Goal: Information Seeking & Learning: Find specific fact

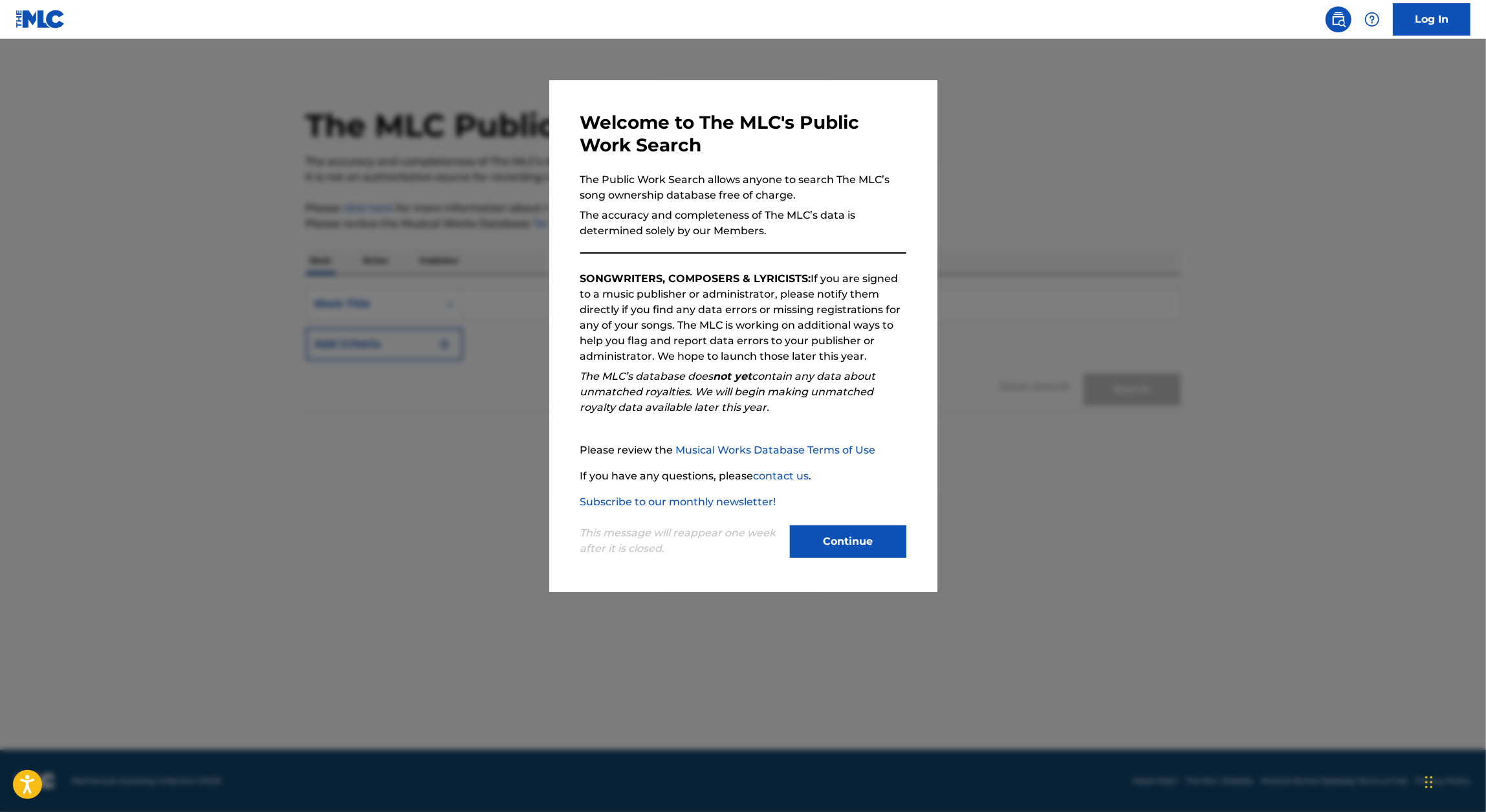
click at [833, 531] on button "Continue" at bounding box center [848, 541] width 117 height 32
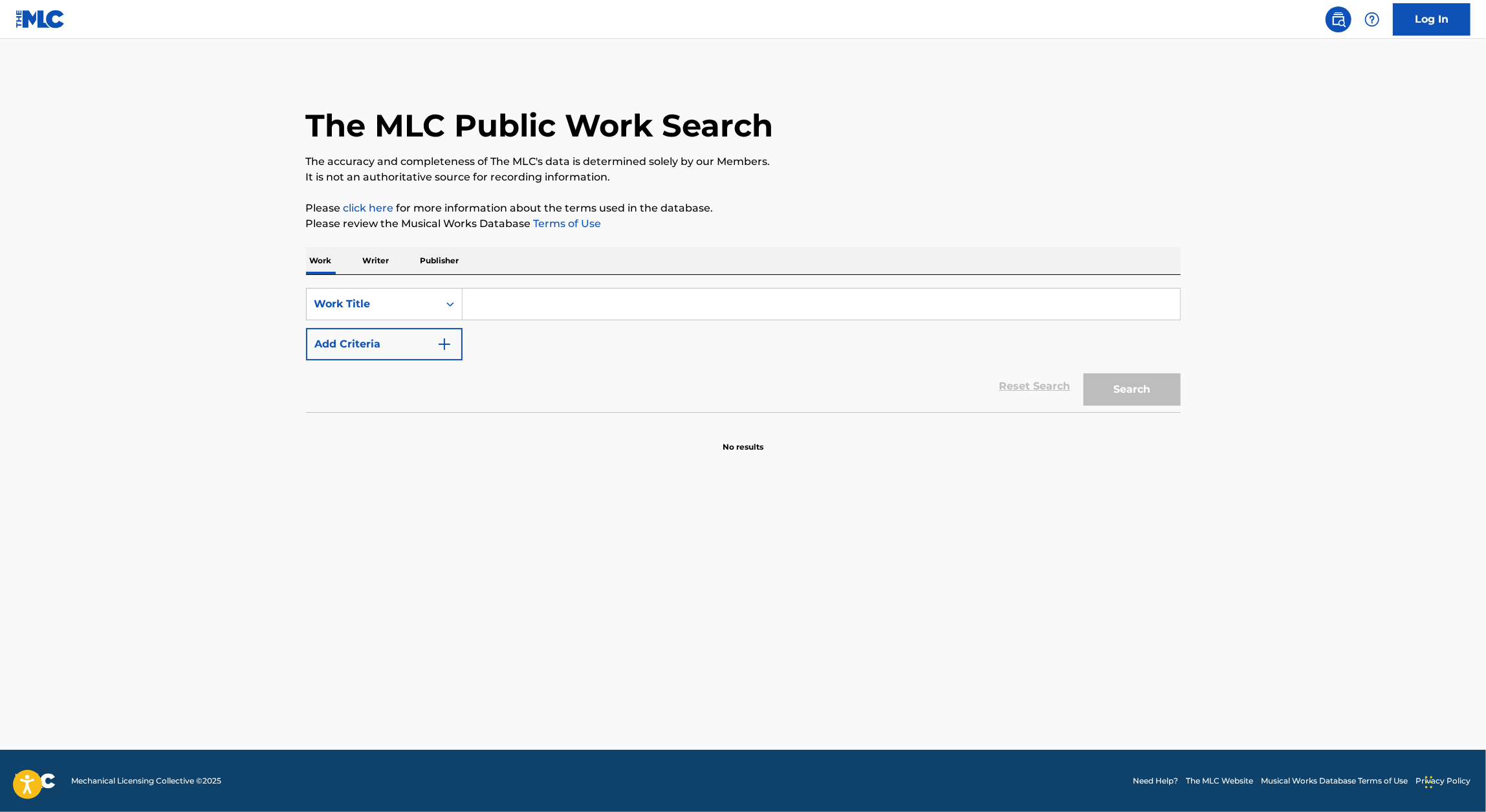
click at [432, 334] on button "Add Criteria" at bounding box center [384, 344] width 156 height 32
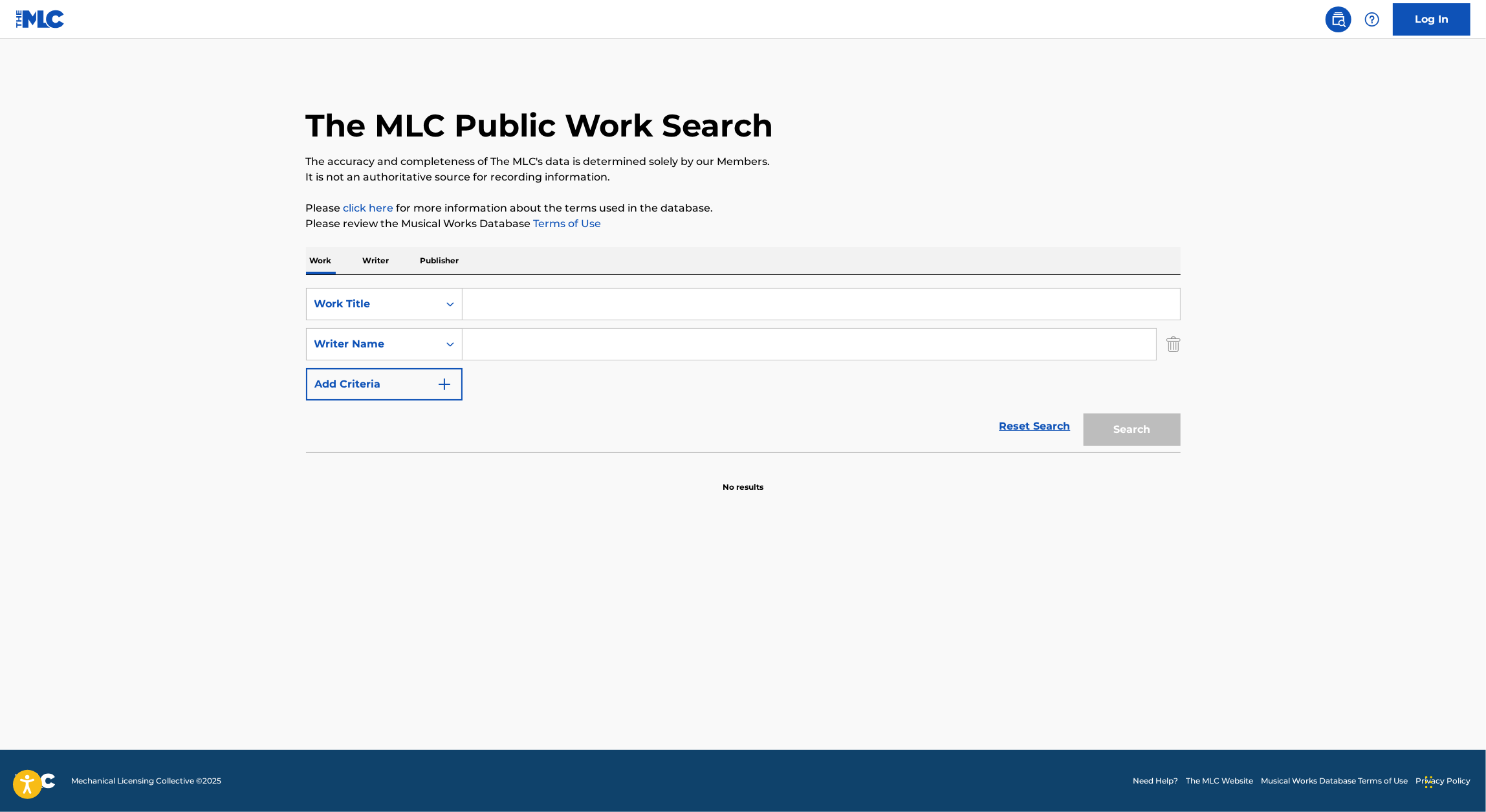
click at [519, 300] on input "Search Form" at bounding box center [821, 303] width 717 height 31
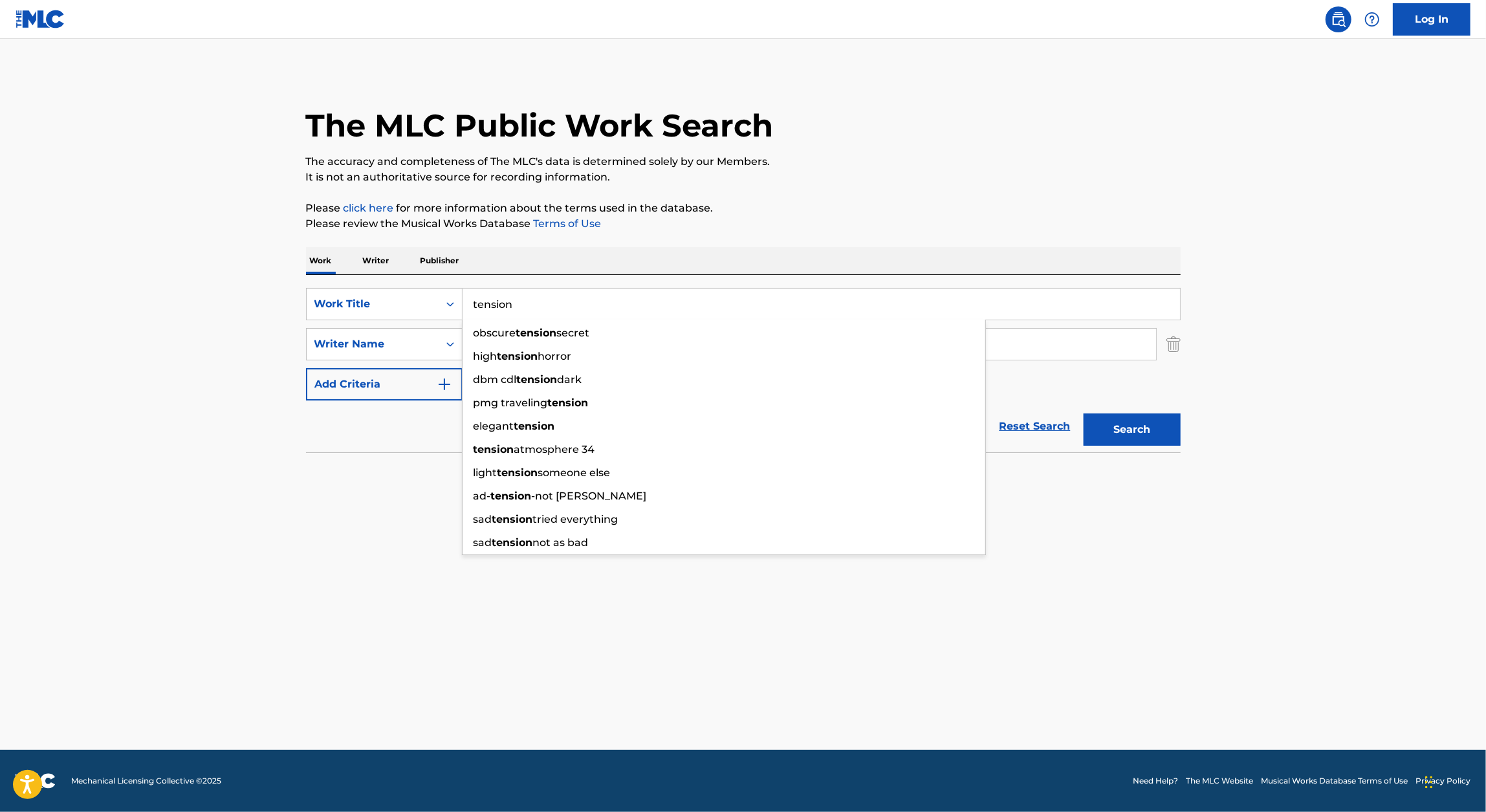
type input "tension"
click at [826, 263] on div "Work Writer Publisher" at bounding box center [743, 261] width 875 height 27
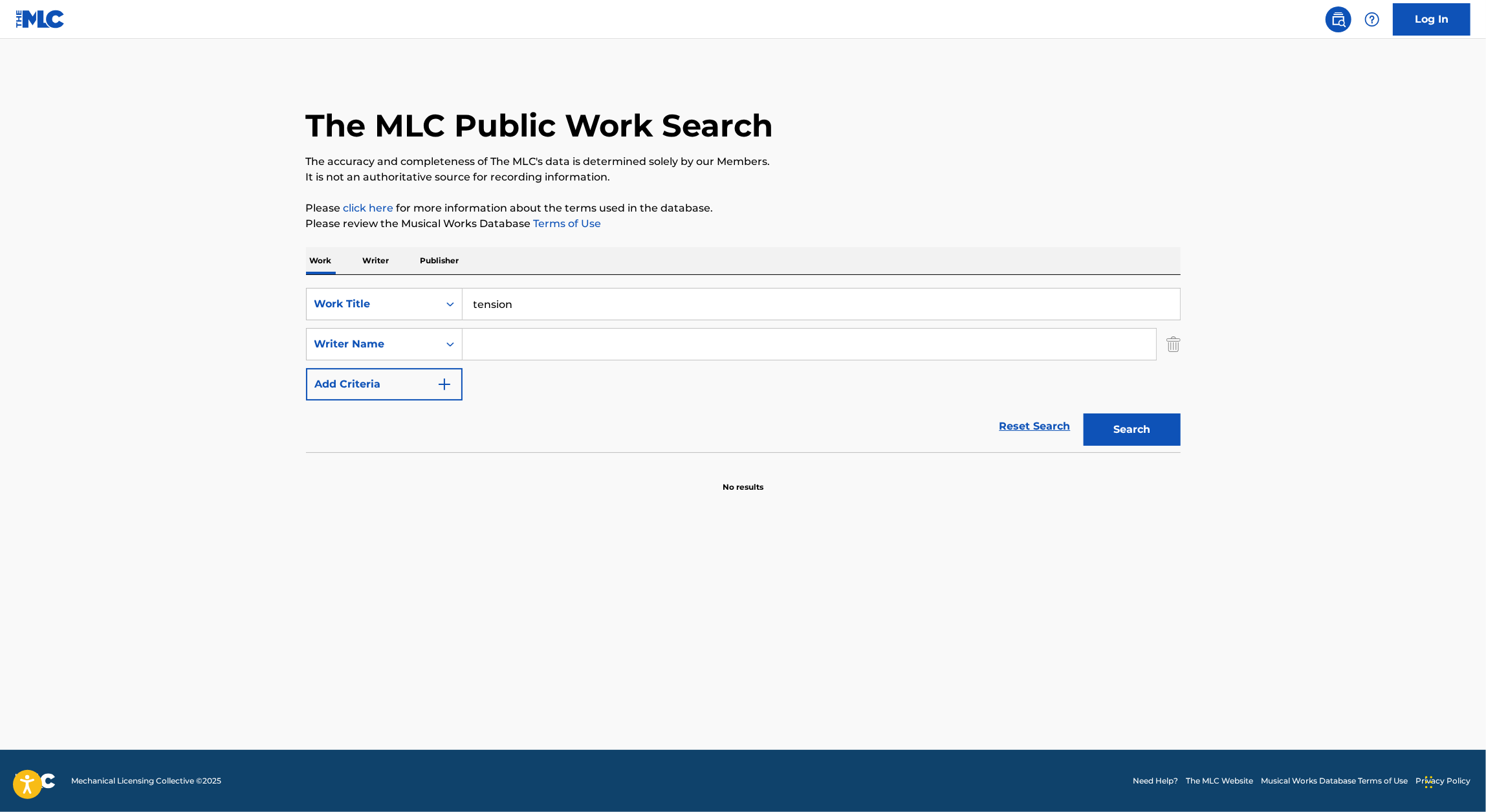
click at [680, 332] on input "Search Form" at bounding box center [809, 344] width 693 height 31
type input "m"
click at [597, 342] on input "Search Form" at bounding box center [809, 344] width 693 height 31
click at [564, 402] on div "Reset Search Search" at bounding box center [743, 426] width 875 height 52
click at [571, 355] on input "Search Form" at bounding box center [809, 344] width 693 height 31
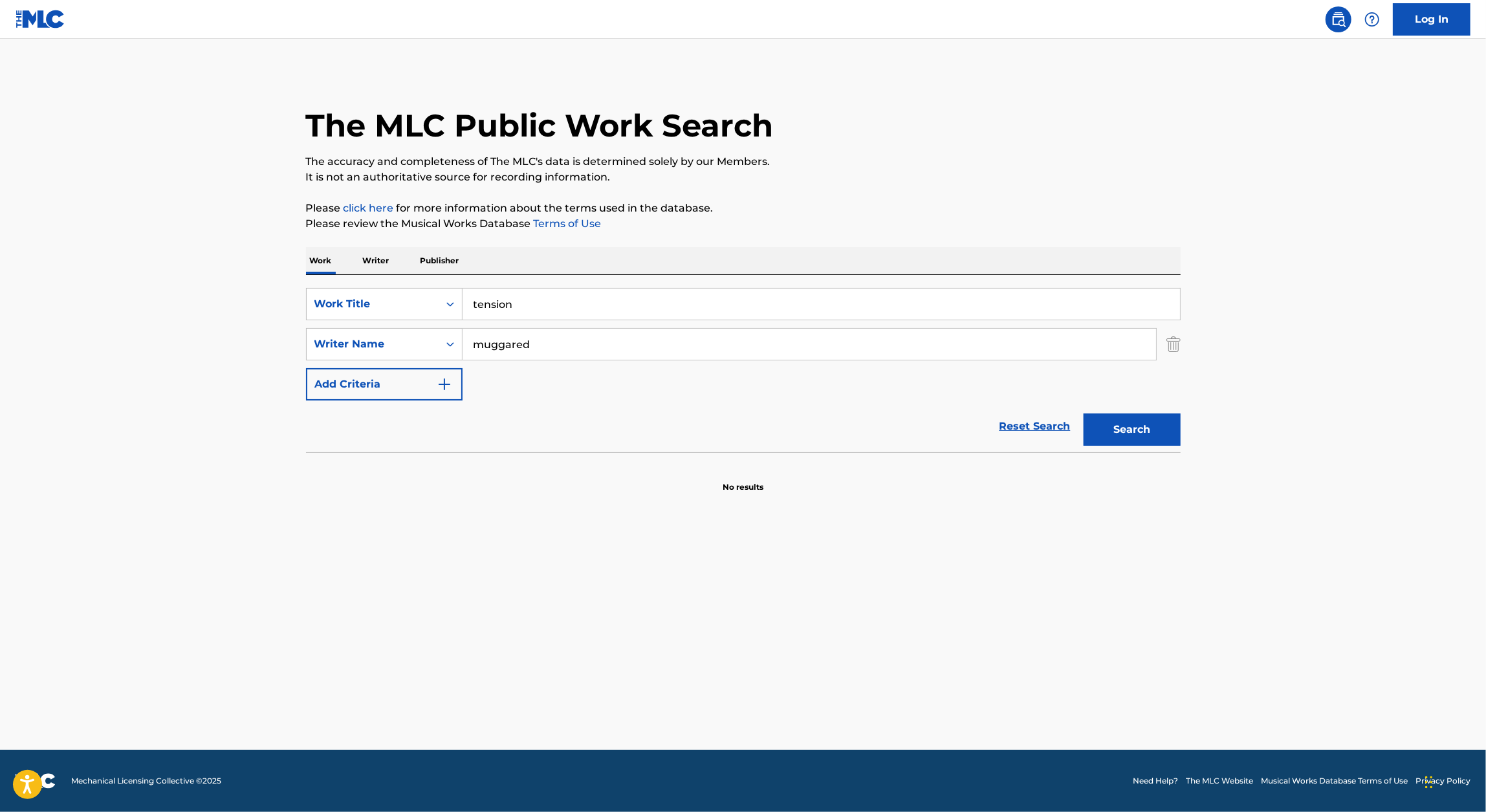
click at [531, 339] on input "muggared" at bounding box center [809, 344] width 693 height 31
paste input "Muggerud"
type input "Muggerud"
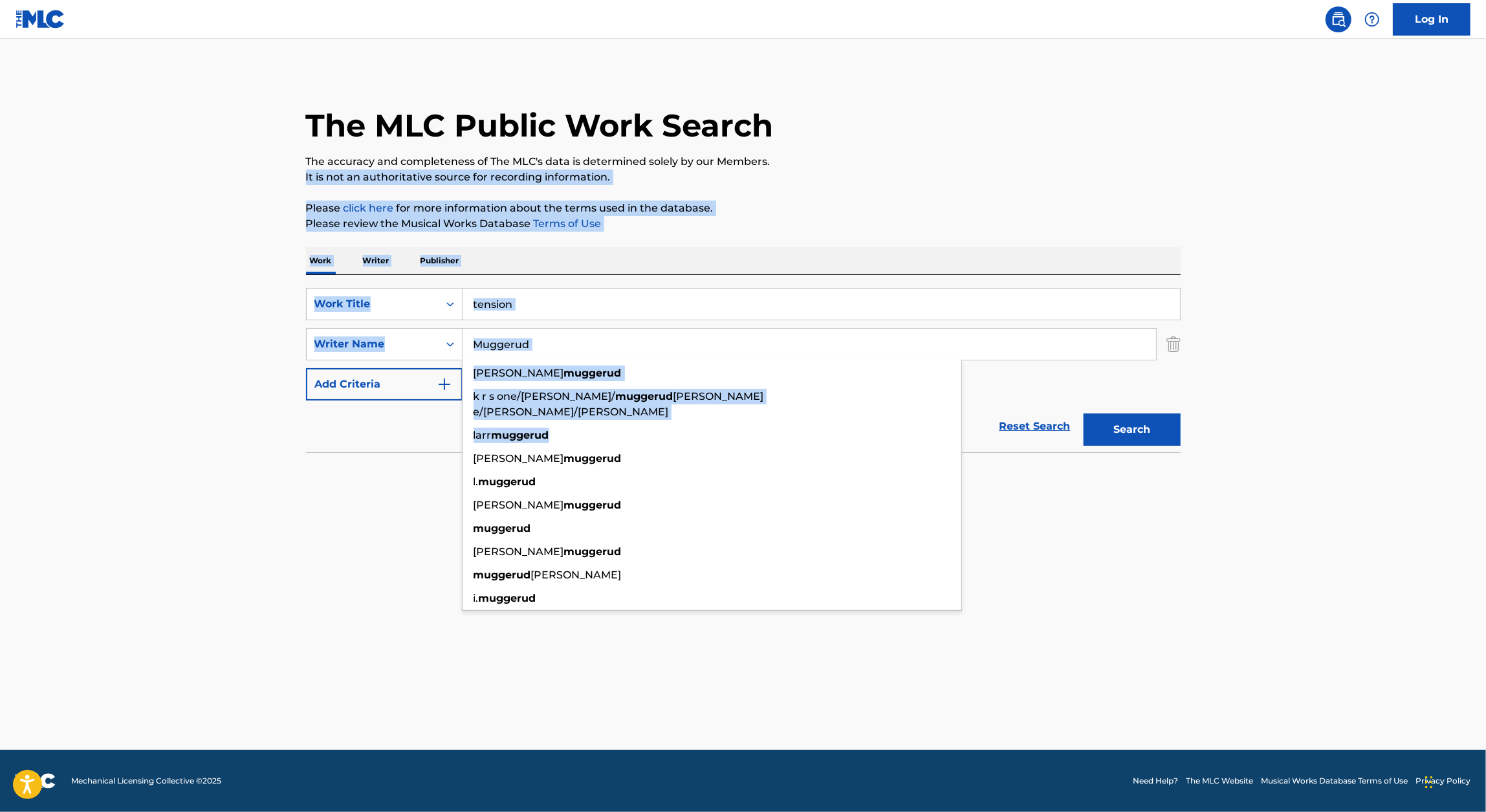
click at [948, 157] on div "The MLC Public Work Search The accuracy and completeness of The MLC's data is d…" at bounding box center [743, 281] width 906 height 422
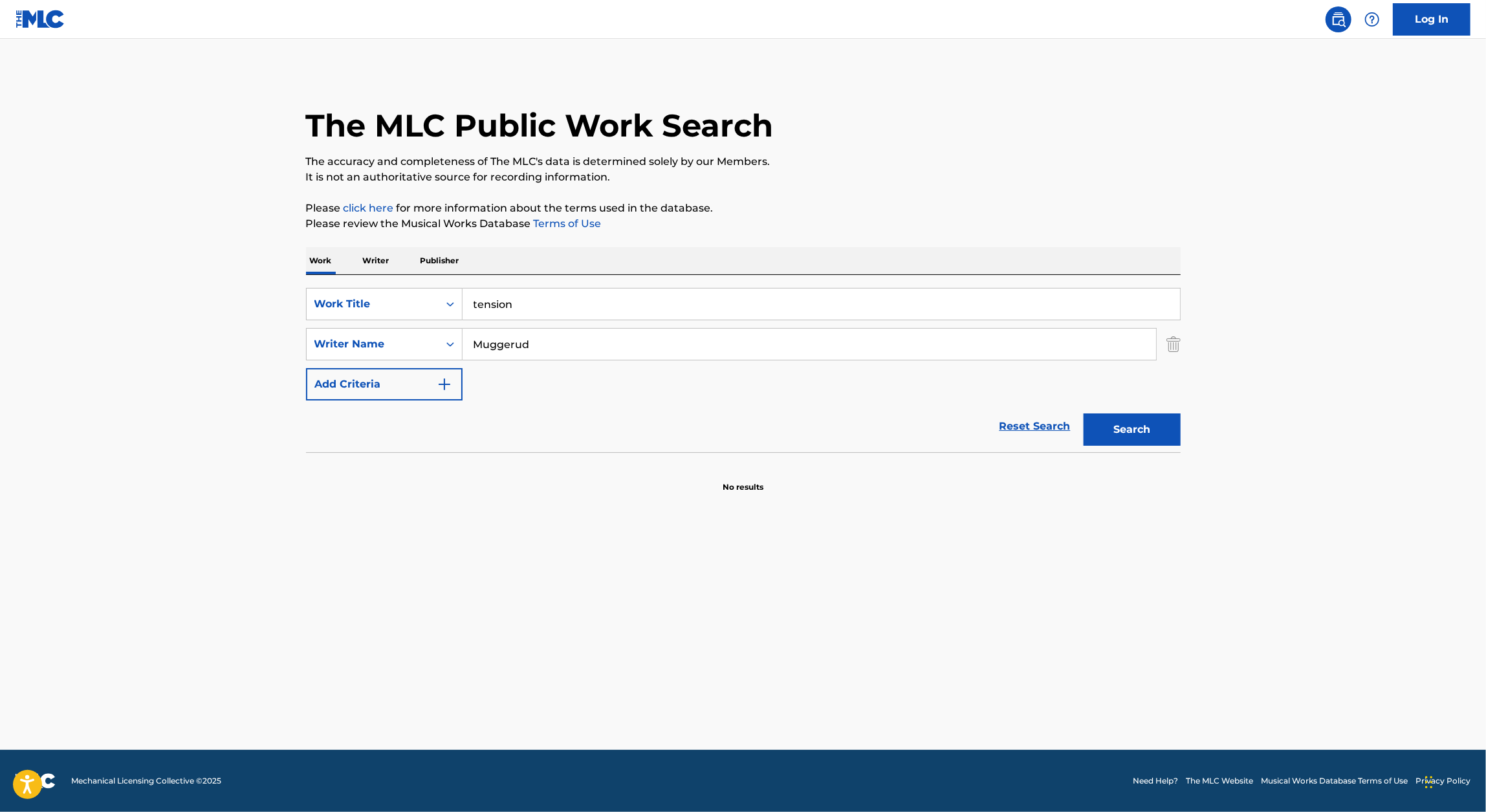
click at [948, 157] on p "The accuracy and completeness of The MLC's data is determined solely by our Mem…" at bounding box center [743, 162] width 875 height 15
click at [1160, 428] on button "Search" at bounding box center [1131, 429] width 97 height 32
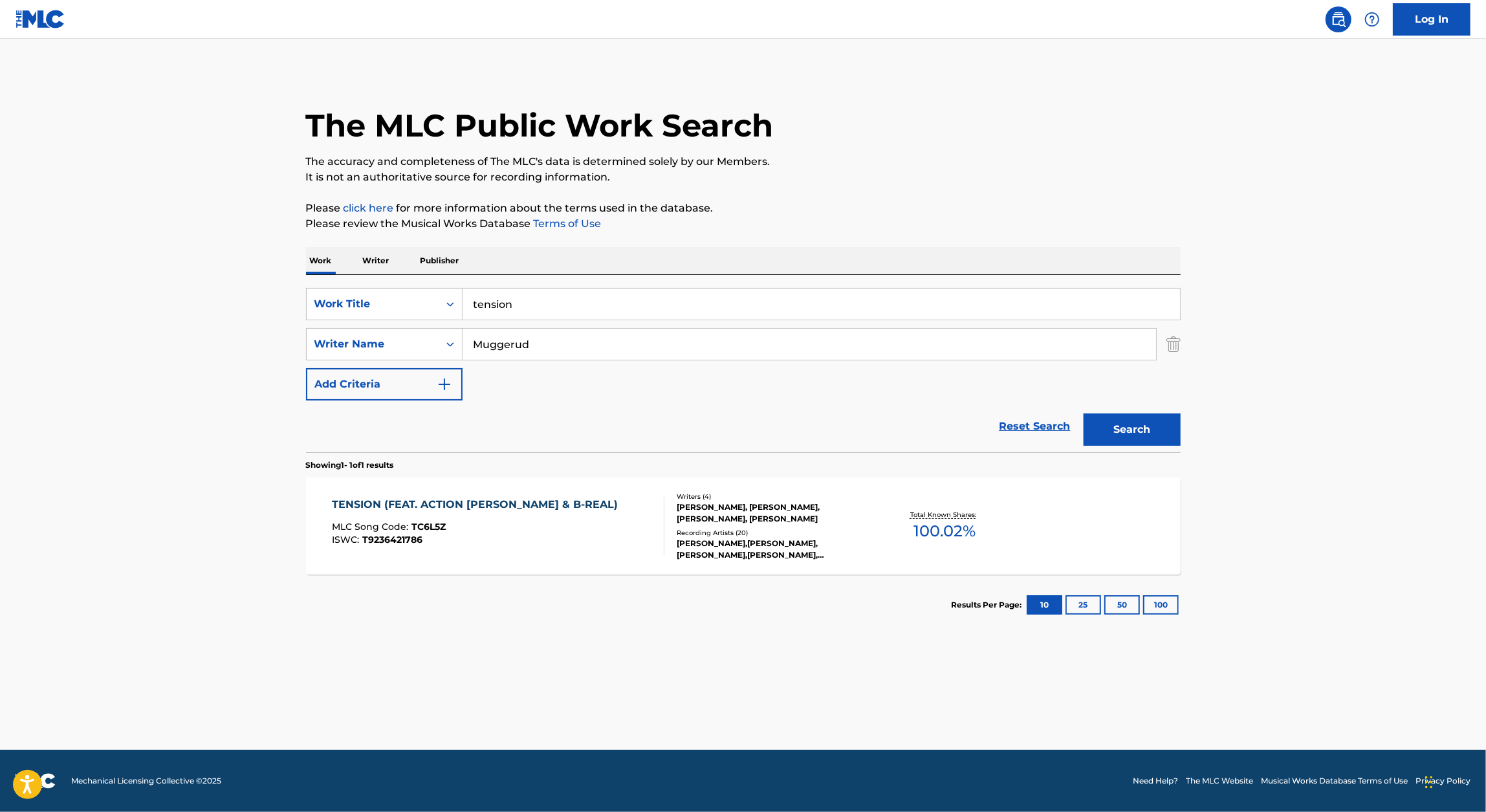
click at [409, 508] on div "TENSION (FEAT. ACTION BRONSON & B-REAL)" at bounding box center [477, 505] width 292 height 15
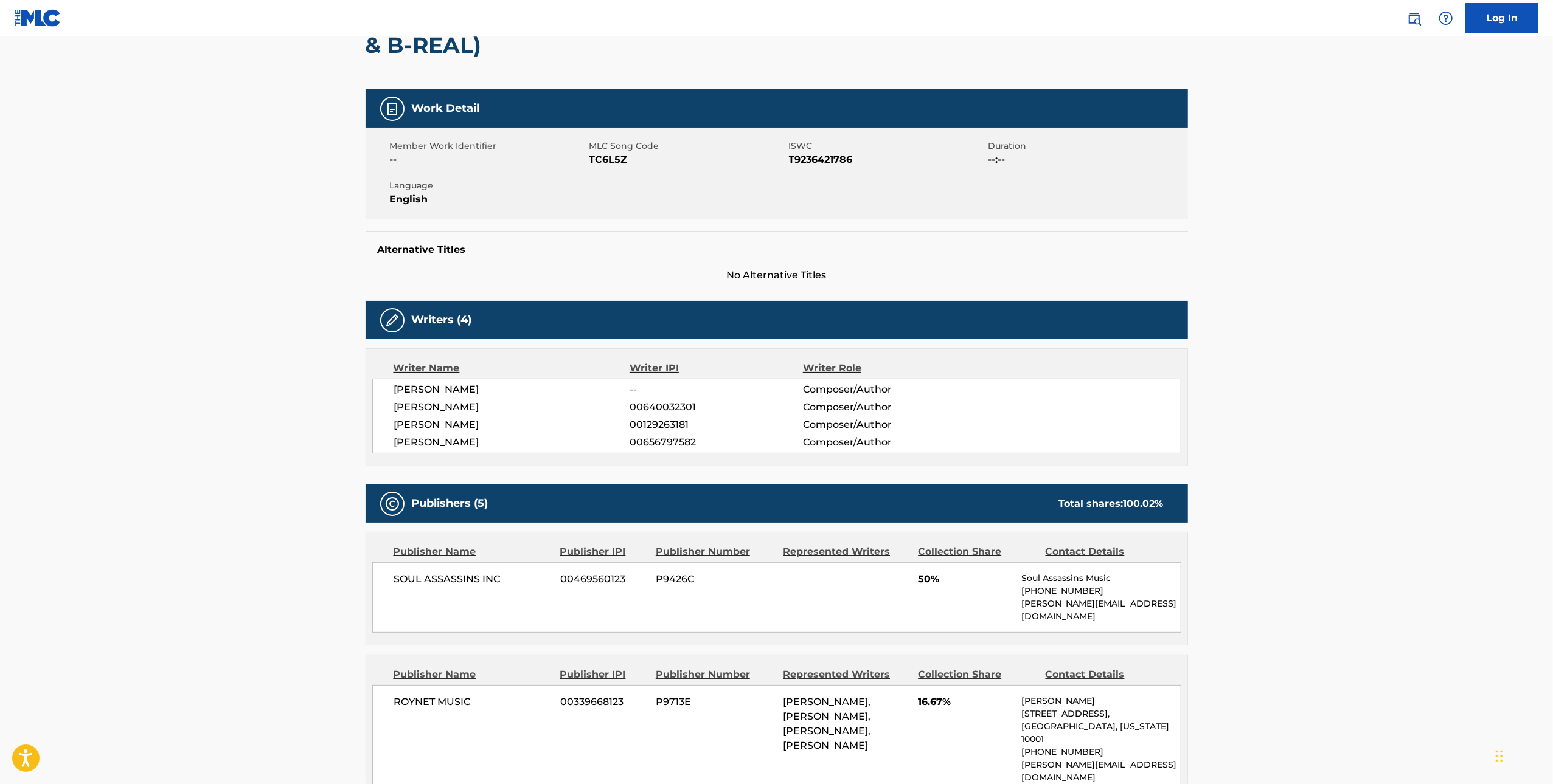
scroll to position [150, 0]
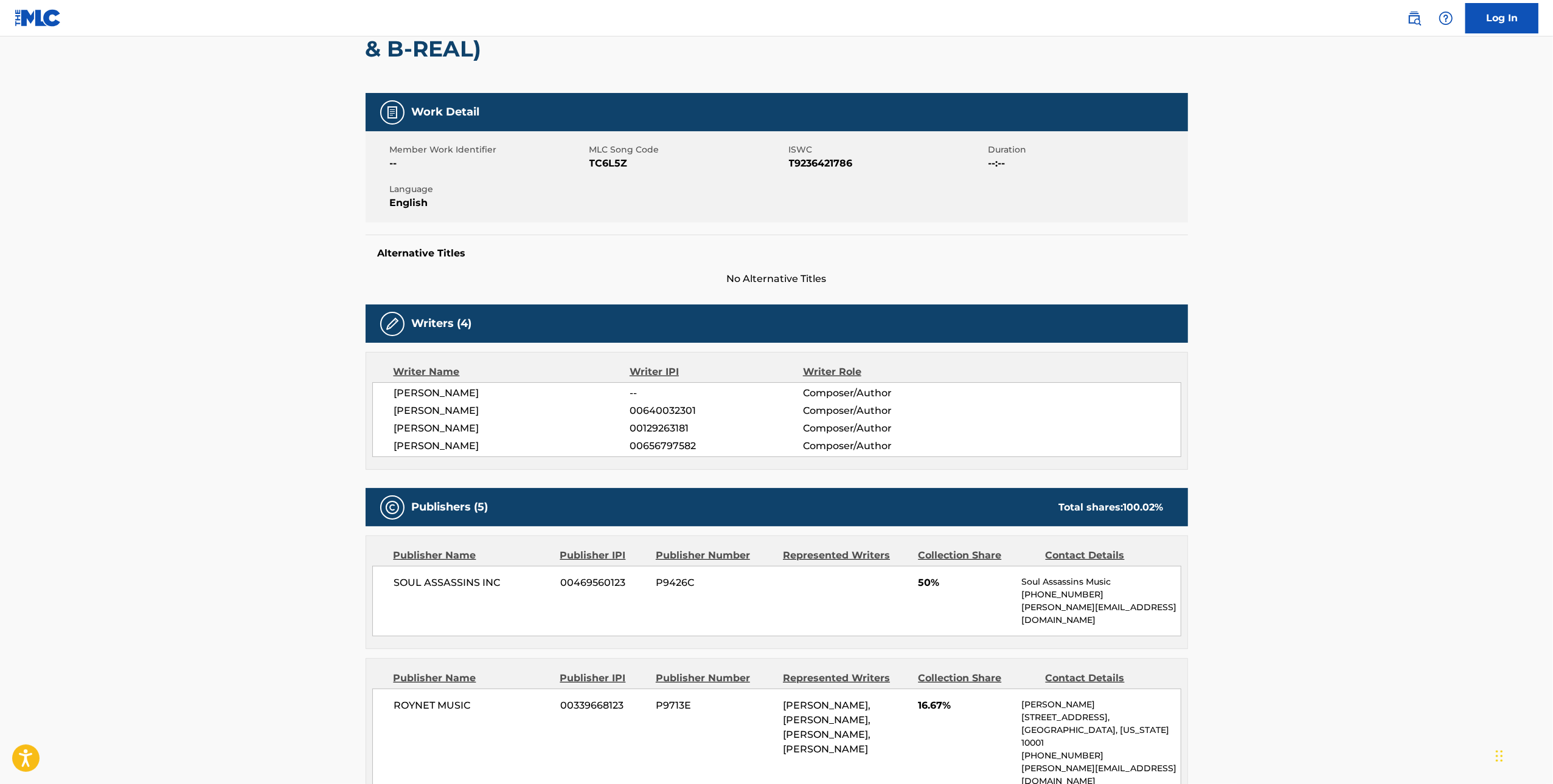
click at [467, 413] on span "[PERSON_NAME]" at bounding box center [512, 411] width 236 height 14
click at [471, 449] on span "ARIYAN ARSLANI" at bounding box center [512, 446] width 236 height 14
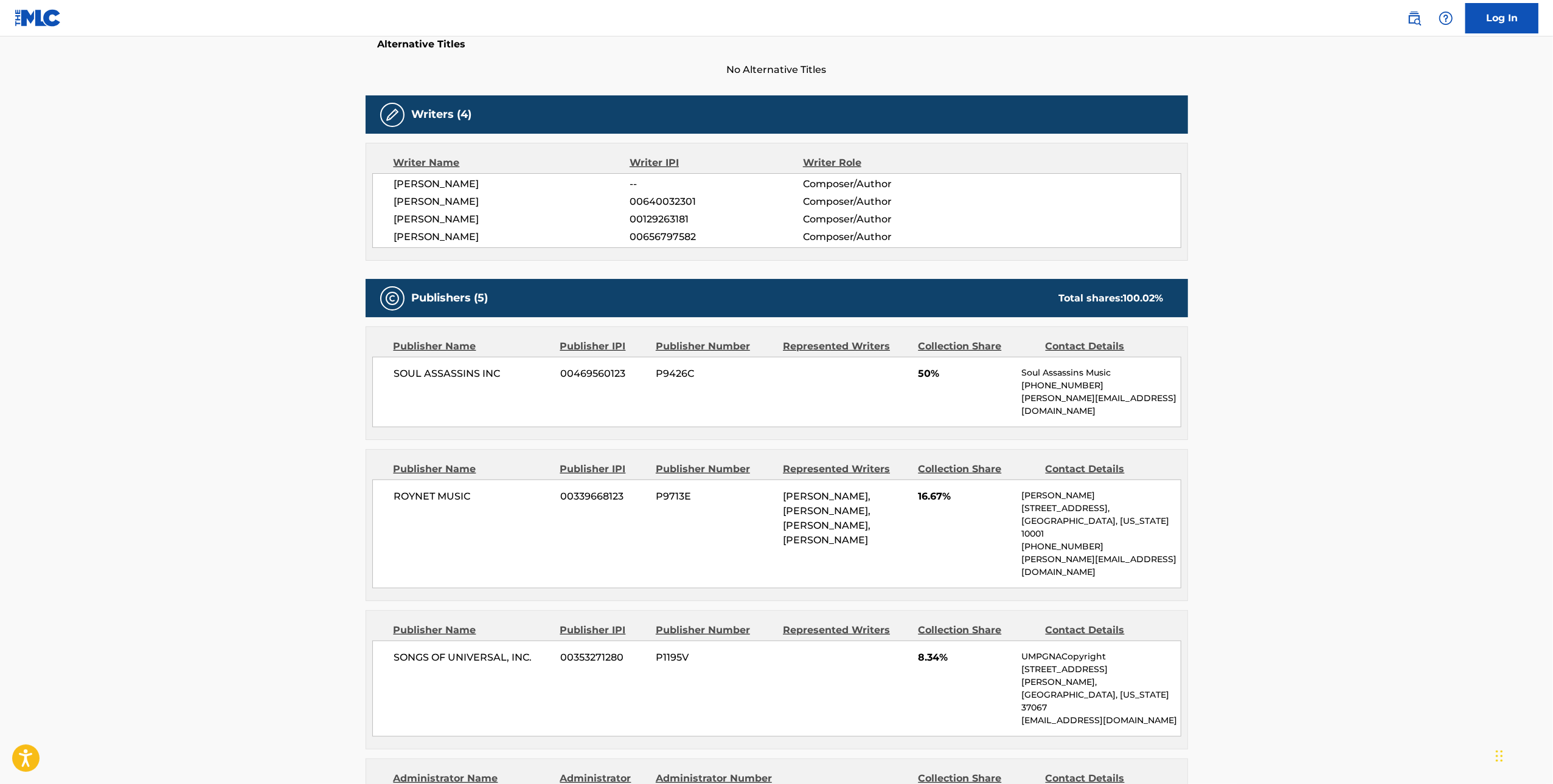
scroll to position [376, 0]
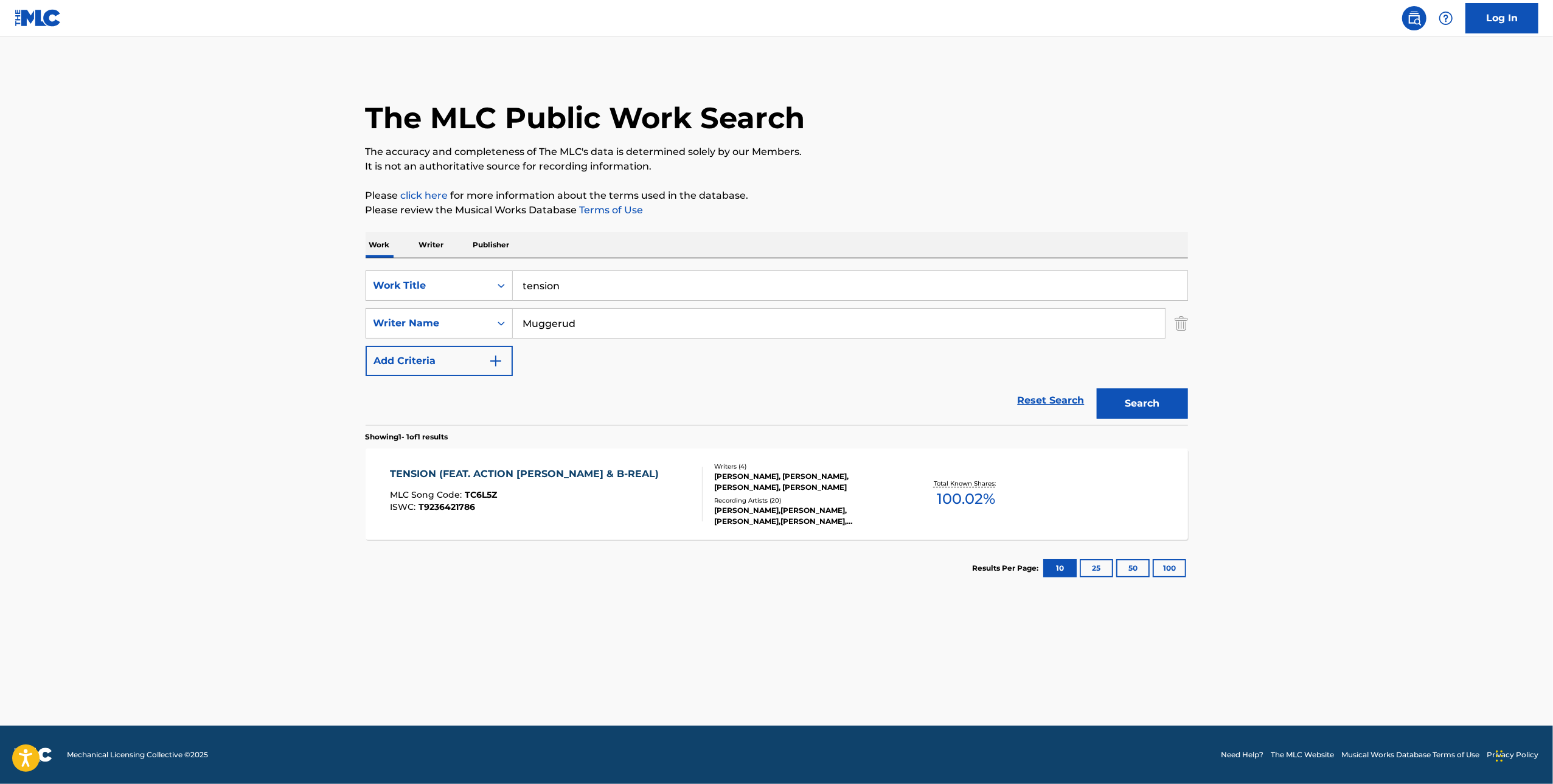
click at [554, 282] on input "tension" at bounding box center [850, 285] width 675 height 29
click at [554, 282] on input "tension" at bounding box center [850, 285] width 675 height 29
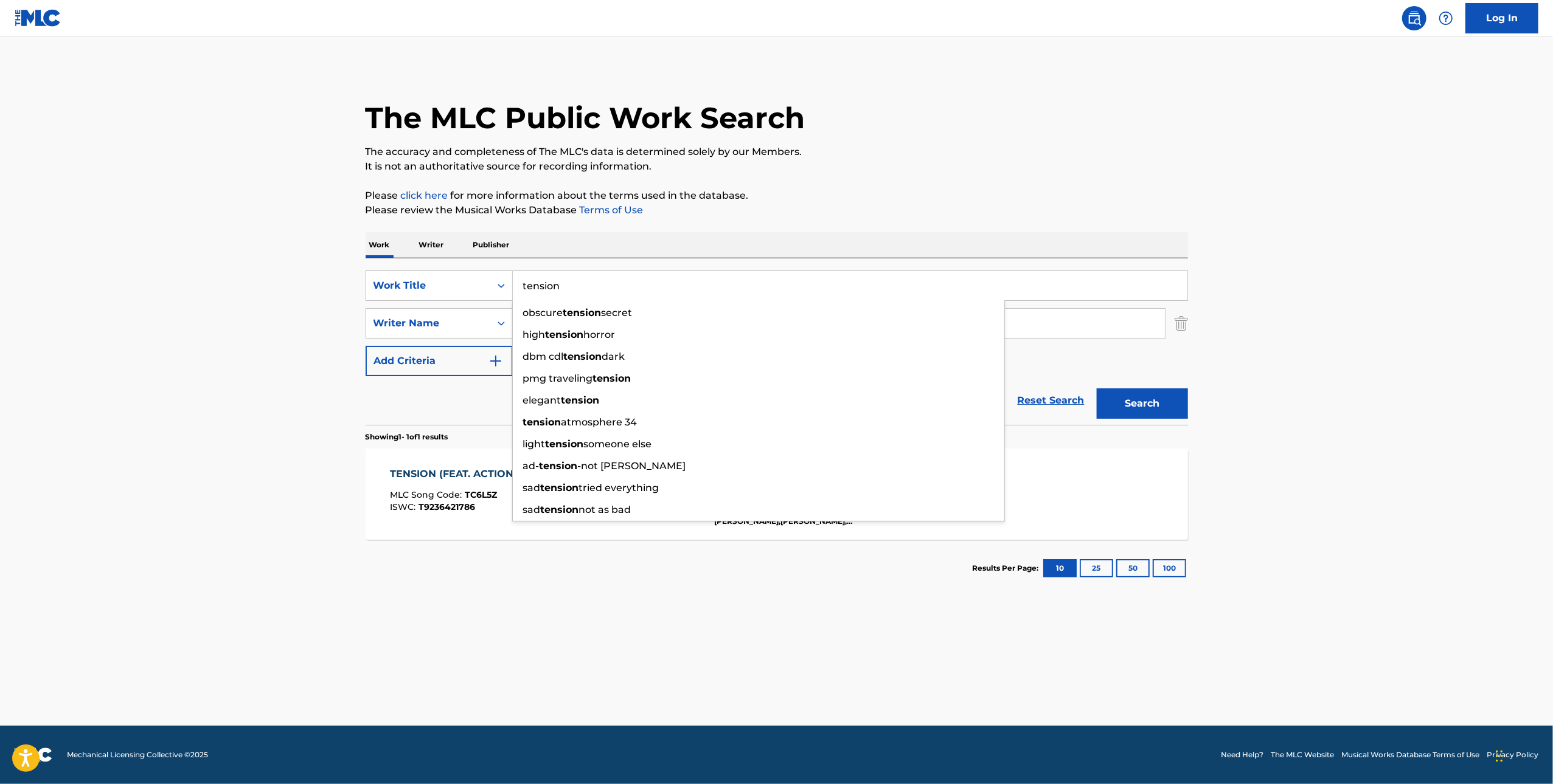
paste input "TERRORES DE LA ZONA"
type input "TERRORES DE LA ZONA"
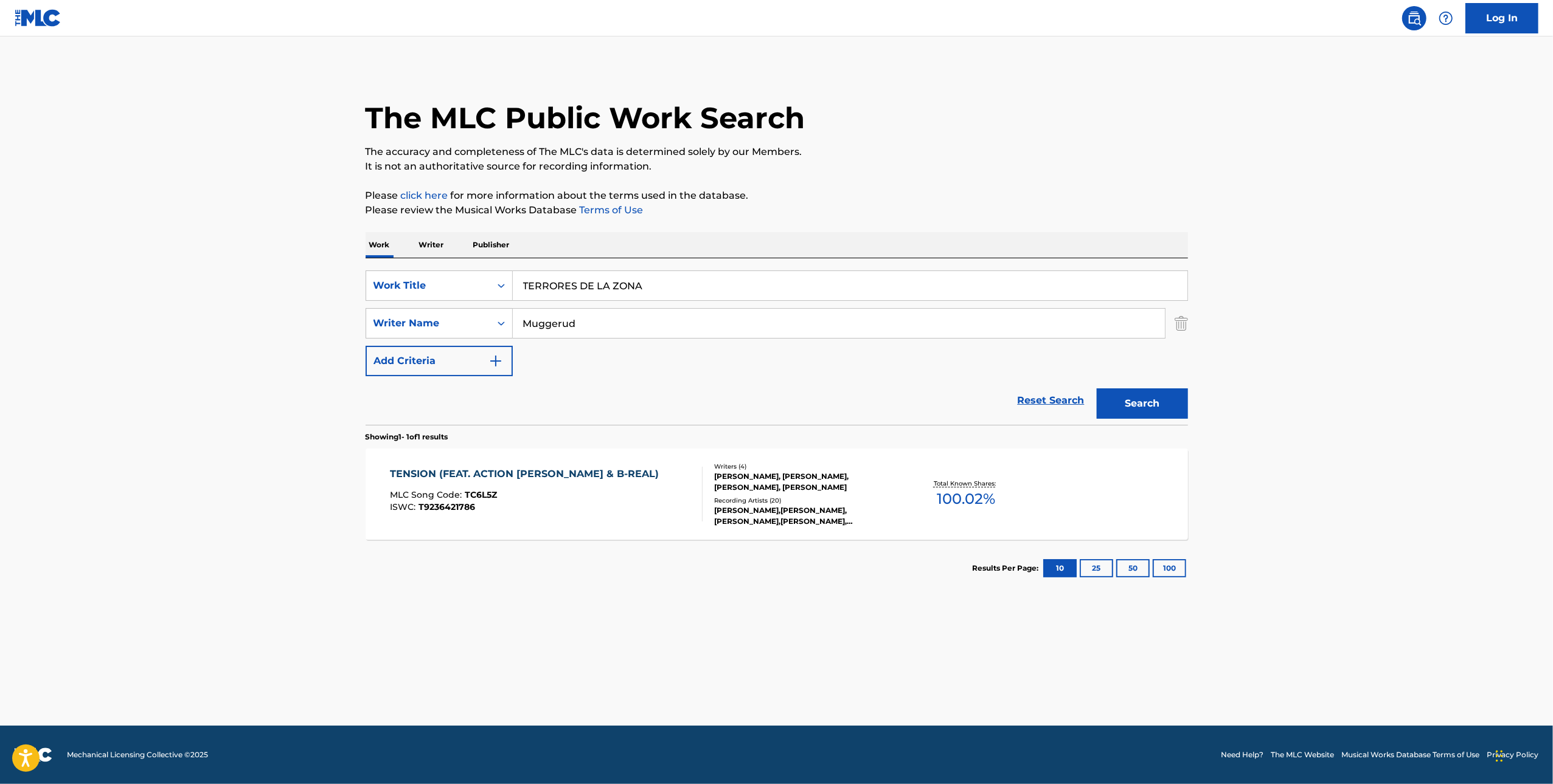
click at [1109, 186] on div "The MLC Public Work Search The accuracy and completeness of The MLC's data is d…" at bounding box center [777, 332] width 852 height 530
click at [1145, 390] on button "Search" at bounding box center [1142, 403] width 91 height 30
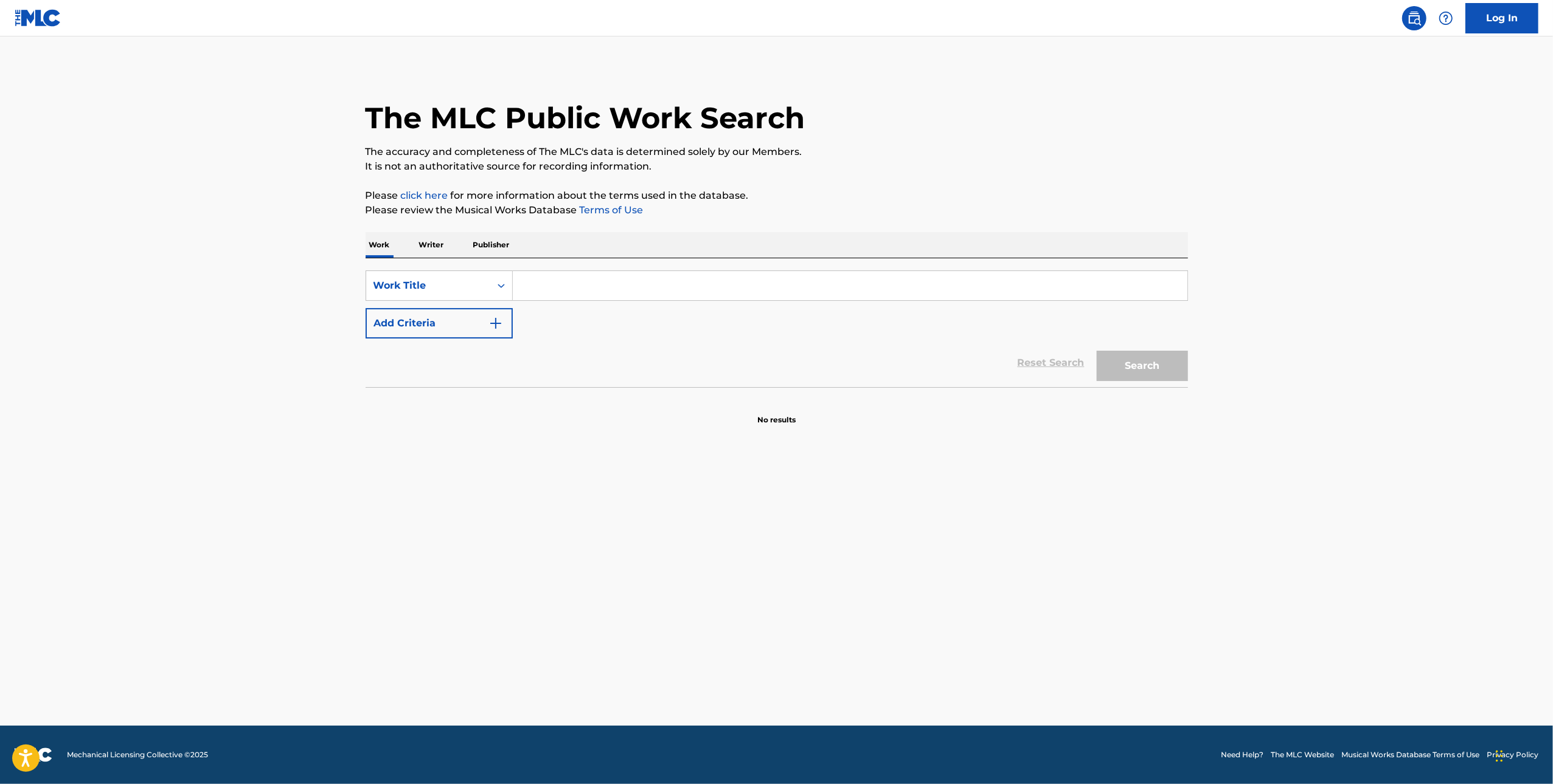
click at [480, 313] on button "Add Criteria" at bounding box center [439, 323] width 147 height 30
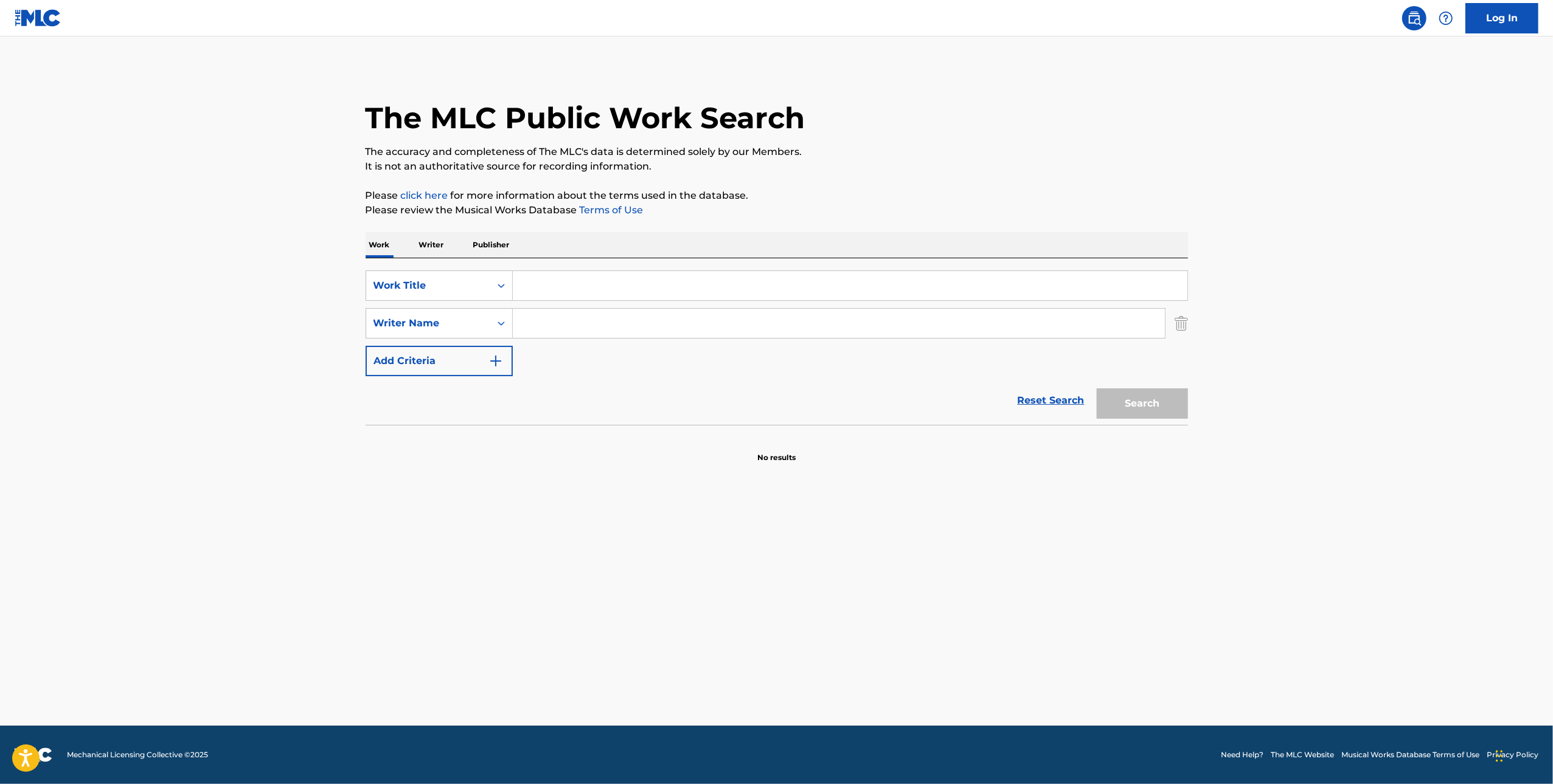
click at [561, 316] on input "Search Form" at bounding box center [838, 323] width 652 height 29
click at [584, 322] on input "Search Form" at bounding box center [838, 323] width 652 height 29
click at [597, 328] on input "Search Form" at bounding box center [838, 323] width 652 height 29
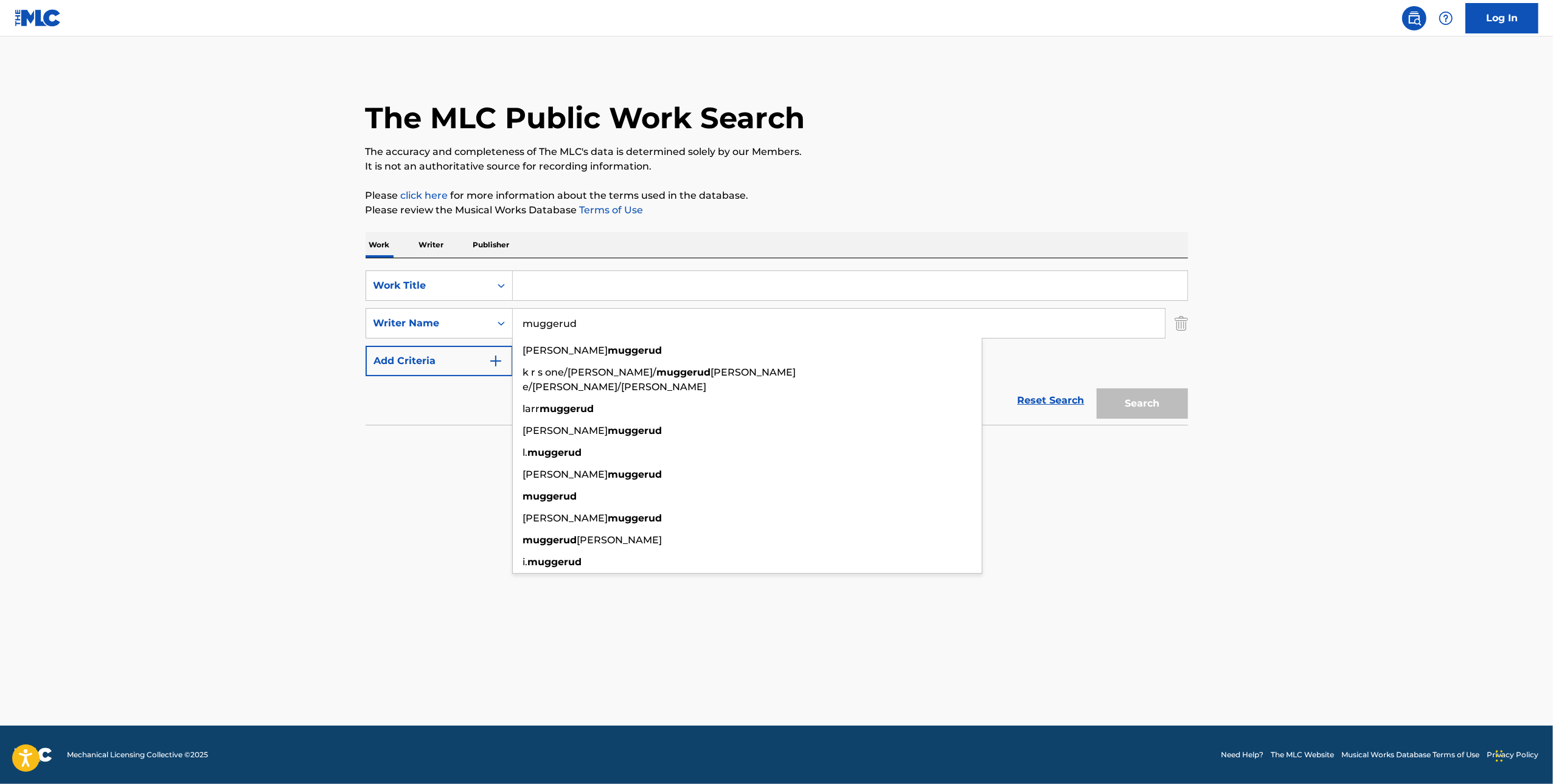
type input "muggerud"
click at [584, 299] on input "Search Form" at bounding box center [850, 285] width 675 height 29
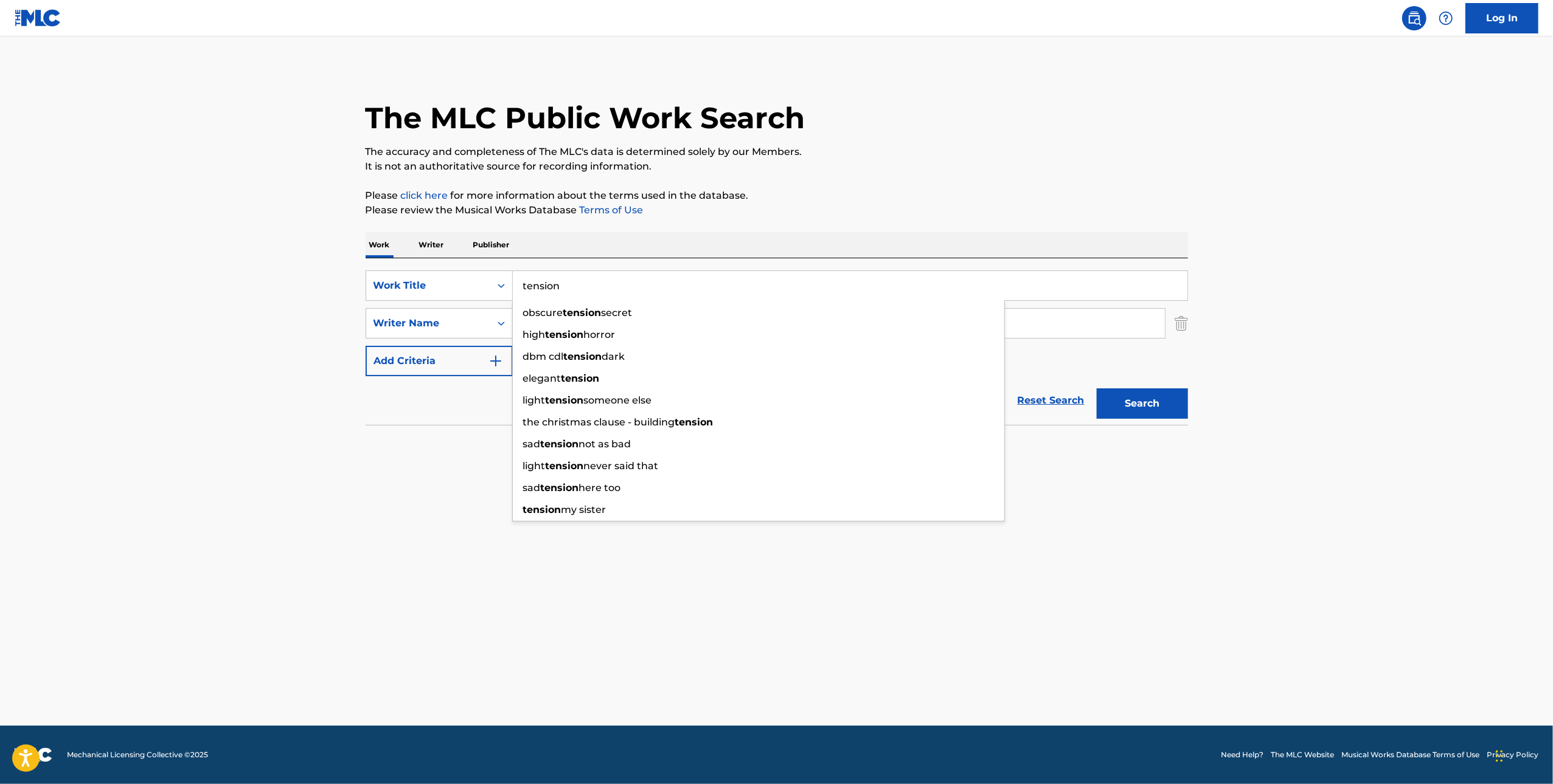
type input "tension"
click at [977, 183] on div "The MLC Public Work Search The accuracy and completeness of The MLC's data is d…" at bounding box center [777, 264] width 852 height 396
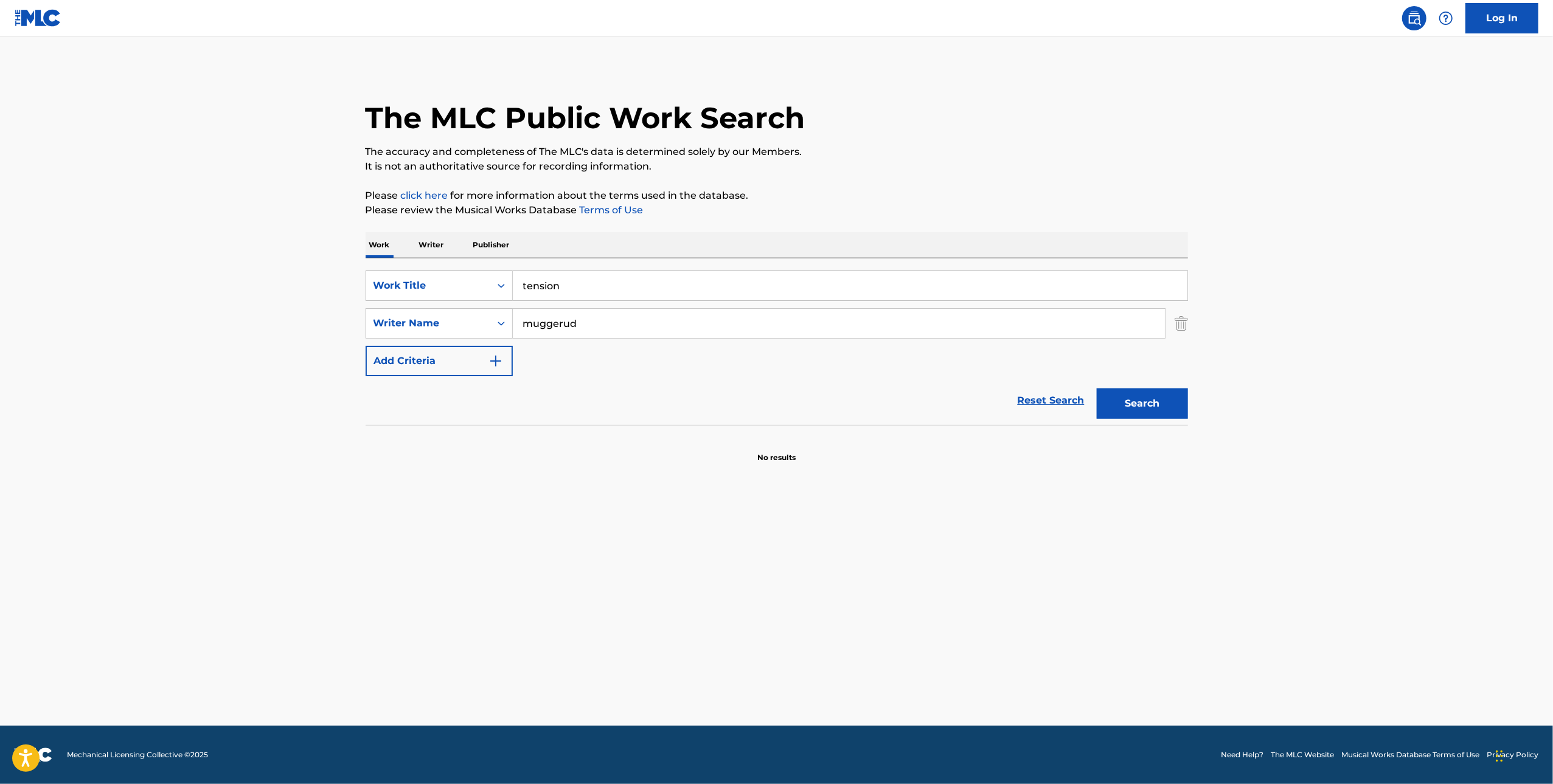
click at [1129, 395] on button "Search" at bounding box center [1142, 403] width 91 height 30
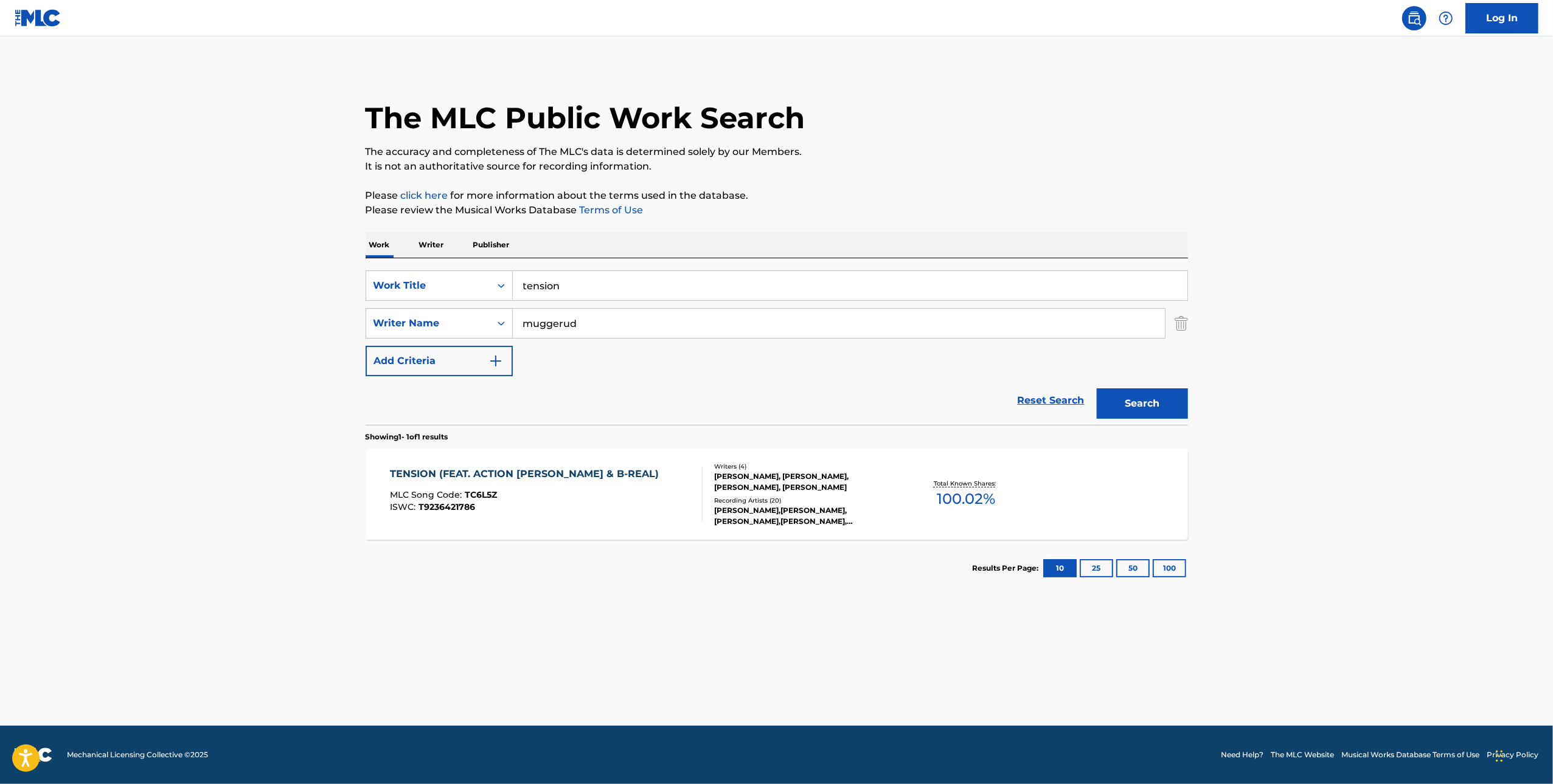
click at [579, 483] on div "TENSION (FEAT. ACTION BRONSON & B-REAL) MLC Song Code : TC6L5Z ISWC : T92364217…" at bounding box center [527, 494] width 275 height 54
click at [608, 279] on input "tension" at bounding box center [850, 285] width 675 height 29
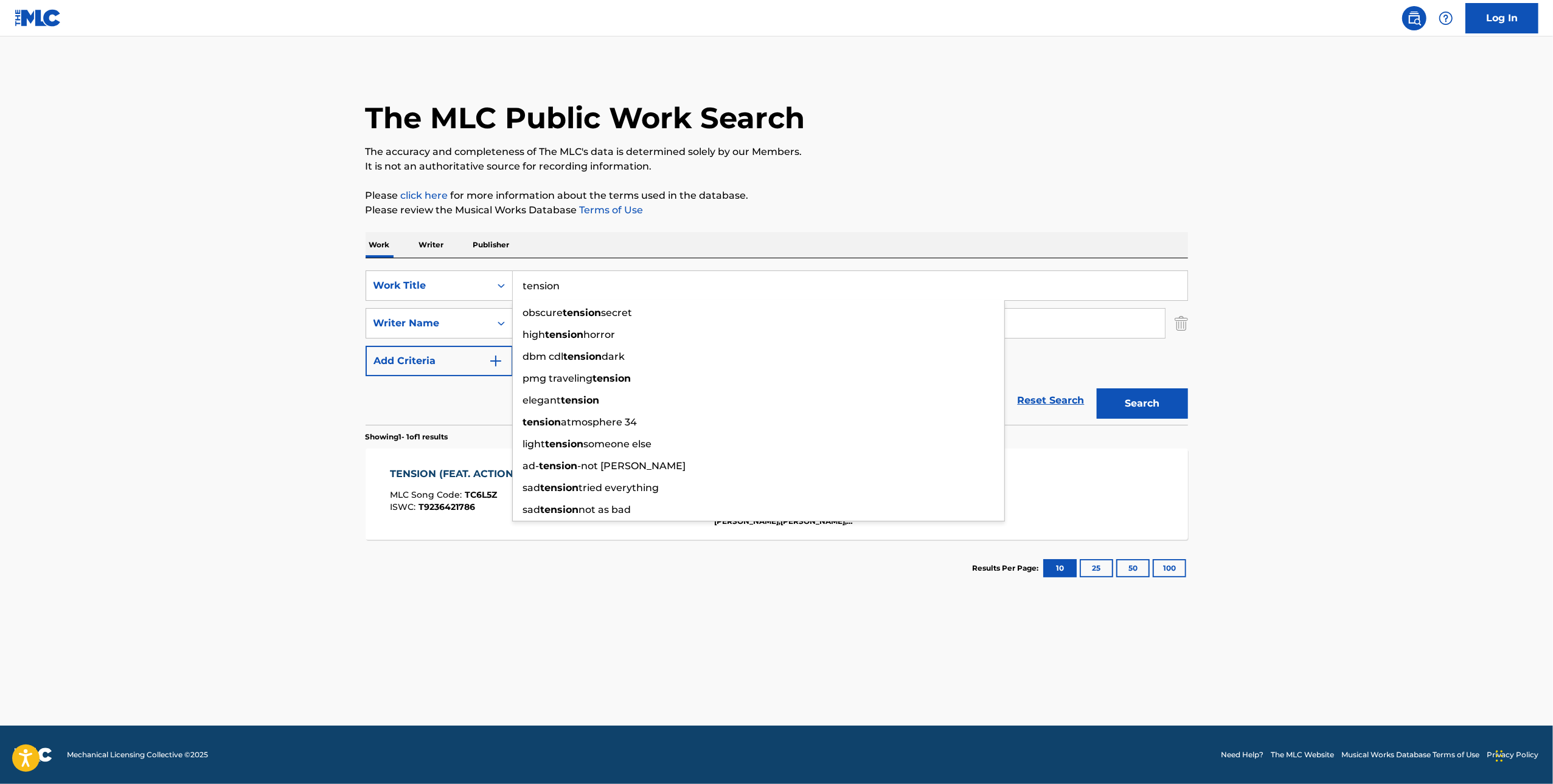
paste input "Trap Assassi"
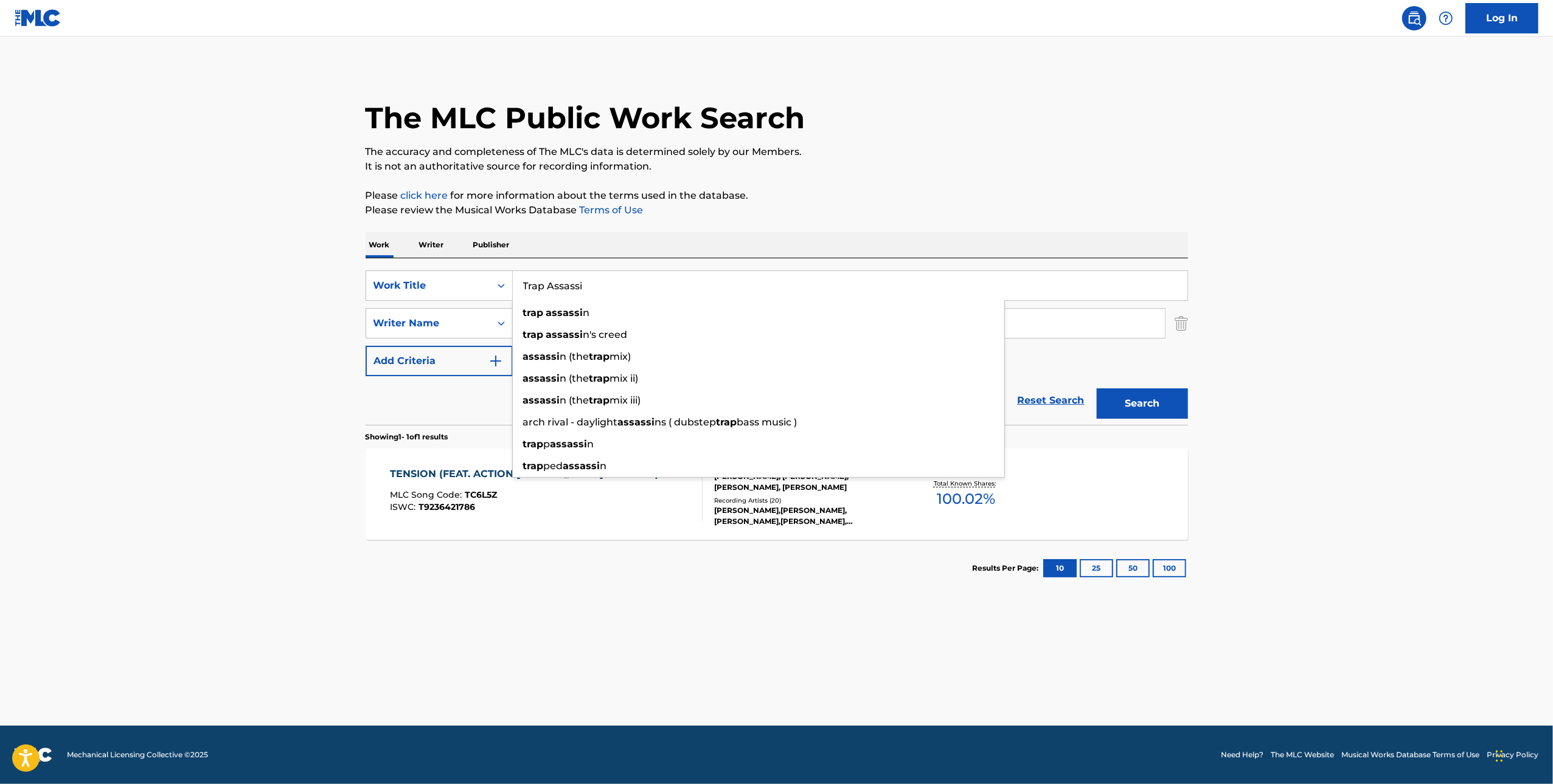
type input "Trap Assassi"
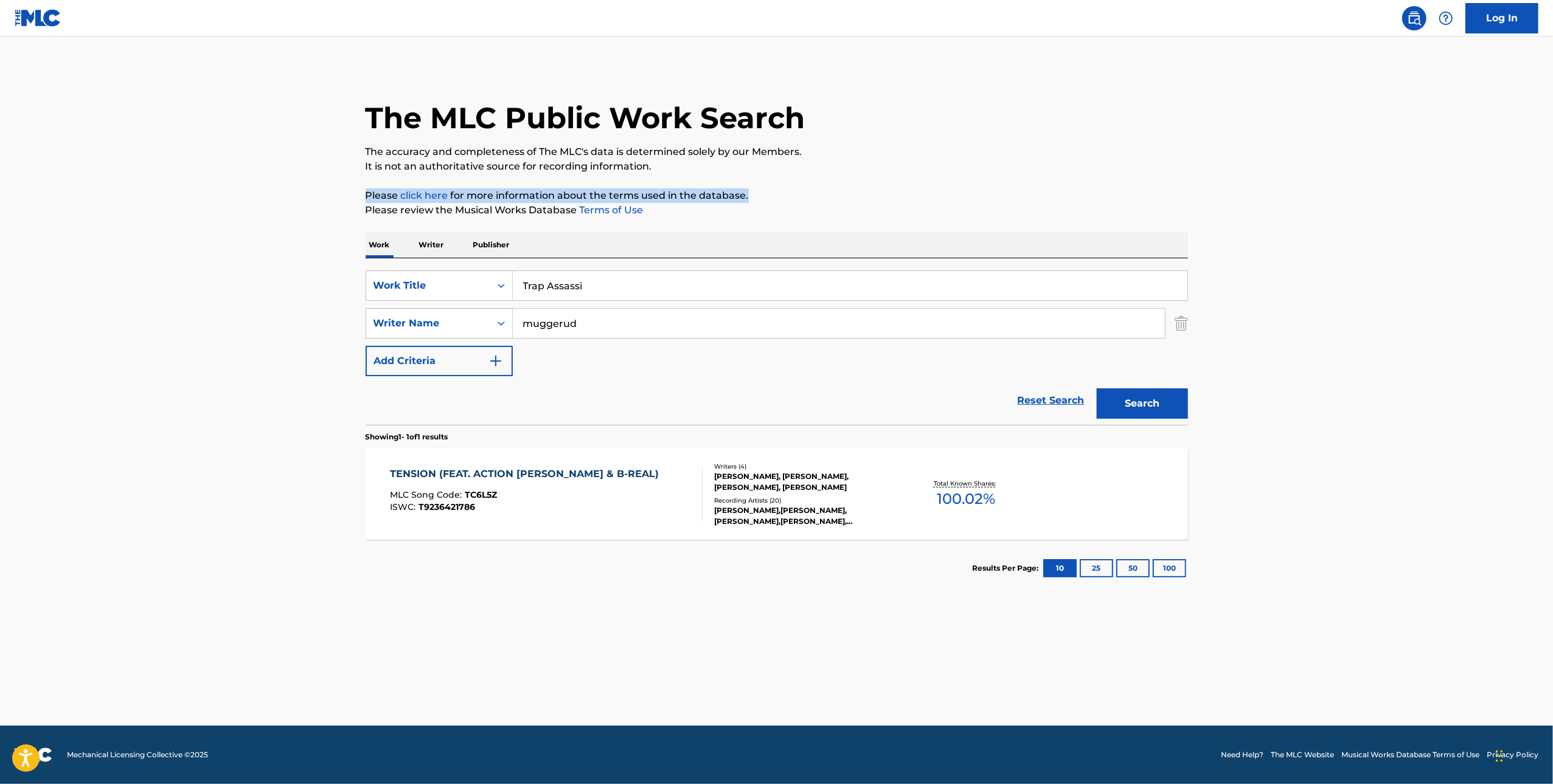
click at [860, 188] on p "Please click here for more information about the terms used in the database." at bounding box center [776, 196] width 822 height 14
click at [1157, 391] on button "Search" at bounding box center [1142, 403] width 91 height 30
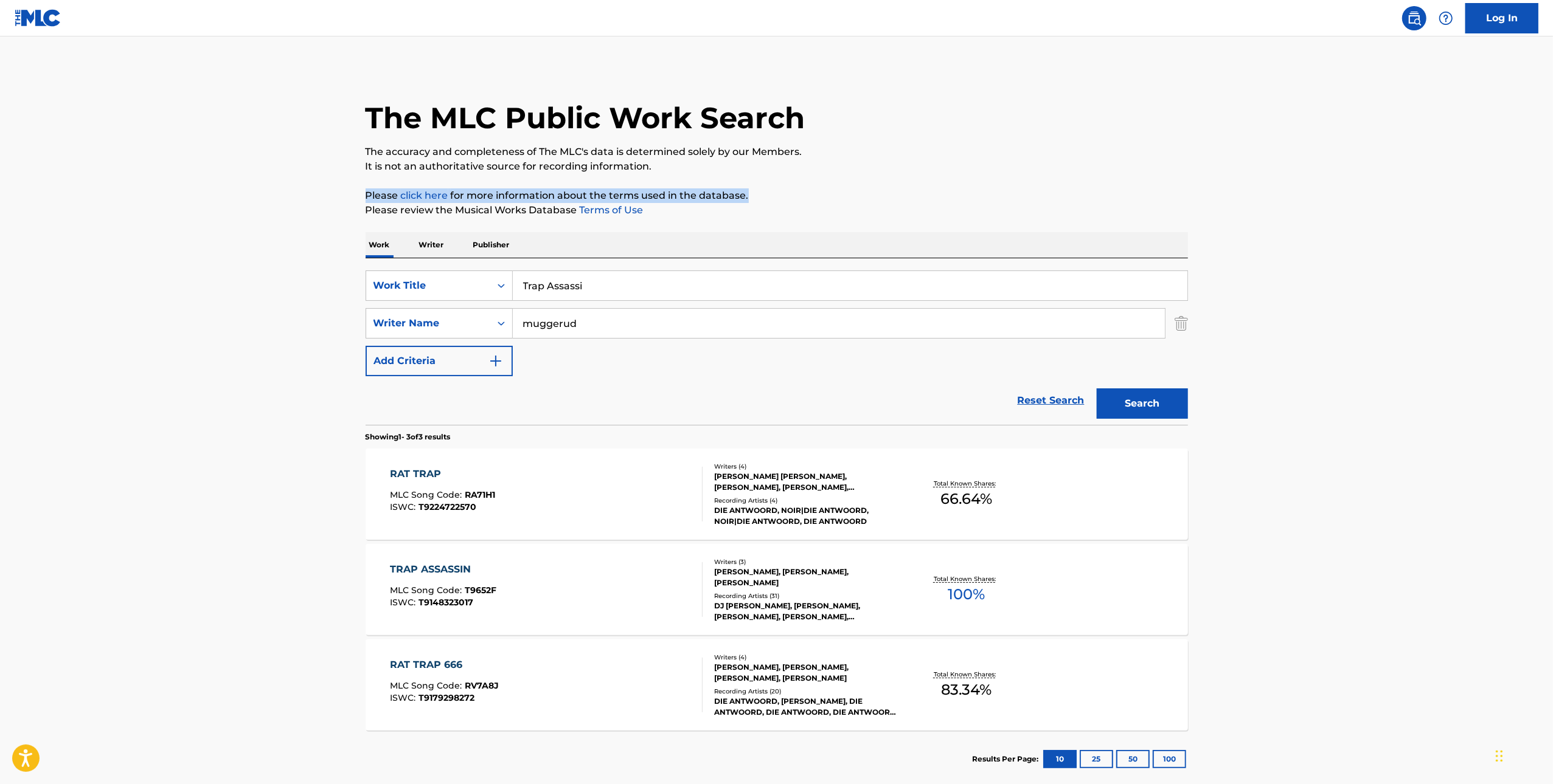
click at [461, 575] on div "TRAP ASSASSIN" at bounding box center [443, 570] width 106 height 14
click at [615, 290] on input "Trap Assassi" at bounding box center [850, 285] width 675 height 29
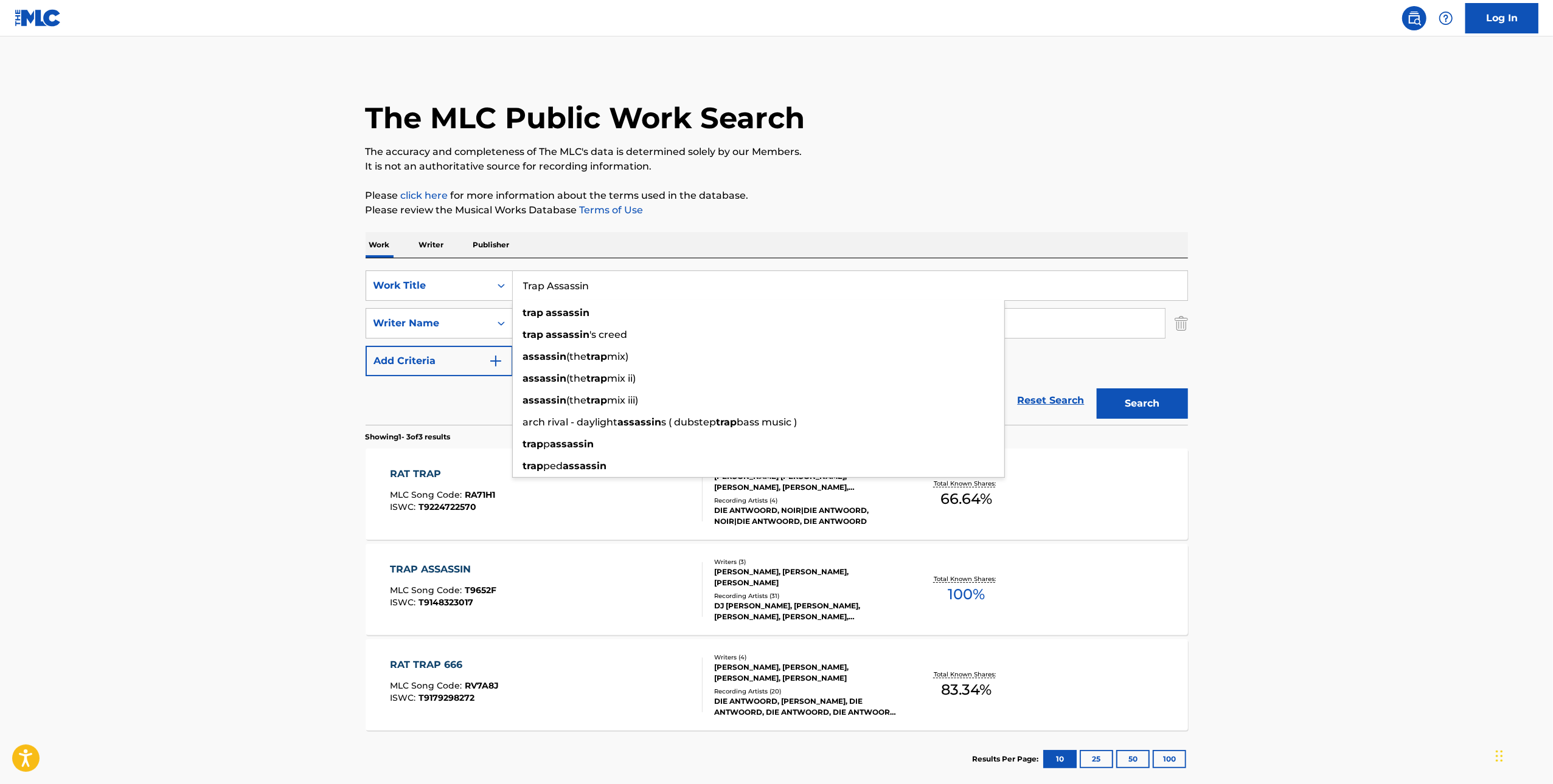
click at [546, 288] on input "Trap Assassin" at bounding box center [850, 285] width 675 height 29
type input "Trapp Assassin"
click at [1097, 388] on button "Search" at bounding box center [1142, 403] width 91 height 30
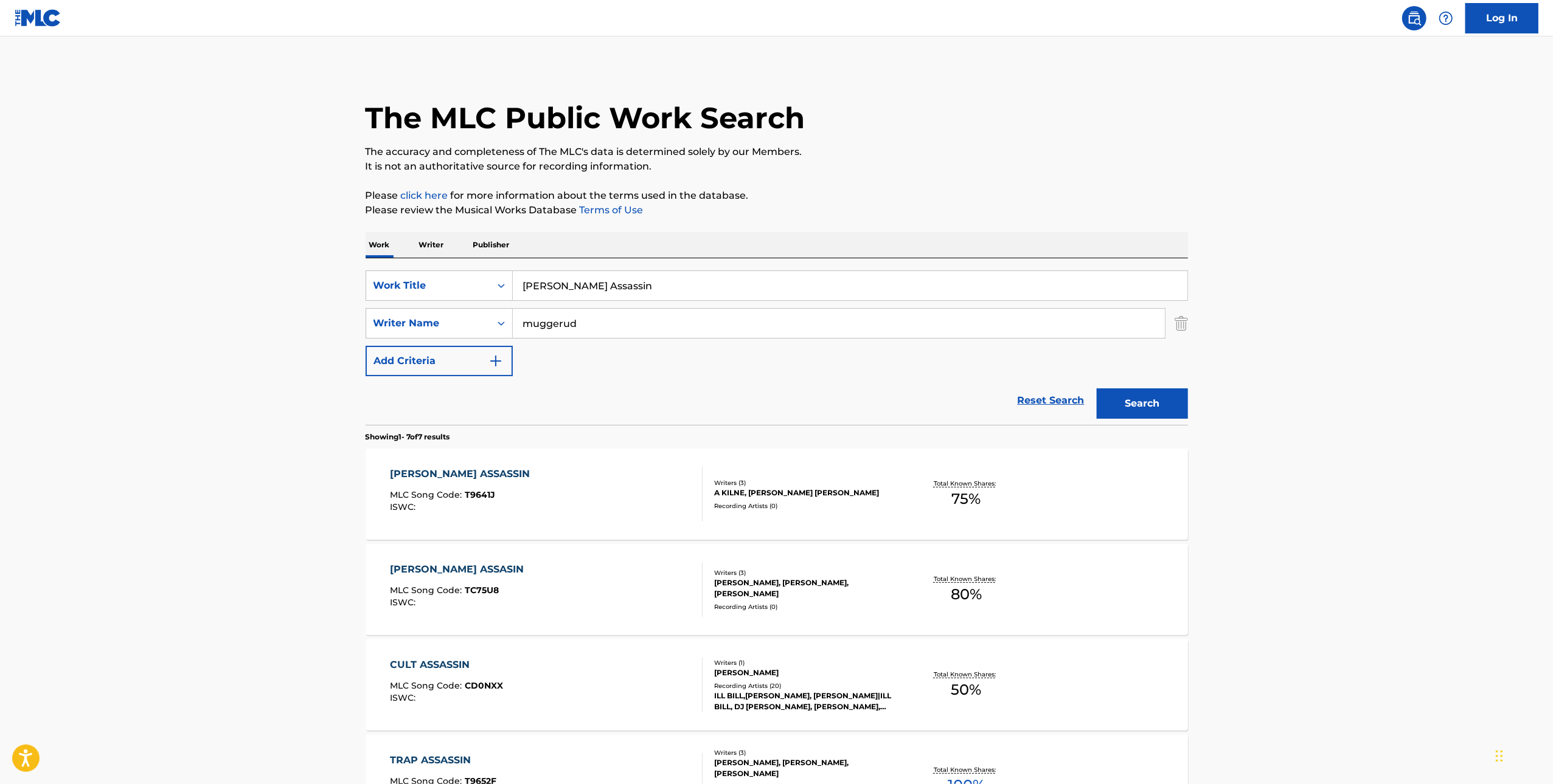
click at [481, 477] on div "TRAPP ASSASSIN" at bounding box center [463, 474] width 146 height 14
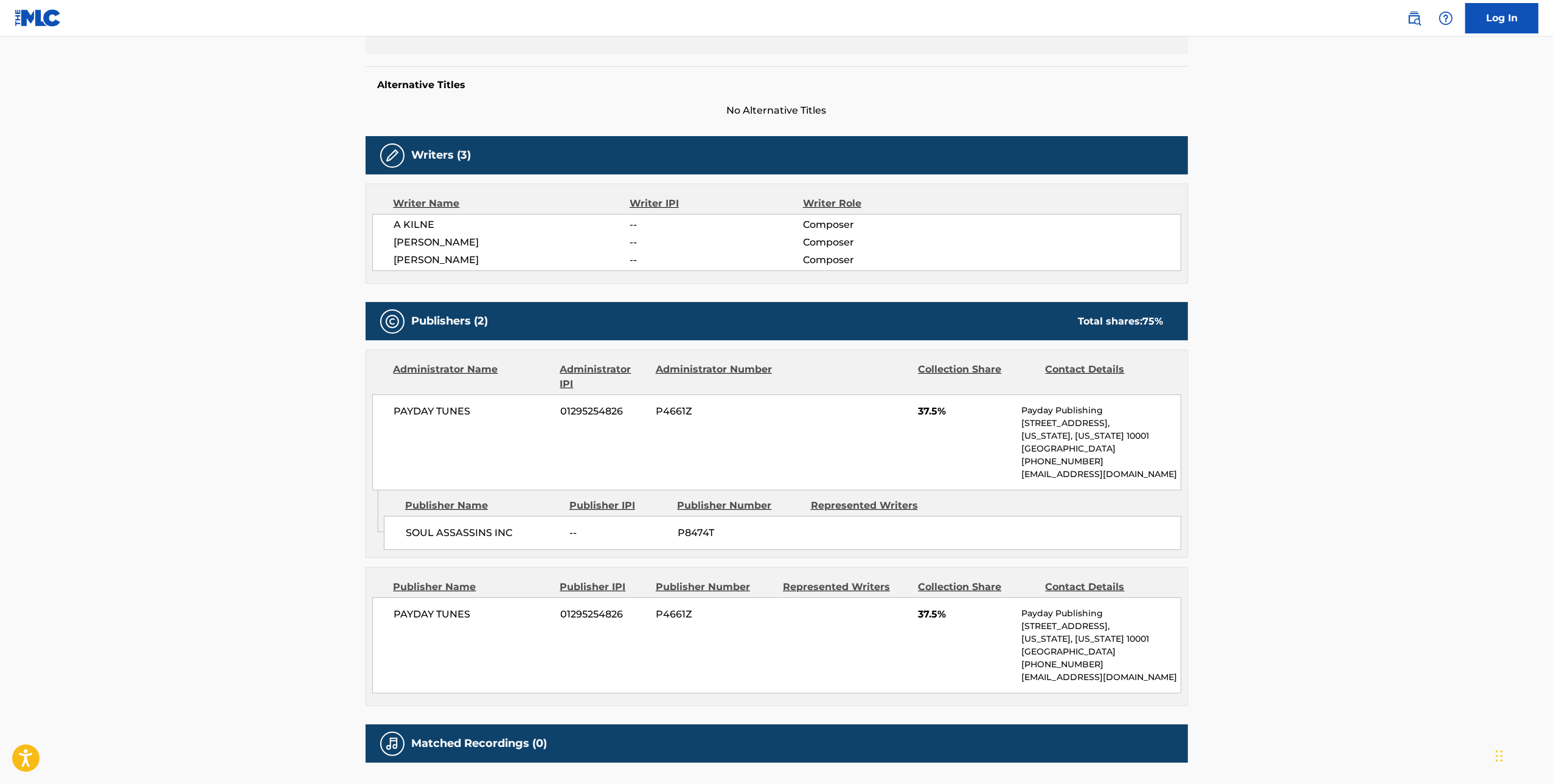
scroll to position [292, 0]
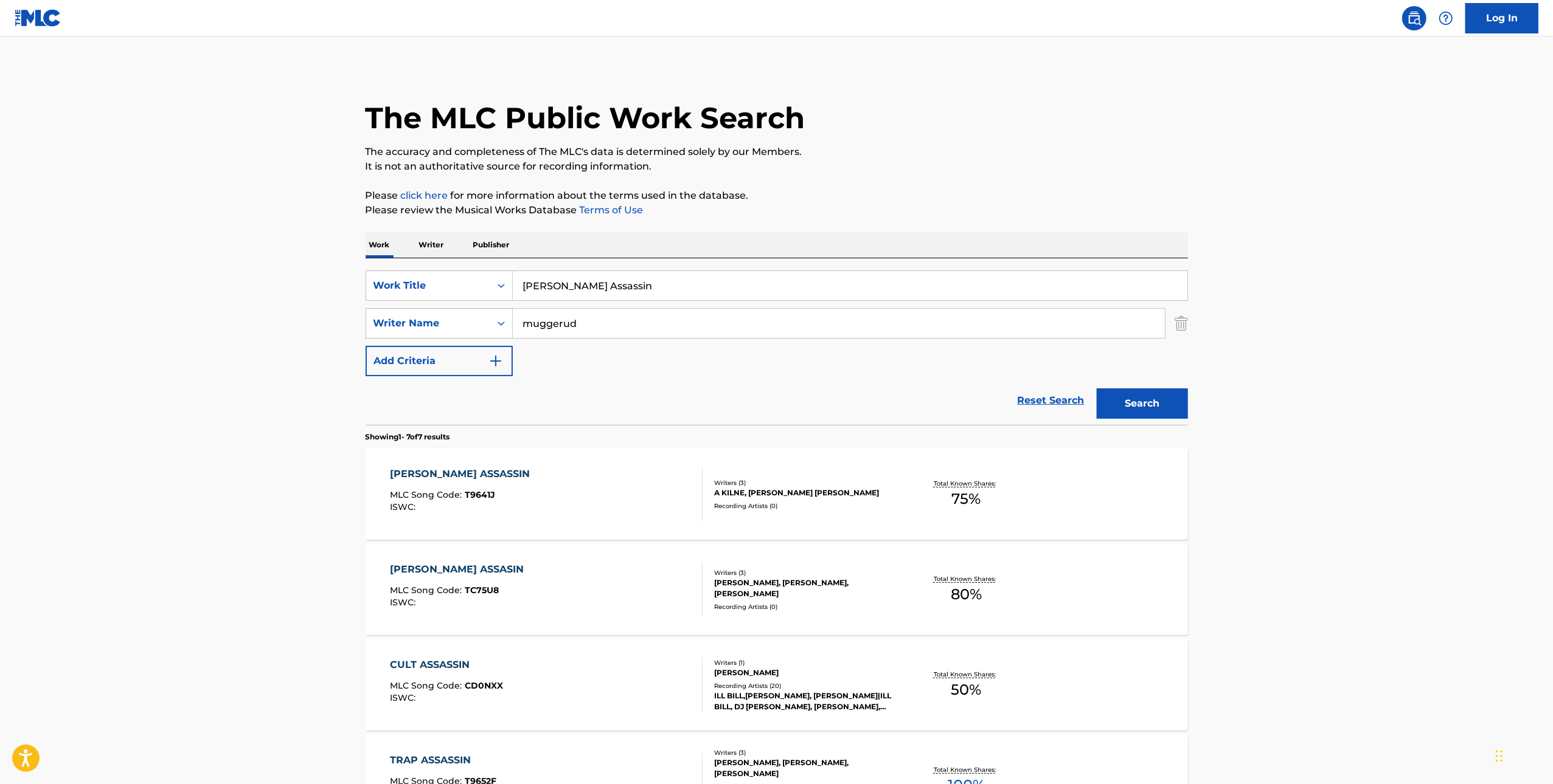
click at [455, 568] on div "TRAPP ASSASIN" at bounding box center [460, 570] width 140 height 14
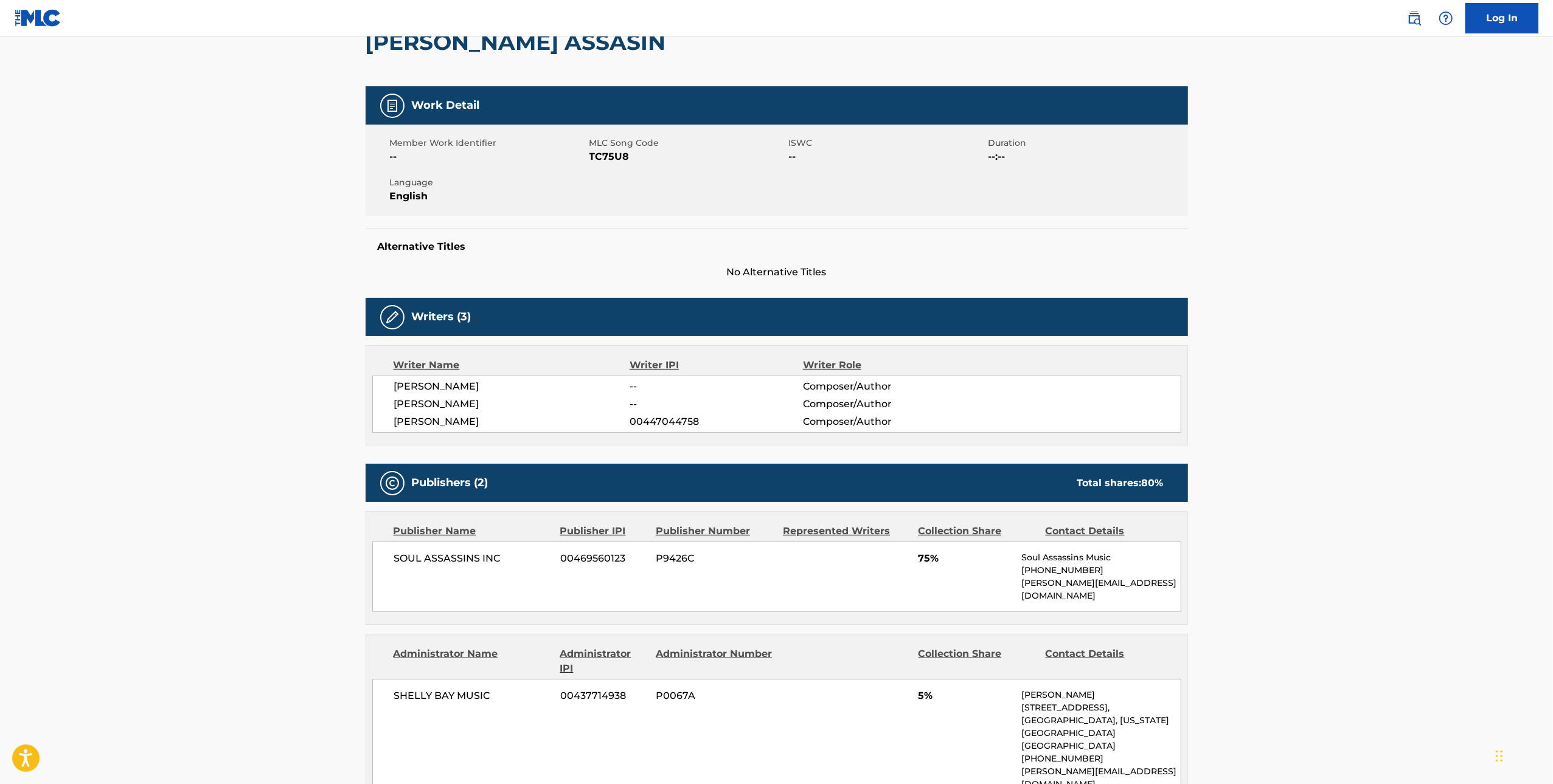
scroll to position [132, 0]
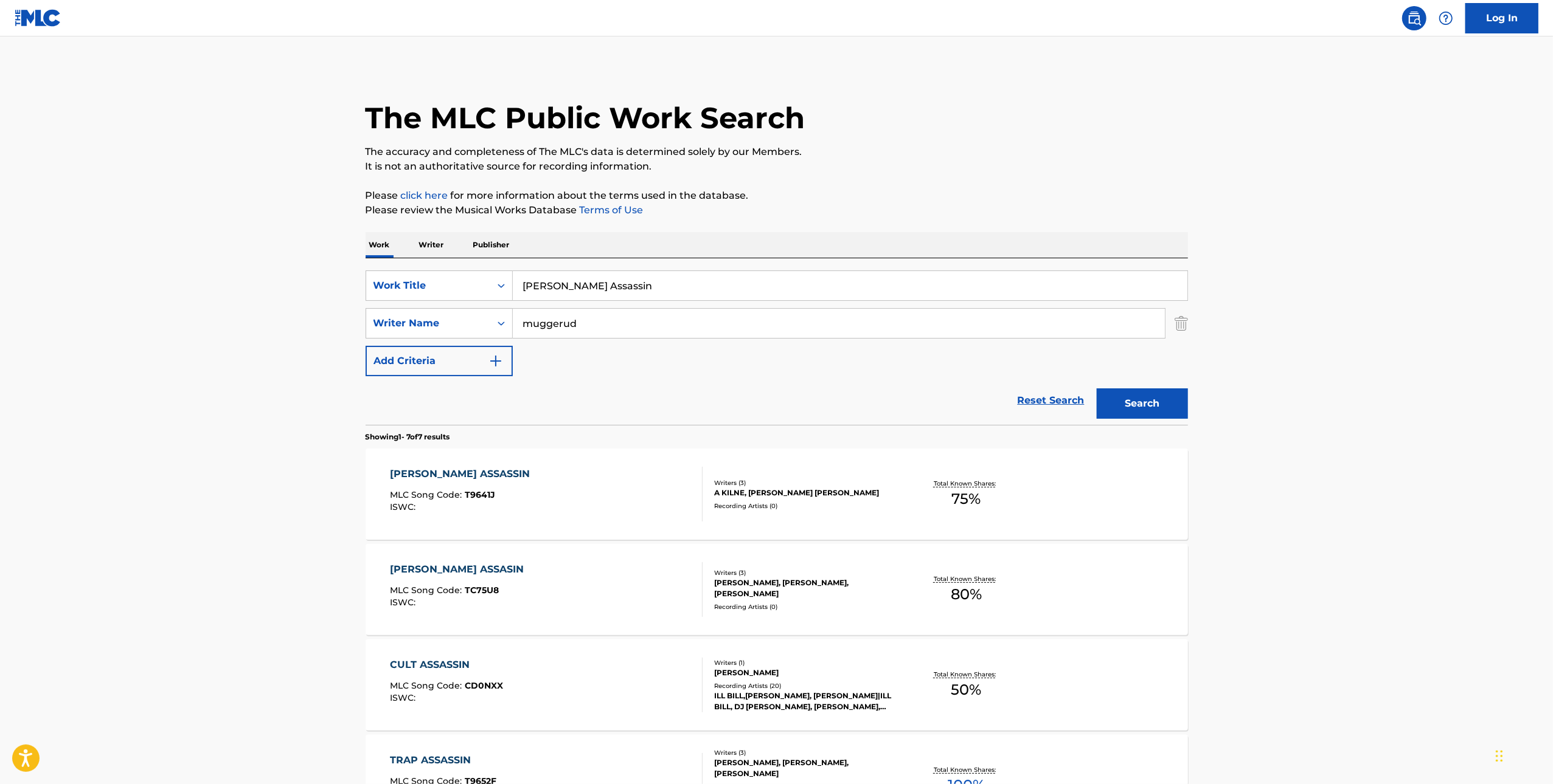
click at [548, 287] on input "Trapp Assassin" at bounding box center [850, 285] width 675 height 29
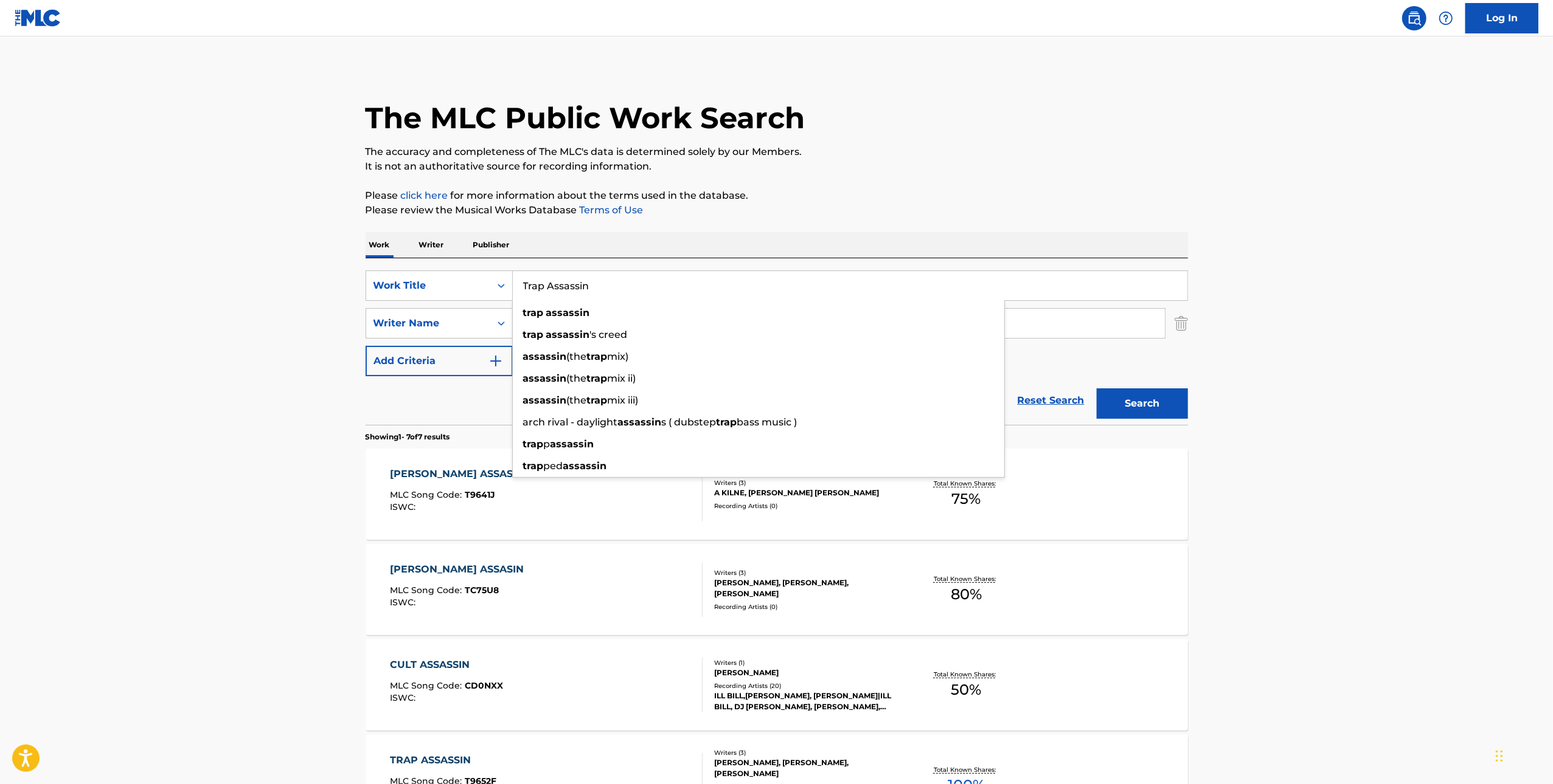
type input "Trap Assassin"
click at [1097, 388] on button "Search" at bounding box center [1142, 403] width 91 height 30
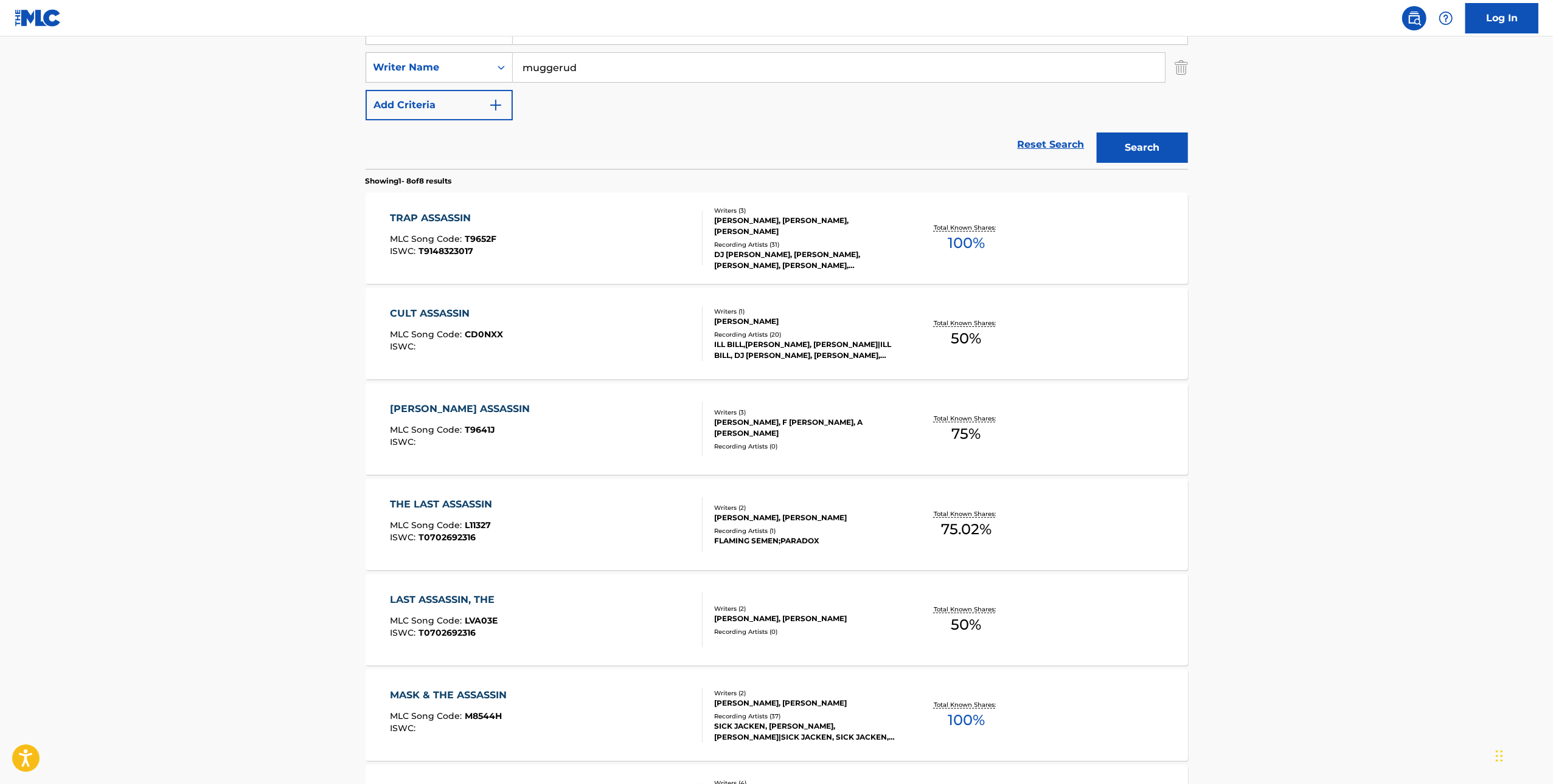
scroll to position [257, 0]
click at [419, 230] on div "TRAP ASSASSIN MLC Song Code : T9652F ISWC : T9148323017" at bounding box center [443, 238] width 106 height 54
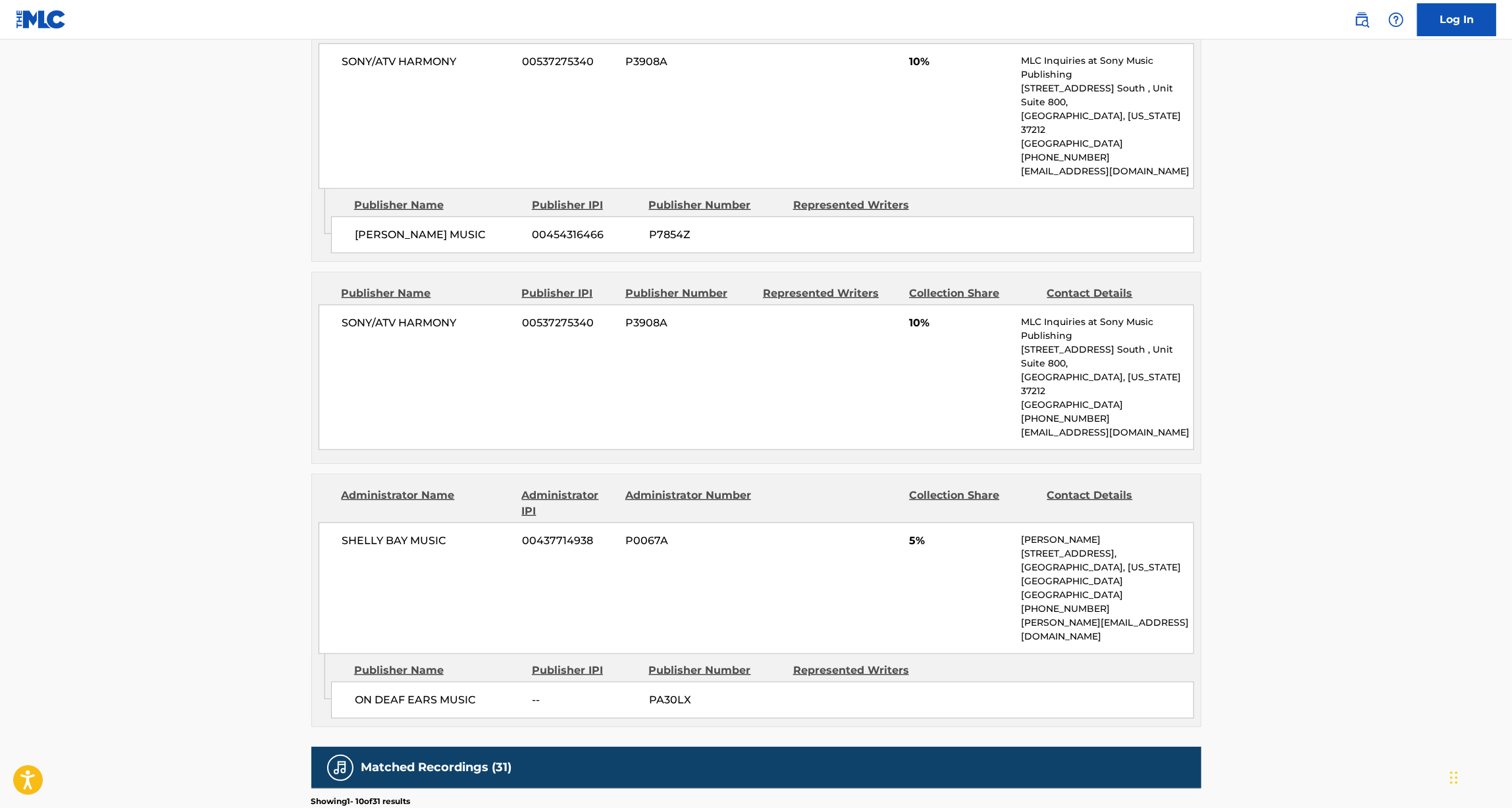
scroll to position [844, 0]
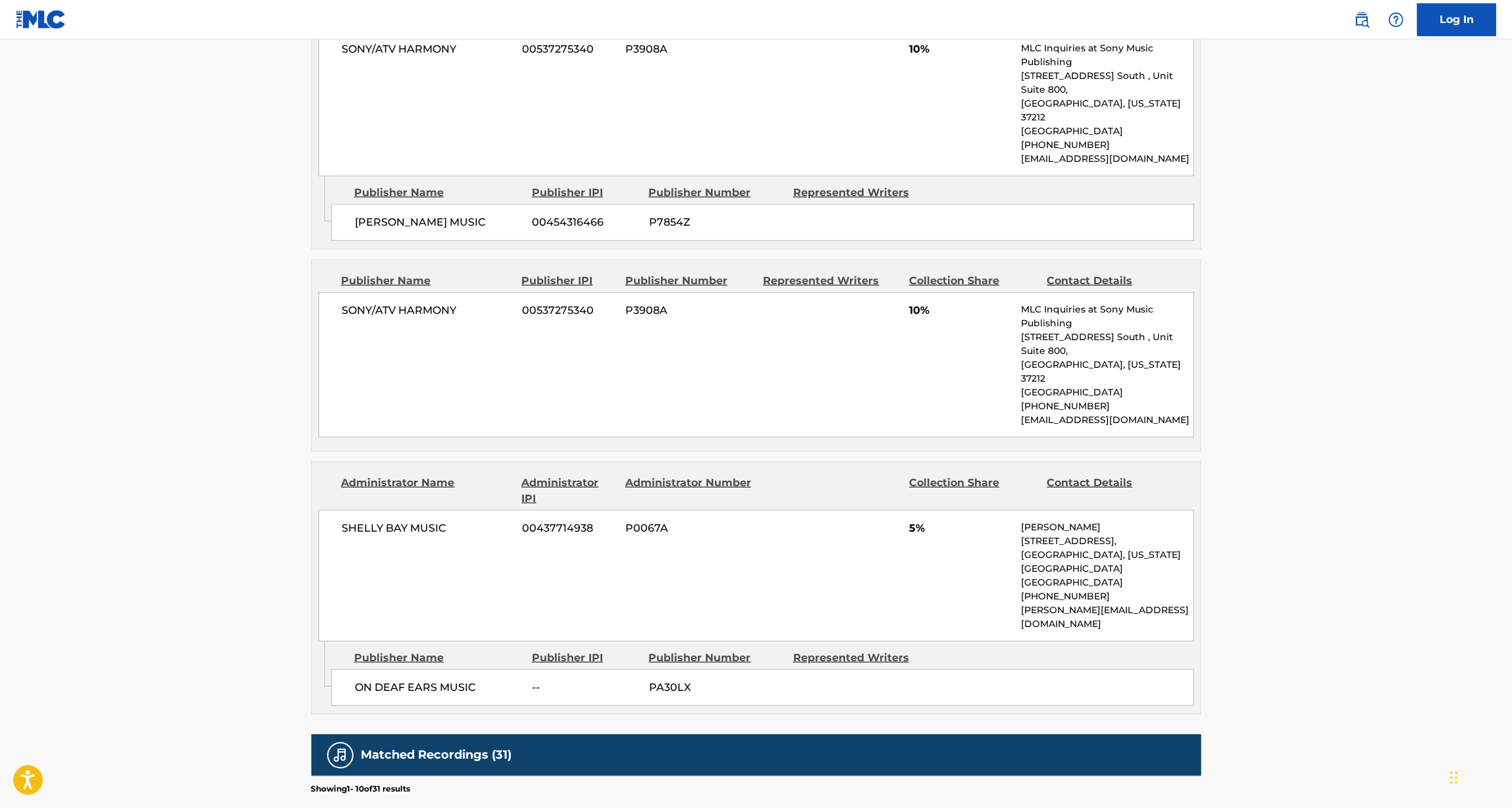
scroll to position [278, 0]
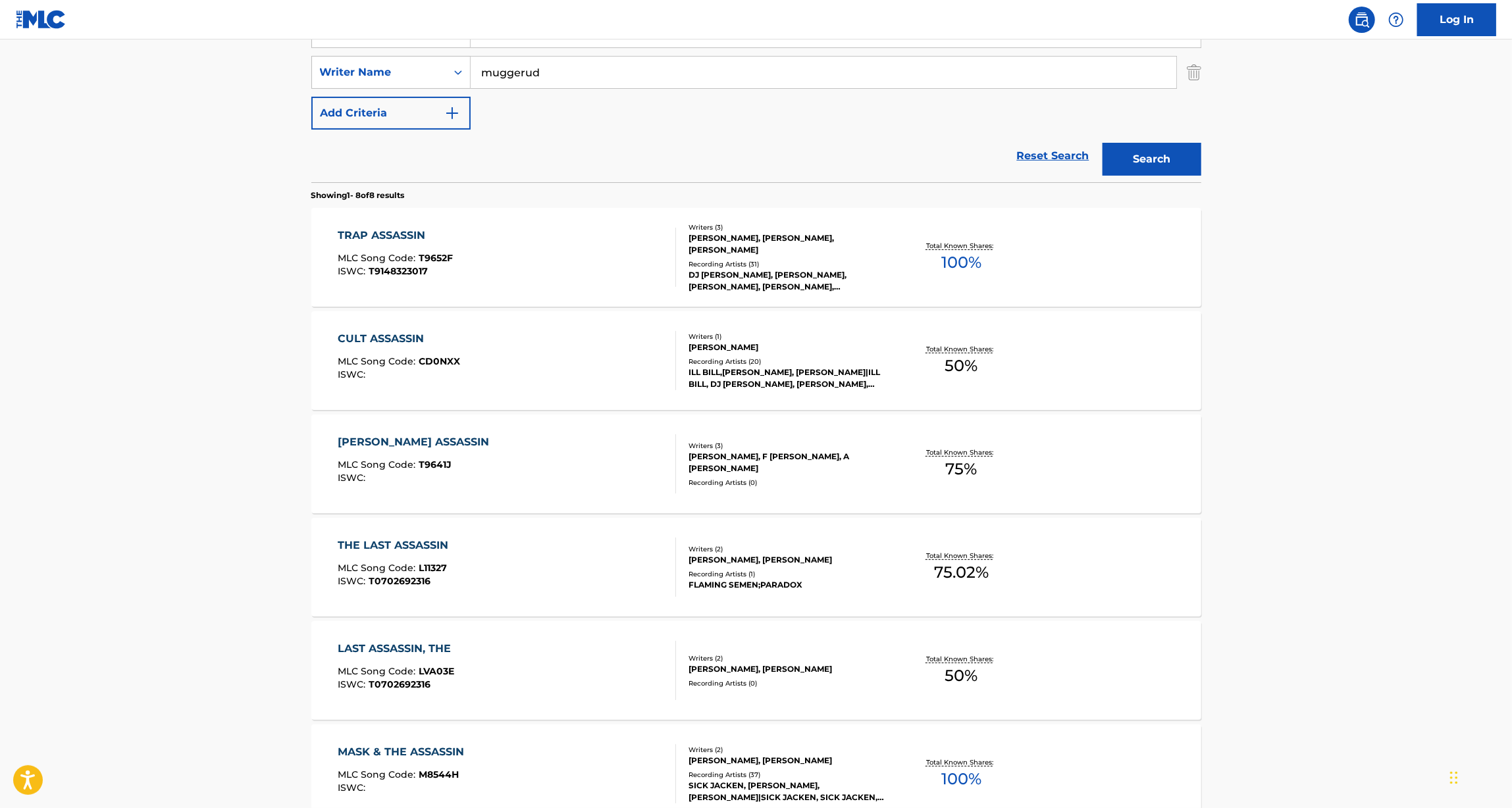
click at [413, 237] on div "TRAP ASSASSIN" at bounding box center [395, 236] width 115 height 16
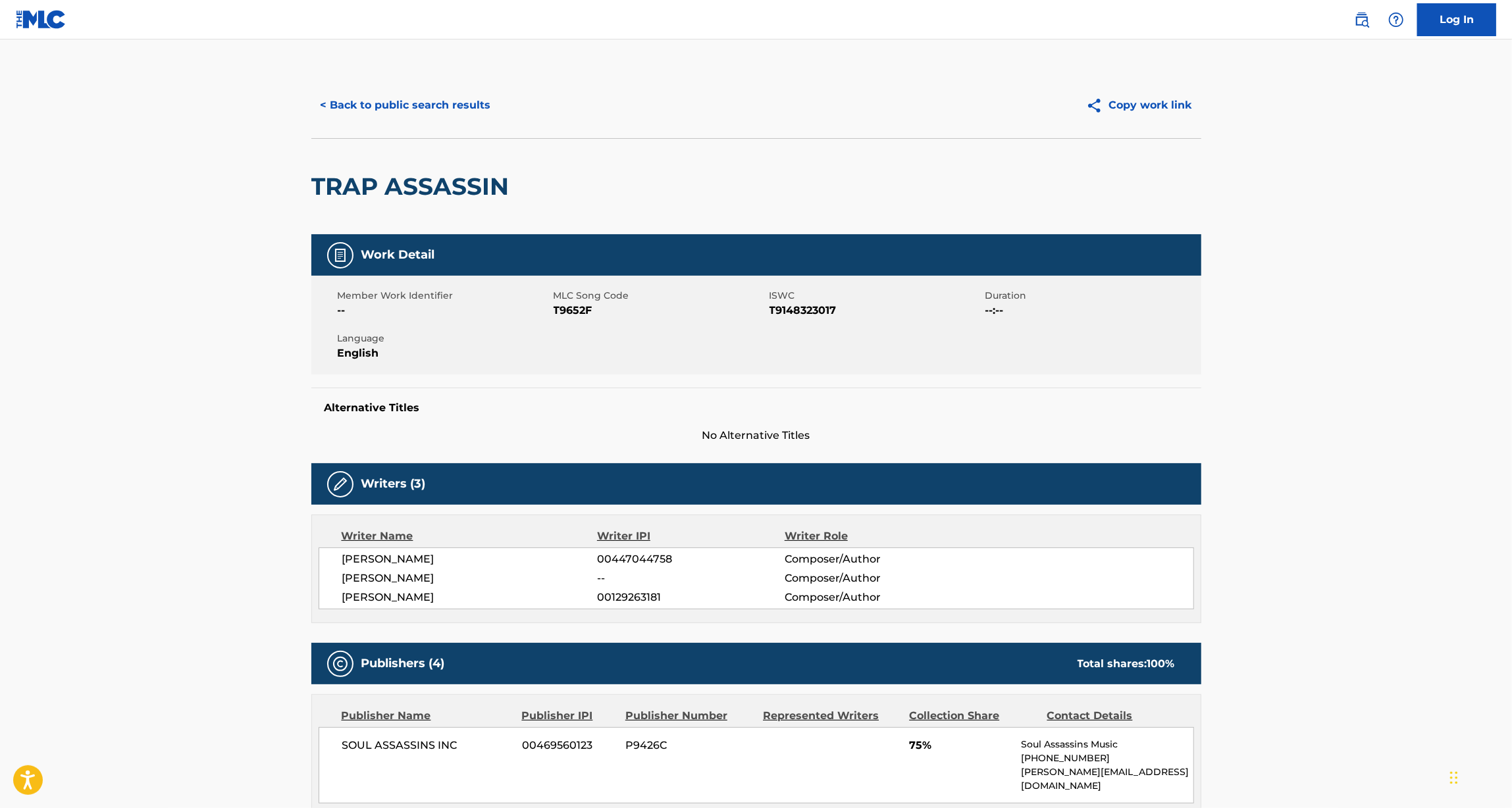
scroll to position [278, 0]
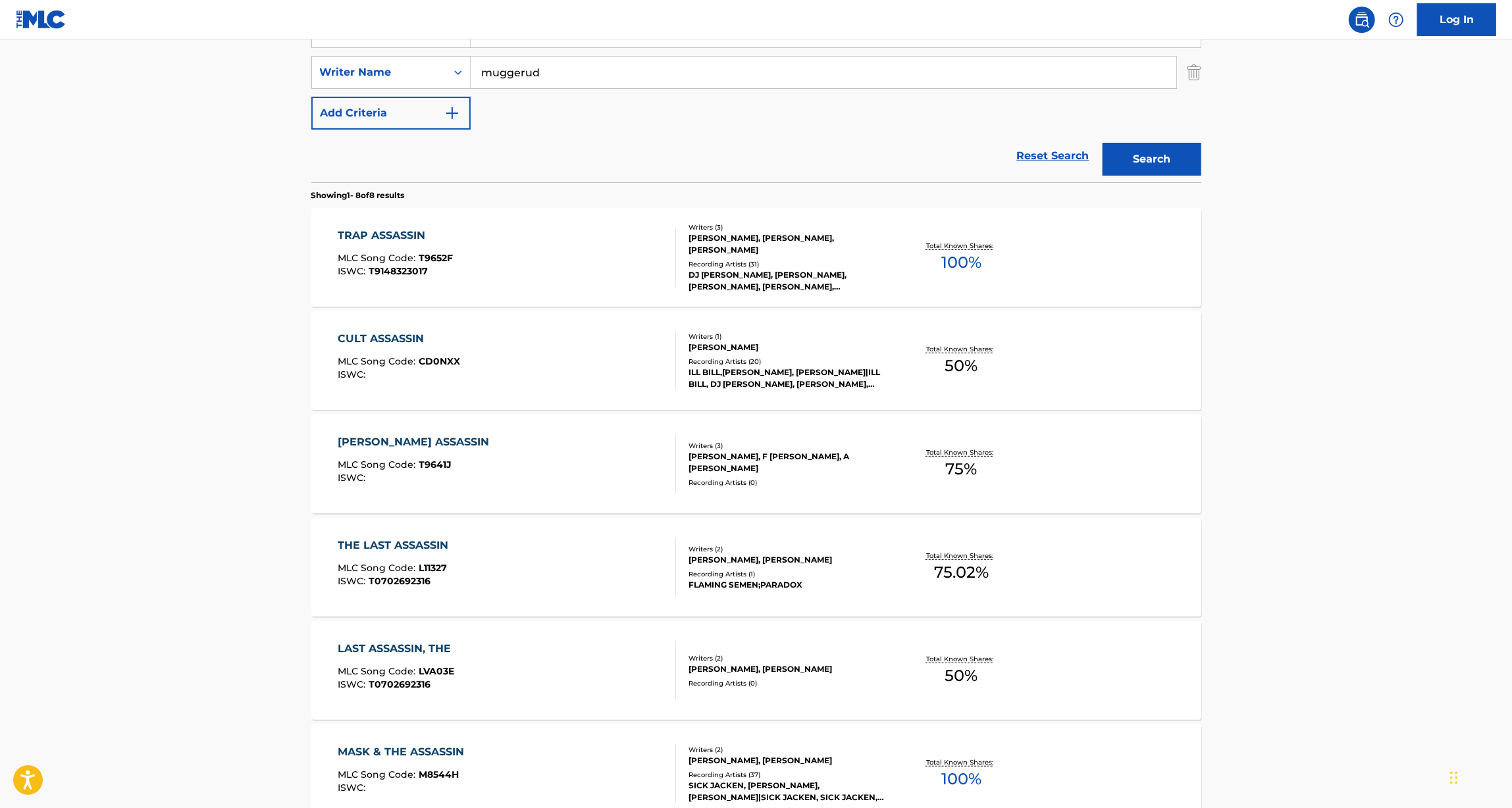
click at [377, 440] on div "TRAPP ASSASSIN" at bounding box center [417, 442] width 158 height 16
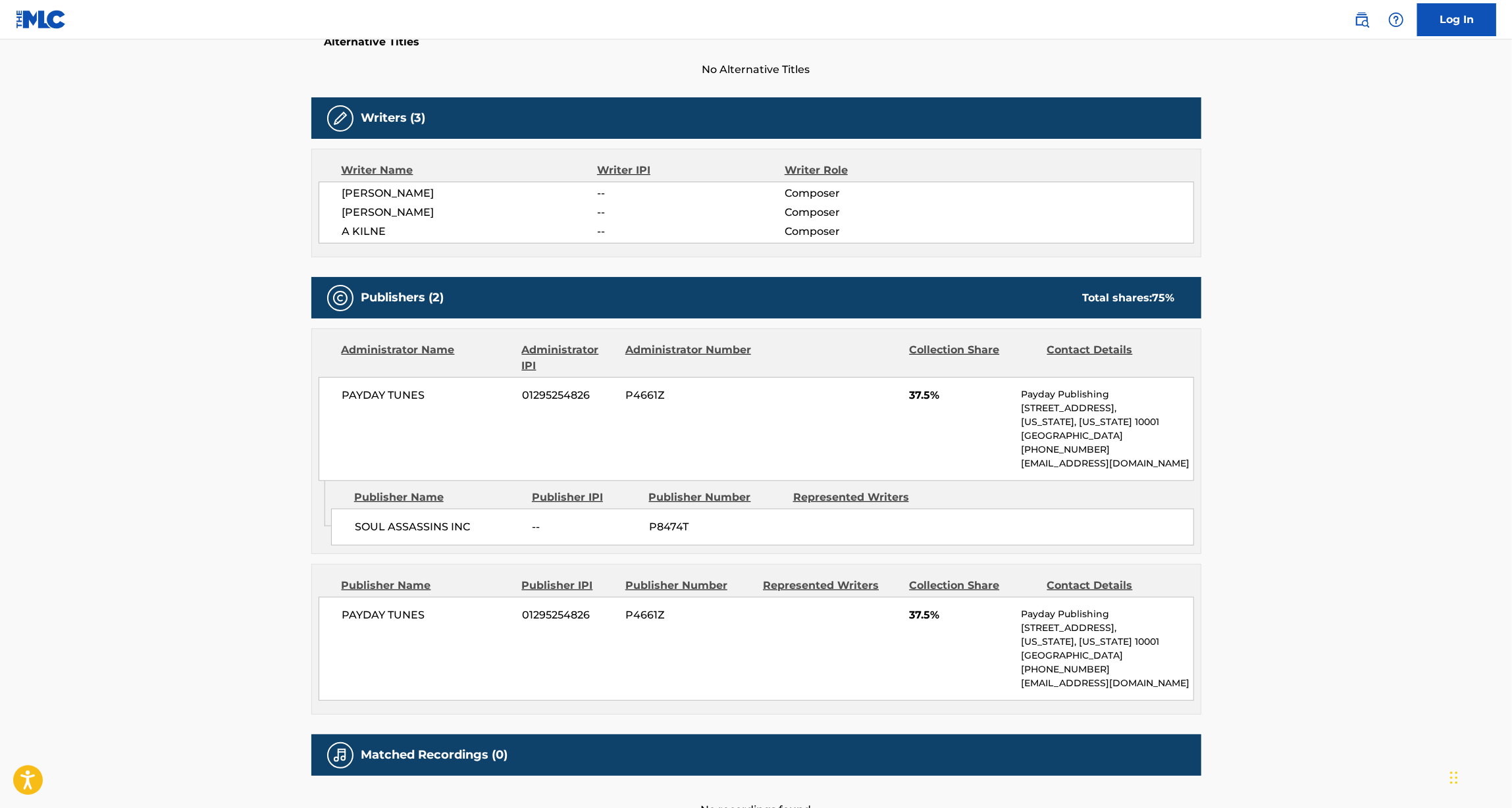
scroll to position [364, 0]
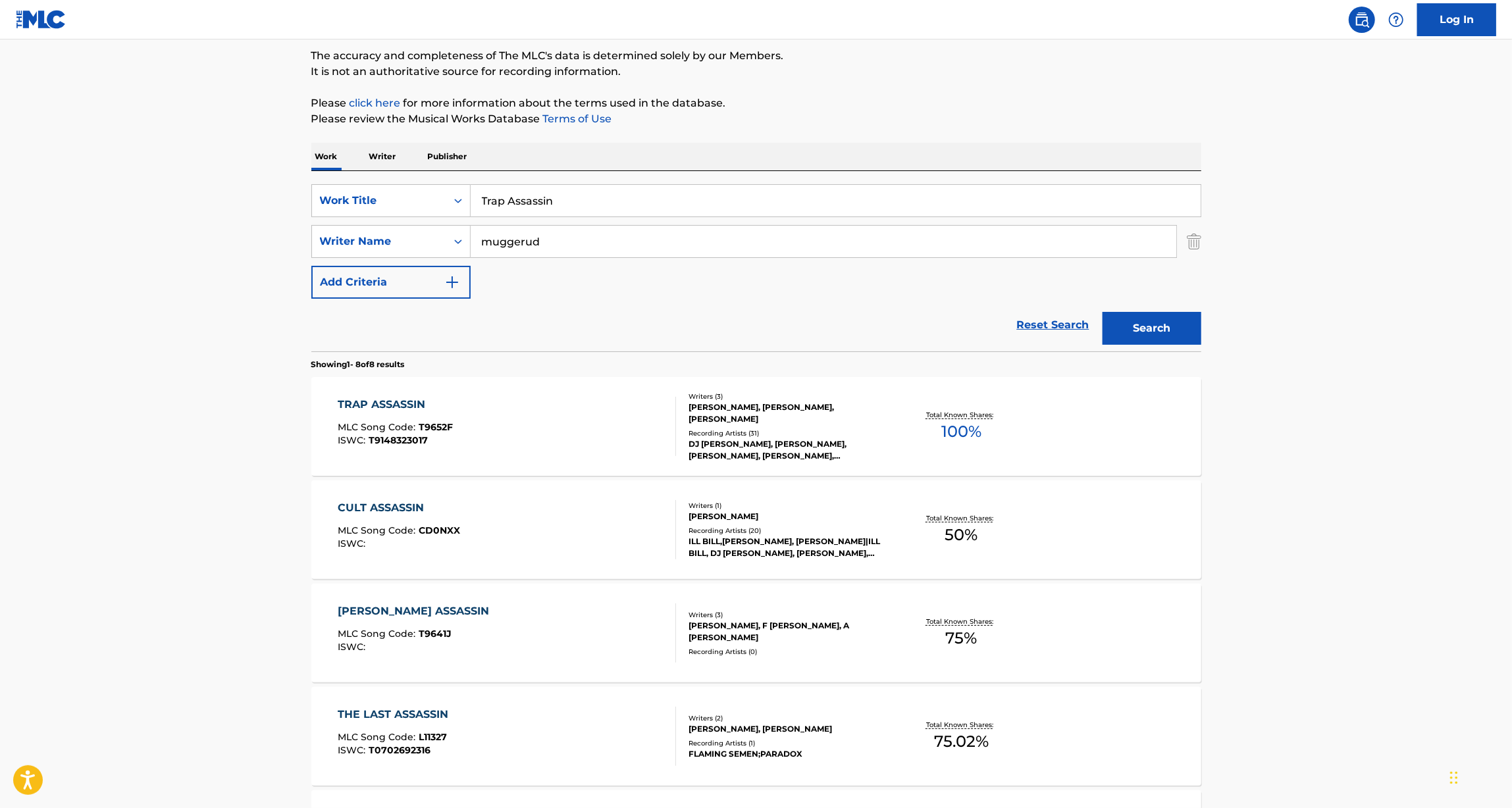
scroll to position [2, 0]
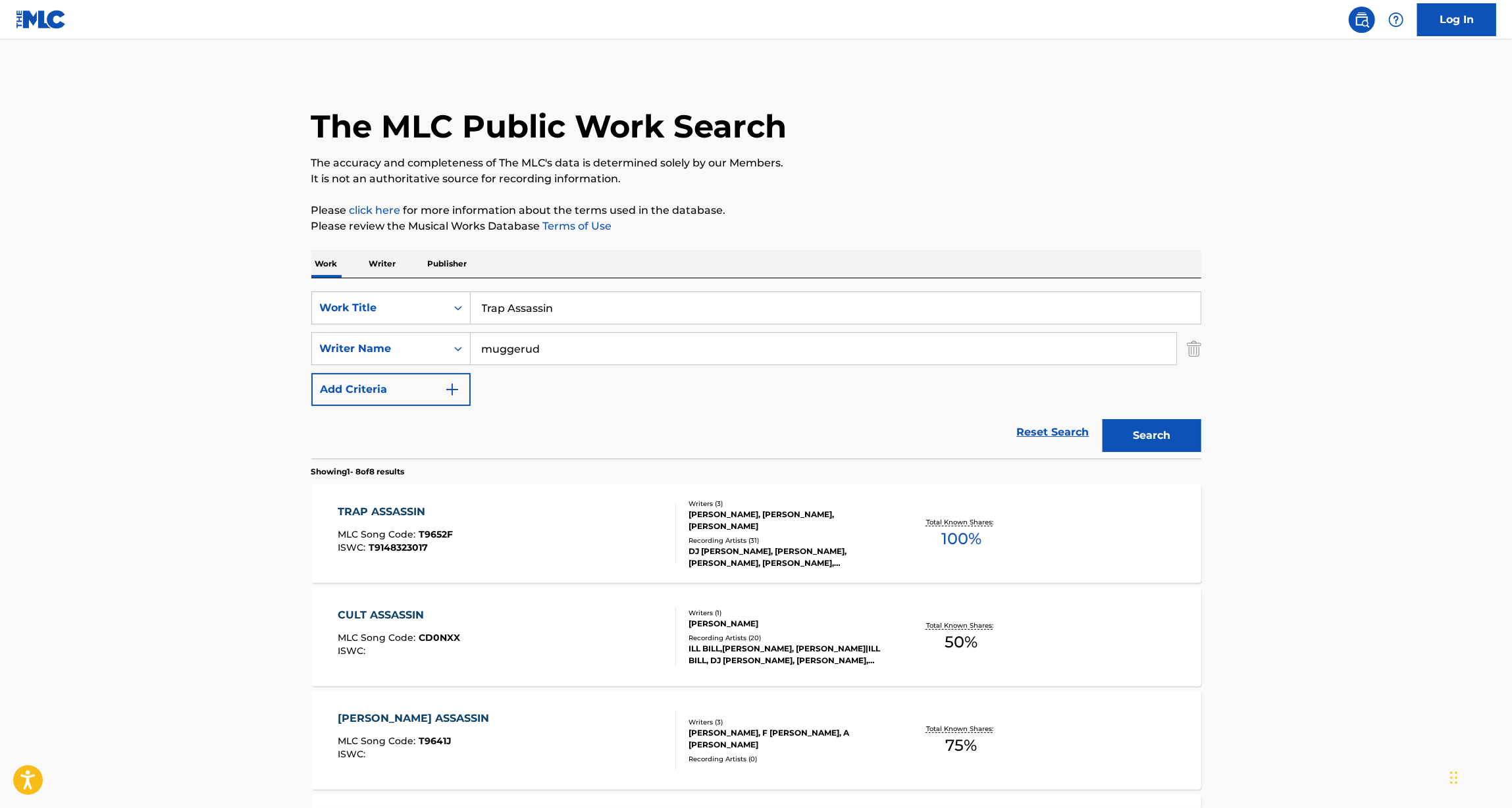
click at [499, 302] on input "Trap Assassin" at bounding box center [836, 308] width 730 height 32
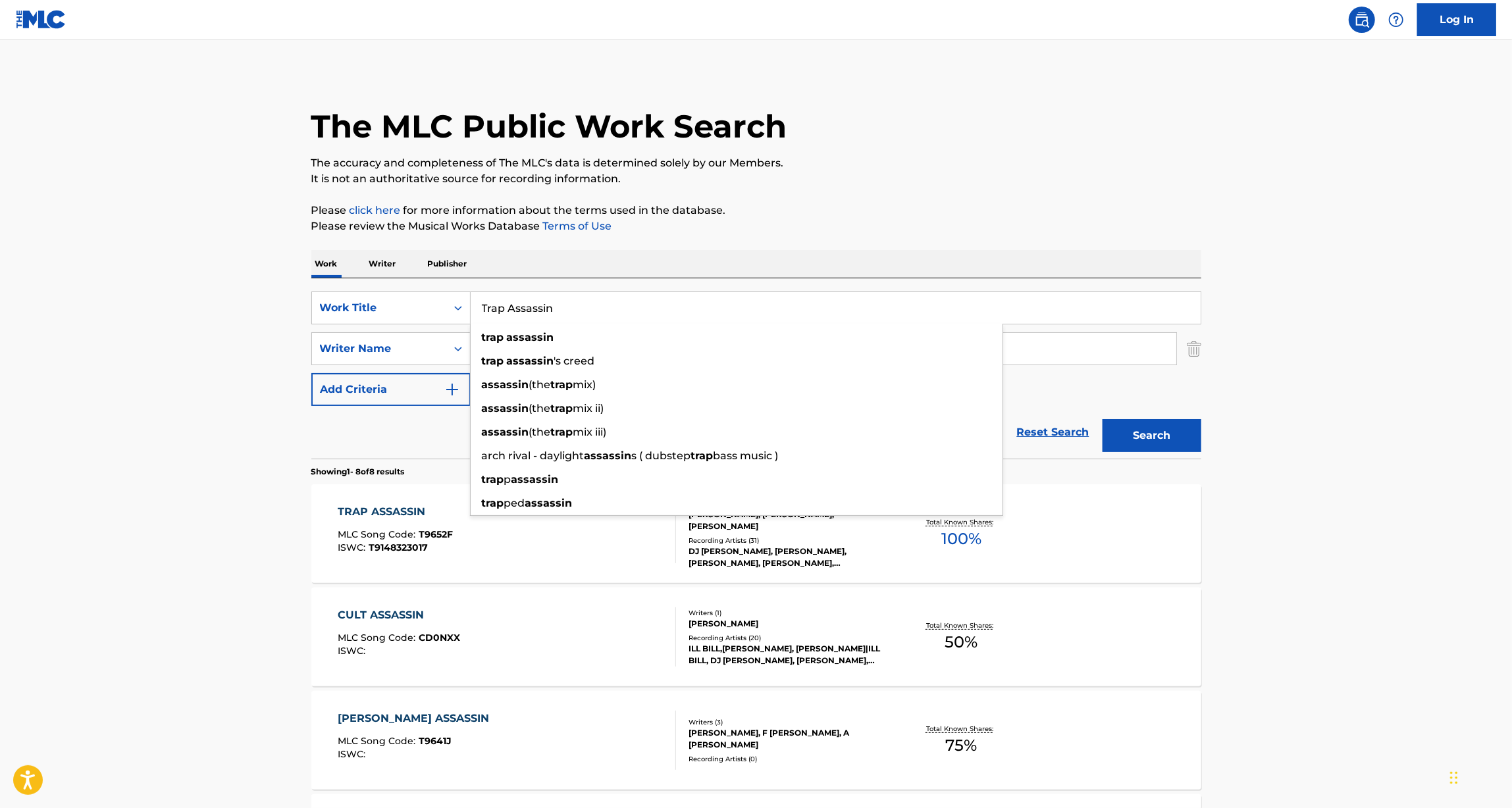
click at [503, 305] on input "Trap Assassin" at bounding box center [836, 308] width 730 height 32
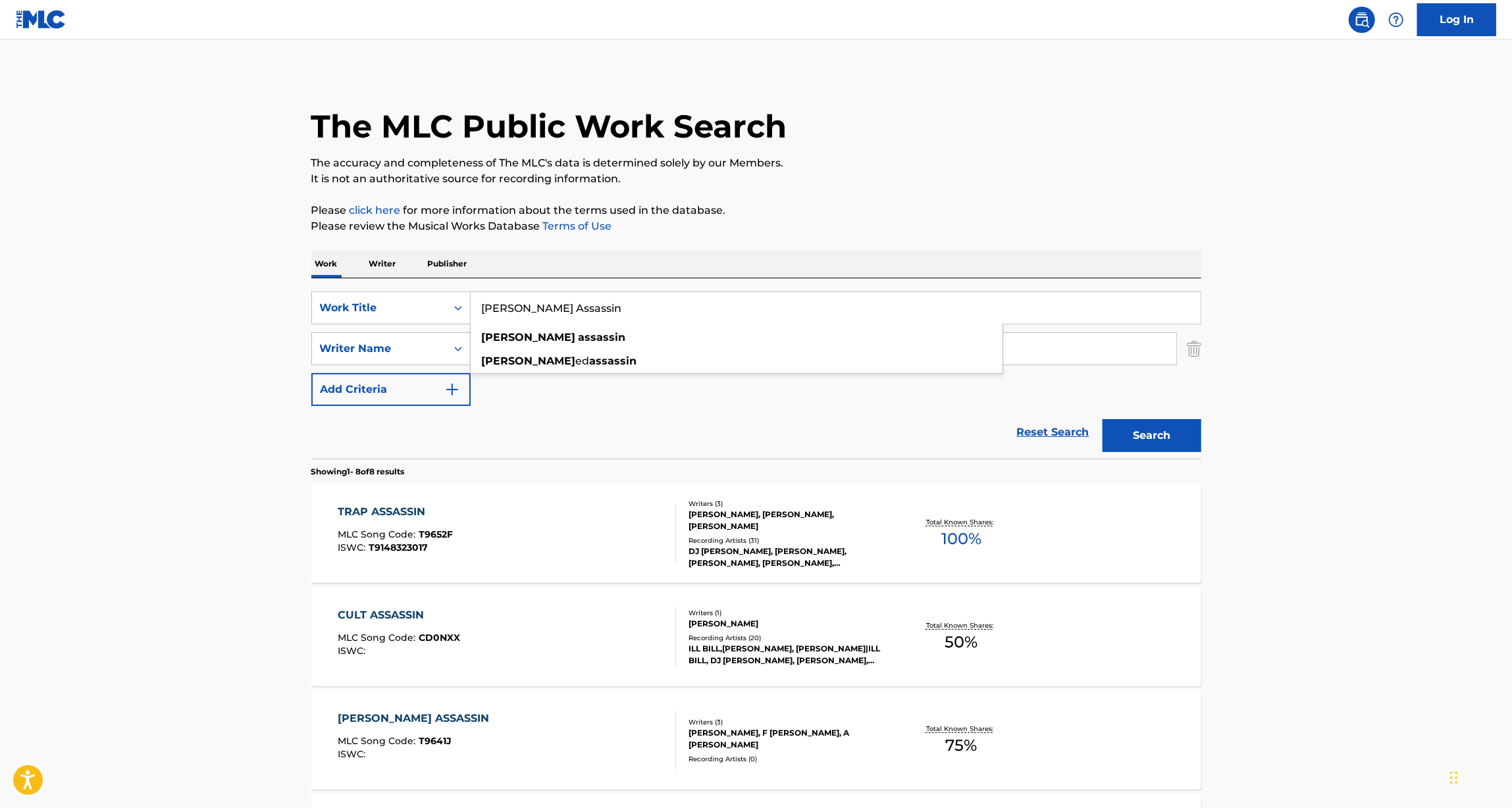
click at [558, 309] on input "Trapp Assassin" at bounding box center [836, 308] width 730 height 32
type input "Trapp Assasin"
click at [908, 251] on div "Work Writer Publisher" at bounding box center [756, 264] width 890 height 28
click at [1144, 426] on button "Search" at bounding box center [1151, 435] width 99 height 33
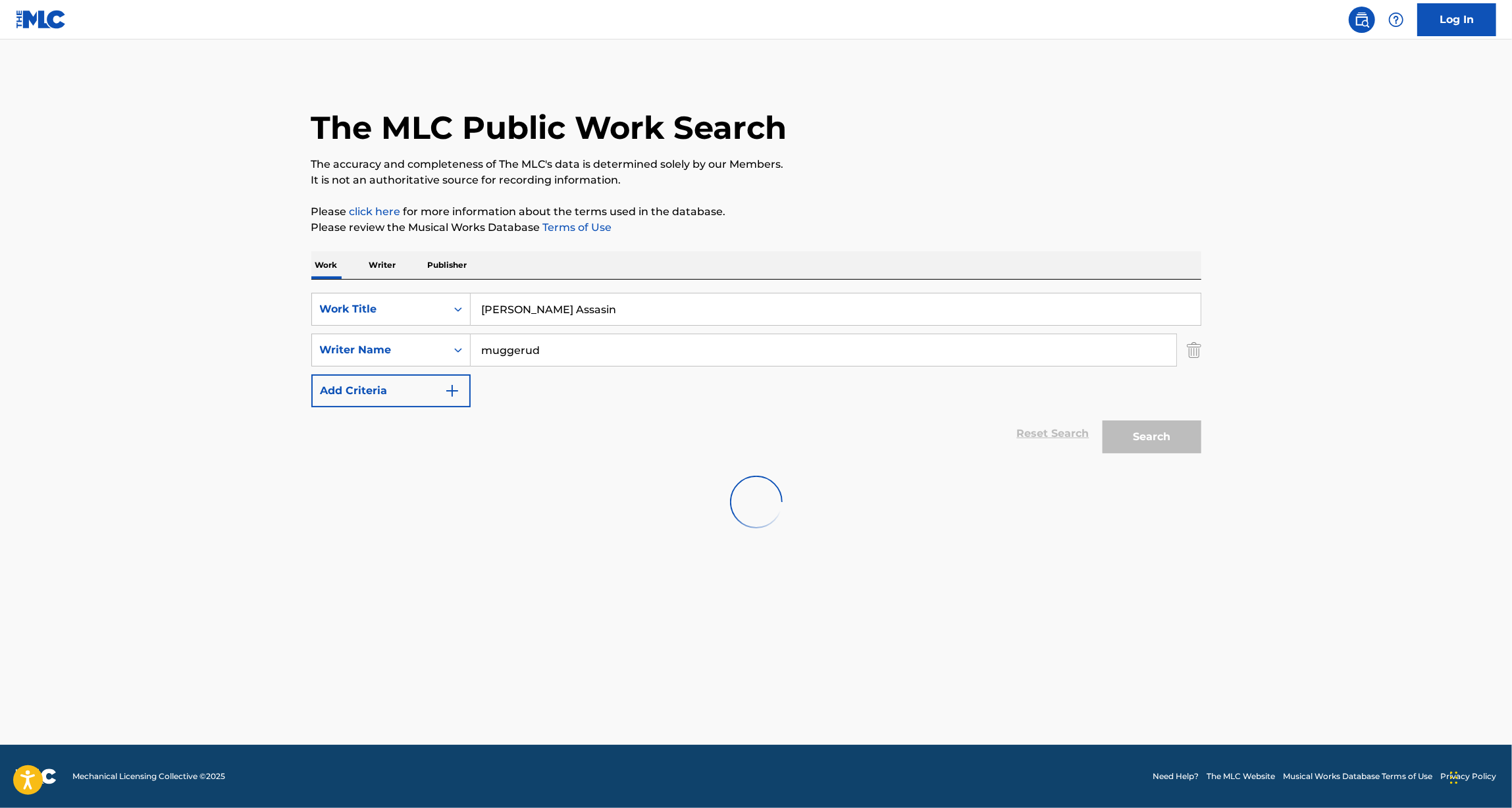
scroll to position [0, 0]
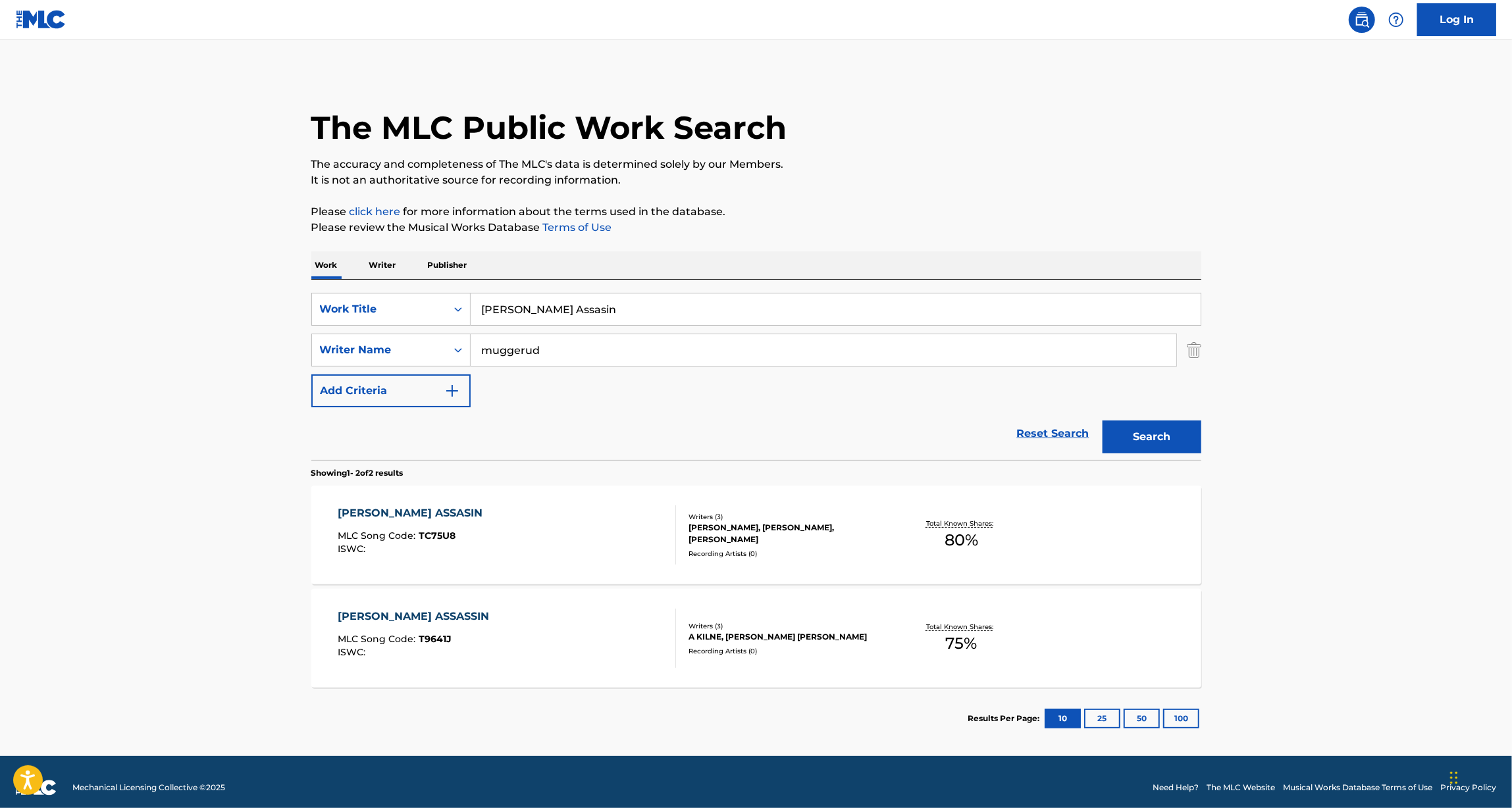
click at [393, 511] on div "TRAPP ASSASIN" at bounding box center [413, 513] width 151 height 16
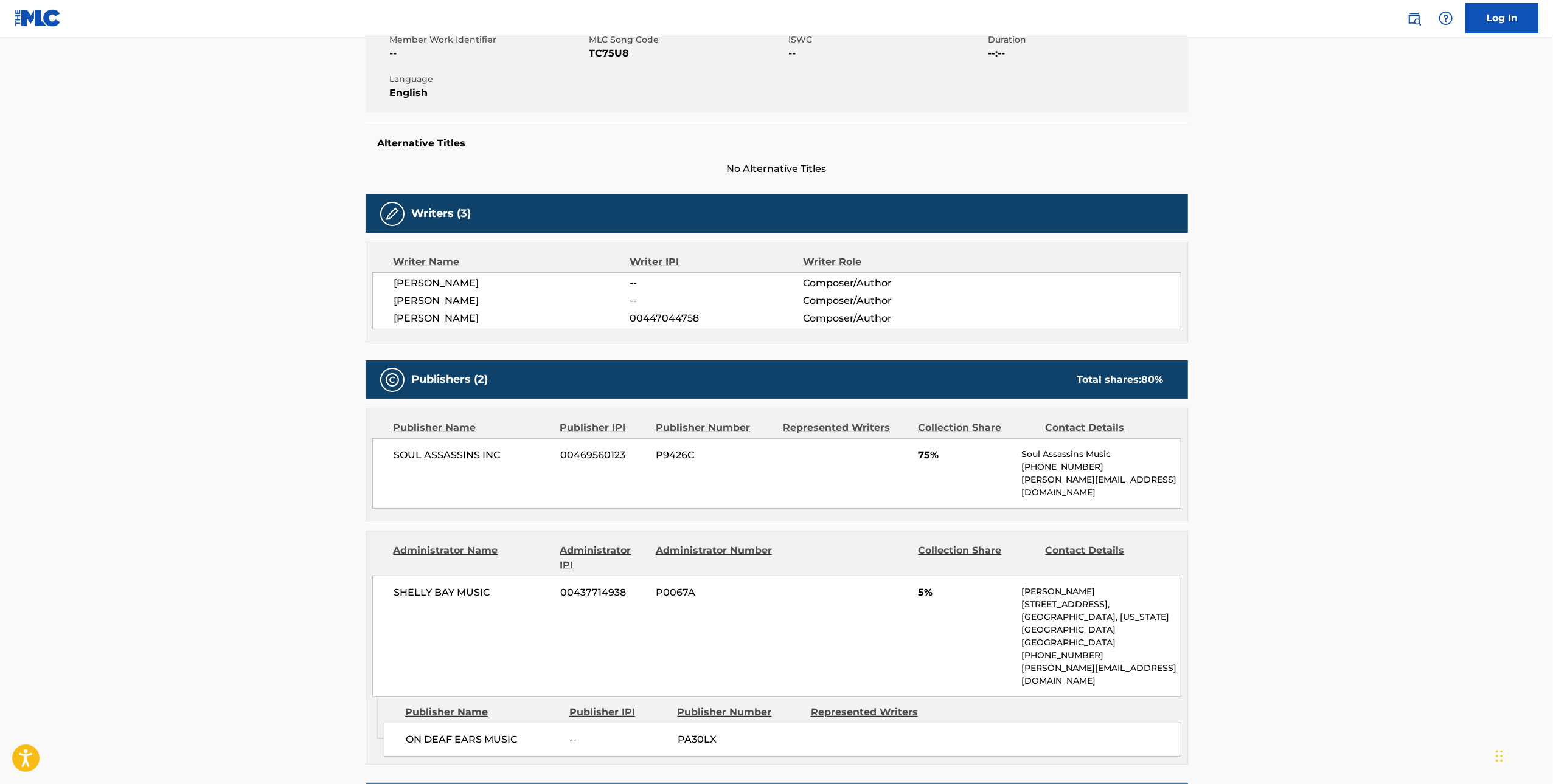
scroll to position [244, 0]
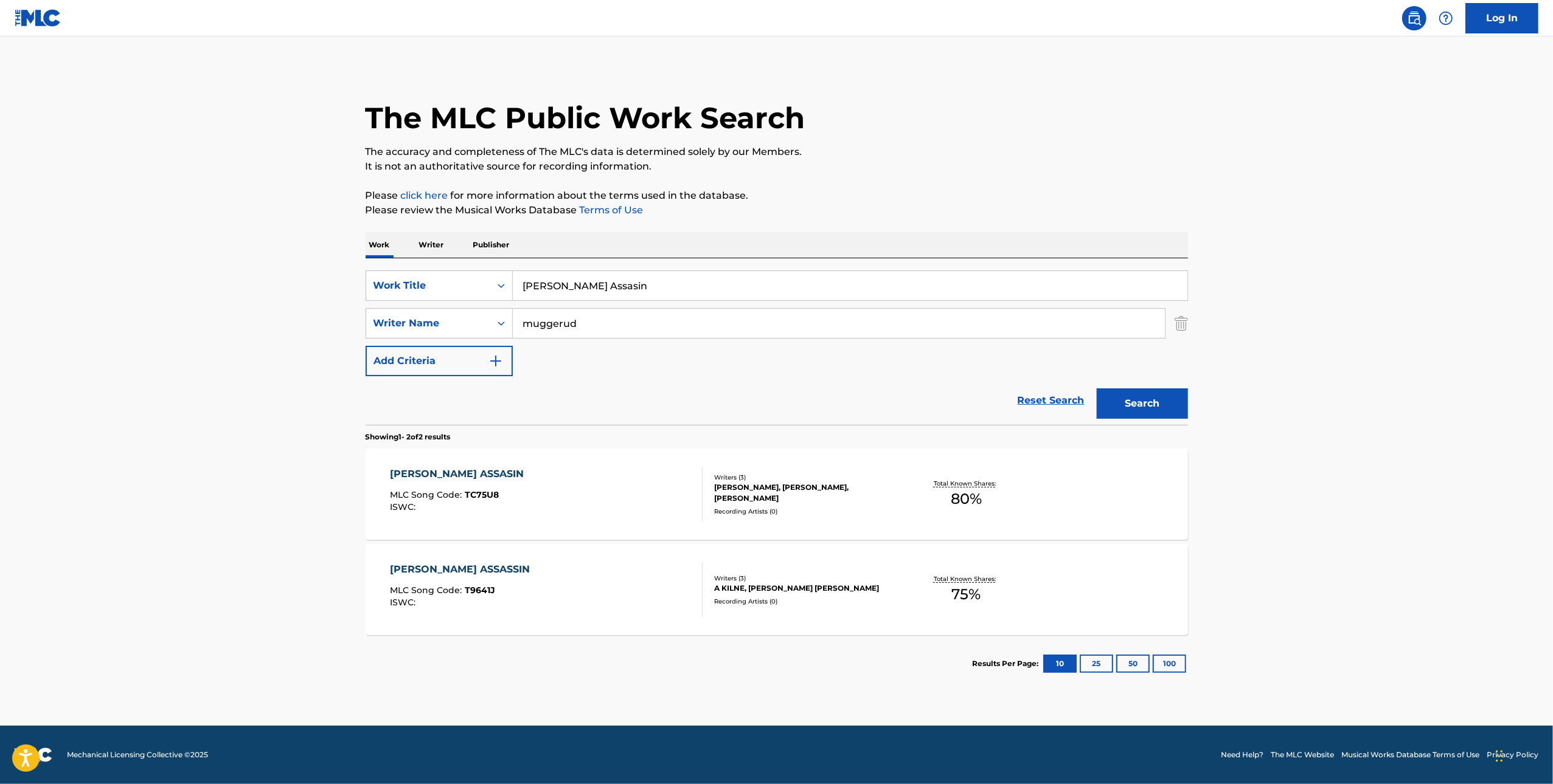
click at [434, 474] on div "TRAPP ASSASIN" at bounding box center [460, 474] width 140 height 14
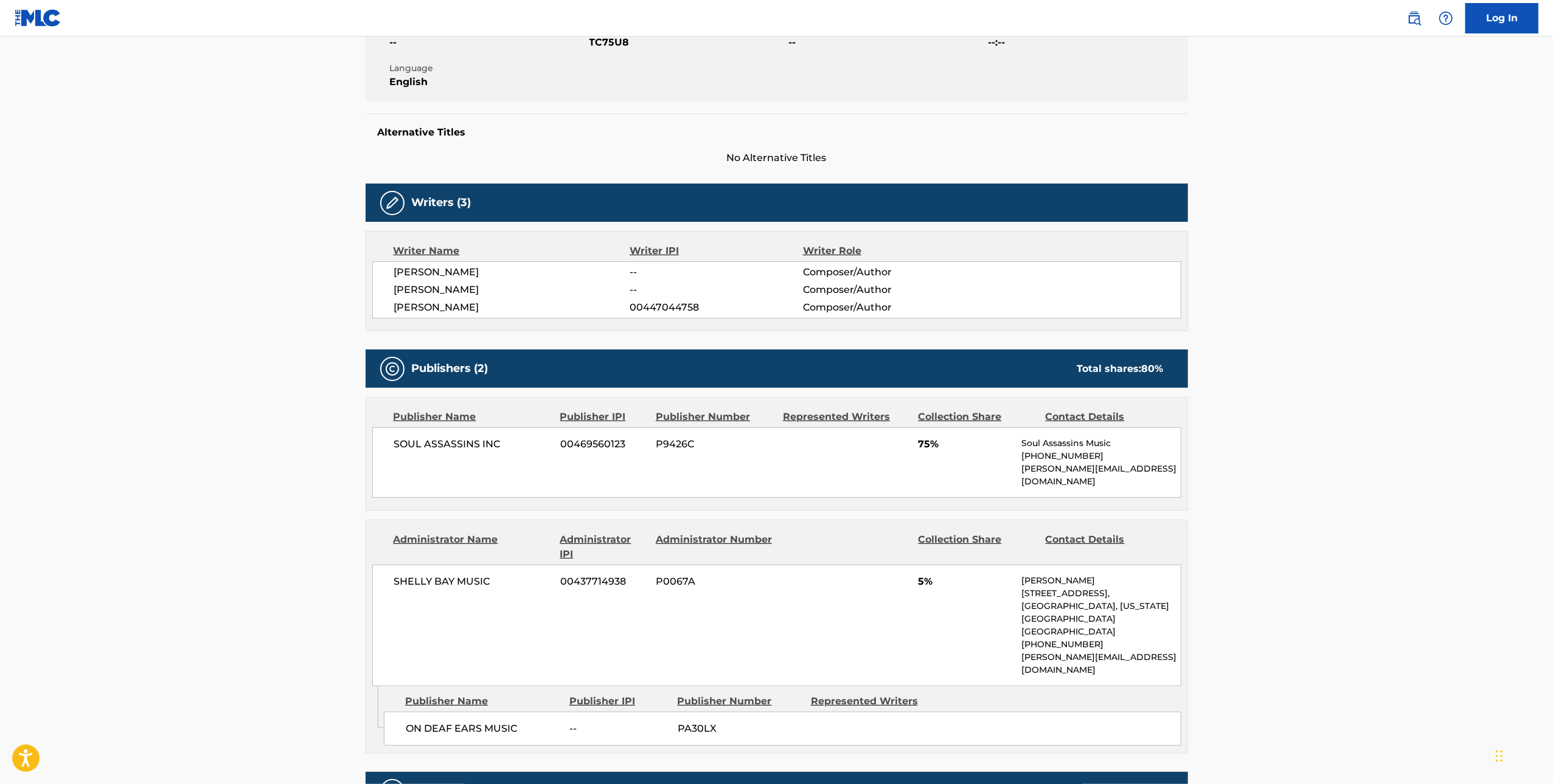
scroll to position [350, 0]
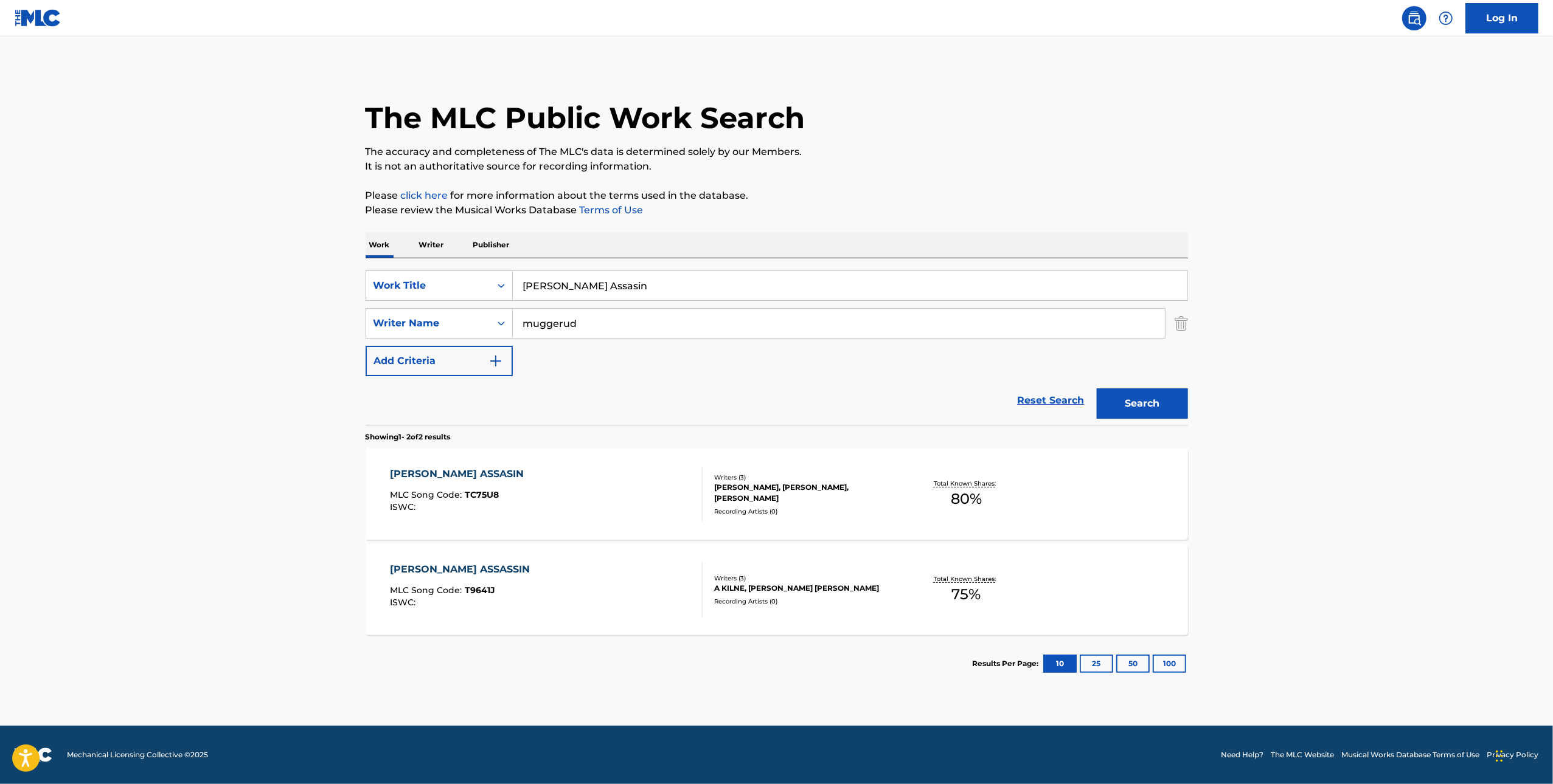
click at [448, 576] on div "TRAPP ASSASSIN" at bounding box center [463, 570] width 146 height 14
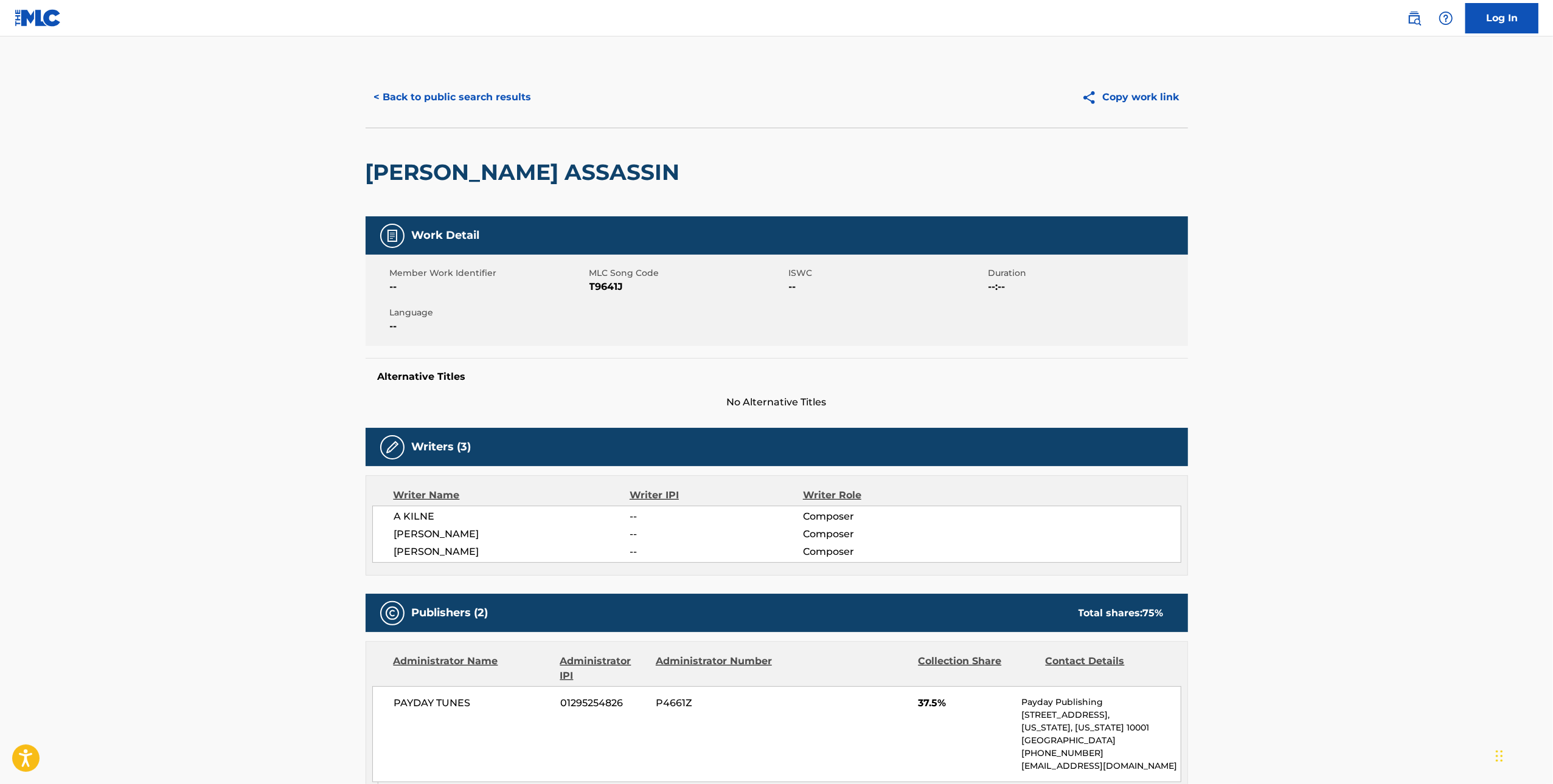
scroll to position [388, 0]
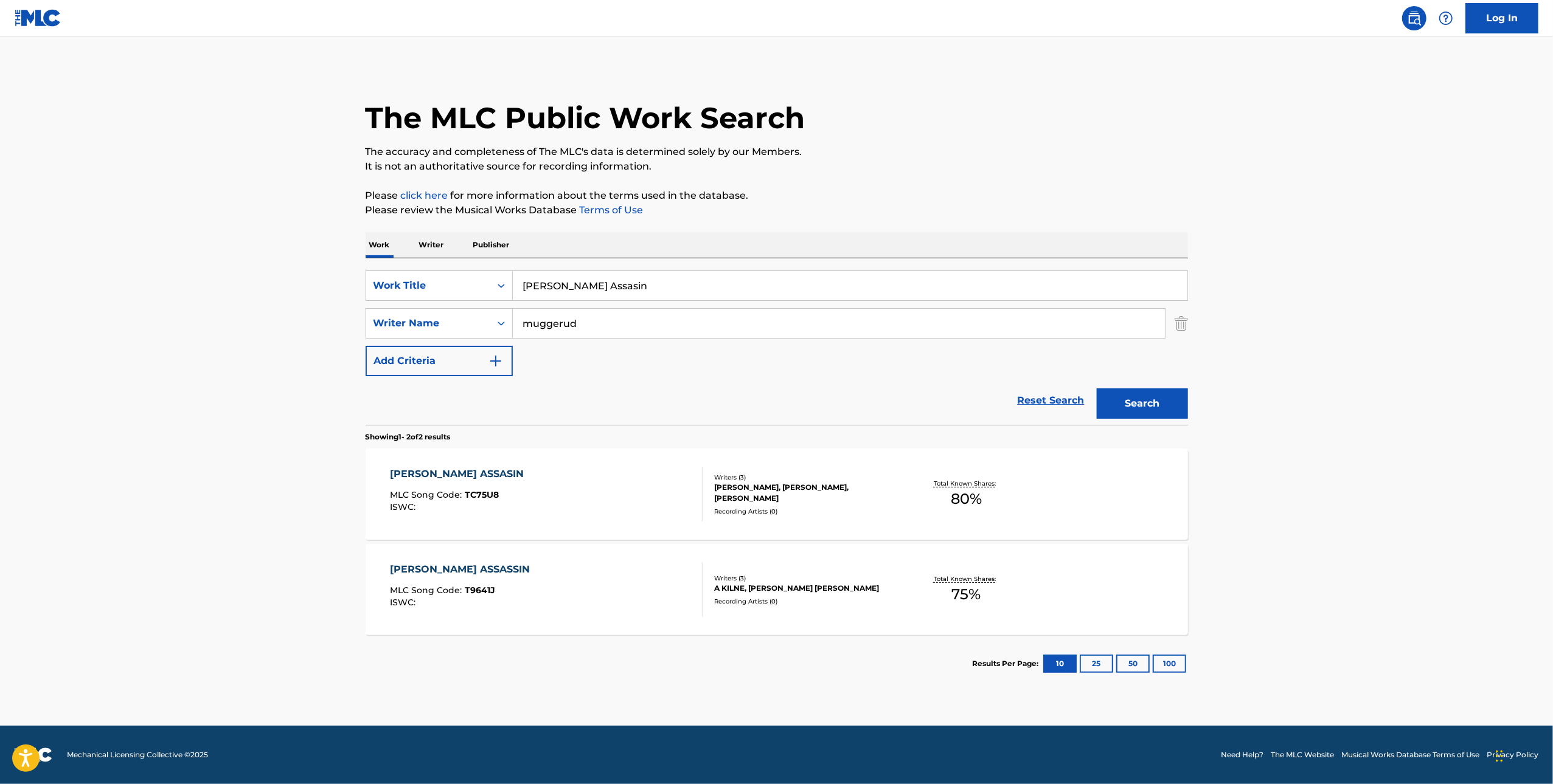
click at [548, 290] on input "Trapp Assasin" at bounding box center [850, 285] width 675 height 29
type input "Trap Assassin"
click at [1097, 388] on button "Search" at bounding box center [1142, 403] width 91 height 30
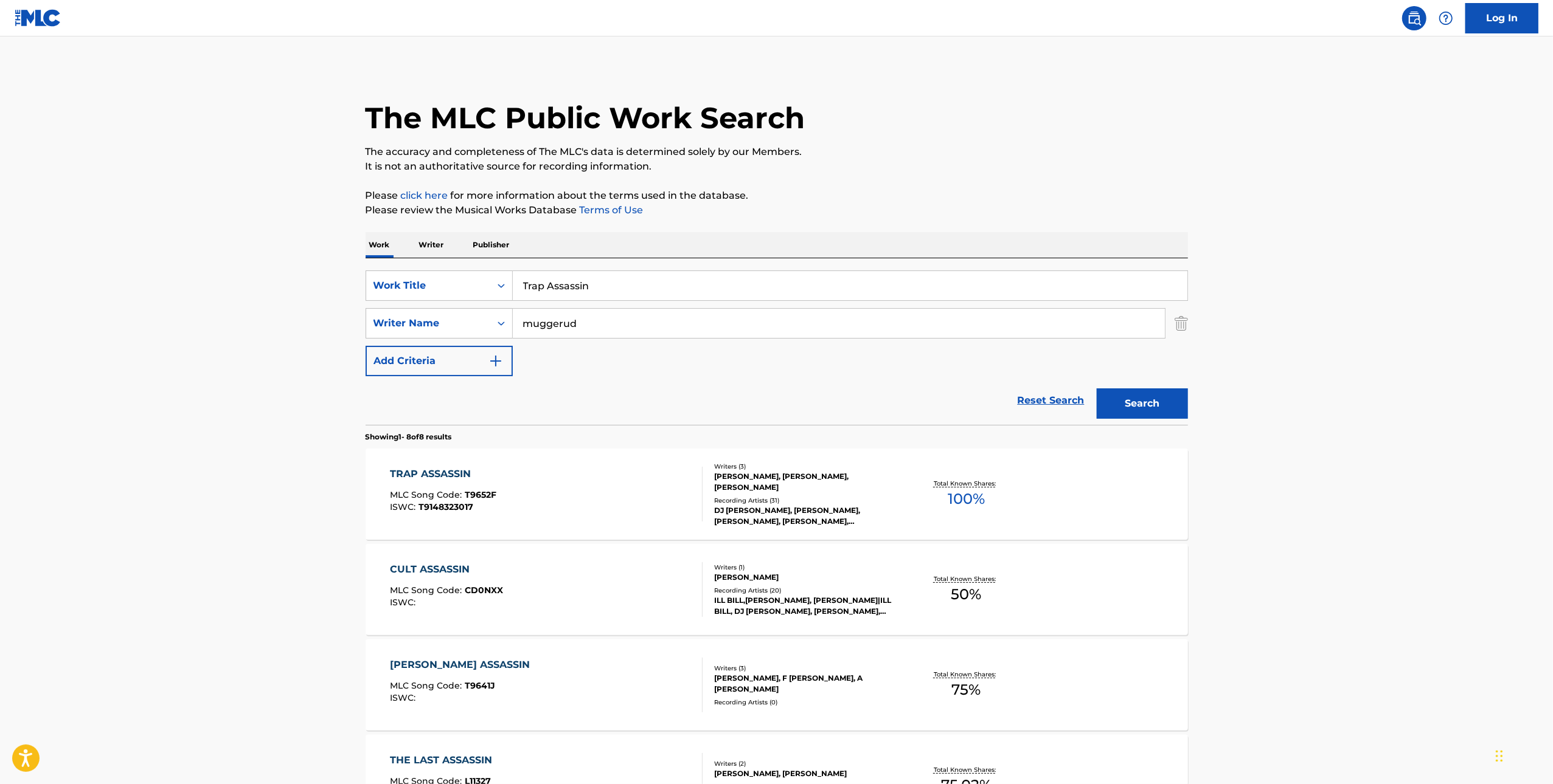
click at [459, 479] on div "TRAP ASSASSIN" at bounding box center [443, 474] width 106 height 14
click at [465, 685] on span "T9641J" at bounding box center [480, 685] width 30 height 11
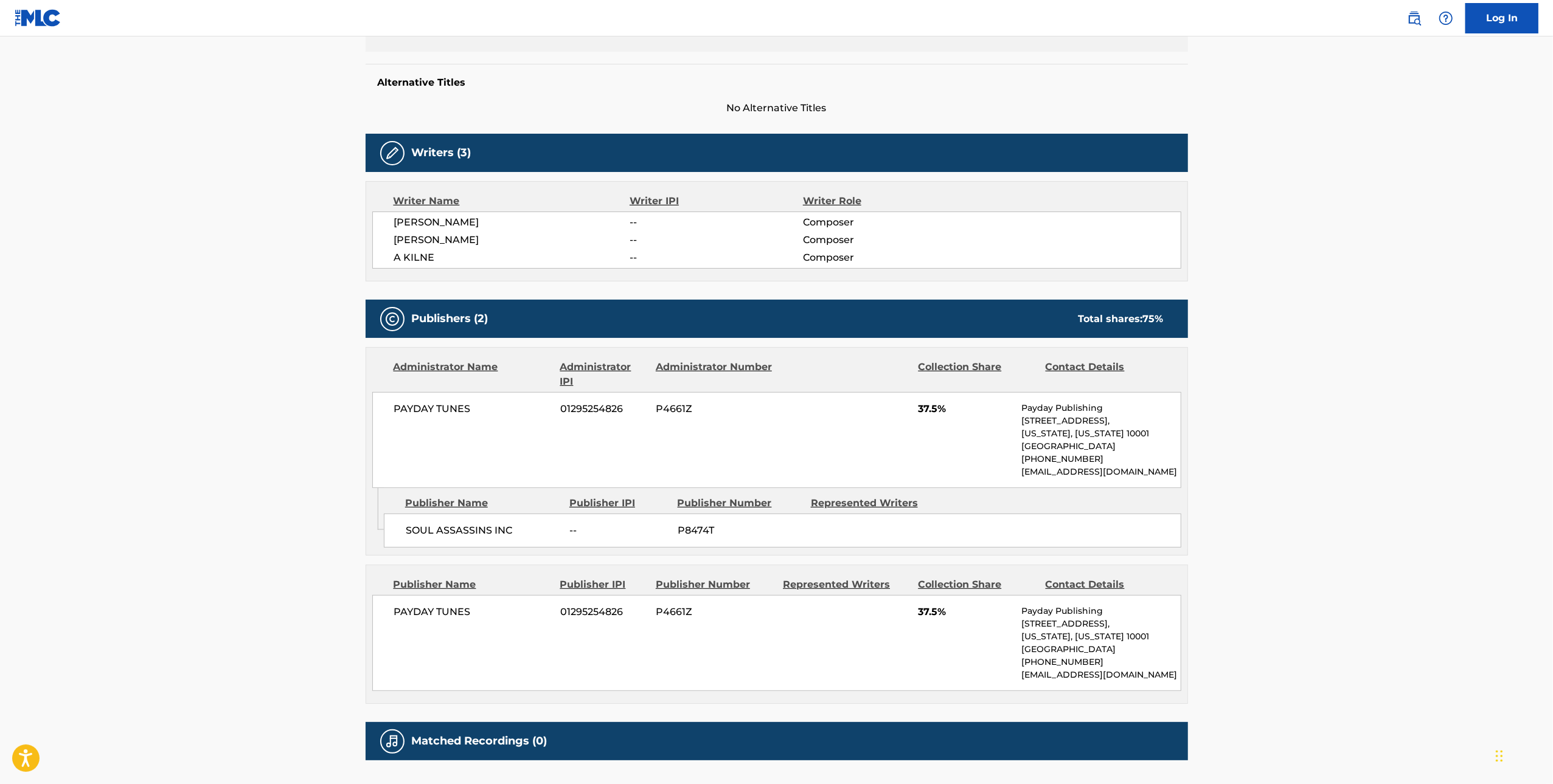
scroll to position [388, 0]
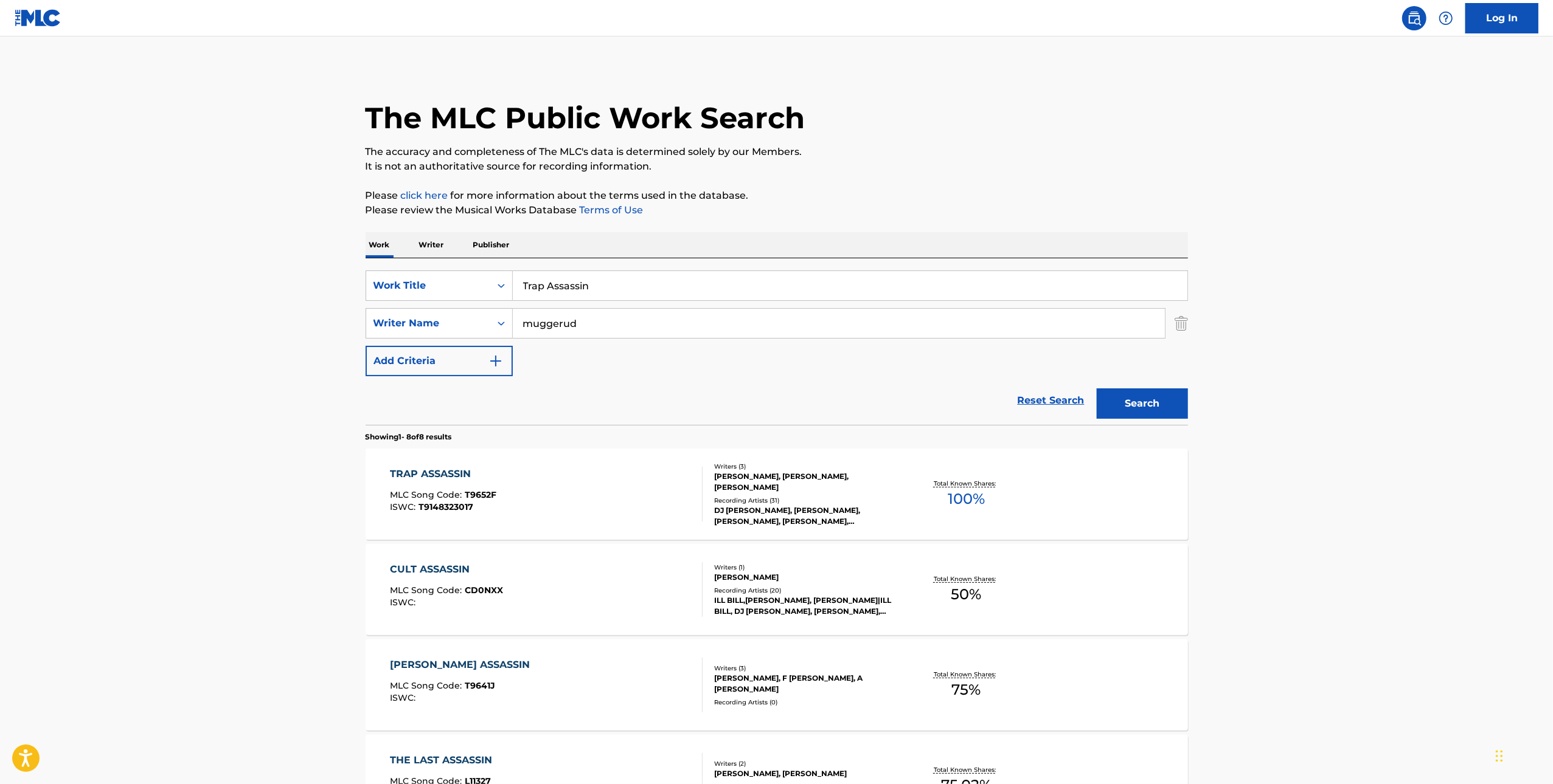
click at [471, 479] on div "TRAP ASSASSIN" at bounding box center [443, 474] width 106 height 14
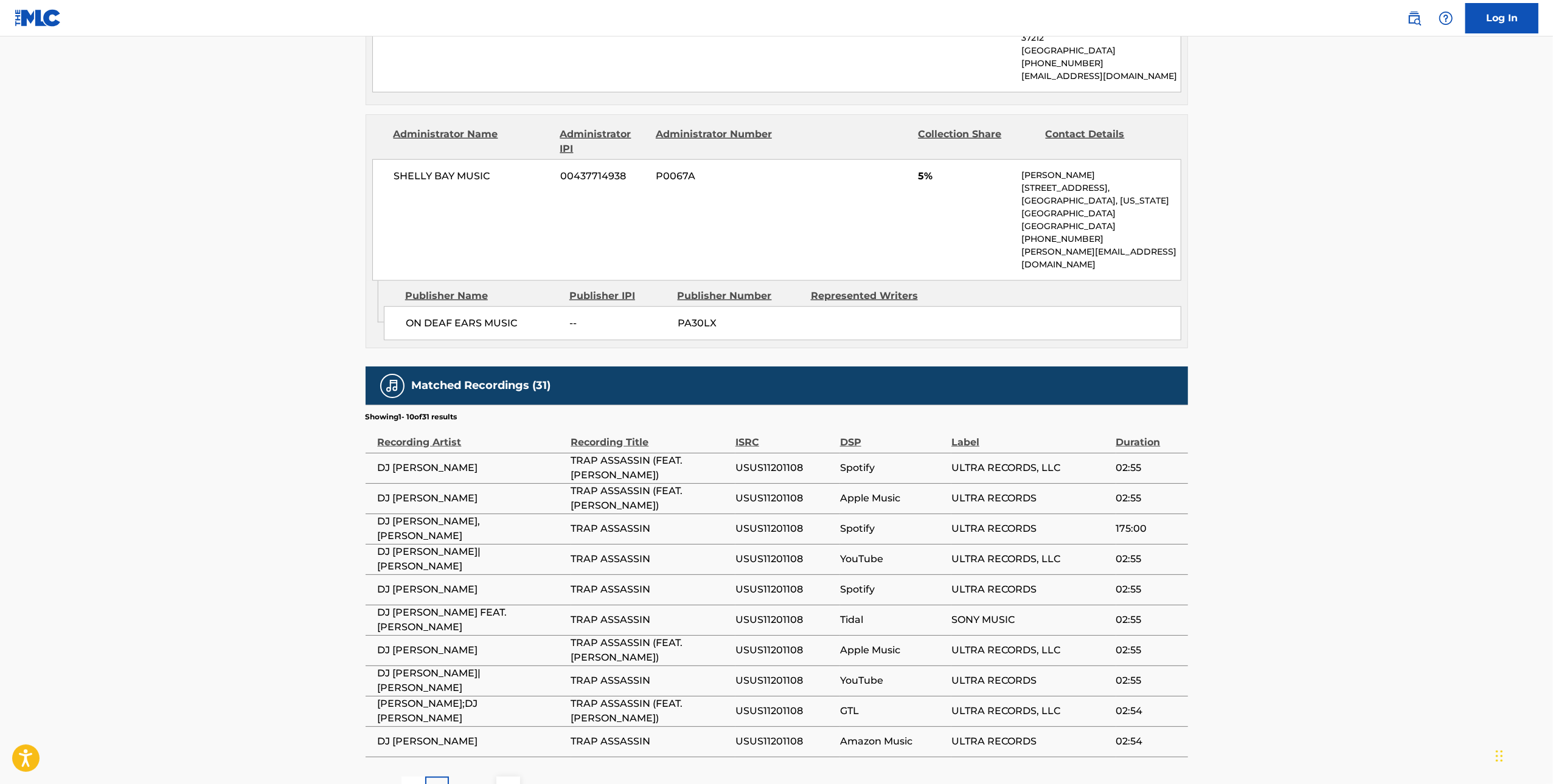
scroll to position [1101, 0]
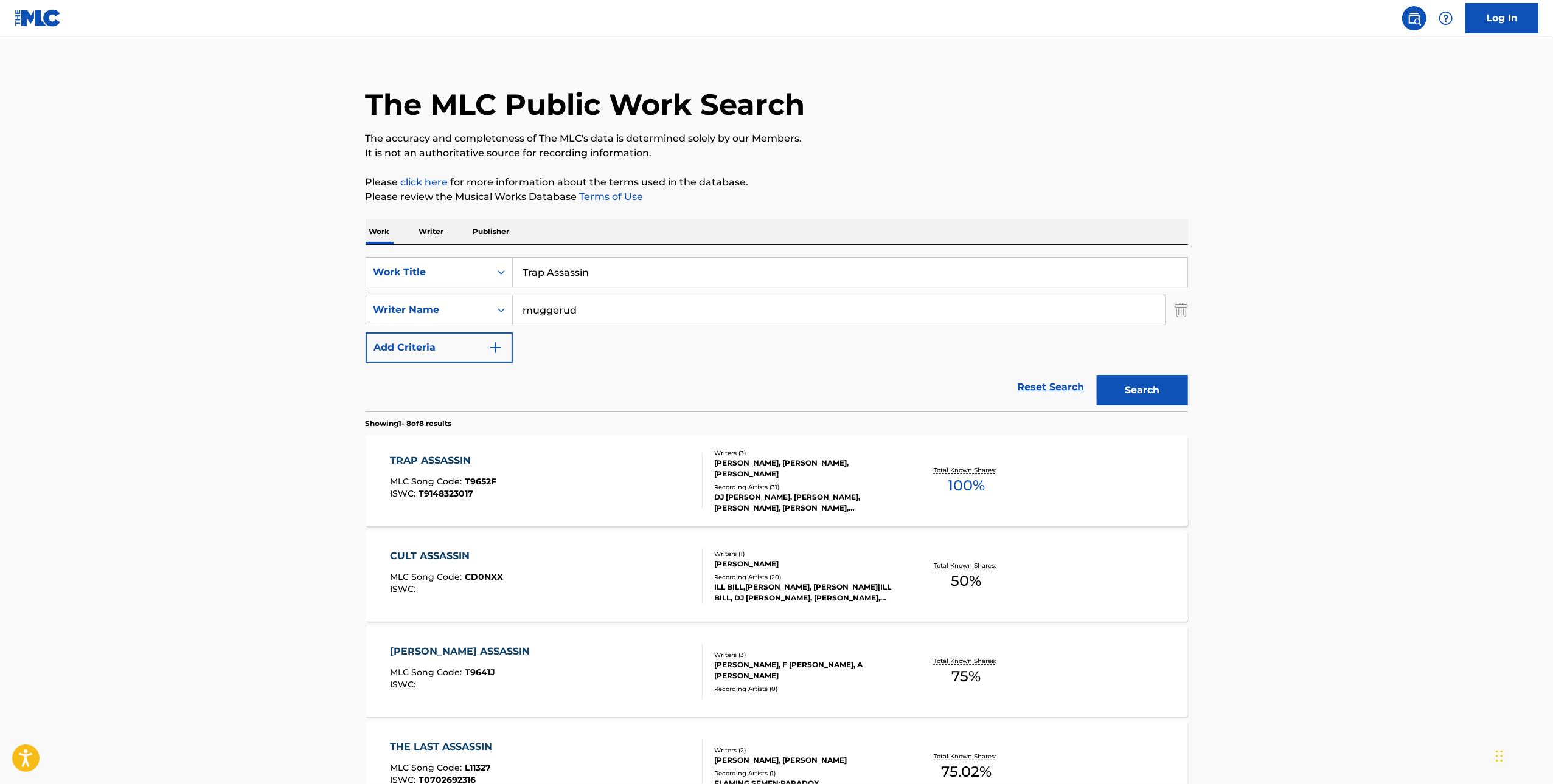
scroll to position [15, 0]
click at [435, 643] on div "TRAPP ASSASSIN" at bounding box center [463, 650] width 146 height 14
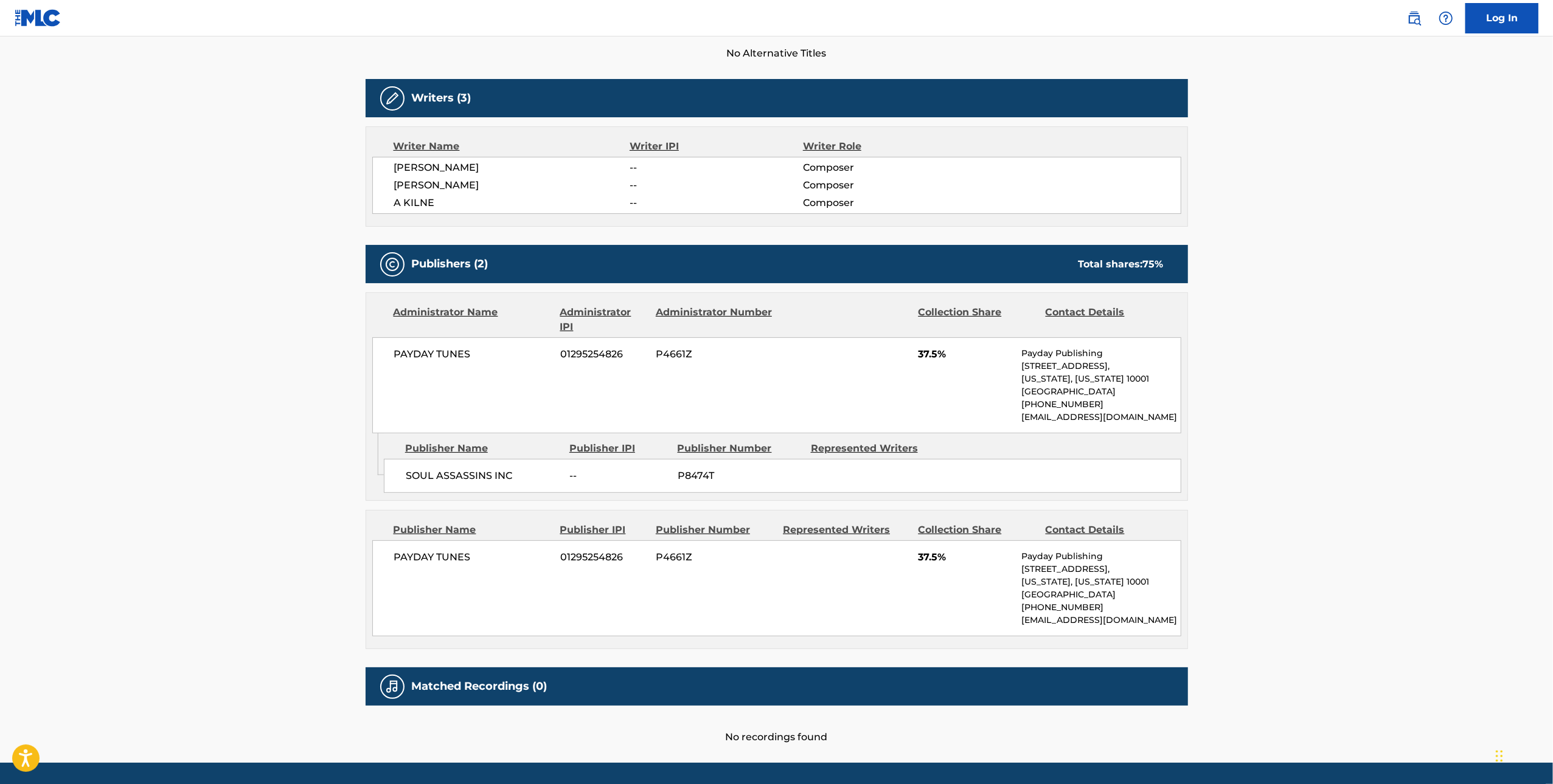
scroll to position [348, 0]
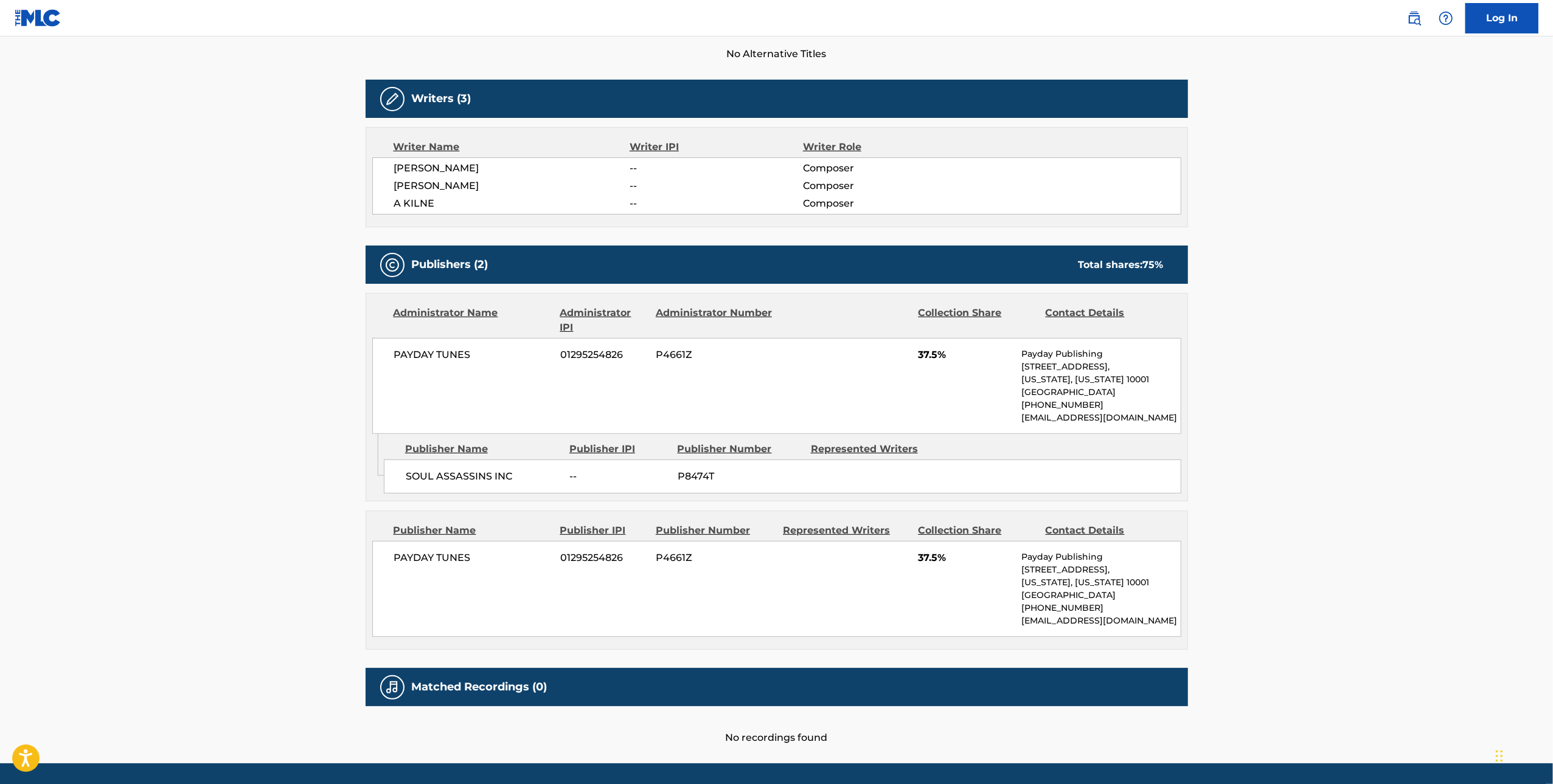
click at [588, 559] on span "01295254826" at bounding box center [603, 558] width 86 height 14
copy span "01295254826"
click at [407, 553] on span "PAYDAY TUNES" at bounding box center [473, 558] width 158 height 14
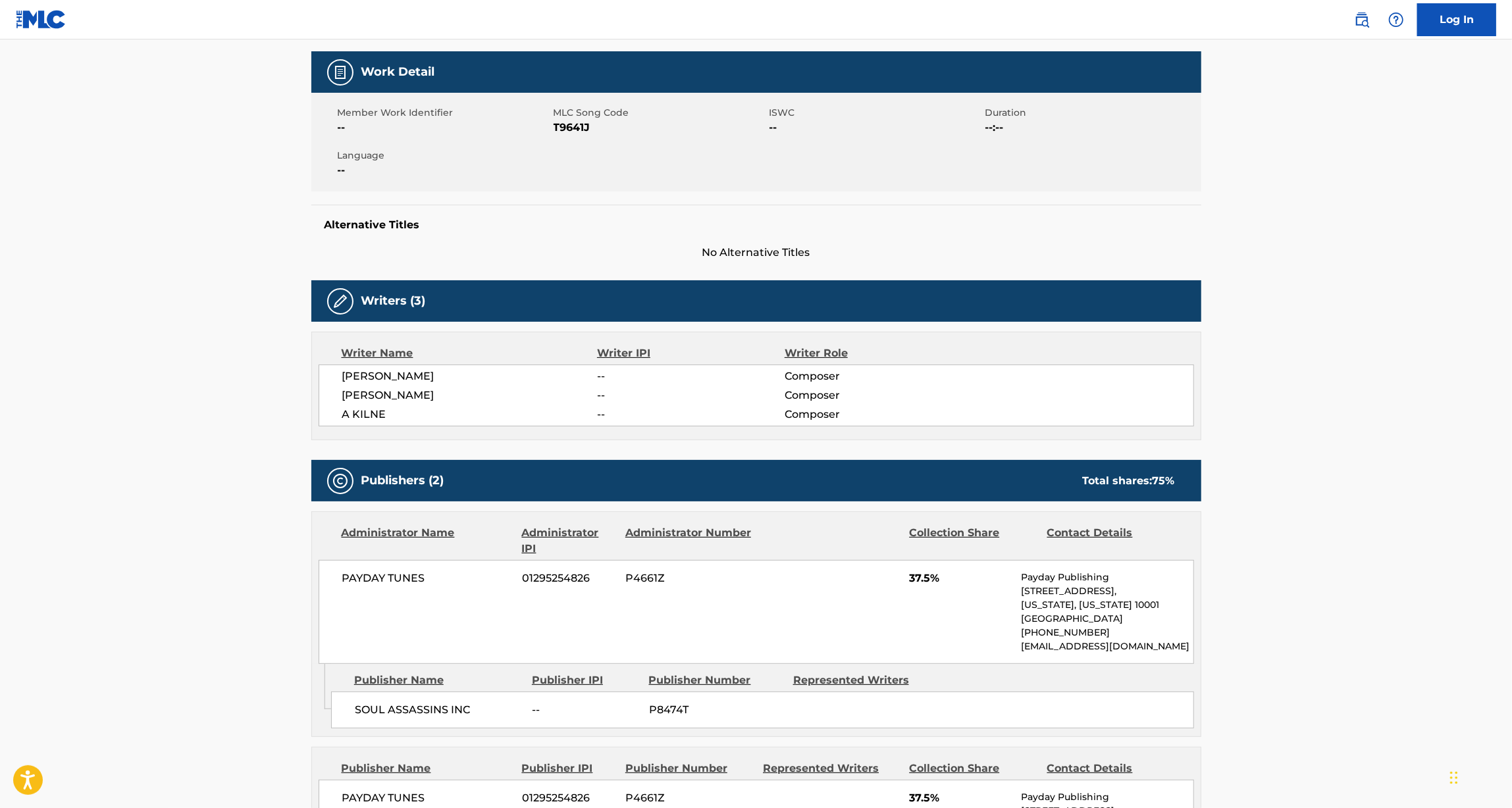
scroll to position [0, 0]
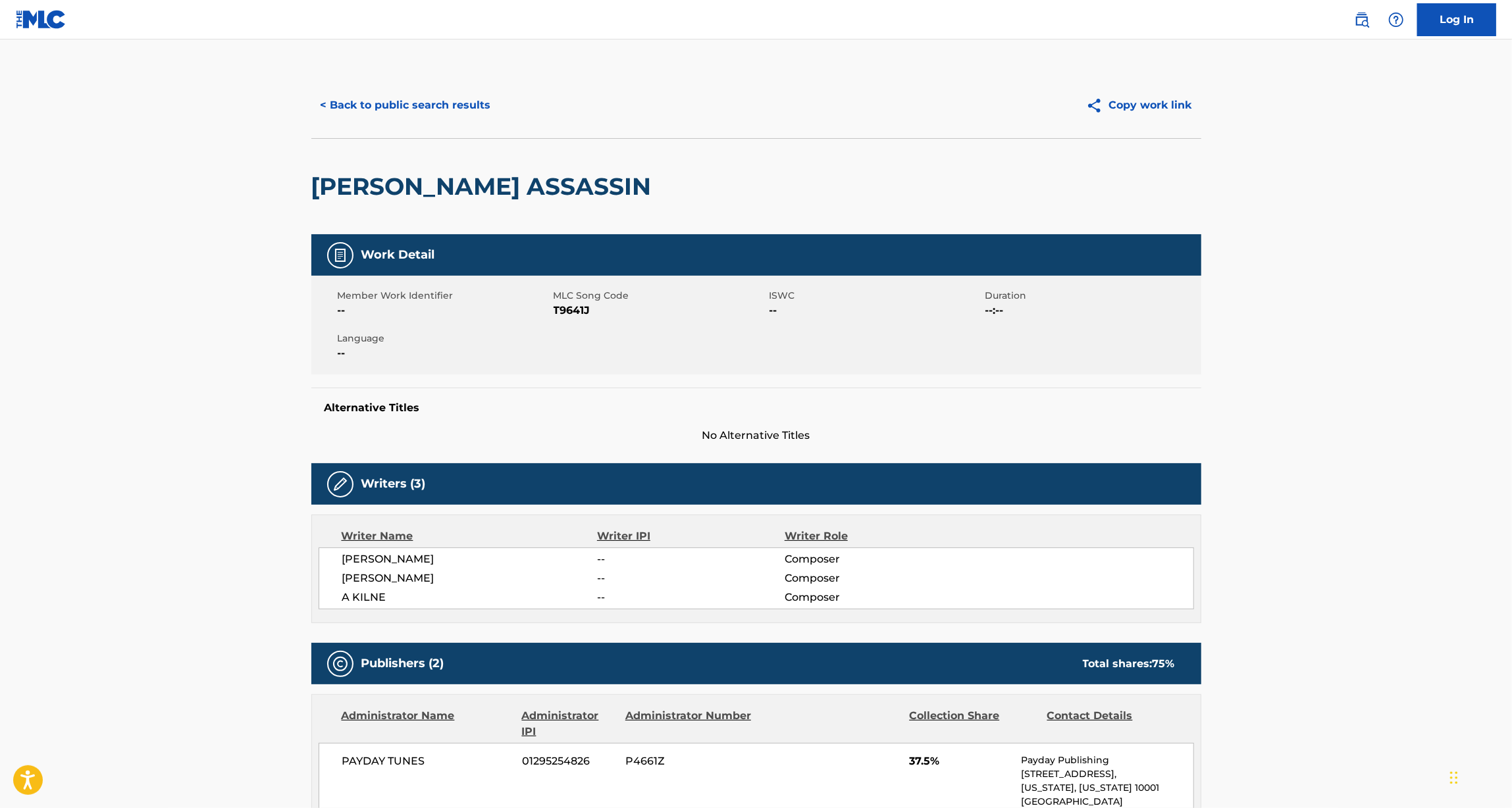
click at [23, 14] on img at bounding box center [40, 19] width 50 height 19
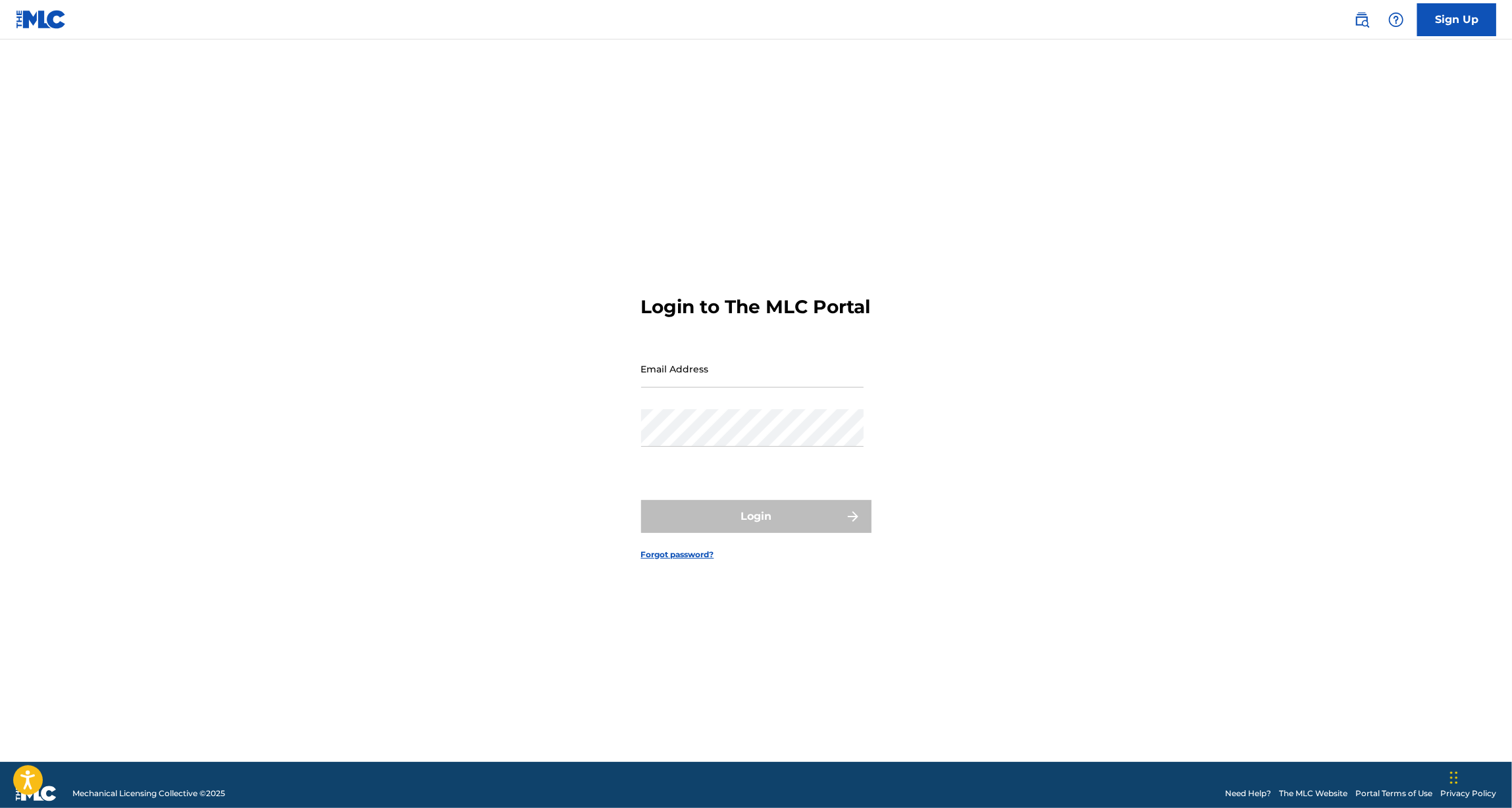
click at [67, 28] on div at bounding box center [45, 19] width 59 height 39
click at [46, 22] on img at bounding box center [40, 19] width 50 height 19
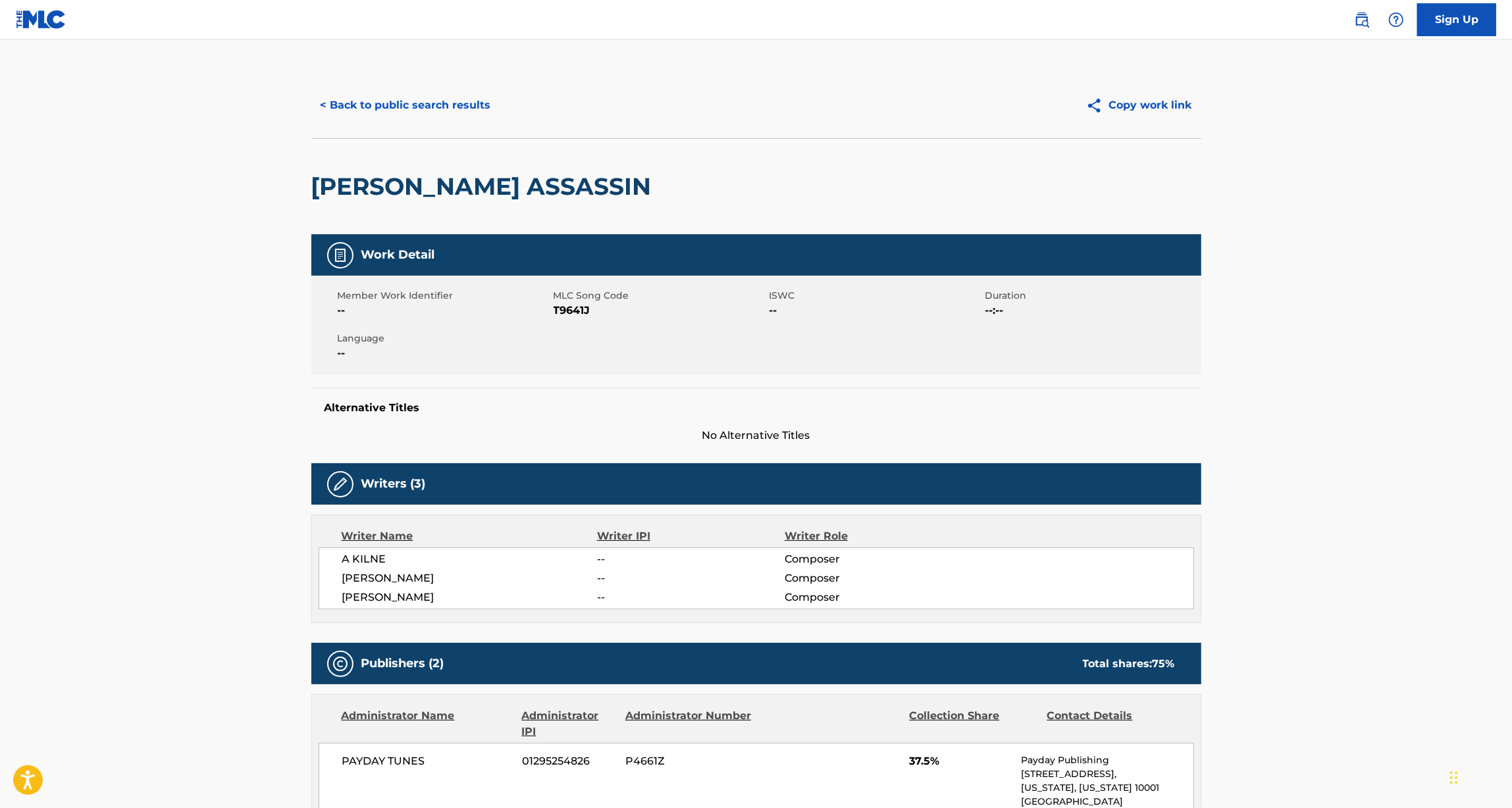
scroll to position [16, 0]
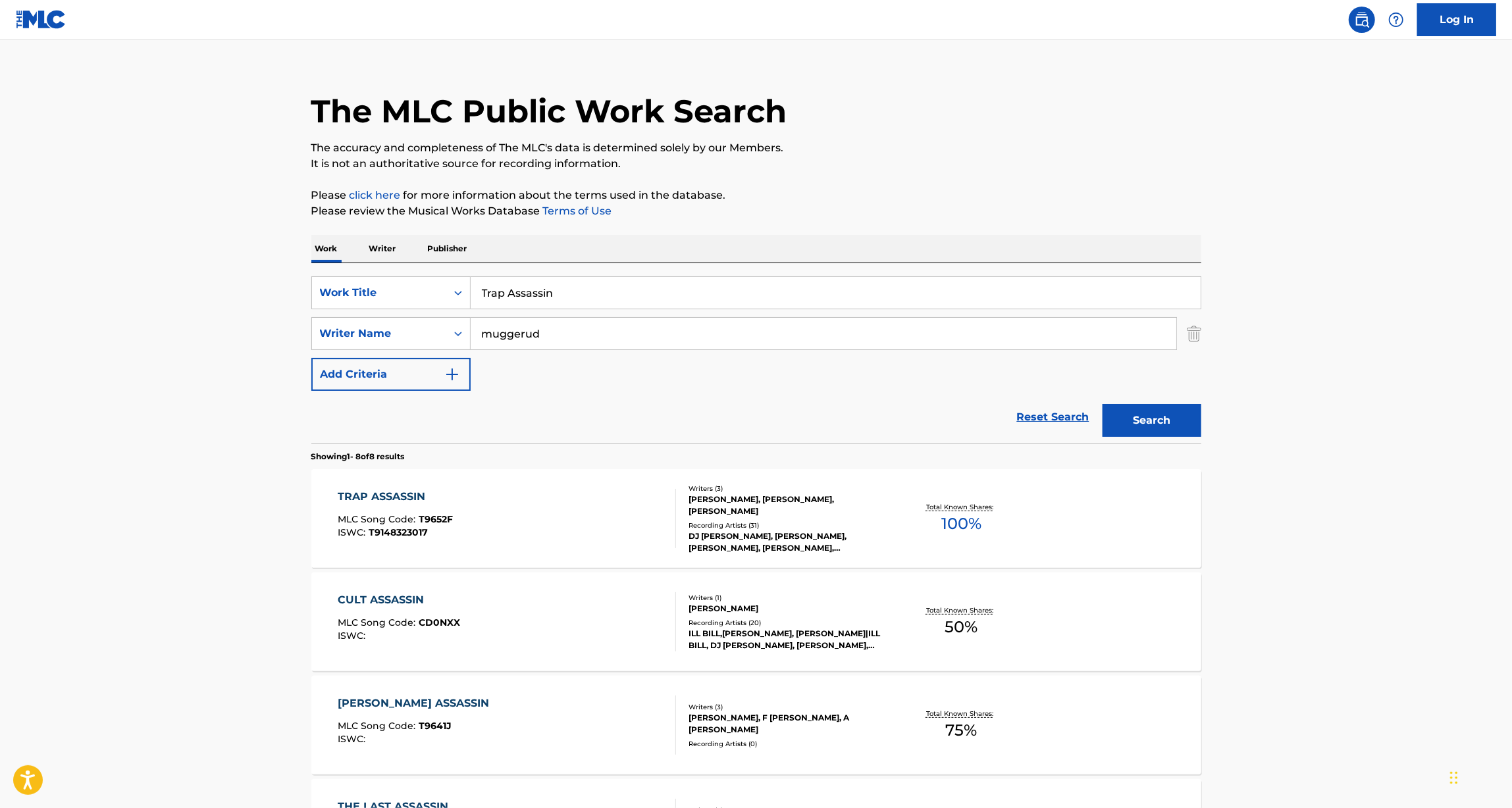
click at [538, 292] on input "Trap Assassin" at bounding box center [836, 292] width 730 height 32
type input "cult assassin"
click at [1102, 404] on button "Search" at bounding box center [1151, 420] width 99 height 33
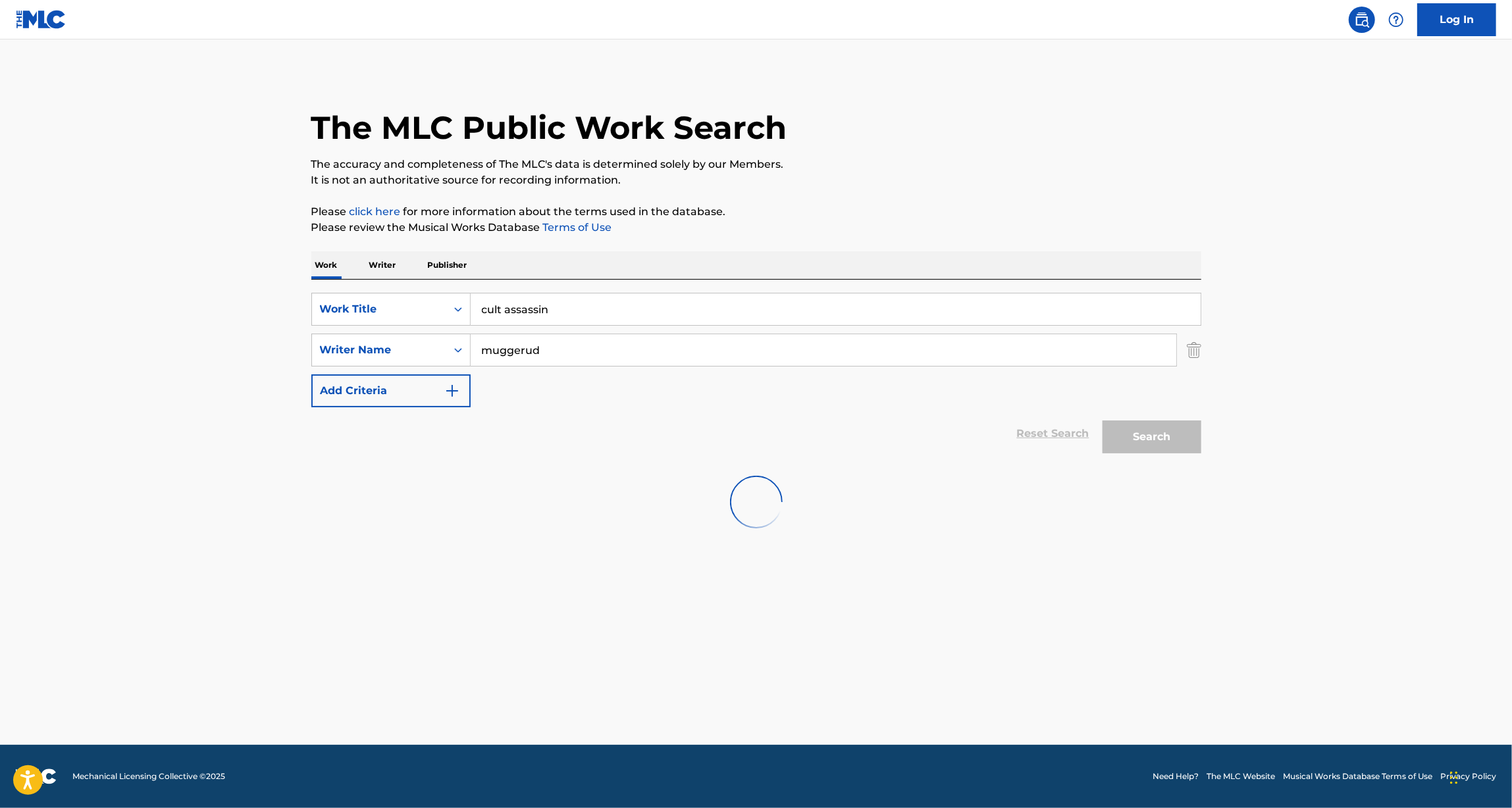
scroll to position [0, 0]
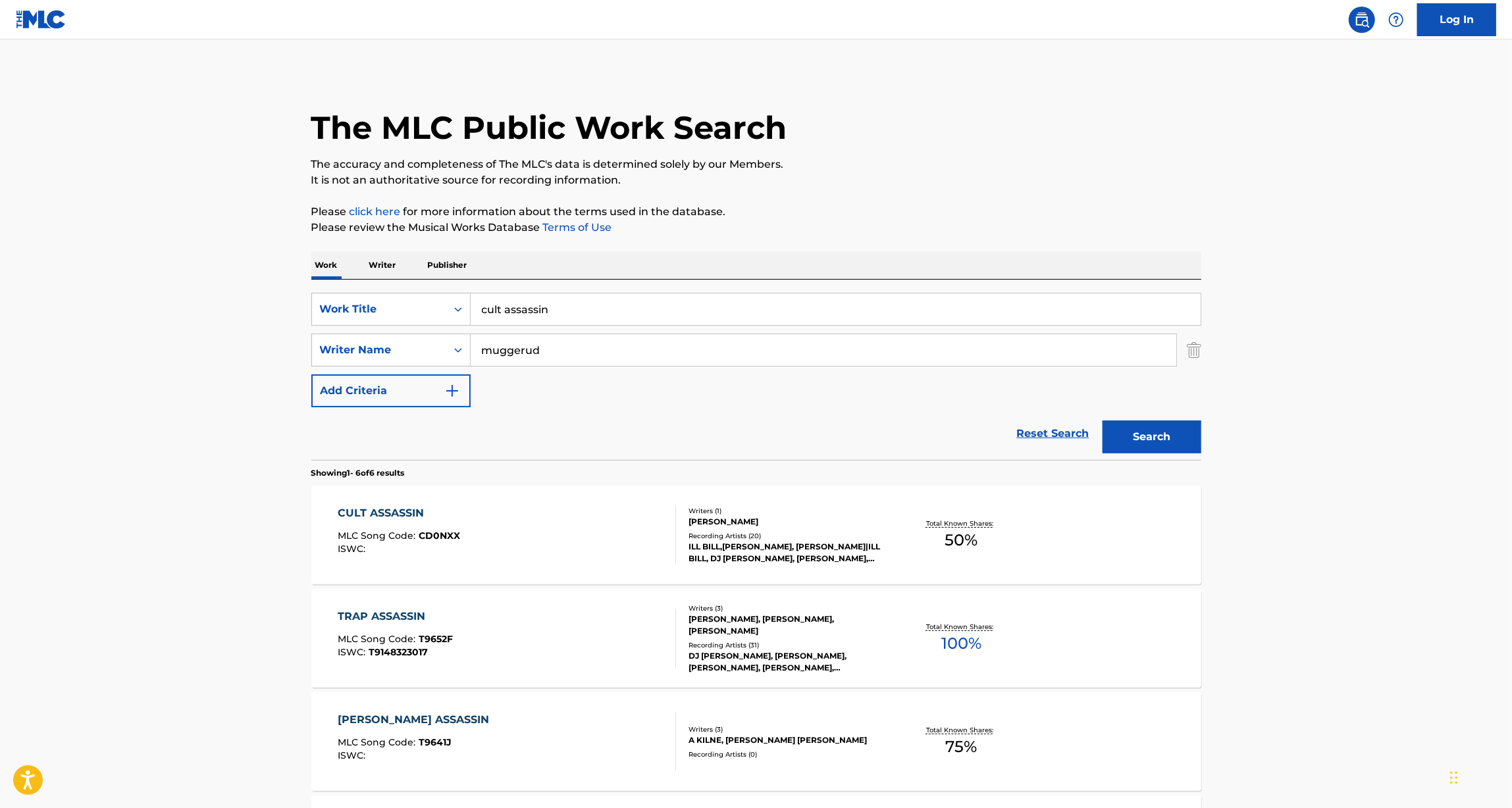
click at [410, 509] on div "CULT ASSASSIN" at bounding box center [399, 513] width 123 height 16
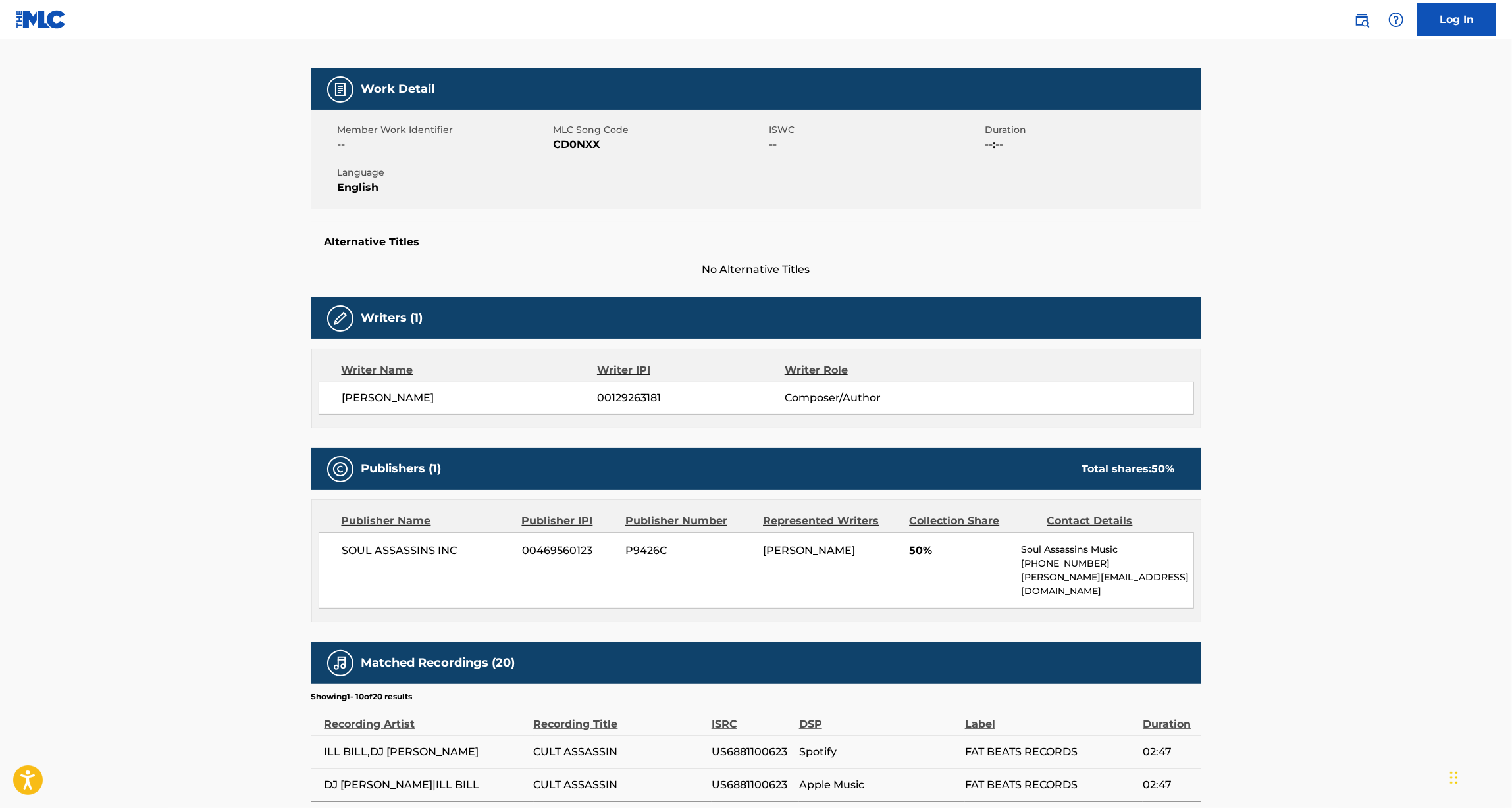
scroll to position [187, 0]
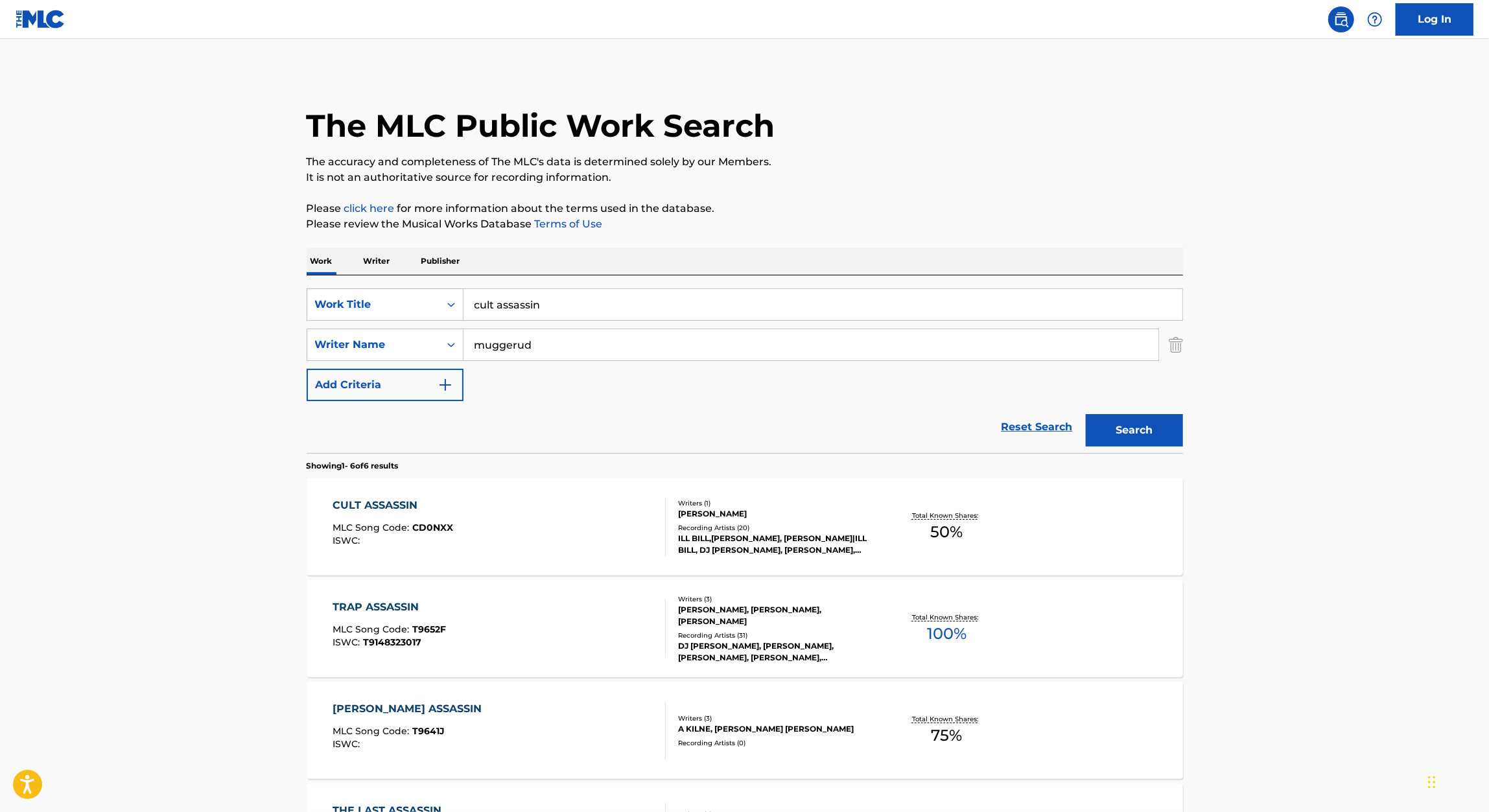
click at [547, 295] on input "cult assassin" at bounding box center [823, 304] width 719 height 31
paste input "ILLUMINATI 666"
type input "ILLUMINATI 666"
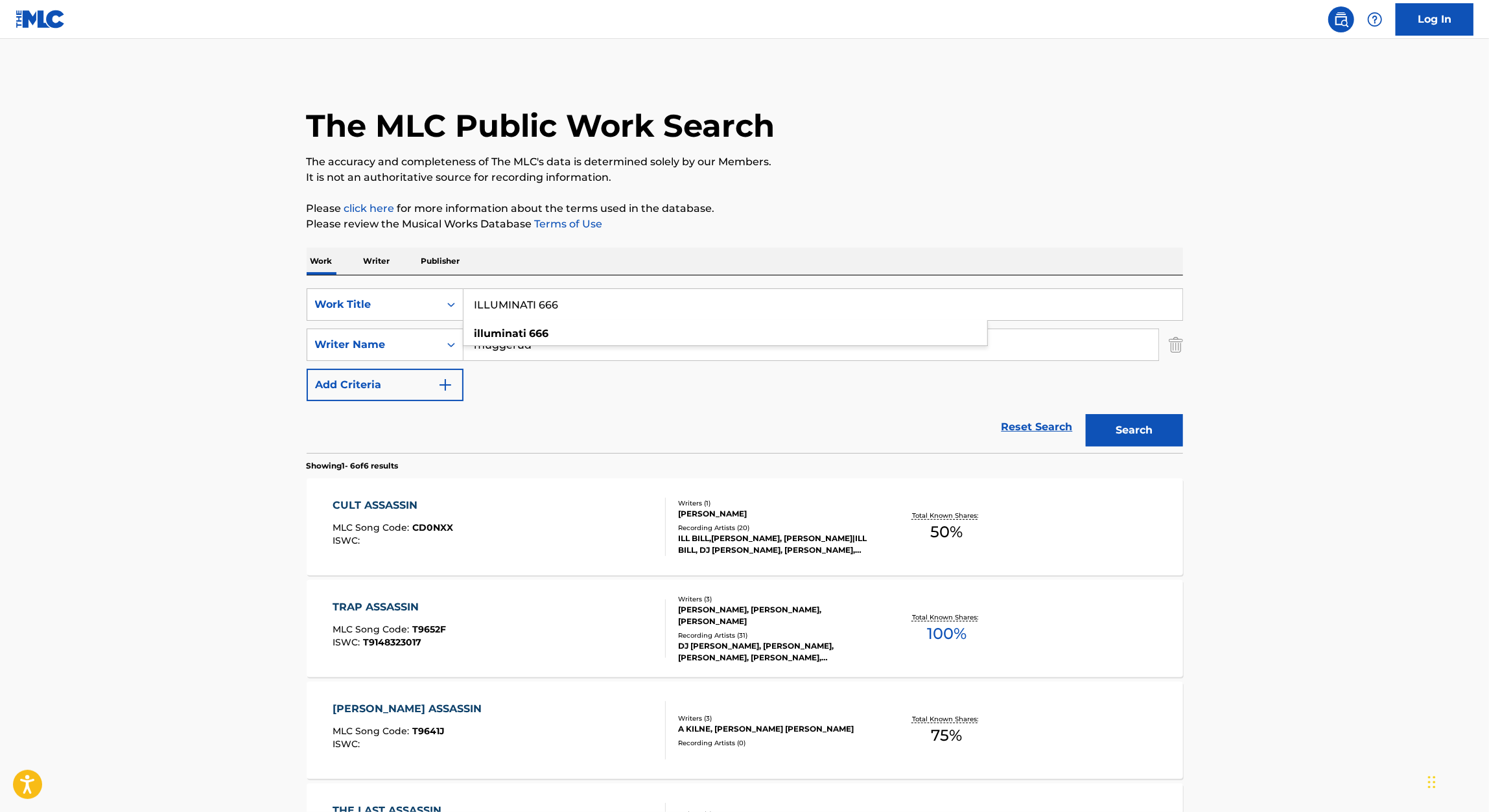
click at [991, 239] on div "The MLC Public Work Search The accuracy and completeness of The MLC's data is d…" at bounding box center [745, 608] width 908 height 1074
click at [1128, 425] on button "Search" at bounding box center [1134, 430] width 97 height 32
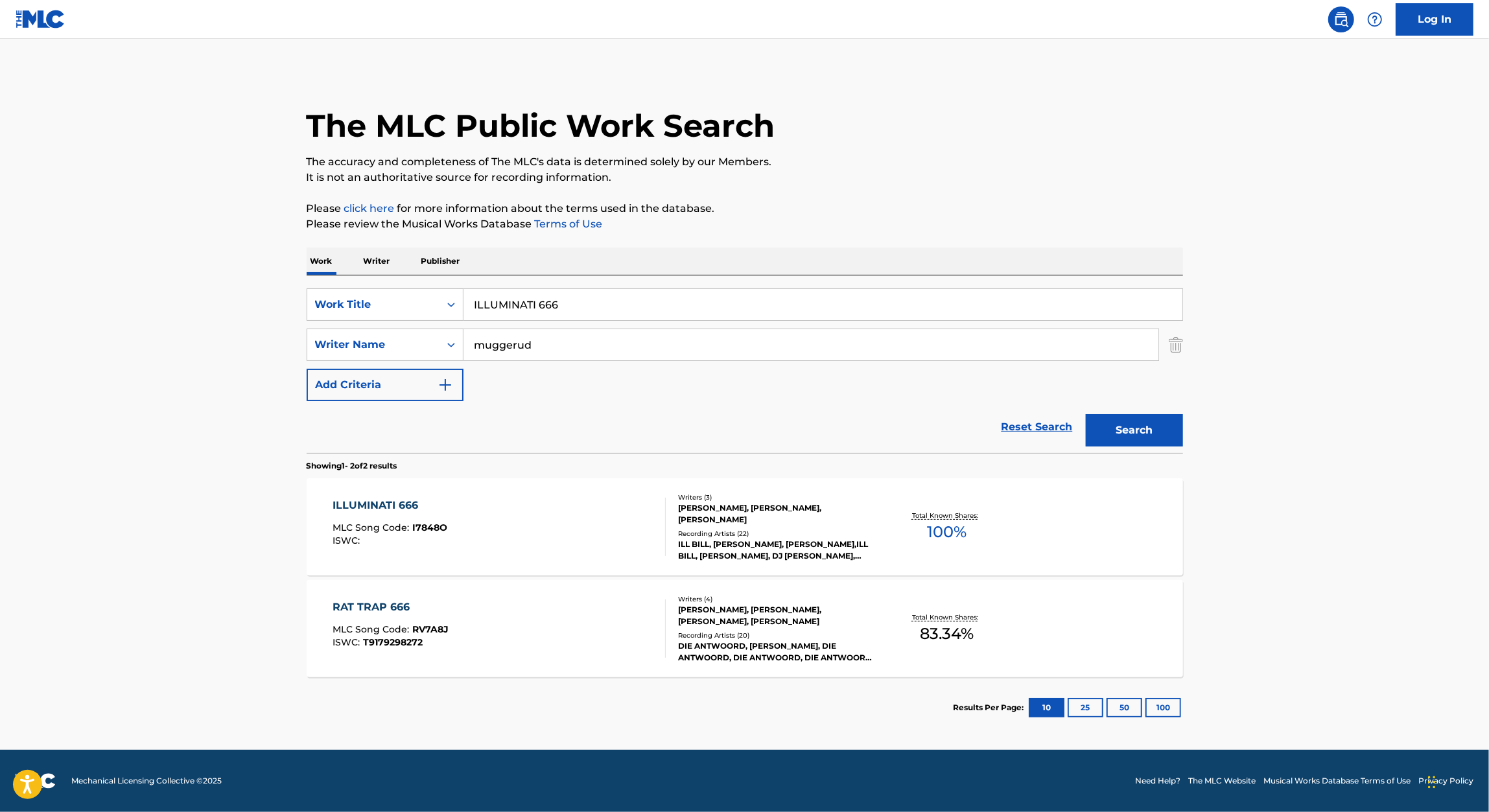
click at [407, 513] on div "ILLUMINATI 666" at bounding box center [390, 506] width 115 height 15
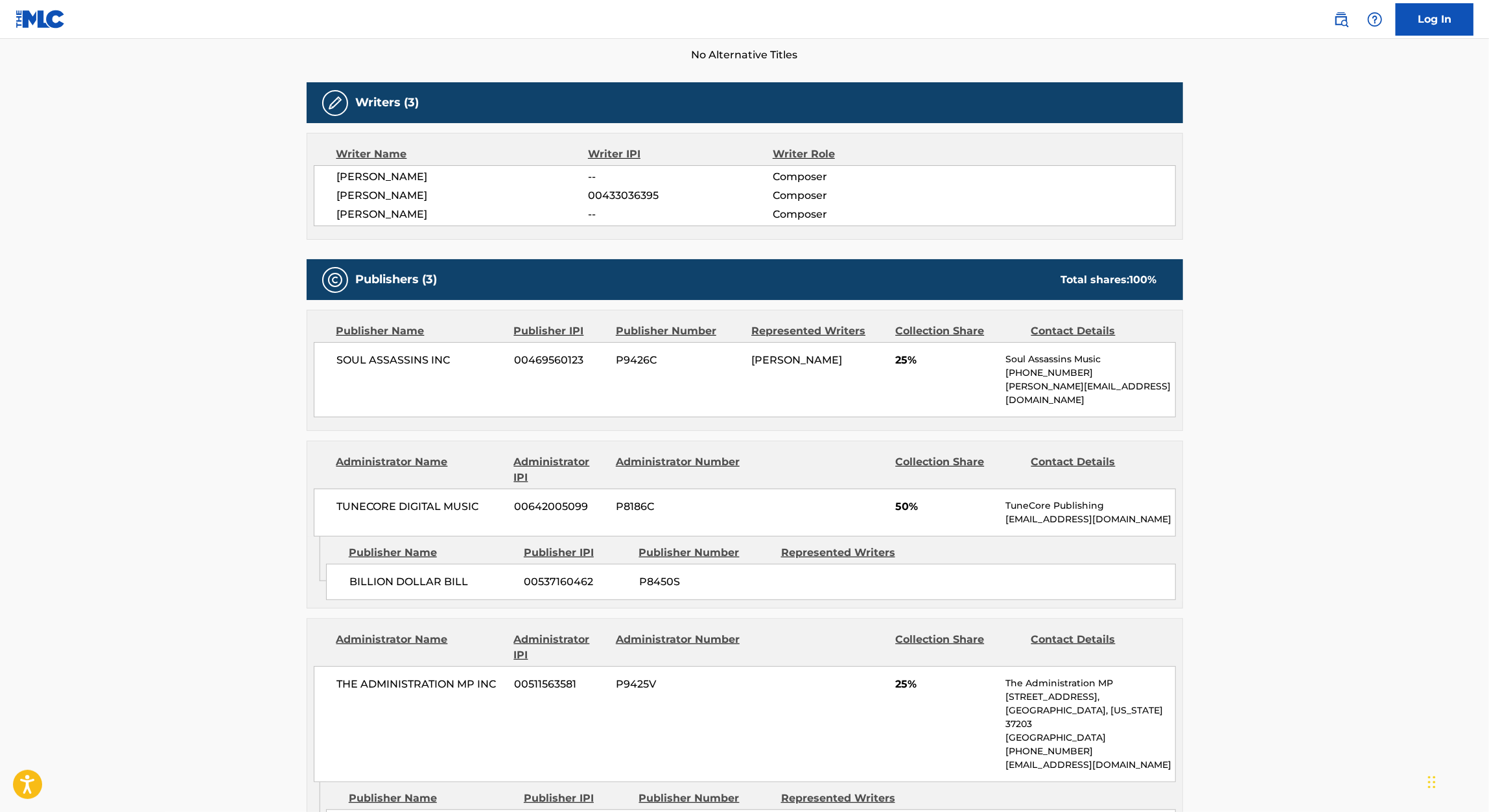
scroll to position [371, 0]
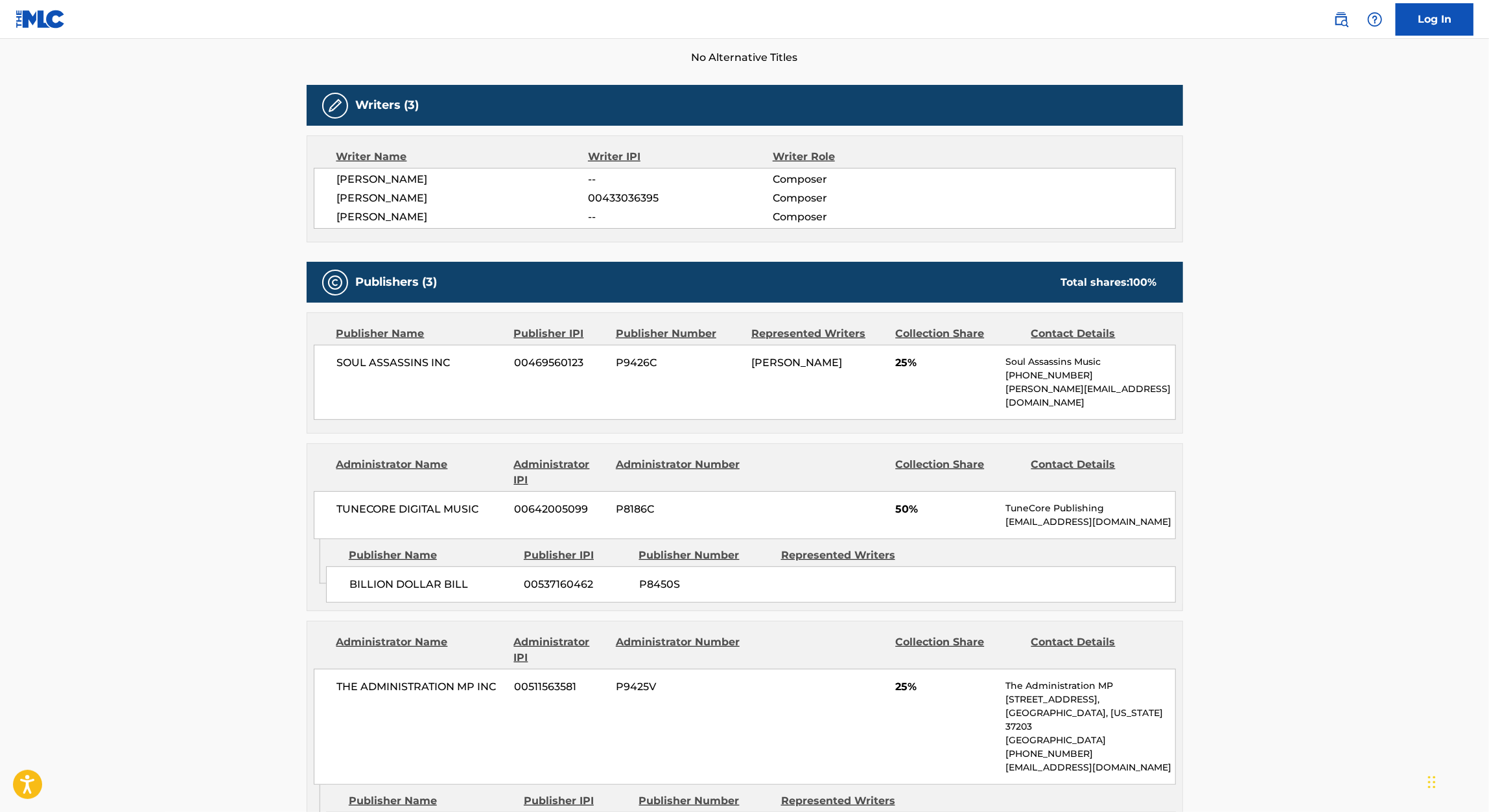
click at [410, 203] on span "WILLIAM BRAUNSTEIN" at bounding box center [462, 198] width 251 height 15
copy div "WILLIAM BRAUNSTEIN"
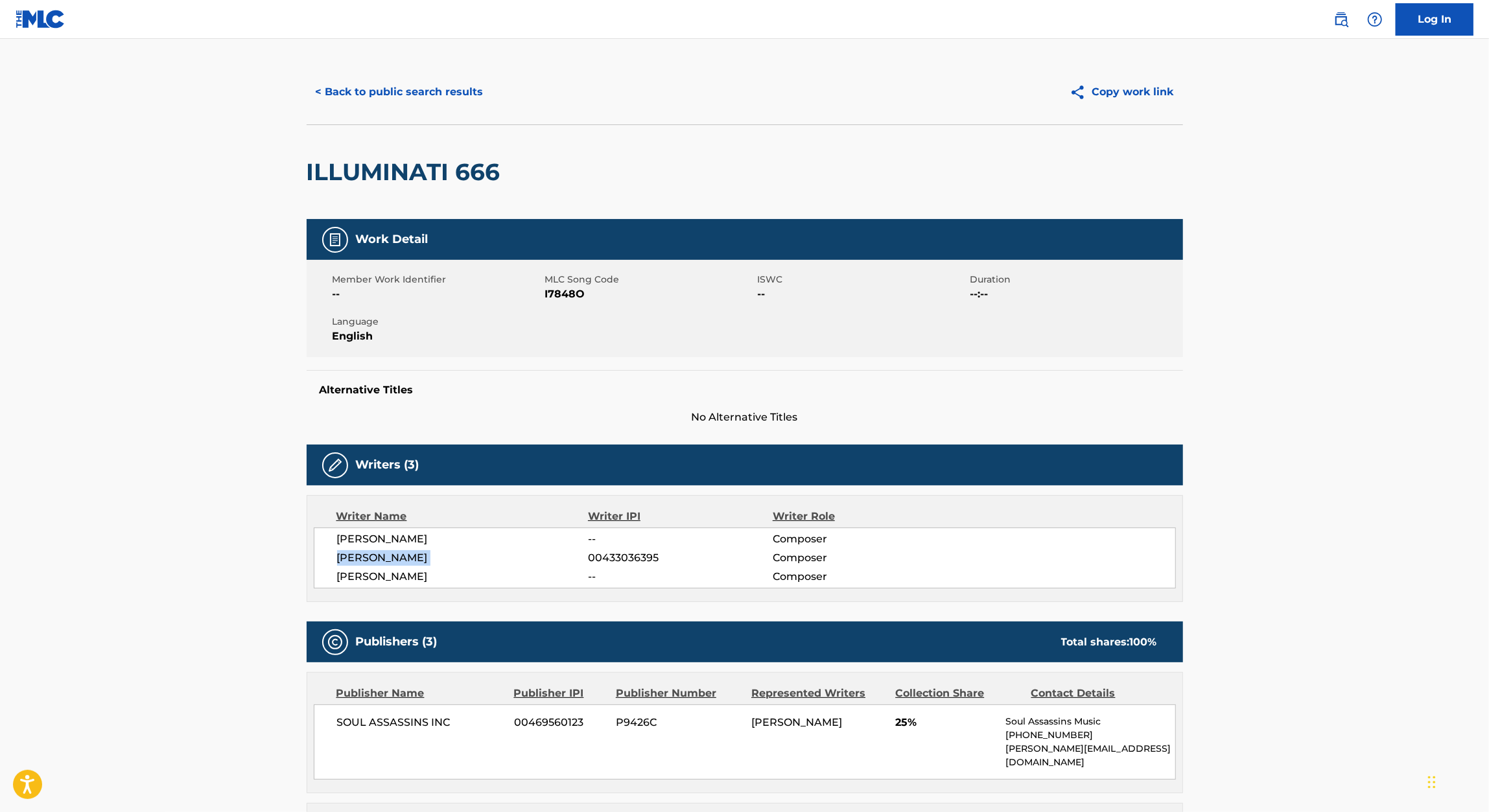
scroll to position [0, 0]
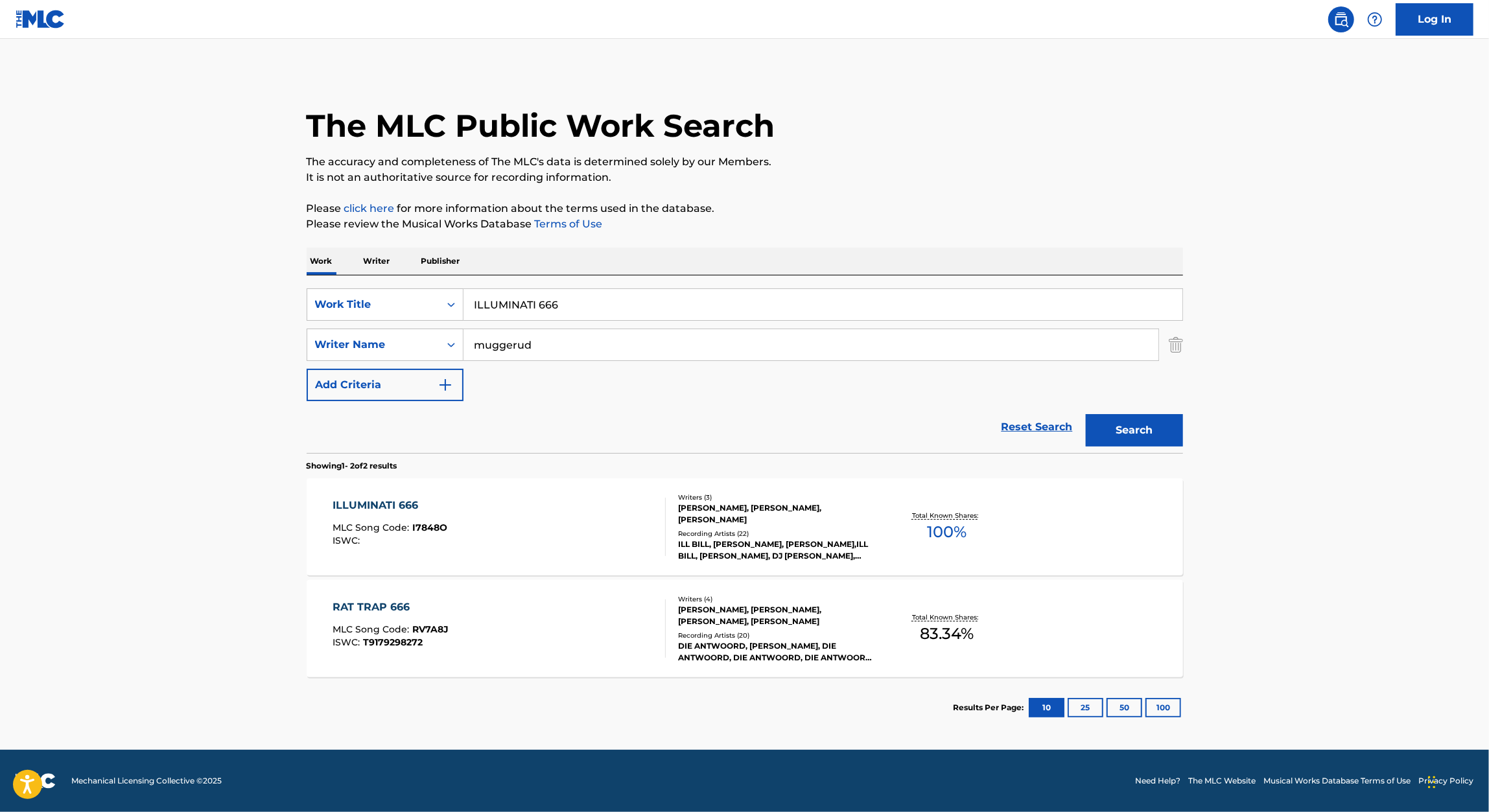
click at [545, 302] on input "ILLUMINATI 666" at bounding box center [823, 304] width 719 height 31
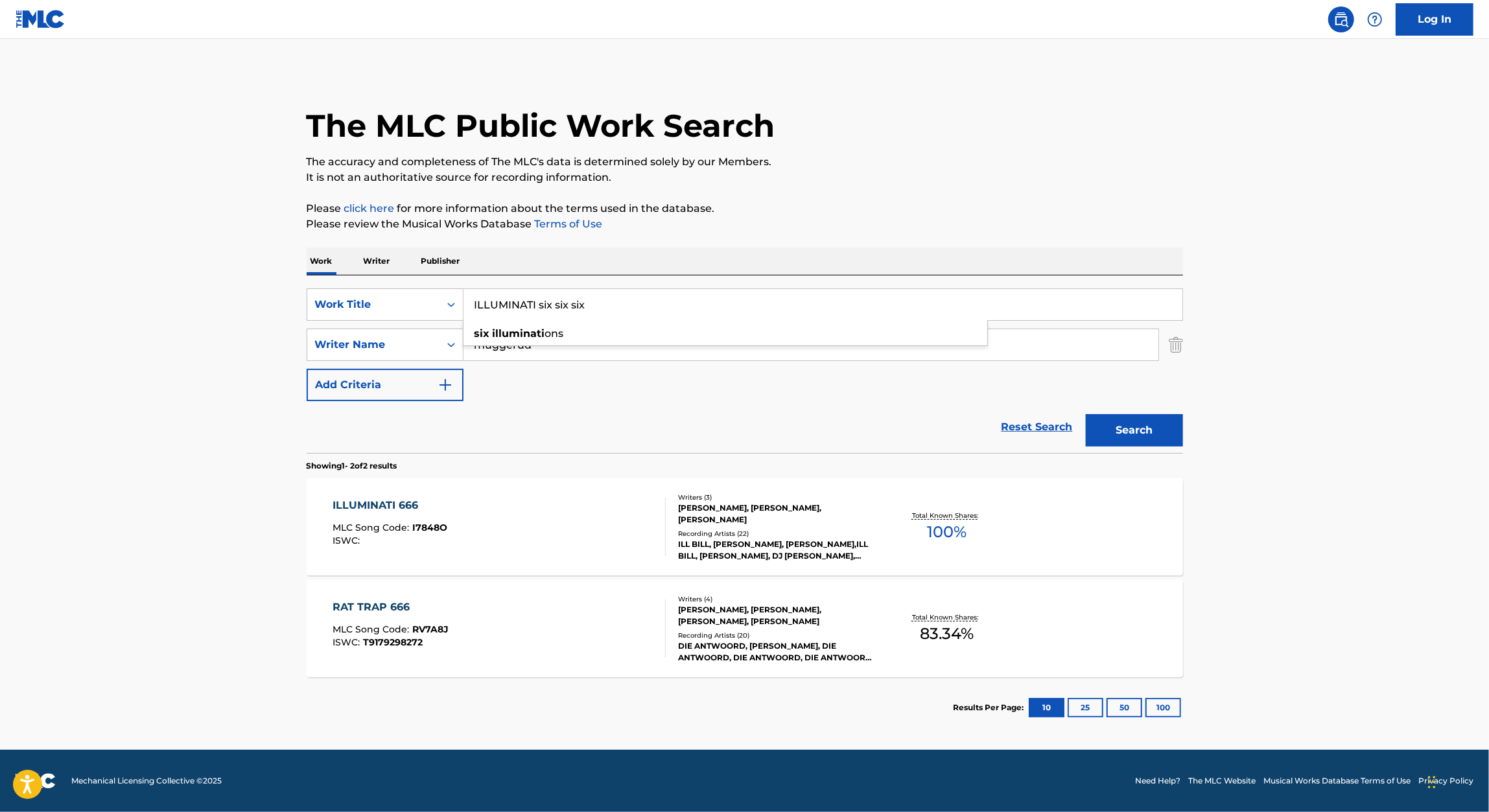
type input "ILLUMINATI six six six"
click at [1086, 414] on button "Search" at bounding box center [1134, 430] width 97 height 32
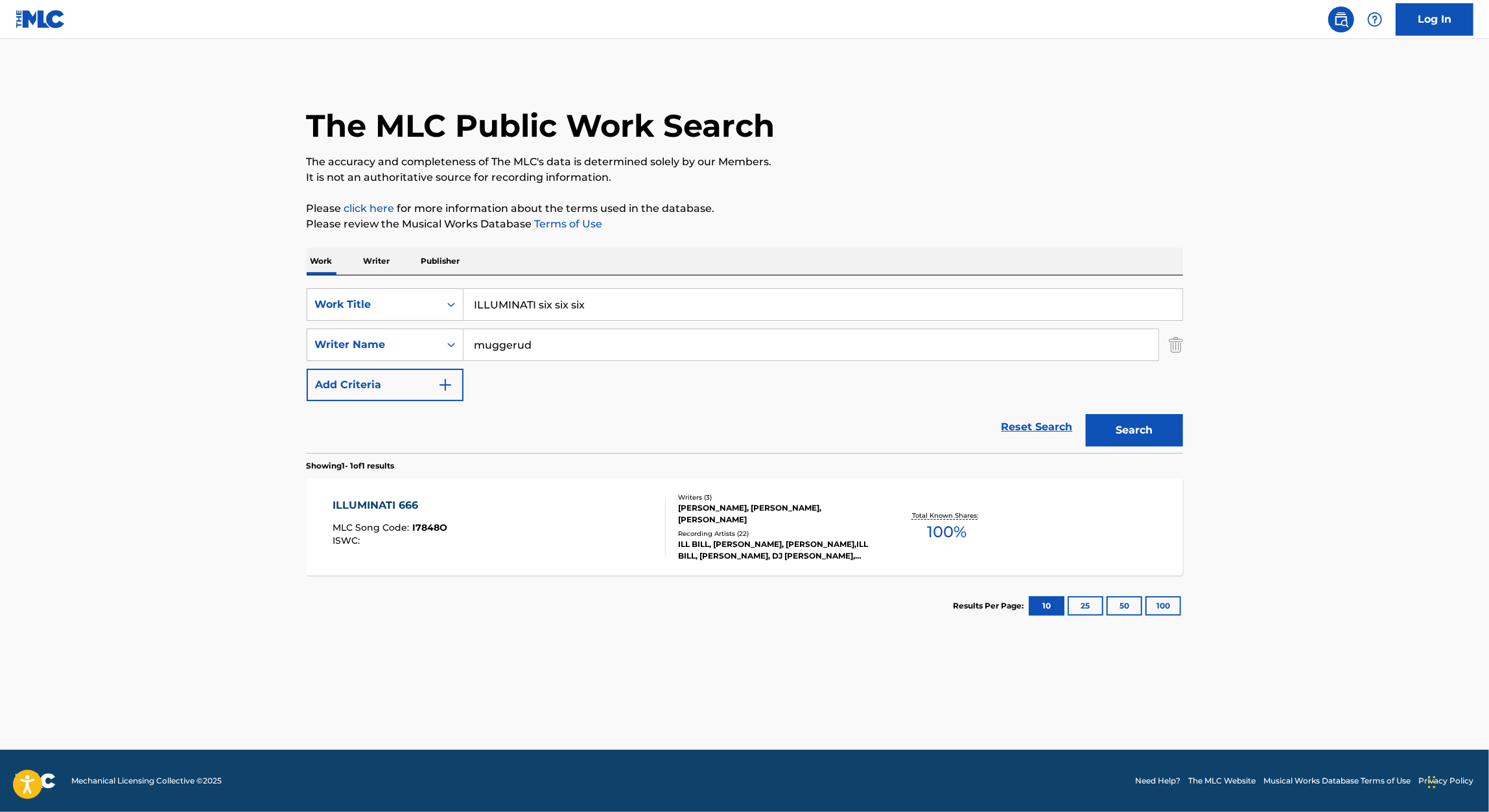
click at [394, 513] on div "ILLUMINATI 666 MLC Song Code : I7848O ISWC :" at bounding box center [390, 527] width 115 height 58
click at [549, 301] on input "ILLUMINATI six six six" at bounding box center [823, 304] width 719 height 31
paste input "AMPUTATED SAINT"
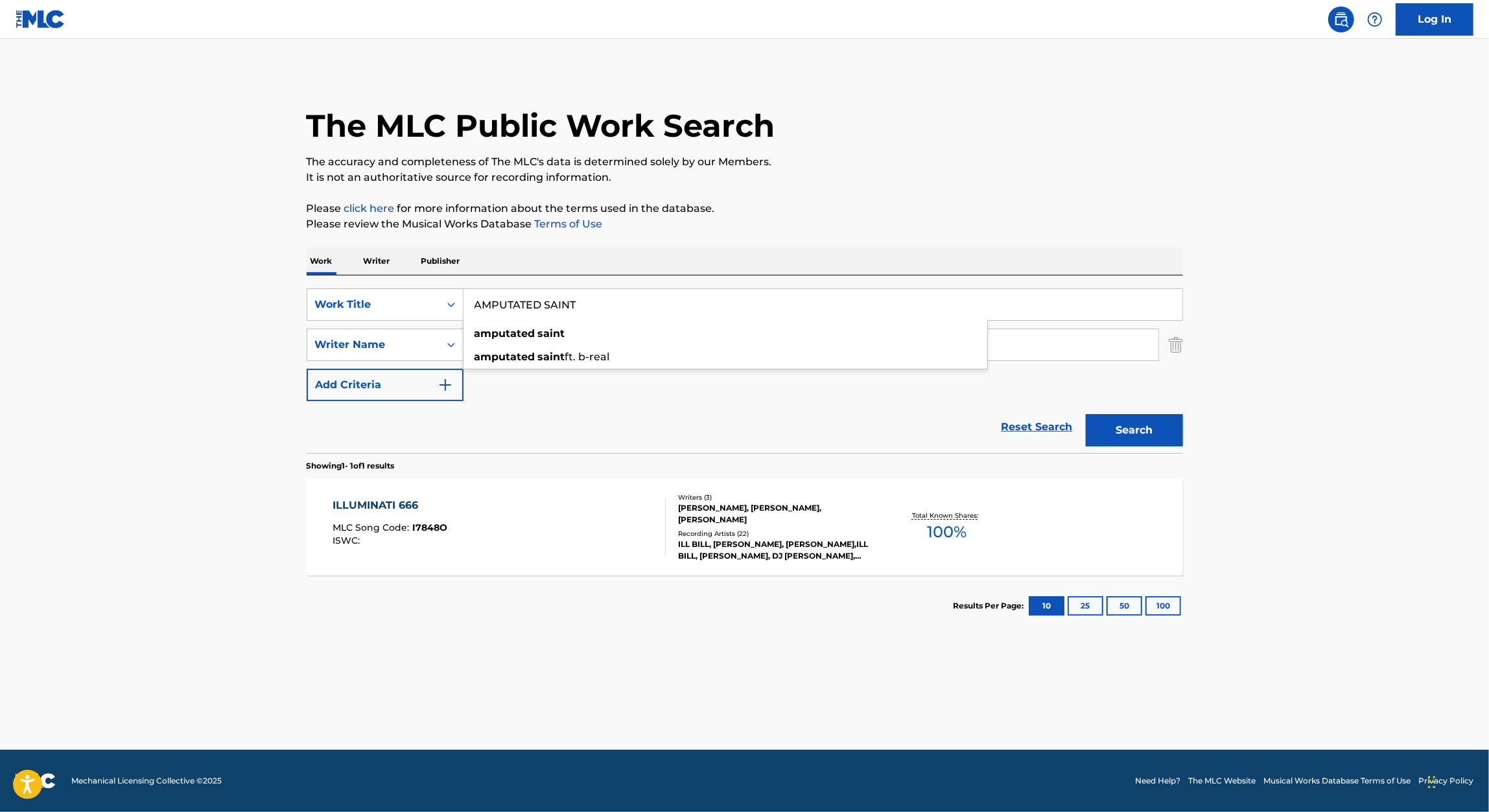
type input "AMPUTATED SAINT"
click at [1105, 233] on div "The MLC Public Work Search The accuracy and completeness of The MLC's data is d…" at bounding box center [745, 354] width 908 height 565
click at [1121, 415] on button "Search" at bounding box center [1134, 430] width 97 height 32
click at [351, 514] on div "AMPUTATED SAINT MLC Song Code : AD35DL ISWC :" at bounding box center [391, 527] width 118 height 58
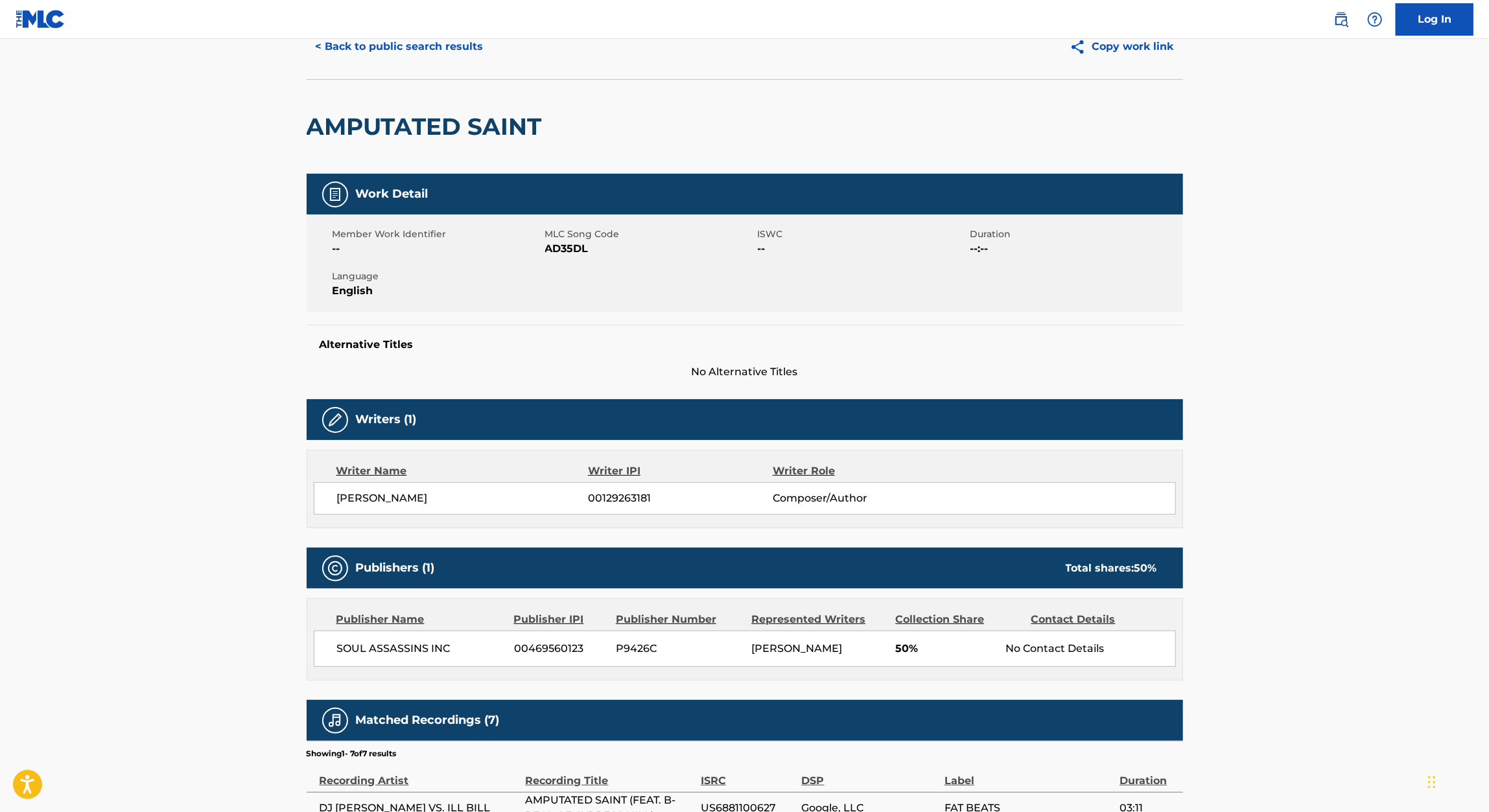
scroll to position [48, 0]
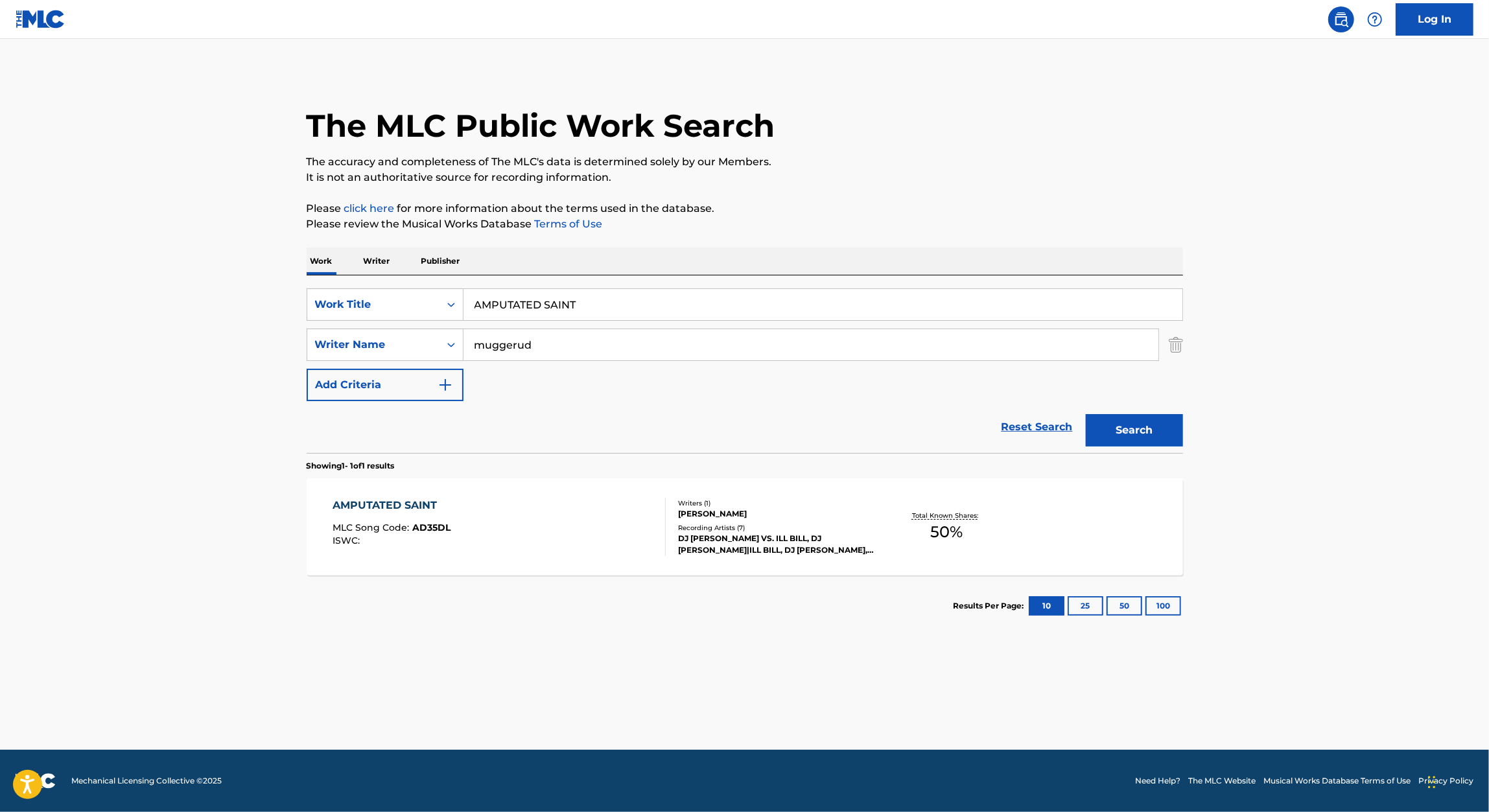
click at [518, 309] on input "AMPUTATED SAINT" at bounding box center [823, 304] width 719 height 31
paste input "SKULL & GUNS"
type input "SKULL & GUNS"
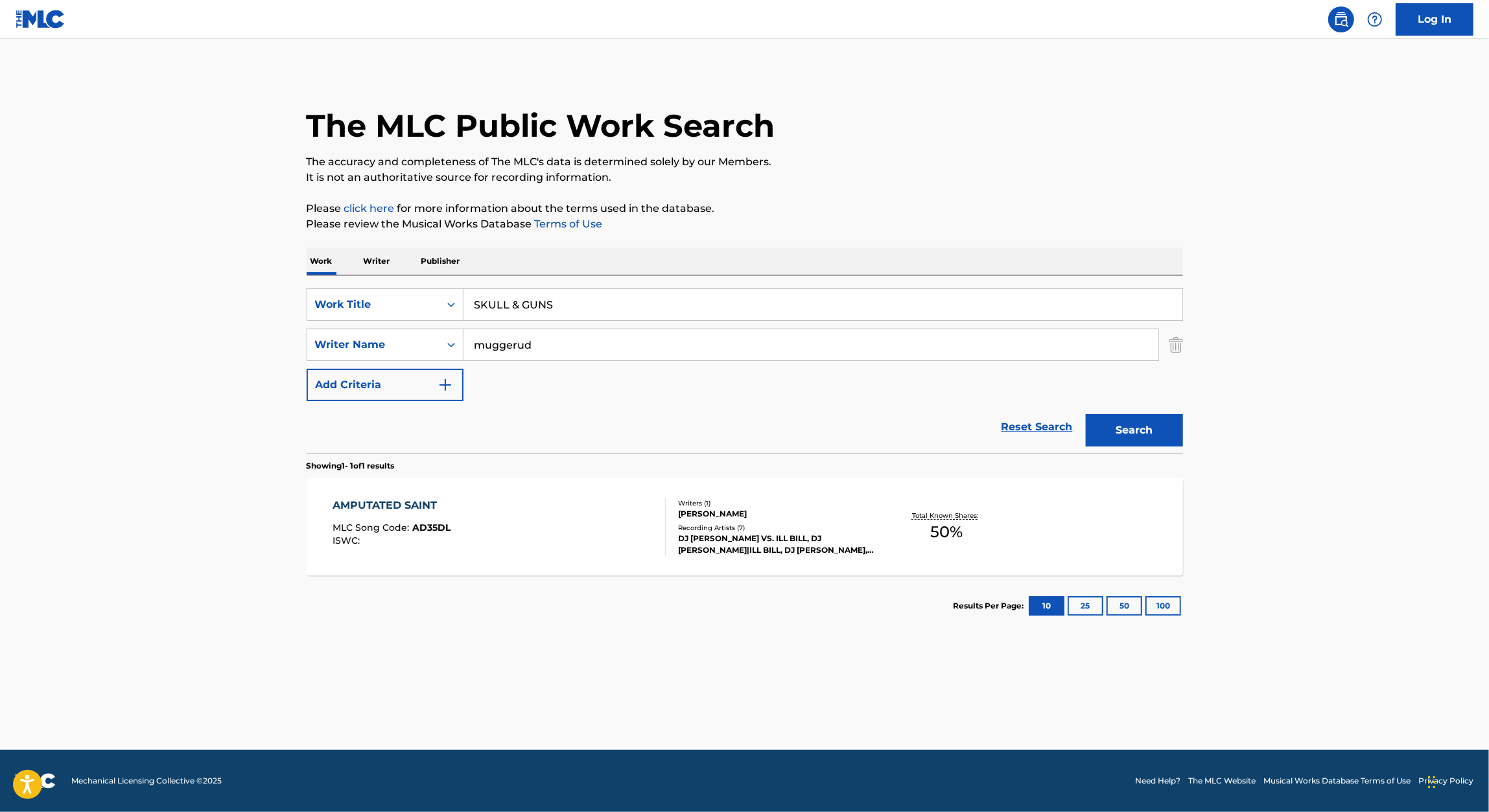
click at [977, 218] on p "Please review the Musical Works Database Terms of Use" at bounding box center [744, 224] width 876 height 15
click at [1180, 438] on button "Search" at bounding box center [1134, 430] width 97 height 32
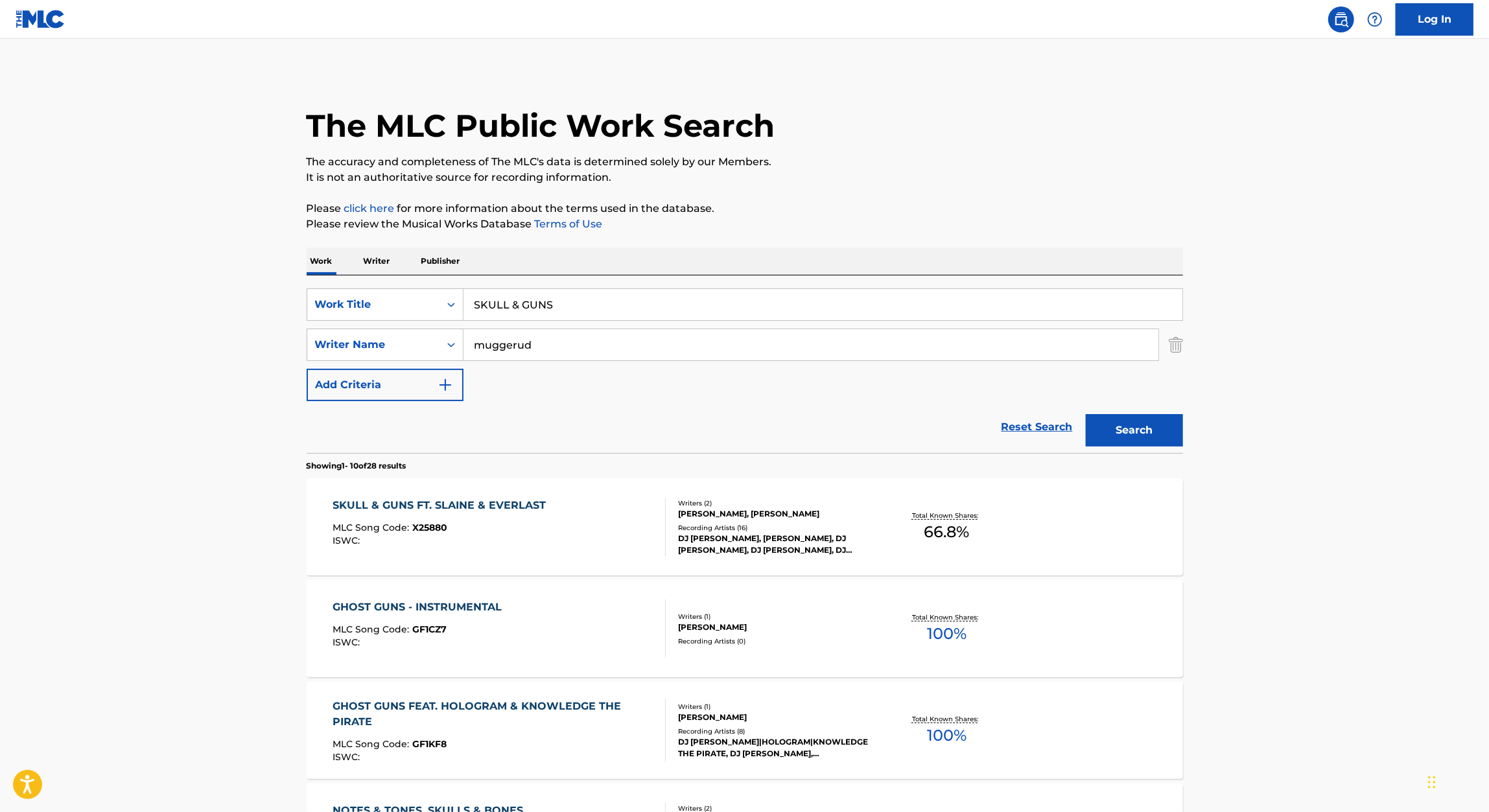
click at [536, 516] on div "SKULL & GUNS FT. SLAINE & EVERLAST MLC Song Code : X25880 ISWC :" at bounding box center [442, 527] width 220 height 58
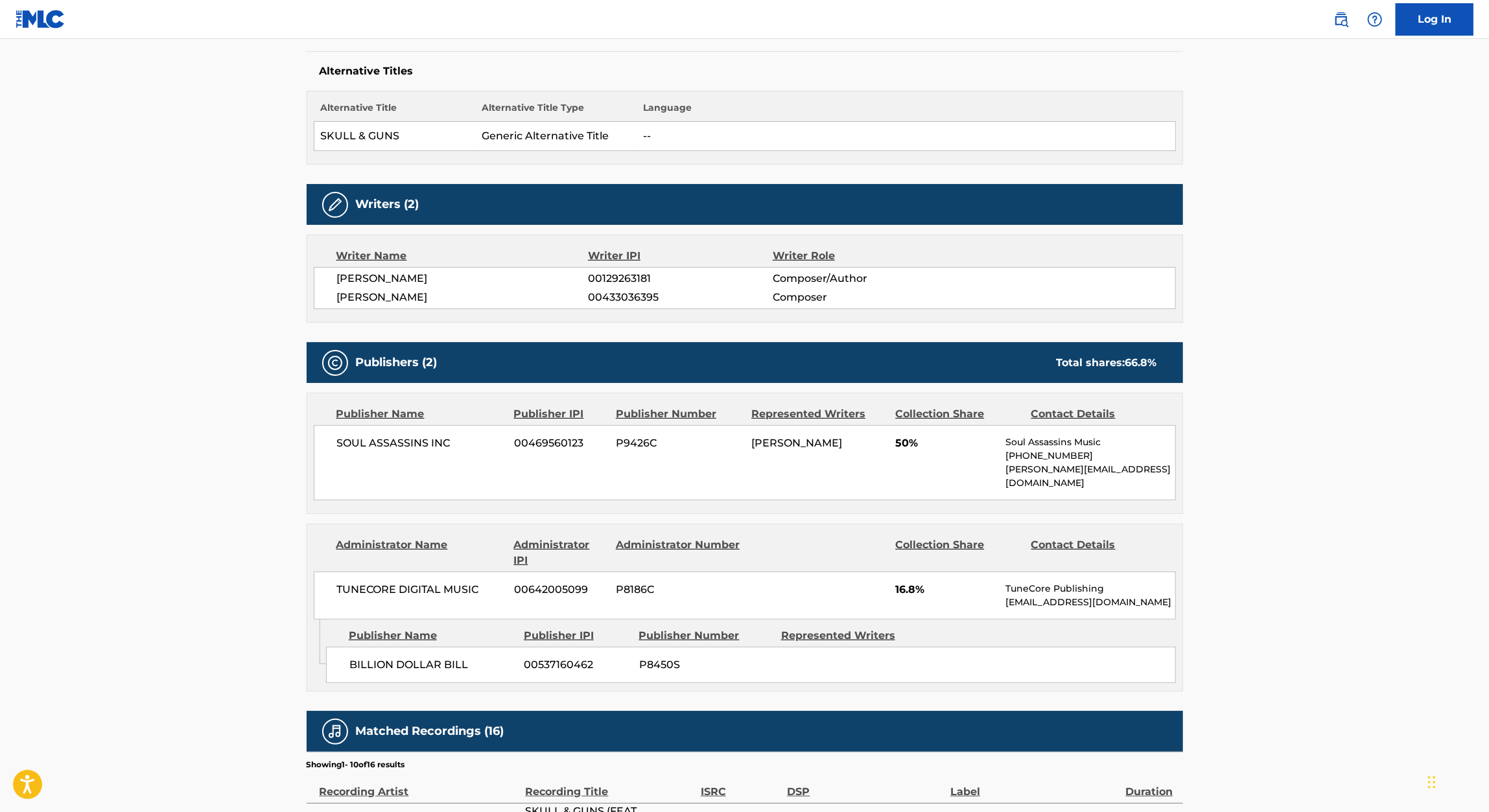
scroll to position [319, 0]
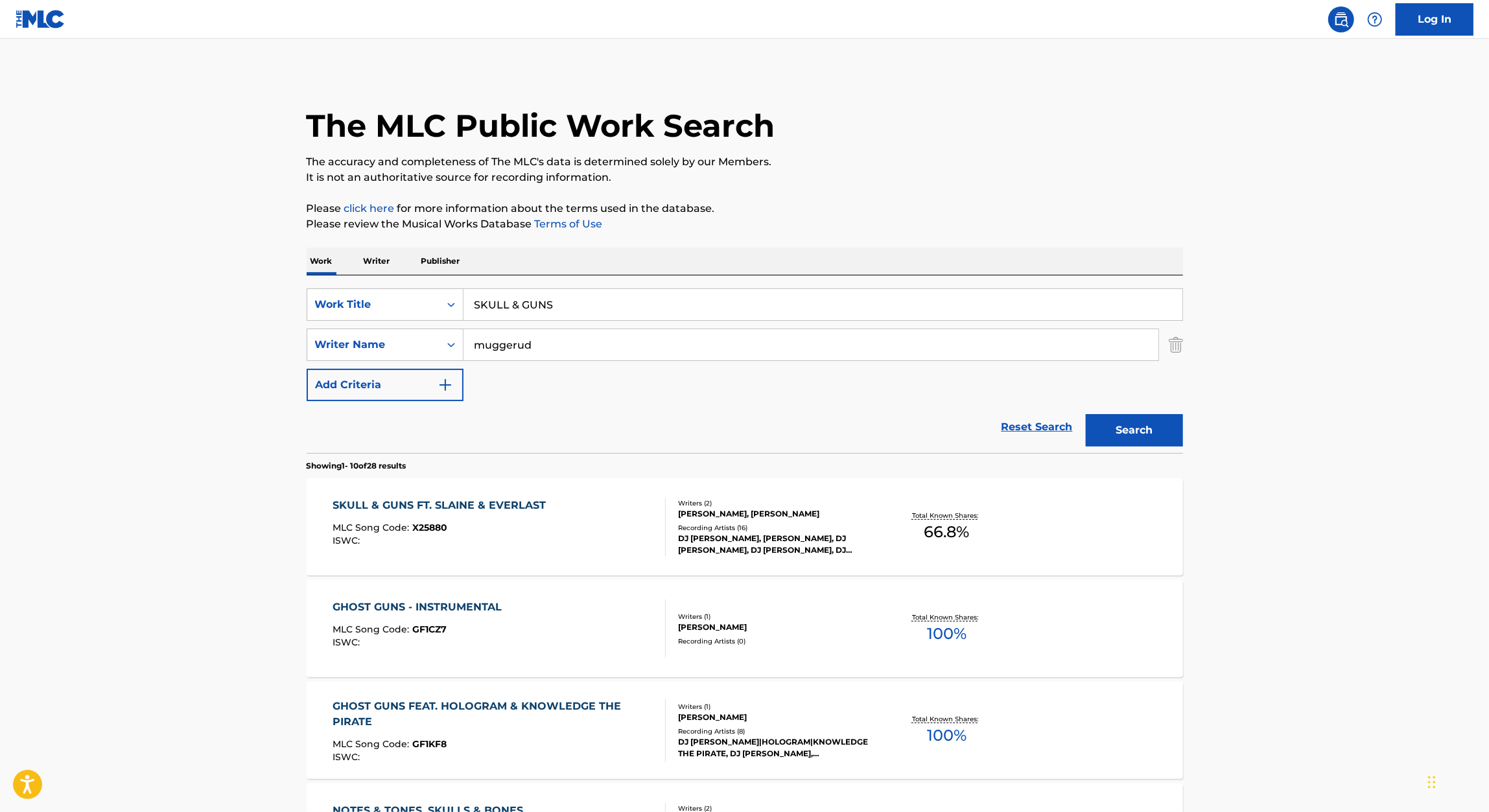
click at [566, 293] on input "SKULL & GUNS" at bounding box center [823, 304] width 719 height 31
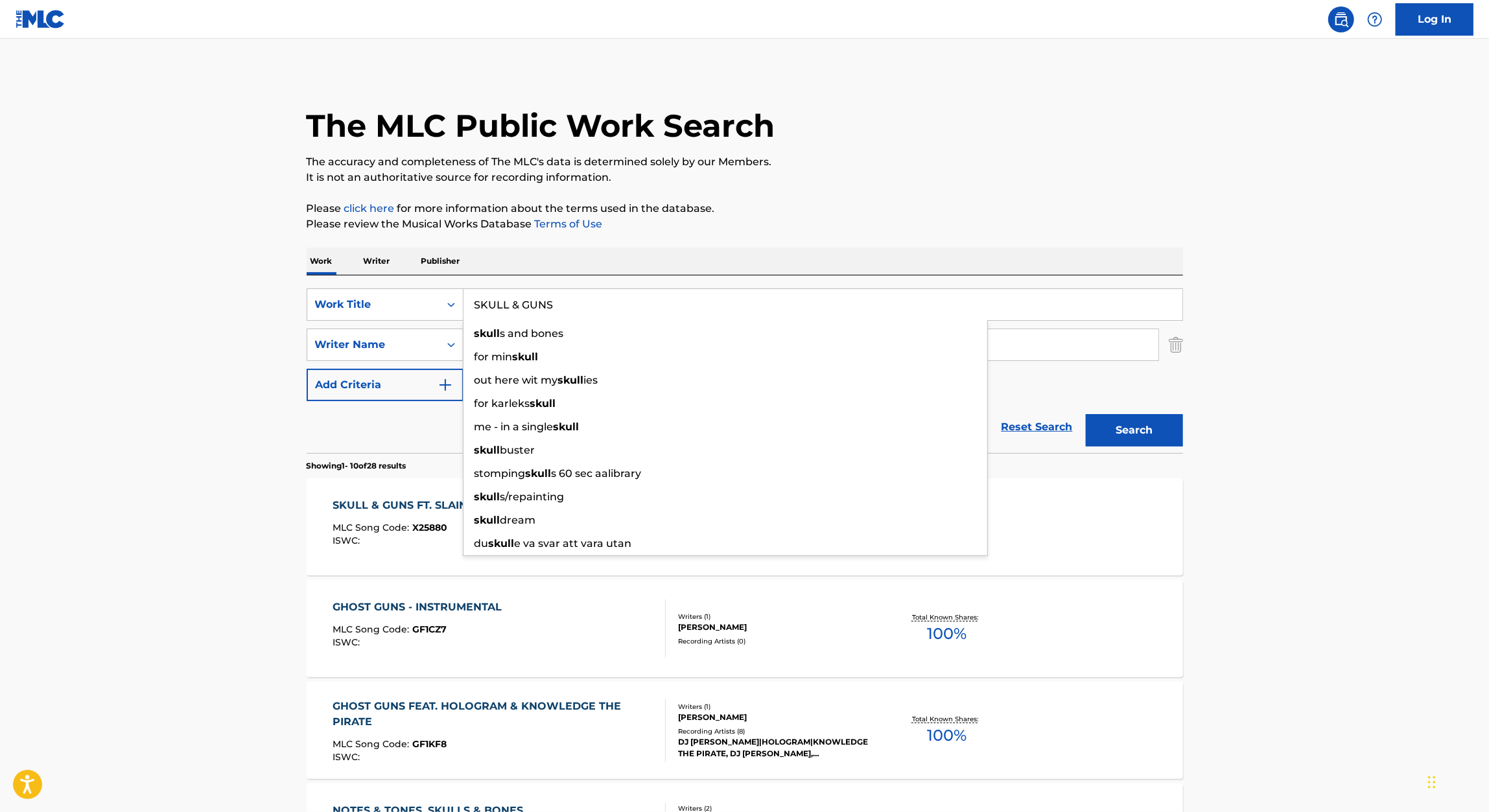
click at [566, 293] on input "SKULL & GUNS" at bounding box center [823, 304] width 719 height 31
paste input "GIANT'S STADIUM"
type input "GIANT'S STADIUM"
click at [913, 226] on p "Please review the Musical Works Database Terms of Use" at bounding box center [744, 224] width 876 height 15
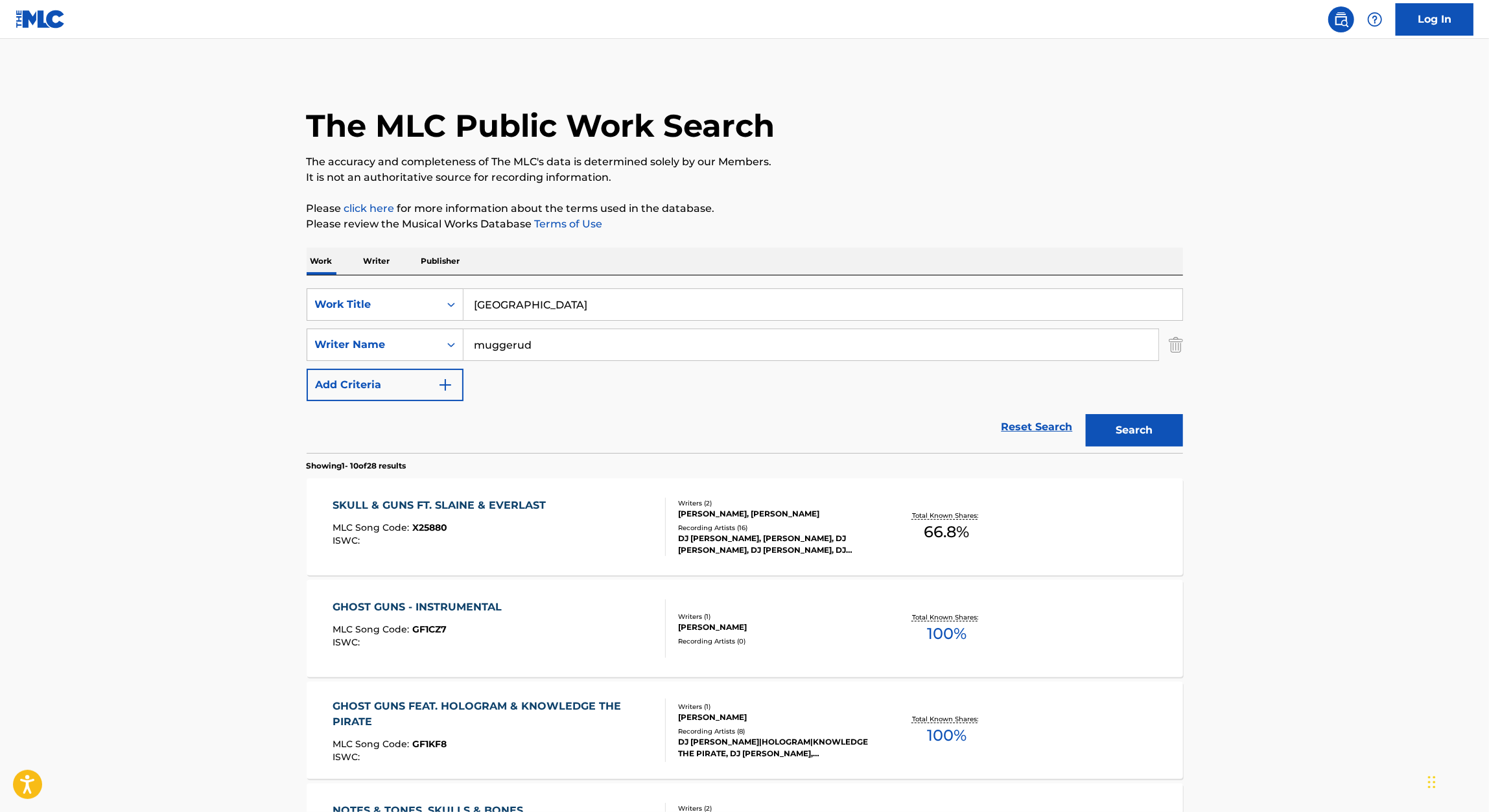
click at [1137, 440] on button "Search" at bounding box center [1134, 430] width 97 height 32
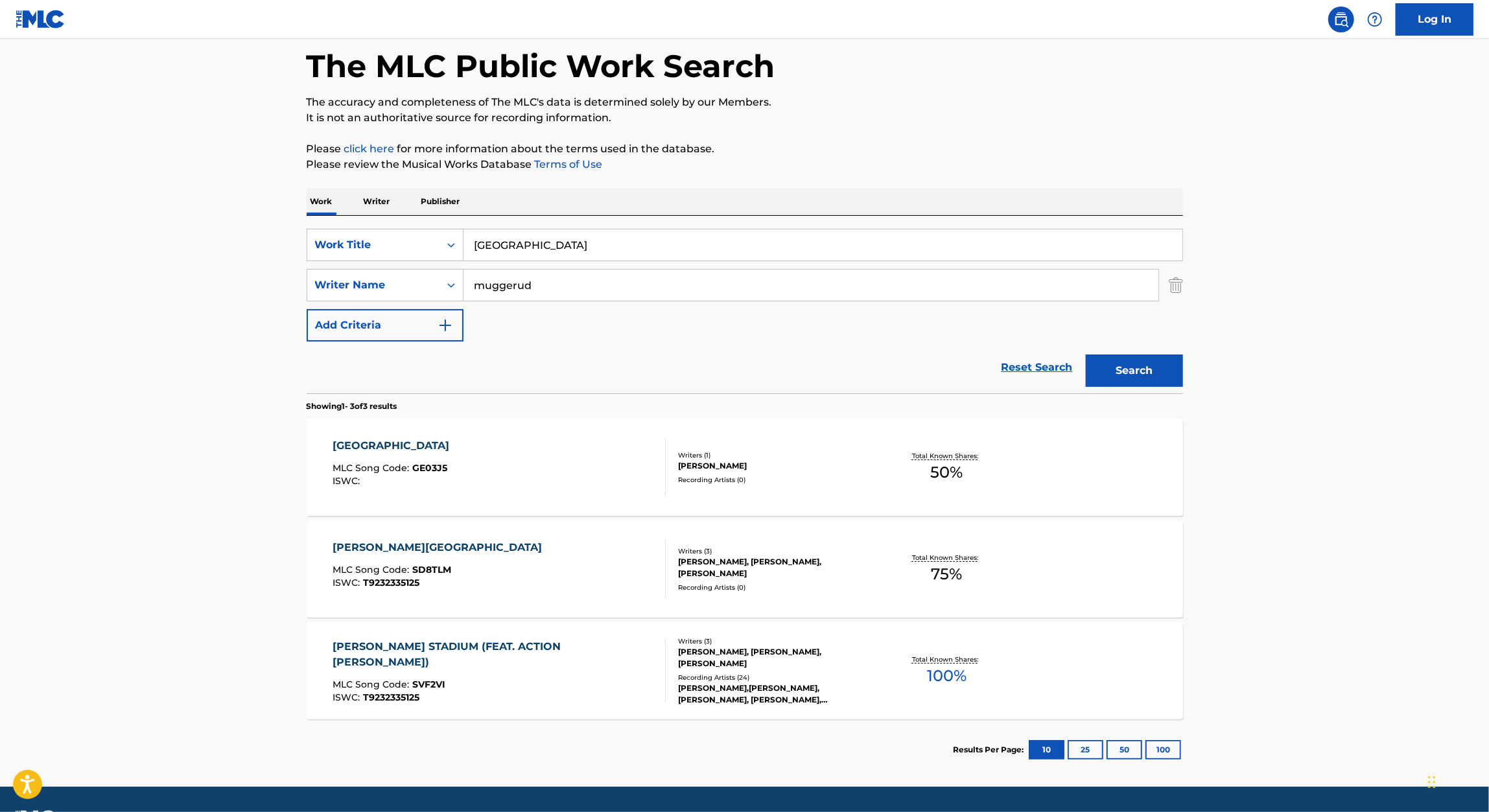
scroll to position [96, 0]
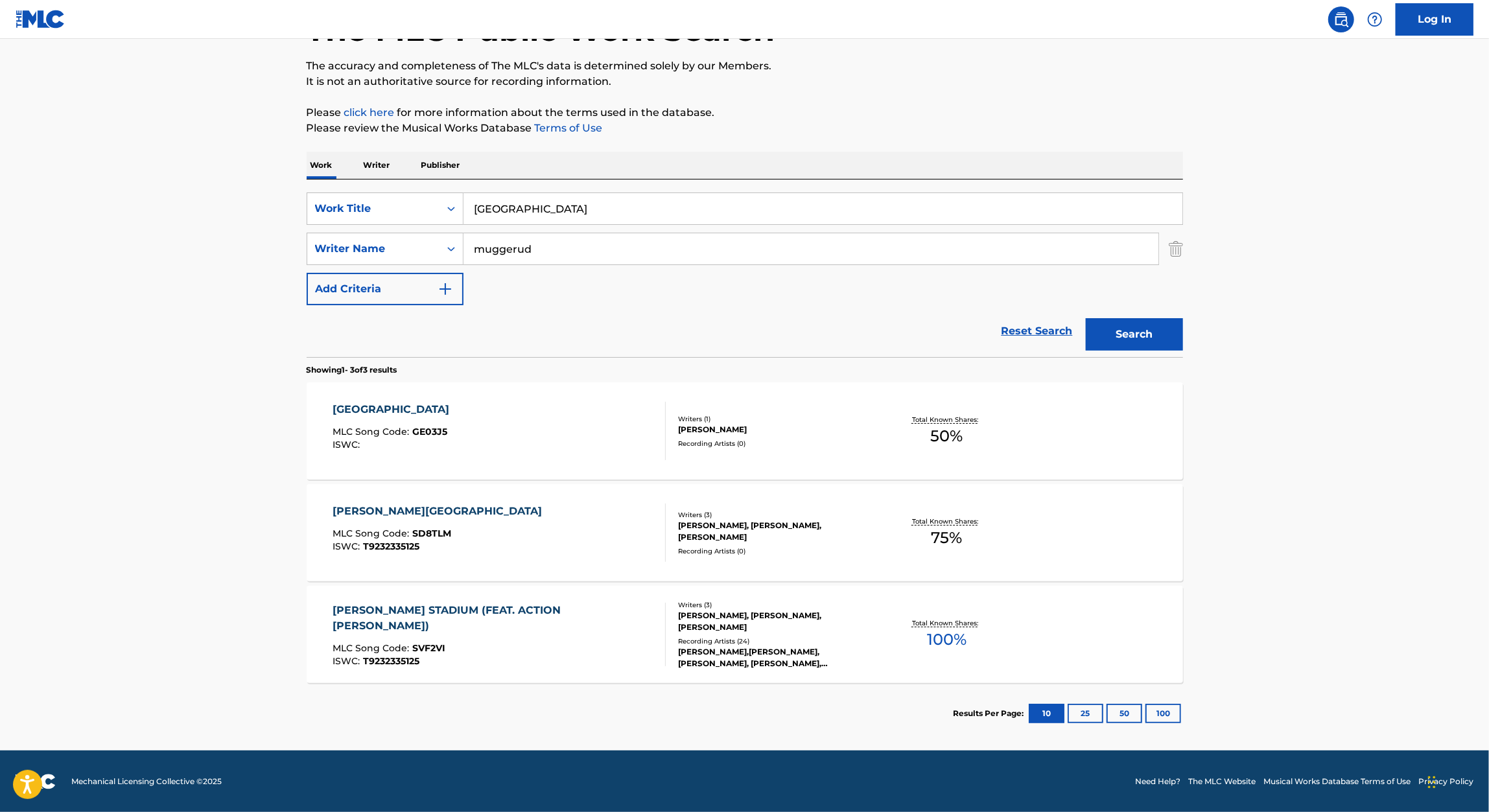
click at [432, 429] on span "GE03J5" at bounding box center [430, 431] width 35 height 11
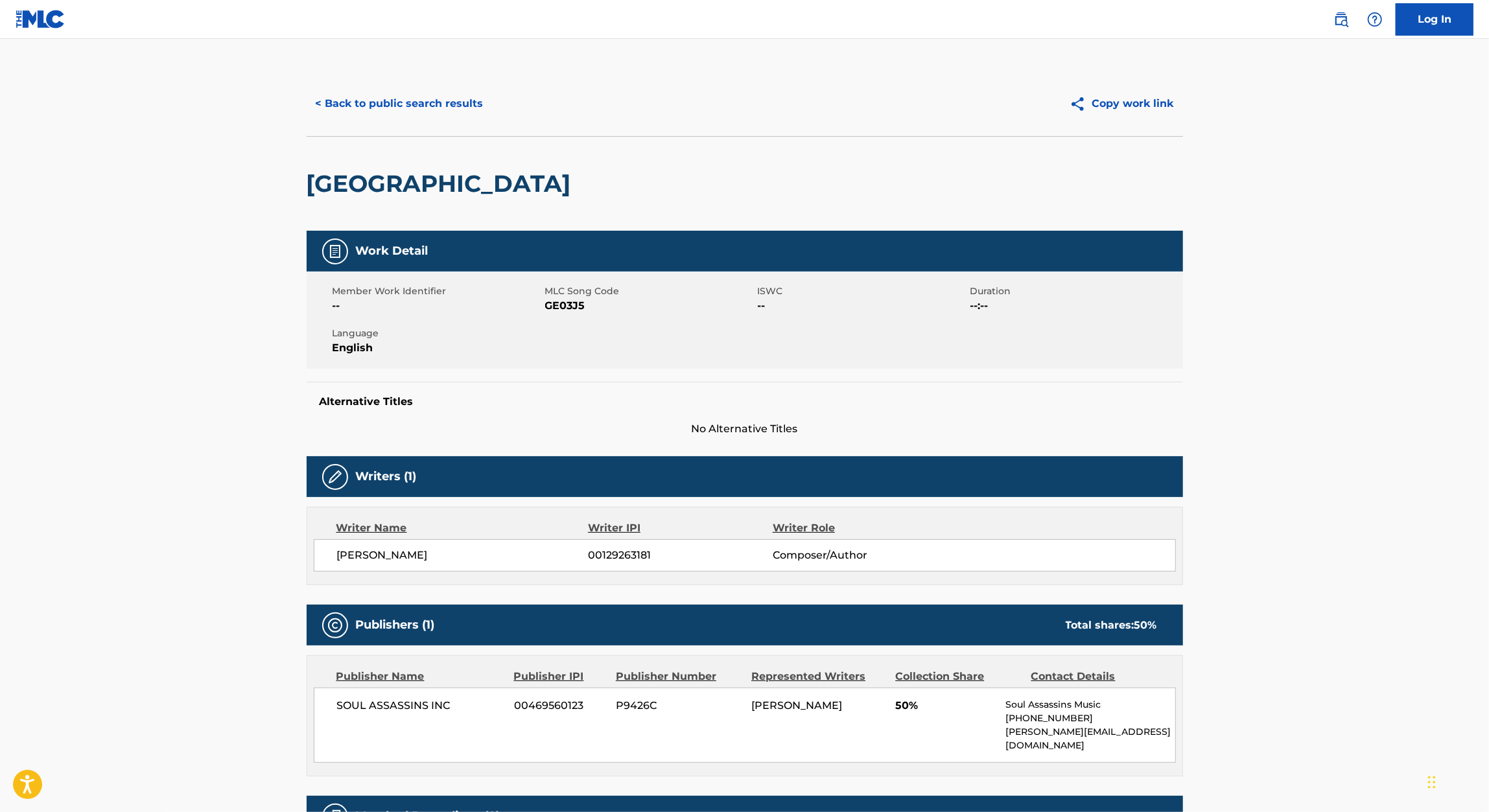
scroll to position [132, 0]
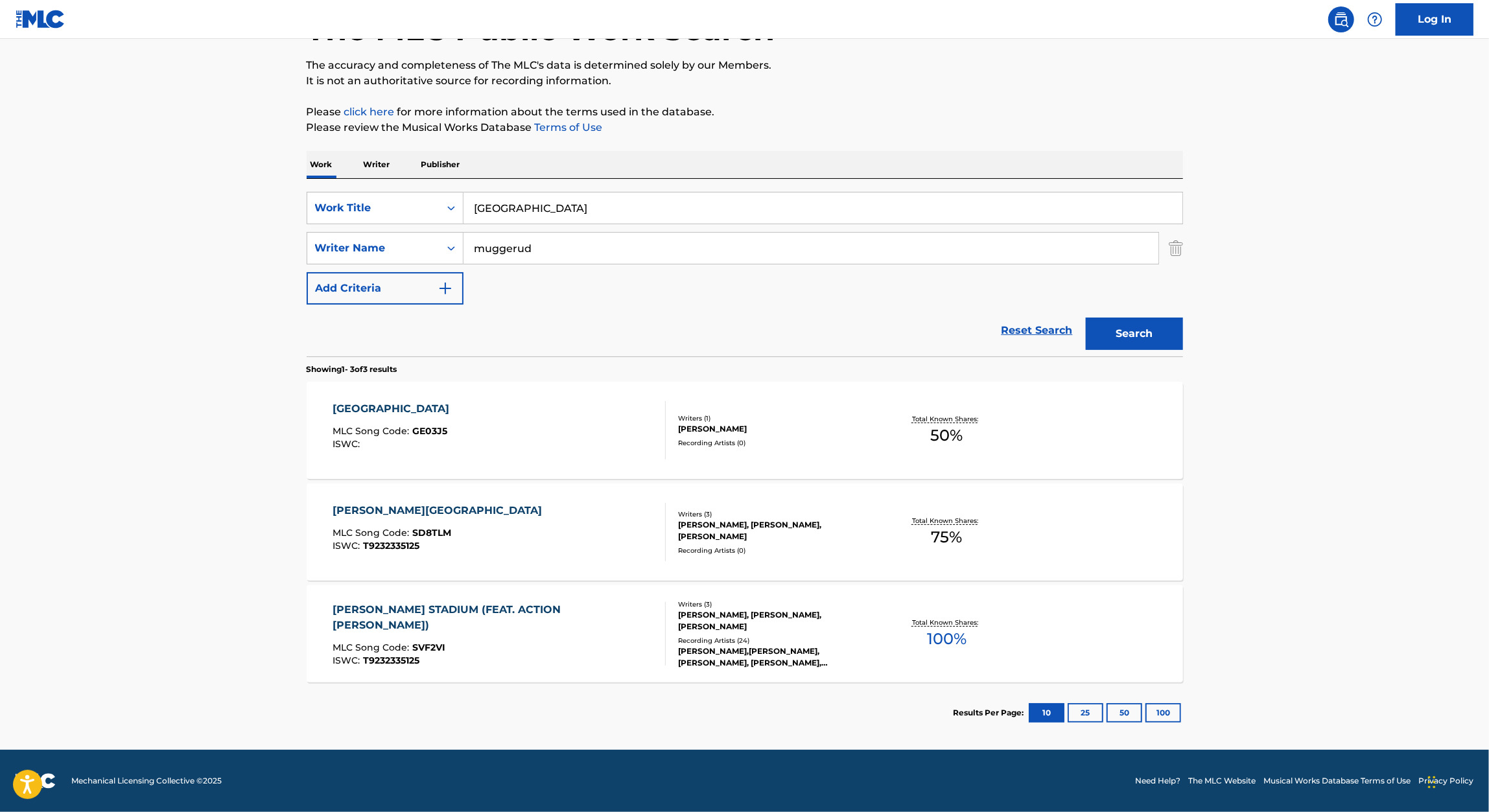
scroll to position [96, 0]
click at [600, 196] on input "GIANT'S STADIUM" at bounding box center [823, 209] width 719 height 31
paste input "THE OWL"
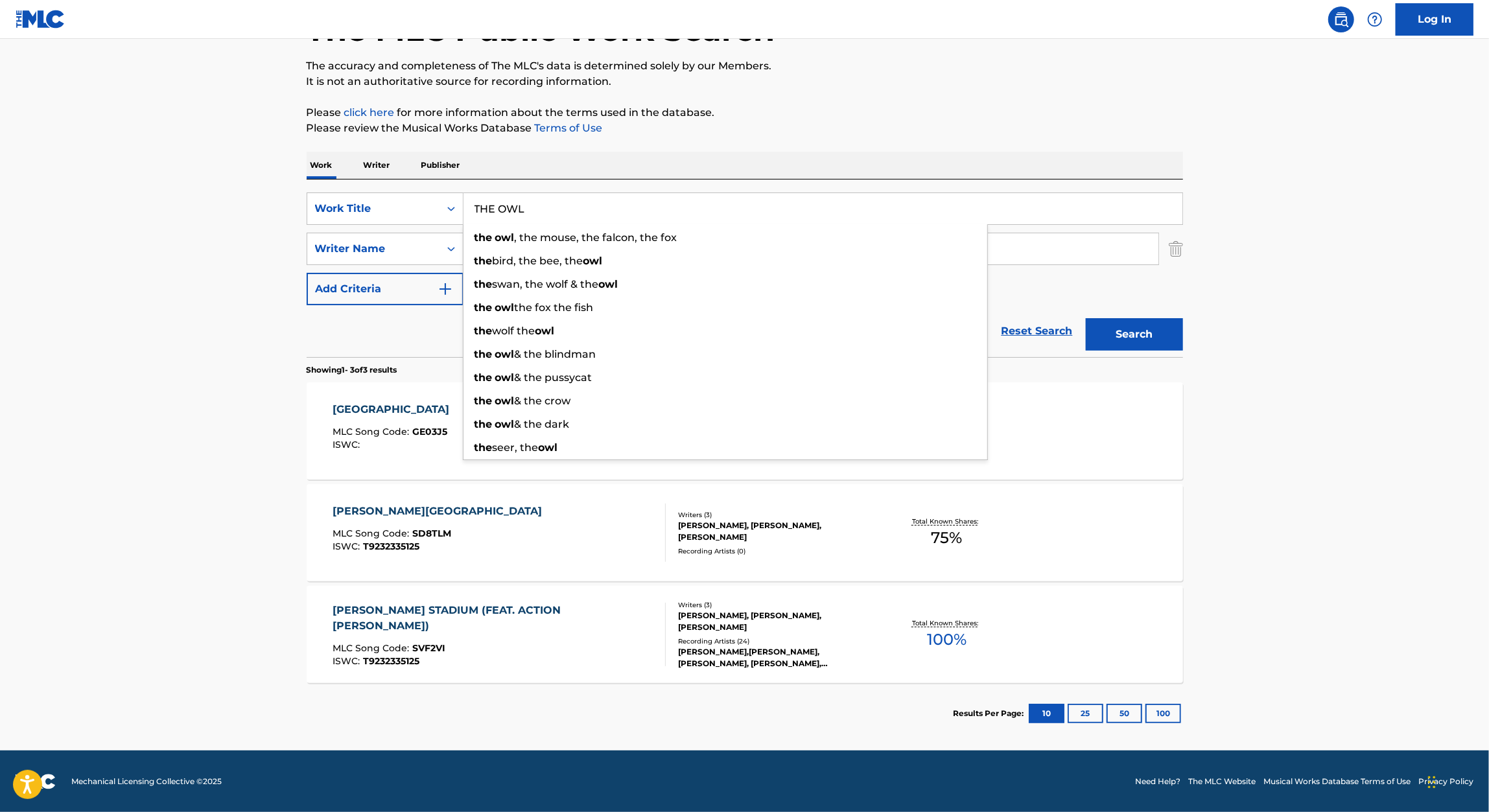
type input "THE OWL"
click at [1193, 167] on div "The MLC Public Work Search The accuracy and completeness of The MLC's data is d…" at bounding box center [745, 360] width 908 height 768
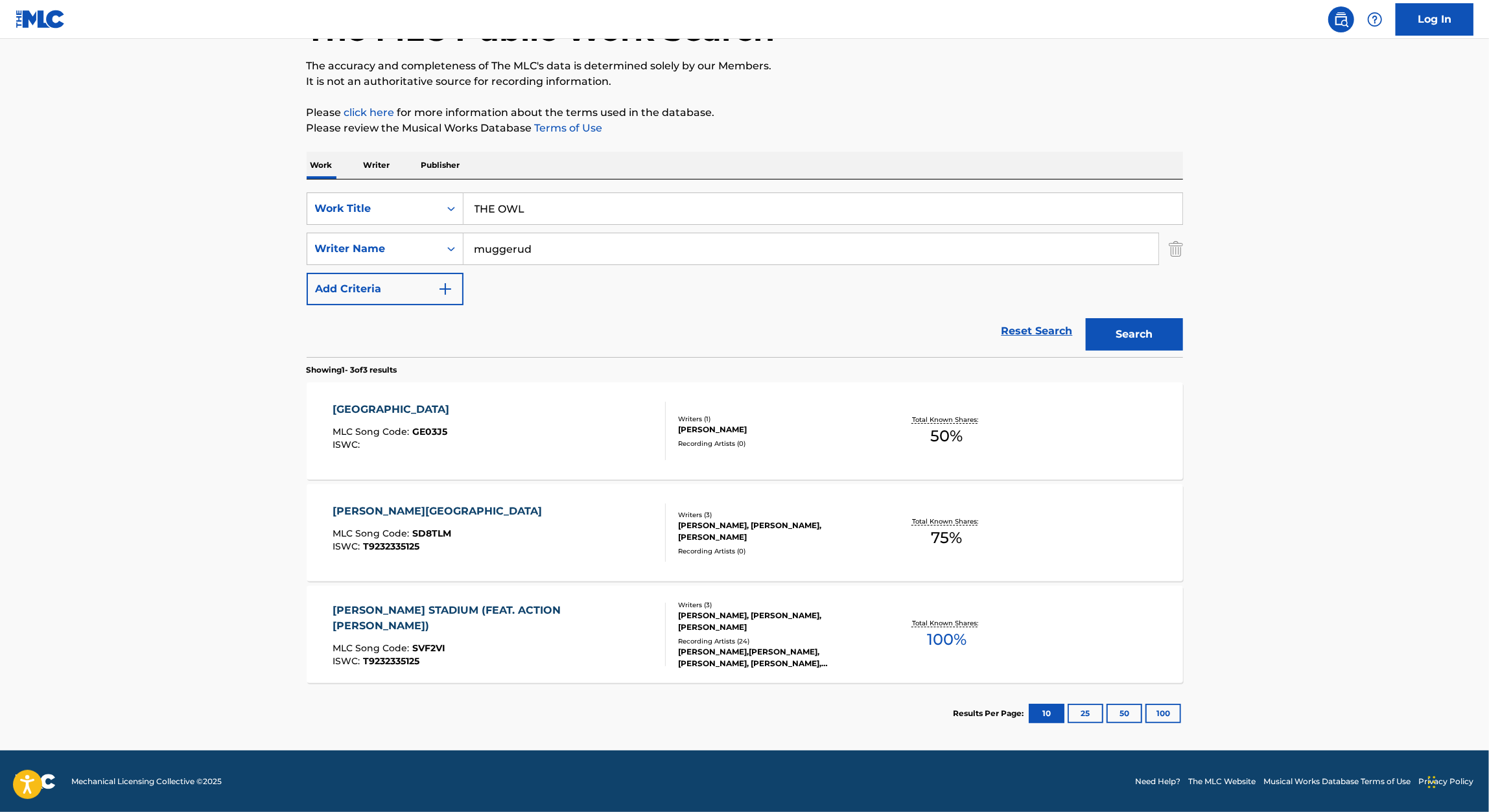
click at [1158, 344] on button "Search" at bounding box center [1134, 335] width 97 height 32
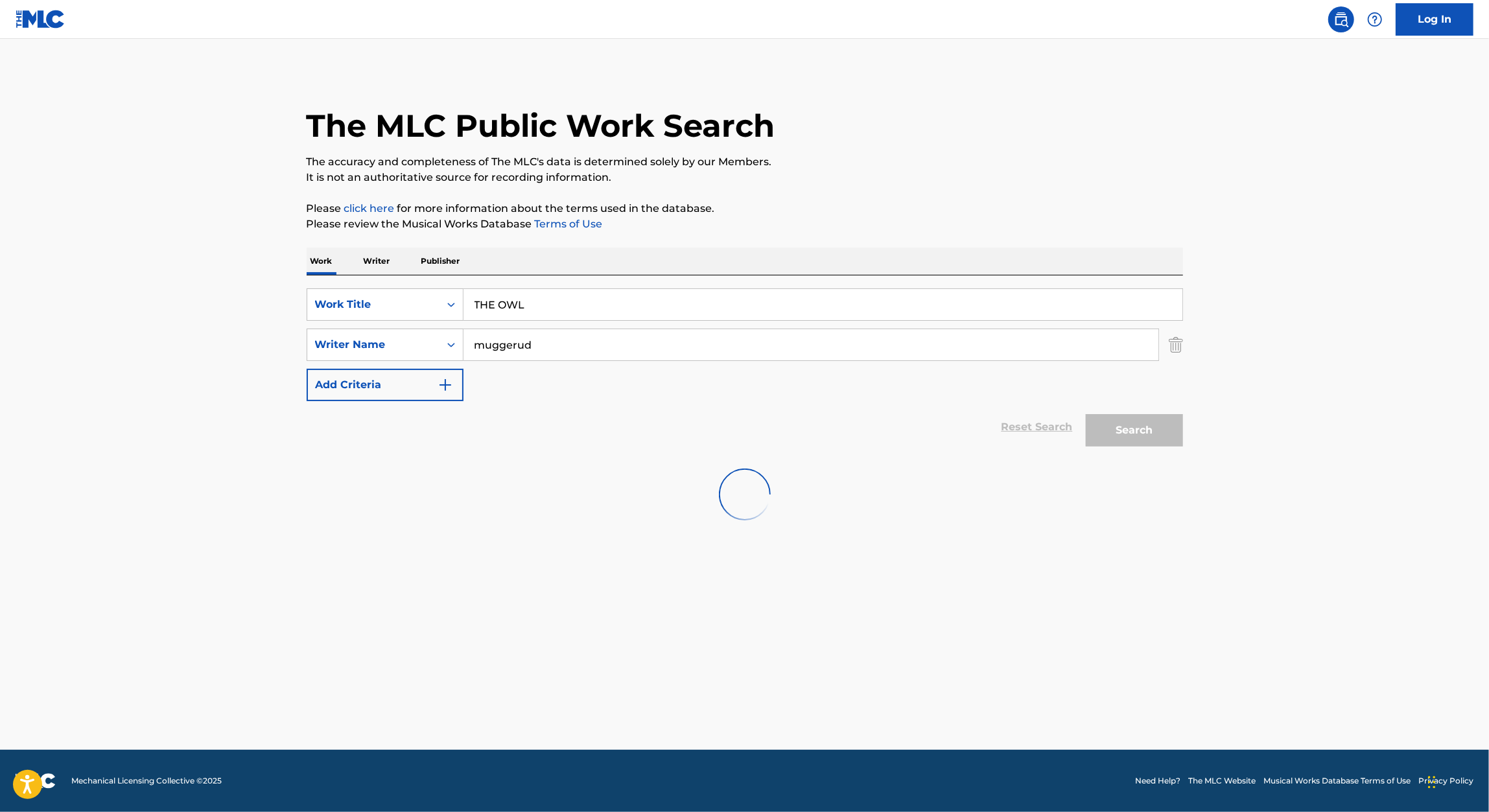
scroll to position [0, 0]
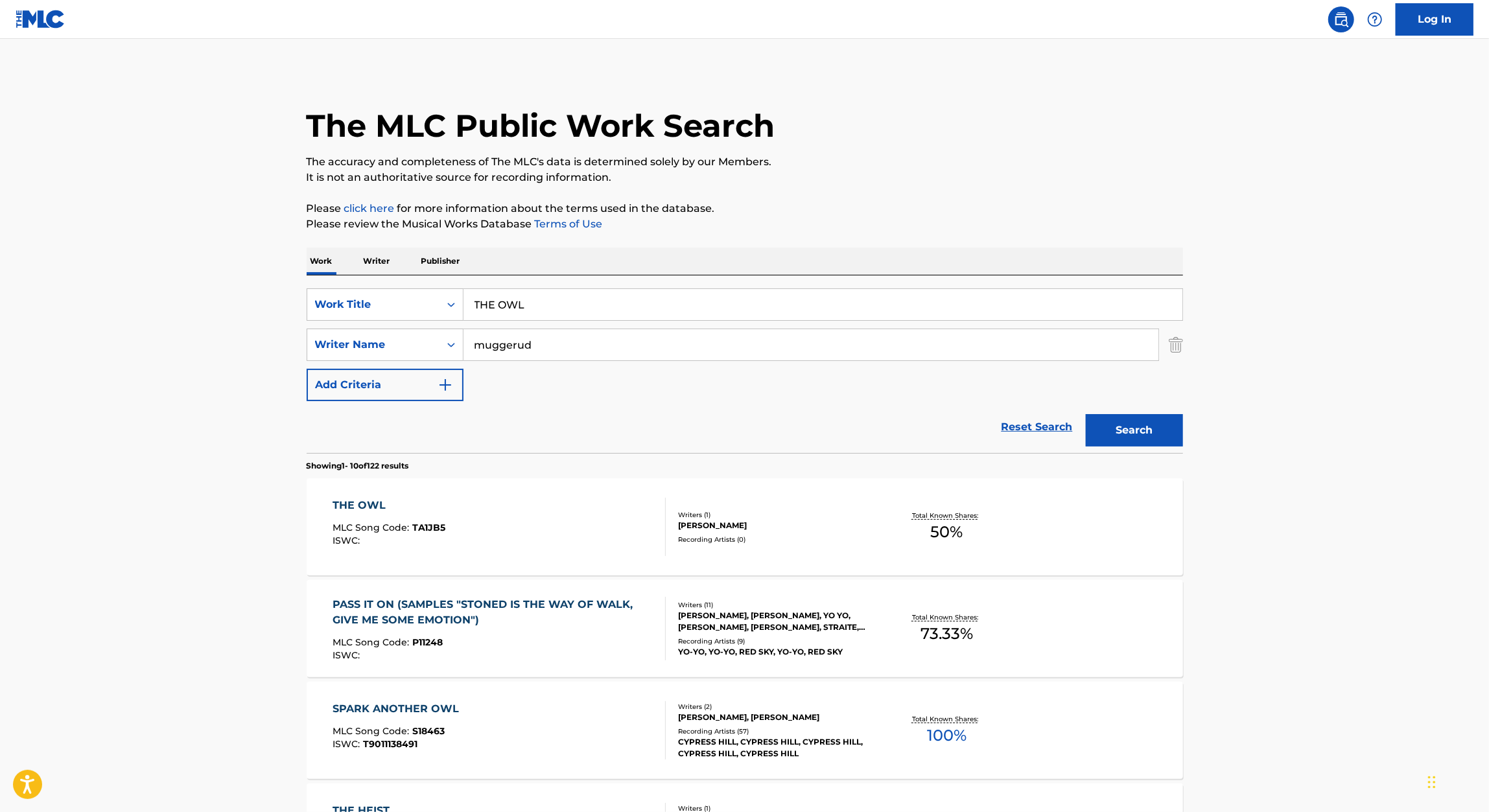
click at [377, 503] on div "THE OWL" at bounding box center [389, 506] width 113 height 15
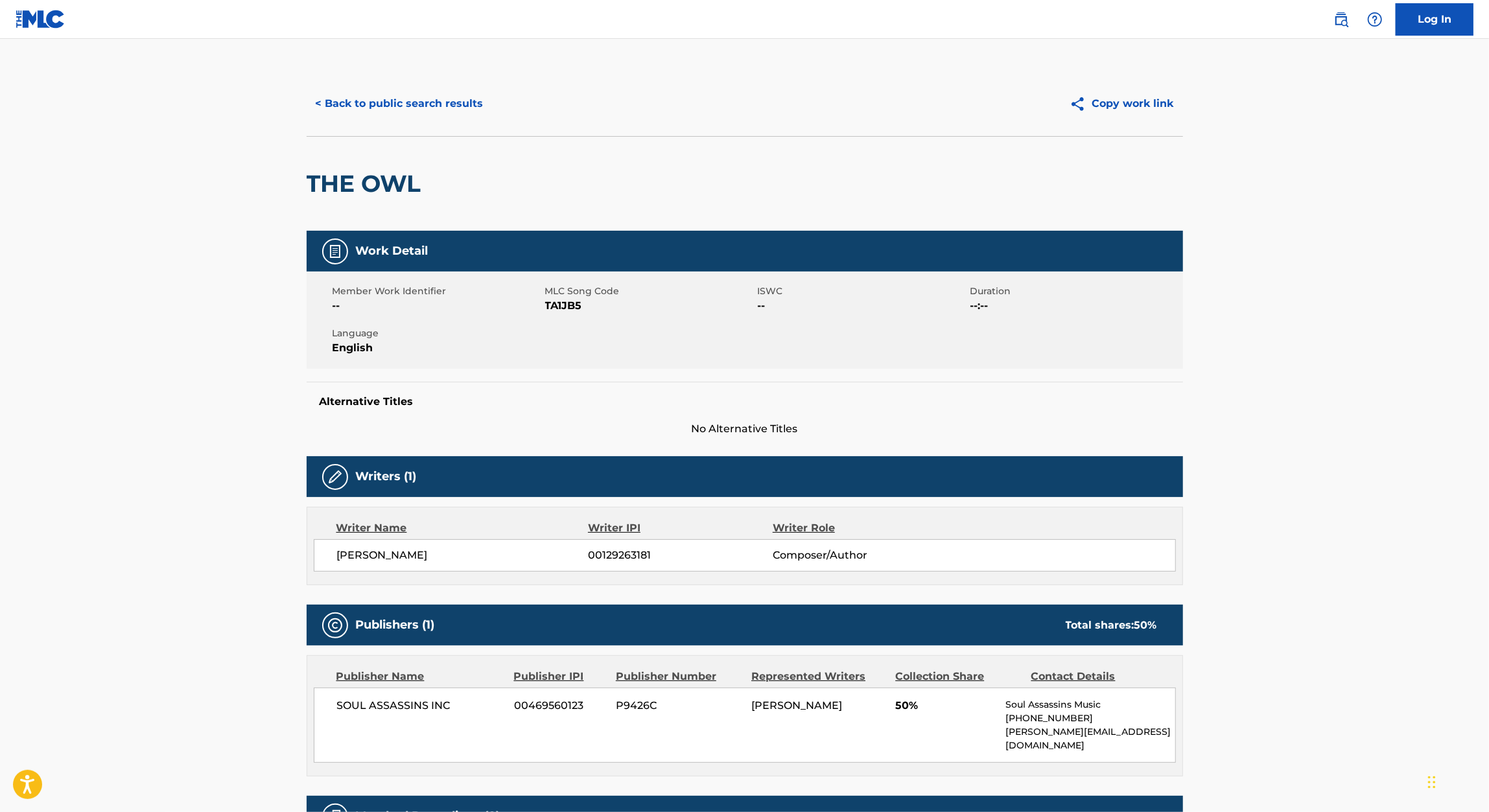
scroll to position [132, 0]
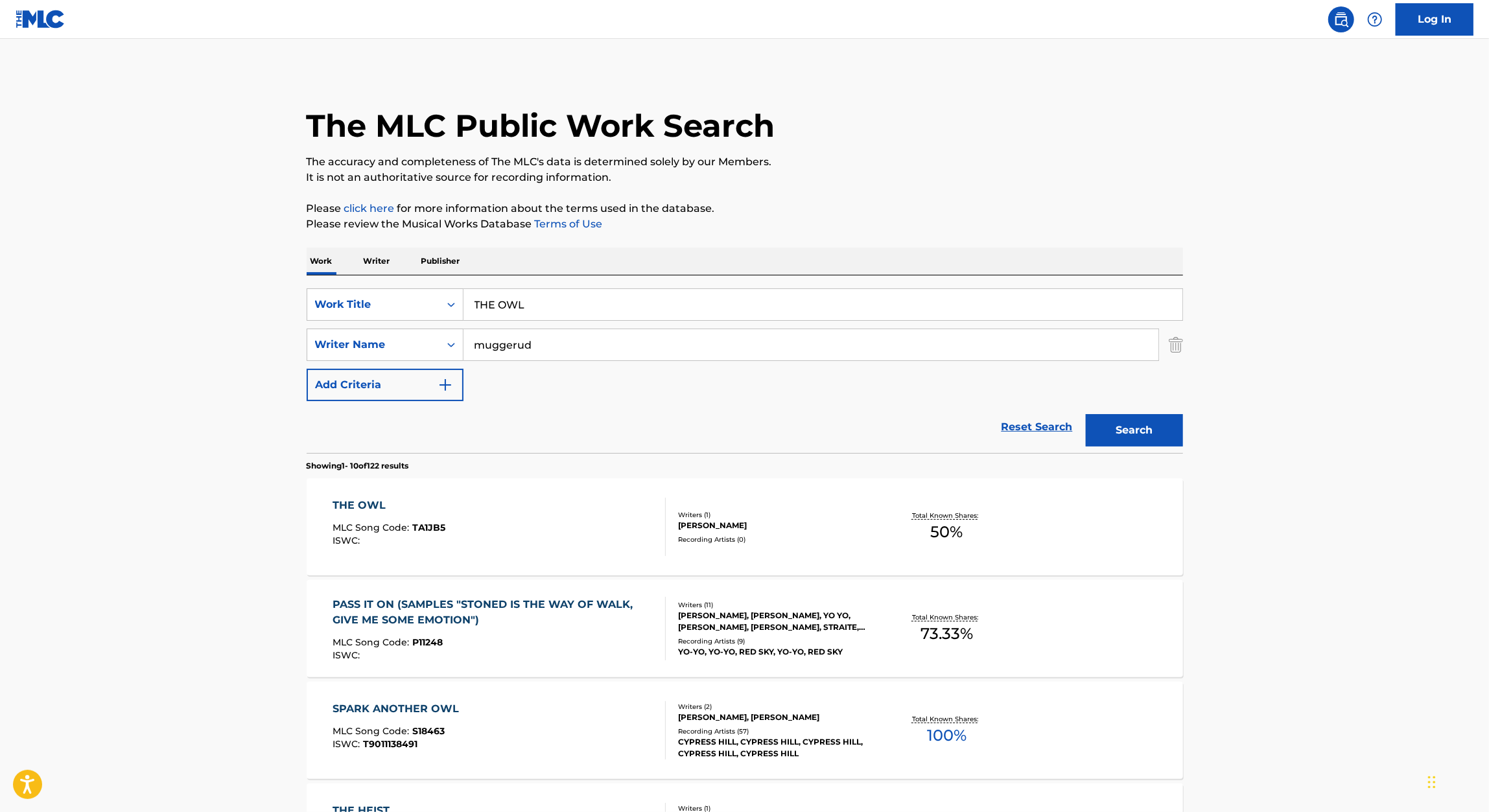
click at [507, 301] on input "THE OWL" at bounding box center [823, 304] width 719 height 31
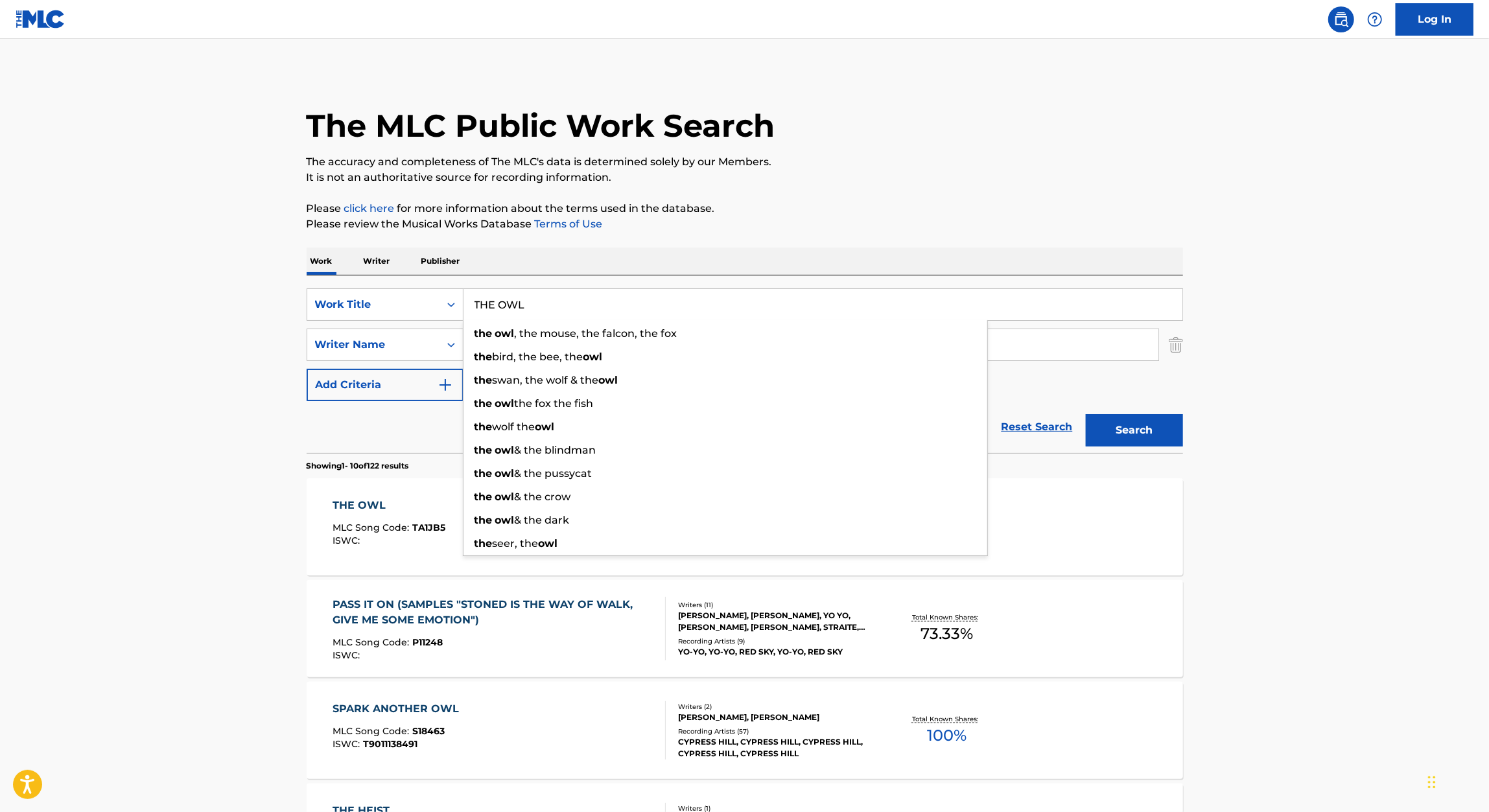
click at [507, 301] on input "THE OWL" at bounding box center [823, 304] width 719 height 31
paste input "MILLENNIUMS OF MURDER"
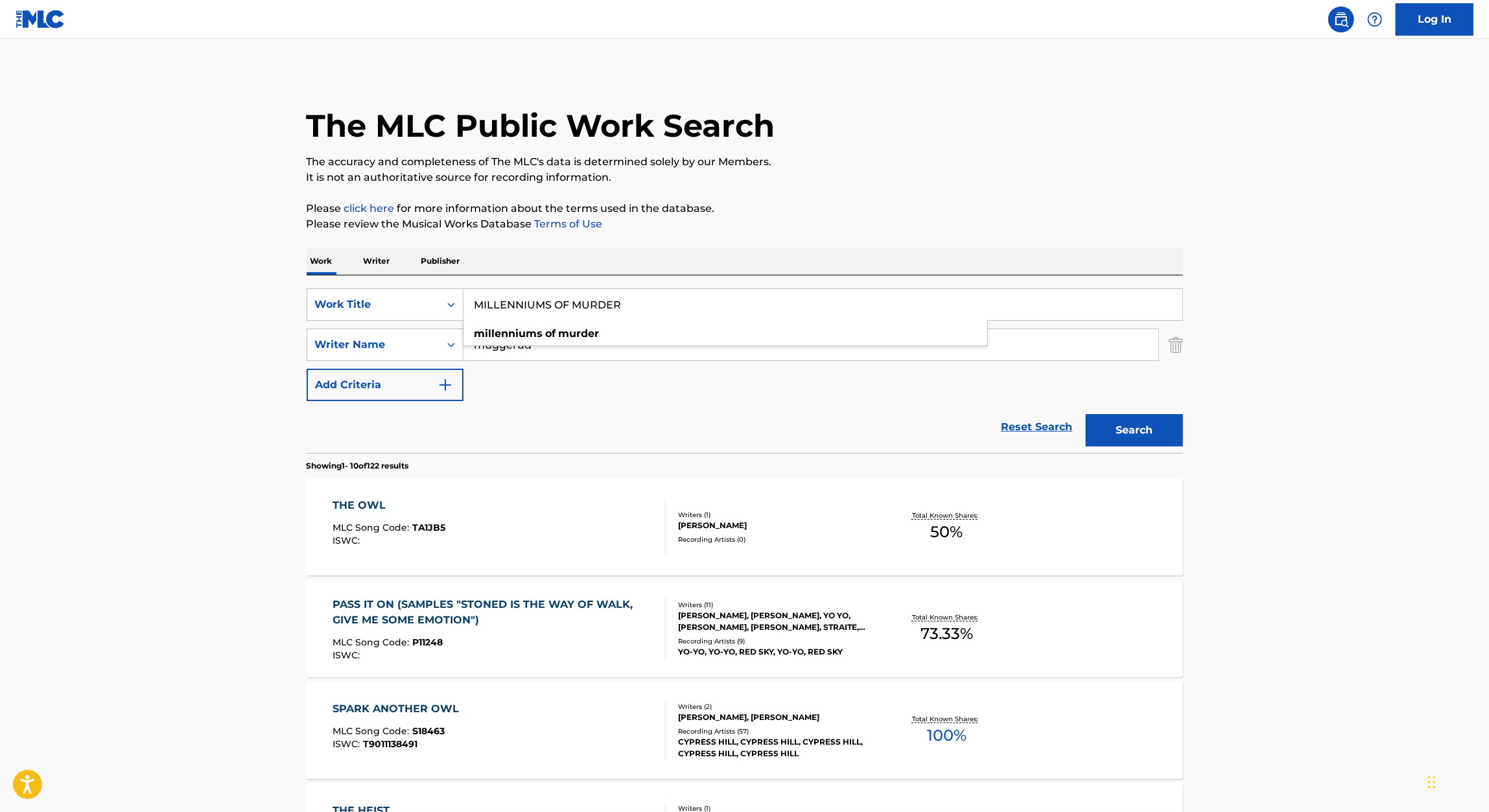
type input "MILLENNIUMS OF MURDER"
click at [1199, 238] on main "The MLC Public Work Search The accuracy and completeness of The MLC's data is d…" at bounding box center [744, 801] width 1489 height 1525
click at [1143, 445] on button "Search" at bounding box center [1134, 430] width 97 height 32
click at [570, 519] on div "MILLENNIUMS OF MURDER MLC Song Code : MH3C5Y ISWC :" at bounding box center [499, 527] width 333 height 58
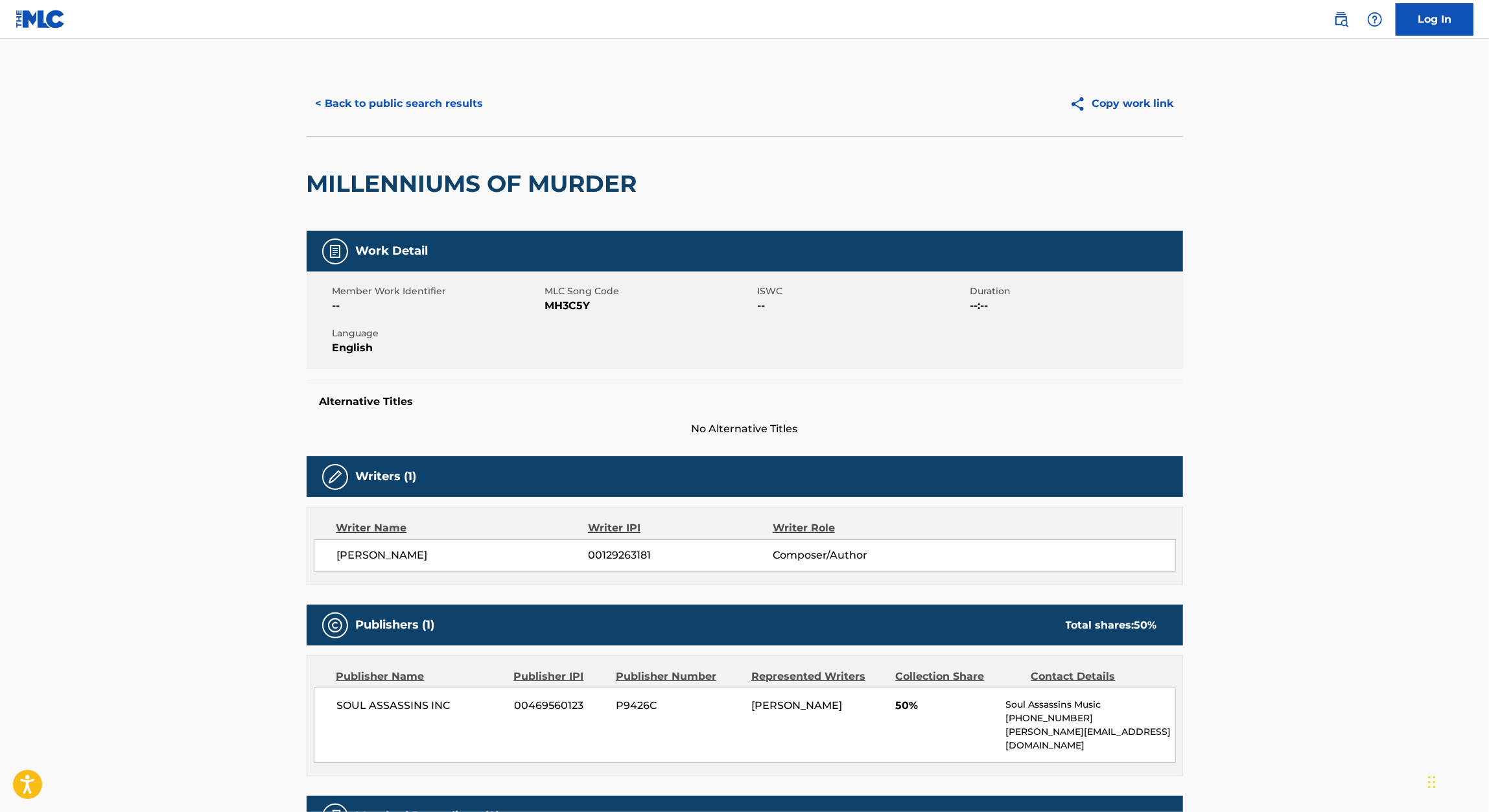
scroll to position [132, 0]
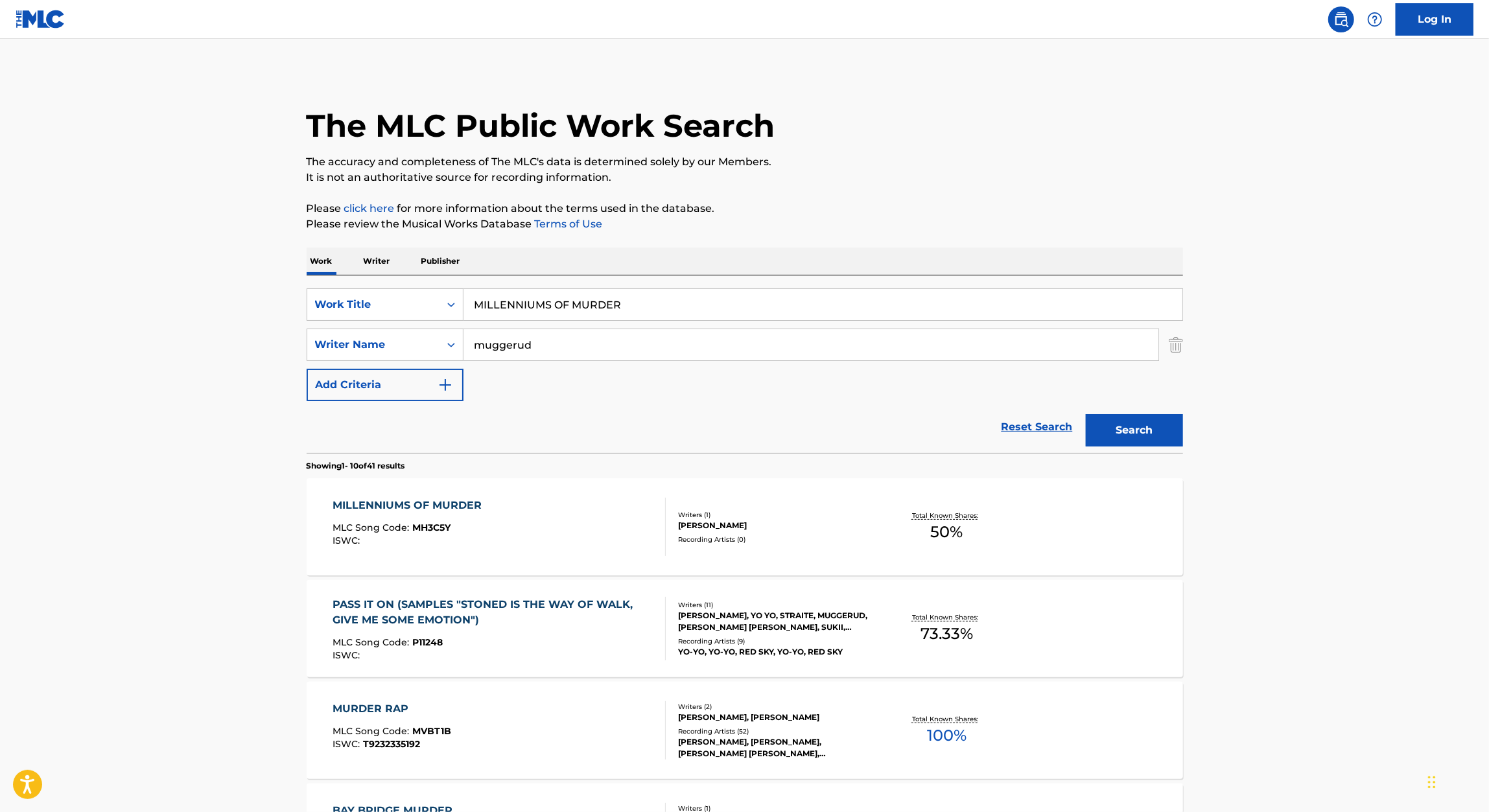
click at [604, 317] on input "MILLENNIUMS OF MURDER" at bounding box center [823, 304] width 719 height 31
paste input "CHASE MANHATTAN"
type input "CHASE MANHATTAN"
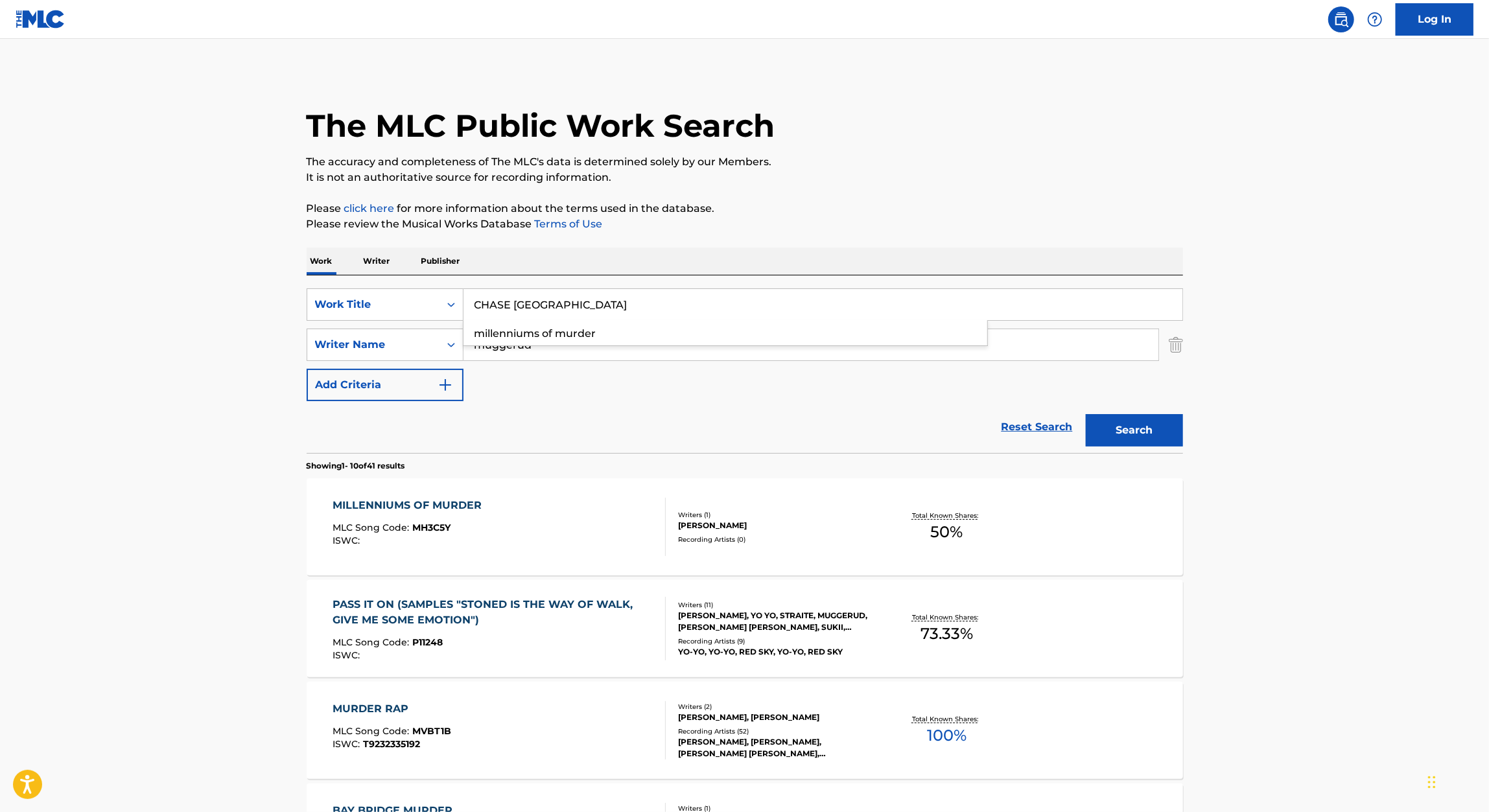
click at [980, 199] on div "The MLC Public Work Search The accuracy and completeness of The MLC's data is d…" at bounding box center [745, 814] width 908 height 1487
click at [1133, 403] on div "Search" at bounding box center [1131, 427] width 104 height 52
click at [1131, 425] on button "Search" at bounding box center [1134, 430] width 97 height 32
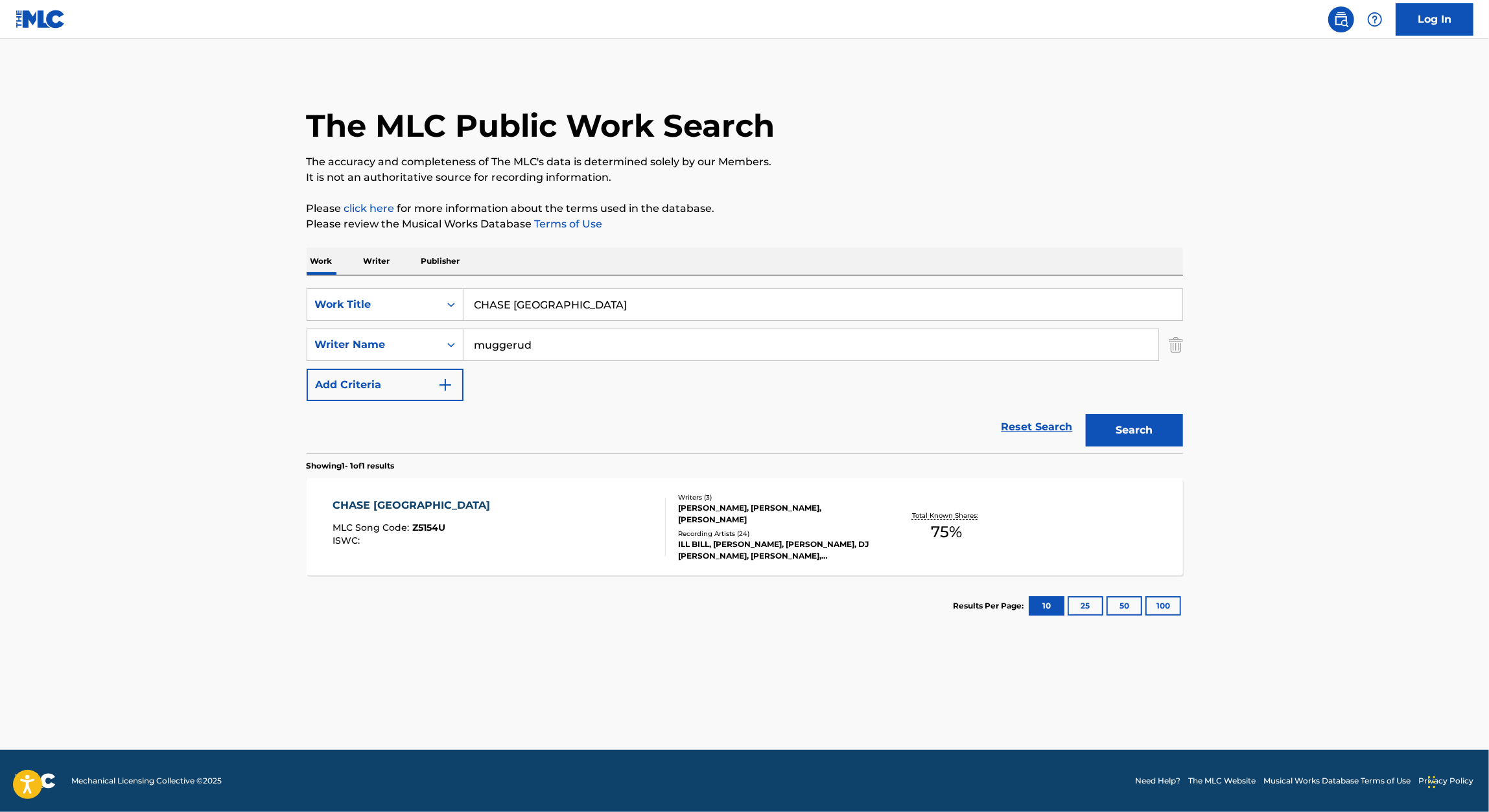
click at [372, 532] on span "MLC Song Code :" at bounding box center [372, 527] width 79 height 11
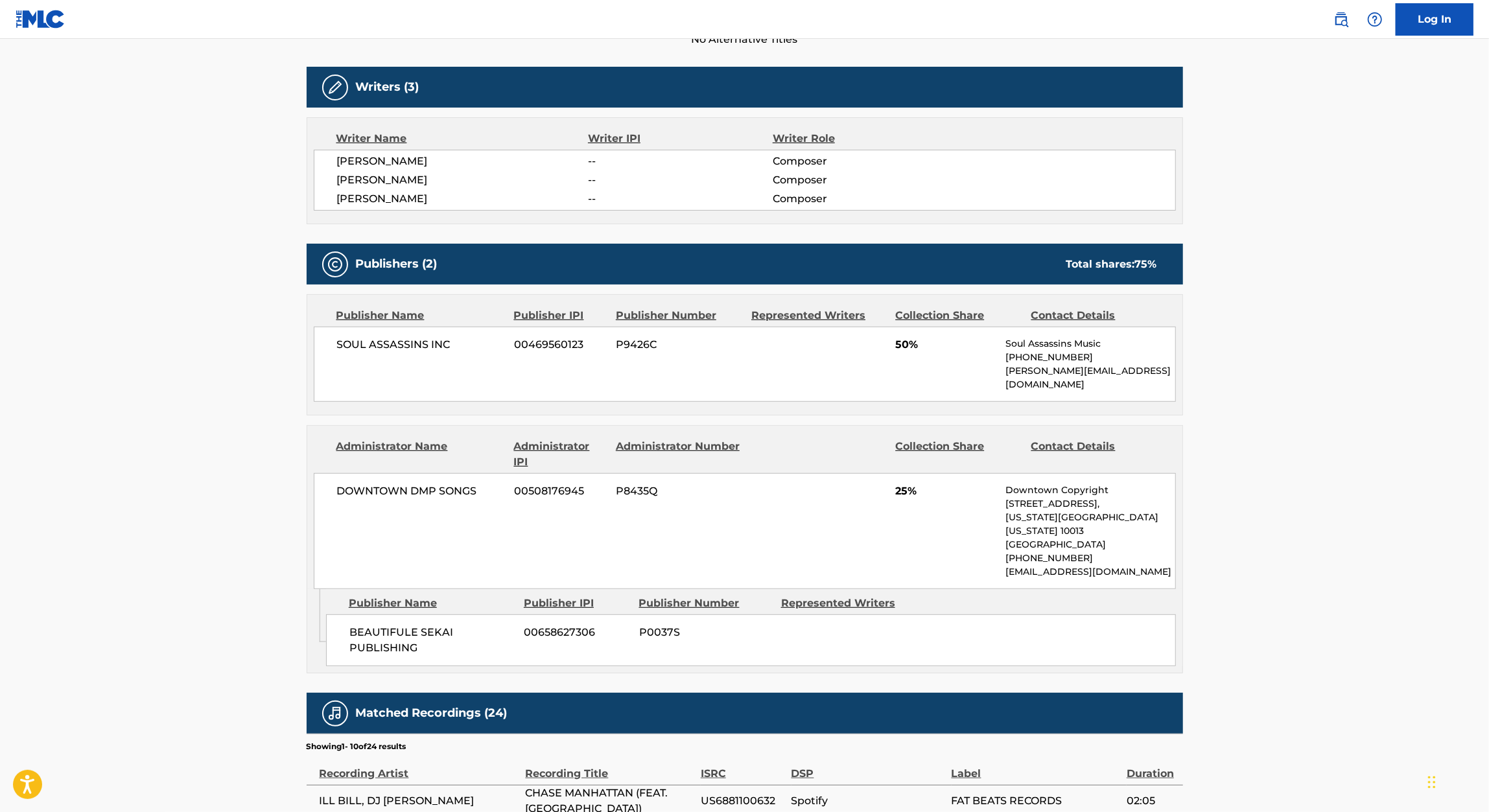
scroll to position [391, 0]
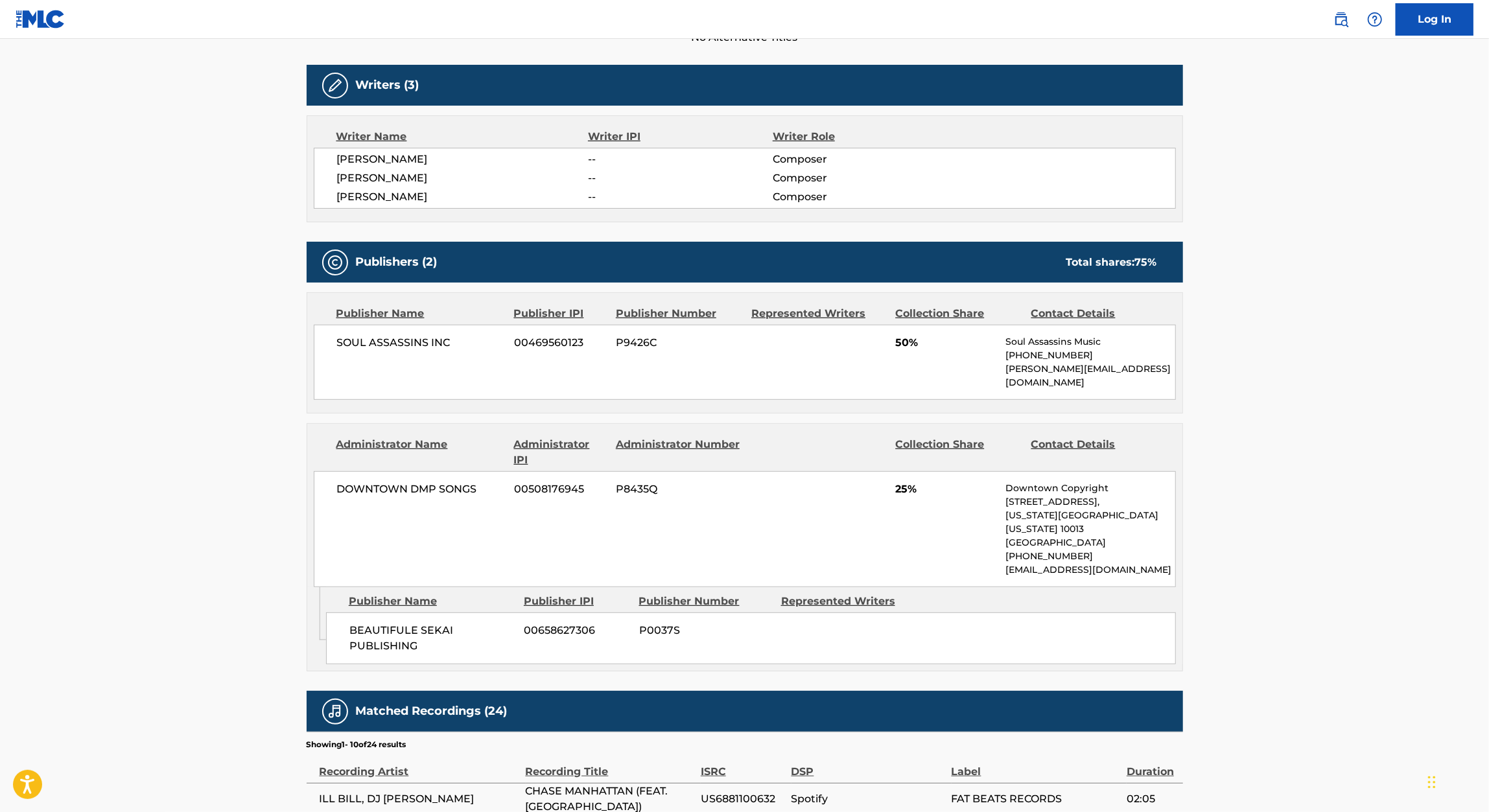
click at [573, 623] on span "00658627306" at bounding box center [576, 630] width 105 height 15
click at [562, 623] on span "00658627306" at bounding box center [576, 630] width 105 height 15
copy span "00658627306"
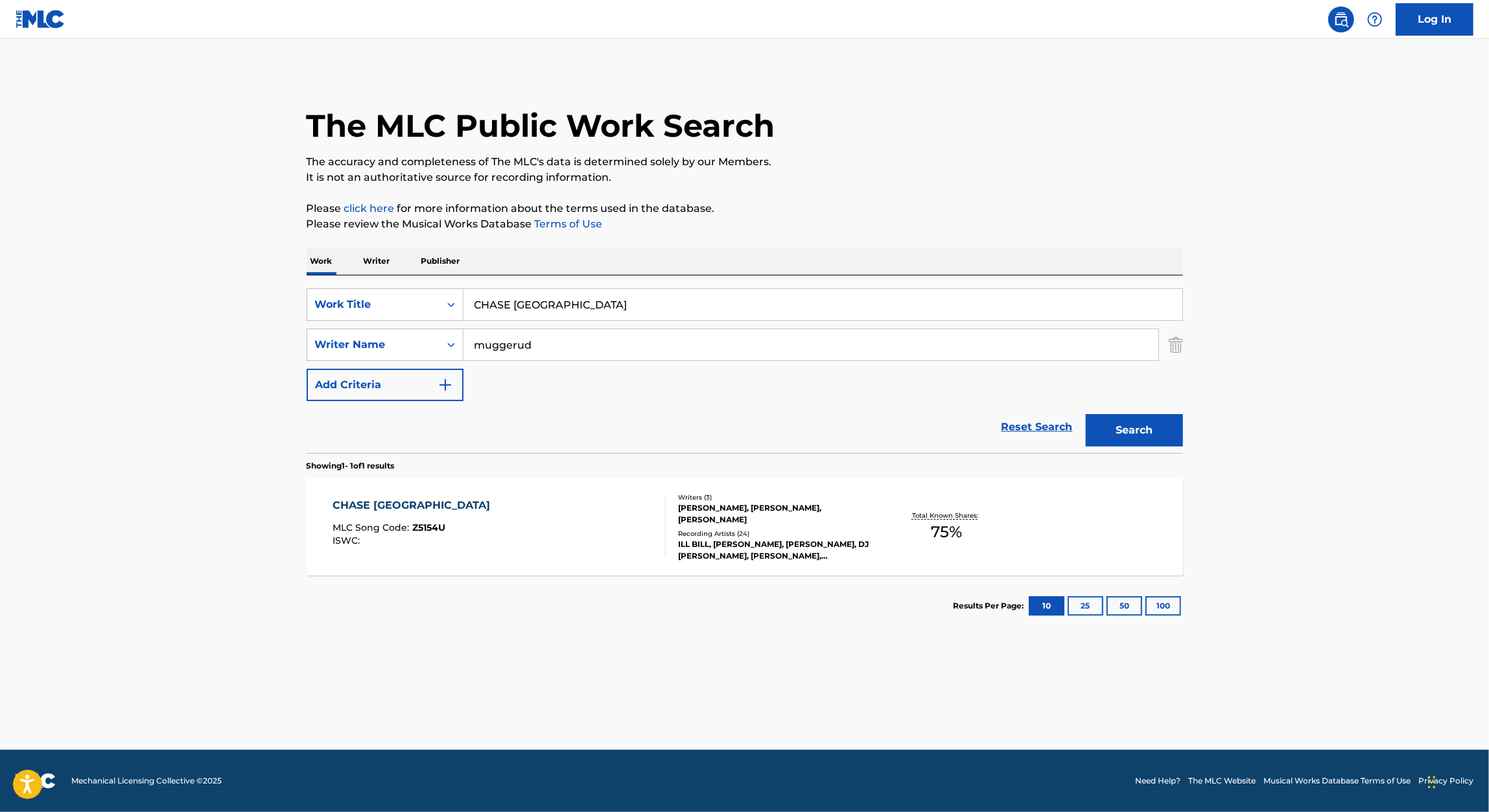
click at [578, 299] on input "CHASE MANHATTAN" at bounding box center [823, 304] width 719 height 31
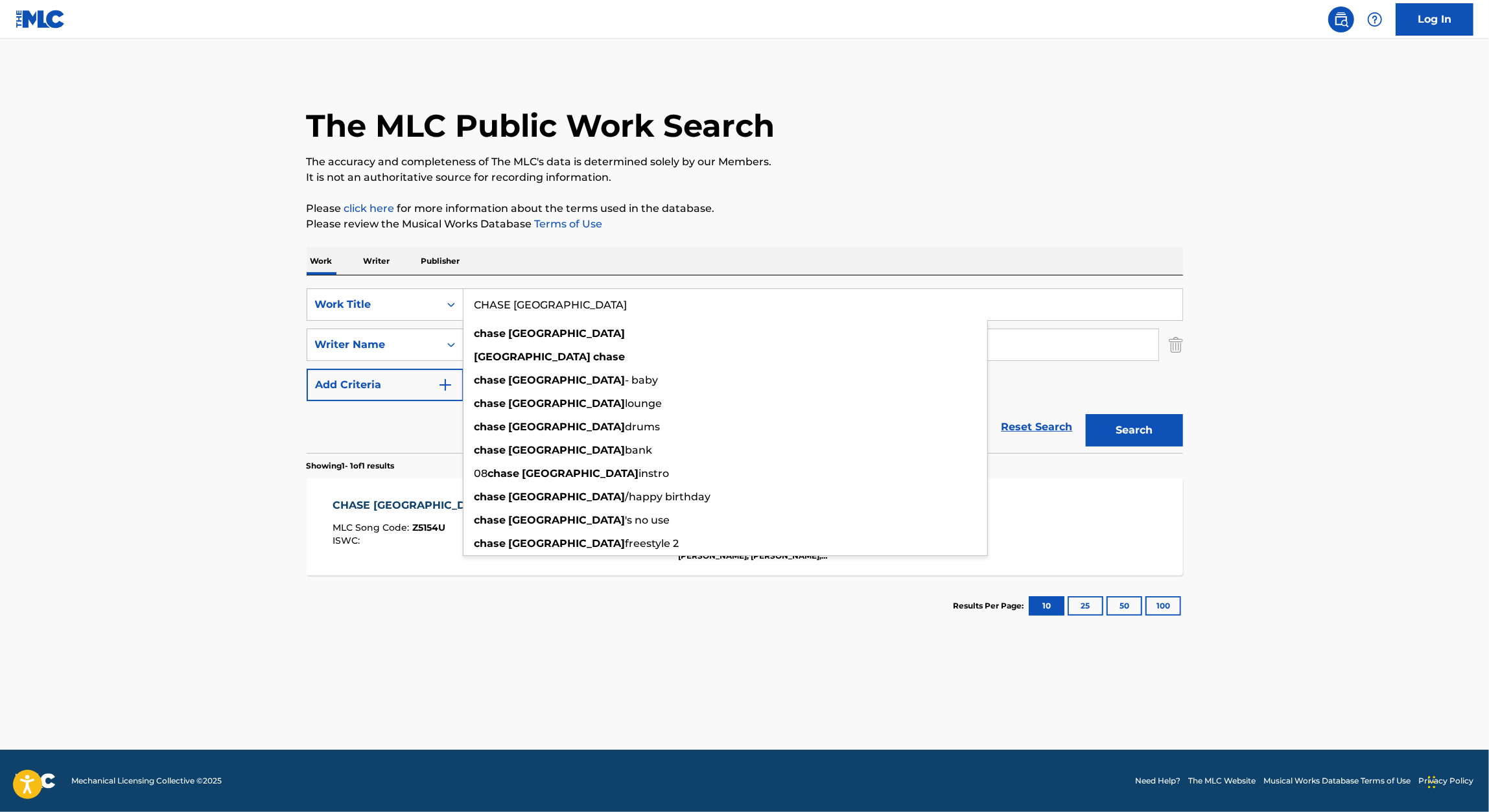
paste input "LUCIFERIAN IMPERIUM"
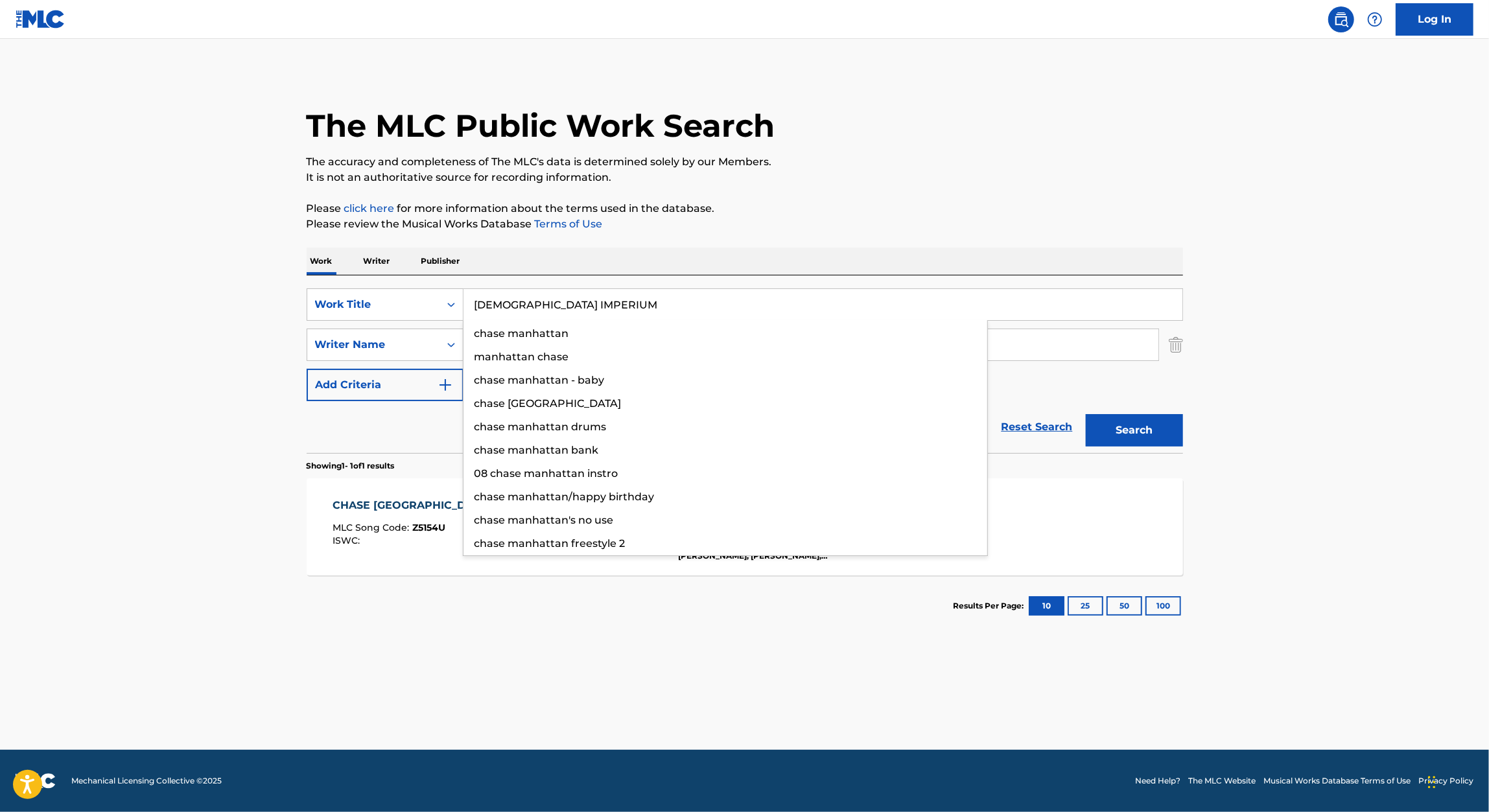
type input "LUCIFERIAN IMPERIUM"
click at [810, 229] on p "Please review the Musical Works Database Terms of Use" at bounding box center [744, 224] width 876 height 15
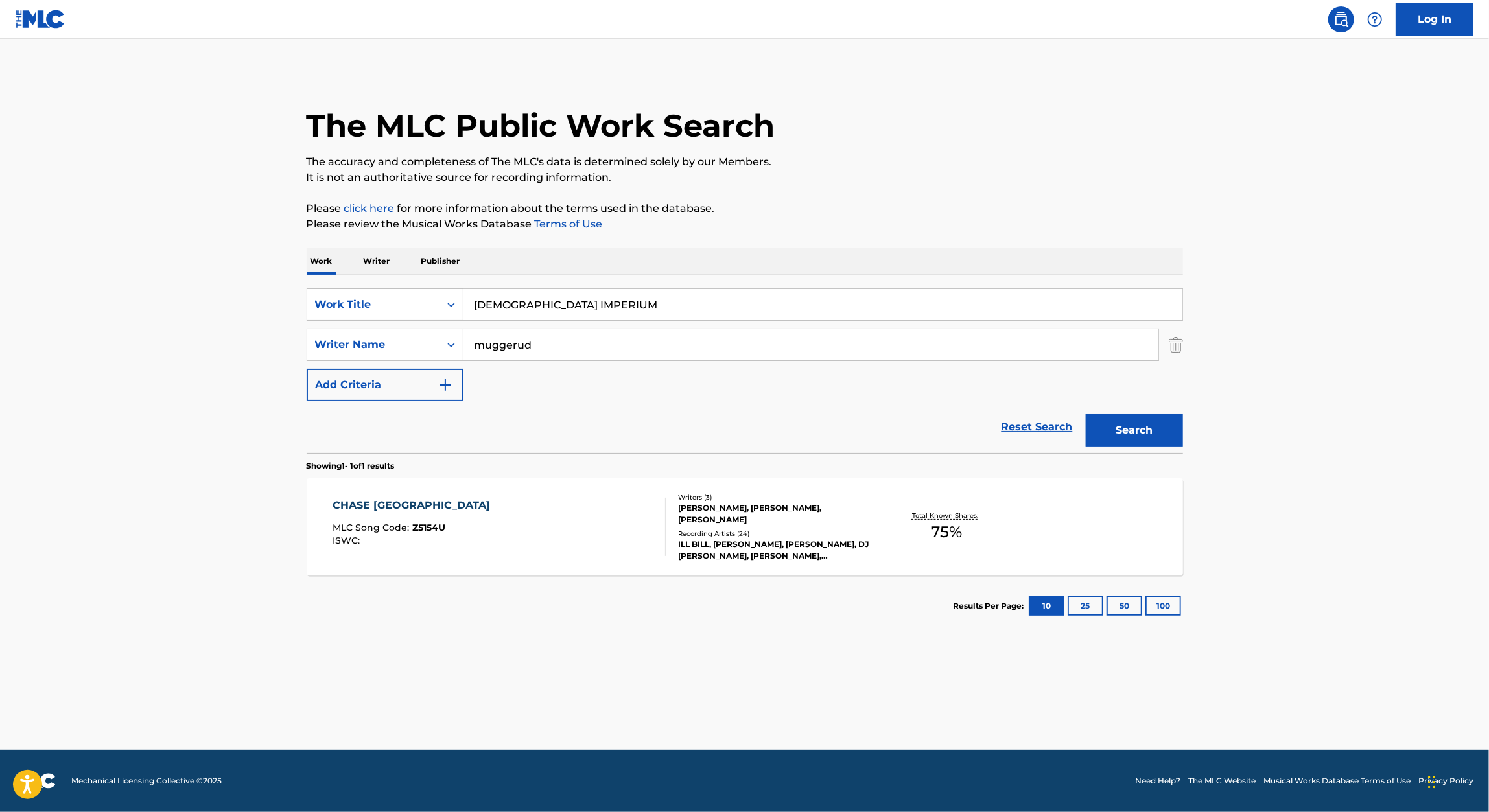
click at [1118, 414] on button "Search" at bounding box center [1134, 430] width 97 height 32
click at [416, 510] on div "LUCIFERIAN IMPERIUM" at bounding box center [429, 506] width 194 height 15
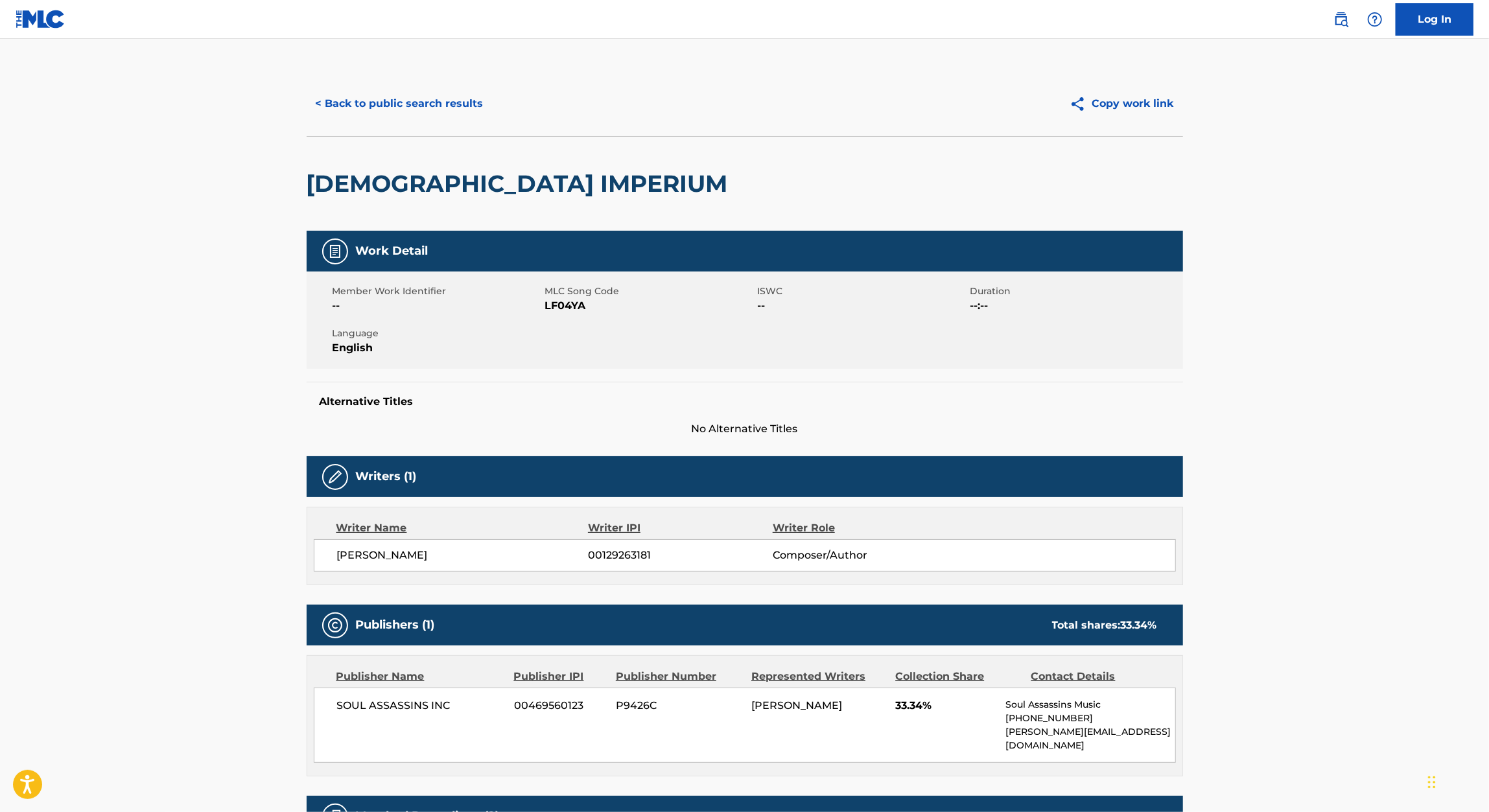
scroll to position [207, 0]
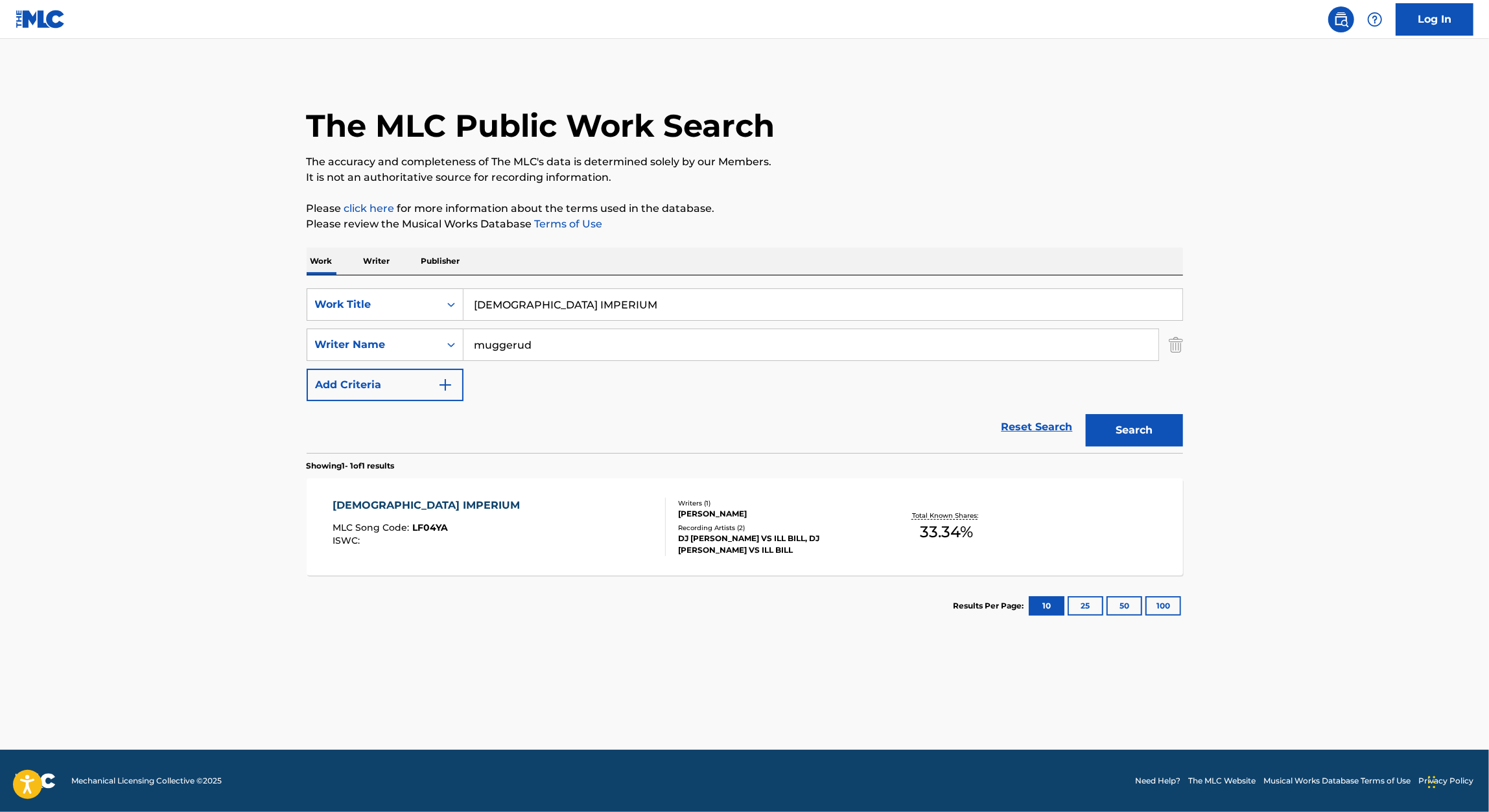
click at [604, 312] on input "LUCIFERIAN IMPERIUM" at bounding box center [823, 304] width 719 height 31
paste input "ILL BILL TV"
type input "ILL BILL TV"
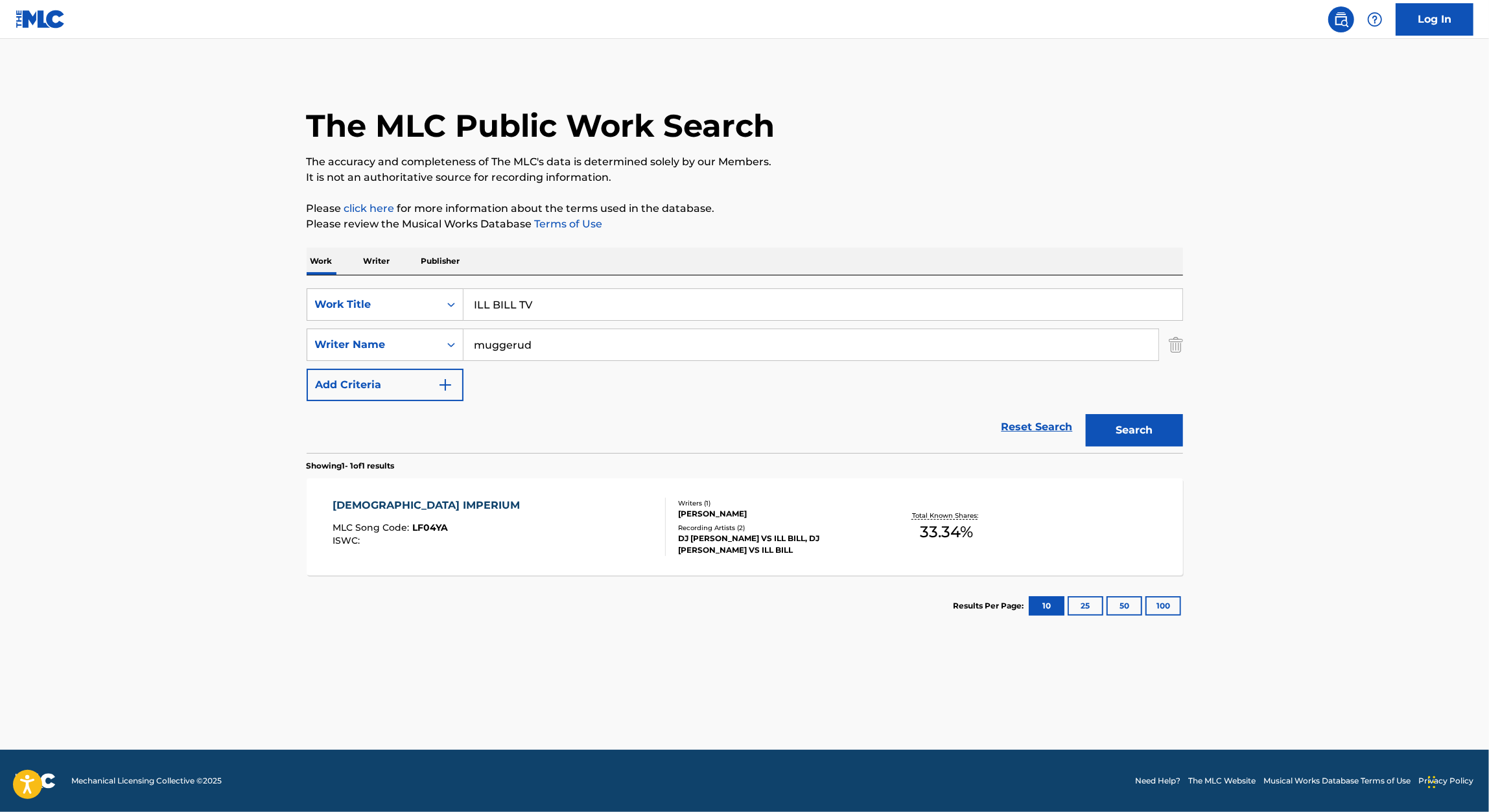
click at [885, 250] on div "Work Writer Publisher" at bounding box center [744, 261] width 876 height 27
click at [1177, 435] on button "Search" at bounding box center [1134, 430] width 97 height 32
click at [382, 505] on div "ILL BILL TV" at bounding box center [389, 506] width 113 height 15
click at [631, 317] on input "ILL BILL TV" at bounding box center [823, 304] width 719 height 31
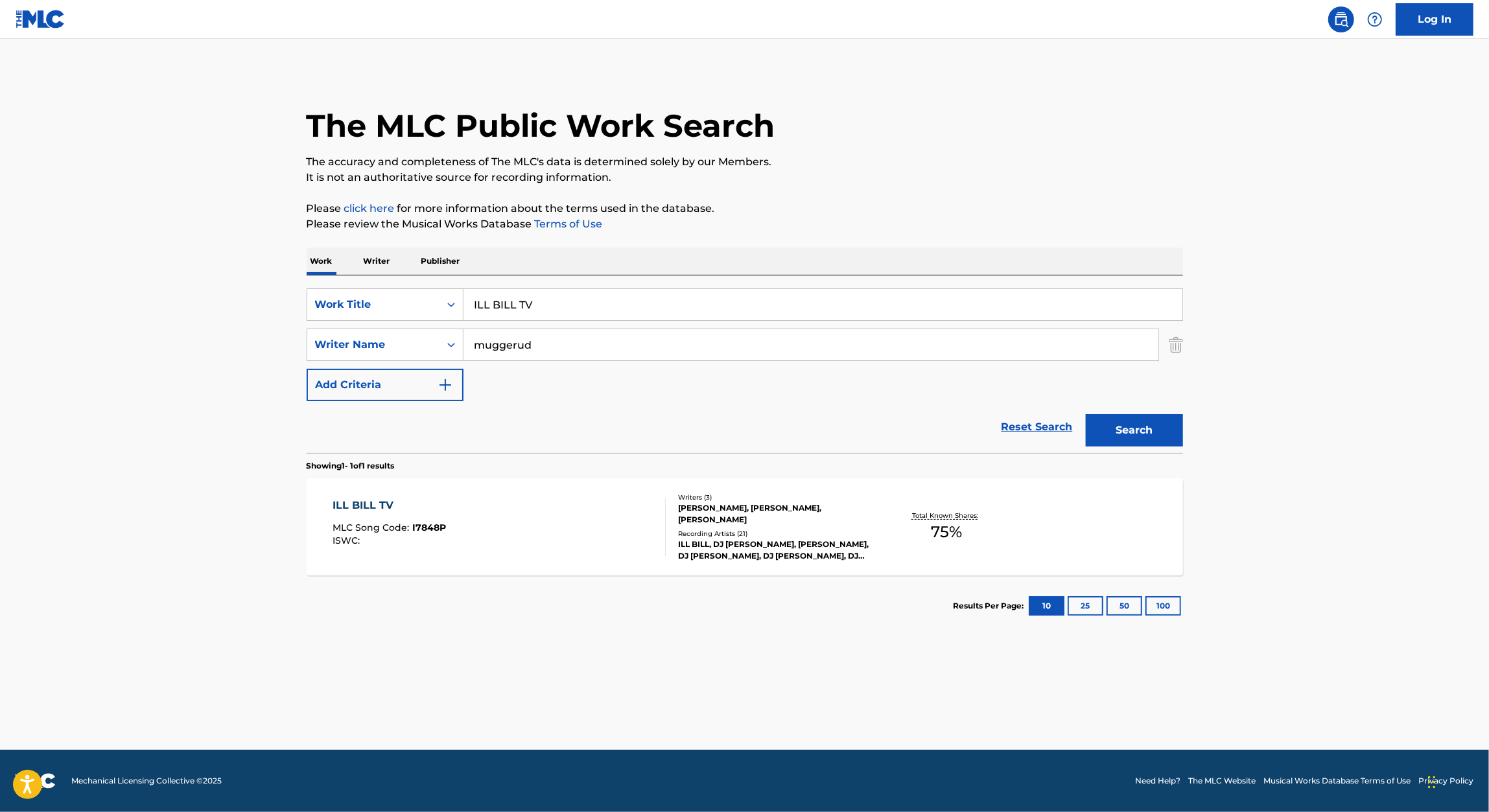
click at [631, 317] on input "ILL BILL TV" at bounding box center [823, 304] width 719 height 31
paste input "SECRETS WORTH DYING FOR"
type input "SECRETS WORTH DYING FOR"
click at [866, 246] on div "The MLC Public Work Search The accuracy and completeness of The MLC's data is d…" at bounding box center [745, 354] width 908 height 565
click at [1117, 419] on button "Search" at bounding box center [1134, 430] width 97 height 32
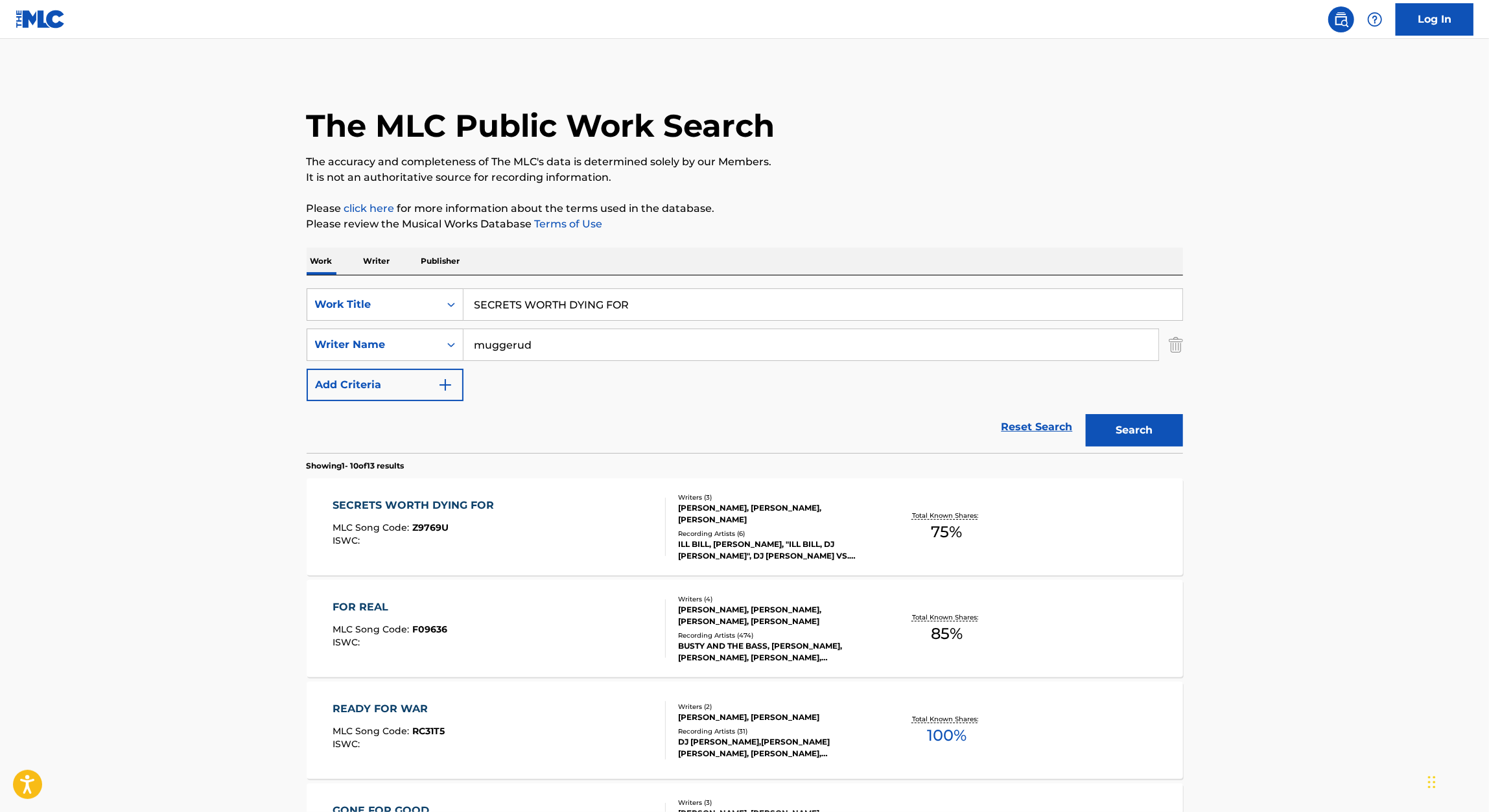
click at [485, 511] on div "SECRETS WORTH DYING FOR" at bounding box center [416, 506] width 168 height 15
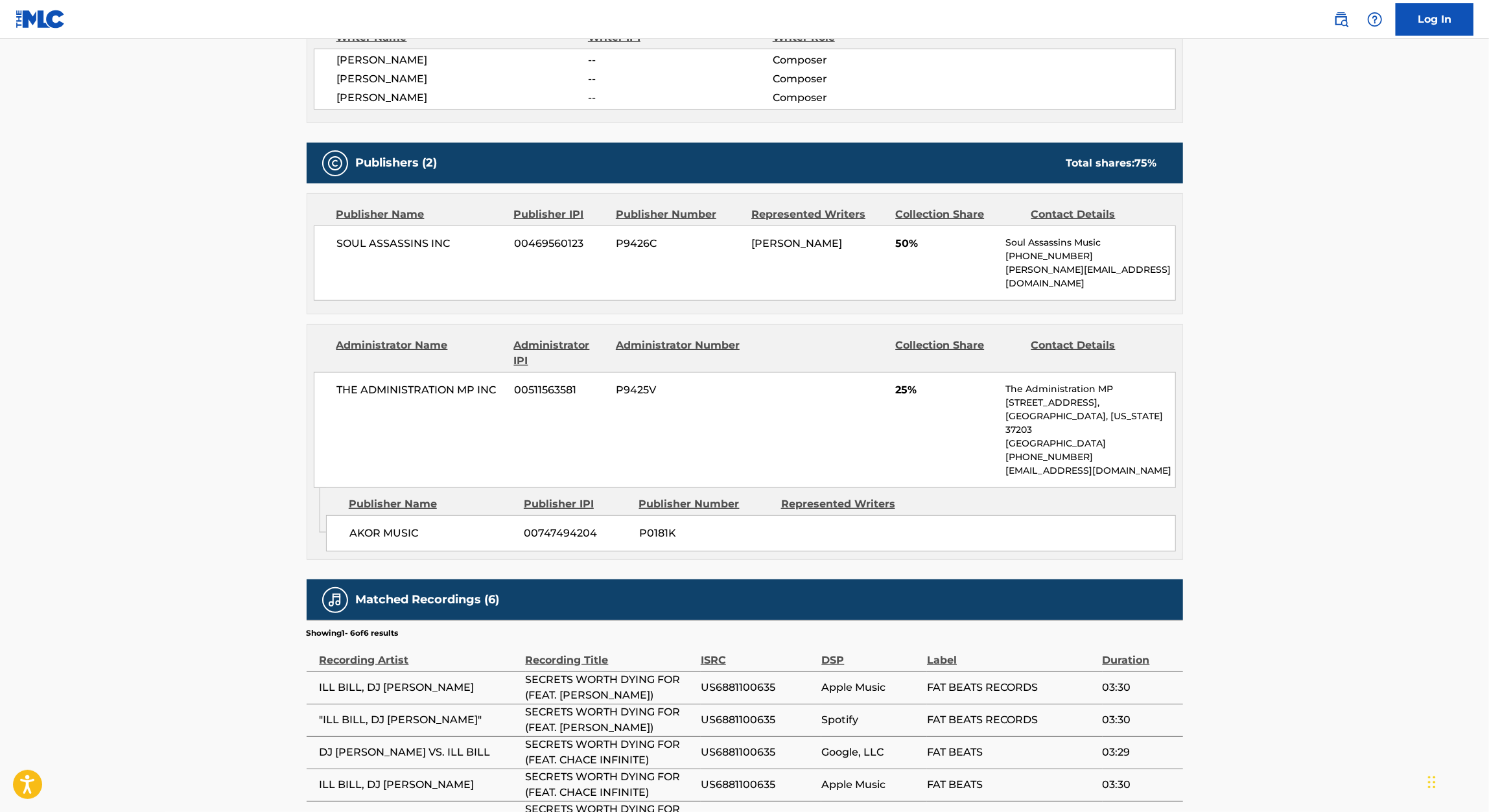
scroll to position [496, 0]
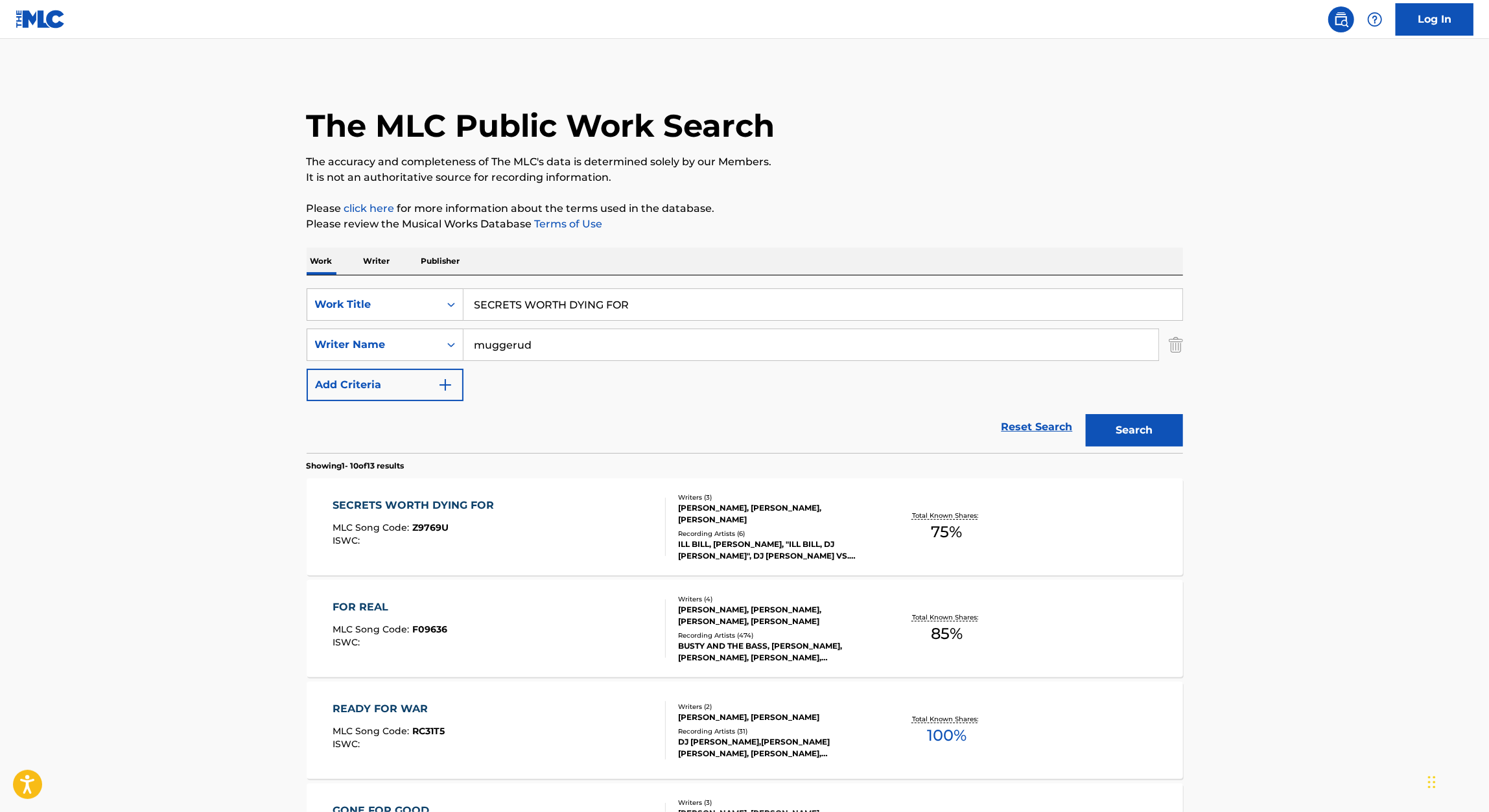
click at [604, 313] on input "SECRETS WORTH DYING FOR" at bounding box center [823, 304] width 719 height 31
paste input "KILL DEVIL HILLS"
type input "KILL DEVIL HILLS"
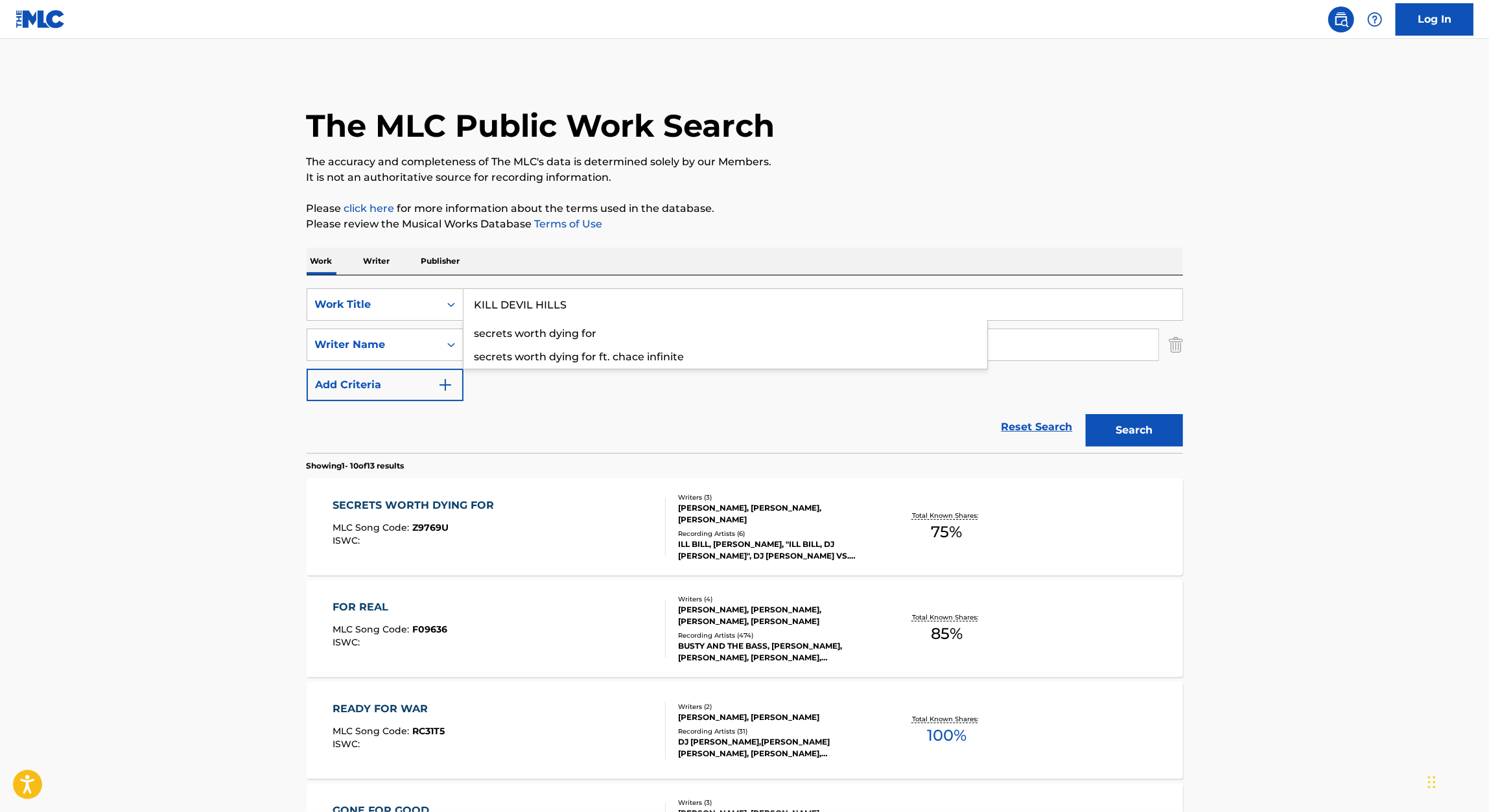
click at [756, 268] on div "Work Writer Publisher" at bounding box center [744, 261] width 876 height 27
click at [1125, 406] on div "Search" at bounding box center [1131, 427] width 104 height 52
click at [1122, 415] on button "Search" at bounding box center [1134, 430] width 97 height 32
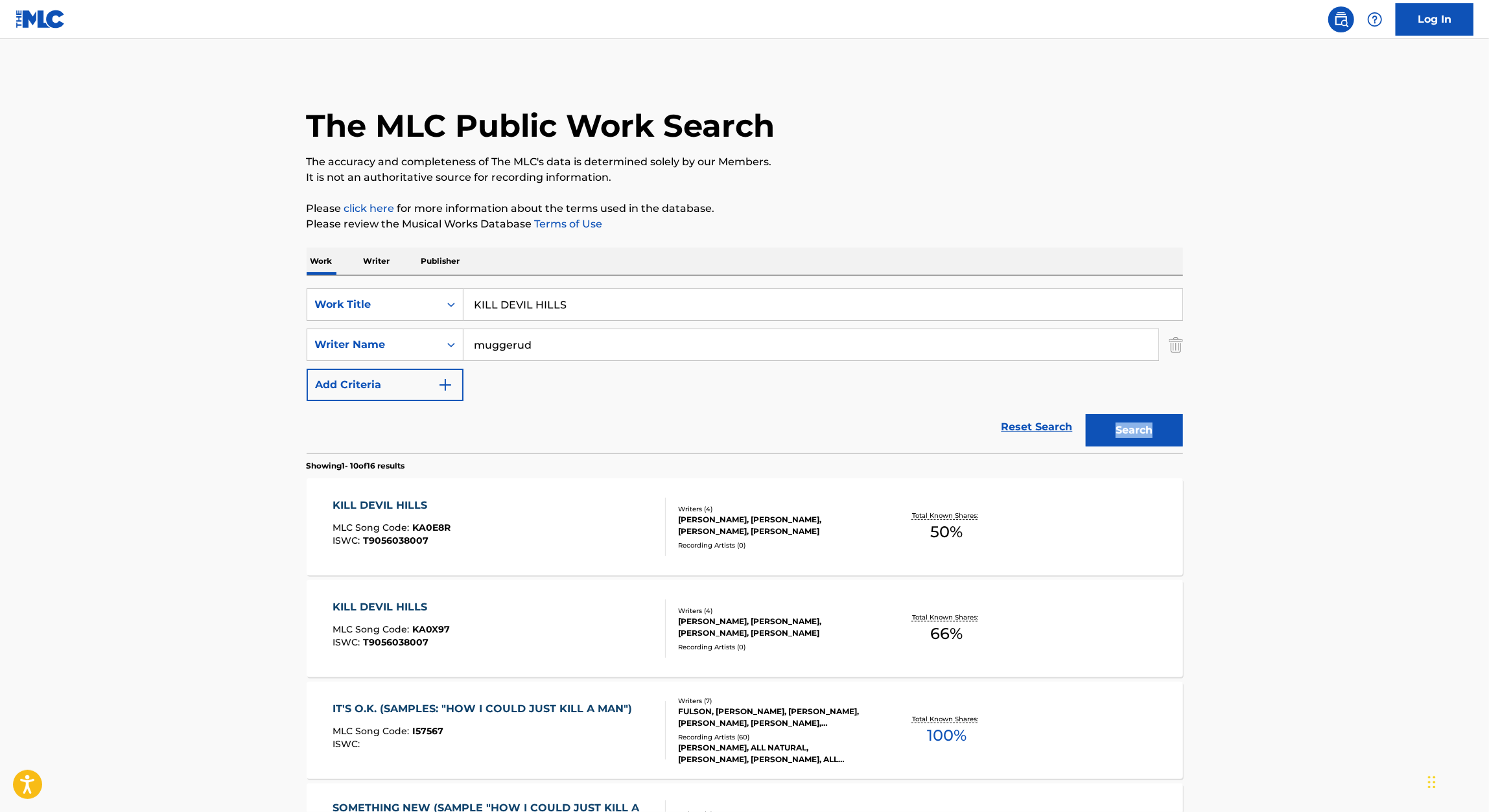
click at [382, 504] on div "KILL DEVIL HILLS" at bounding box center [391, 506] width 118 height 15
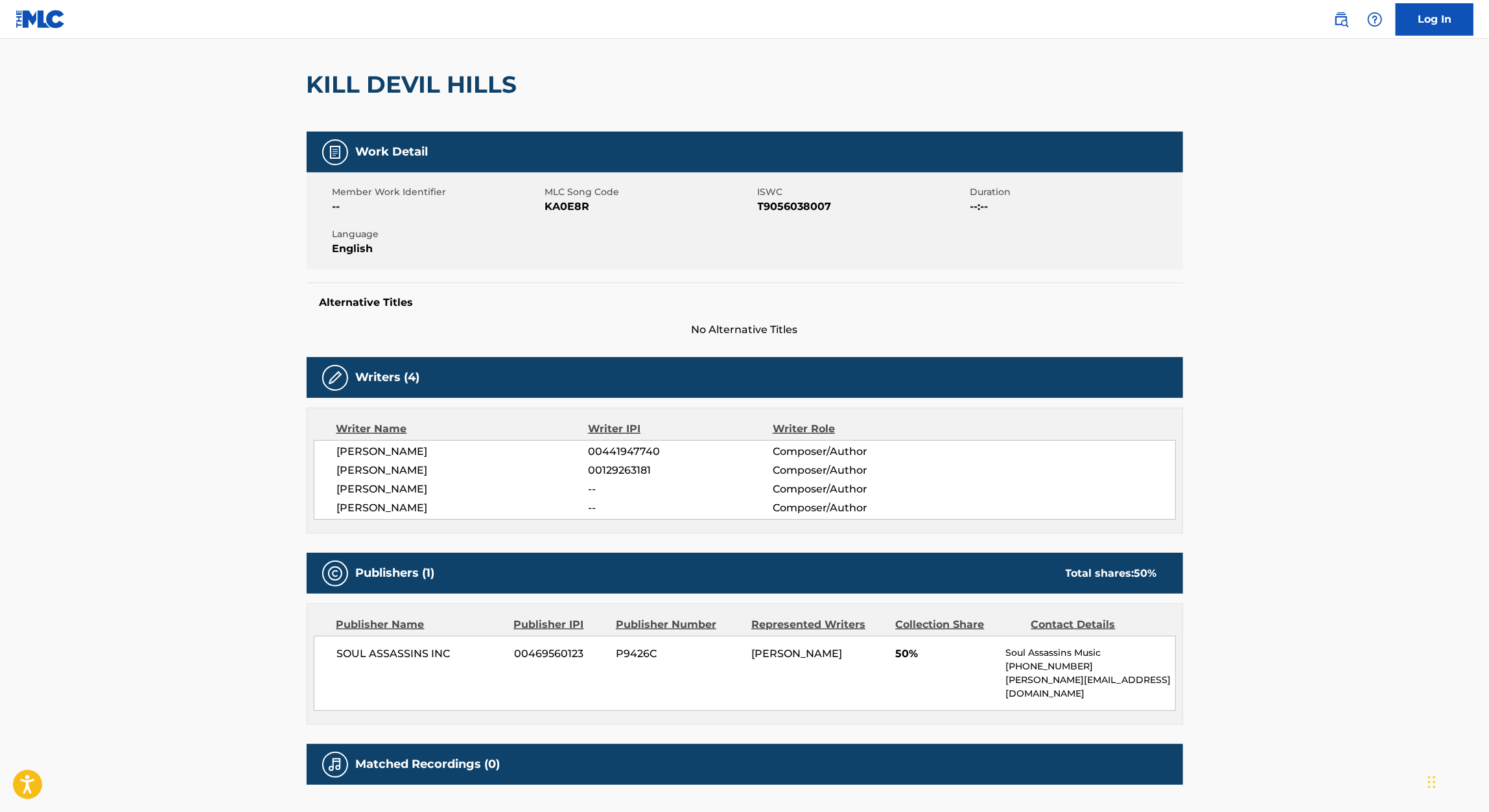
scroll to position [179, 0]
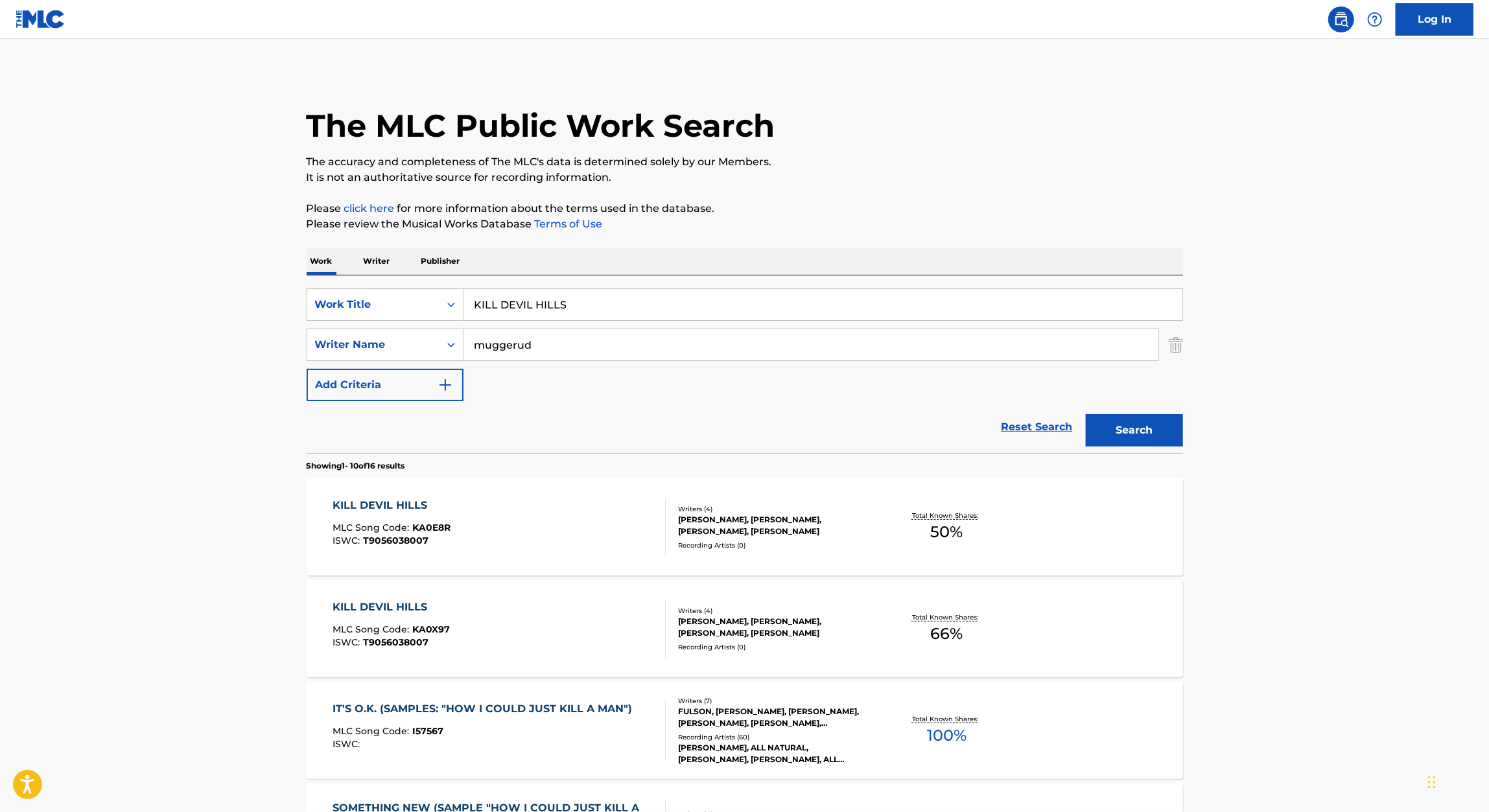
click at [374, 607] on div "KILL DEVIL HILLS" at bounding box center [391, 607] width 118 height 15
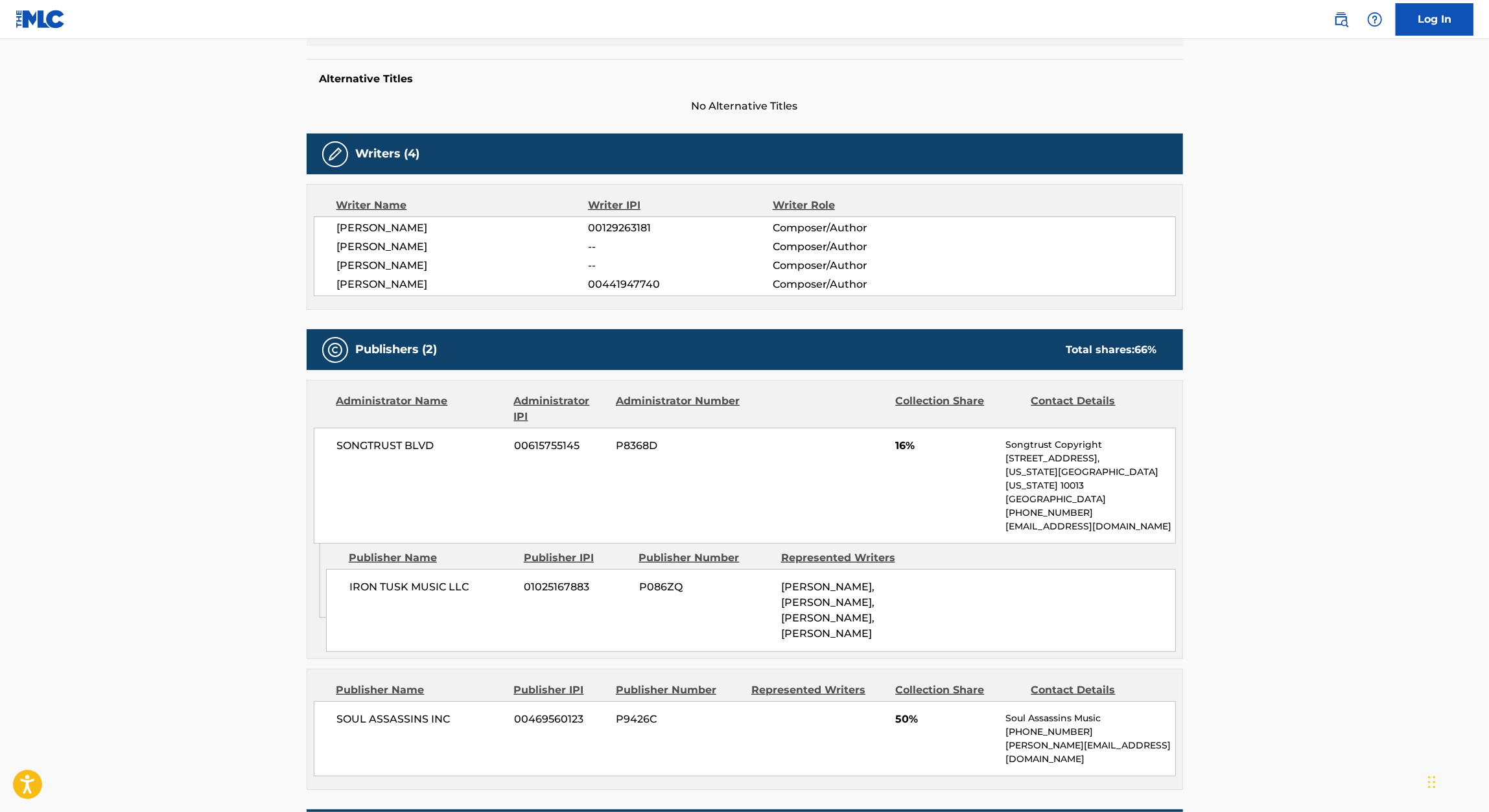
scroll to position [323, 0]
click at [630, 281] on span "00441947740" at bounding box center [679, 283] width 184 height 15
copy span "00441947740"
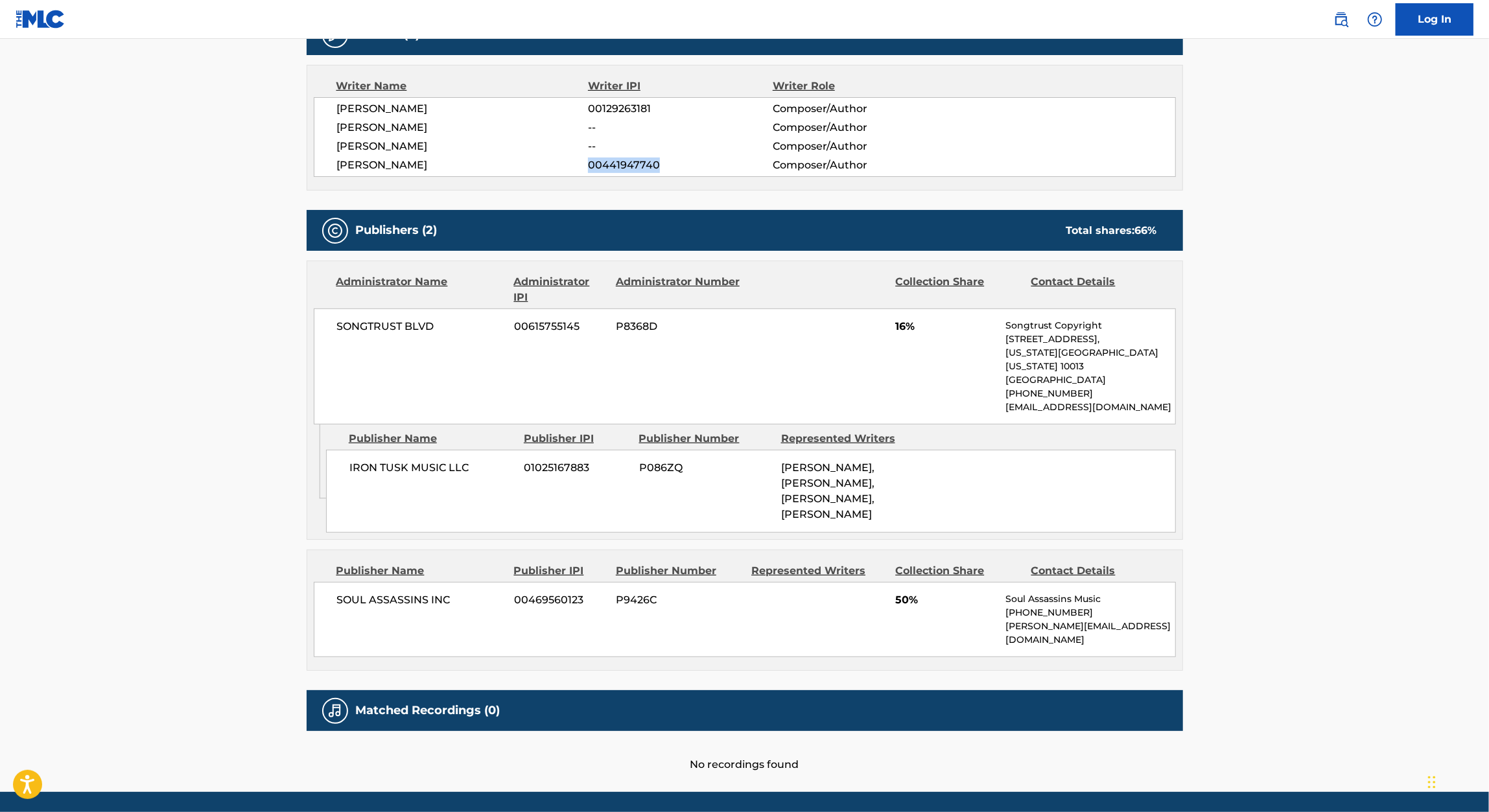
scroll to position [453, 0]
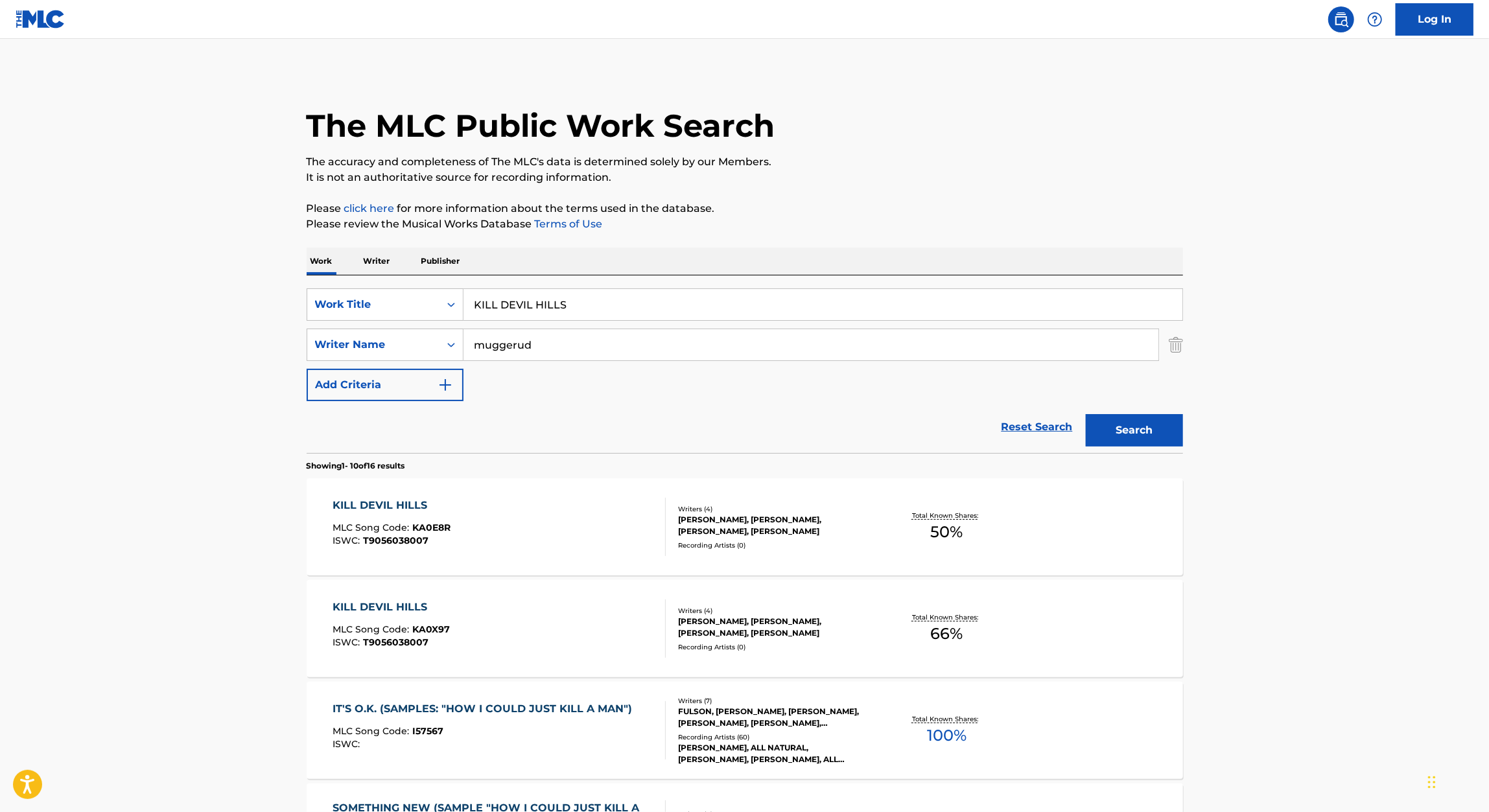
click at [601, 320] on div "SearchWithCriteriaf94908d2-0d5a-4b45-afbf-9bc2ba056277 Work Title KILL DEVIL HI…" at bounding box center [744, 345] width 876 height 113
click at [620, 293] on input "KILL DEVIL HILLS" at bounding box center [823, 304] width 719 height 31
paste input "NARCO CORRIDO"
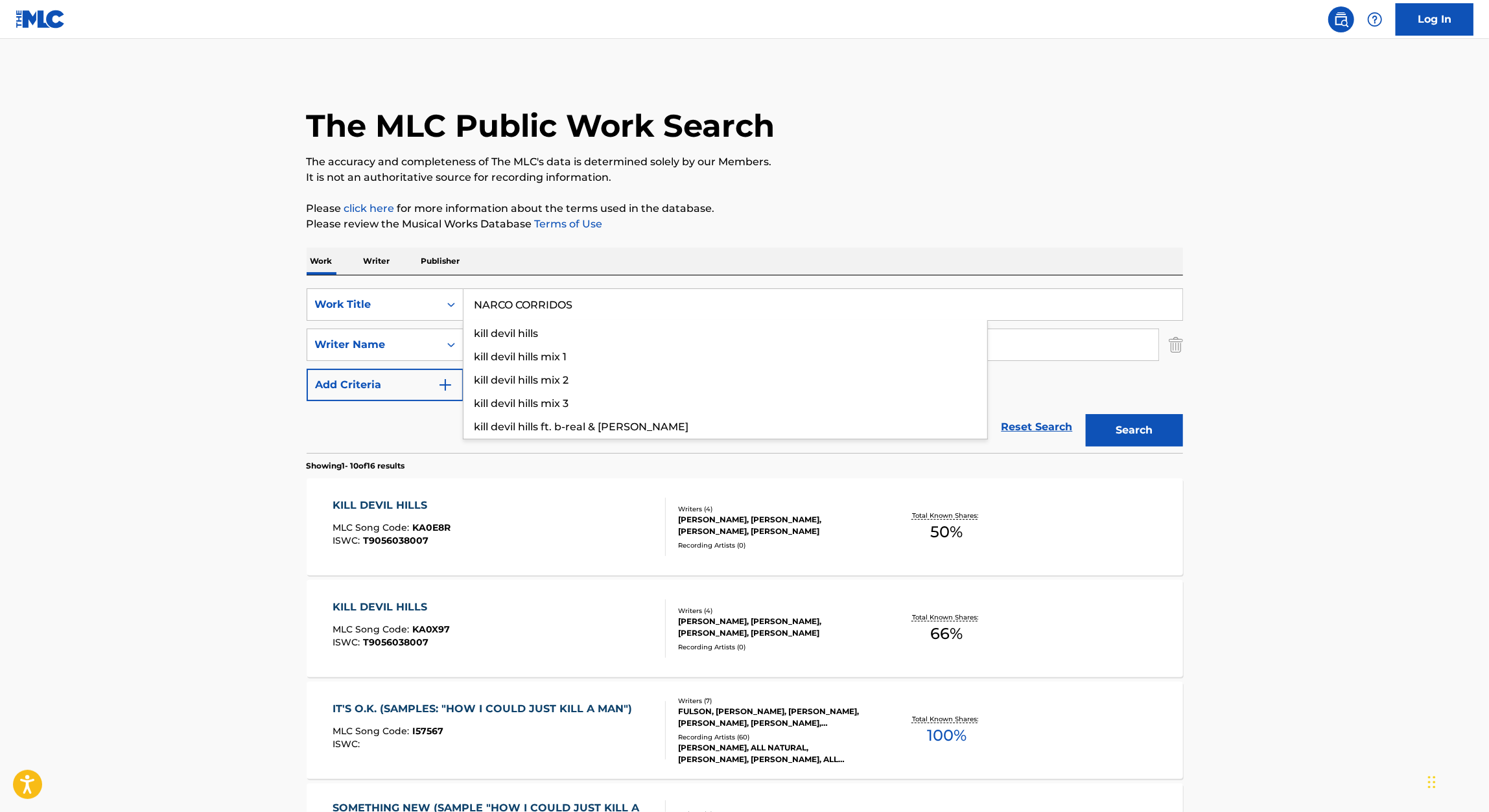
type input "NARCO CORRIDOS"
click at [761, 234] on div "The MLC Public Work Search The accuracy and completeness of The MLC's data is d…" at bounding box center [745, 814] width 908 height 1487
click at [1139, 421] on button "Search" at bounding box center [1134, 430] width 97 height 32
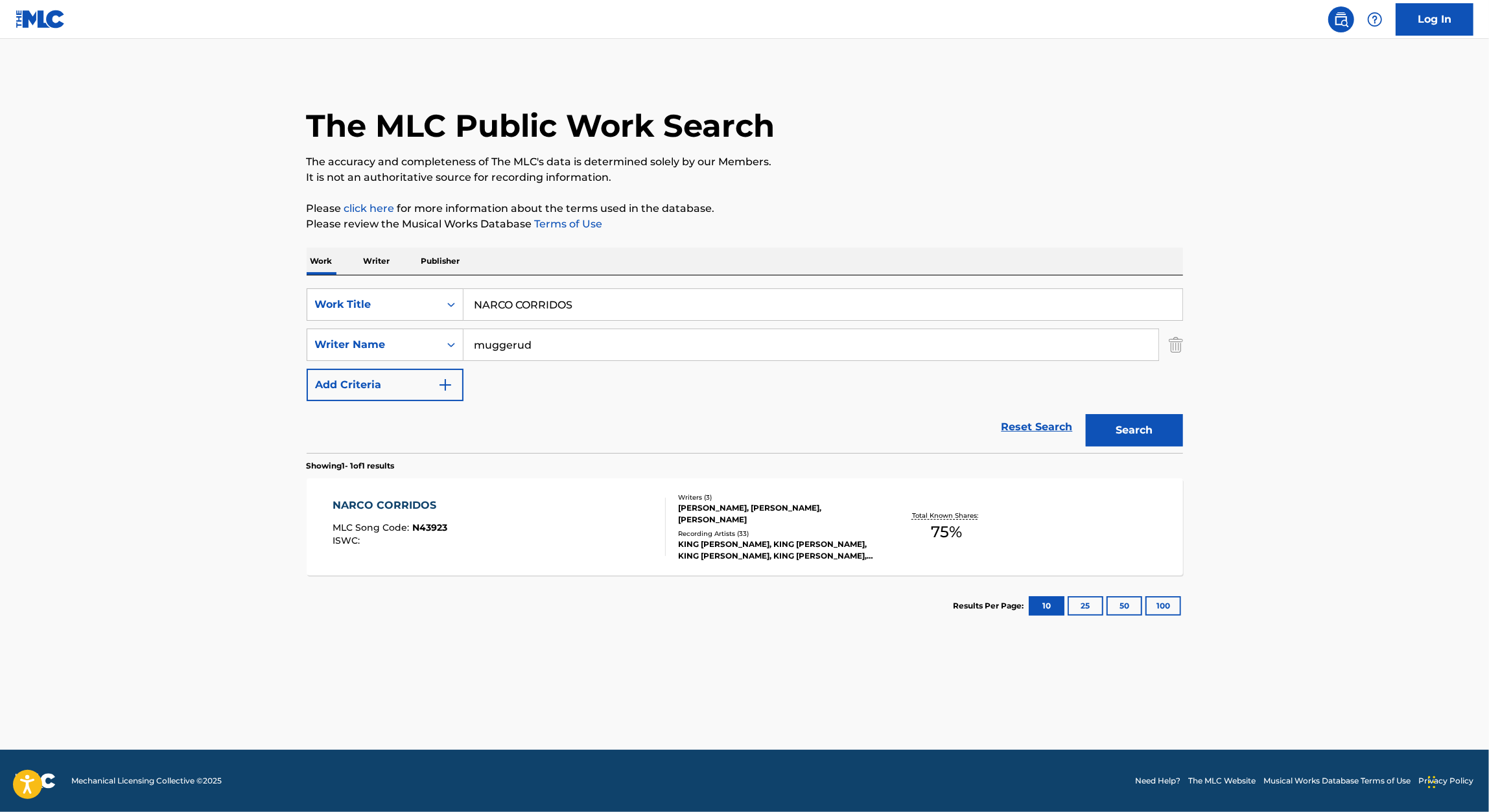
click at [397, 502] on div "NARCO CORRIDOS" at bounding box center [390, 506] width 115 height 15
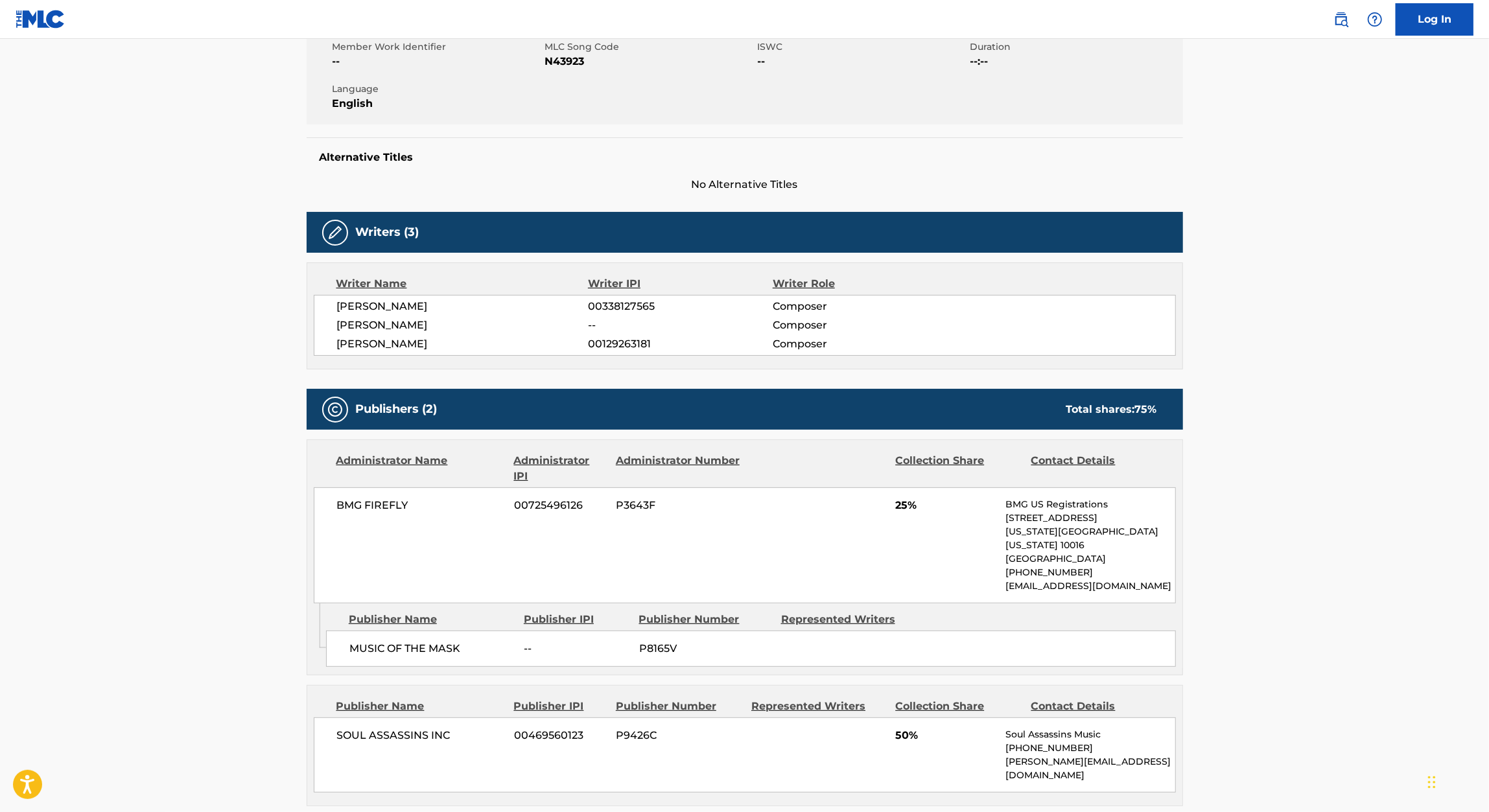
scroll to position [271, 0]
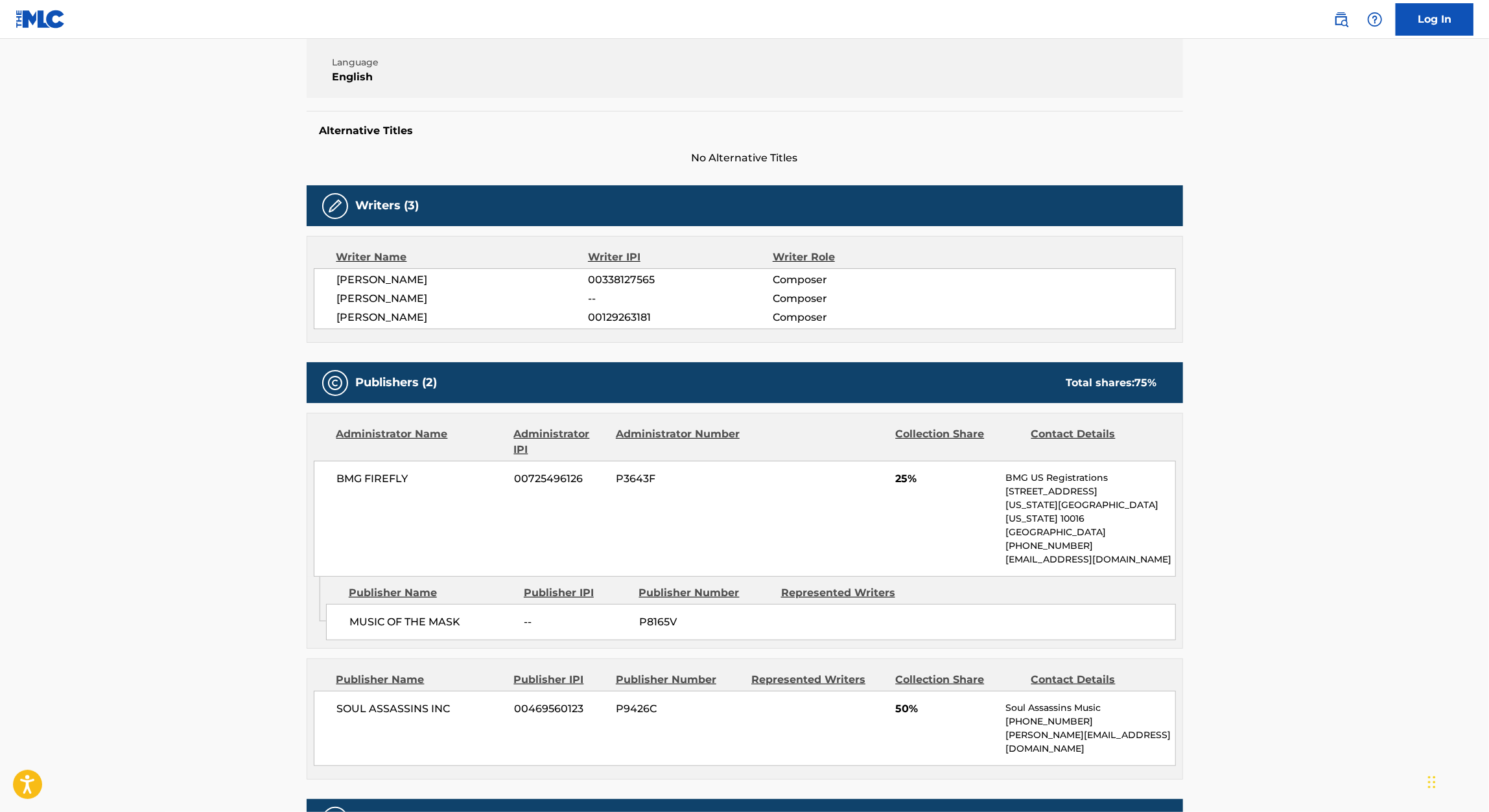
click at [395, 659] on div "Publisher Name Publisher IPI Publisher Number Represented Writers Collection Sh…" at bounding box center [744, 719] width 875 height 120
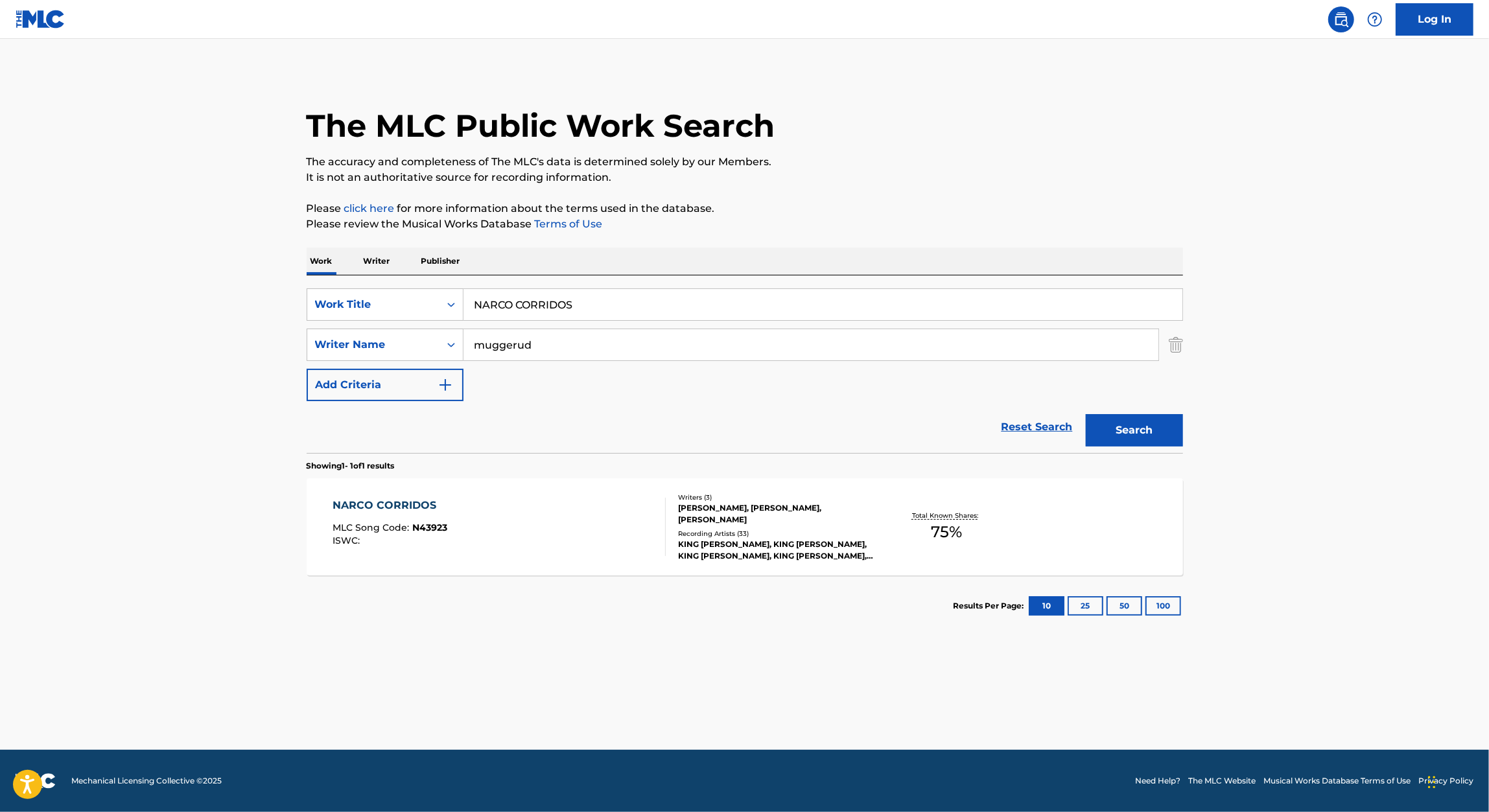
click at [518, 319] on input "NARCO CORRIDOS" at bounding box center [823, 304] width 719 height 31
paste input "ILL BILL TV"
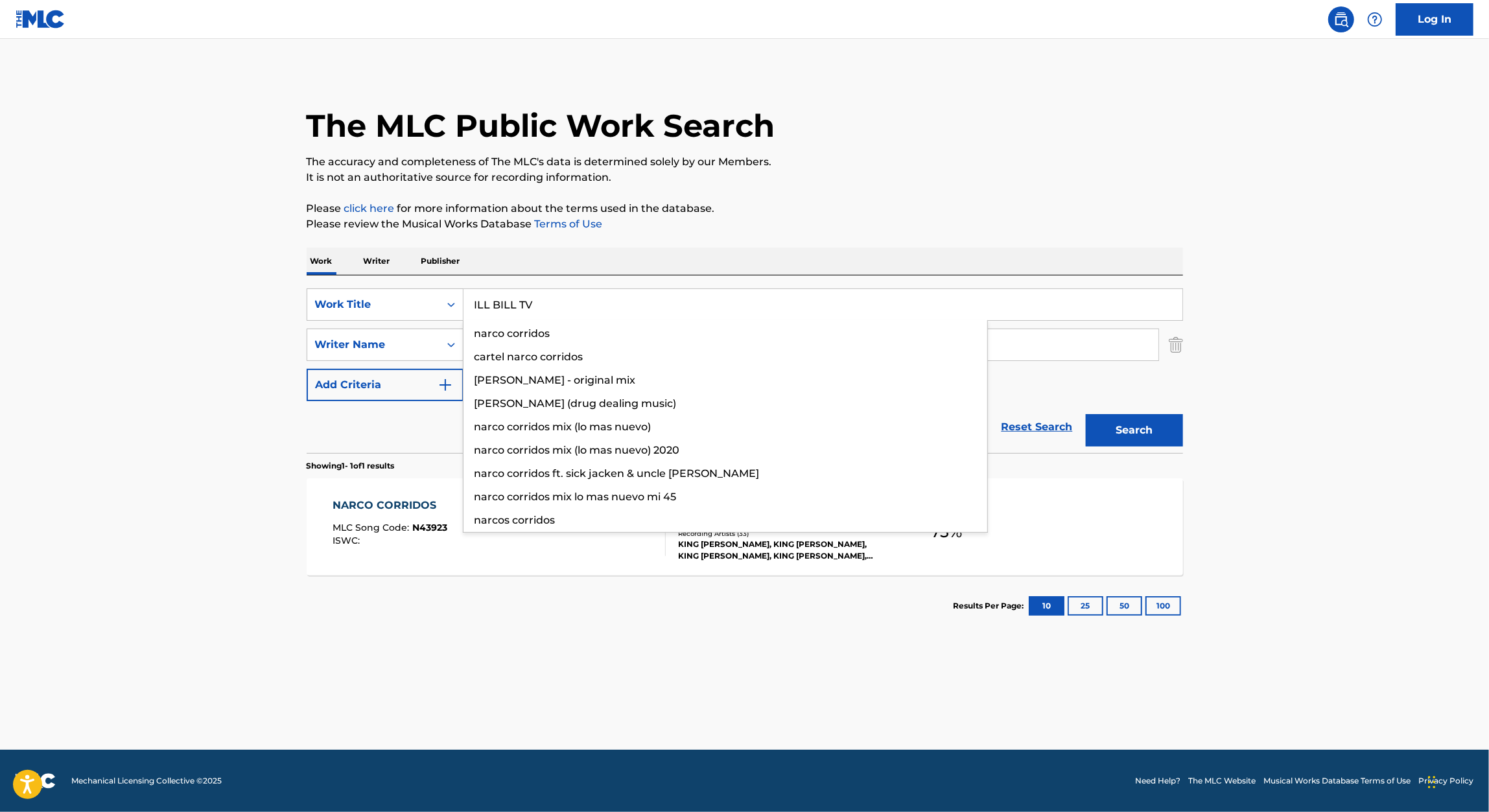
type input "ILL BILL TV"
click at [1063, 212] on p "Please click here for more information about the terms used in the database." at bounding box center [744, 209] width 876 height 15
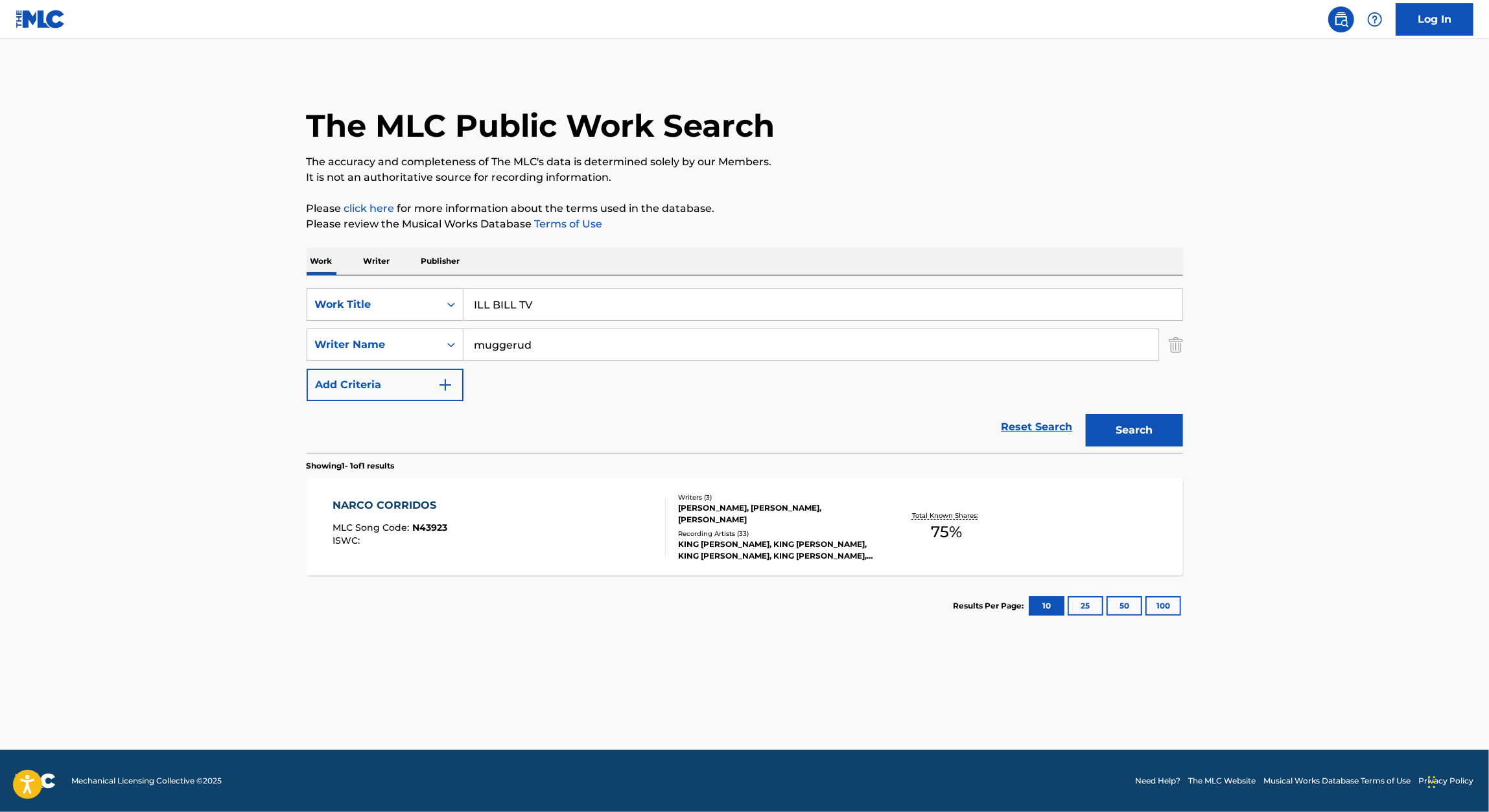
click at [1135, 419] on button "Search" at bounding box center [1134, 430] width 97 height 32
click at [553, 516] on div "ILL BILL TV MLC Song Code : I7848P ISWC :" at bounding box center [499, 527] width 333 height 58
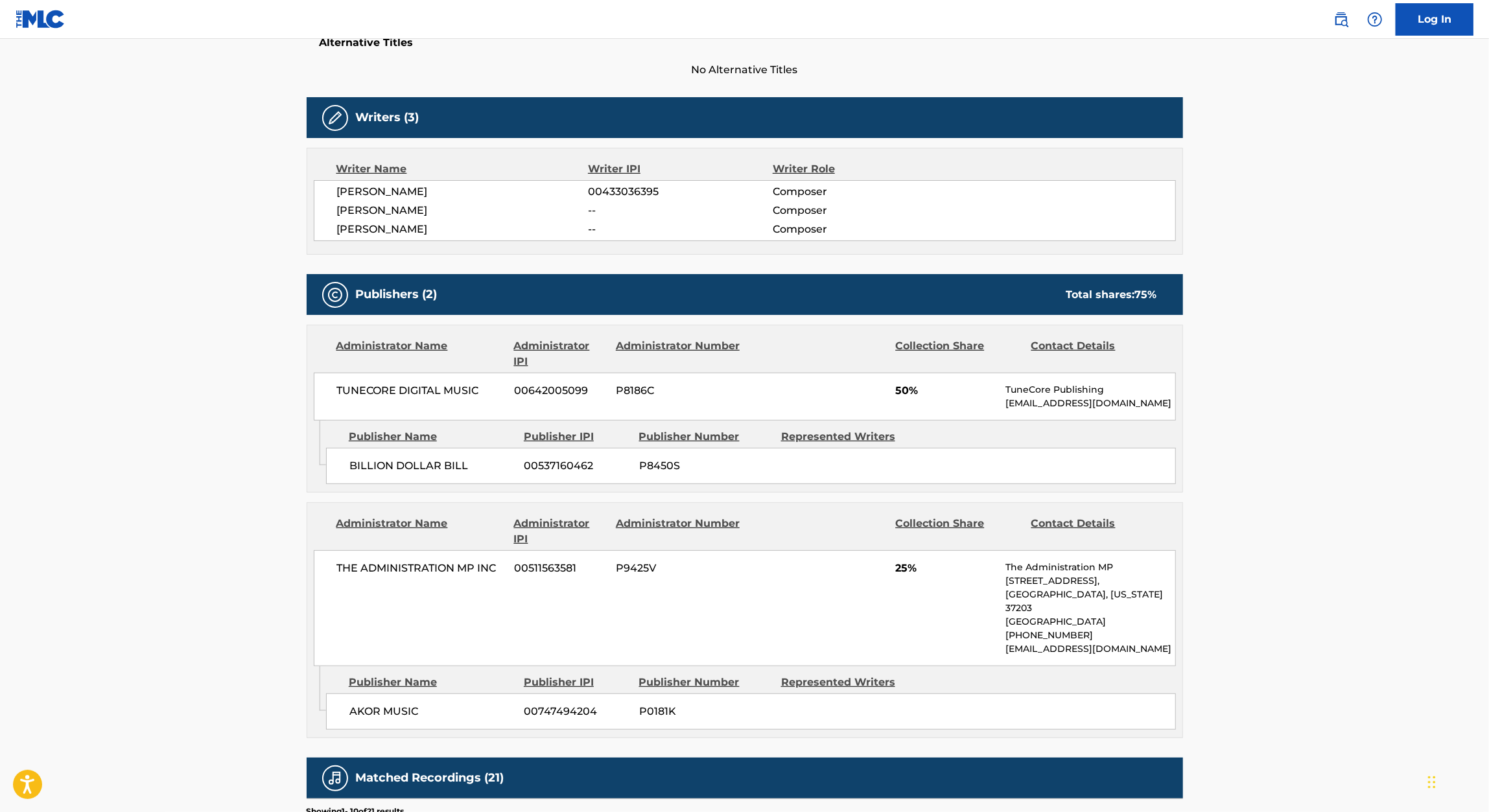
scroll to position [358, 0]
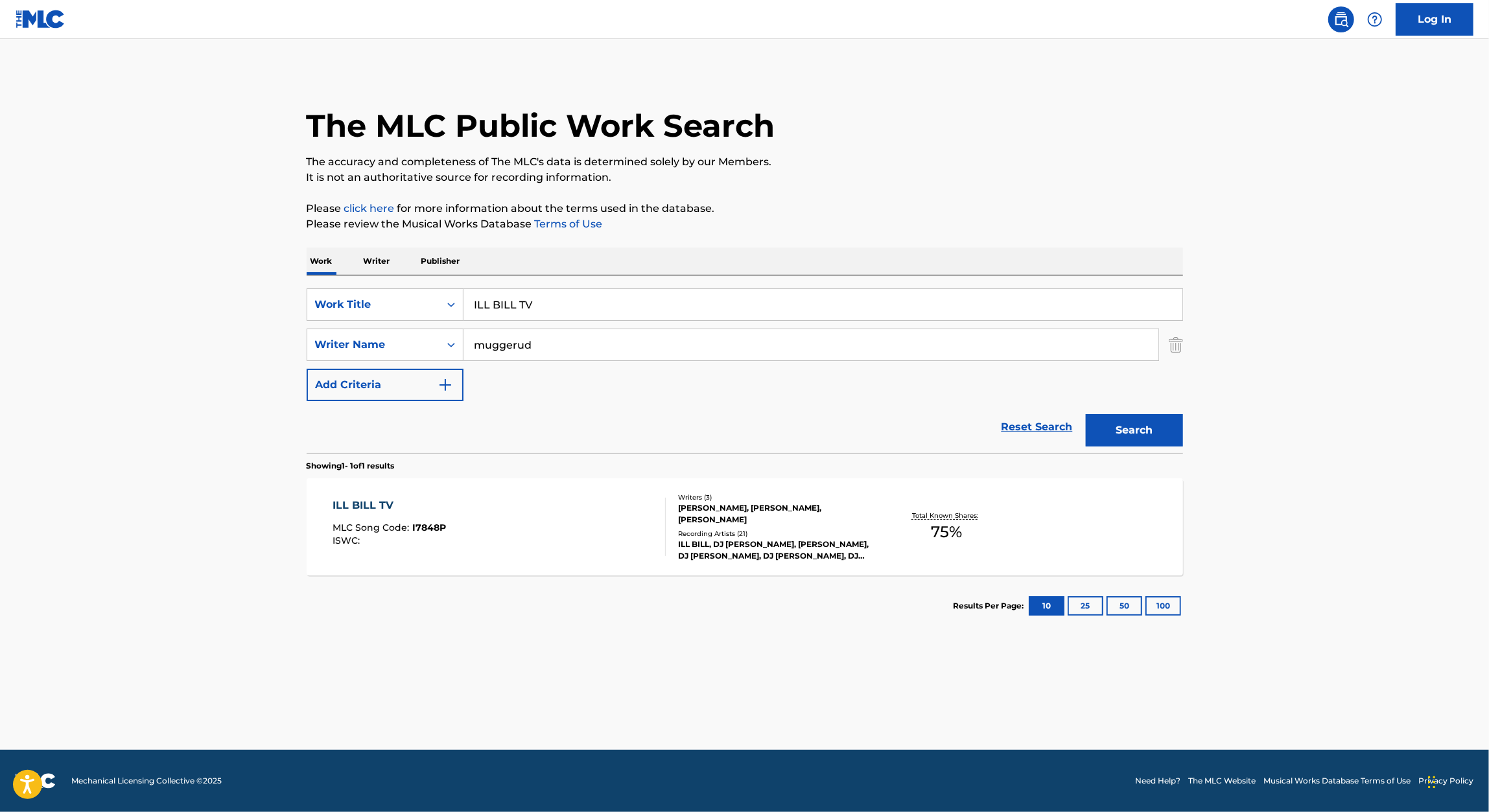
click at [531, 300] on input "ILL BILL TV" at bounding box center [823, 304] width 719 height 31
click at [487, 304] on input "ILL BILL TV" at bounding box center [823, 304] width 719 height 31
click at [477, 305] on input "ILL BILL TV" at bounding box center [823, 304] width 719 height 31
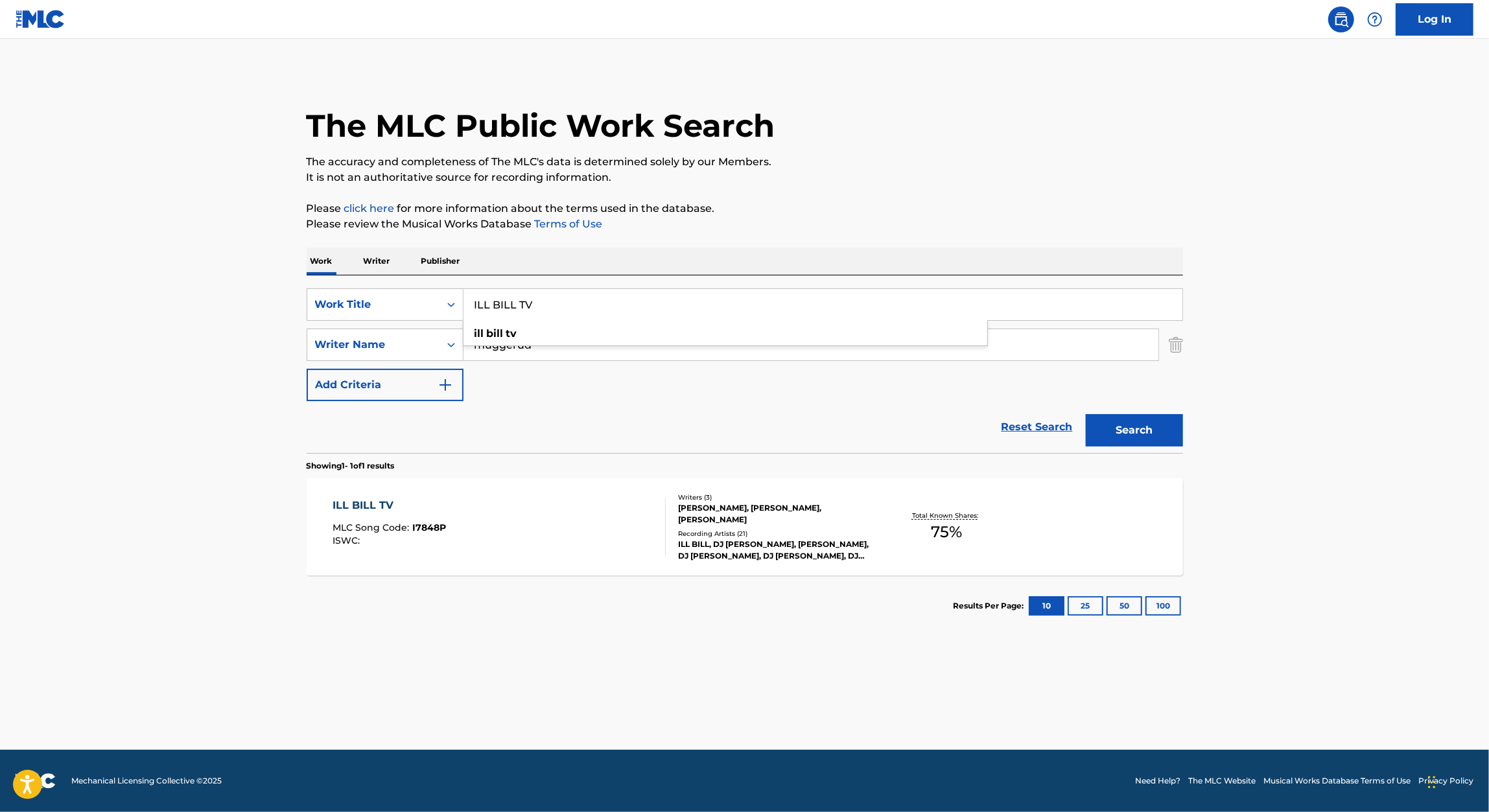
click at [477, 305] on input "ILL BILL TV" at bounding box center [823, 304] width 719 height 31
click at [530, 296] on input "ILL BILL TV" at bounding box center [823, 304] width 719 height 31
type input "v"
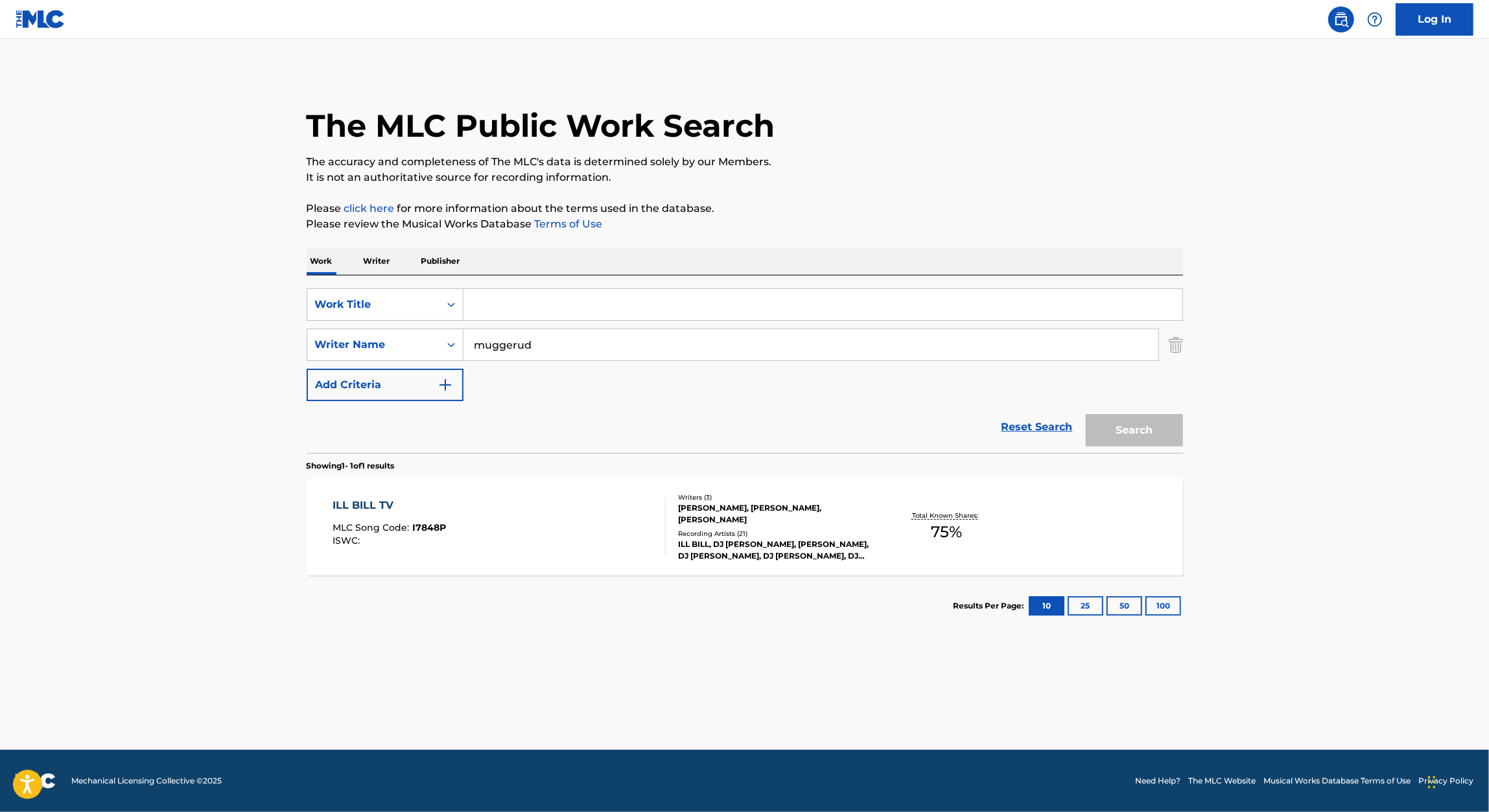
paste input "LIONS IN THE FOREST"
type input "LIONS IN THE FOREST"
click at [1109, 168] on p "The accuracy and completeness of The MLC's data is determined solely by our Mem…" at bounding box center [744, 162] width 876 height 15
click at [1154, 436] on button "Search" at bounding box center [1134, 430] width 97 height 32
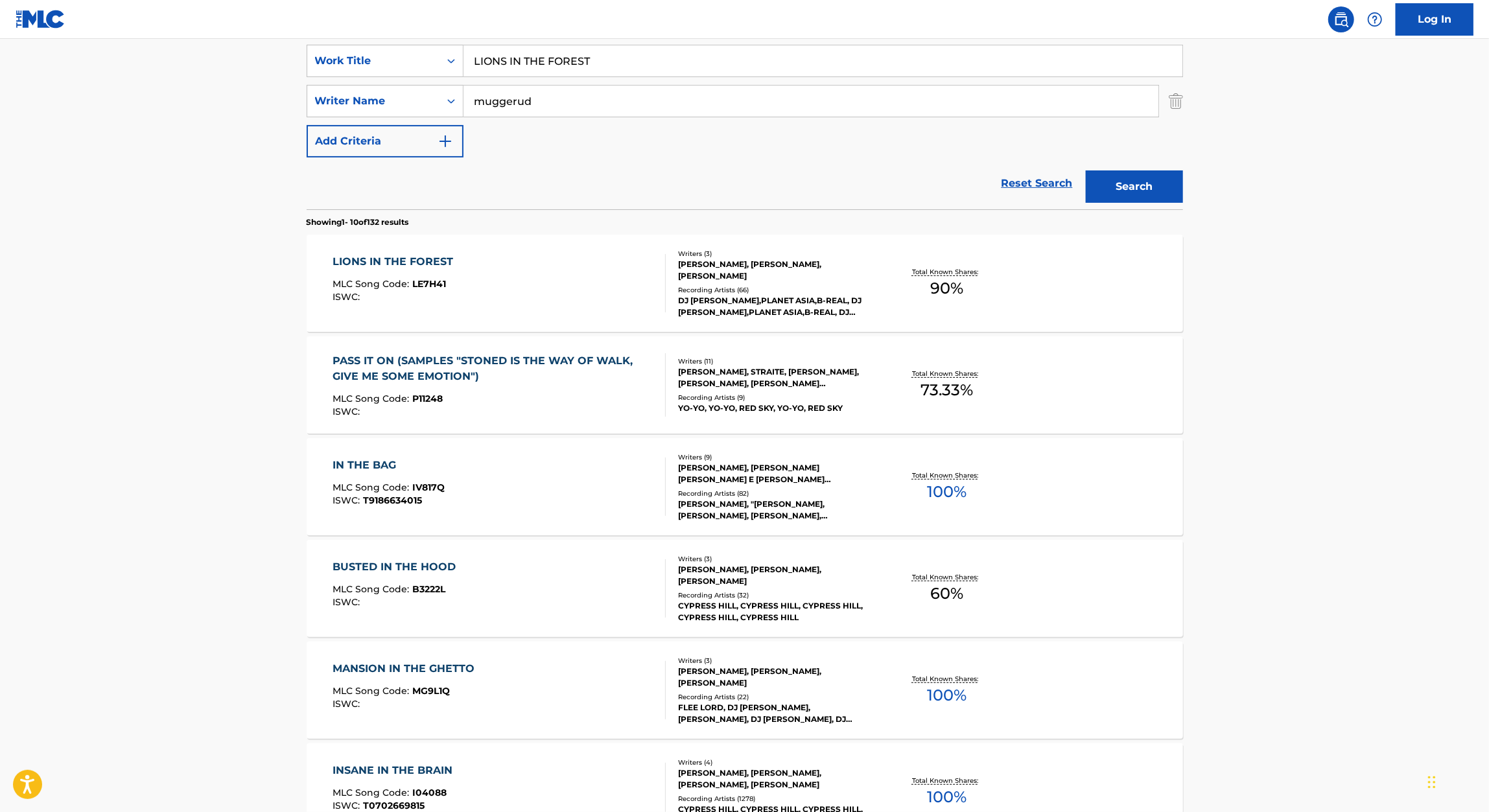
scroll to position [225, 0]
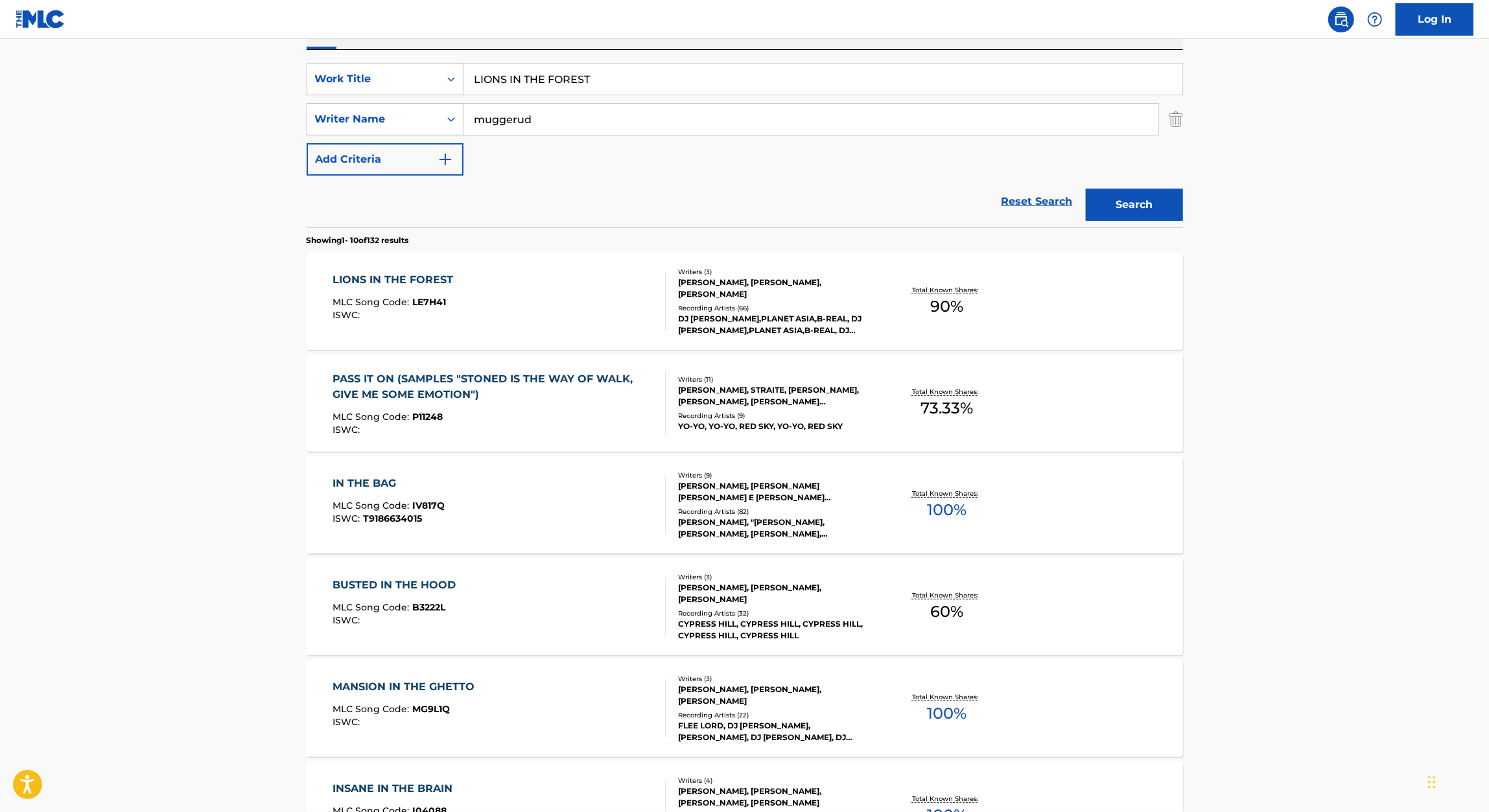
click at [463, 290] on div "LIONS IN THE FOREST MLC Song Code : LE7H41 ISWC :" at bounding box center [499, 301] width 333 height 58
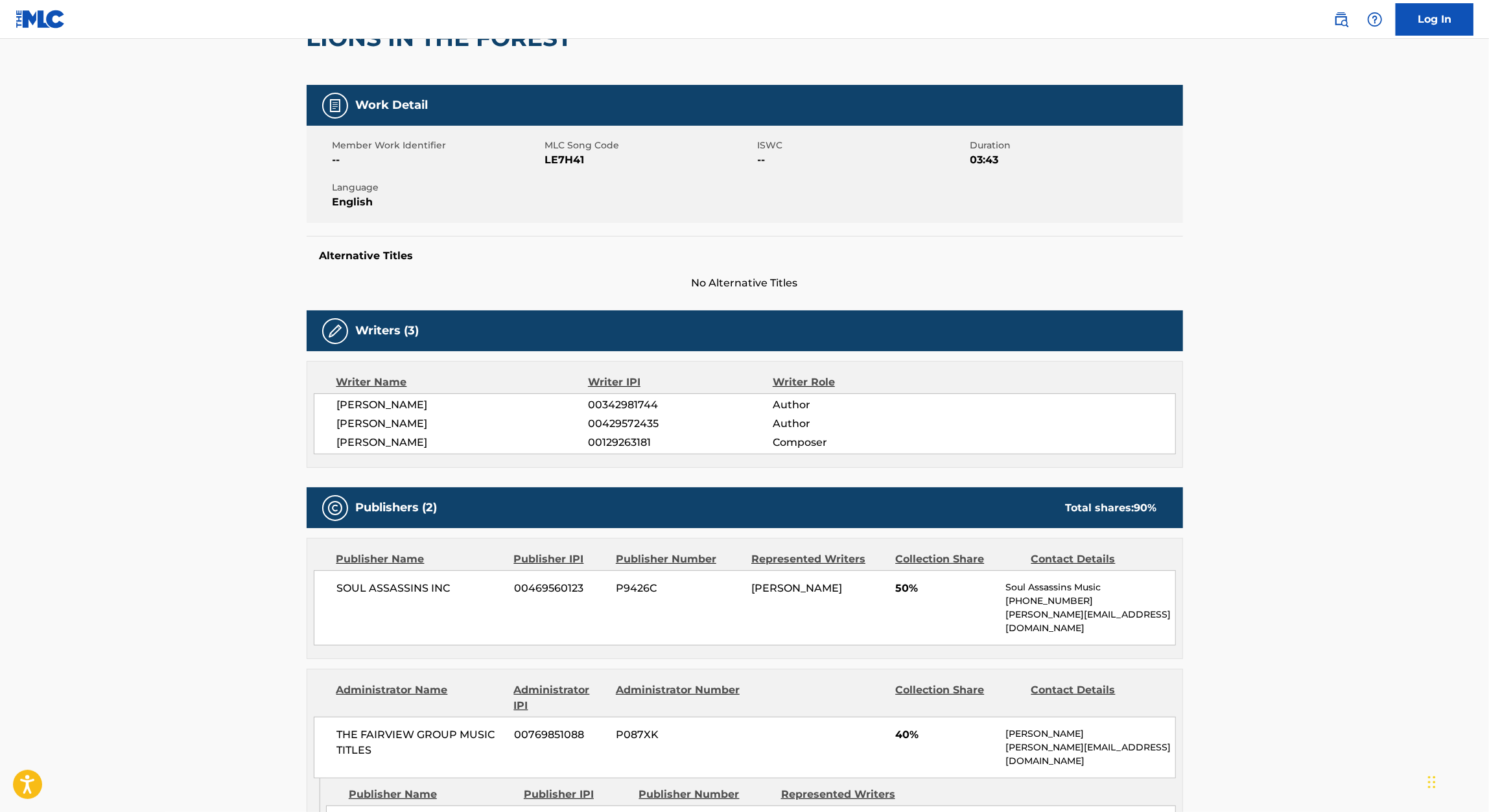
scroll to position [149, 0]
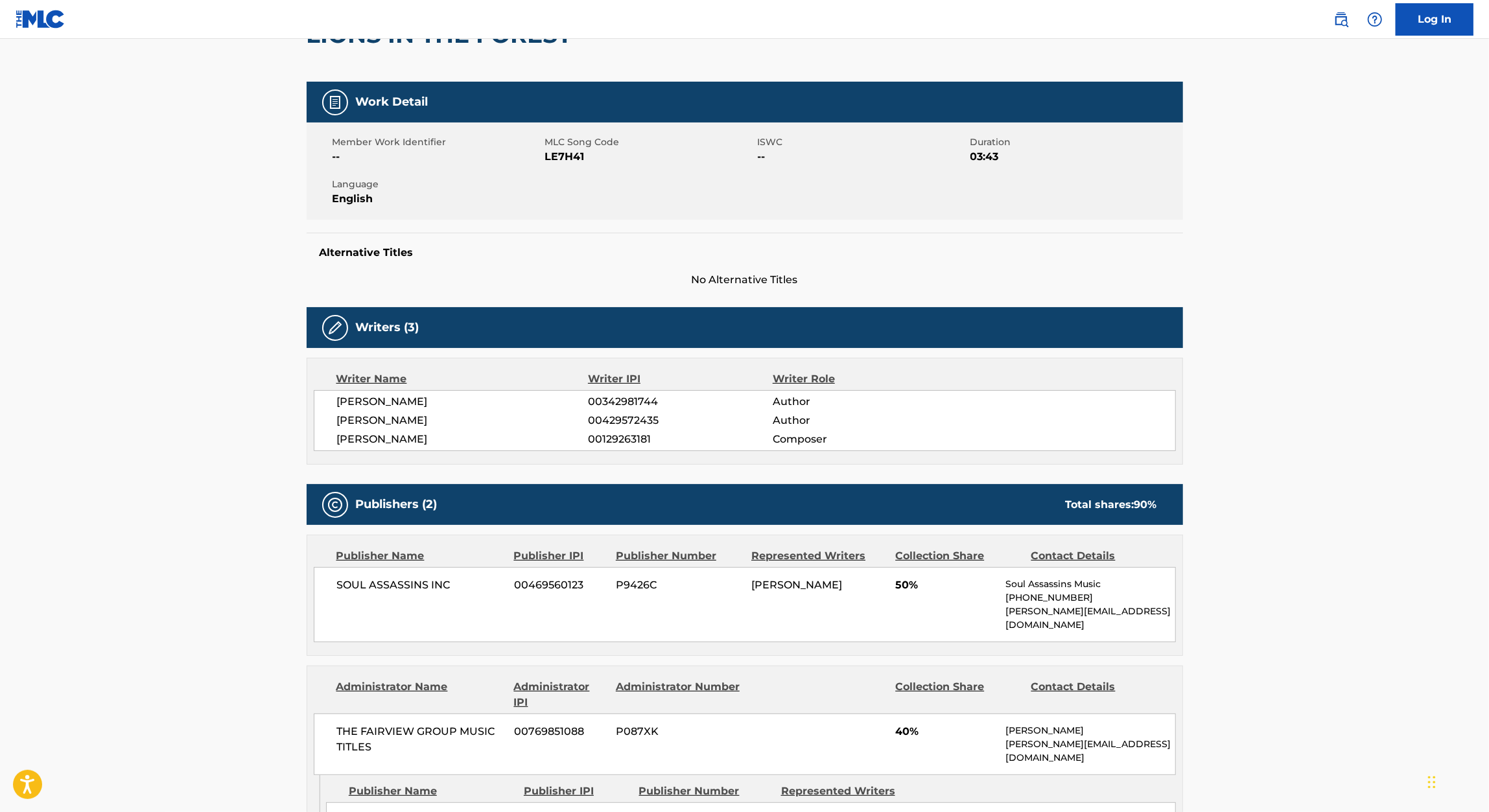
click at [406, 420] on span "LOUIS FREESE" at bounding box center [462, 420] width 251 height 15
click at [438, 416] on span "LOUIS FREESE" at bounding box center [462, 420] width 251 height 15
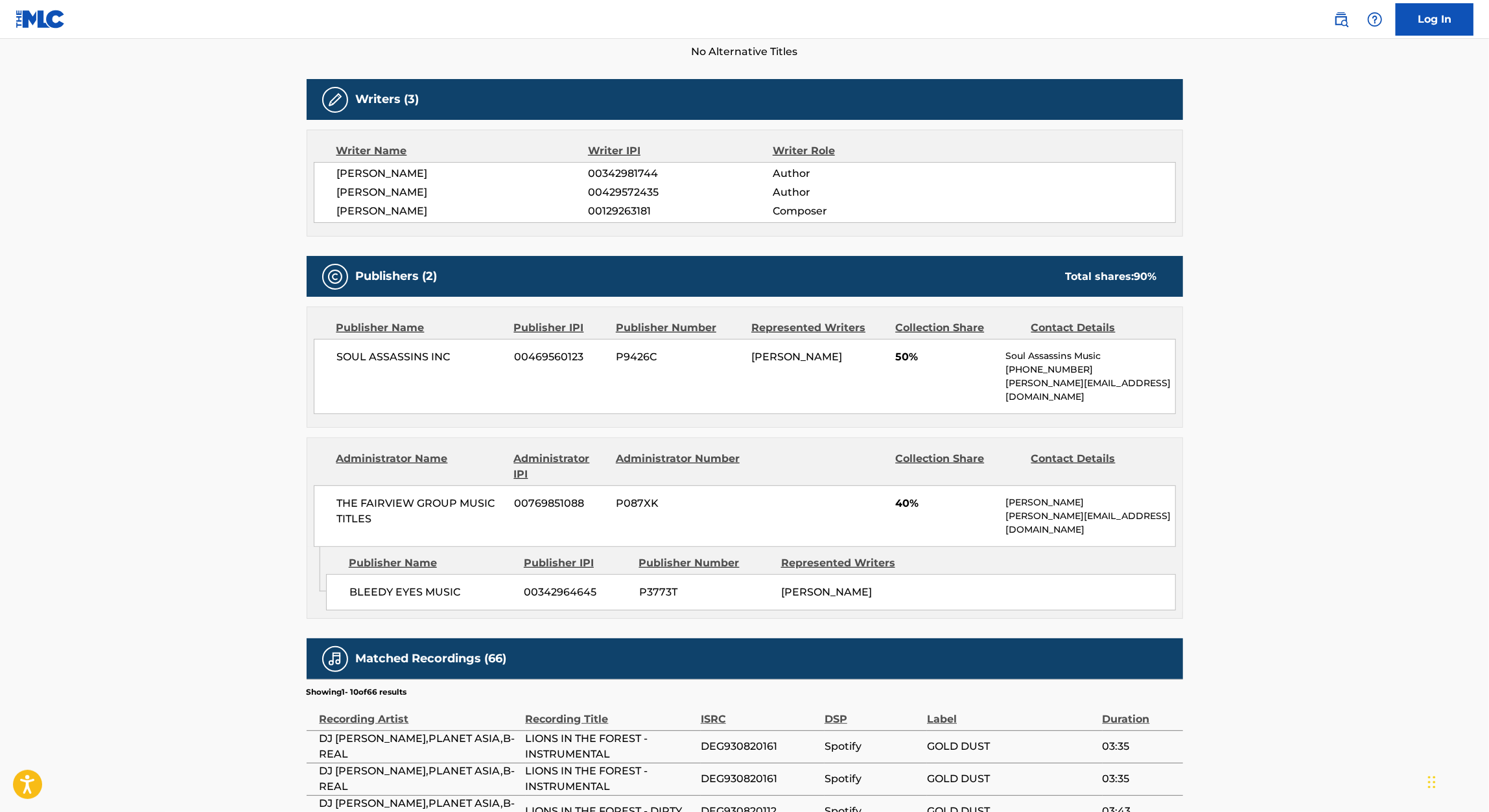
scroll to position [418, 0]
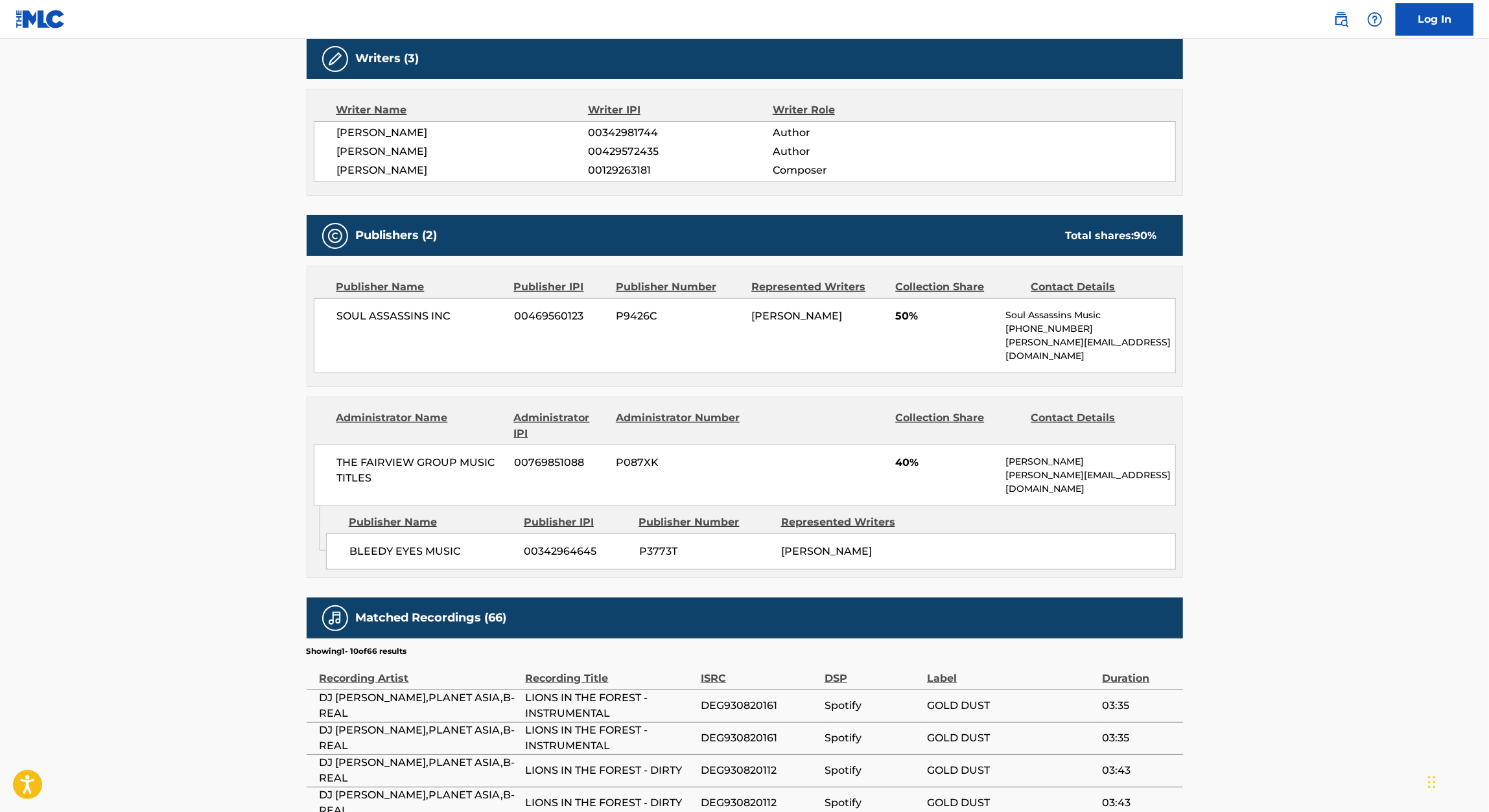
click at [1131, 233] on div "Total shares: 90 %" at bounding box center [1112, 236] width 92 height 15
drag, startPoint x: 1135, startPoint y: 233, endPoint x: 1182, endPoint y: 233, distance: 47.0
click at [1182, 233] on div "< Back to public search results Copy work link LIONS IN THE FOREST Work Detail …" at bounding box center [745, 357] width 908 height 1407
click at [1274, 266] on main "< Back to public search results Copy work link LIONS IN THE FOREST Work Detail …" at bounding box center [744, 351] width 1489 height 1460
click at [344, 461] on span "THE FAIRVIEW GROUP MUSIC TITLES" at bounding box center [421, 471] width 168 height 31
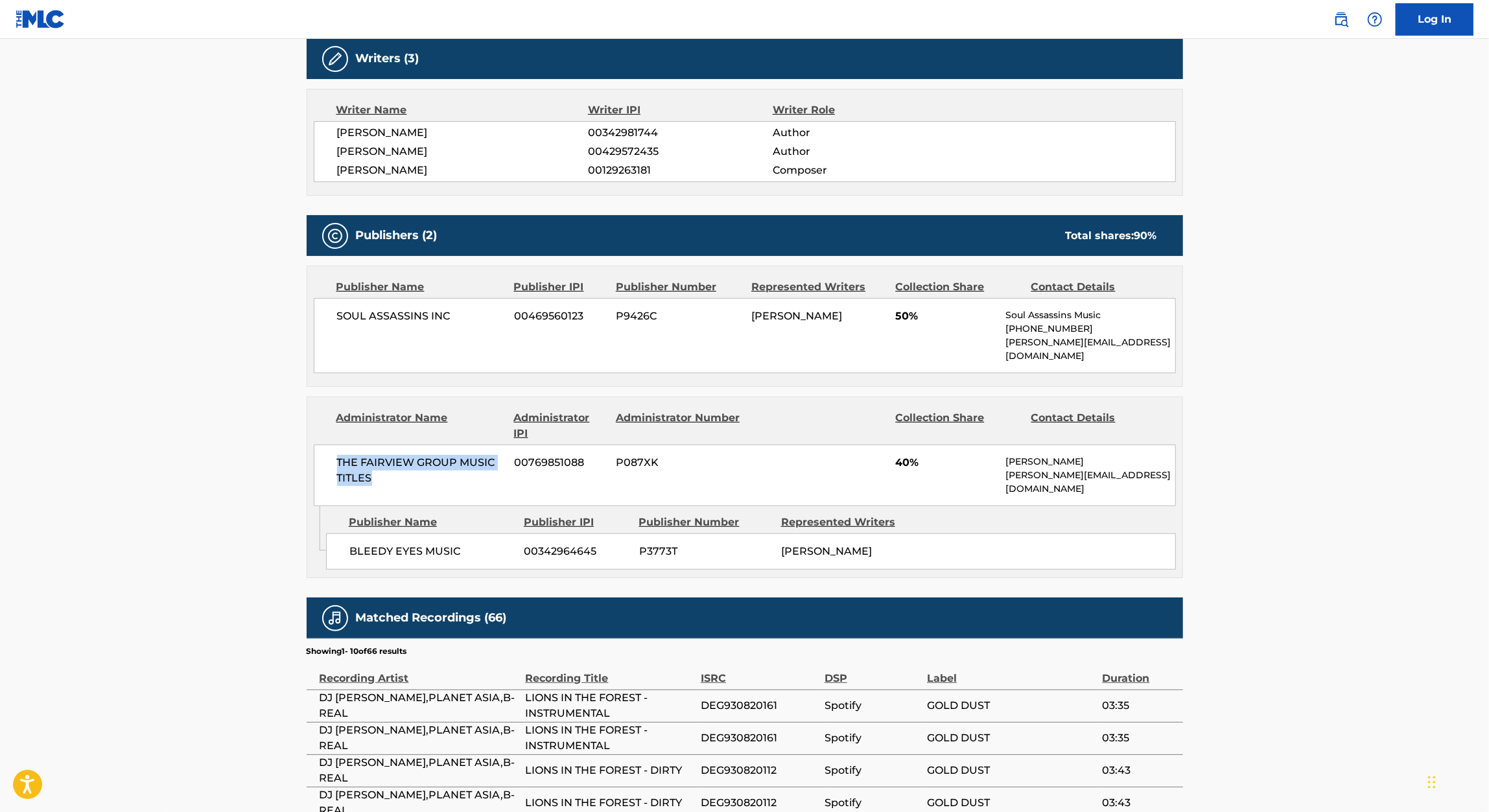
drag, startPoint x: 335, startPoint y: 441, endPoint x: 479, endPoint y: 474, distance: 147.7
click at [479, 474] on div "THE FAIRVIEW GROUP MUSIC TITLES 00769851088 P087XK 40% Walt Liquor walt@fairvie…" at bounding box center [745, 475] width 862 height 62
click at [386, 338] on div "SOUL ASSASSINS INC 00469560123 P9426C LARRY E MUGGERUD 50% Soul Assassins Music…" at bounding box center [745, 335] width 862 height 75
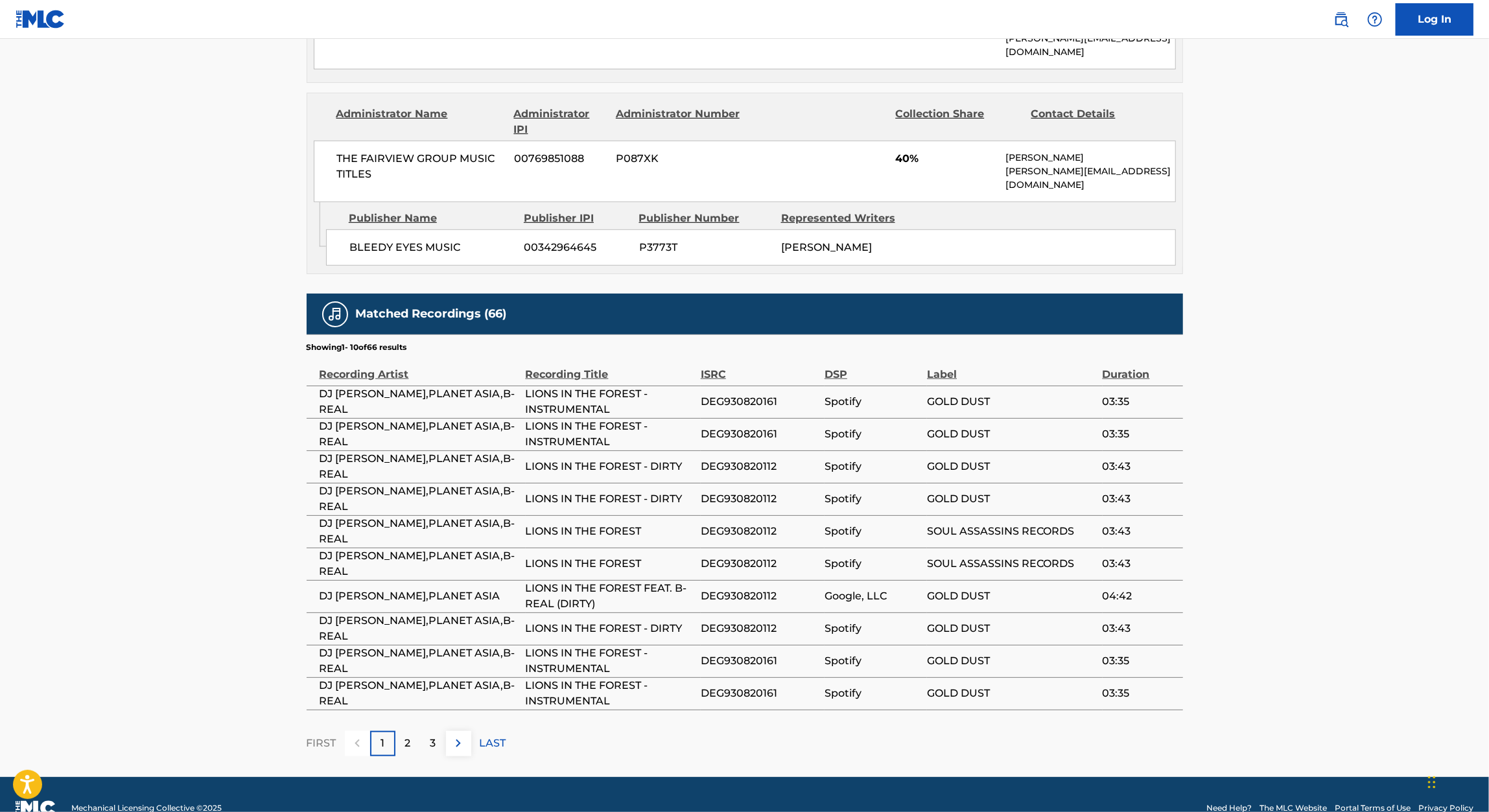
click at [756, 426] on span "DEG930820161" at bounding box center [759, 434] width 118 height 15
copy span "DEG930820161"
click at [741, 483] on td "DEG930820112" at bounding box center [762, 499] width 124 height 32
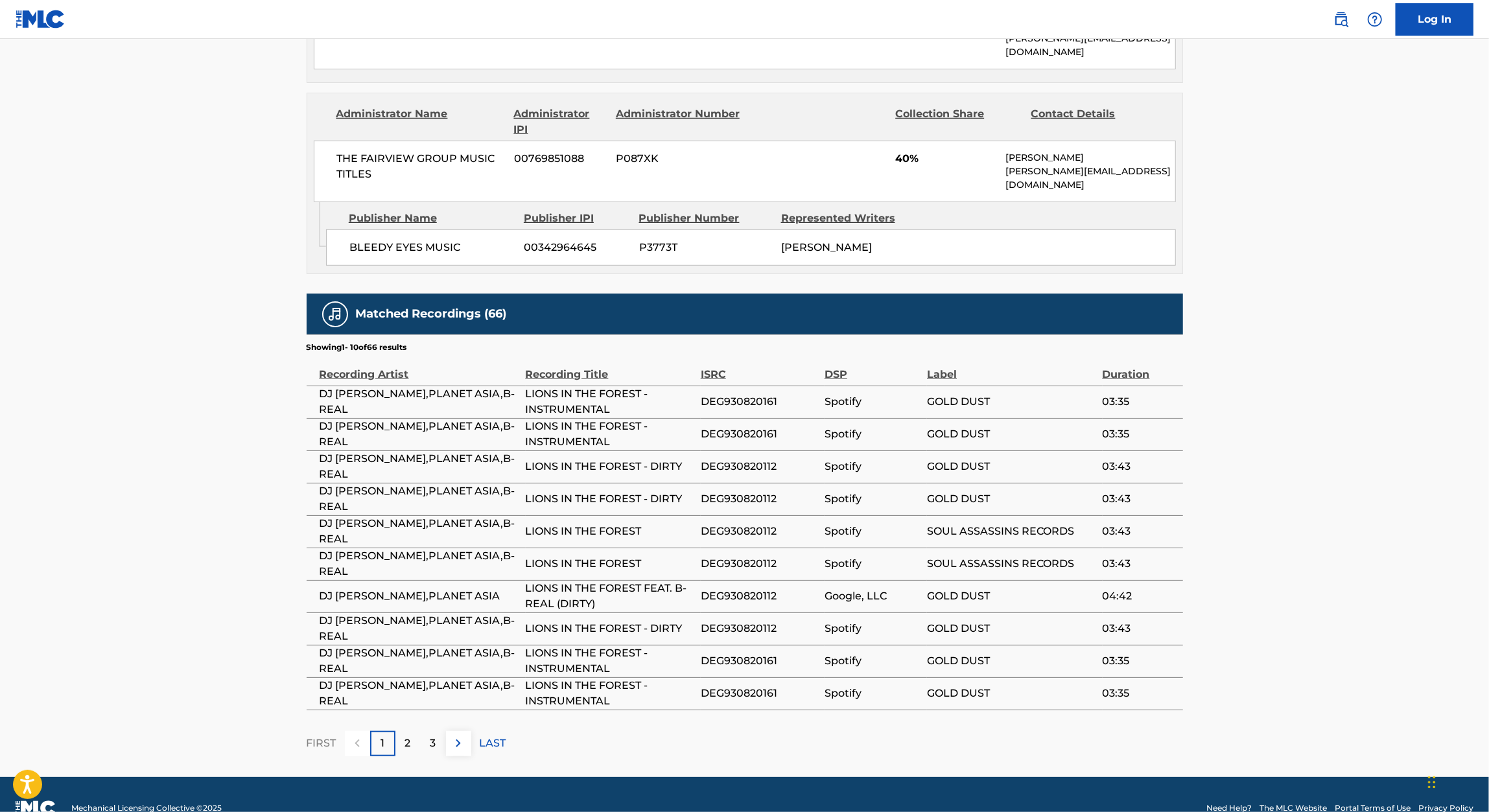
click at [747, 459] on span "DEG930820112" at bounding box center [759, 467] width 118 height 15
copy span "DEG930820112"
click at [405, 736] on p "2" at bounding box center [408, 743] width 6 height 15
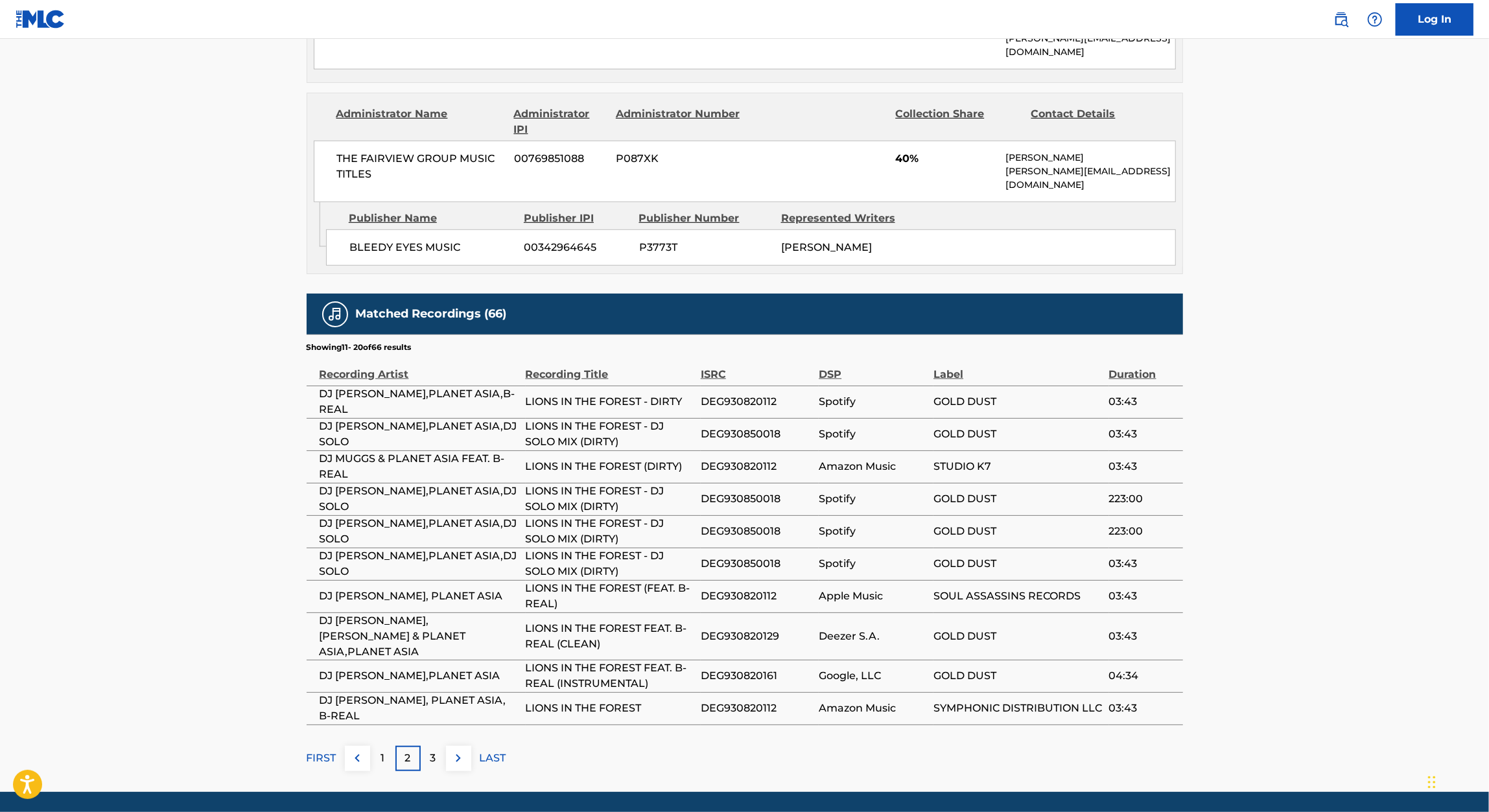
click at [742, 426] on span "DEG930850018" at bounding box center [756, 434] width 112 height 15
copy span "DEG930850018"
click at [748, 629] on span "DEG930820129" at bounding box center [756, 636] width 112 height 15
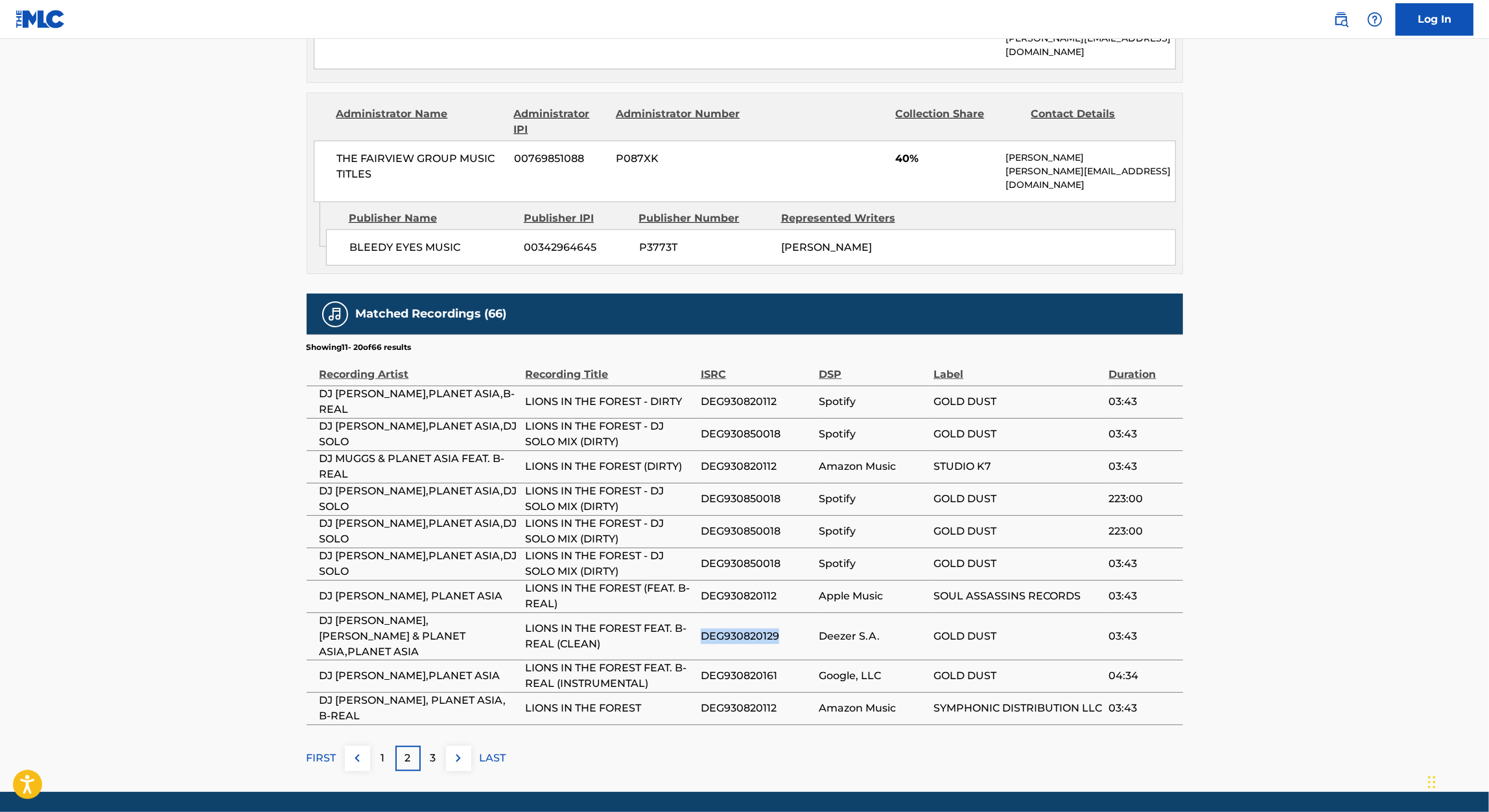
copy span "DEG930820129"
click at [433, 750] on p "3" at bounding box center [433, 758] width 6 height 15
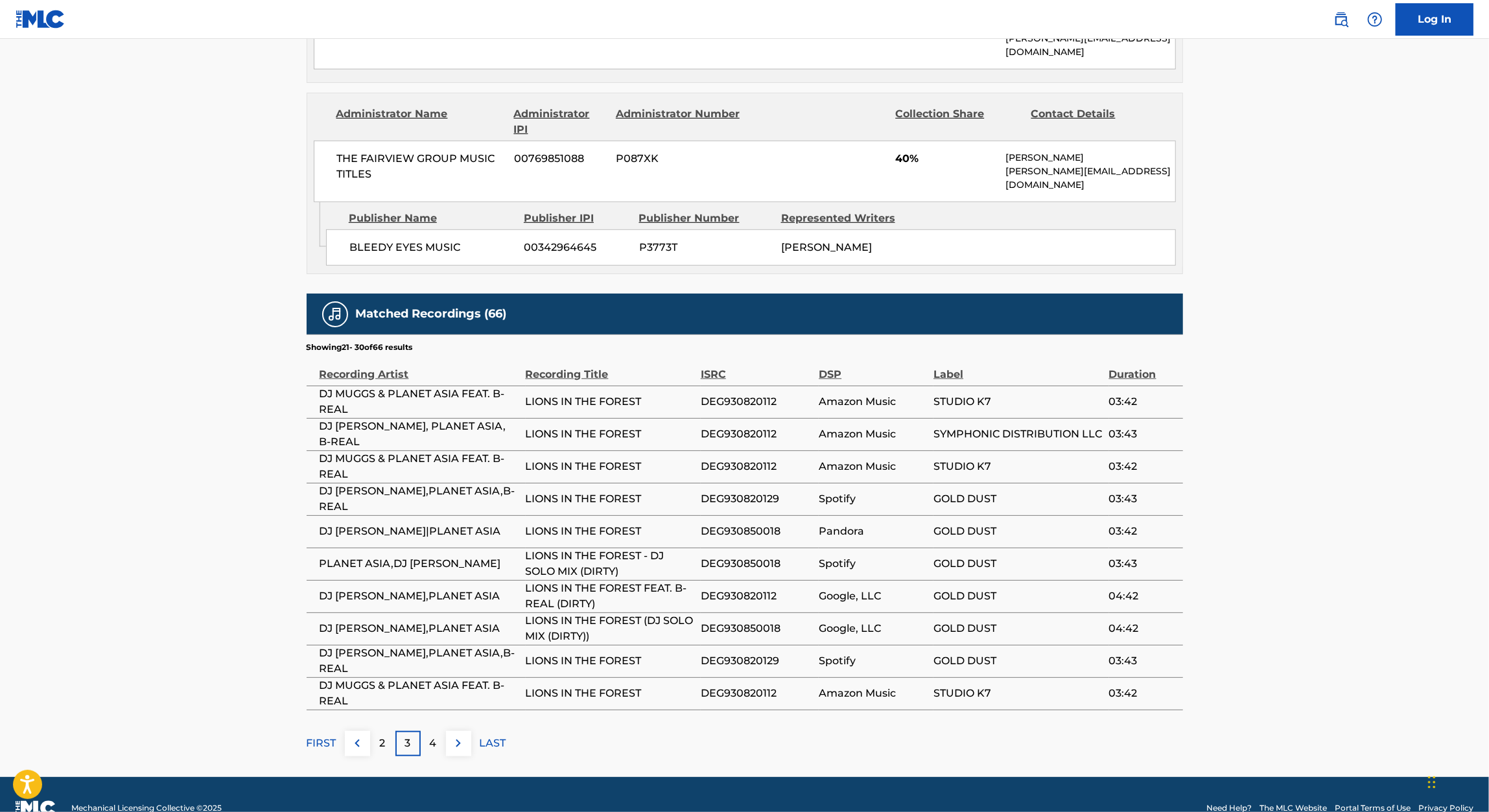
click at [439, 731] on div "4" at bounding box center [433, 743] width 25 height 25
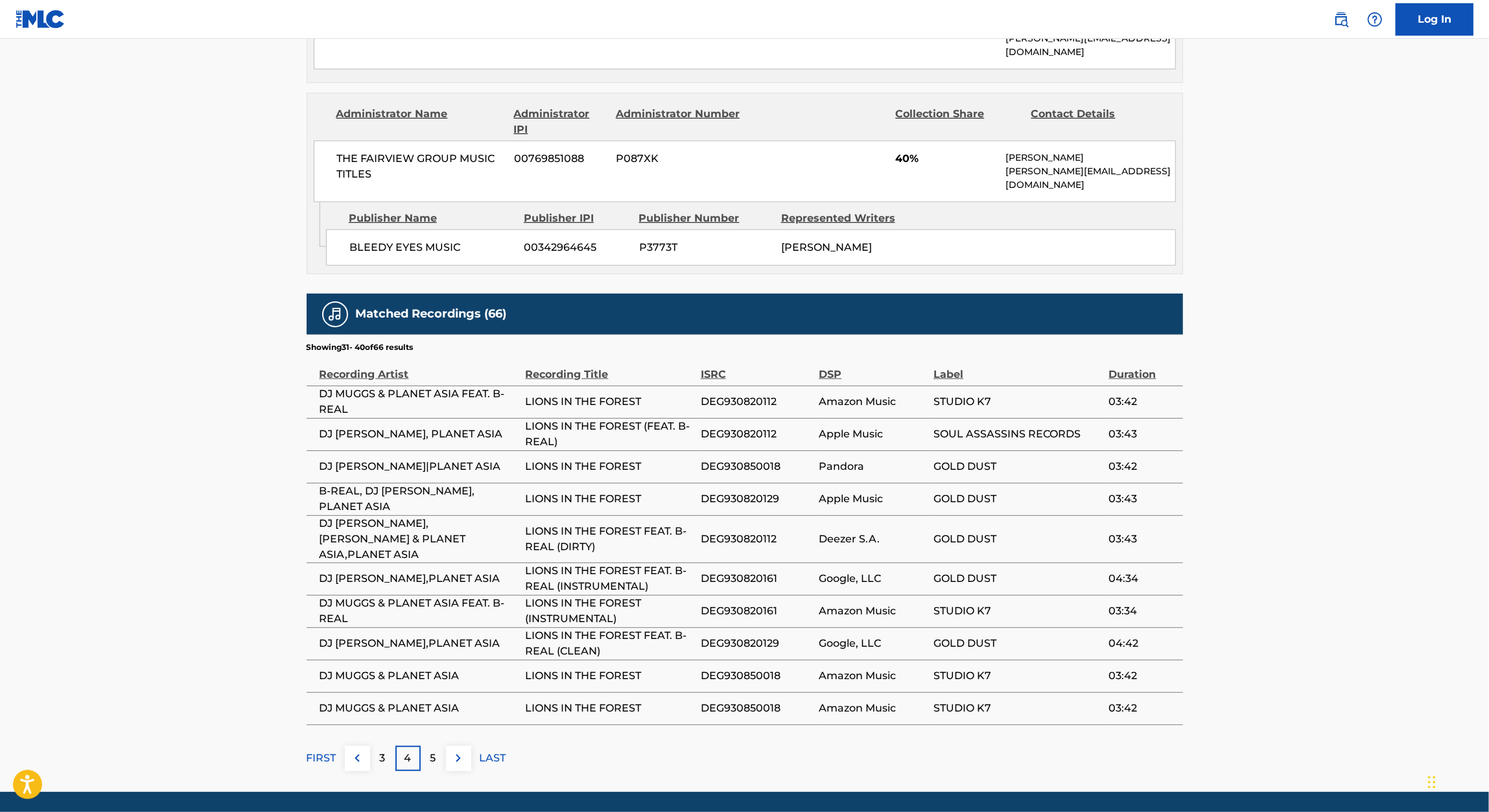
click at [431, 750] on p "5" at bounding box center [433, 758] width 6 height 15
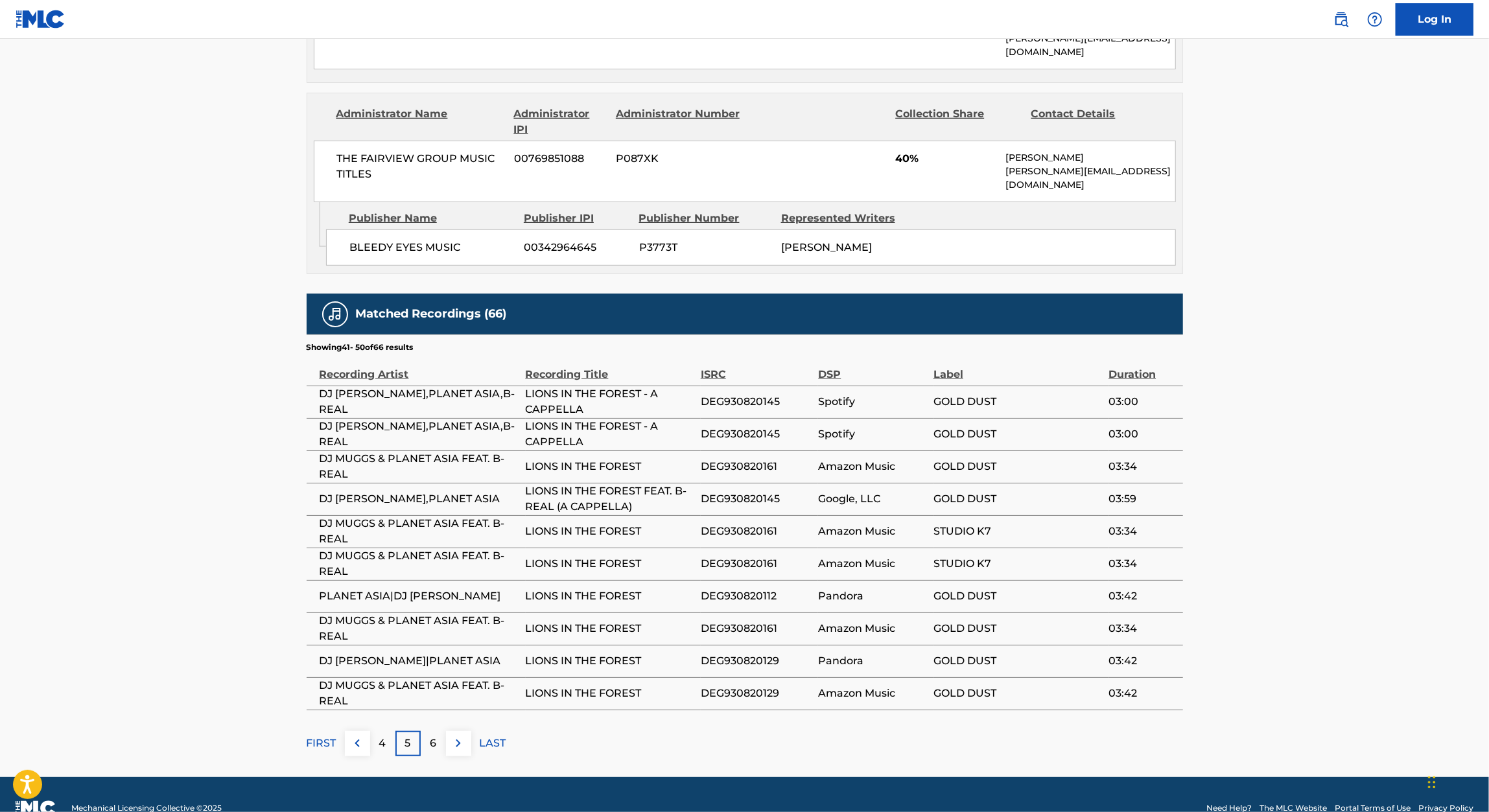
click at [743, 491] on span "DEG930820145" at bounding box center [756, 499] width 112 height 15
copy span "DEG930820145"
click at [458, 736] on img at bounding box center [458, 743] width 15 height 15
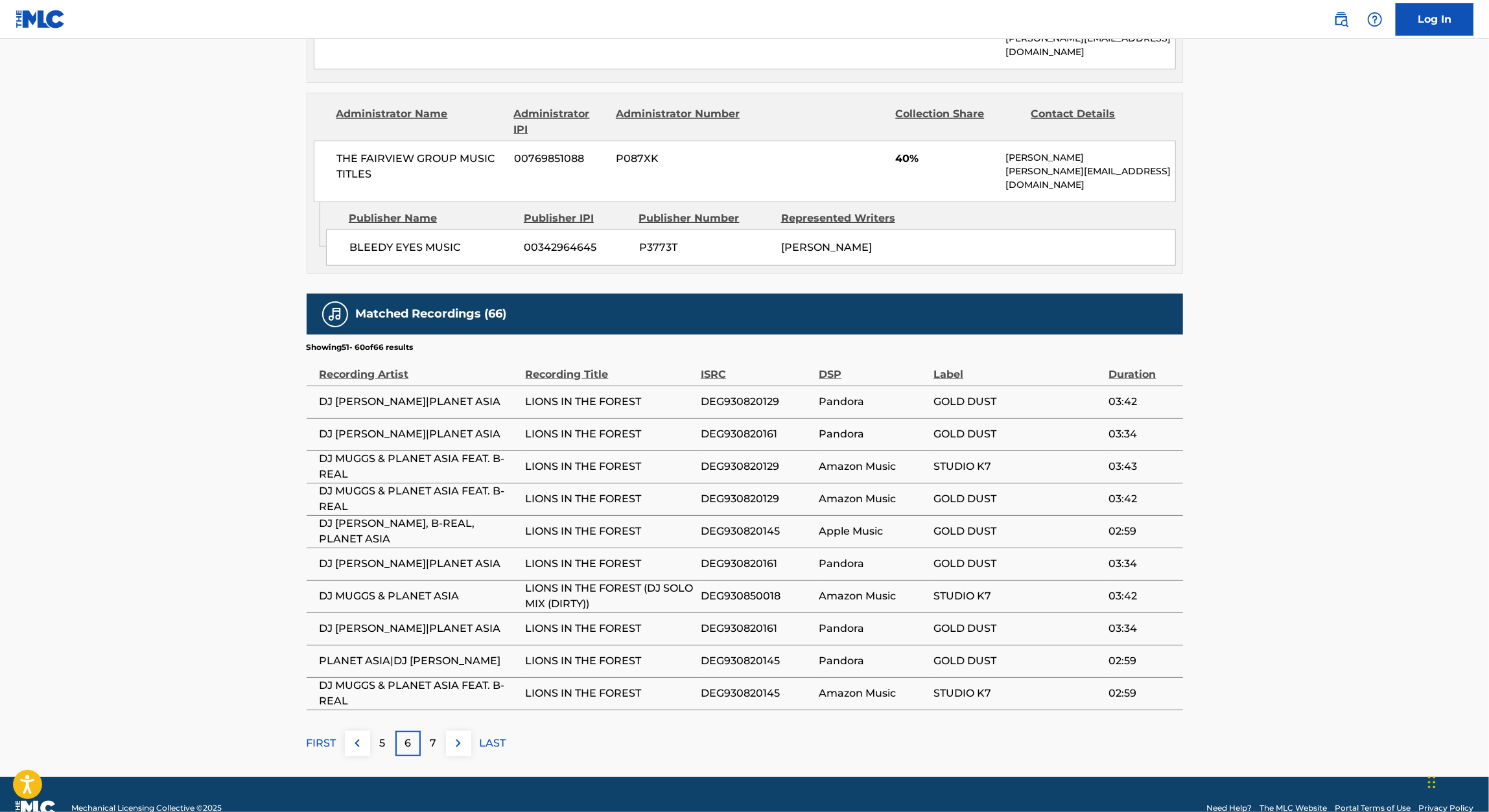
click at [458, 736] on img at bounding box center [458, 743] width 15 height 15
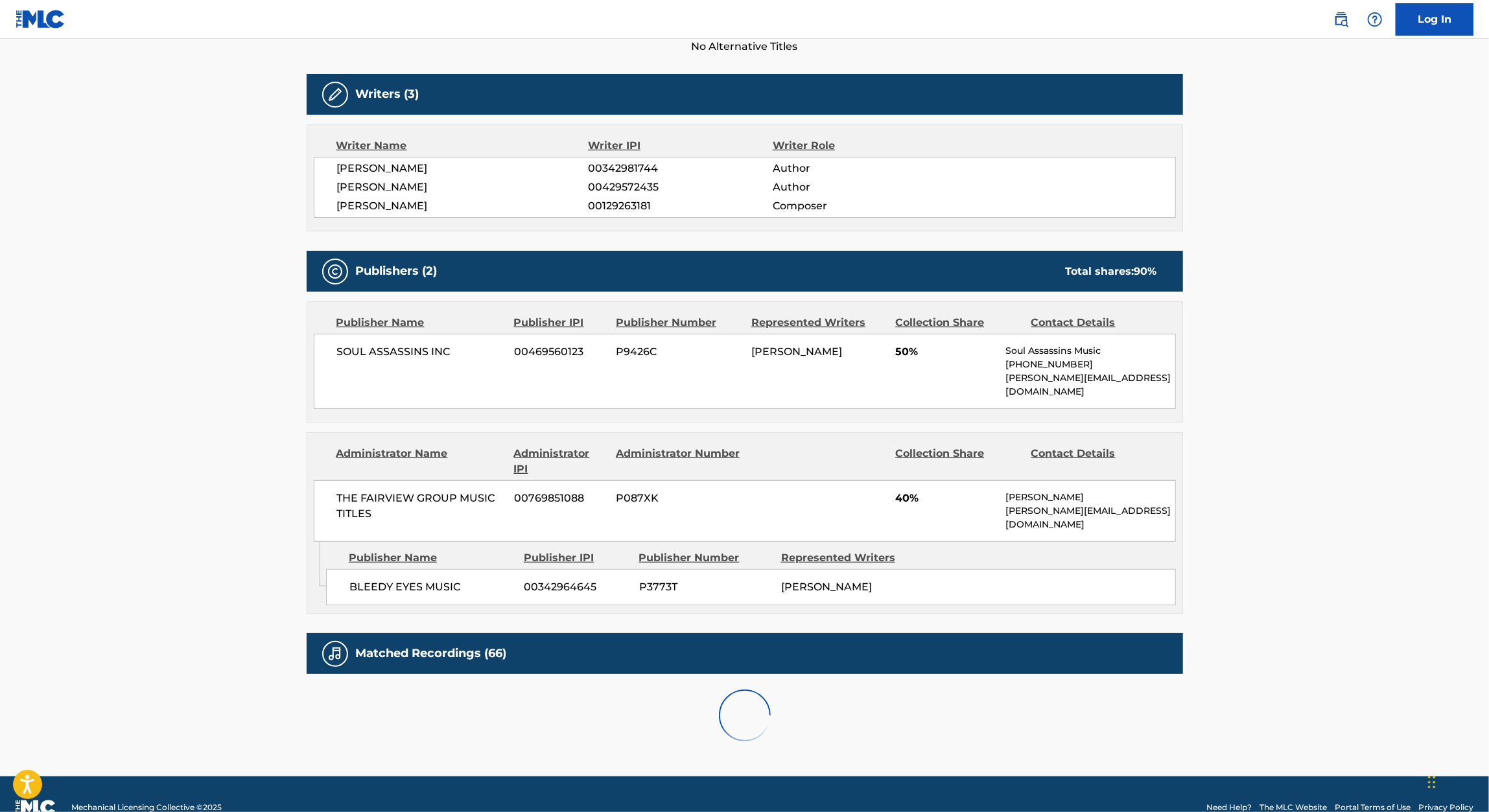
scroll to position [592, 0]
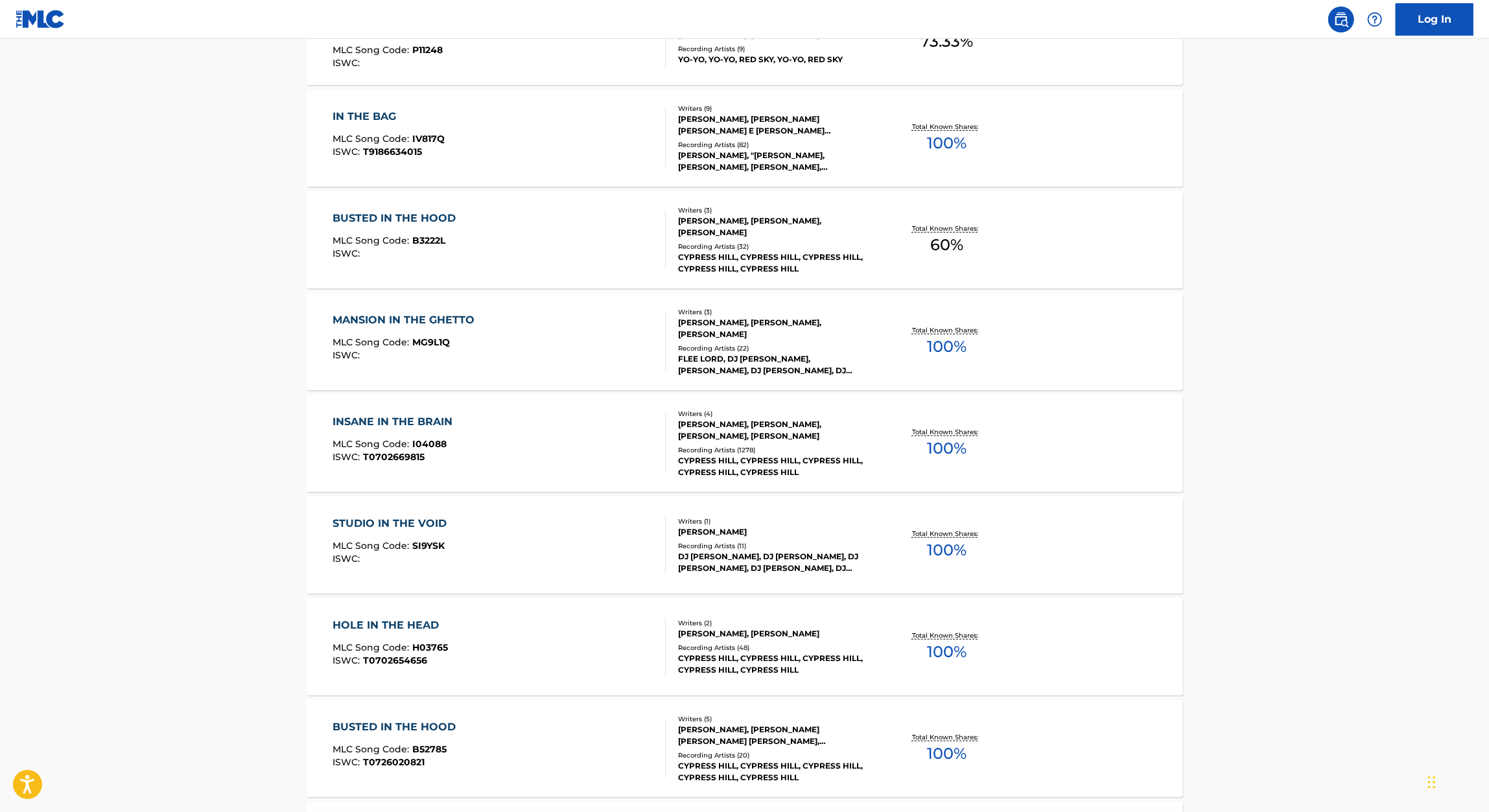
scroll to position [225, 0]
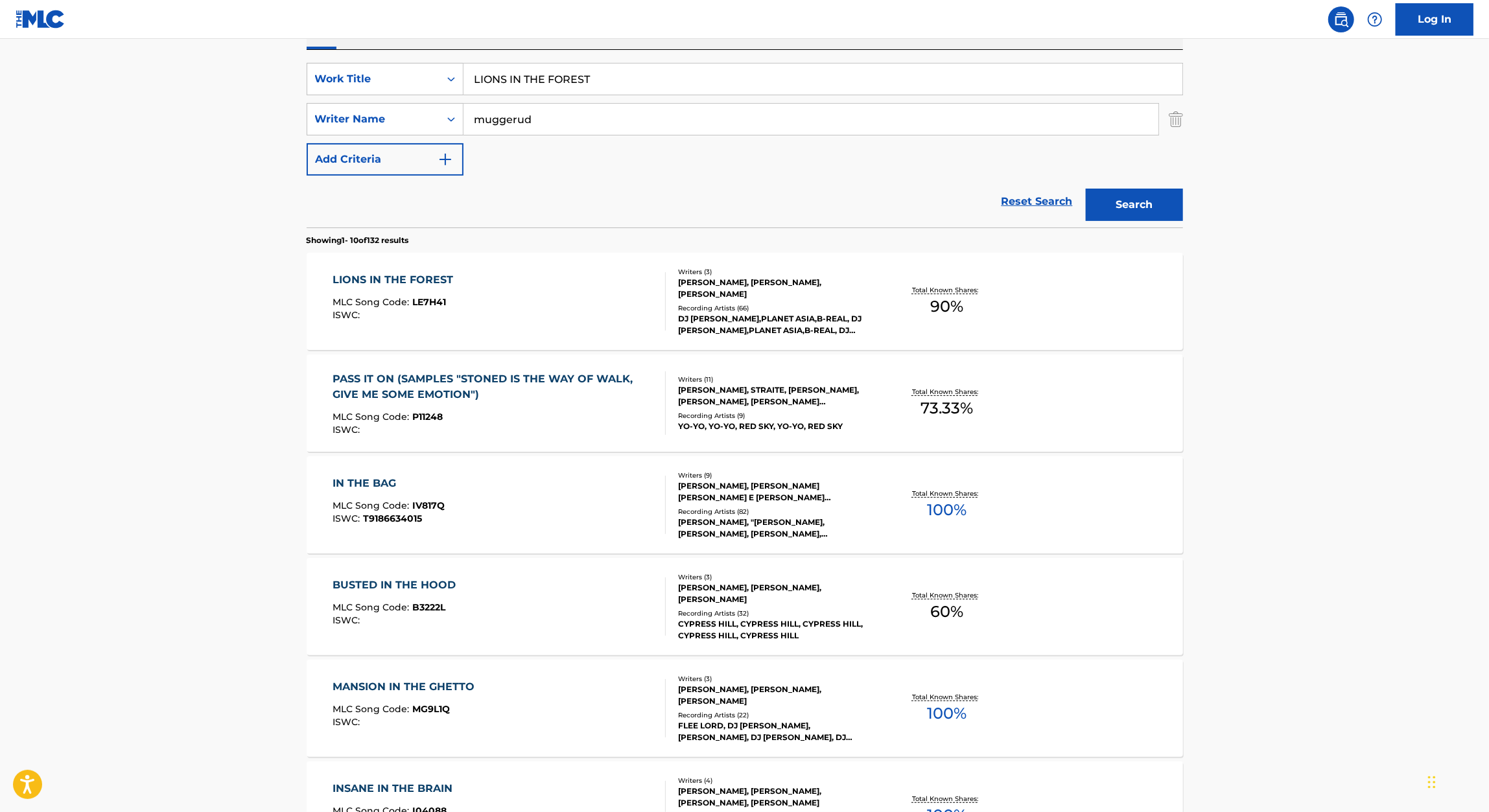
click at [571, 86] on input "LIONS IN THE FOREST" at bounding box center [823, 79] width 719 height 31
paste input "SLEEPER CELL"
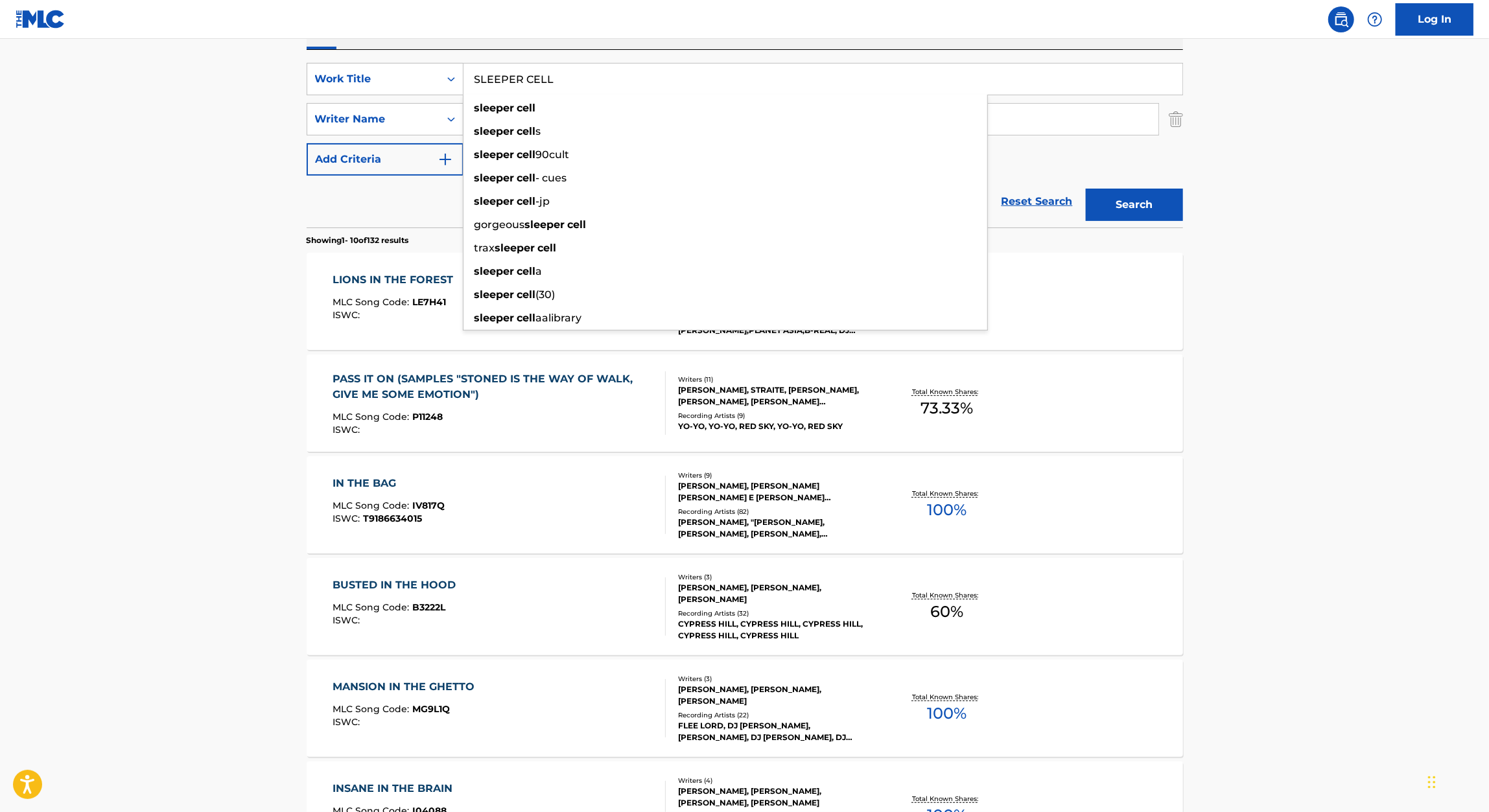
click at [881, 64] on input "SLEEPER CELL" at bounding box center [823, 79] width 719 height 31
type input "SLEEPER CELL"
click at [1173, 210] on button "Search" at bounding box center [1134, 205] width 97 height 32
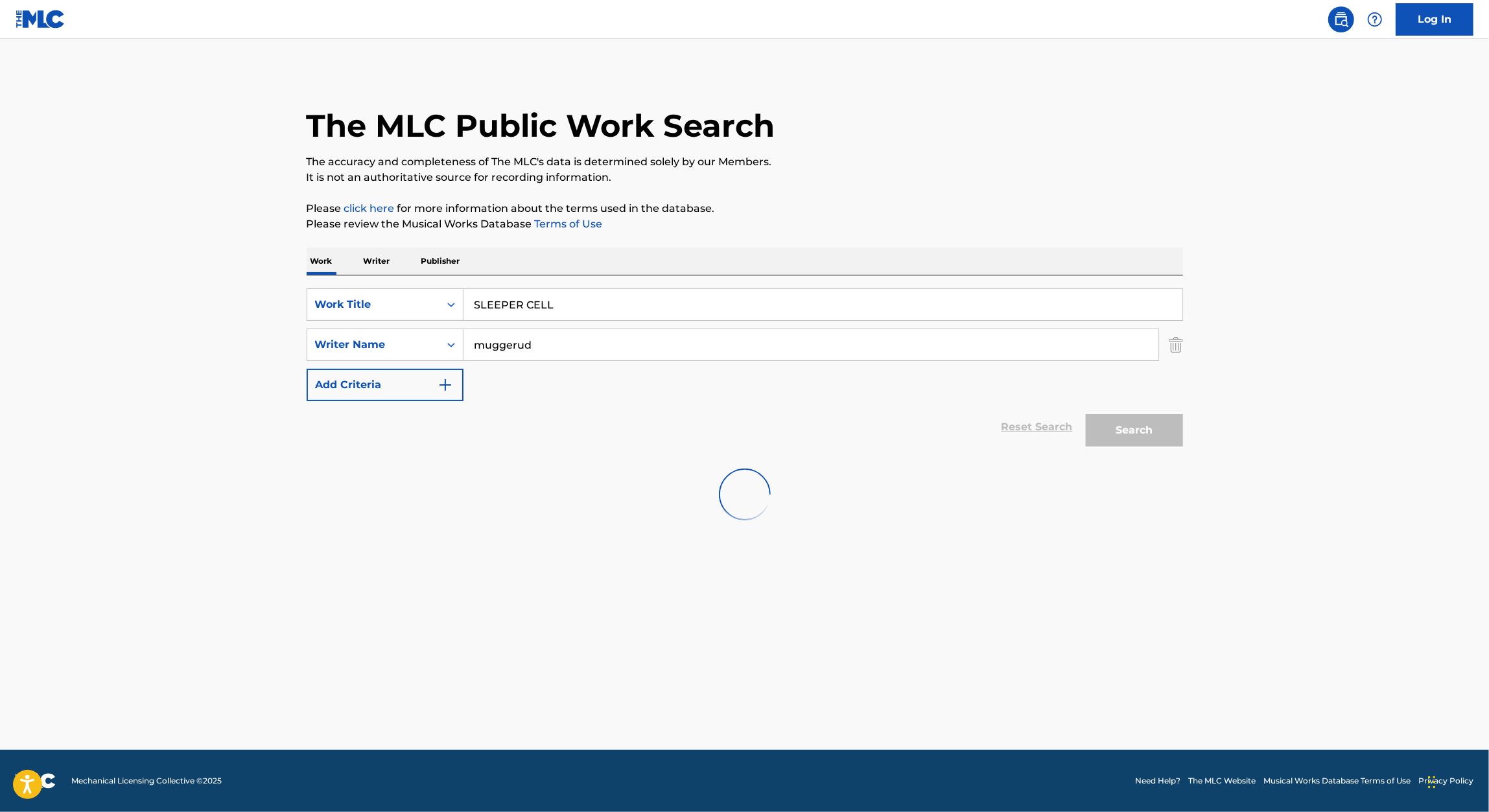
scroll to position [0, 0]
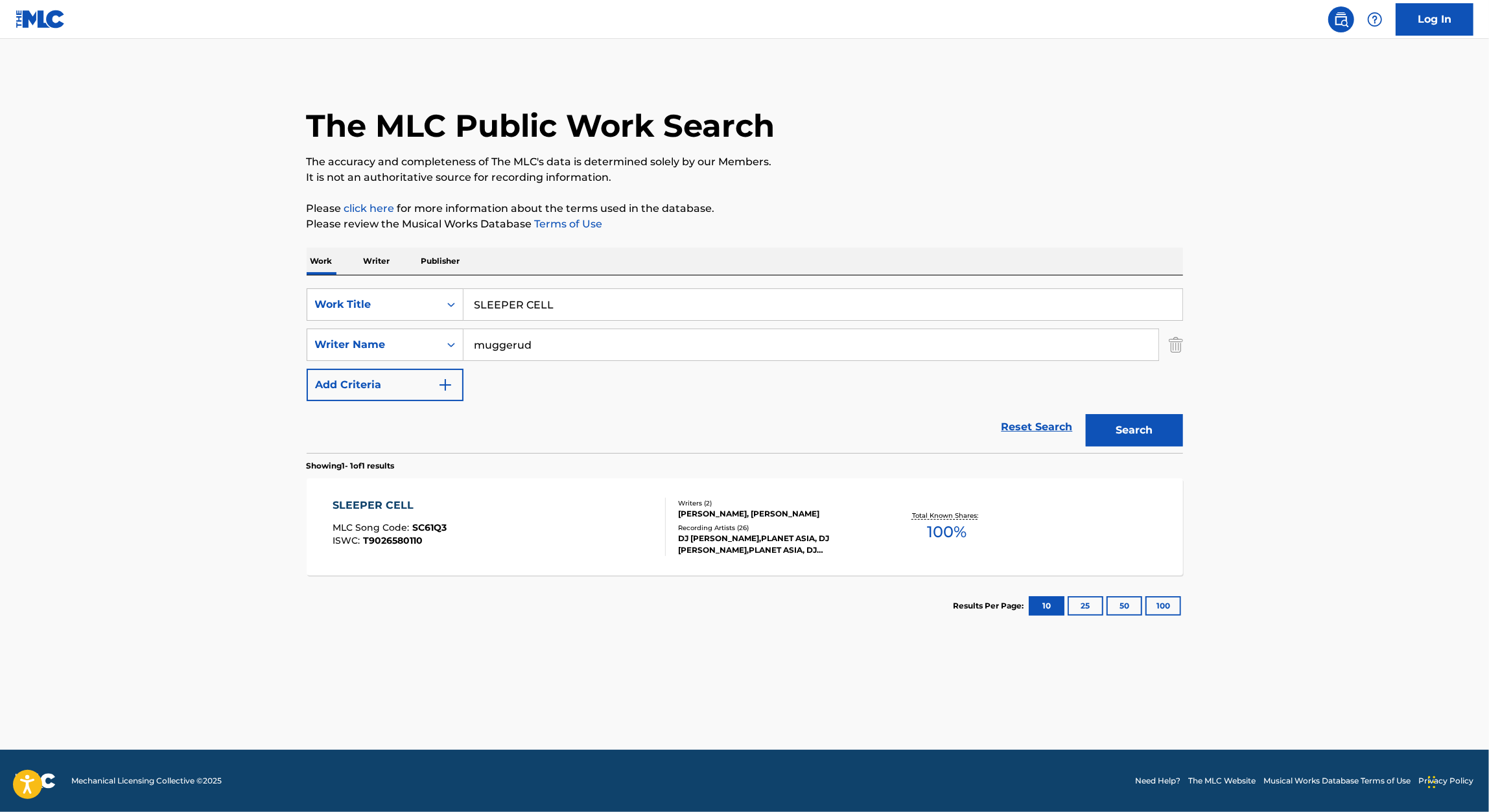
click at [472, 500] on div "SLEEPER CELL MLC Song Code : SC61Q3 ISWC : T9026580110" at bounding box center [499, 527] width 333 height 58
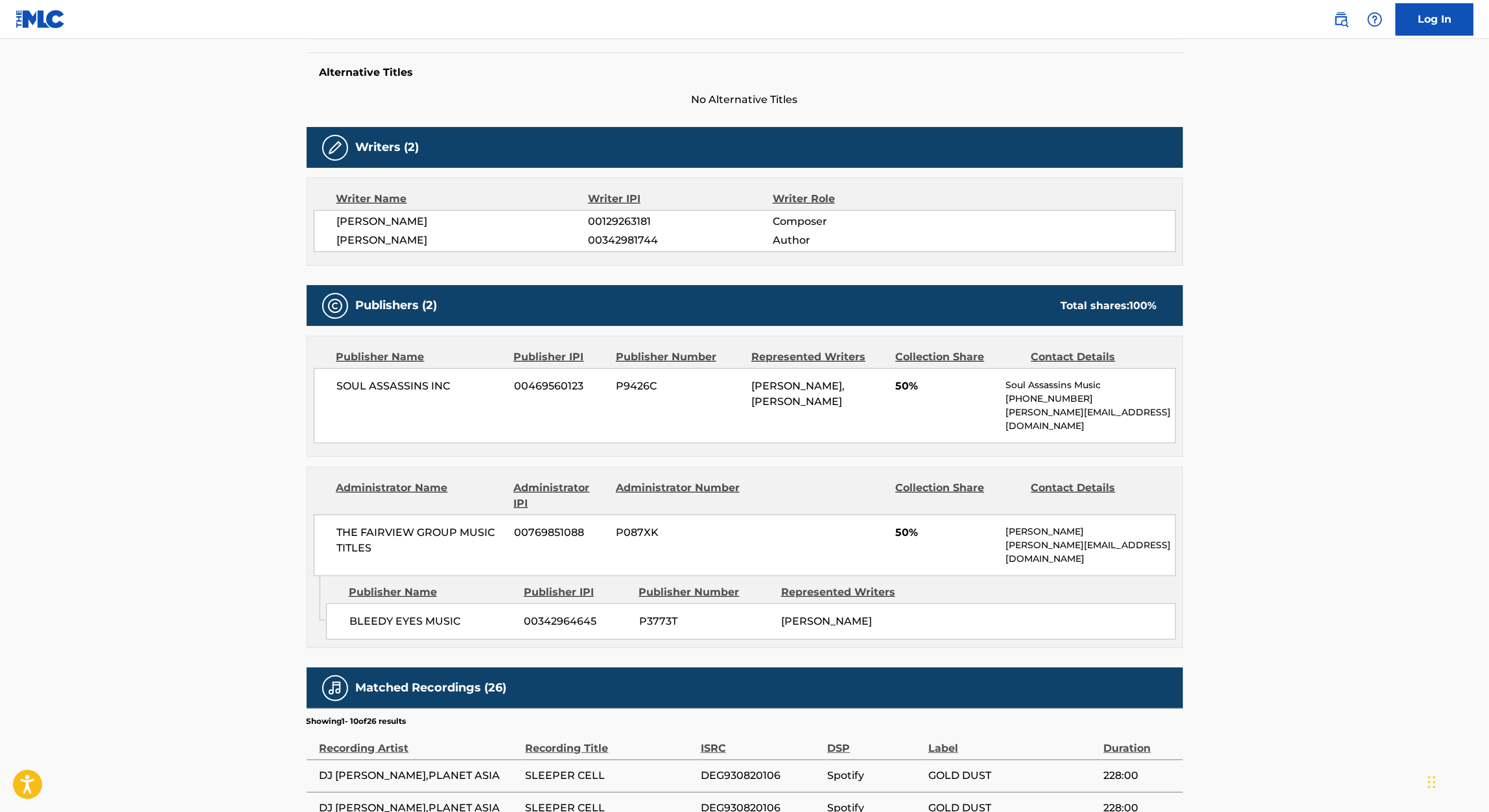
scroll to position [331, 0]
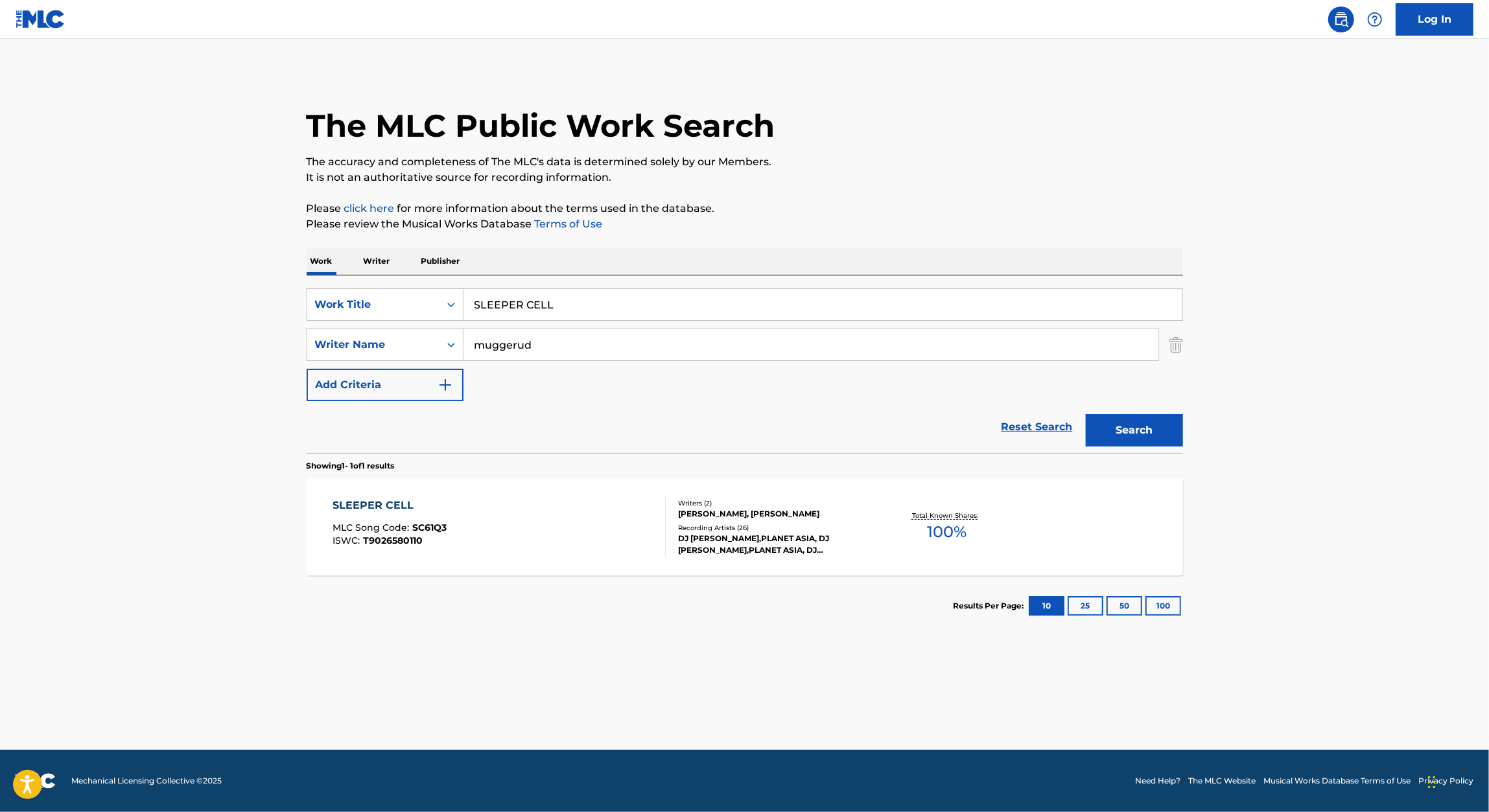
click at [534, 301] on input "SLEEPER CELL" at bounding box center [823, 304] width 719 height 31
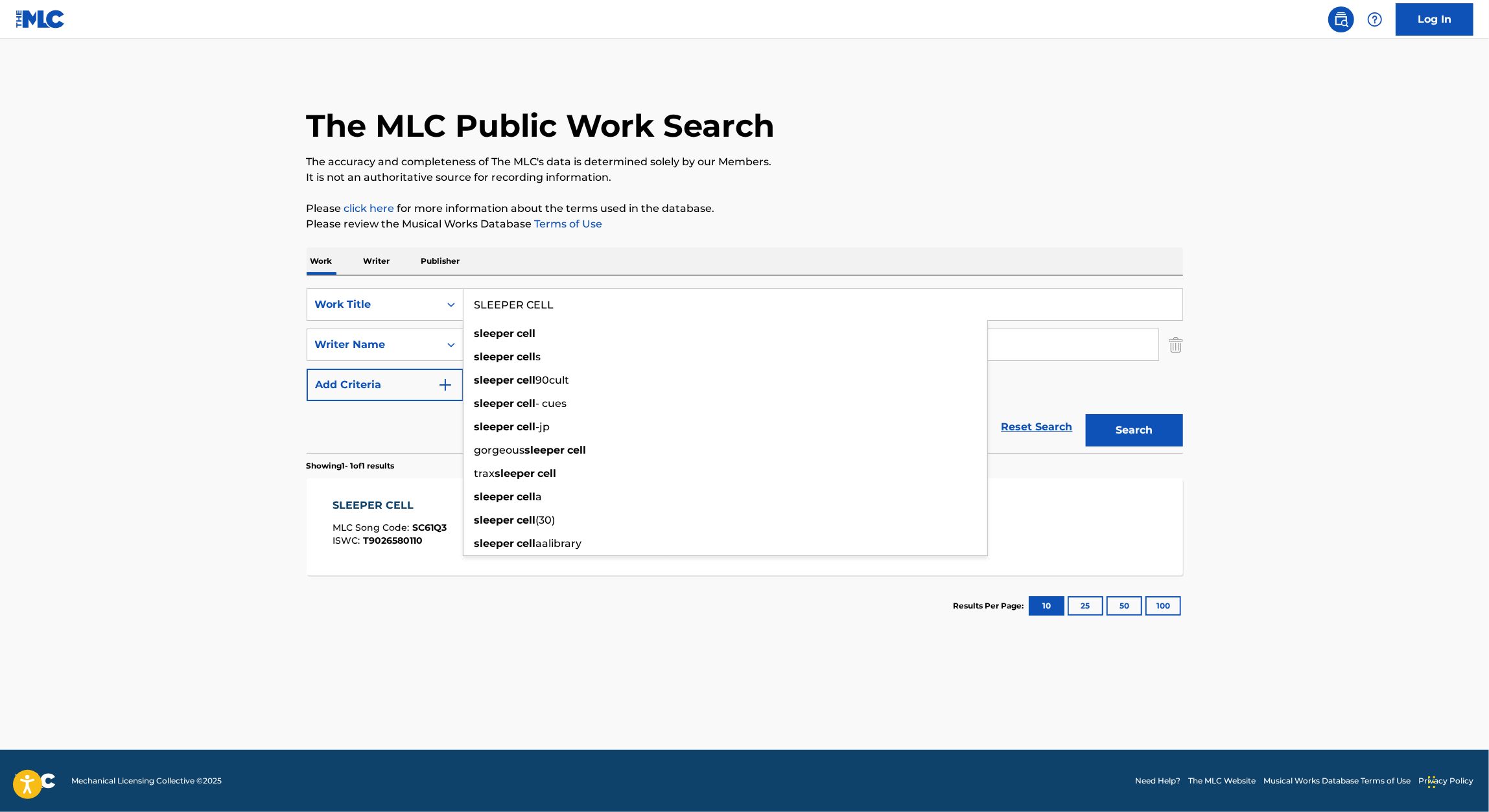
click at [534, 301] on input "SLEEPER CELL" at bounding box center [823, 304] width 719 height 31
paste input "MOKE"
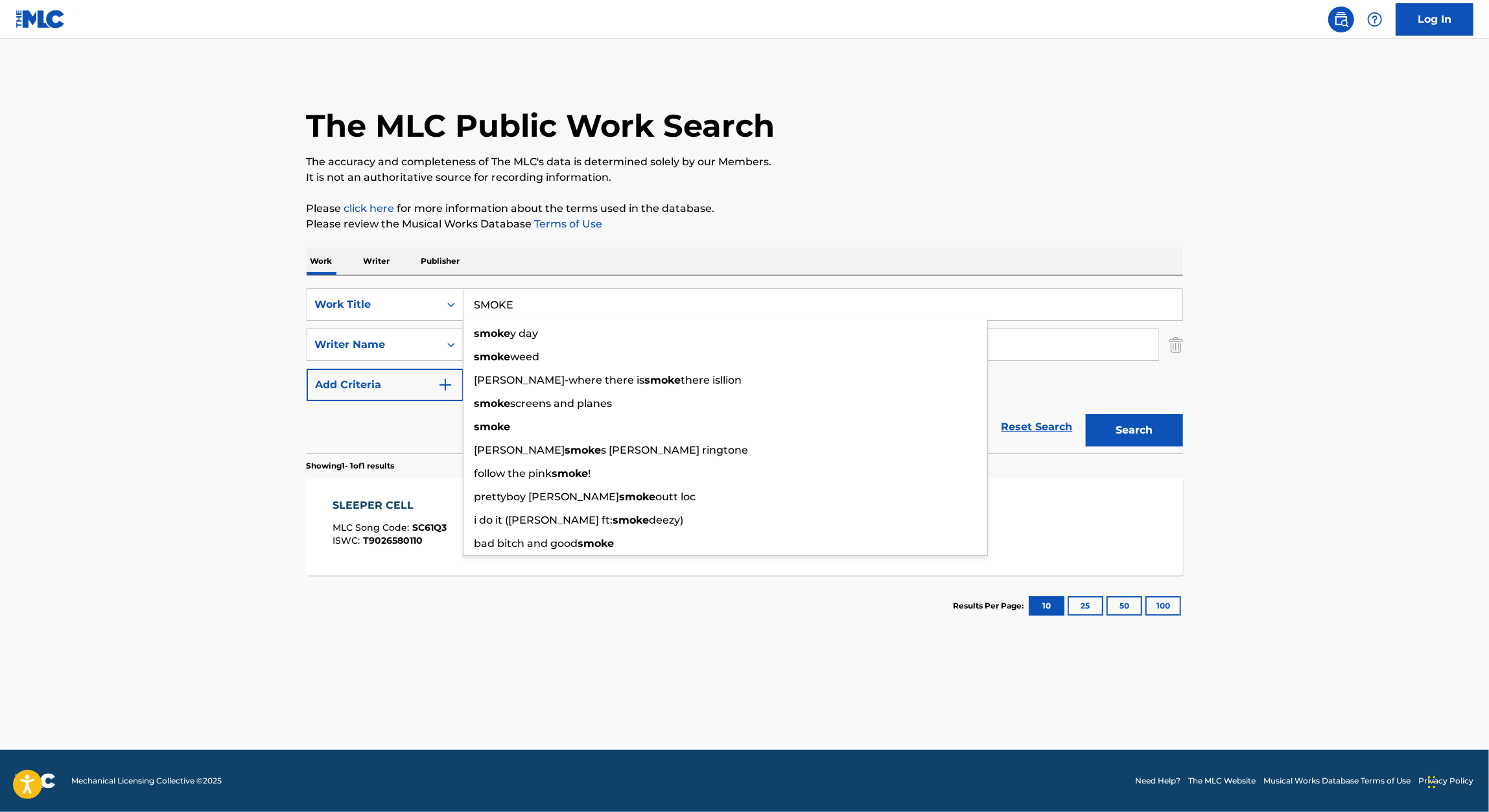
type input "SMOKE"
click at [1048, 164] on p "The accuracy and completeness of The MLC's data is determined solely by our Mem…" at bounding box center [744, 162] width 876 height 15
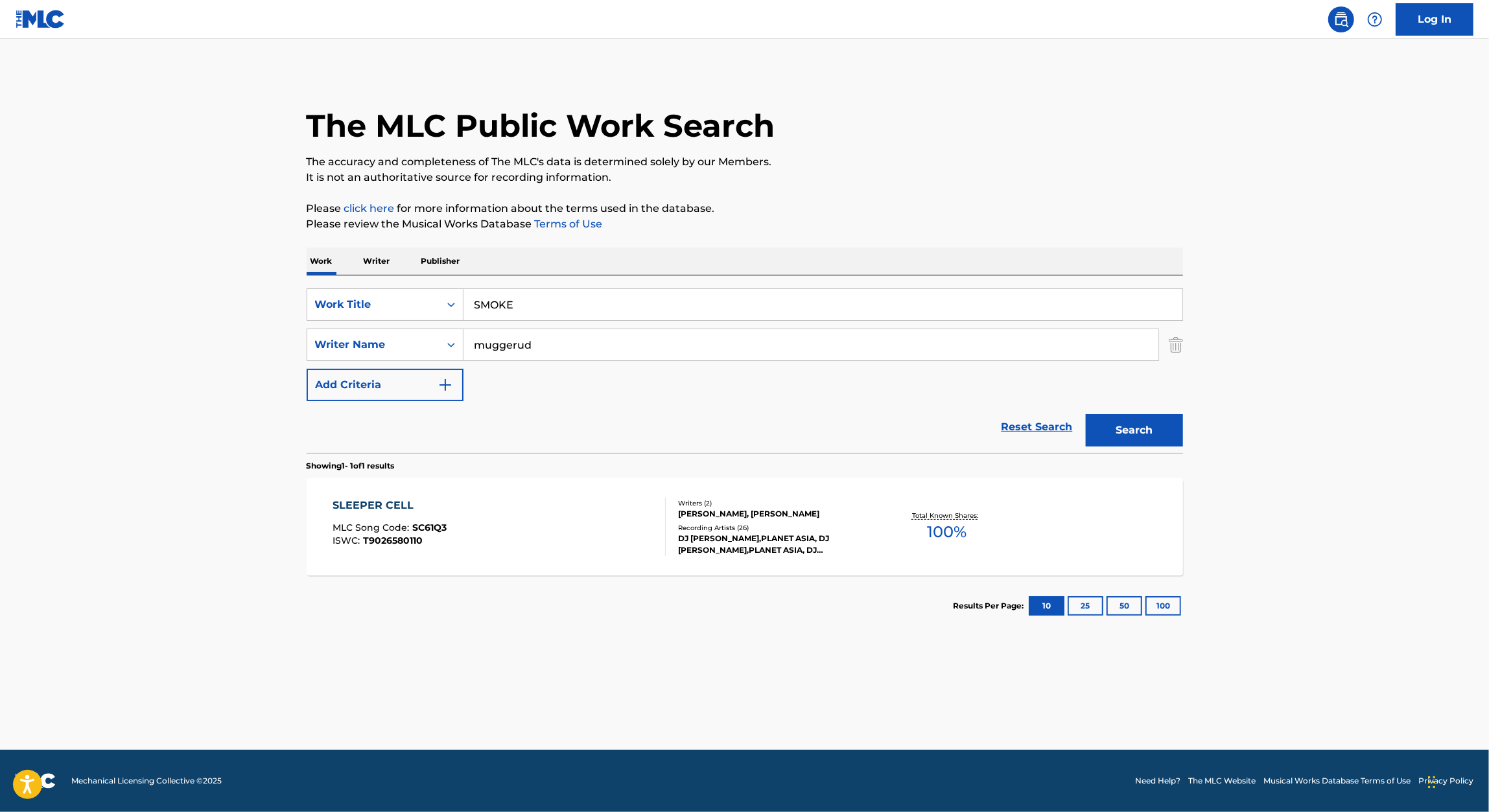
click at [1134, 425] on button "Search" at bounding box center [1134, 430] width 97 height 32
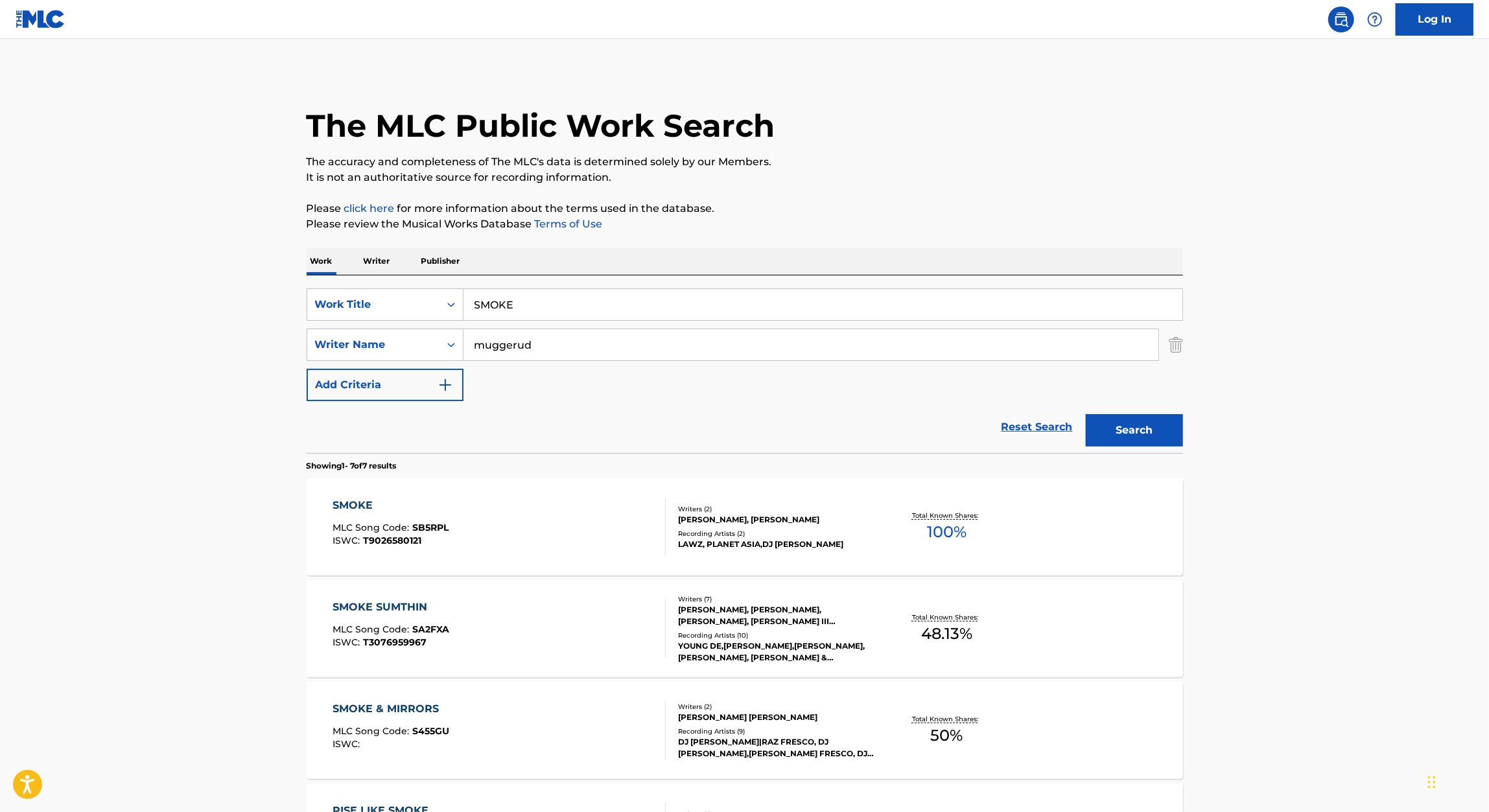
click at [384, 502] on div "SMOKE" at bounding box center [390, 506] width 116 height 15
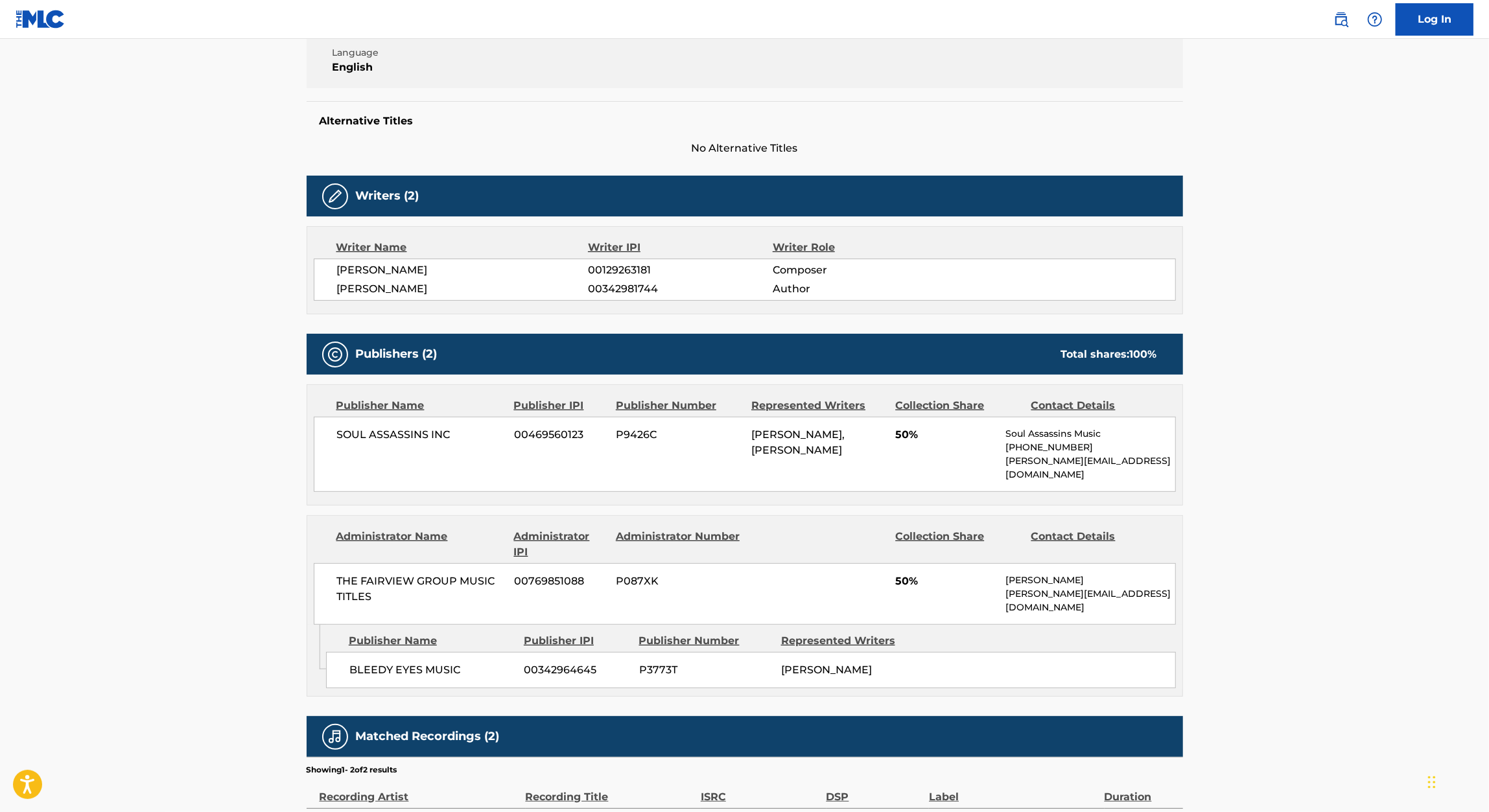
scroll to position [396, 0]
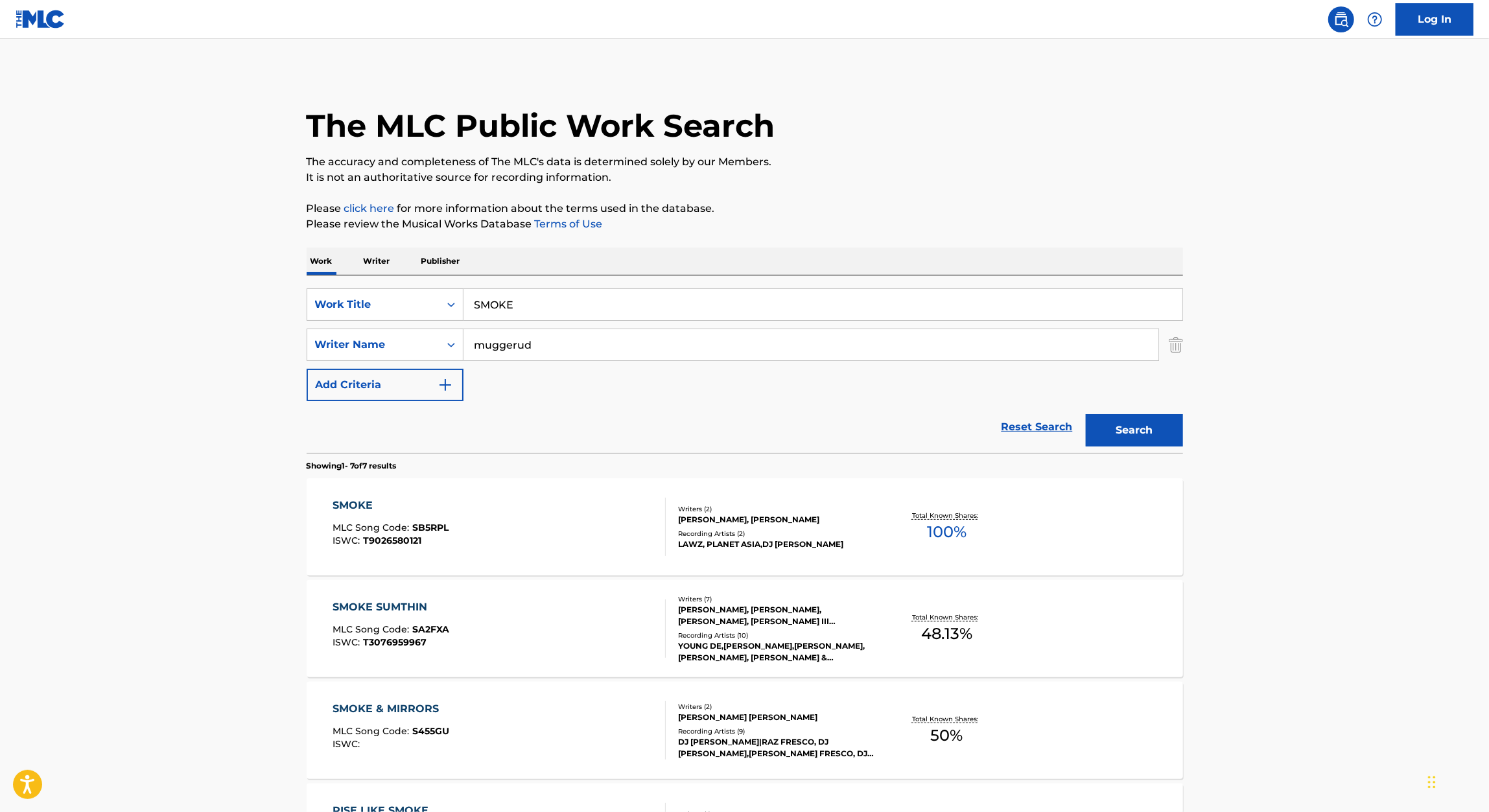
click at [532, 344] on input "muggerud" at bounding box center [811, 345] width 694 height 31
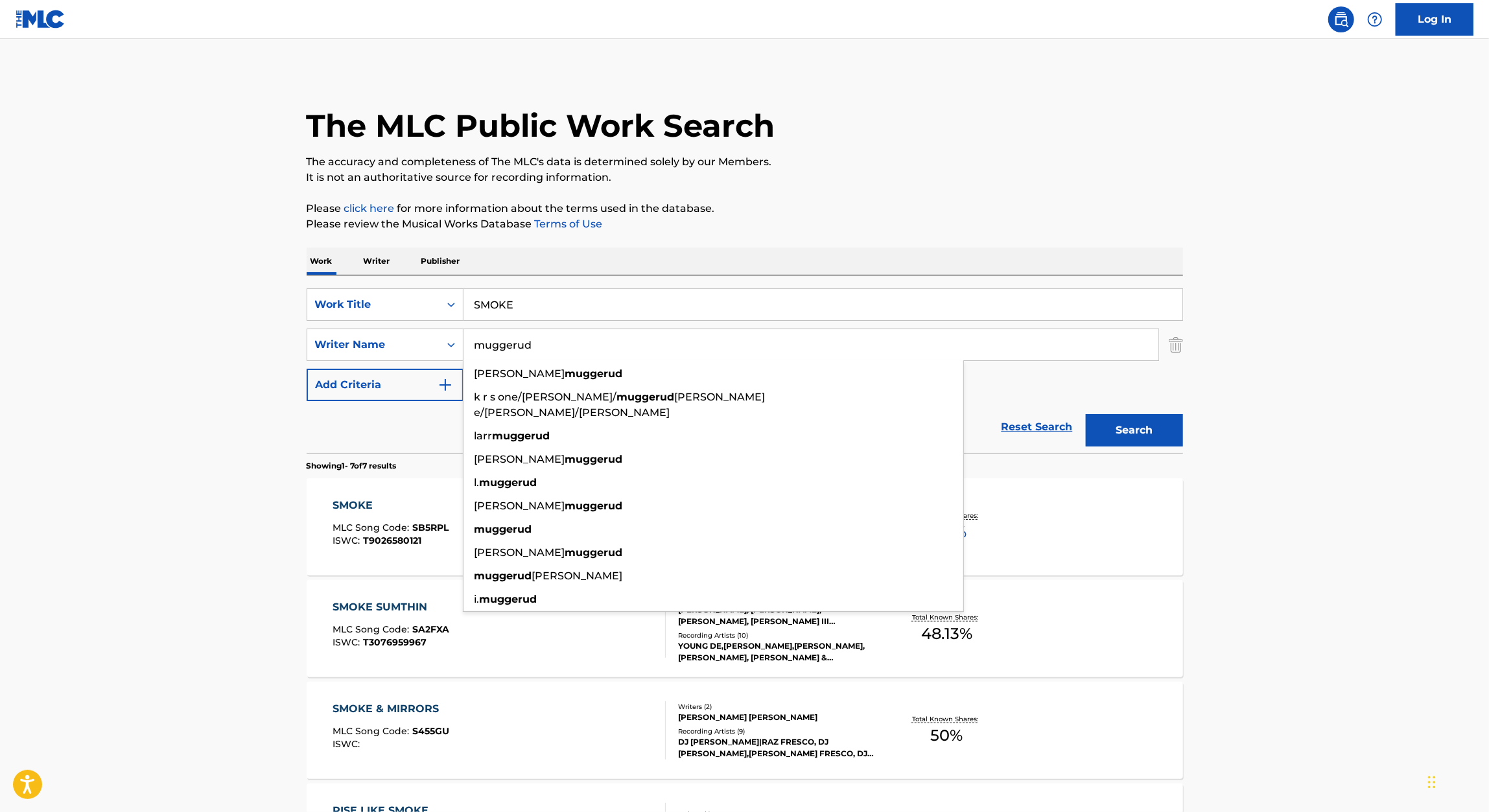
paste input "DEATH FREES EVERY SOUL"
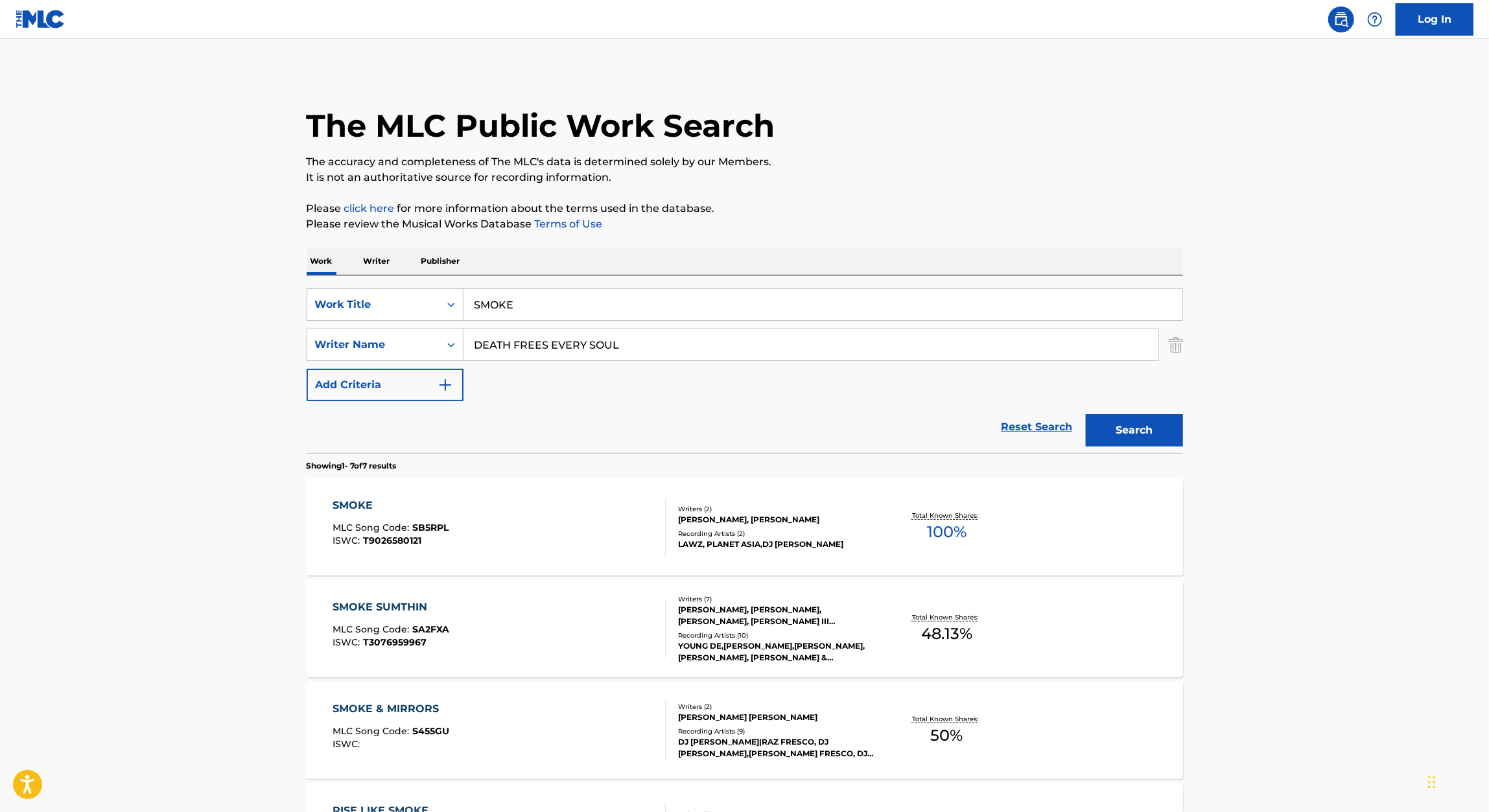
click at [920, 232] on div "The MLC Public Work Search The accuracy and completeness of The MLC's data is d…" at bounding box center [745, 658] width 908 height 1176
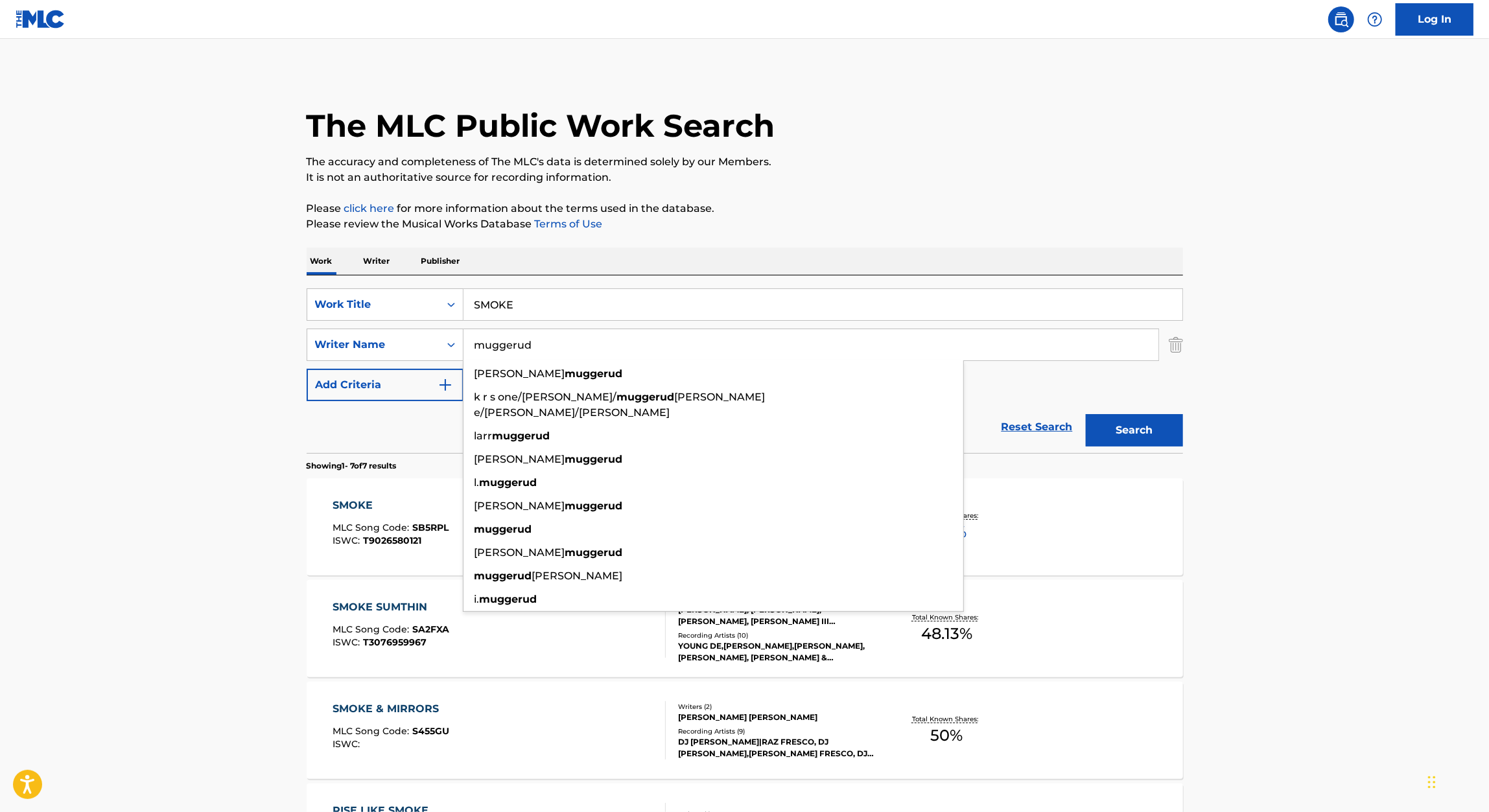
type input "muggerud"
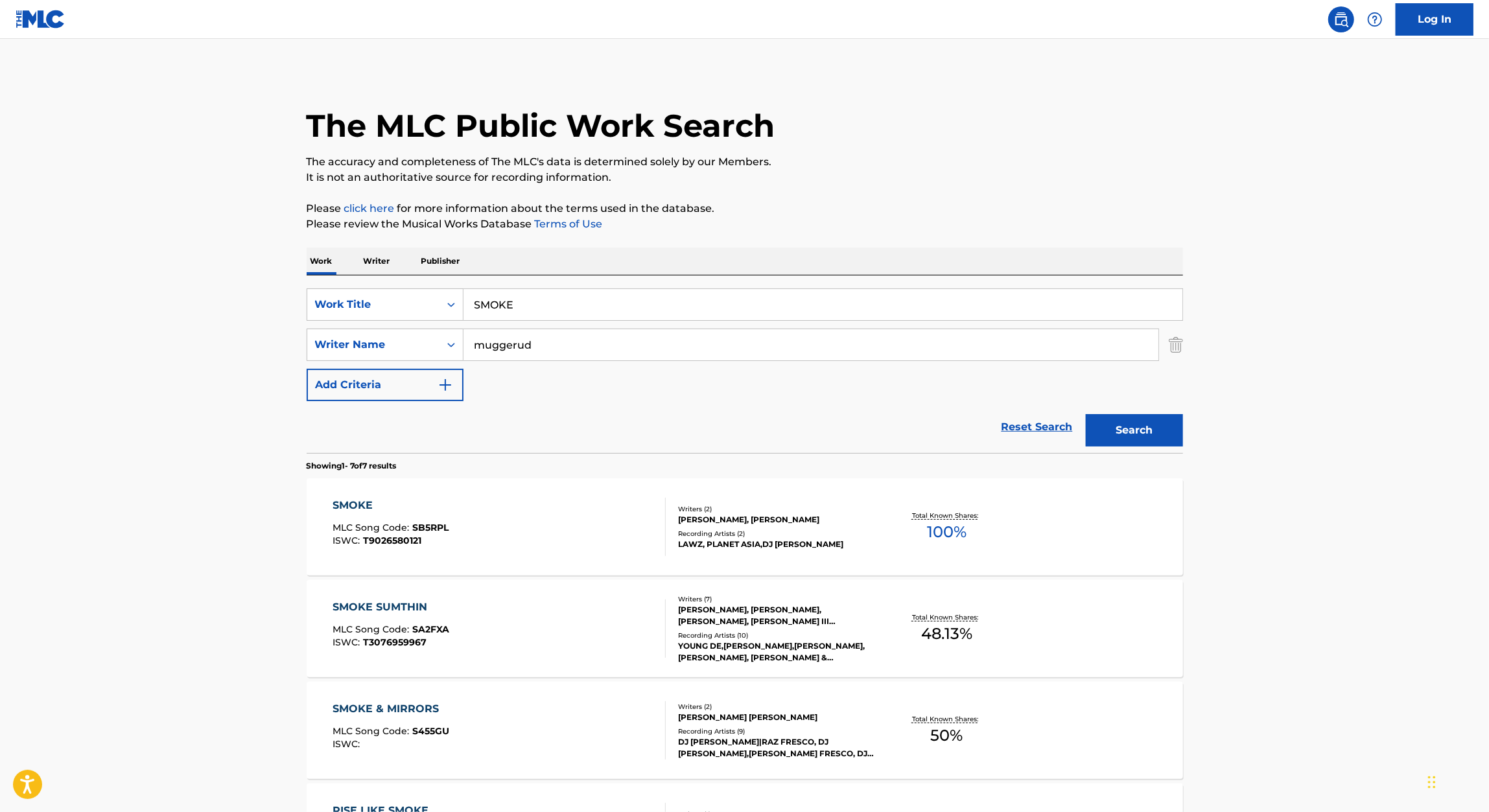
click at [643, 296] on input "SMOKE" at bounding box center [823, 304] width 719 height 31
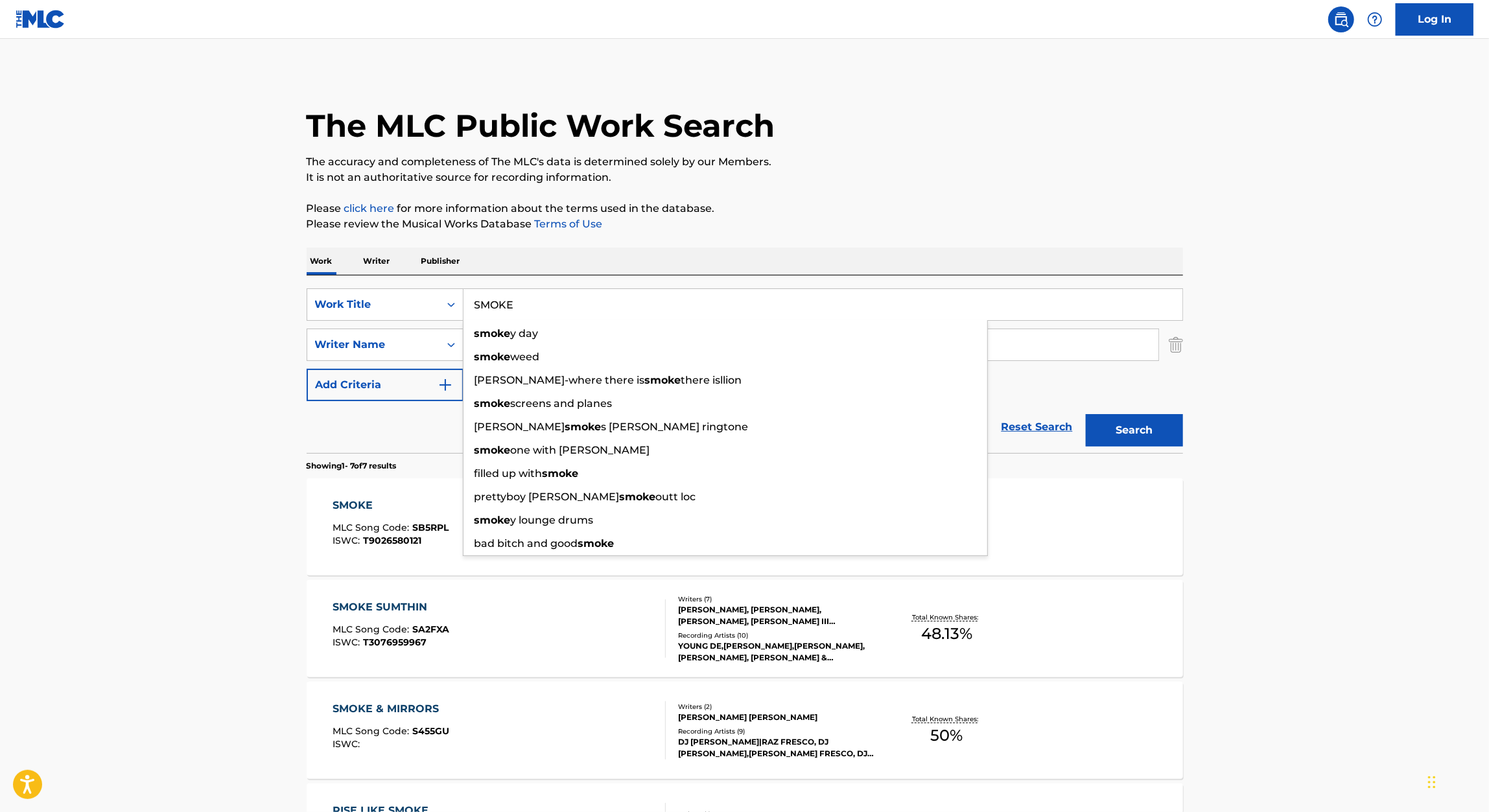
click at [643, 296] on input "SMOKE" at bounding box center [823, 304] width 719 height 31
paste input "DEATH FREES EVERY SOUL"
type input "DEATH FREES EVERY SOUL"
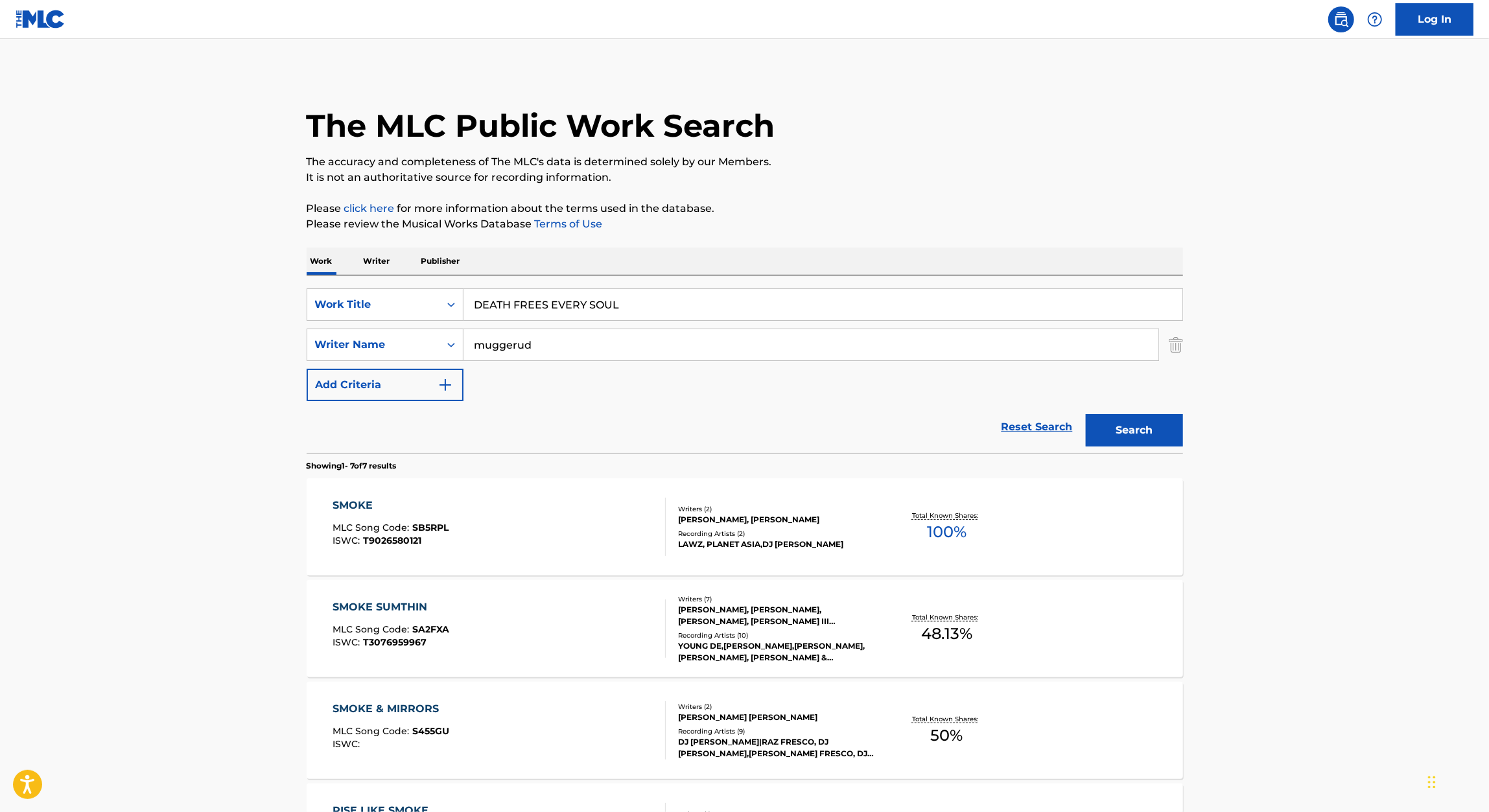
click at [810, 235] on div "The MLC Public Work Search The accuracy and completeness of The MLC's data is d…" at bounding box center [745, 658] width 908 height 1176
click at [1141, 425] on button "Search" at bounding box center [1134, 430] width 97 height 32
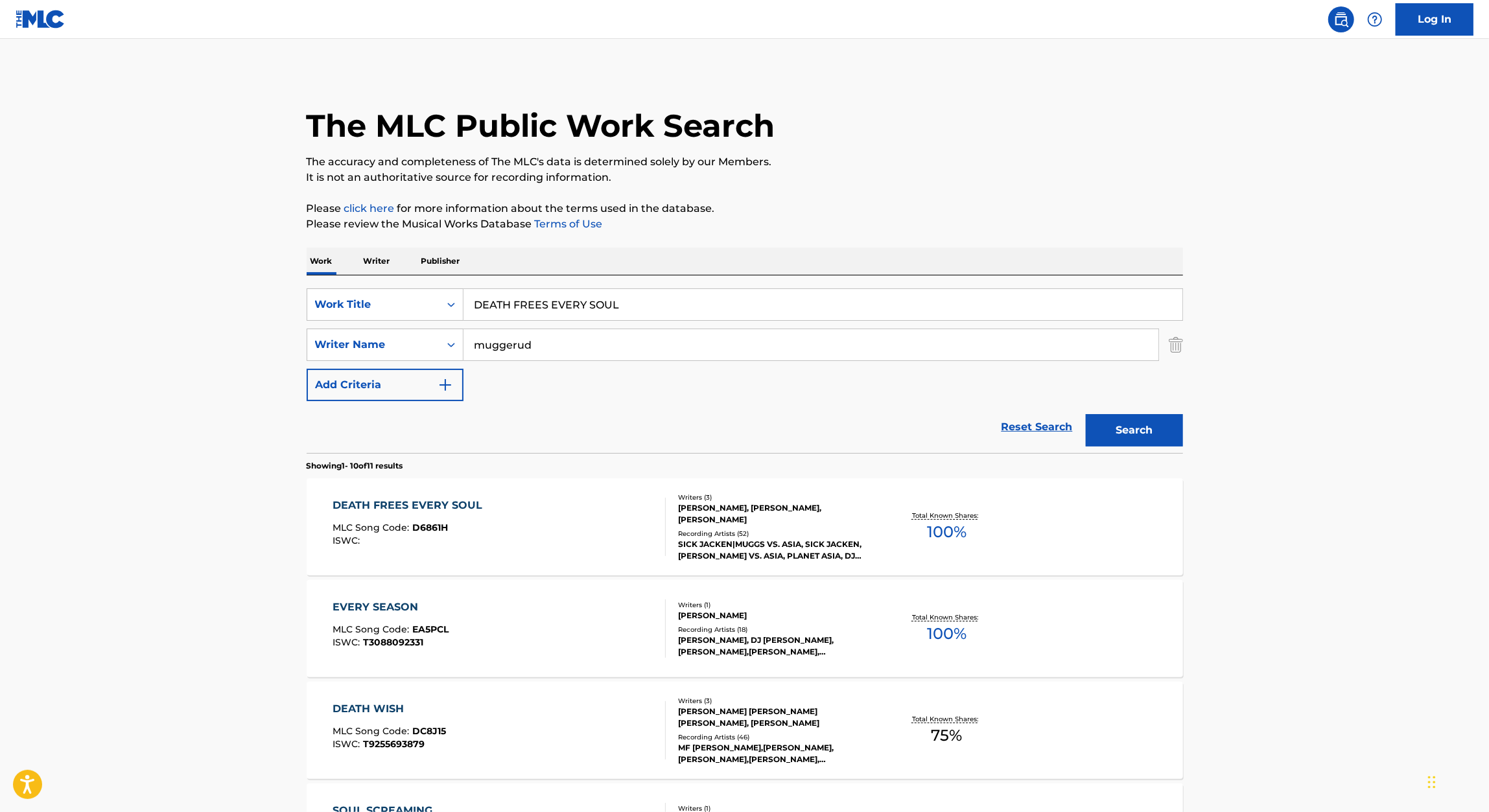
click at [465, 513] on div "DEATH FREES EVERY SOUL MLC Song Code : D6861H ISWC :" at bounding box center [410, 527] width 156 height 58
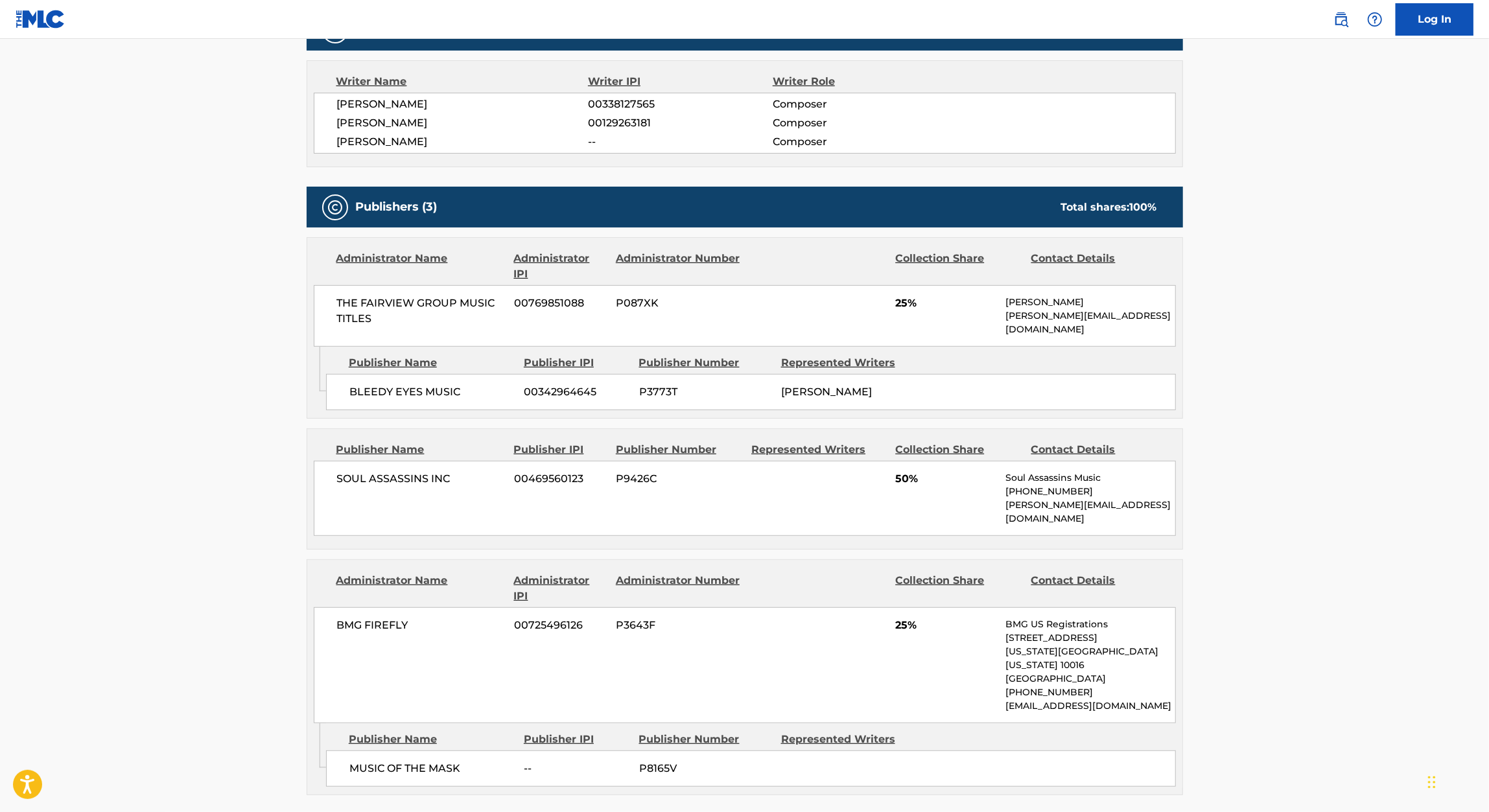
scroll to position [452, 0]
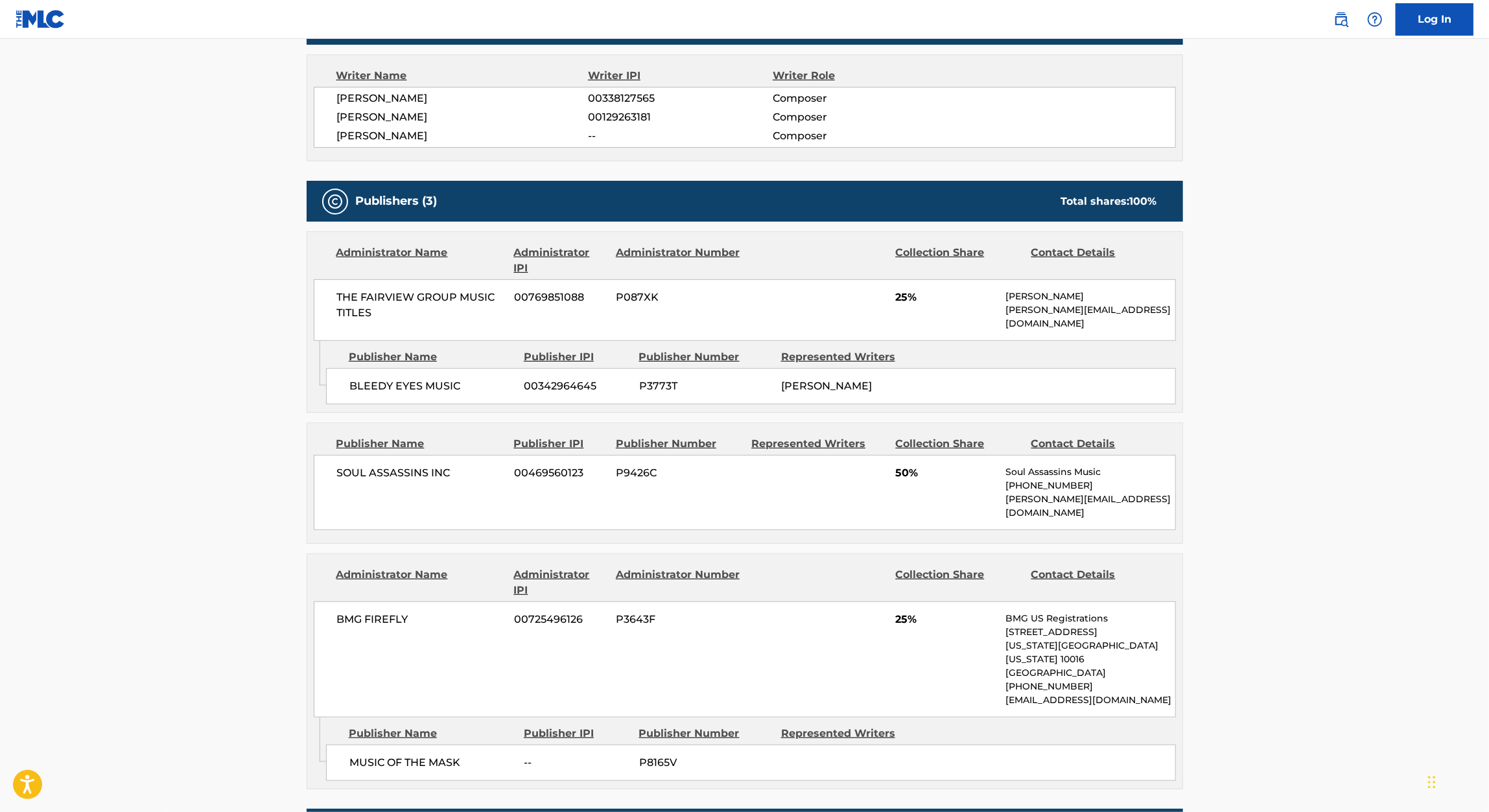
click at [557, 378] on span "00342964645" at bounding box center [576, 386] width 105 height 15
copy span "00342964645"
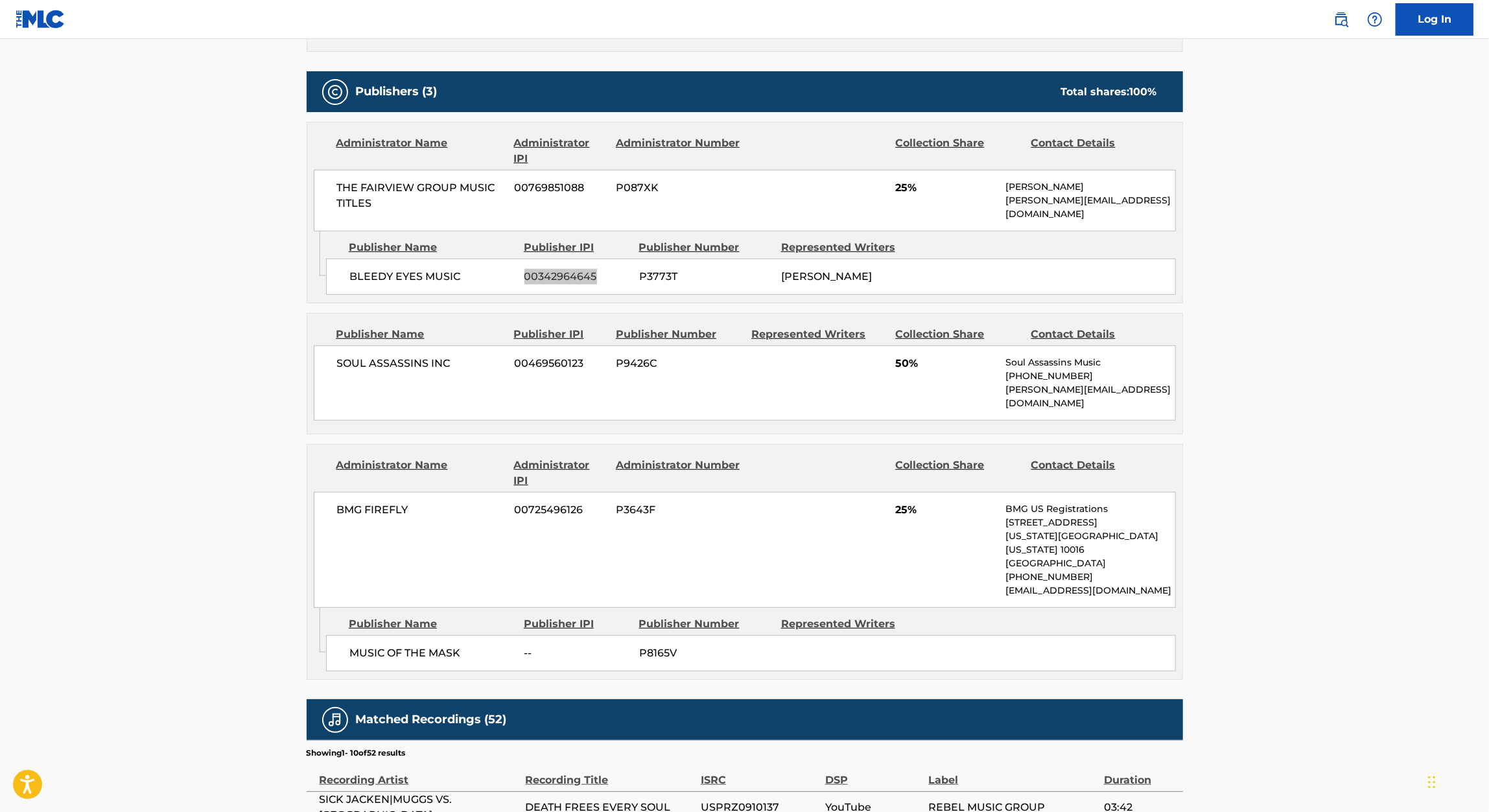
scroll to position [577, 0]
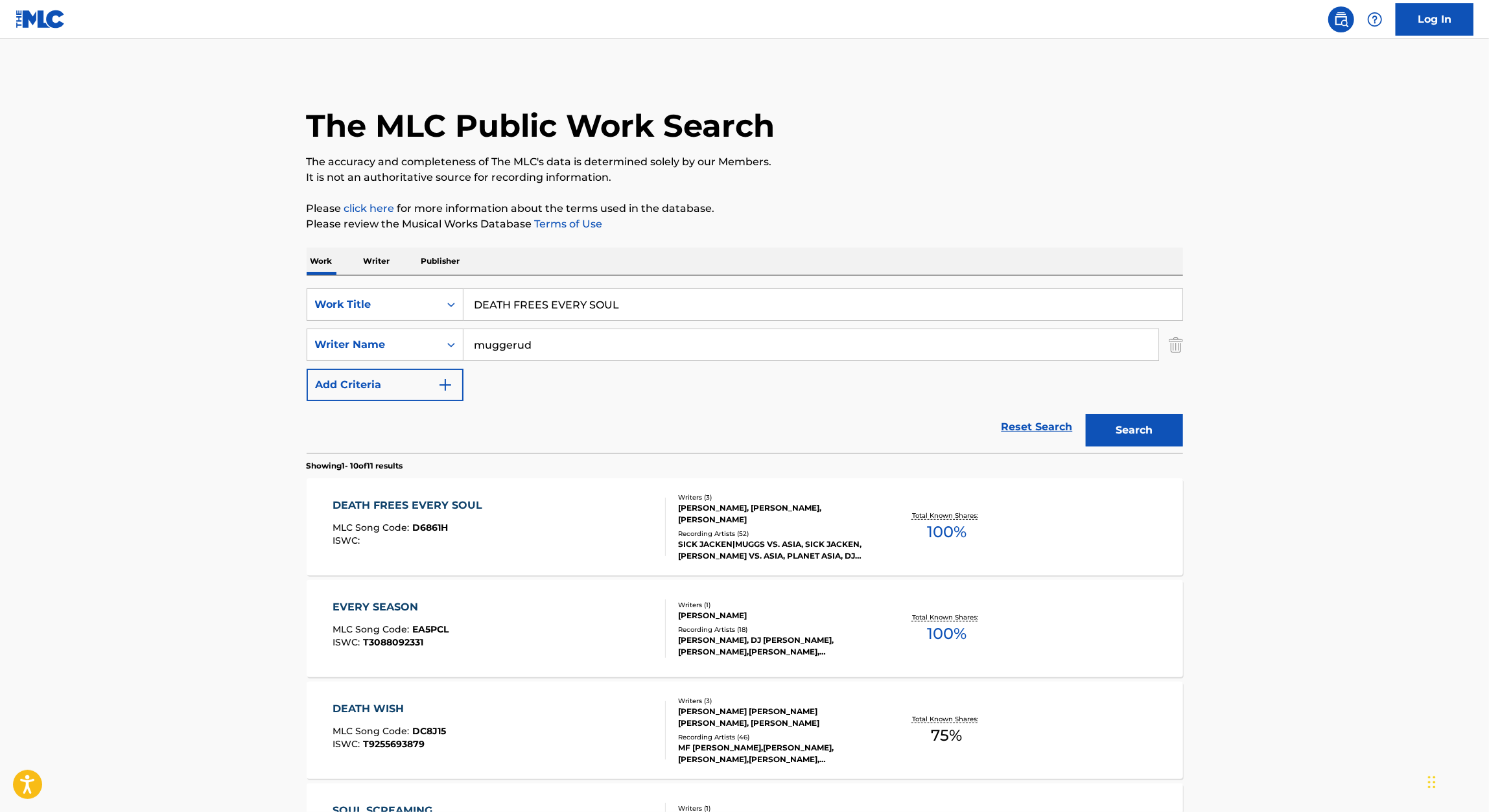
click at [723, 308] on input "DEATH FREES EVERY SOUL" at bounding box center [823, 304] width 719 height 31
paste input "ALL HAIL THE KING"
type input "ALL HAIL THE KING"
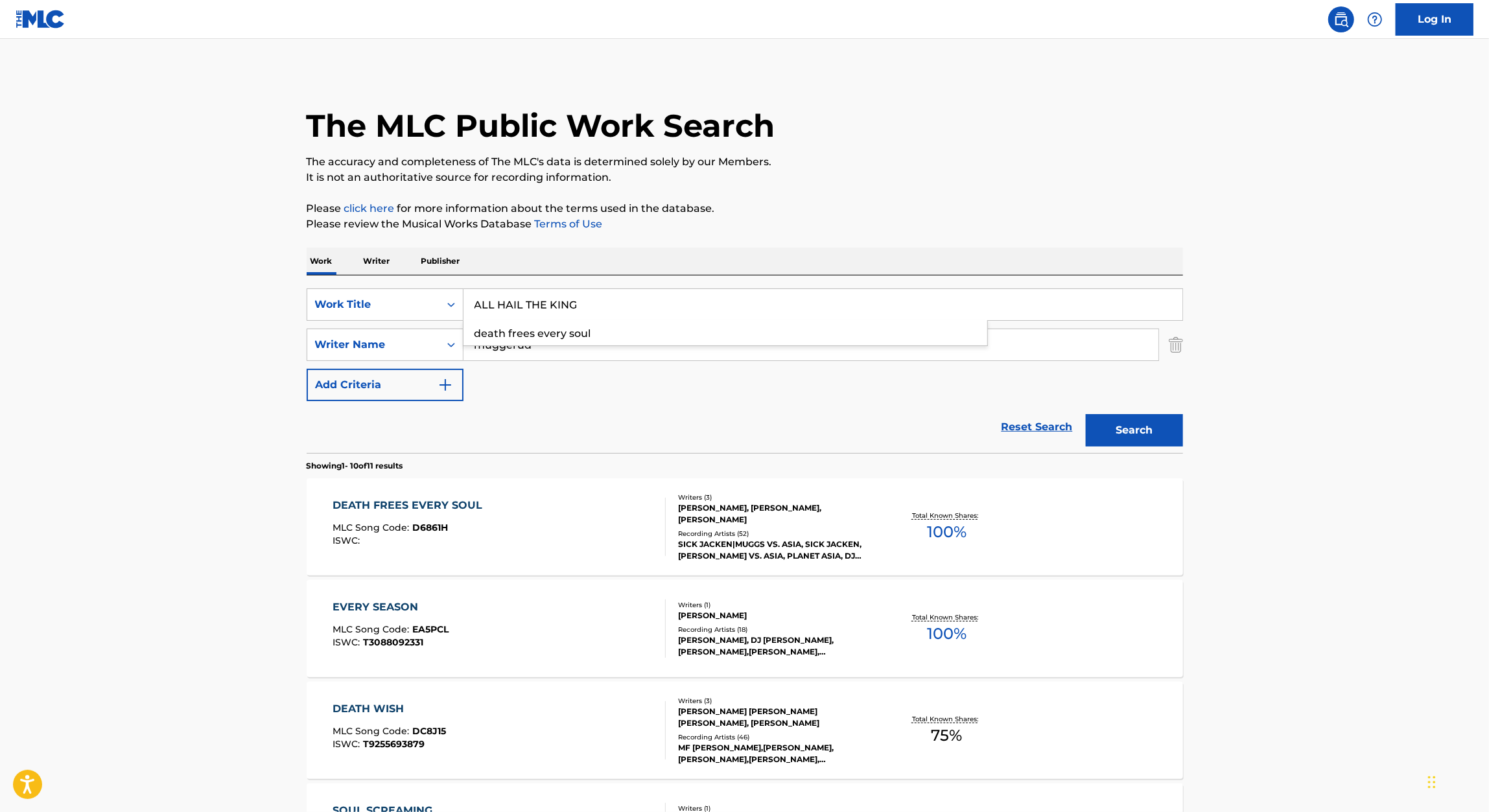
click at [973, 222] on p "Please review the Musical Works Database Terms of Use" at bounding box center [744, 224] width 876 height 15
click at [1131, 411] on div "Search" at bounding box center [1131, 427] width 104 height 52
click at [1130, 424] on button "Search" at bounding box center [1134, 430] width 97 height 32
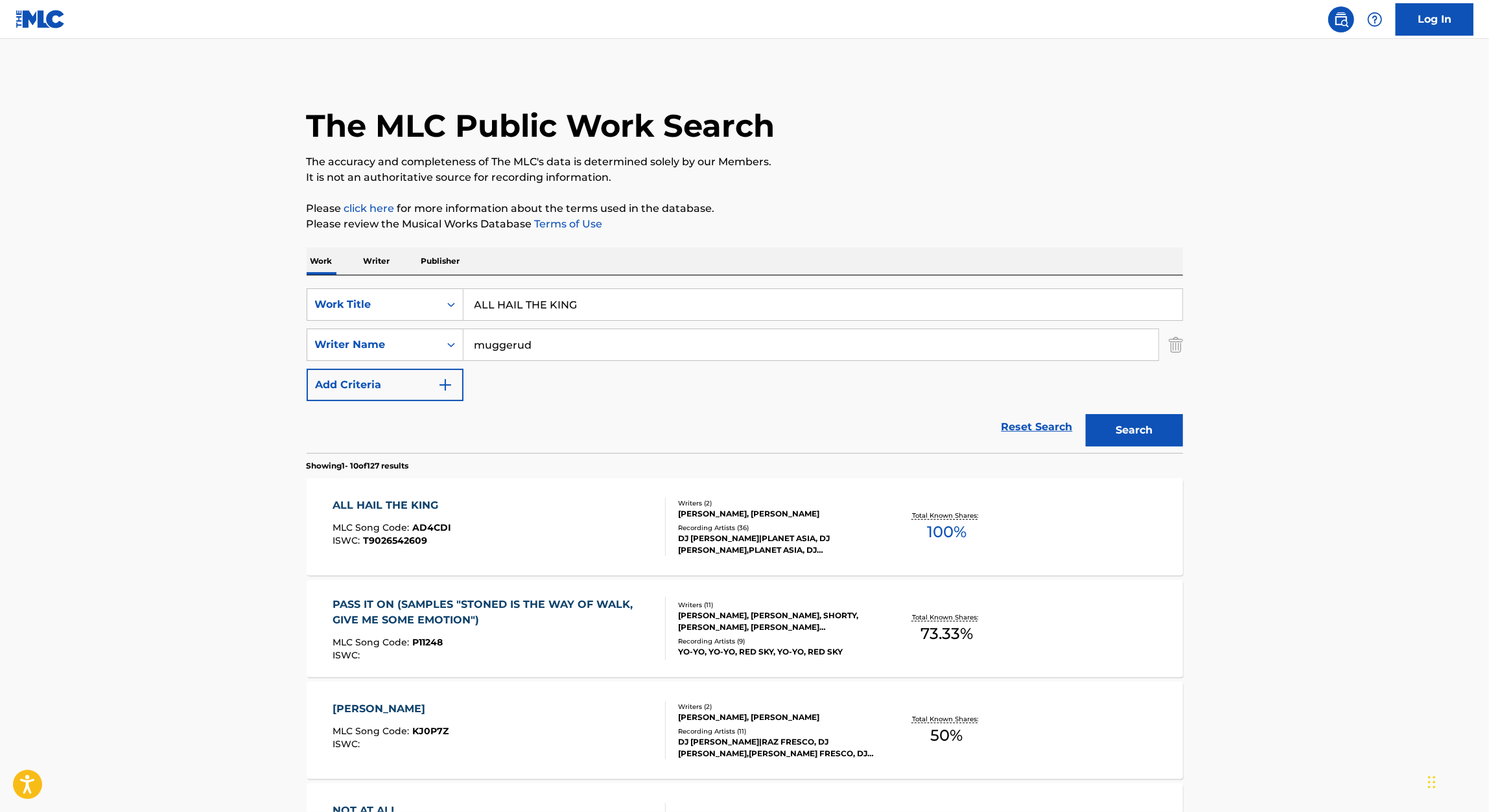
click at [409, 506] on div "ALL HAIL THE KING" at bounding box center [391, 506] width 118 height 15
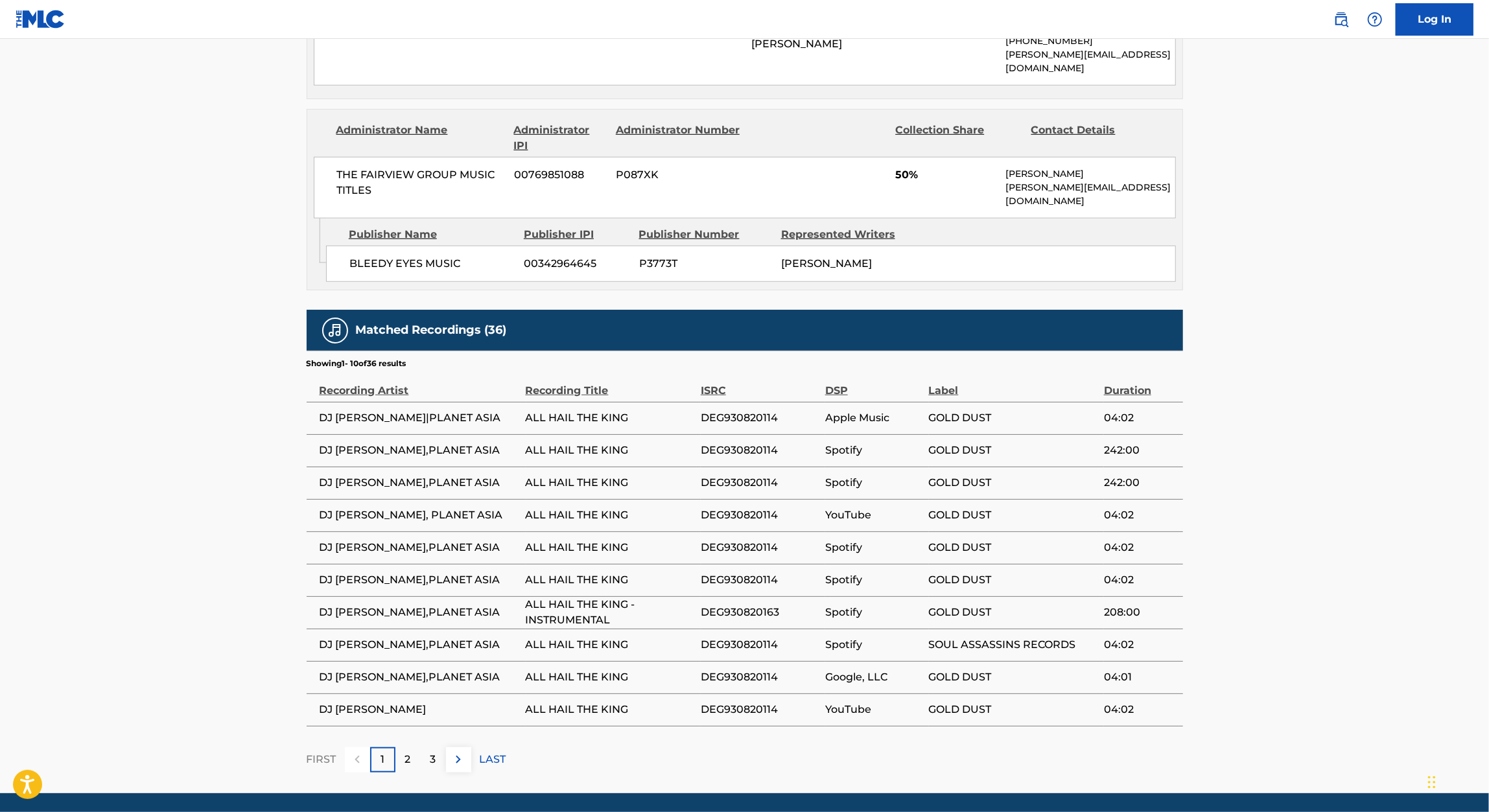
scroll to position [690, 0]
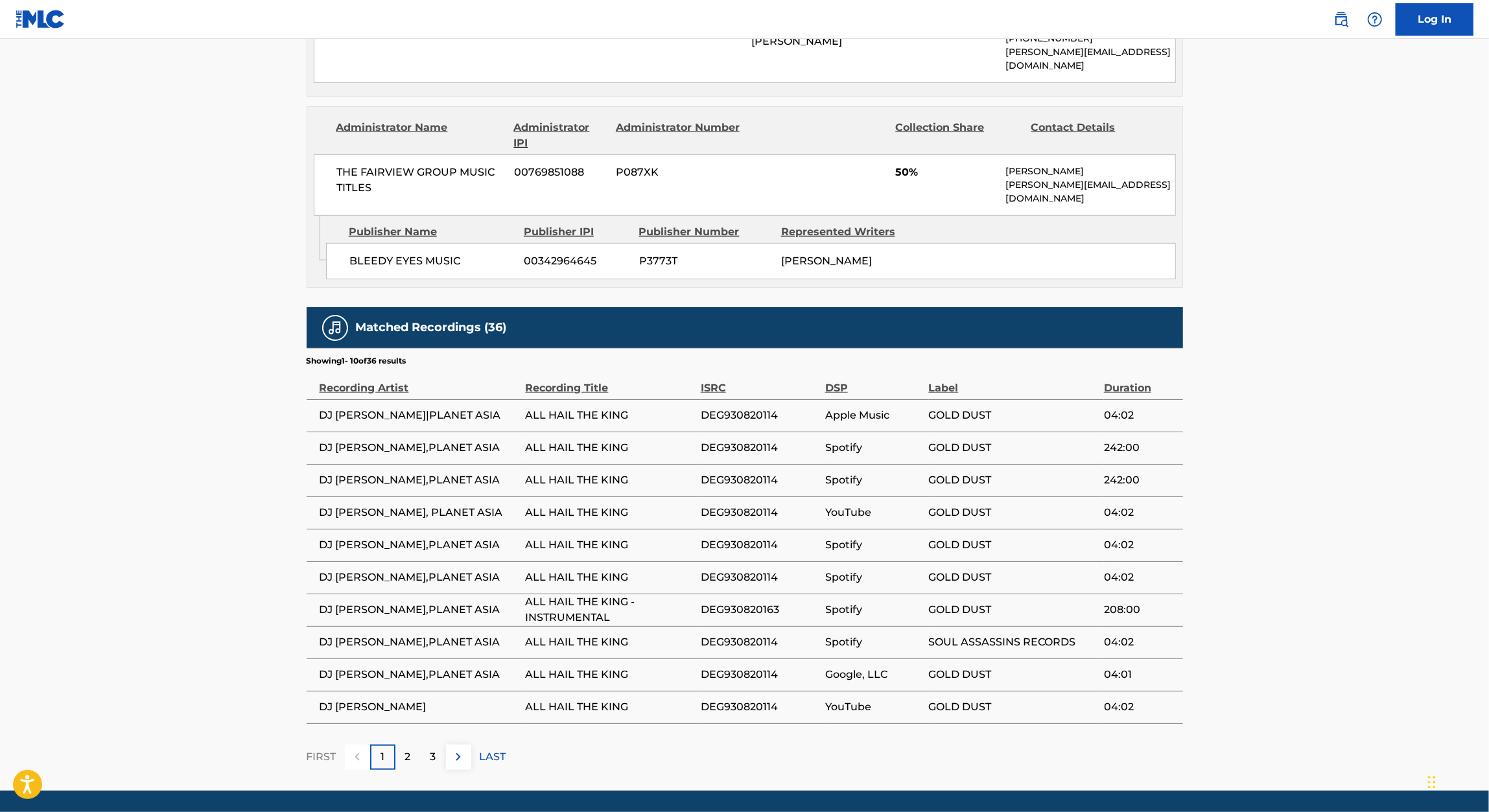
click at [410, 749] on p "2" at bounding box center [408, 757] width 6 height 15
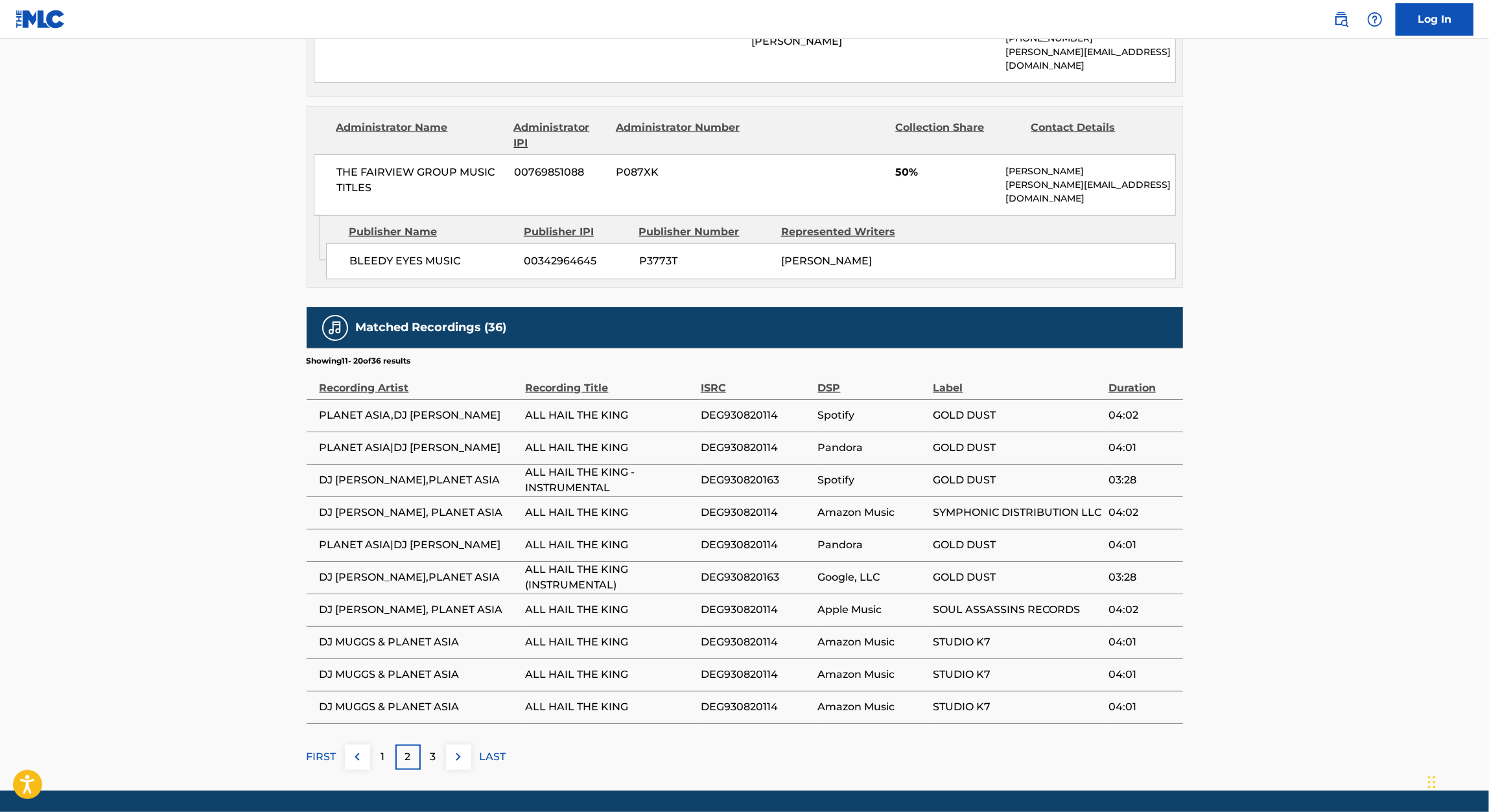
click at [434, 749] on p "3" at bounding box center [433, 757] width 6 height 15
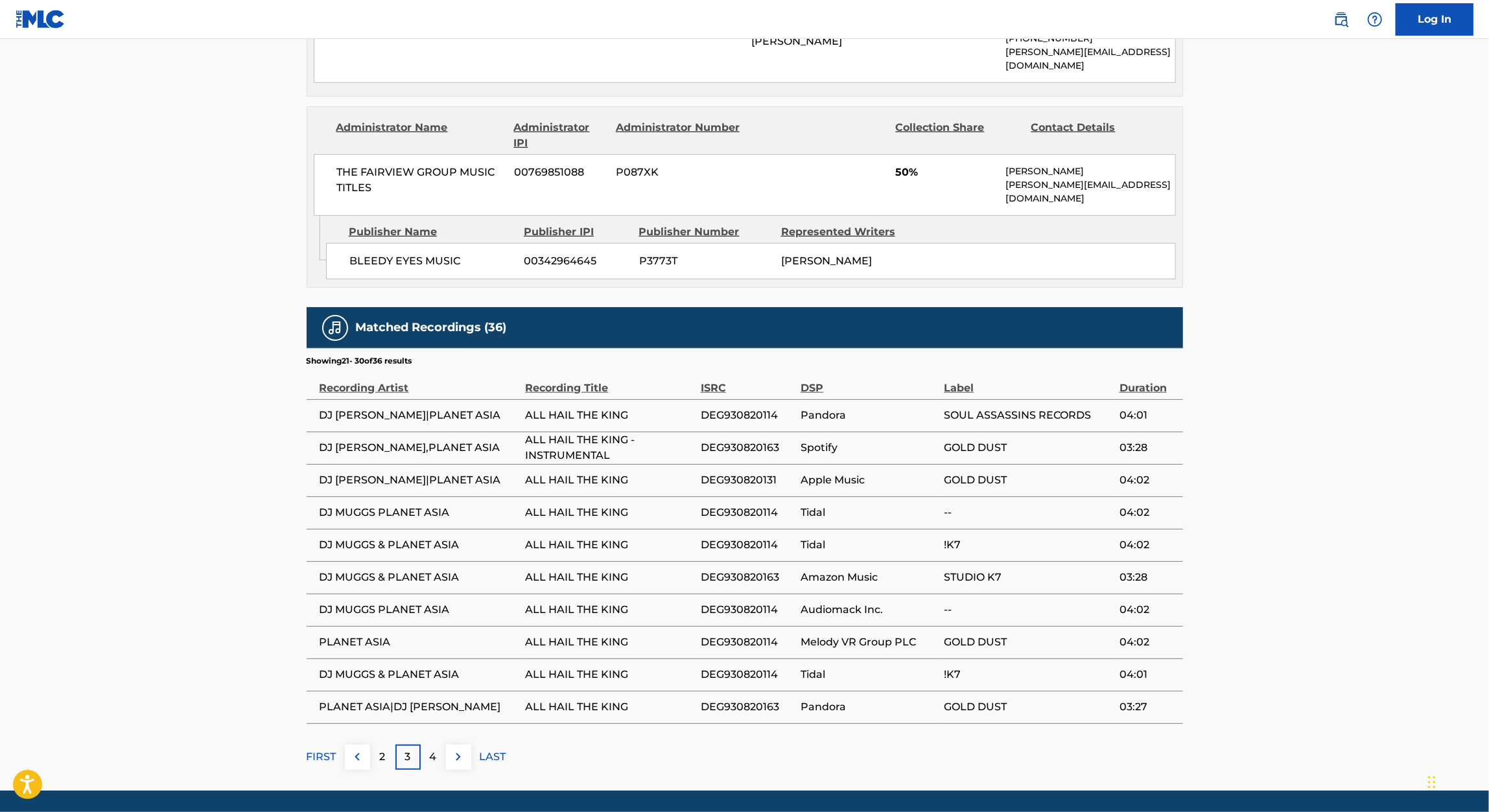
click at [749, 472] on span "DEG930820131" at bounding box center [747, 480] width 93 height 15
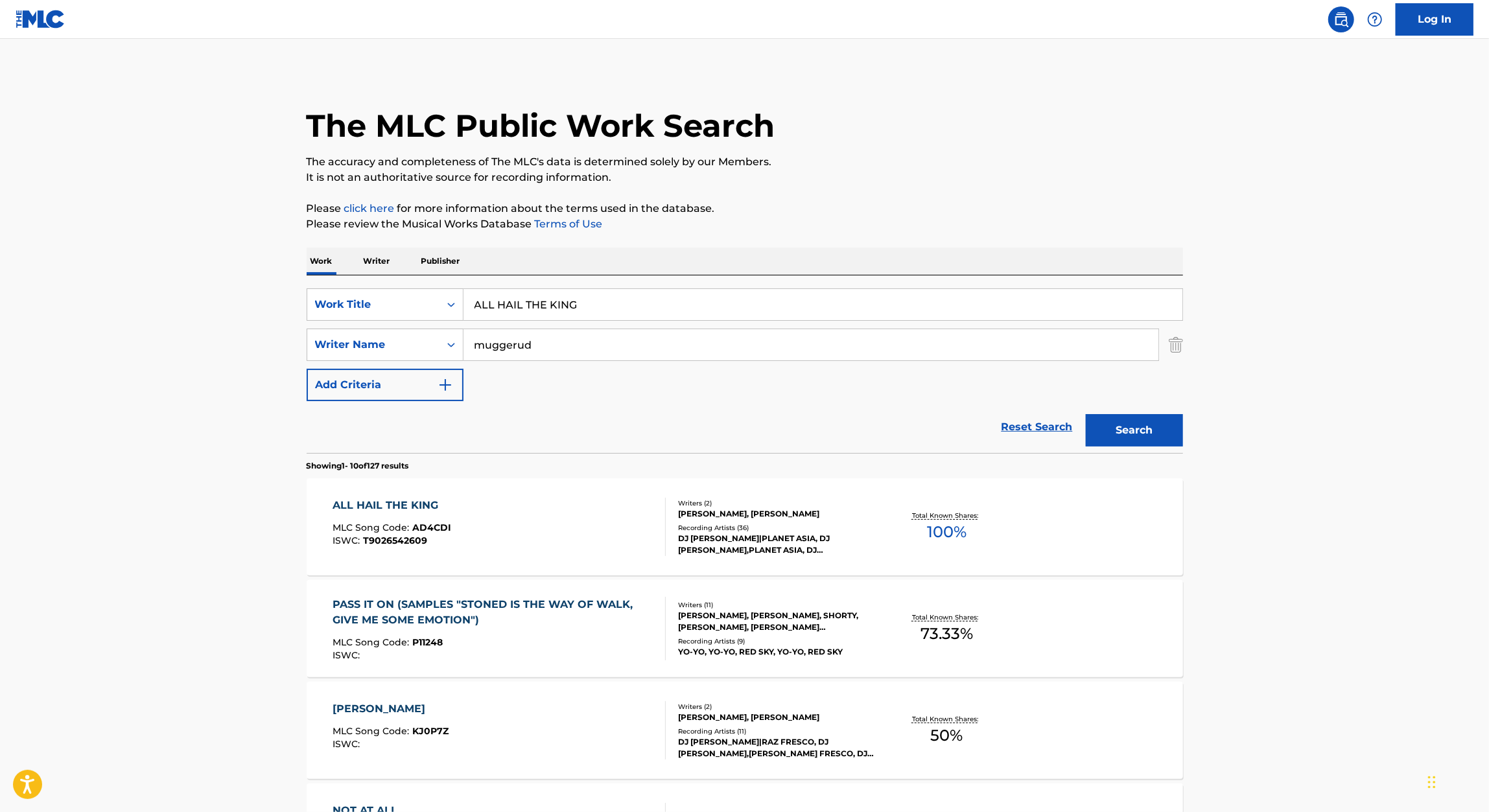
click at [605, 306] on input "ALL HAIL THE KING" at bounding box center [823, 304] width 719 height 31
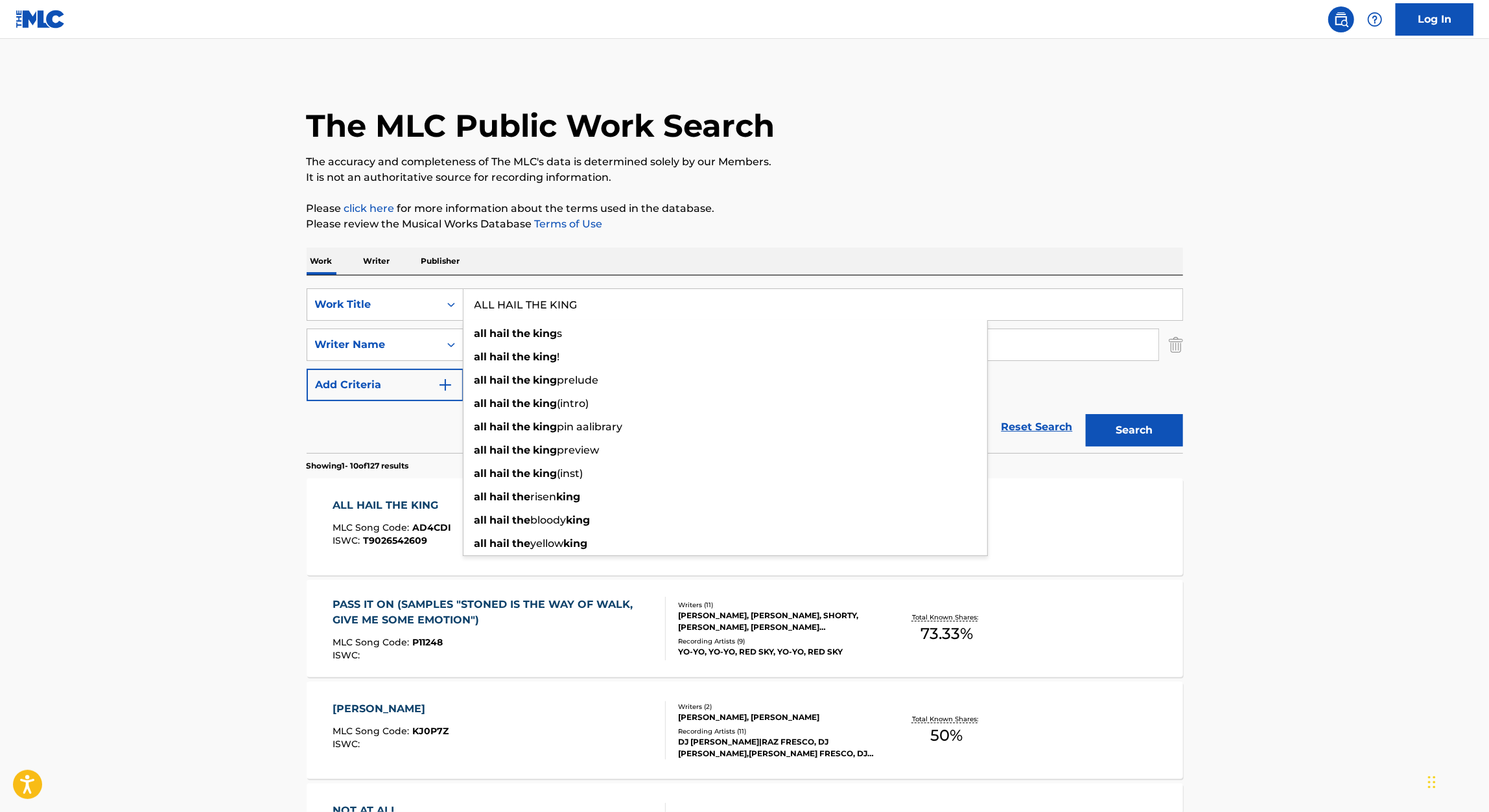
click at [605, 306] on input "ALL HAIL THE KING" at bounding box center [823, 304] width 719 height 31
paste input "BLACK ANGELS"
type input "BLACK ANGELS"
click at [943, 198] on div "The MLC Public Work Search The accuracy and completeness of The MLC's data is d…" at bounding box center [745, 814] width 908 height 1487
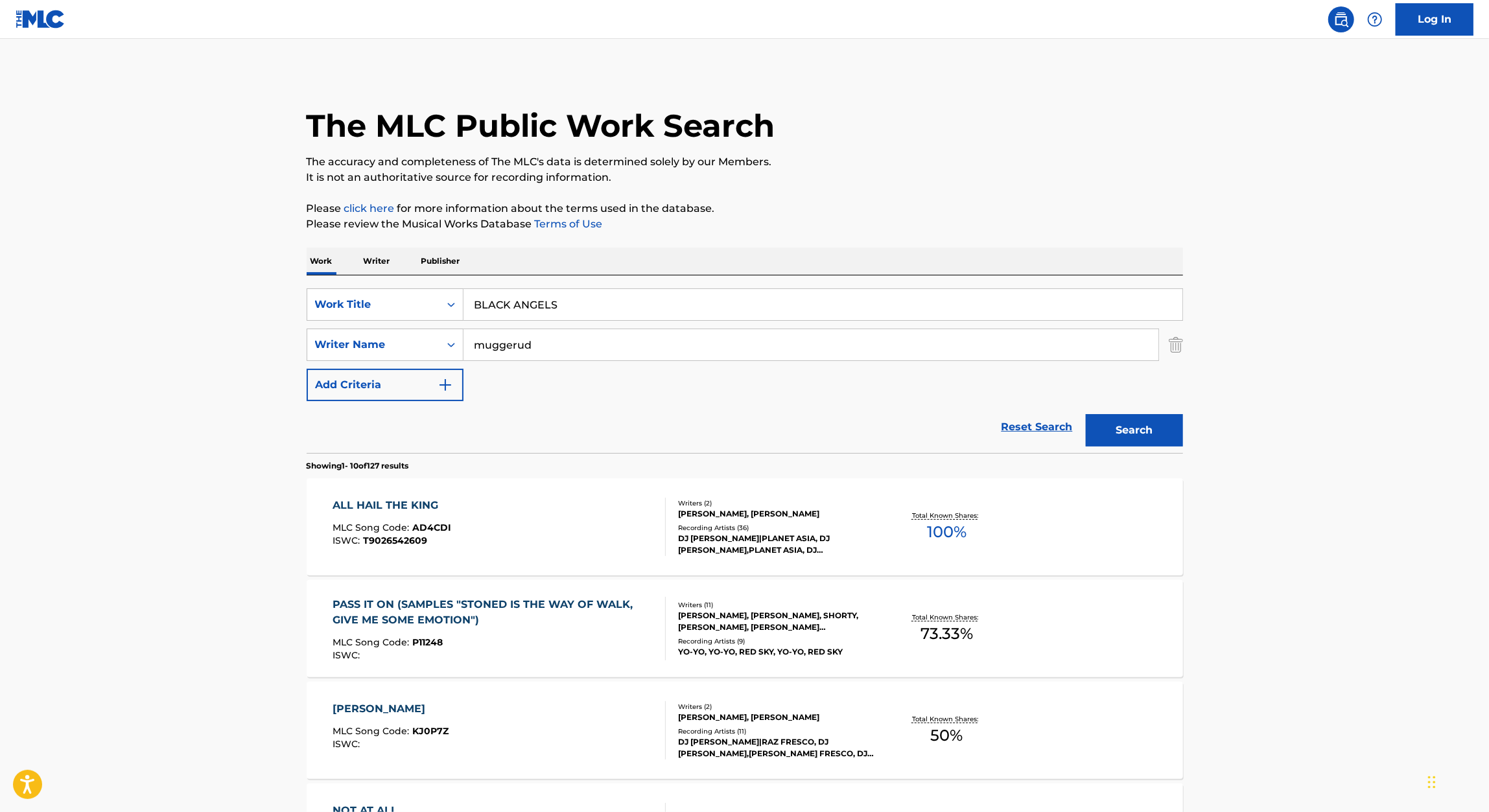
click at [1137, 414] on button "Search" at bounding box center [1134, 430] width 97 height 32
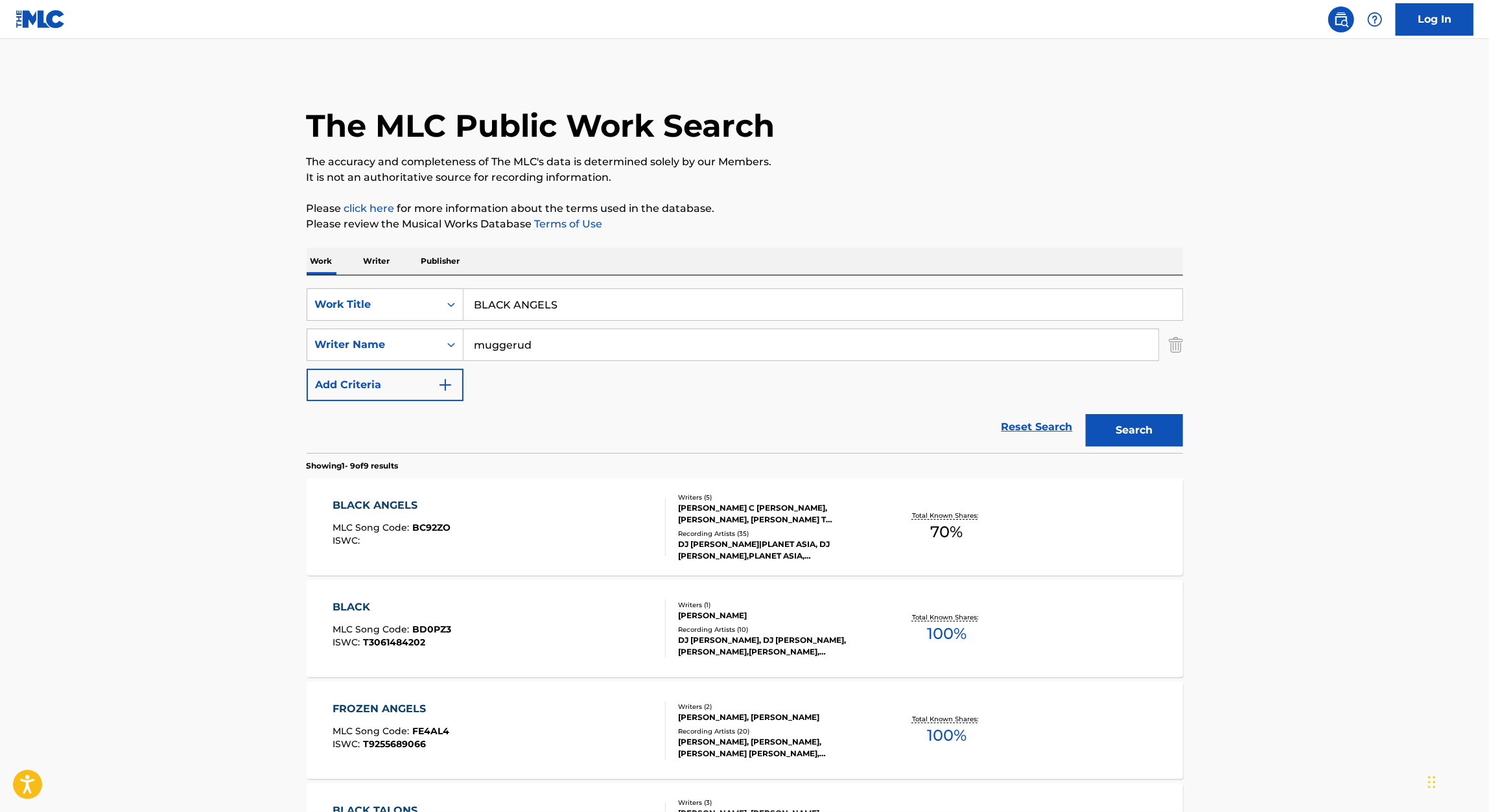
click at [387, 506] on div "BLACK ANGELS" at bounding box center [391, 506] width 118 height 15
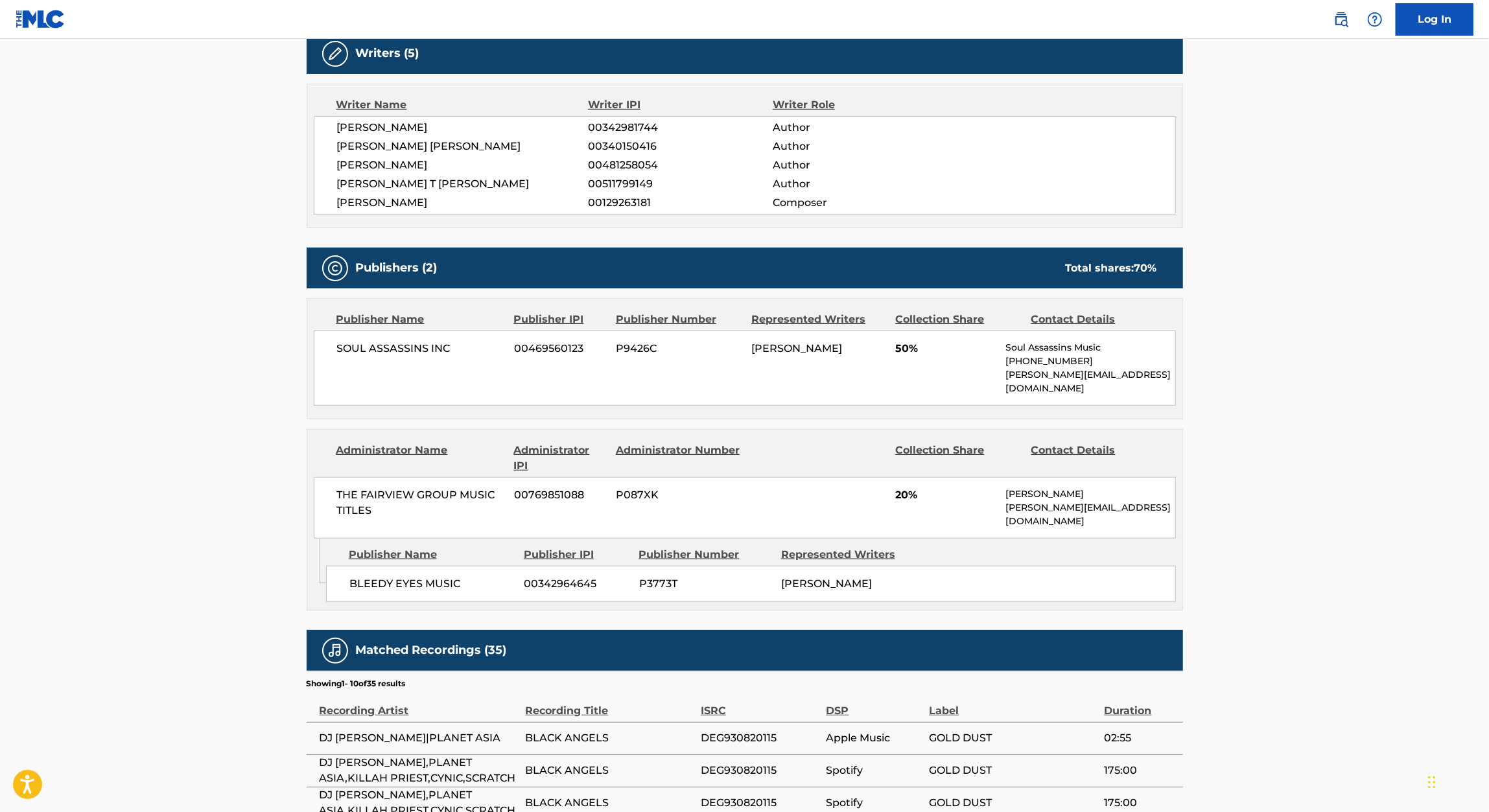
scroll to position [452, 0]
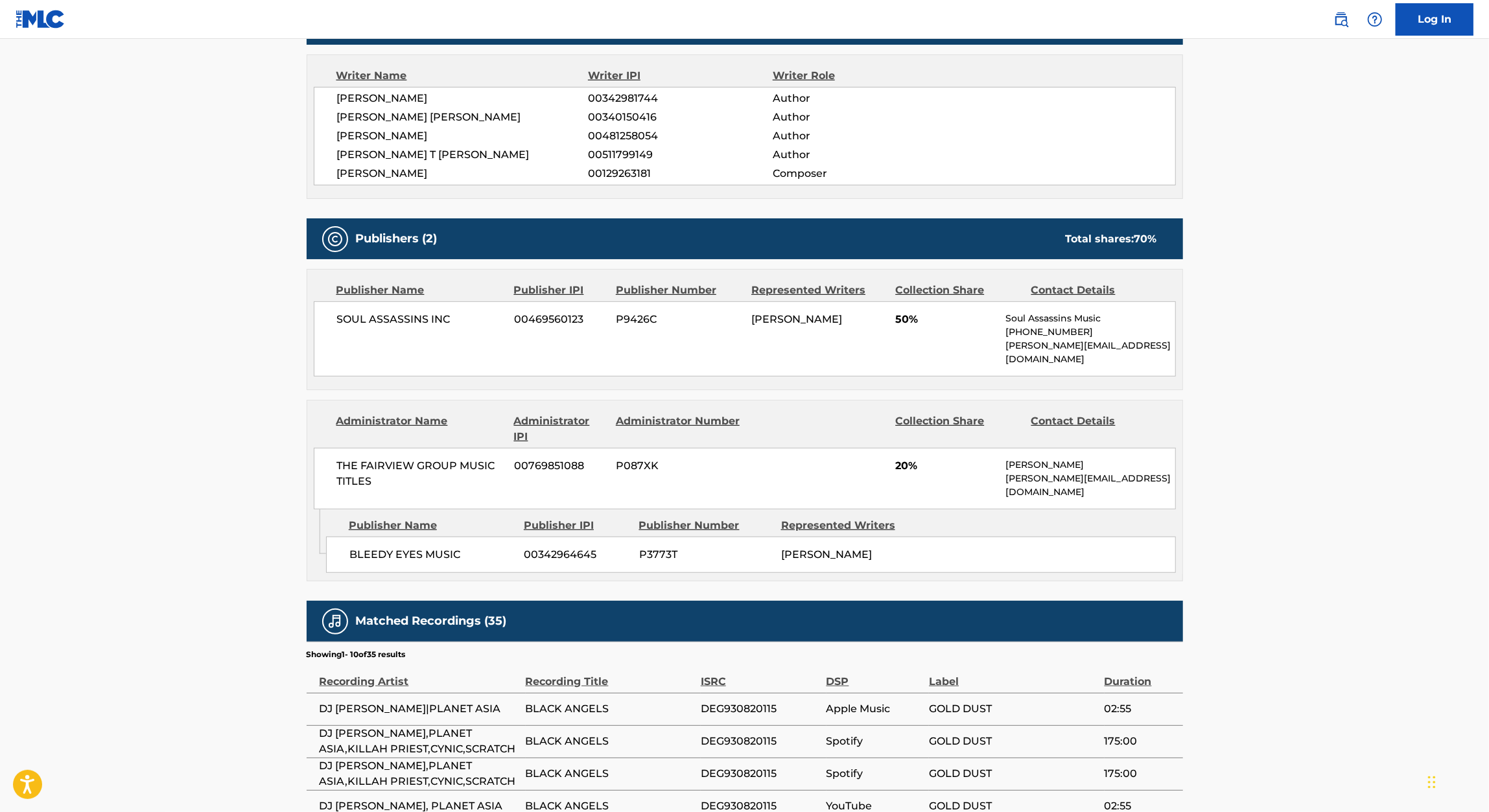
click at [551, 547] on span "00342964645" at bounding box center [576, 555] width 105 height 15
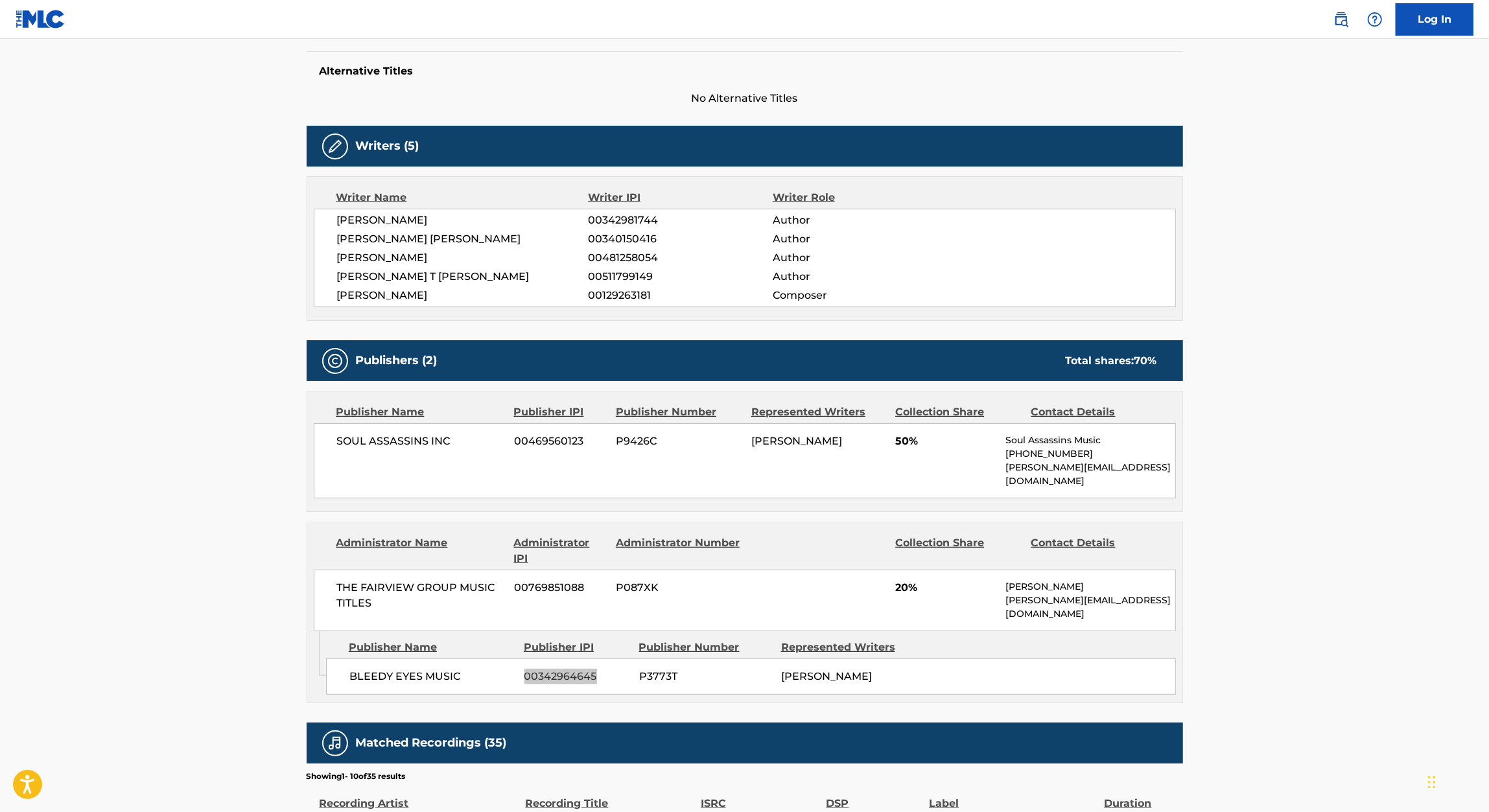
scroll to position [357, 0]
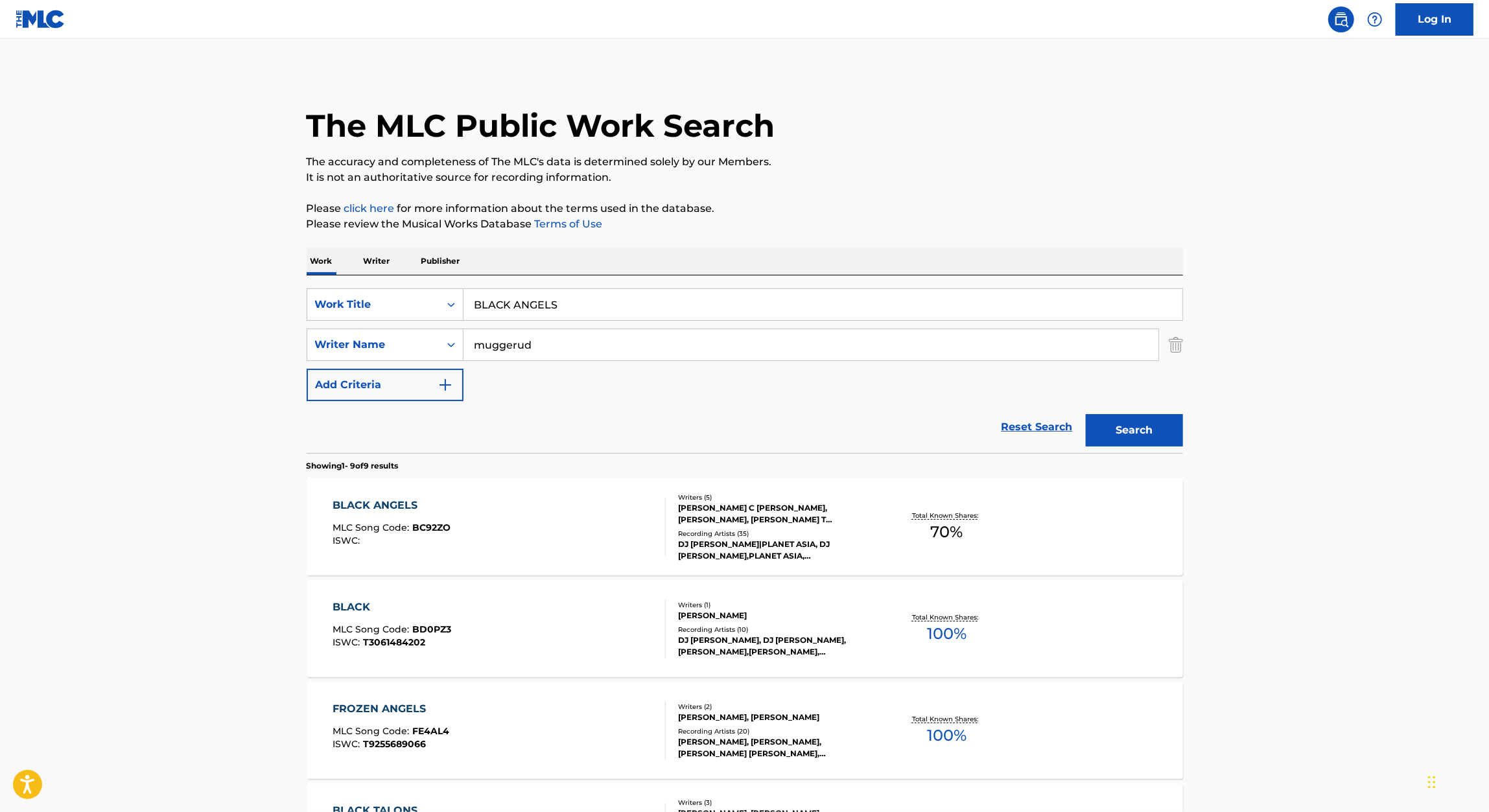
click at [536, 312] on input "BLACK ANGELS" at bounding box center [823, 304] width 719 height 31
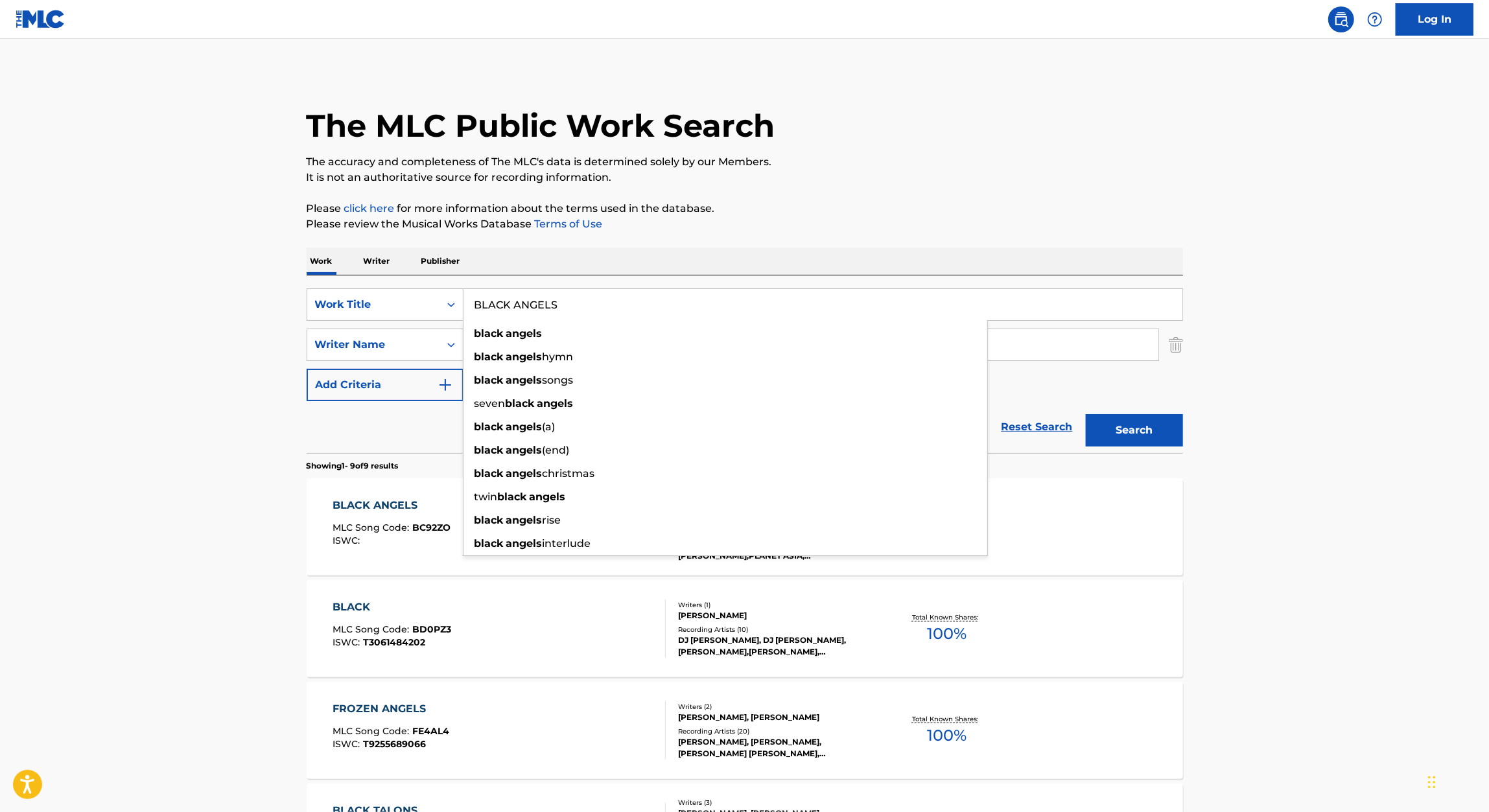
paste input "DRAMA"
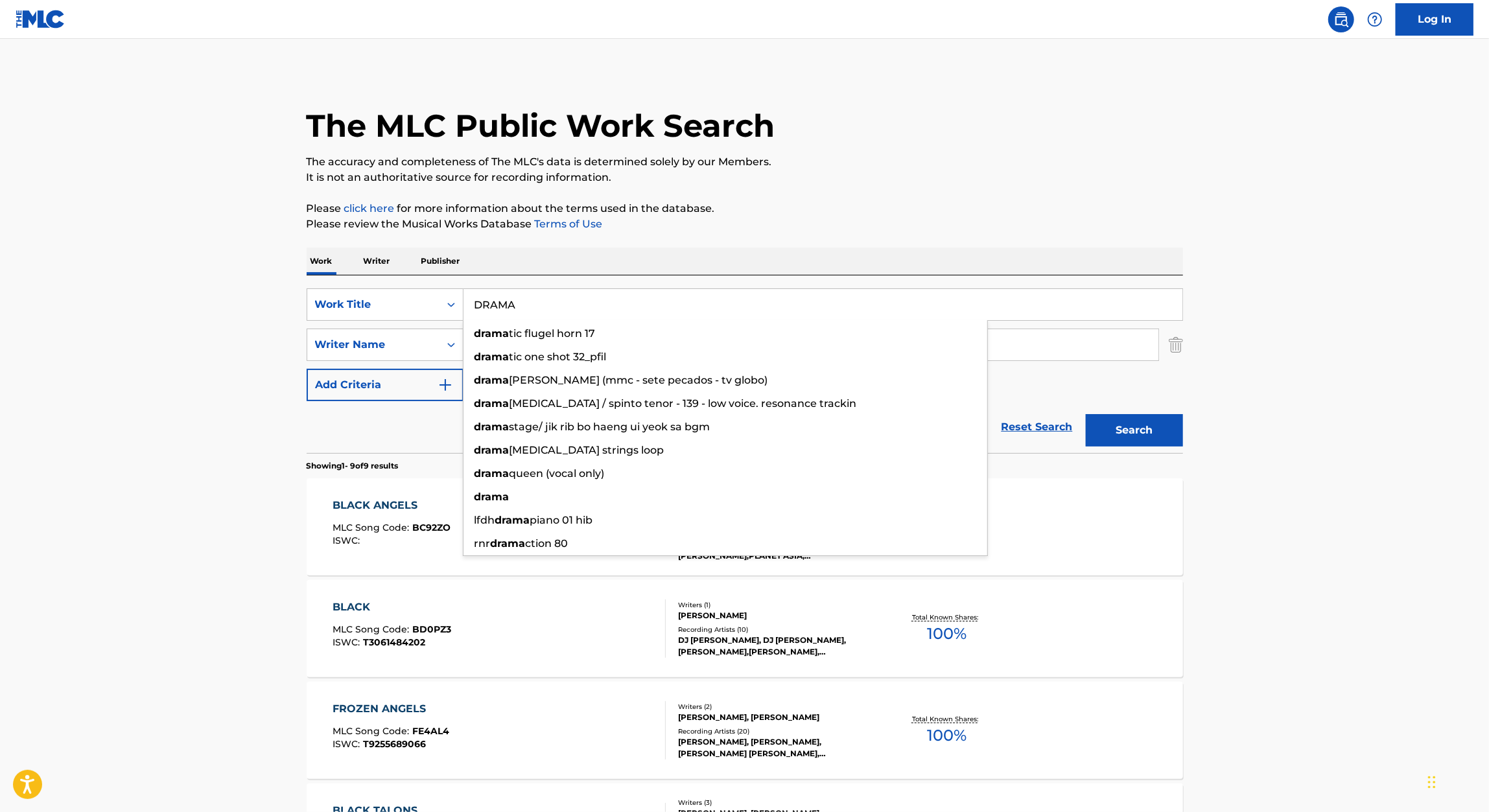
type input "DRAMA"
click at [1005, 253] on div "Work Writer Publisher" at bounding box center [744, 261] width 876 height 27
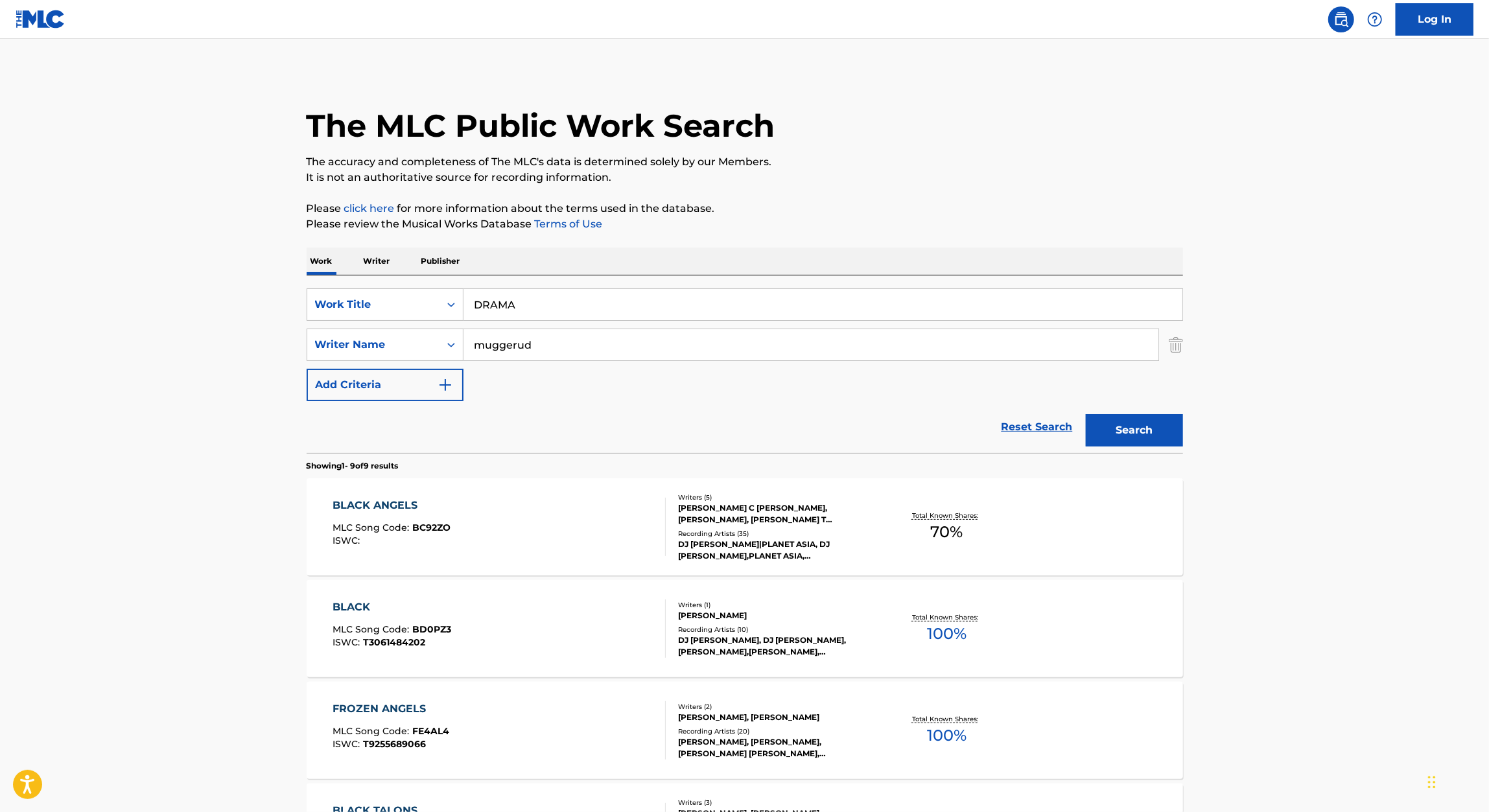
click at [1125, 424] on button "Search" at bounding box center [1134, 430] width 97 height 32
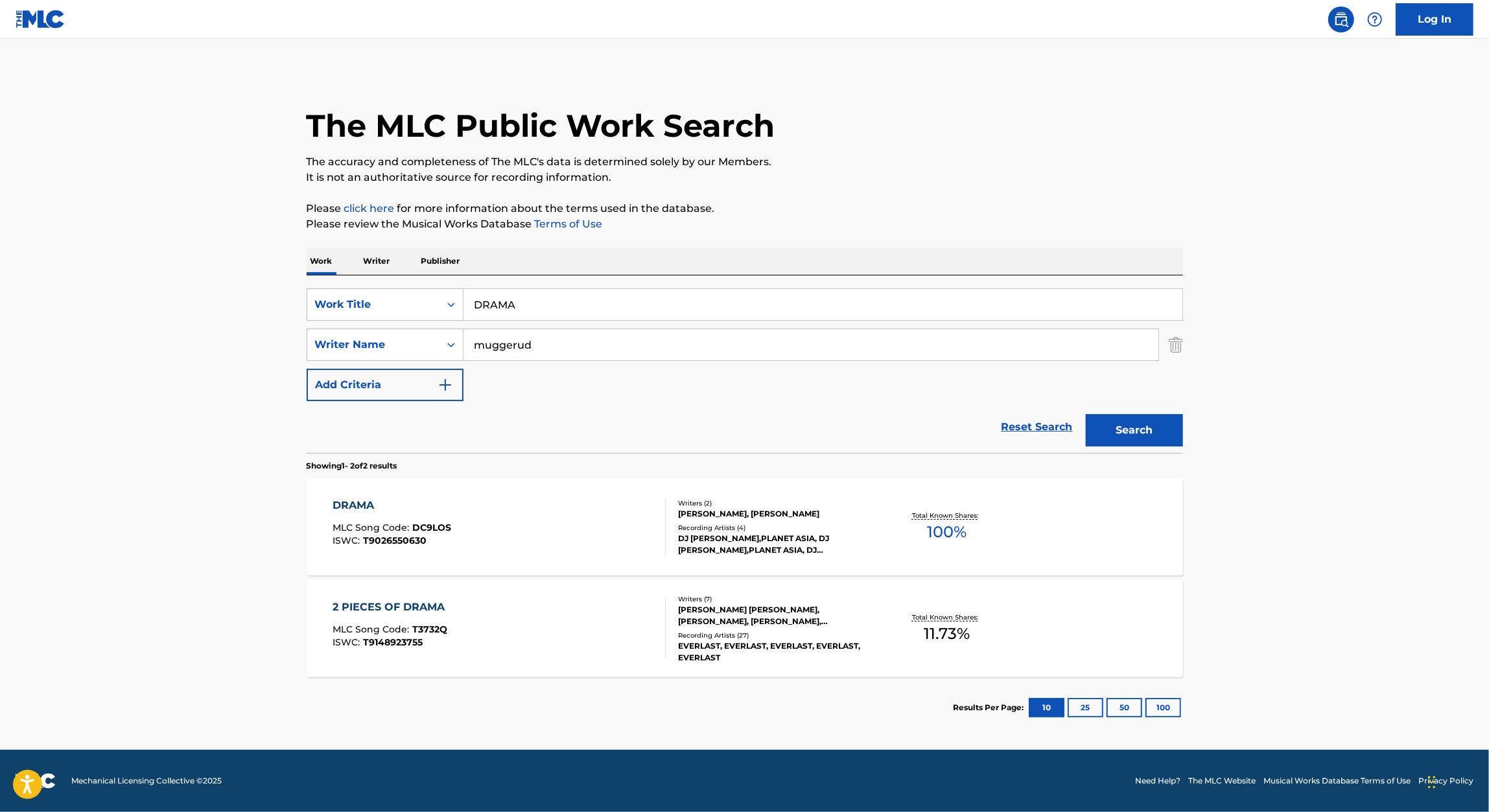
click at [335, 502] on div "DRAMA" at bounding box center [391, 506] width 118 height 15
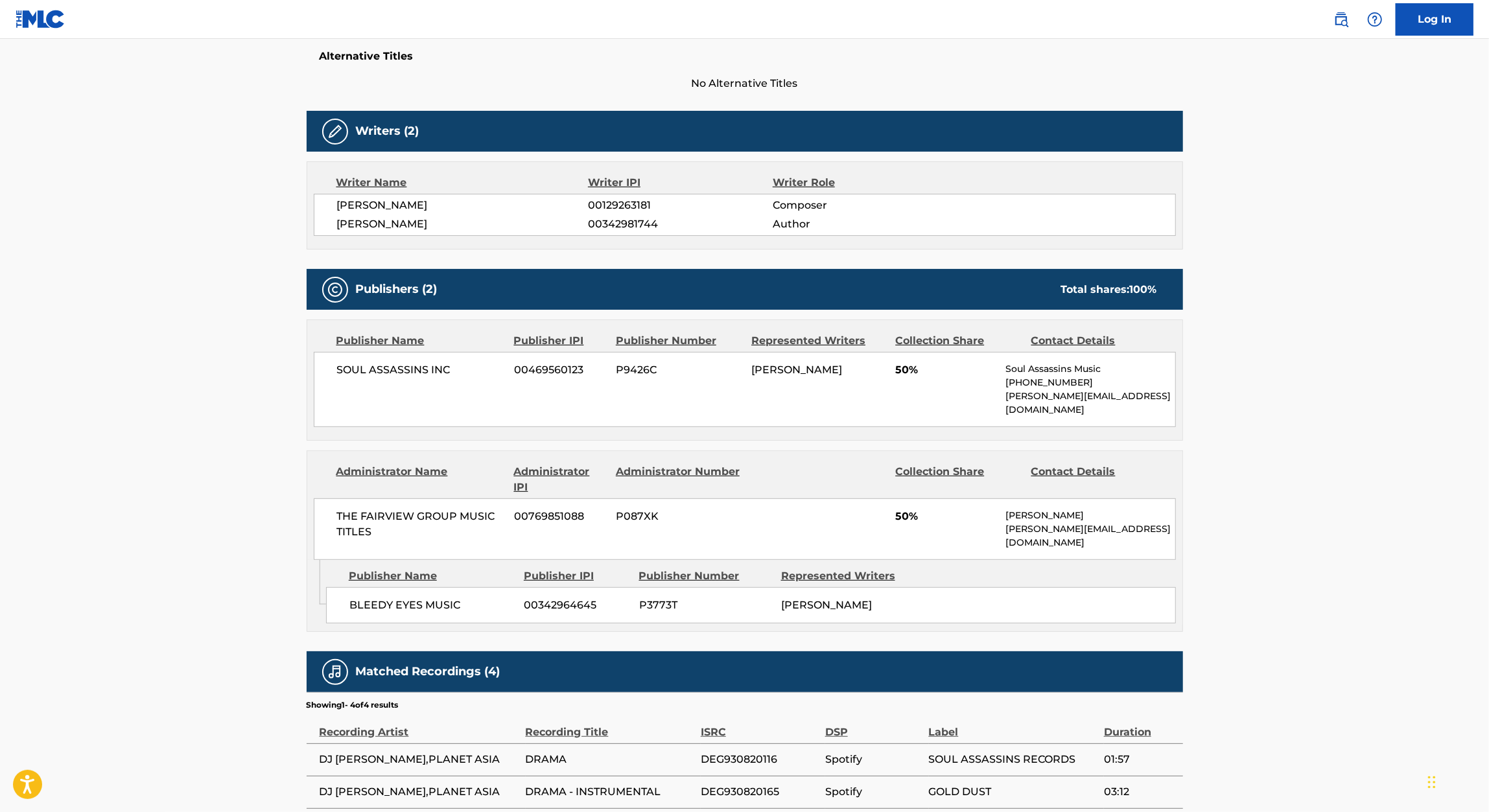
scroll to position [353, 0]
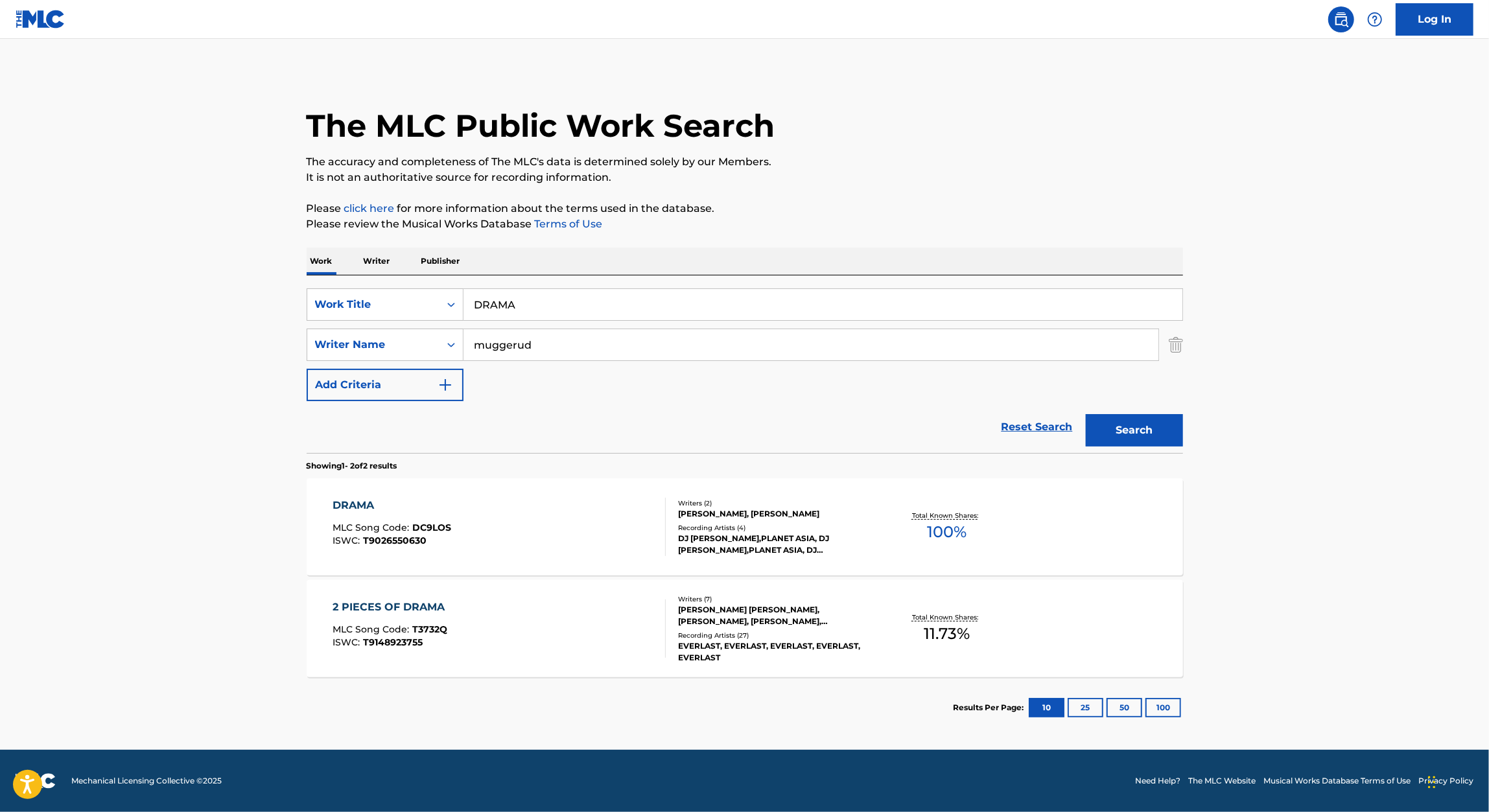
click at [609, 309] on input "DRAMA" at bounding box center [823, 304] width 719 height 31
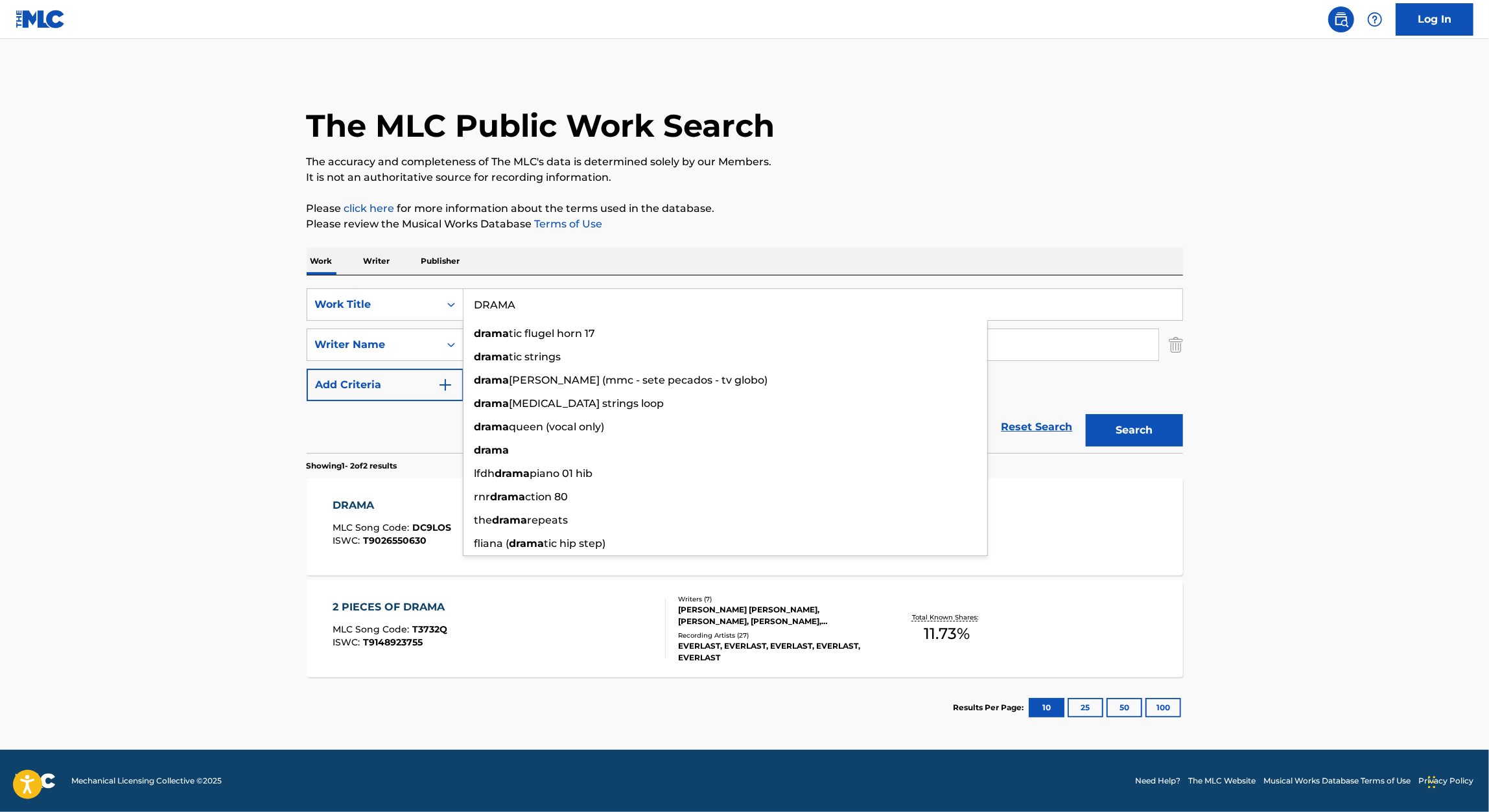
click at [609, 309] on input "DRAMA" at bounding box center [823, 304] width 719 height 31
paste input "LANGUAGE"
type input "LANGUAGE"
click at [1000, 176] on p "It is not an authoritative source for recording information." at bounding box center [744, 177] width 876 height 15
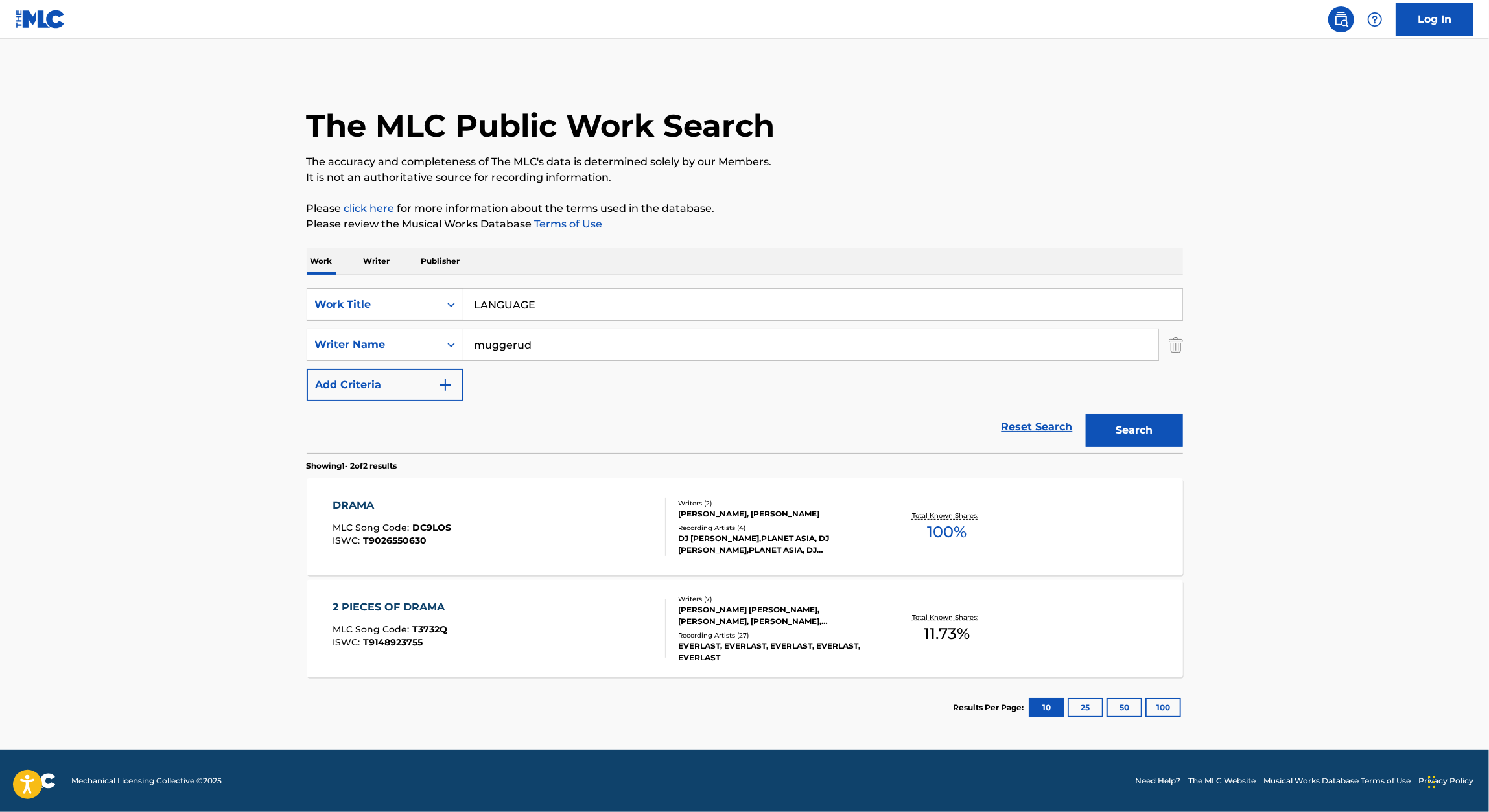
click at [1132, 422] on button "Search" at bounding box center [1134, 430] width 97 height 32
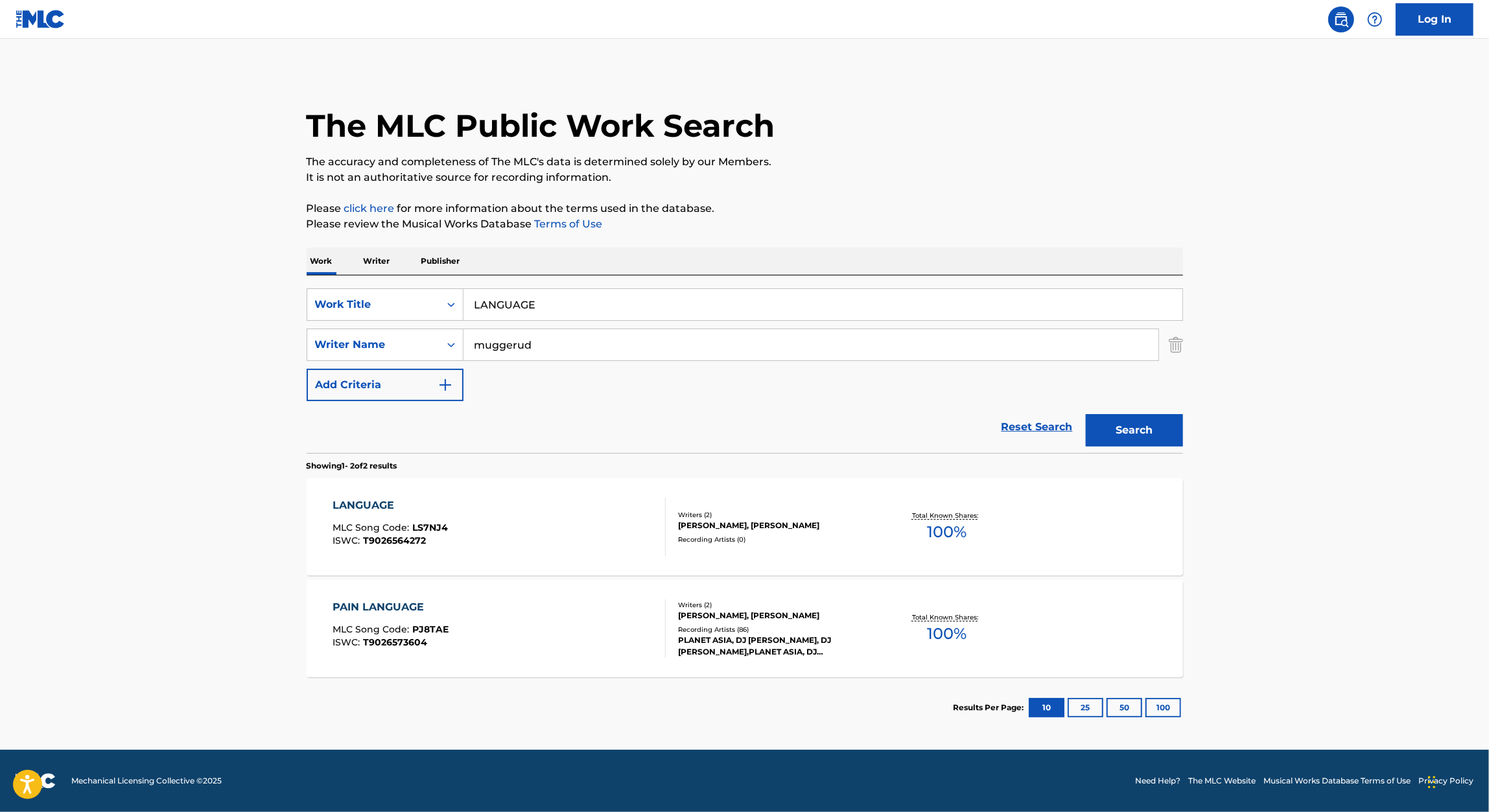
click at [375, 510] on div "LANGUAGE" at bounding box center [390, 506] width 115 height 15
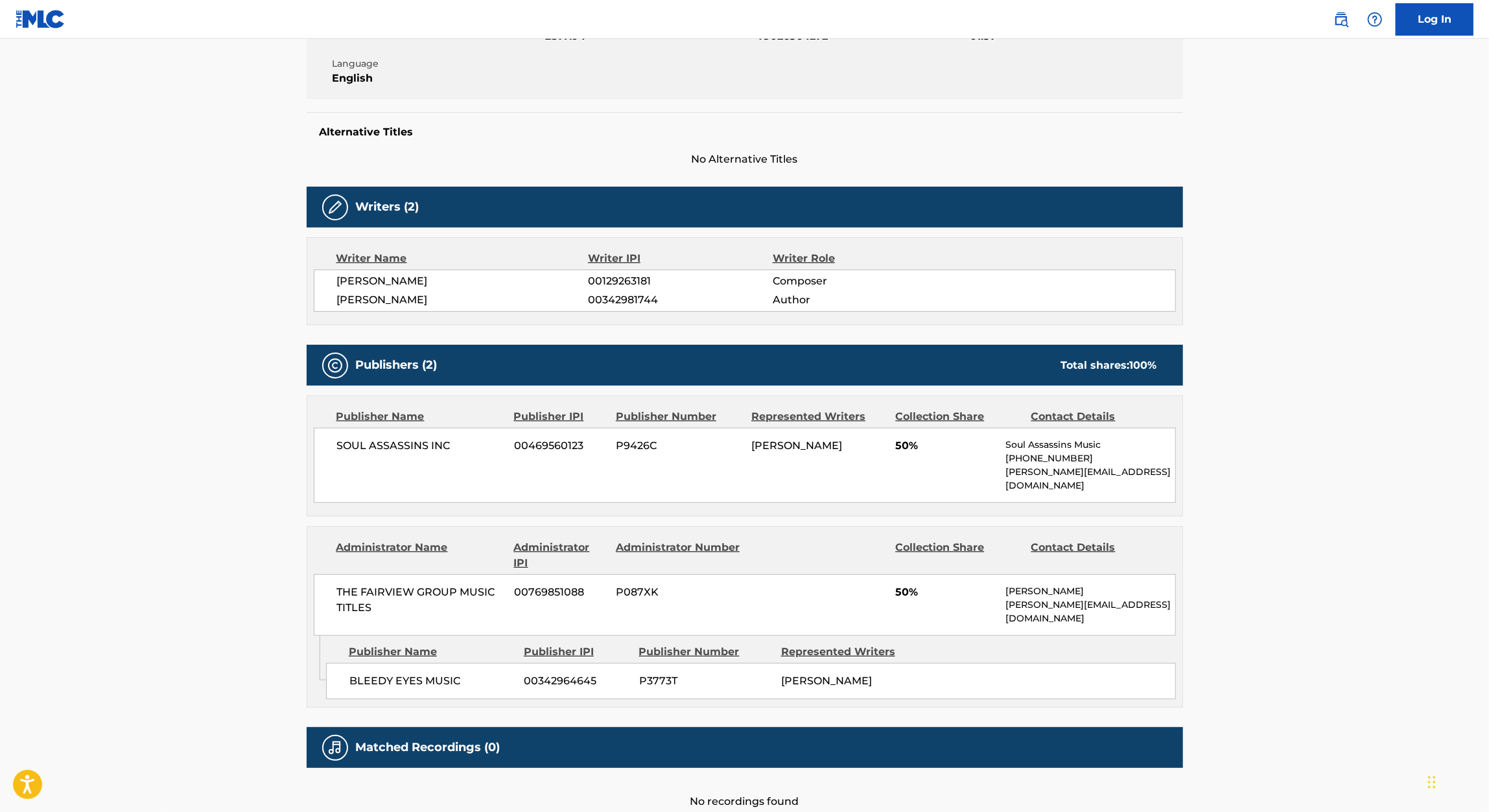
scroll to position [276, 0]
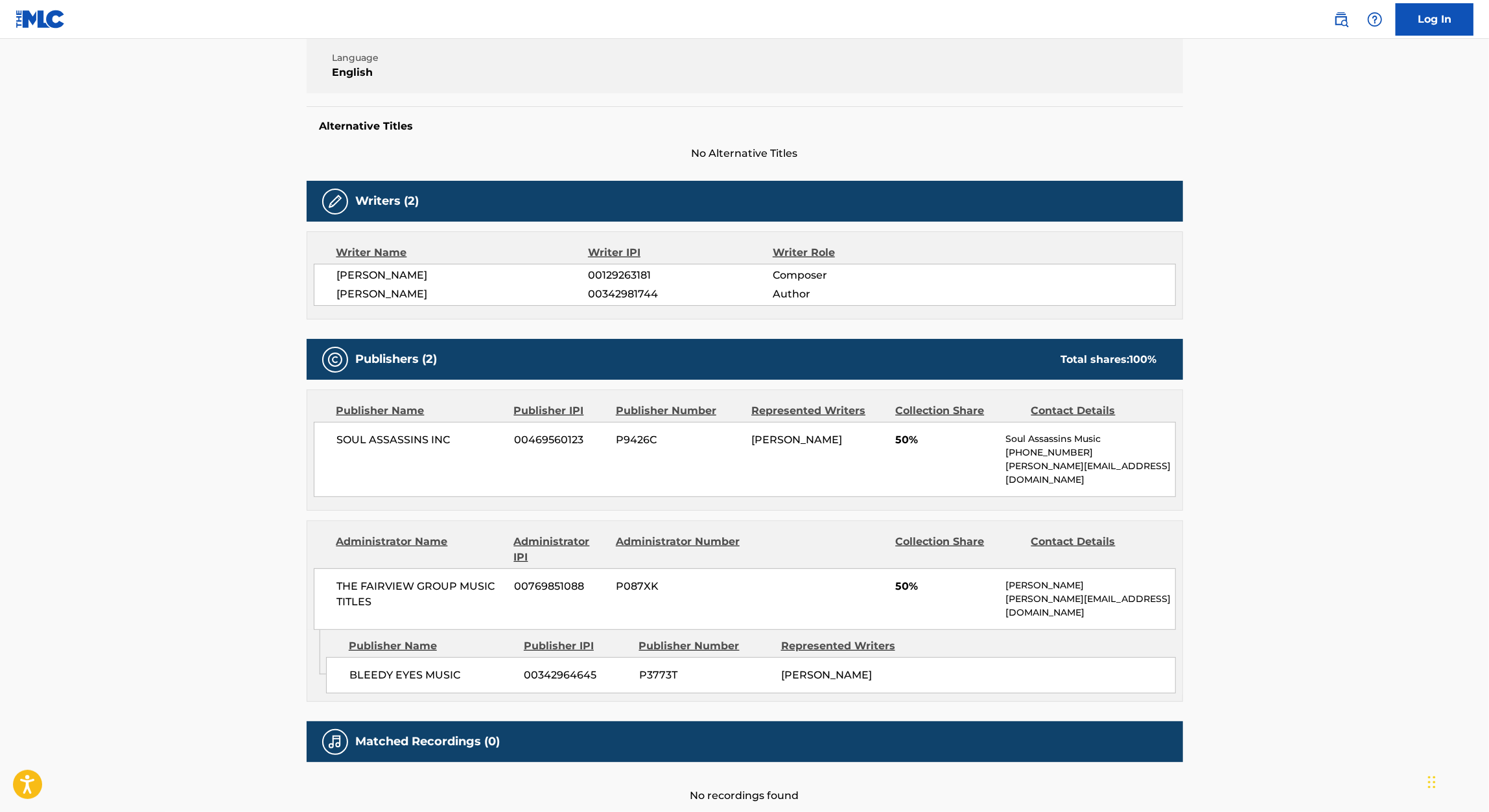
click at [567, 668] on span "00342964645" at bounding box center [576, 675] width 105 height 15
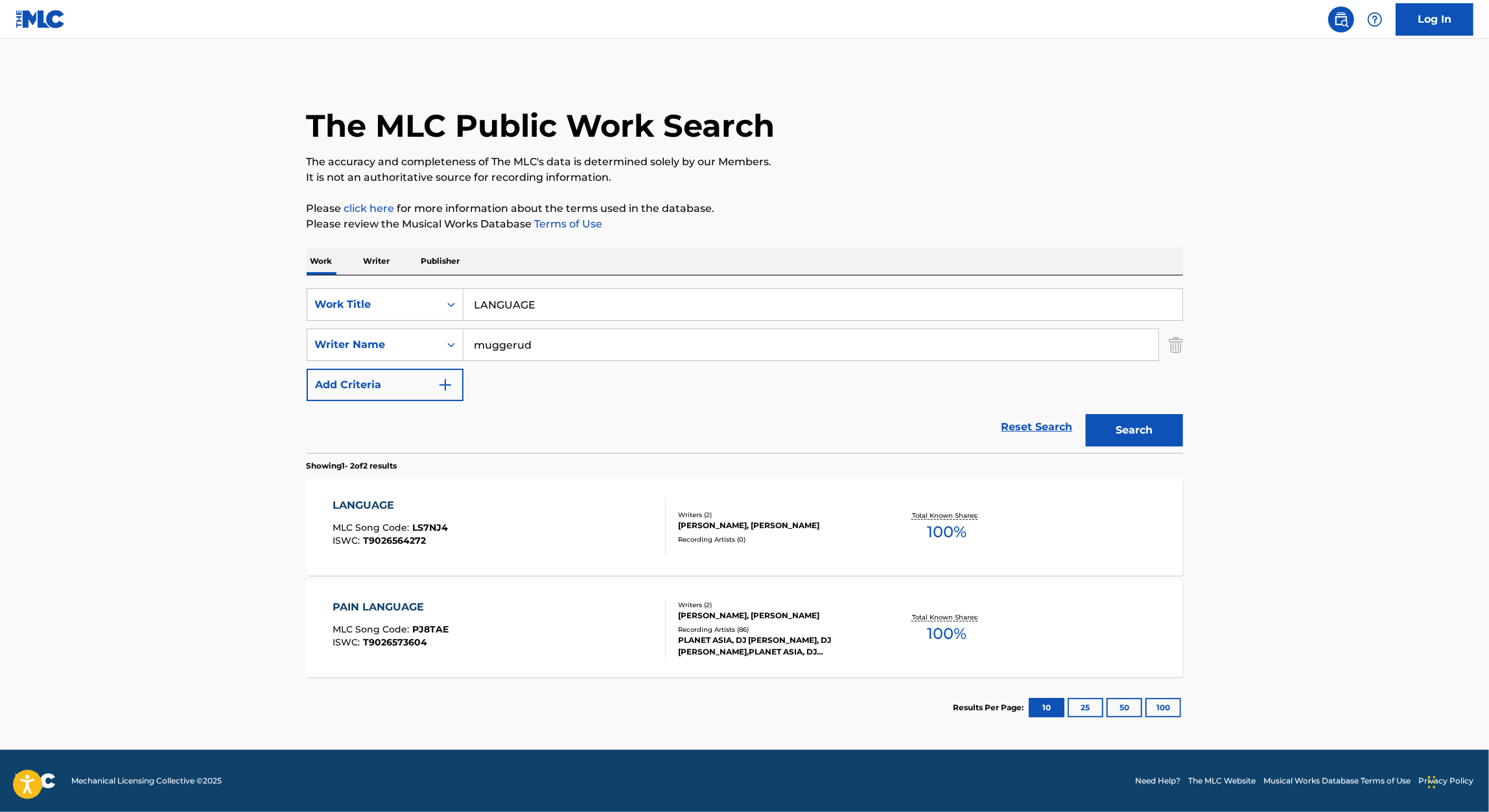
click at [525, 301] on input "LANGUAGE" at bounding box center [823, 304] width 719 height 31
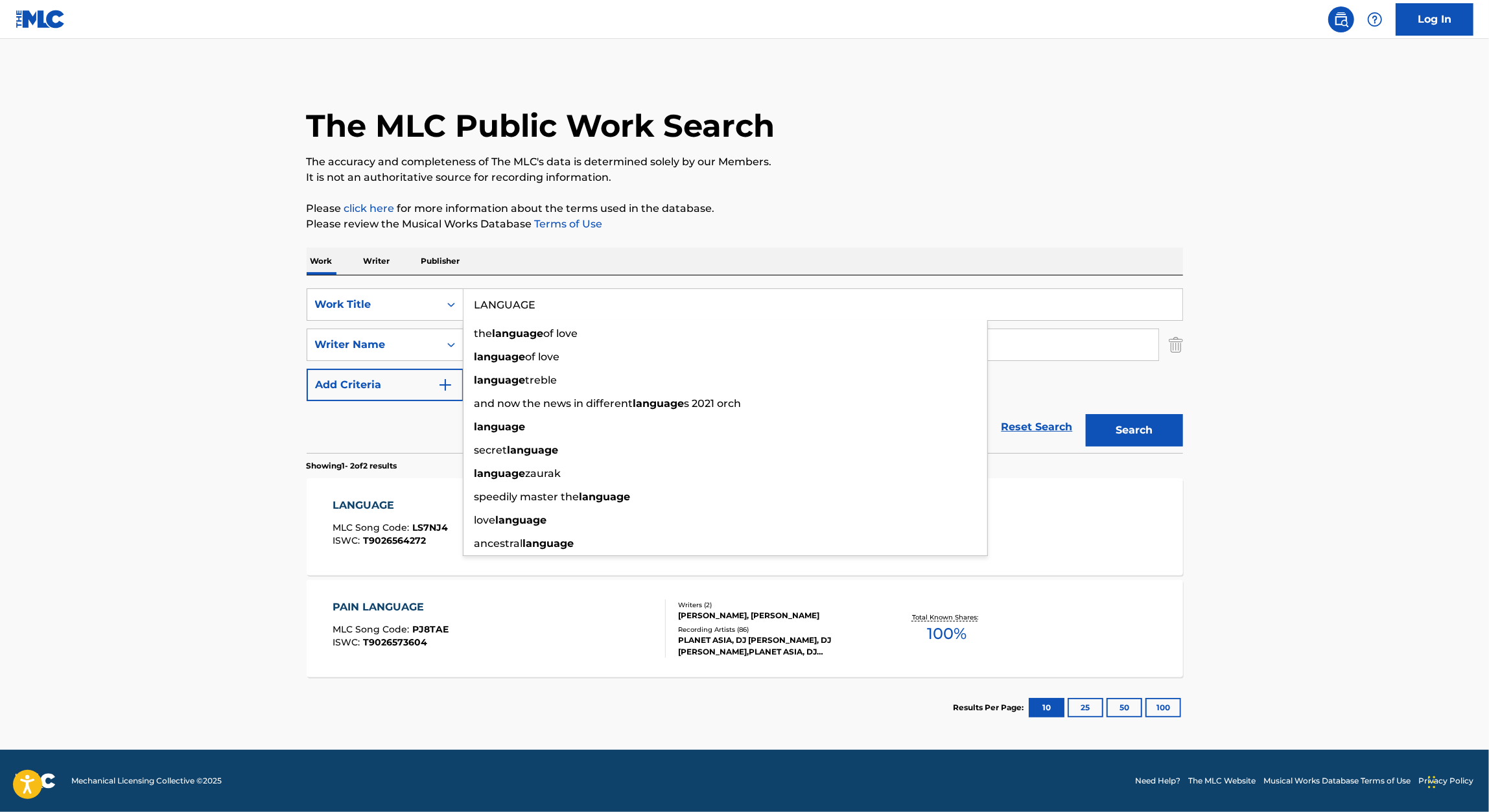
click at [525, 301] on input "LANGUAGE" at bounding box center [823, 304] width 719 height 31
paste input "DEADLY BLADES"
type input "DEADLY BLADES"
click at [961, 207] on p "Please click here for more information about the terms used in the database." at bounding box center [744, 209] width 876 height 15
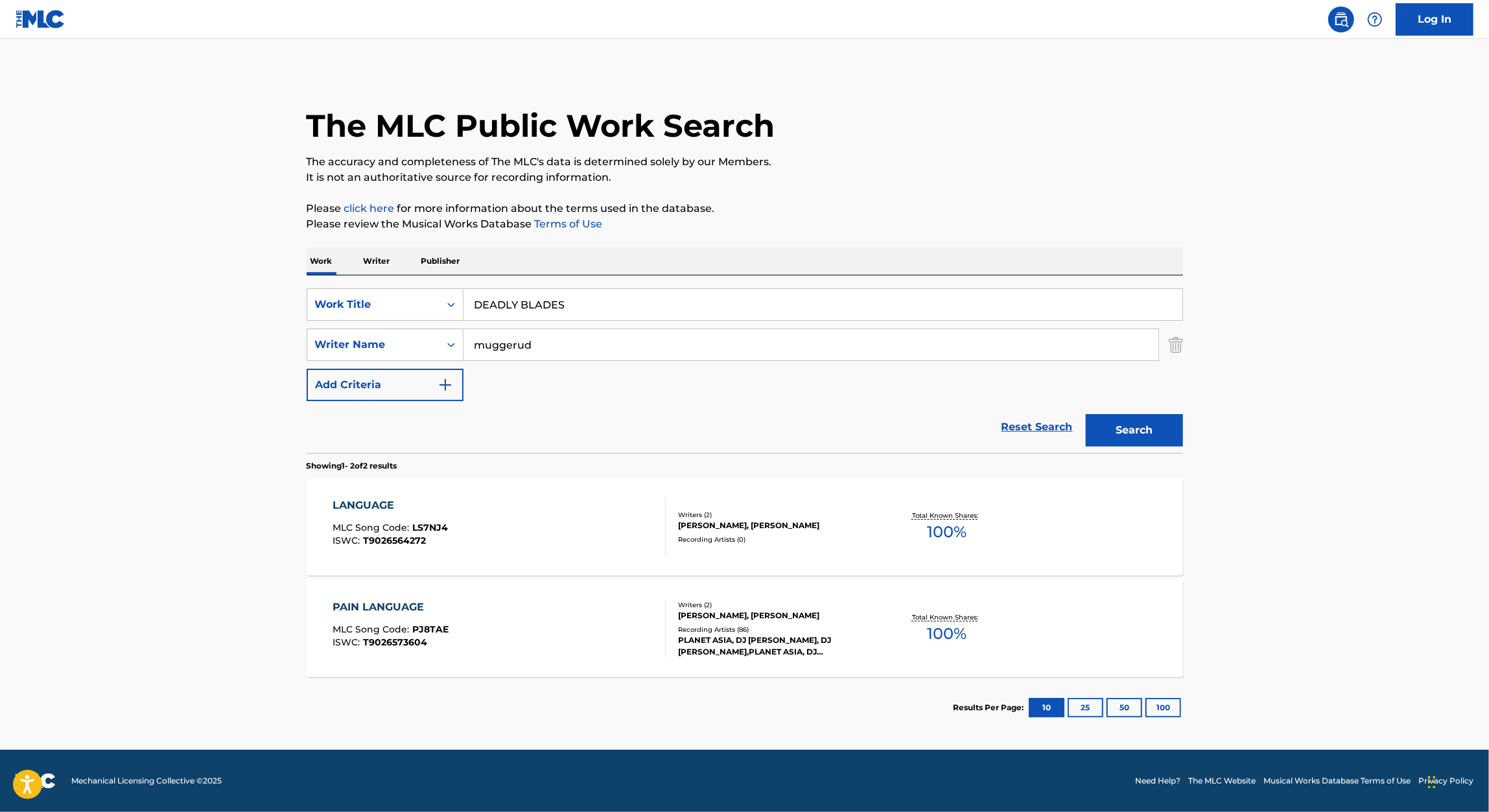
click at [1146, 429] on button "Search" at bounding box center [1134, 430] width 97 height 32
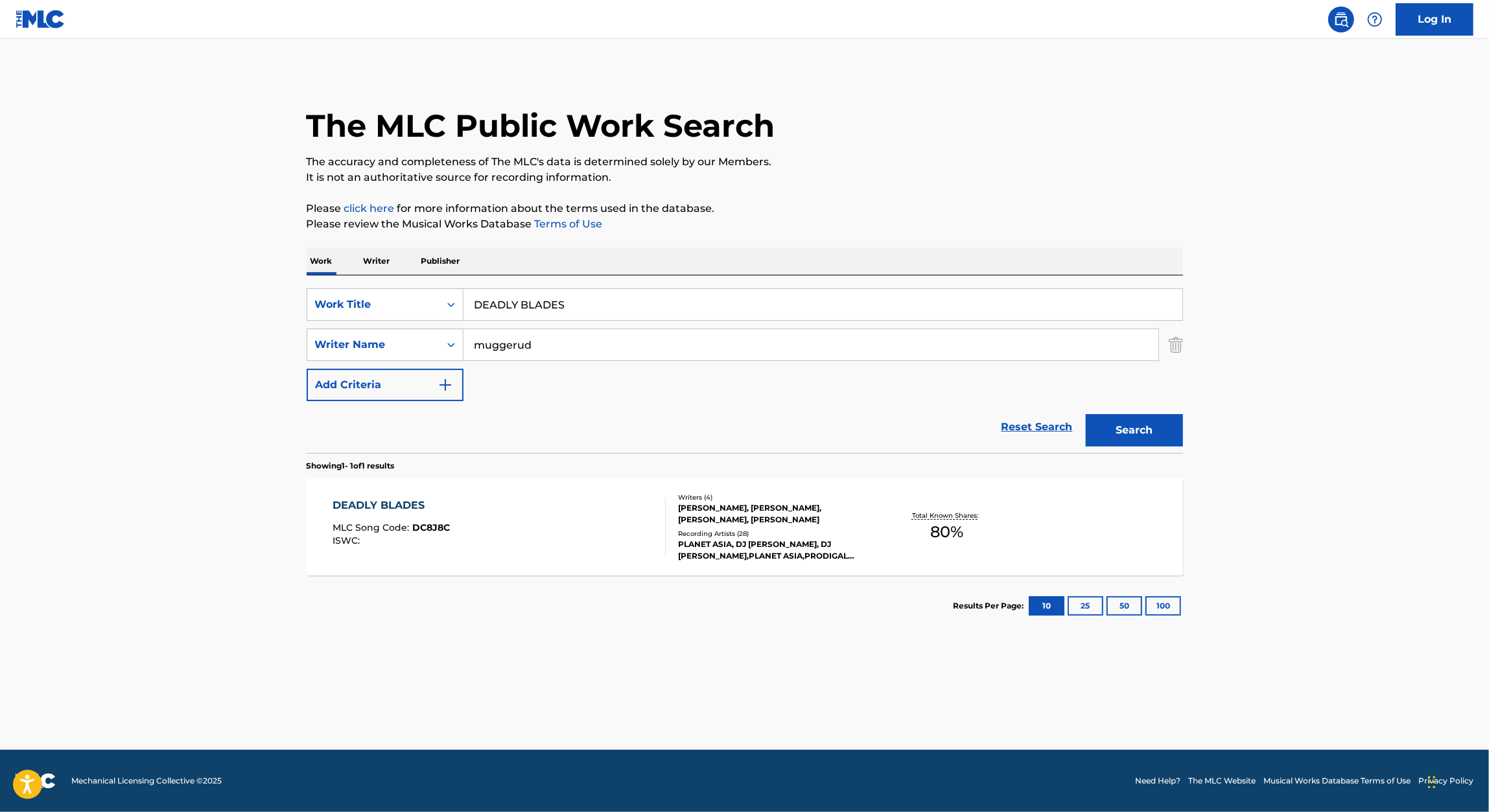
click at [442, 511] on div "DEADLY BLADES" at bounding box center [391, 506] width 118 height 15
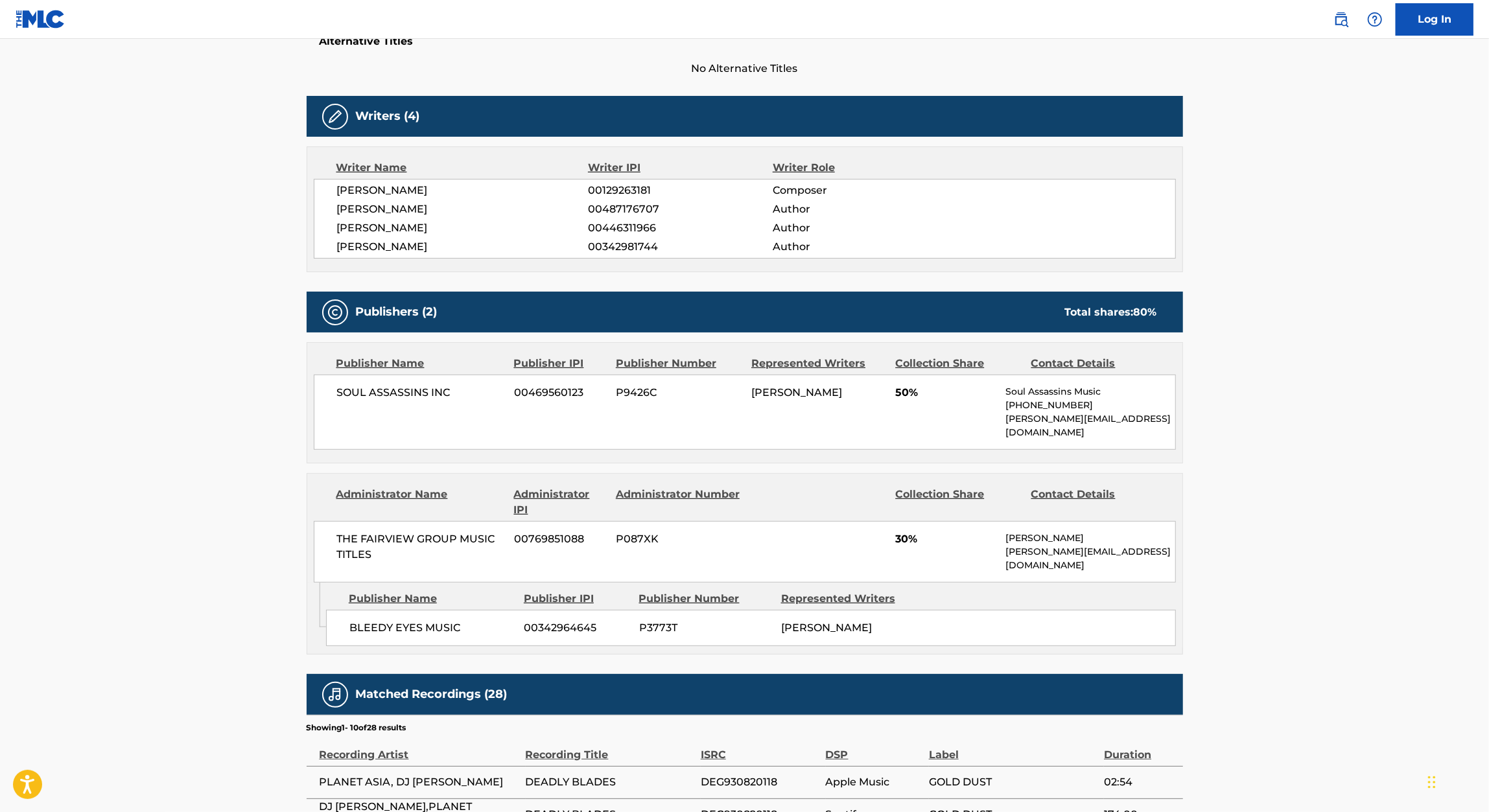
scroll to position [364, 0]
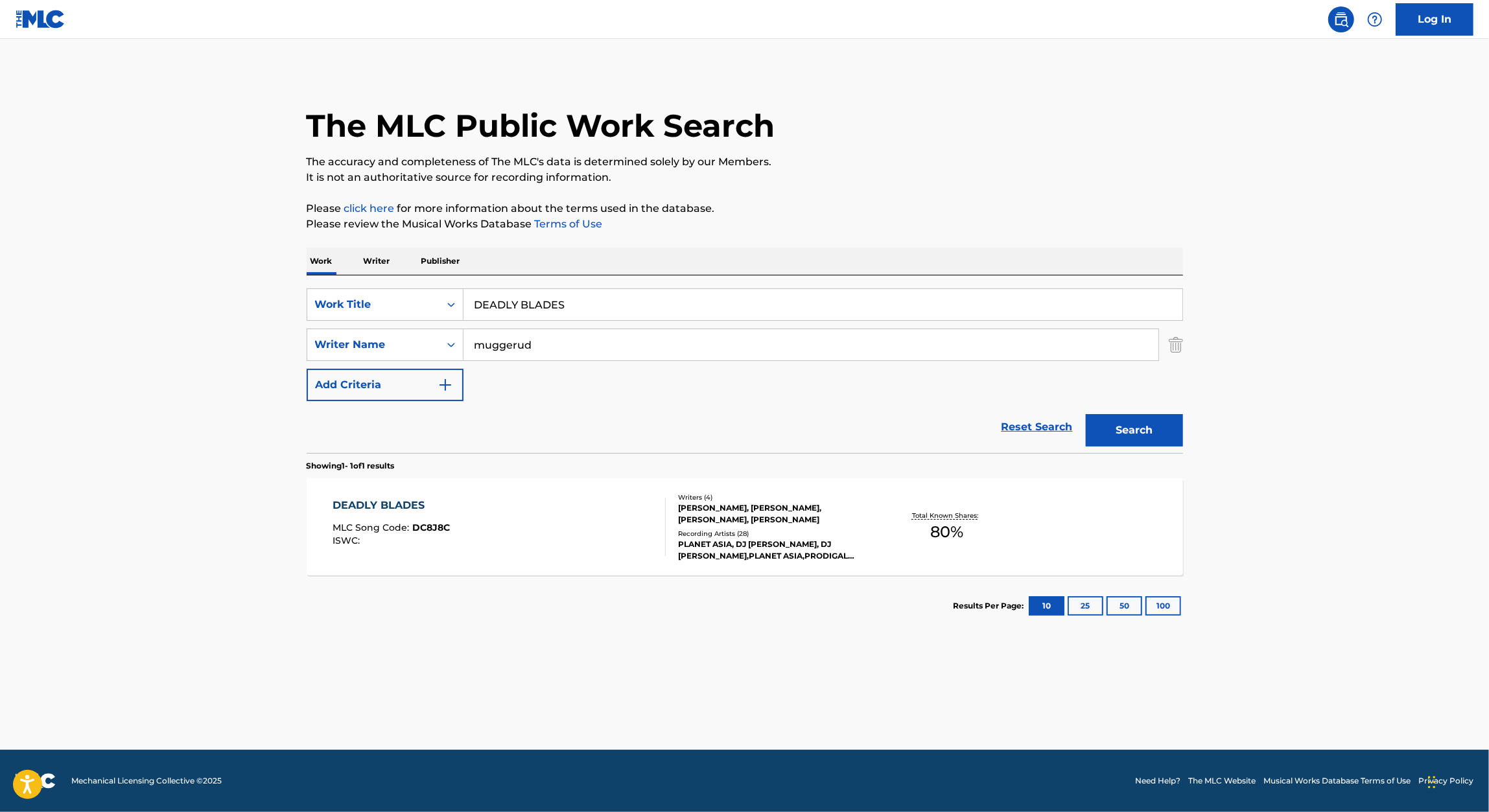
click at [497, 301] on input "DEADLY BLADES" at bounding box center [823, 304] width 719 height 31
click at [497, 303] on input "DEADLY BLADES" at bounding box center [823, 304] width 719 height 31
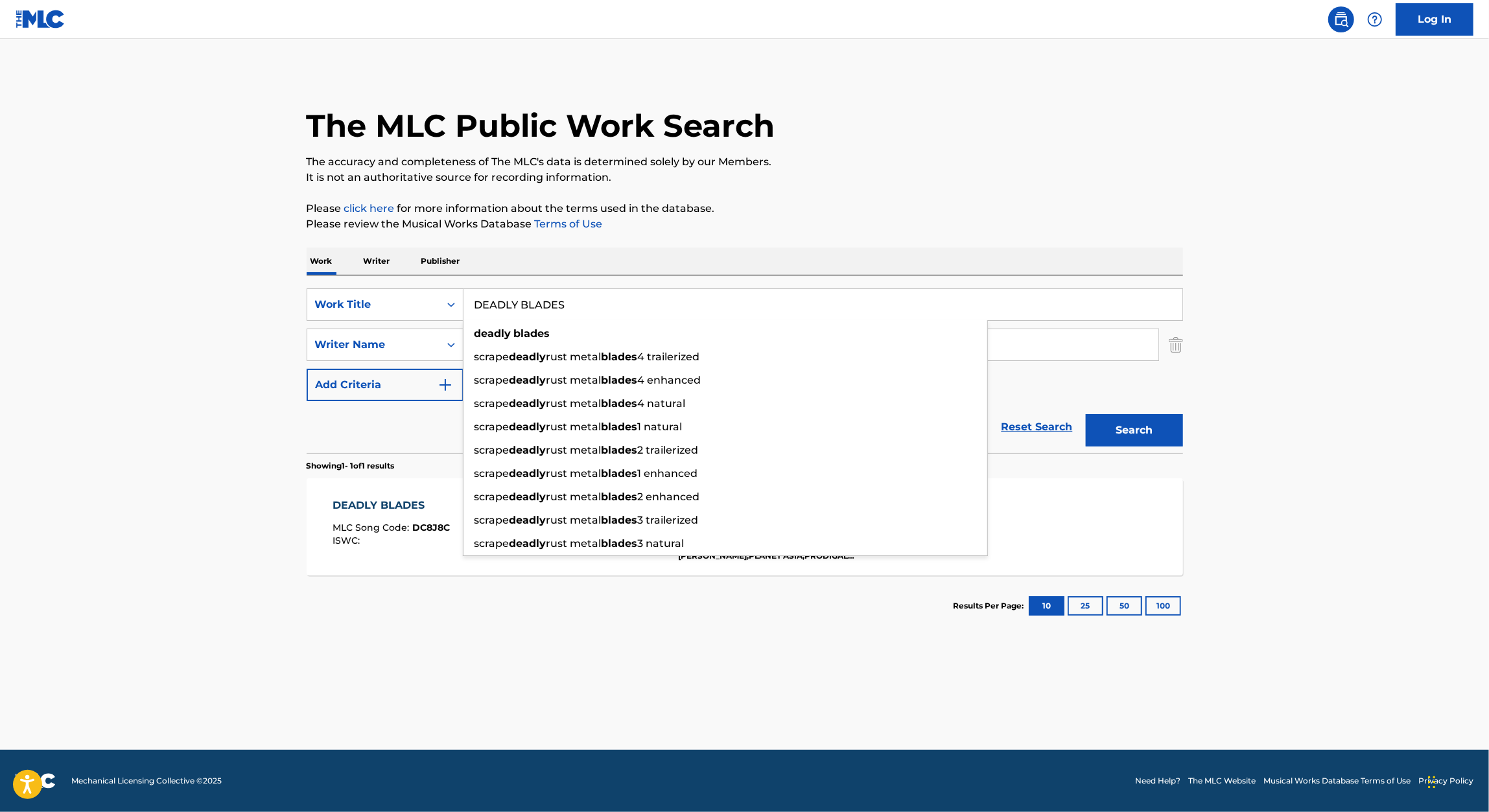
click at [497, 303] on input "DEADLY BLADES" at bounding box center [823, 304] width 719 height 31
paste input "SHADOWS OF HELL"
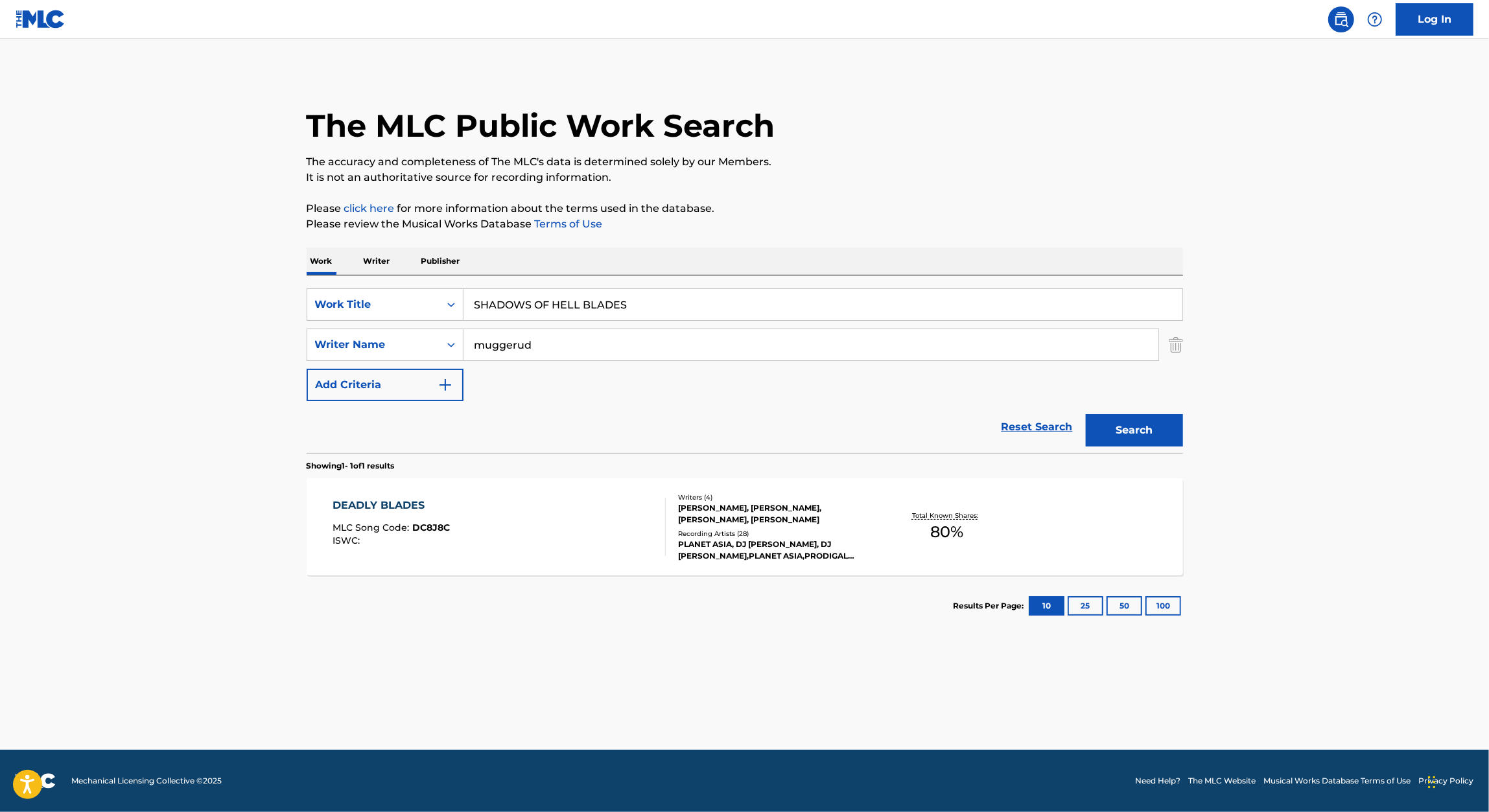
click at [754, 297] on input "SHADOWS OF HELL BLADES" at bounding box center [823, 304] width 719 height 31
paste input "Search Form"
type input "SHADOWS OF HELL"
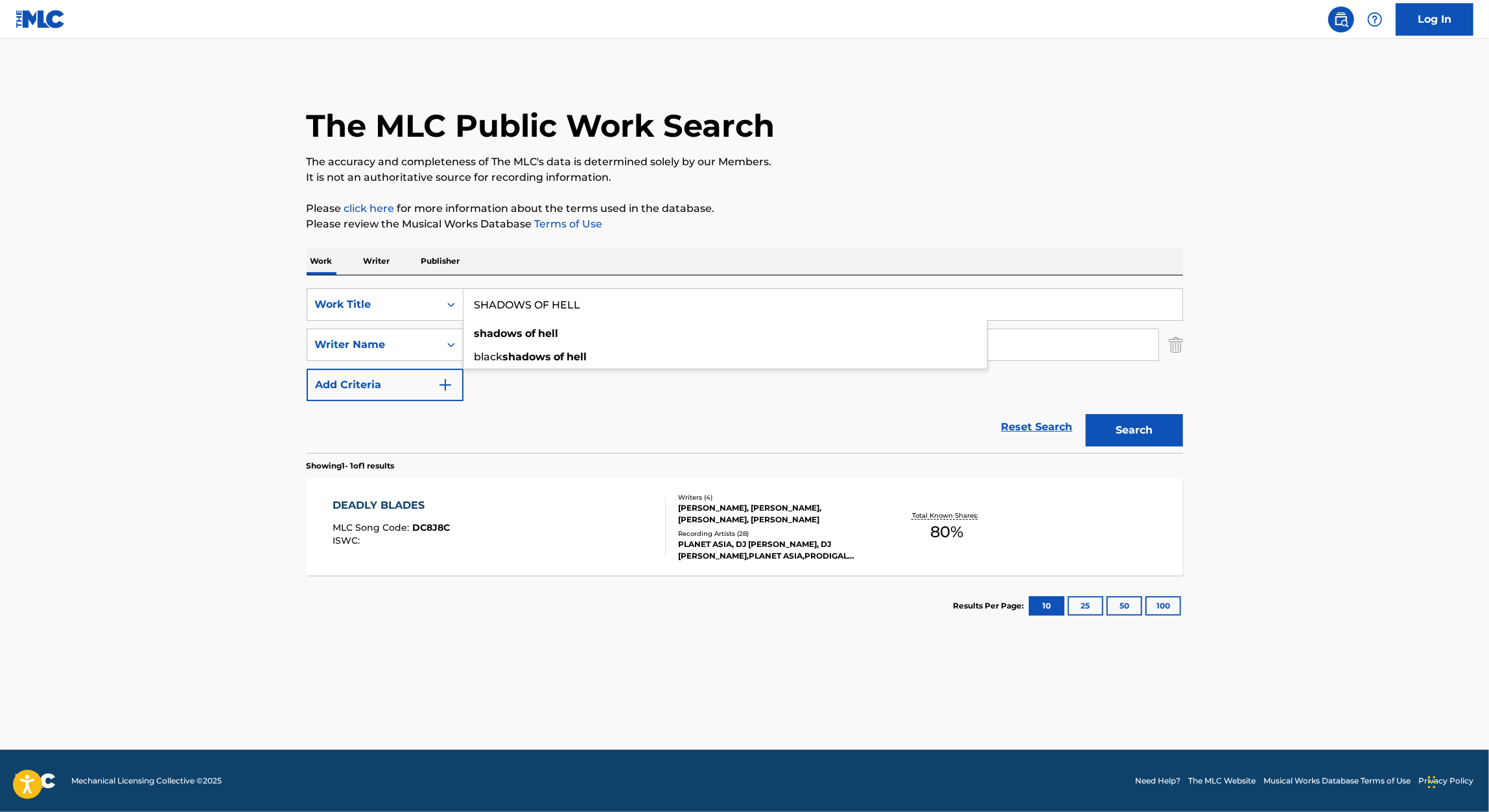
click at [931, 216] on p "Please review the Musical Works Database Terms of Use" at bounding box center [744, 224] width 876 height 15
click at [1135, 439] on button "Search" at bounding box center [1134, 430] width 97 height 32
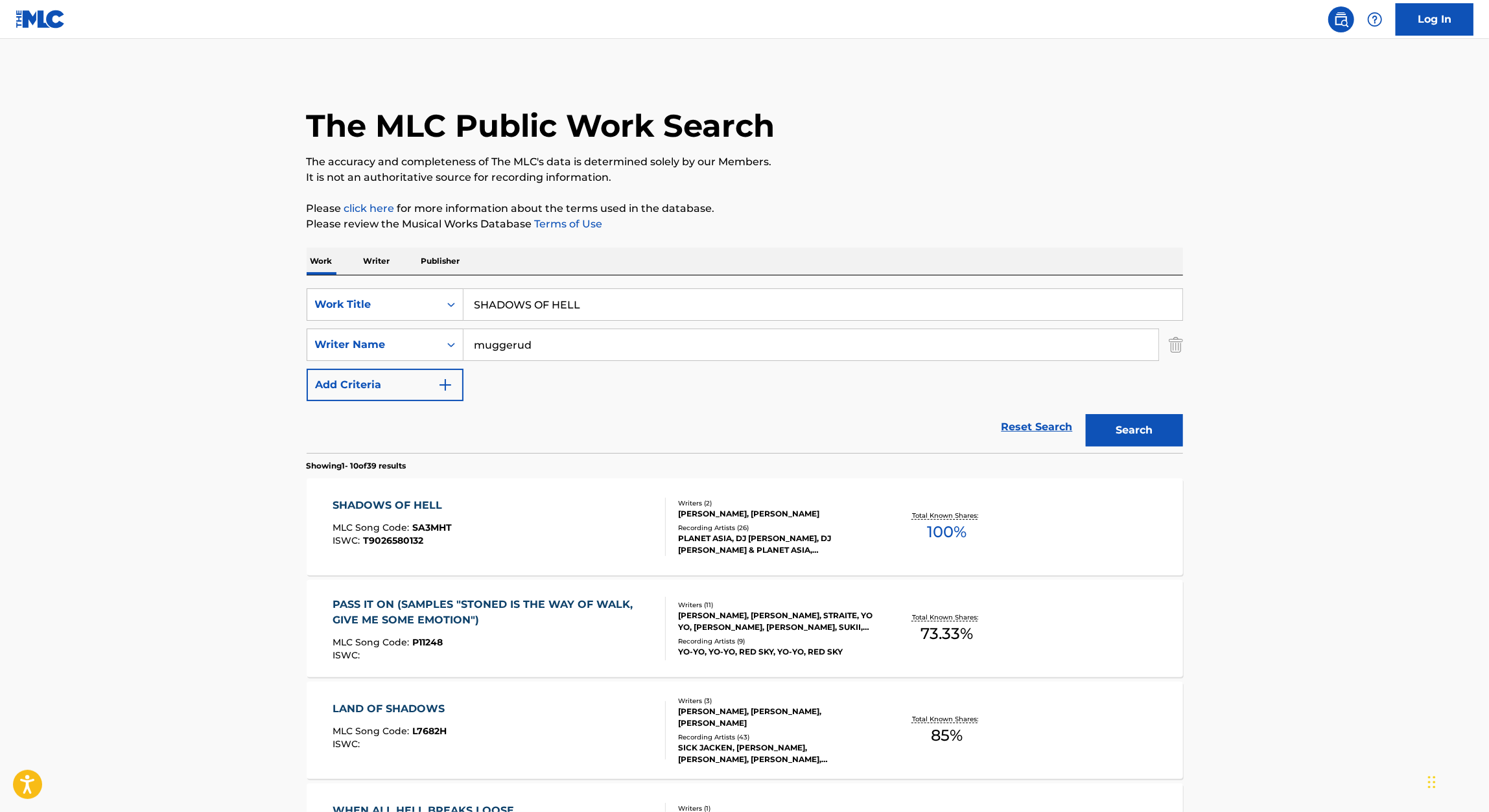
click at [435, 507] on div "SHADOWS OF HELL" at bounding box center [392, 506] width 119 height 15
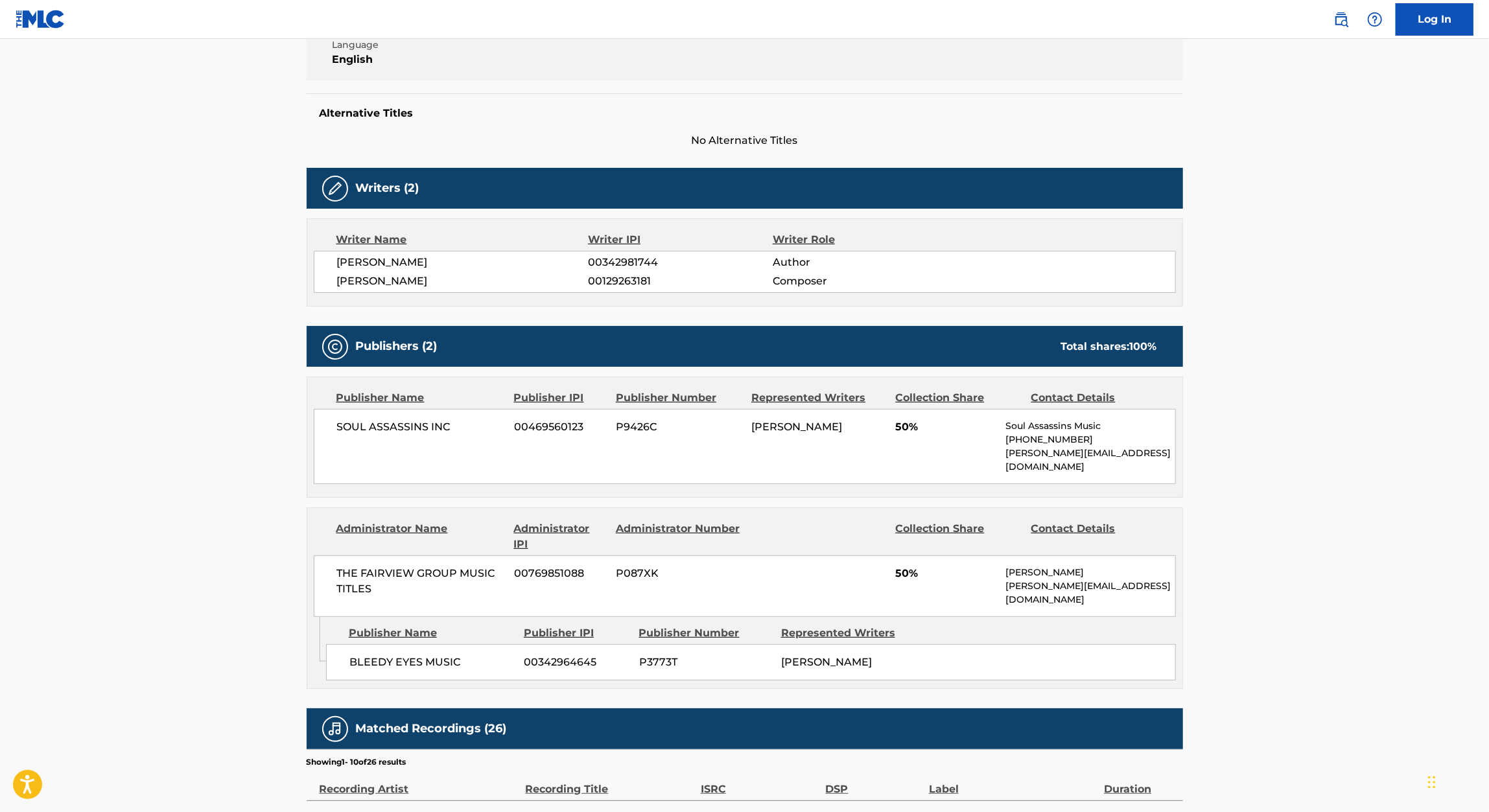
scroll to position [291, 0]
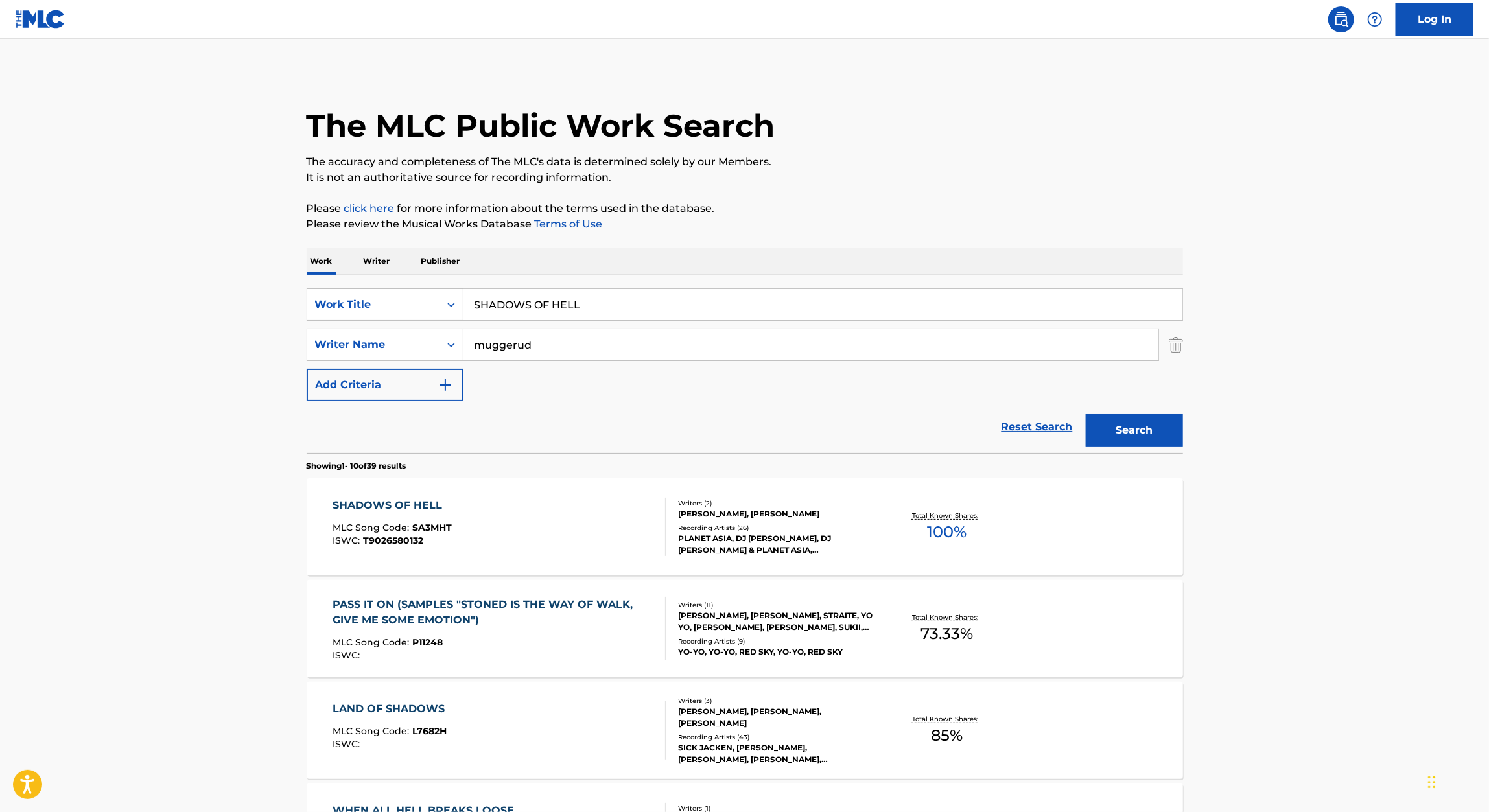
click at [526, 296] on input "SHADOWS OF HELL" at bounding box center [823, 304] width 719 height 31
paste input "TRIPLE THREAT"
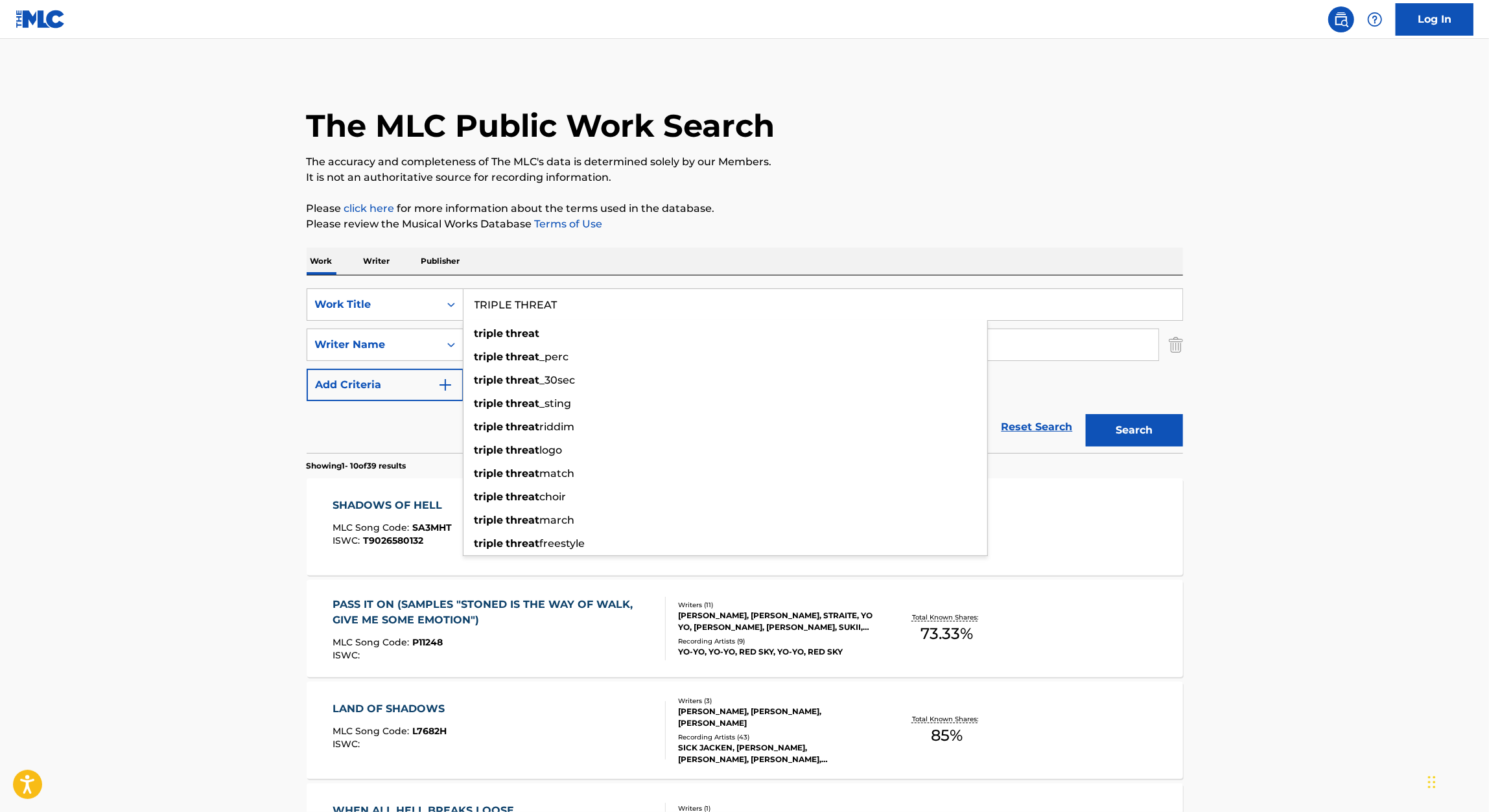
type input "TRIPLE THREAT"
click at [1009, 246] on div "The MLC Public Work Search The accuracy and completeness of The MLC's data is d…" at bounding box center [745, 814] width 908 height 1487
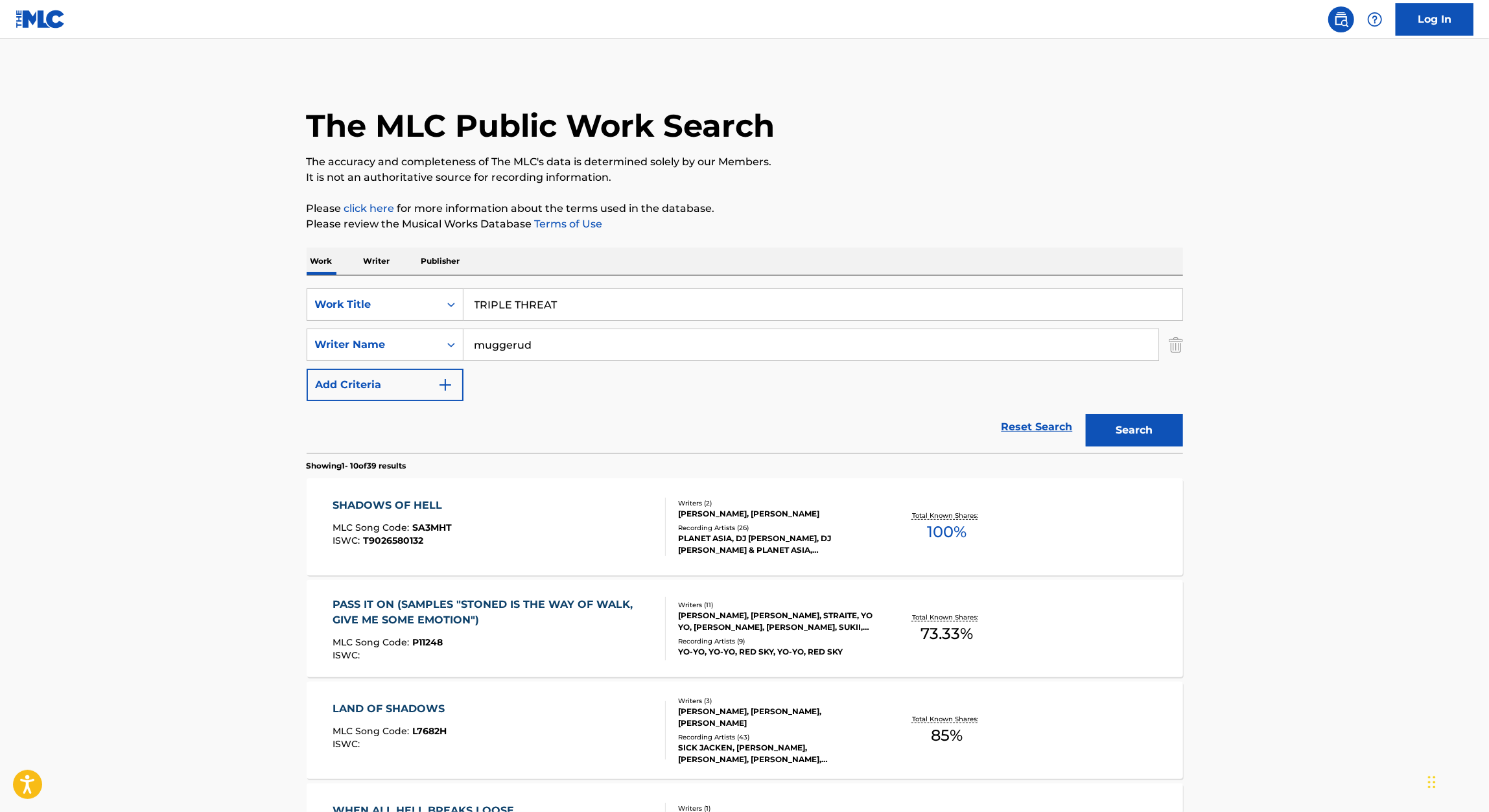
click at [1135, 418] on button "Search" at bounding box center [1134, 430] width 97 height 32
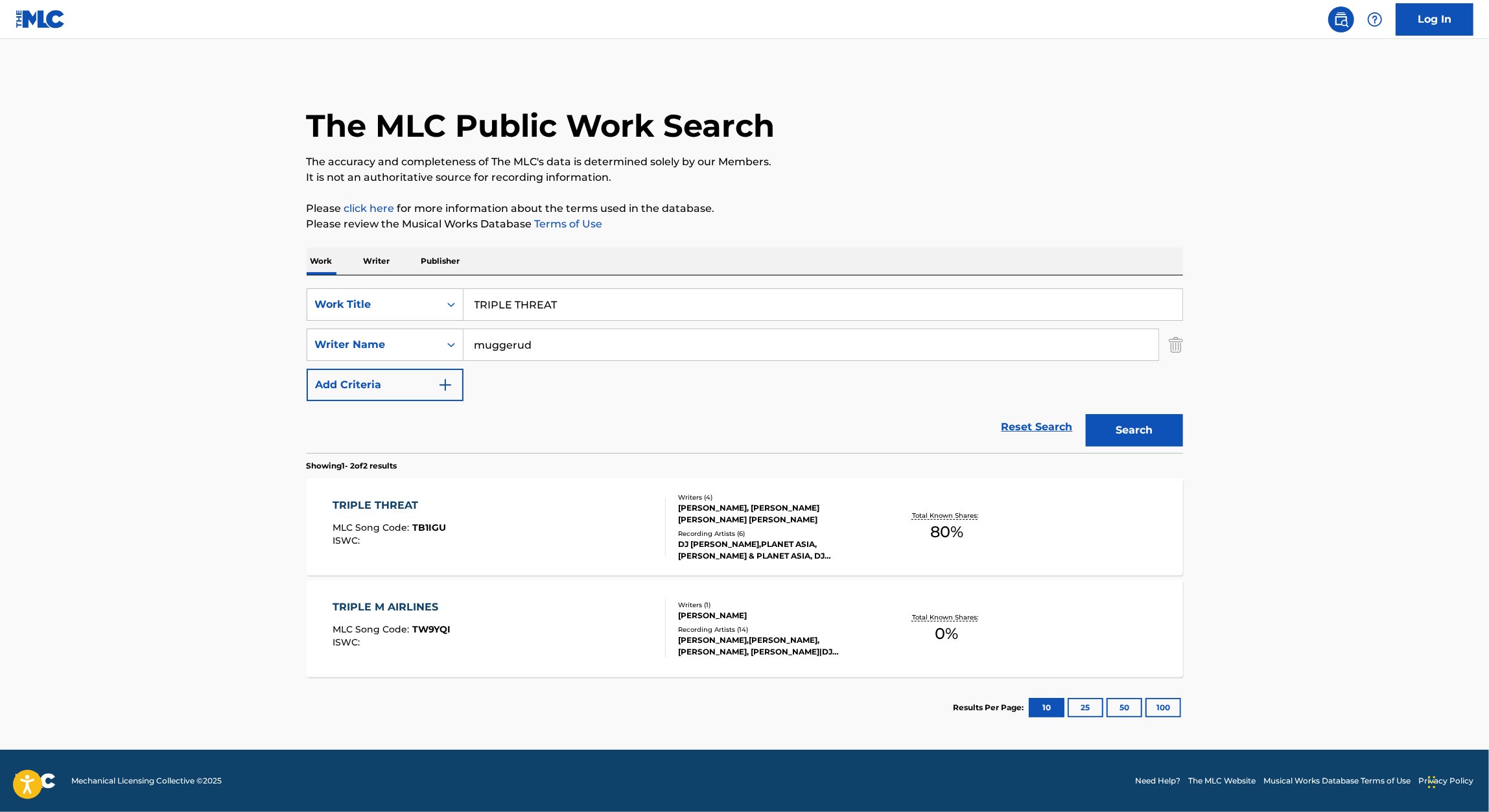
click at [404, 501] on div "TRIPLE THREAT" at bounding box center [389, 506] width 113 height 15
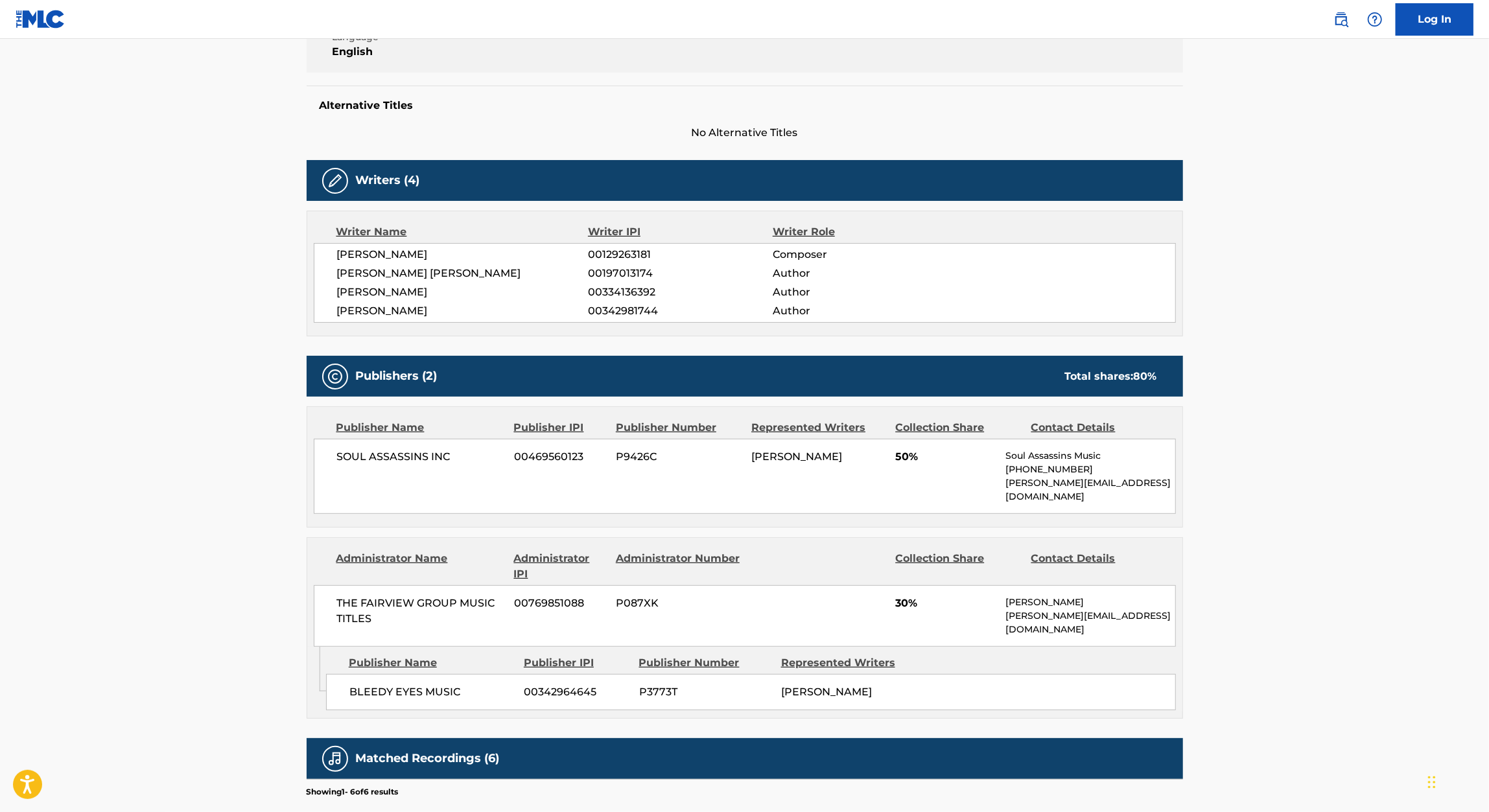
scroll to position [319, 0]
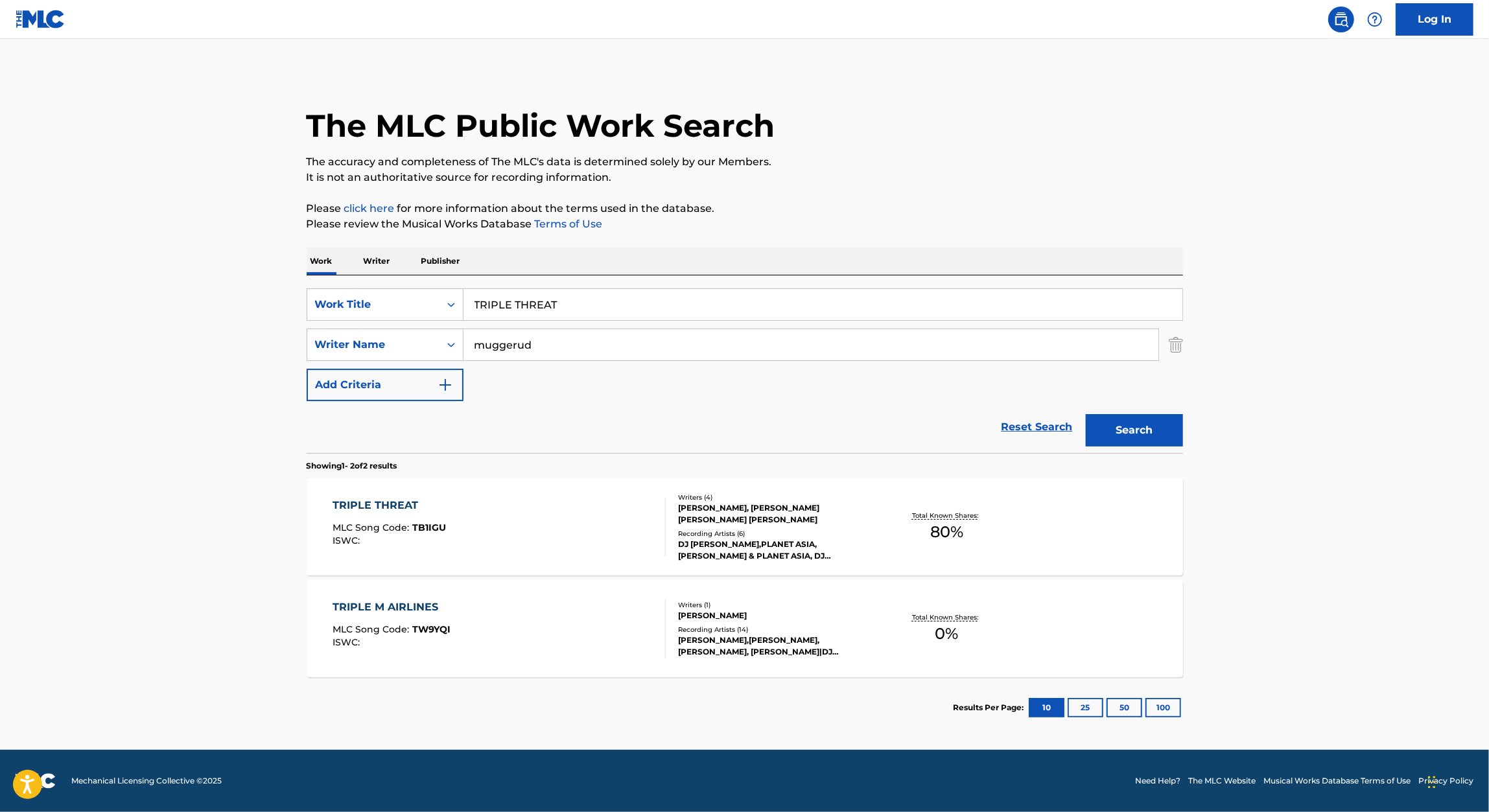
click at [583, 304] on input "TRIPLE THREAT" at bounding box center [823, 304] width 719 height 31
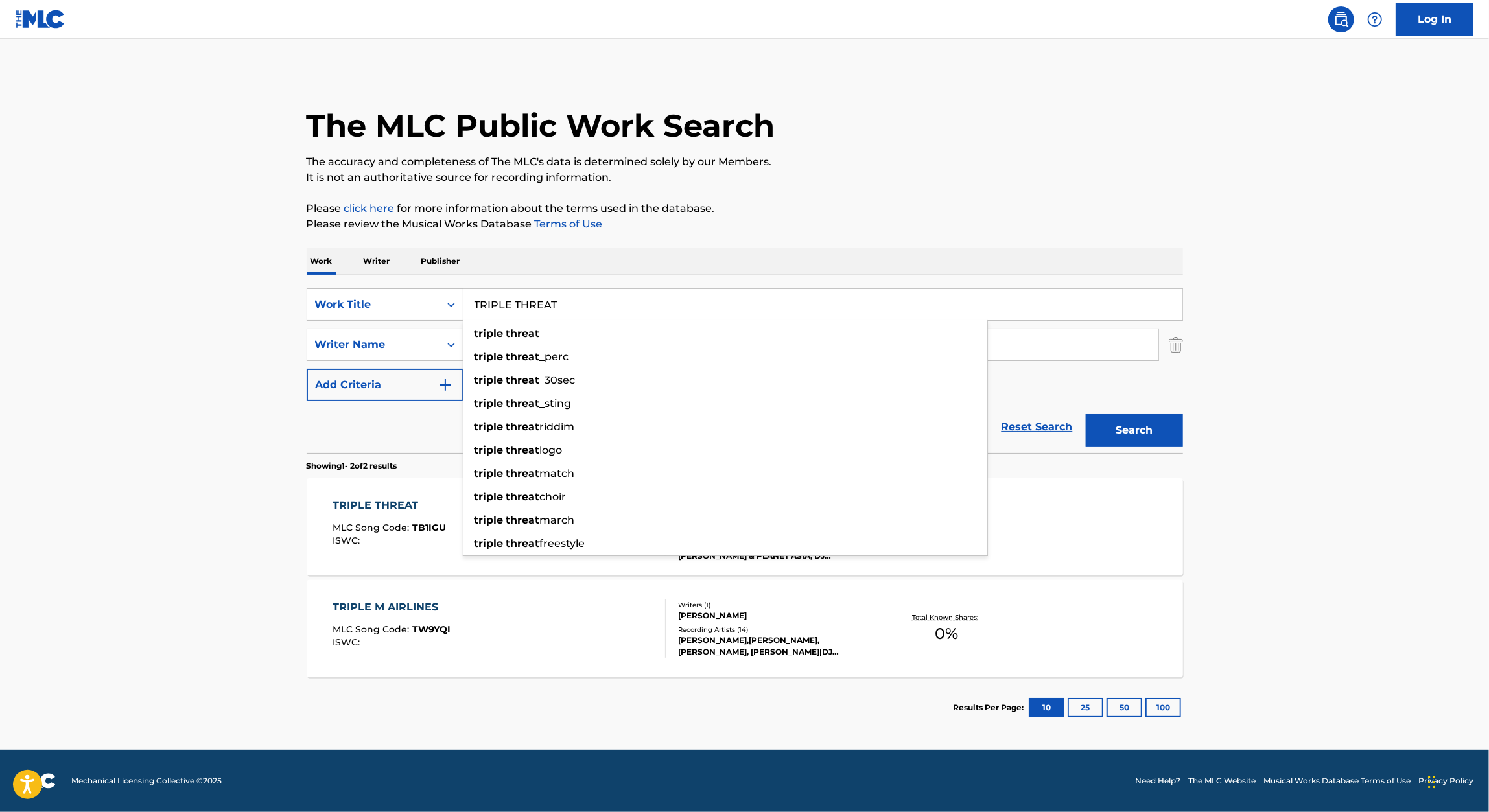
paste input "LUDLOW WAKES UP"
type input "LUDLOW WAKES UP"
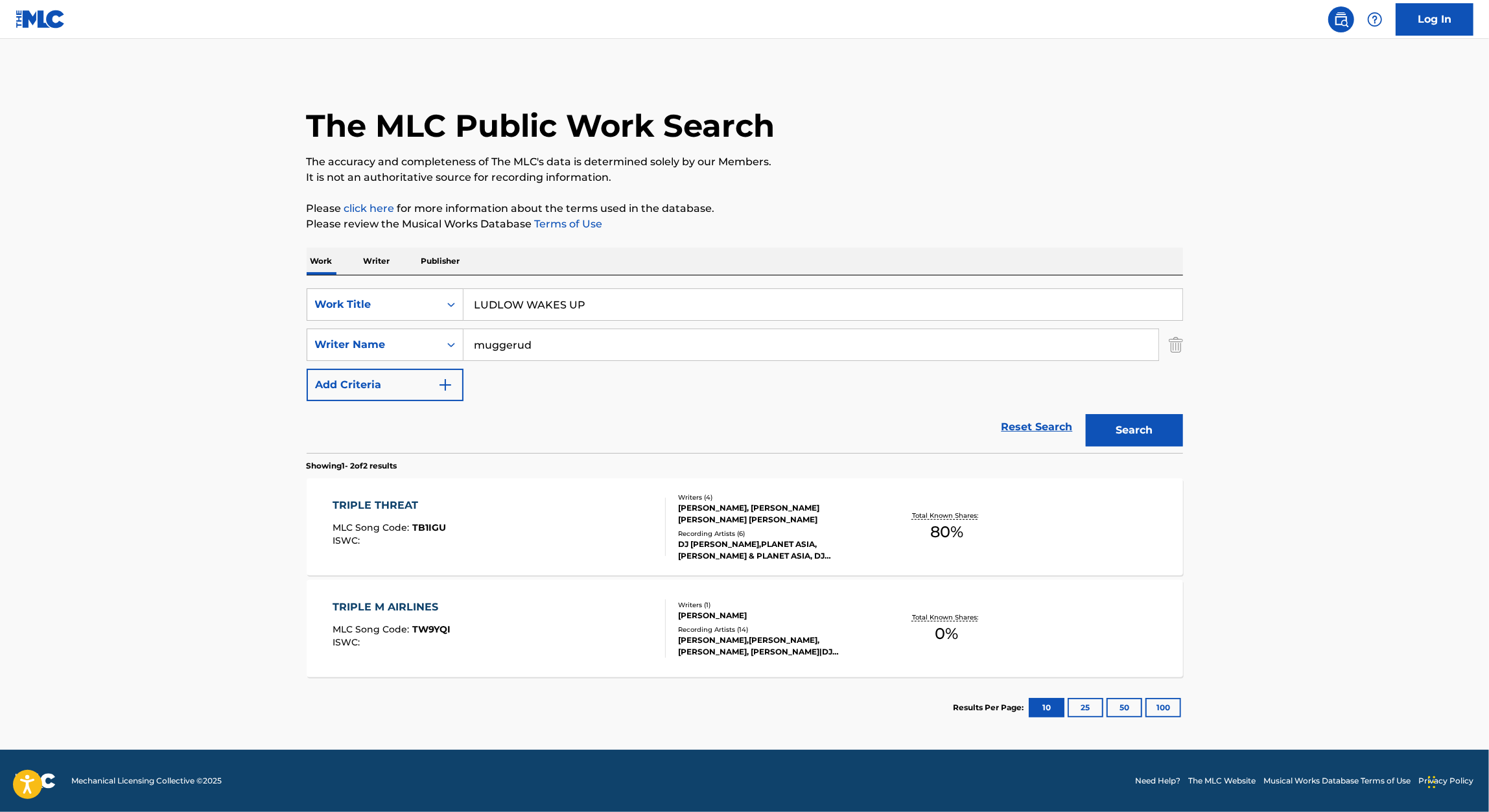
click at [1016, 212] on p "Please click here for more information about the terms used in the database." at bounding box center [744, 209] width 876 height 15
click at [1158, 432] on button "Search" at bounding box center [1134, 430] width 97 height 32
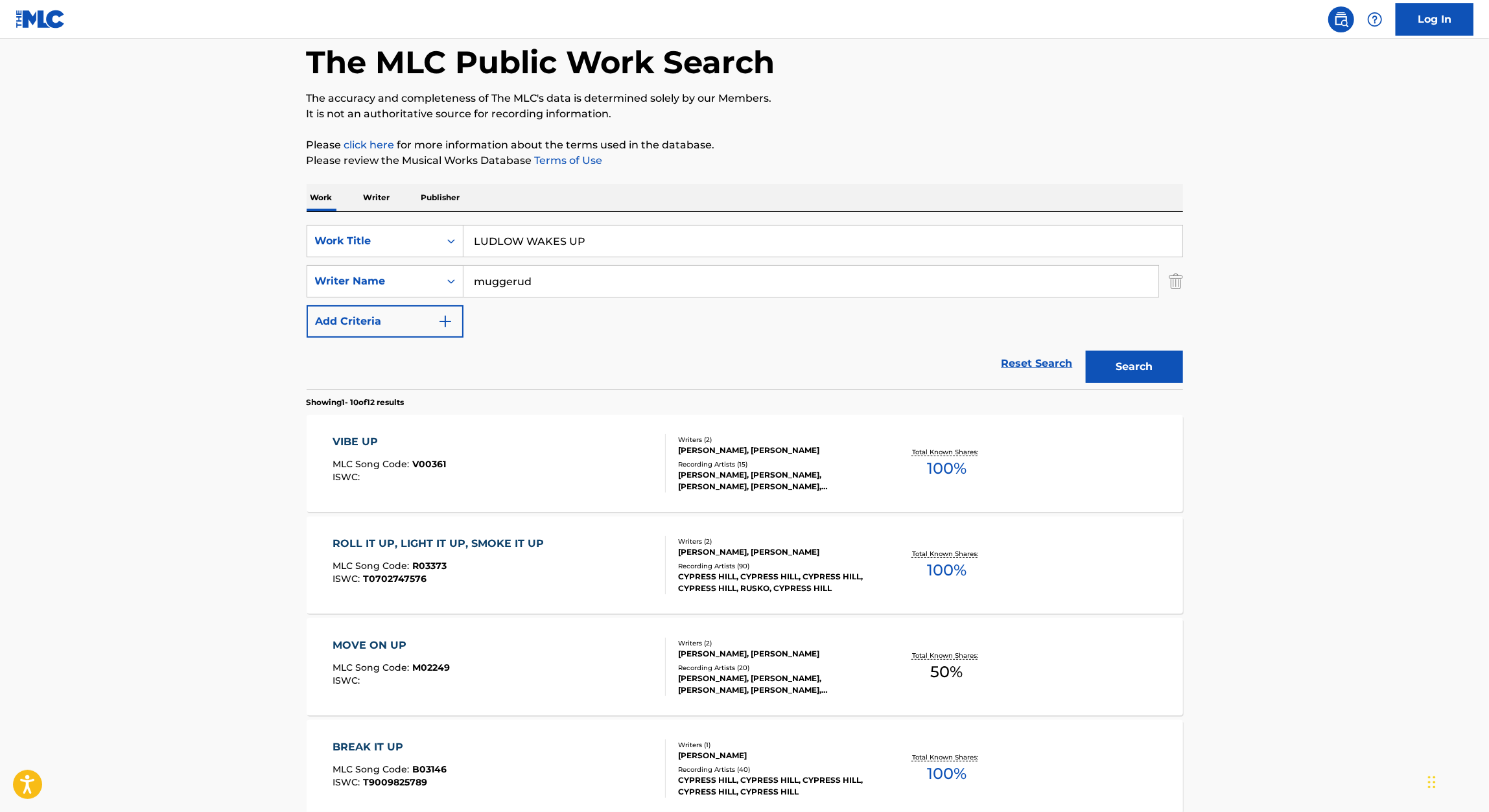
scroll to position [60, 0]
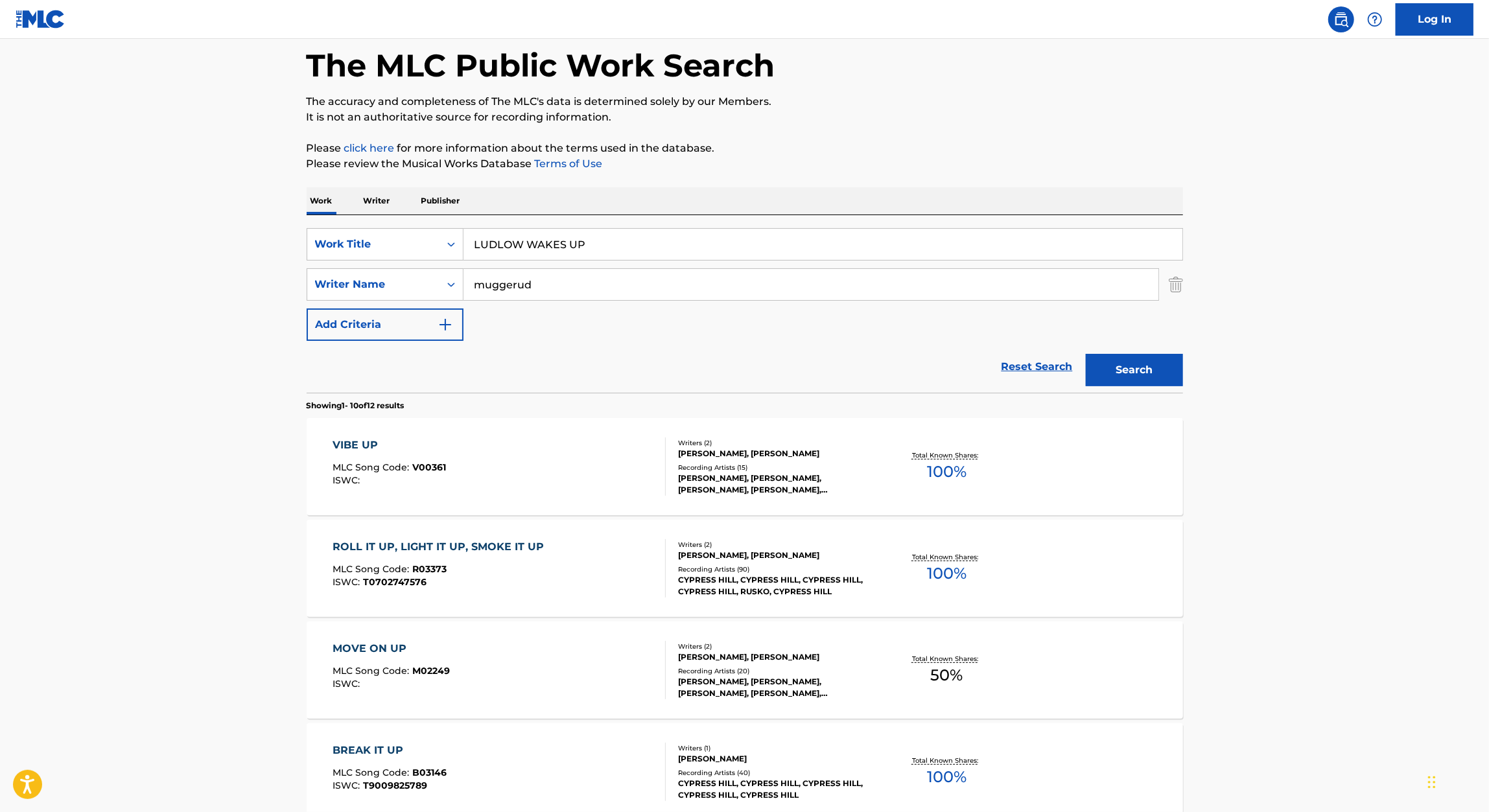
click at [562, 246] on input "LUDLOW WAKES UP" at bounding box center [823, 244] width 719 height 31
click at [231, 449] on main "The MLC Public Work Search The accuracy and completeness of The MLC's data is d…" at bounding box center [744, 741] width 1489 height 1525
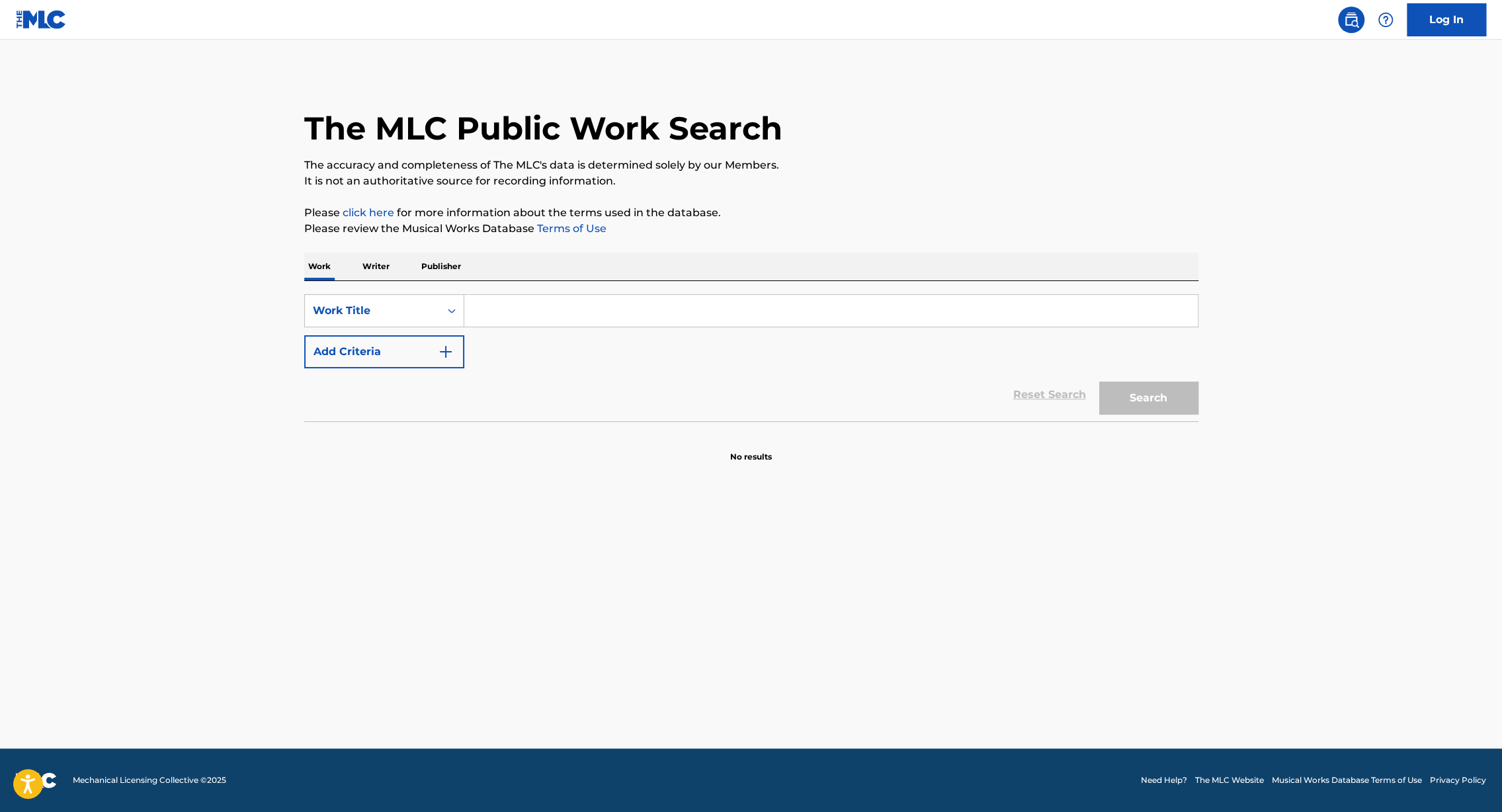
click at [560, 320] on input "Search Form" at bounding box center [831, 310] width 733 height 32
click at [387, 360] on button "Add Criteria" at bounding box center [383, 351] width 160 height 33
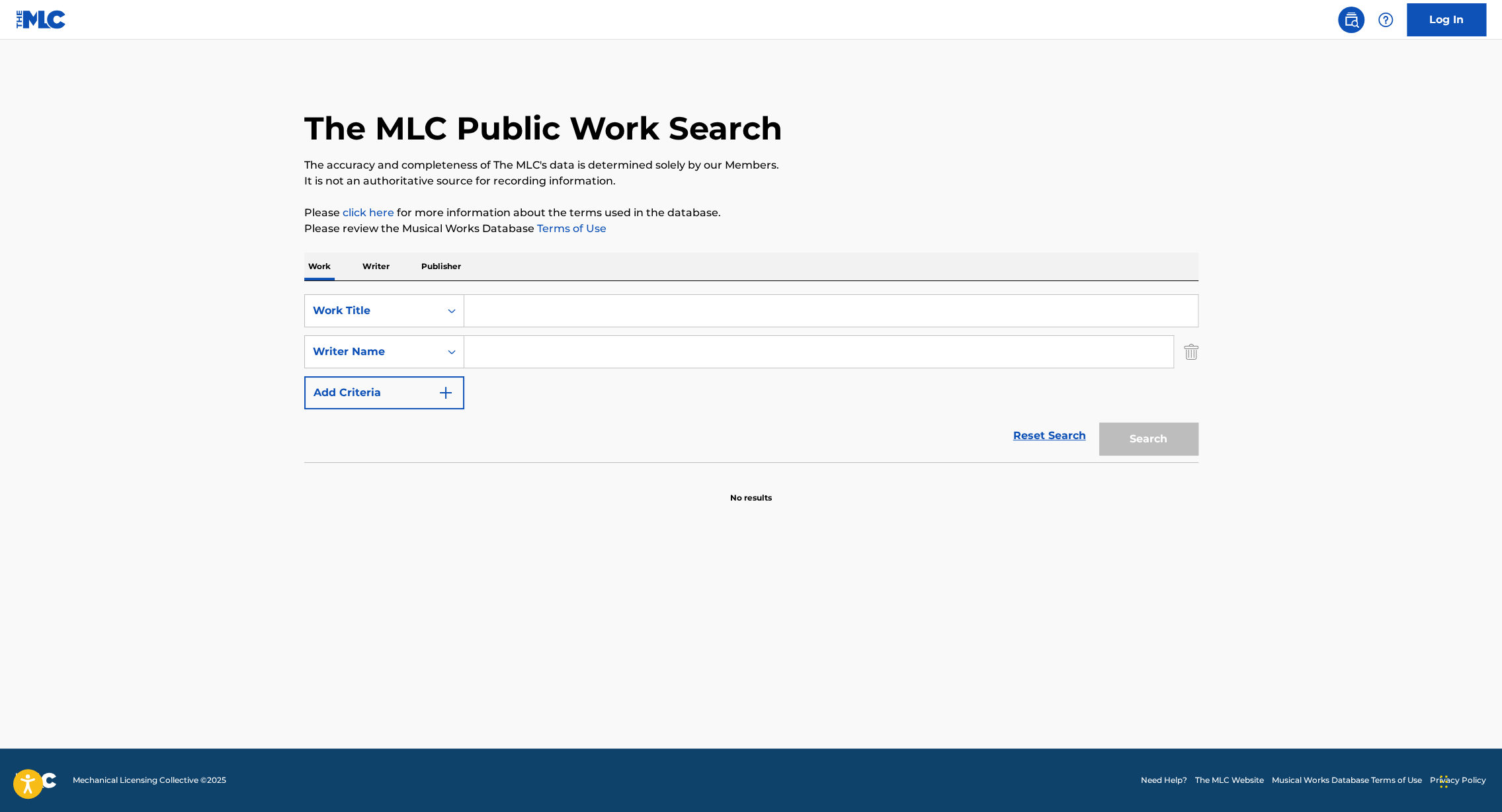
click at [498, 351] on input "Search Form" at bounding box center [818, 351] width 709 height 32
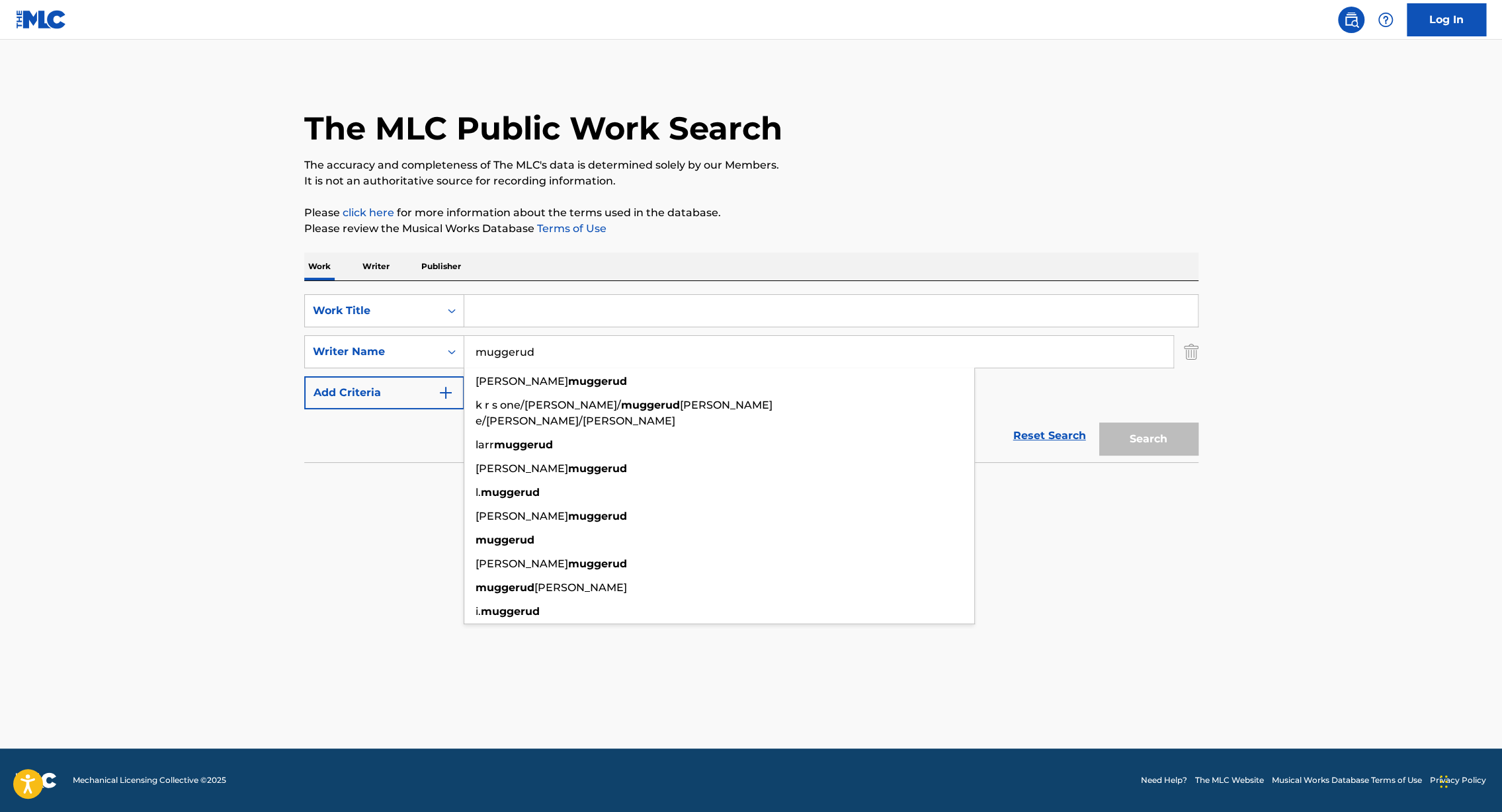
type input "muggerud"
click at [556, 298] on input "Search Form" at bounding box center [831, 310] width 733 height 32
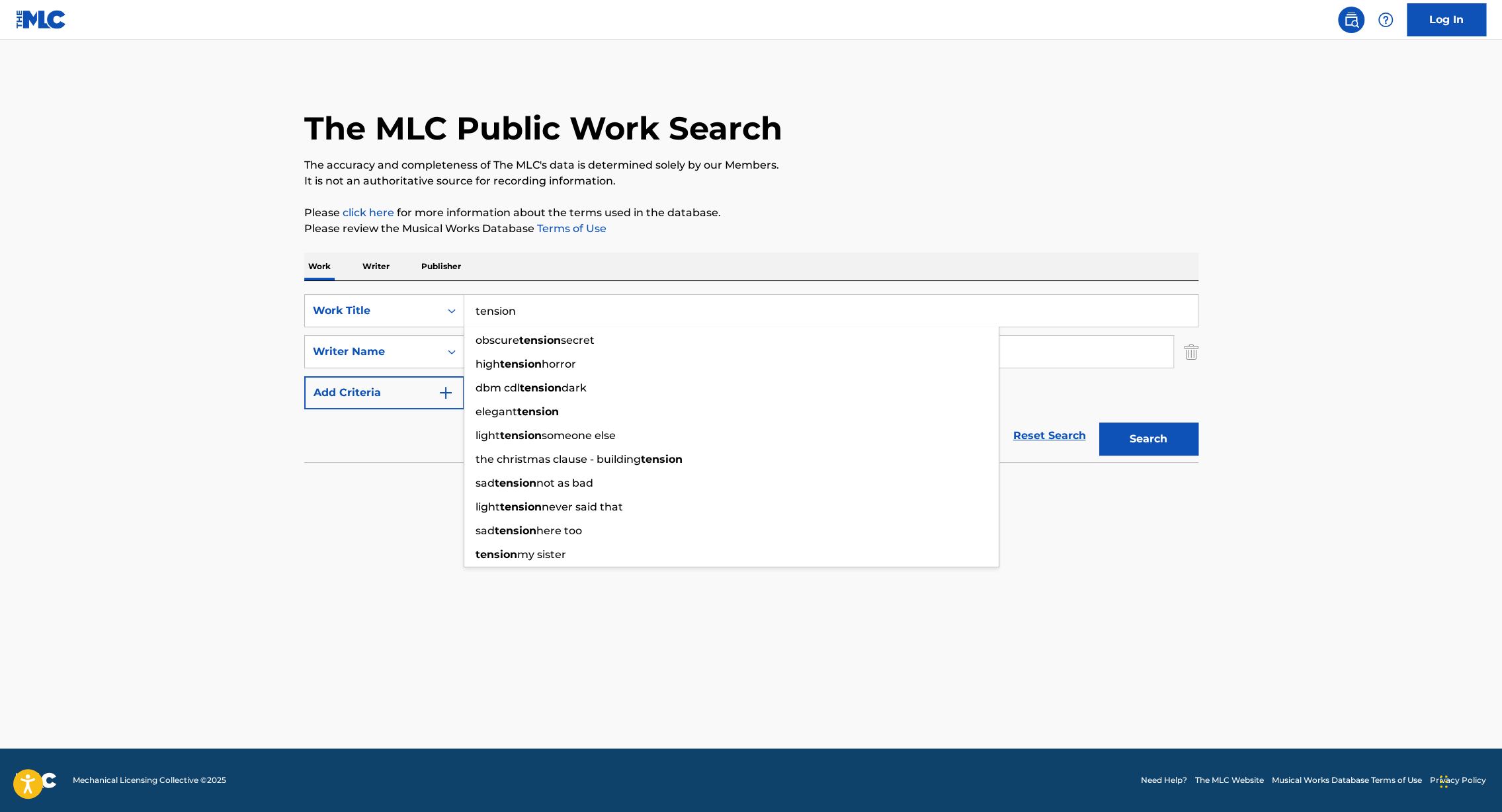
type input "tension"
click at [991, 206] on p "Please click here for more information about the terms used in the database." at bounding box center [751, 213] width 894 height 16
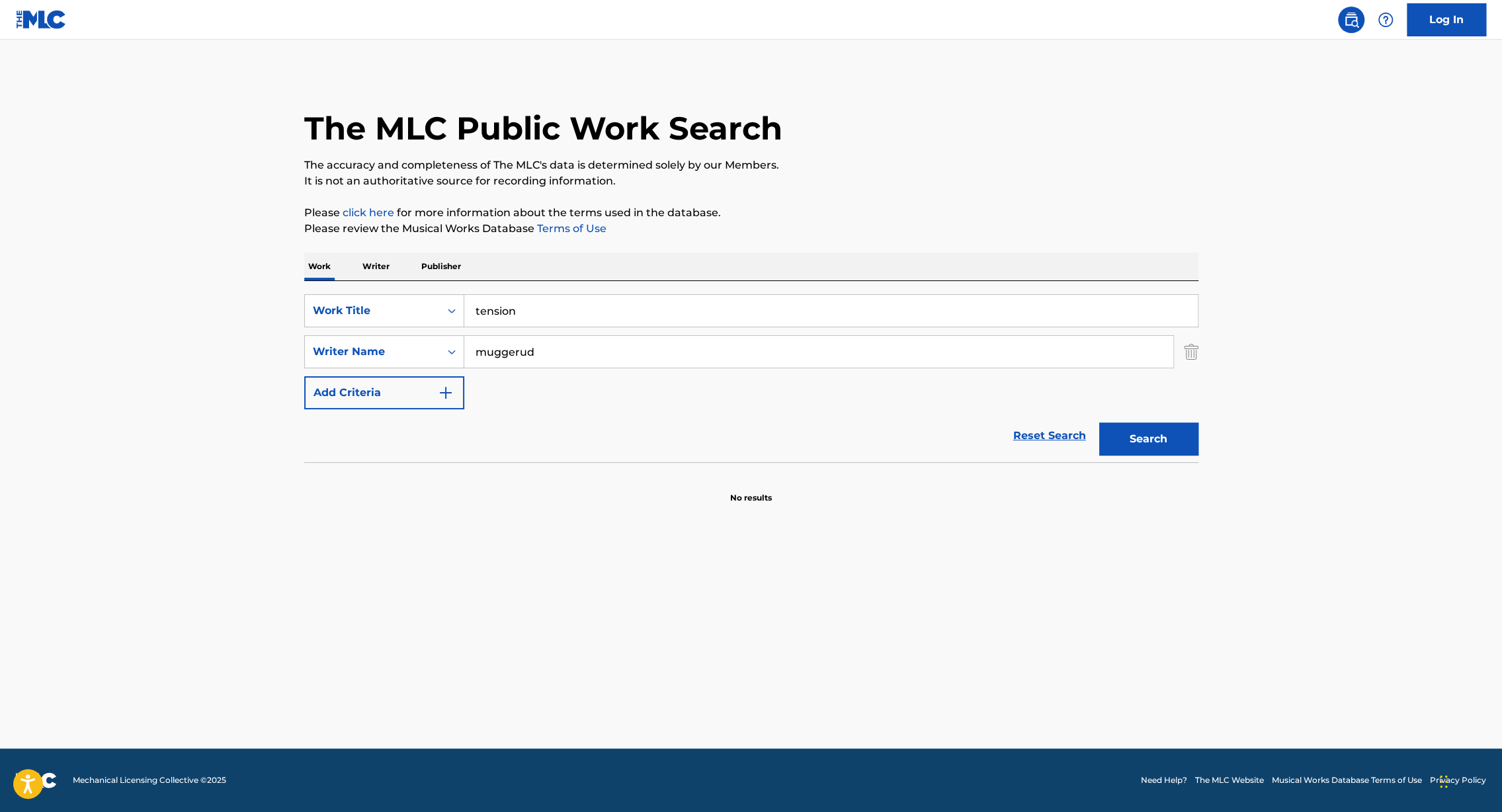
click at [1152, 432] on button "Search" at bounding box center [1148, 439] width 99 height 33
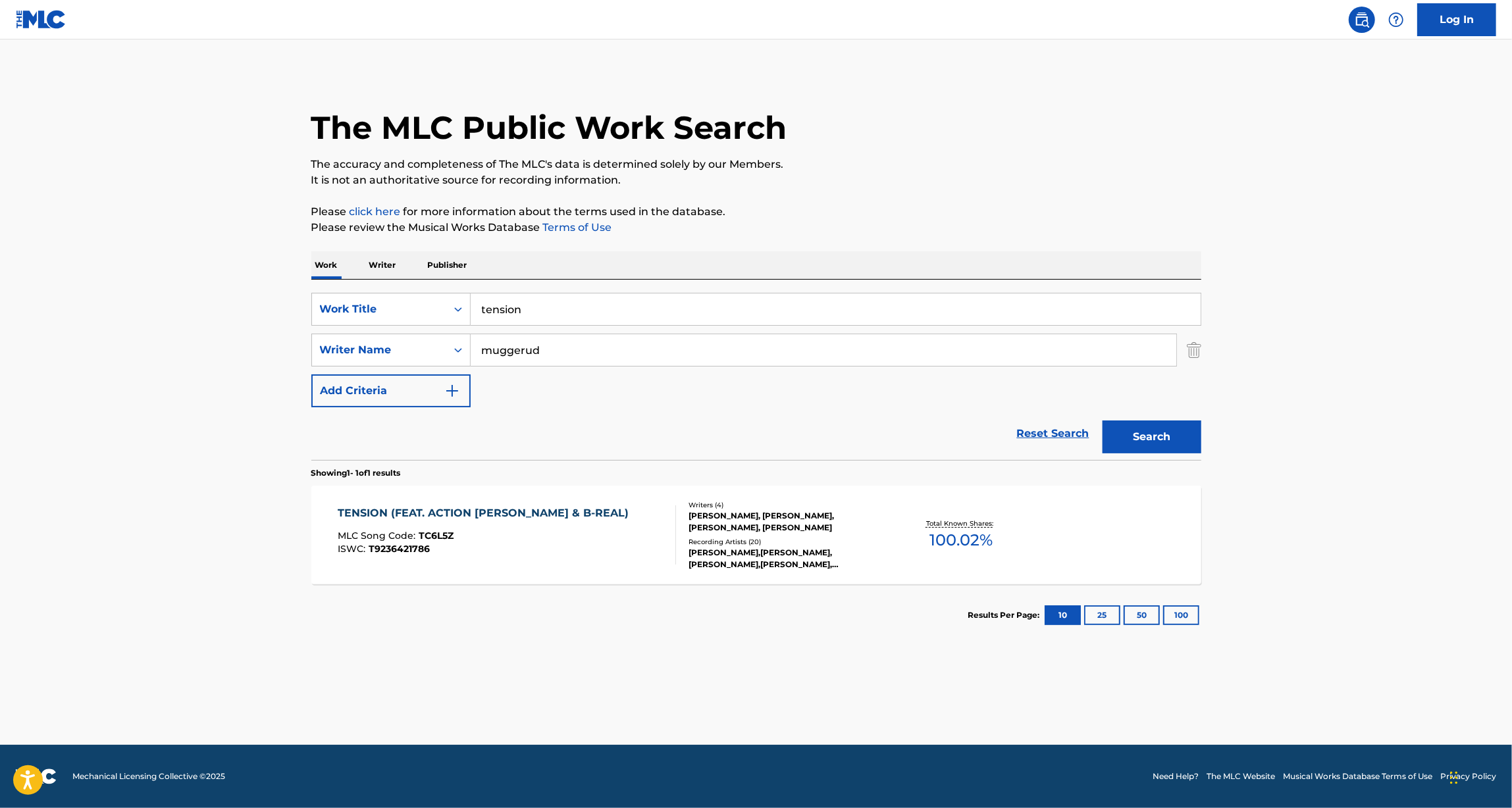
click at [488, 519] on div "TENSION (FEAT. ACTION [PERSON_NAME] & B-REAL)" at bounding box center [486, 513] width 297 height 16
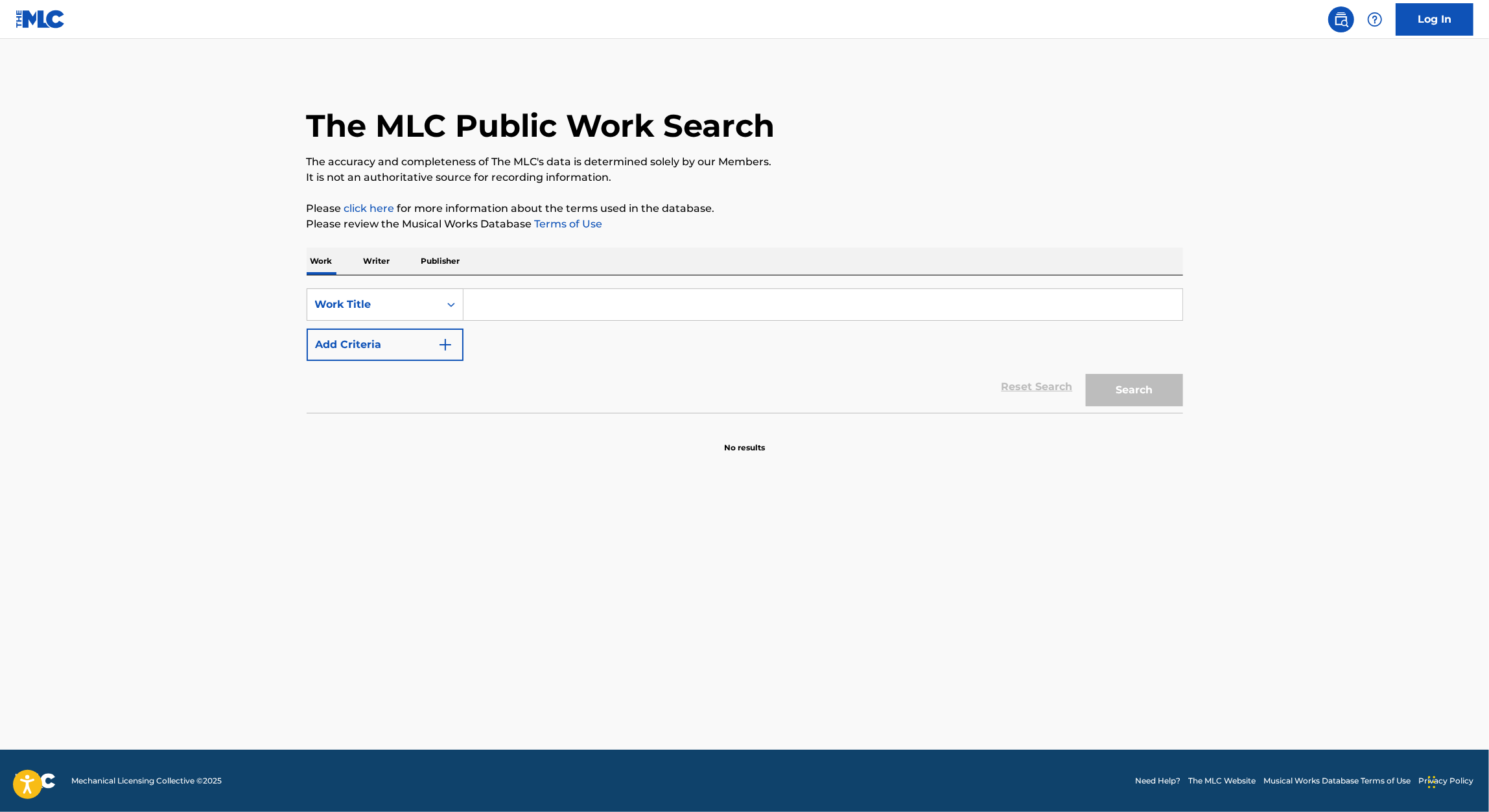
click at [187, 260] on main "The MLC Public Work Search The accuracy and completeness of The MLC's data is d…" at bounding box center [744, 394] width 1489 height 711
click at [475, 297] on input "Search Form" at bounding box center [823, 304] width 719 height 31
type input "washington's drive"
click at [529, 335] on strong "washington's" at bounding box center [509, 333] width 70 height 12
click at [406, 346] on button "Add Criteria" at bounding box center [384, 345] width 157 height 32
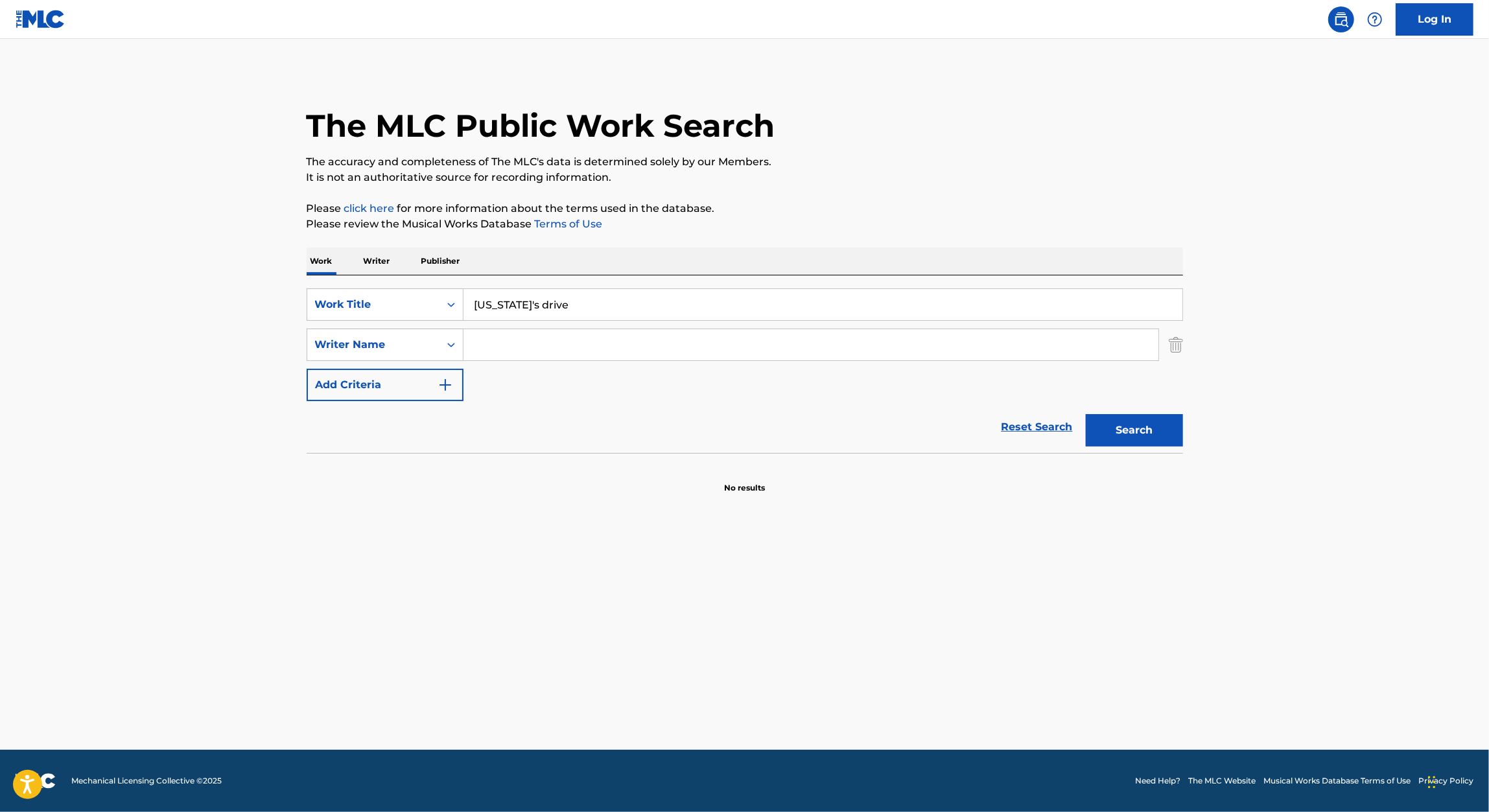
click at [532, 346] on input "Search Form" at bounding box center [811, 345] width 694 height 31
click at [1128, 429] on button "Search" at bounding box center [1134, 430] width 97 height 32
click at [508, 339] on input "muggared" at bounding box center [811, 345] width 694 height 31
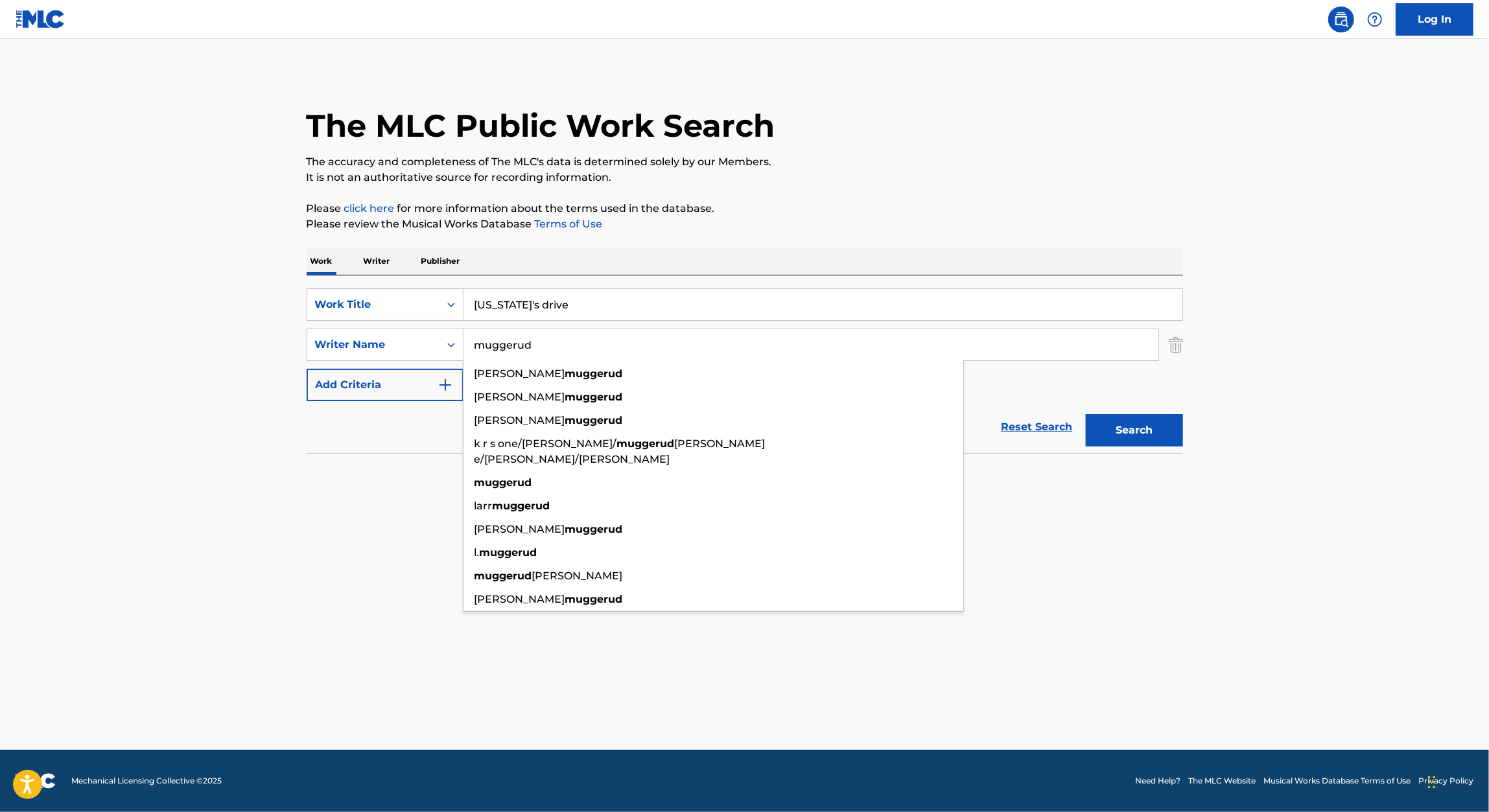
type input "muggerud"
click at [1086, 414] on button "Search" at bounding box center [1134, 430] width 97 height 32
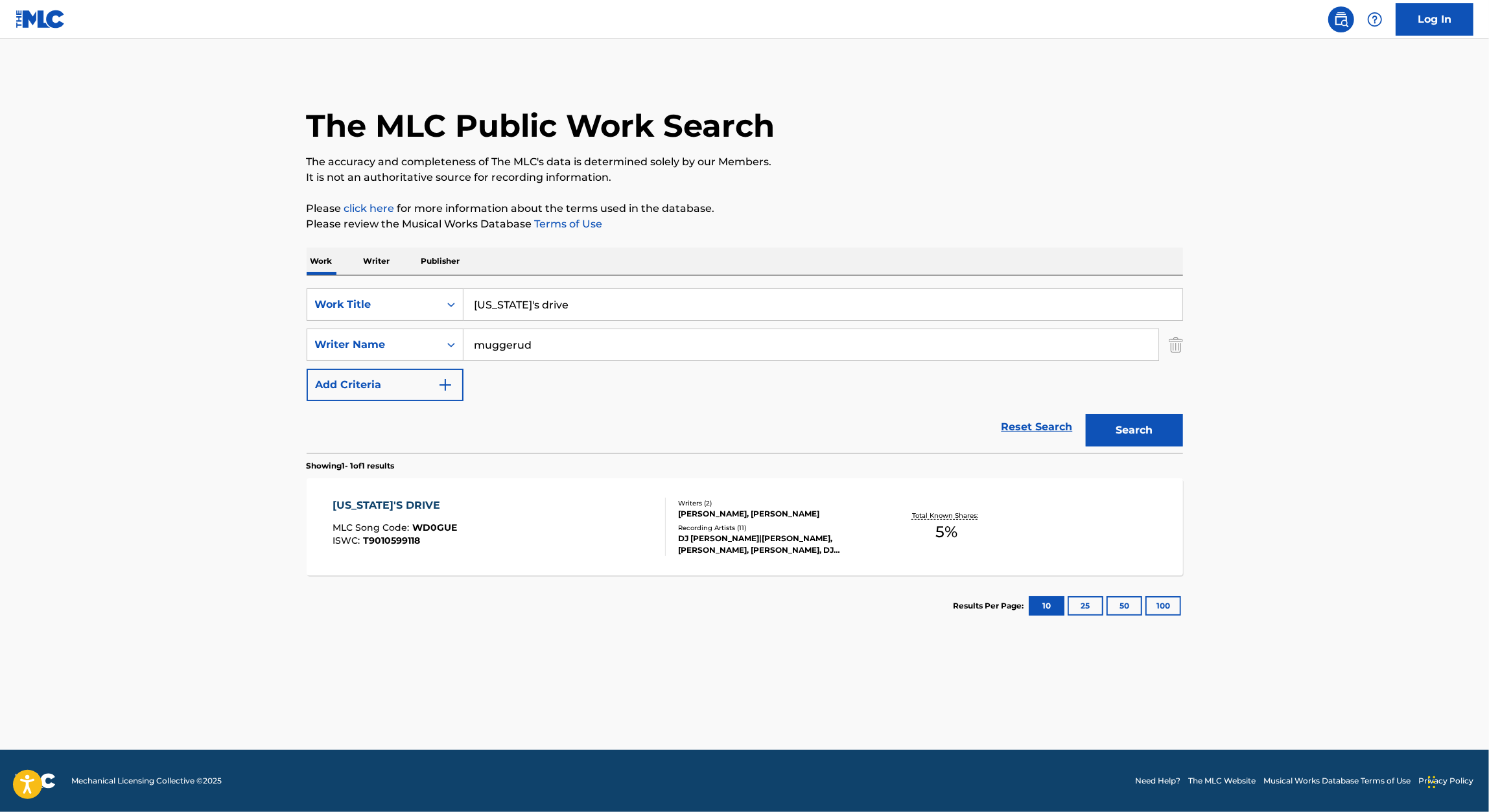
click at [394, 510] on div "WASHINGTON'S DRIVE" at bounding box center [394, 506] width 125 height 15
click at [552, 316] on input "washington's drive" at bounding box center [823, 304] width 719 height 31
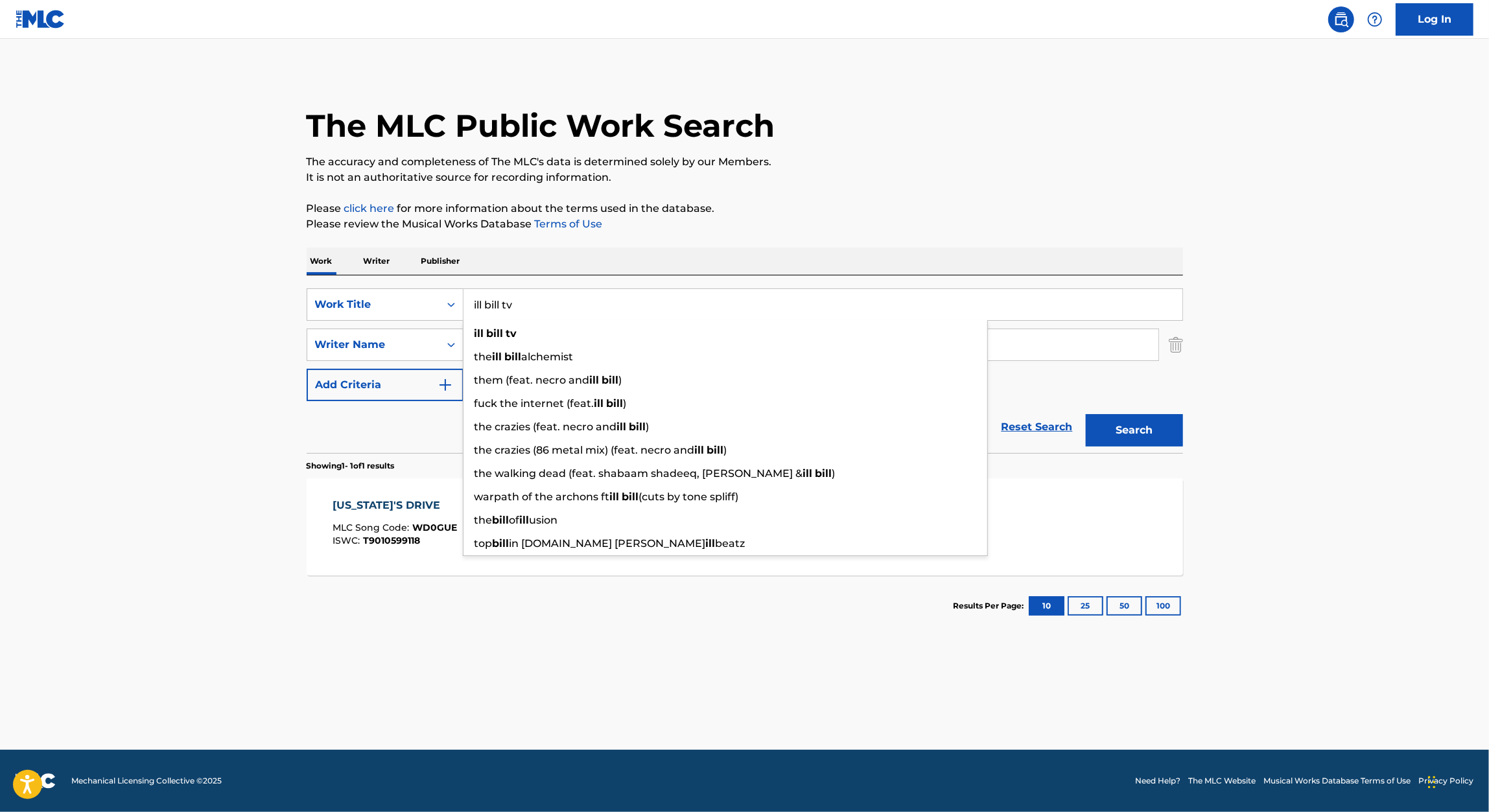
type input "ill bill tv"
click at [1086, 414] on button "Search" at bounding box center [1134, 430] width 97 height 32
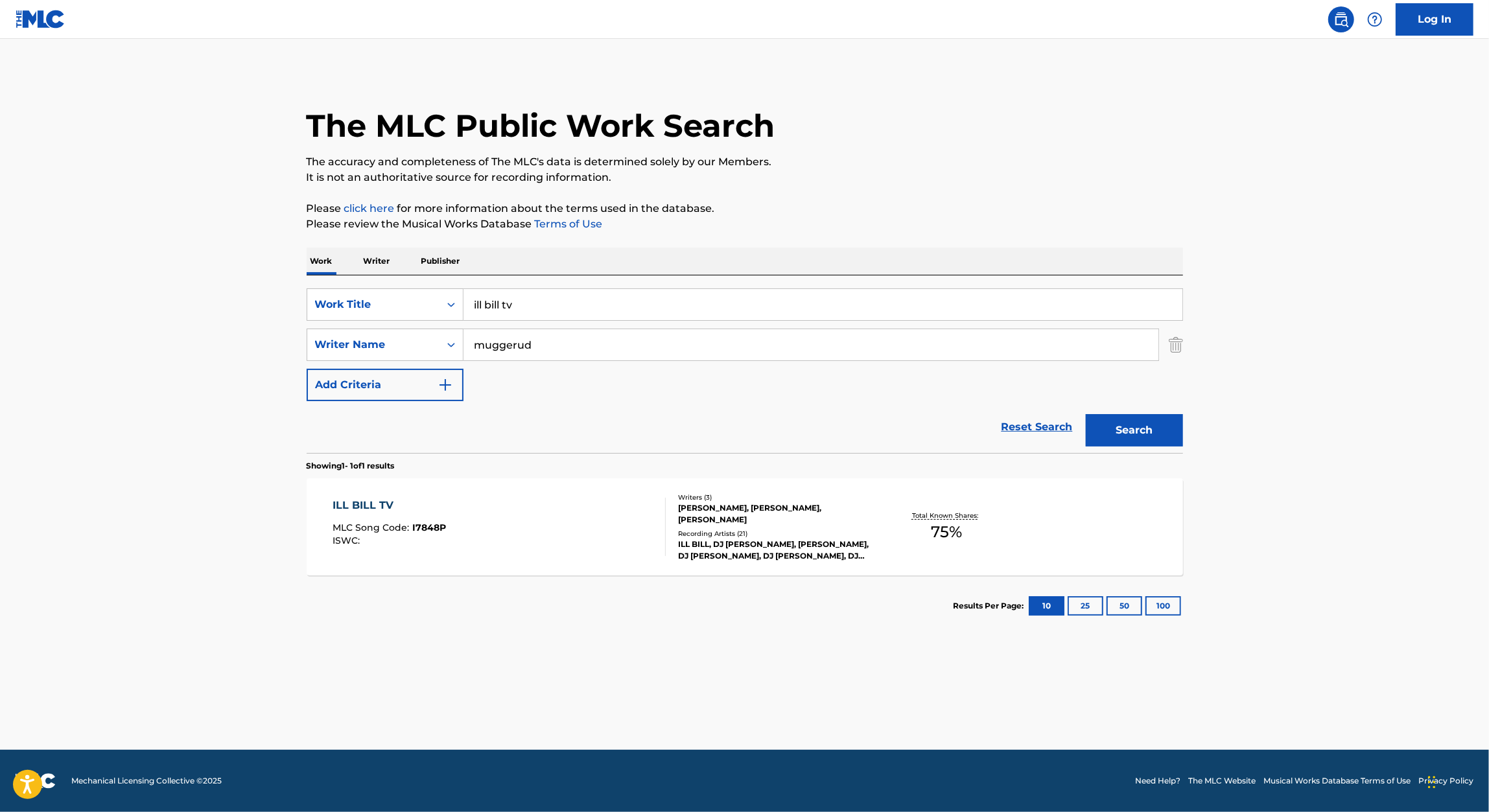
click at [377, 506] on div "ILL BILL TV" at bounding box center [389, 506] width 113 height 15
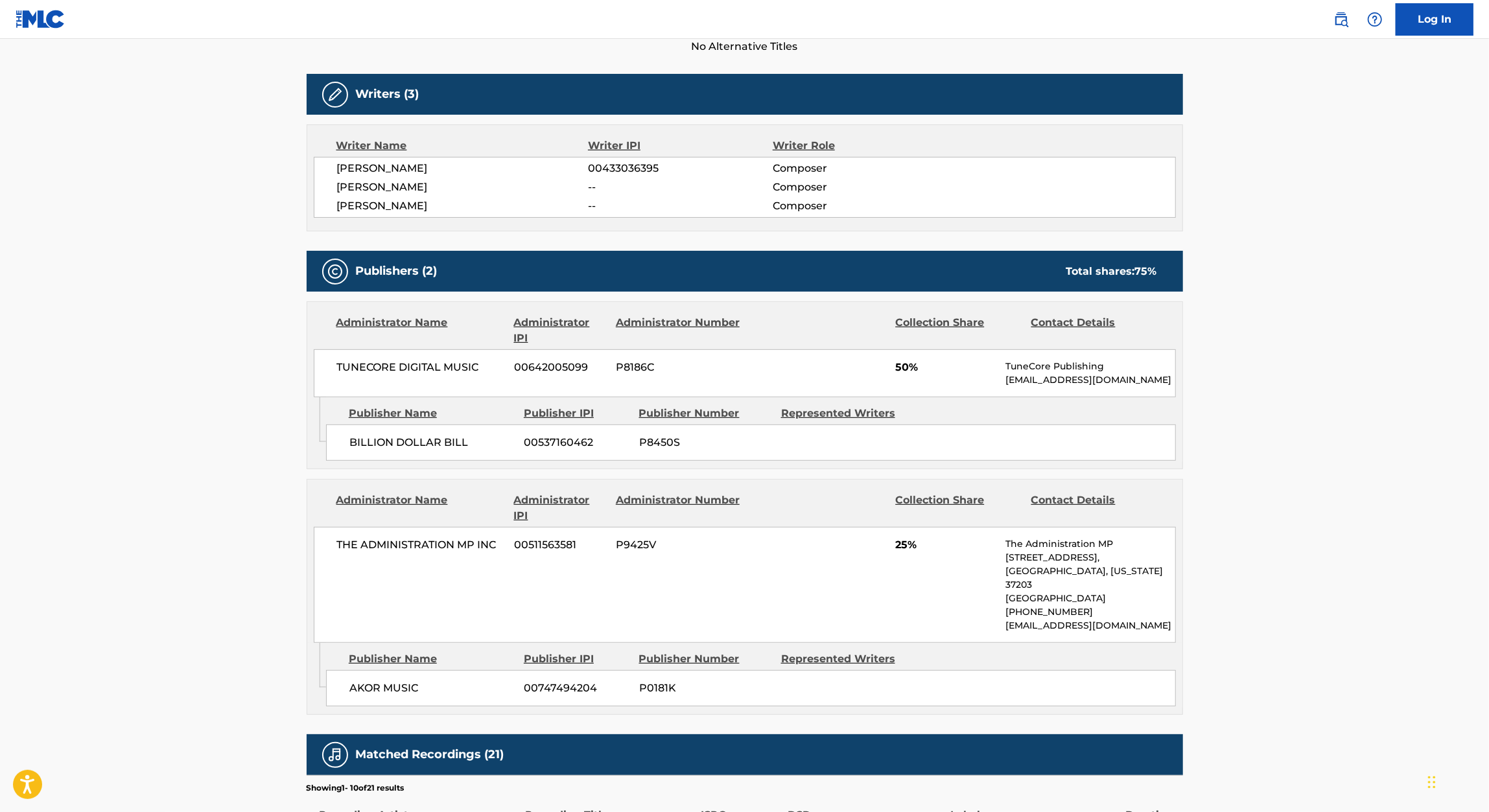
scroll to position [348, 0]
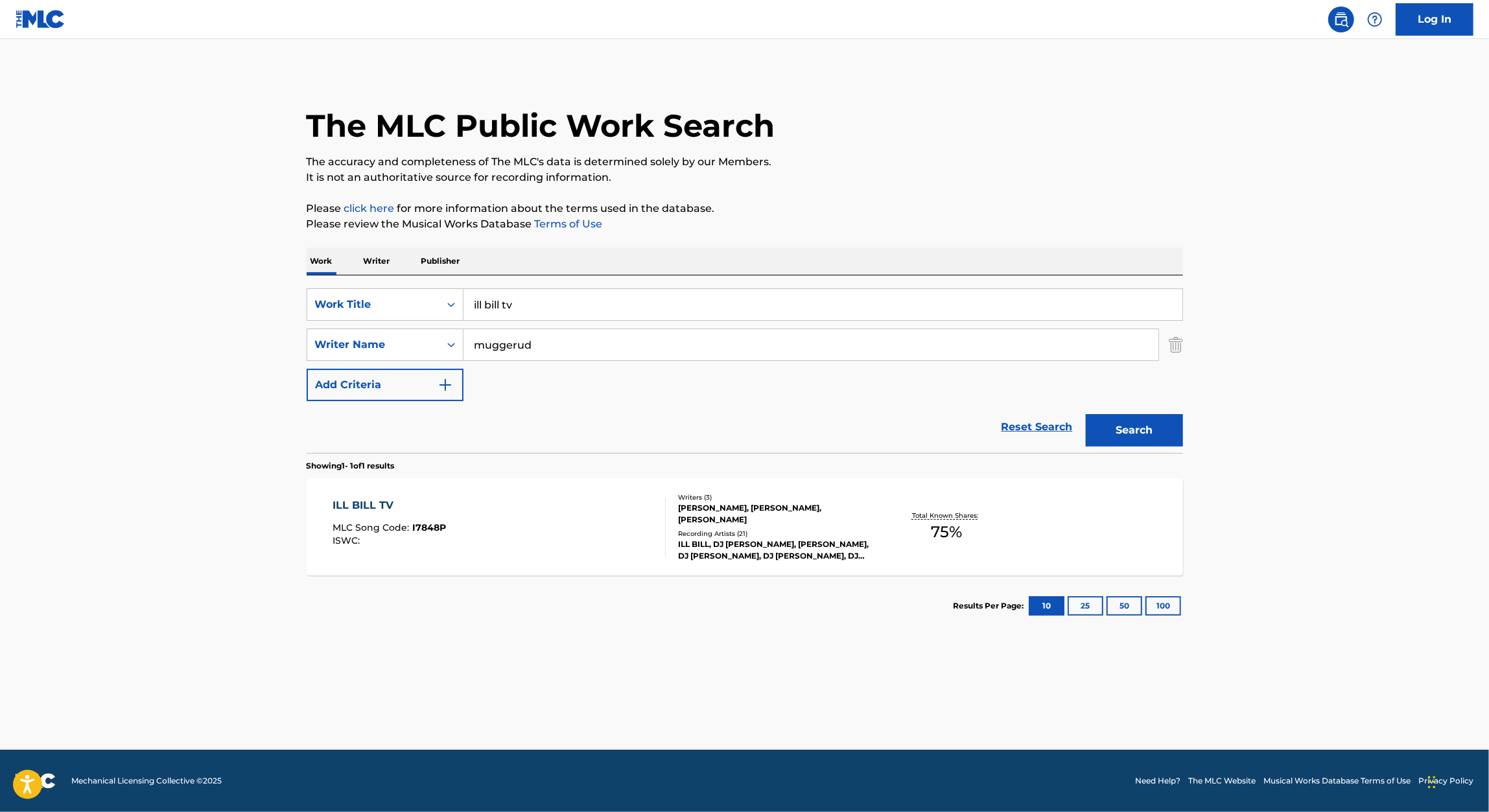
click at [500, 315] on input "ill bill tv" at bounding box center [823, 304] width 719 height 31
paste input "ILLUMINATI 666"
type input "ILLUMINATI 666"
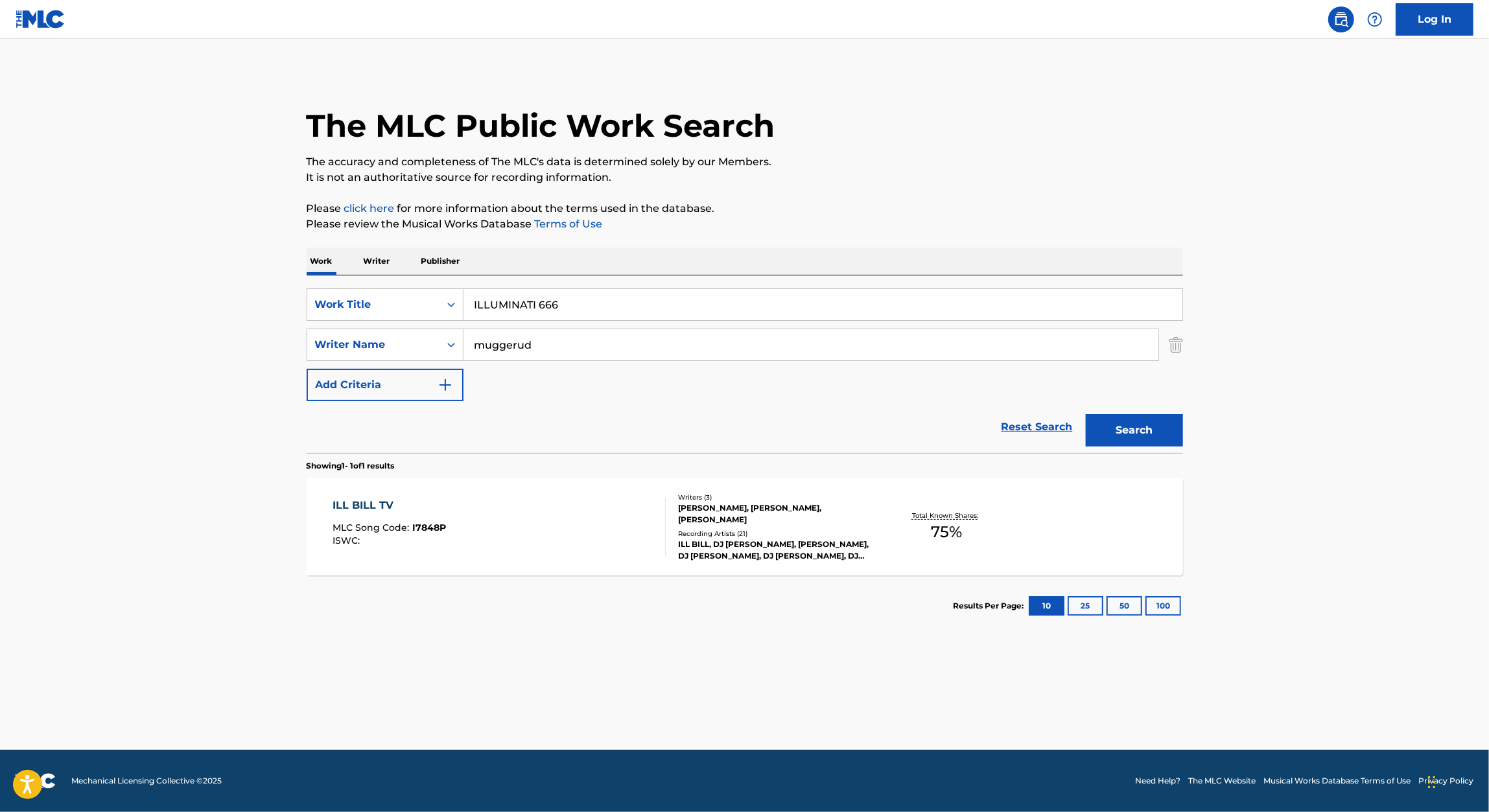
click at [891, 225] on p "Please review the Musical Works Database Terms of Use" at bounding box center [744, 224] width 876 height 15
click at [1148, 421] on button "Search" at bounding box center [1134, 430] width 97 height 32
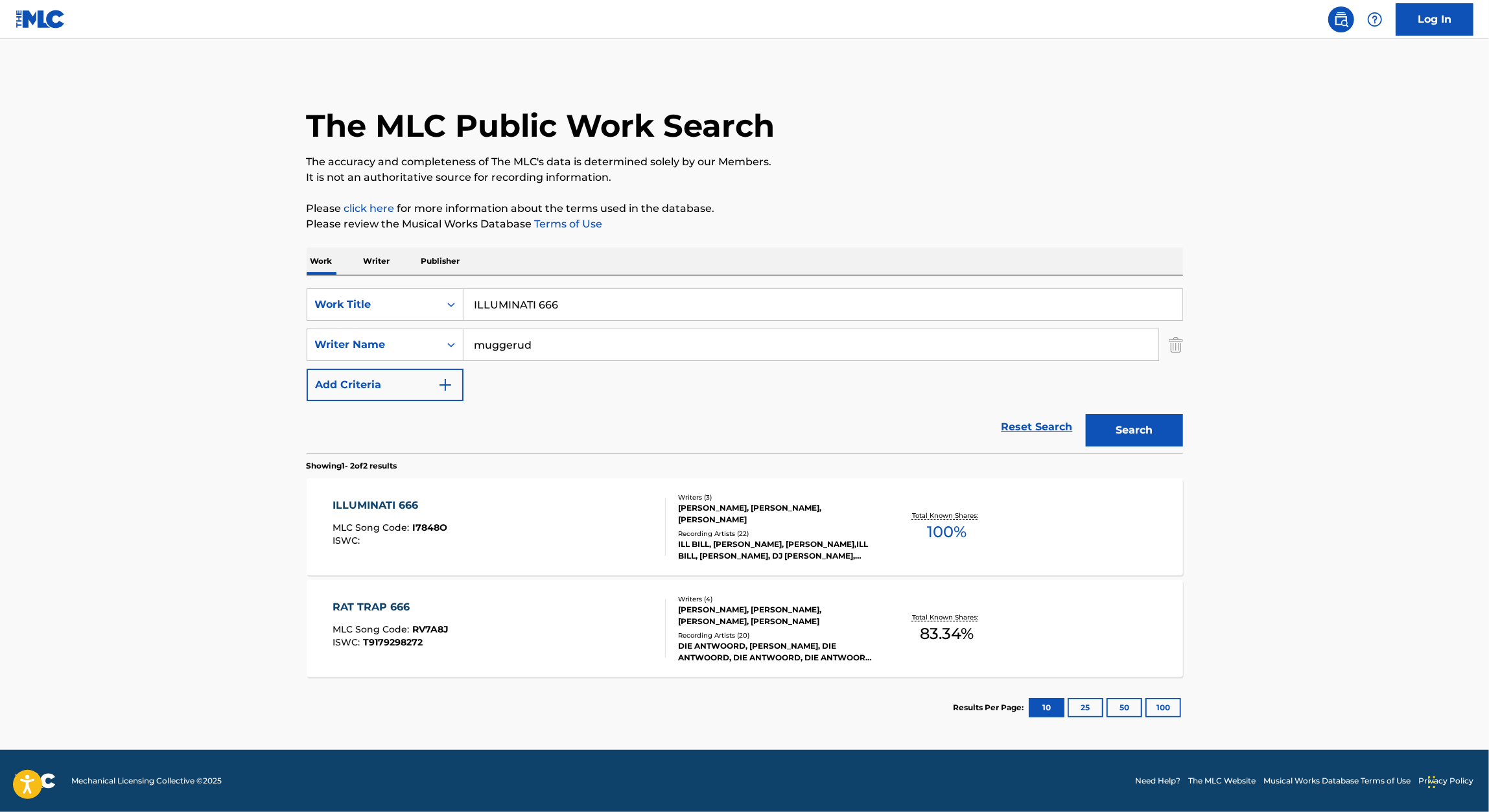
click at [388, 528] on span "MLC Song Code :" at bounding box center [372, 527] width 79 height 11
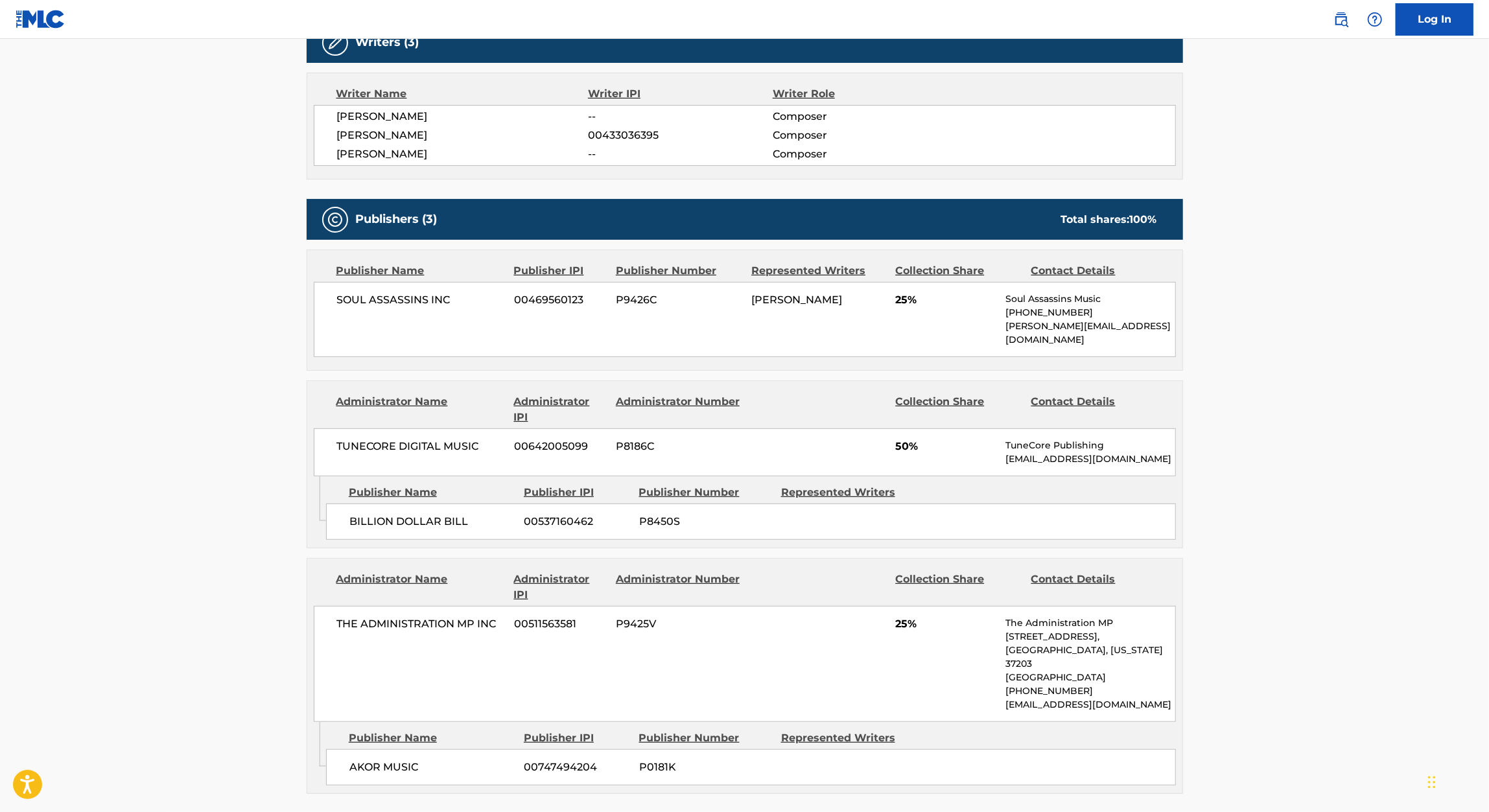
scroll to position [442, 0]
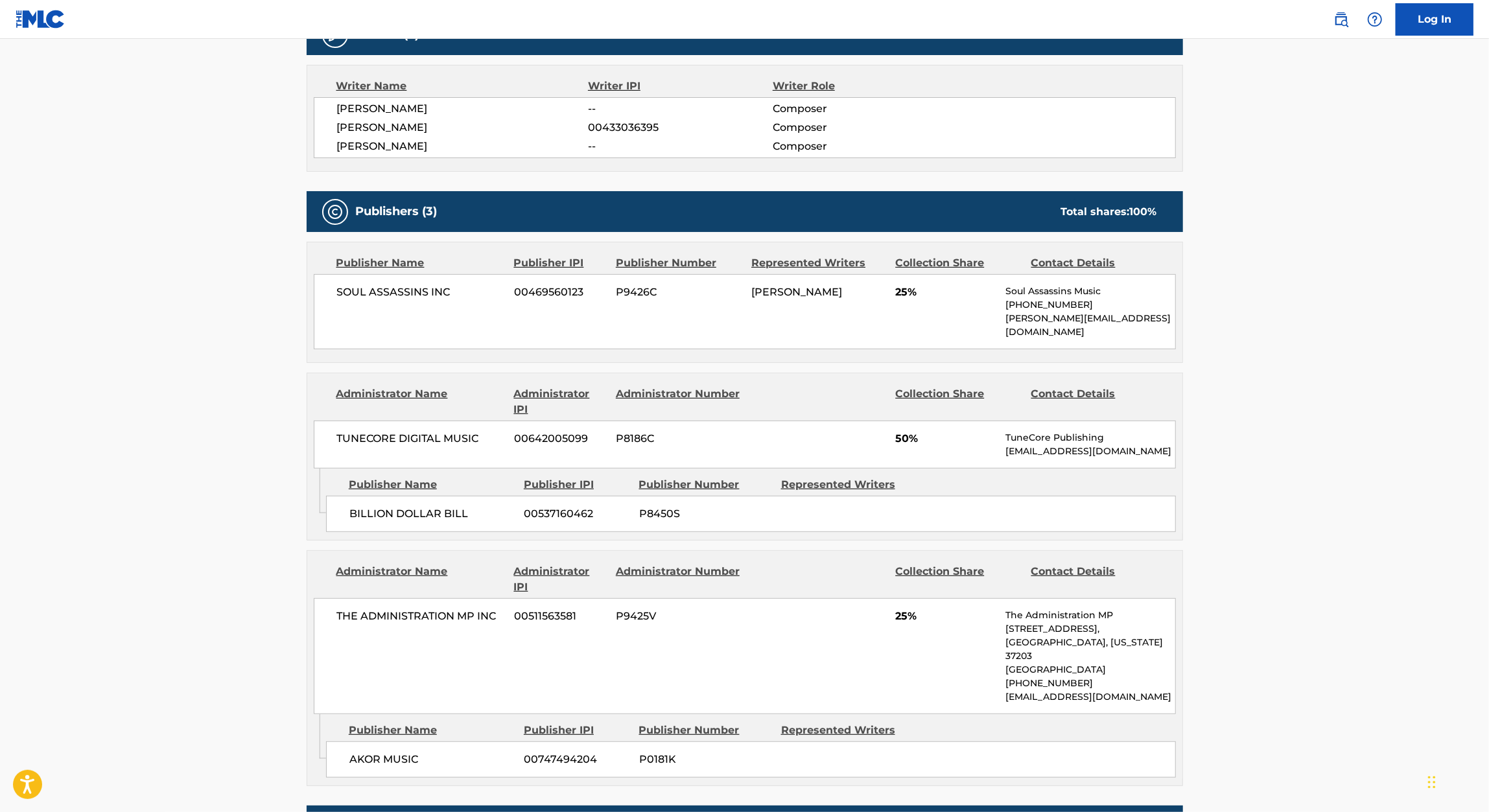
drag, startPoint x: 322, startPoint y: 127, endPoint x: 542, endPoint y: 131, distance: 220.0
click at [542, 131] on div "GONZALO ESTRADA -- Composer WILLIAM BRAUNSTEIN 00433036395 Composer LAWRENCE MU…" at bounding box center [745, 128] width 862 height 61
drag, startPoint x: 347, startPoint y: 503, endPoint x: 481, endPoint y: 502, distance: 134.0
click at [481, 502] on div "BILLION DOLLAR BILL 00537160462 P8450S" at bounding box center [751, 514] width 850 height 37
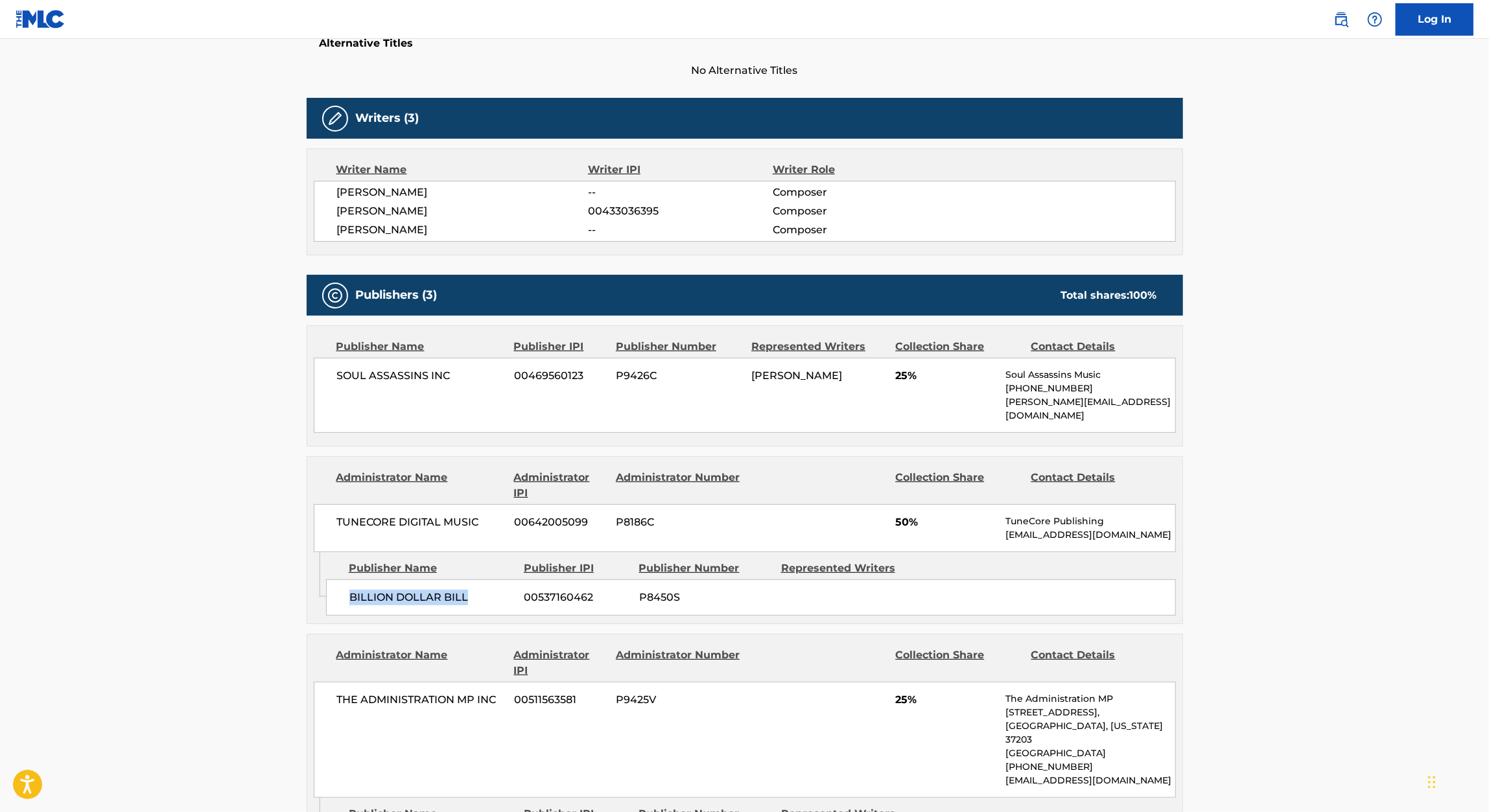
scroll to position [293, 0]
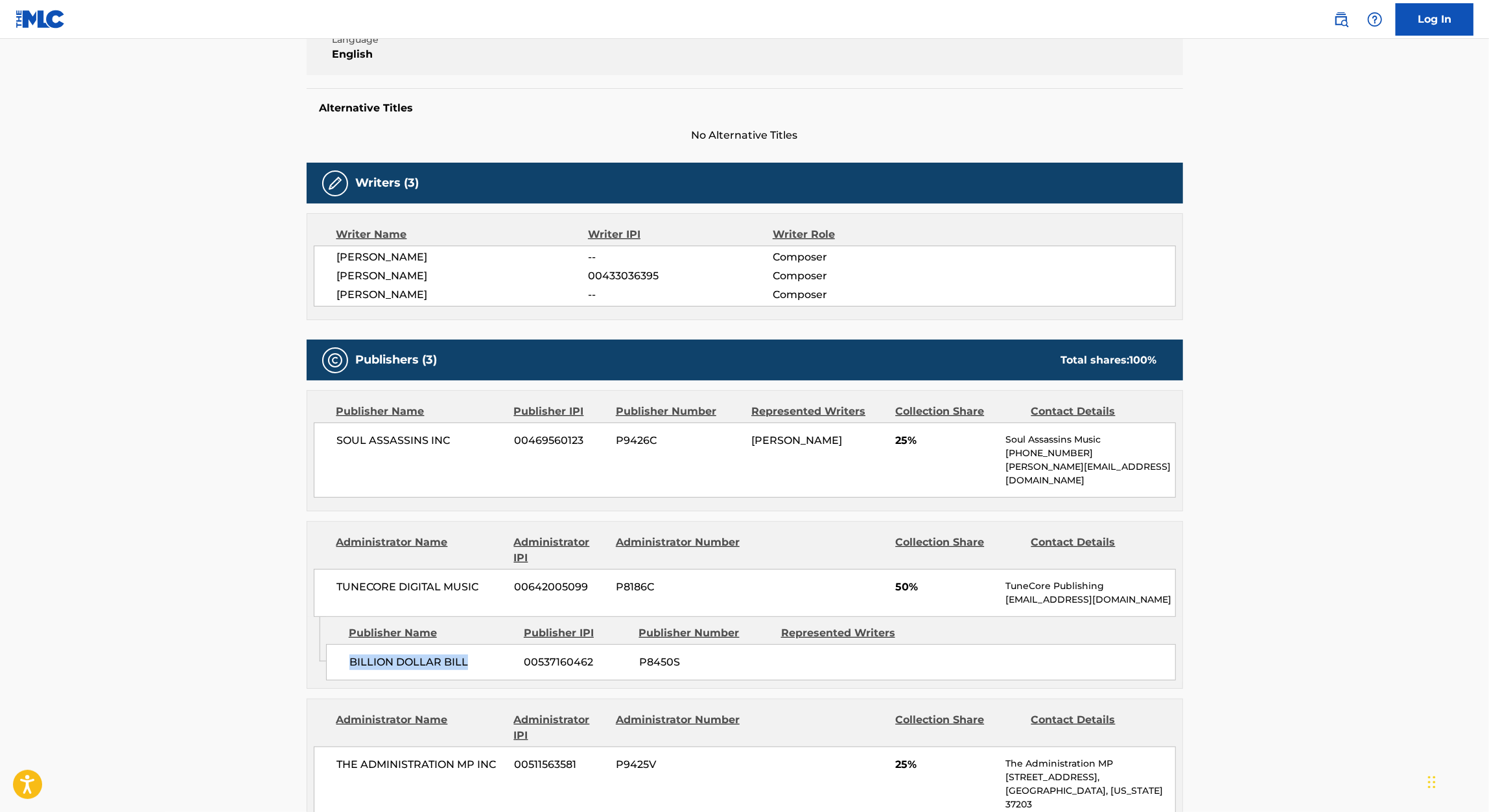
drag, startPoint x: 334, startPoint y: 253, endPoint x: 449, endPoint y: 254, distance: 115.0
click at [449, 254] on div "GONZALO ESTRADA -- Composer WILLIAM BRAUNSTEIN 00433036395 Composer LAWRENCE MU…" at bounding box center [745, 277] width 862 height 61
copy span "GONZALO ESTRADA"
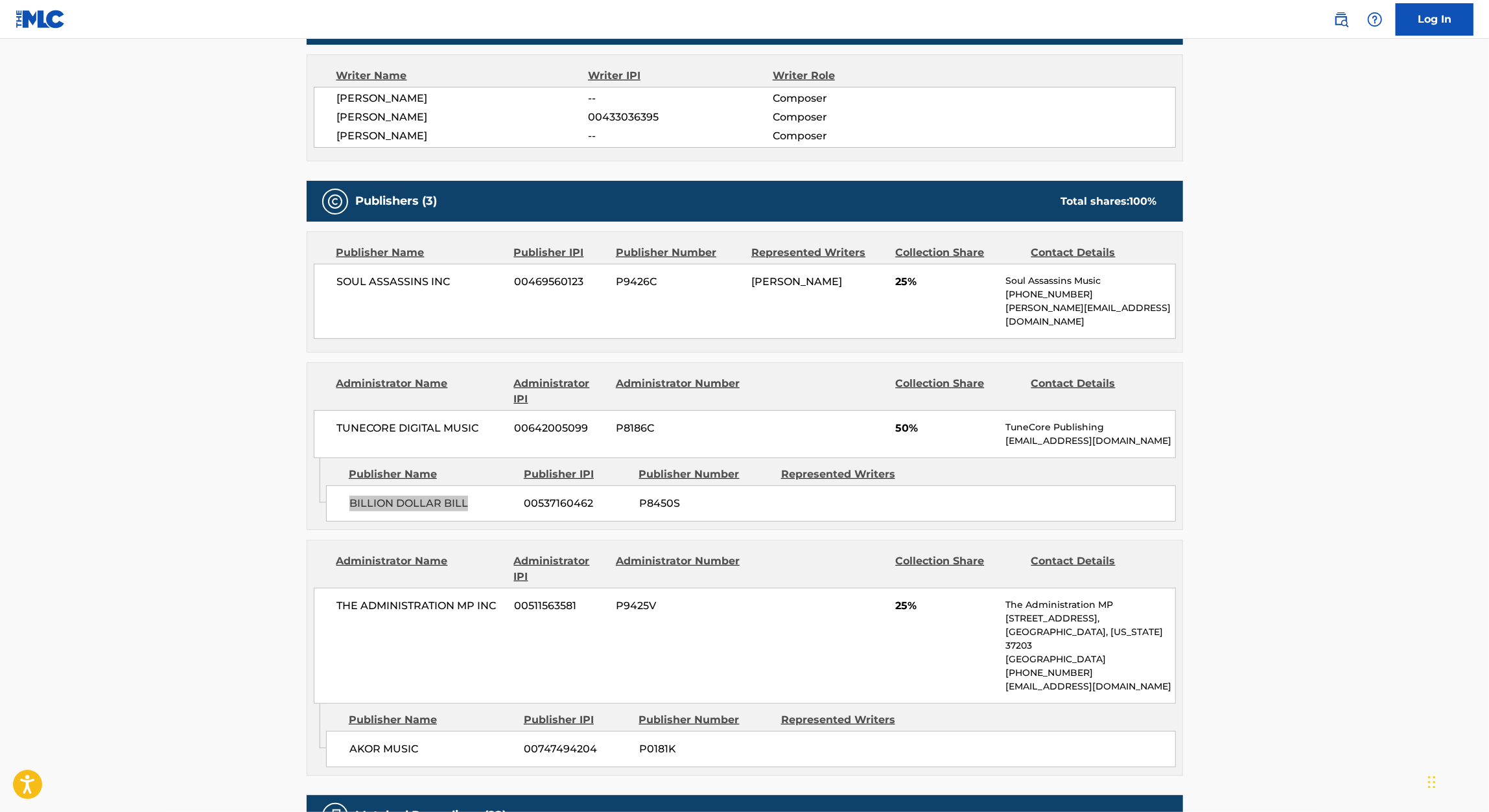
scroll to position [470, 0]
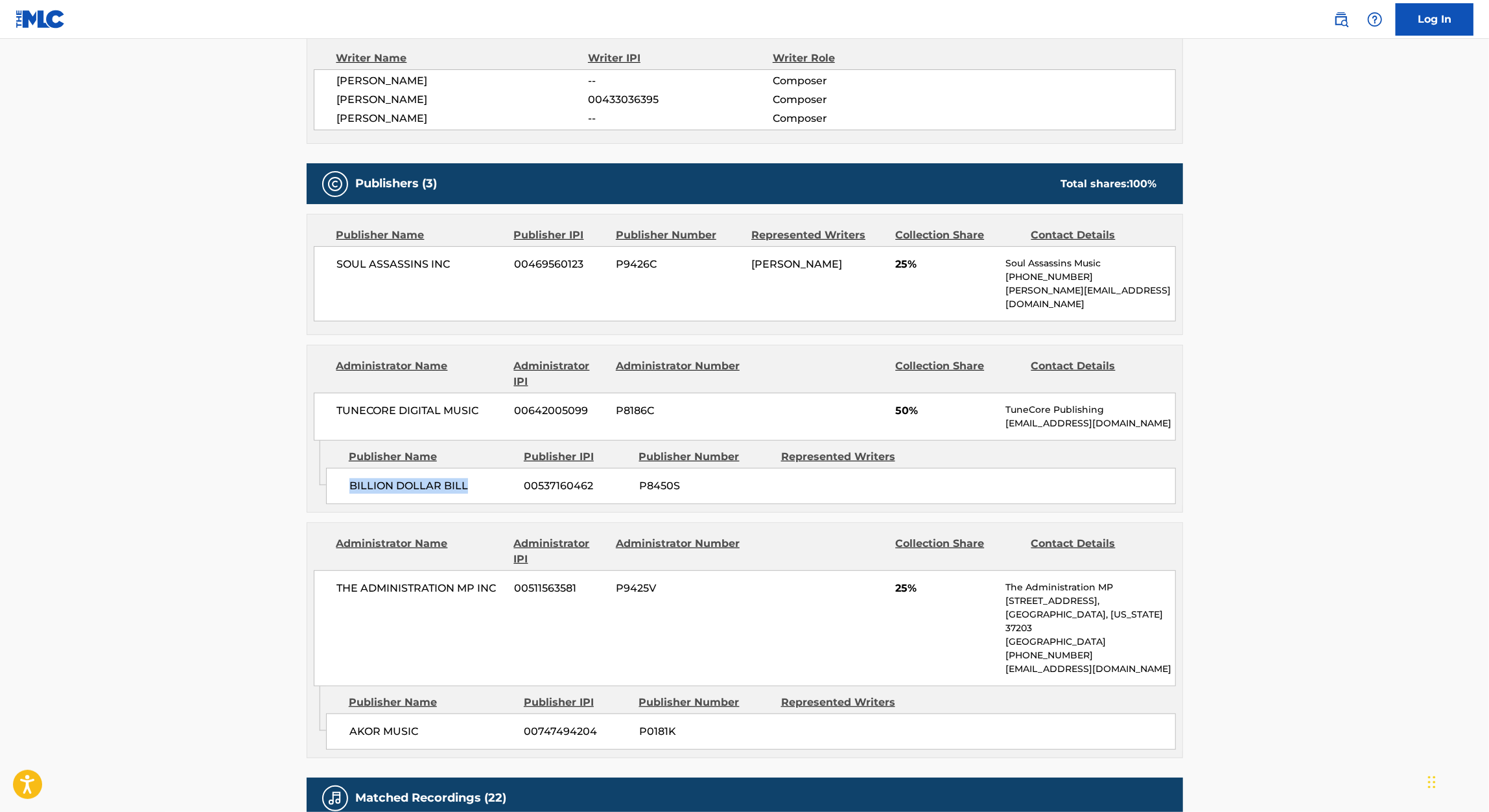
click at [584, 724] on span "00747494204" at bounding box center [576, 732] width 105 height 15
copy div "00747494204"
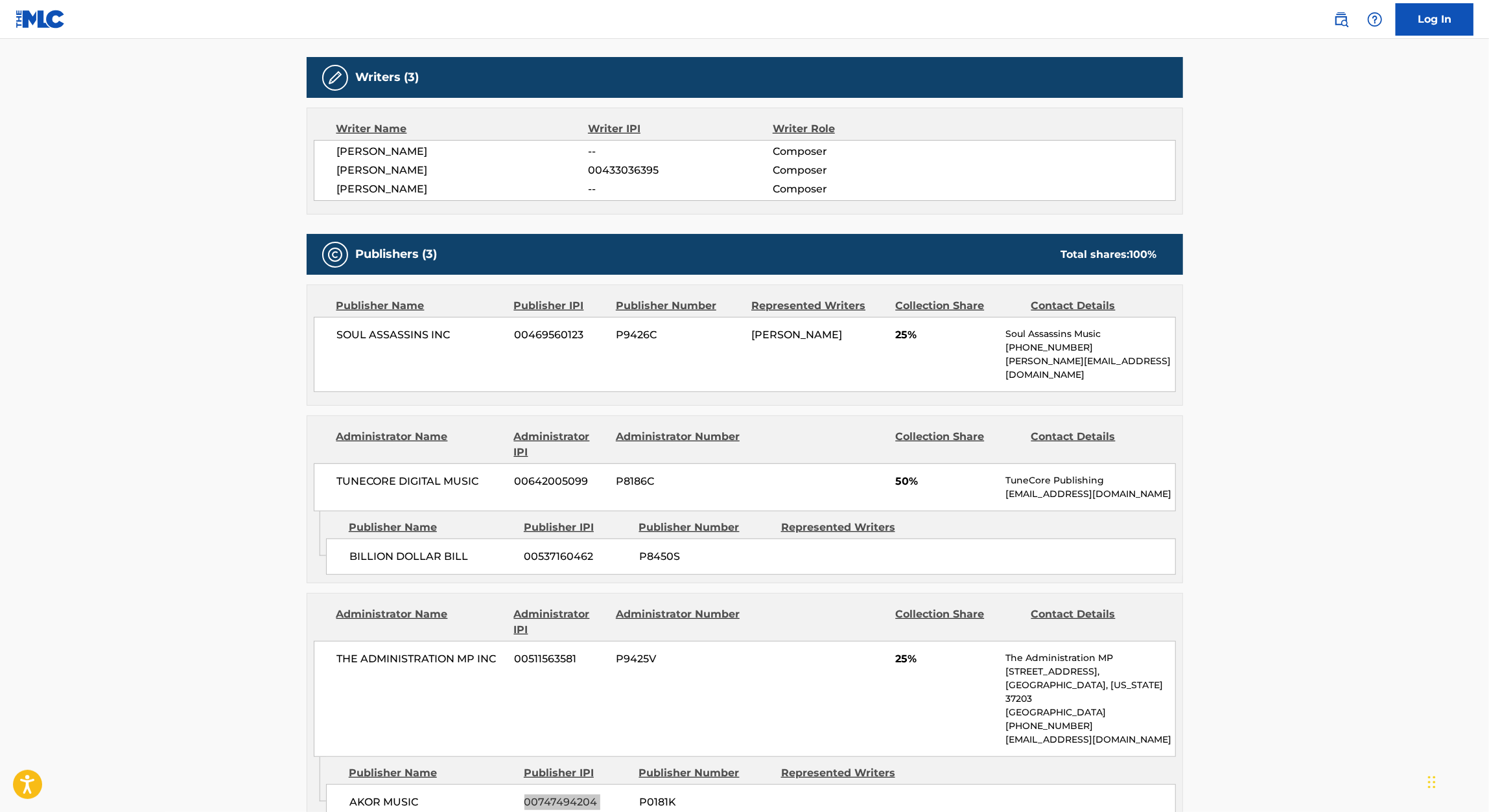
scroll to position [403, 0]
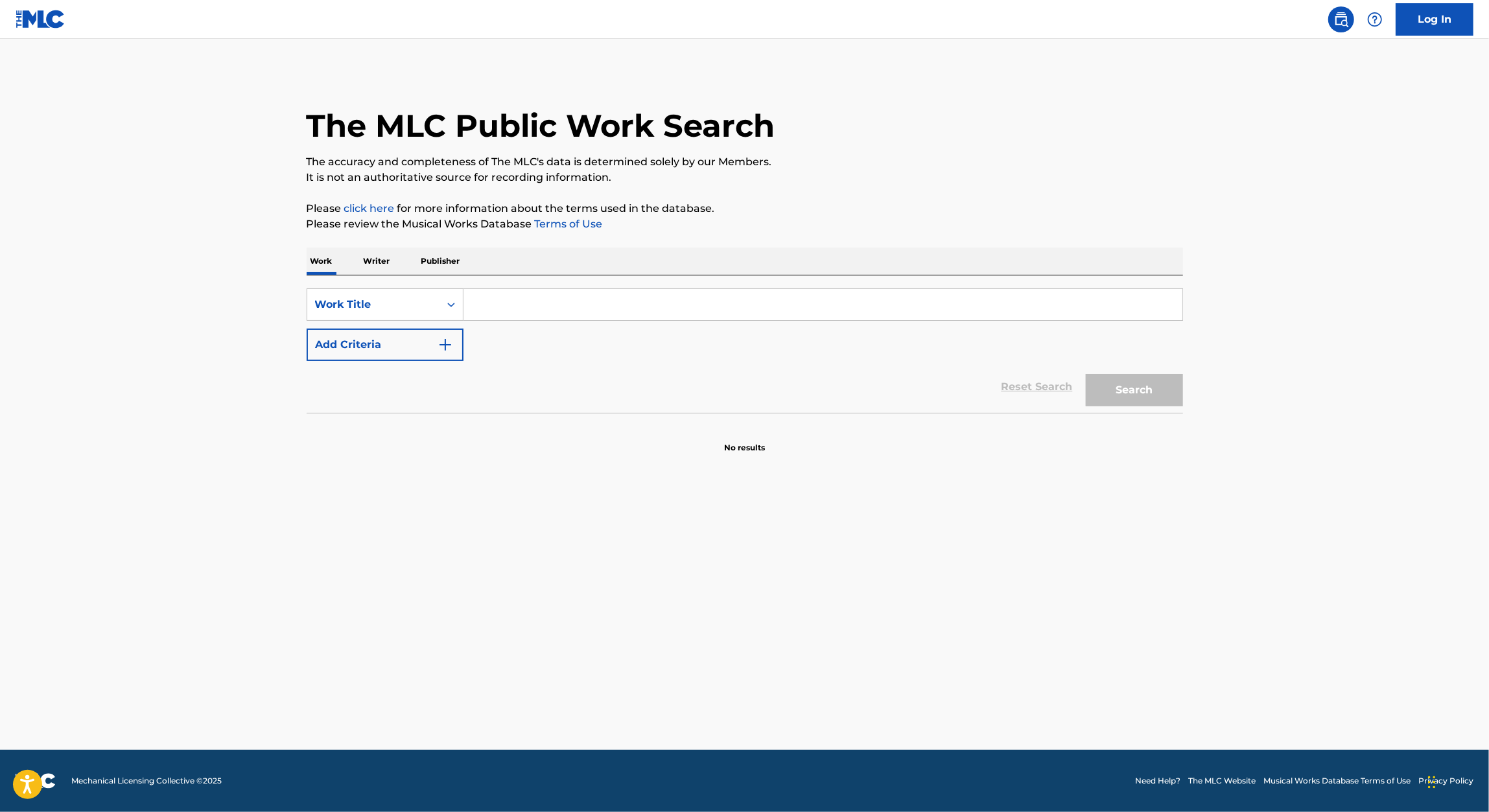
click at [447, 339] on img "Search Form" at bounding box center [445, 345] width 15 height 15
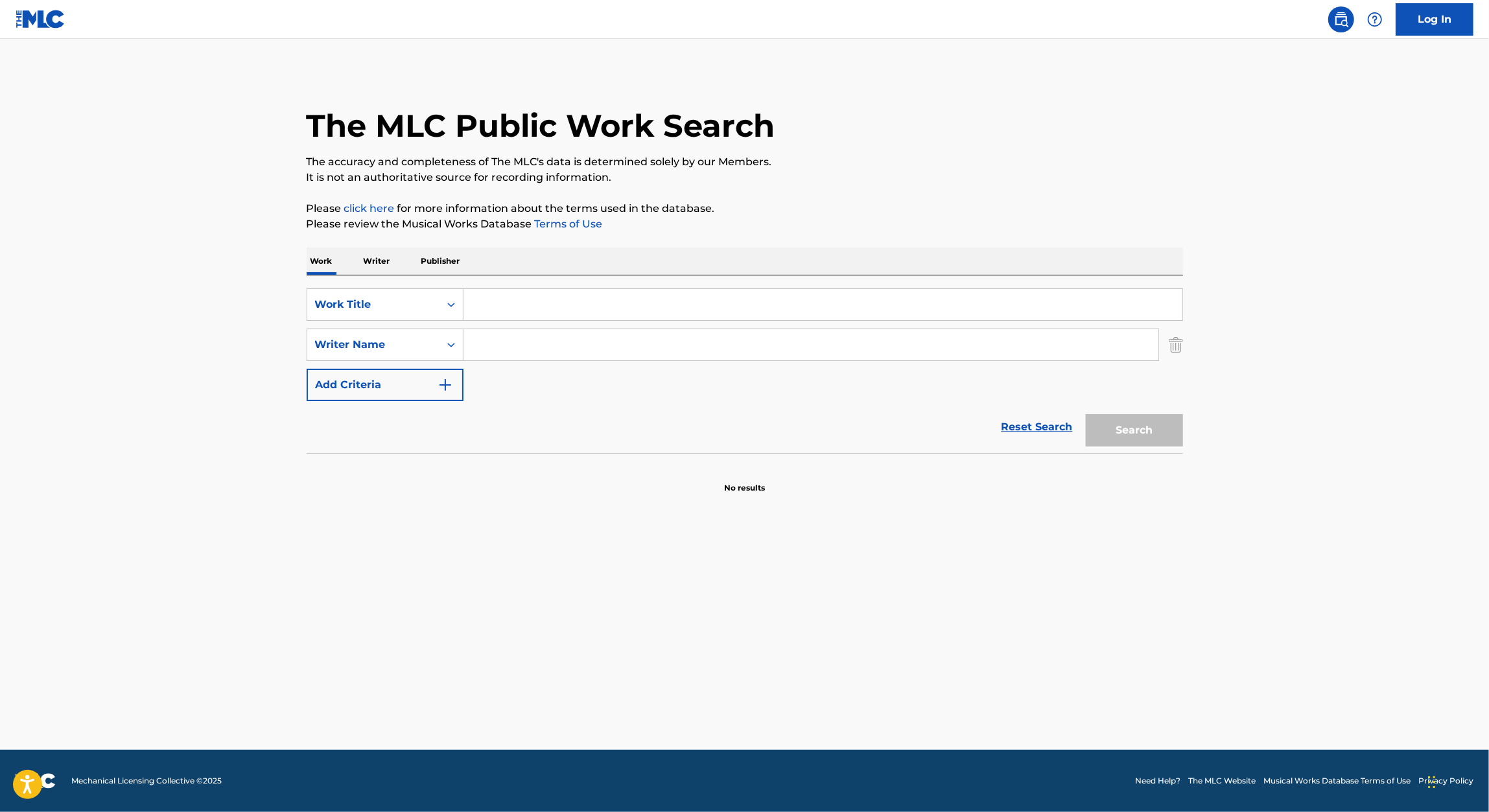
click at [524, 336] on input "Search Form" at bounding box center [811, 345] width 694 height 31
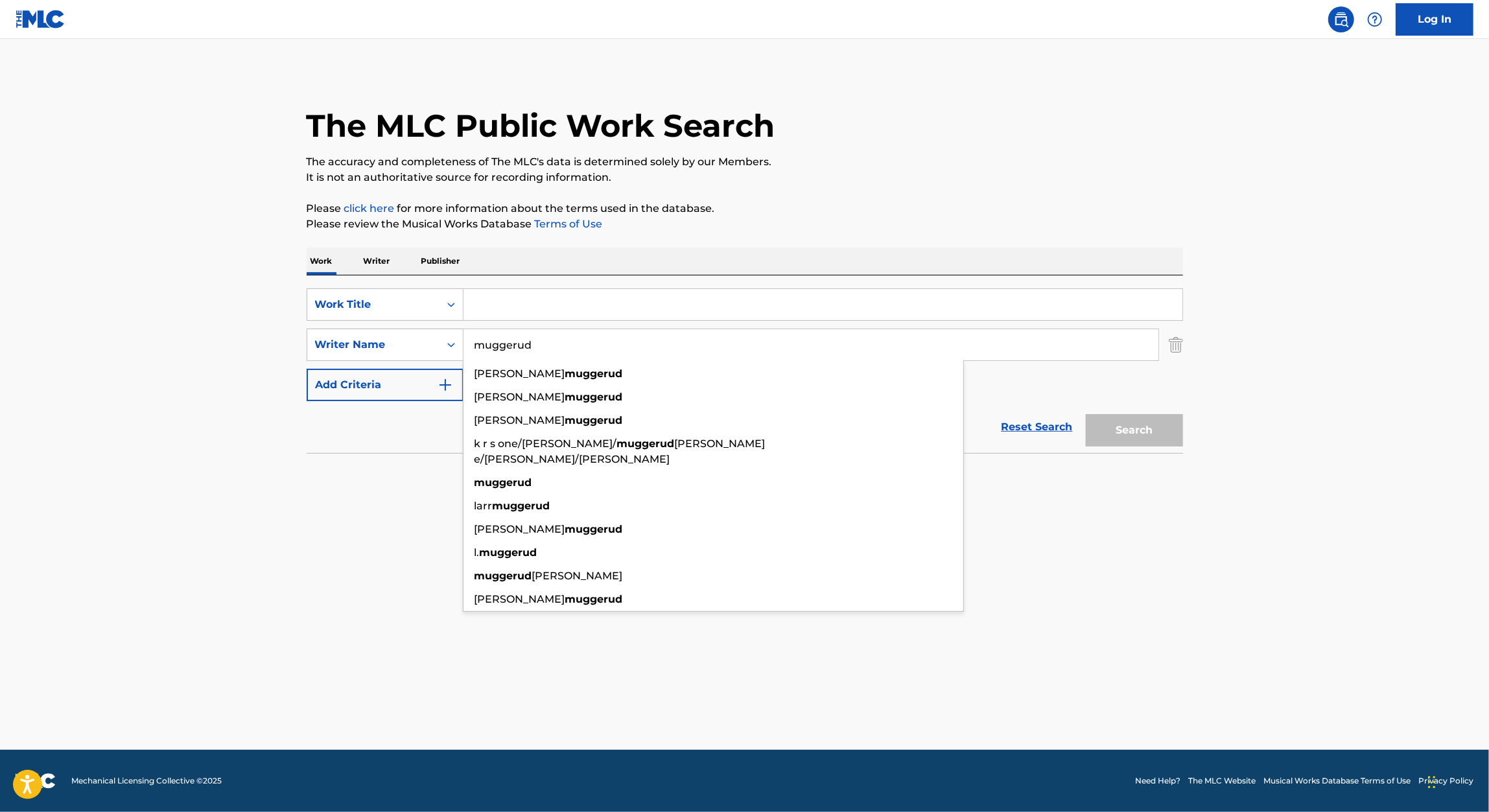
type input "muggerud"
click at [562, 295] on input "Search Form" at bounding box center [823, 304] width 719 height 31
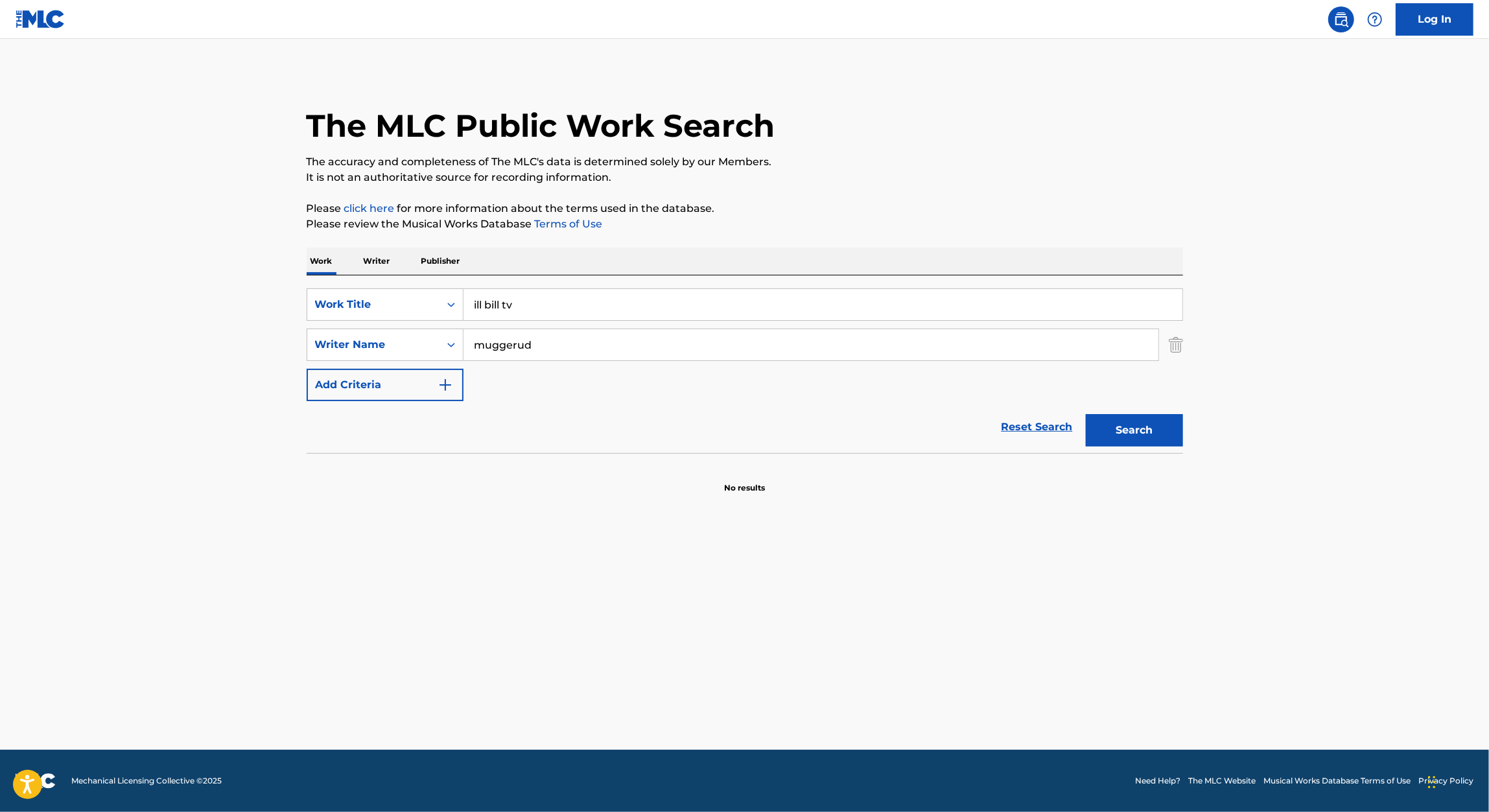
type input "ill bill tv"
click at [1086, 414] on button "Search" at bounding box center [1134, 430] width 97 height 32
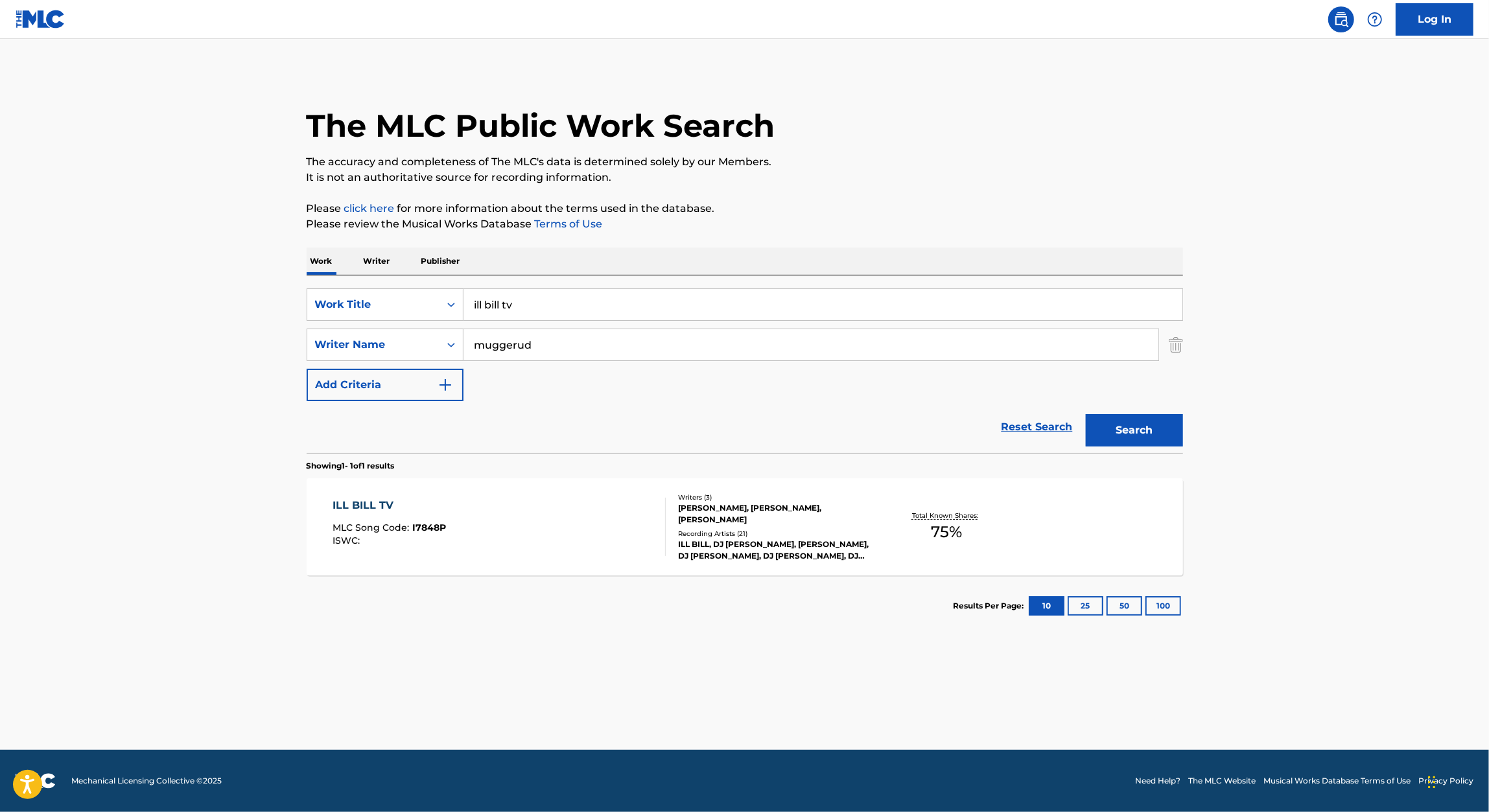
click at [360, 503] on div "ILL BILL TV" at bounding box center [389, 506] width 113 height 15
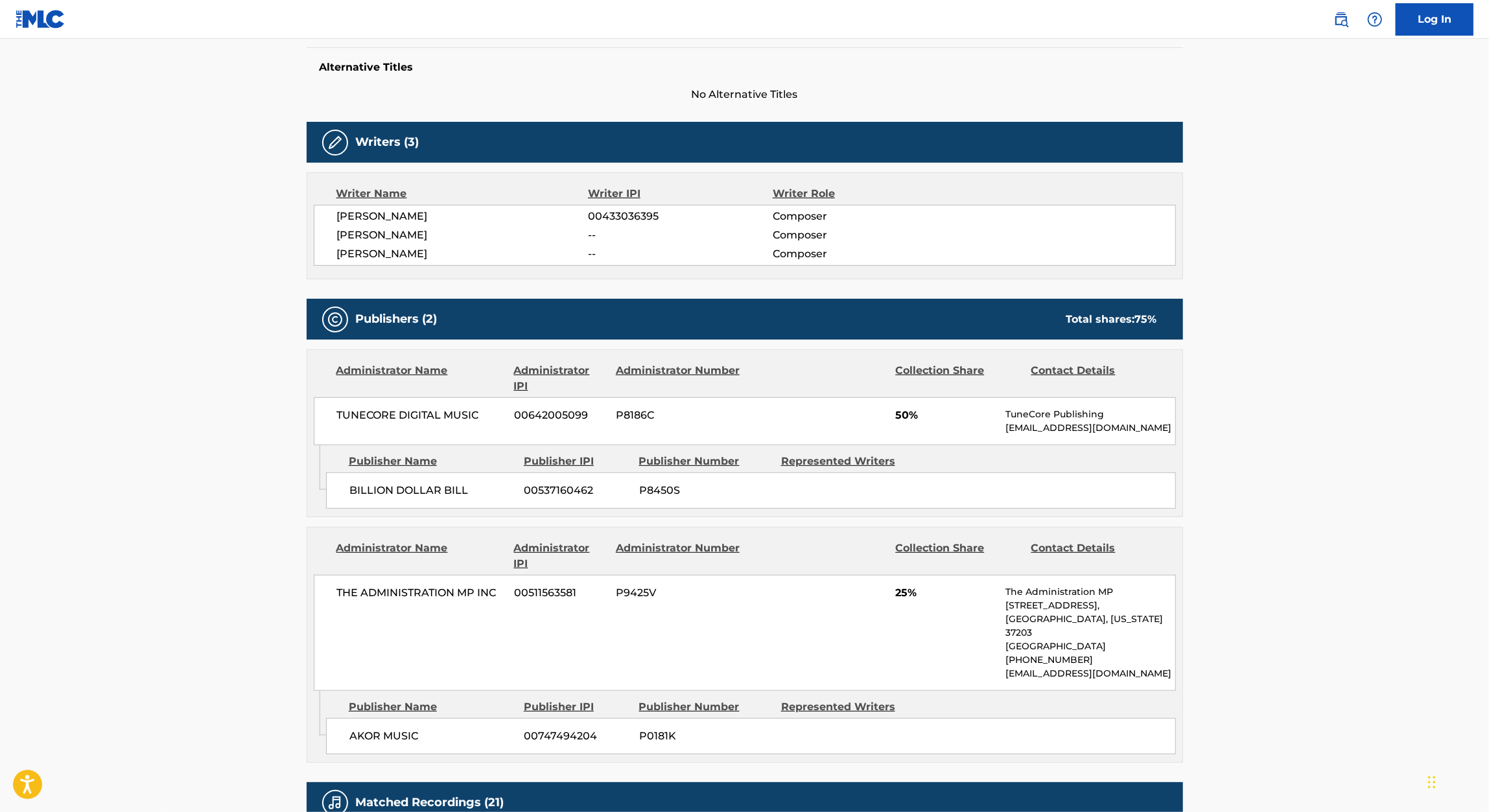
scroll to position [335, 0]
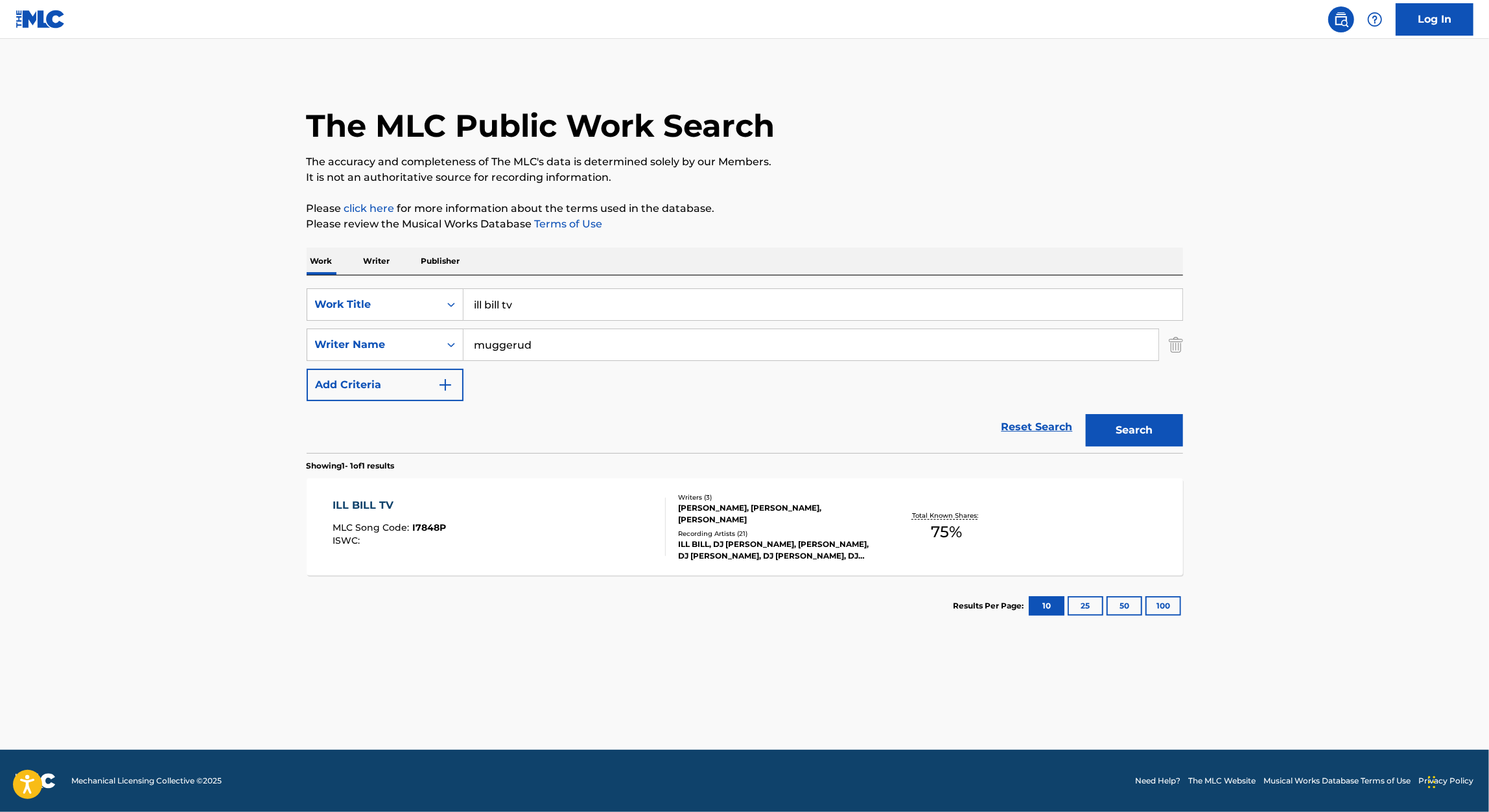
click at [521, 293] on input "ill bill tv" at bounding box center [823, 304] width 719 height 31
paste input "[URL][DOMAIN_NAME]"
click at [998, 211] on p "Please click here for more information about the terms used in the database." at bounding box center [744, 209] width 876 height 15
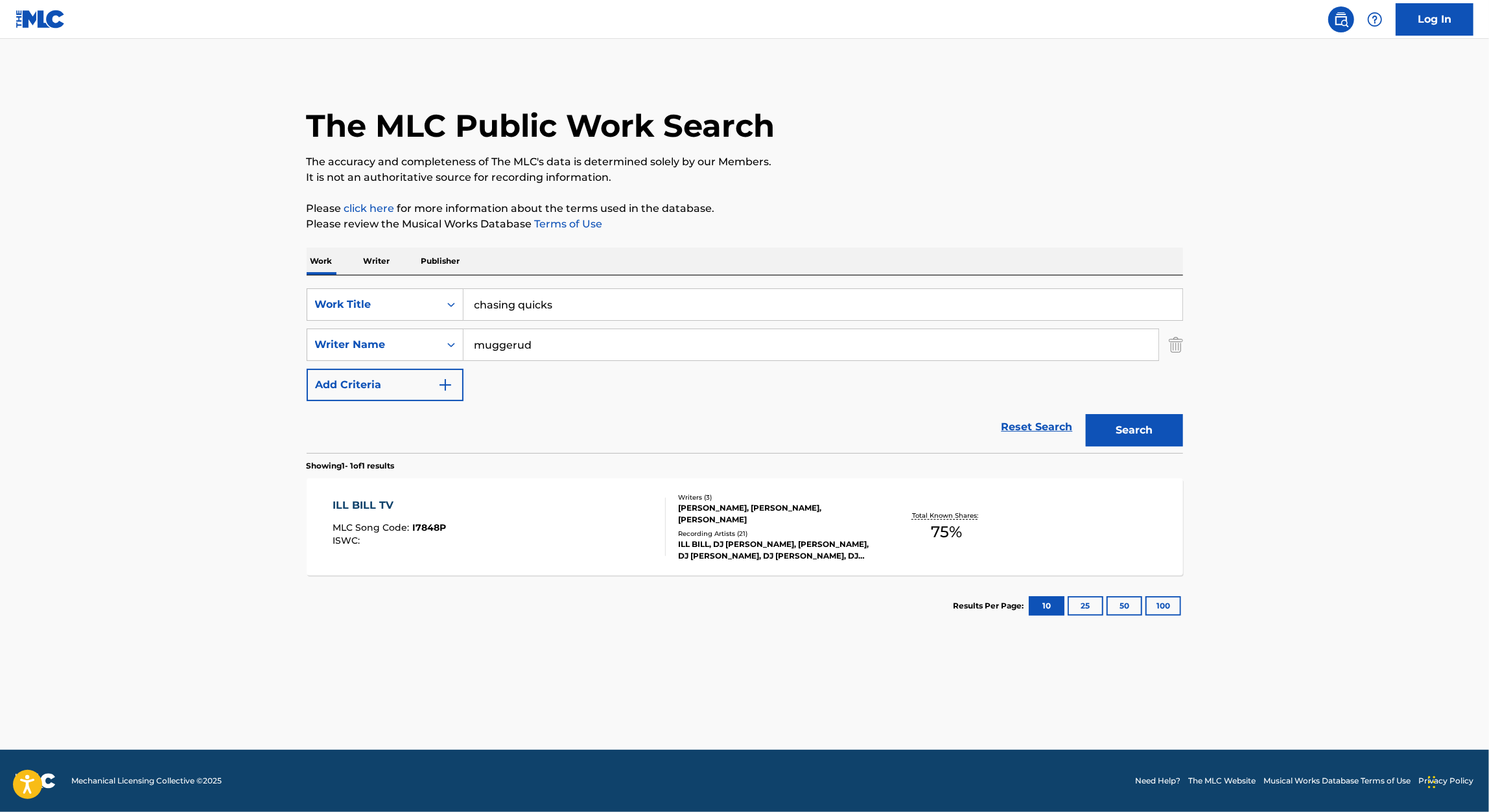
click at [1174, 428] on button "Search" at bounding box center [1134, 430] width 97 height 32
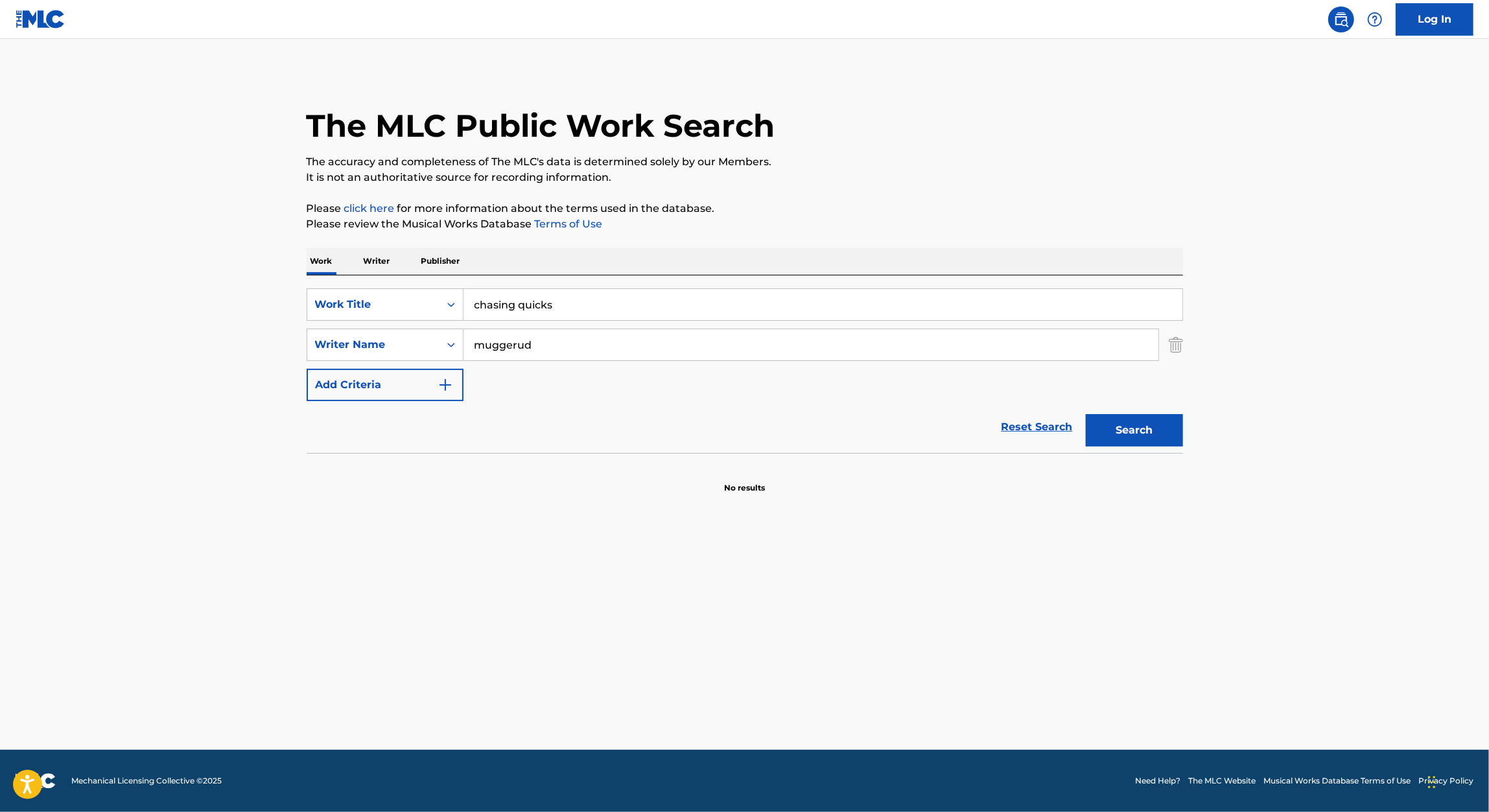
click at [517, 306] on input "chasing quicks" at bounding box center [823, 304] width 719 height 31
paste input "STREET KINGS X"
drag, startPoint x: 1003, startPoint y: 241, endPoint x: 994, endPoint y: 239, distance: 9.2
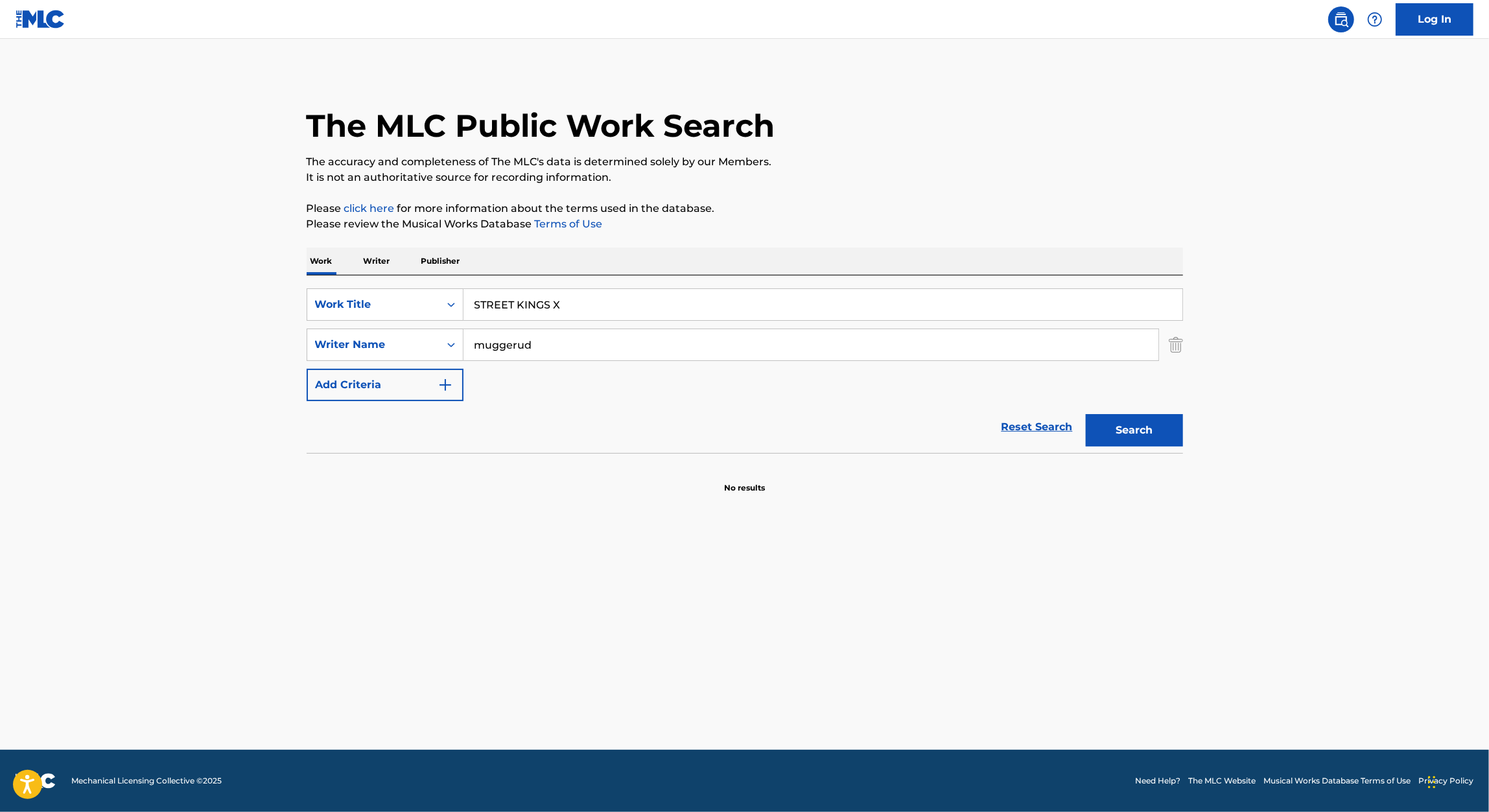
click at [1003, 241] on div "The MLC Public Work Search The accuracy and completeness of The MLC's data is d…" at bounding box center [745, 282] width 908 height 422
click at [1135, 445] on button "Search" at bounding box center [1134, 430] width 97 height 32
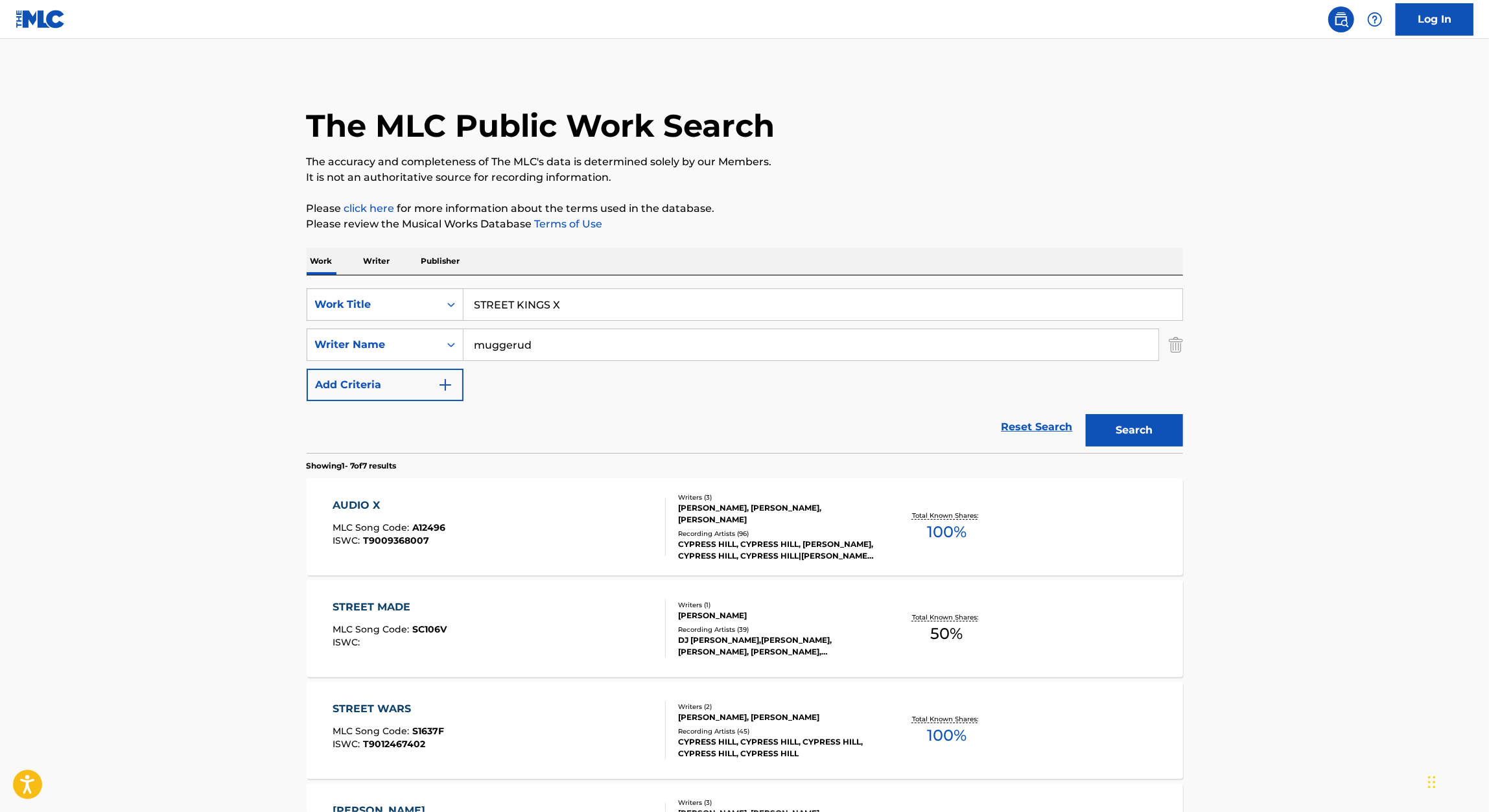
click at [585, 306] on input "STREET KINGS X" at bounding box center [823, 304] width 719 height 31
type input "STREET KINGS"
click at [1086, 414] on button "Search" at bounding box center [1134, 430] width 97 height 32
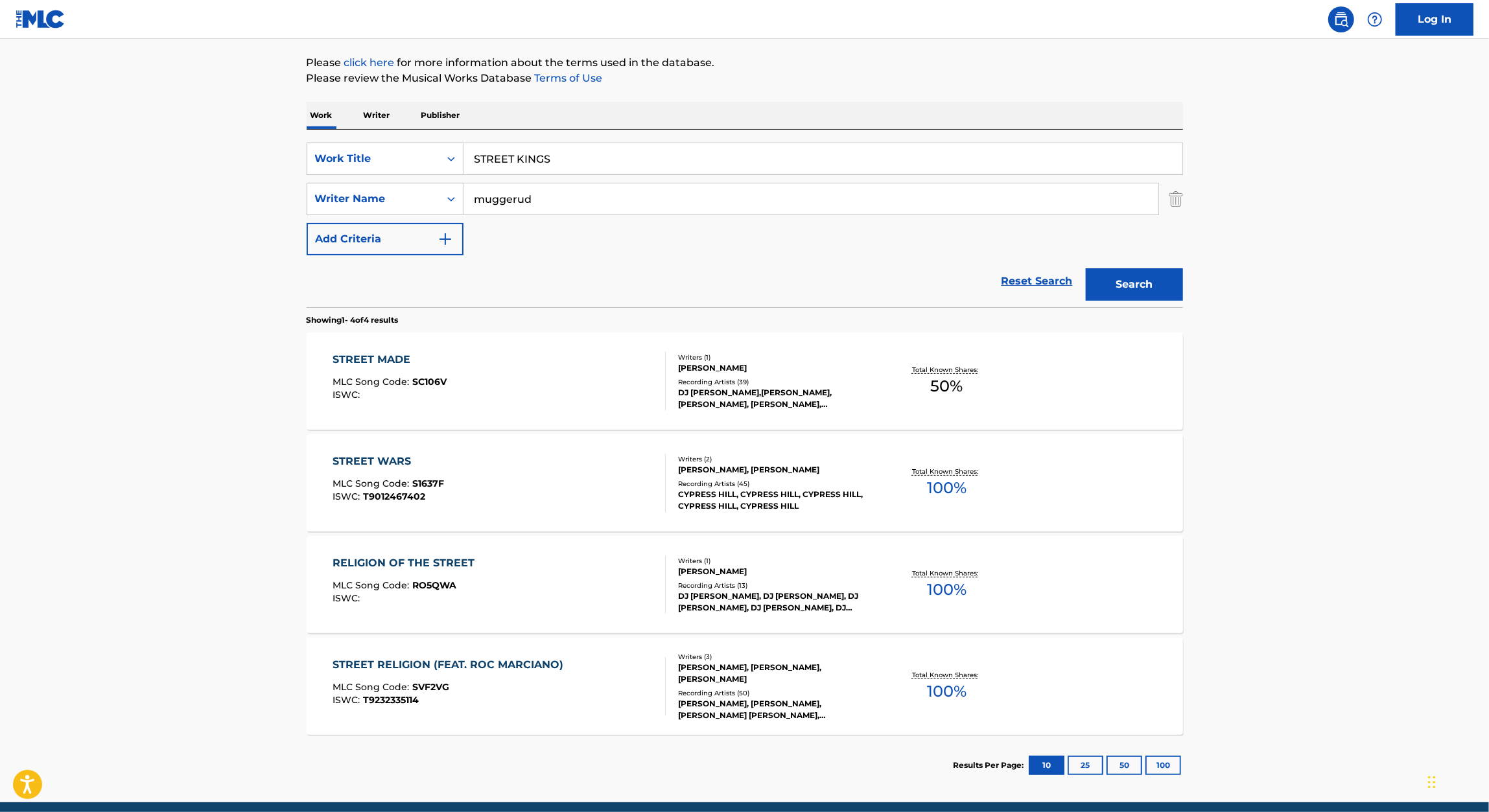
scroll to position [149, 0]
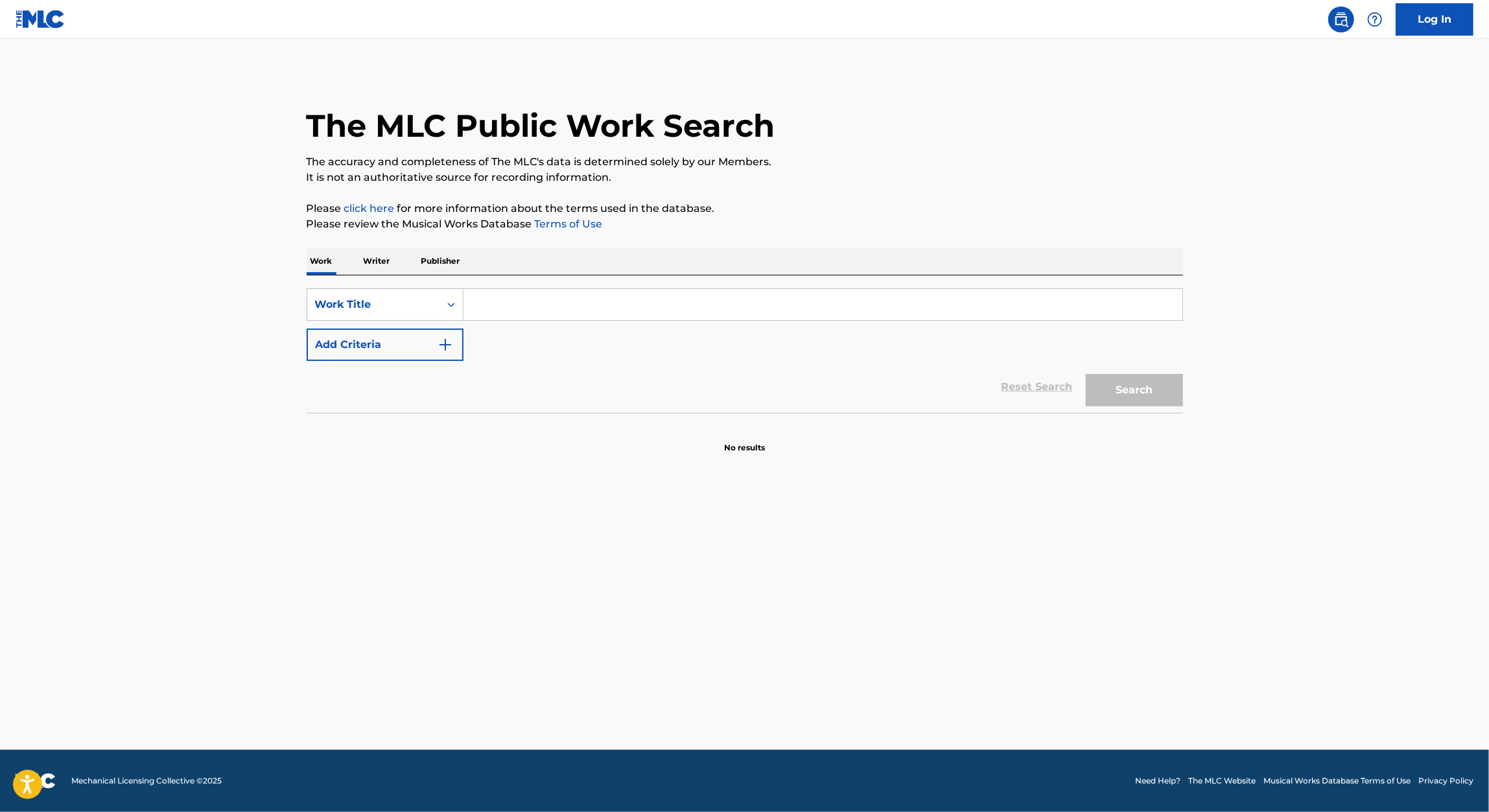
click at [507, 297] on input "Search Form" at bounding box center [823, 304] width 719 height 31
paste input "Might not published"
type input "Might not published"
click at [434, 356] on button "Add Criteria" at bounding box center [384, 345] width 157 height 32
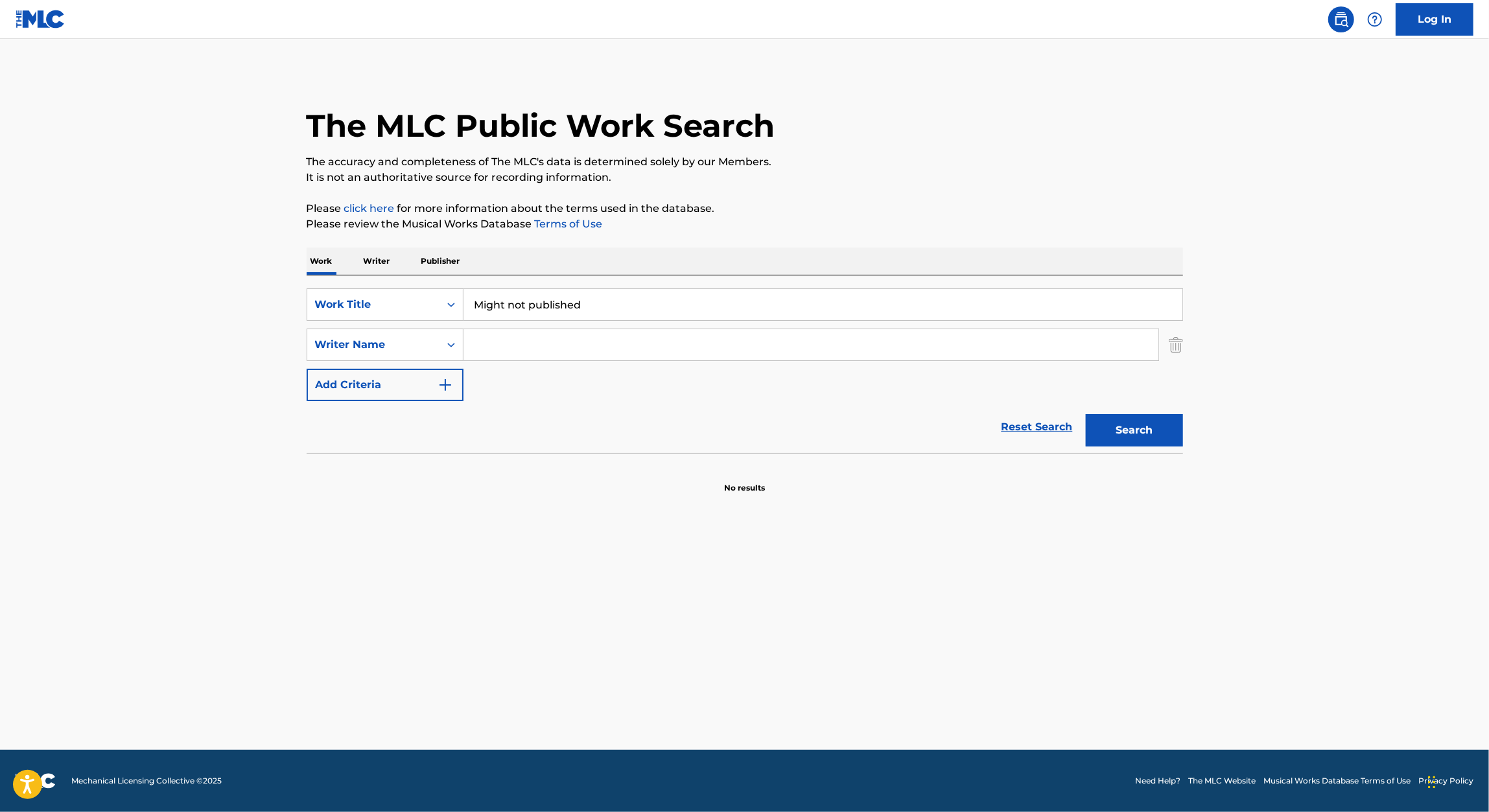
click at [511, 352] on input "Search Form" at bounding box center [811, 345] width 694 height 31
click at [443, 345] on div "Search Form" at bounding box center [451, 345] width 24 height 24
click at [505, 344] on input "Search Form" at bounding box center [811, 345] width 694 height 31
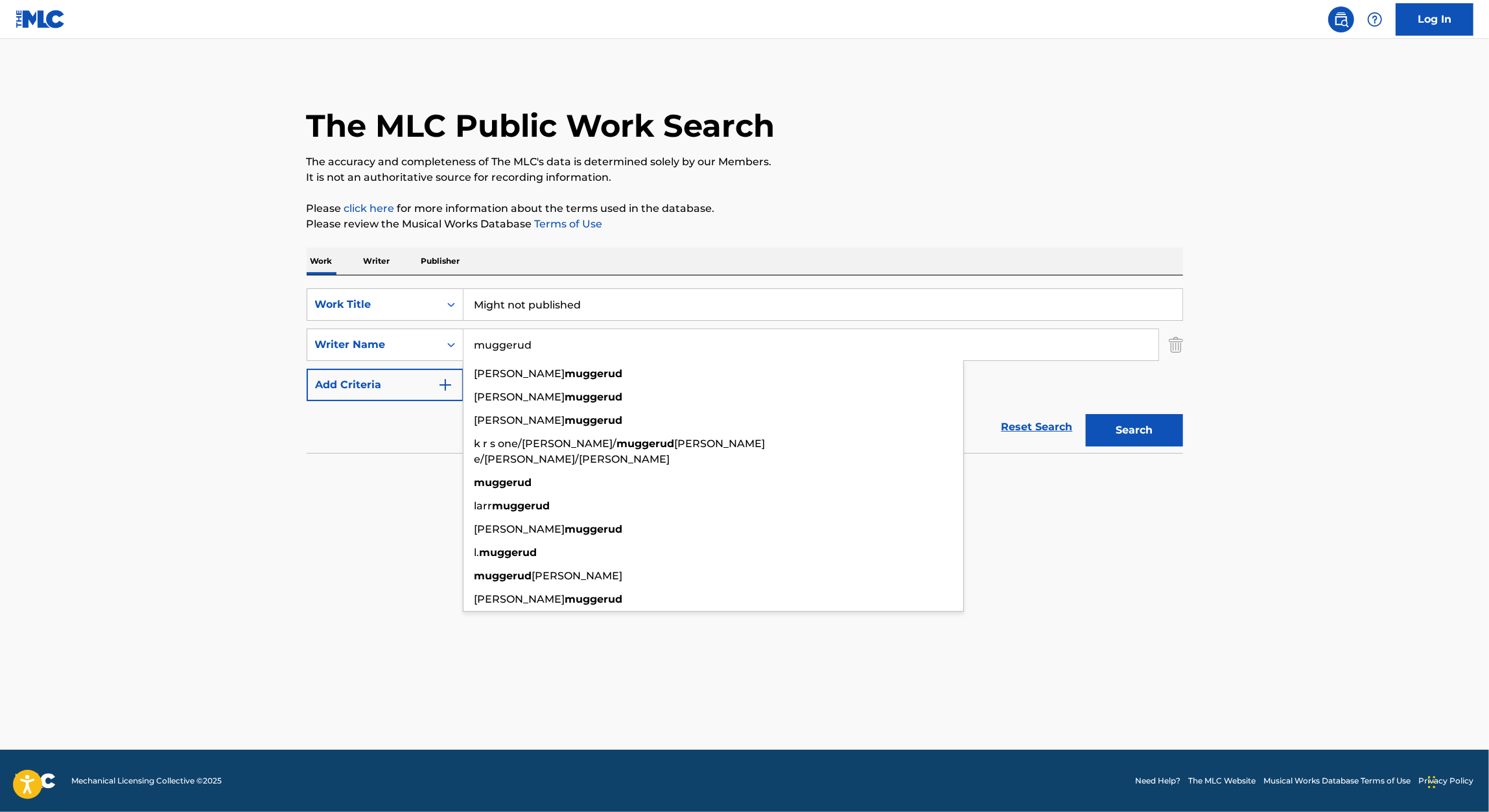
type input "muggerud"
click at [927, 201] on p "Please click here for more information about the terms used in the database." at bounding box center [744, 209] width 876 height 15
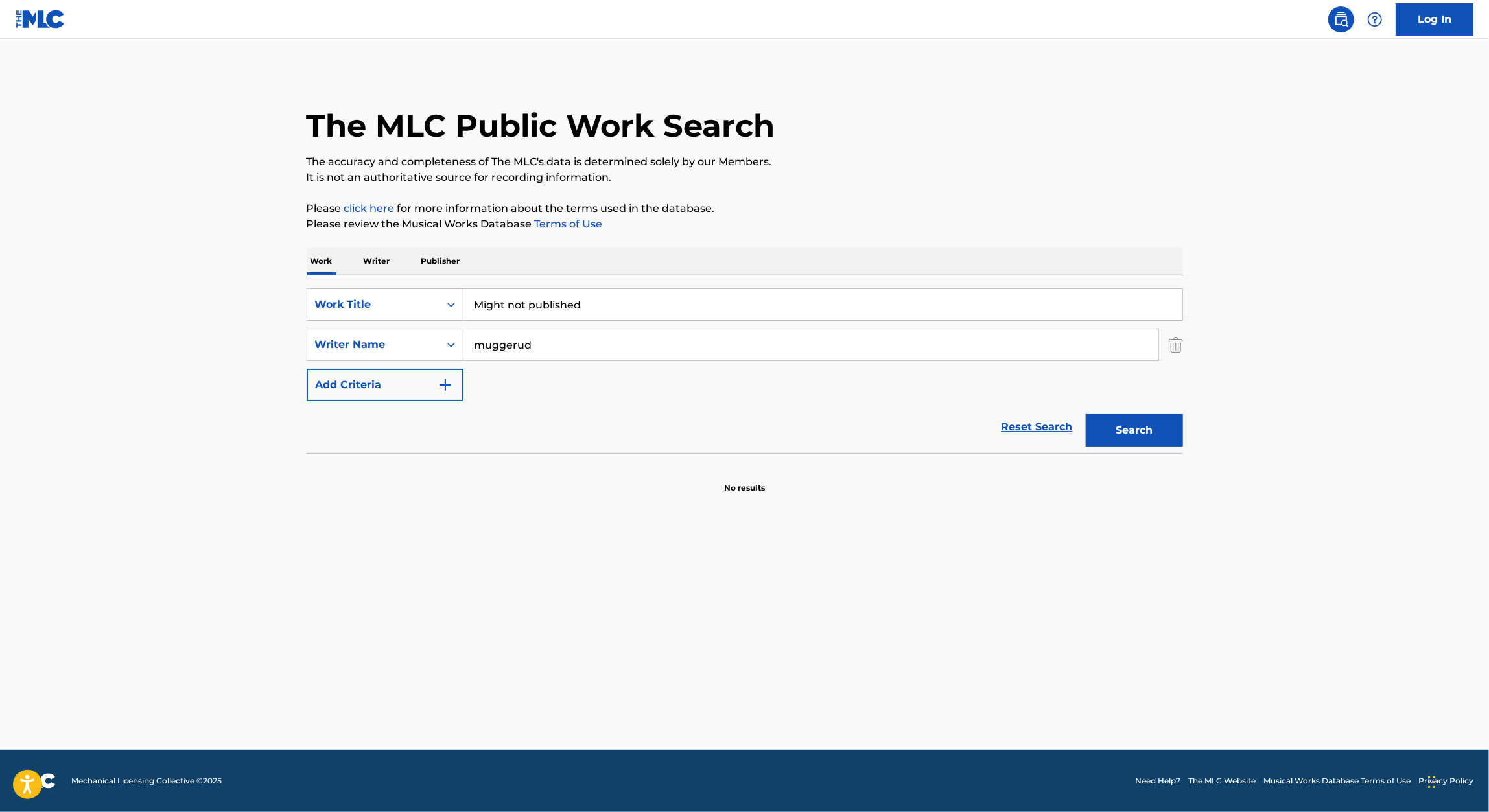
click at [1144, 432] on button "Search" at bounding box center [1134, 430] width 97 height 32
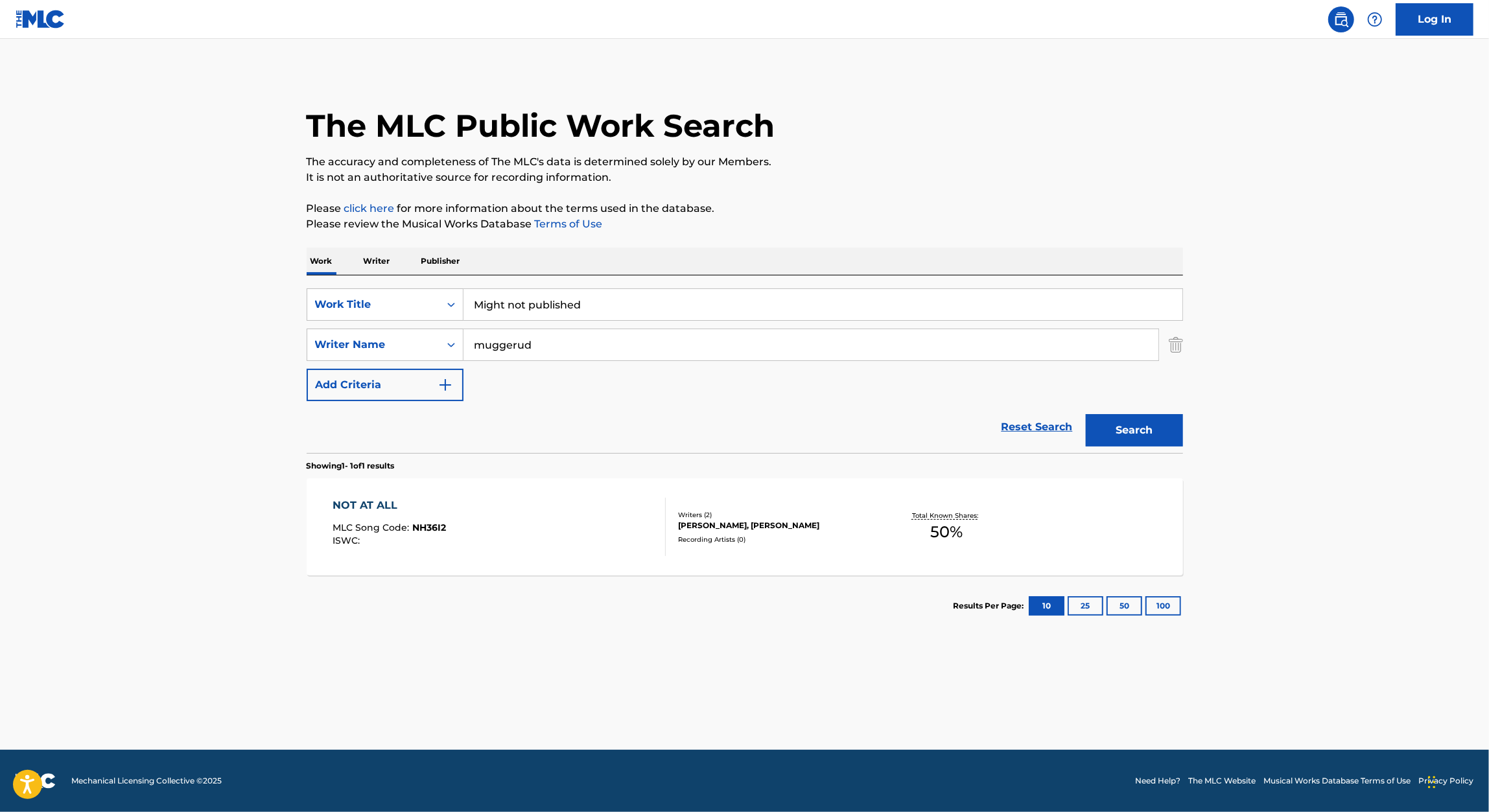
click at [510, 308] on input "Might not published" at bounding box center [823, 304] width 719 height 31
click at [587, 305] on input "Might not published" at bounding box center [823, 304] width 719 height 31
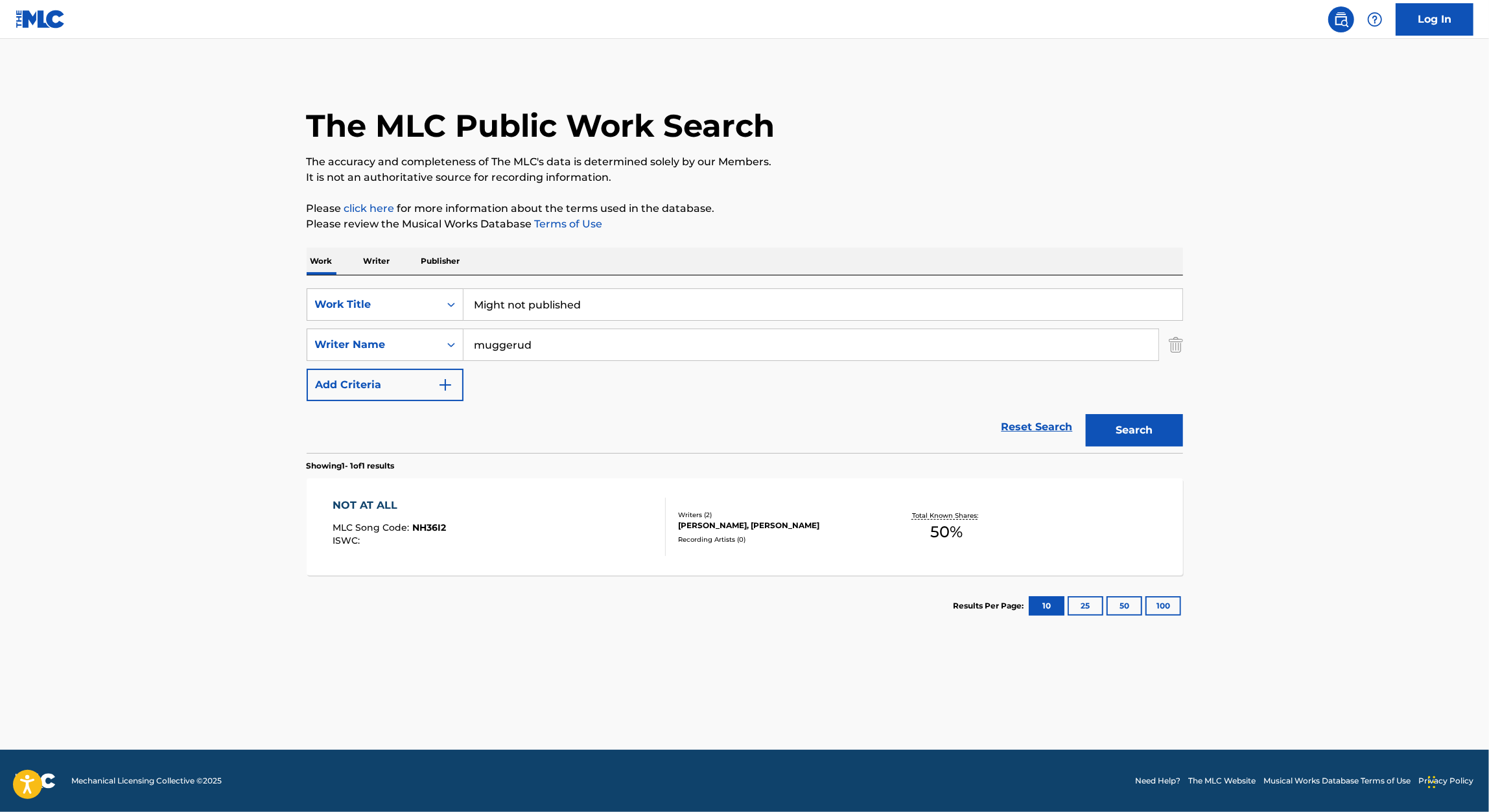
click at [587, 305] on input "Might not published" at bounding box center [823, 304] width 719 height 31
paste input "THE INITIATION"
type input "THE INITIATION"
click at [879, 220] on p "Please review the Musical Works Database Terms of Use" at bounding box center [744, 224] width 876 height 15
click at [1153, 422] on button "Search" at bounding box center [1134, 430] width 97 height 32
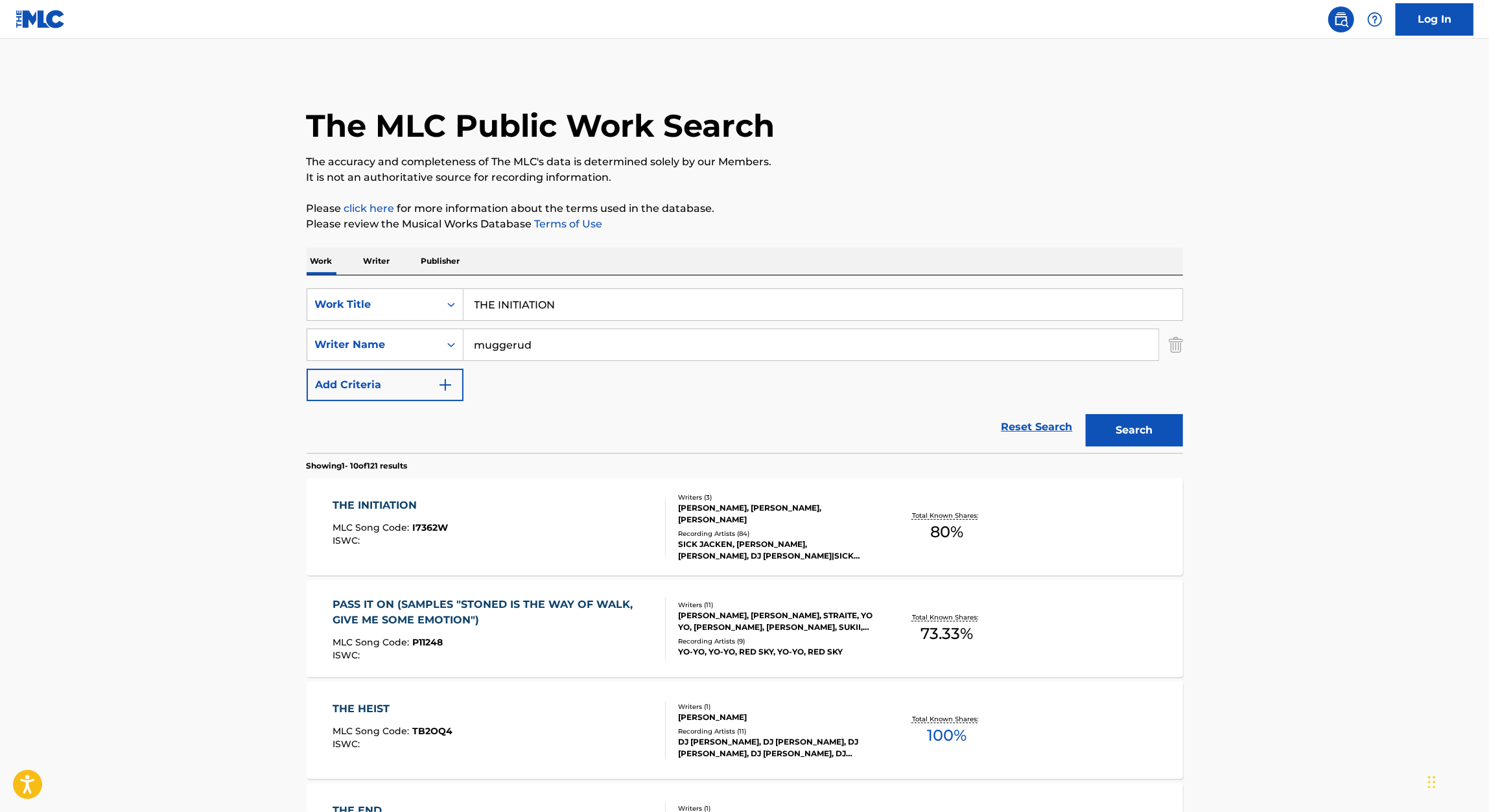
click at [414, 508] on div "THE INITIATION" at bounding box center [390, 506] width 115 height 15
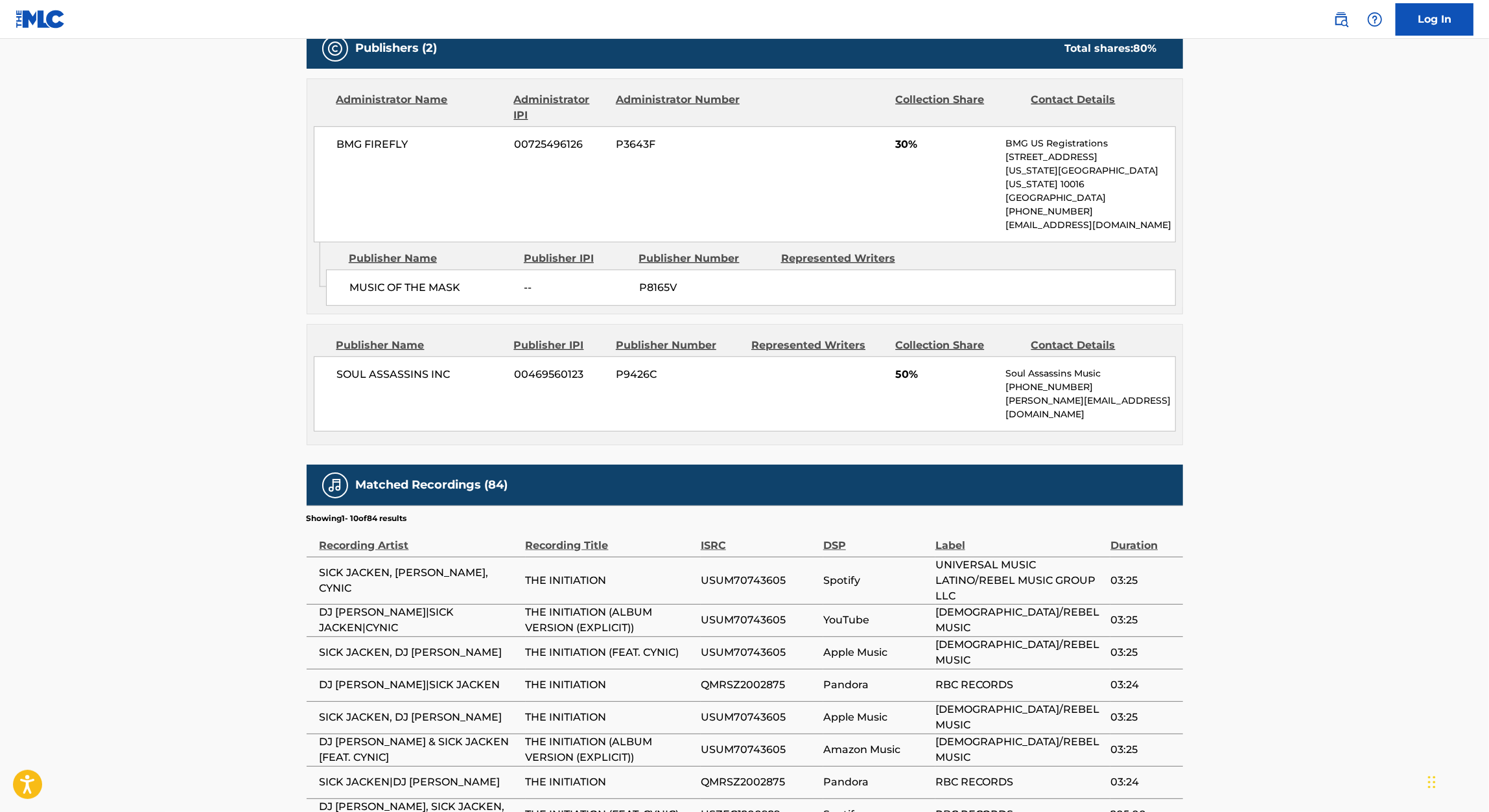
scroll to position [600, 0]
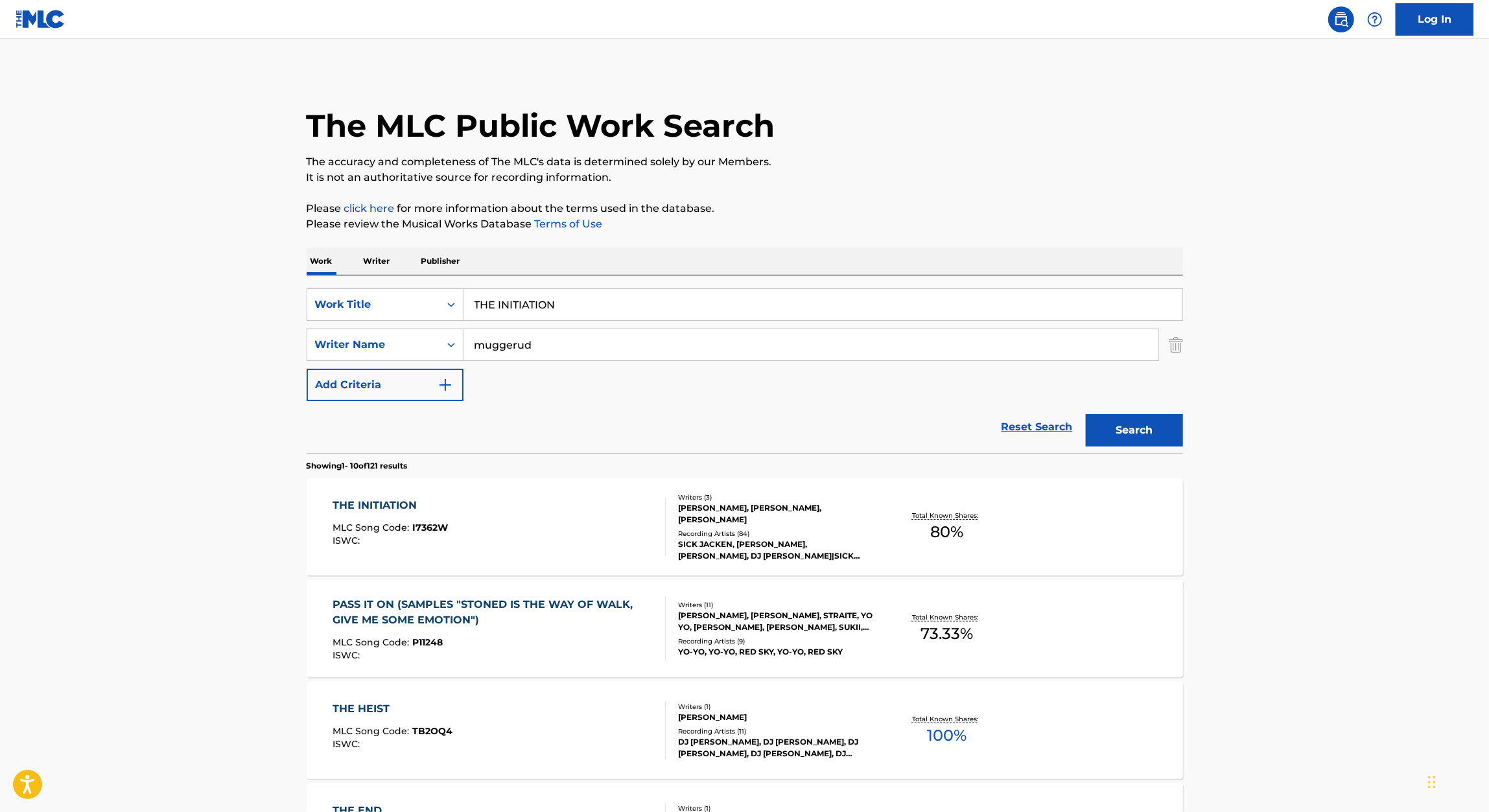
click at [590, 306] on input "THE INITIATION" at bounding box center [823, 304] width 719 height 31
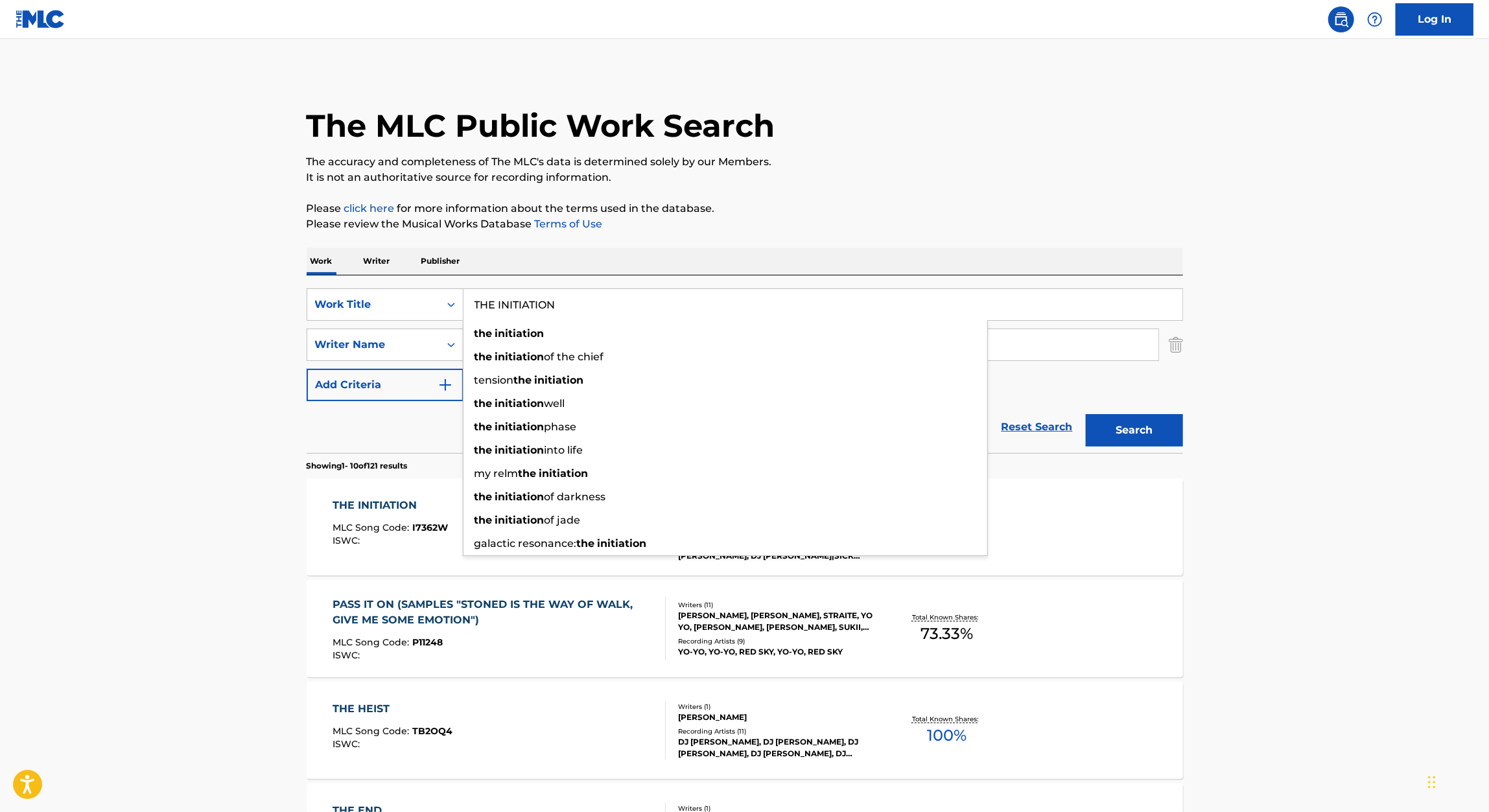
paste input "MASK AND THE ASSASSI"
type input "MASK AND THE ASSASSIN"
click at [908, 215] on p "Please click here for more information about the terms used in the database." at bounding box center [744, 209] width 876 height 15
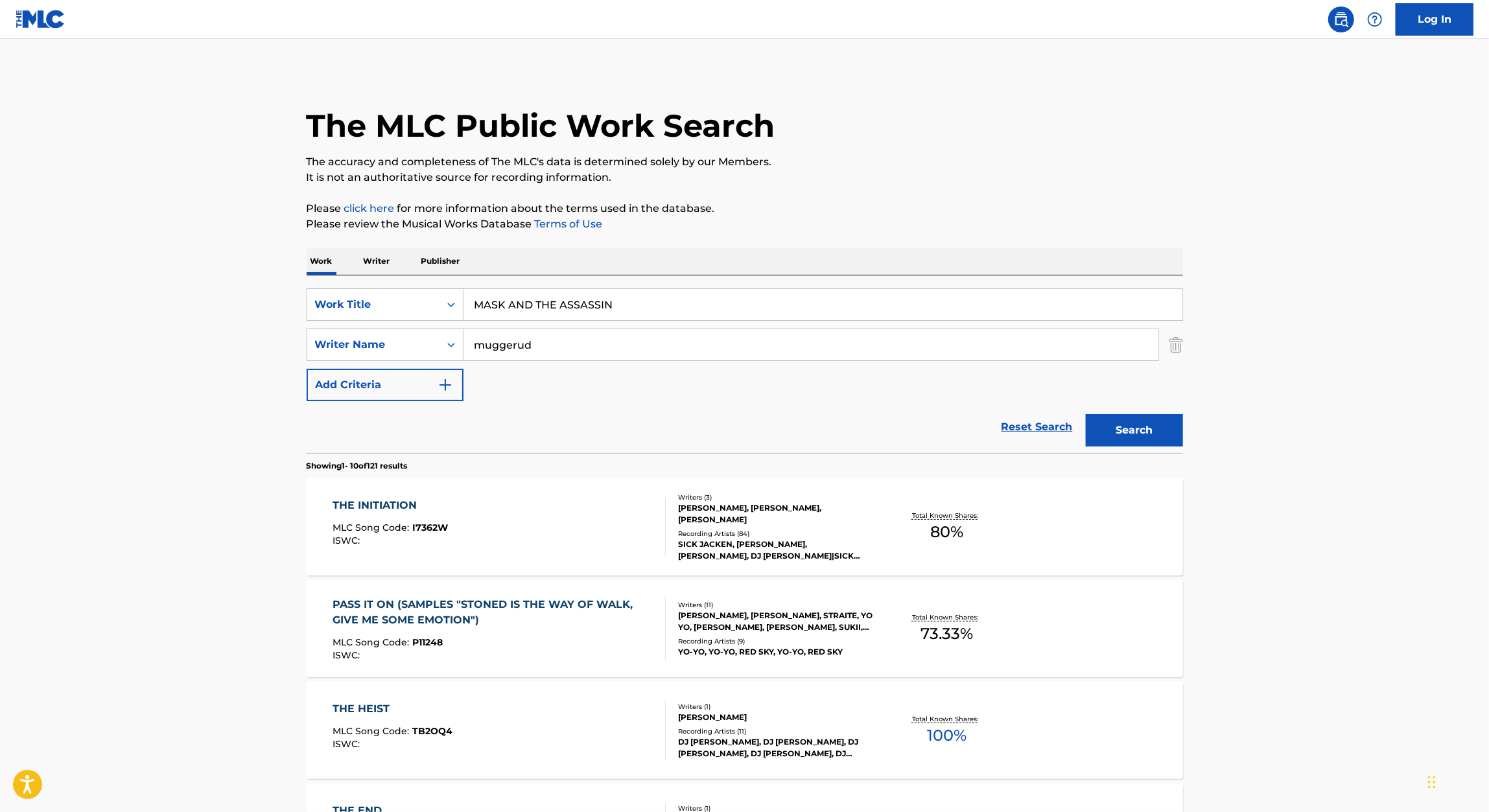
click at [1140, 429] on button "Search" at bounding box center [1134, 430] width 97 height 32
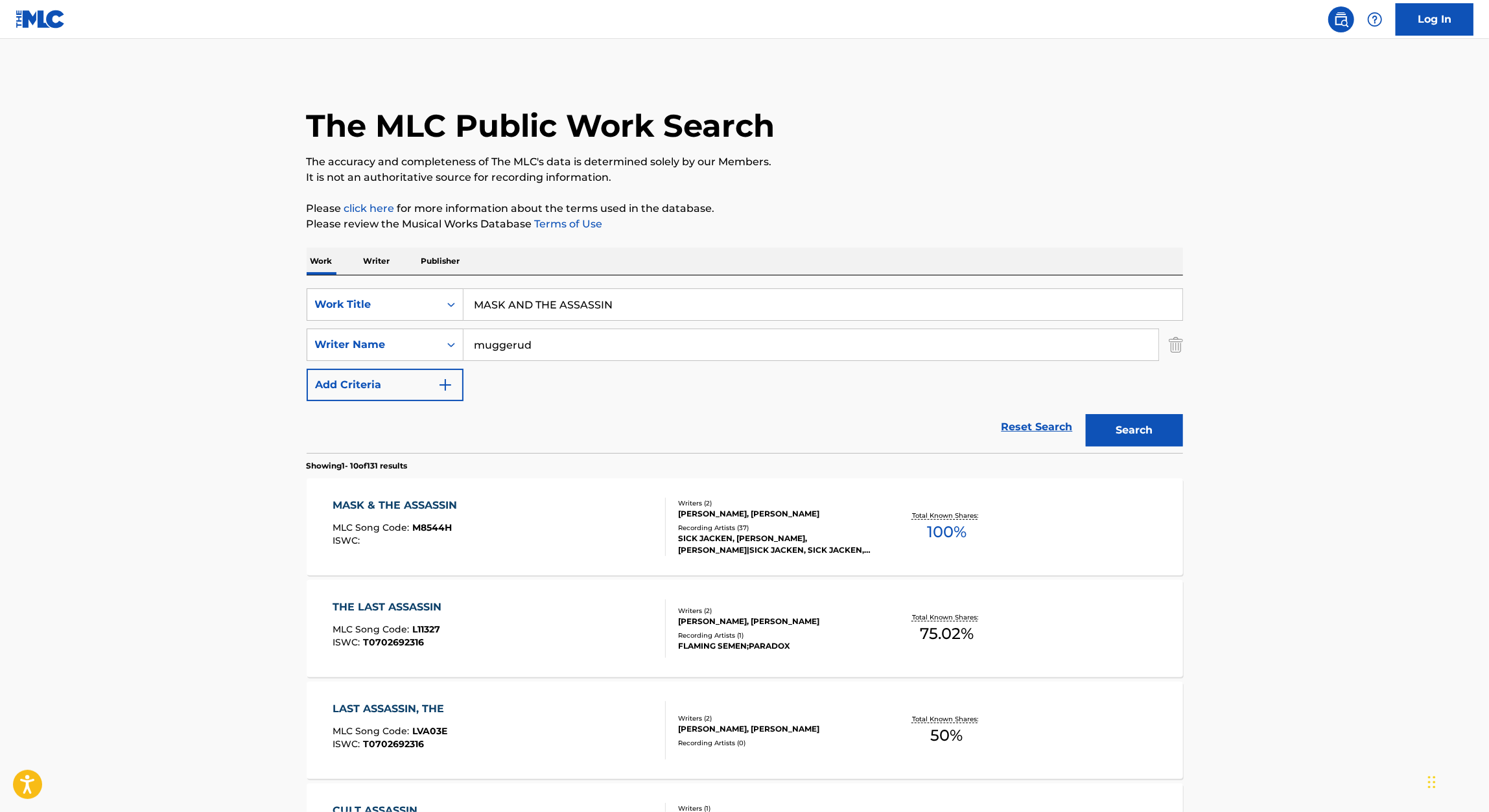
click at [442, 506] on div "MASK & THE ASSASSIN" at bounding box center [397, 506] width 131 height 15
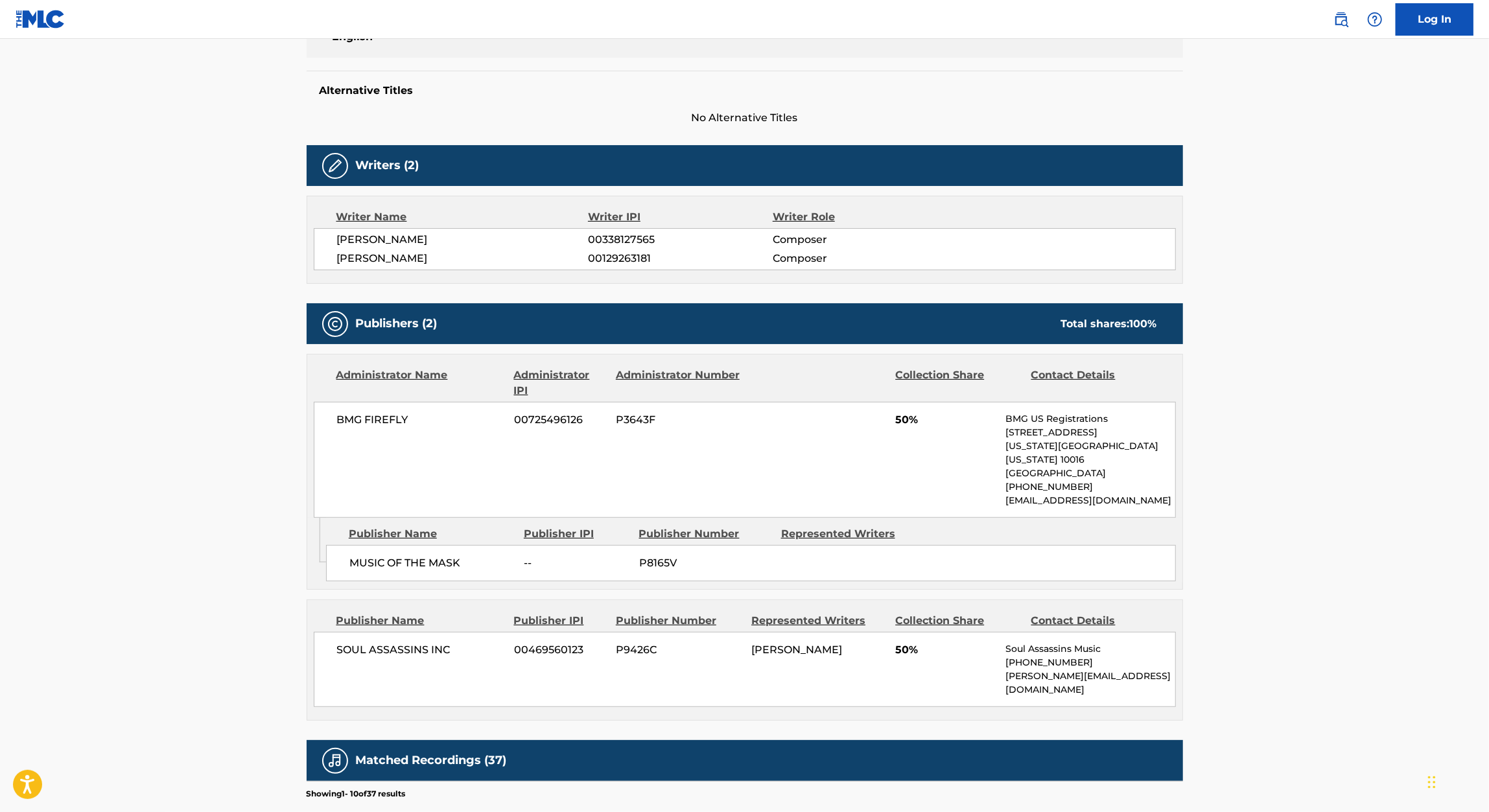
scroll to position [312, 0]
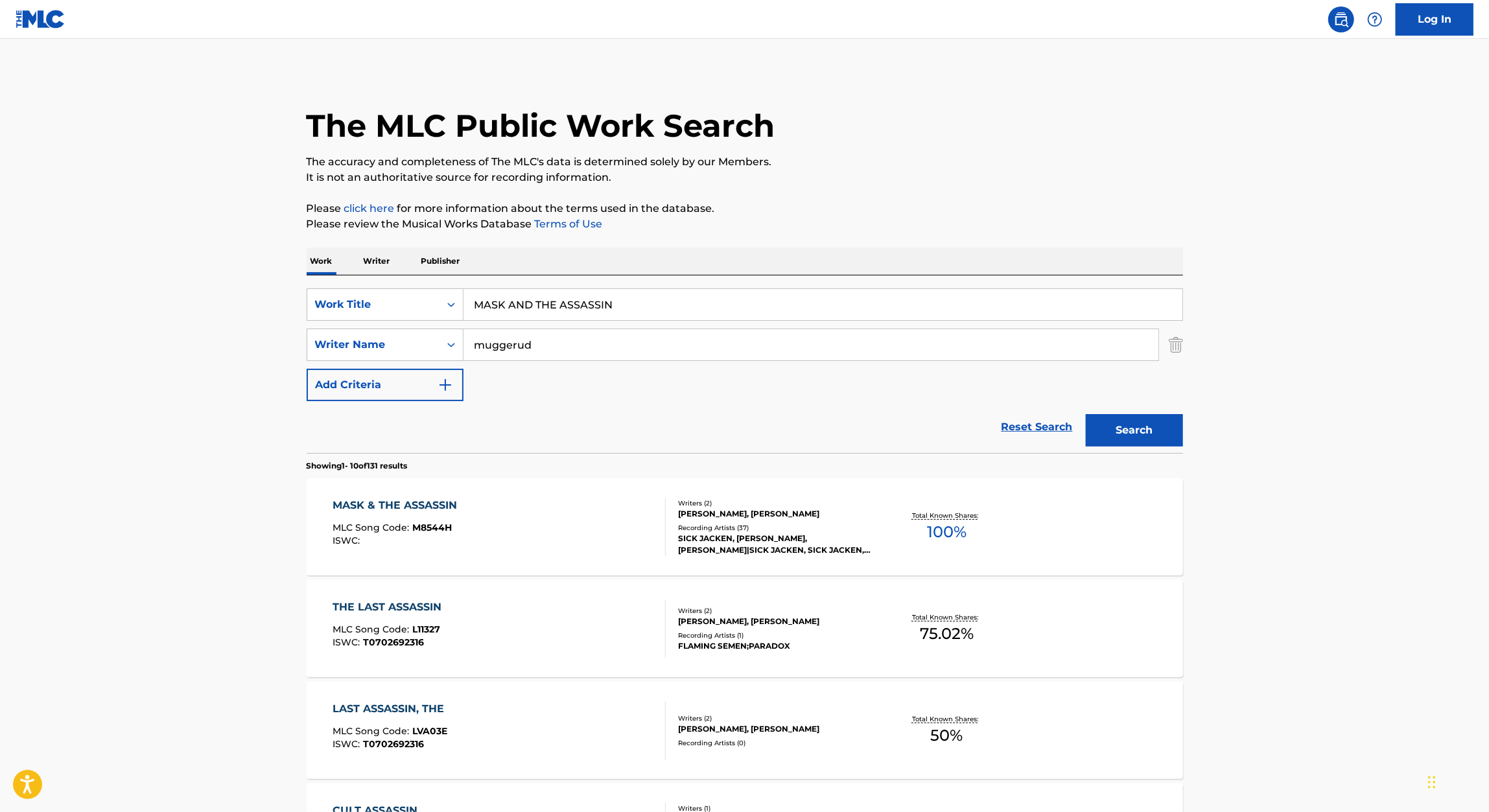
click at [635, 307] on input "MASK AND THE ASSASSIN" at bounding box center [823, 304] width 719 height 31
paste input "CICLO"
type input "CICLON"
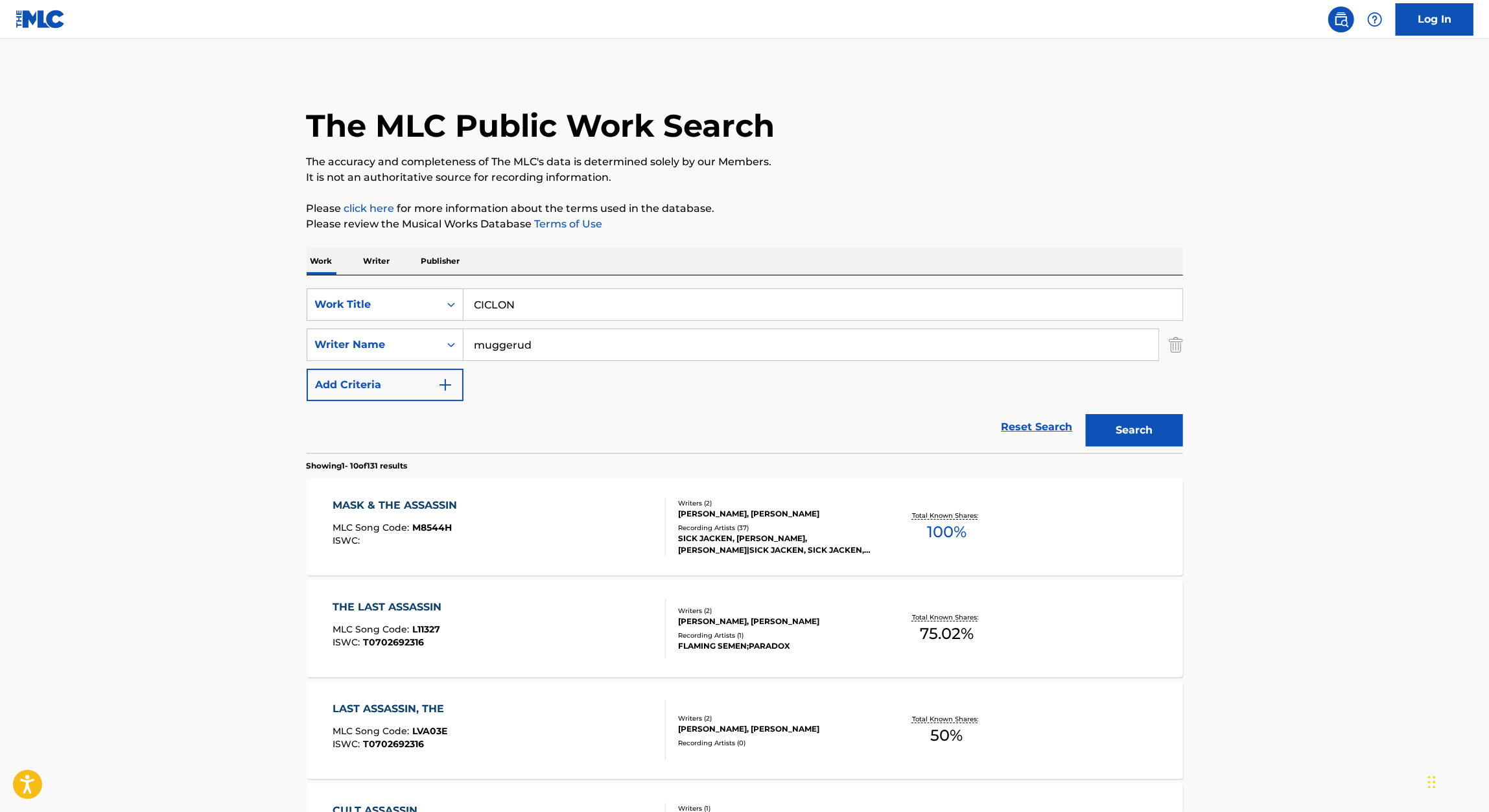
click at [890, 174] on p "It is not an authoritative source for recording information." at bounding box center [744, 177] width 876 height 15
click at [1140, 438] on button "Search" at bounding box center [1134, 430] width 97 height 32
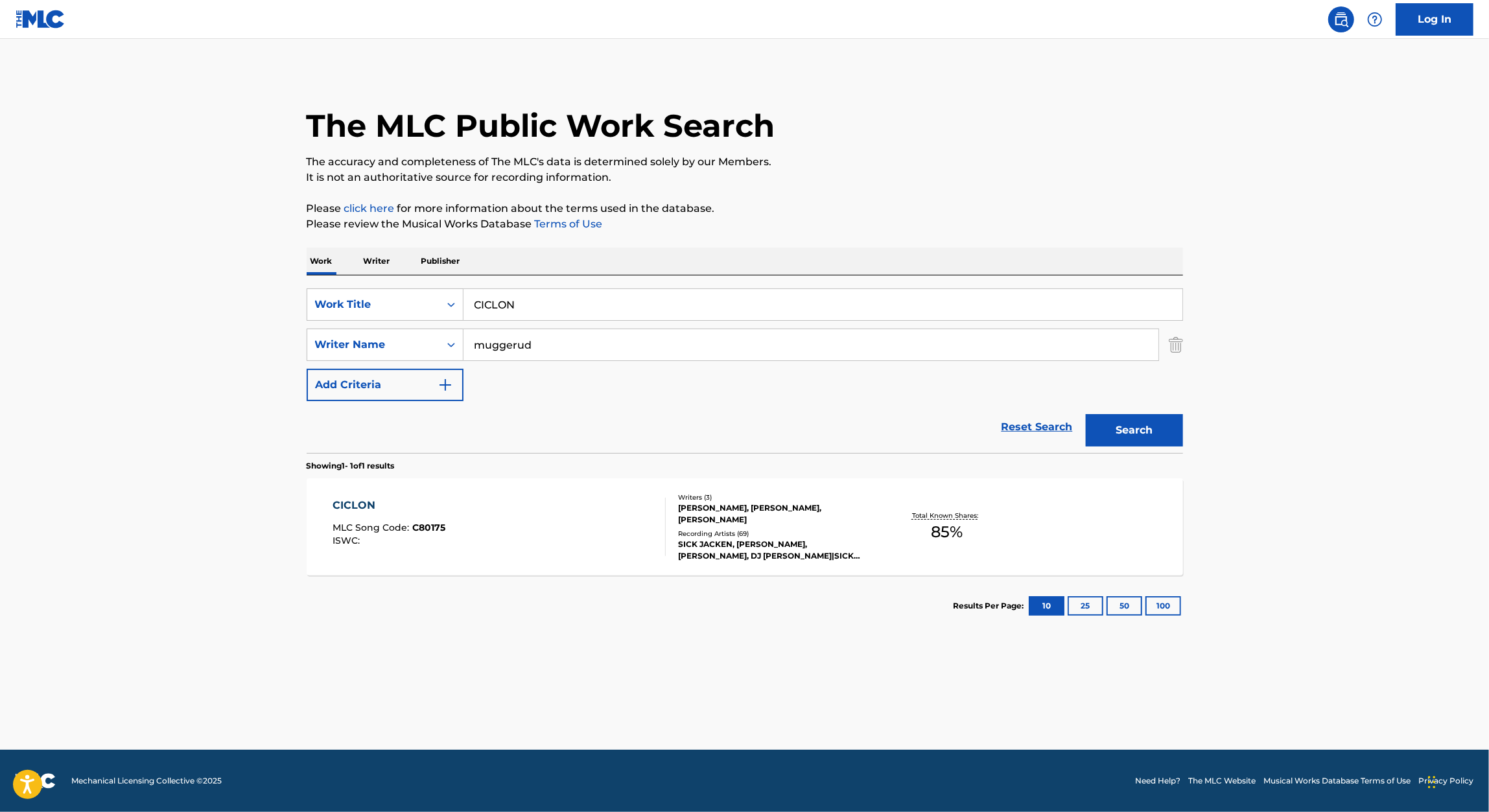
click at [426, 506] on div "CICLON" at bounding box center [389, 506] width 113 height 15
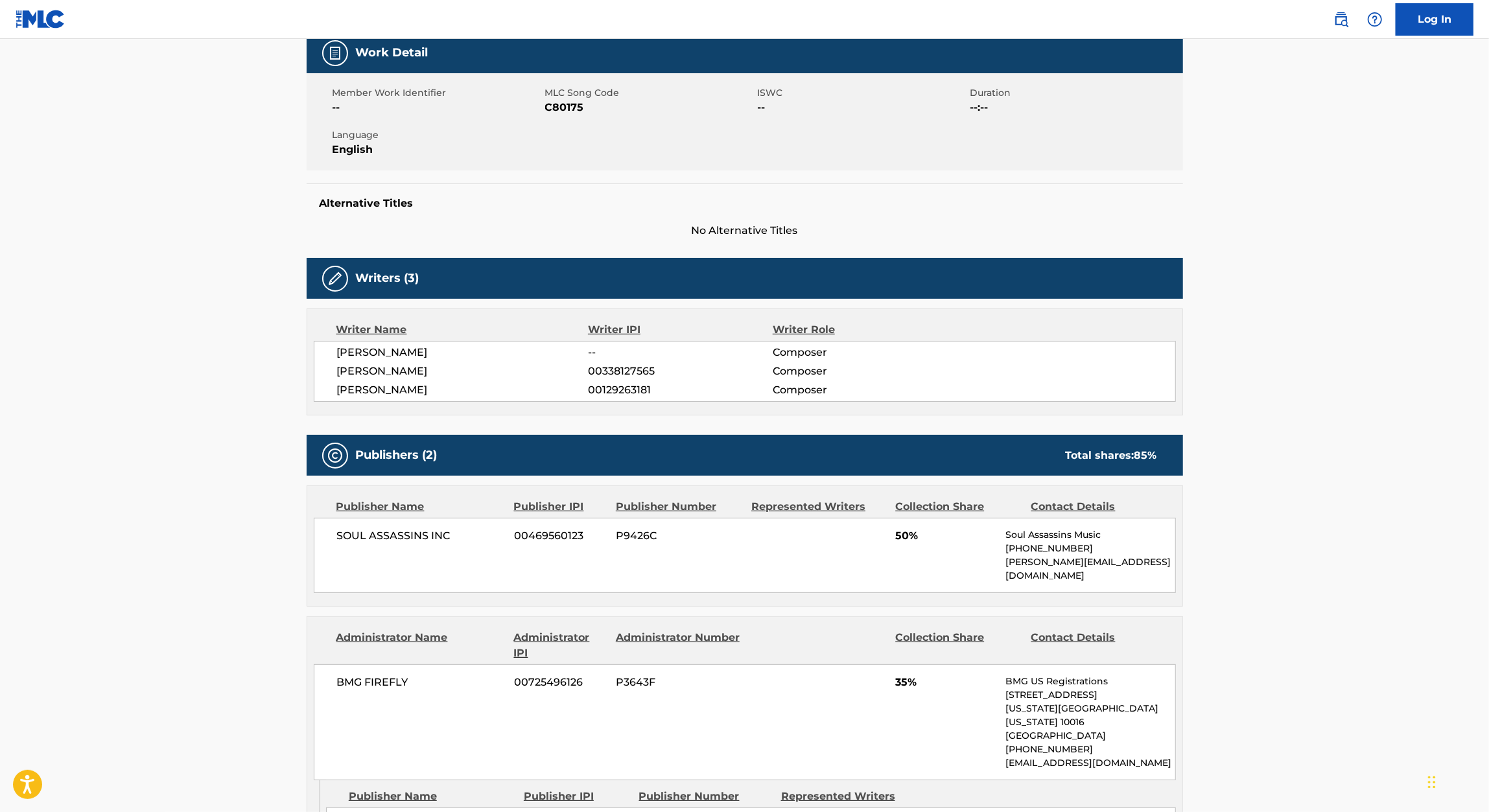
scroll to position [172, 0]
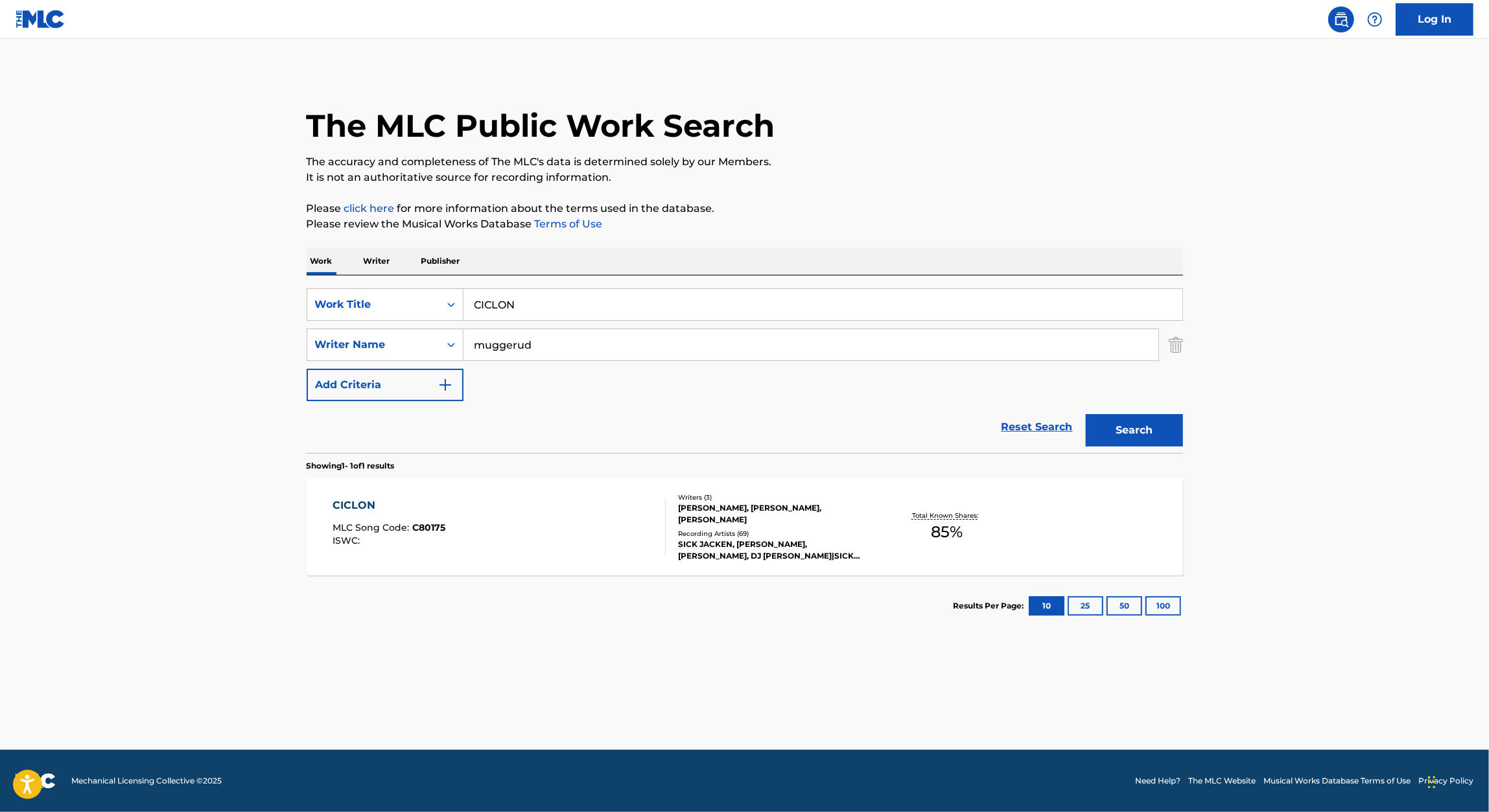
click at [532, 314] on input "CICLON" at bounding box center [823, 304] width 719 height 31
paste input "LAND OF SHADOWS"
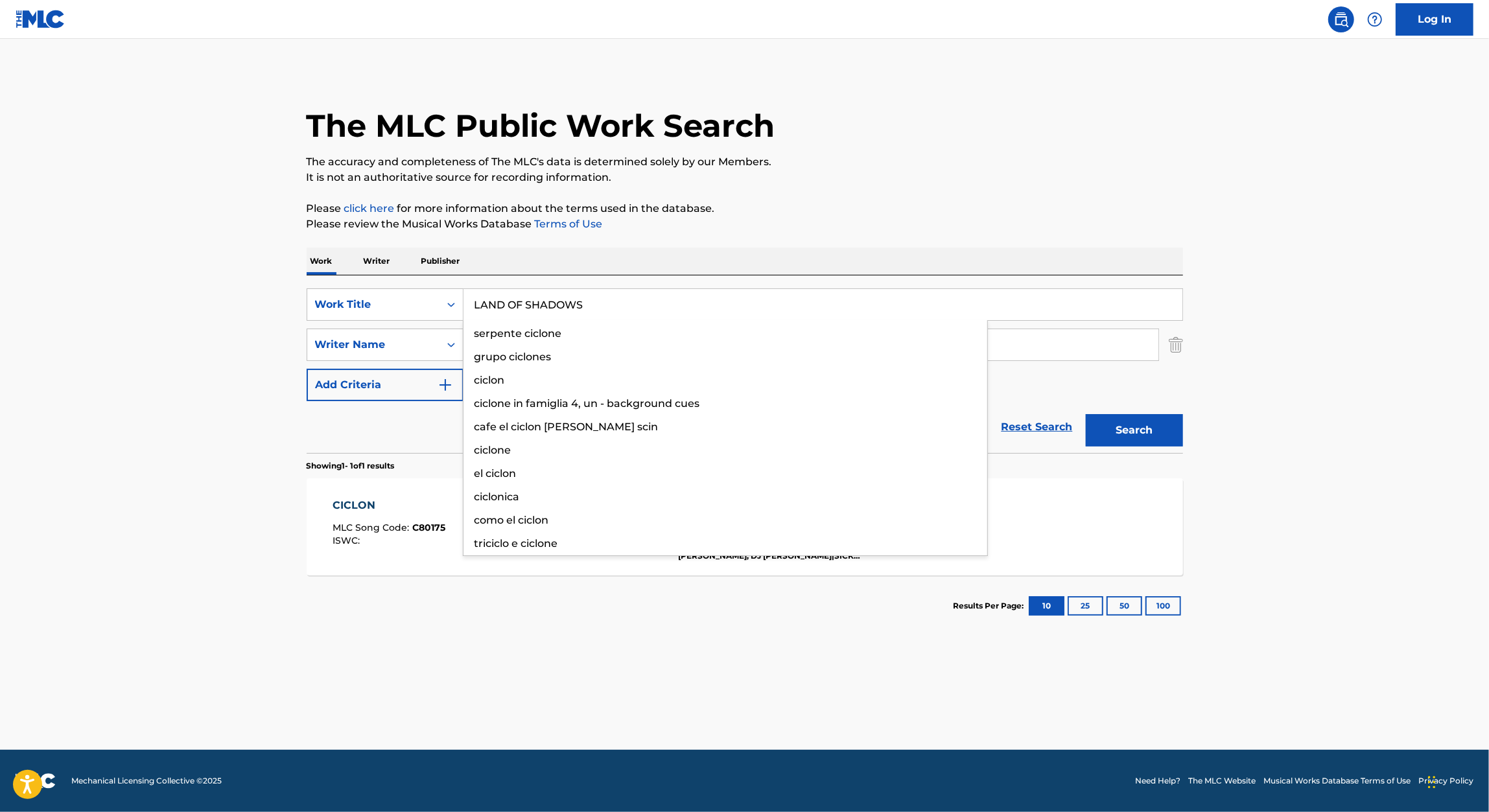
type input "LAND OF SHADOWS"
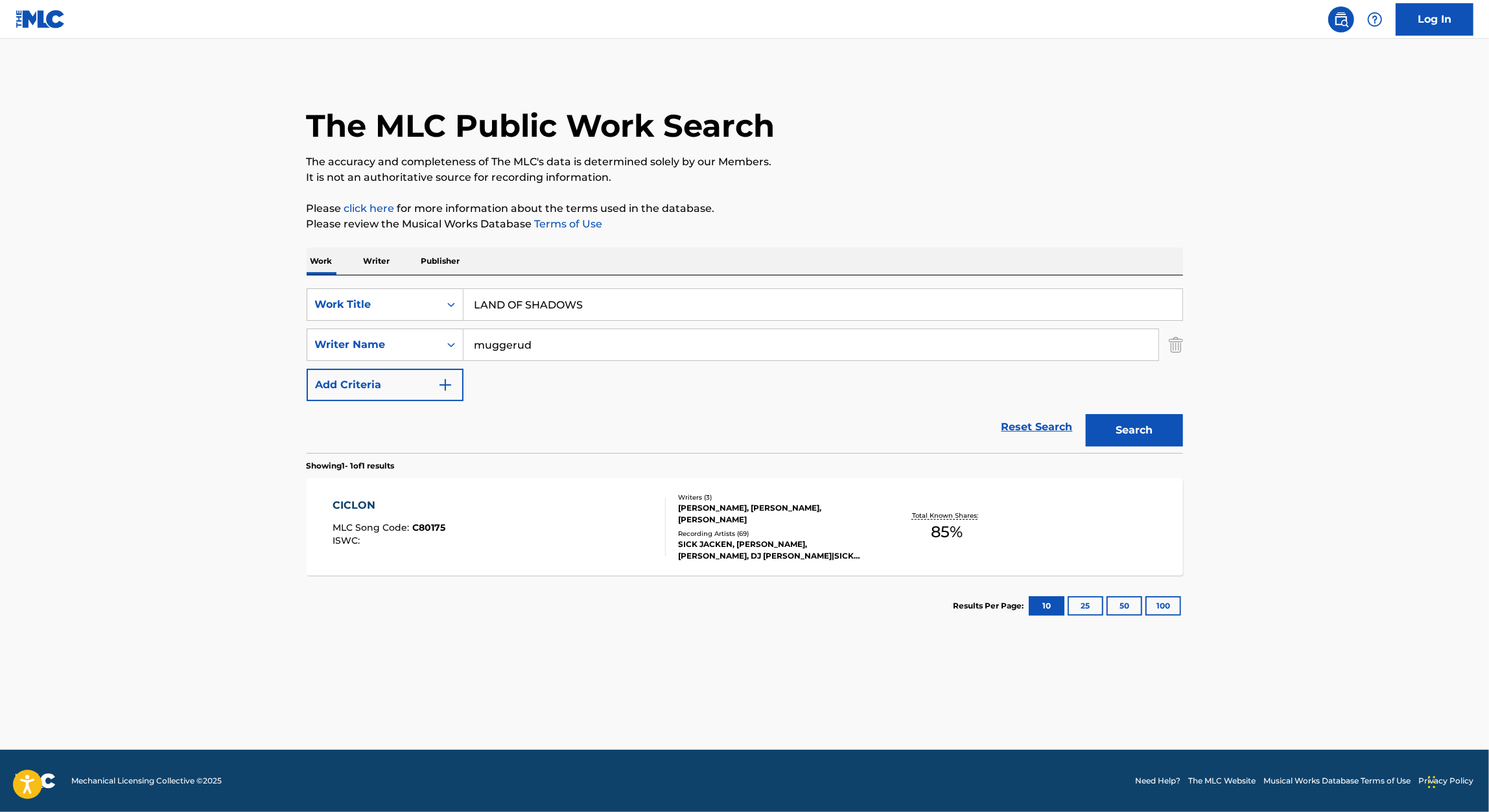
click at [1044, 199] on div "The MLC Public Work Search The accuracy and completeness of The MLC's data is d…" at bounding box center [745, 354] width 908 height 565
click at [1121, 416] on button "Search" at bounding box center [1134, 430] width 97 height 32
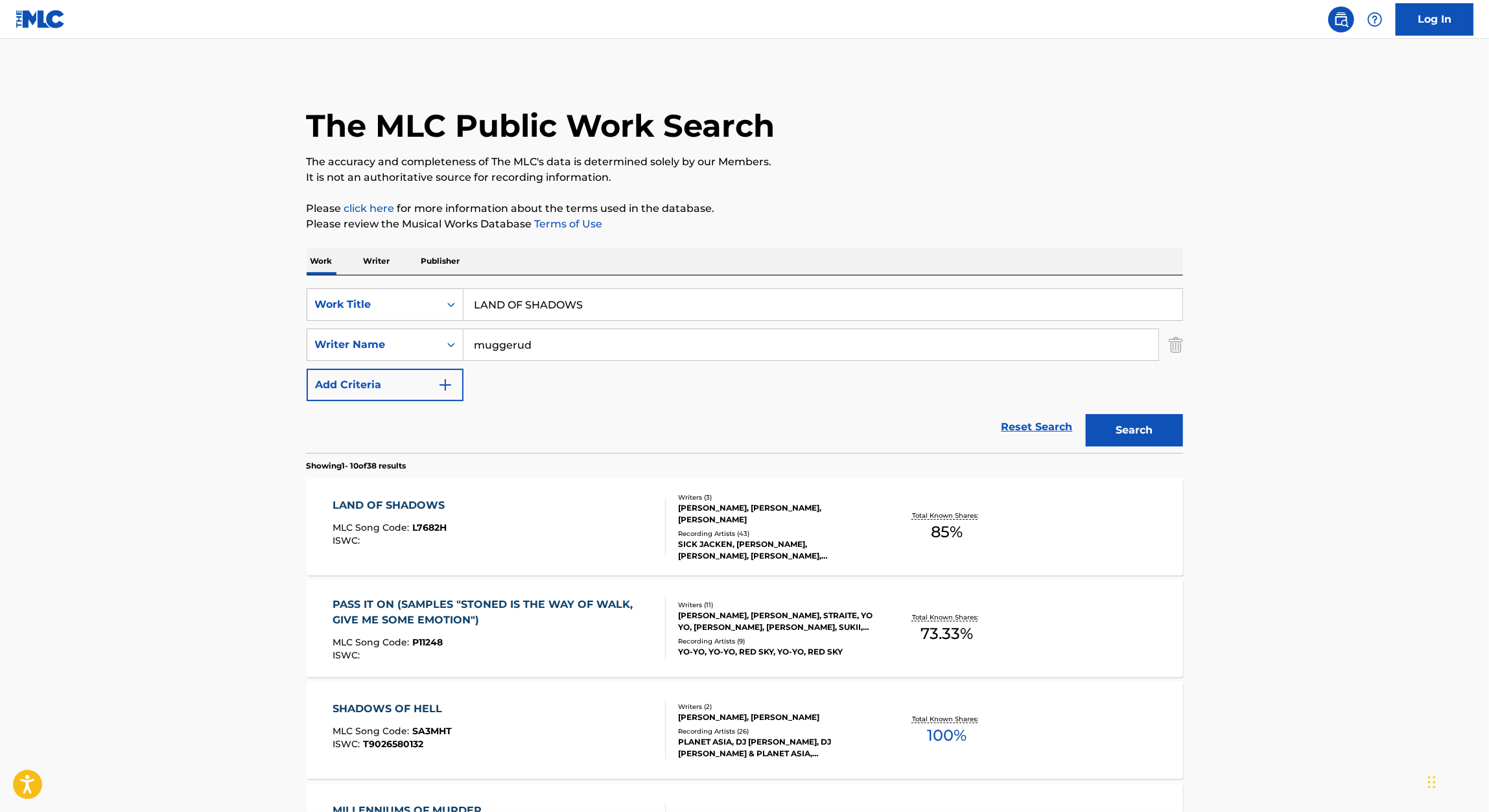
click at [431, 514] on div "LAND OF SHADOWS MLC Song Code : L7682H ISWC :" at bounding box center [391, 527] width 118 height 58
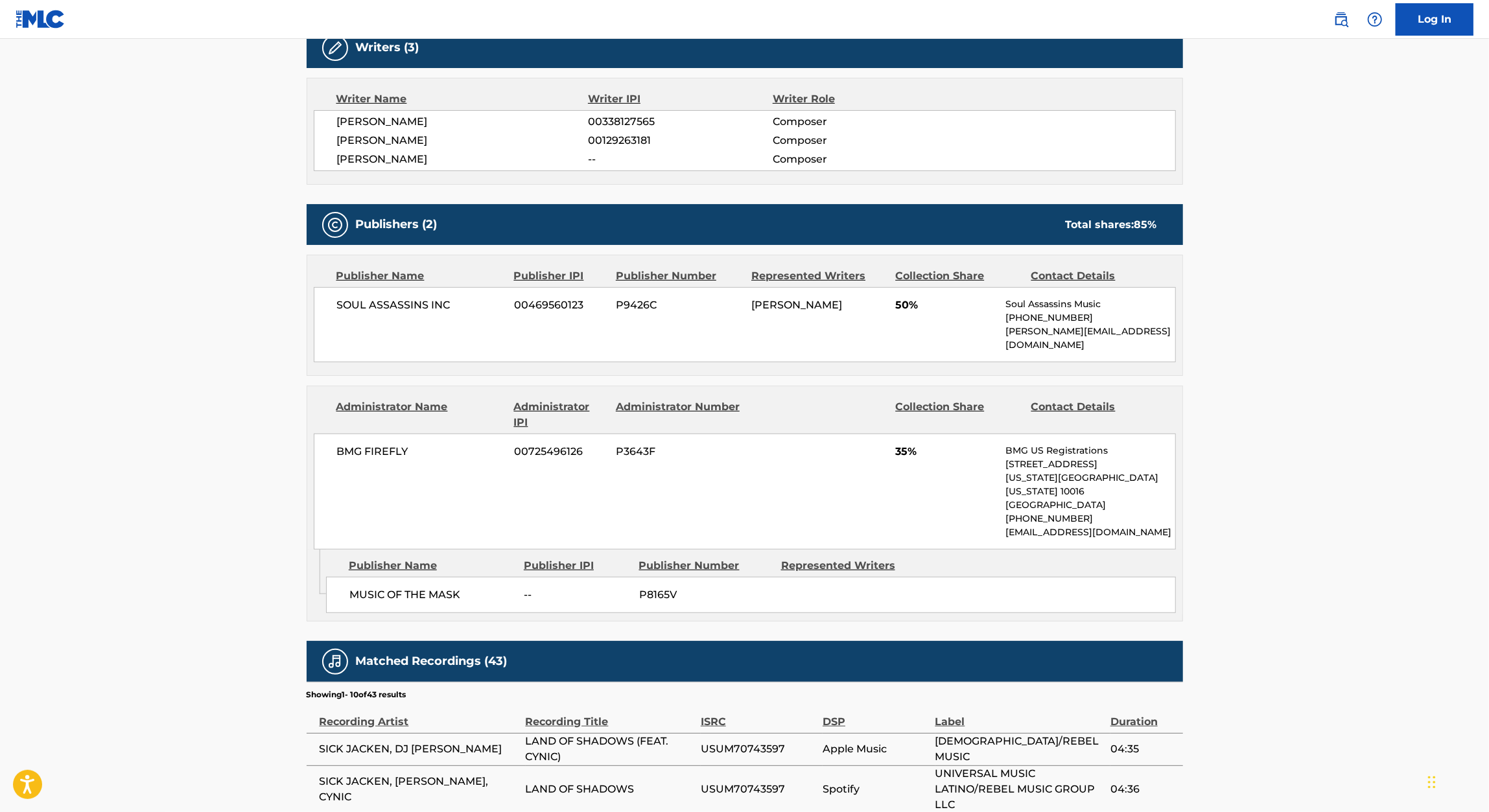
scroll to position [437, 0]
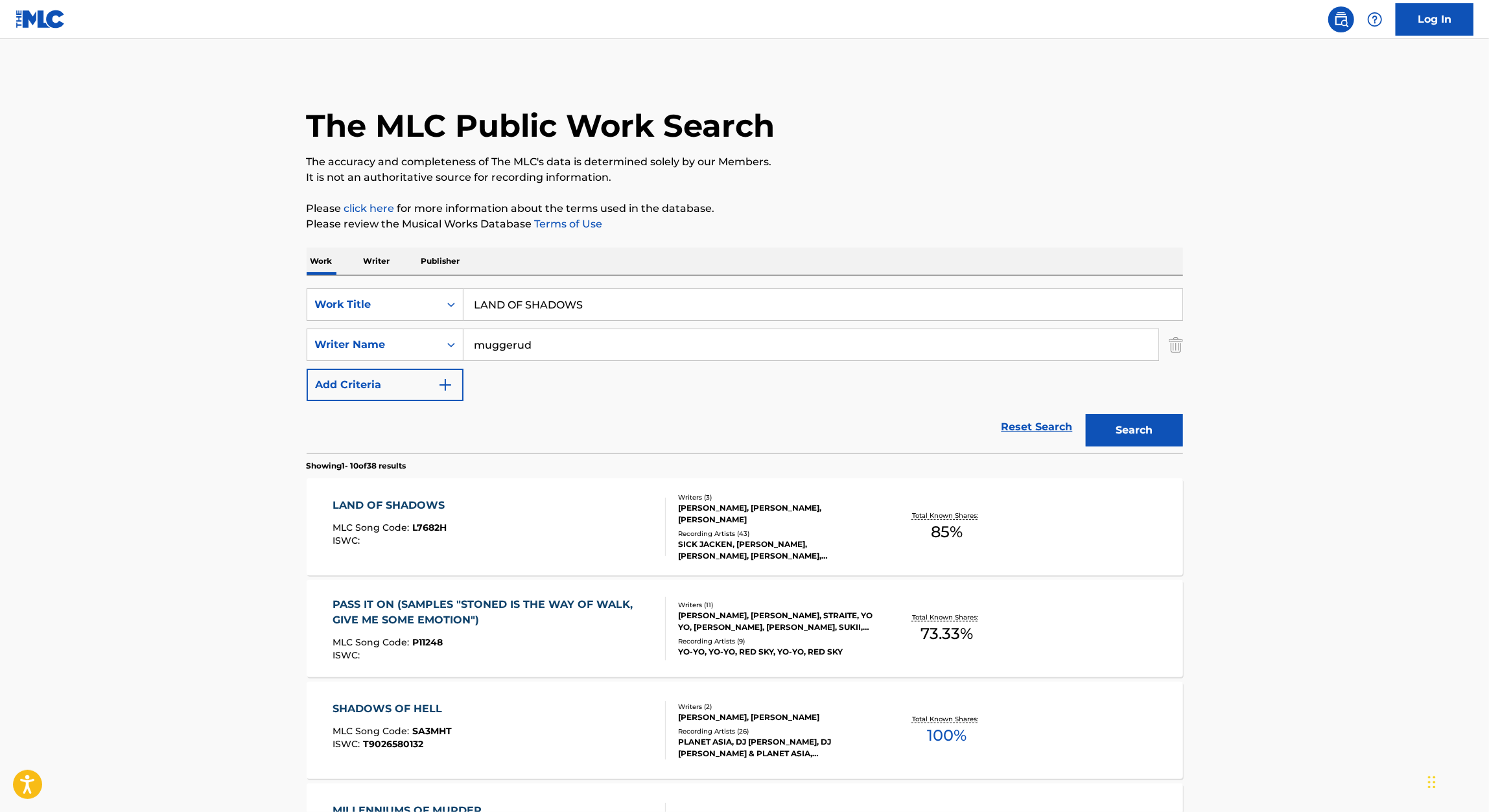
click at [626, 320] on div "LAND OF SHADOWS" at bounding box center [824, 305] width 720 height 32
click at [637, 309] on input "LAND OF SHADOWS" at bounding box center [823, 304] width 719 height 31
paste input "GOD'S BANKER"
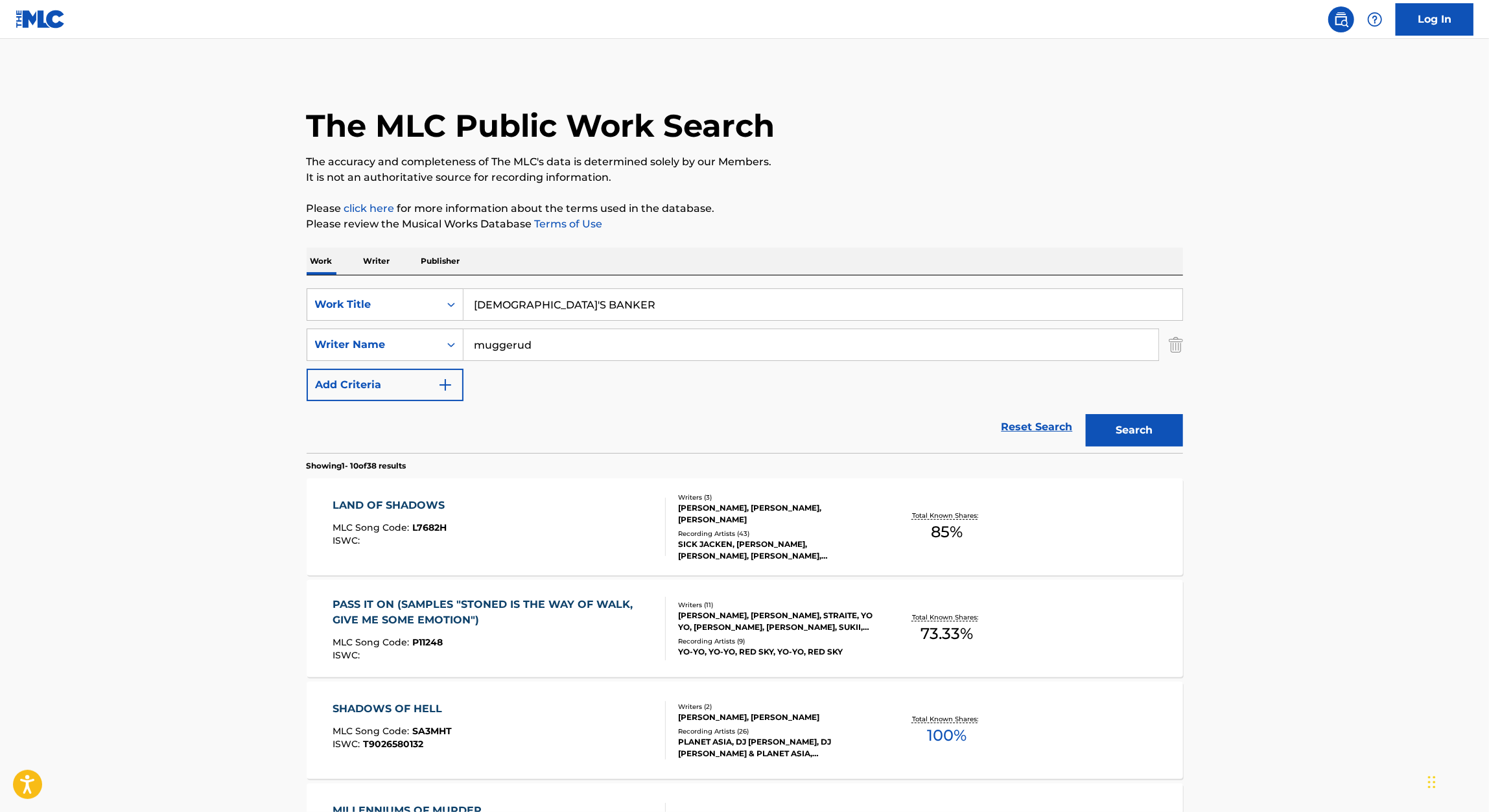
type input "GOD'S BANKER"
click at [794, 254] on div "Work Writer Publisher" at bounding box center [744, 261] width 876 height 27
click at [1147, 433] on button "Search" at bounding box center [1134, 430] width 97 height 32
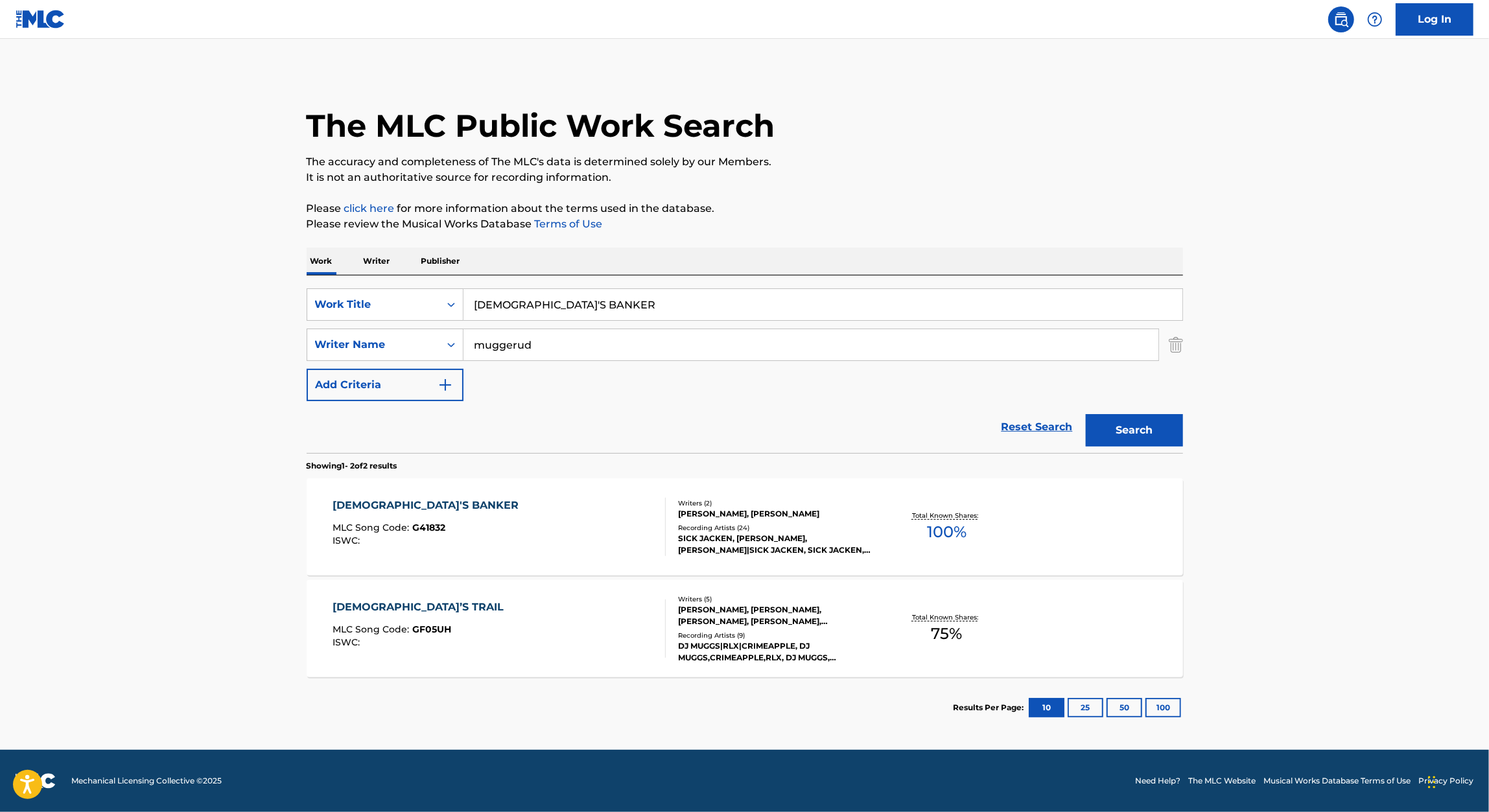
click at [394, 501] on div "GOD'S BANKER" at bounding box center [429, 506] width 193 height 15
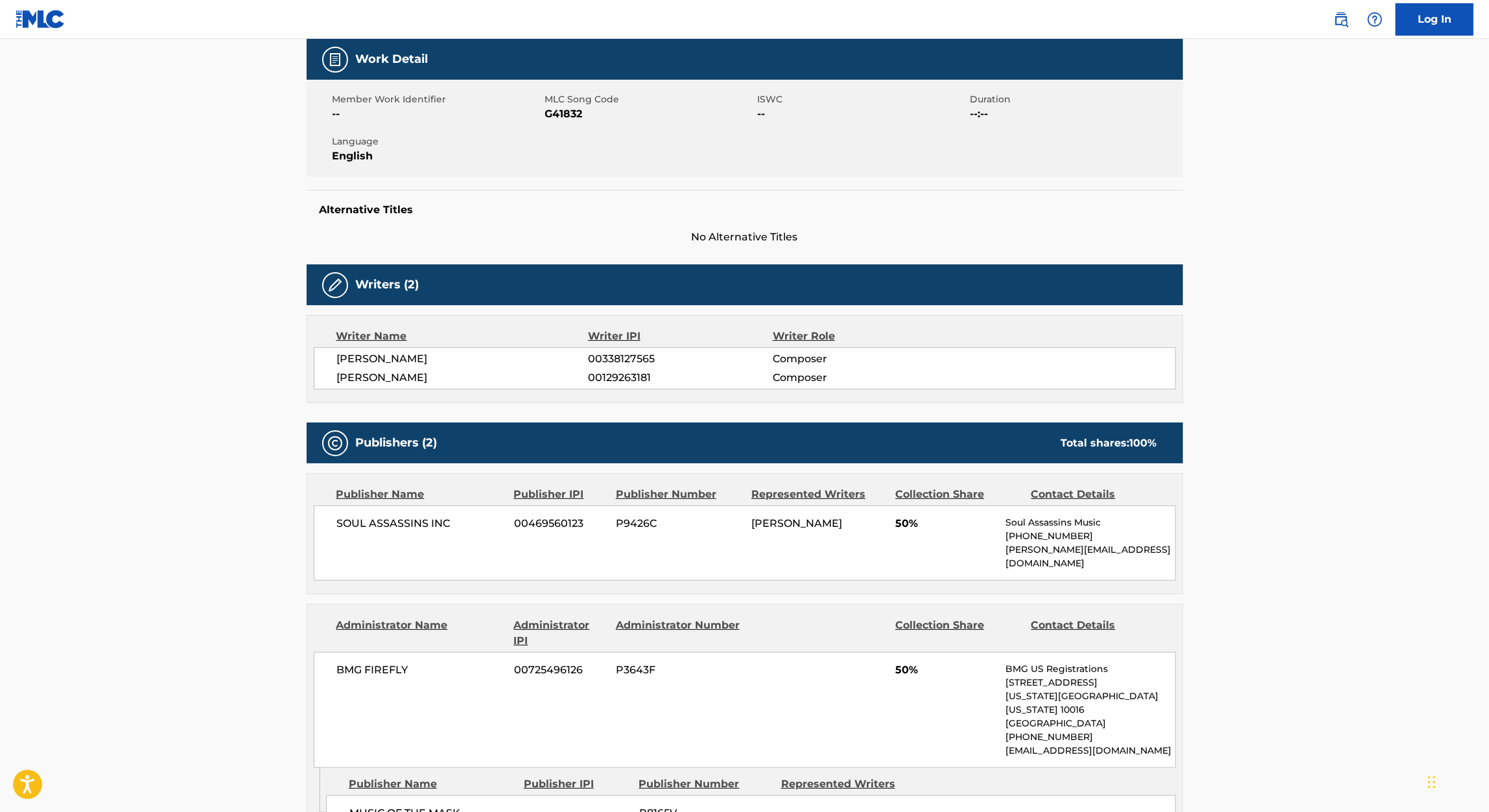
scroll to position [190, 0]
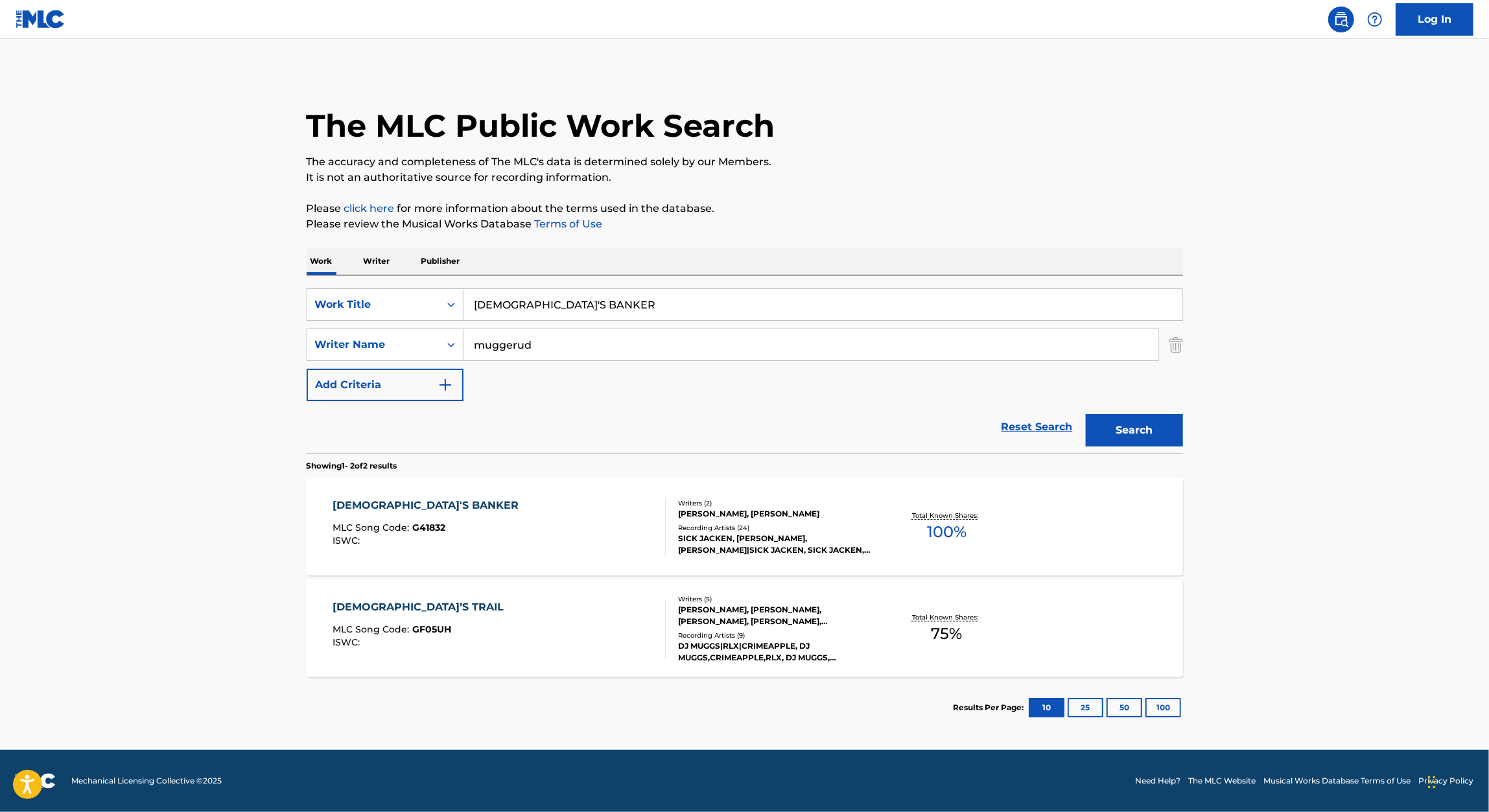
click at [588, 312] on input "GOD'S BANKER" at bounding box center [823, 304] width 719 height 31
paste input "REPTILIAN RENAISSANCE"
type input "REPTILIAN RENAISSANCE"
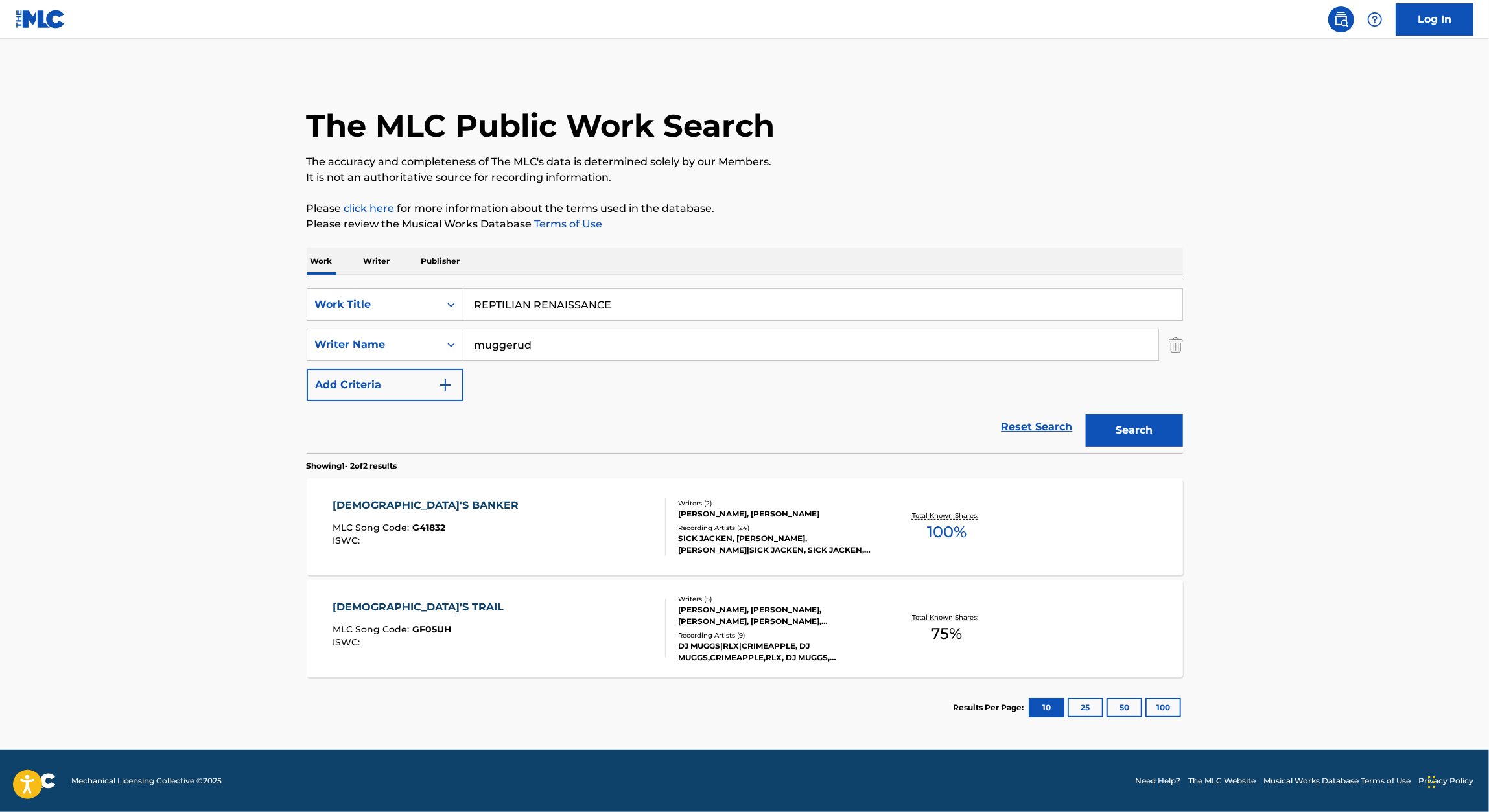
click at [901, 231] on p "Please review the Musical Works Database Terms of Use" at bounding box center [744, 224] width 876 height 15
click at [1151, 417] on button "Search" at bounding box center [1134, 430] width 97 height 32
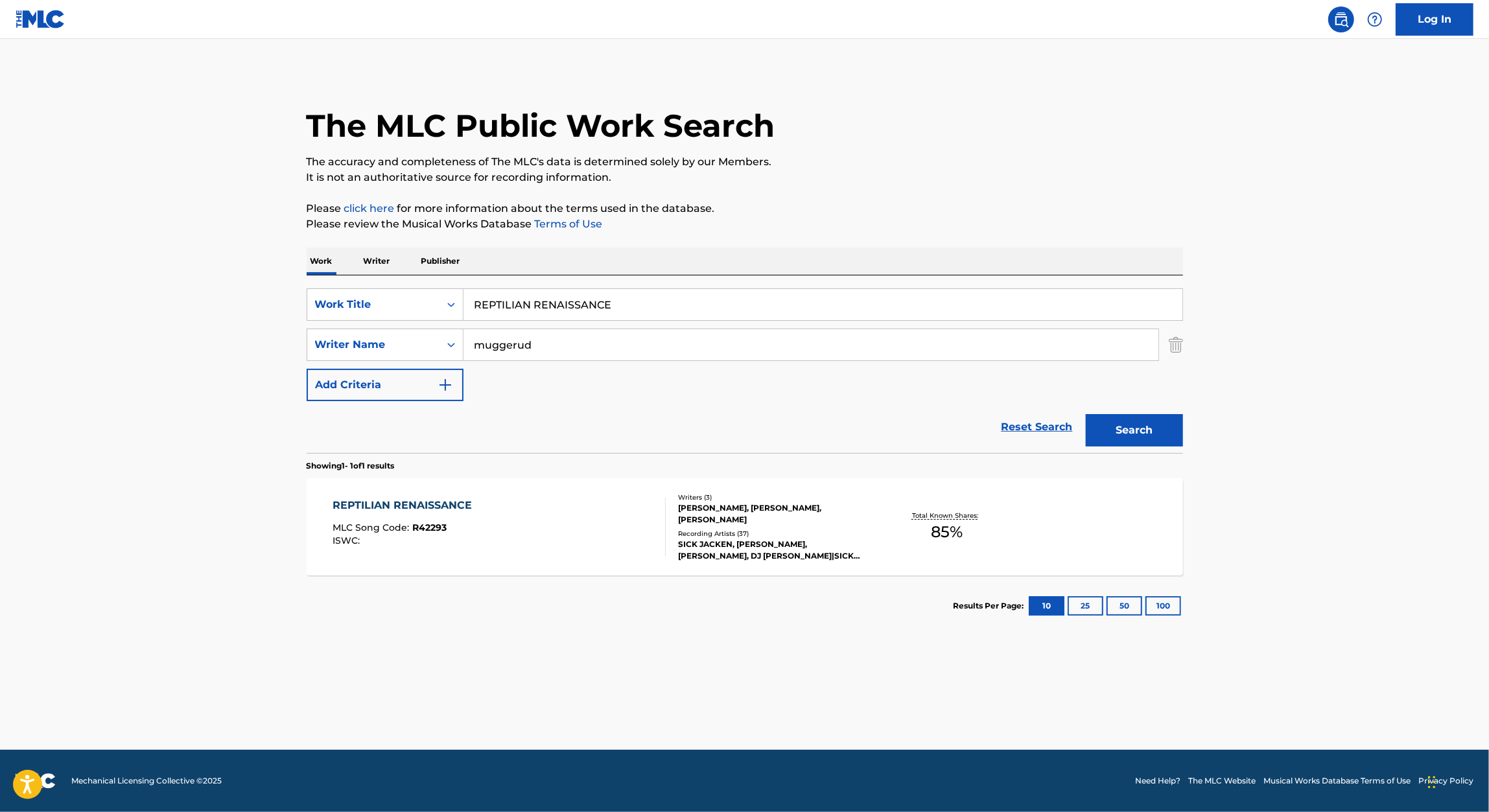
click at [447, 508] on div "REPTILIAN RENAISSANCE" at bounding box center [405, 506] width 146 height 15
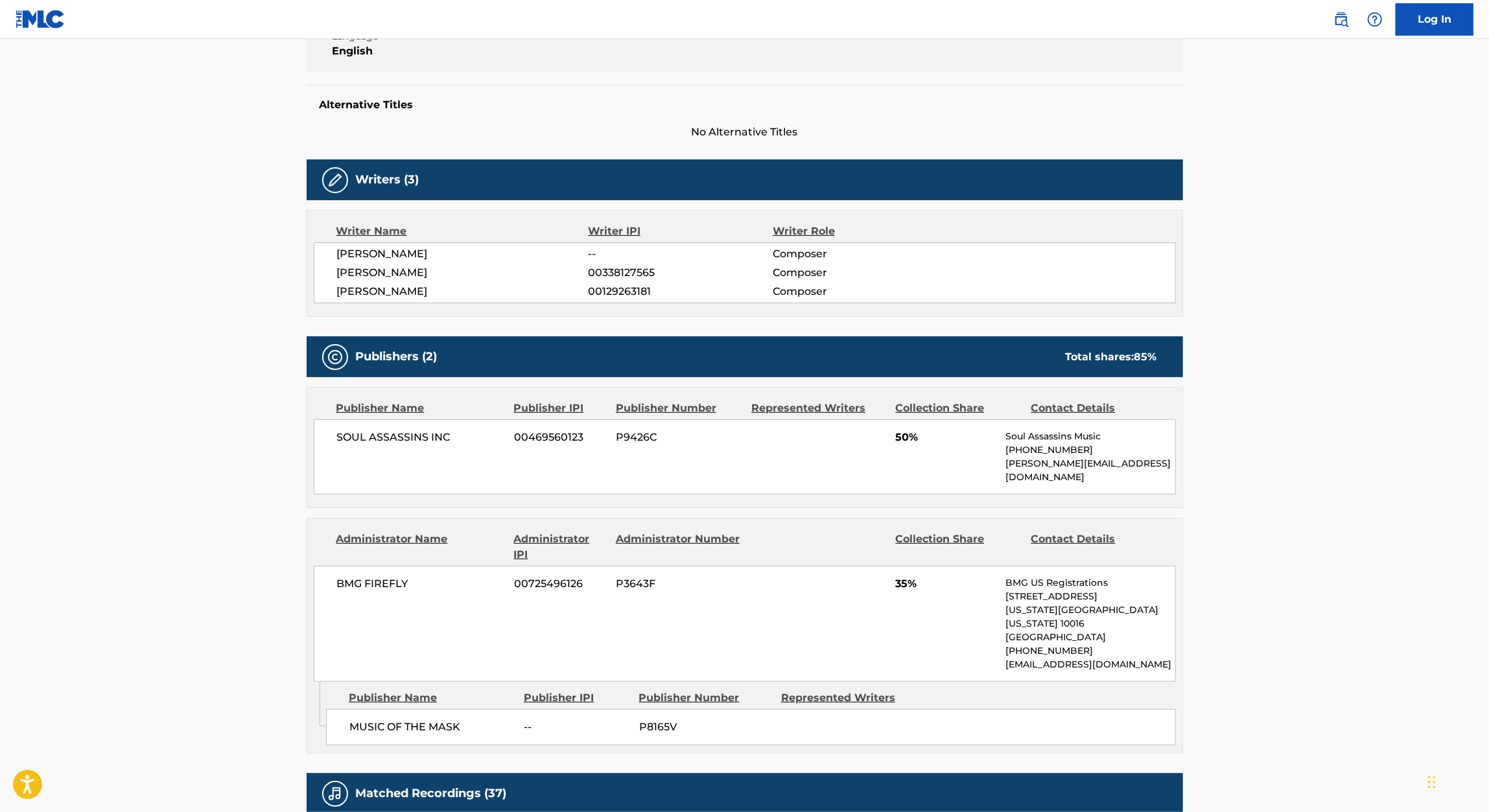
scroll to position [298, 0]
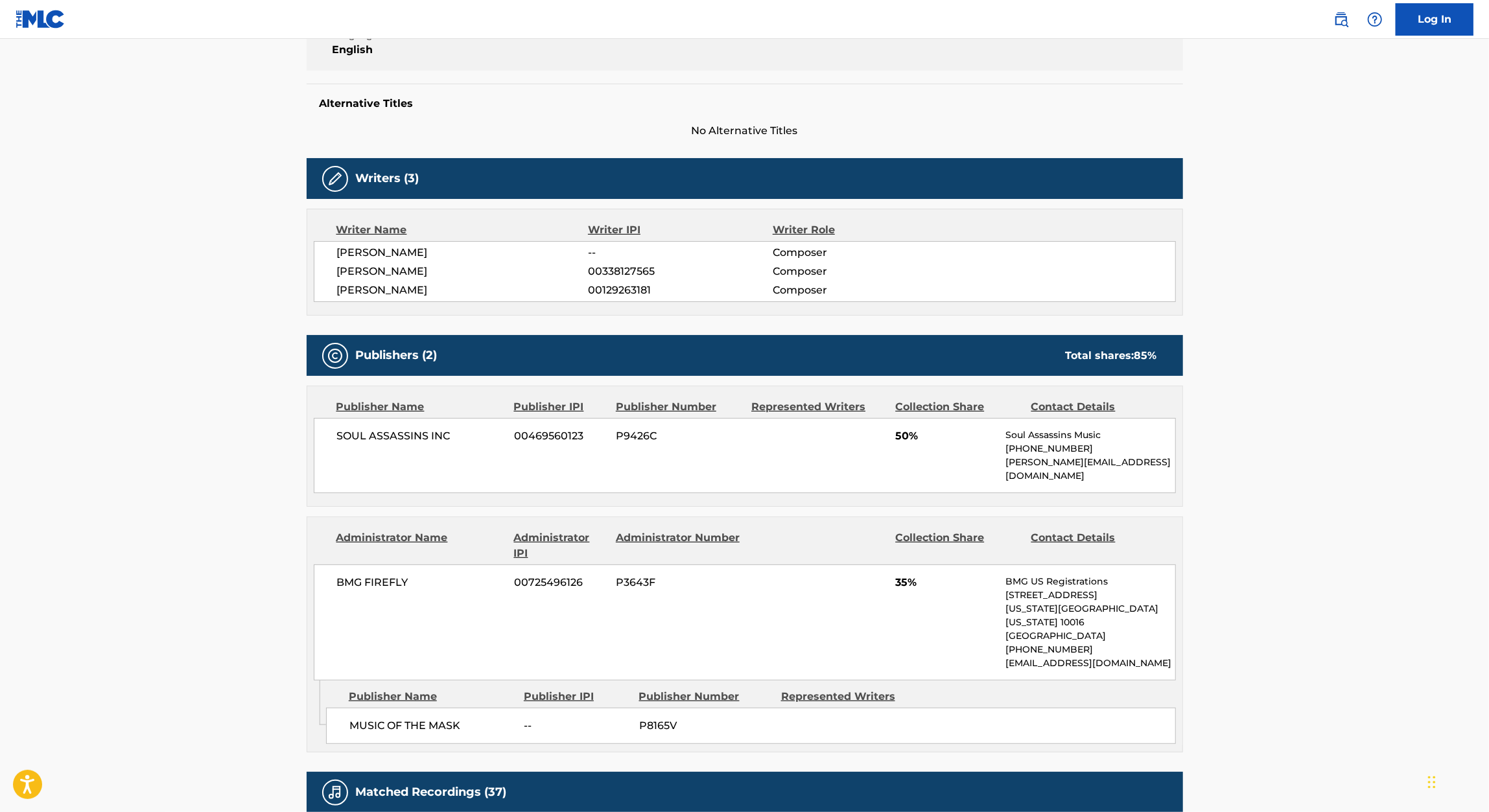
click at [637, 276] on span "00338127565" at bounding box center [679, 271] width 184 height 15
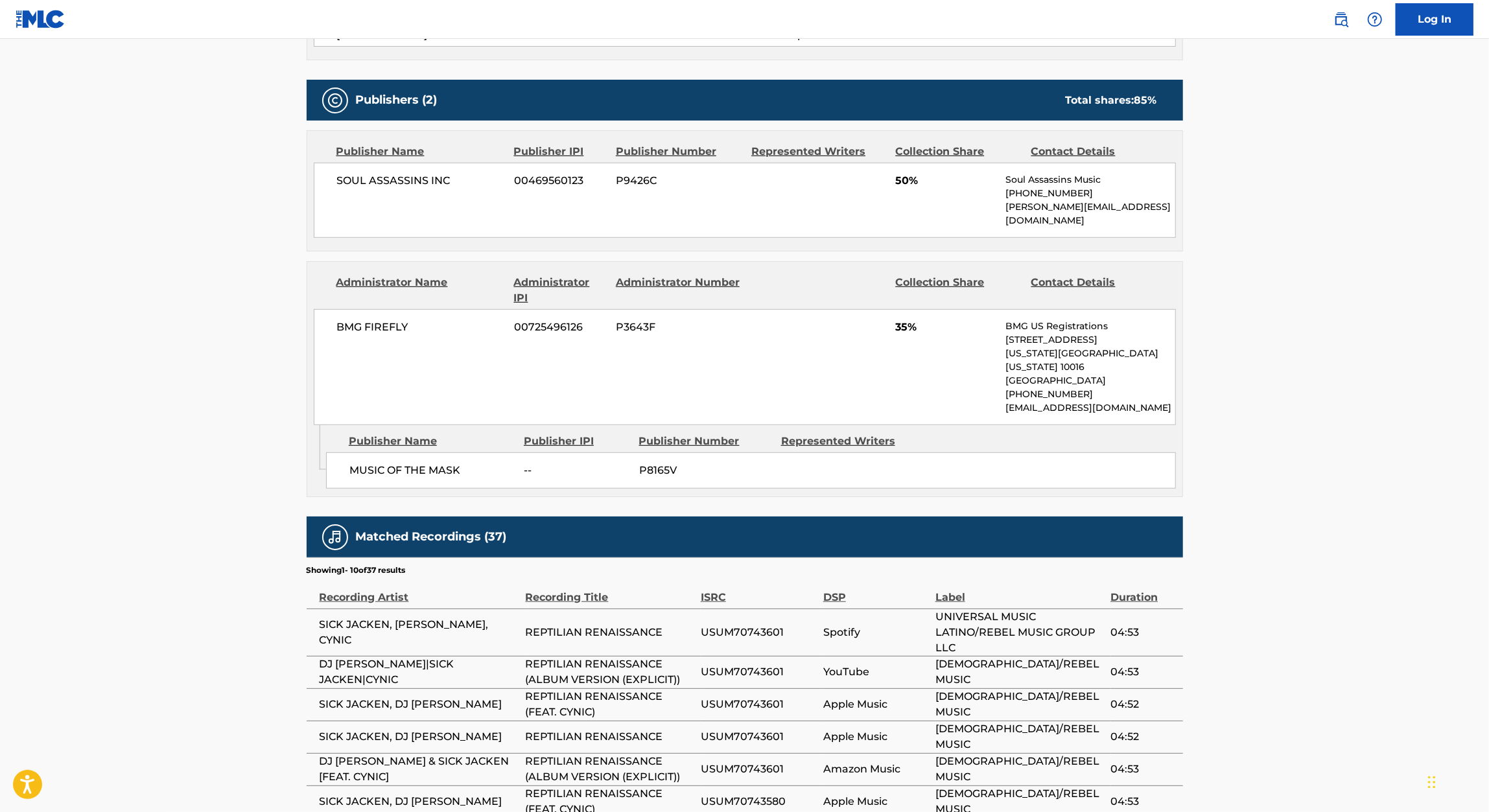
scroll to position [550, 0]
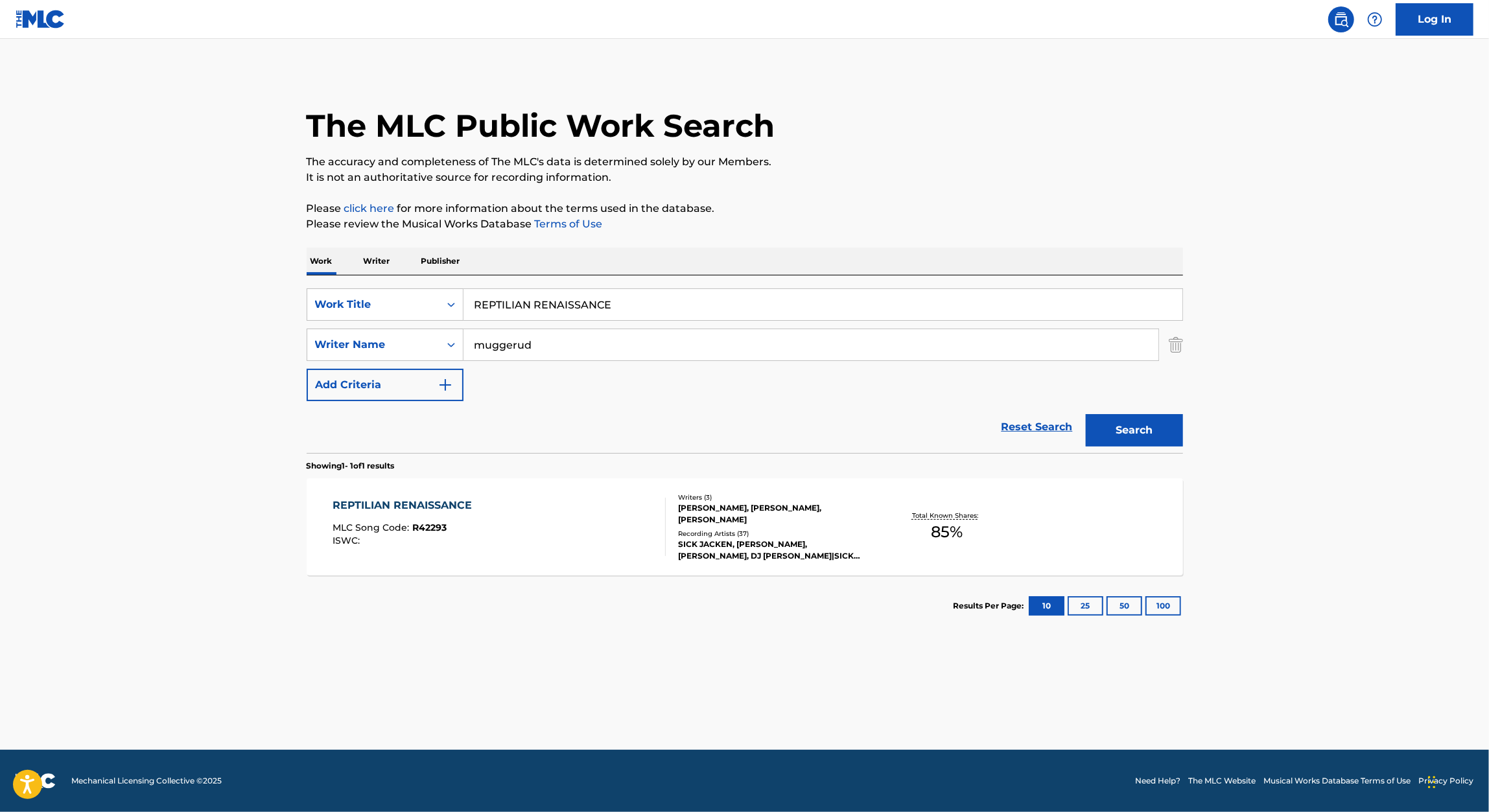
click at [605, 299] on input "REPTILIAN RENAISSANCE" at bounding box center [823, 304] width 719 height 31
paste input "PRAYING MANTIS"
type input "PRAYING MANTIS"
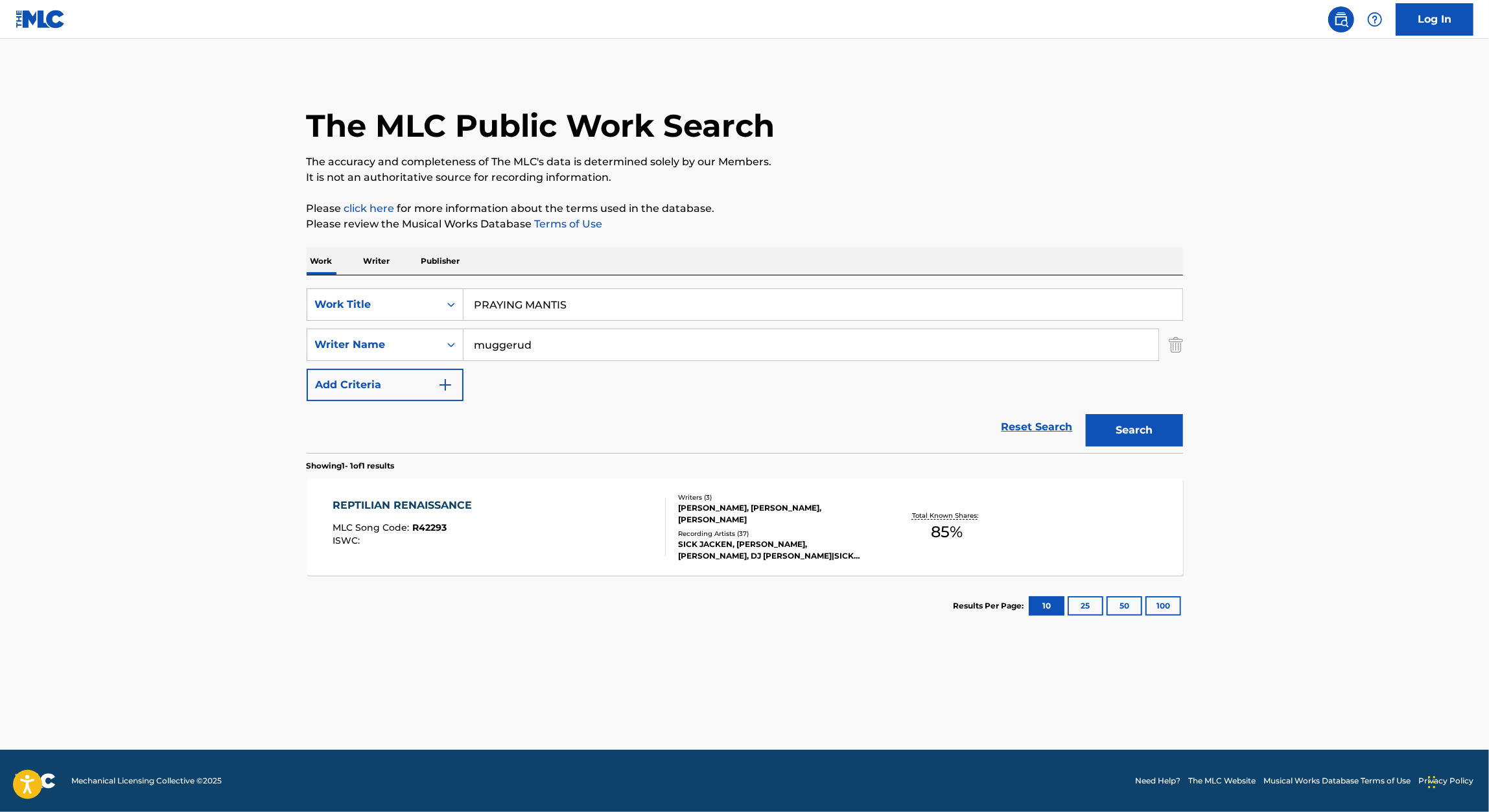
click at [814, 250] on div "Work Writer Publisher" at bounding box center [744, 261] width 876 height 27
click at [1146, 416] on button "Search" at bounding box center [1134, 430] width 97 height 32
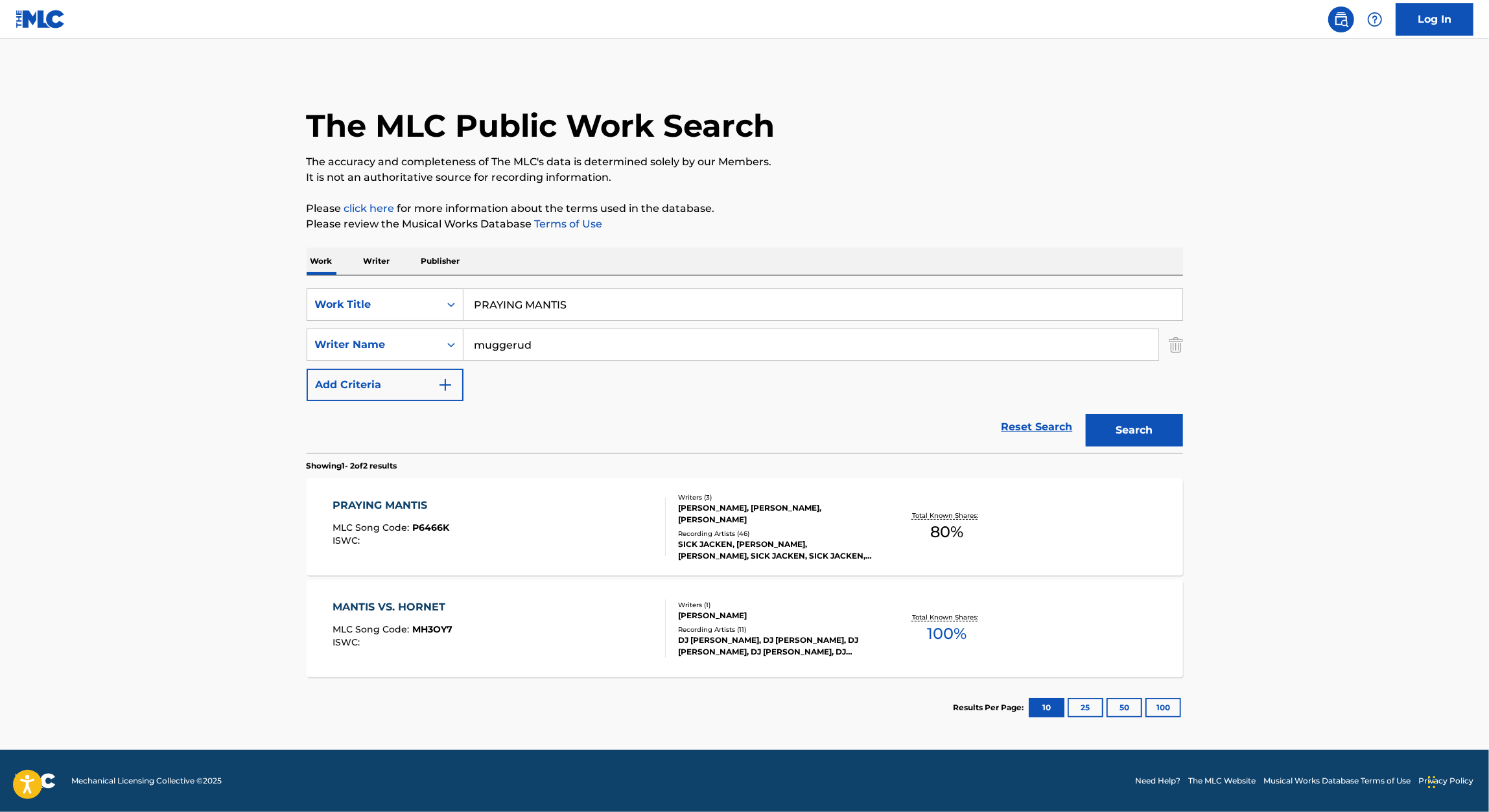
click at [404, 506] on div "PRAYING MANTIS" at bounding box center [390, 506] width 117 height 15
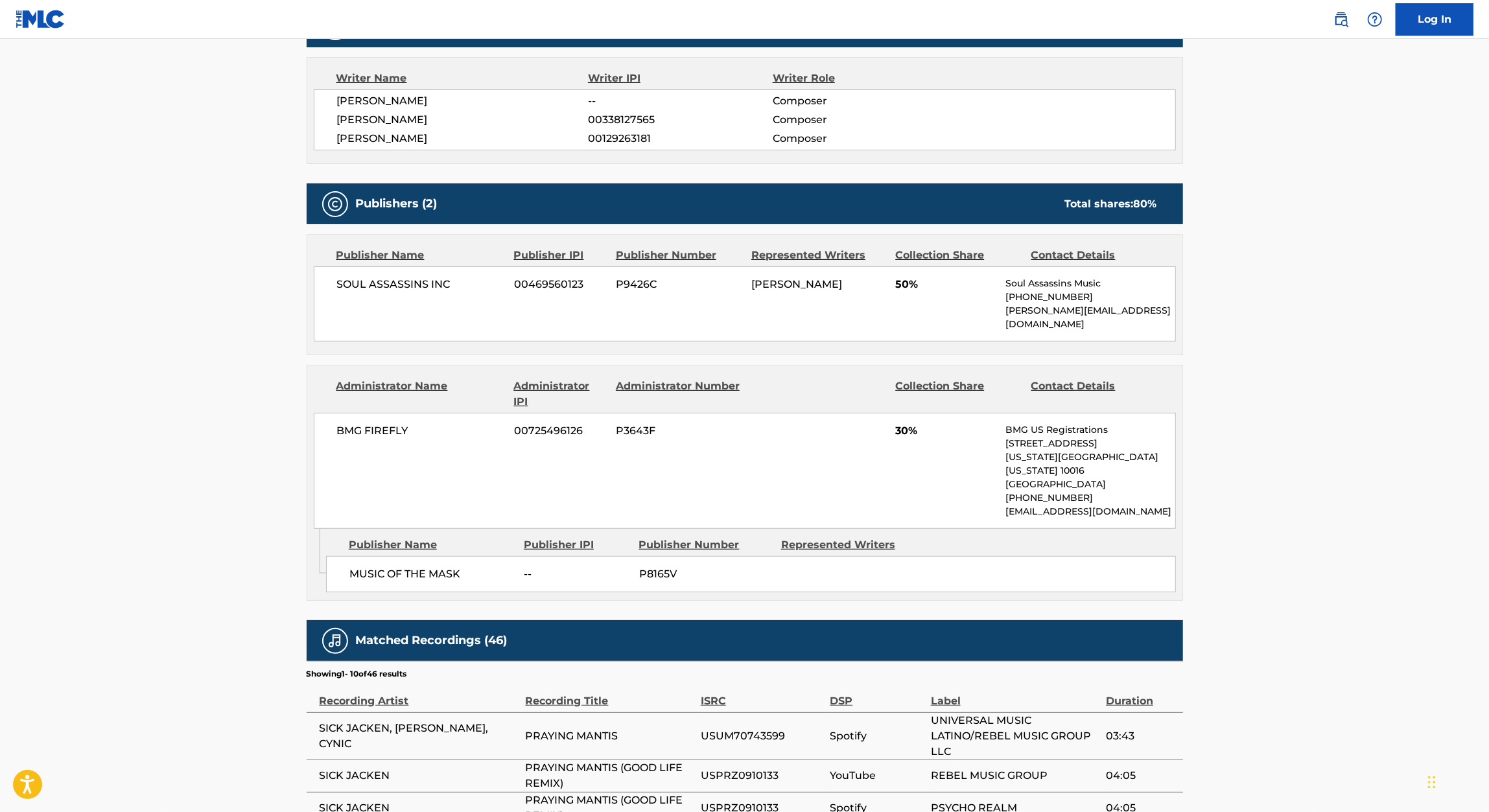
scroll to position [455, 0]
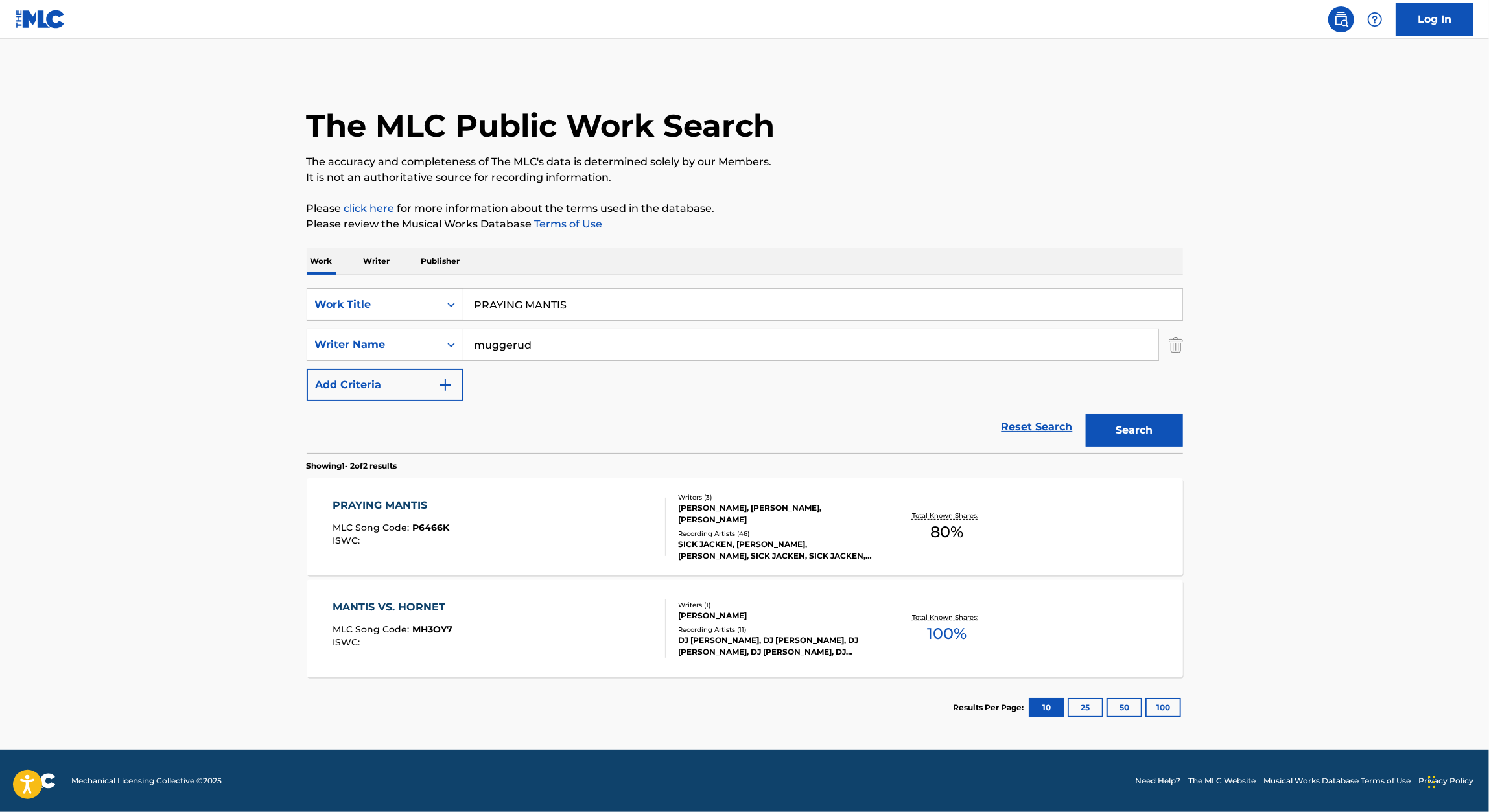
click at [646, 303] on input "PRAYING MANTIS" at bounding box center [823, 304] width 719 height 31
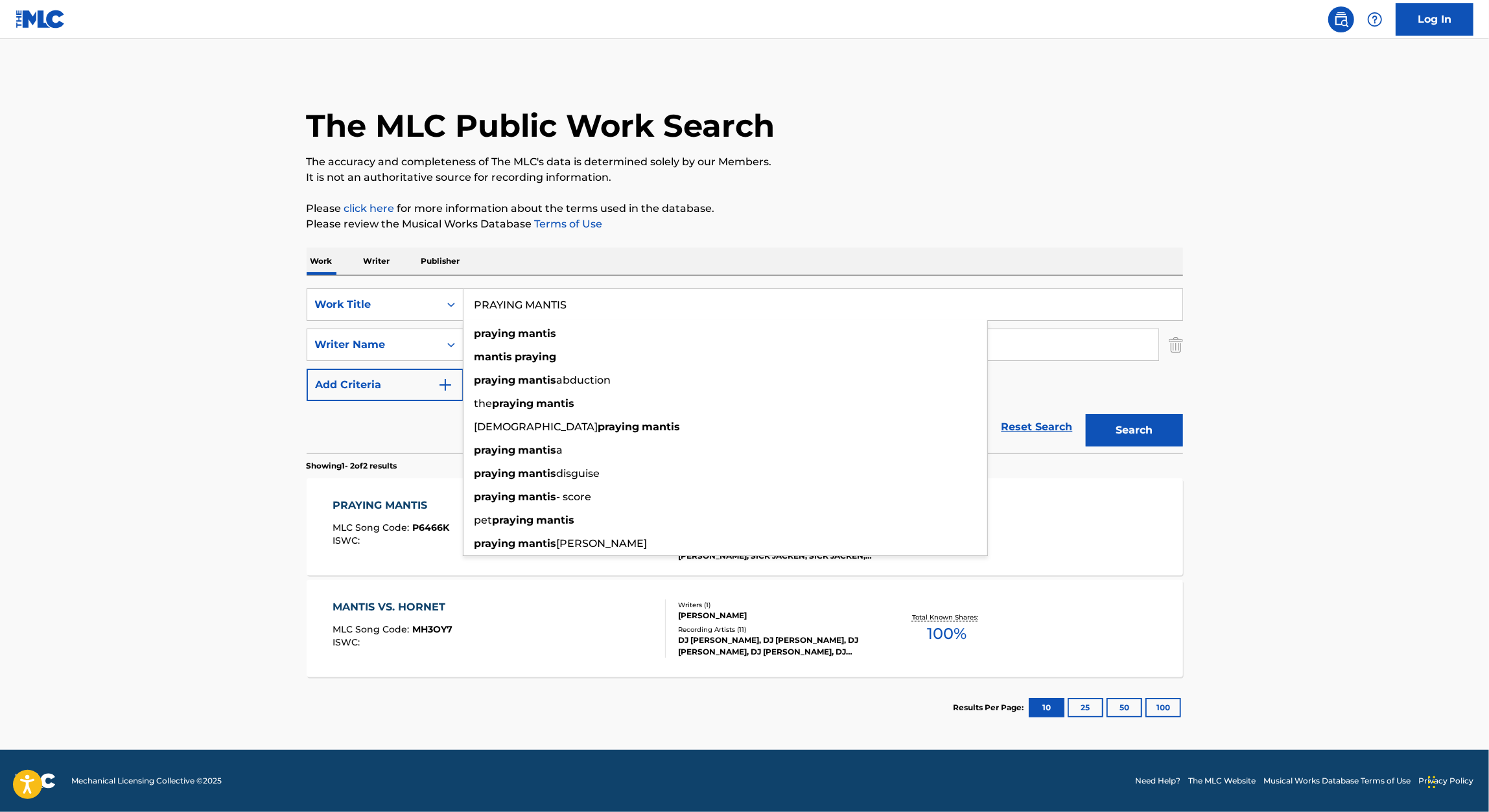
paste input "EL BARRIO"
type input "EL BARRIO"
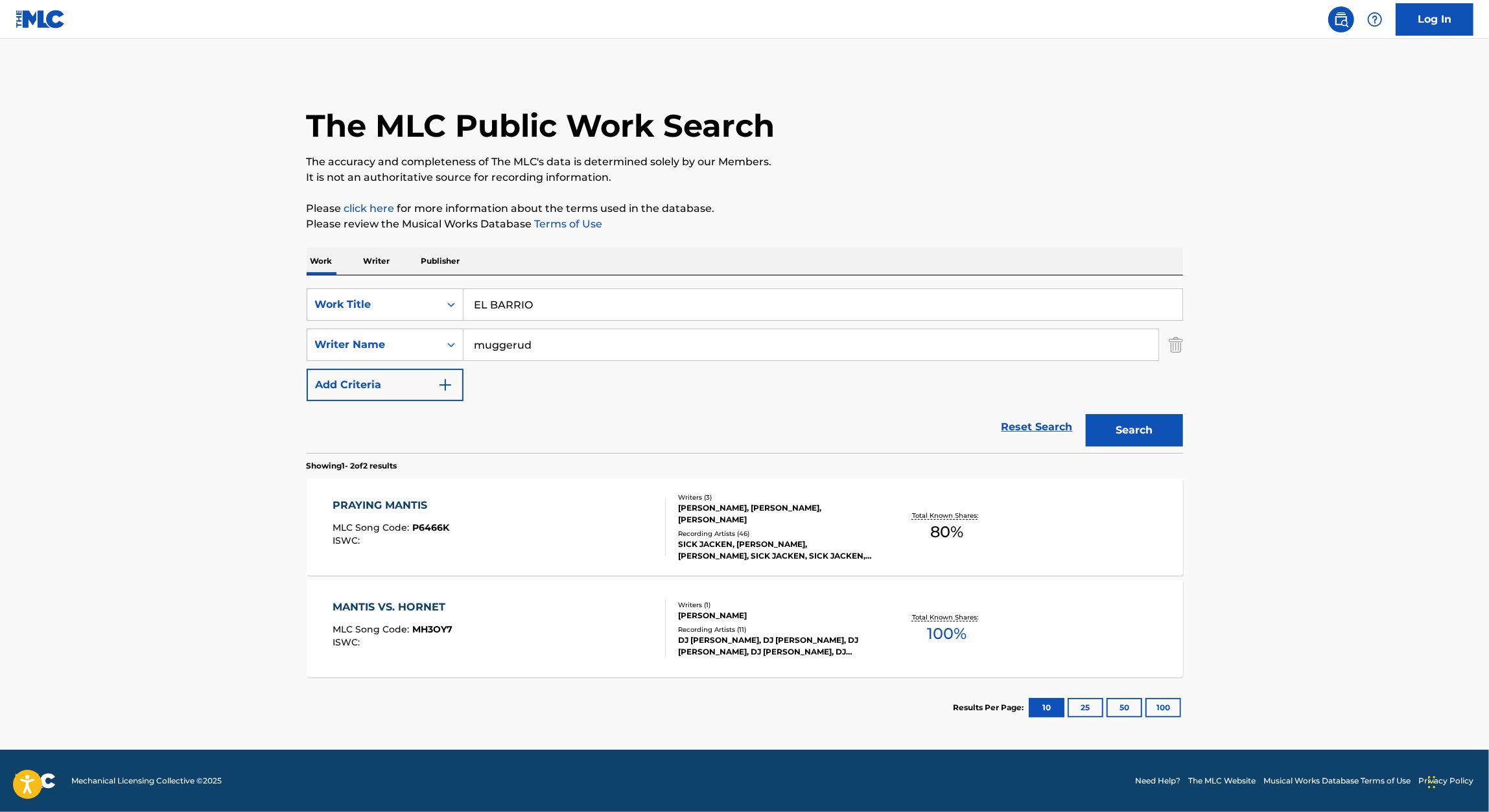
click at [928, 210] on p "Please click here for more information about the terms used in the database." at bounding box center [744, 209] width 876 height 15
click at [1112, 424] on button "Search" at bounding box center [1134, 430] width 97 height 32
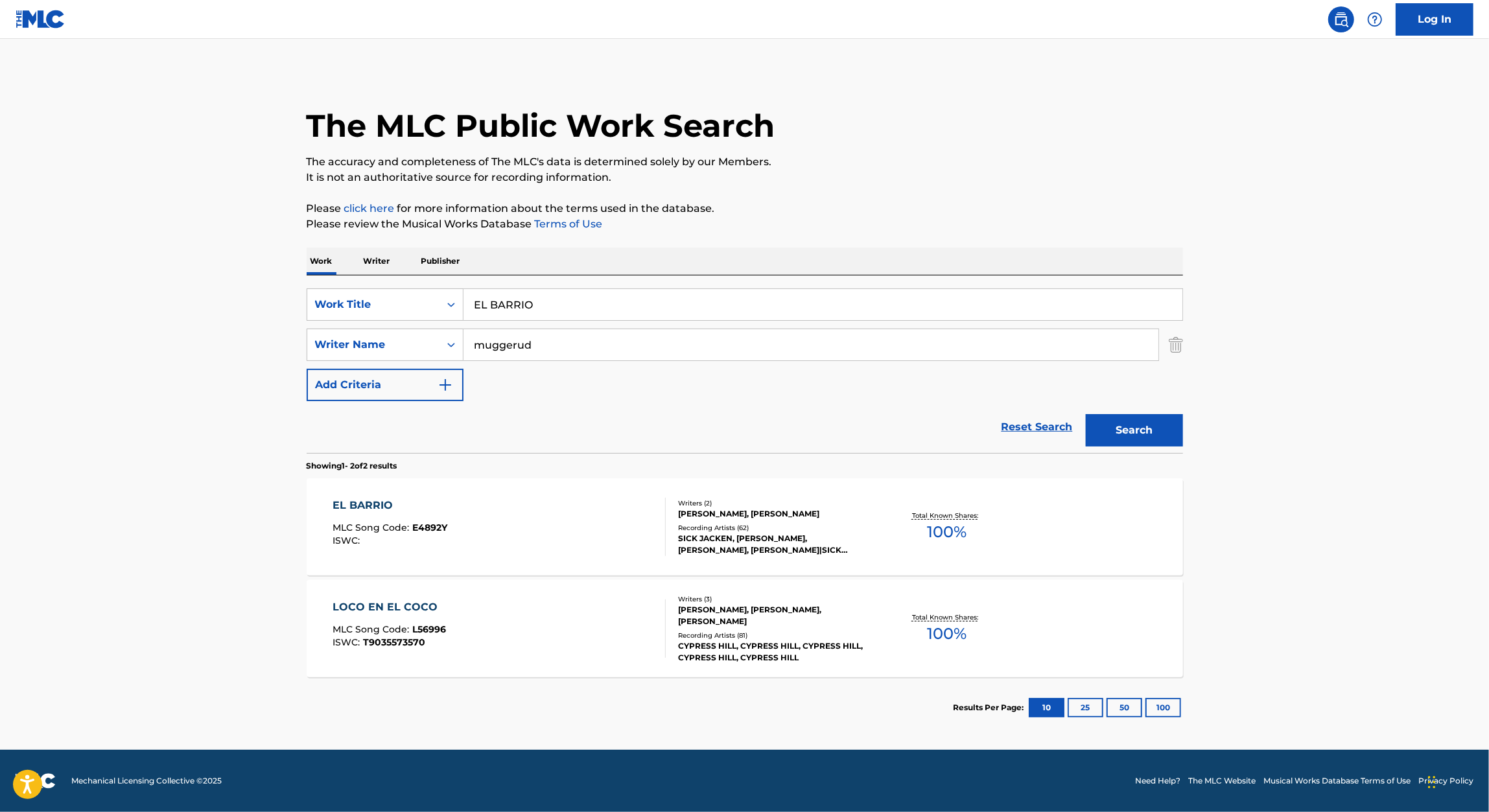
click at [374, 508] on div "EL BARRIO" at bounding box center [390, 506] width 115 height 15
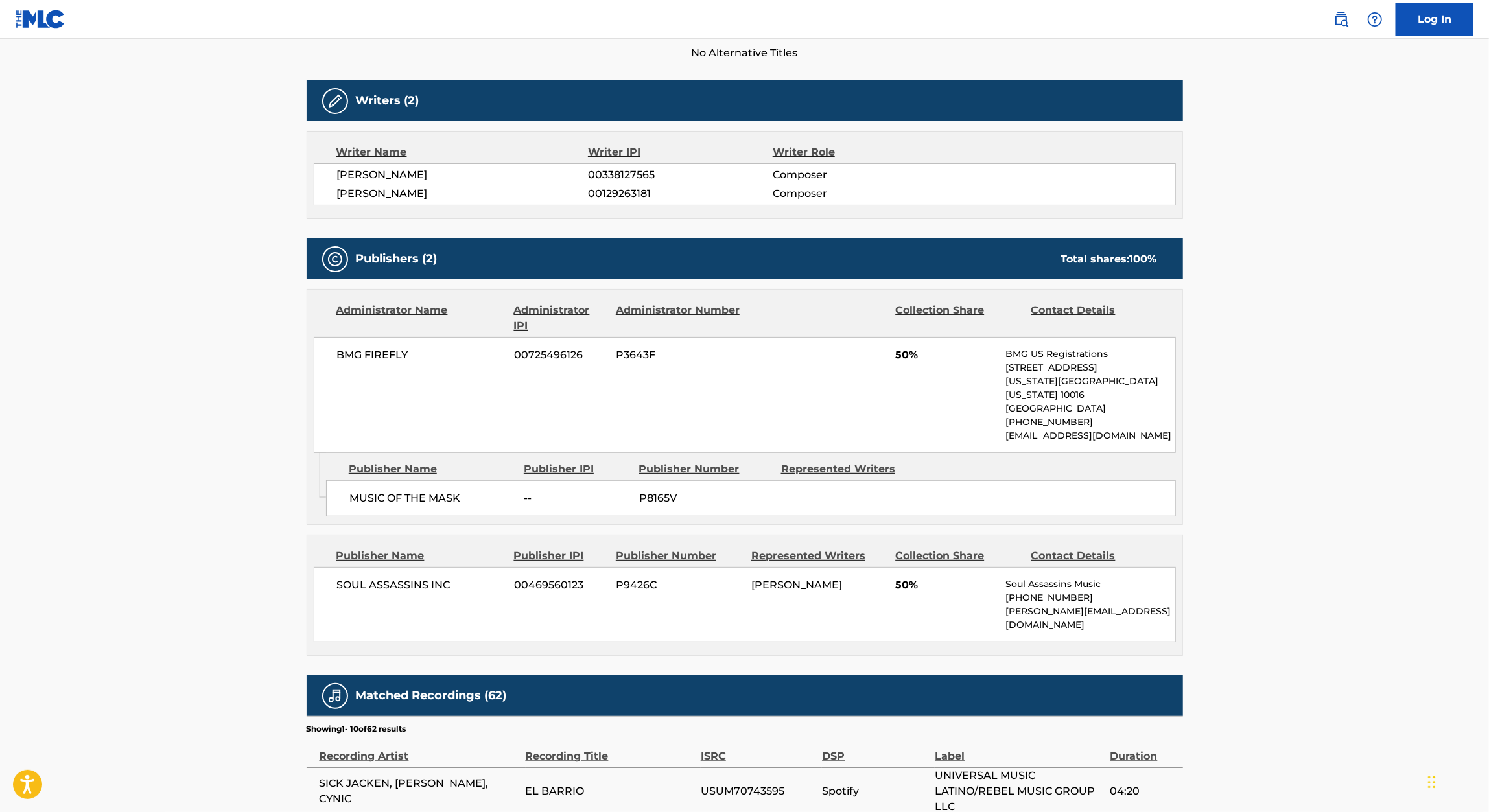
scroll to position [377, 0]
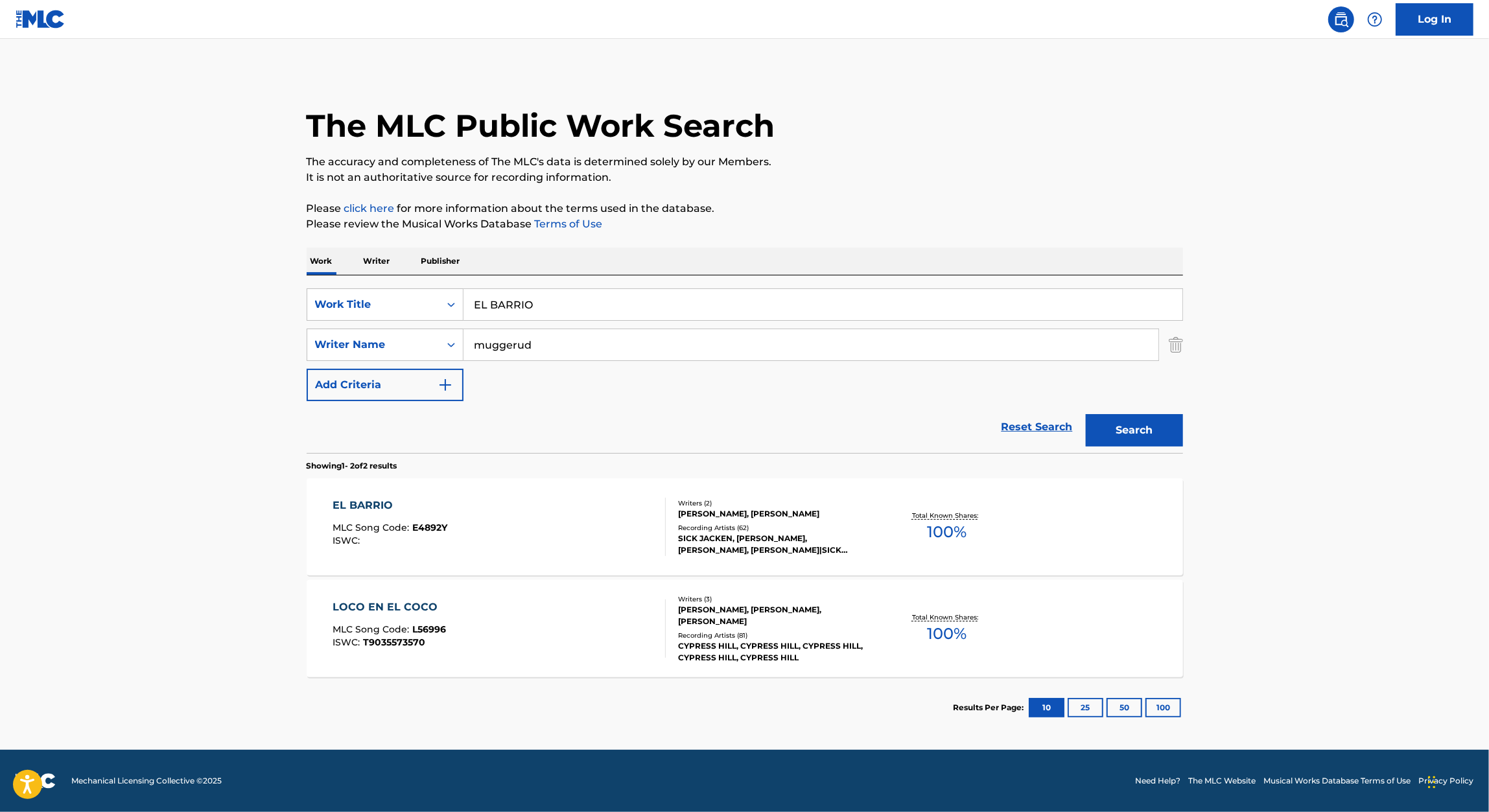
click at [568, 297] on input "EL BARRIO" at bounding box center [823, 304] width 719 height 31
paste input "UNORTHODOX BLOCKS"
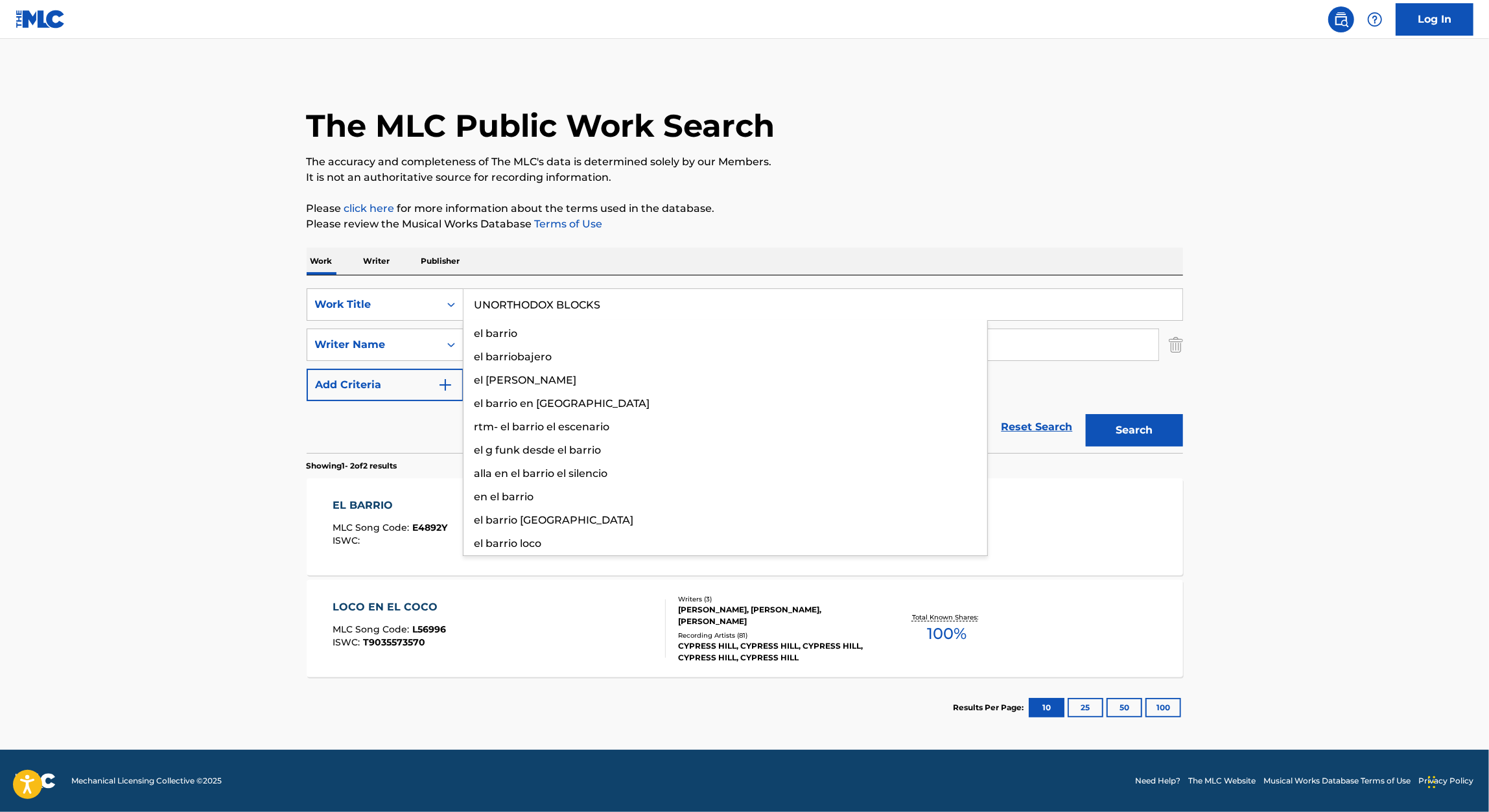
type input "UNORTHODOX BLOCKS"
click at [884, 254] on div "Work Writer Publisher" at bounding box center [744, 261] width 876 height 27
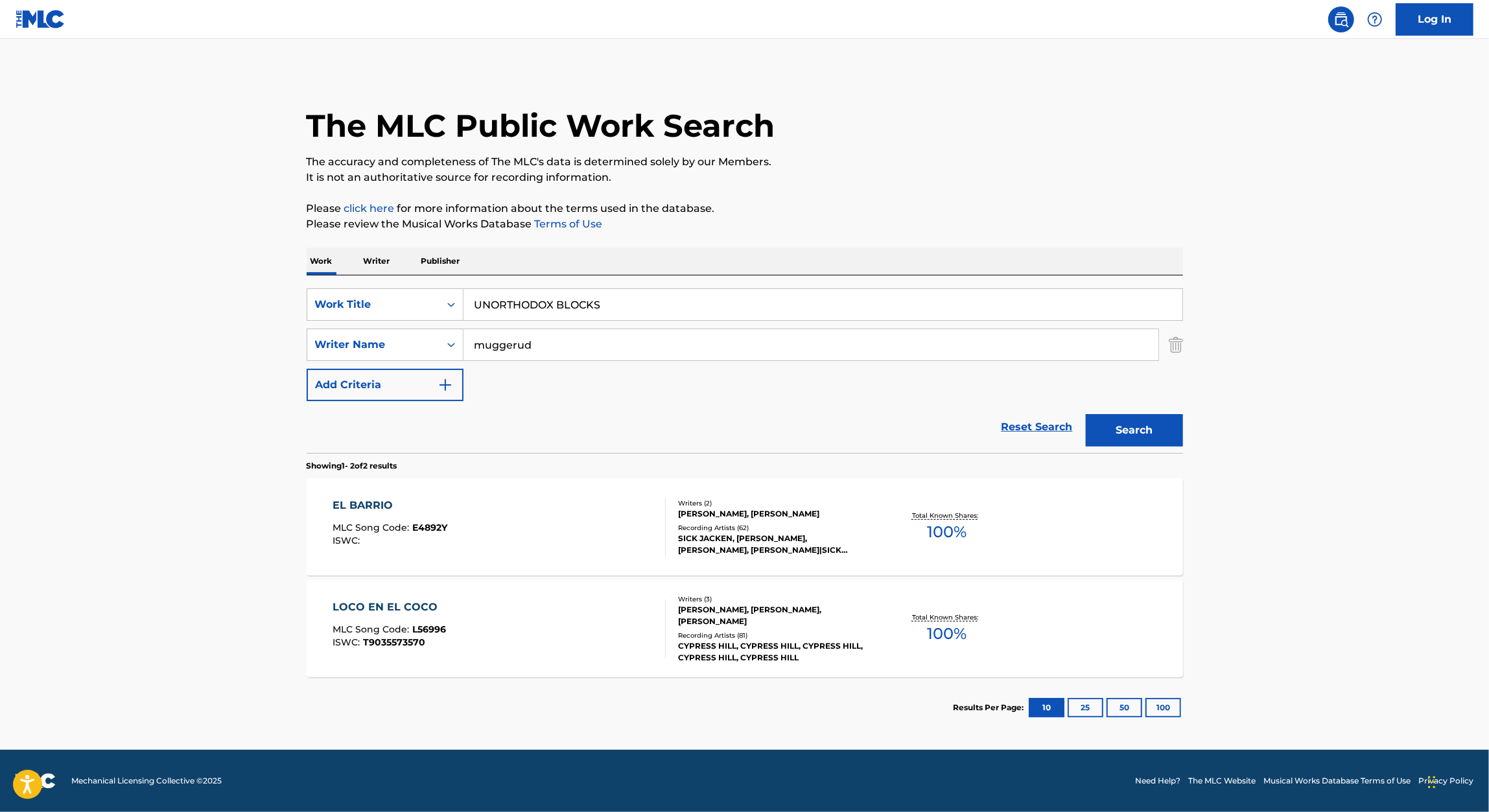
click at [1137, 429] on button "Search" at bounding box center [1134, 430] width 97 height 32
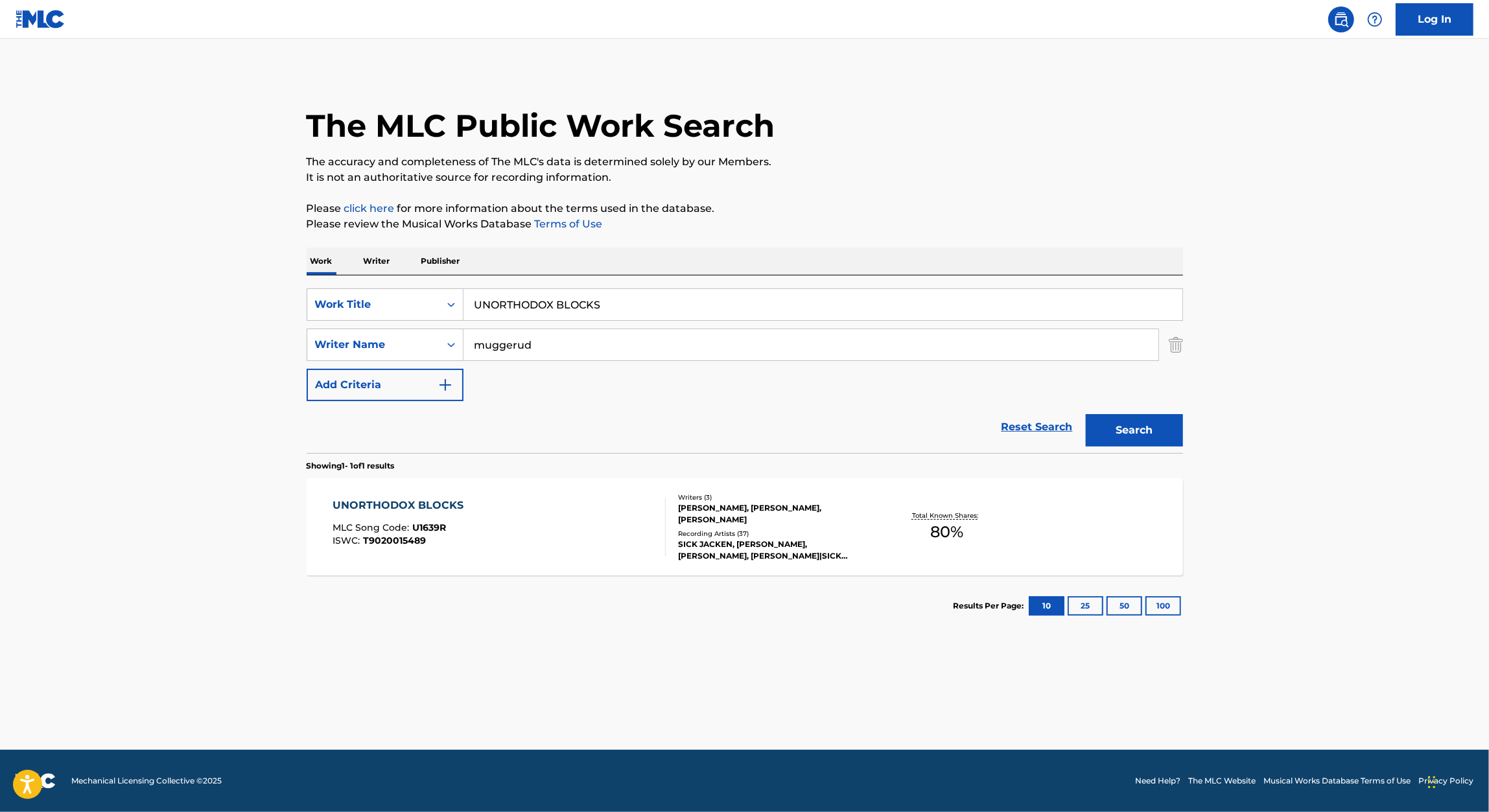
click at [450, 523] on div "MLC Song Code : U1639R" at bounding box center [401, 529] width 138 height 13
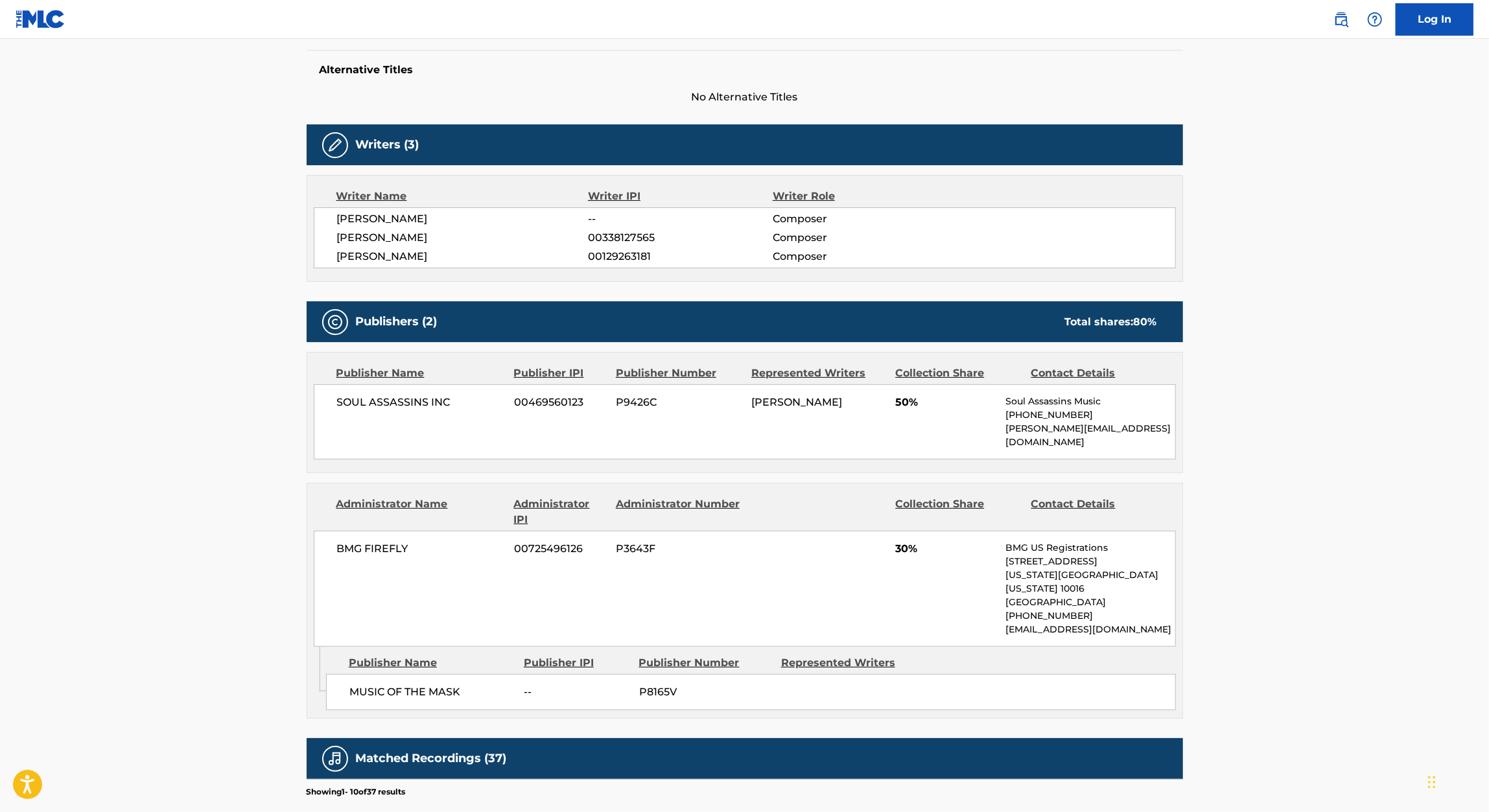
scroll to position [307, 0]
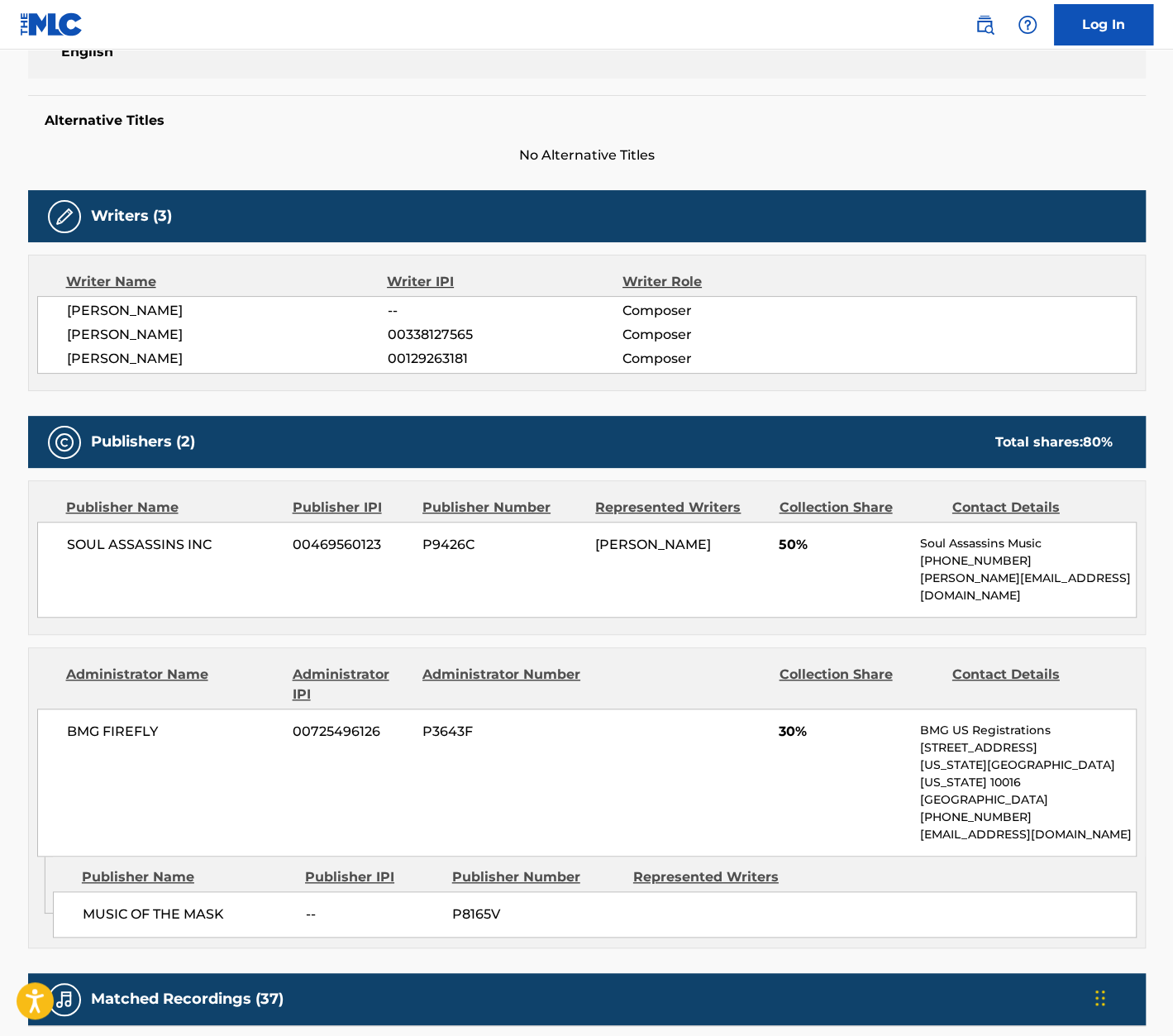
click at [167, 307] on span "RICHARD ALFARO" at bounding box center [227, 311] width 321 height 19
copy span "ALFARO"
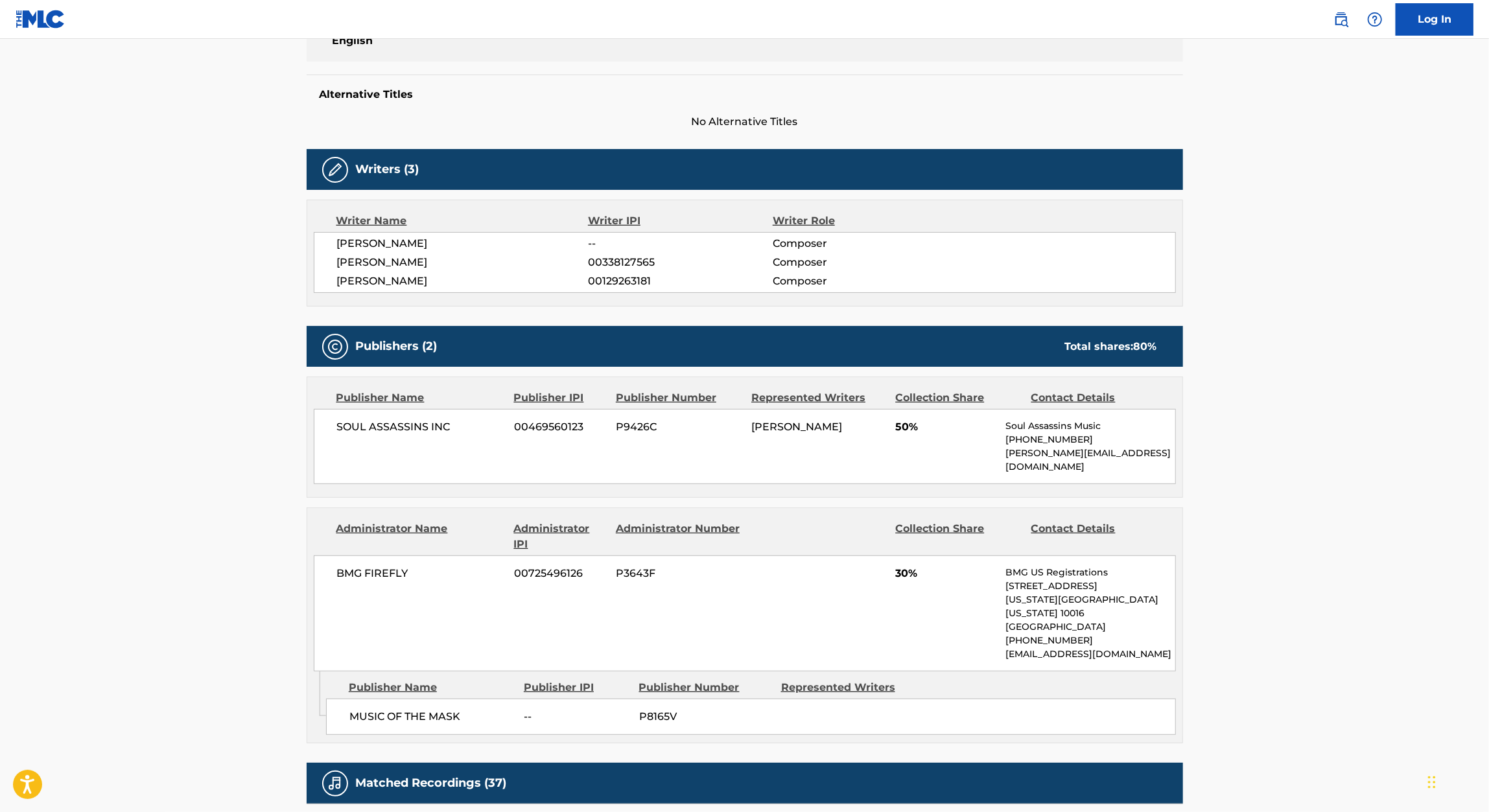
click at [898, 566] on span "30%" at bounding box center [945, 574] width 100 height 15
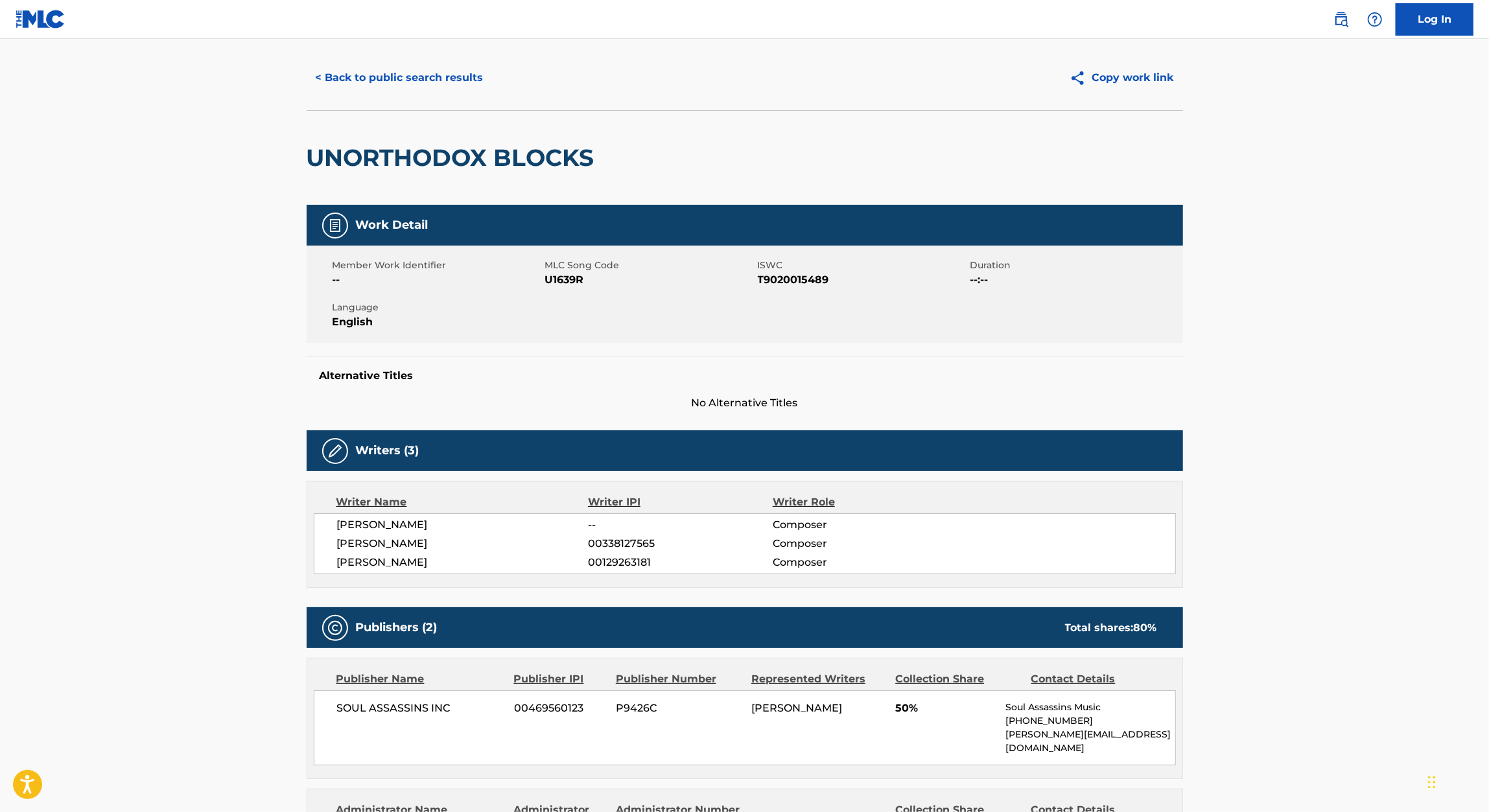
scroll to position [6, 0]
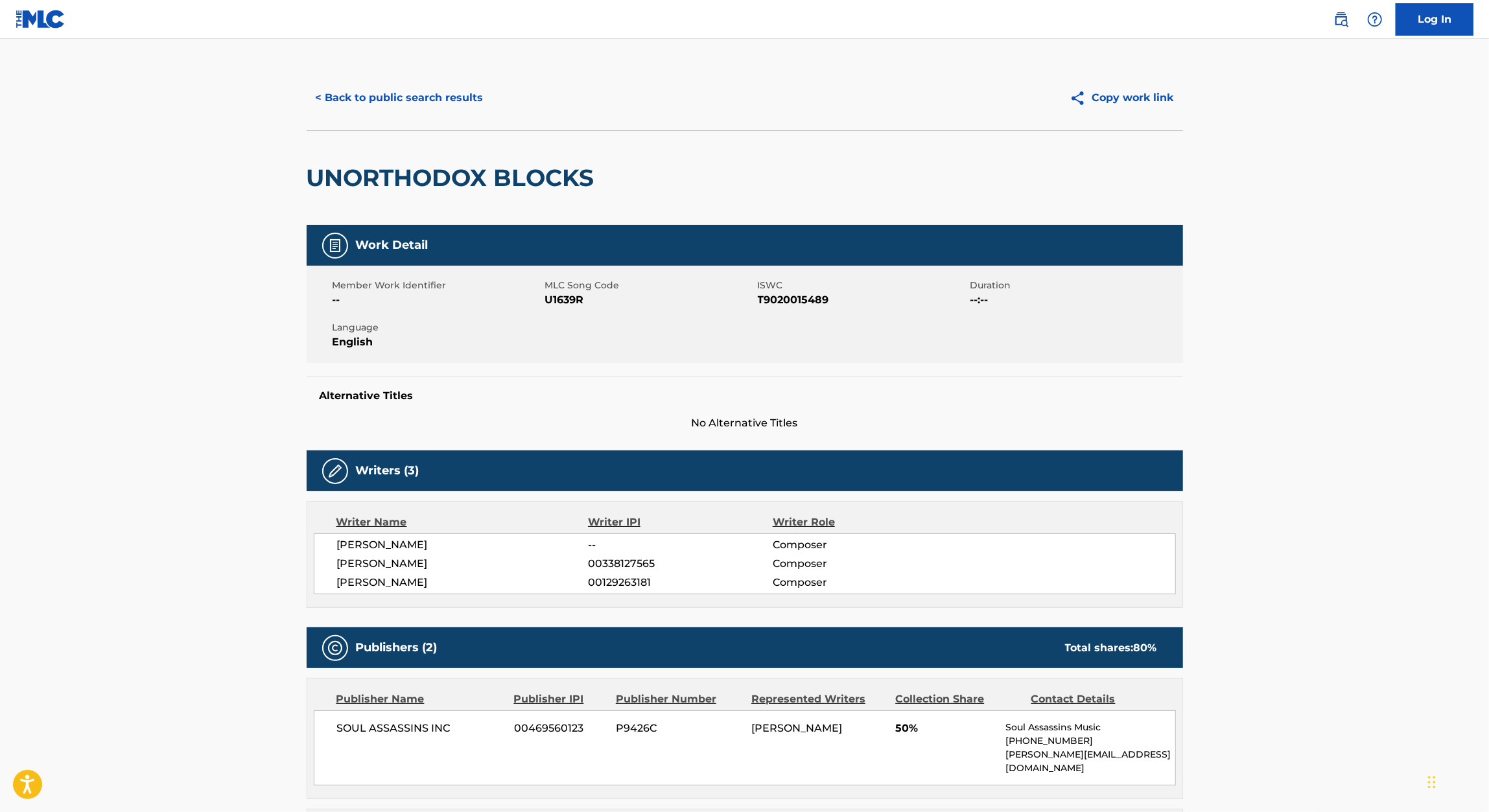
click at [378, 186] on h2 "UNORTHODOX BLOCKS" at bounding box center [453, 178] width 294 height 29
copy h2 "UNORTHODOX"
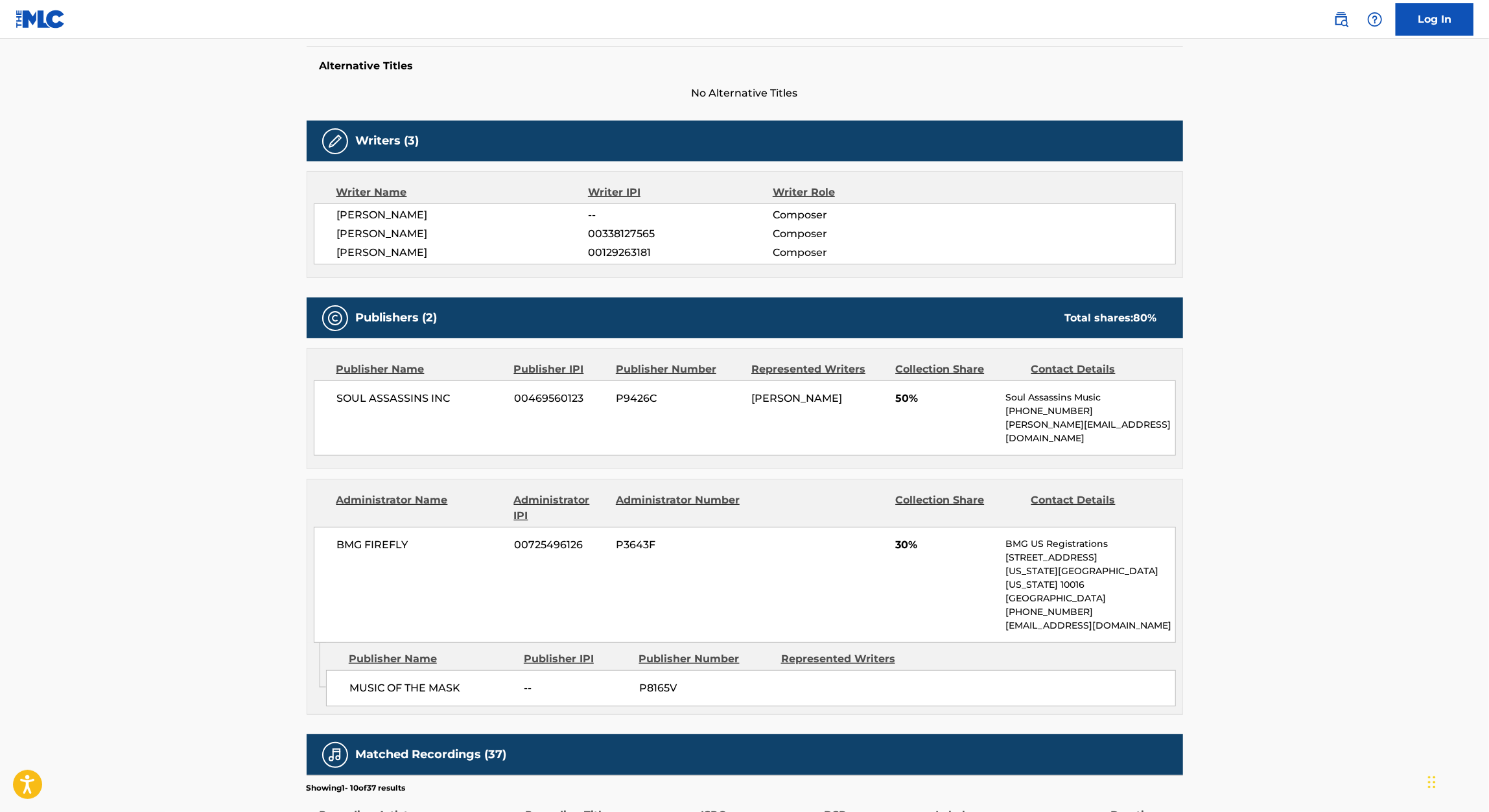
scroll to position [335, 0]
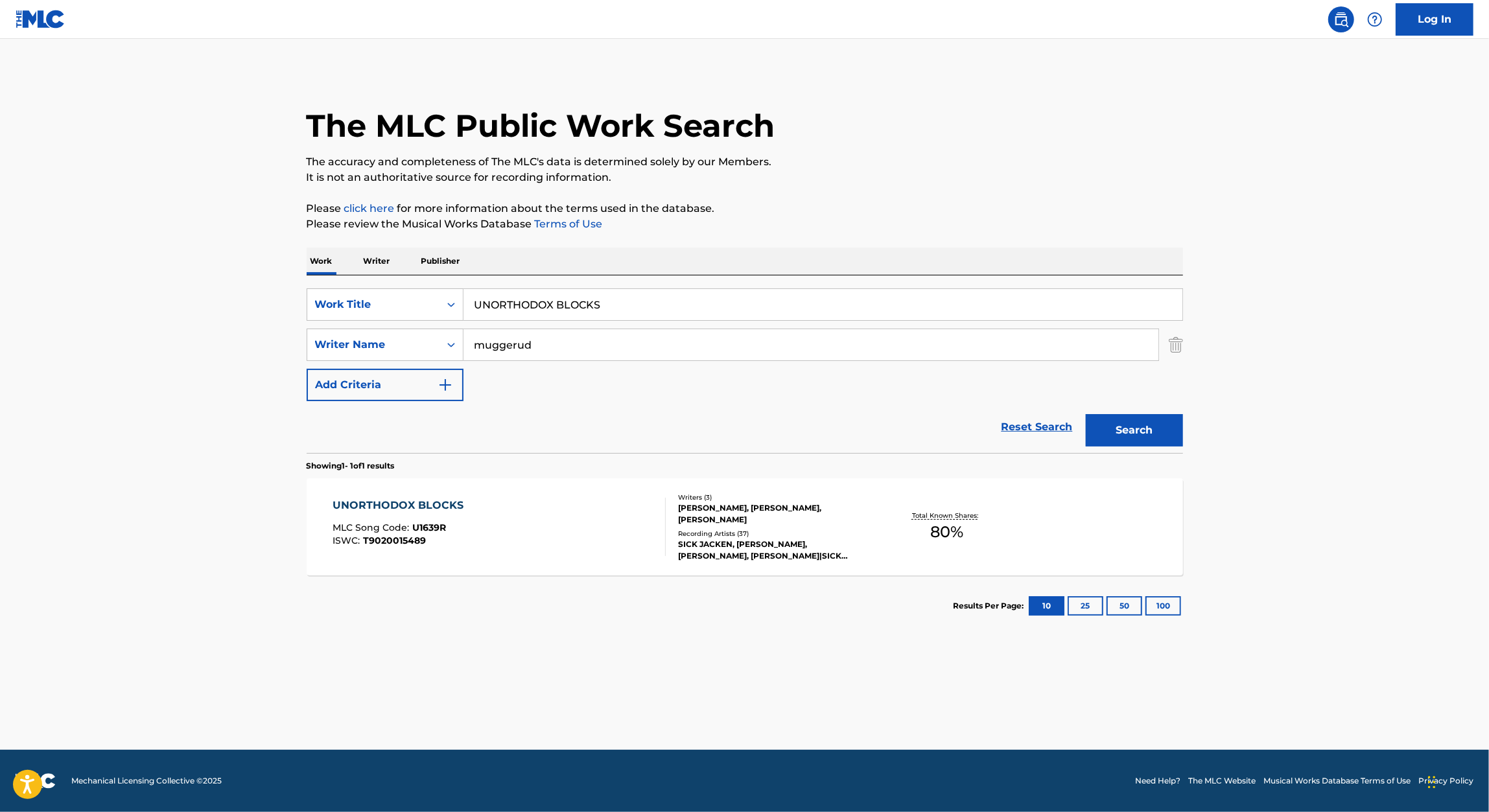
click at [631, 291] on input "UNORTHODOX BLOCKS" at bounding box center [823, 304] width 719 height 31
paste input "EL BARRIO"
type input "EL BARRIO"
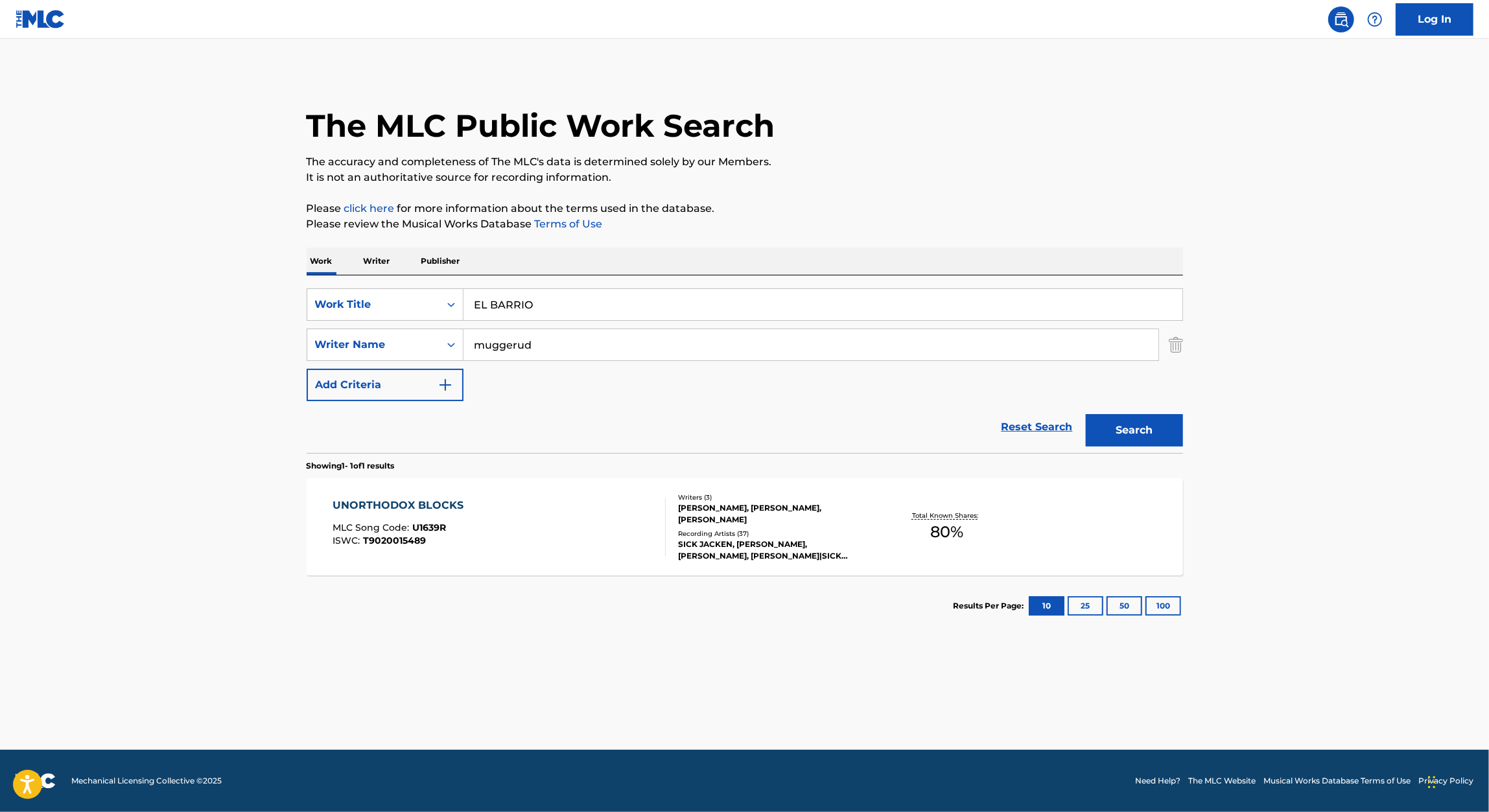
click at [877, 215] on p "Please click here for more information about the terms used in the database." at bounding box center [744, 209] width 876 height 15
click at [1113, 415] on button "Search" at bounding box center [1134, 430] width 97 height 32
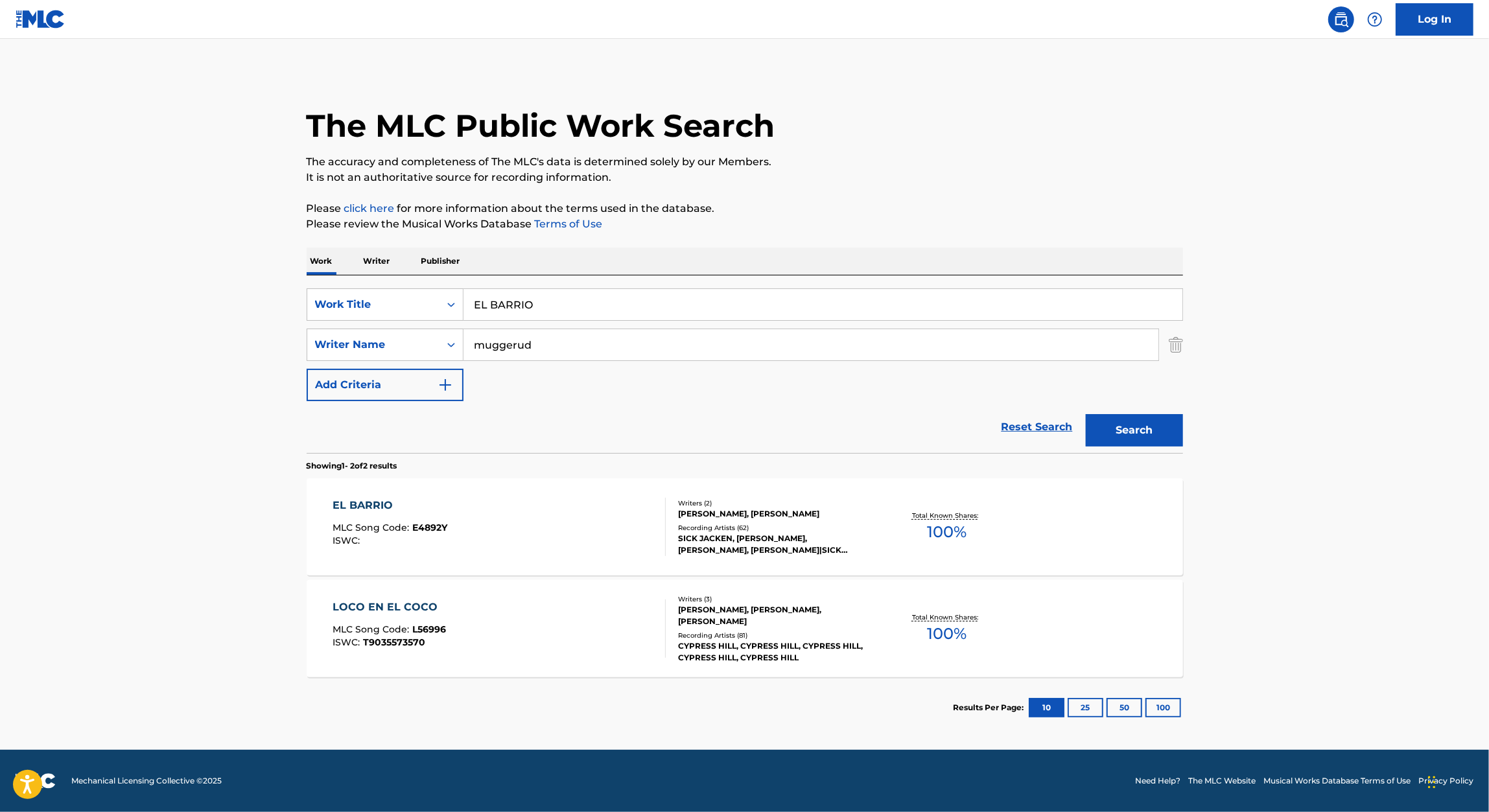
click at [363, 509] on div "EL BARRIO" at bounding box center [390, 506] width 115 height 15
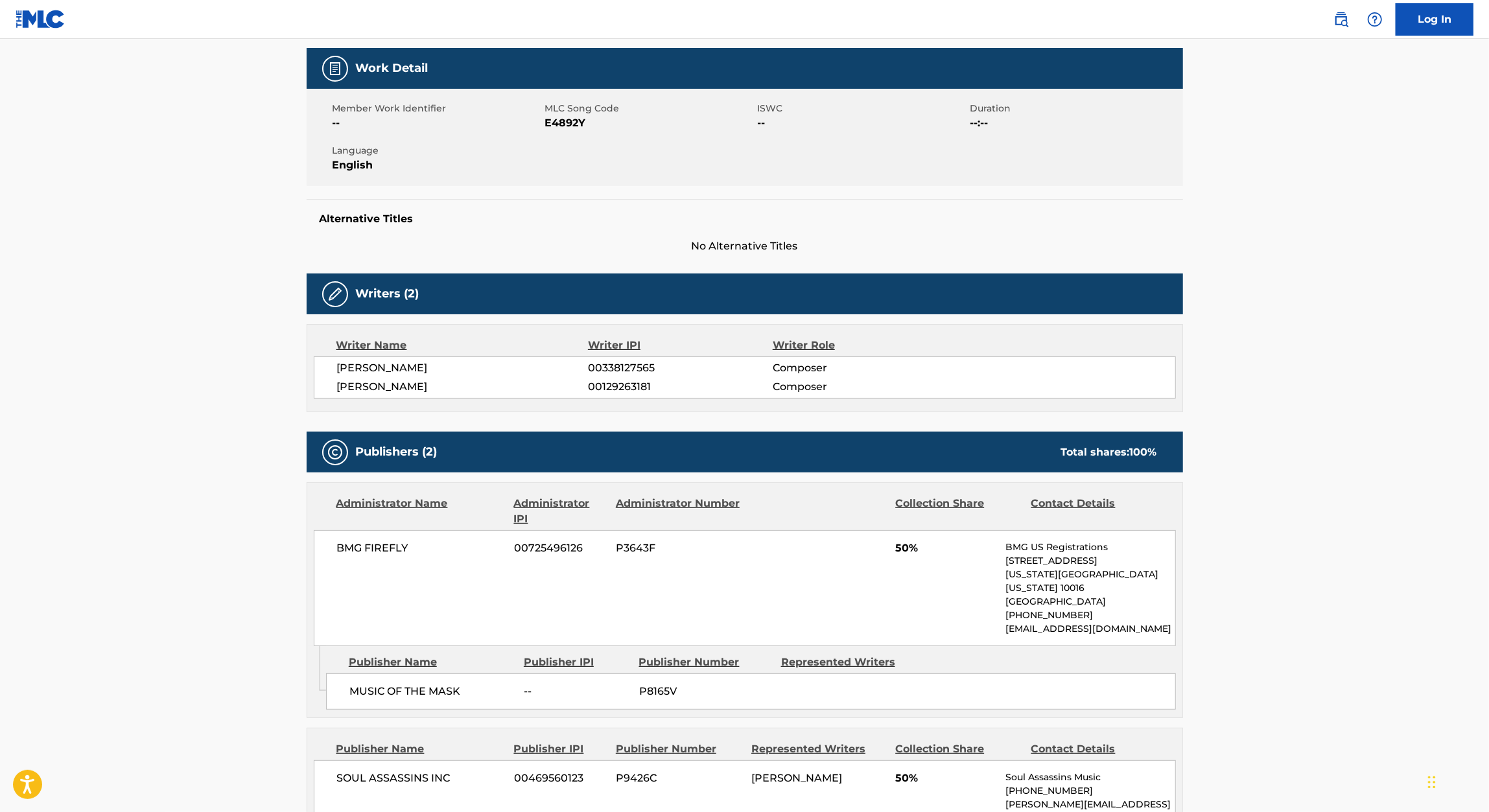
scroll to position [172, 0]
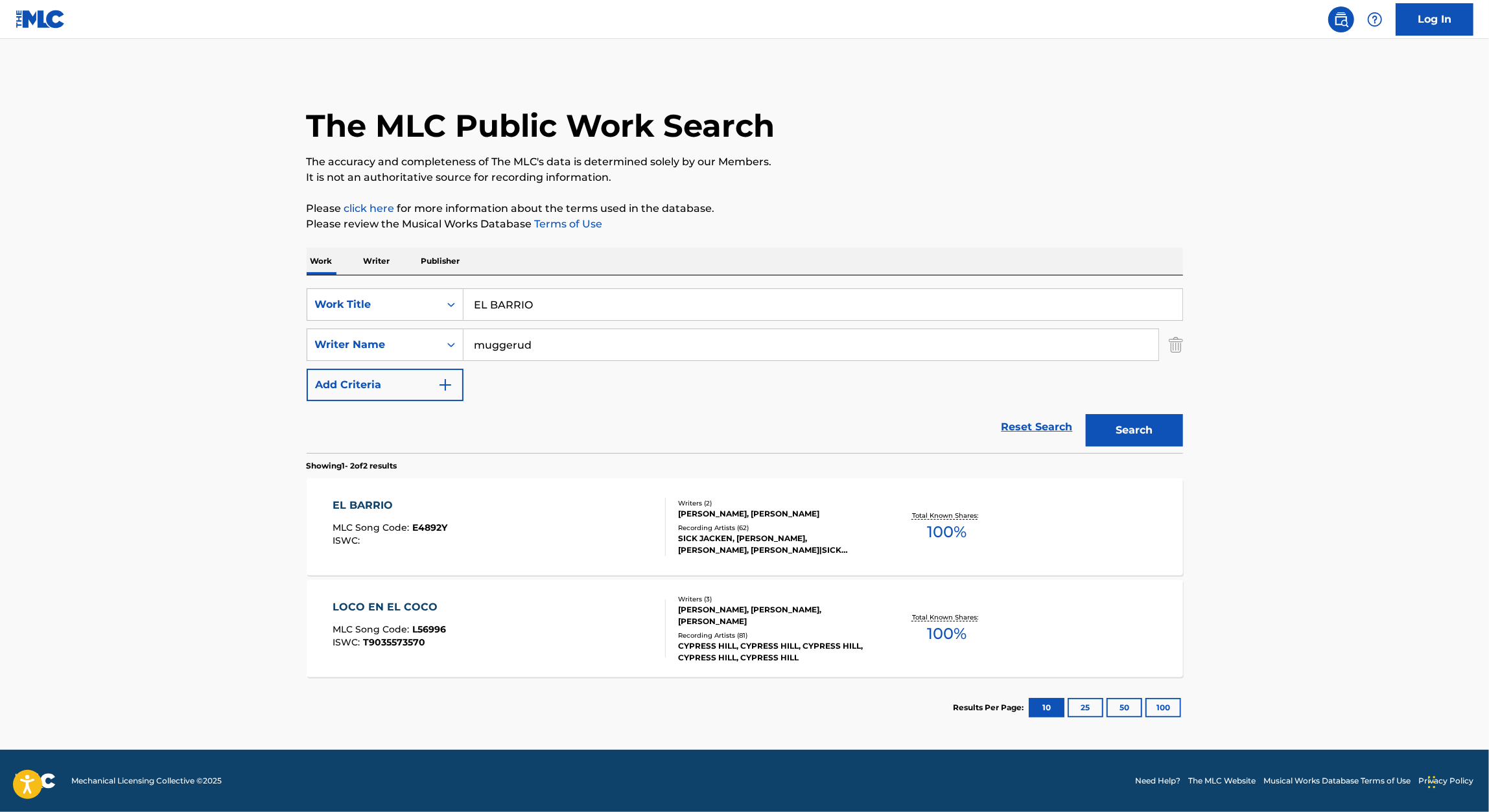
click at [594, 306] on input "EL BARRIO" at bounding box center [823, 304] width 719 height 31
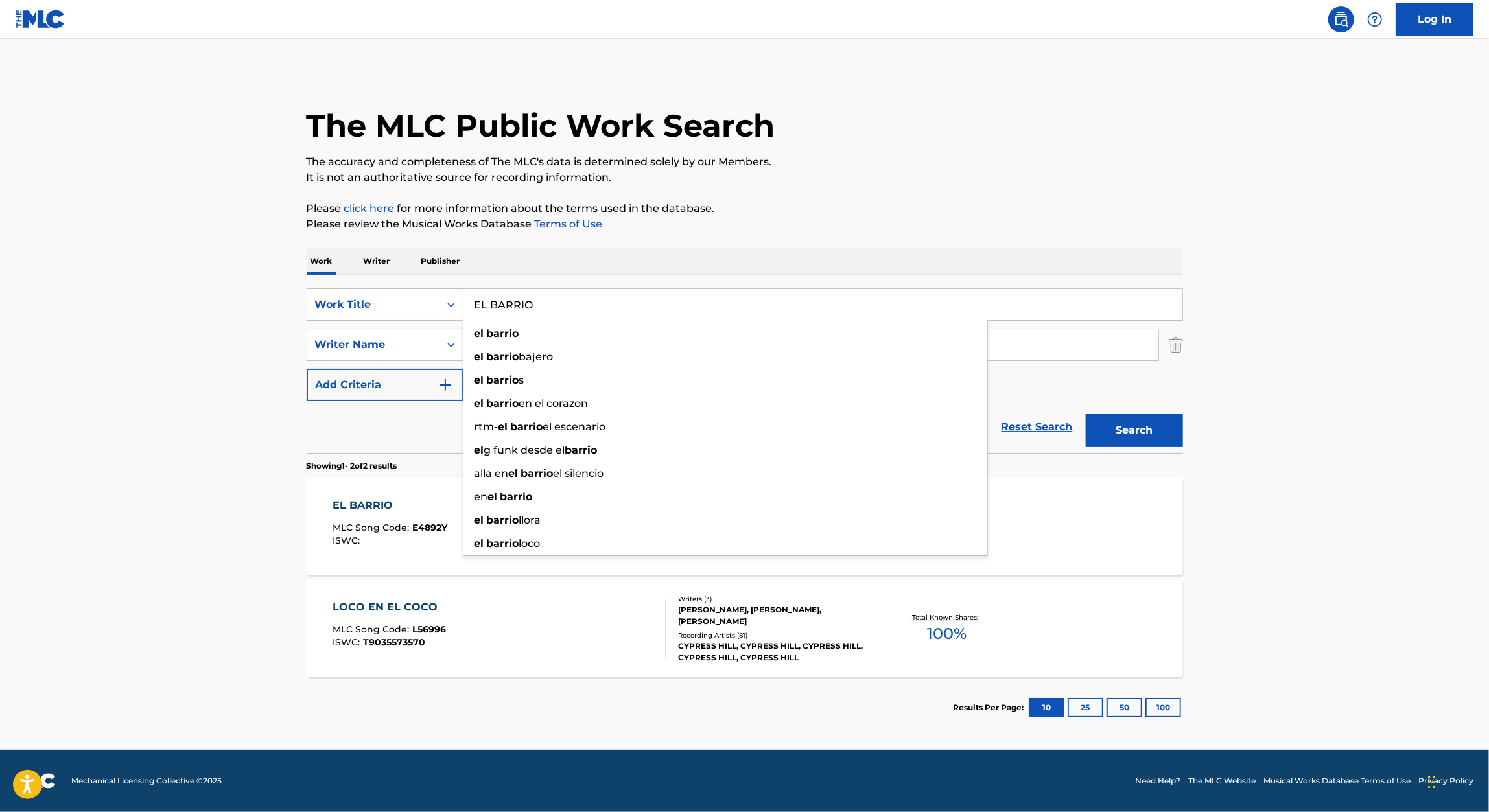
click at [887, 256] on div "Work Writer Publisher" at bounding box center [744, 261] width 876 height 27
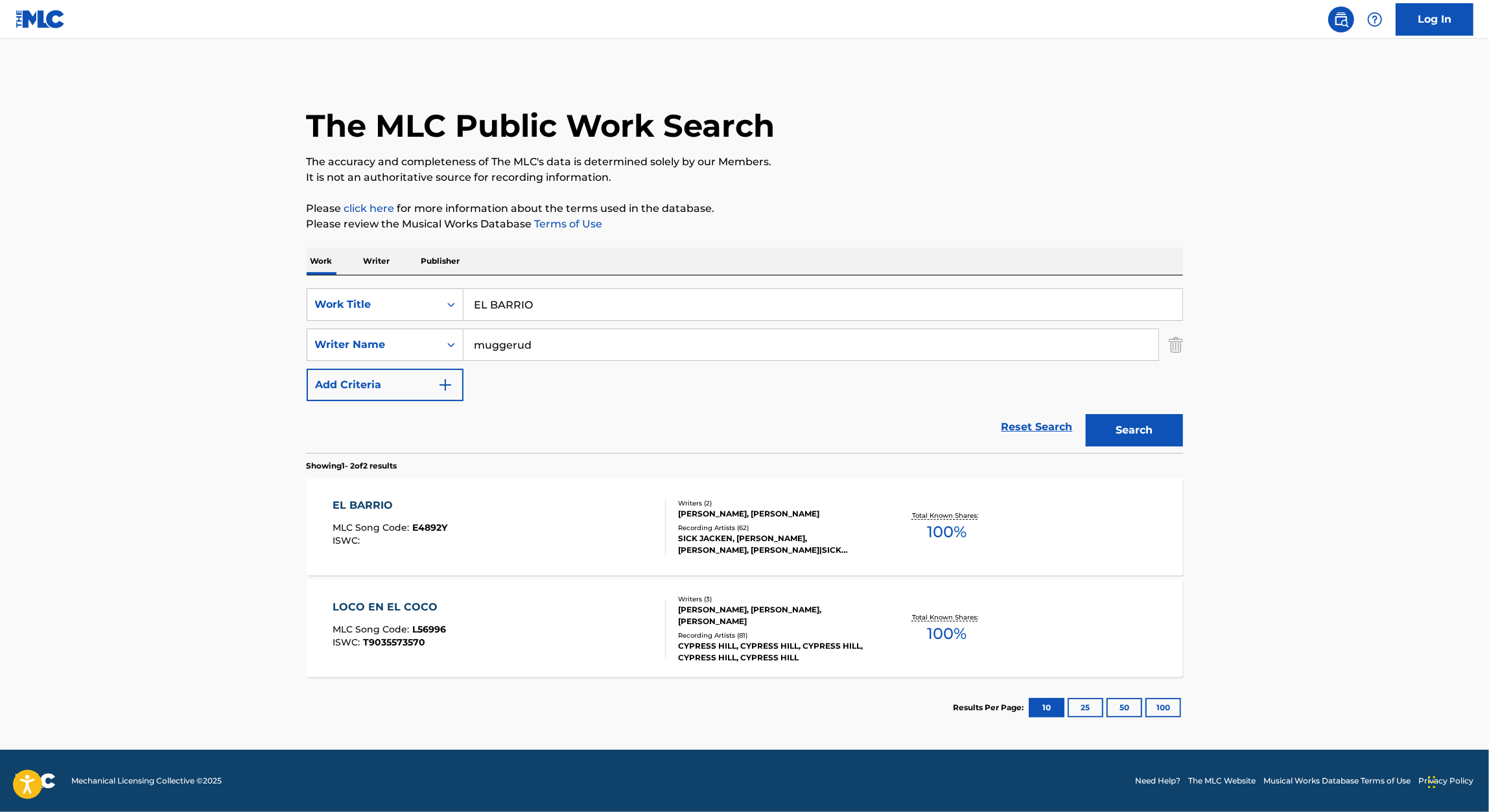
click at [662, 313] on input "EL BARRIO" at bounding box center [823, 304] width 719 height 31
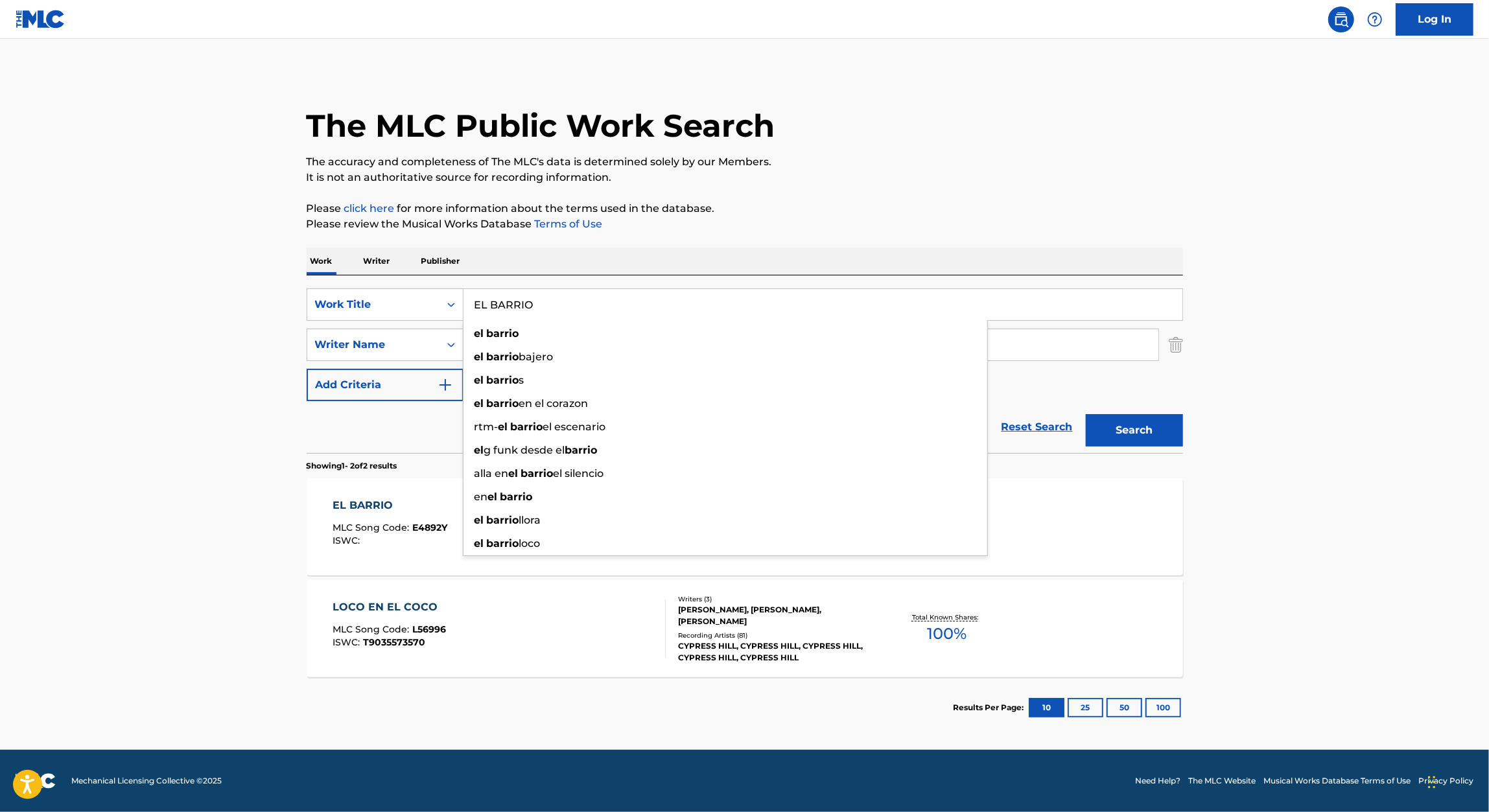
click at [548, 312] on input "EL BARRIO" at bounding box center [823, 304] width 719 height 31
paste input "PRAYING MANTIS"
type input "PRAYING MANTIS"
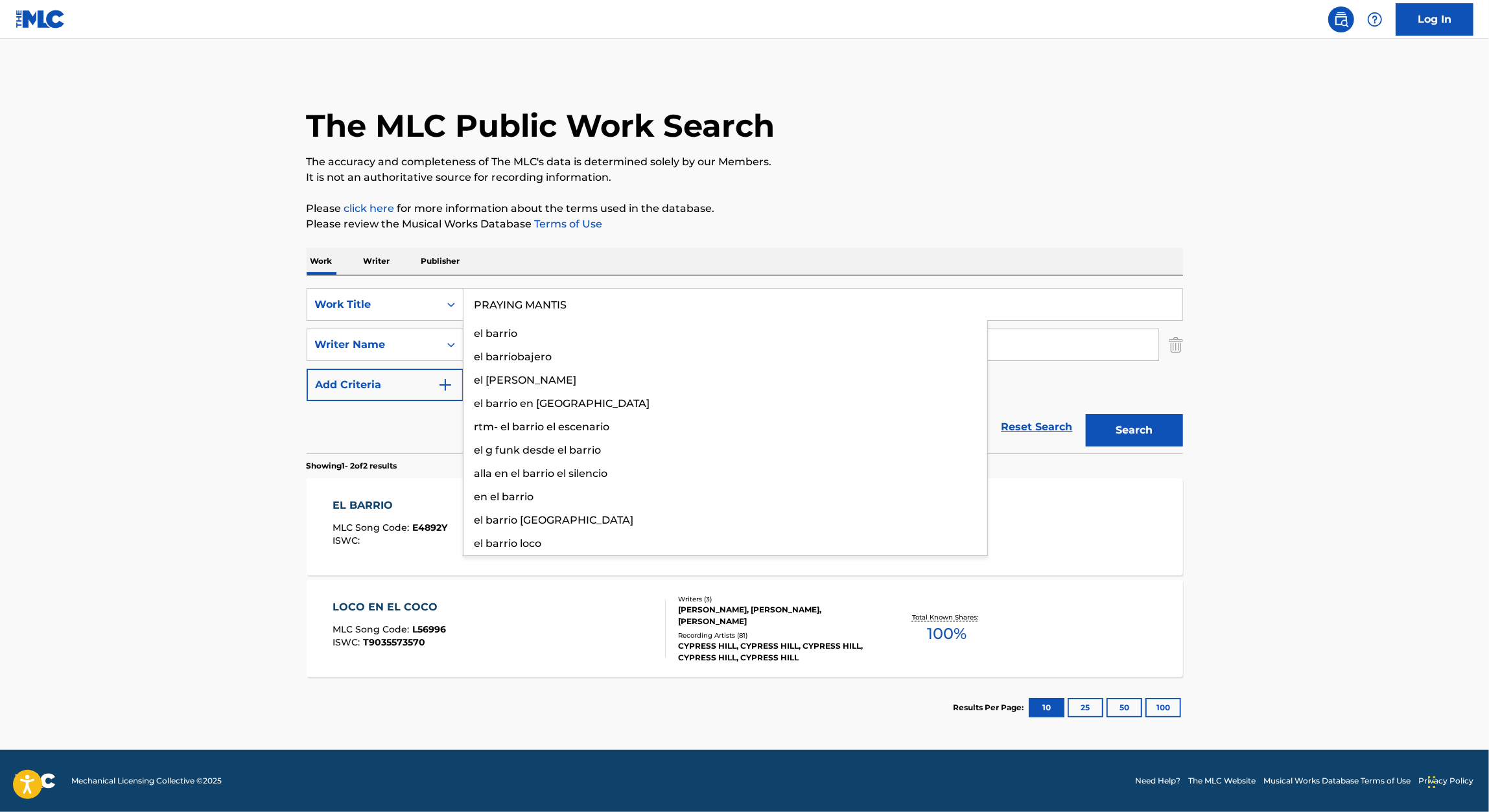
click at [1056, 180] on p "It is not an authoritative source for recording information." at bounding box center [744, 177] width 876 height 15
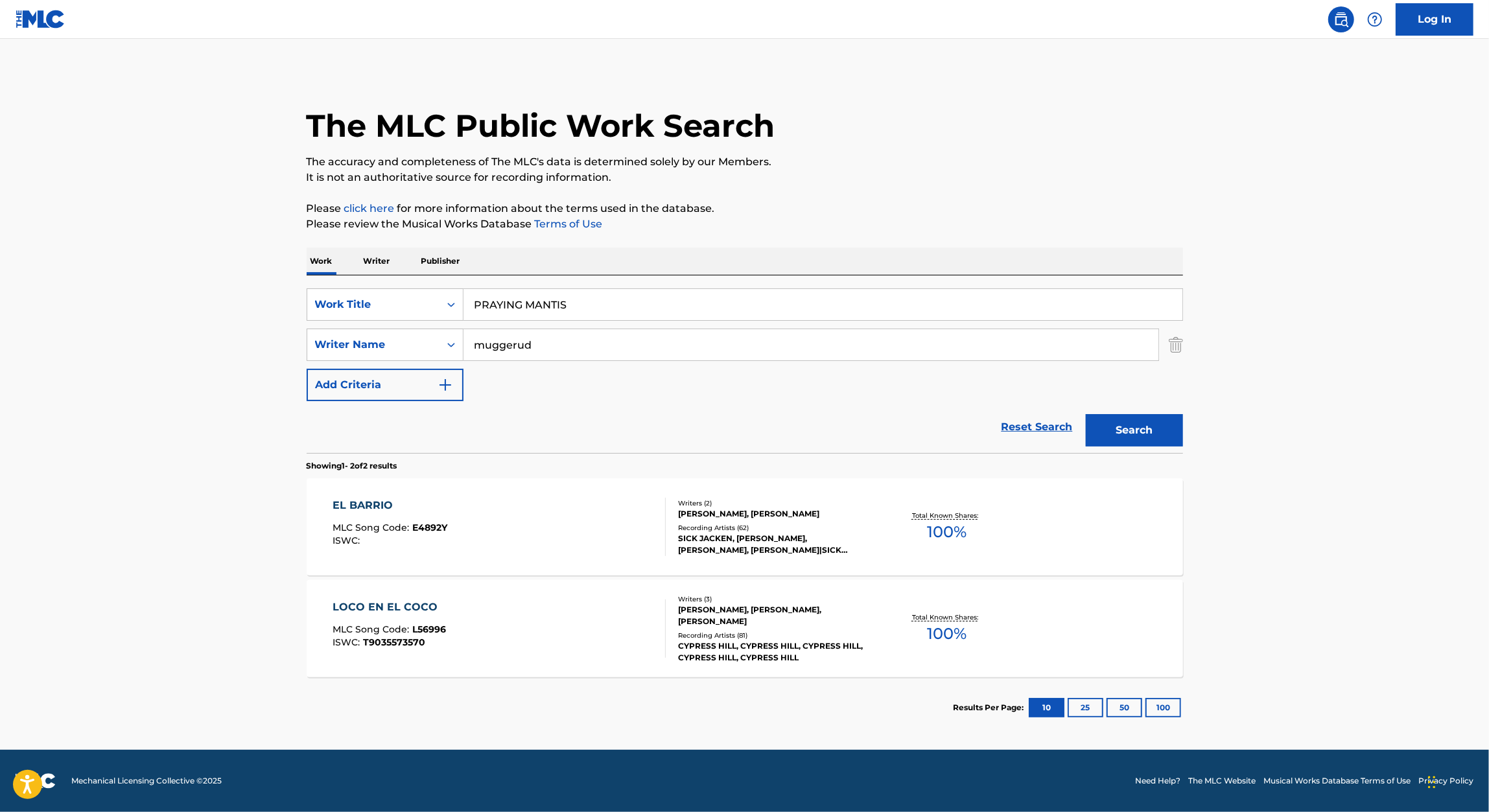
click at [1151, 421] on button "Search" at bounding box center [1134, 430] width 97 height 32
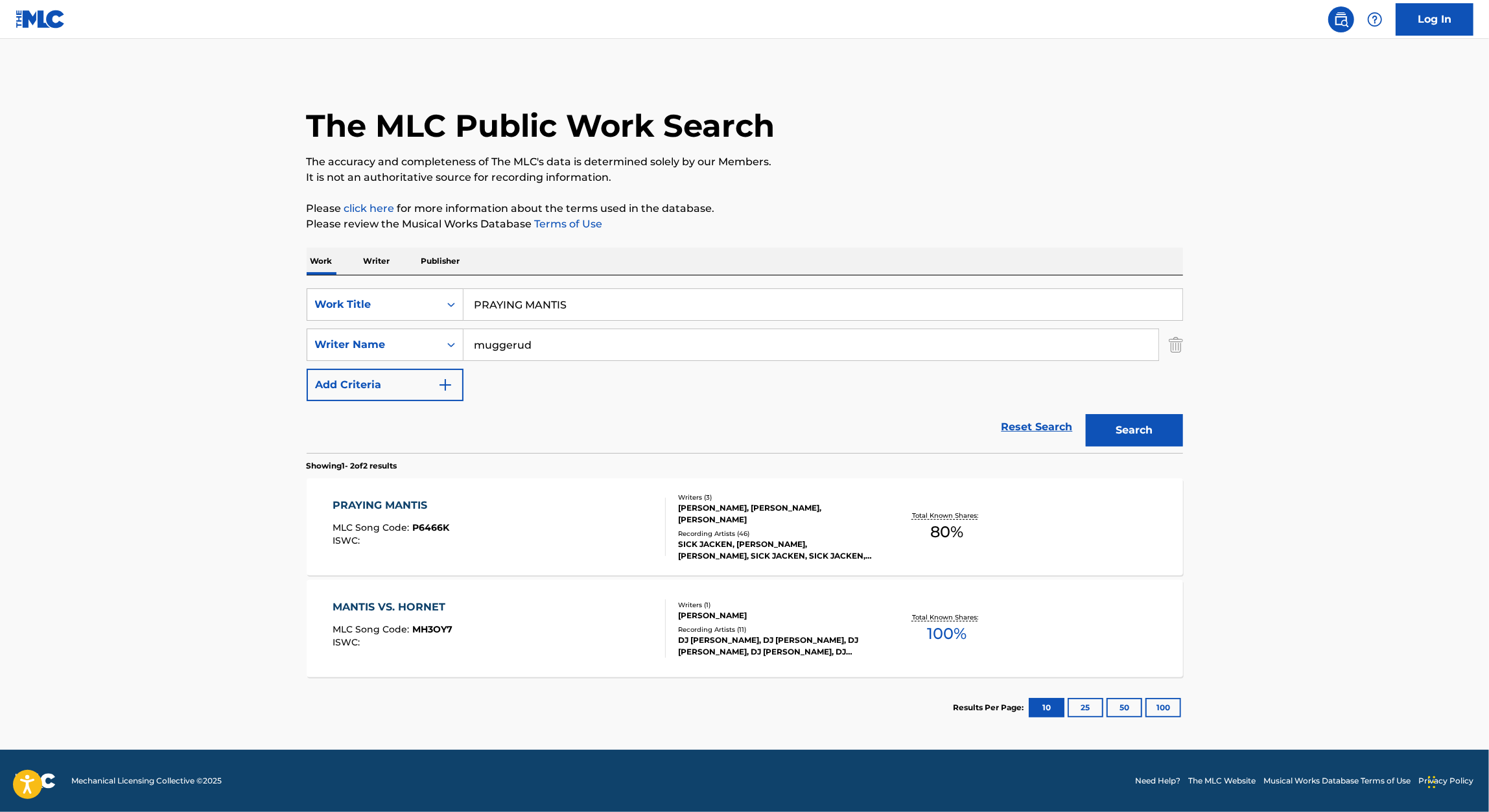
click at [413, 506] on div "PRAYING MANTIS" at bounding box center [390, 506] width 117 height 15
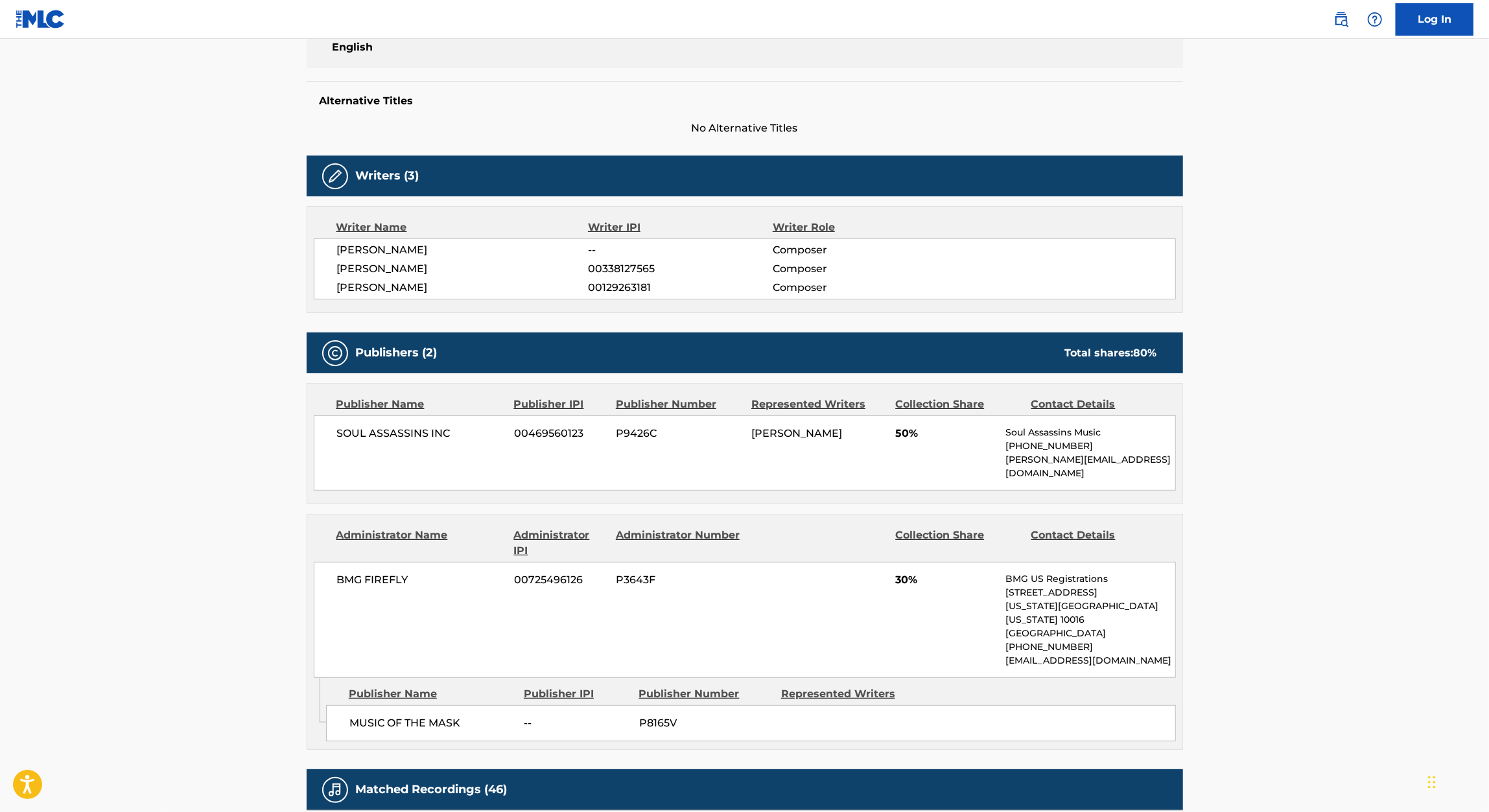
scroll to position [293, 0]
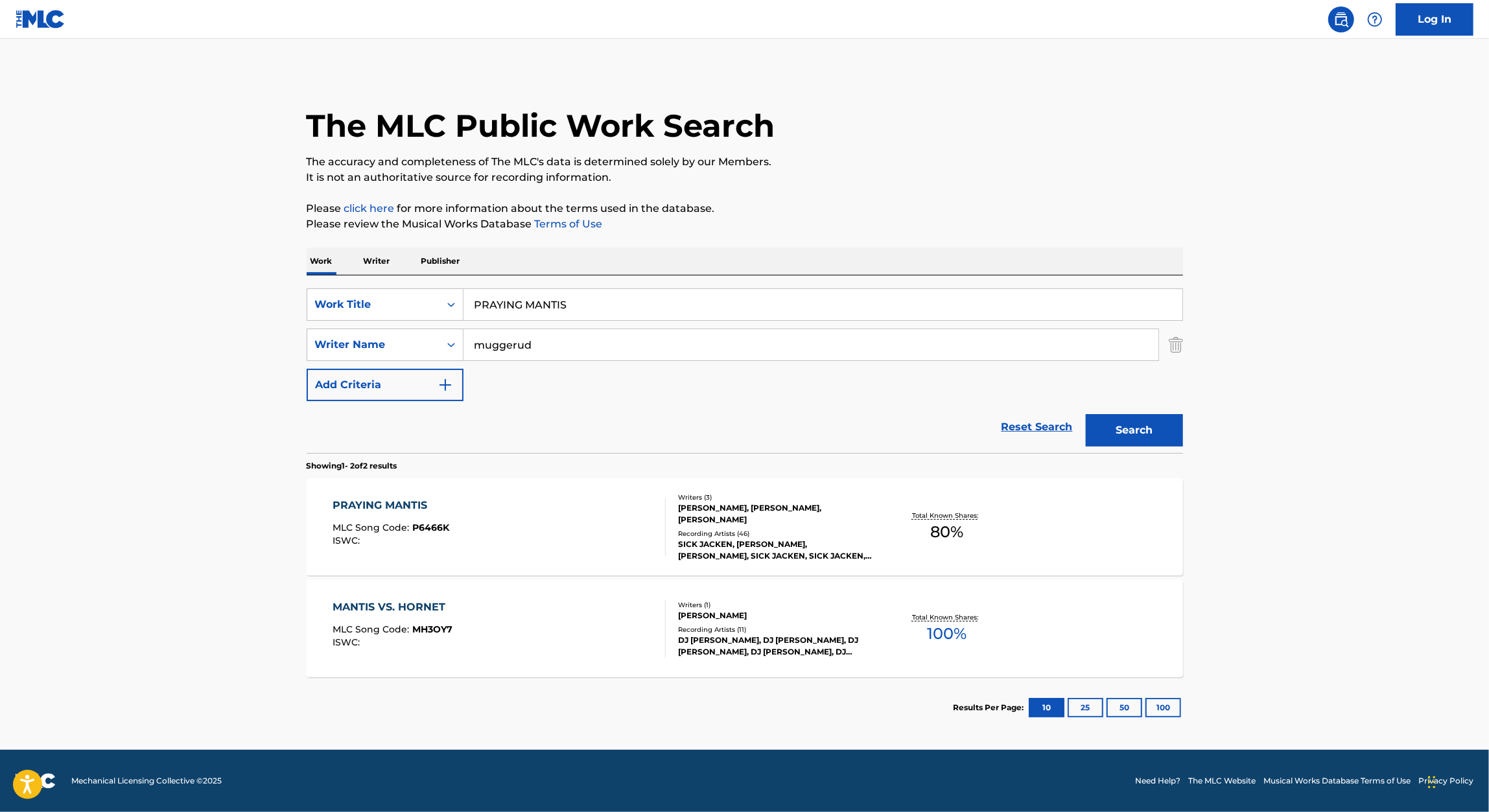
click at [553, 321] on div "SearchWithCriteria4abc6e3d-5a61-4080-8e99-0bee53cf6ace Work Title PRAYING MANTI…" at bounding box center [744, 345] width 876 height 113
click at [568, 308] on input "PRAYING MANTIS" at bounding box center [823, 304] width 719 height 31
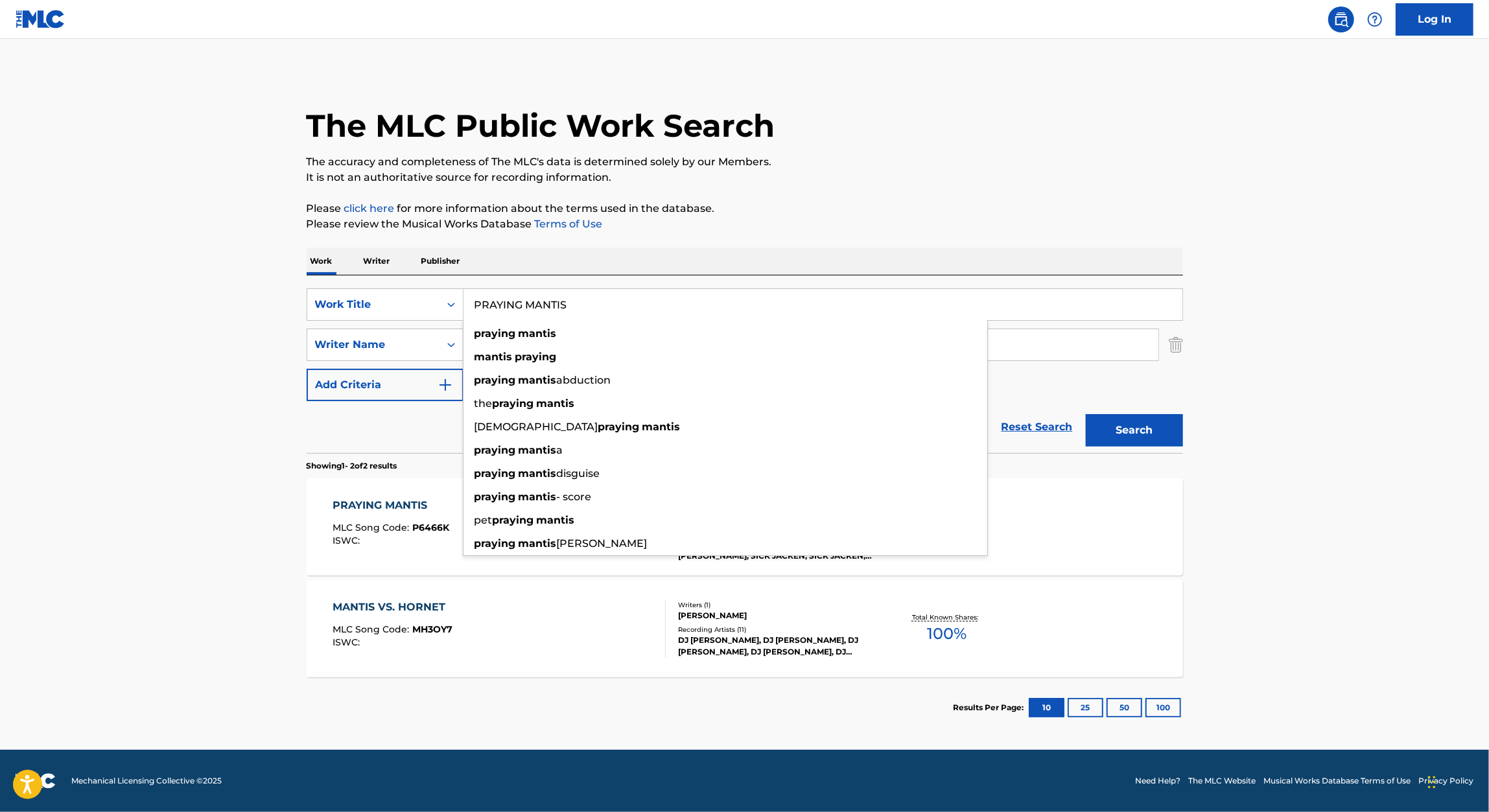
paste input "REPTILIAN RENAISSANCE"
type input "REPTILIAN RENAISSANCE"
click at [925, 242] on div "The MLC Public Work Search The accuracy and completeness of The MLC's data is d…" at bounding box center [745, 404] width 908 height 667
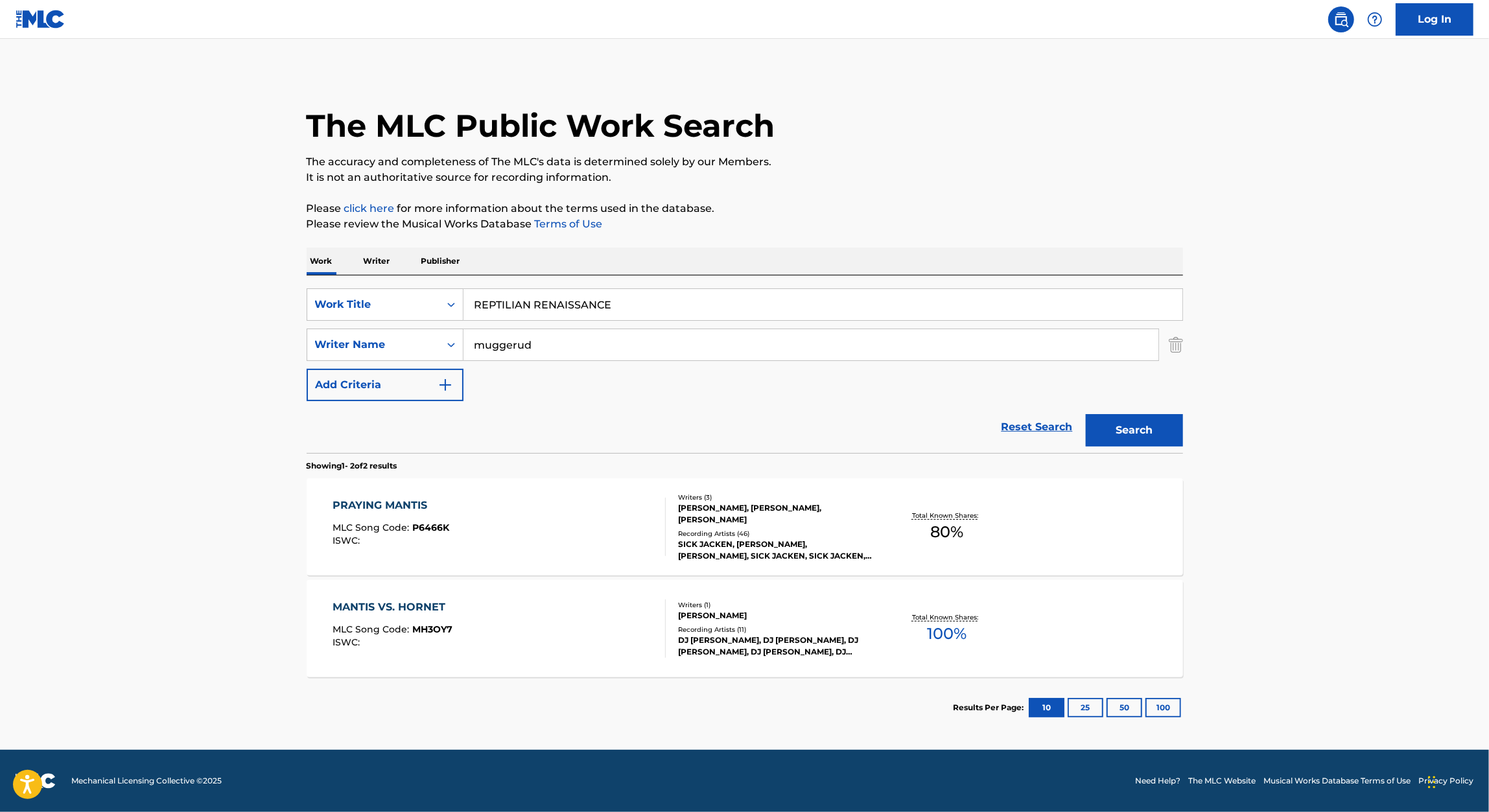
click at [1154, 442] on button "Search" at bounding box center [1134, 430] width 97 height 32
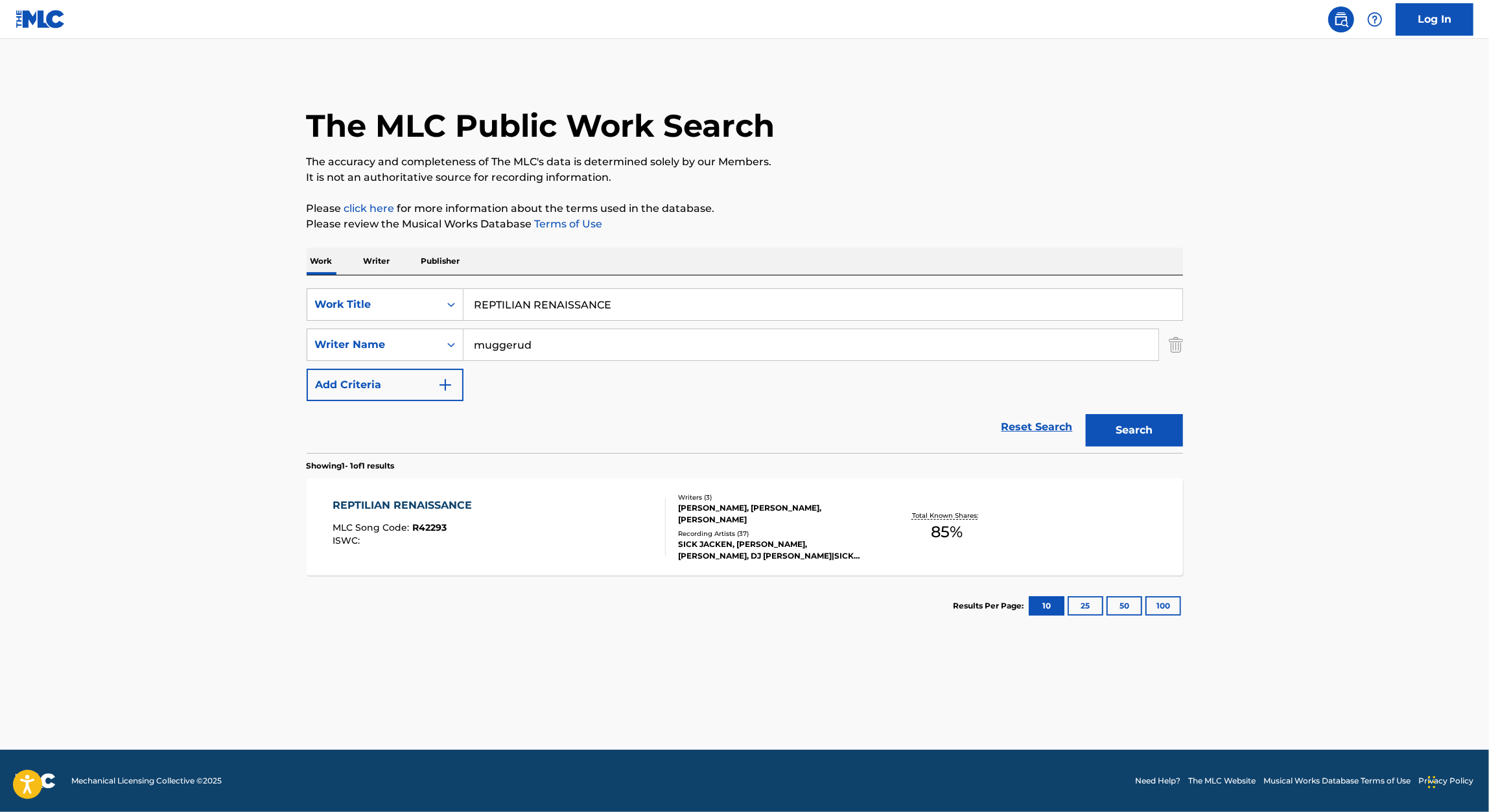
click at [374, 528] on span "MLC Song Code :" at bounding box center [372, 527] width 79 height 11
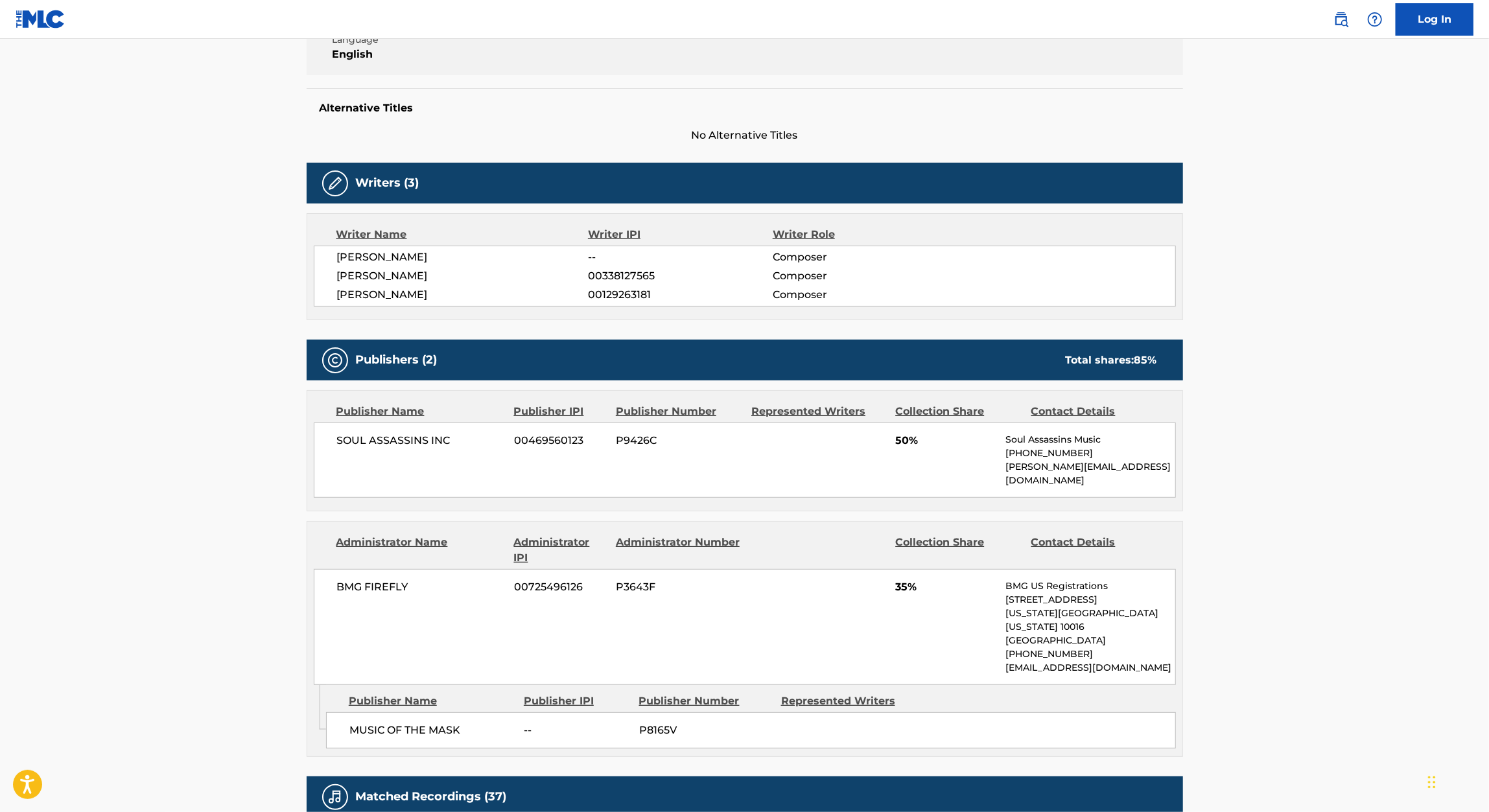
scroll to position [294, 0]
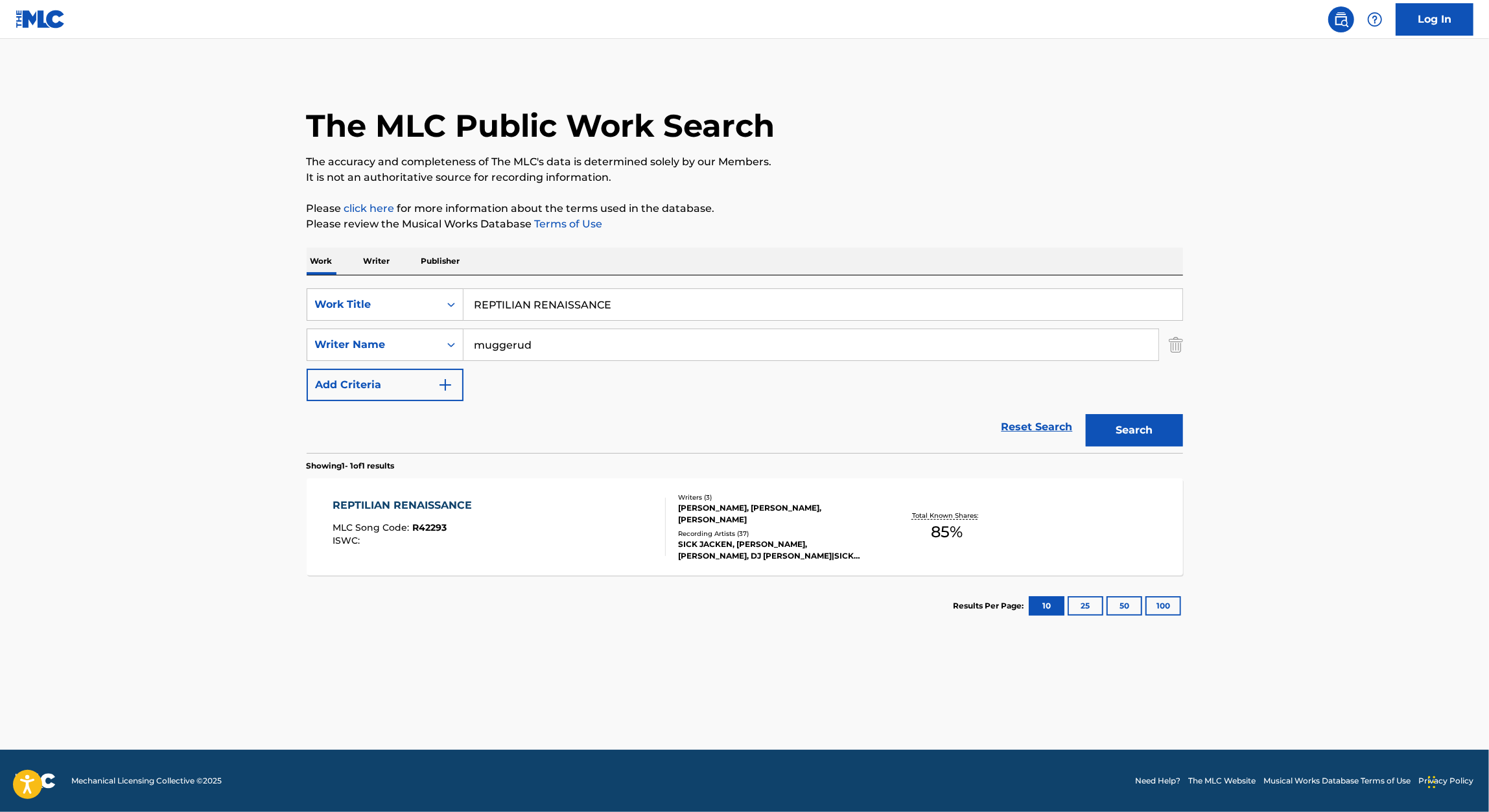
click at [664, 309] on input "REPTILIAN RENAISSANCE" at bounding box center [823, 304] width 719 height 31
paste input "GOD'S BANKER"
type input "GOD'S BANKER"
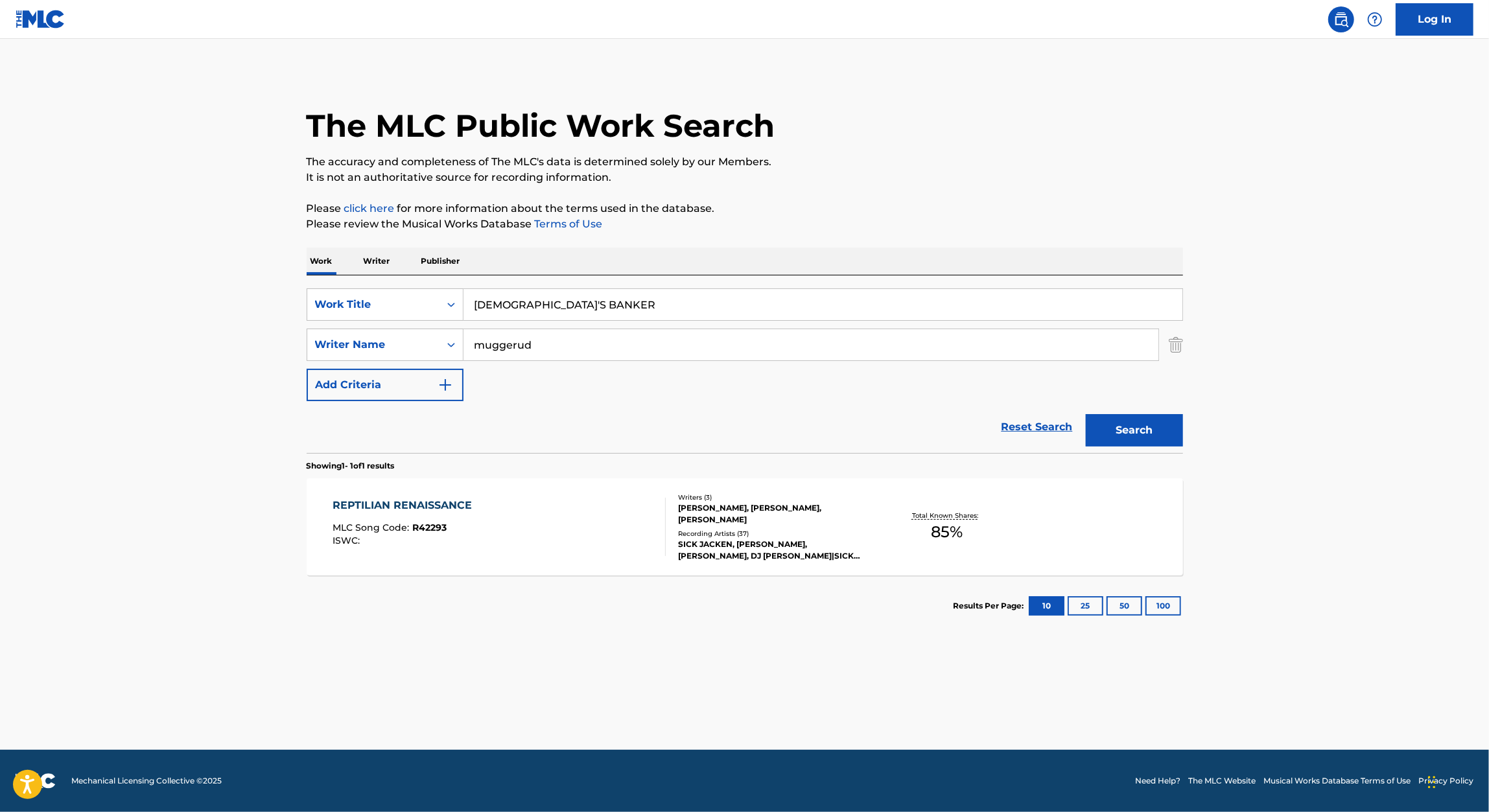
click at [912, 233] on div "The MLC Public Work Search The accuracy and completeness of The MLC's data is d…" at bounding box center [745, 354] width 908 height 565
click at [1167, 414] on button "Search" at bounding box center [1134, 430] width 97 height 32
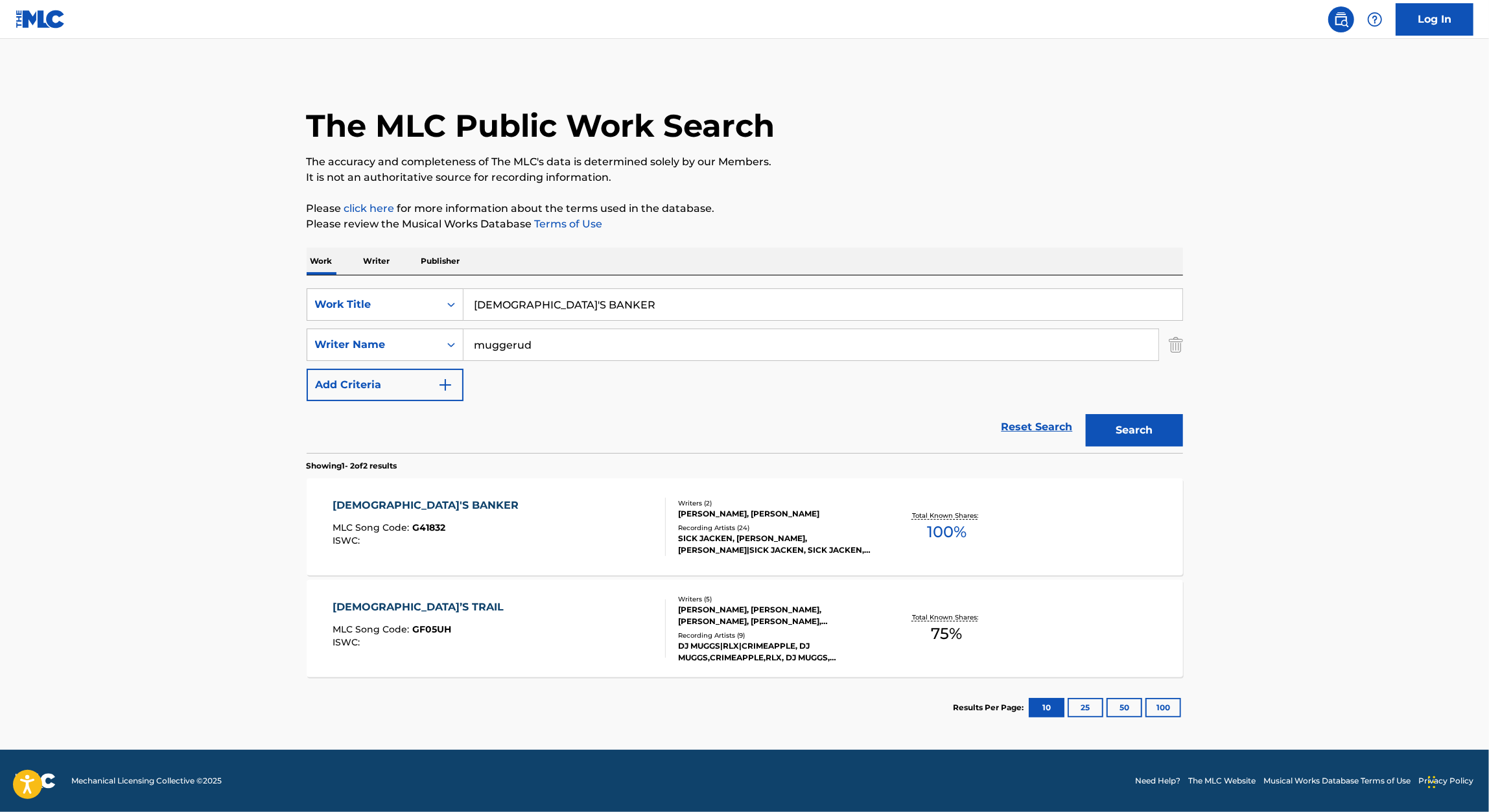
click at [413, 502] on div "GOD'S BANKER" at bounding box center [429, 506] width 193 height 15
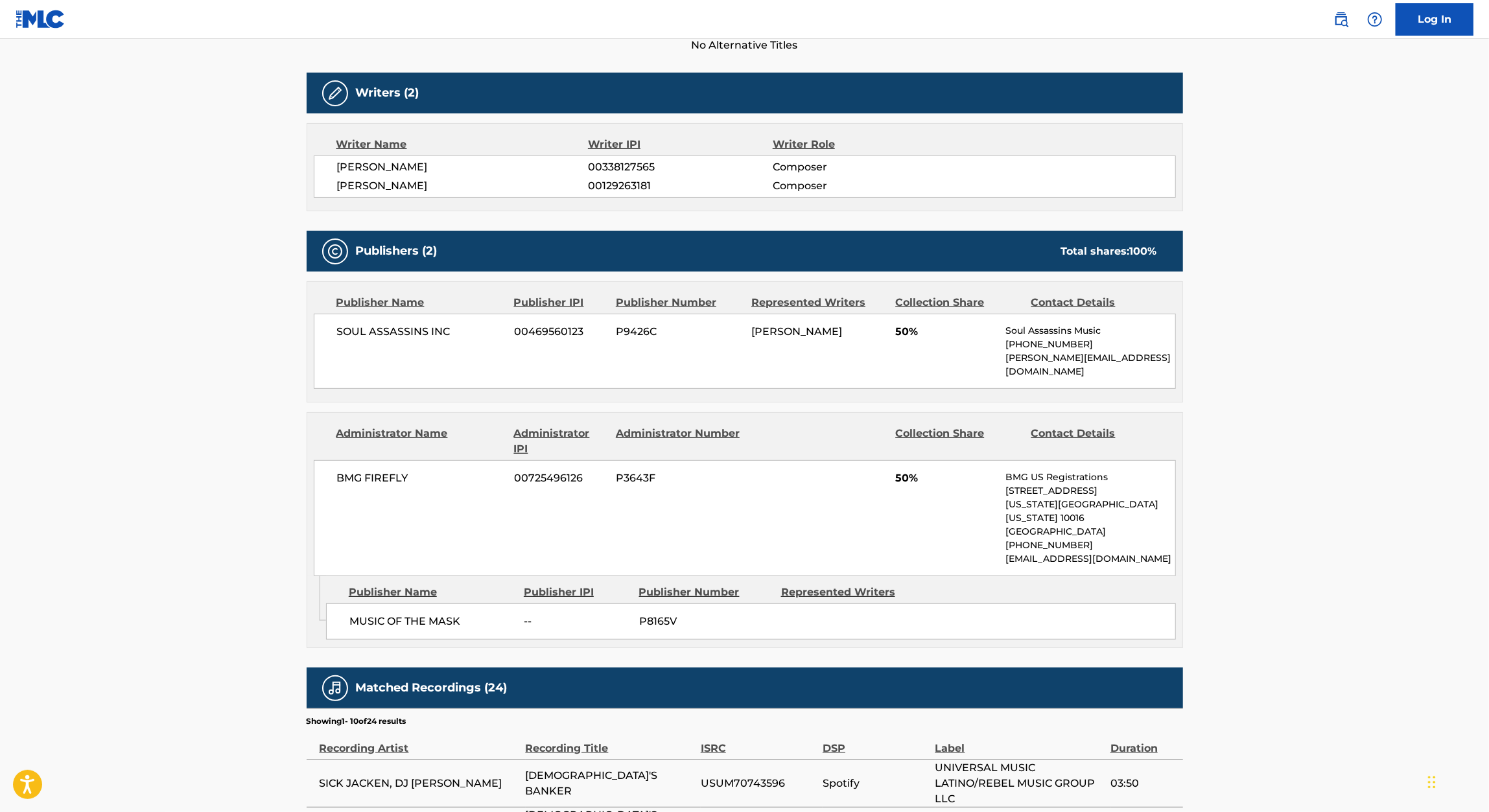
scroll to position [404, 0]
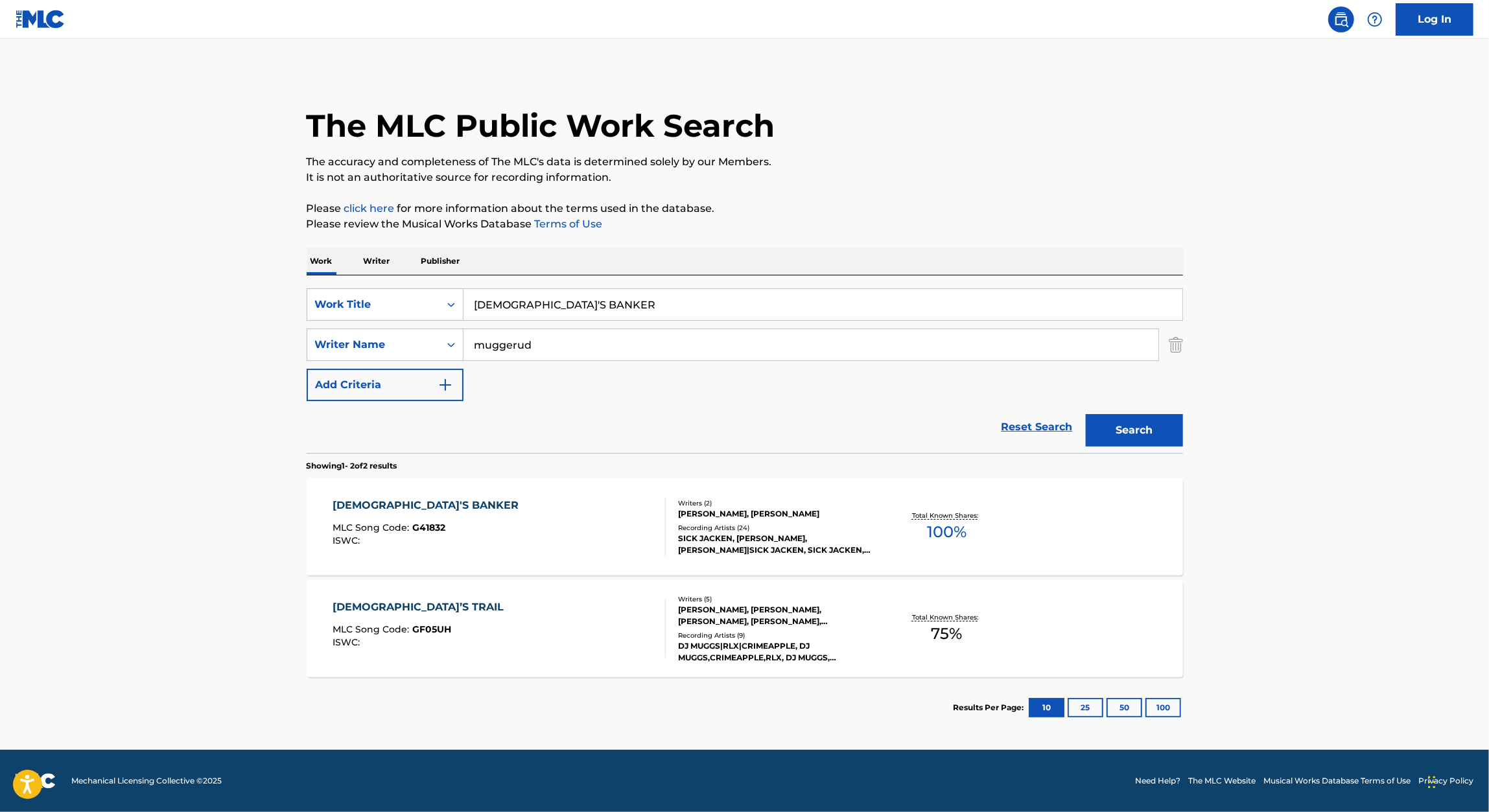
click at [577, 311] on input "GOD'S BANKER" at bounding box center [823, 304] width 719 height 31
paste input "LAND OF SHADOWS"
type input "LAND OF SHADOWS"
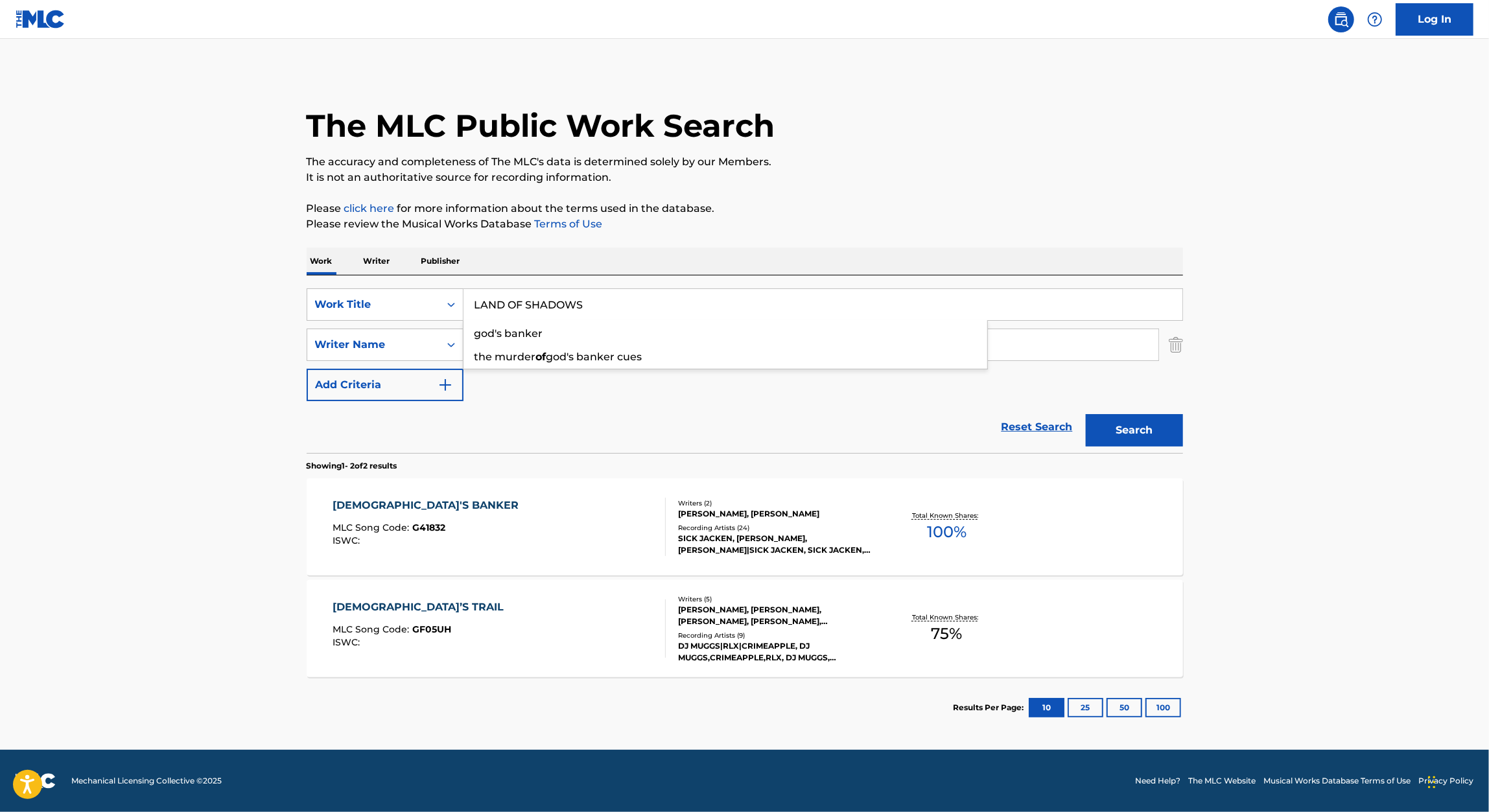
click at [977, 230] on p "Please review the Musical Works Database Terms of Use" at bounding box center [744, 224] width 876 height 15
click at [1126, 419] on button "Search" at bounding box center [1134, 430] width 97 height 32
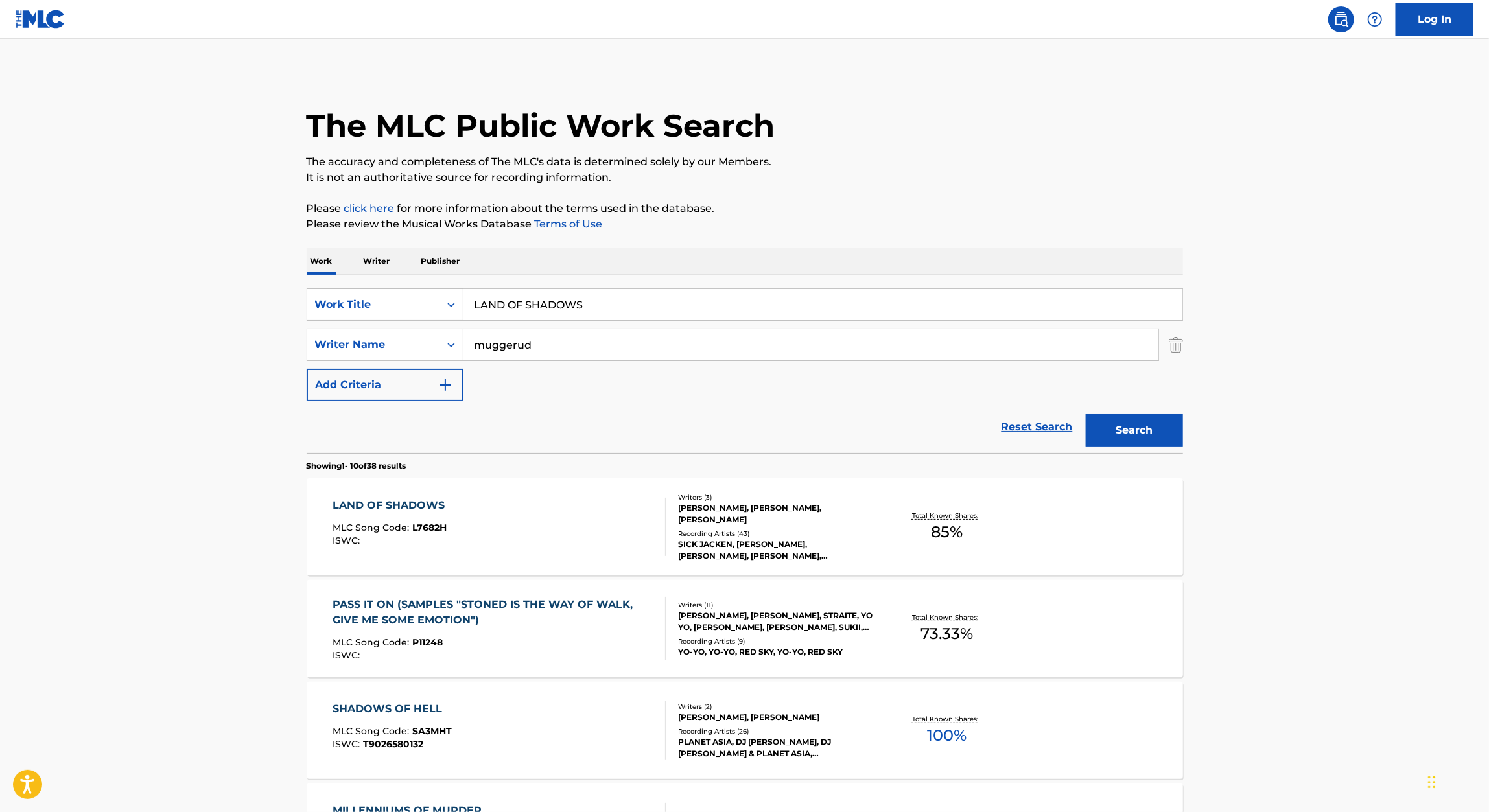
click at [459, 513] on div "LAND OF SHADOWS MLC Song Code : L7682H ISWC :" at bounding box center [499, 527] width 333 height 58
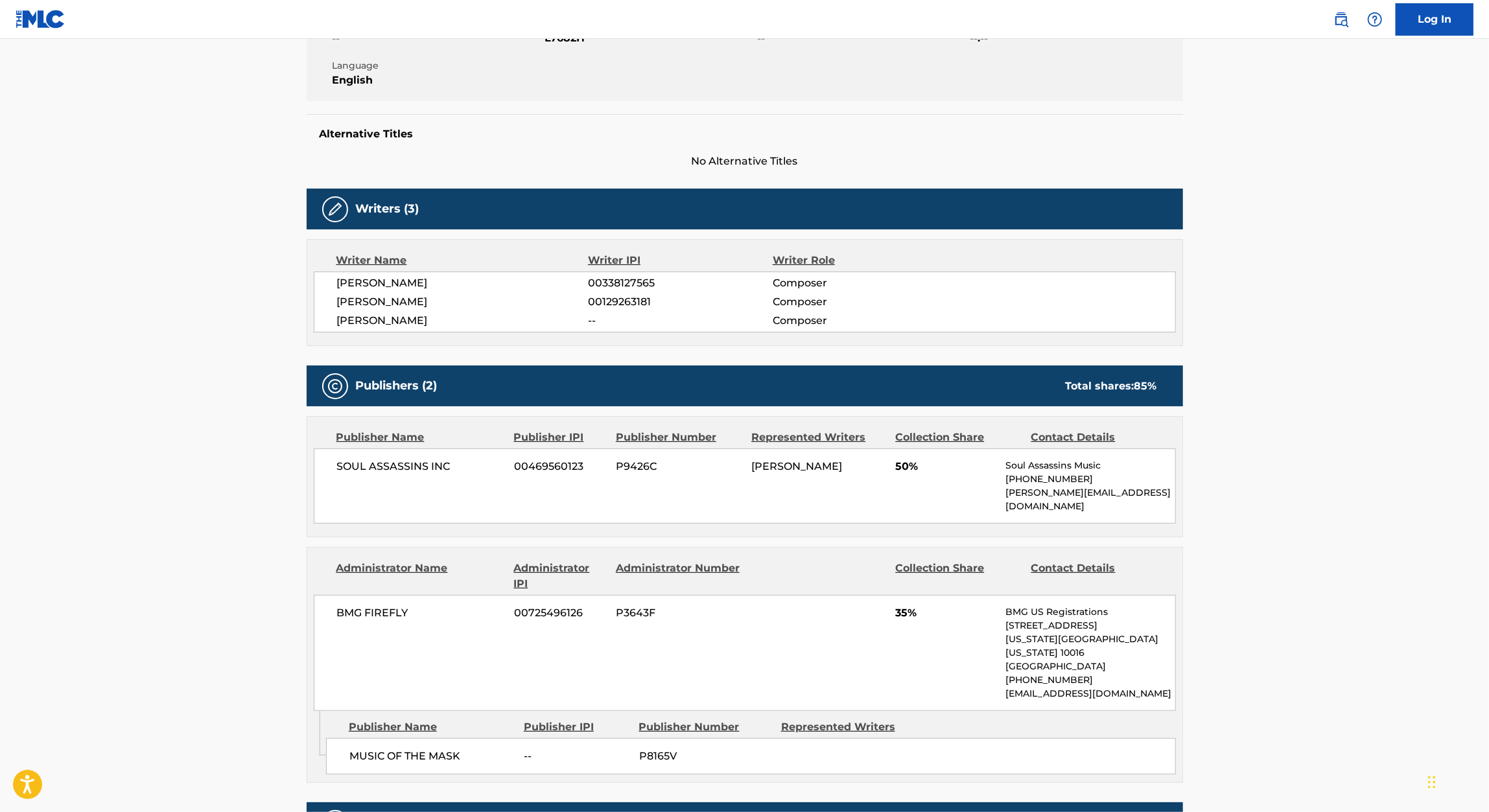
scroll to position [268, 0]
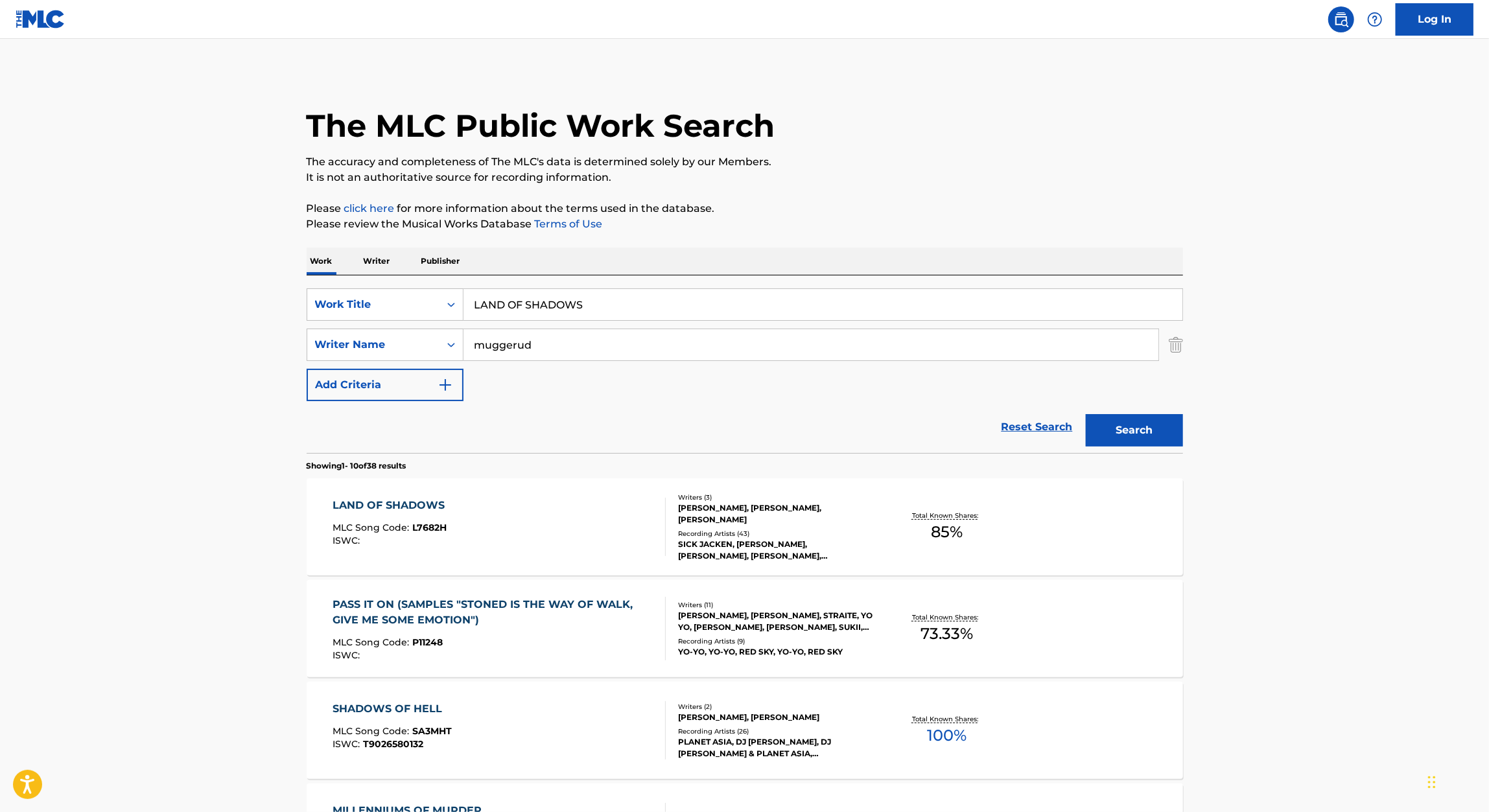
click at [613, 308] on input "LAND OF SHADOWS" at bounding box center [823, 304] width 719 height 31
paste input "CICLON"
type input "CICLON"
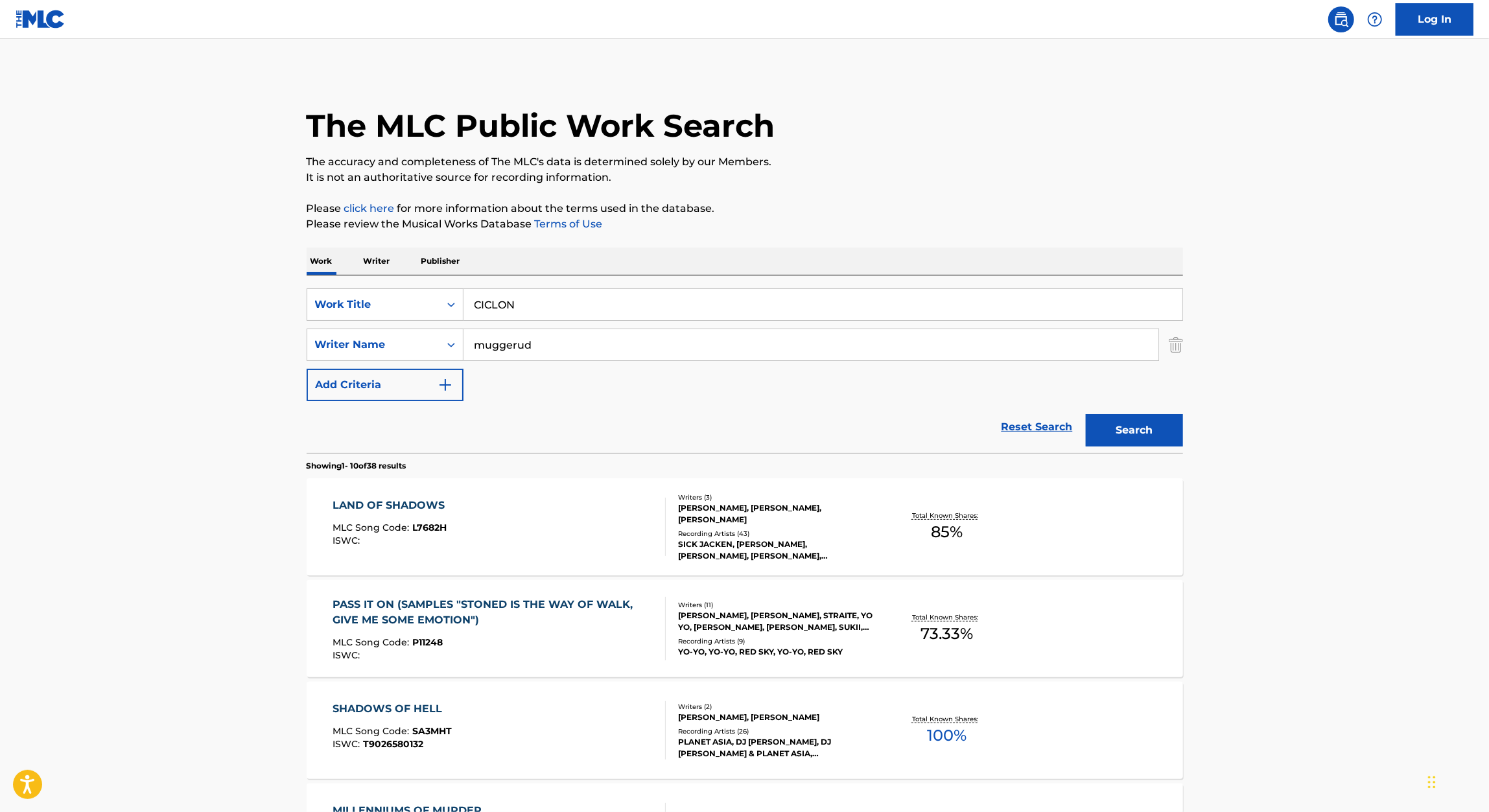
click at [938, 241] on div "The MLC Public Work Search The accuracy and completeness of The MLC's data is d…" at bounding box center [745, 814] width 908 height 1487
click at [1133, 442] on button "Search" at bounding box center [1134, 430] width 97 height 32
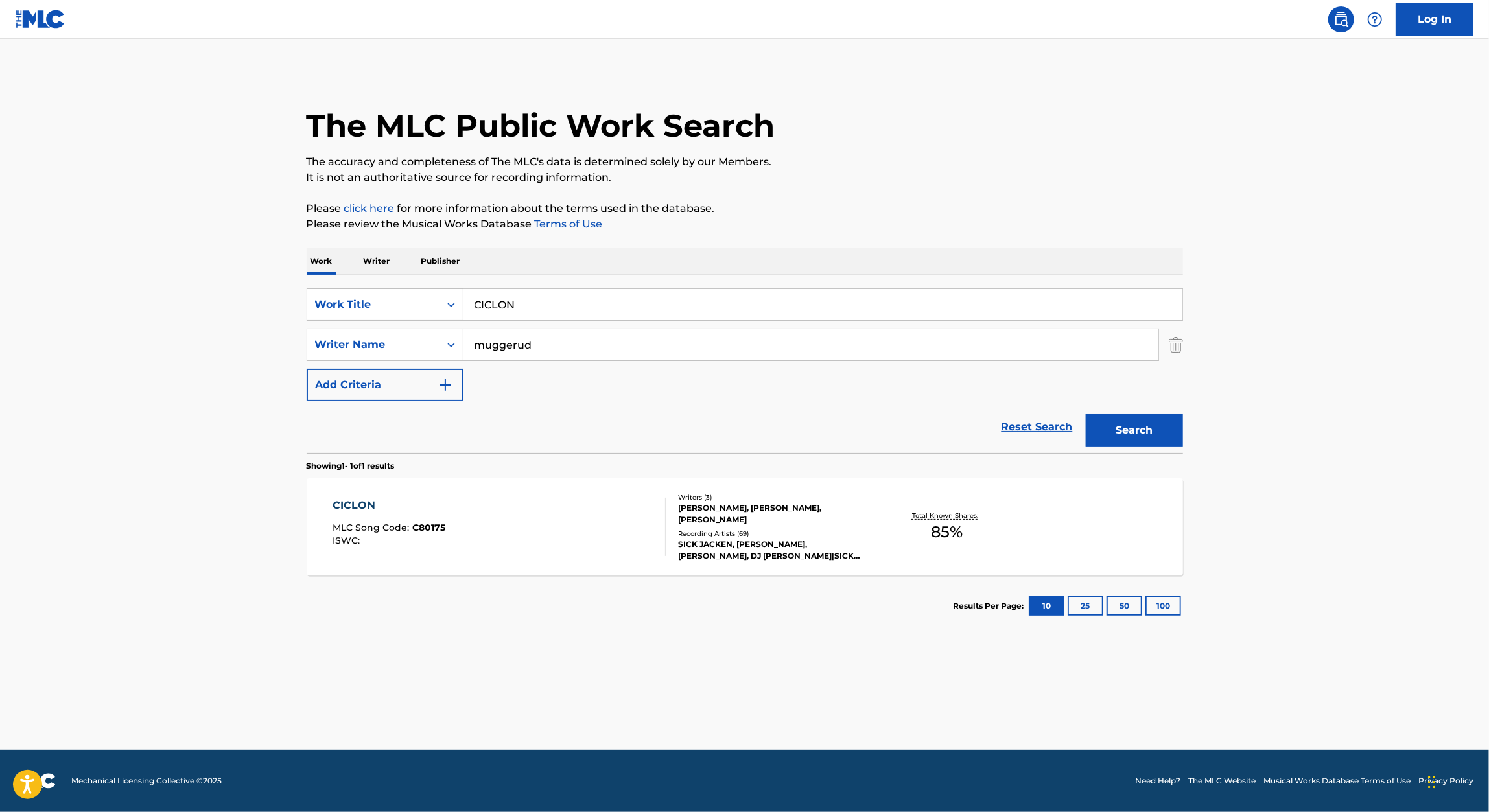
click at [387, 519] on div "CICLON MLC Song Code : C80175 ISWC :" at bounding box center [389, 527] width 113 height 58
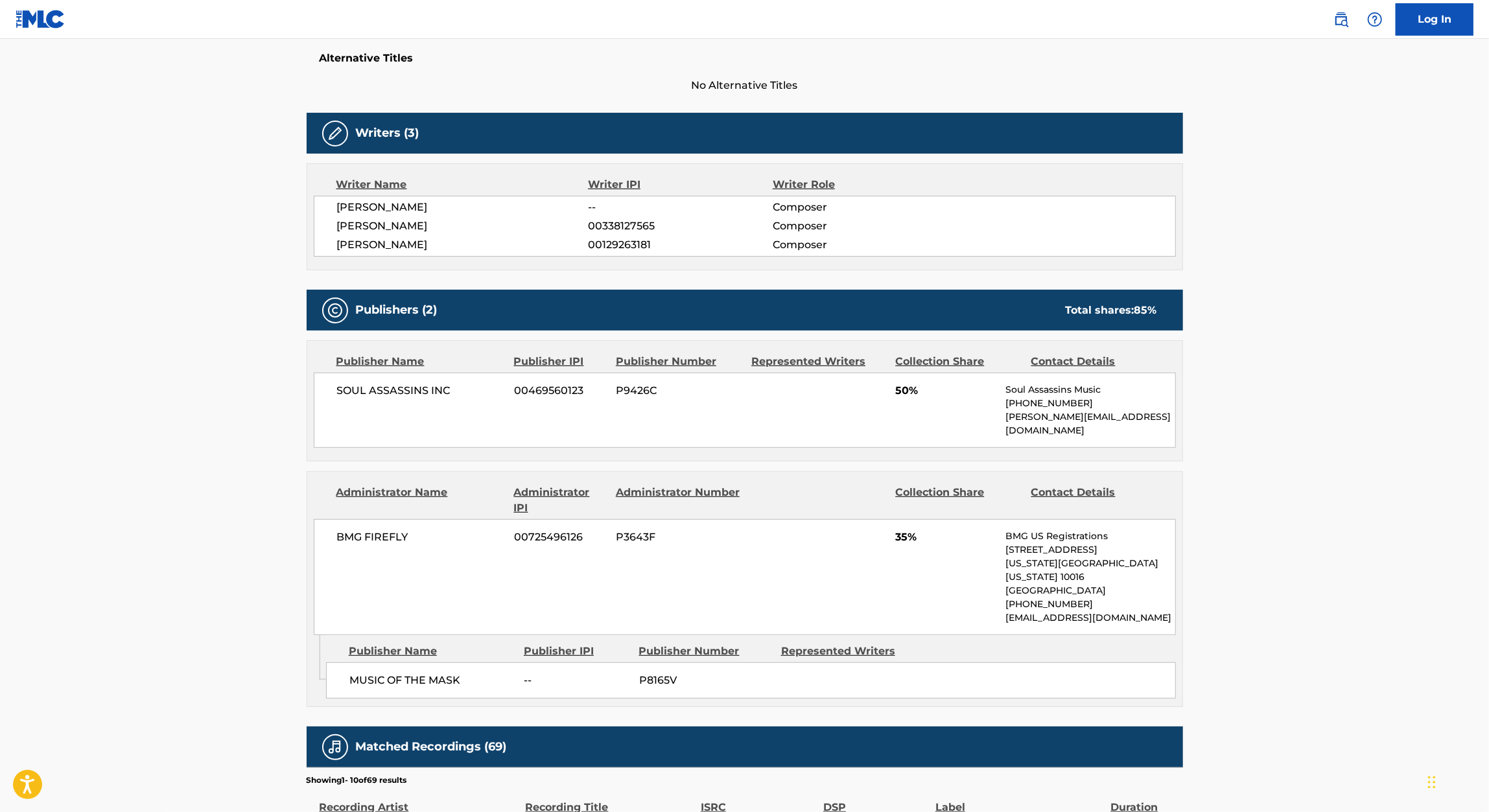
scroll to position [342, 0]
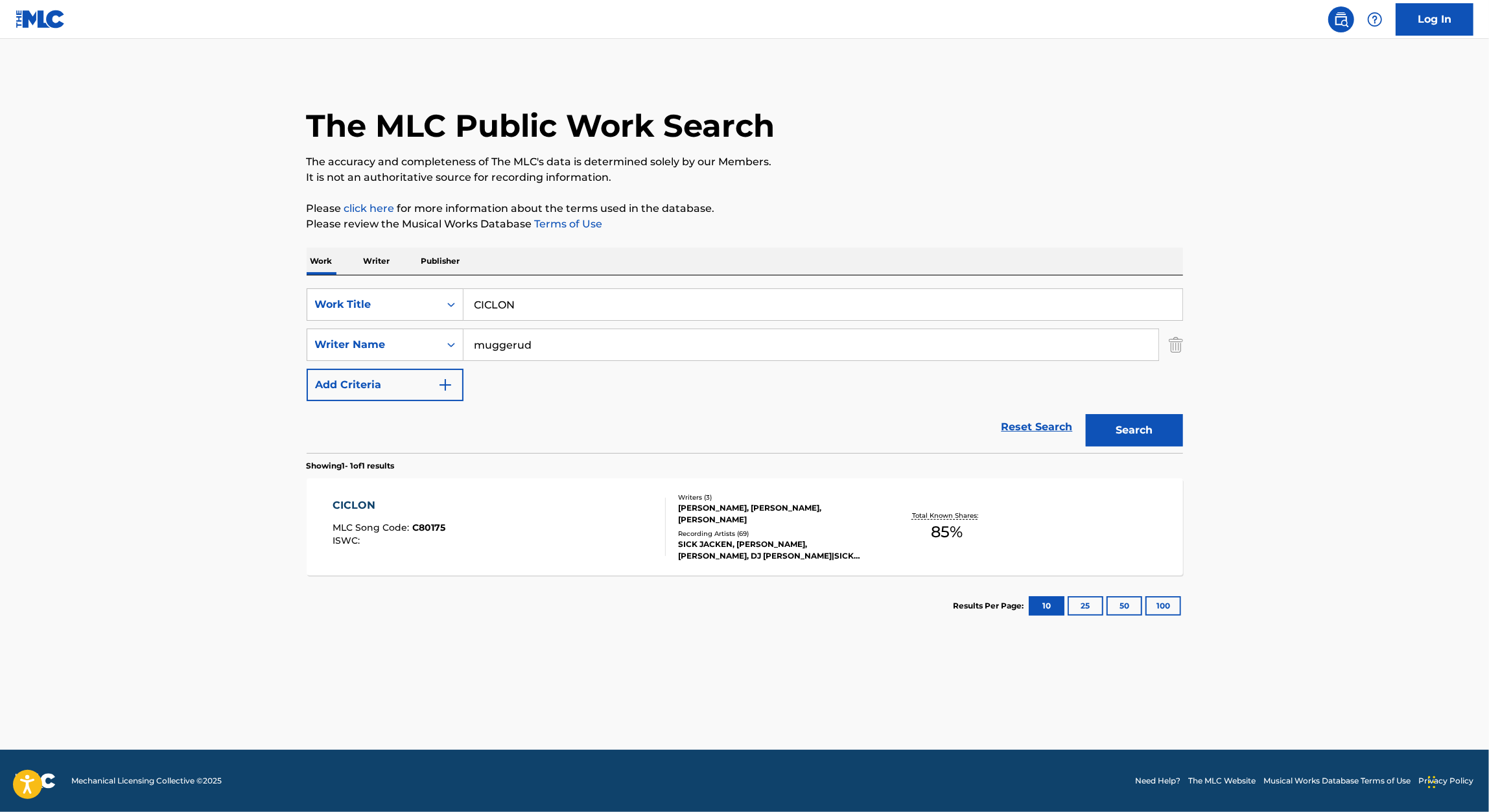
click at [573, 298] on input "CICLON" at bounding box center [823, 304] width 719 height 31
paste input "MASK AND THE ASSASSI"
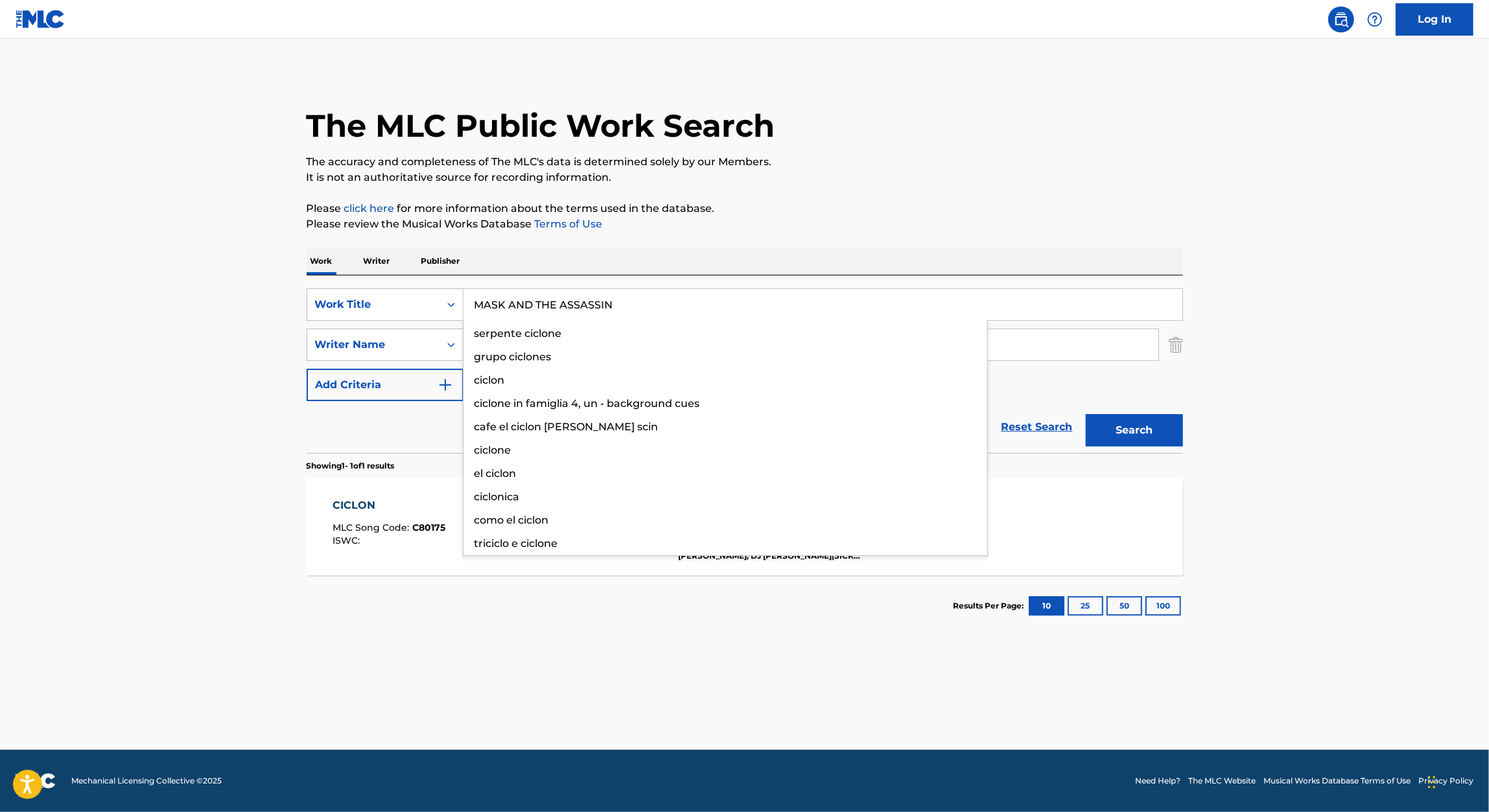
type input "MASK AND THE ASSASSIN"
click at [943, 205] on p "Please click here for more information about the terms used in the database." at bounding box center [744, 209] width 876 height 15
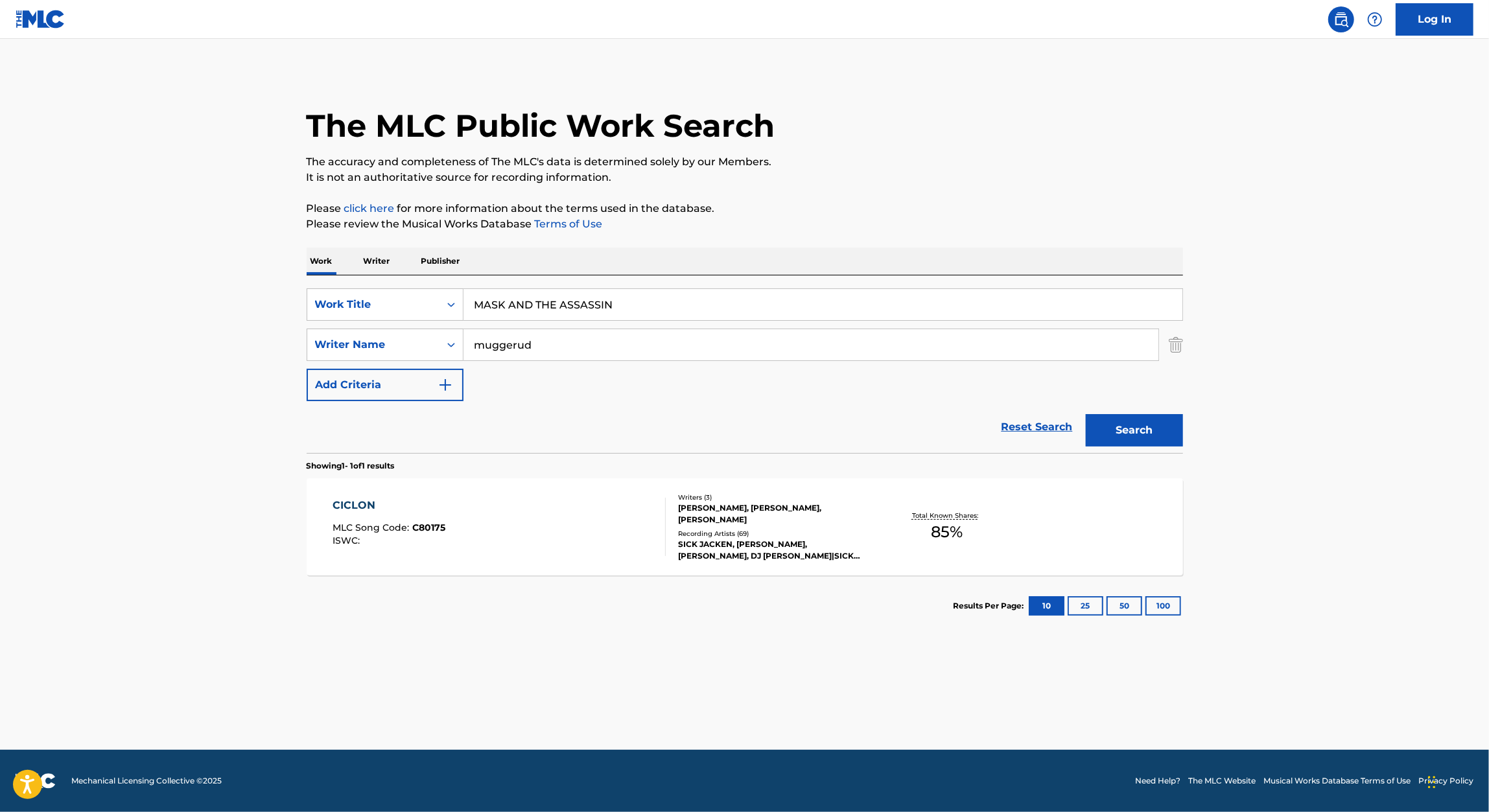
click at [1116, 427] on button "Search" at bounding box center [1134, 430] width 97 height 32
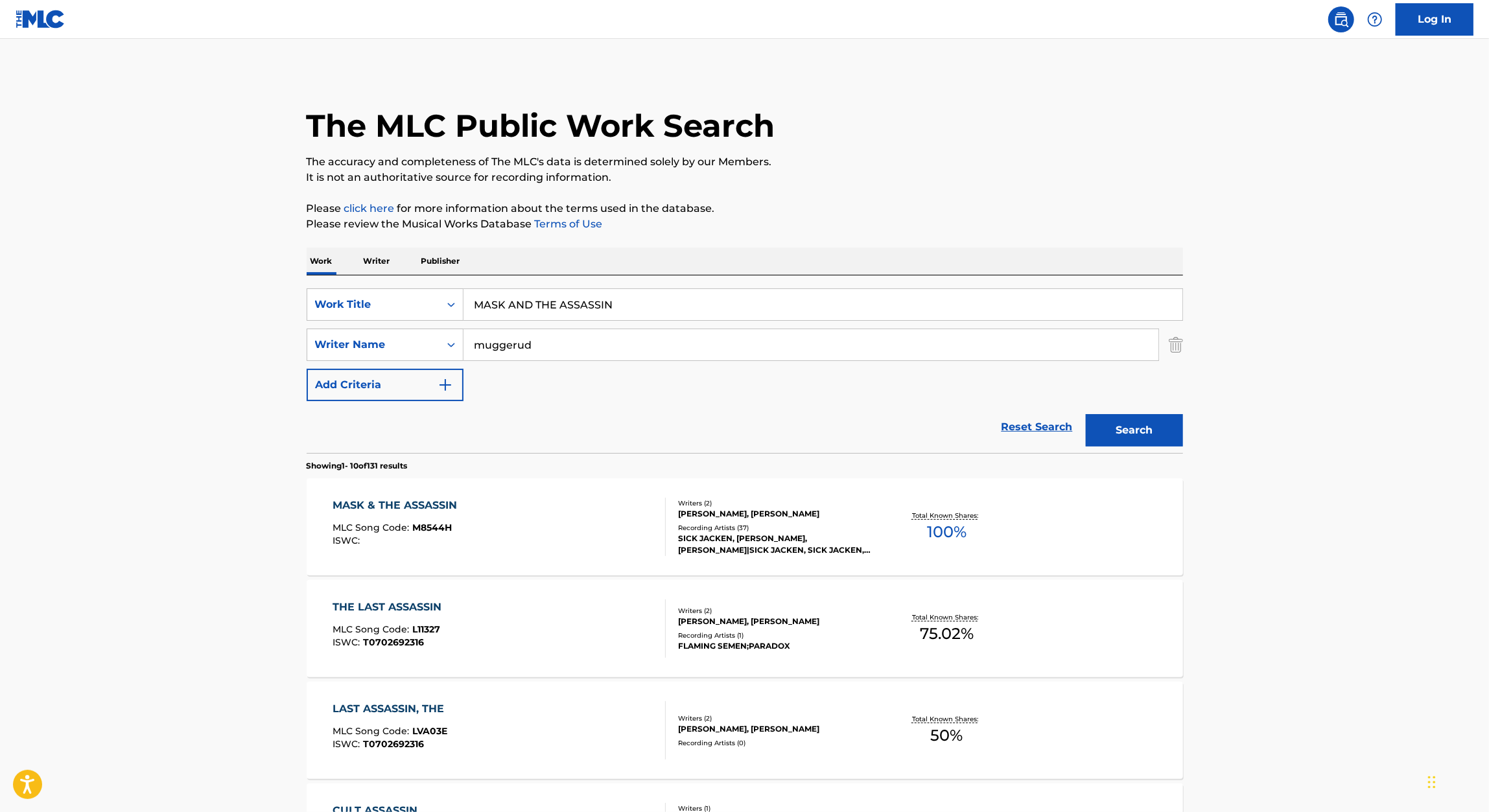
click at [438, 511] on div "MASK & THE ASSASSIN" at bounding box center [397, 506] width 131 height 15
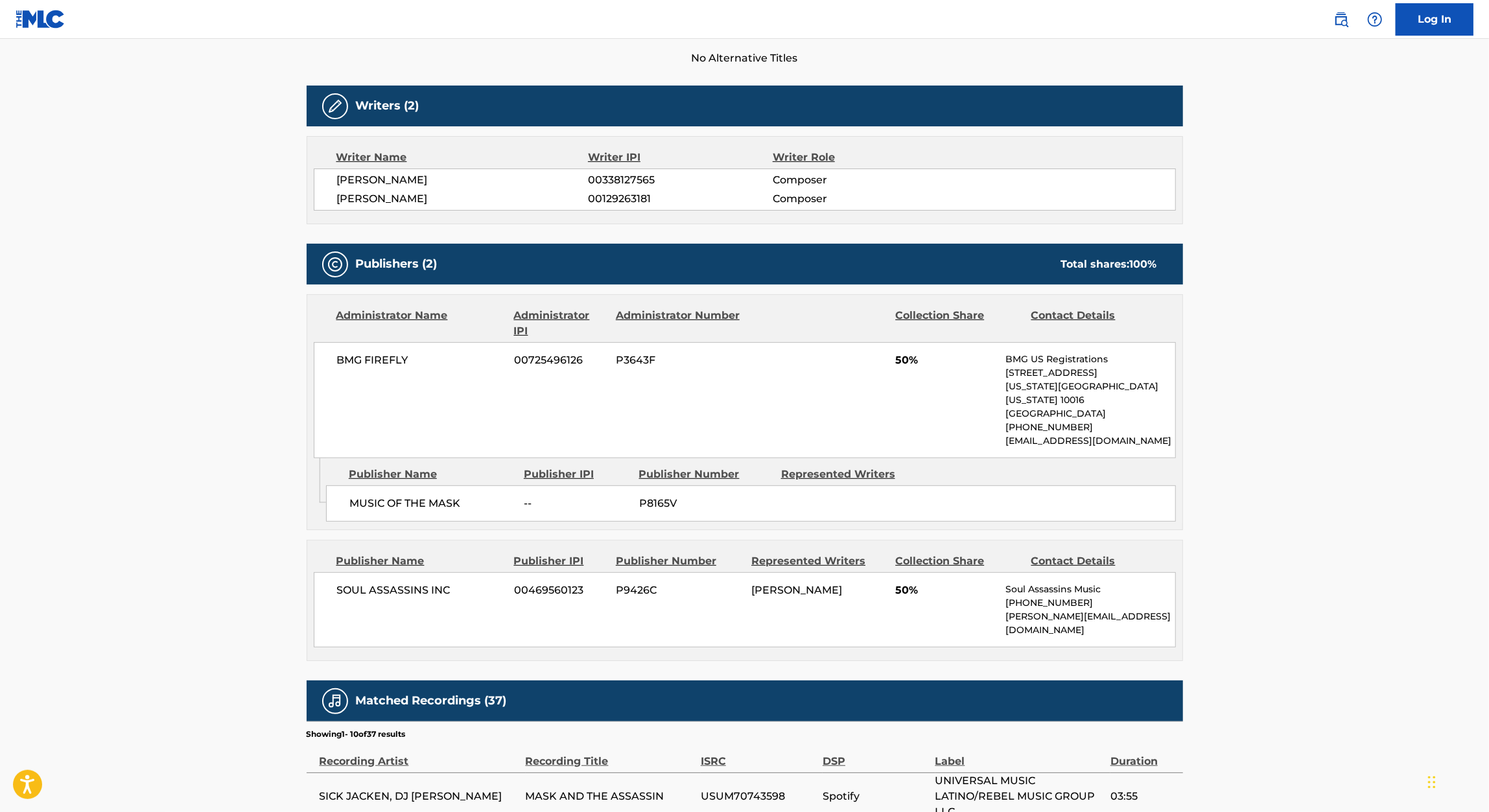
scroll to position [372, 0]
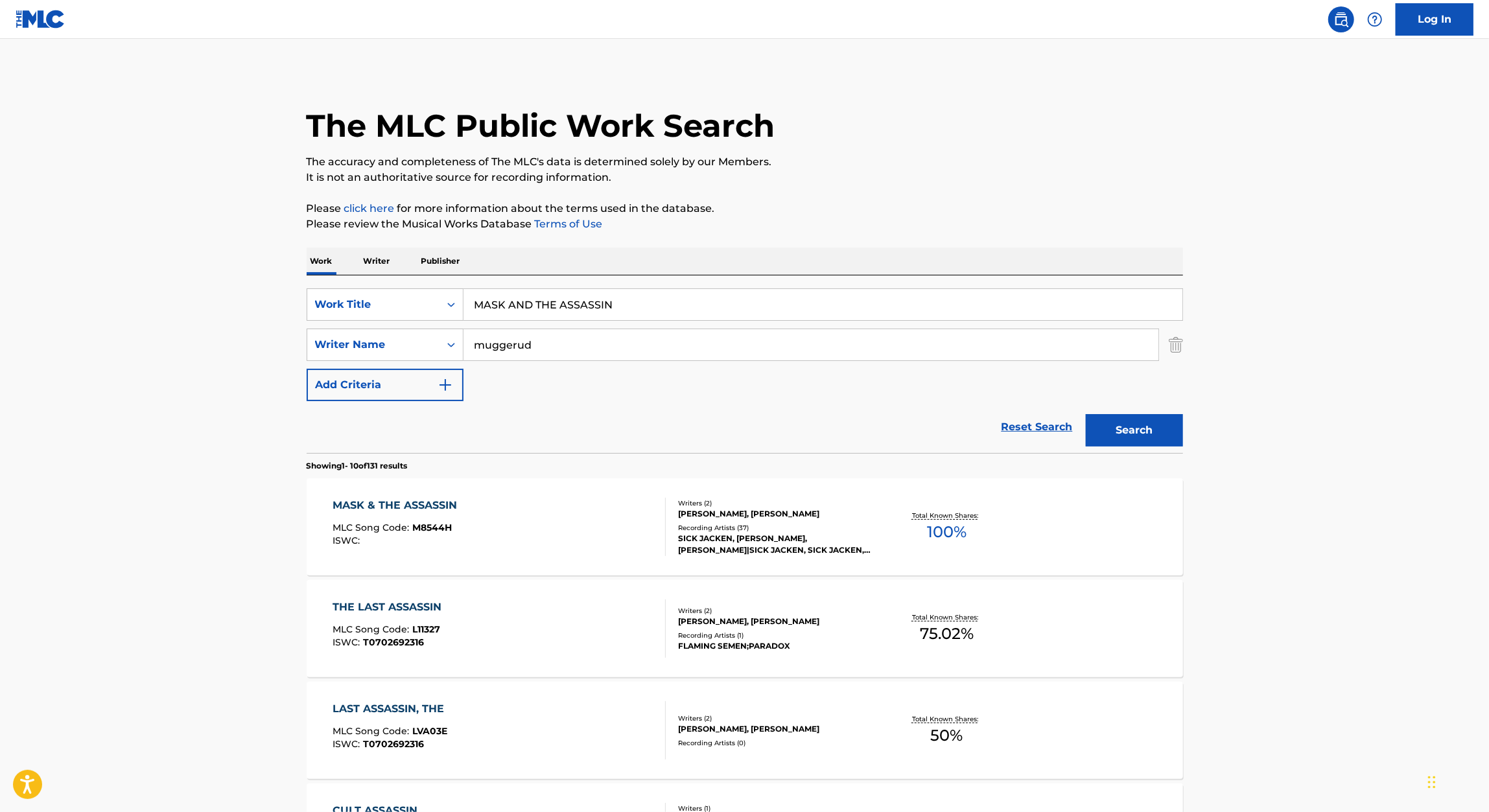
click at [528, 296] on input "MASK AND THE ASSASSIN" at bounding box center [823, 304] width 719 height 31
paste input "THE INITIATIO"
type input "THE INITIATION"
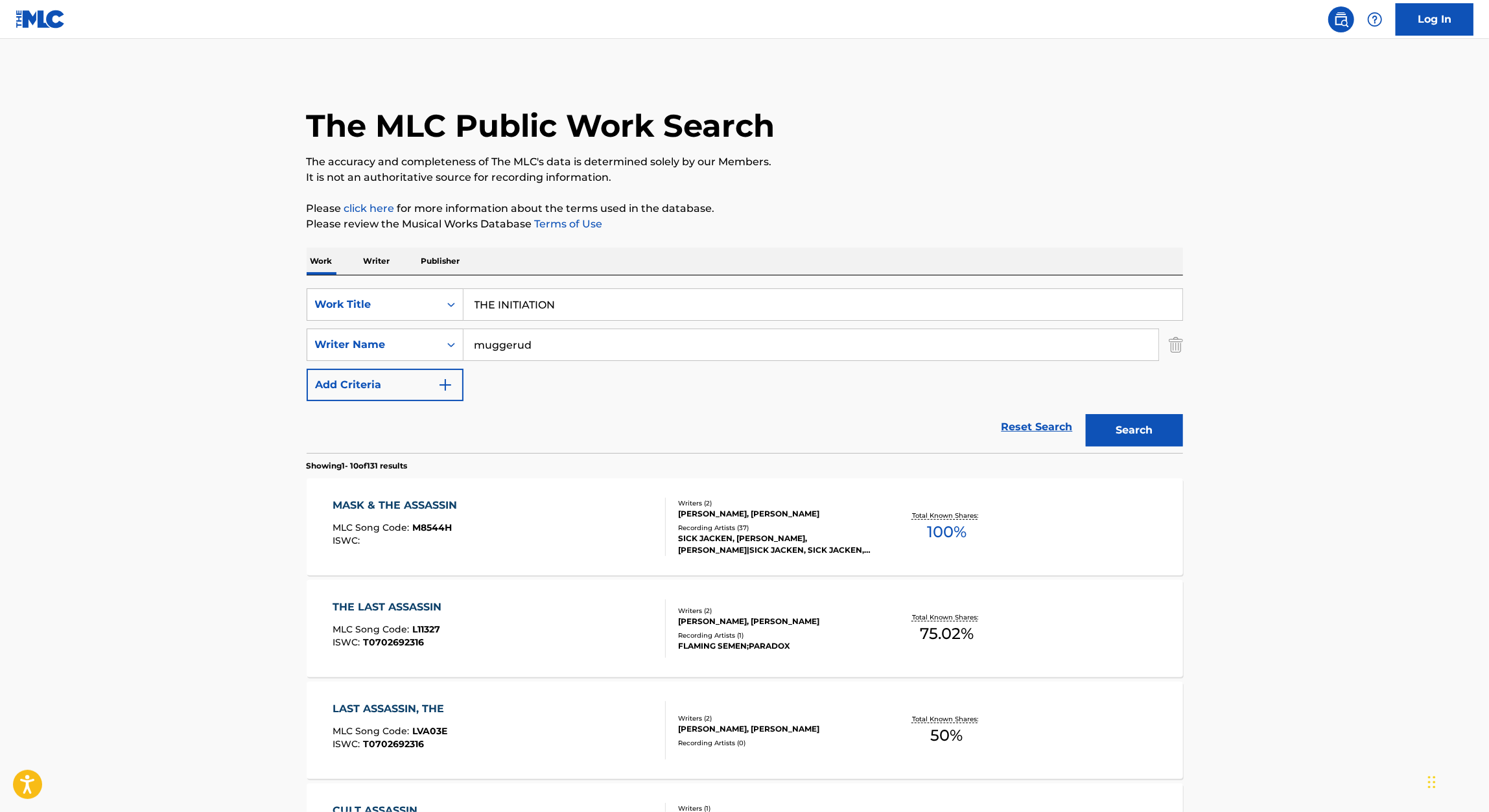
click at [968, 239] on div "The MLC Public Work Search The accuracy and completeness of The MLC's data is d…" at bounding box center [745, 814] width 908 height 1487
click at [1174, 416] on button "Search" at bounding box center [1134, 430] width 97 height 32
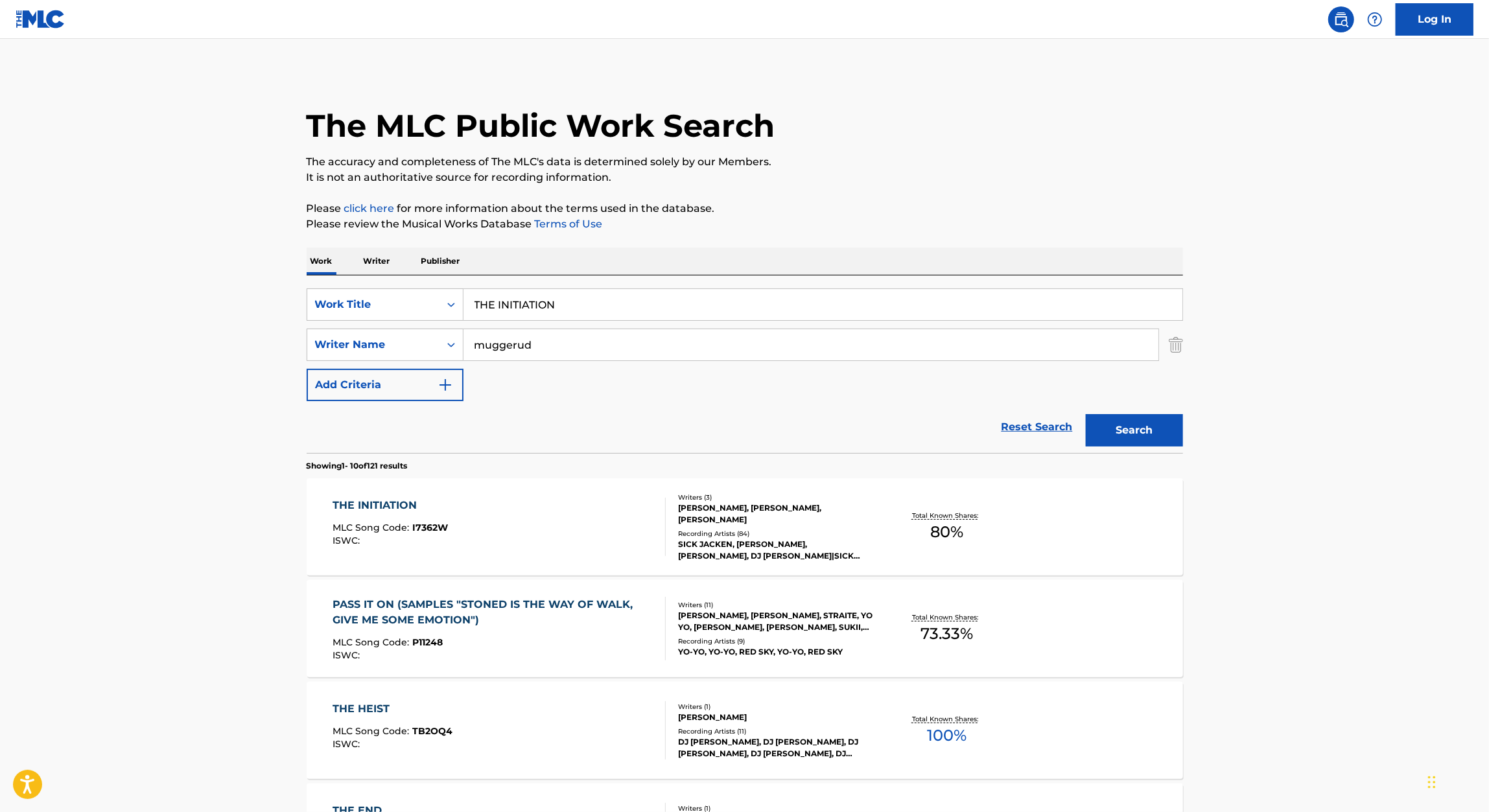
click at [359, 513] on div "THE INITIATION" at bounding box center [390, 506] width 115 height 15
click at [505, 293] on input "THE INITIATION" at bounding box center [823, 304] width 719 height 31
click at [505, 298] on input "THE INITIATION" at bounding box center [823, 304] width 719 height 31
click at [502, 298] on input "THE INITIATION" at bounding box center [823, 304] width 719 height 31
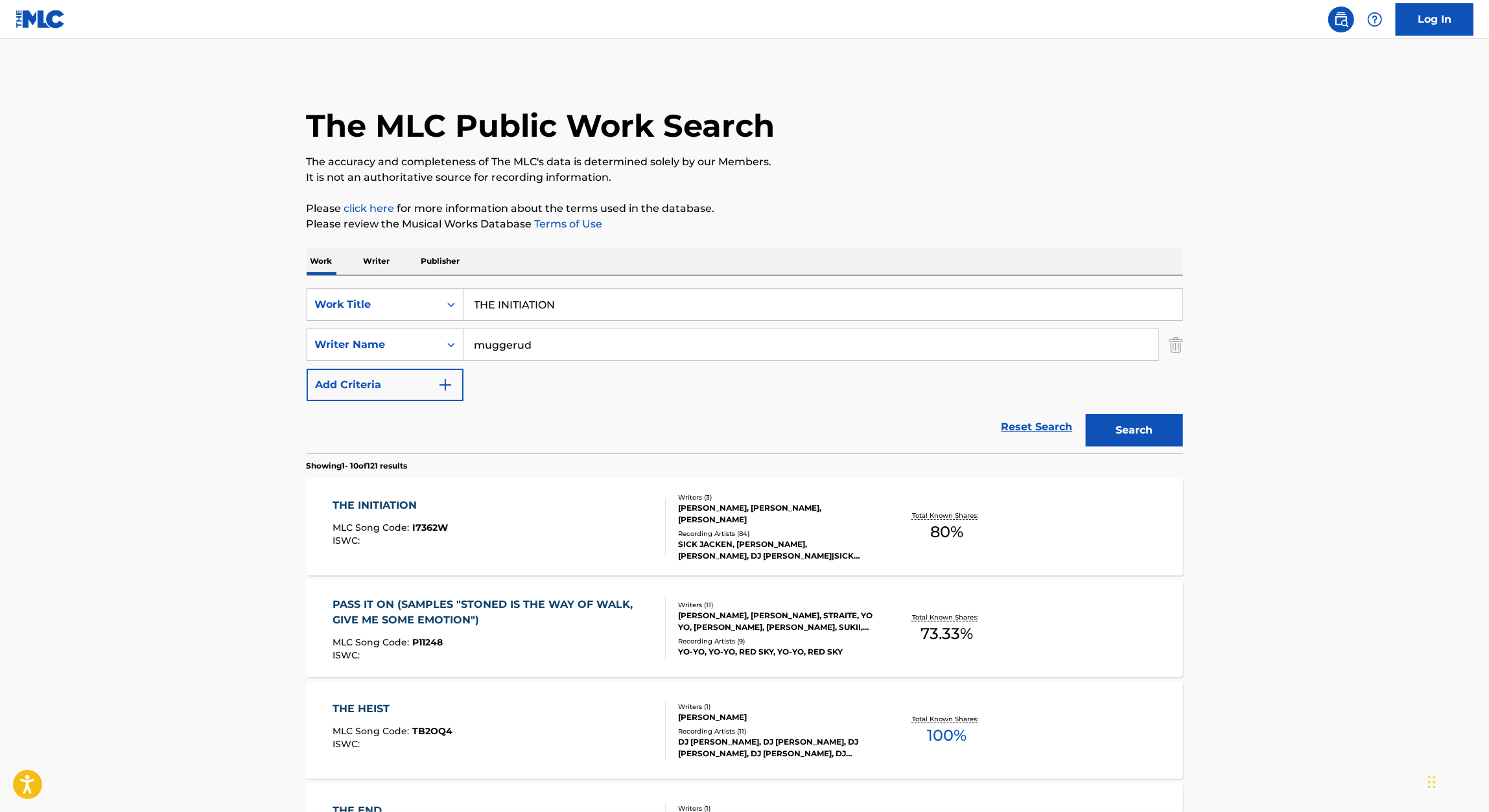
click at [502, 298] on input "THE INITIATION" at bounding box center [823, 304] width 719 height 31
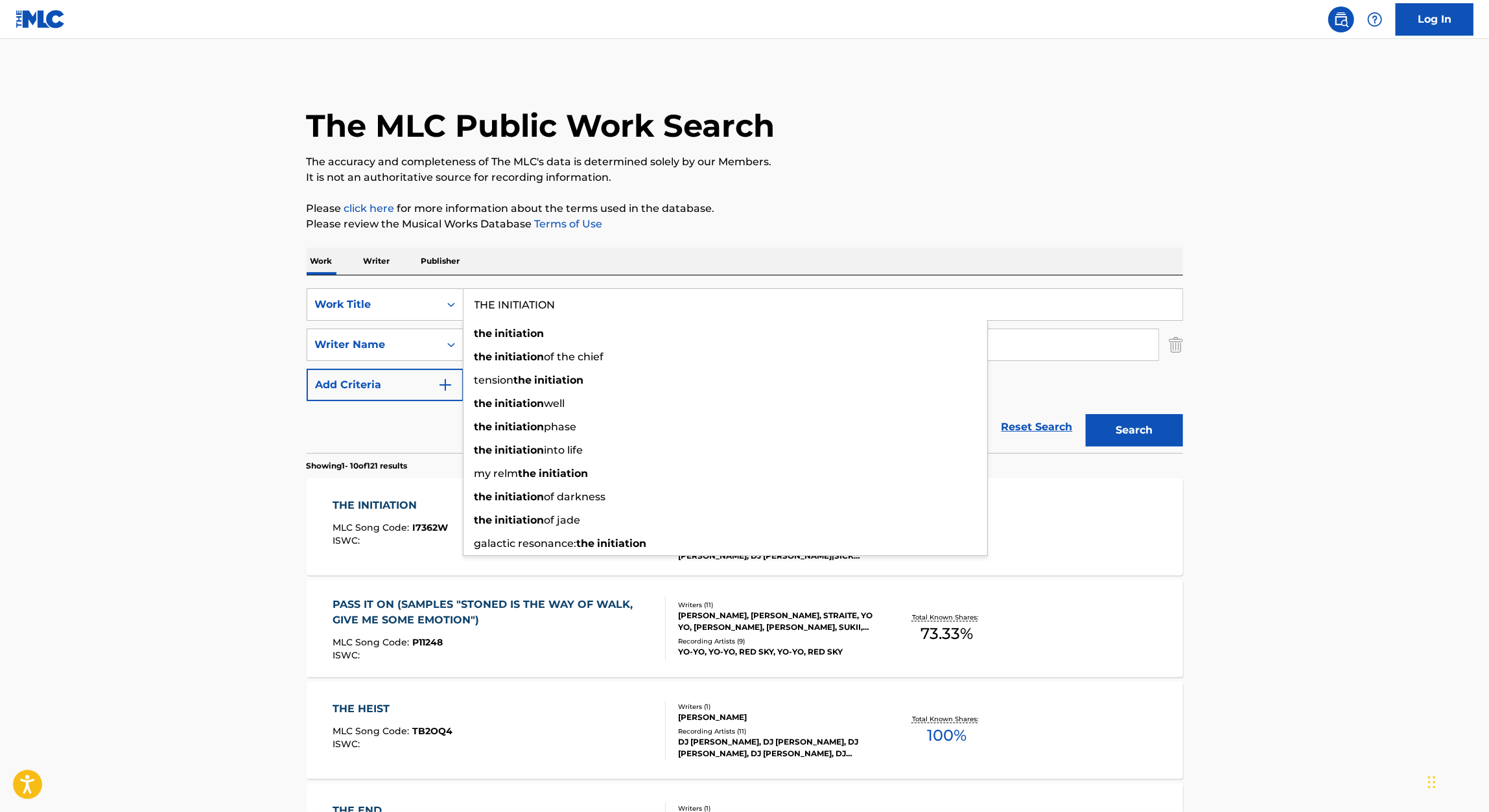
paste input "HOLE (P.O.W.)"
type input "THE HOLE (P.O.W.)"
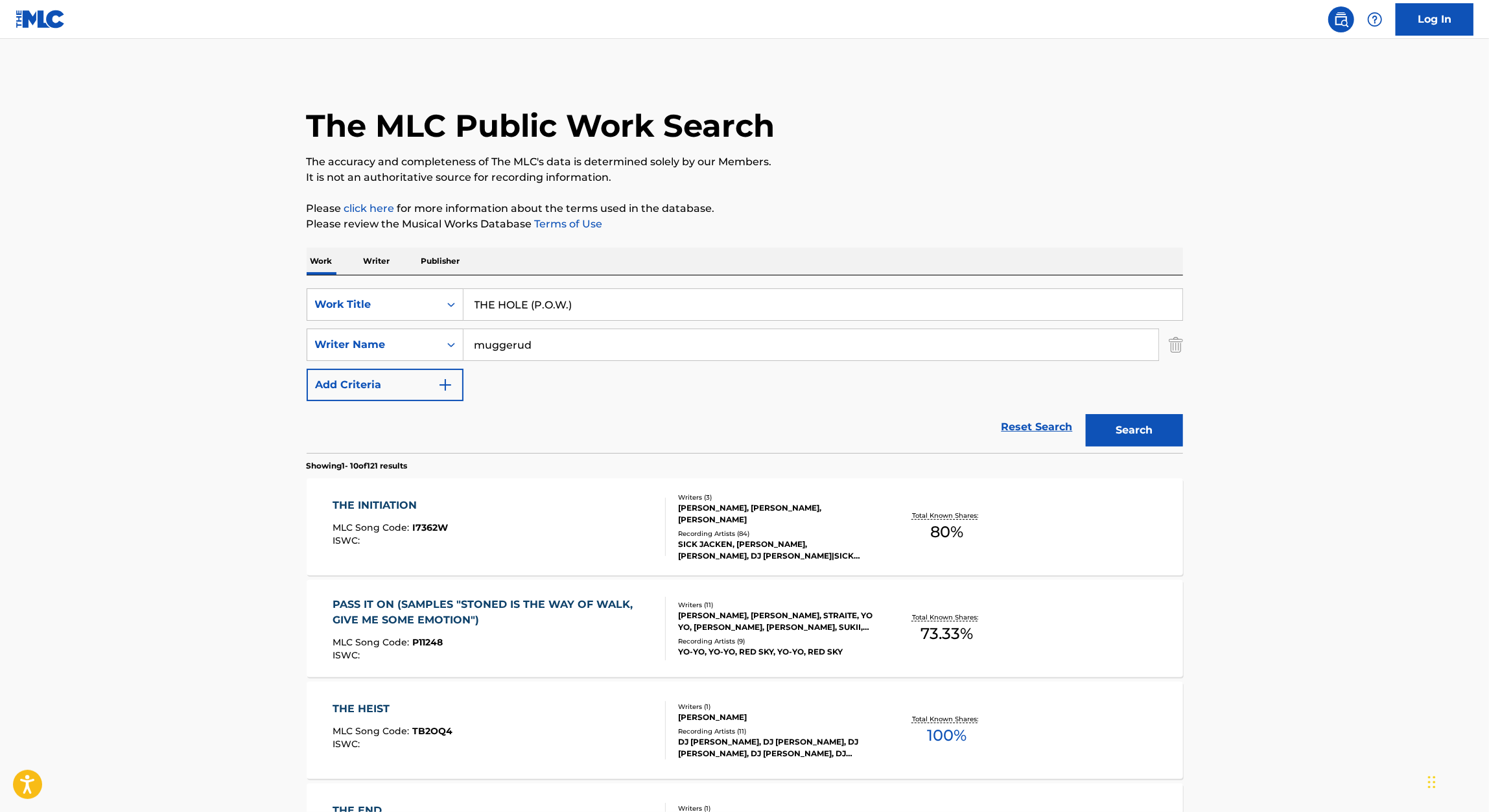
click at [1019, 261] on div "Work Writer Publisher" at bounding box center [744, 261] width 876 height 27
click at [1147, 439] on button "Search" at bounding box center [1134, 430] width 97 height 32
click at [393, 501] on div "THE HOLE (P.O.W.)" at bounding box center [388, 506] width 112 height 15
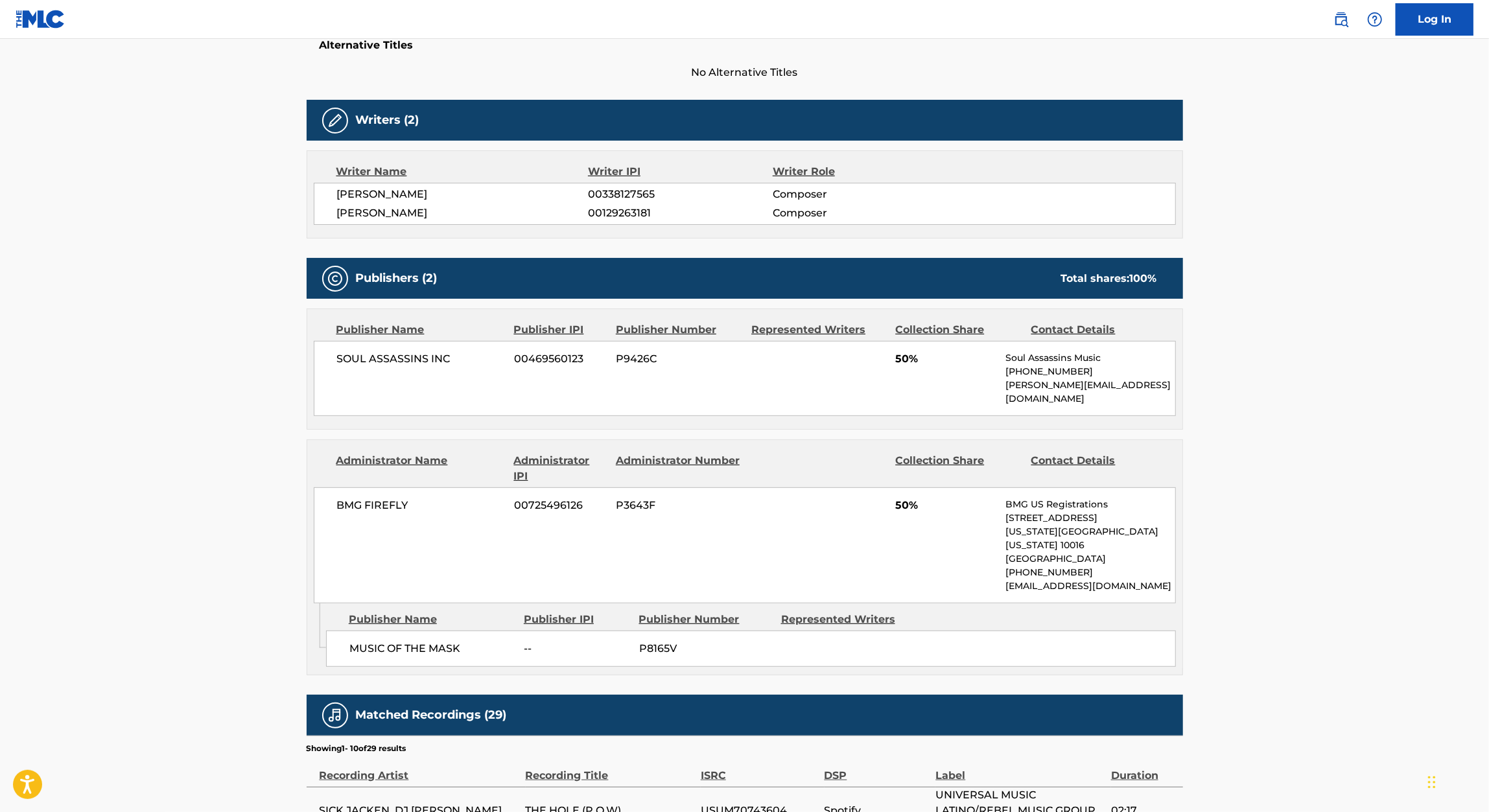
scroll to position [358, 0]
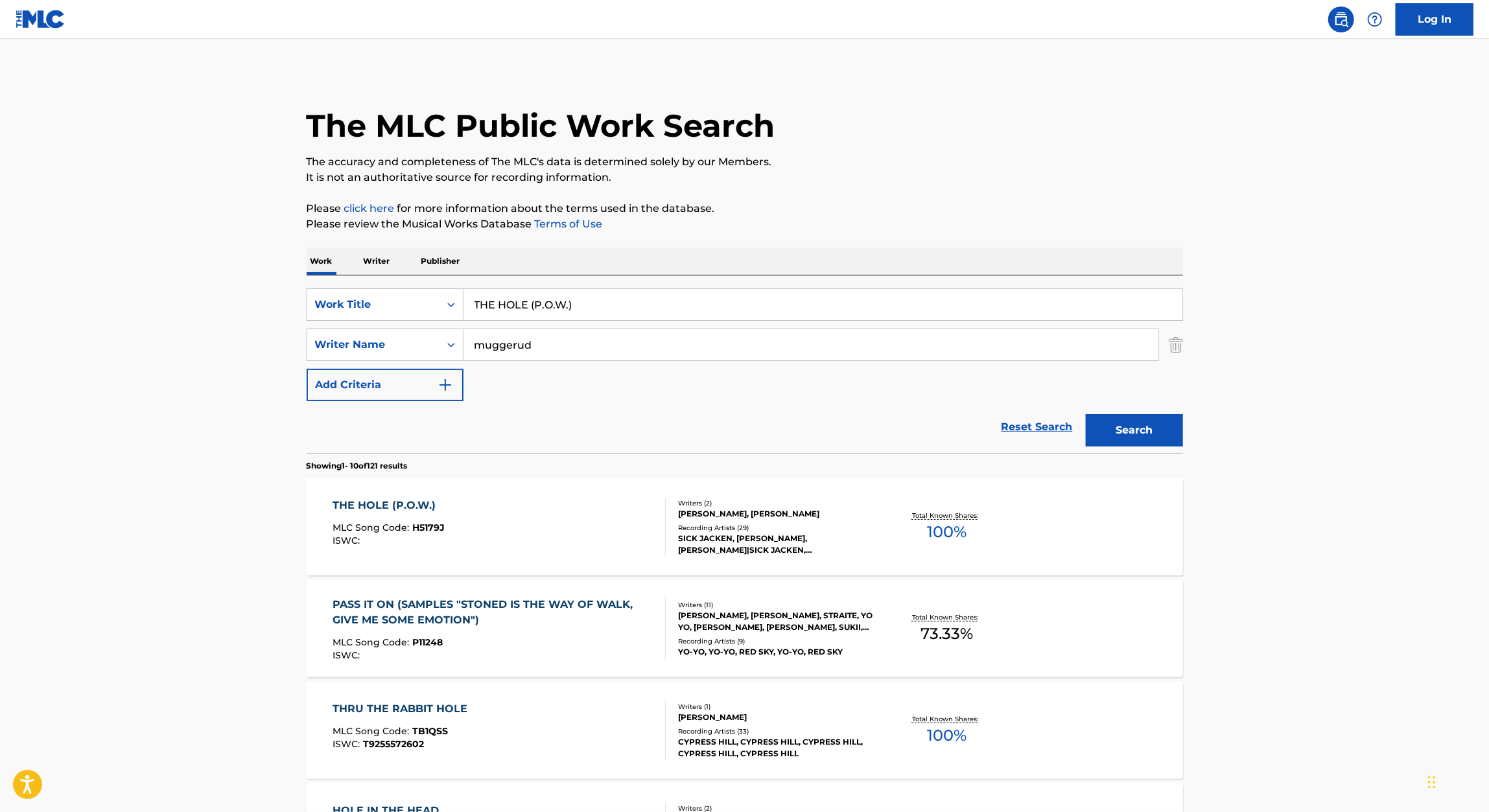
click at [610, 306] on input "THE HOLE (P.O.W.)" at bounding box center [823, 304] width 719 height 31
paste input "STAIRS TO THE BEAST"
click at [538, 307] on input "v" at bounding box center [823, 304] width 719 height 31
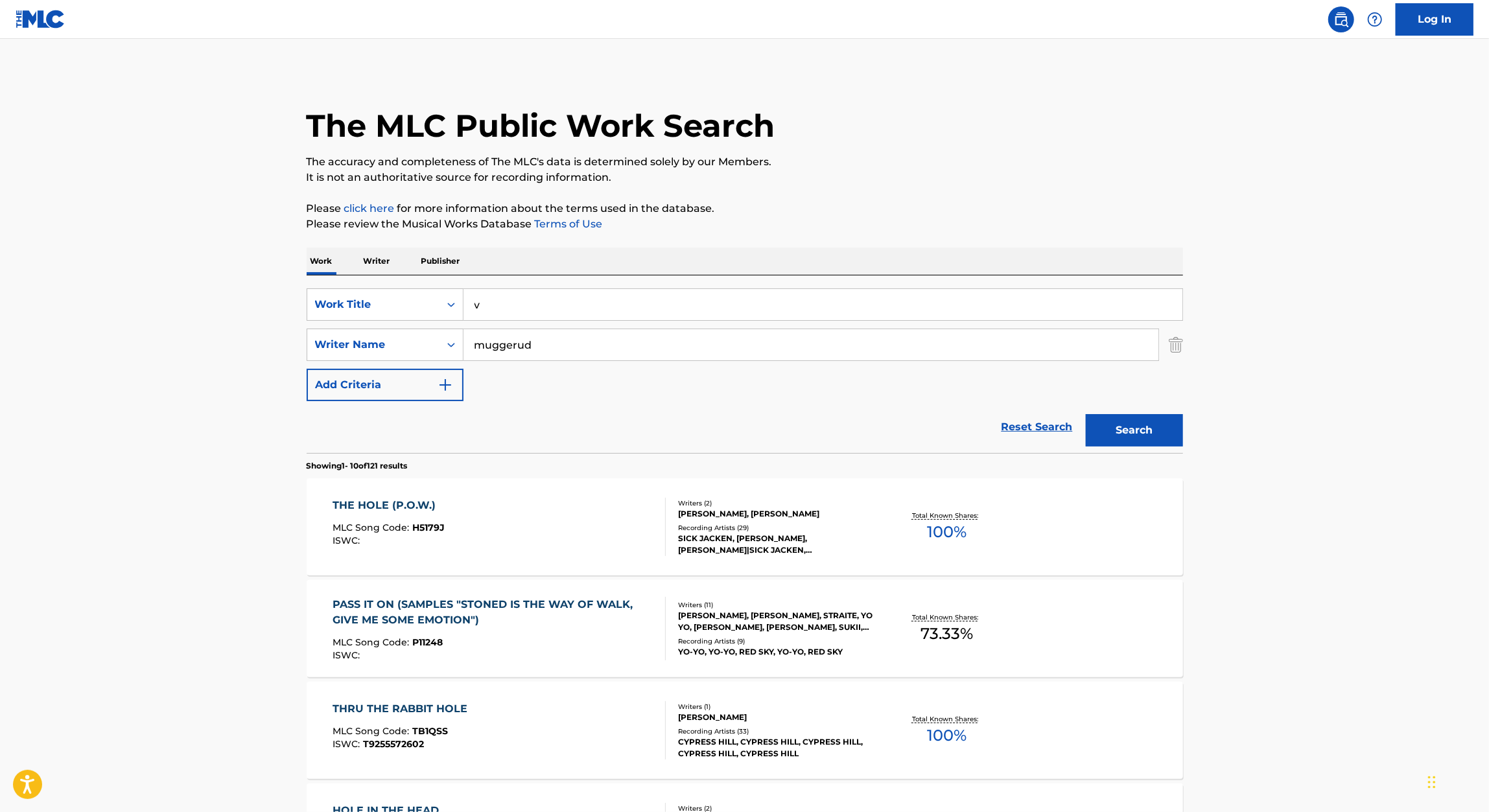
click at [538, 307] on input "v" at bounding box center [823, 304] width 719 height 31
paste input "STAIRS TO THE BEAST"
type input "STAIRS TO THE BEAST"
click at [832, 246] on div "The MLC Public Work Search The accuracy and completeness of The MLC's data is d…" at bounding box center [745, 814] width 908 height 1487
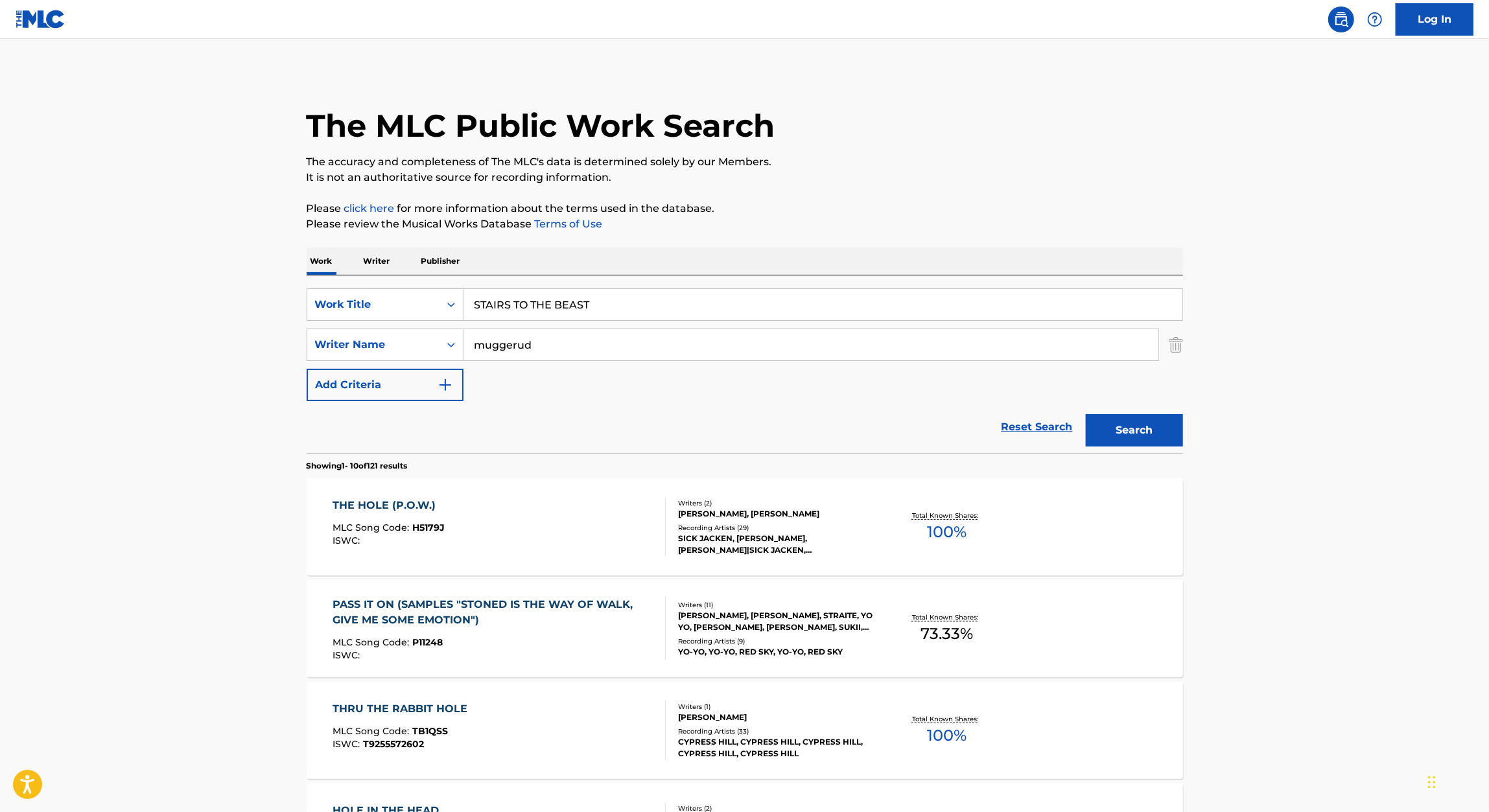
click at [1163, 438] on button "Search" at bounding box center [1134, 430] width 97 height 32
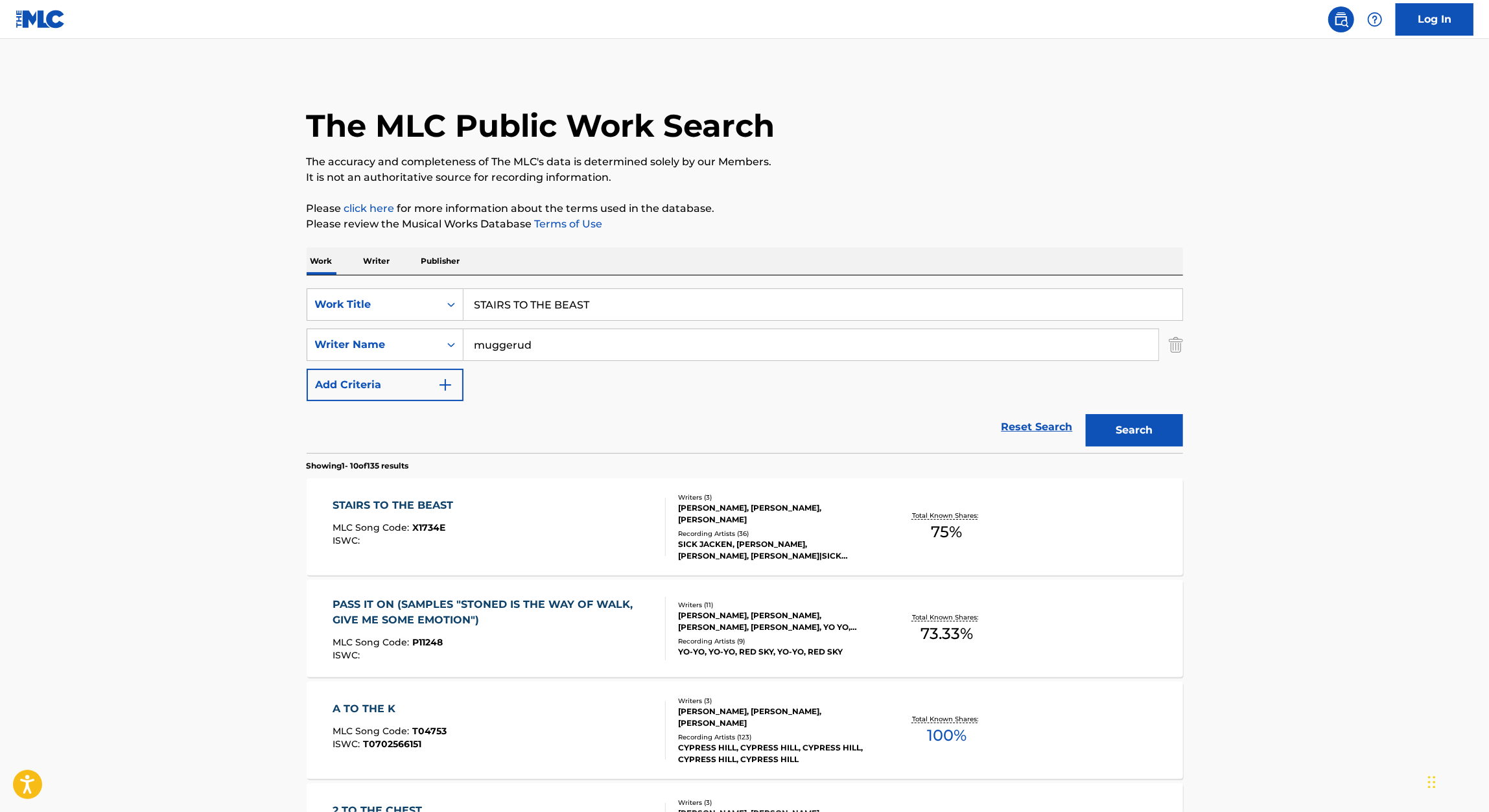
click at [378, 505] on div "STAIRS TO THE BEAST" at bounding box center [396, 506] width 127 height 15
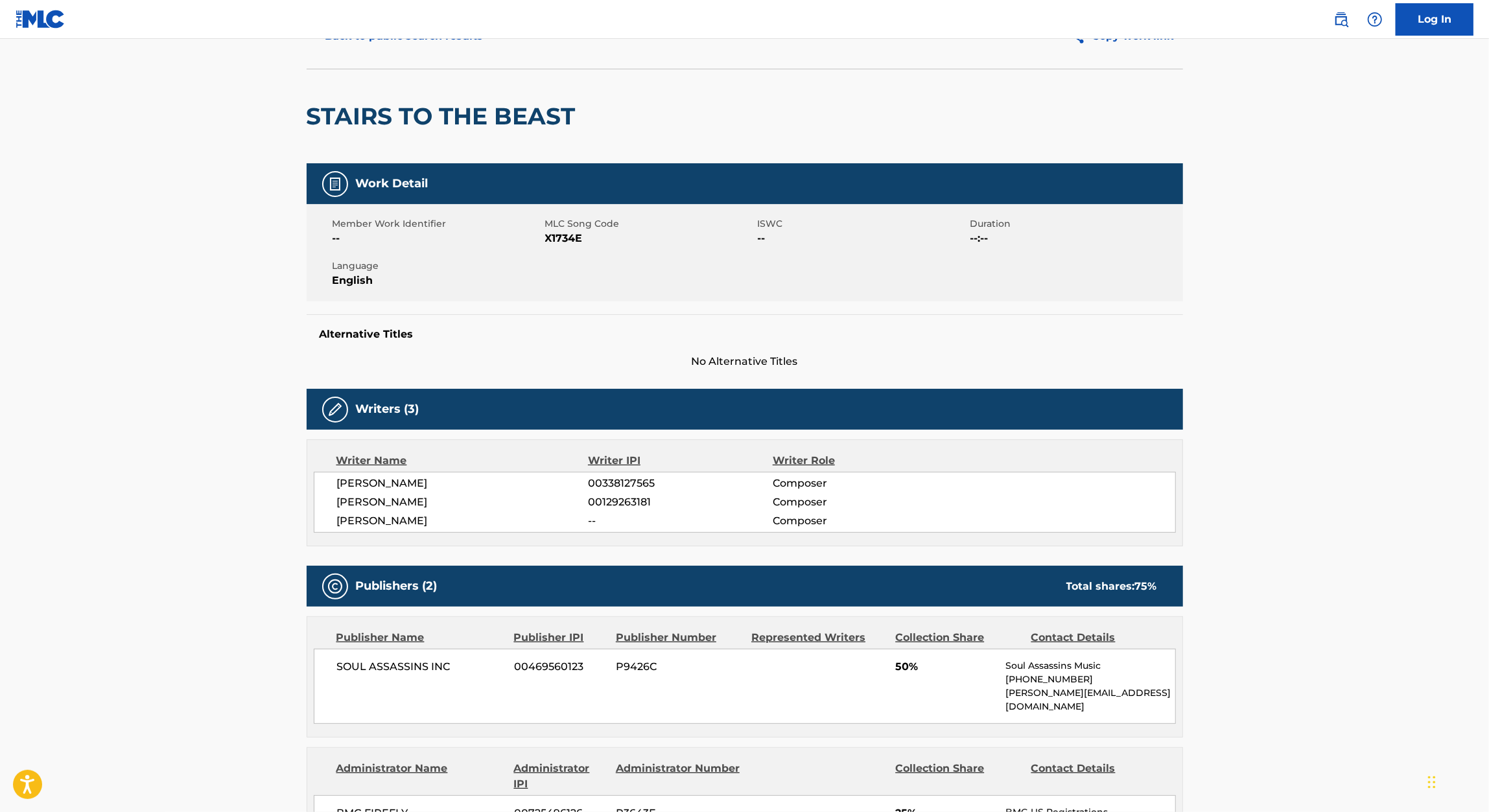
scroll to position [54, 0]
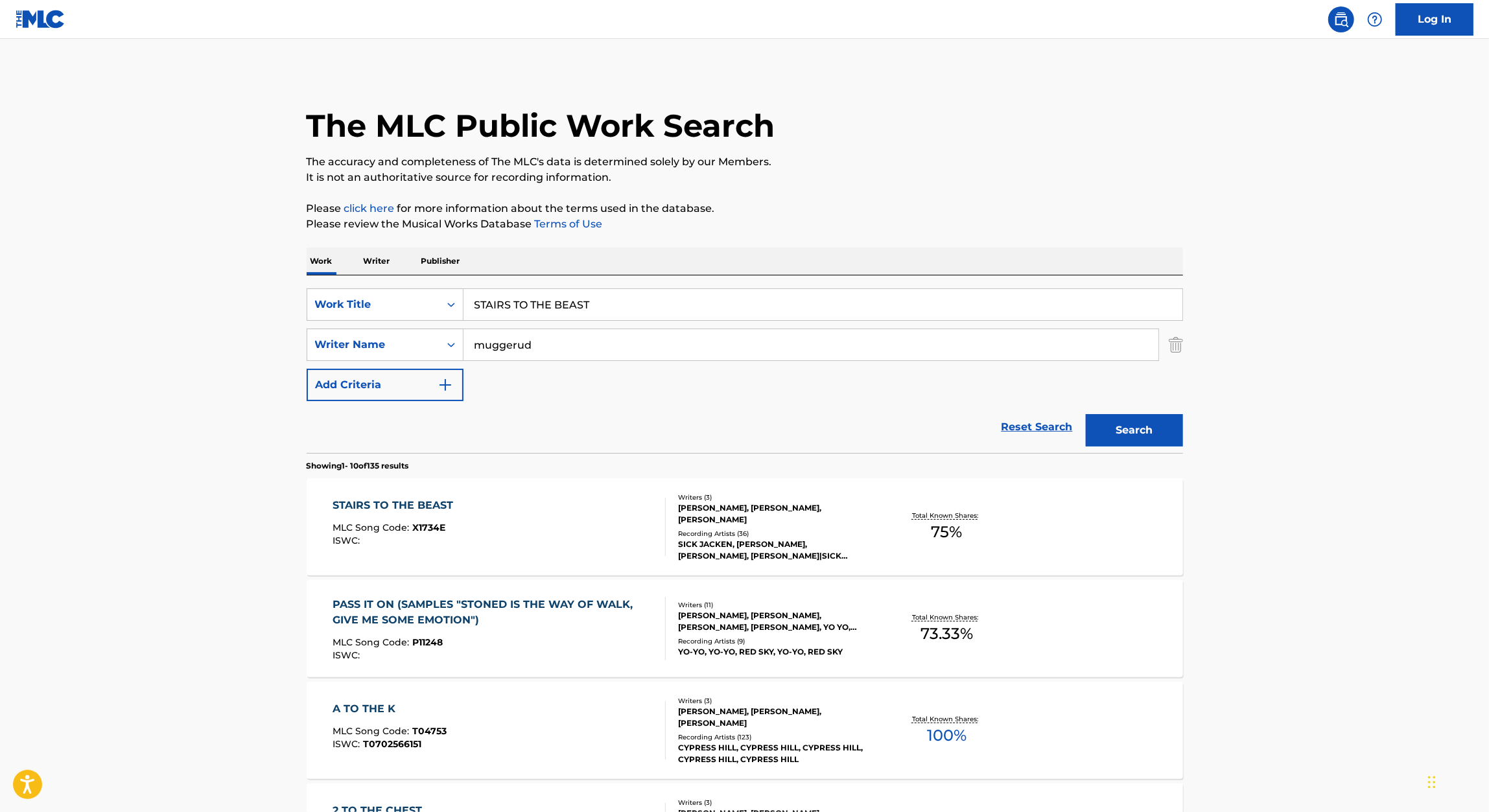
click at [548, 300] on input "STAIRS TO THE BEAST" at bounding box center [823, 304] width 719 height 31
paste input "BLACK SHIPS"
type input "BLACK SHIPS"
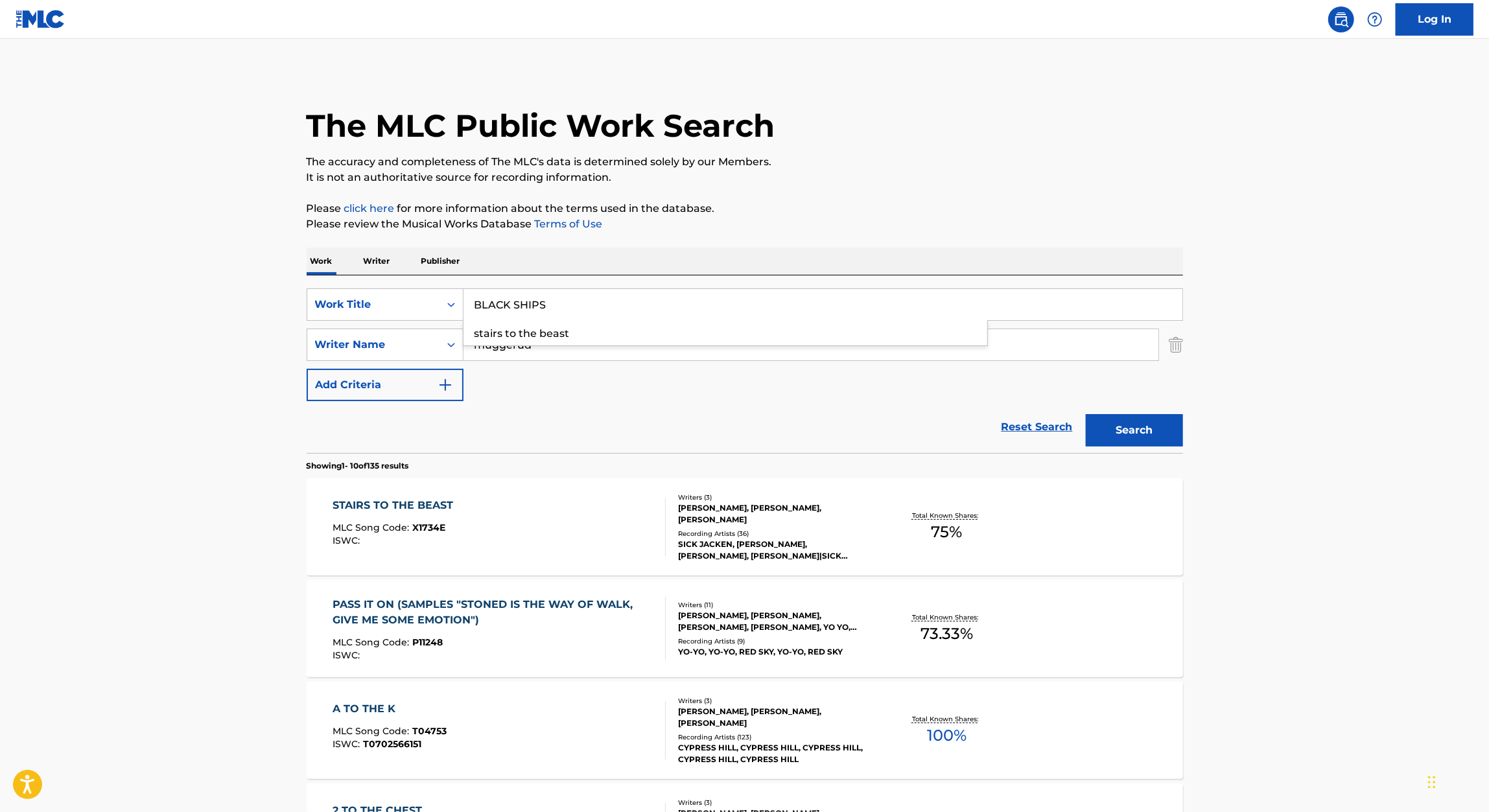
click at [808, 257] on div "Work Writer Publisher" at bounding box center [744, 261] width 876 height 27
click at [1144, 430] on button "Search" at bounding box center [1134, 430] width 97 height 32
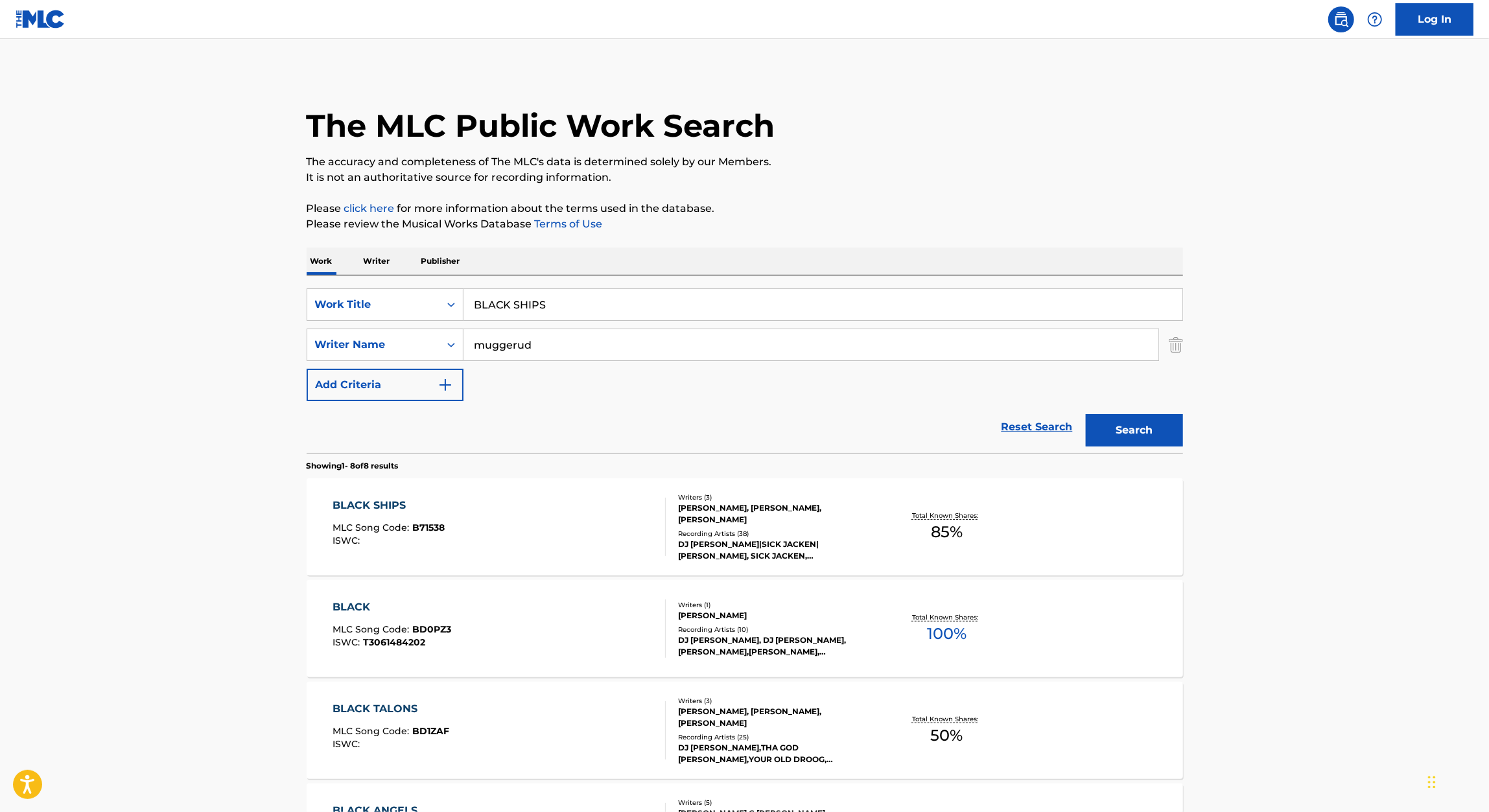
click at [387, 508] on div "BLACK SHIPS" at bounding box center [388, 506] width 112 height 15
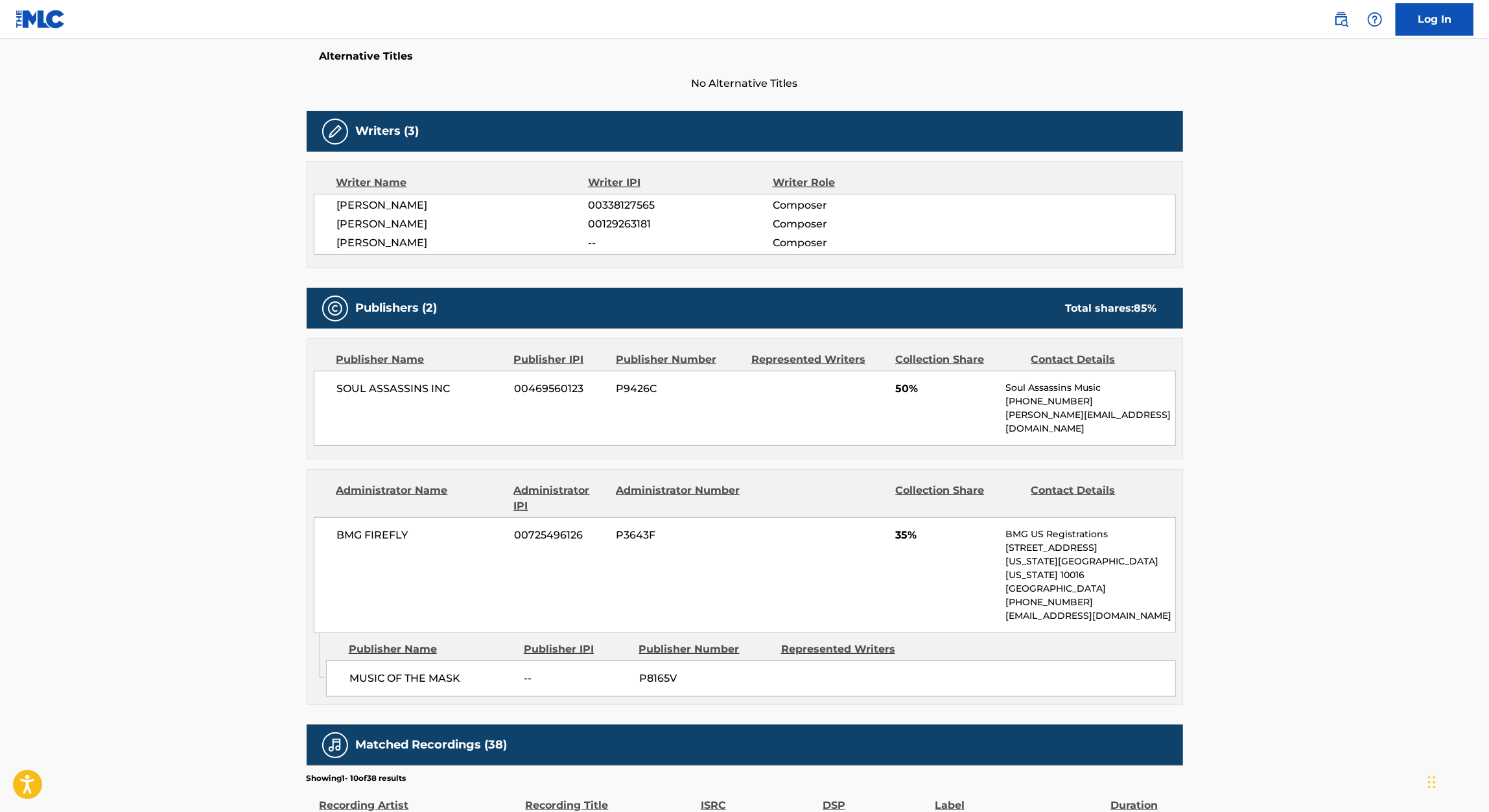
scroll to position [361, 0]
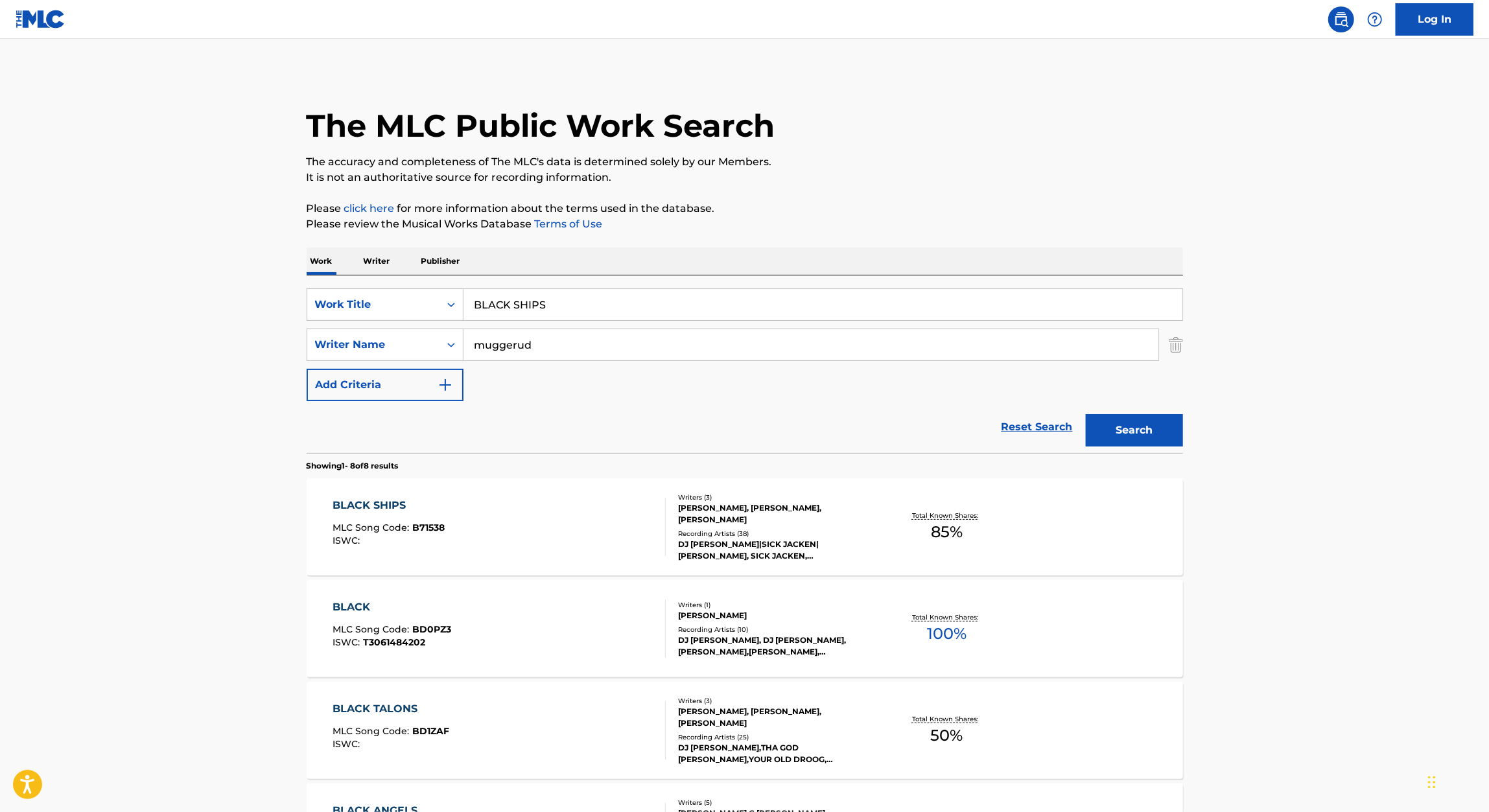
click at [529, 295] on input "BLACK SHIPS" at bounding box center [823, 304] width 719 height 31
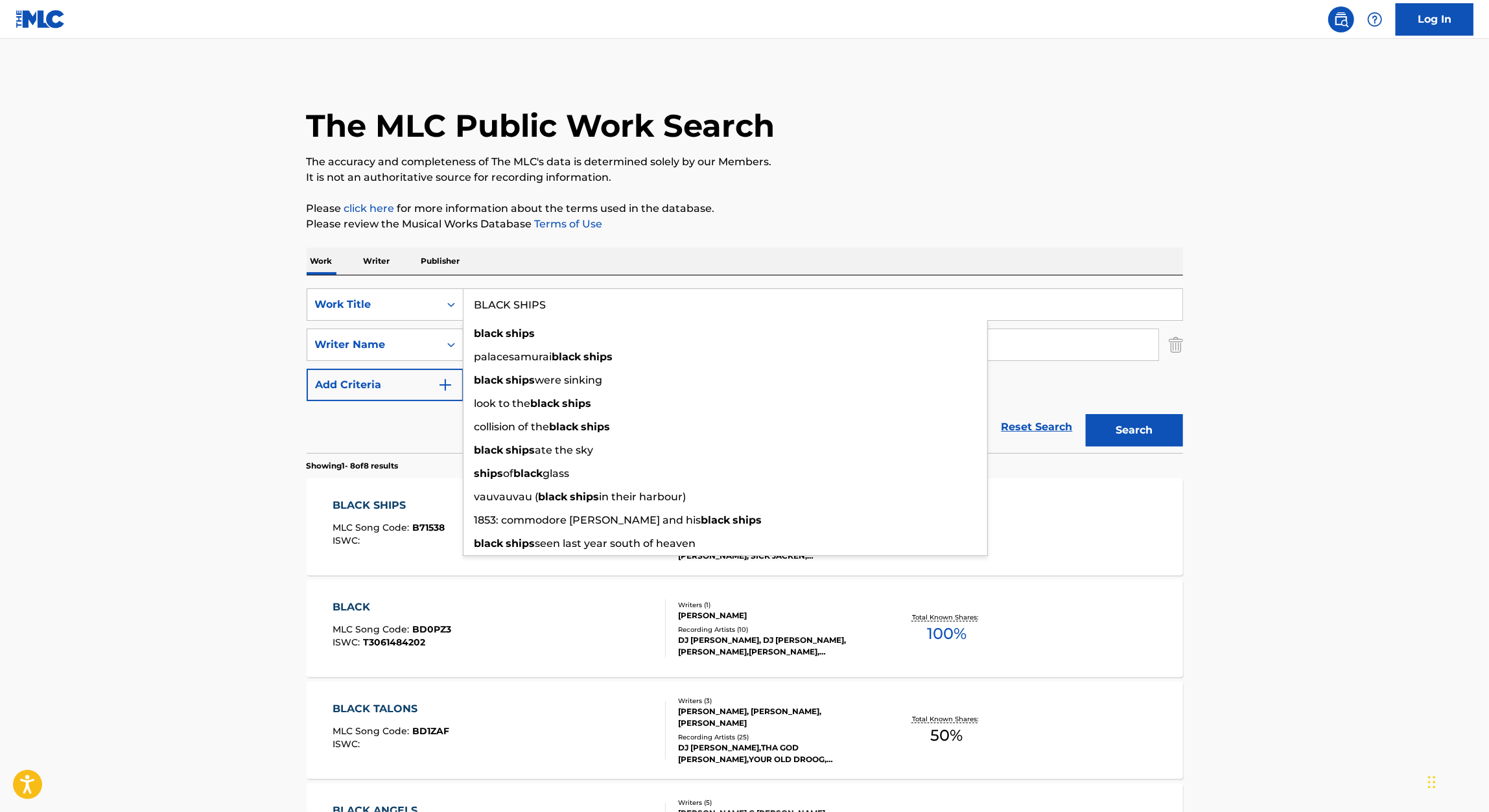
paste input "REBEL ANGEL"
type input "REBEL ANGEL"
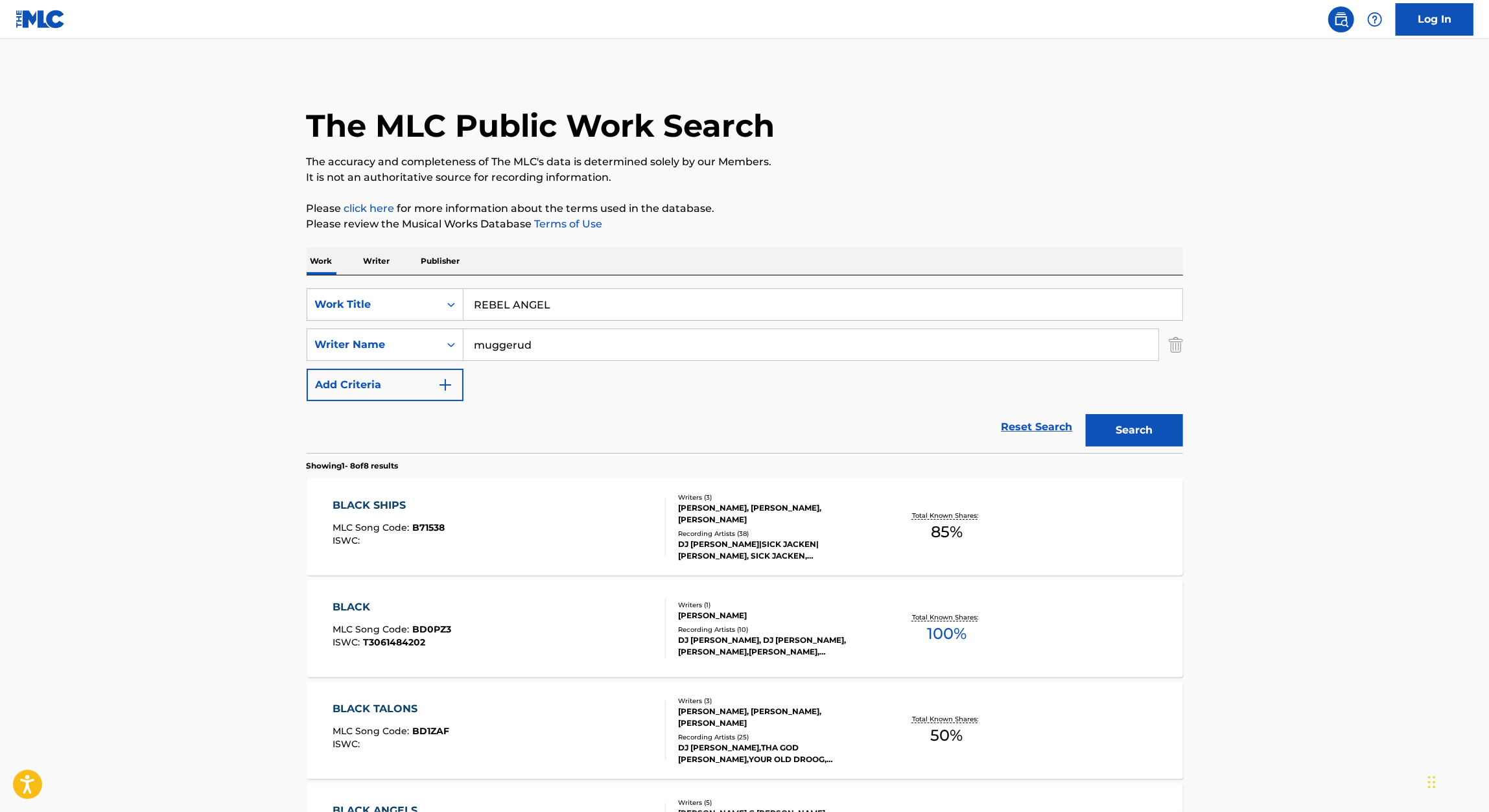
click at [1008, 233] on div "The MLC Public Work Search The accuracy and completeness of The MLC's data is d…" at bounding box center [745, 710] width 908 height 1277
click at [1142, 412] on div "Search" at bounding box center [1131, 427] width 104 height 52
click at [1142, 416] on button "Search" at bounding box center [1134, 430] width 97 height 32
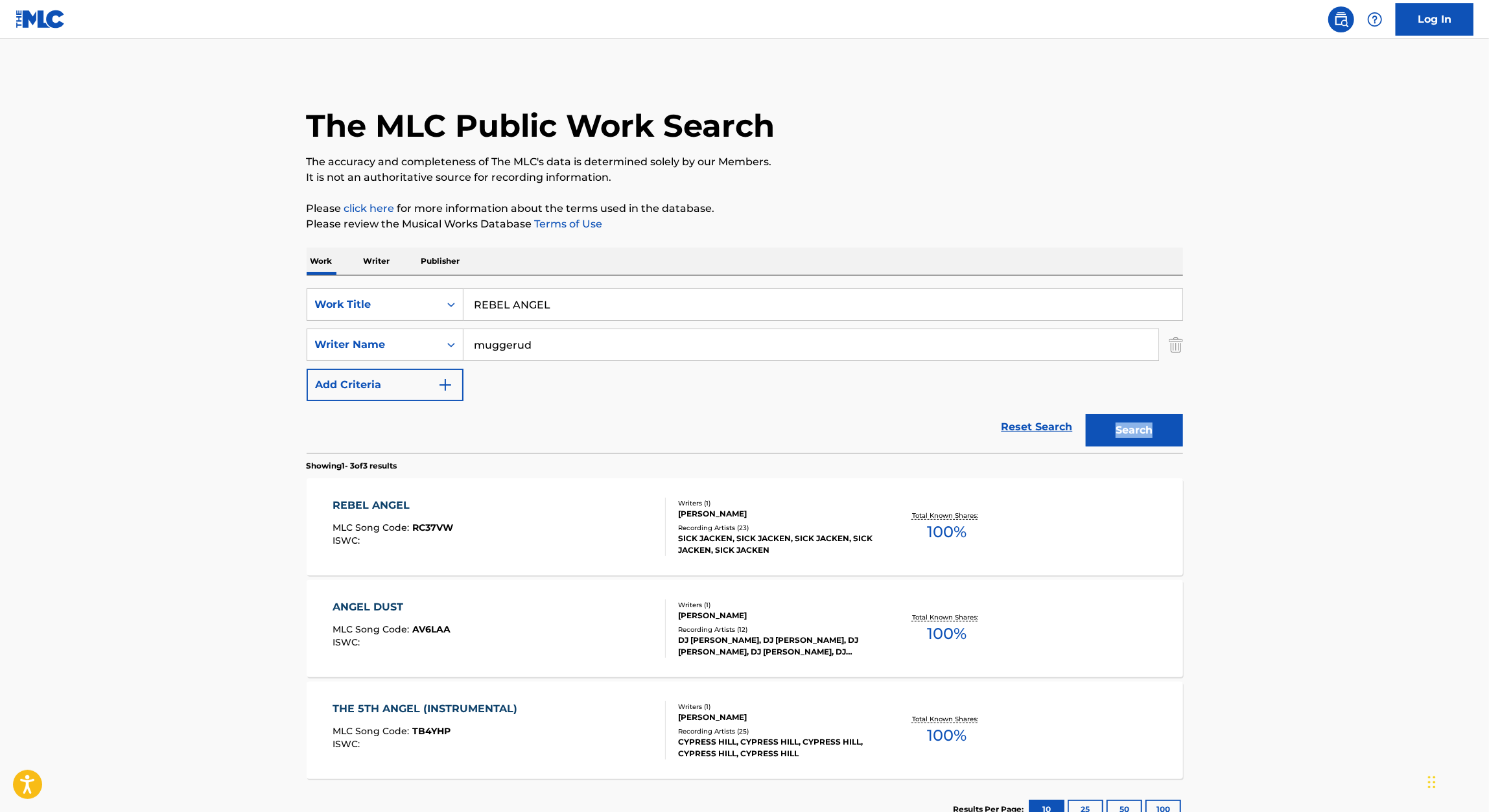
scroll to position [96, 0]
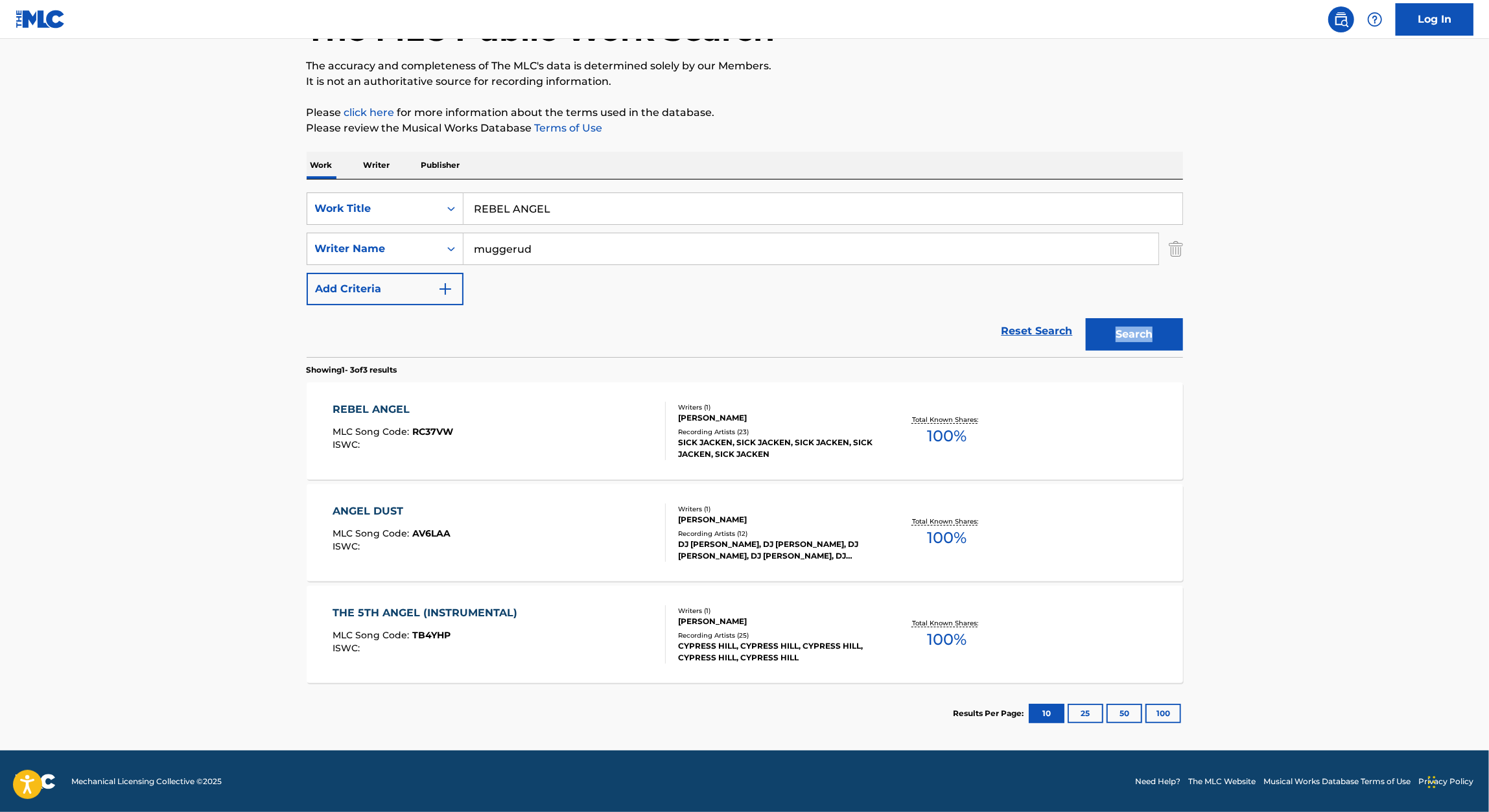
click at [516, 425] on div "REBEL ANGEL MLC Song Code : RC37VW ISWC :" at bounding box center [499, 431] width 333 height 58
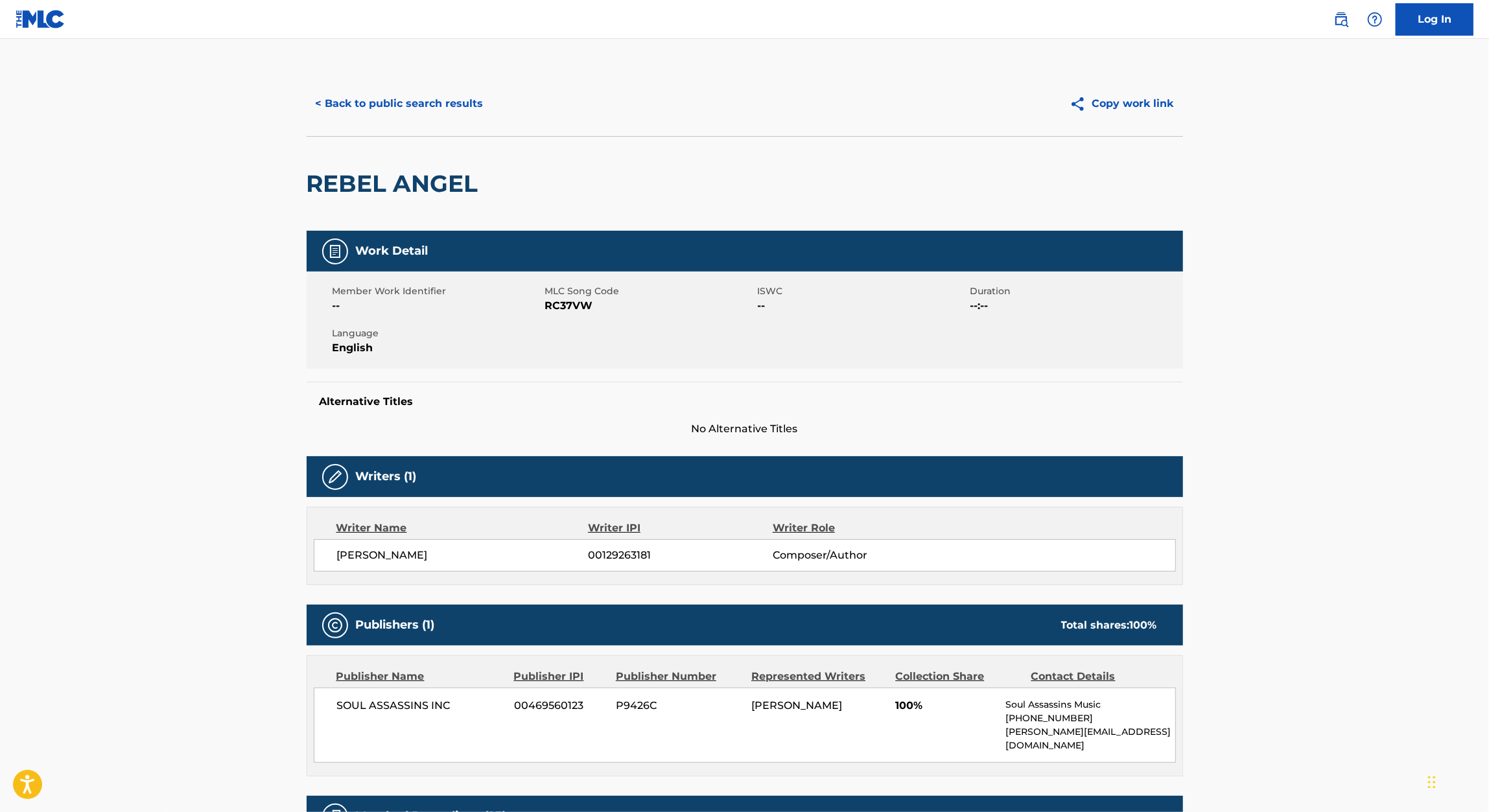
scroll to position [22, 0]
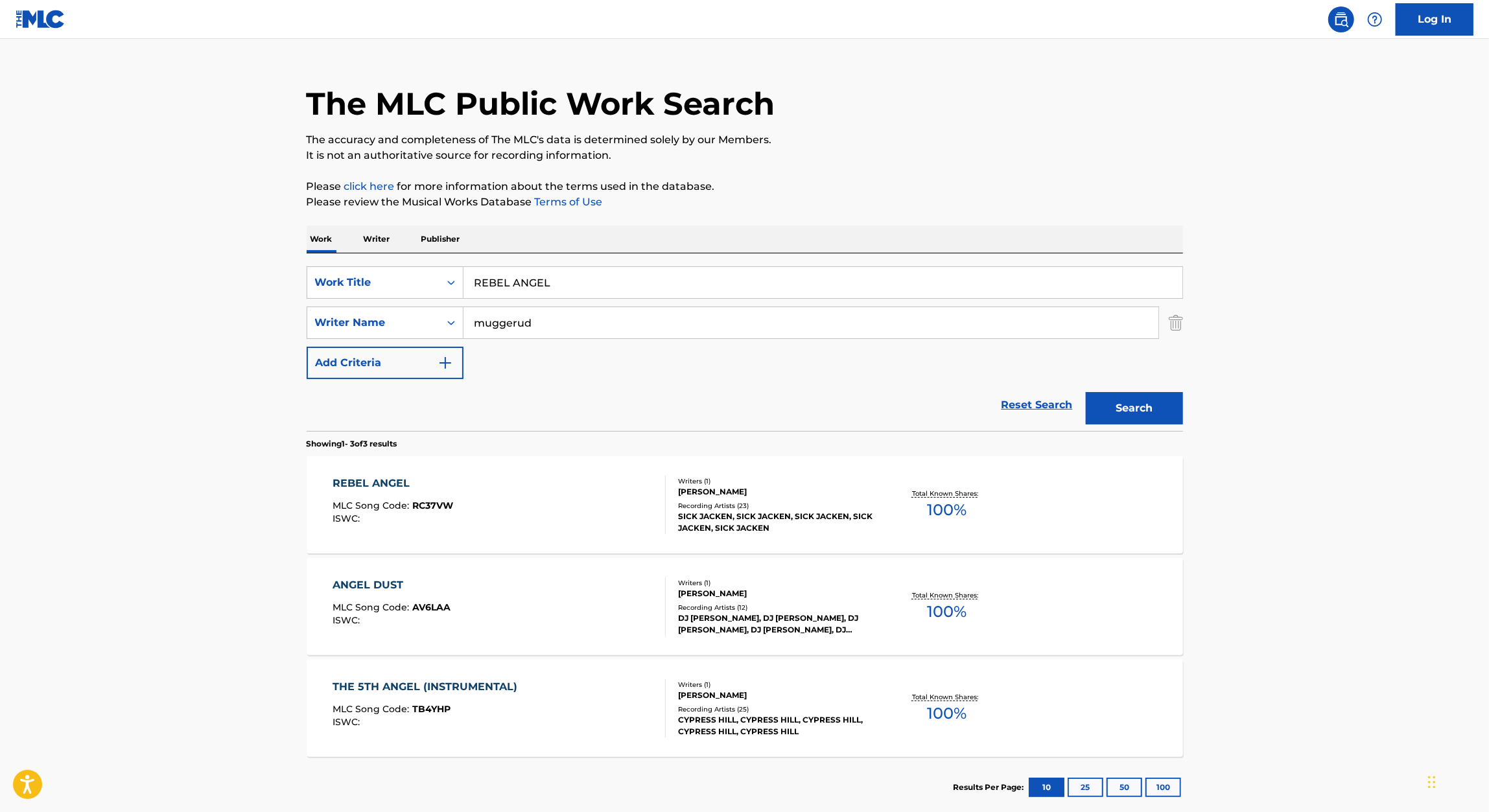
click at [542, 283] on input "REBEL ANGEL" at bounding box center [823, 283] width 719 height 31
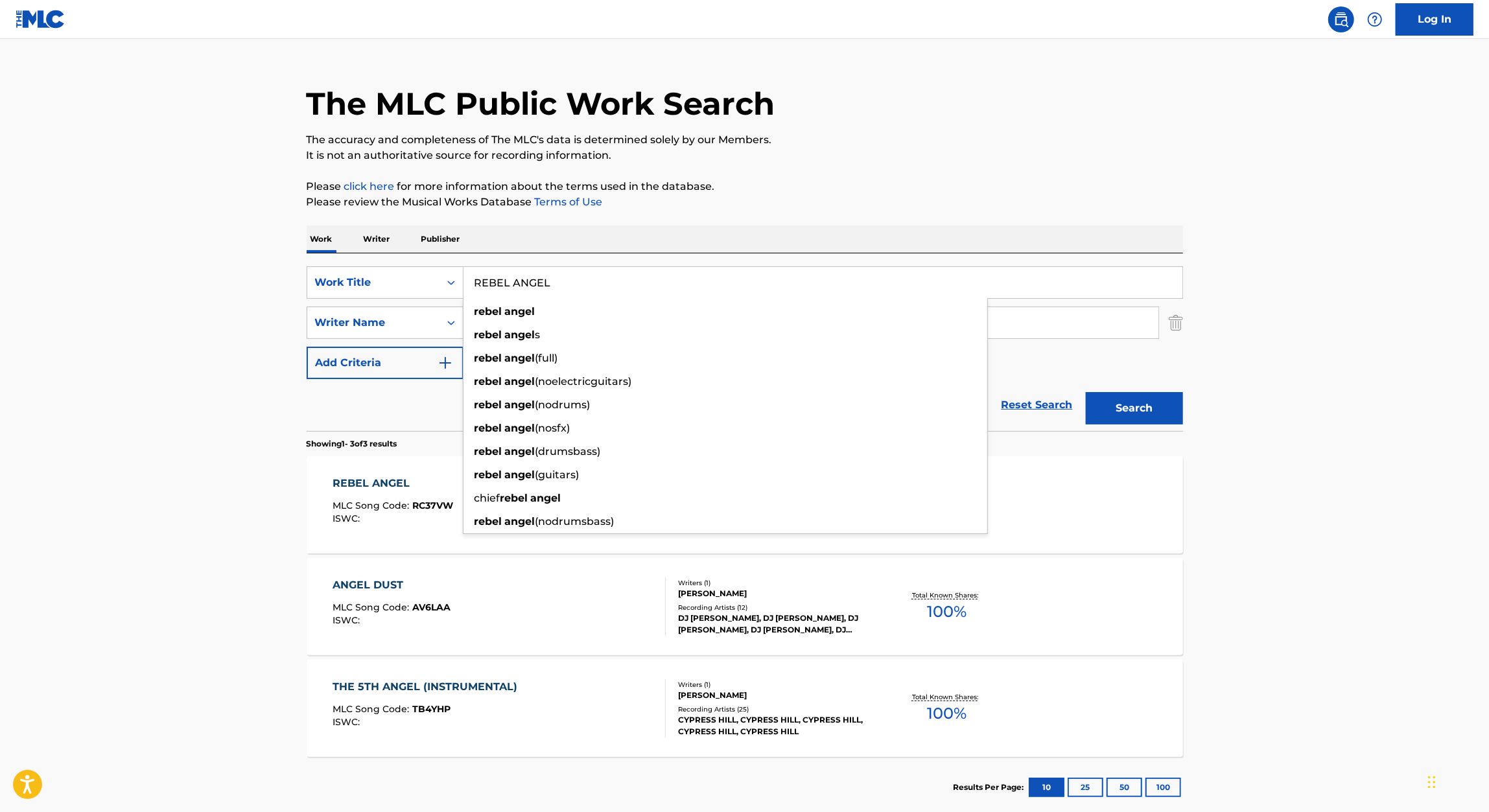
paste input "SILENT CRIMES"
type input "SILENT CRIMES"
click at [783, 238] on div "Work Writer Publisher" at bounding box center [744, 239] width 876 height 27
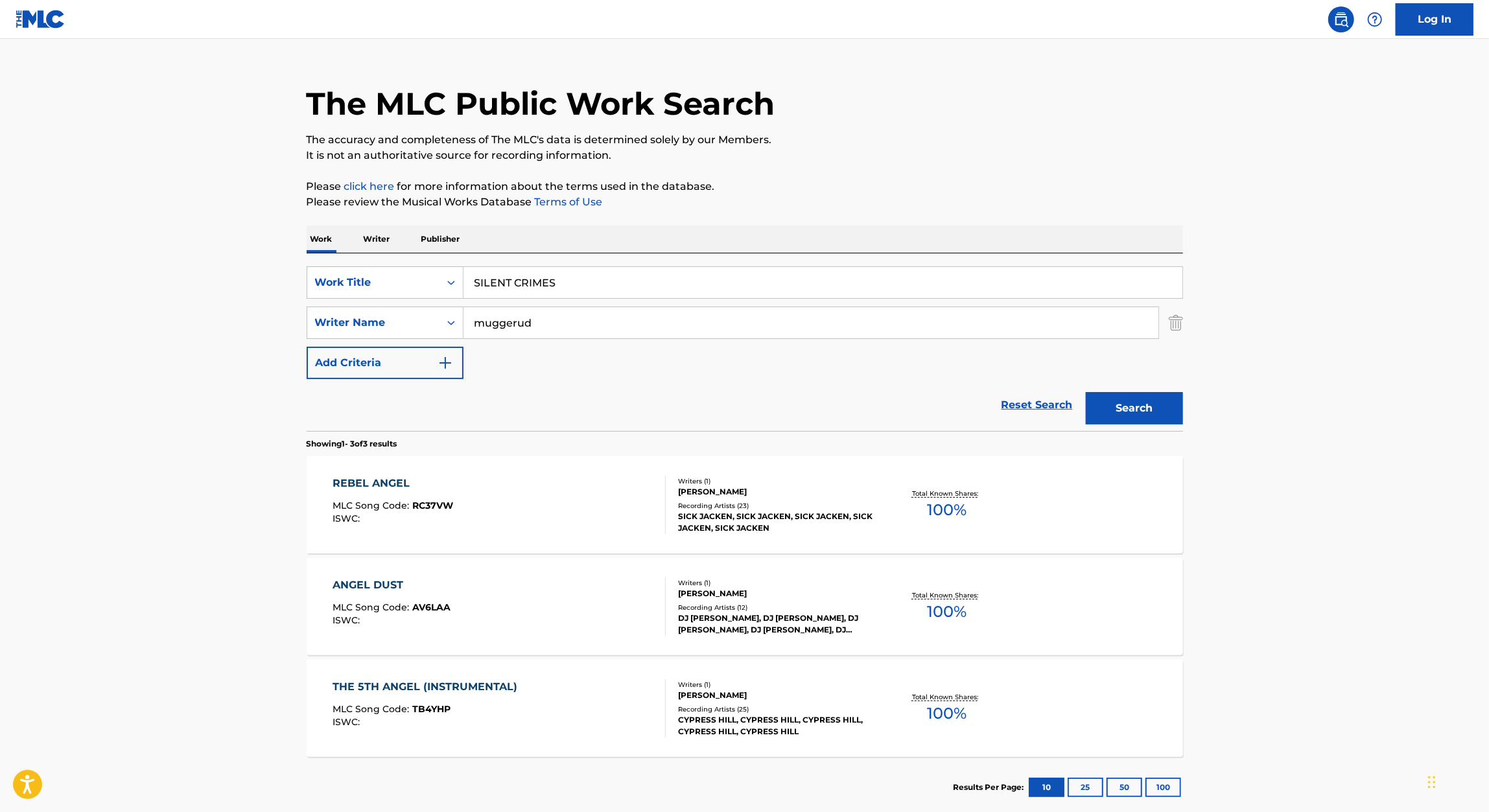
click at [1129, 403] on button "Search" at bounding box center [1134, 408] width 97 height 32
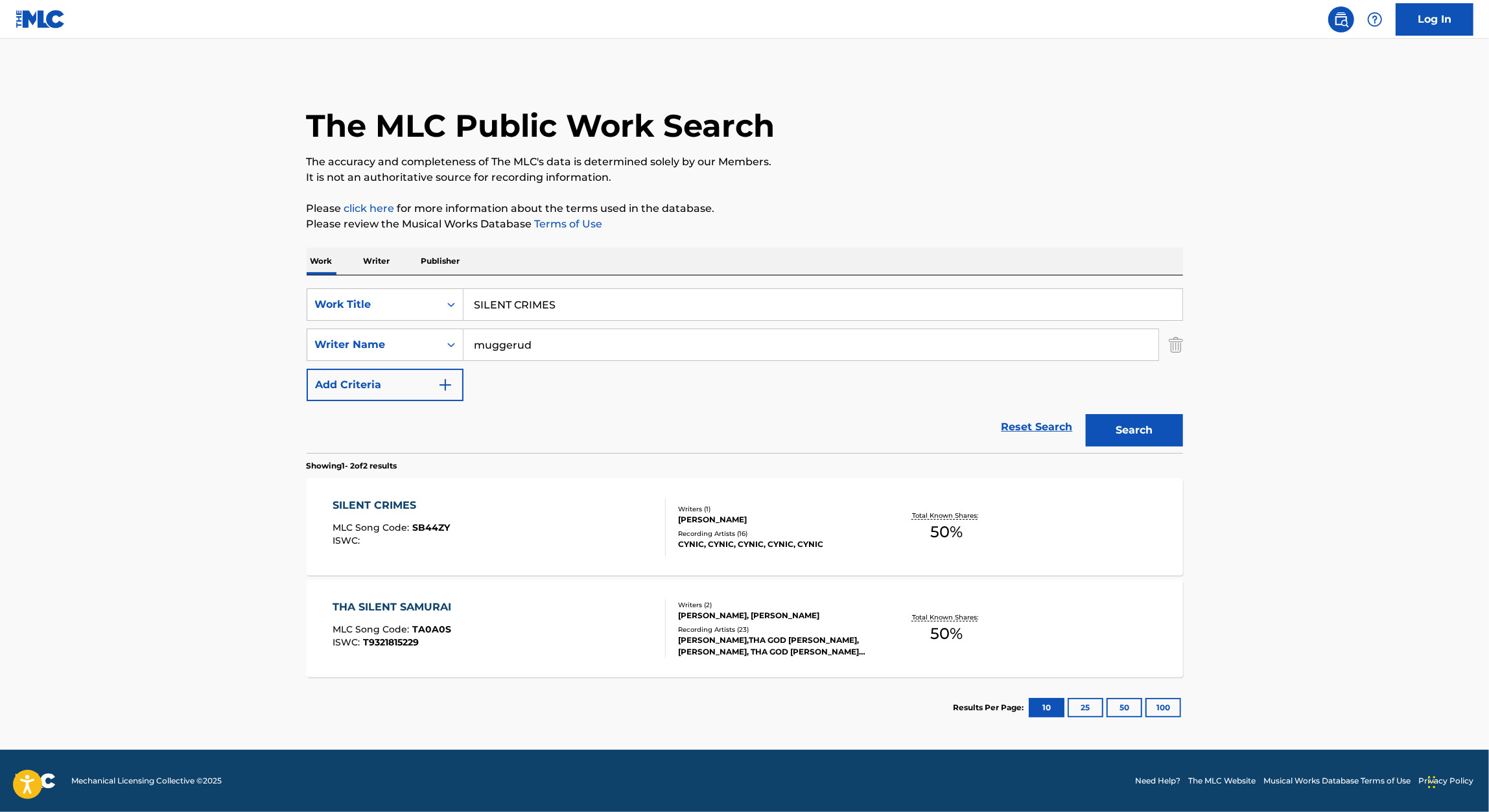
click at [601, 532] on div "SILENT CRIMES MLC Song Code : SB44ZY ISWC :" at bounding box center [499, 527] width 333 height 58
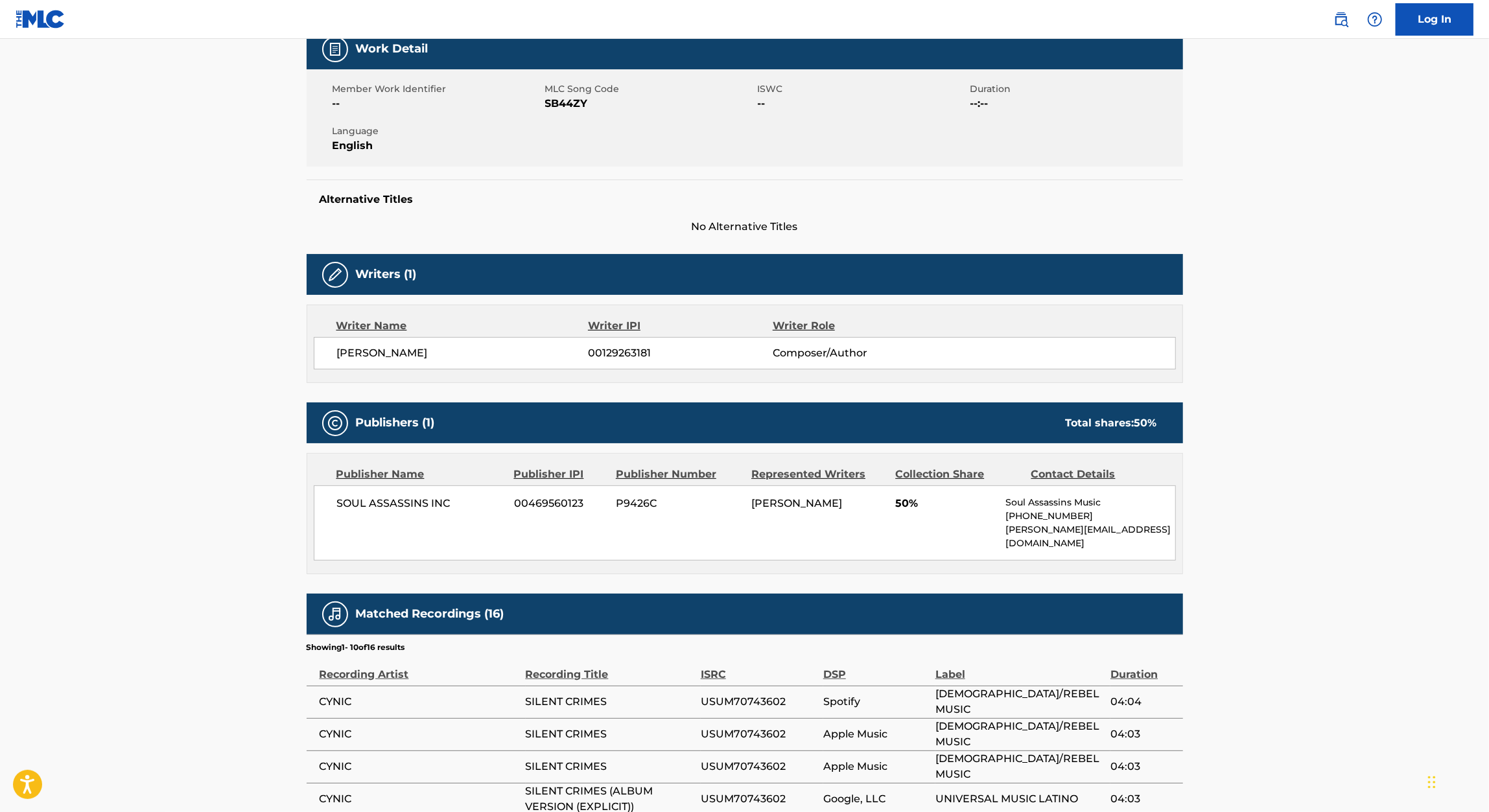
scroll to position [134, 0]
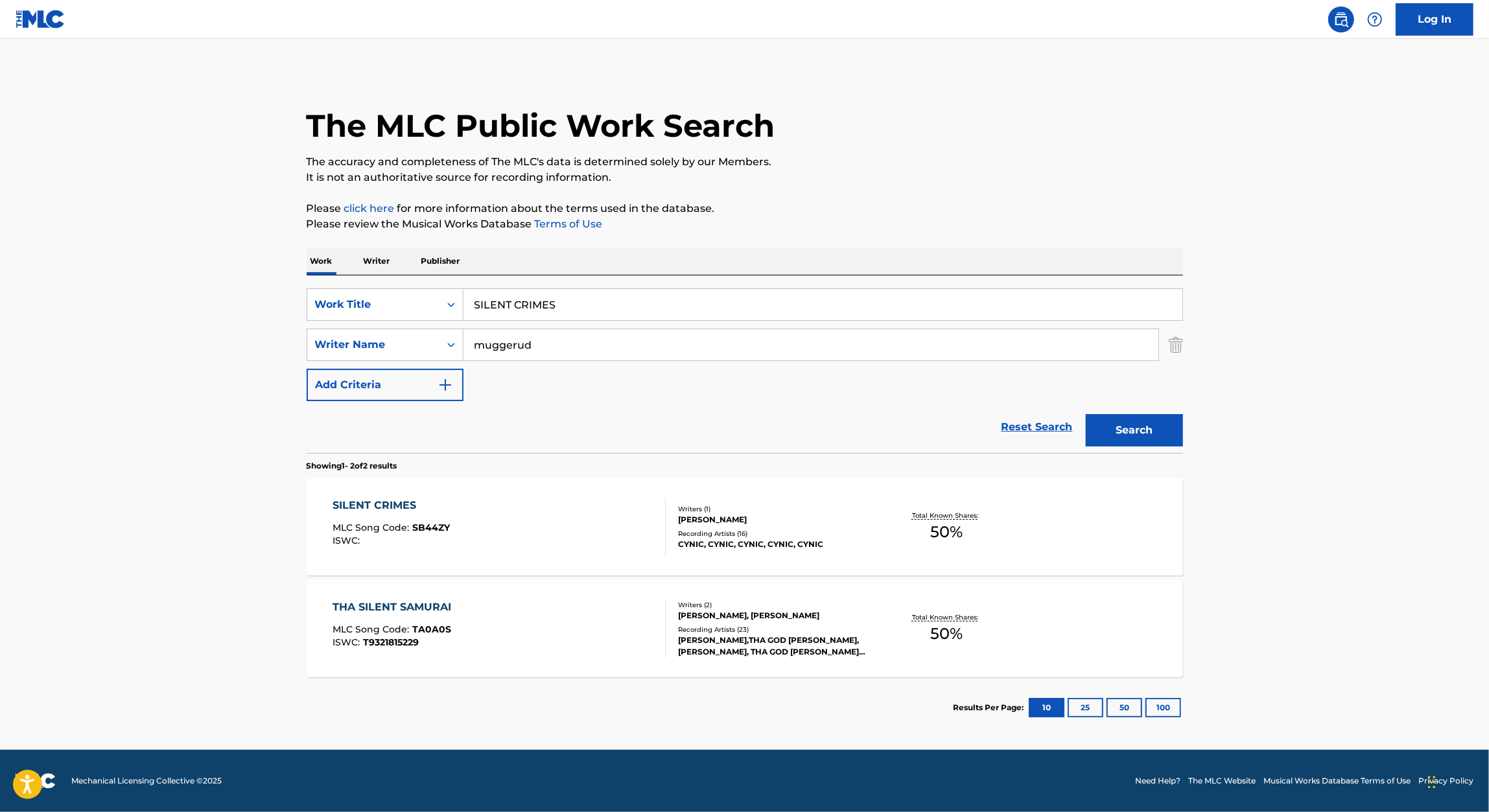
click at [526, 302] on input "SILENT CRIMES" at bounding box center [823, 304] width 719 height 31
click at [525, 302] on input "SILENT CRIMES" at bounding box center [823, 304] width 719 height 31
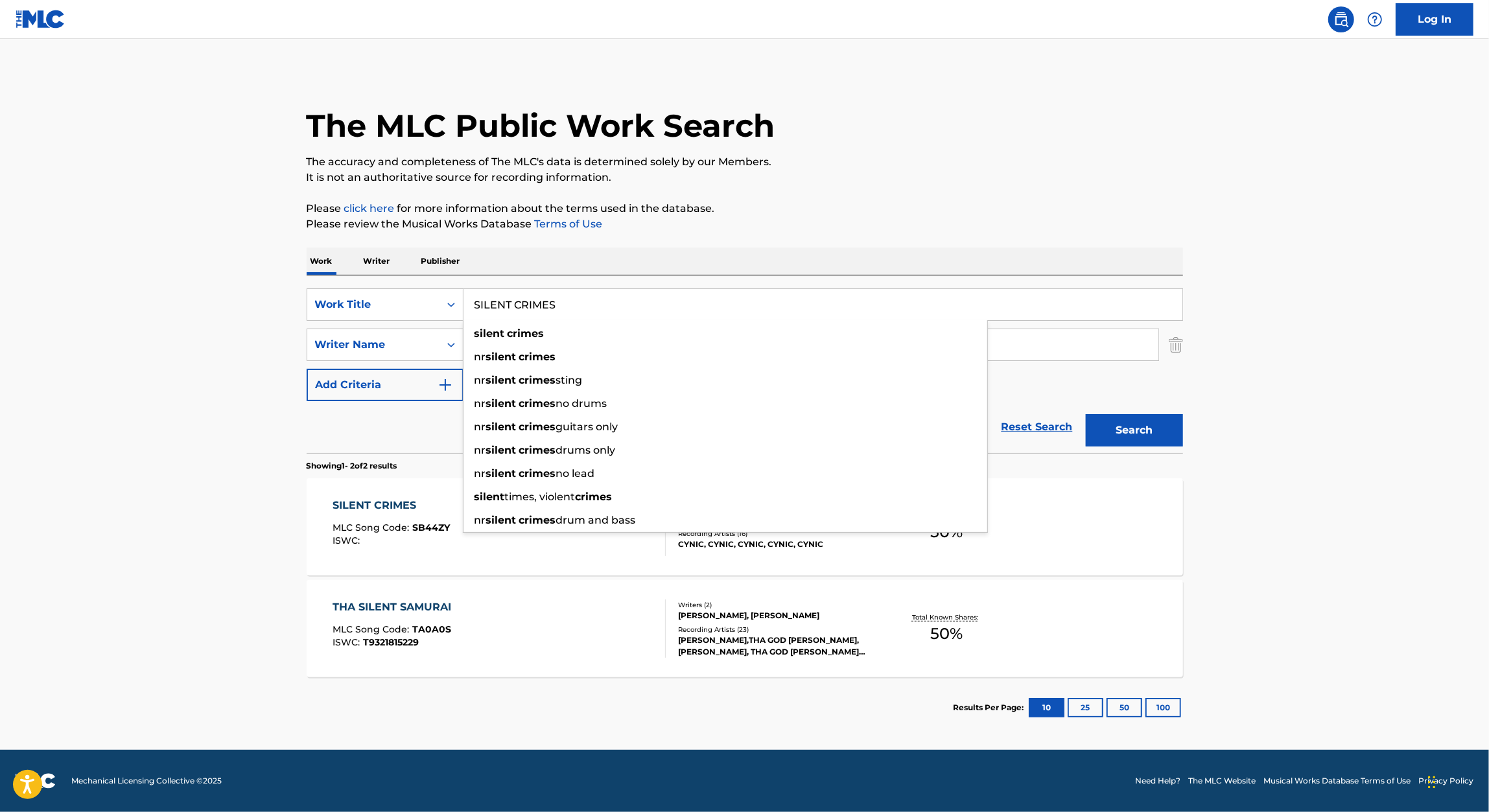
paste input "OPENING"
type input "OPENING"
click at [1049, 235] on div "The MLC Public Work Search The accuracy and completeness of The MLC's data is d…" at bounding box center [745, 404] width 908 height 667
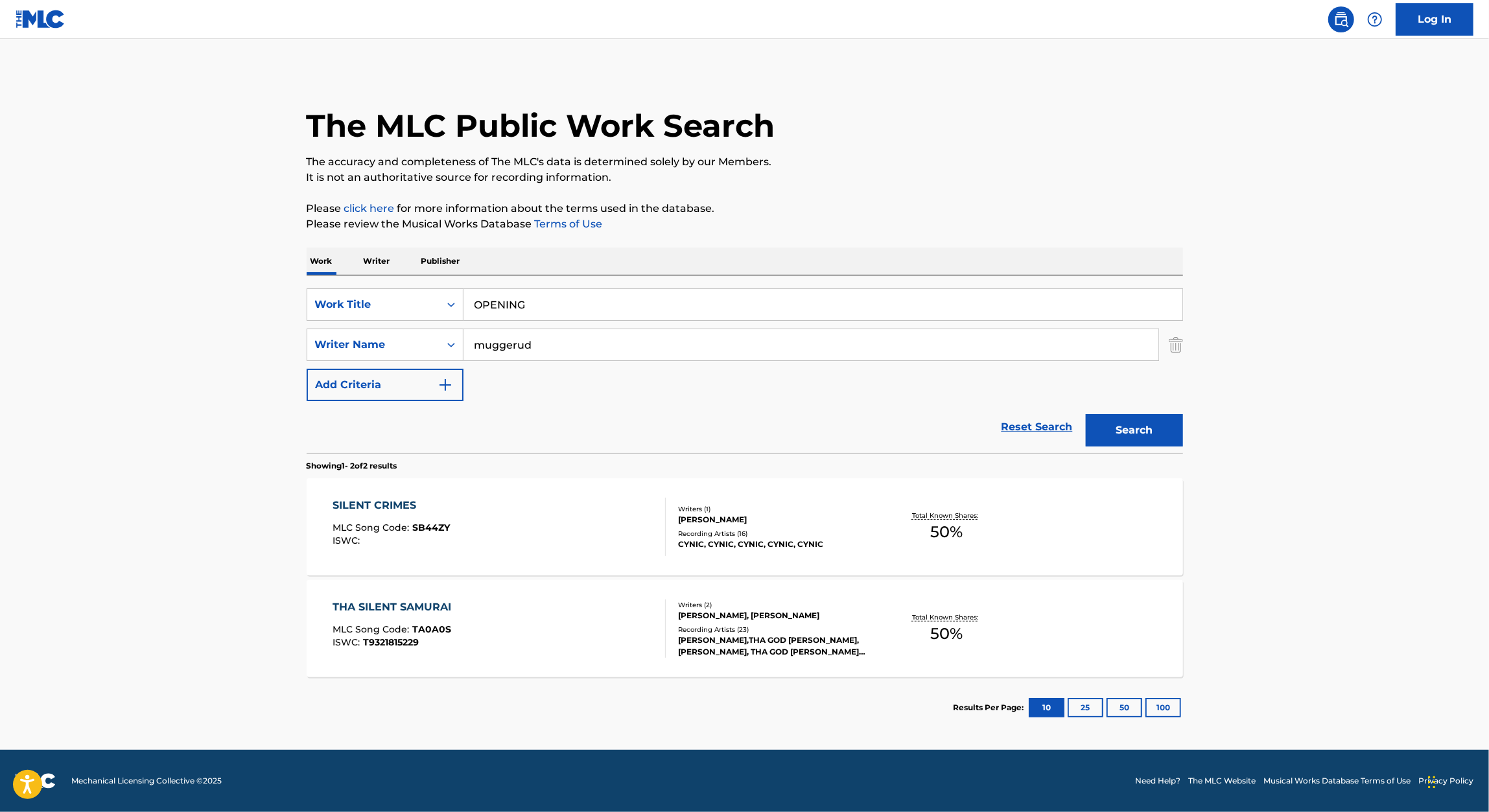
click at [1147, 451] on div "Search" at bounding box center [1131, 427] width 104 height 52
click at [1148, 442] on button "Search" at bounding box center [1134, 430] width 97 height 32
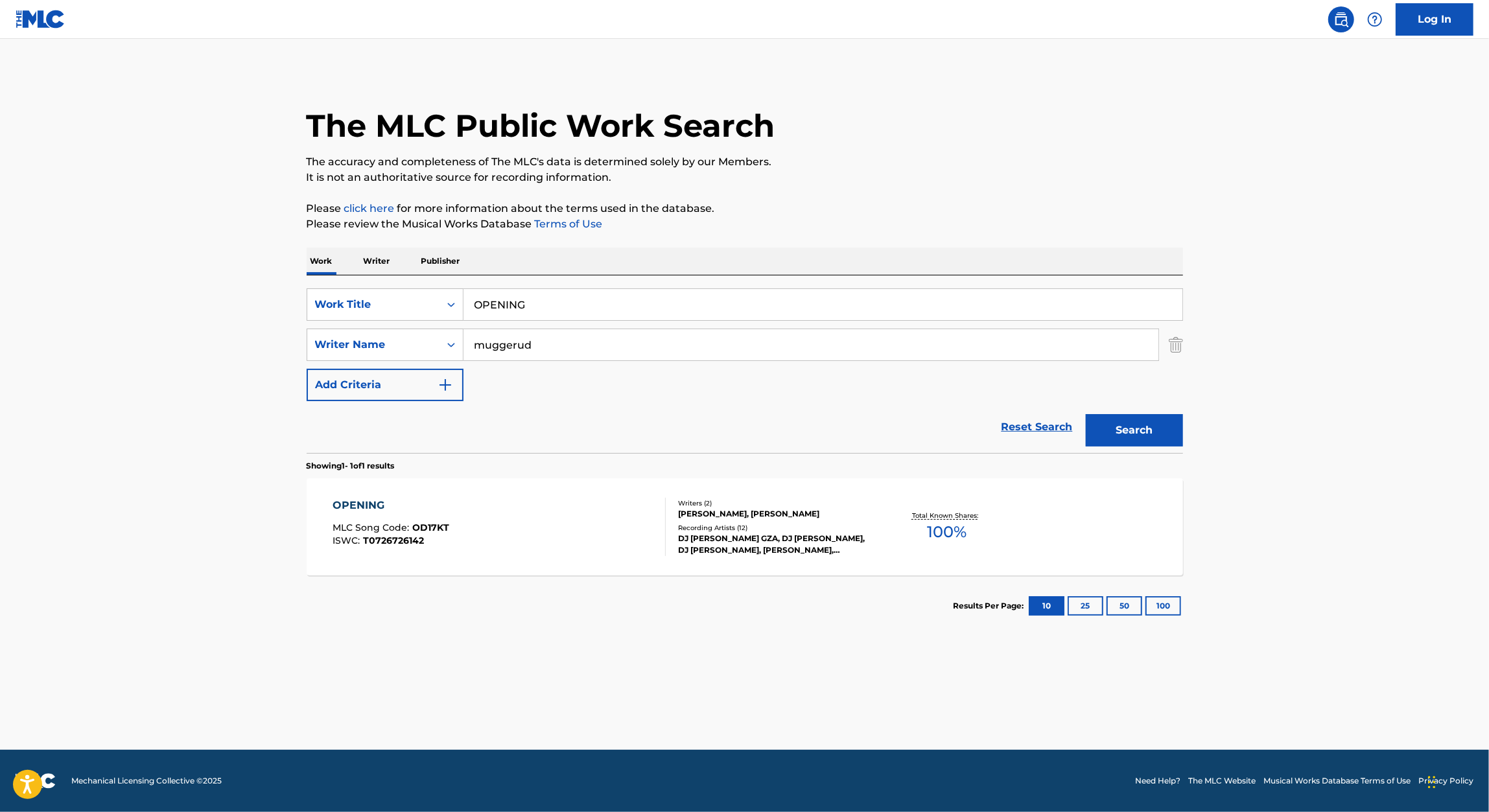
click at [367, 502] on div "OPENING" at bounding box center [390, 506] width 117 height 15
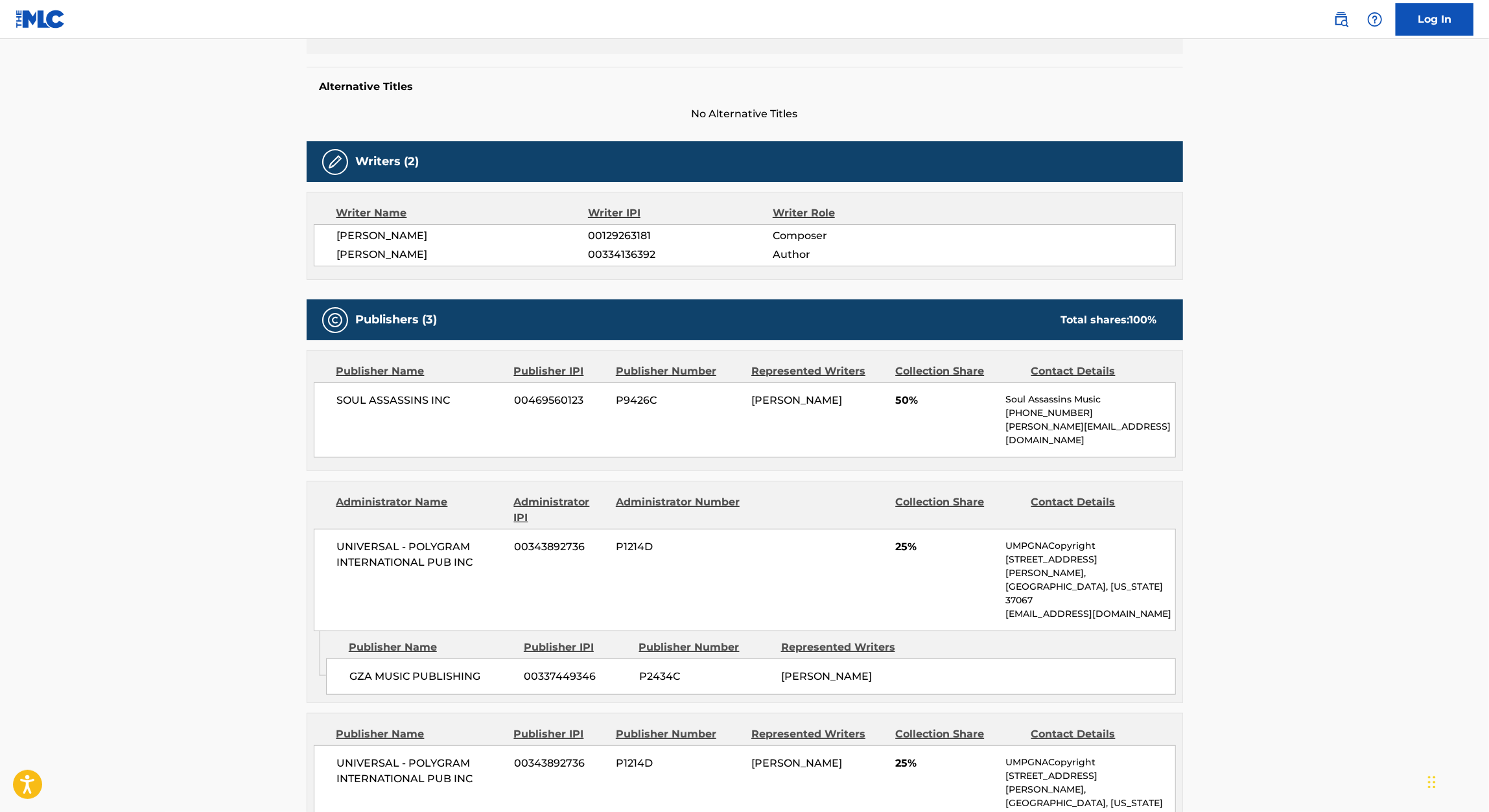
scroll to position [312, 0]
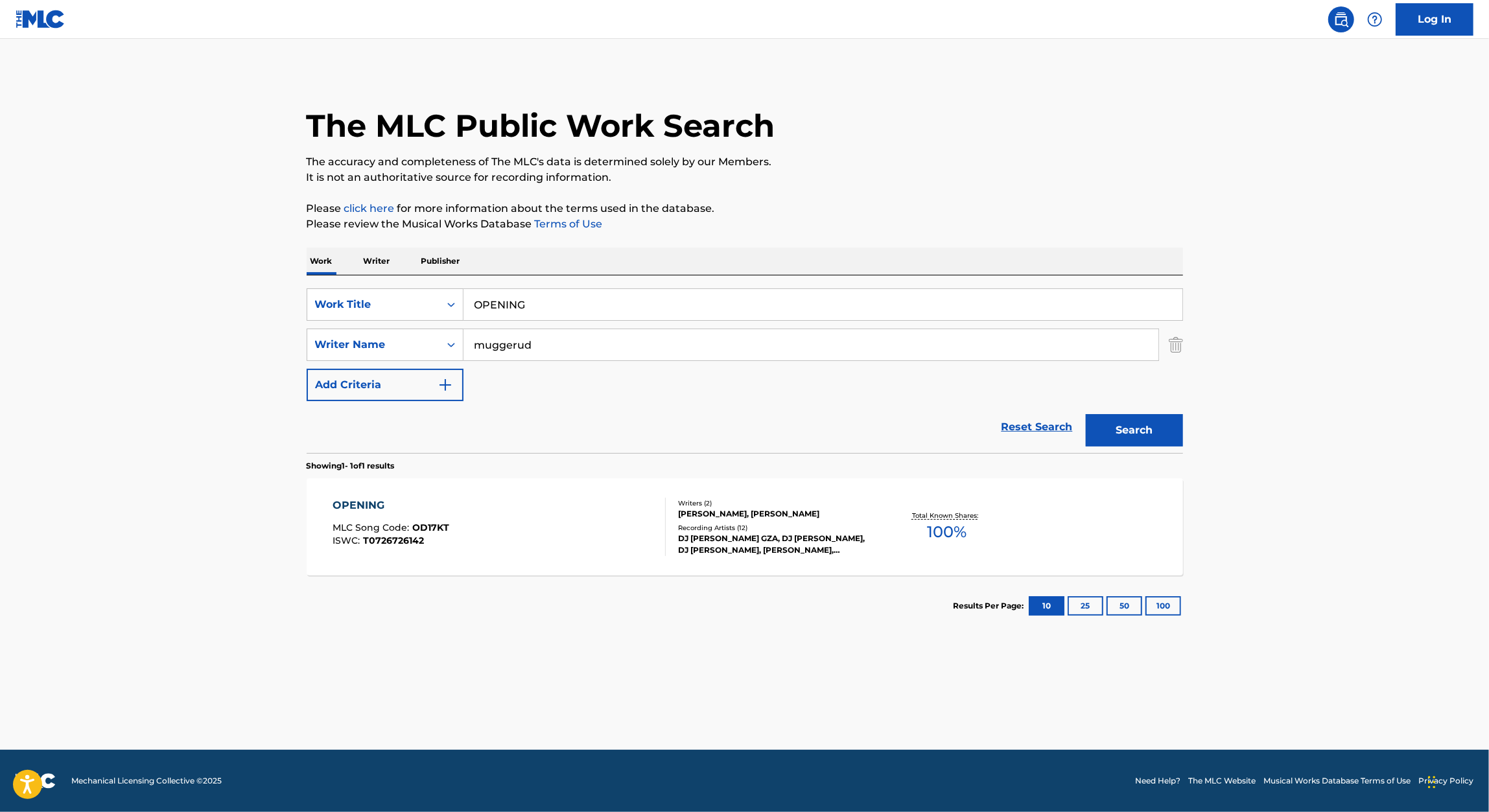
click at [550, 297] on input "OPENING" at bounding box center [823, 304] width 719 height 31
paste input "THOSE THAT'S BOUT IT"
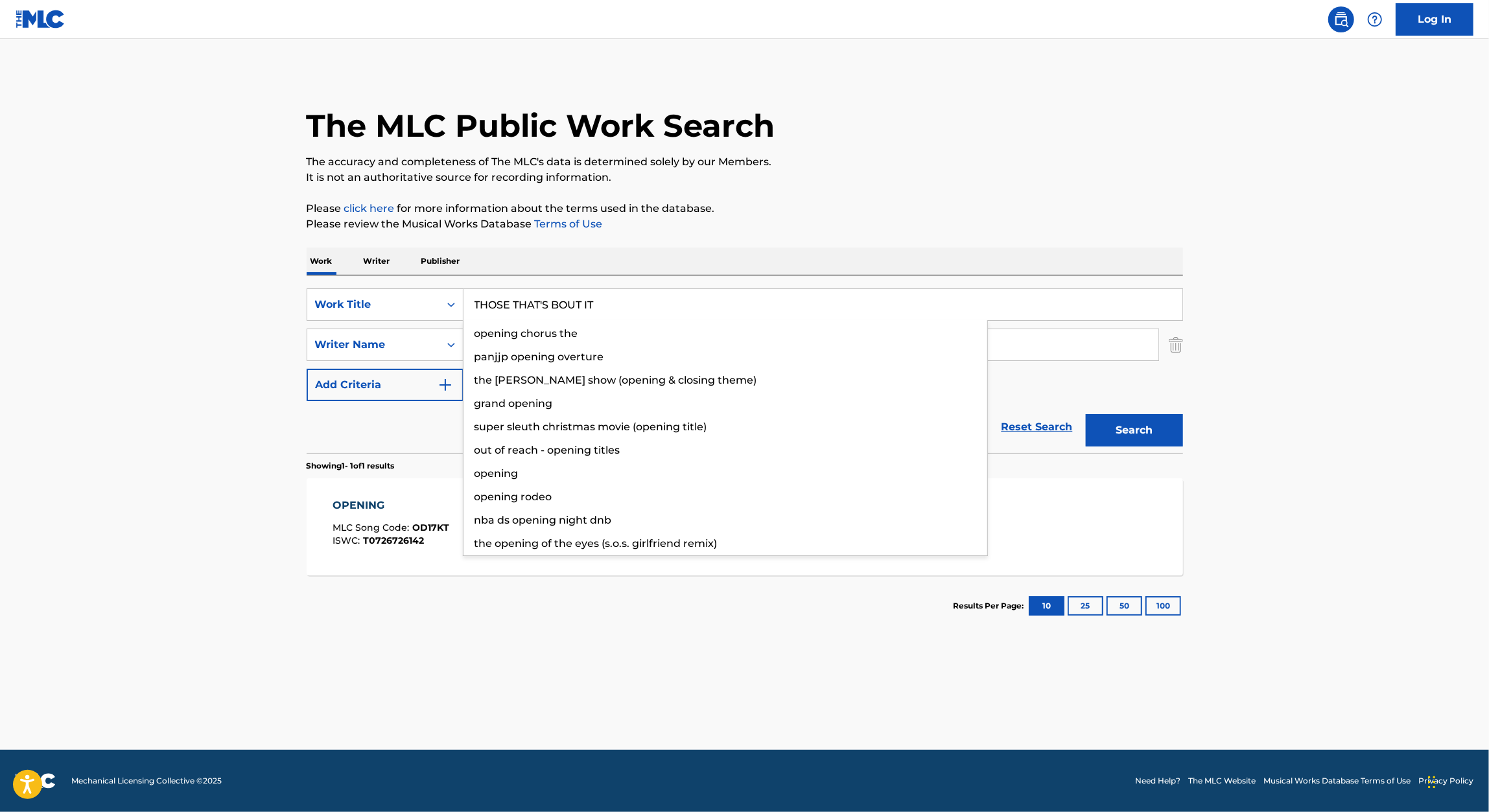
type input "THOSE THAT'S BOUT IT"
click at [835, 219] on p "Please review the Musical Works Database Terms of Use" at bounding box center [744, 224] width 876 height 15
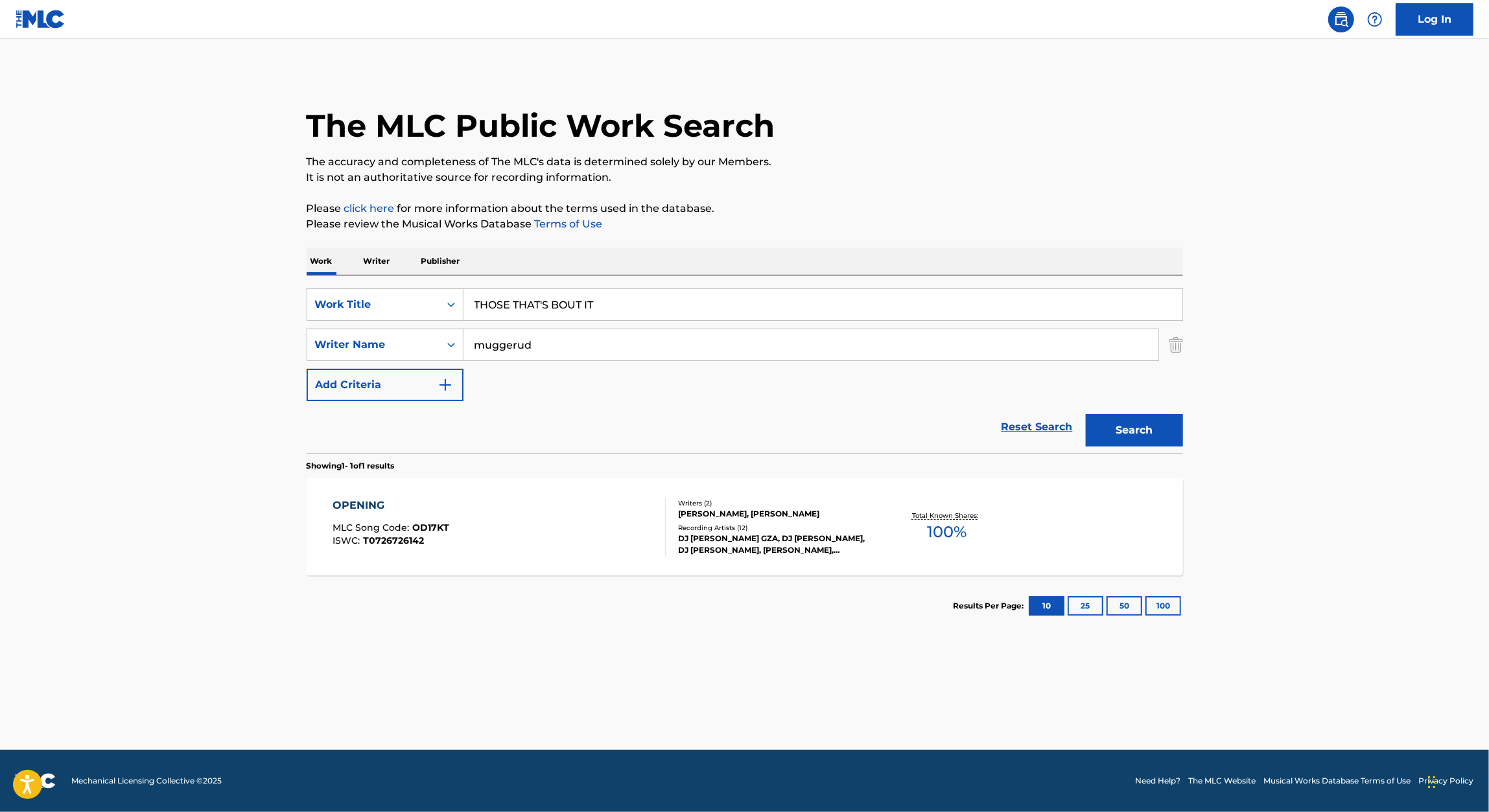
click at [1116, 435] on button "Search" at bounding box center [1134, 430] width 97 height 32
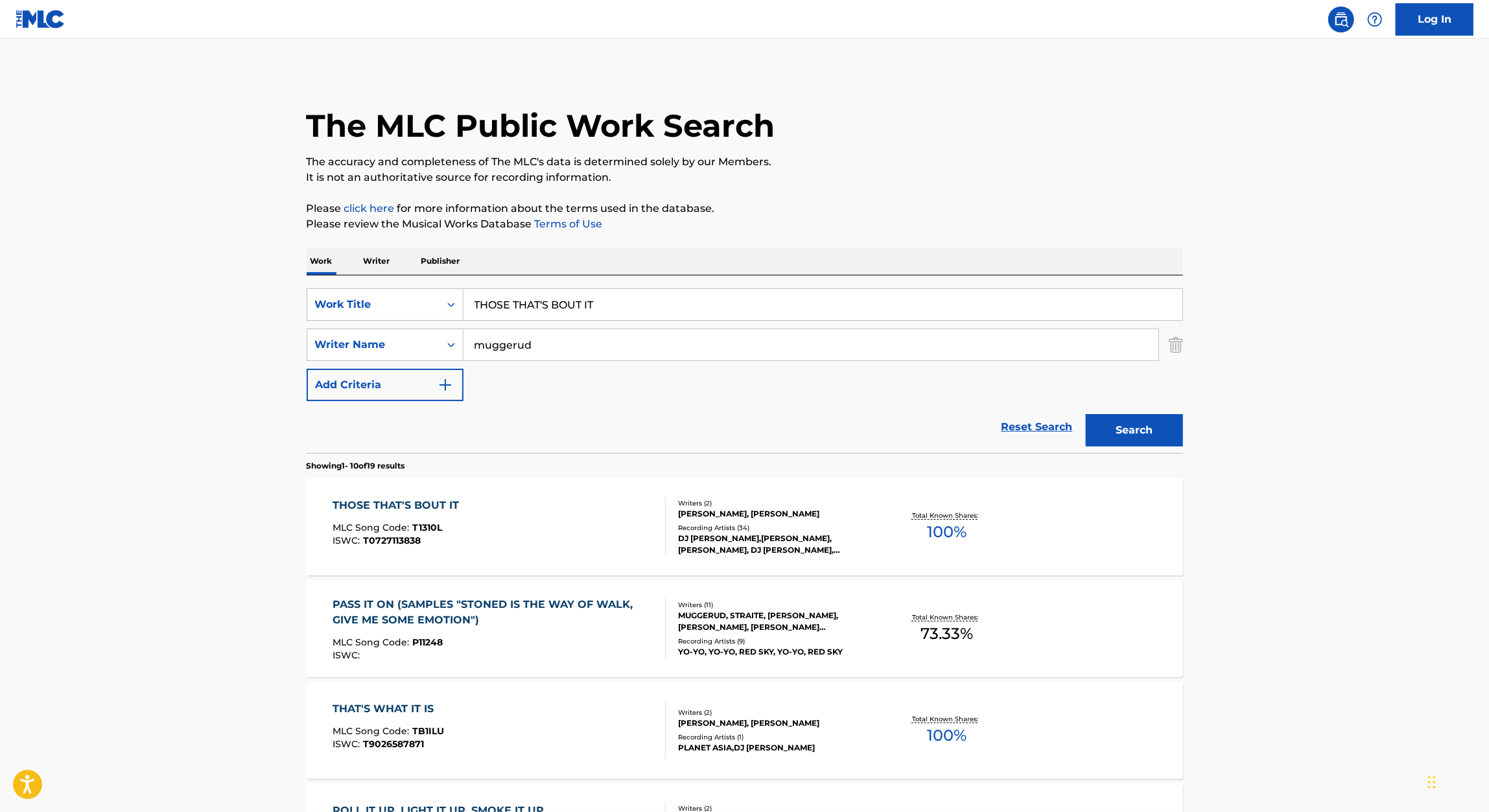
click at [394, 505] on div "THOSE THAT'S BOUT IT" at bounding box center [399, 506] width 133 height 15
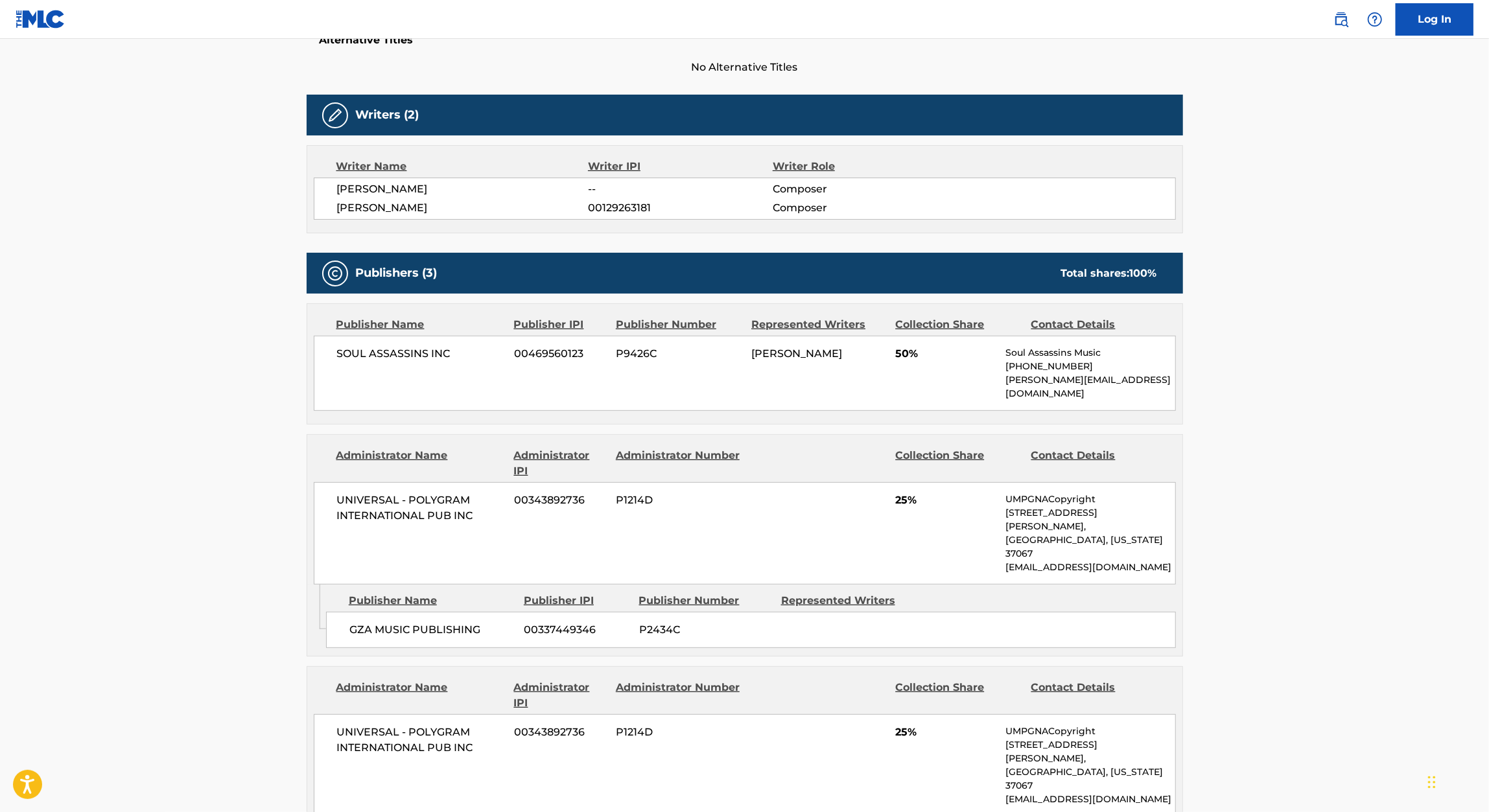
scroll to position [359, 0]
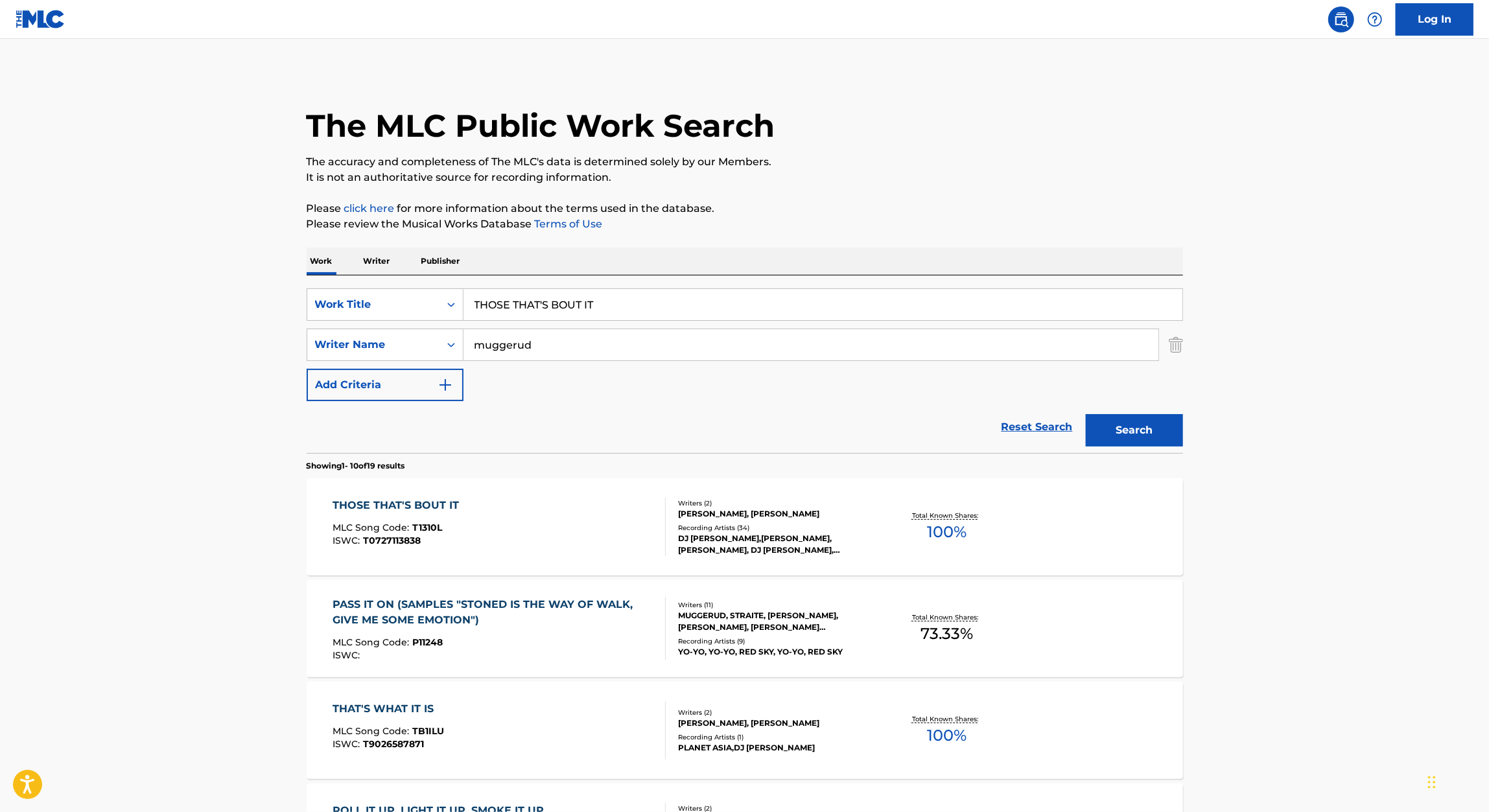
click at [545, 296] on input "THOSE THAT'S BOUT IT" at bounding box center [823, 304] width 719 height 31
paste input "DESTRUCTION OF A GUARD"
type input "DESTRUCTION OF A GUARD"
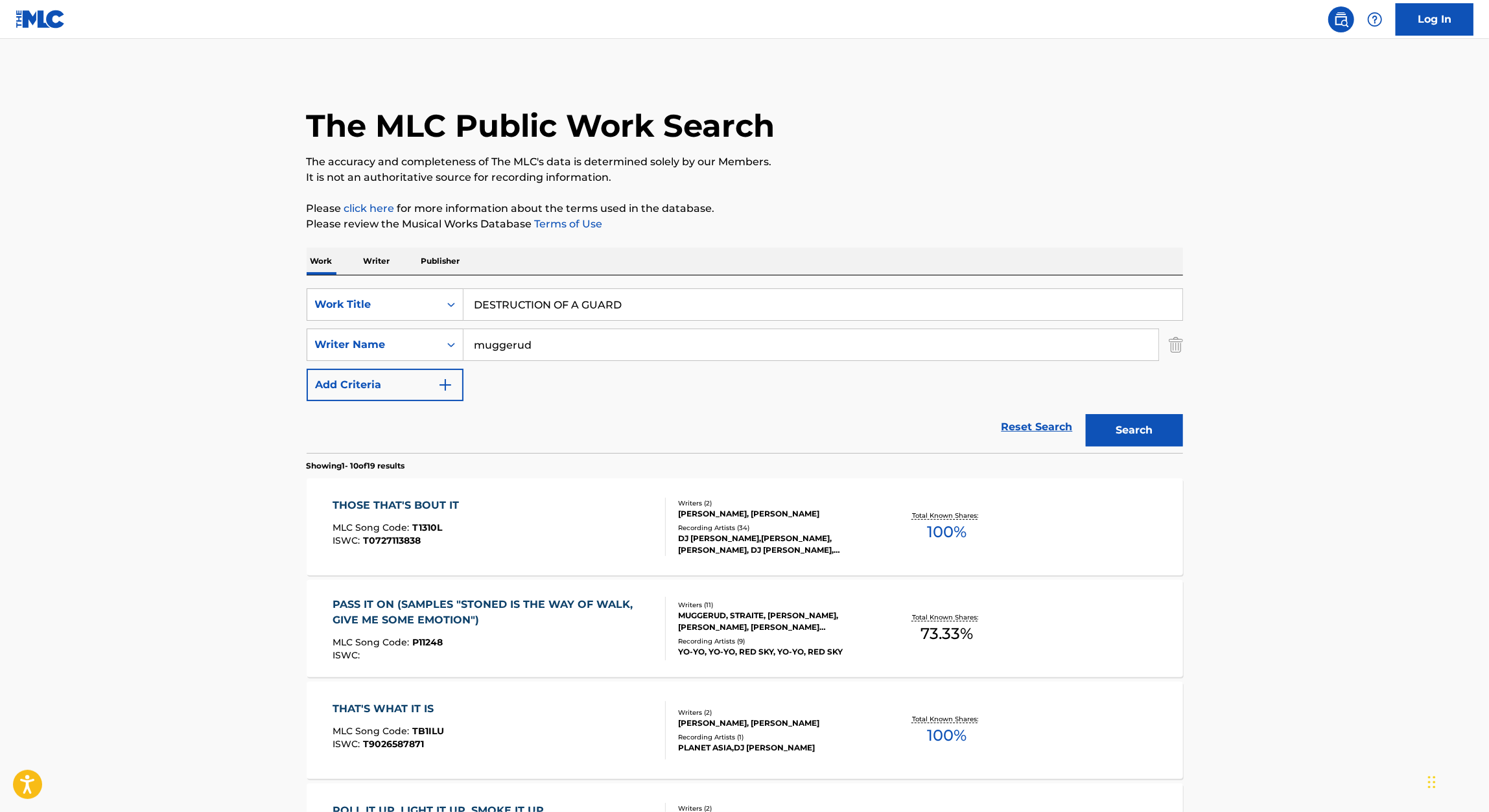
click at [985, 264] on div "Work Writer Publisher" at bounding box center [744, 261] width 876 height 27
click at [1146, 442] on button "Search" at bounding box center [1134, 430] width 97 height 32
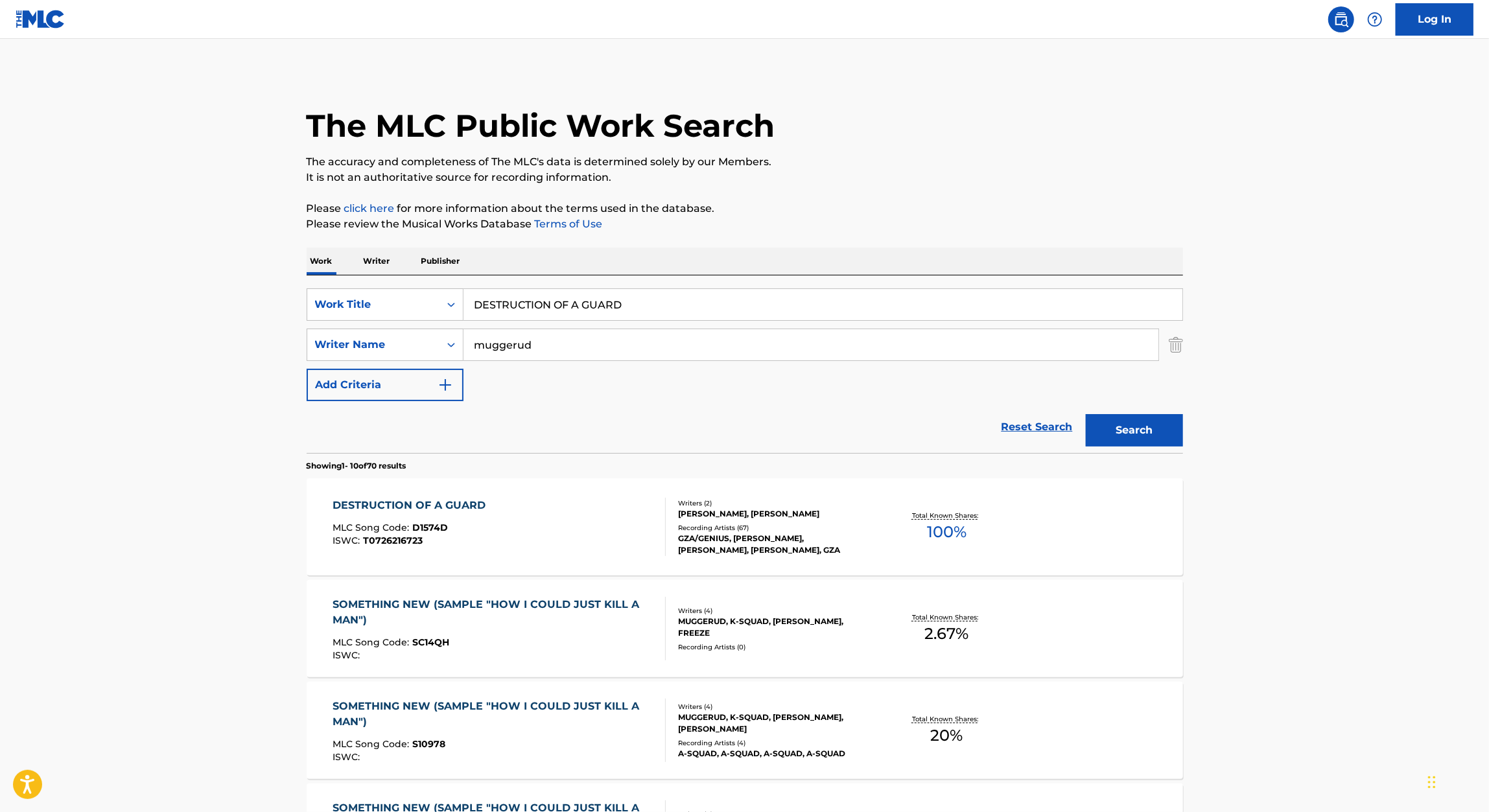
click at [465, 512] on div "DESTRUCTION OF A GUARD" at bounding box center [412, 506] width 160 height 15
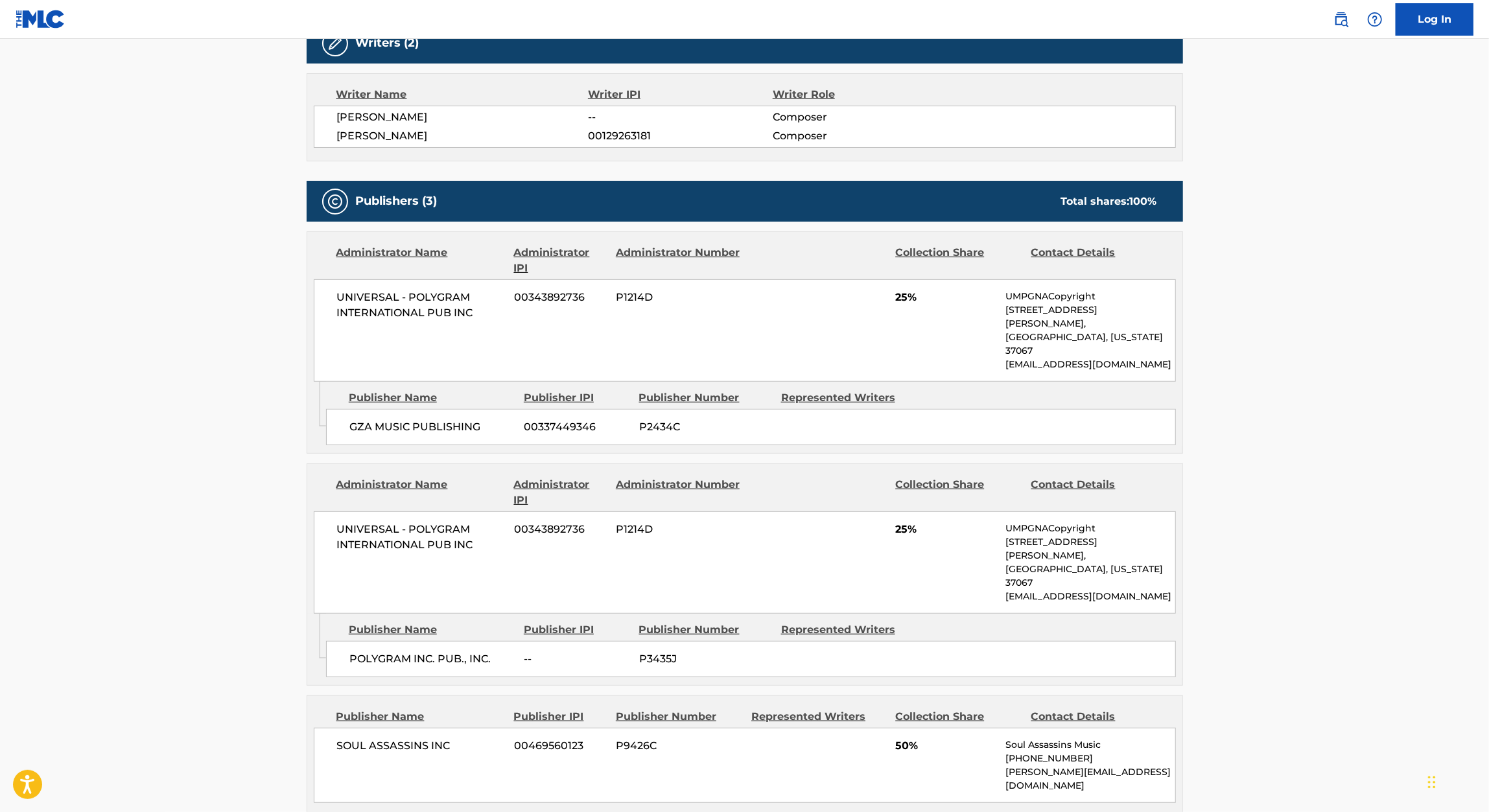
scroll to position [434, 0]
click at [662, 651] on span "P3435J" at bounding box center [704, 658] width 132 height 15
click at [568, 297] on span "00343892736" at bounding box center [560, 296] width 92 height 15
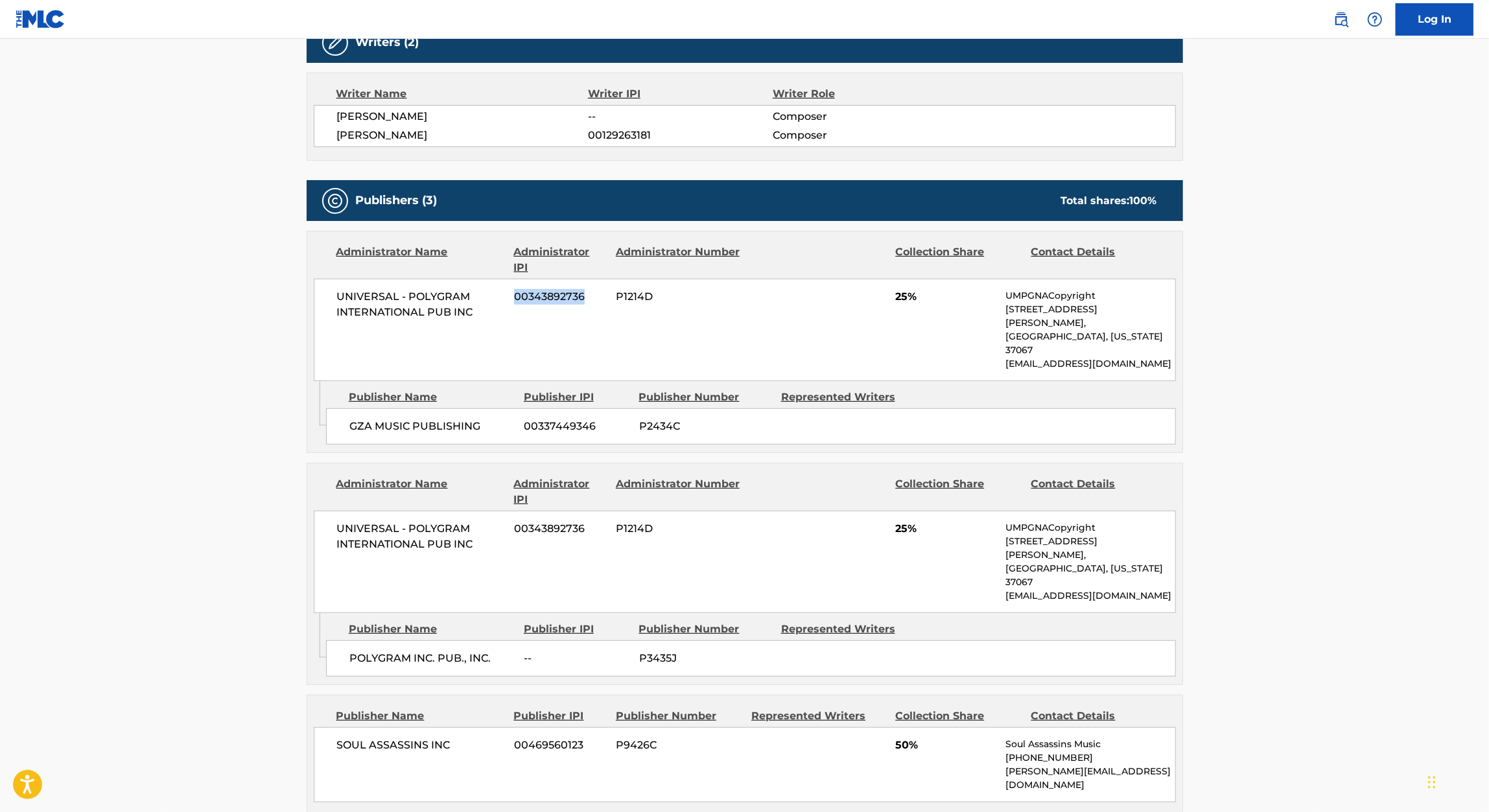
copy span "00343892736"
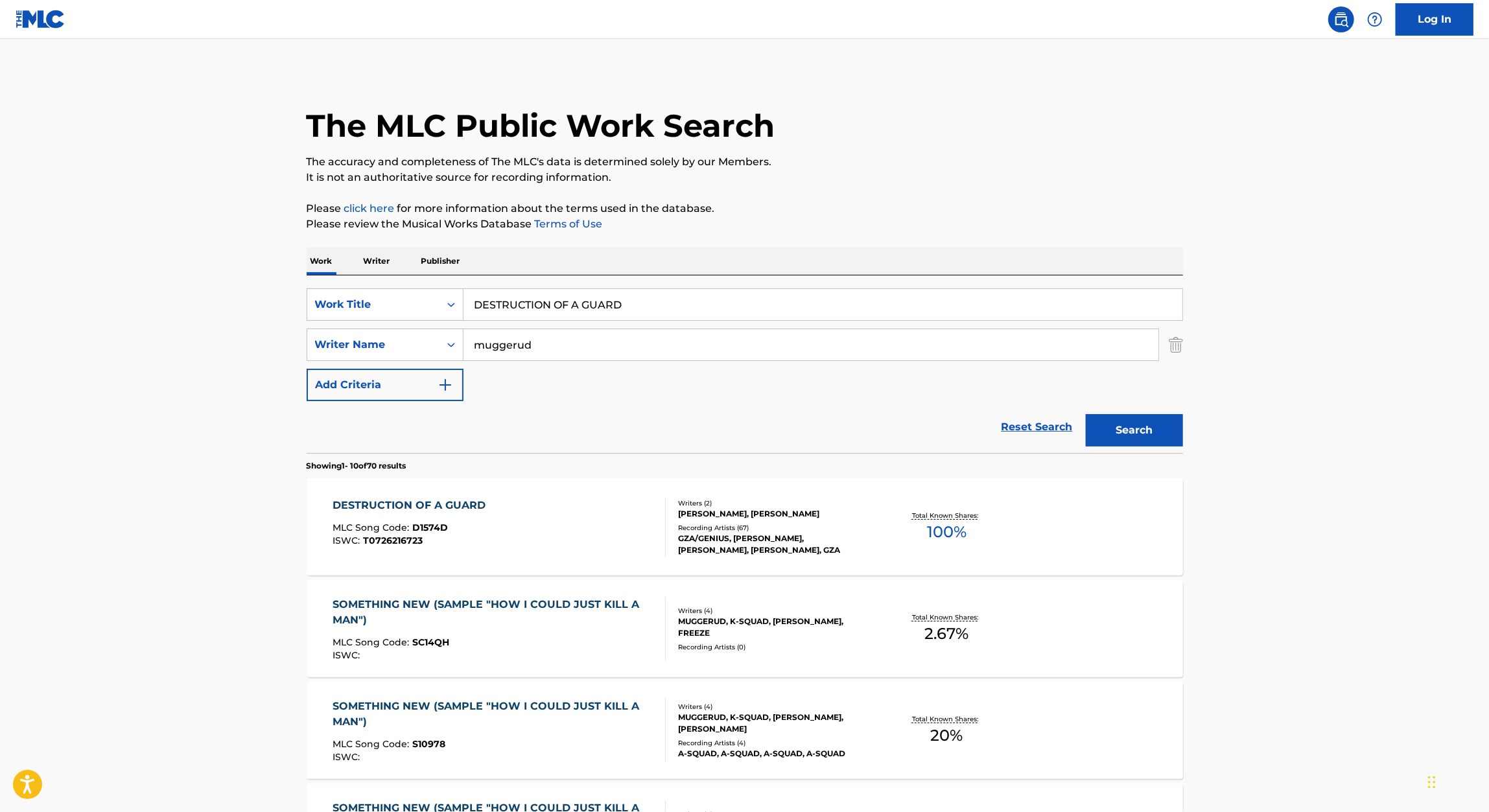
click at [584, 301] on input "DESTRUCTION OF A GUARD" at bounding box center [823, 304] width 719 height 31
click at [584, 306] on input "DESTRUCTION OF A GUARD" at bounding box center [823, 304] width 719 height 31
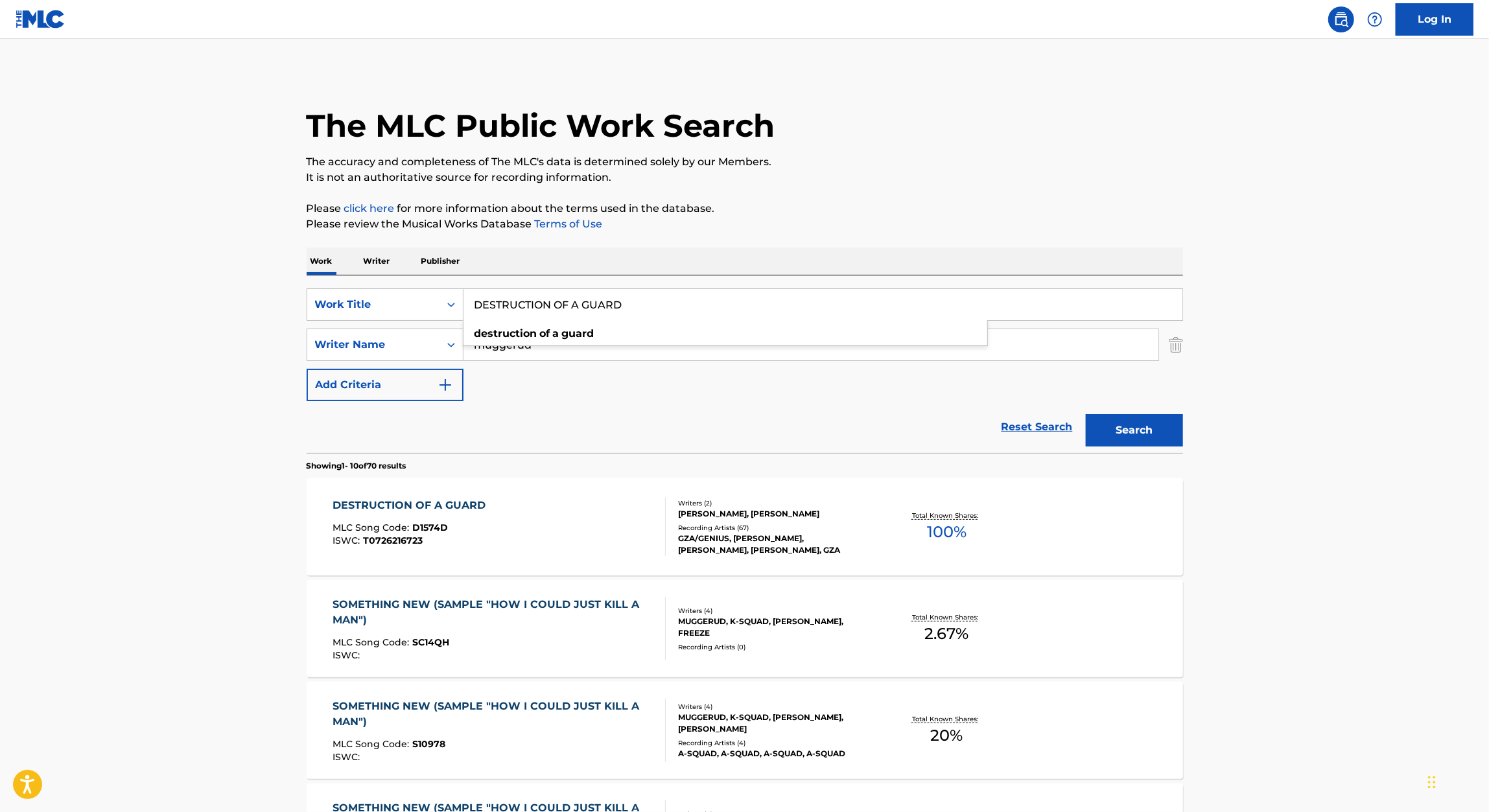
paste input "EXPLOITATION OF MISTAKES"
type input "EXPLOITATION OF MISTAKES"
click at [1021, 206] on p "Please click here for more information about the terms used in the database." at bounding box center [744, 209] width 876 height 15
click at [1166, 442] on button "Search" at bounding box center [1134, 430] width 97 height 32
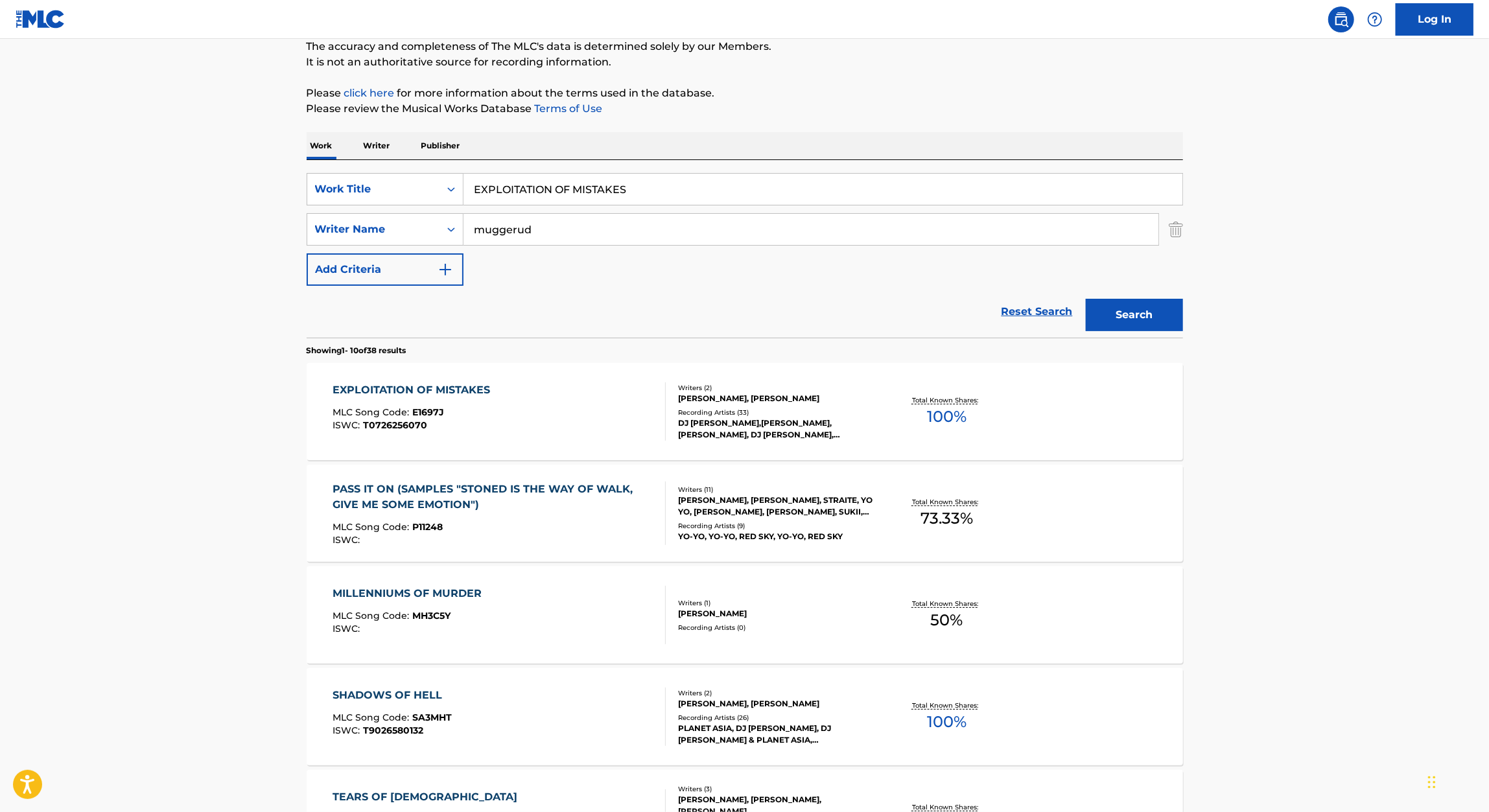
scroll to position [120, 0]
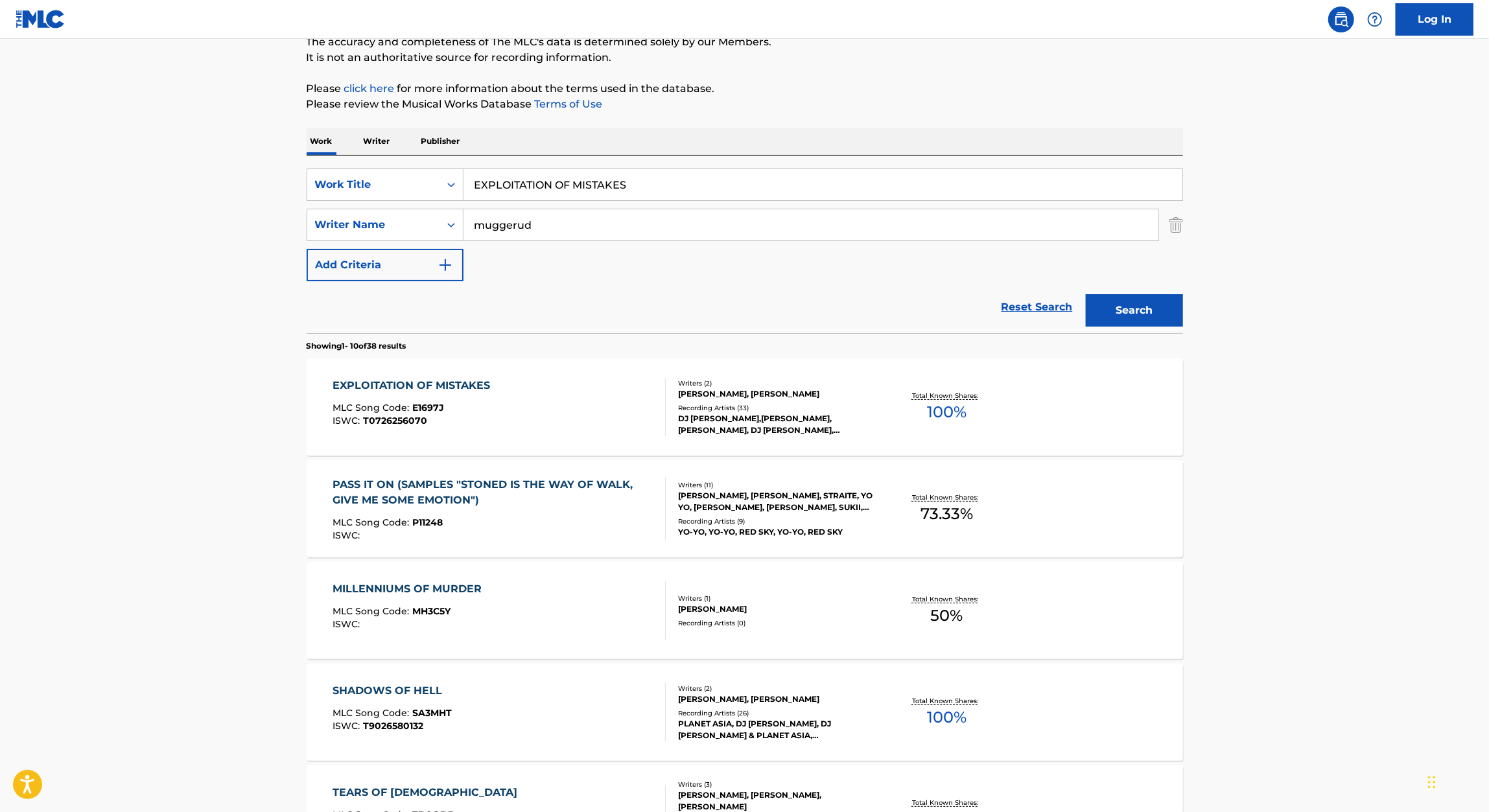
click at [478, 406] on div "MLC Song Code : E1697J" at bounding box center [414, 409] width 164 height 13
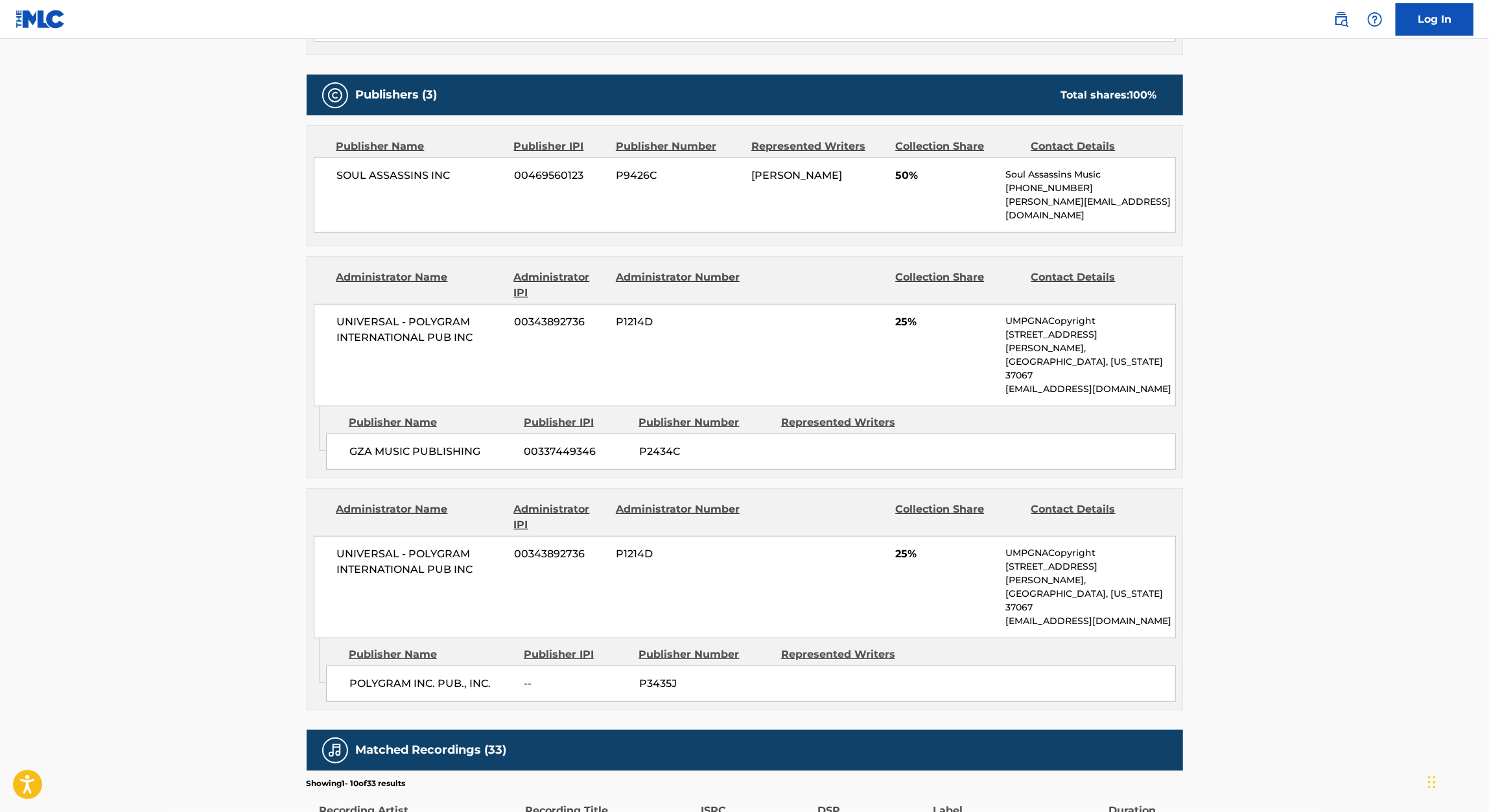
scroll to position [541, 0]
click at [545, 314] on span "00343892736" at bounding box center [560, 322] width 92 height 15
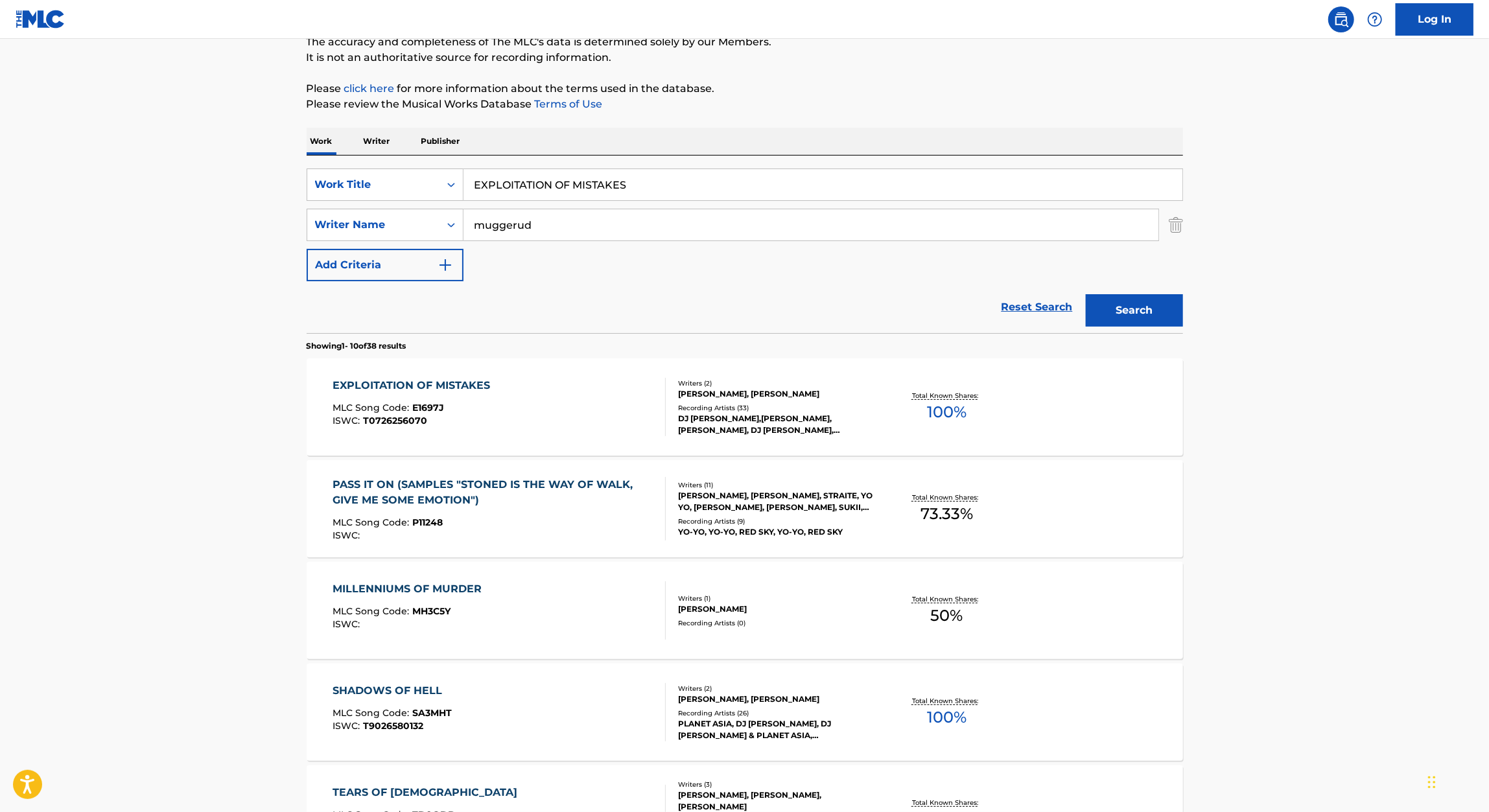
click at [592, 195] on input "EXPLOITATION OF MISTAKES" at bounding box center [823, 184] width 719 height 31
paste input "GENERAL PRINCIPL"
type input "GENERAL PRINCIPLES"
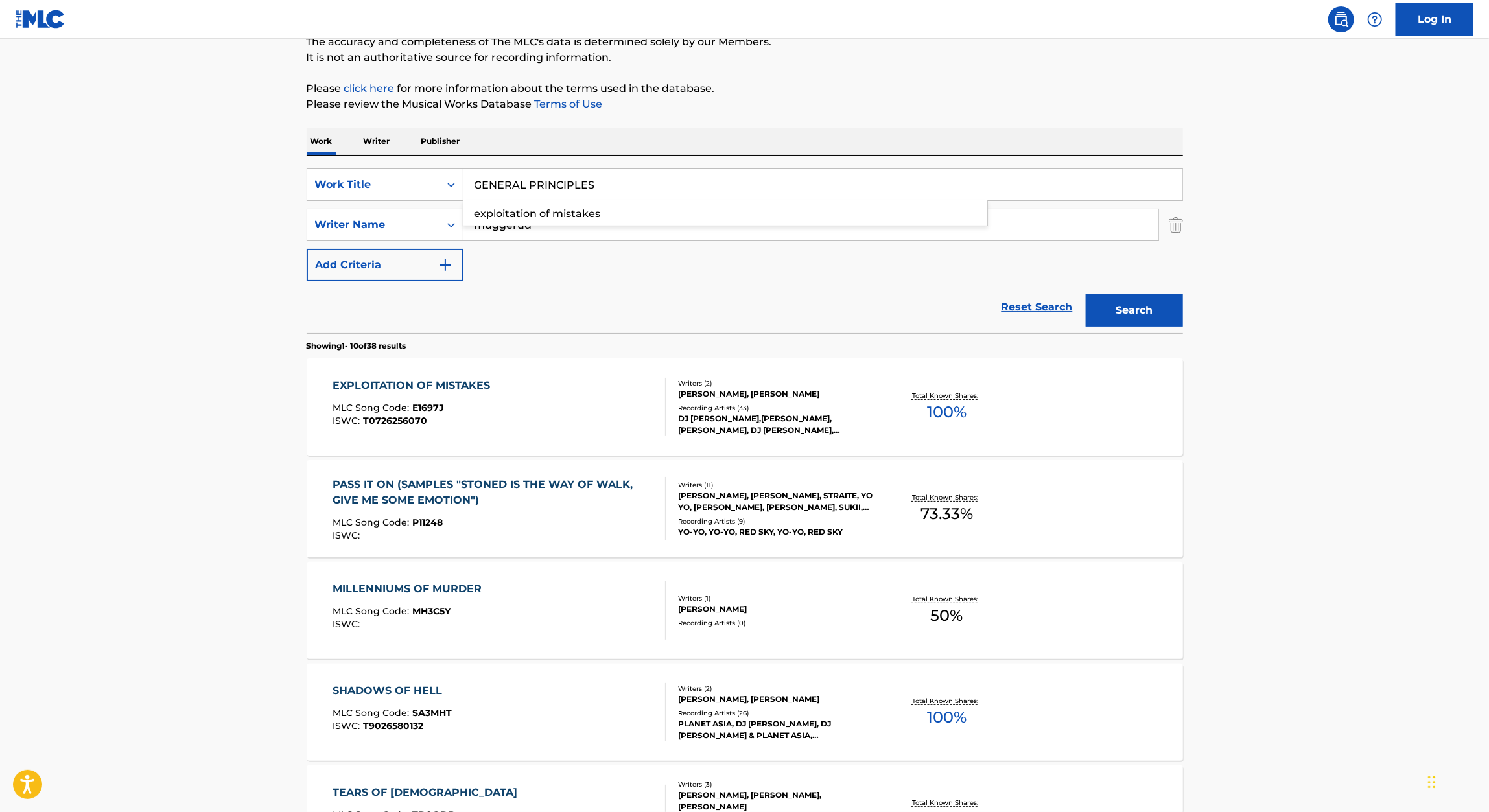
click at [836, 160] on div "SearchWithCriteria4abc6e3d-5a61-4080-8e99-0bee53cf6ace Work Title GENERAL PRINC…" at bounding box center [744, 244] width 876 height 177
click at [1160, 295] on button "Search" at bounding box center [1134, 310] width 97 height 32
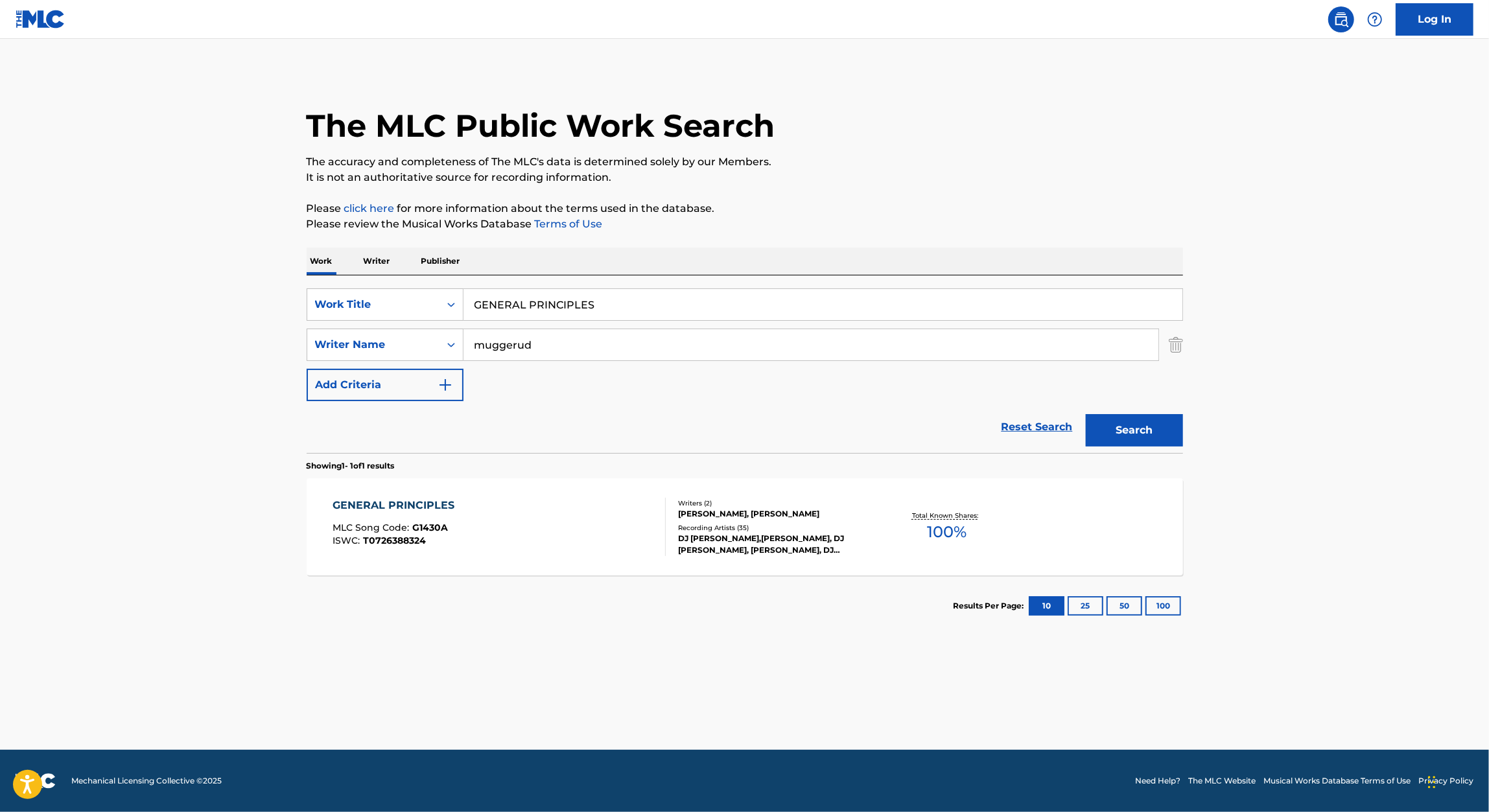
click at [448, 528] on div "MLC Song Code : G1430A" at bounding box center [397, 529] width 128 height 13
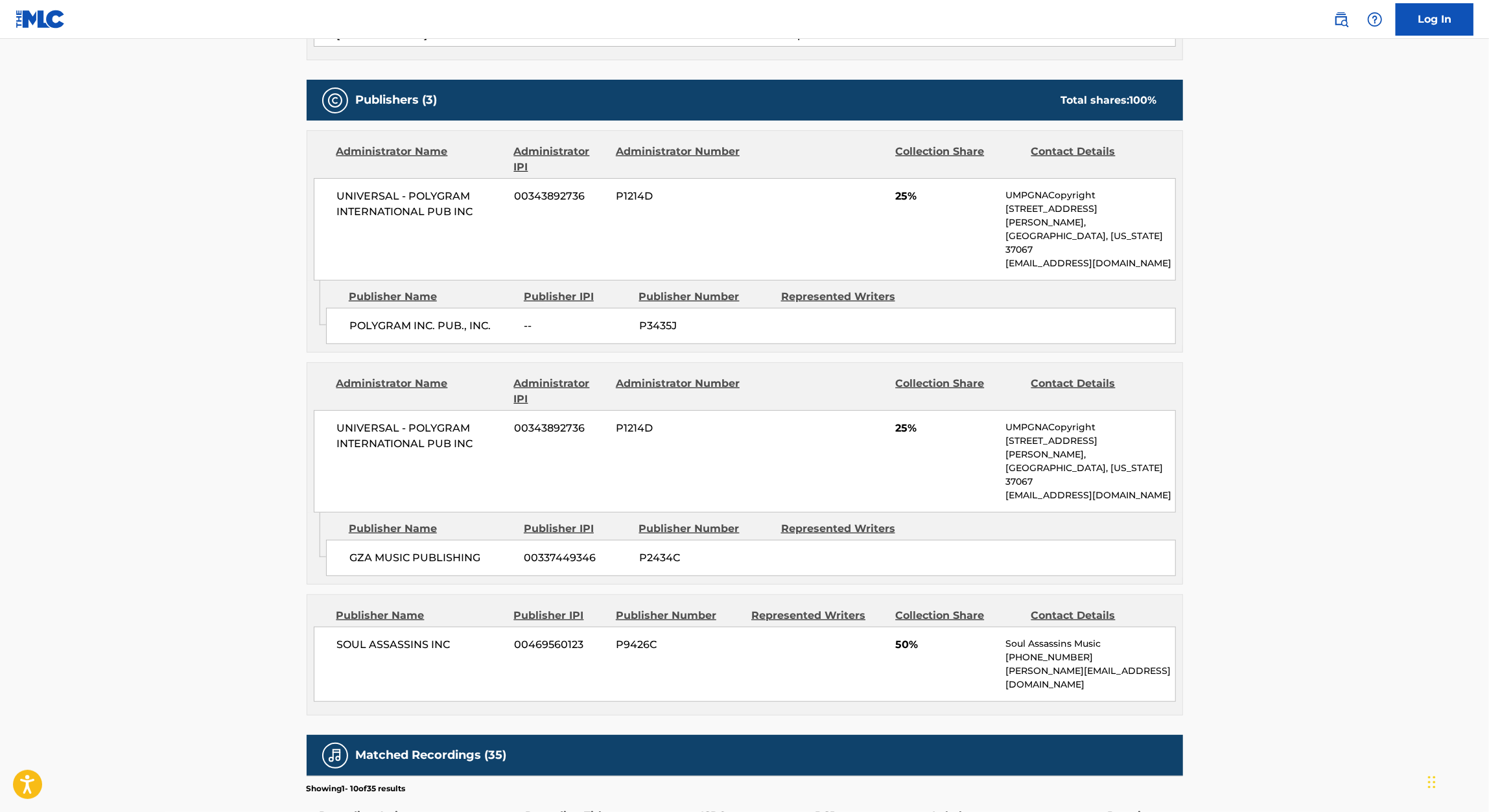
scroll to position [541, 0]
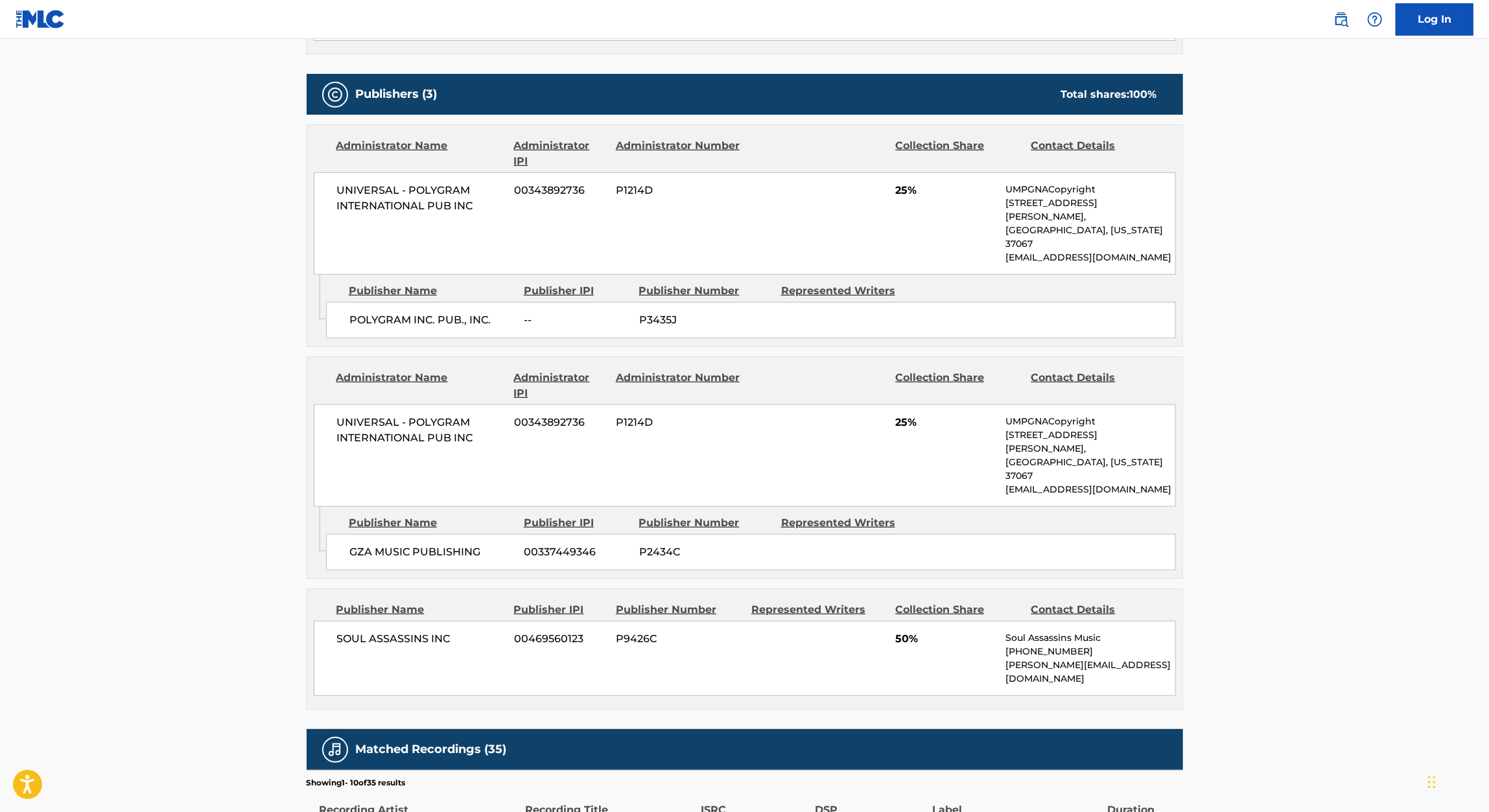
click at [562, 415] on span "00343892736" at bounding box center [560, 422] width 92 height 15
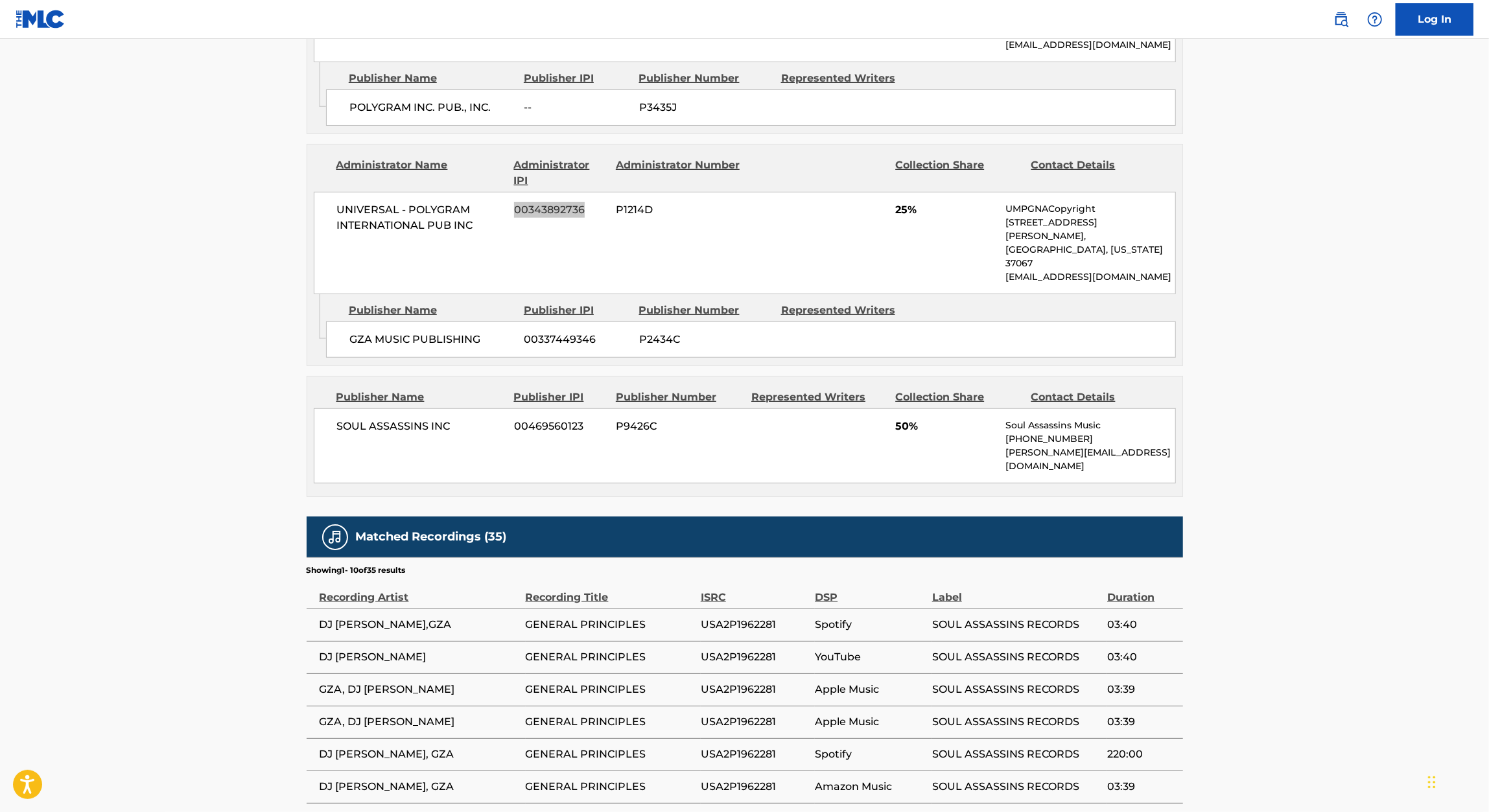
scroll to position [757, 0]
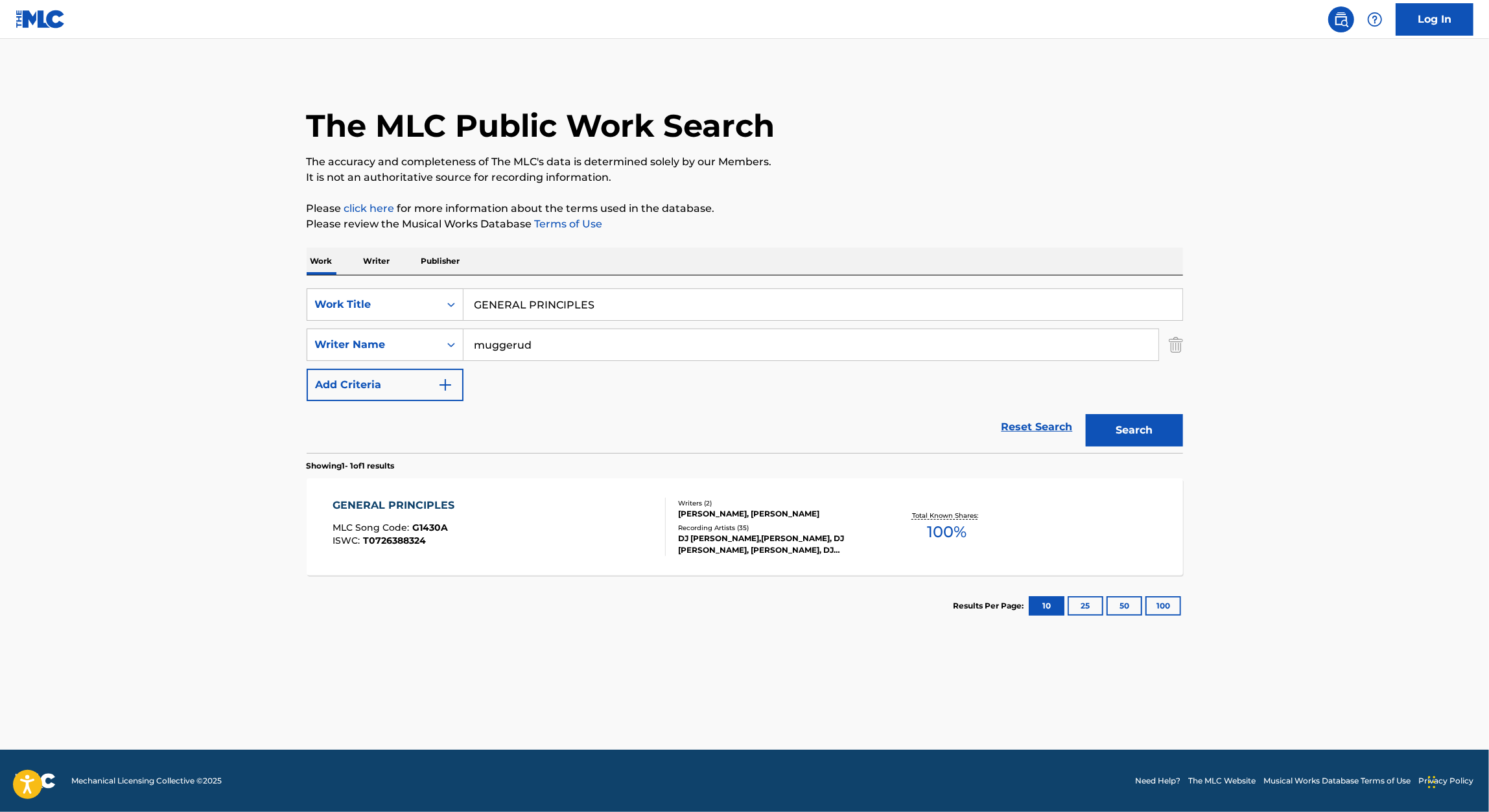
click at [571, 307] on input "GENERAL PRINCIPLES" at bounding box center [823, 304] width 719 height 31
paste input "ADVANCE PAWN"
type input "ADVANCE PAWNS"
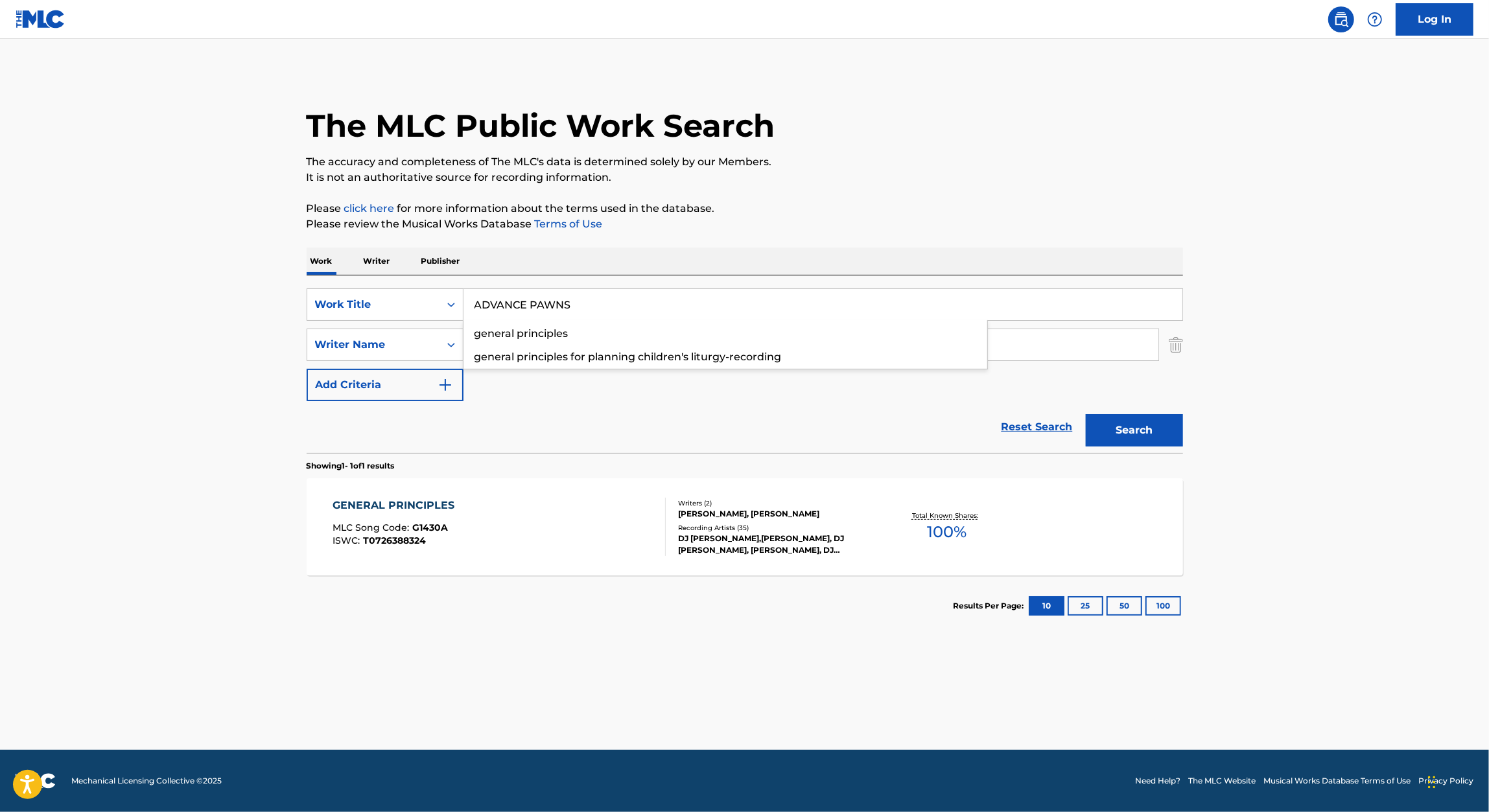
click at [986, 193] on div "The MLC Public Work Search The accuracy and completeness of The MLC's data is d…" at bounding box center [745, 354] width 908 height 565
click at [1134, 438] on button "Search" at bounding box center [1134, 430] width 97 height 32
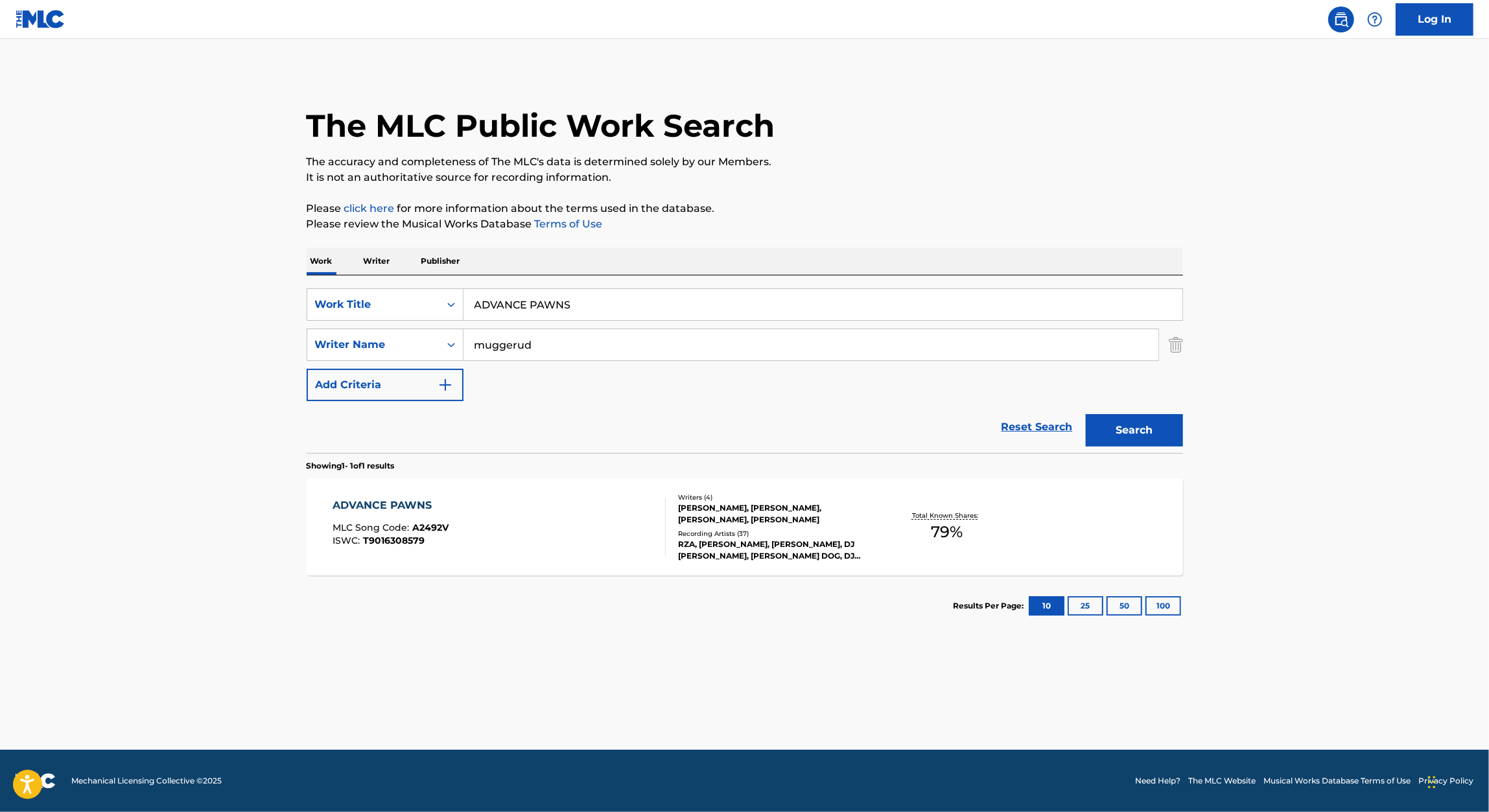
click at [416, 528] on span "A2492V" at bounding box center [431, 527] width 37 height 11
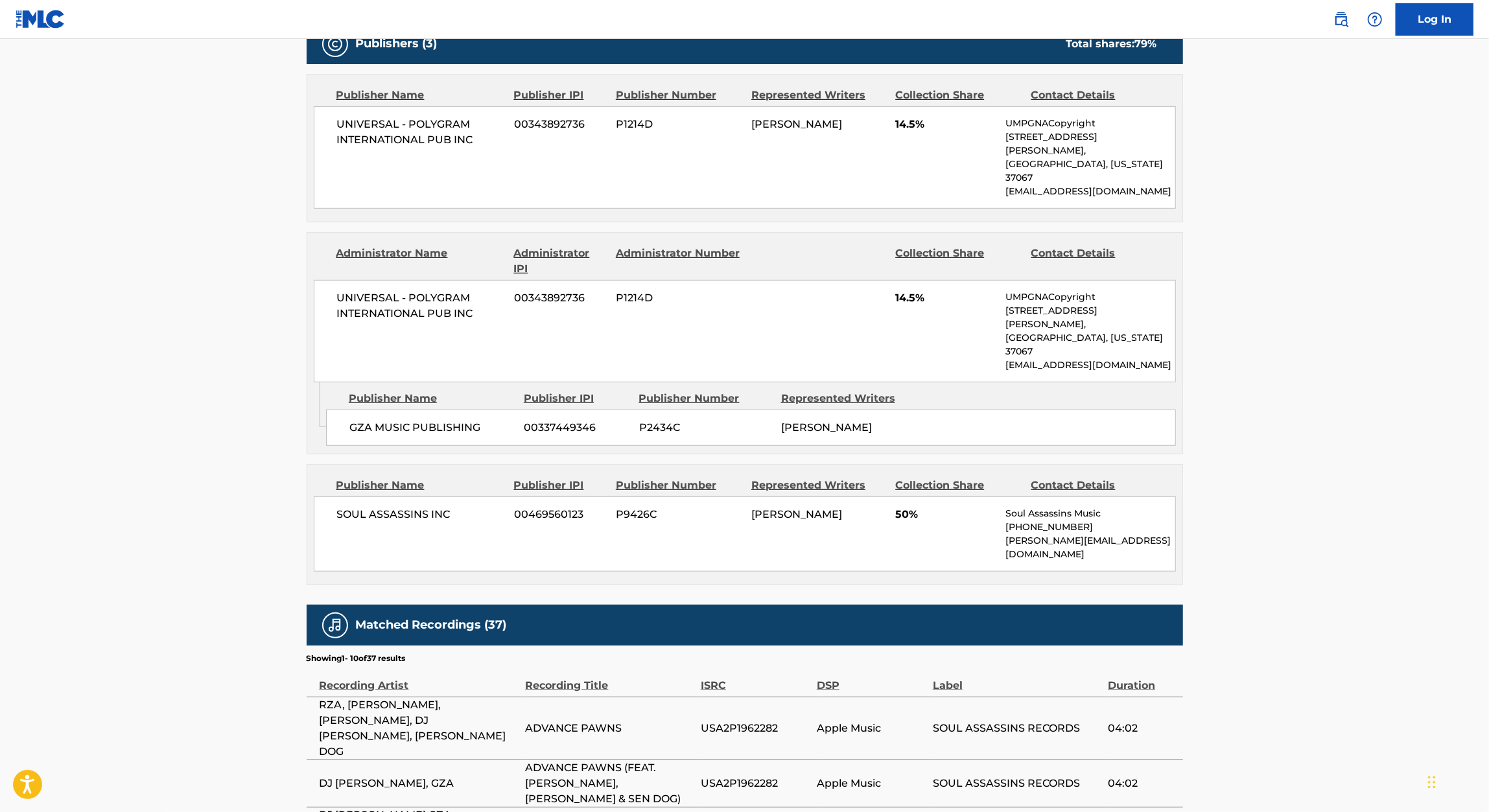
scroll to position [894, 0]
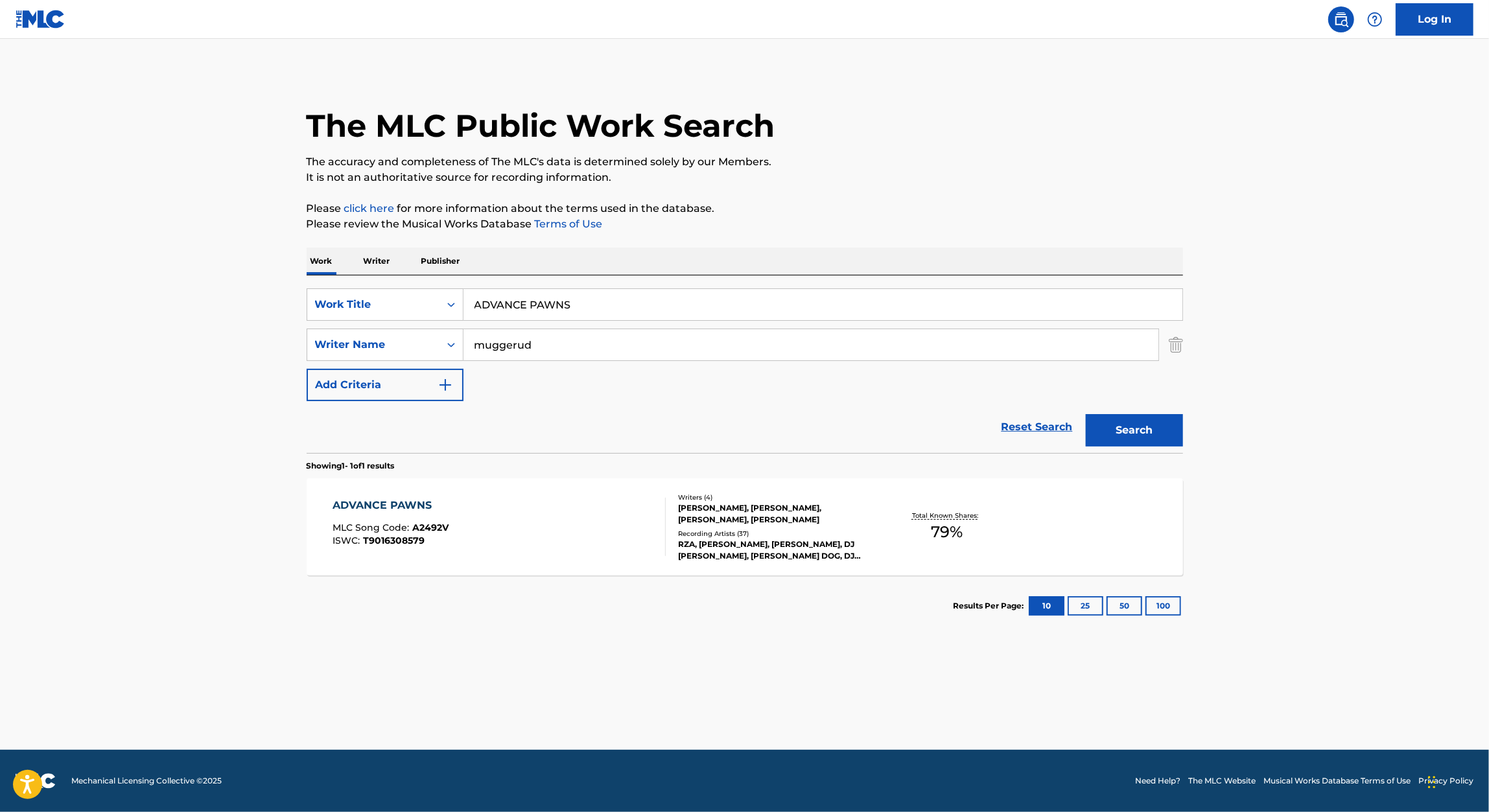
click at [579, 287] on div "SearchWithCriteria4abc6e3d-5a61-4080-8e99-0bee53cf6ace Work Title ADVANCE PAWNS…" at bounding box center [744, 364] width 876 height 177
click at [579, 293] on input "ADVANCE PAWNS" at bounding box center [823, 304] width 719 height 31
paste input "UNSTOPPABLE THREAT"
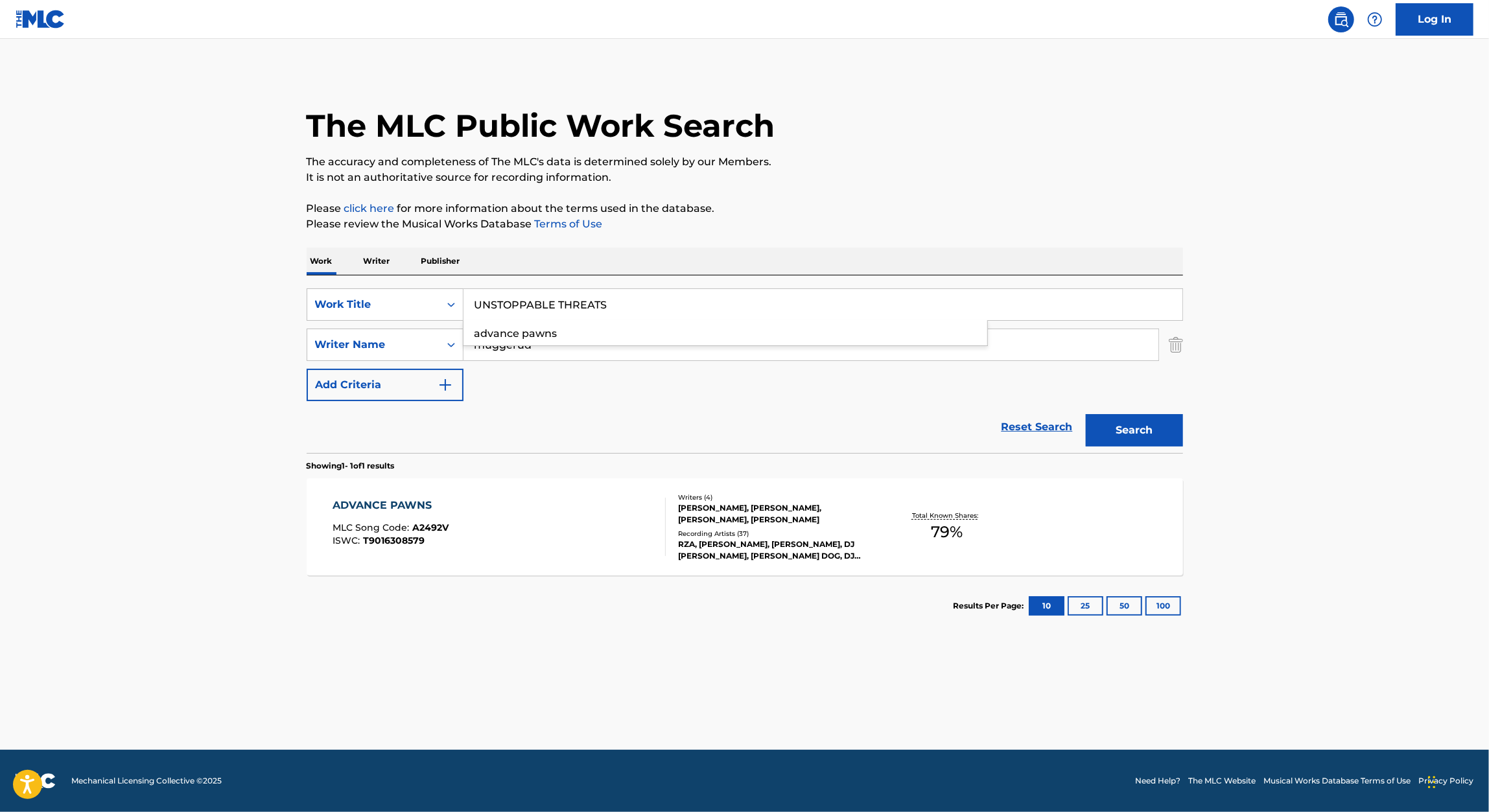
type input "UNSTOPPABLE THREATS"
click at [1011, 231] on p "Please review the Musical Works Database Terms of Use" at bounding box center [744, 224] width 876 height 15
click at [1131, 437] on button "Search" at bounding box center [1134, 430] width 97 height 32
click at [452, 522] on div "UNSTOPPABLE THREATS MLC Song Code : U0695W ISWC :" at bounding box center [403, 527] width 143 height 58
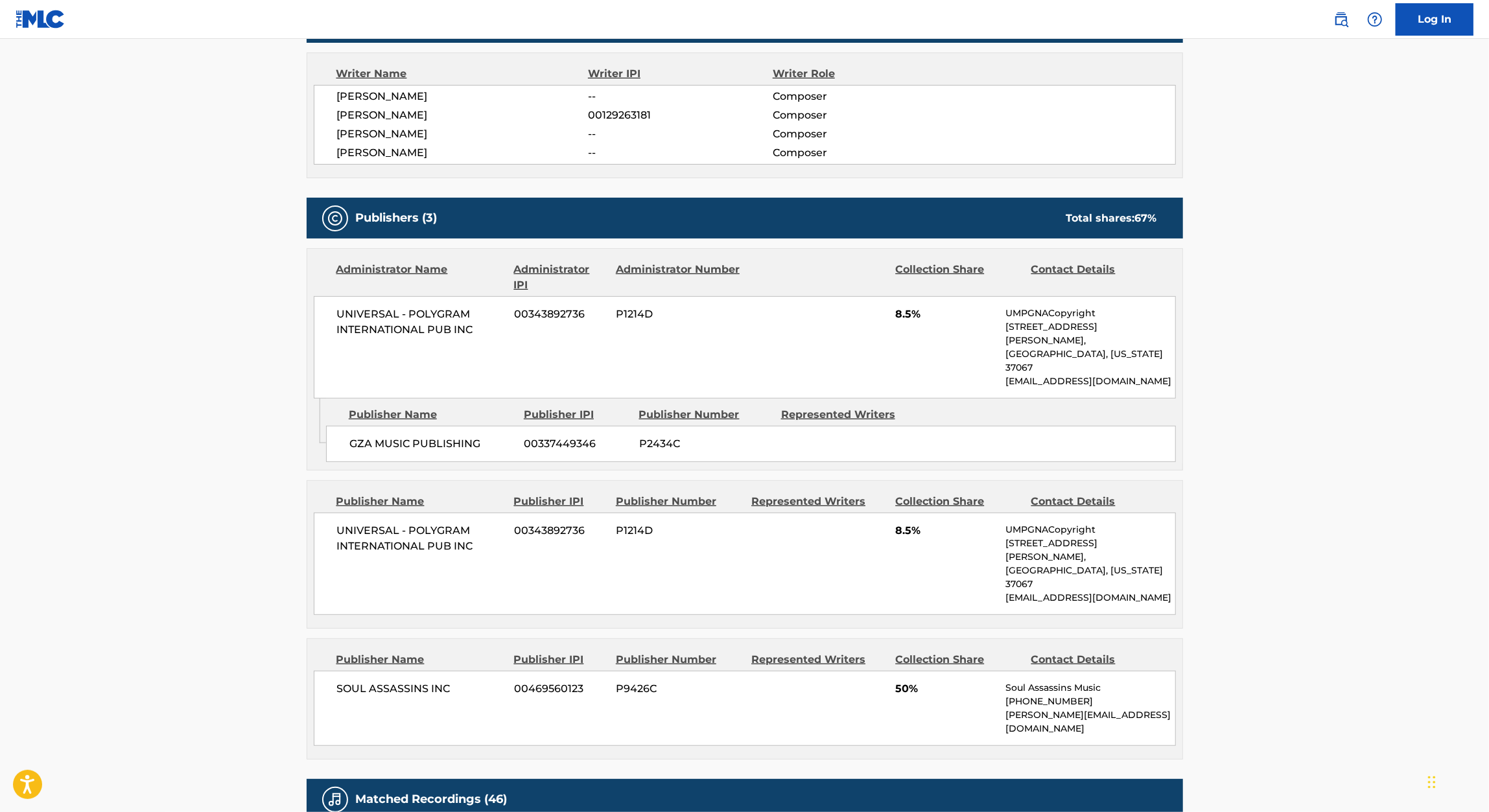
scroll to position [455, 0]
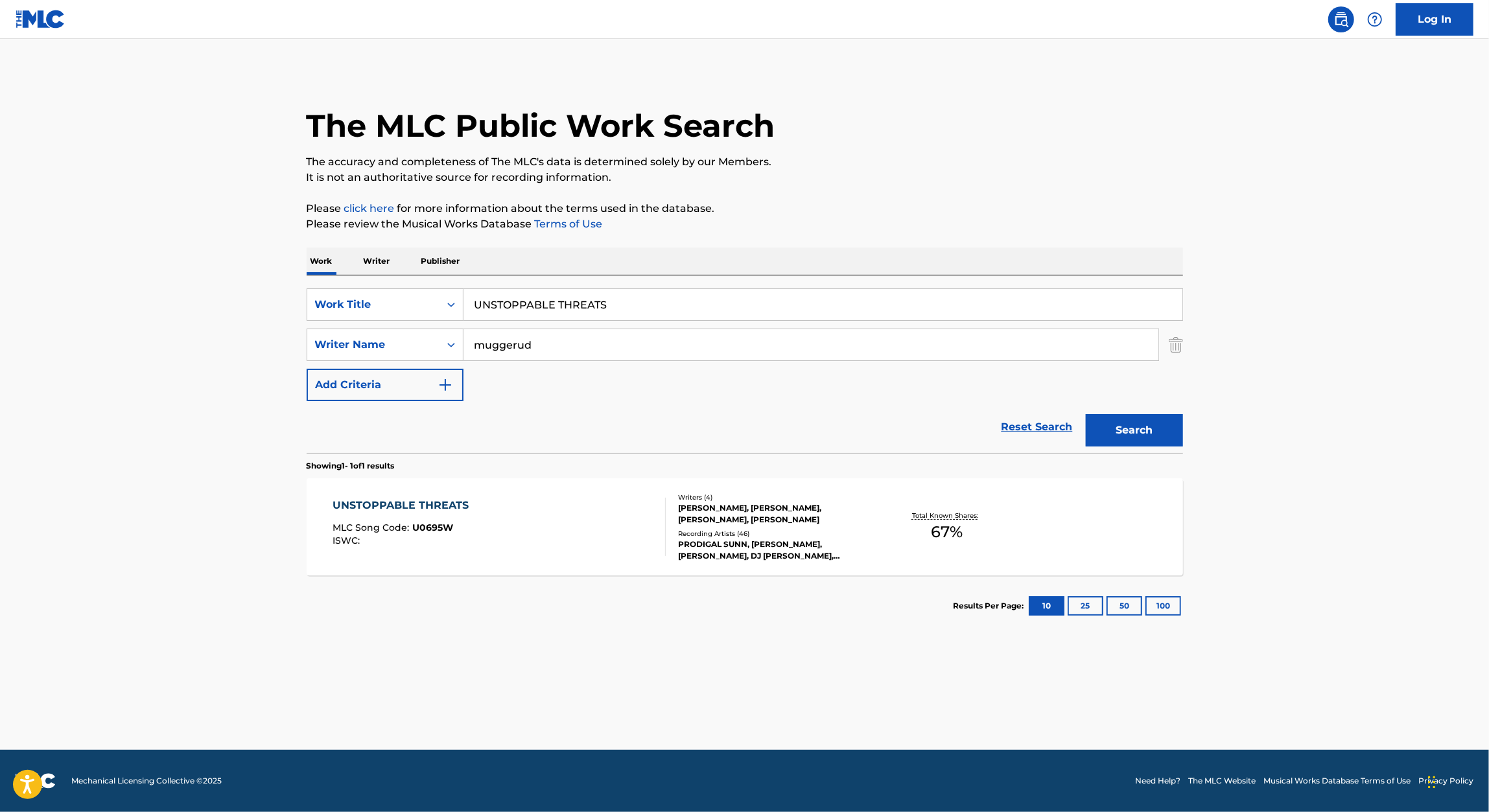
click at [554, 296] on input "UNSTOPPABLE THREATS" at bounding box center [823, 304] width 719 height 31
paste input "ILLUSORY PROTECTION"
type input "ILLUSORY PROTECTION"
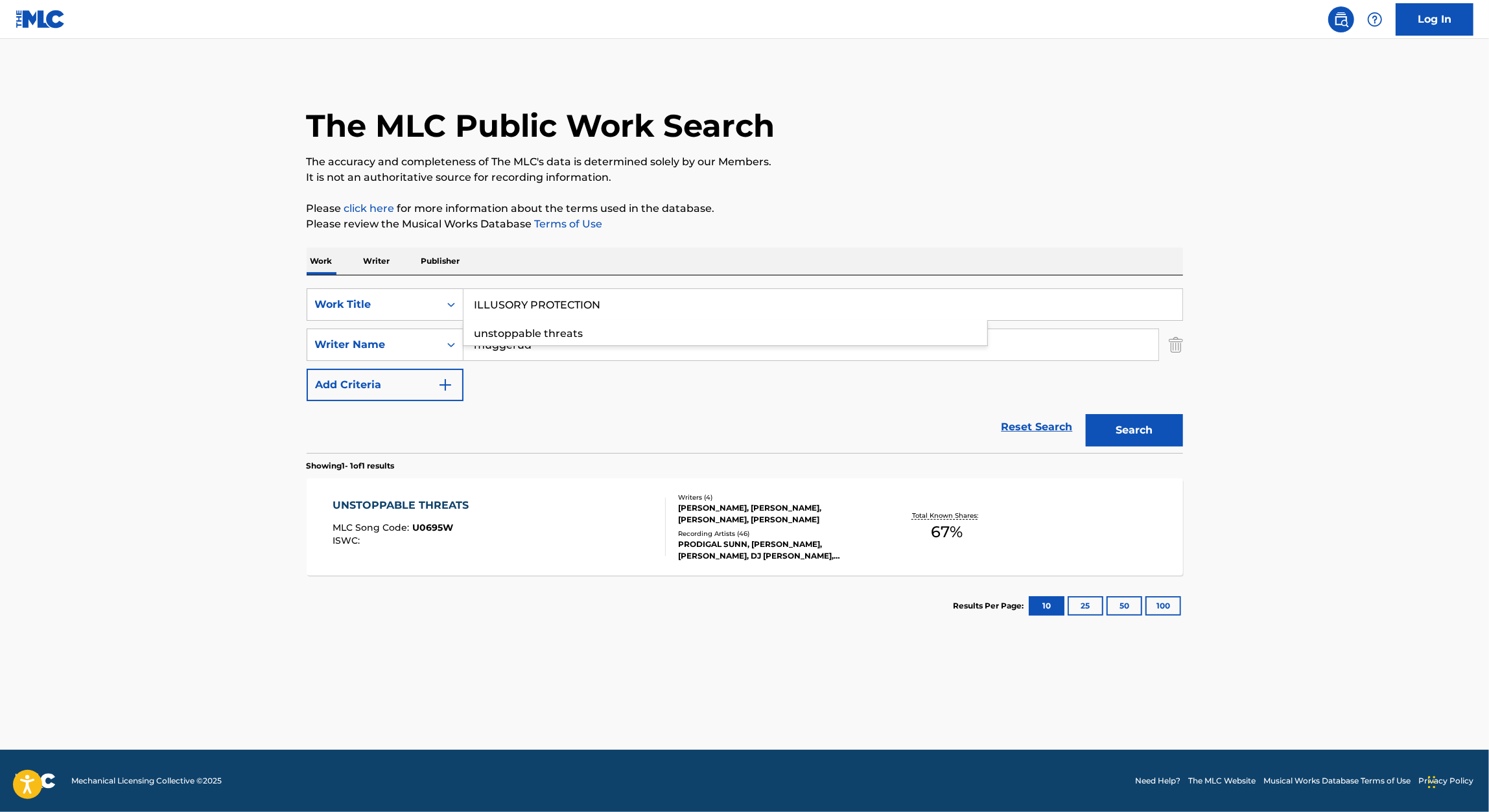
click at [915, 254] on div "Work Writer Publisher" at bounding box center [744, 261] width 876 height 27
click at [1182, 435] on button "Search" at bounding box center [1134, 430] width 97 height 32
click at [406, 510] on div "ILLUSORY PROTECTION" at bounding box center [401, 506] width 138 height 15
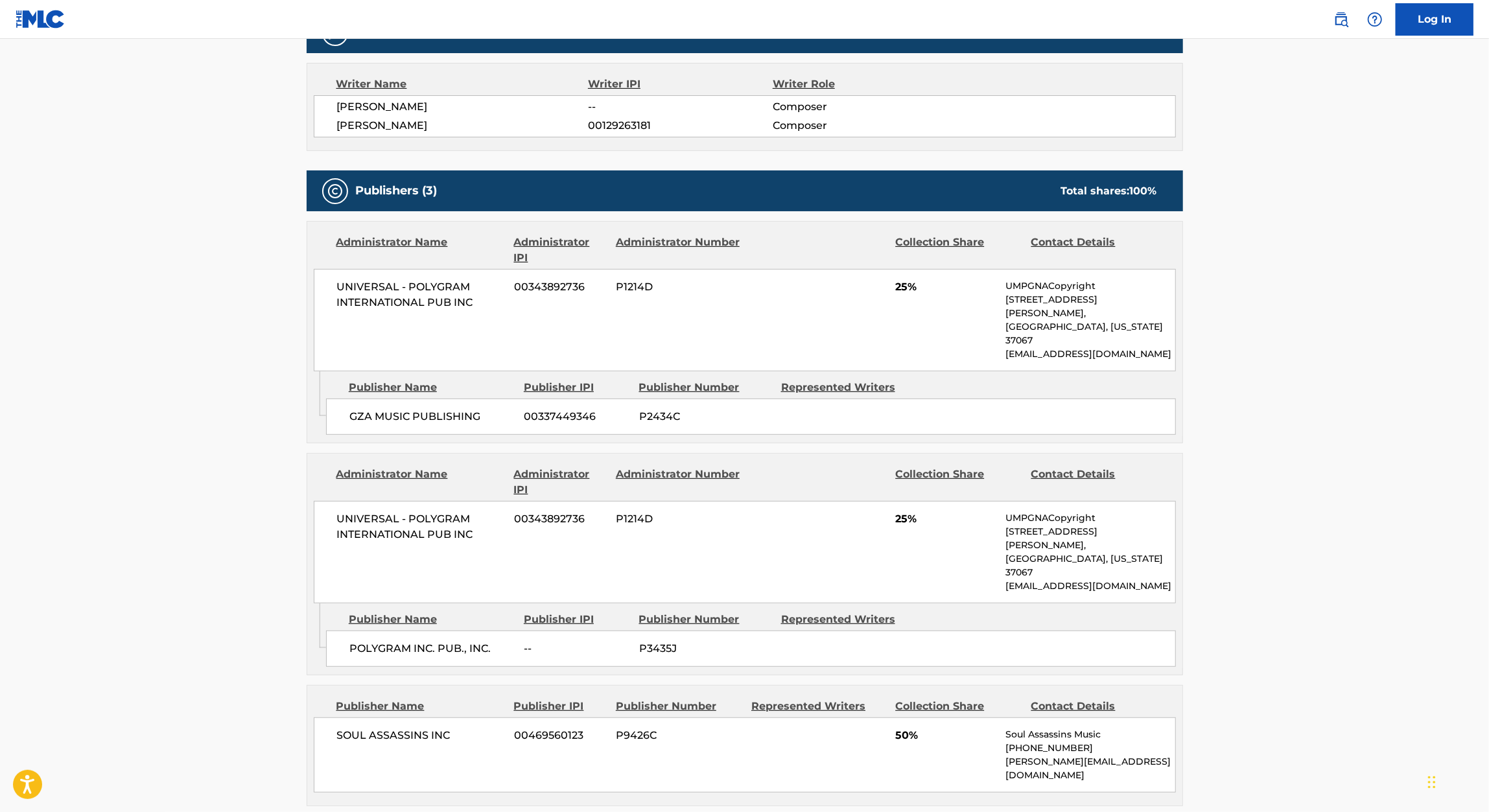
scroll to position [443, 0]
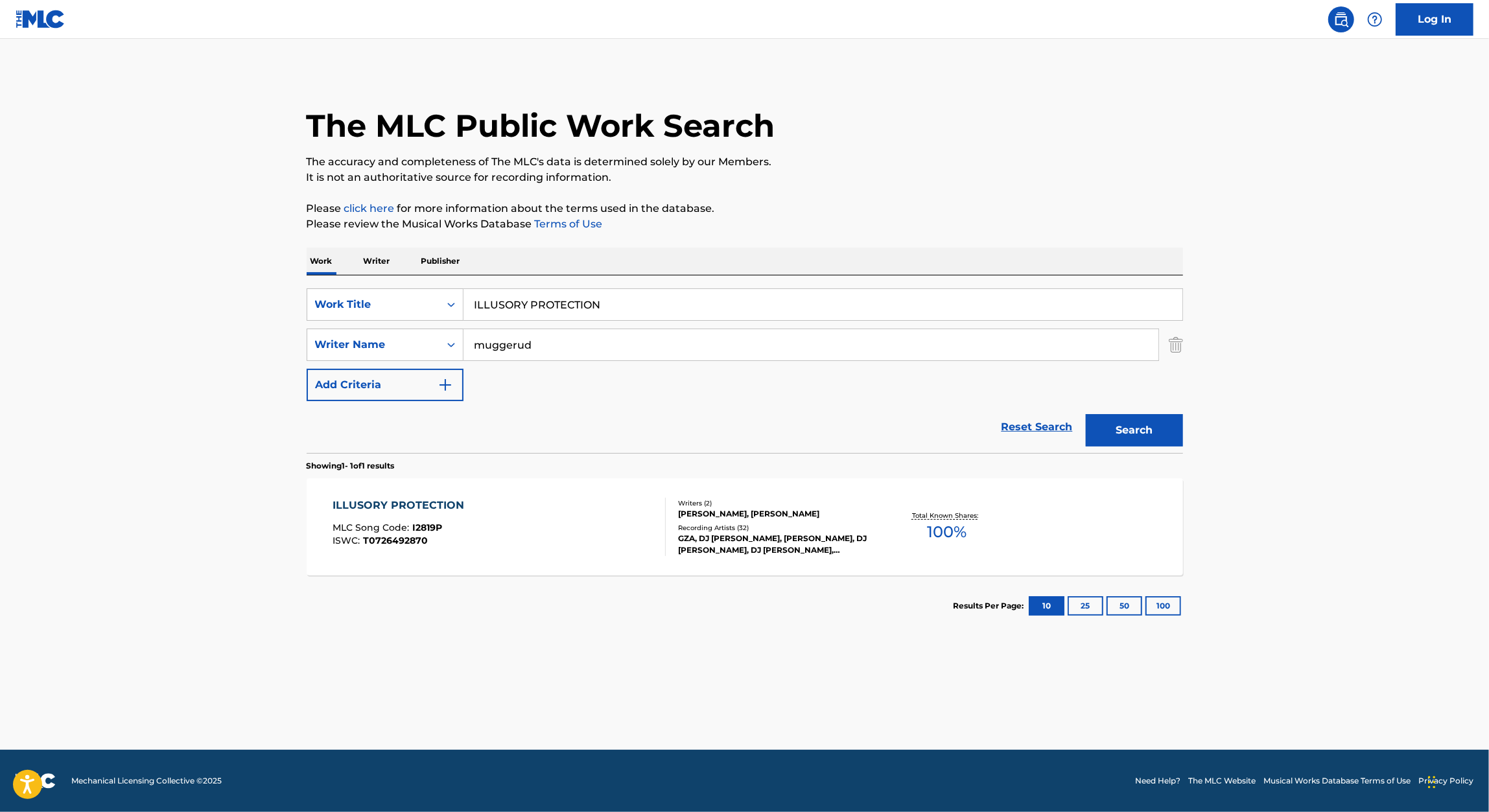
click at [550, 296] on input "ILLUSORY PROTECTION" at bounding box center [823, 304] width 719 height 31
paste input "SMOTHERED MATE"
type input "SMOTHERED MATE"
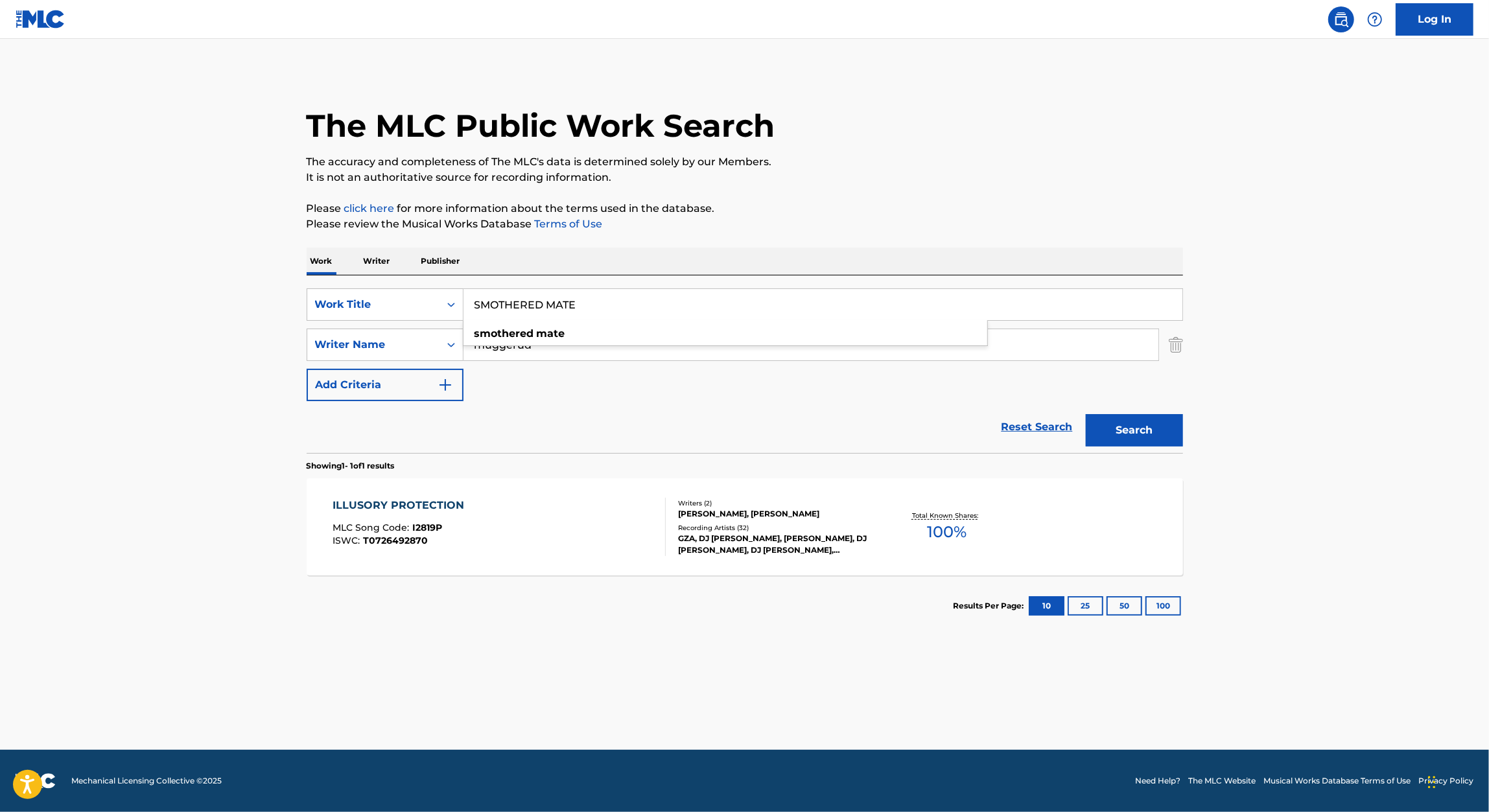
click at [1163, 424] on button "Search" at bounding box center [1134, 430] width 97 height 32
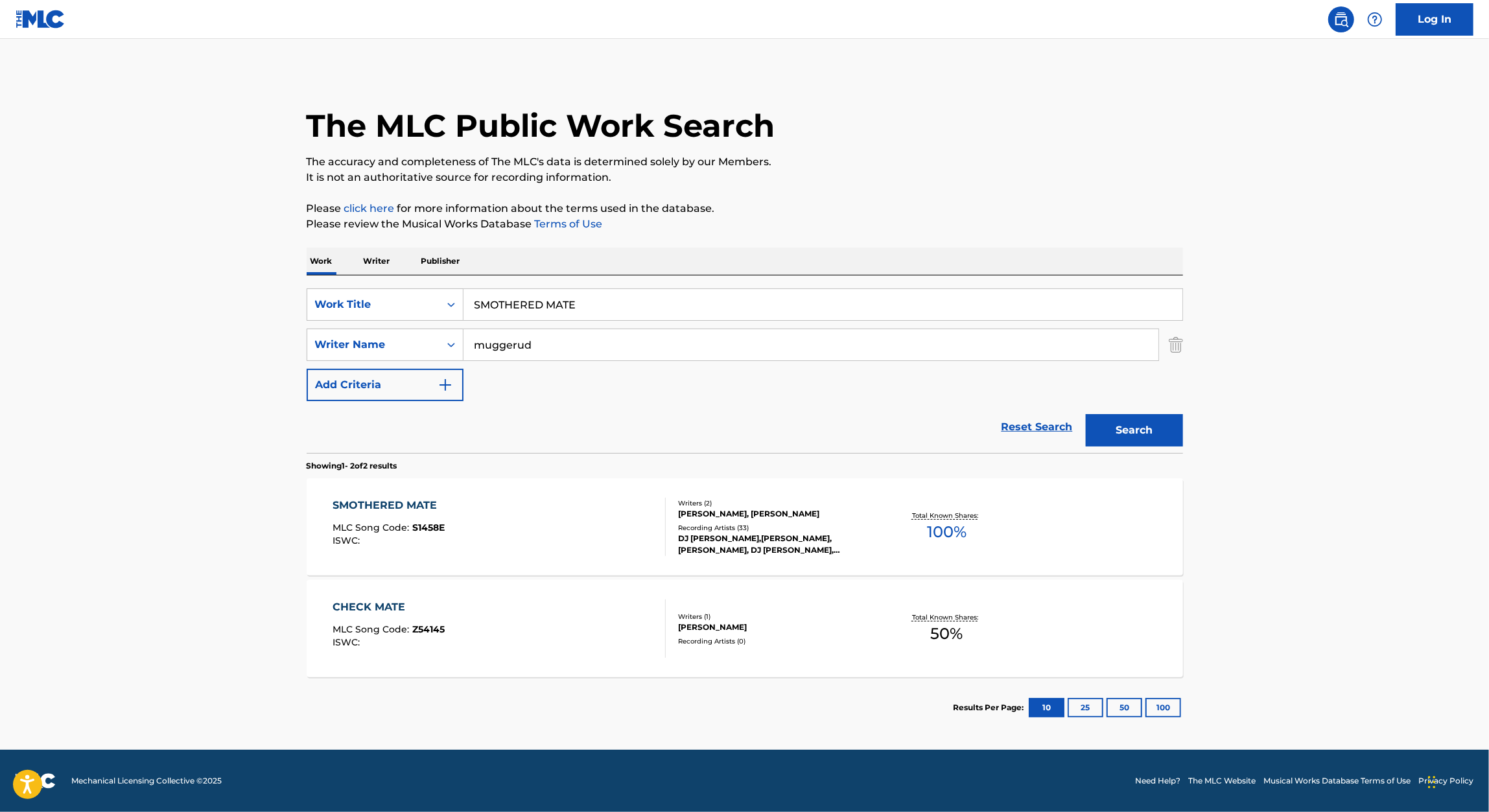
click at [406, 506] on div "SMOTHERED MATE" at bounding box center [388, 506] width 112 height 15
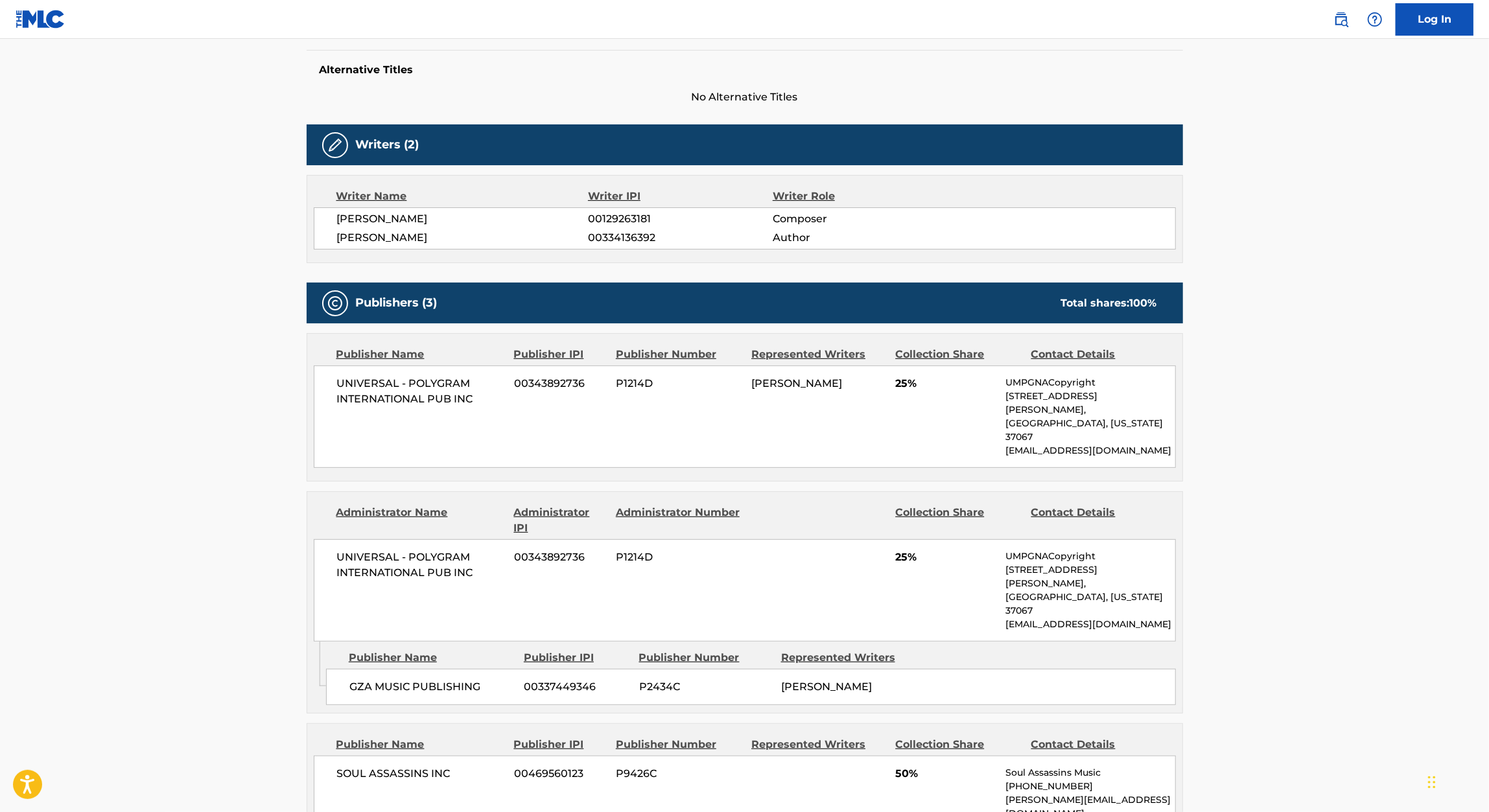
scroll to position [332, 0]
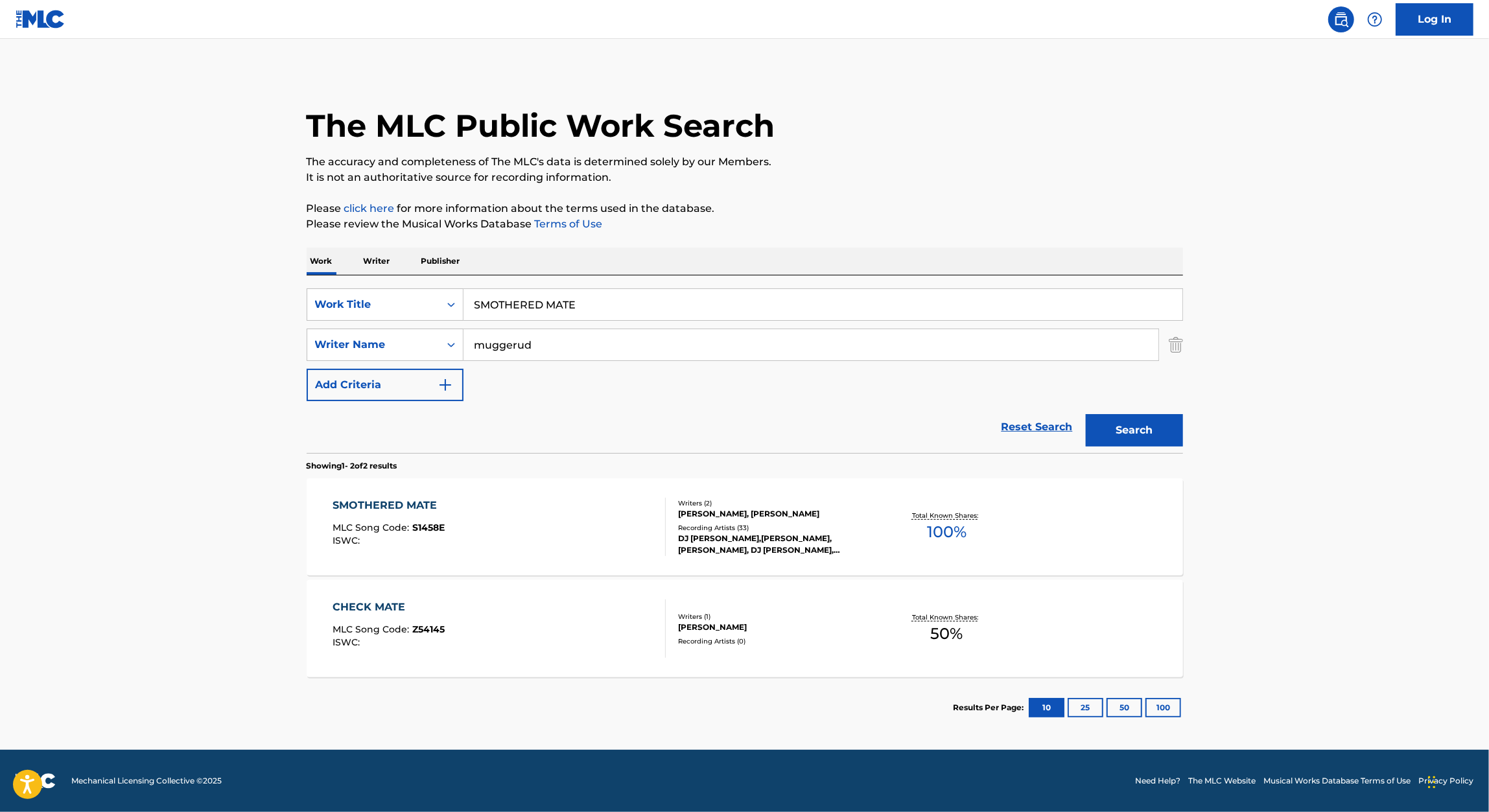
click at [605, 292] on input "SMOTHERED MATE" at bounding box center [823, 304] width 719 height 31
paste input "I KNOW"
click at [908, 221] on p "Please review the Musical Works Database Terms of Use" at bounding box center [744, 224] width 876 height 15
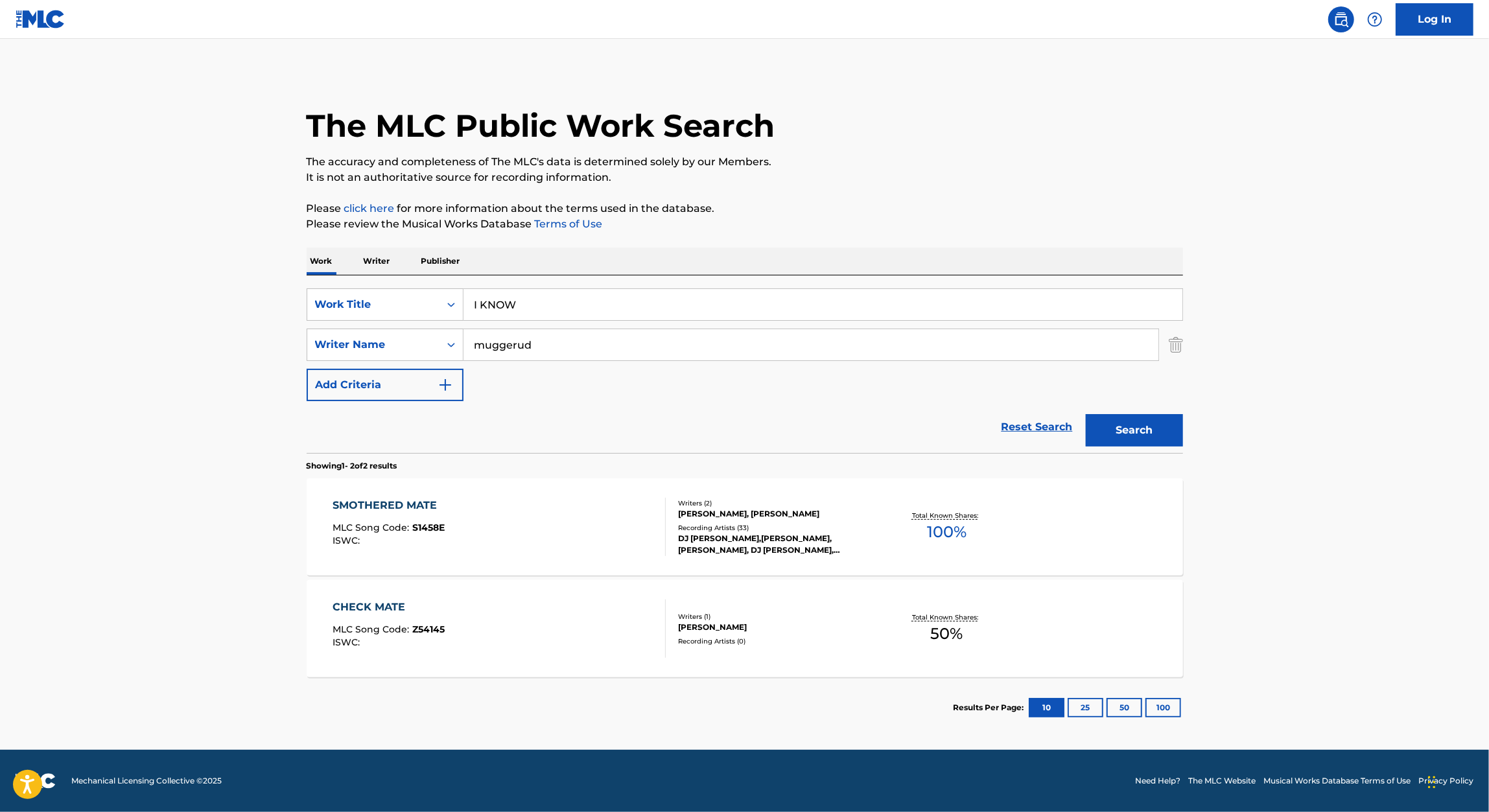
click at [1134, 432] on button "Search" at bounding box center [1134, 430] width 97 height 32
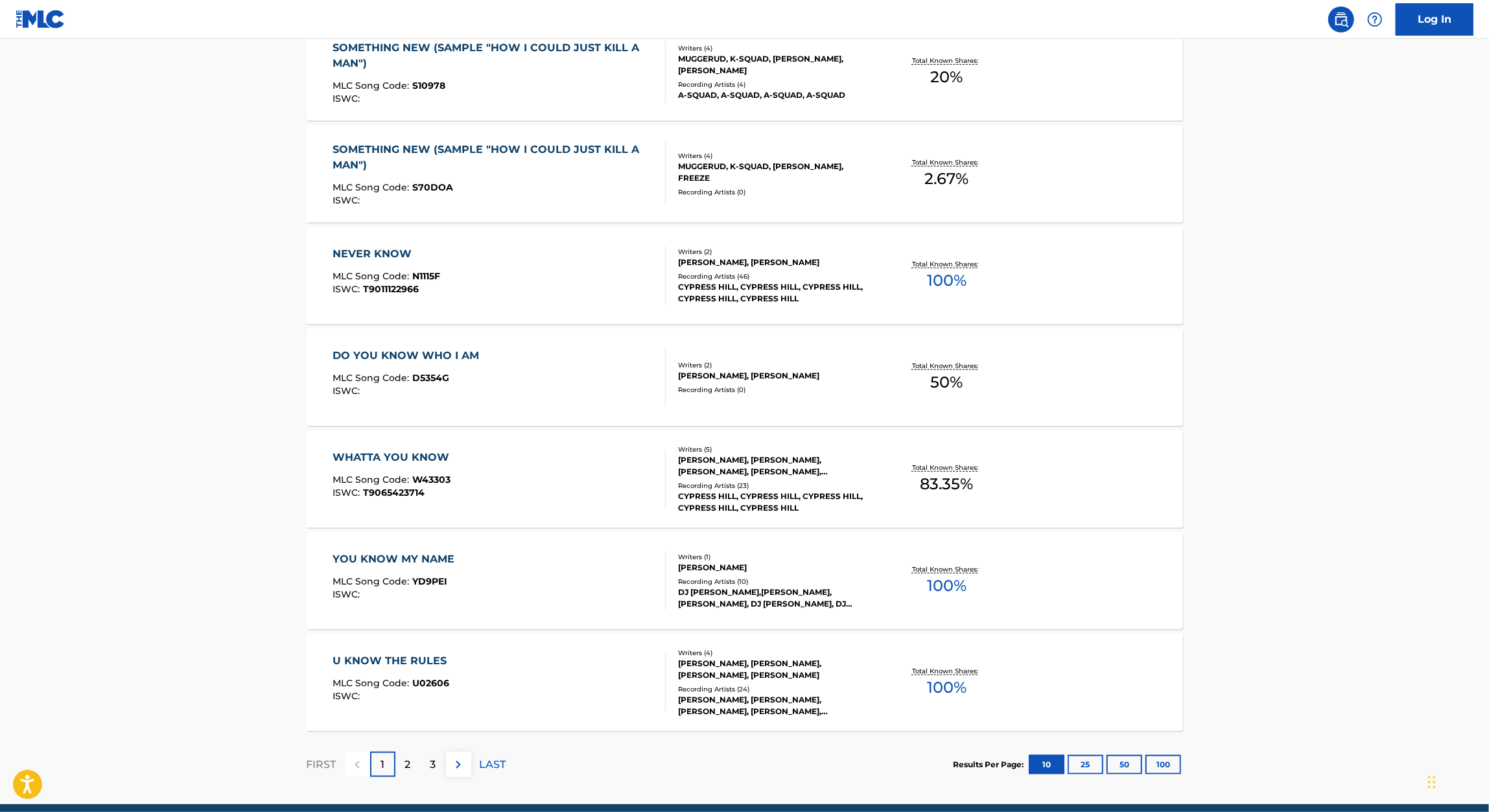
scroll to position [814, 0]
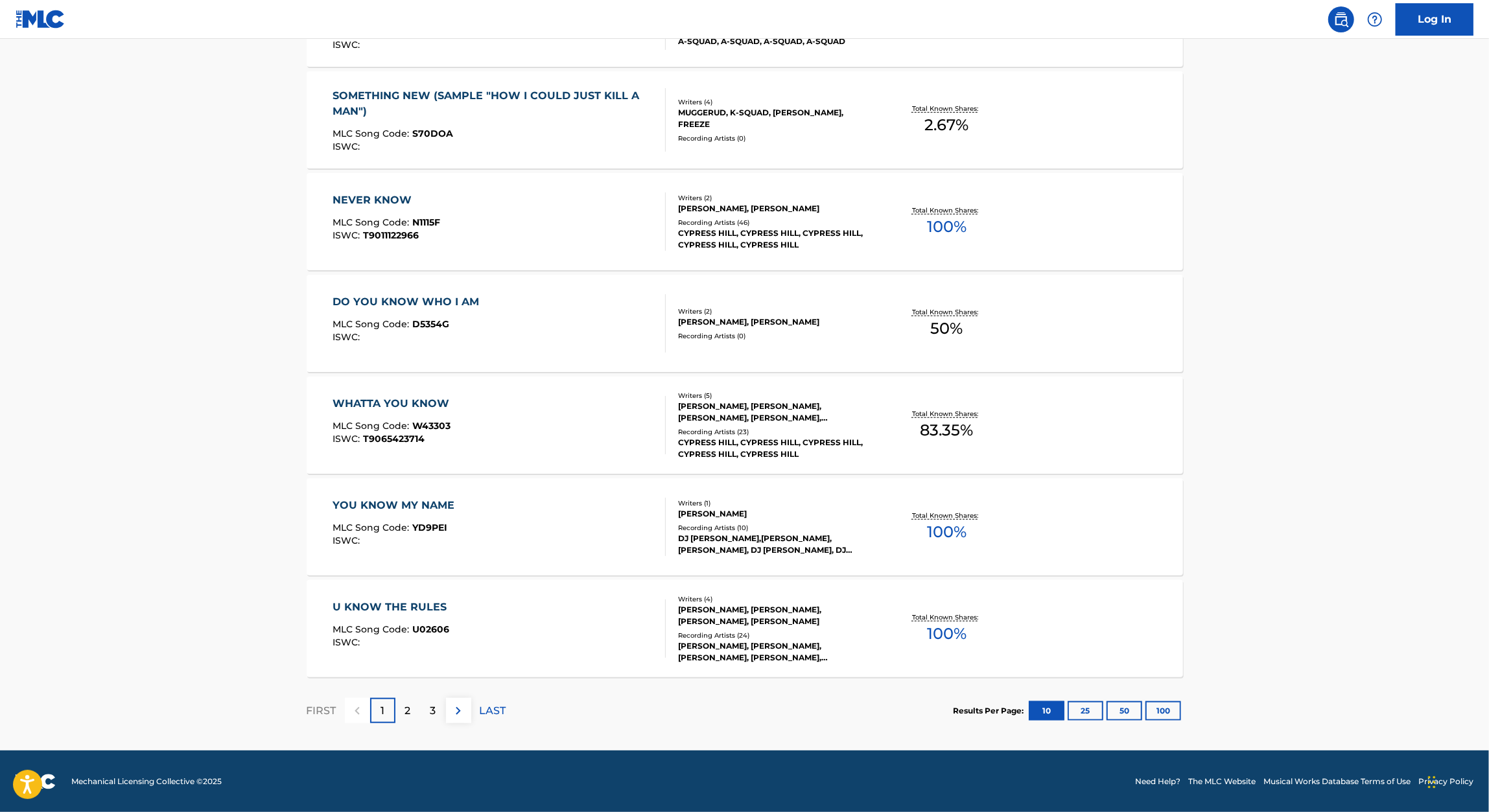
click at [402, 707] on div "2" at bounding box center [407, 710] width 25 height 25
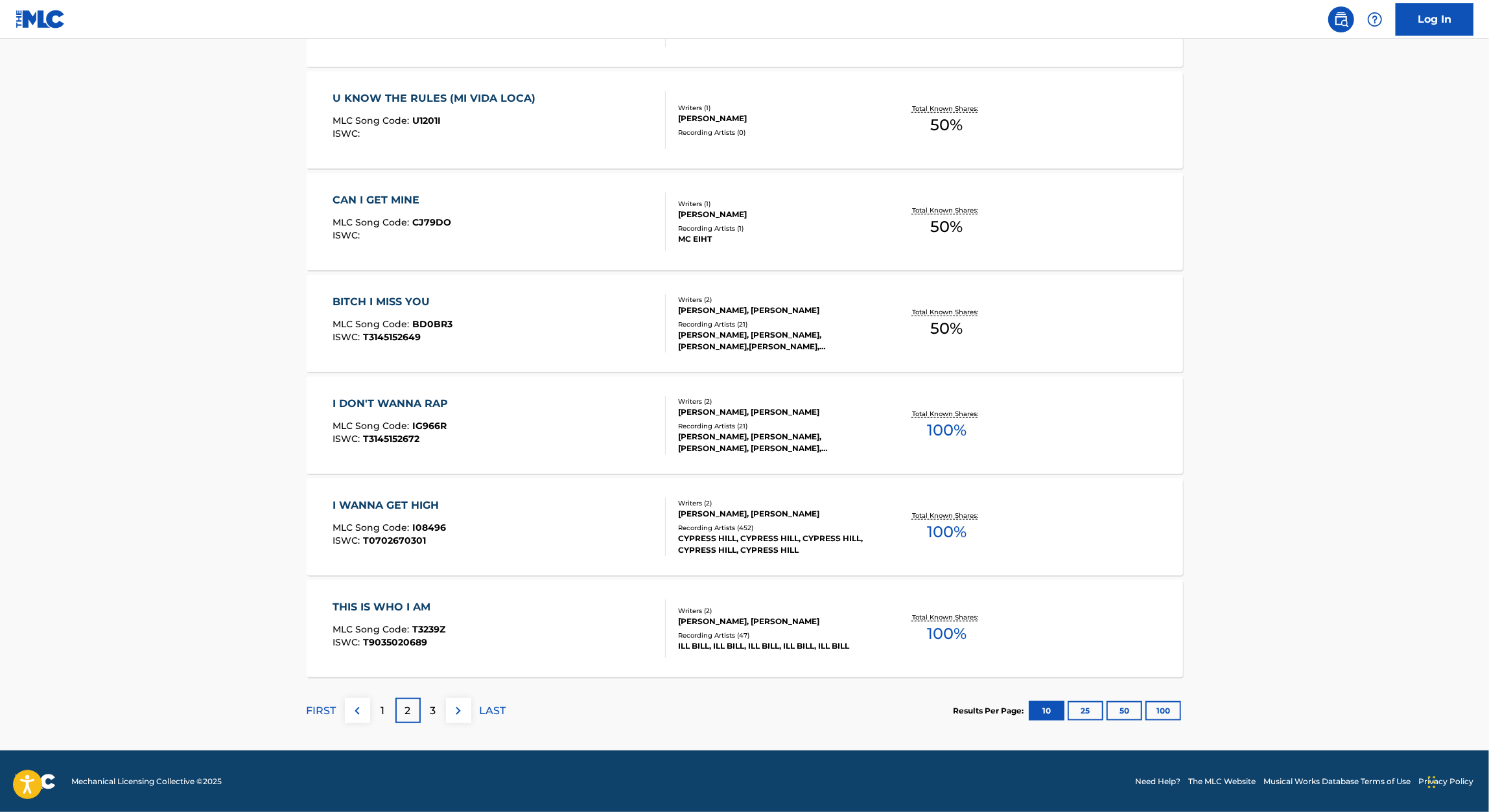
click at [444, 713] on div "3" at bounding box center [433, 710] width 25 height 25
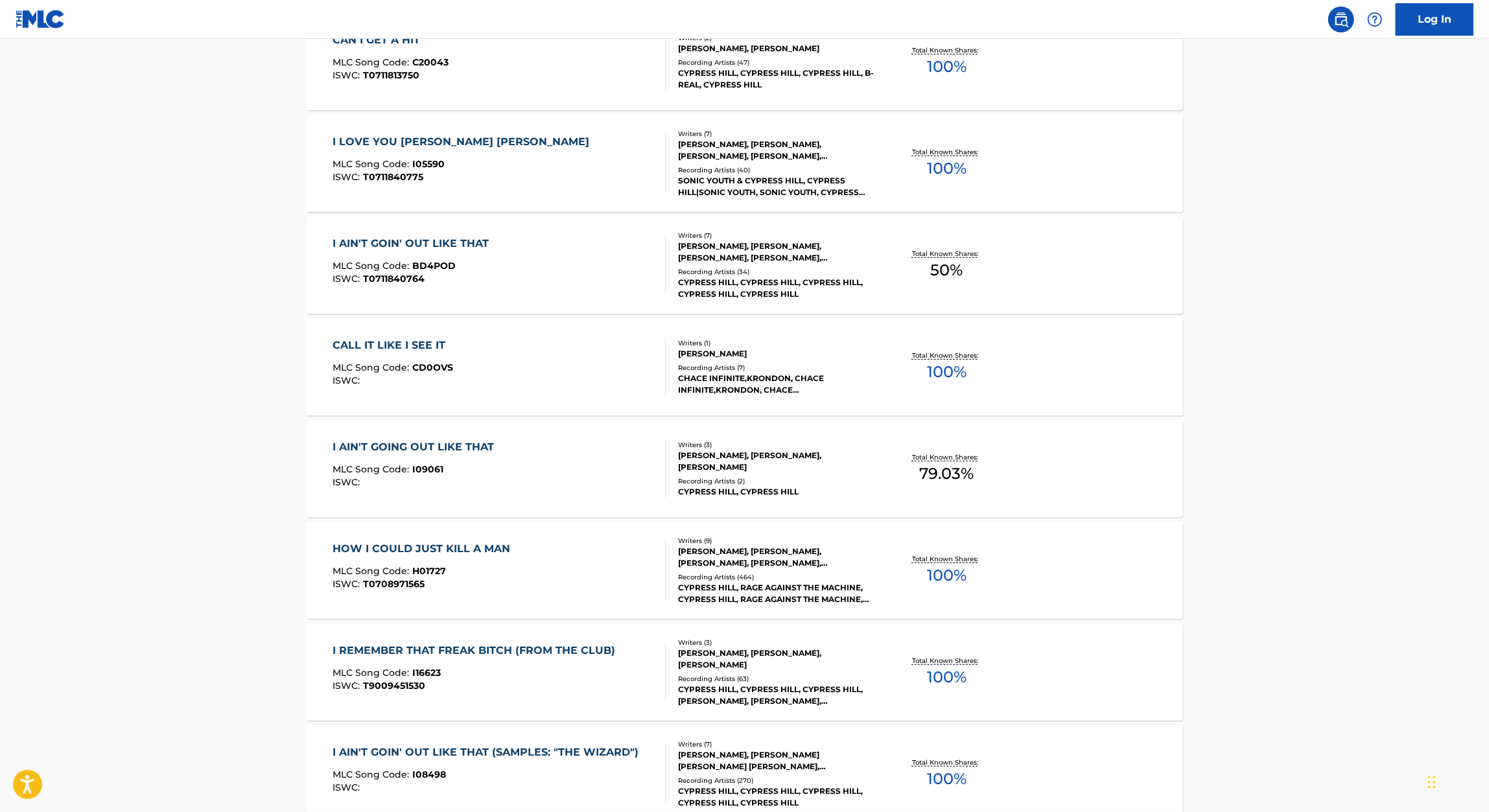
scroll to position [0, 0]
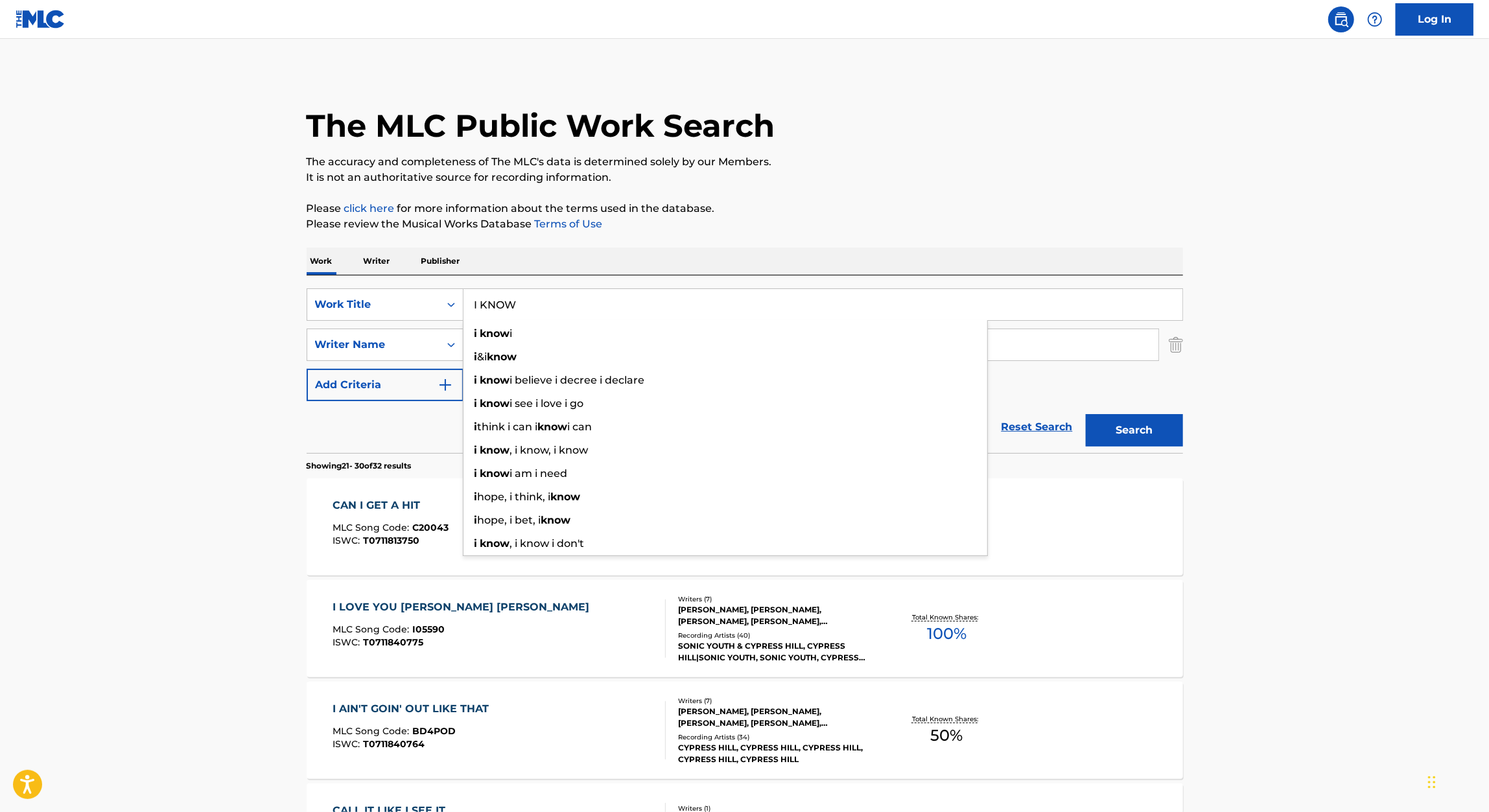
click at [560, 290] on input "I KNOW" at bounding box center [823, 304] width 719 height 31
paste input "RAIN"
type input "RAIN"
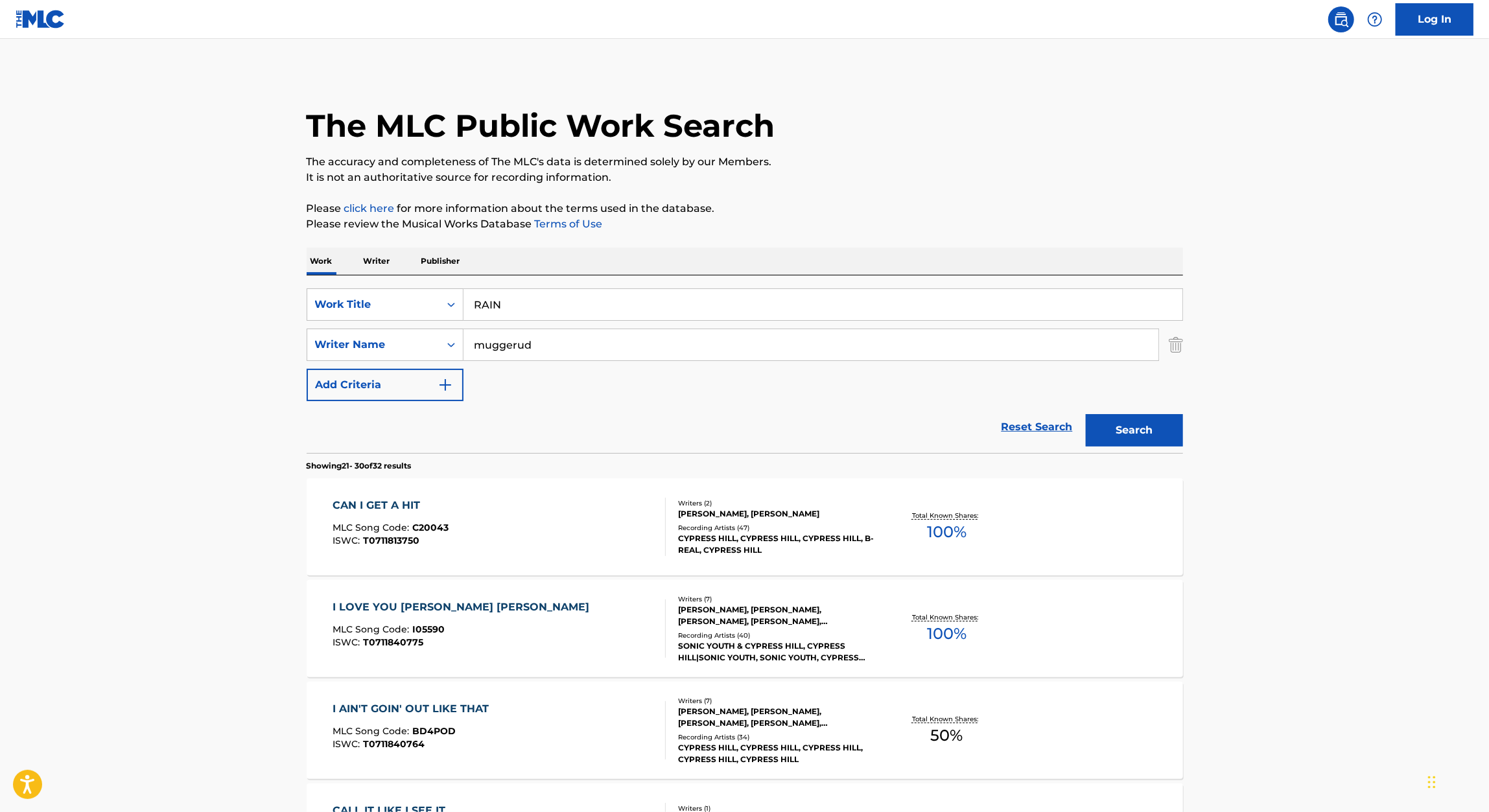
click at [979, 212] on p "Please click here for more information about the terms used in the database." at bounding box center [744, 209] width 876 height 15
click at [1144, 424] on button "Search" at bounding box center [1134, 430] width 97 height 32
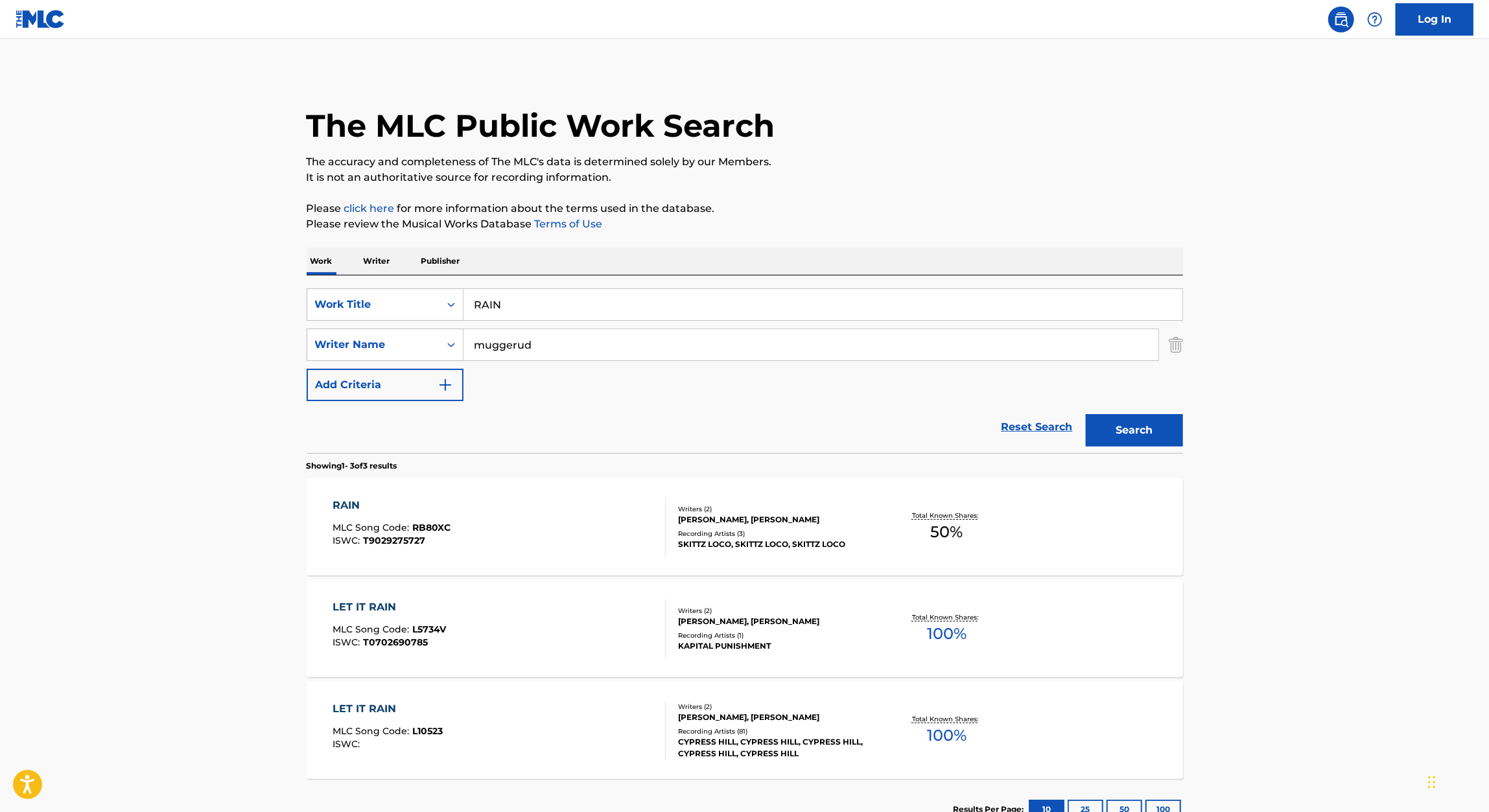
click at [361, 522] on span "MLC Song Code :" at bounding box center [372, 527] width 79 height 11
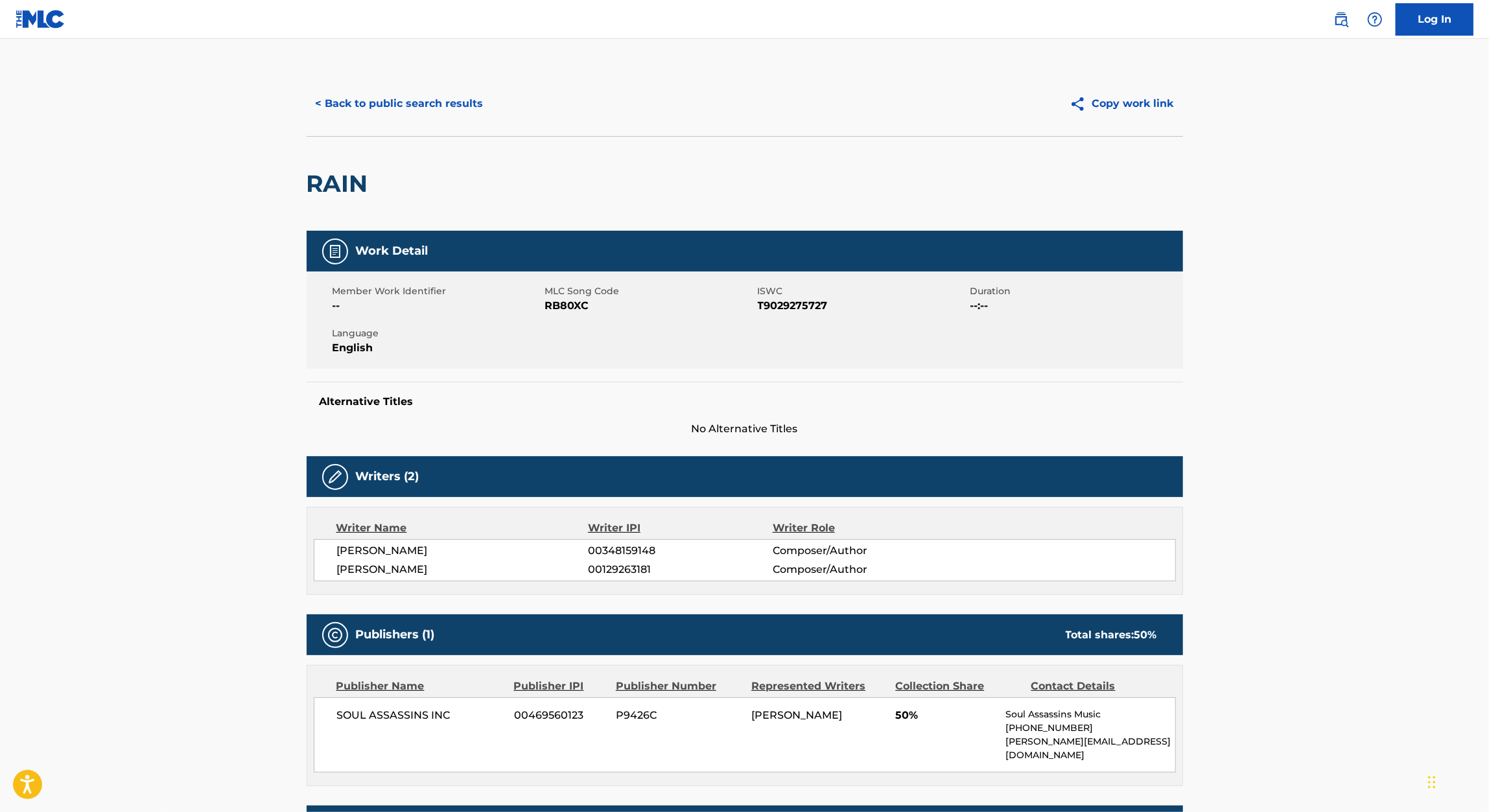
click at [571, 306] on span "RB80XC" at bounding box center [649, 306] width 209 height 15
copy span "RB80XC"
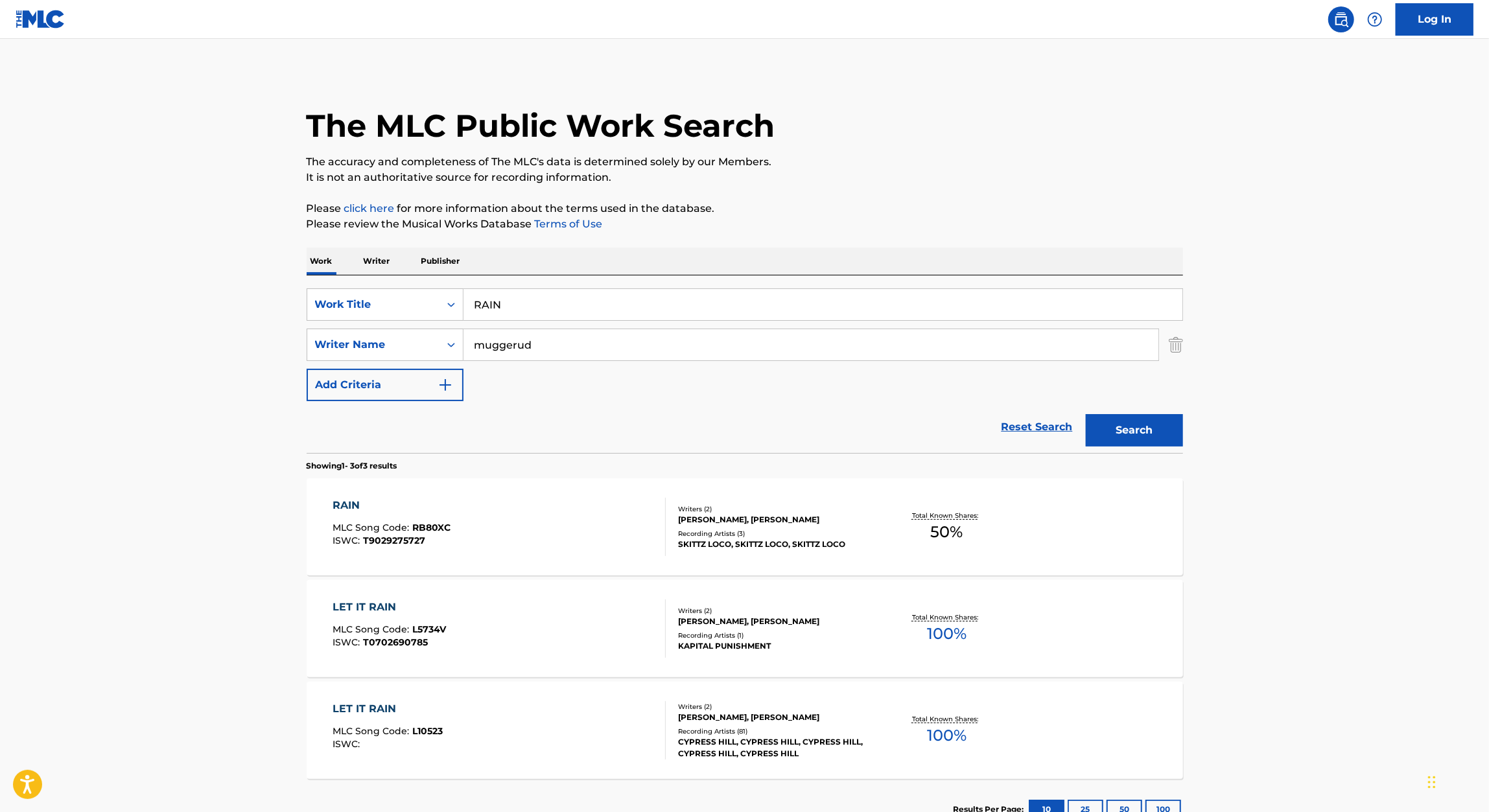
click at [524, 295] on input "RAIN" at bounding box center [823, 304] width 719 height 31
paste input "NIENTE"
type input "NIENTE"
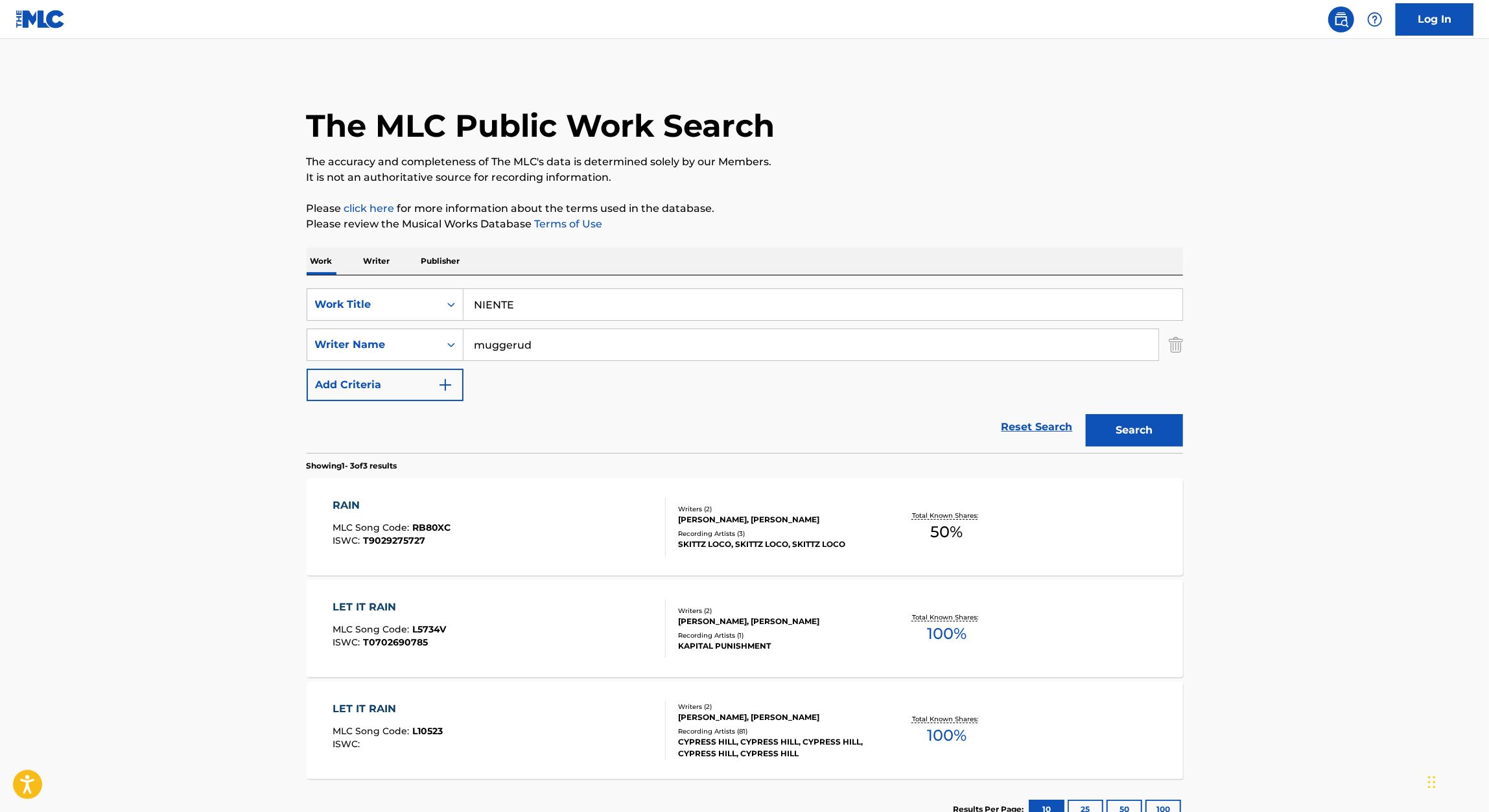
click at [1046, 259] on div "Work Writer Publisher" at bounding box center [744, 261] width 876 height 27
click at [1126, 431] on button "Search" at bounding box center [1134, 430] width 97 height 32
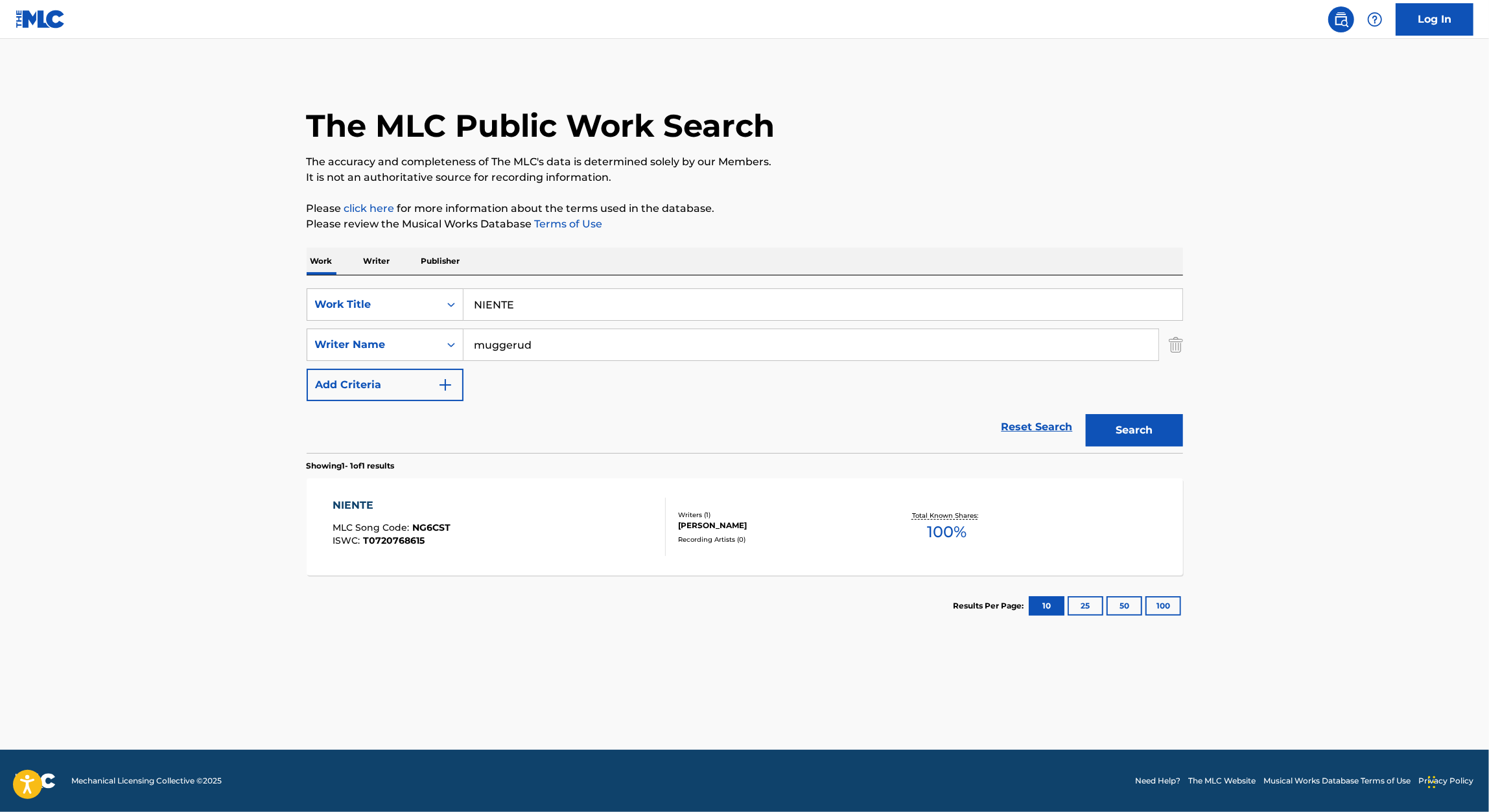
click at [391, 500] on div "NIENTE" at bounding box center [391, 506] width 118 height 15
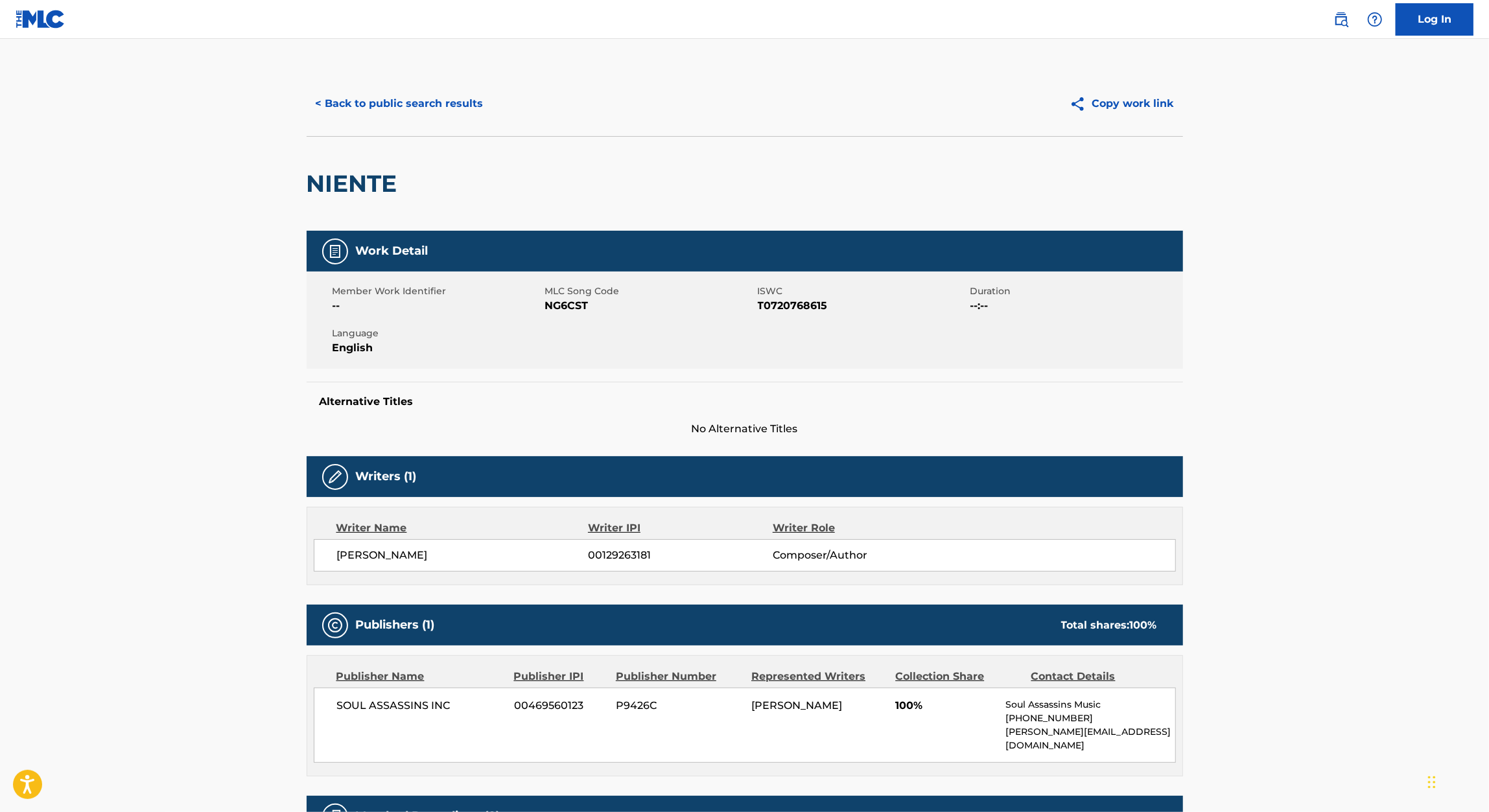
scroll to position [132, 0]
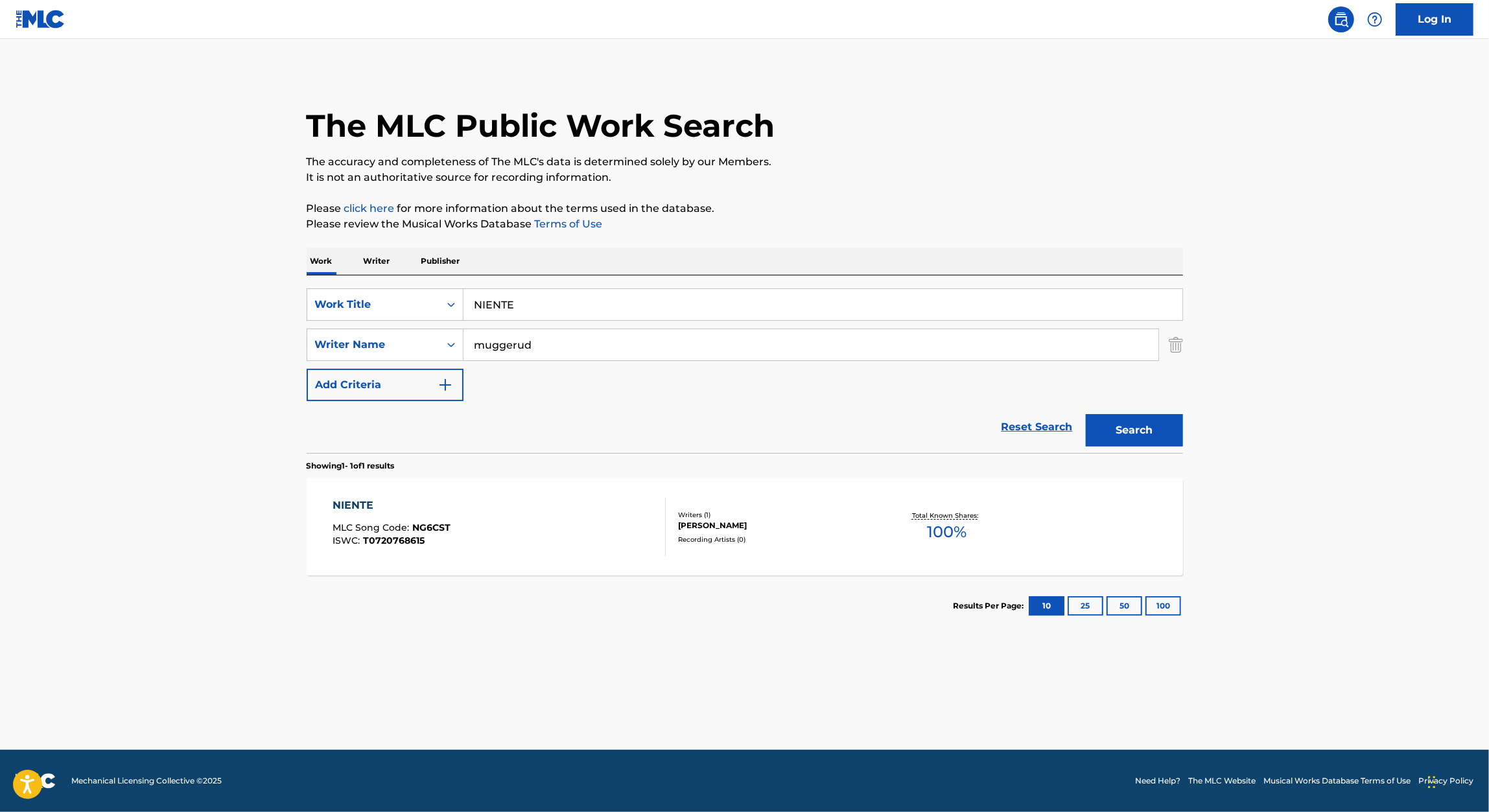
click at [553, 307] on input "NIENTE" at bounding box center [823, 304] width 719 height 31
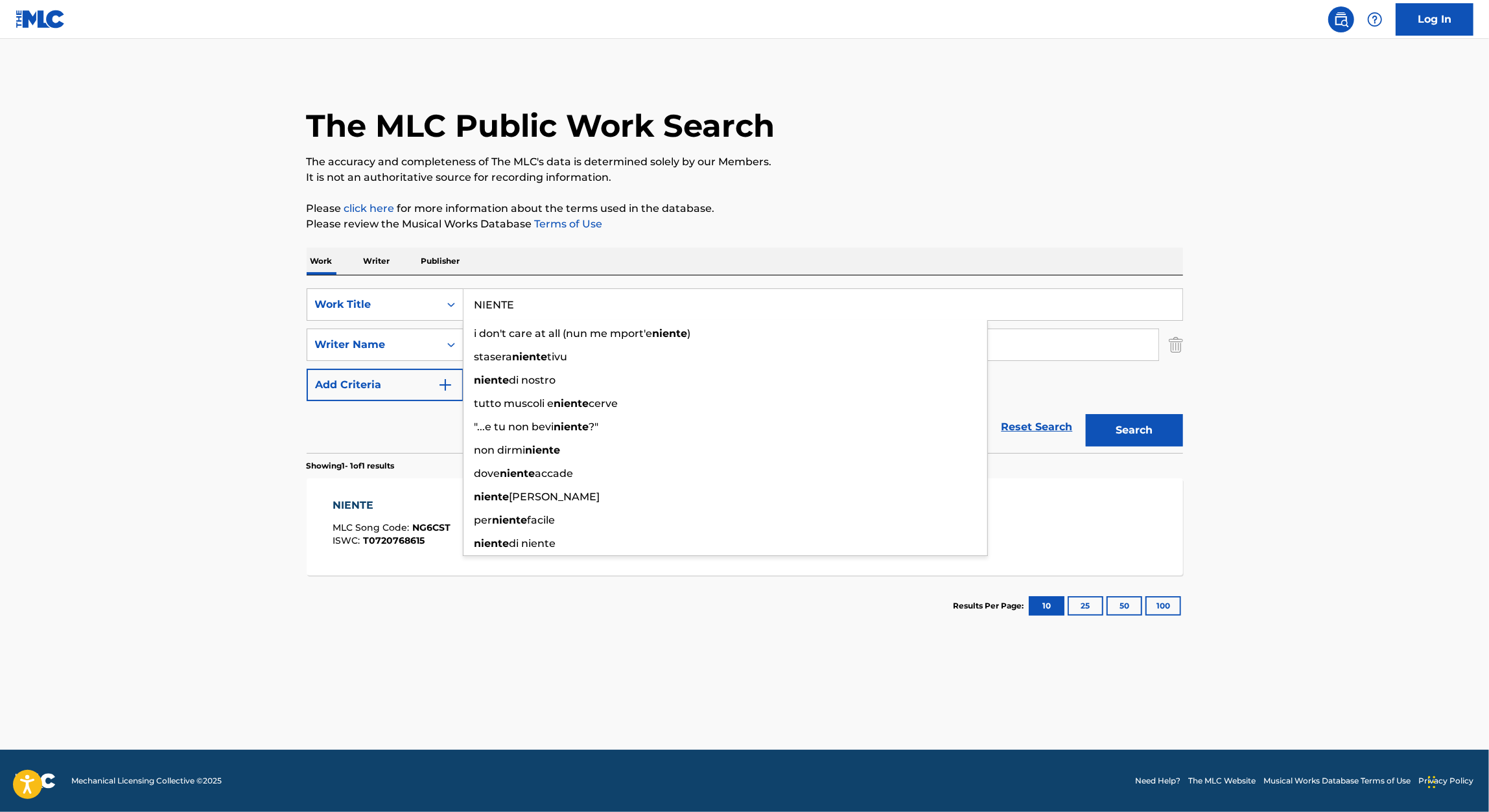
click at [553, 307] on input "NIENTE" at bounding box center [823, 304] width 719 height 31
type input "Morta"
click at [912, 200] on div "The MLC Public Work Search The accuracy and completeness of The MLC's data is d…" at bounding box center [745, 354] width 908 height 565
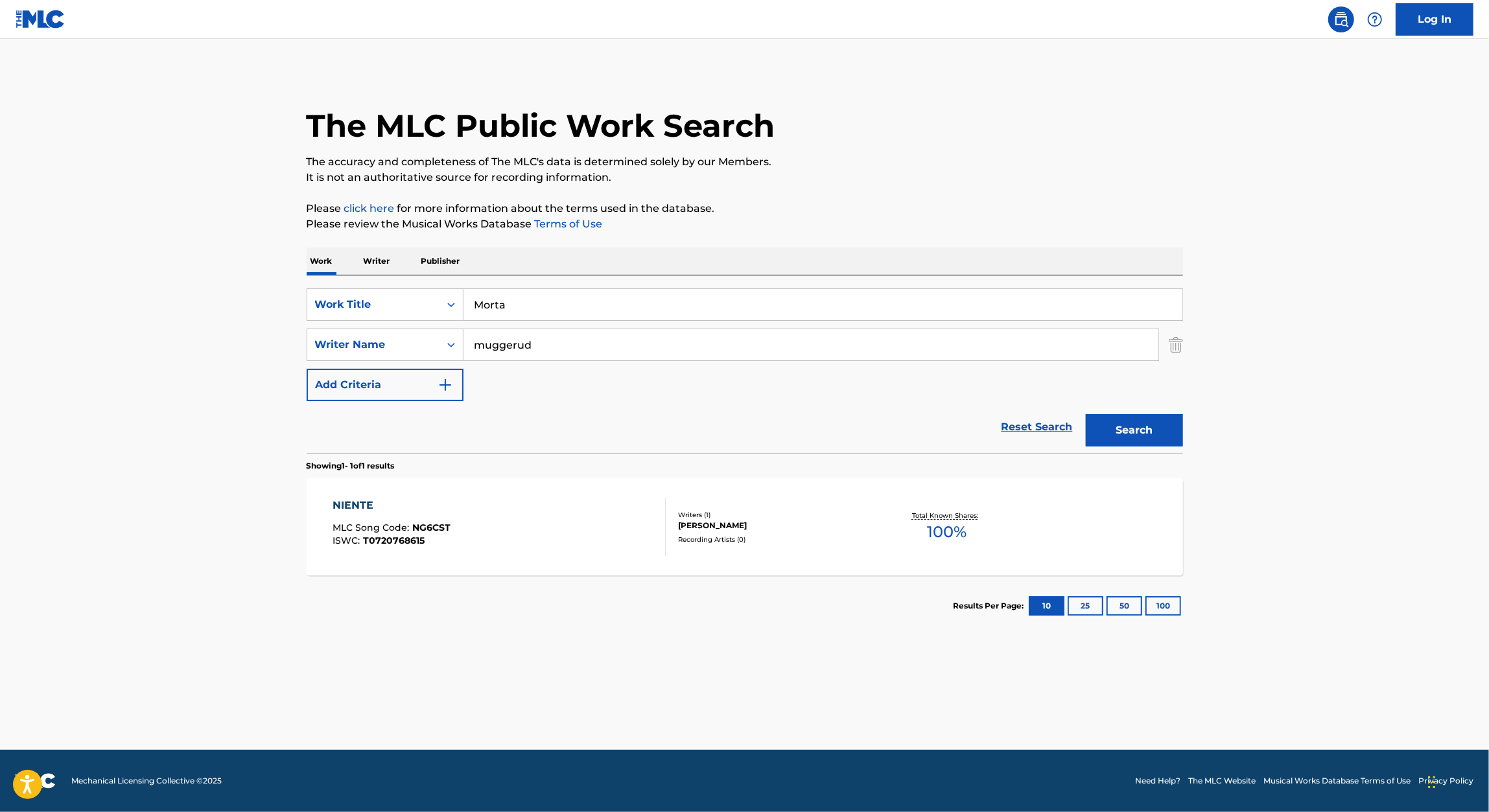
click at [1119, 435] on button "Search" at bounding box center [1134, 430] width 97 height 32
click at [354, 505] on div "MORTA" at bounding box center [390, 506] width 117 height 15
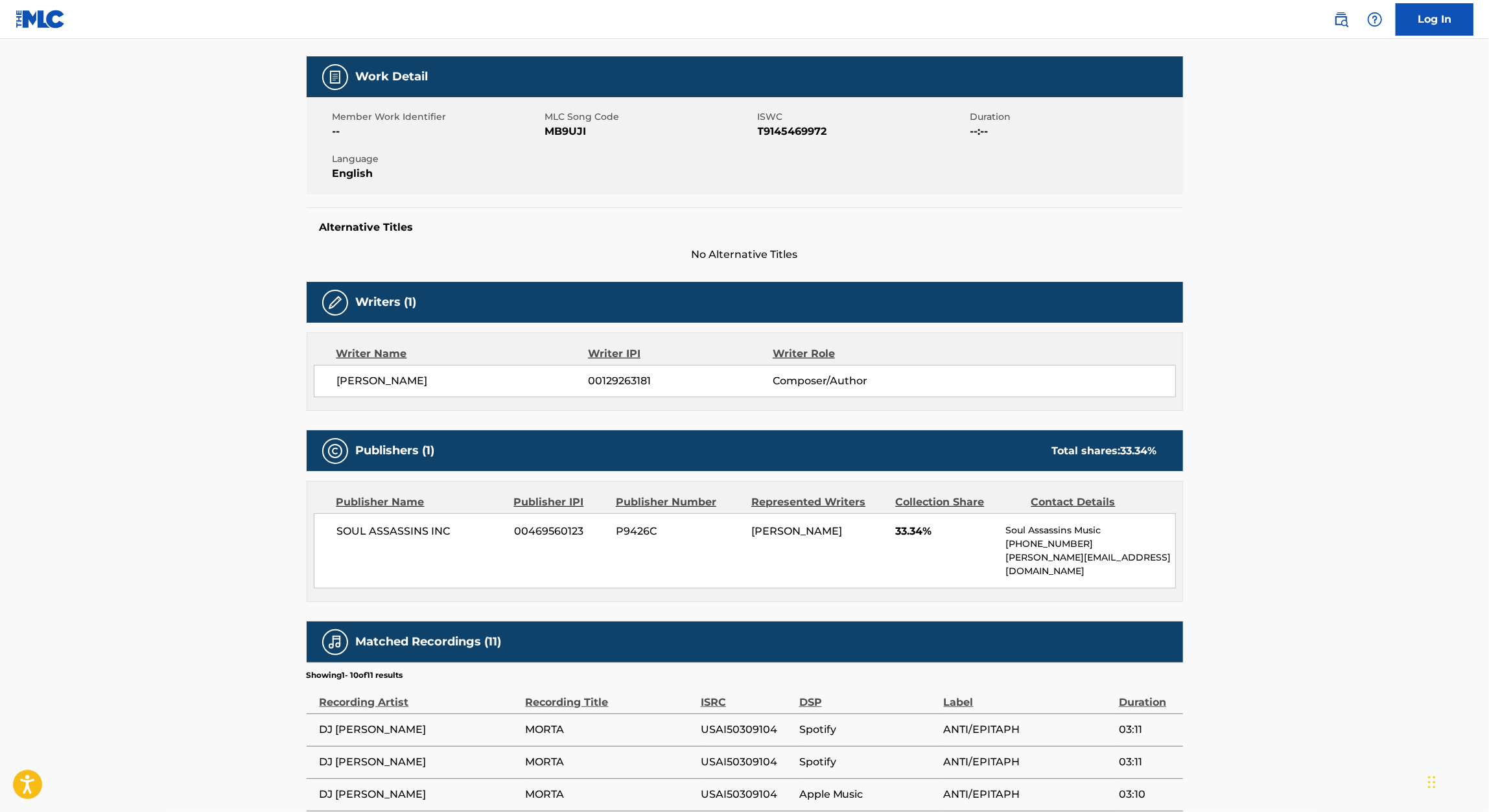
scroll to position [169, 0]
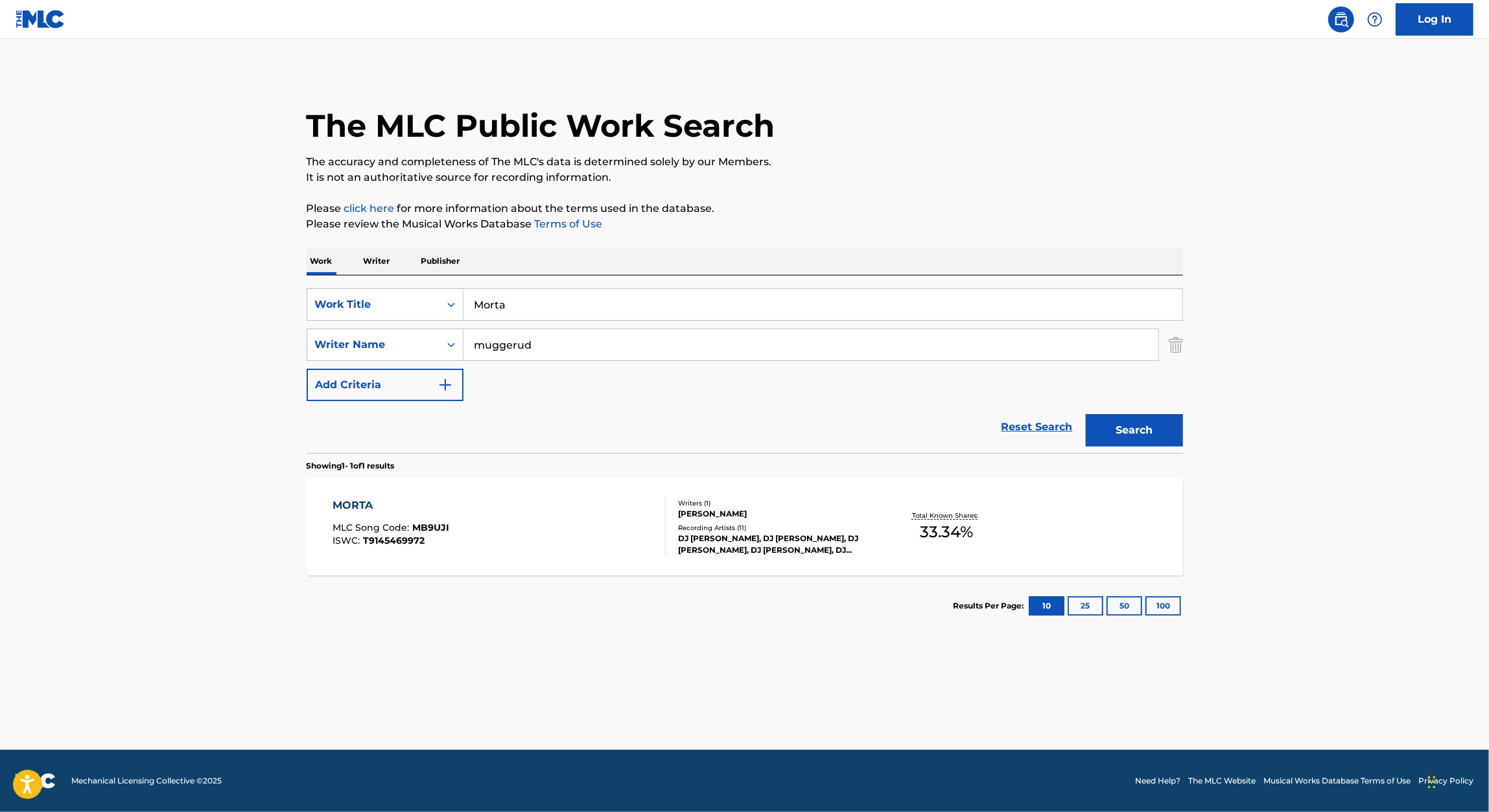
click at [585, 300] on input "Morta" at bounding box center [823, 304] width 719 height 31
click at [585, 307] on input "Morta" at bounding box center [823, 304] width 719 height 31
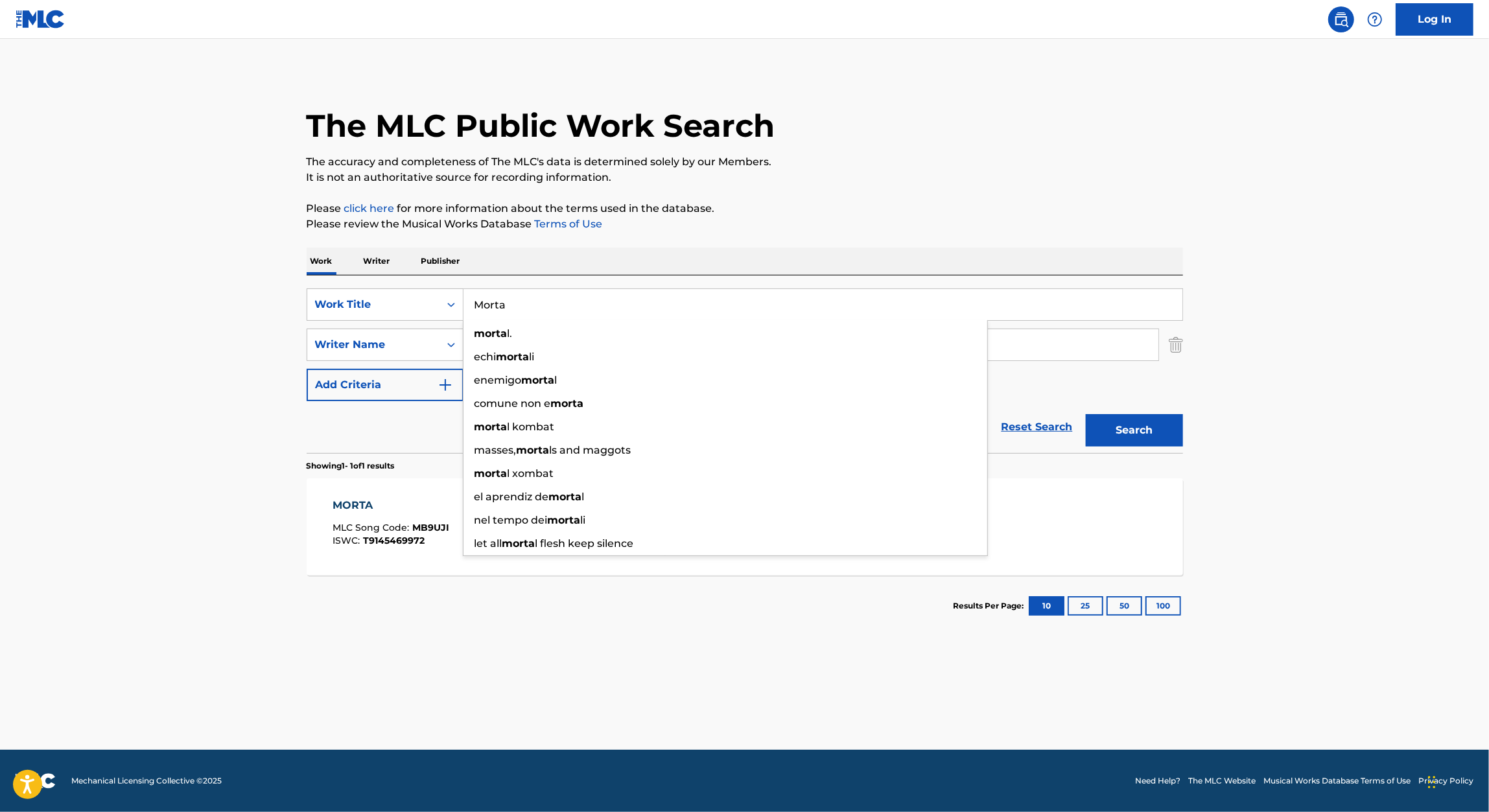
click at [585, 307] on input "Morta" at bounding box center [823, 304] width 719 height 31
paste input "FADED"
click at [926, 212] on p "Please click here for more information about the terms used in the database." at bounding box center [744, 209] width 876 height 15
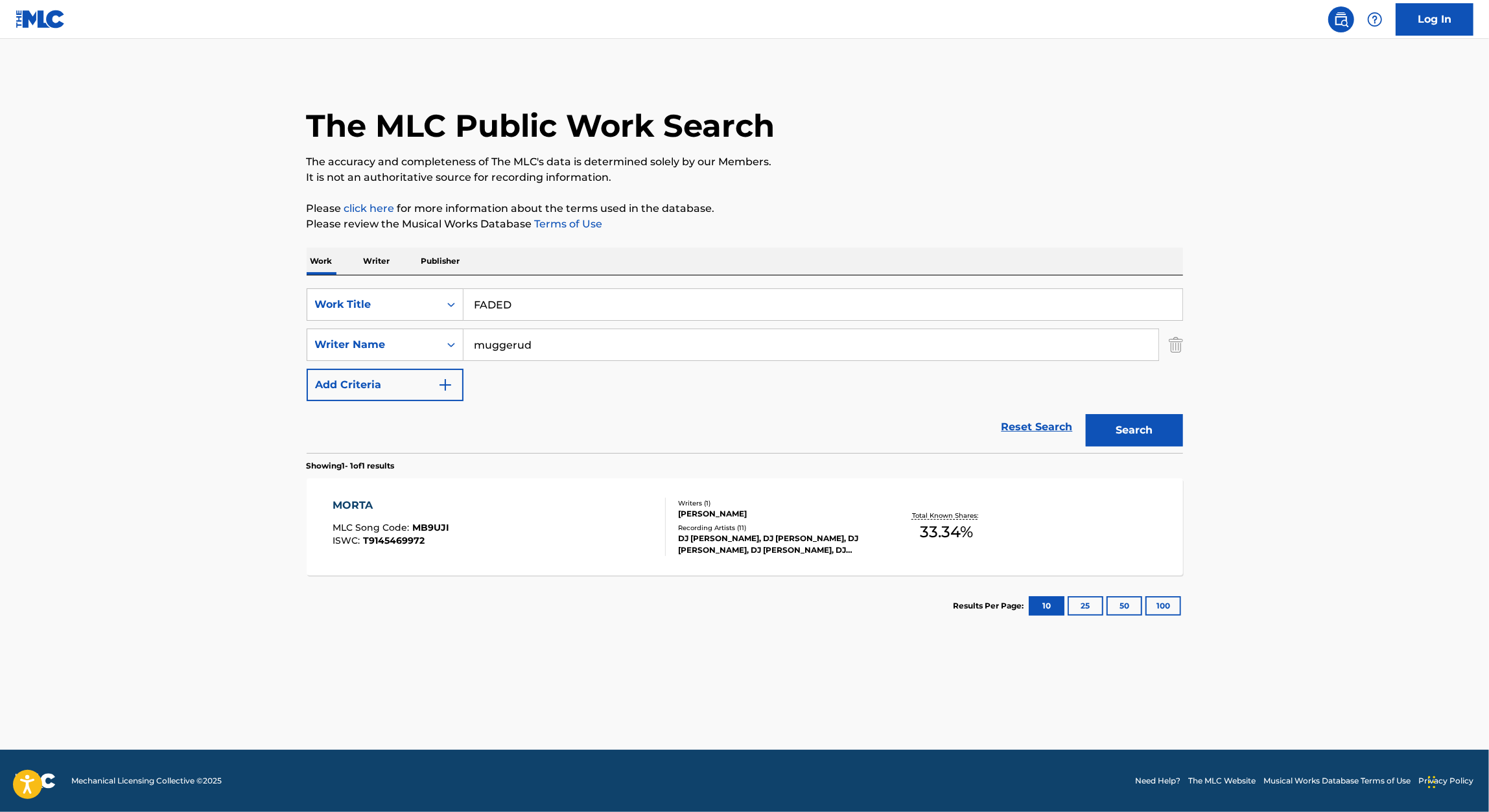
click at [1160, 429] on button "Search" at bounding box center [1134, 430] width 97 height 32
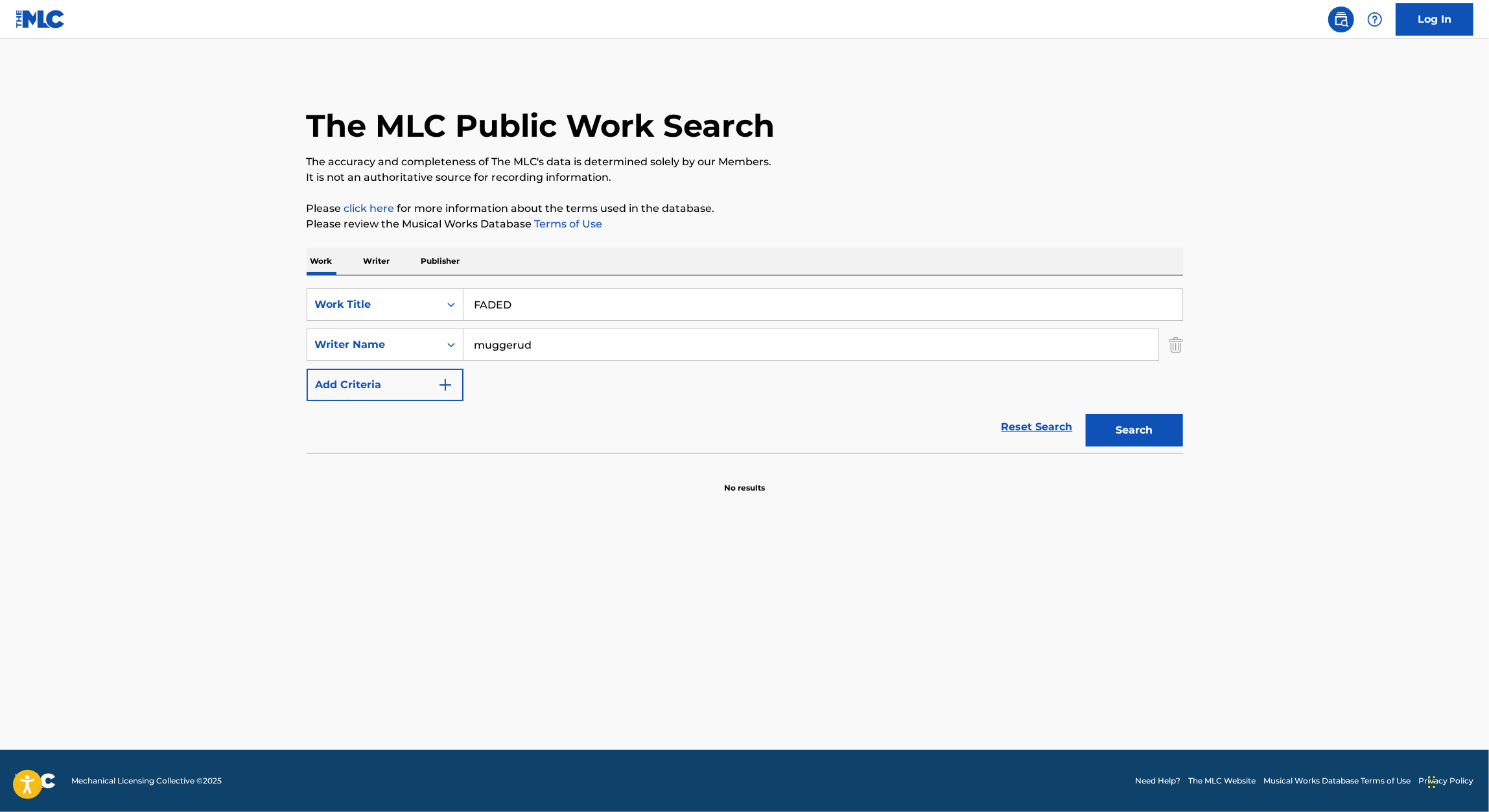
click at [605, 305] on input "FADED" at bounding box center [823, 304] width 719 height 31
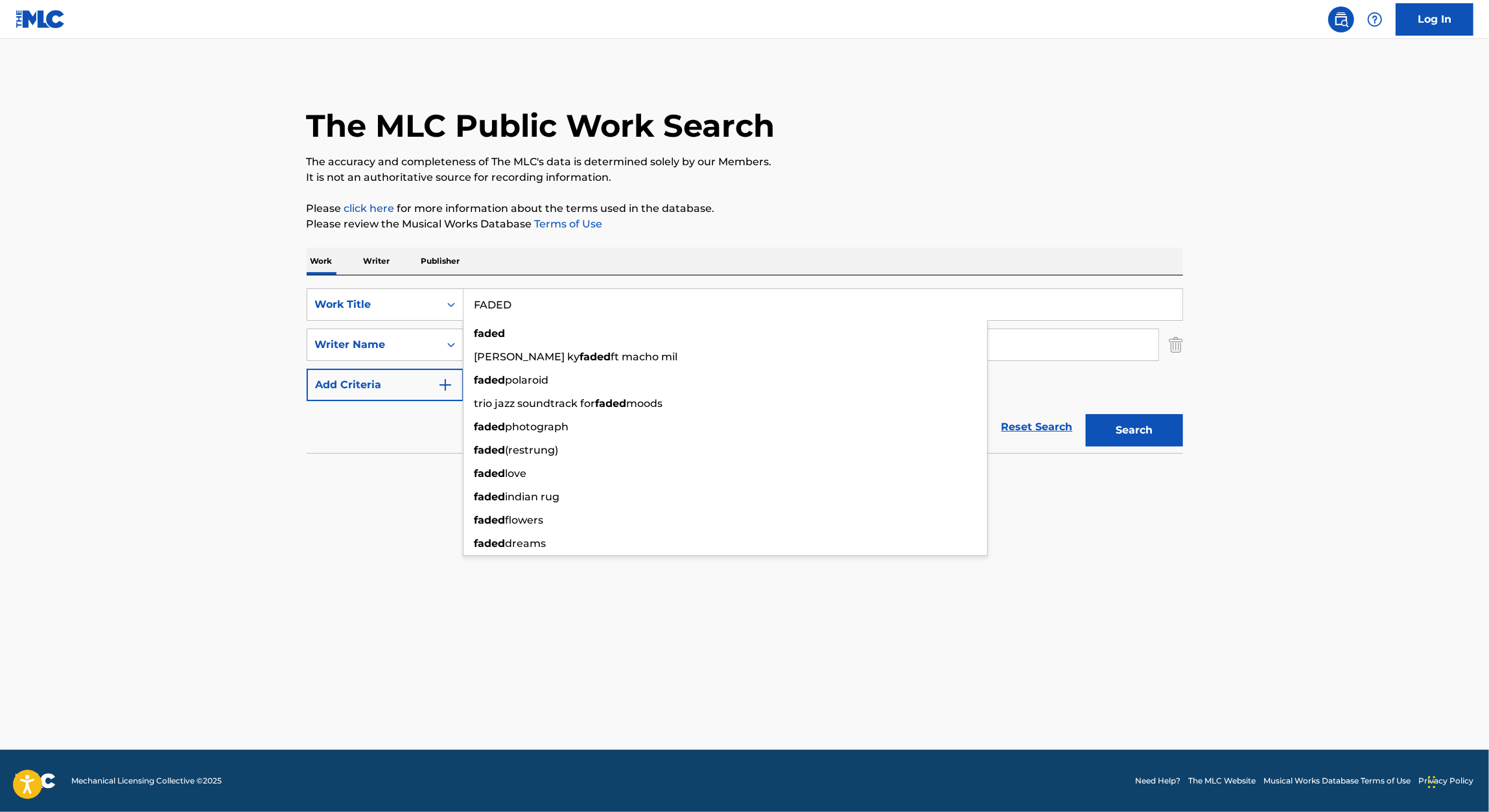
click at [1166, 431] on button "Search" at bounding box center [1134, 430] width 97 height 32
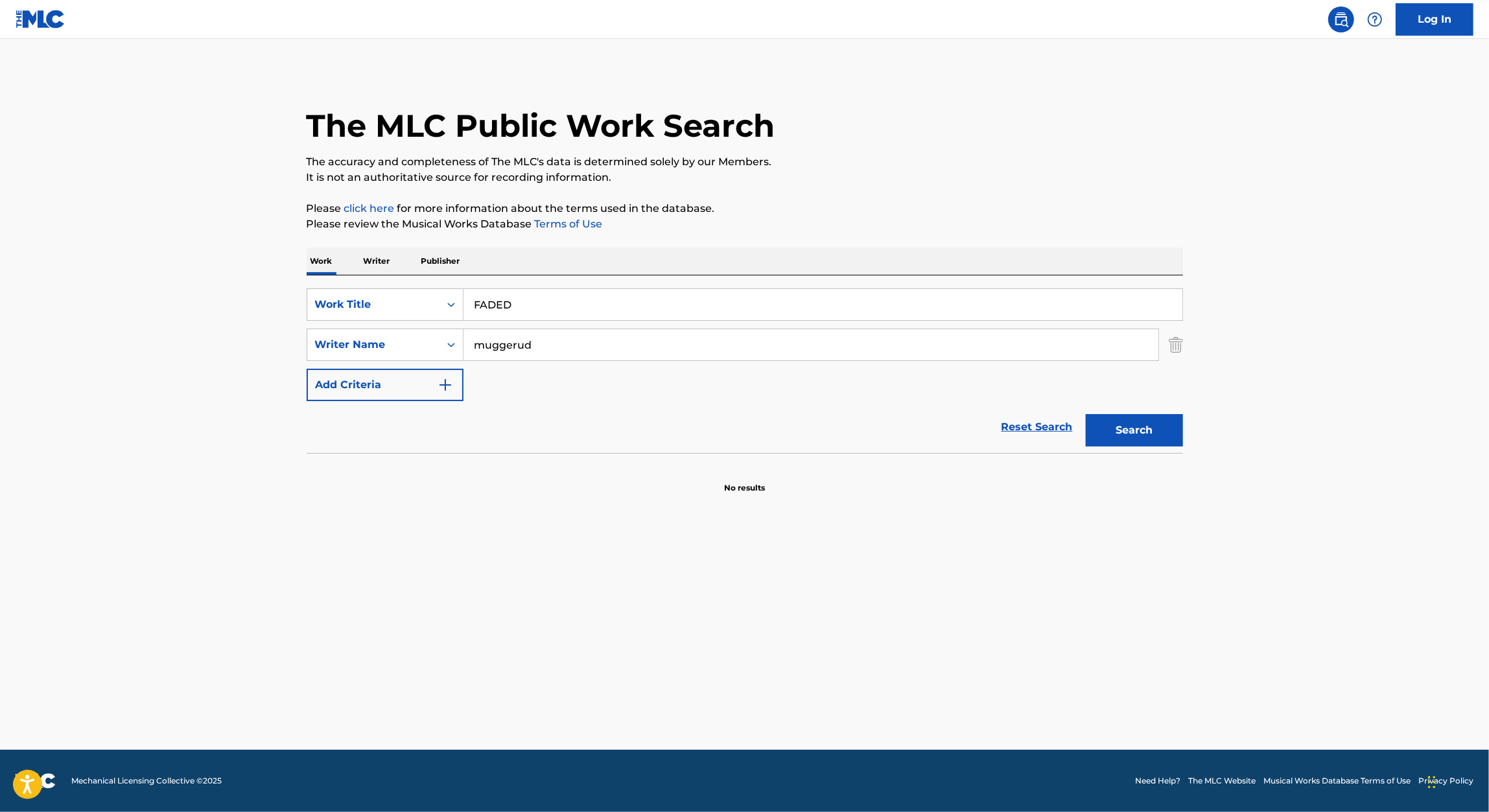
click at [619, 298] on input "FADED" at bounding box center [823, 304] width 719 height 31
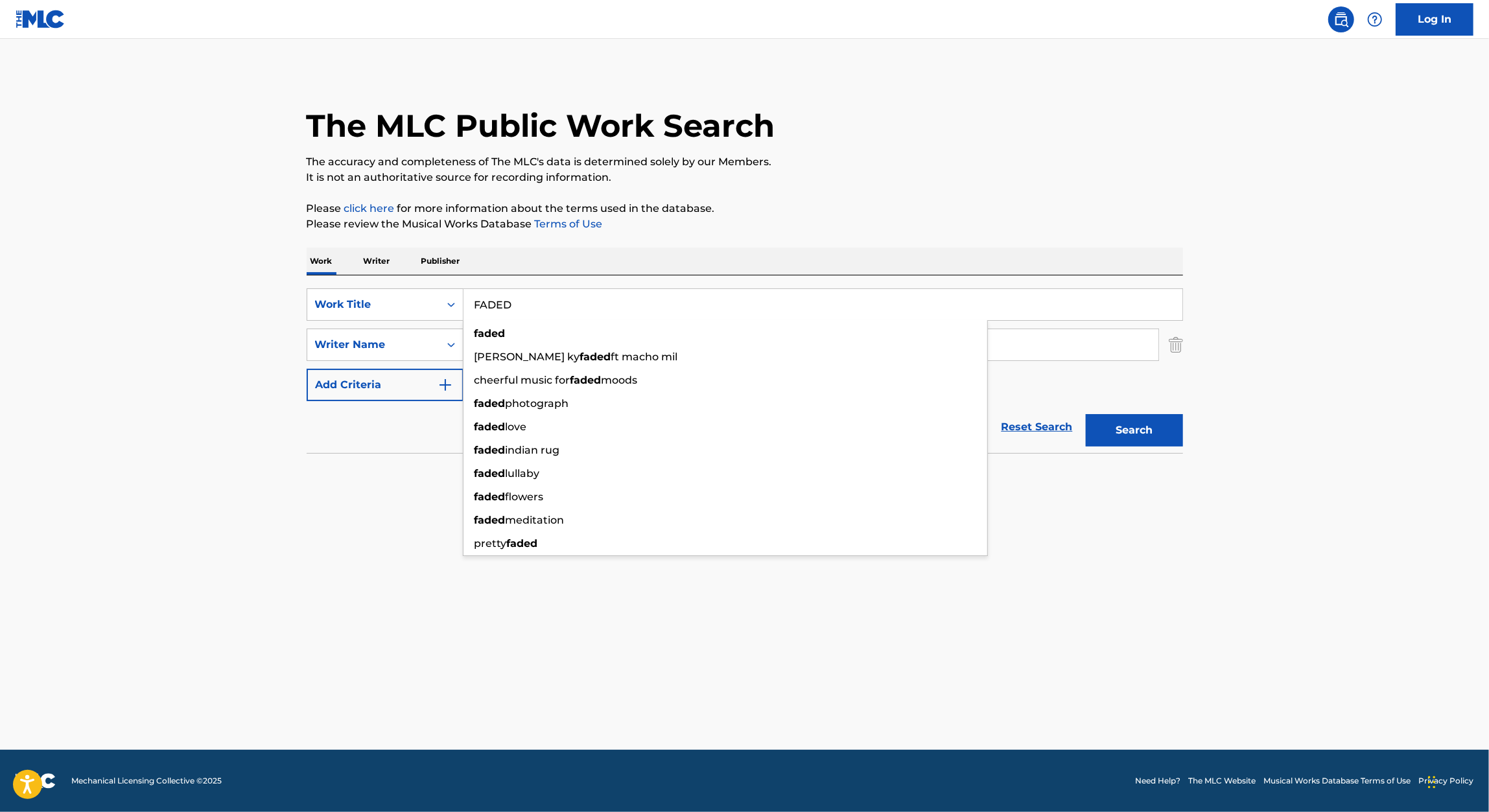
paste input "CHASING SHADOWS"
click at [986, 247] on div "The MLC Public Work Search The accuracy and completeness of The MLC's data is d…" at bounding box center [745, 282] width 908 height 422
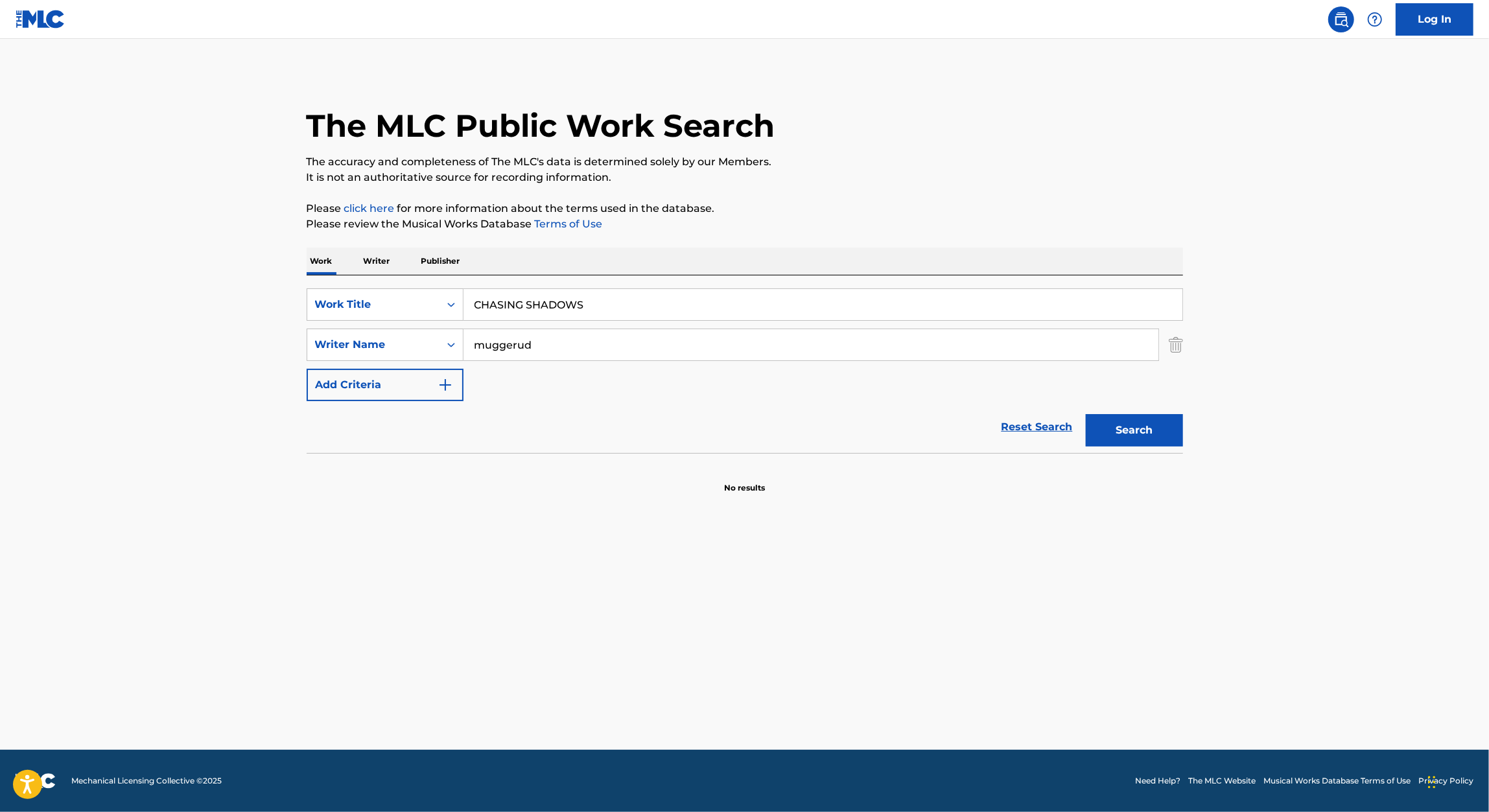
click at [1144, 449] on div "Search" at bounding box center [1131, 427] width 104 height 52
click at [1165, 429] on button "Search" at bounding box center [1134, 430] width 97 height 32
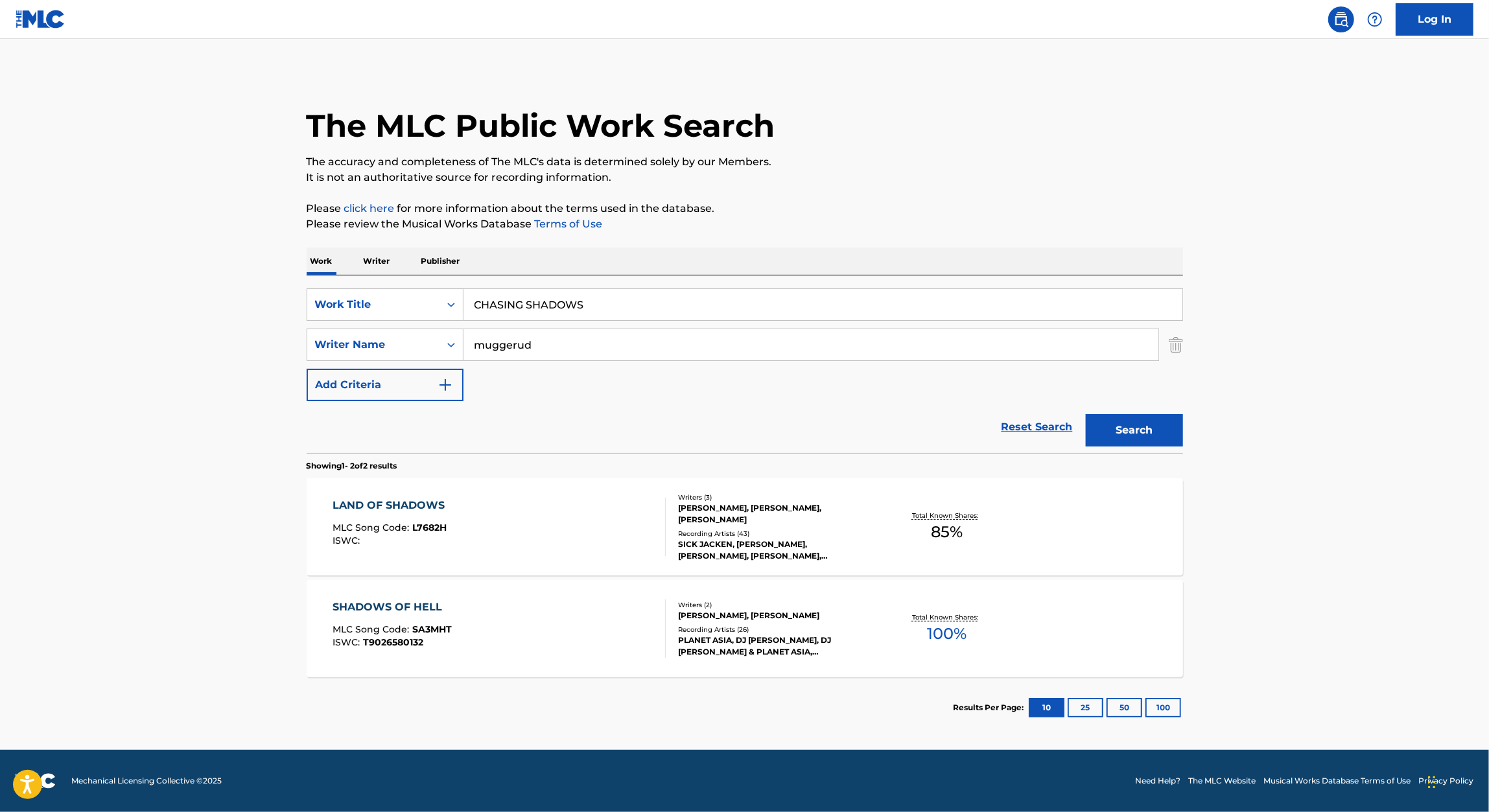
click at [571, 303] on input "CHASING SHADOWS" at bounding box center [823, 304] width 719 height 31
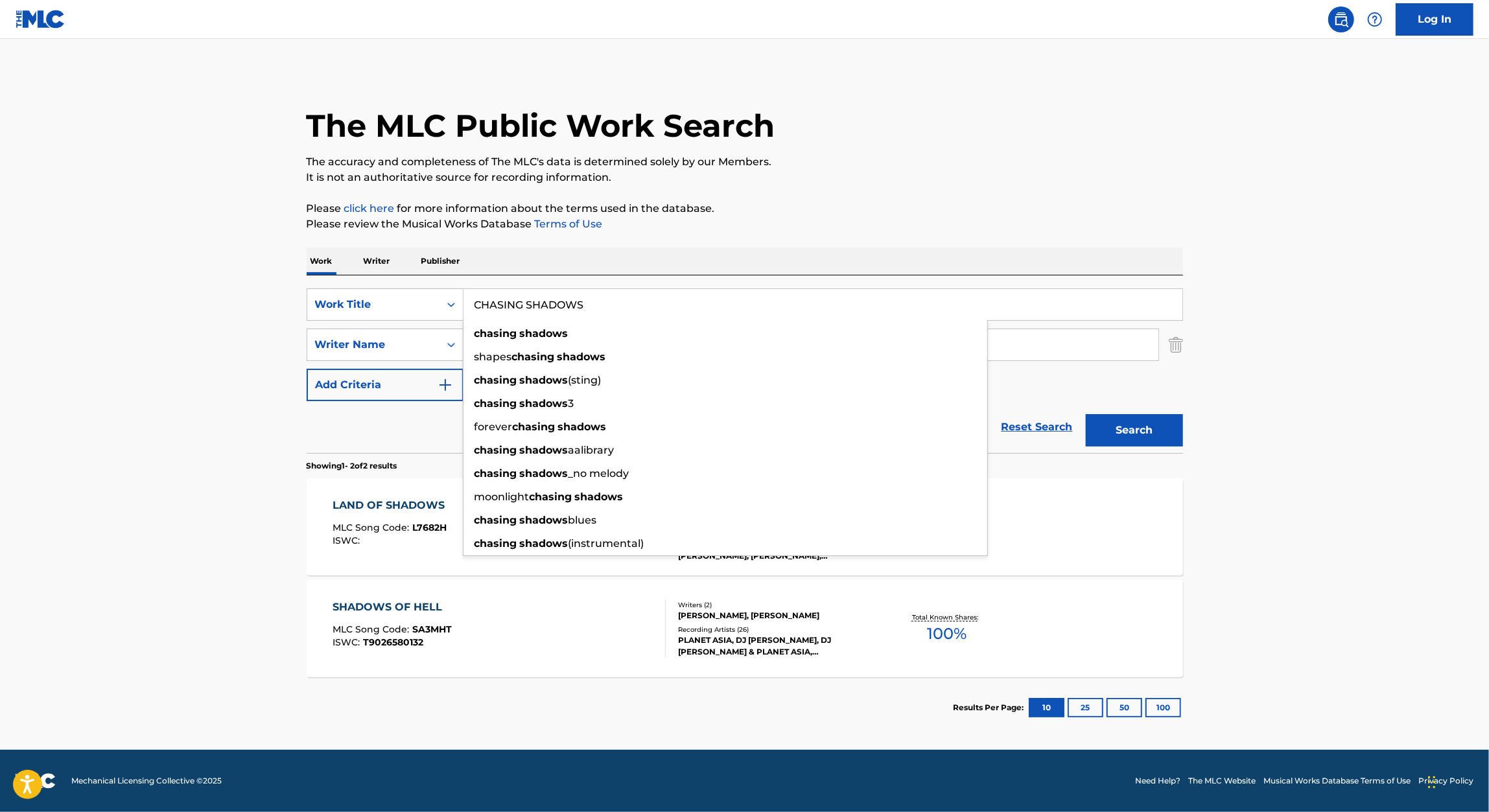
click at [571, 303] on input "CHASING SHADOWS" at bounding box center [823, 304] width 719 height 31
paste input "TEAR"
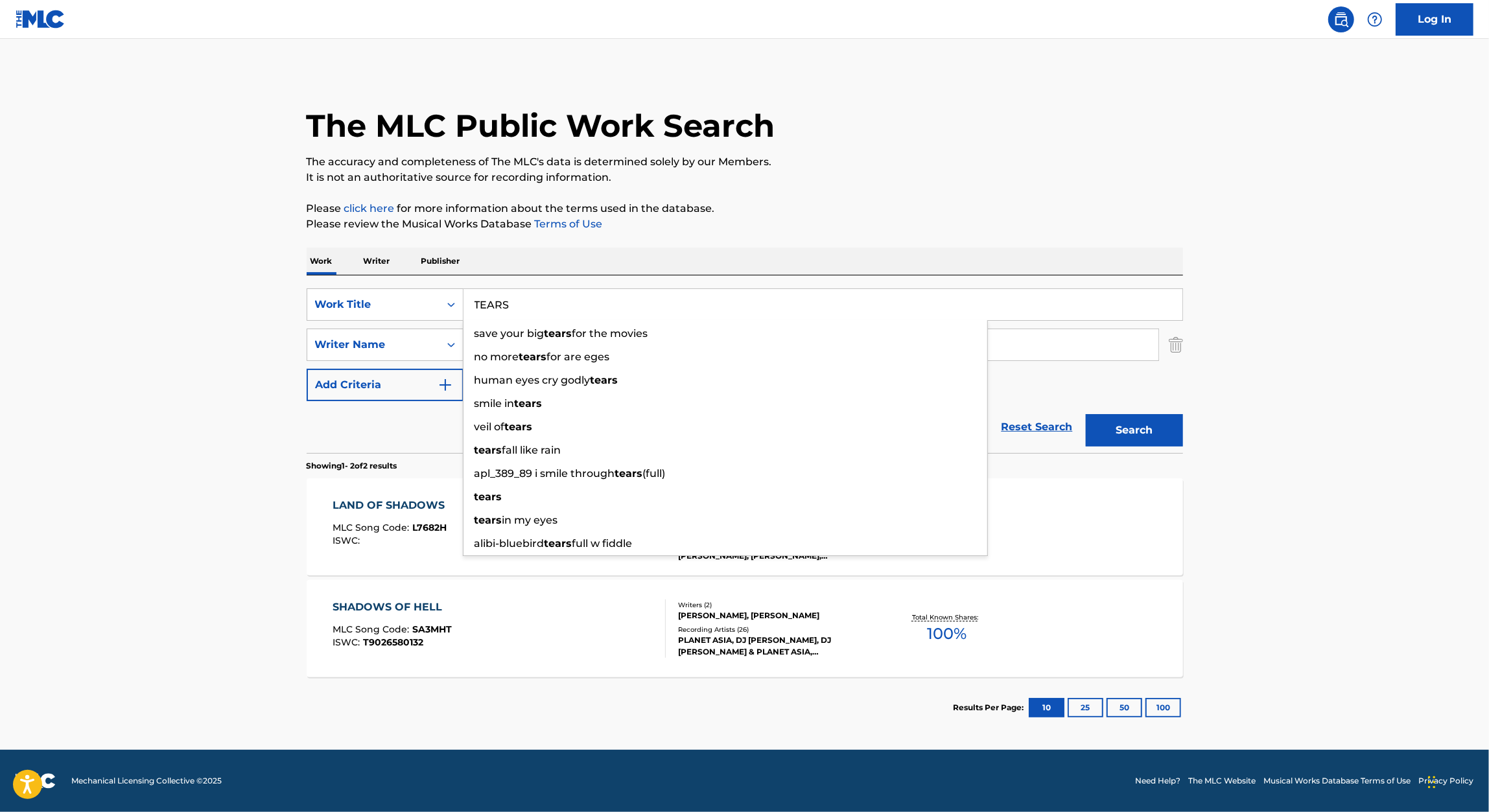
click at [889, 241] on div "The MLC Public Work Search The accuracy and completeness of The MLC's data is d…" at bounding box center [745, 404] width 908 height 667
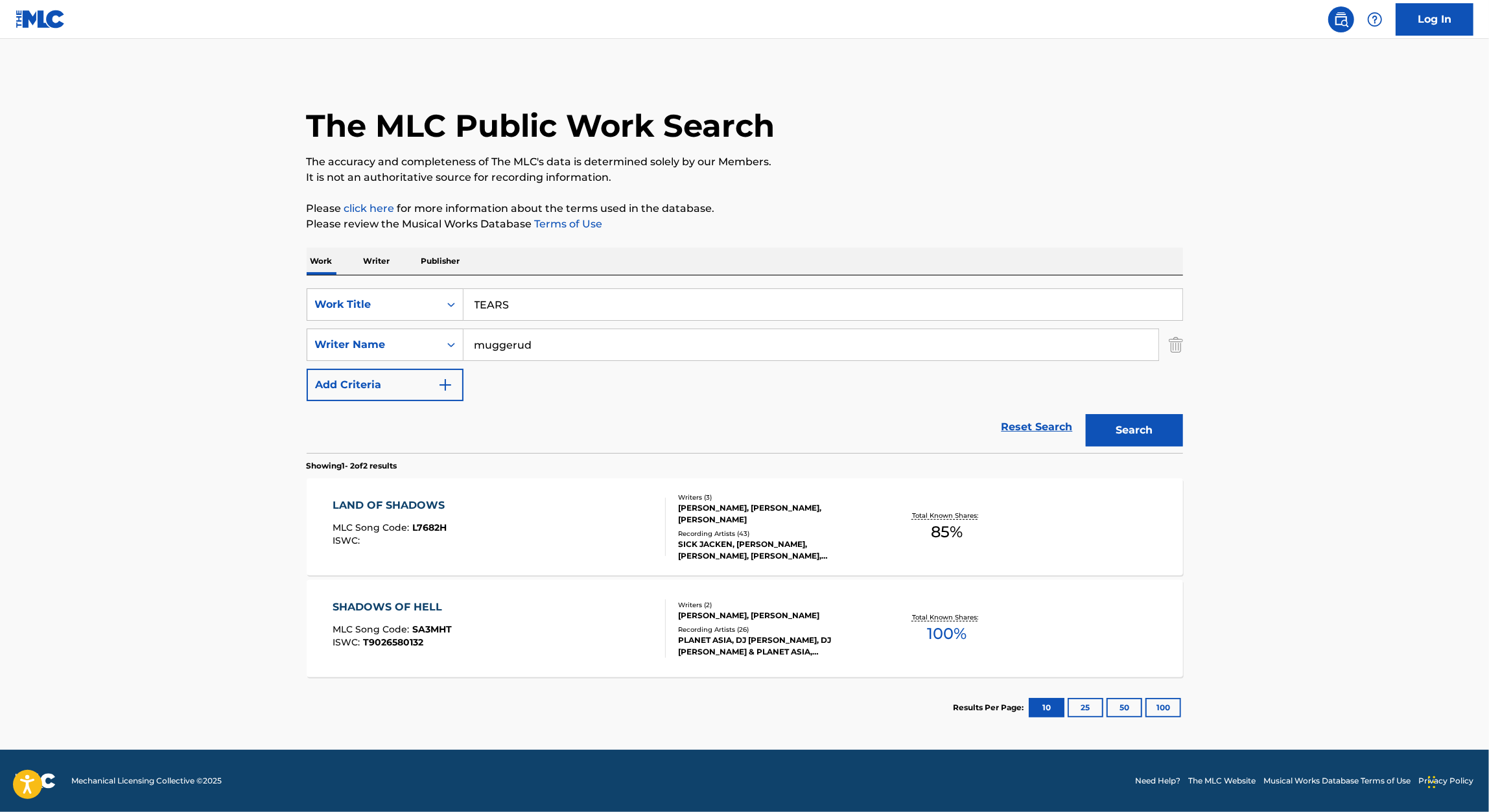
click at [1148, 421] on button "Search" at bounding box center [1134, 430] width 97 height 32
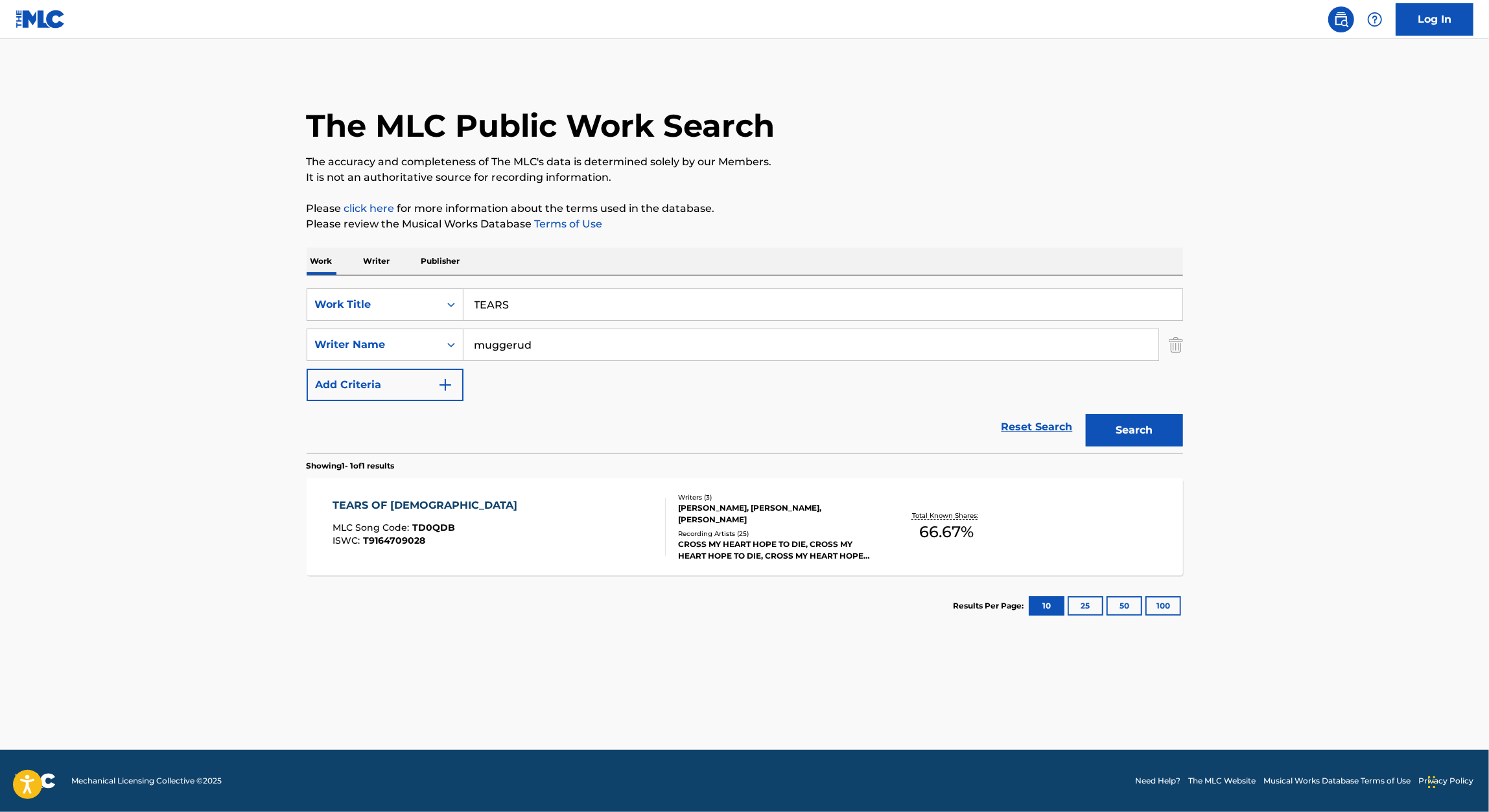
click at [592, 316] on input "TEARS" at bounding box center [823, 304] width 719 height 31
paste input "GONE FOR GOOD"
type input "GONE FOR GOOD"
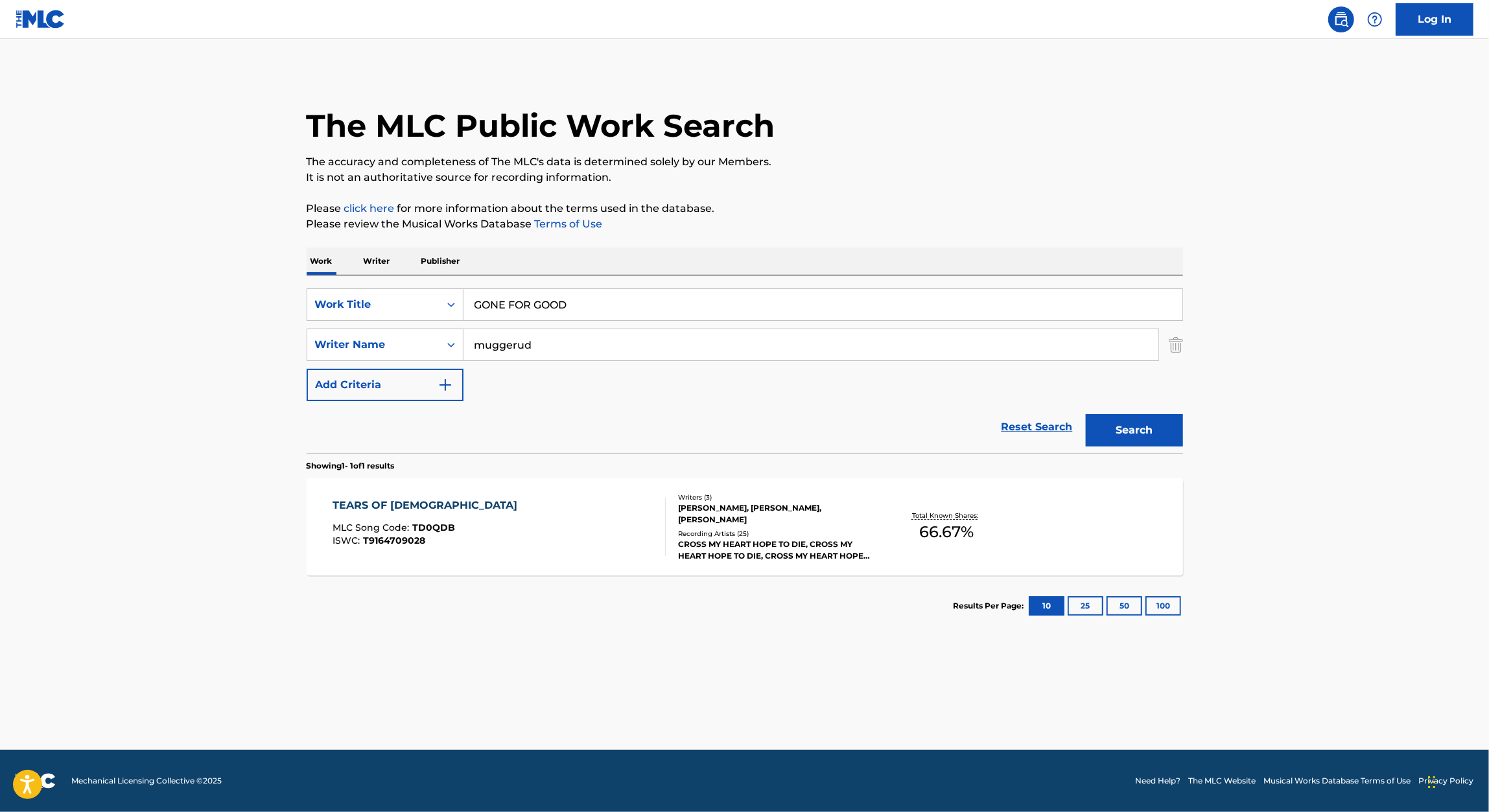
click at [926, 225] on p "Please review the Musical Works Database Terms of Use" at bounding box center [744, 224] width 876 height 15
click at [1154, 427] on button "Search" at bounding box center [1134, 430] width 97 height 32
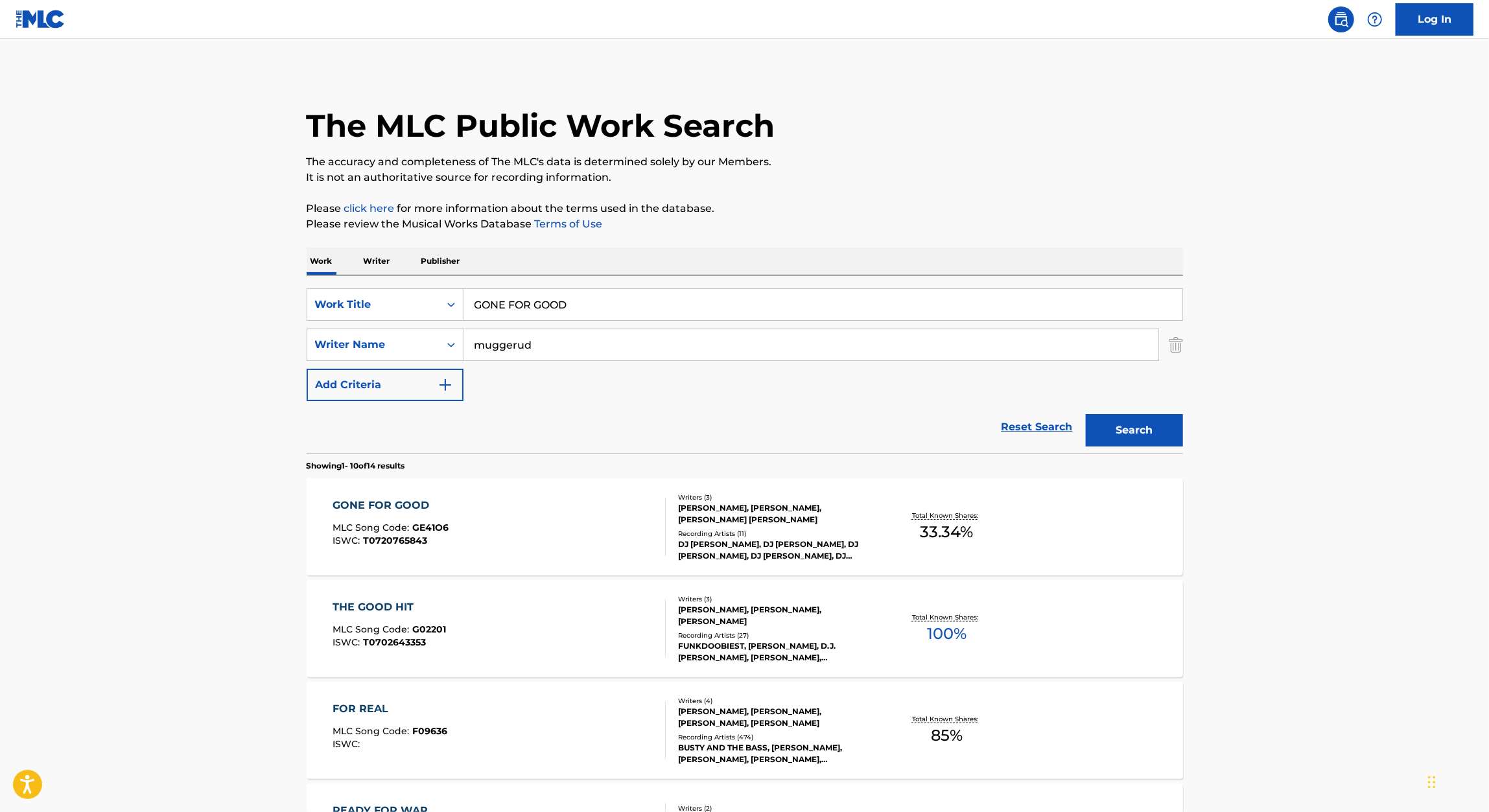
click at [397, 519] on div "GONE FOR GOOD MLC Song Code : GE41O6 ISWC : T0720765843" at bounding box center [390, 527] width 116 height 58
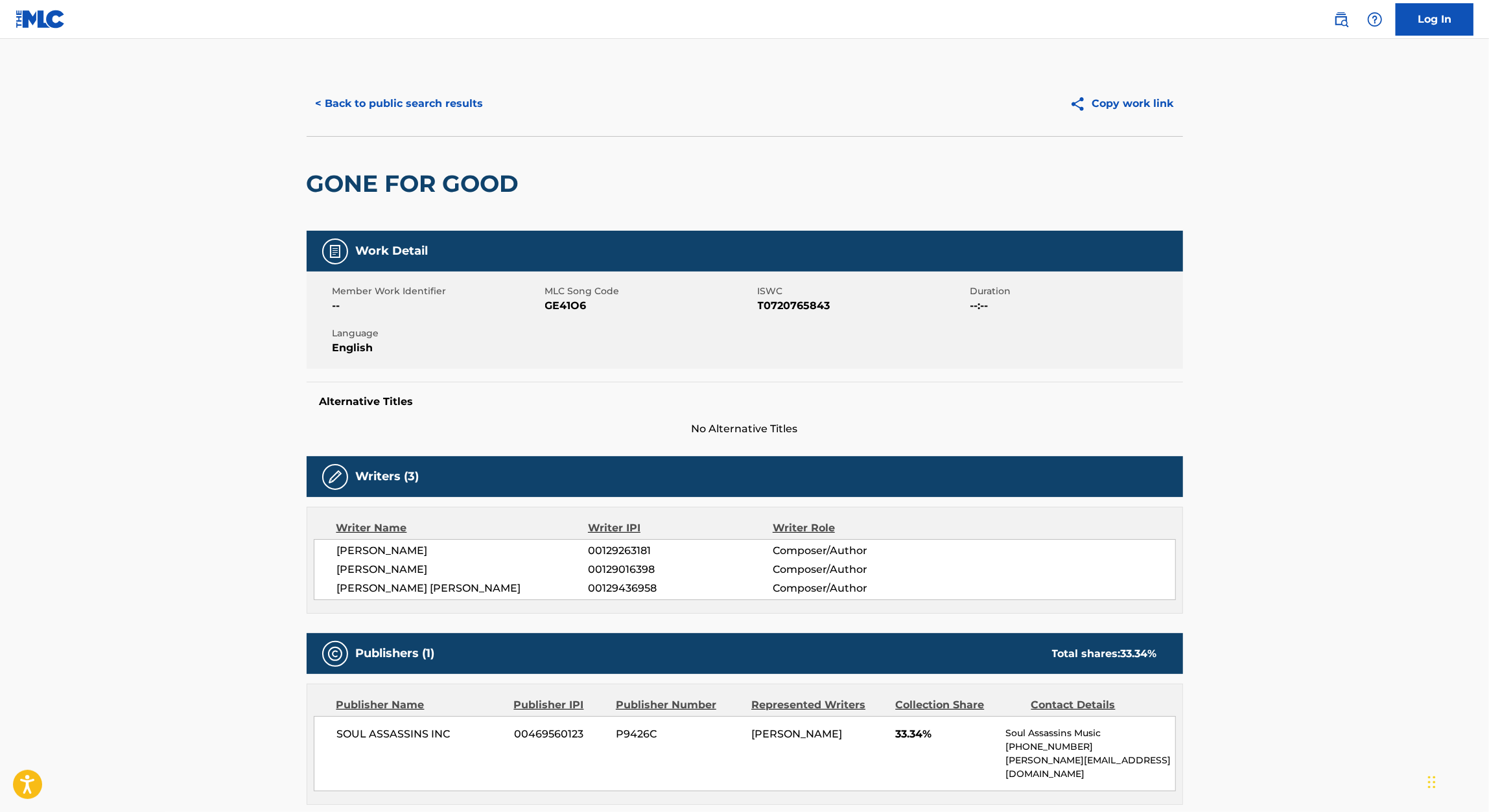
click at [562, 312] on span "GE41O6" at bounding box center [649, 306] width 209 height 15
copy span "GE41O6"
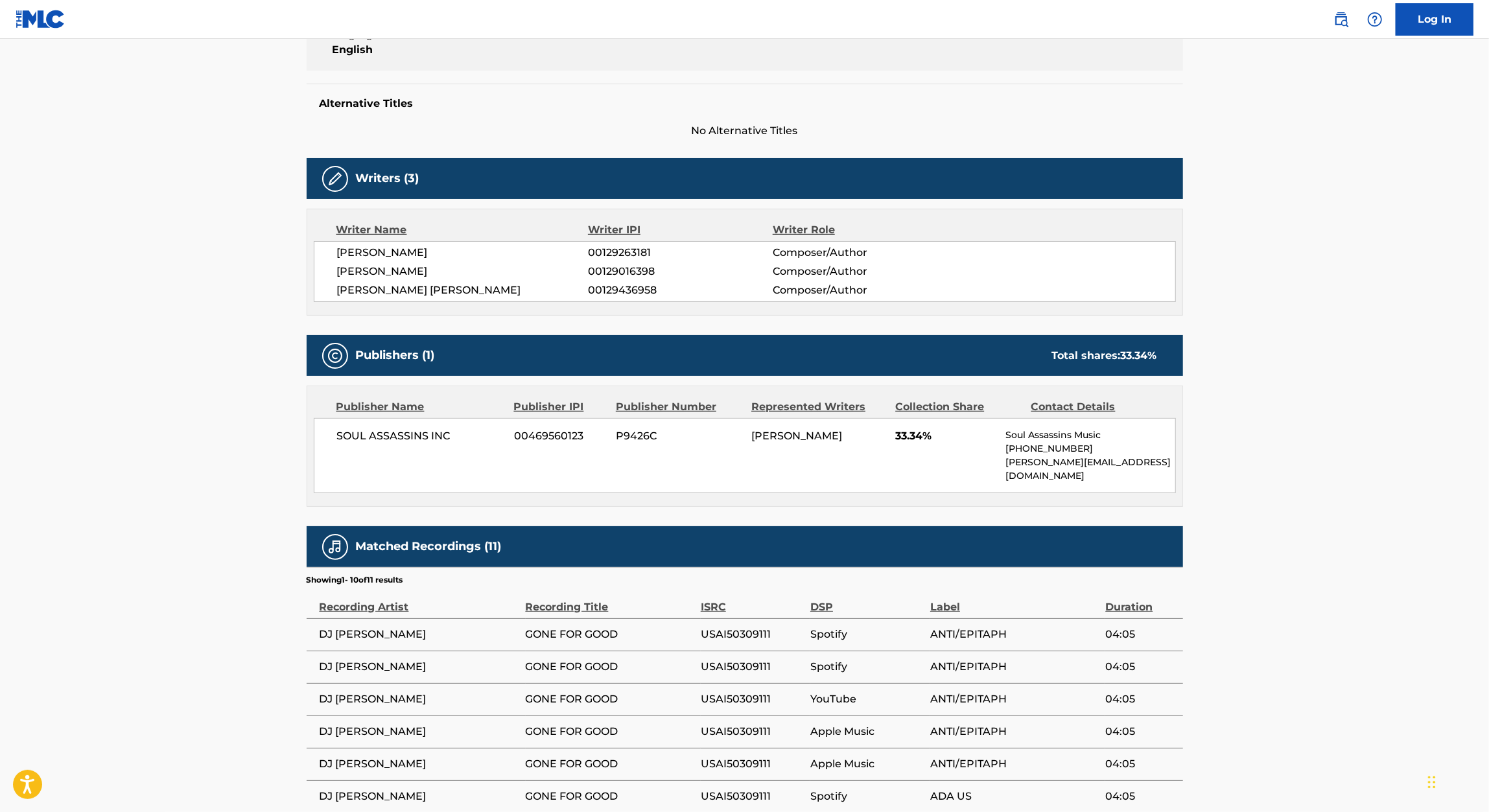
scroll to position [312, 0]
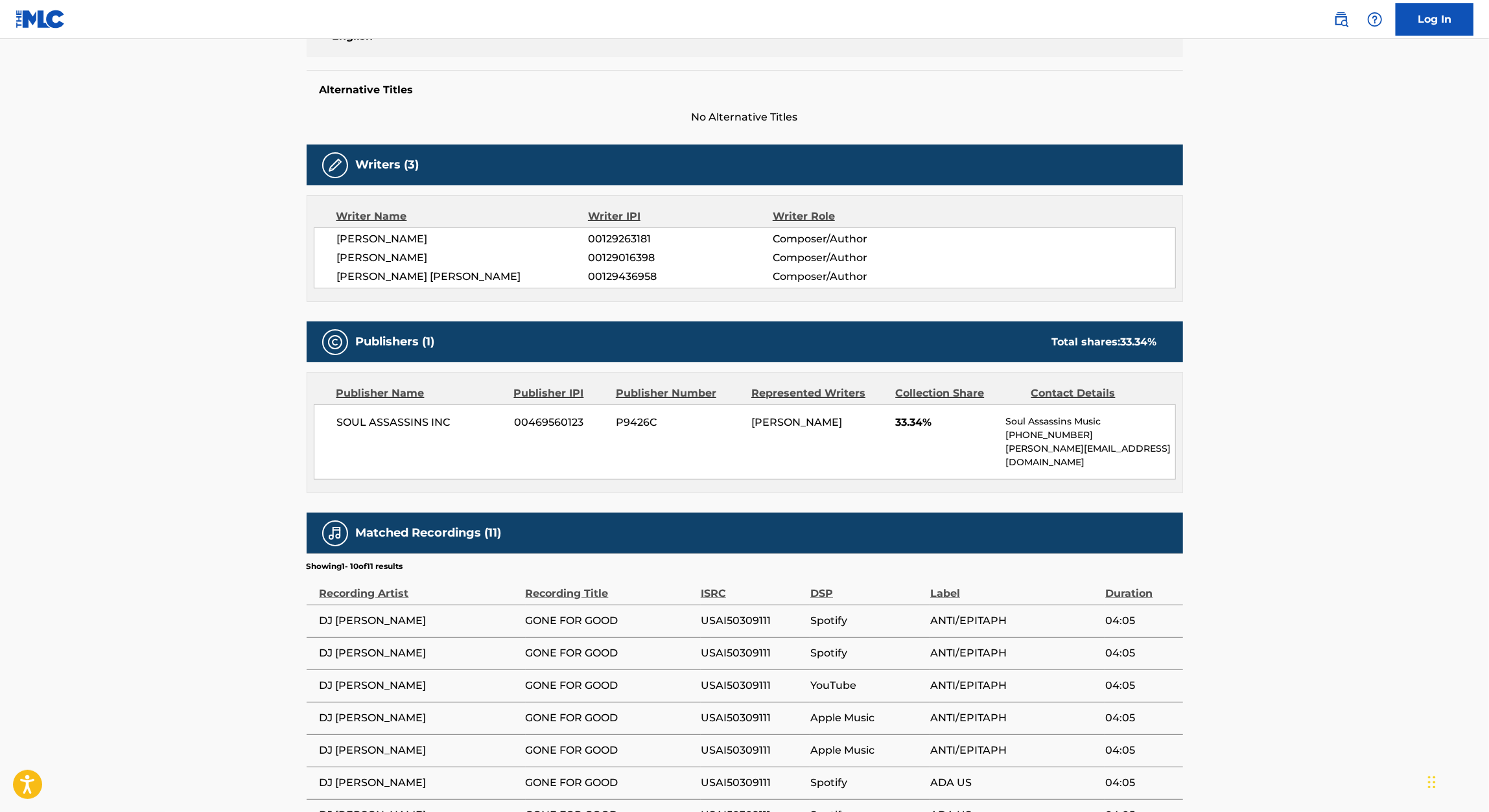
click at [613, 275] on span "00129436958" at bounding box center [679, 277] width 184 height 15
copy span "00129436958"
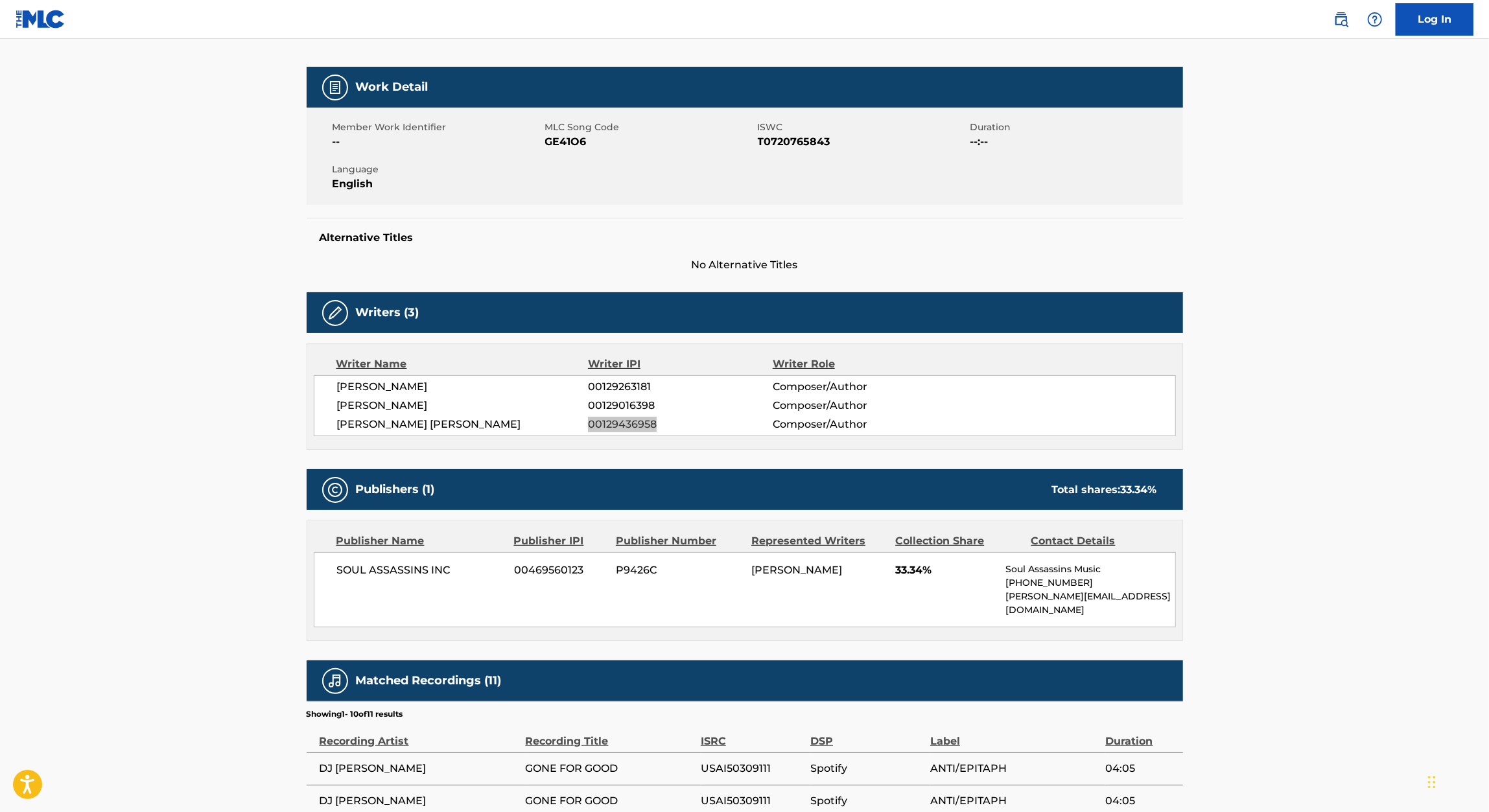
scroll to position [141, 0]
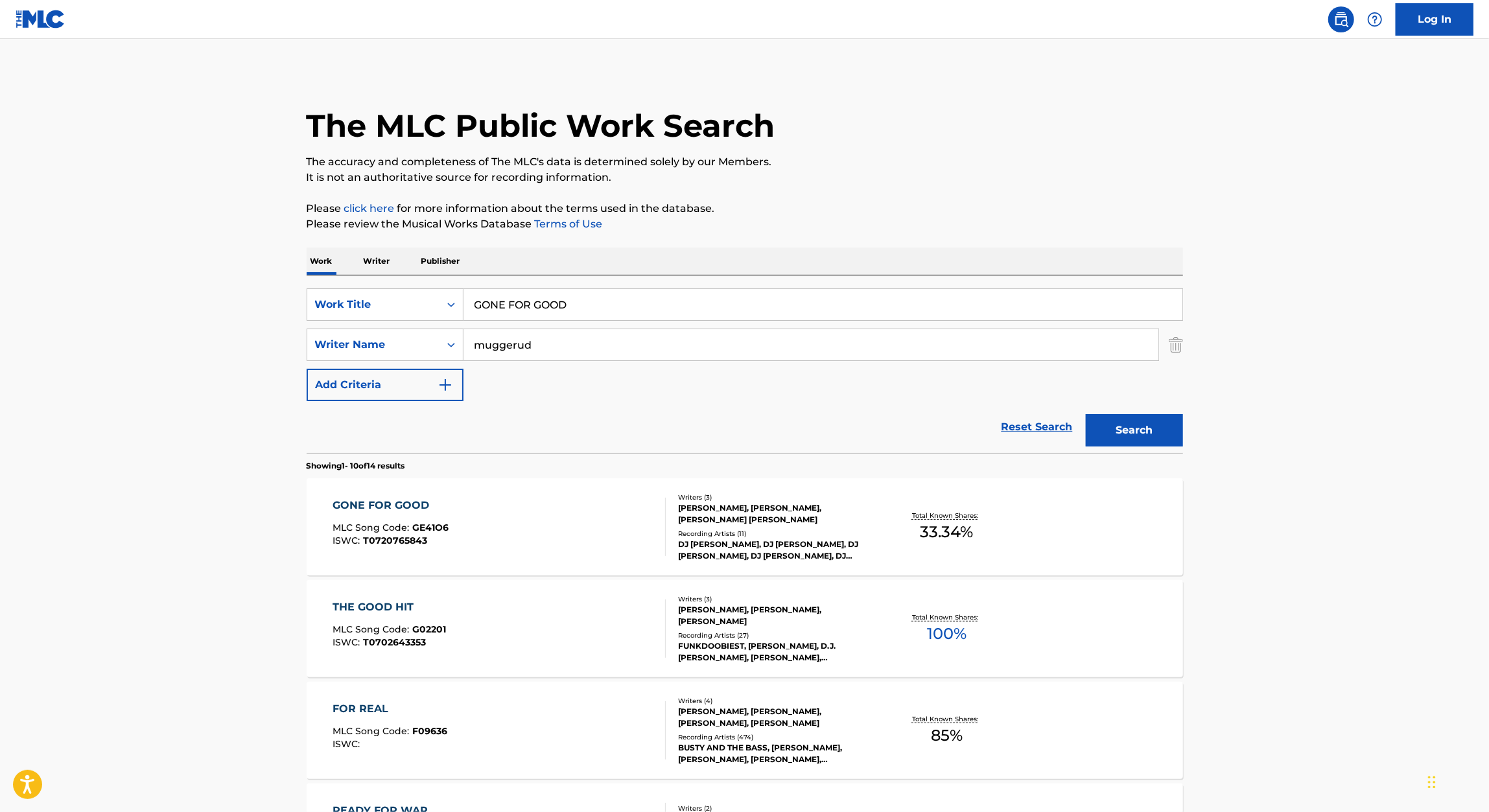
click at [537, 297] on input "GONE FOR GOOD" at bounding box center [823, 304] width 719 height 31
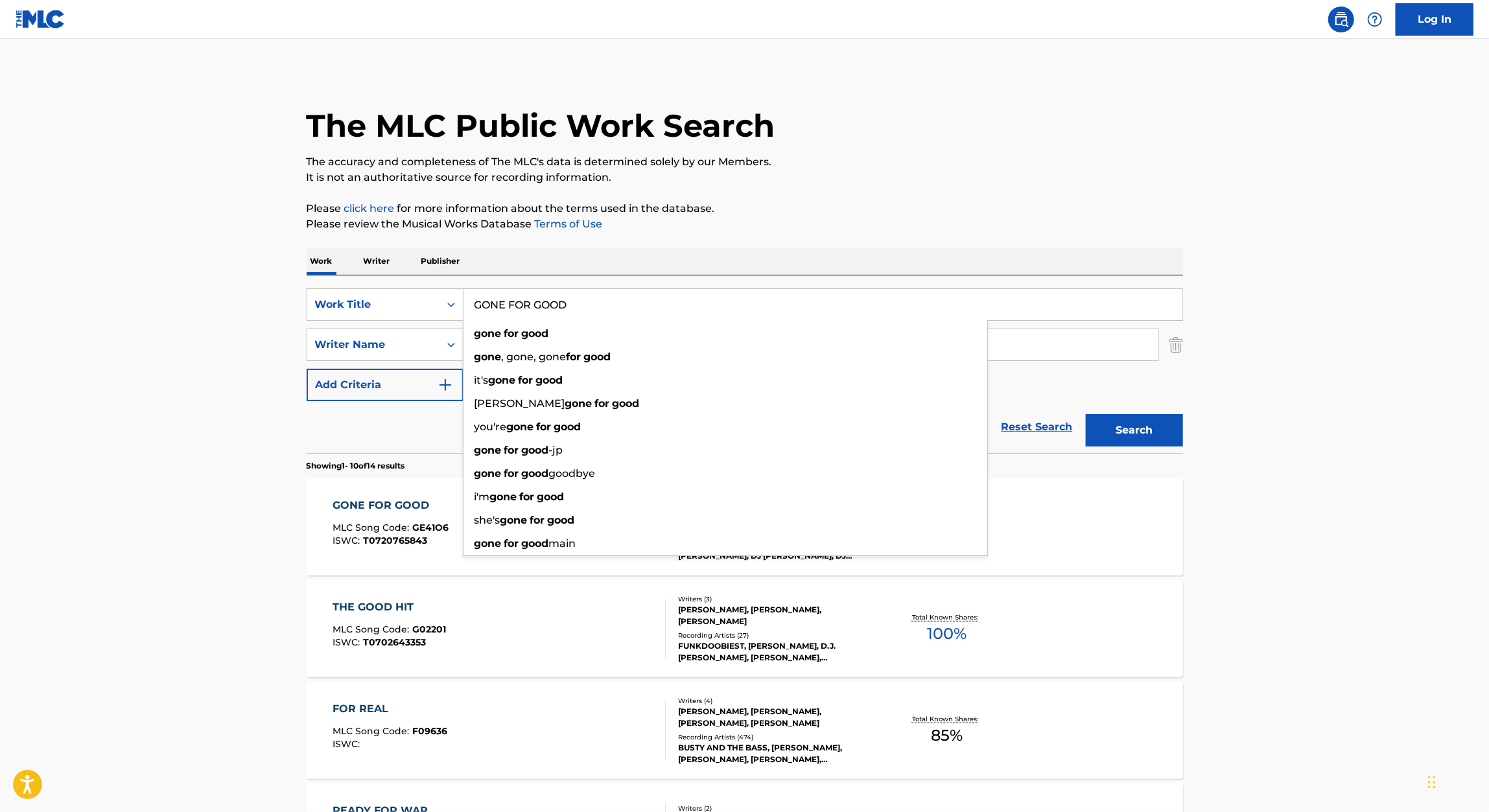
paste input "DEAD FLOWERS"
click at [898, 229] on p "Please review the Musical Works Database Terms of Use" at bounding box center [744, 224] width 876 height 15
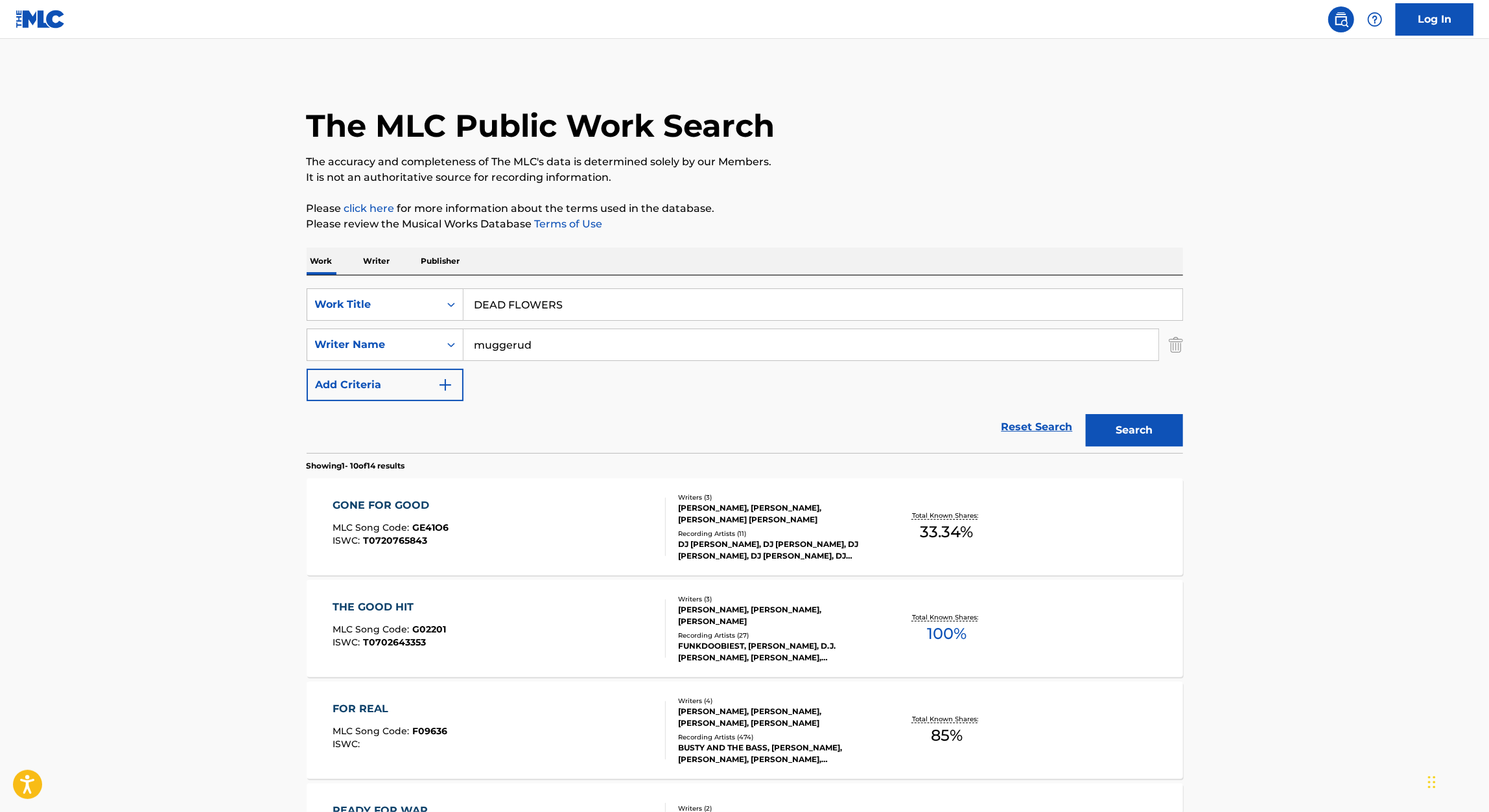
click at [1131, 430] on button "Search" at bounding box center [1134, 430] width 97 height 32
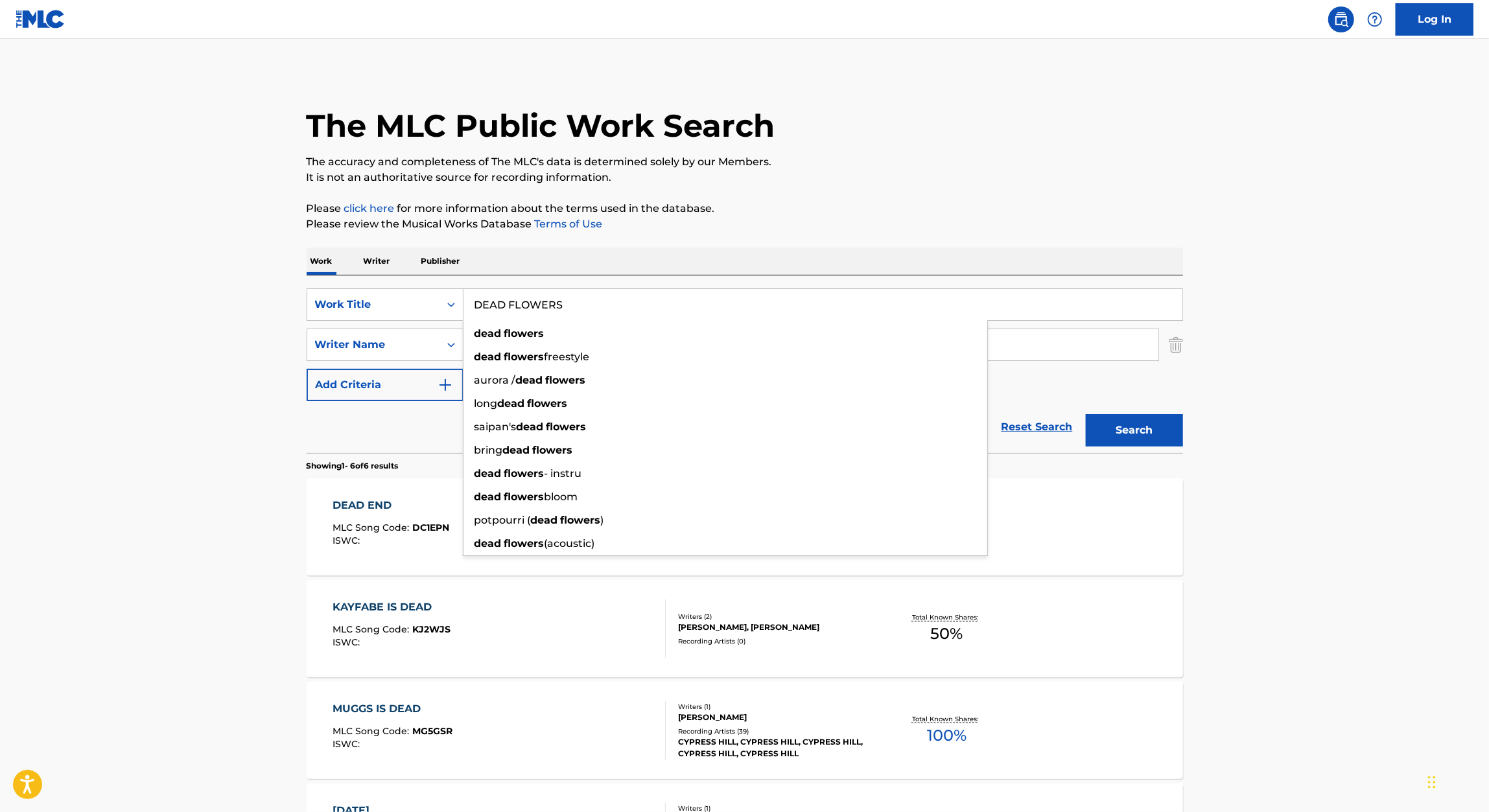
click at [591, 309] on input "DEAD FLOWERS" at bounding box center [823, 304] width 719 height 31
paste input "FAR AWAY"
click at [904, 196] on div "The MLC Public Work Search The accuracy and completeness of The MLC's data is d…" at bounding box center [745, 608] width 908 height 1074
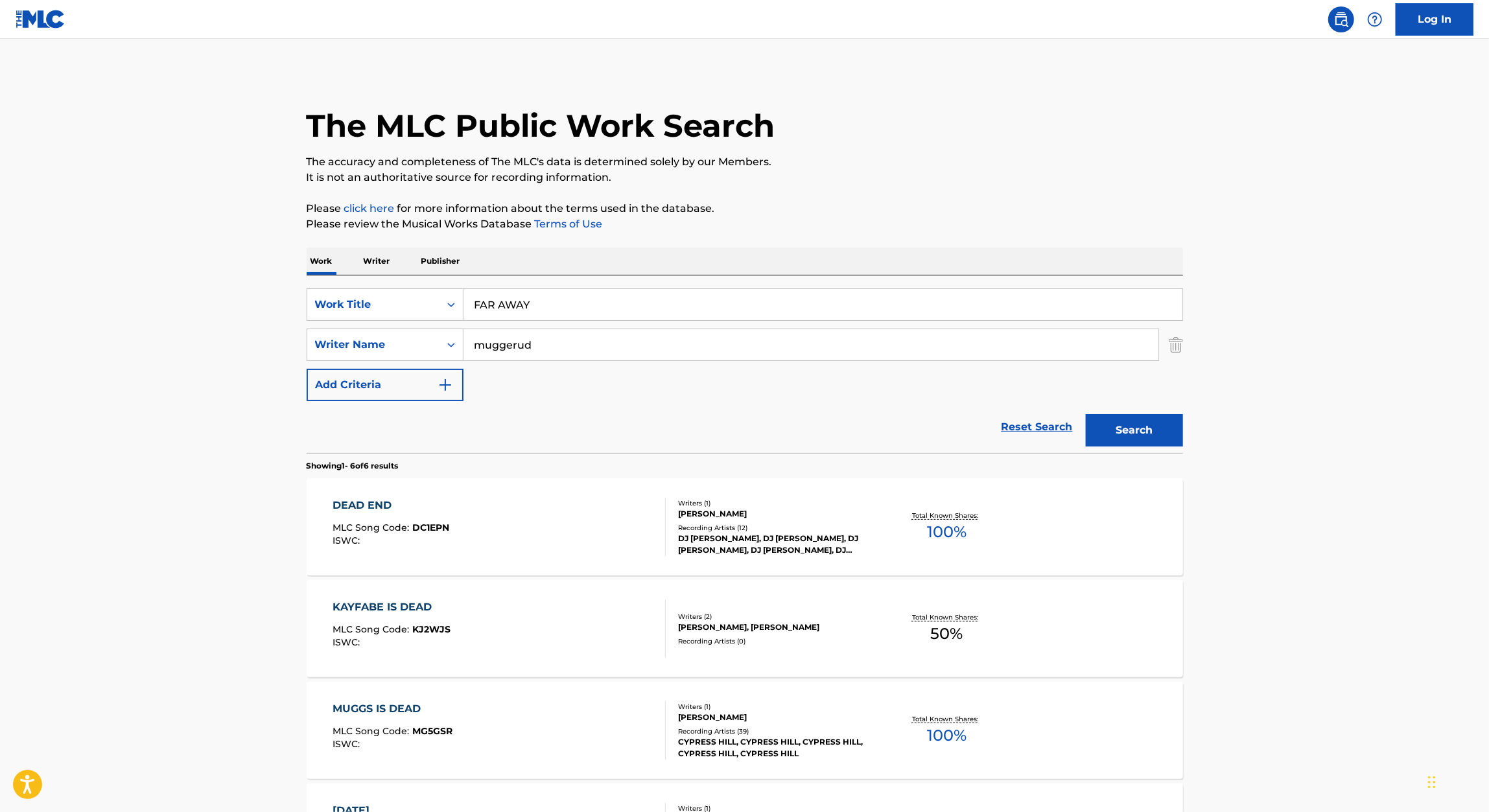
click at [1146, 438] on button "Search" at bounding box center [1134, 430] width 97 height 32
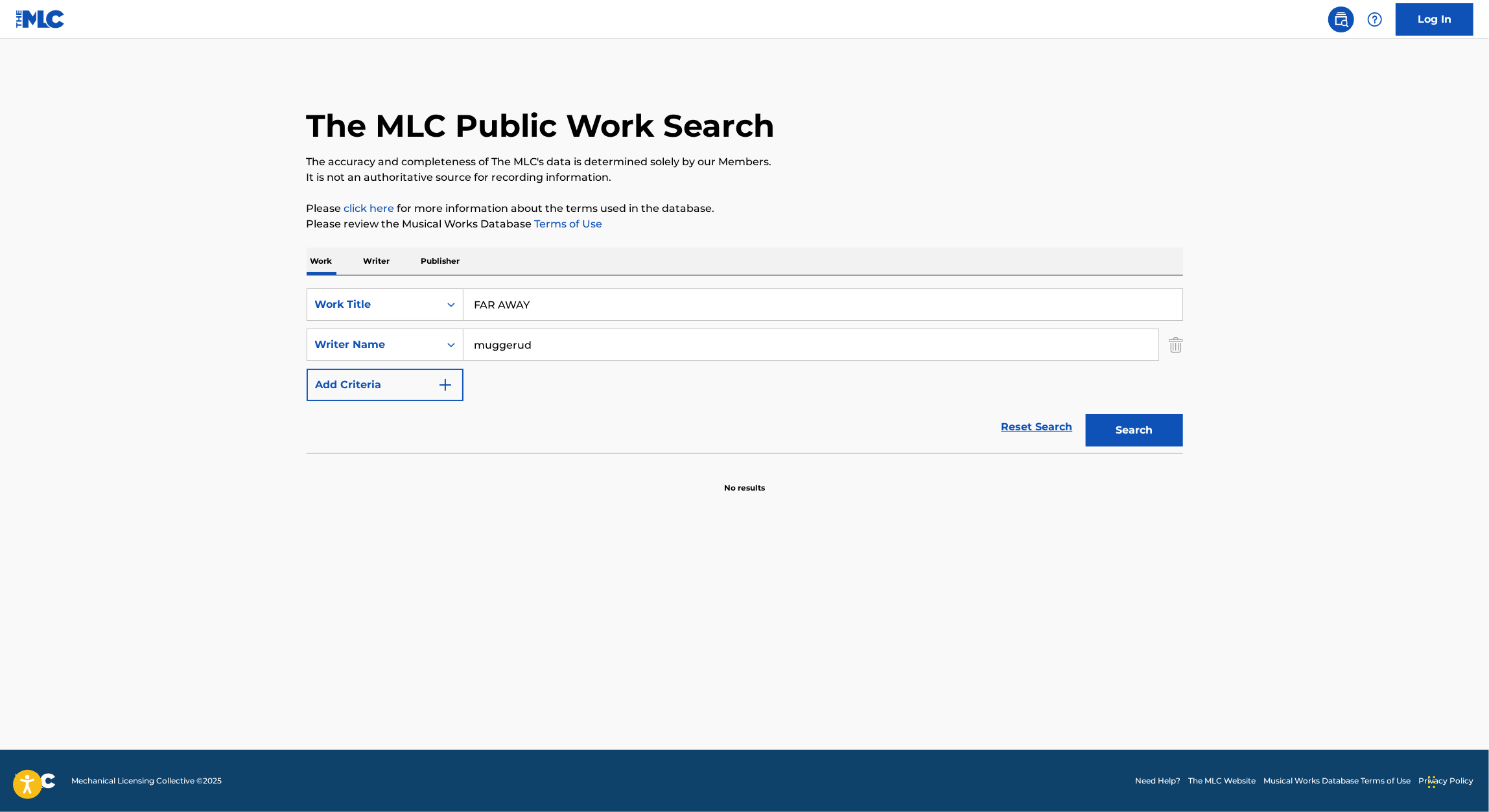
click at [655, 311] on input "FAR AWAY" at bounding box center [823, 304] width 719 height 31
paste input "PUPPET MASTER"
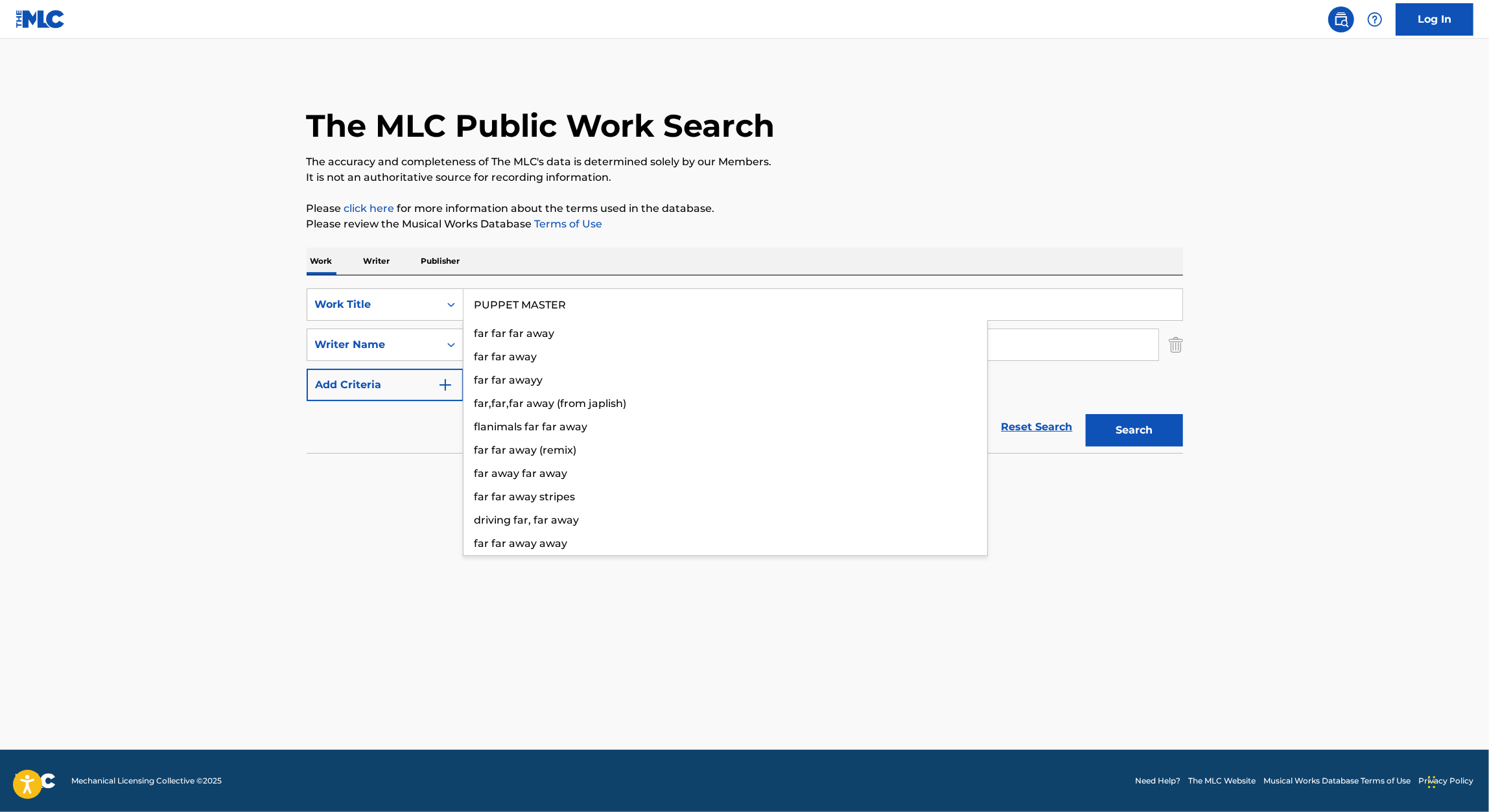
type input "PUPPET MASTER"
click at [994, 197] on div "The MLC Public Work Search The accuracy and completeness of The MLC's data is d…" at bounding box center [745, 282] width 908 height 422
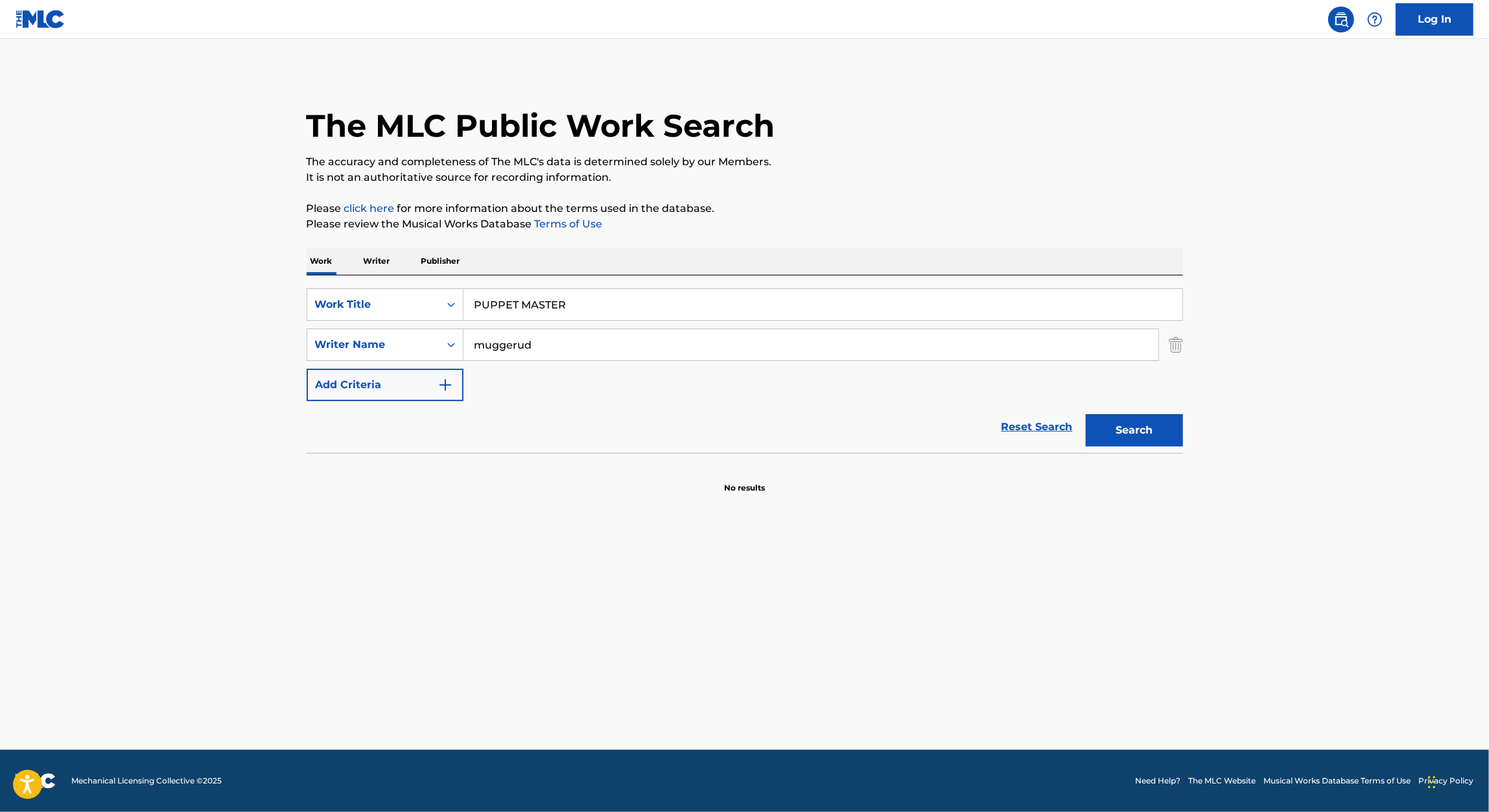
click at [1139, 424] on button "Search" at bounding box center [1134, 430] width 97 height 32
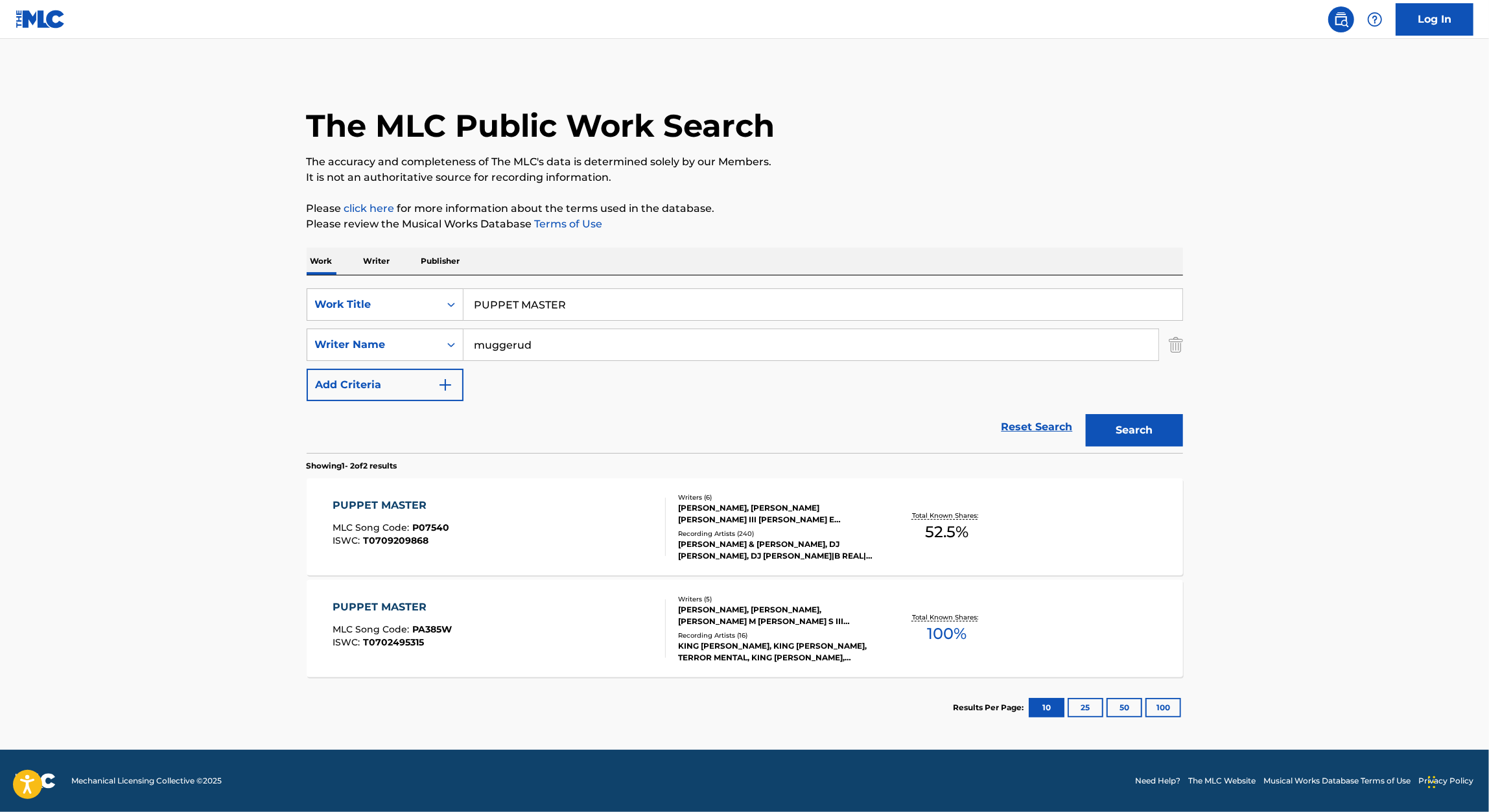
click at [380, 542] on span "T0709209868" at bounding box center [396, 540] width 66 height 11
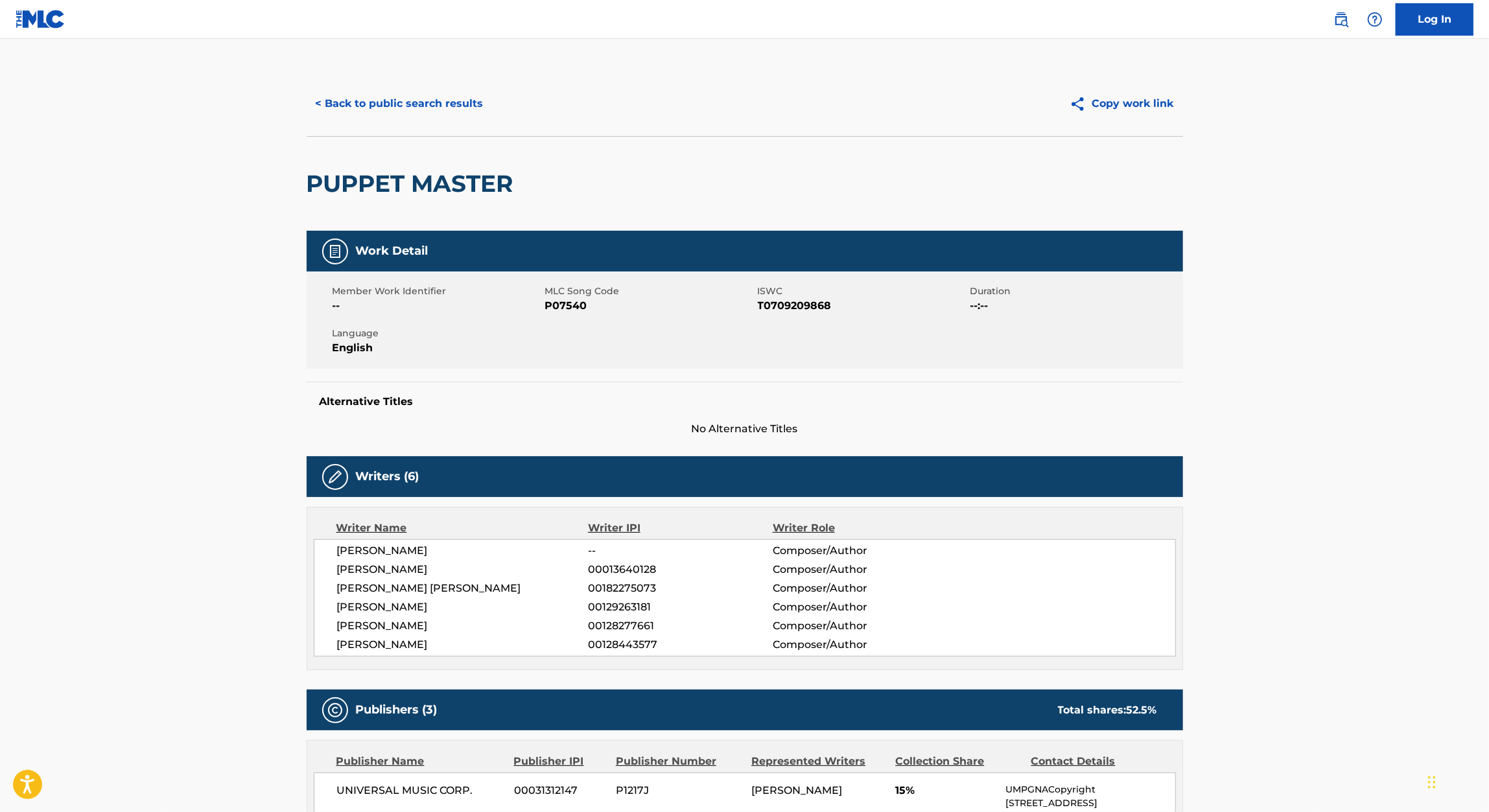
click at [576, 307] on span "P07540" at bounding box center [649, 306] width 209 height 15
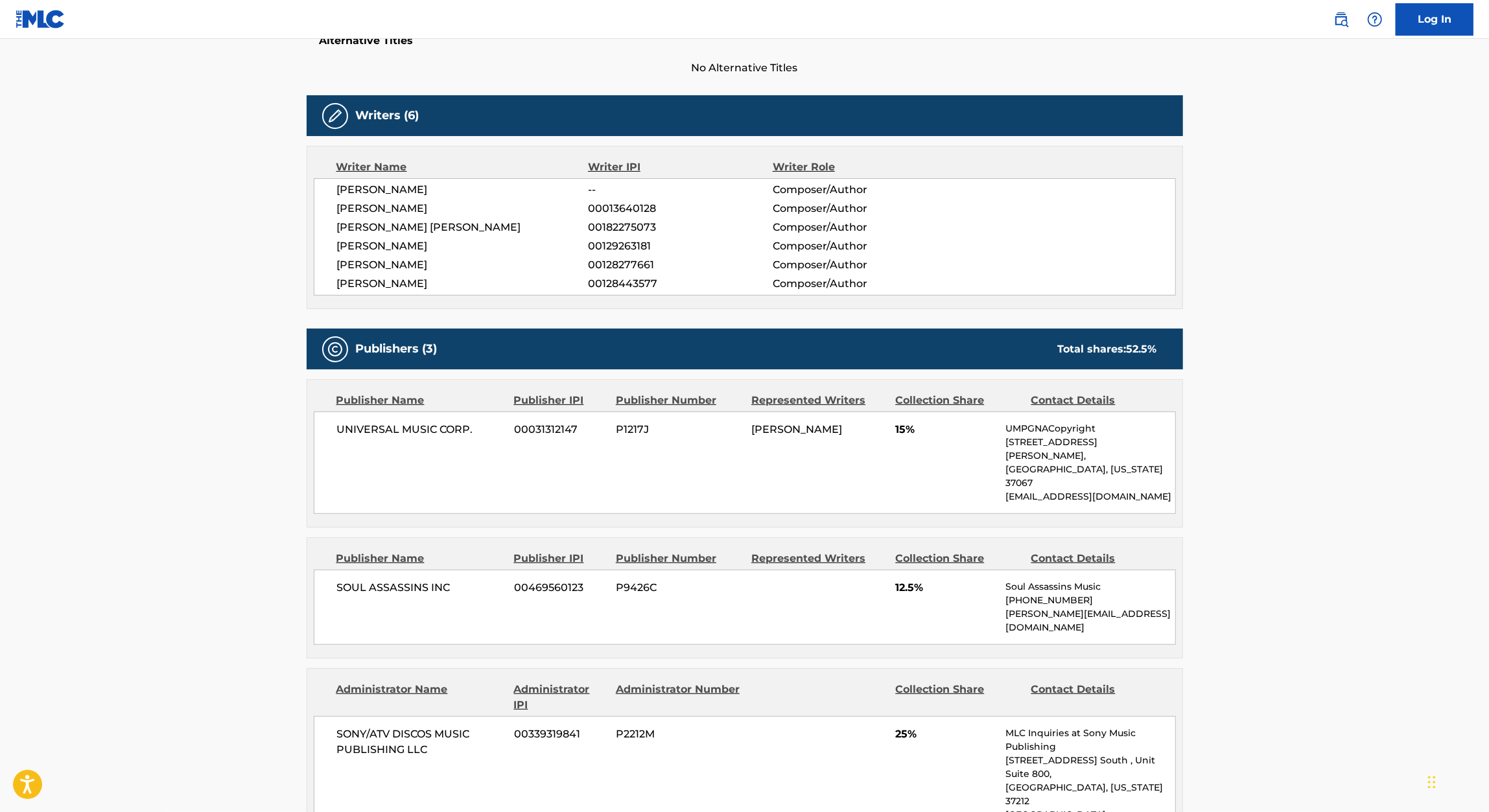
scroll to position [60, 0]
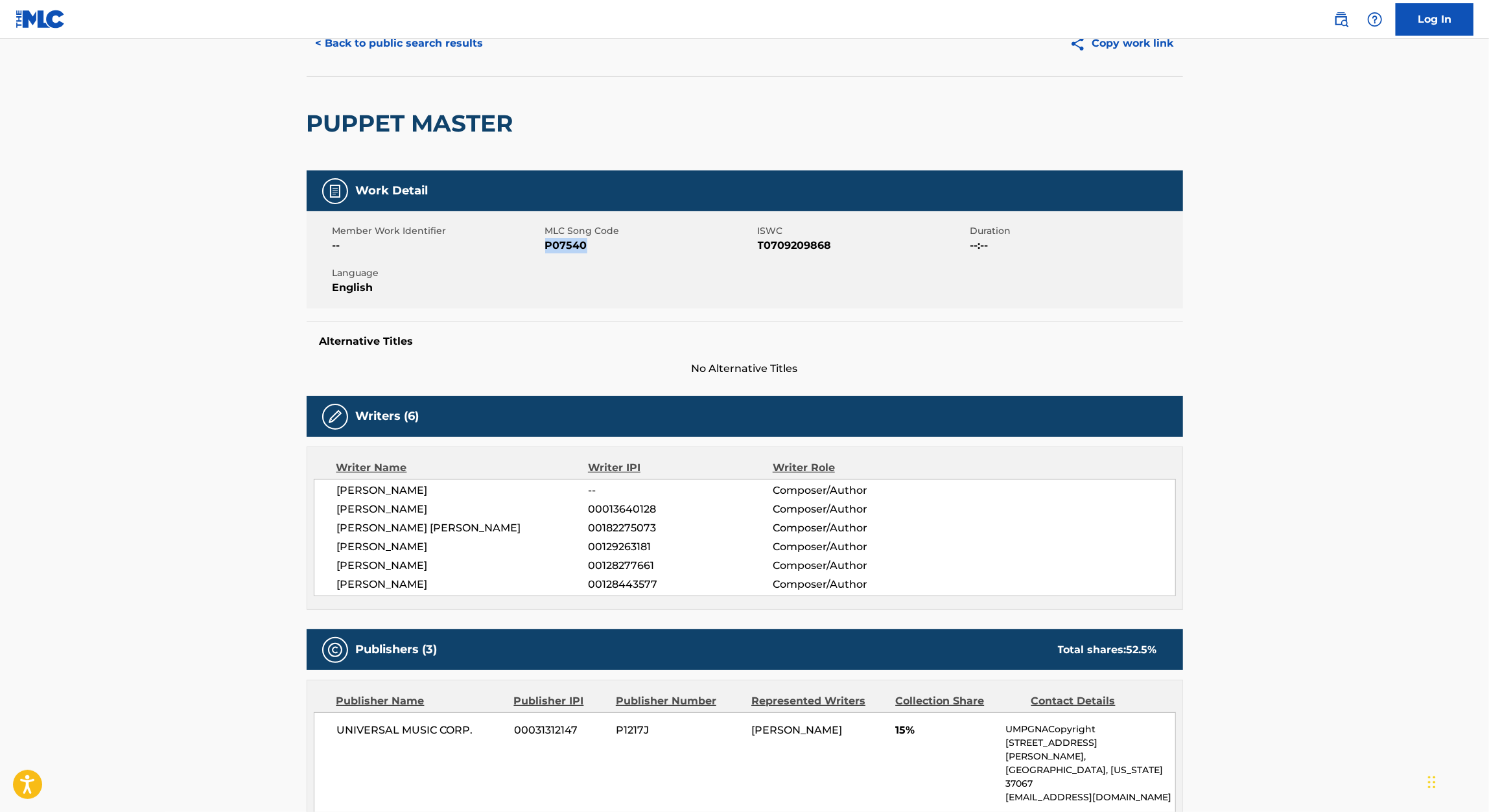
copy span "P07540"
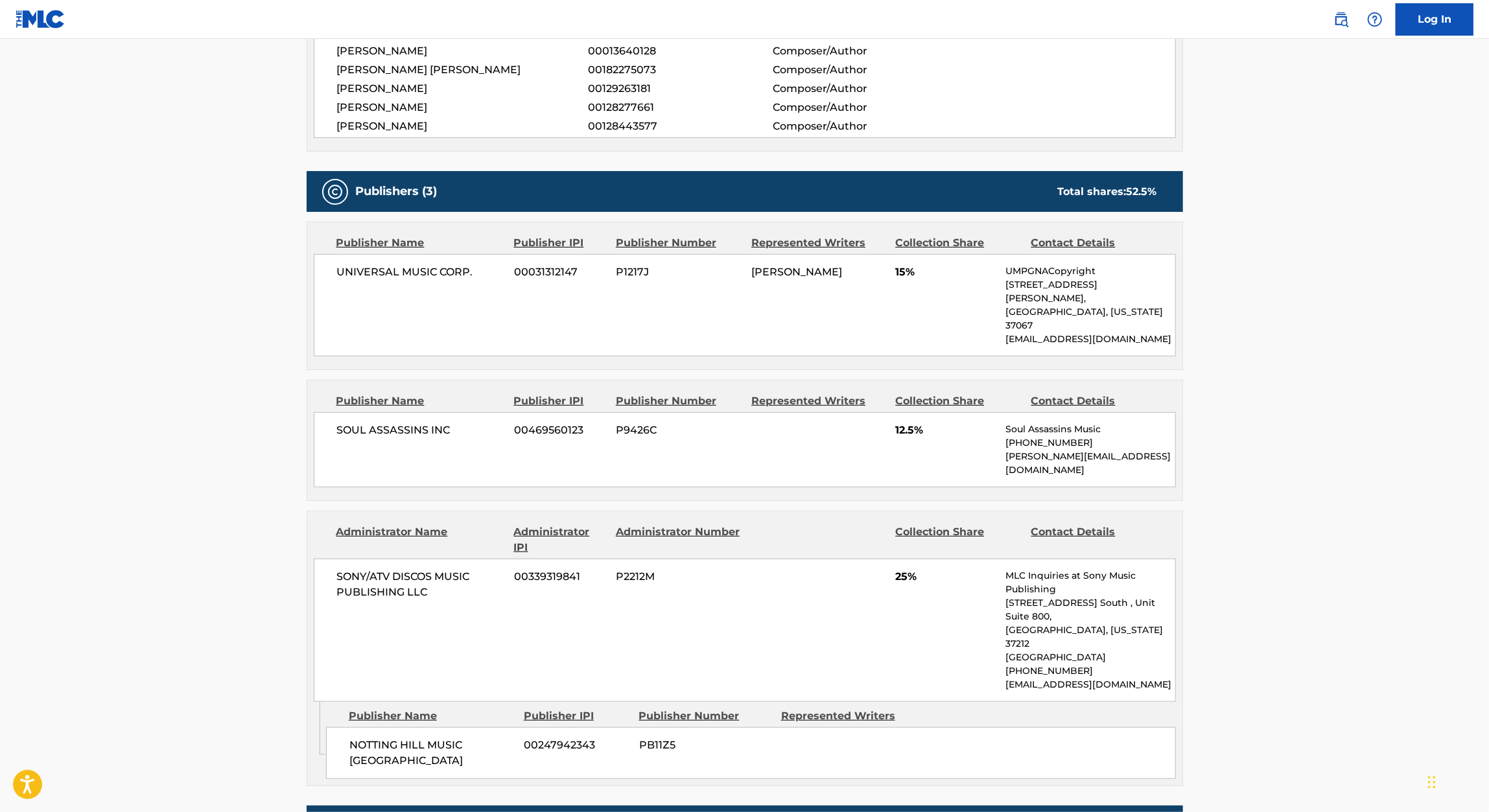
scroll to position [519, 0]
click at [489, 283] on div "UNIVERSAL MUSIC CORP. 00031312147 P1217J ANDRE ROMELL YOUNG 15% UMPGNACopyright…" at bounding box center [745, 305] width 862 height 102
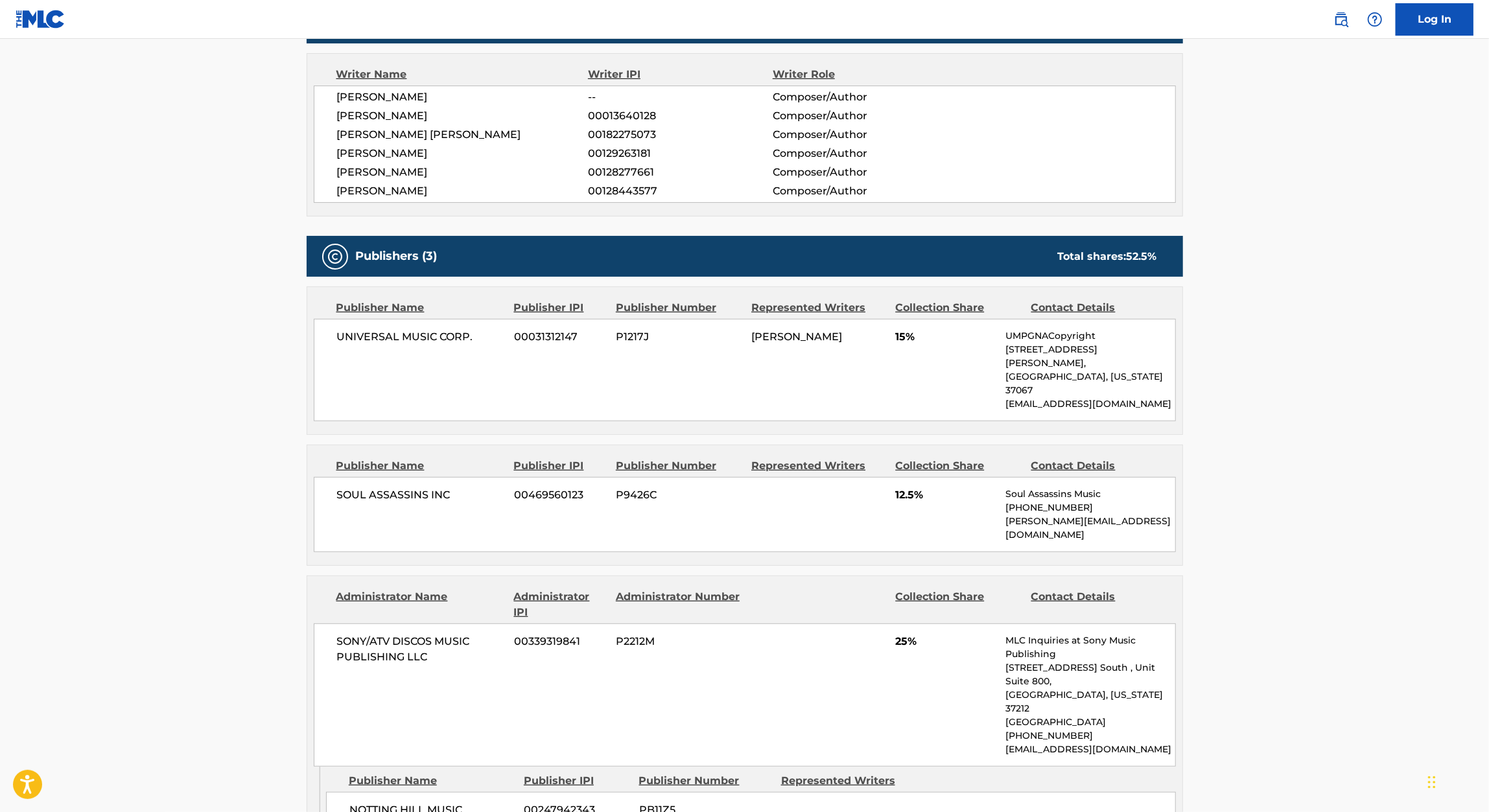
scroll to position [450, 0]
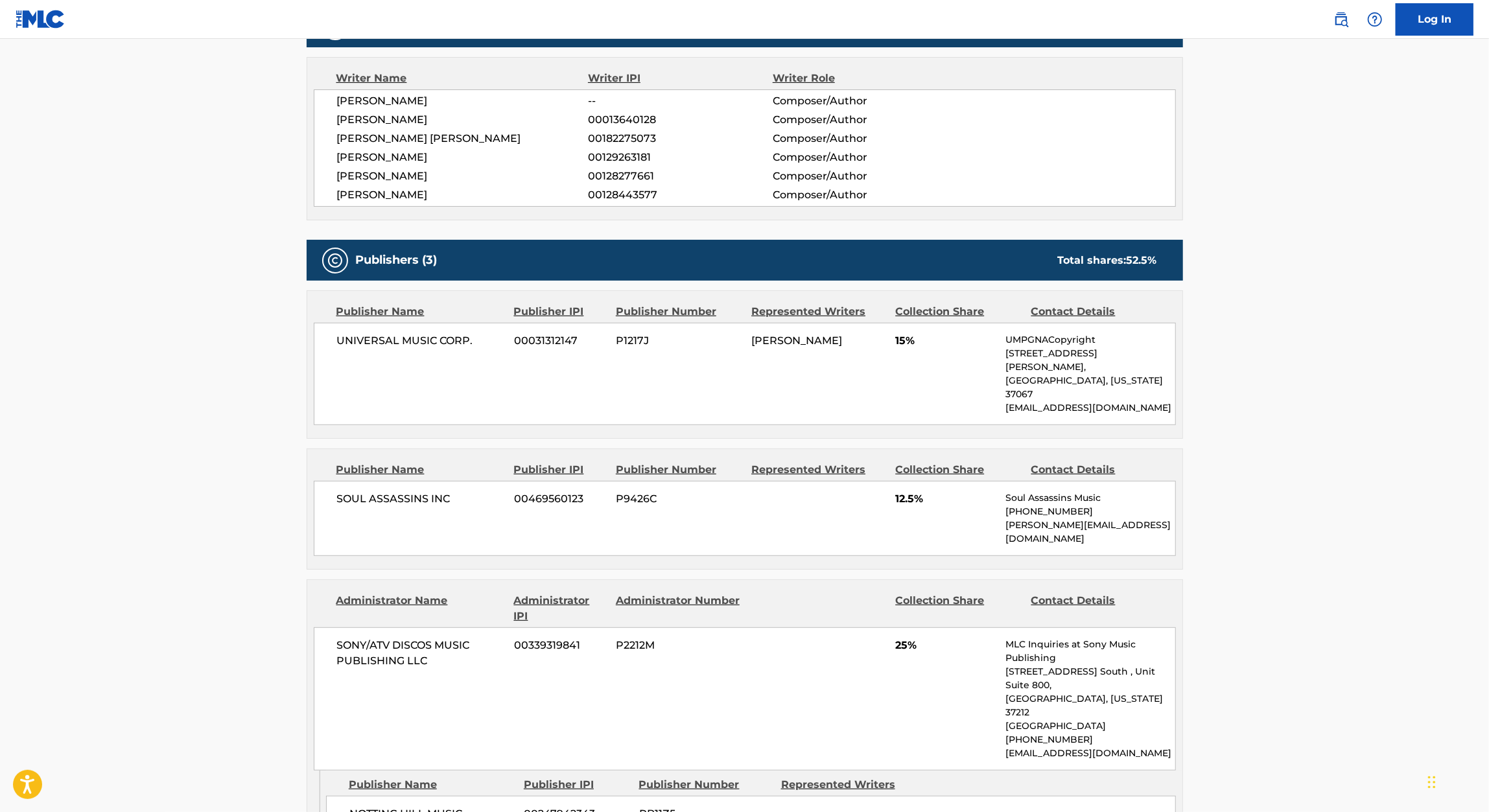
click at [622, 132] on span "00182275073" at bounding box center [679, 138] width 184 height 15
copy span "00182275073"
click at [634, 115] on span "00013640128" at bounding box center [679, 120] width 184 height 15
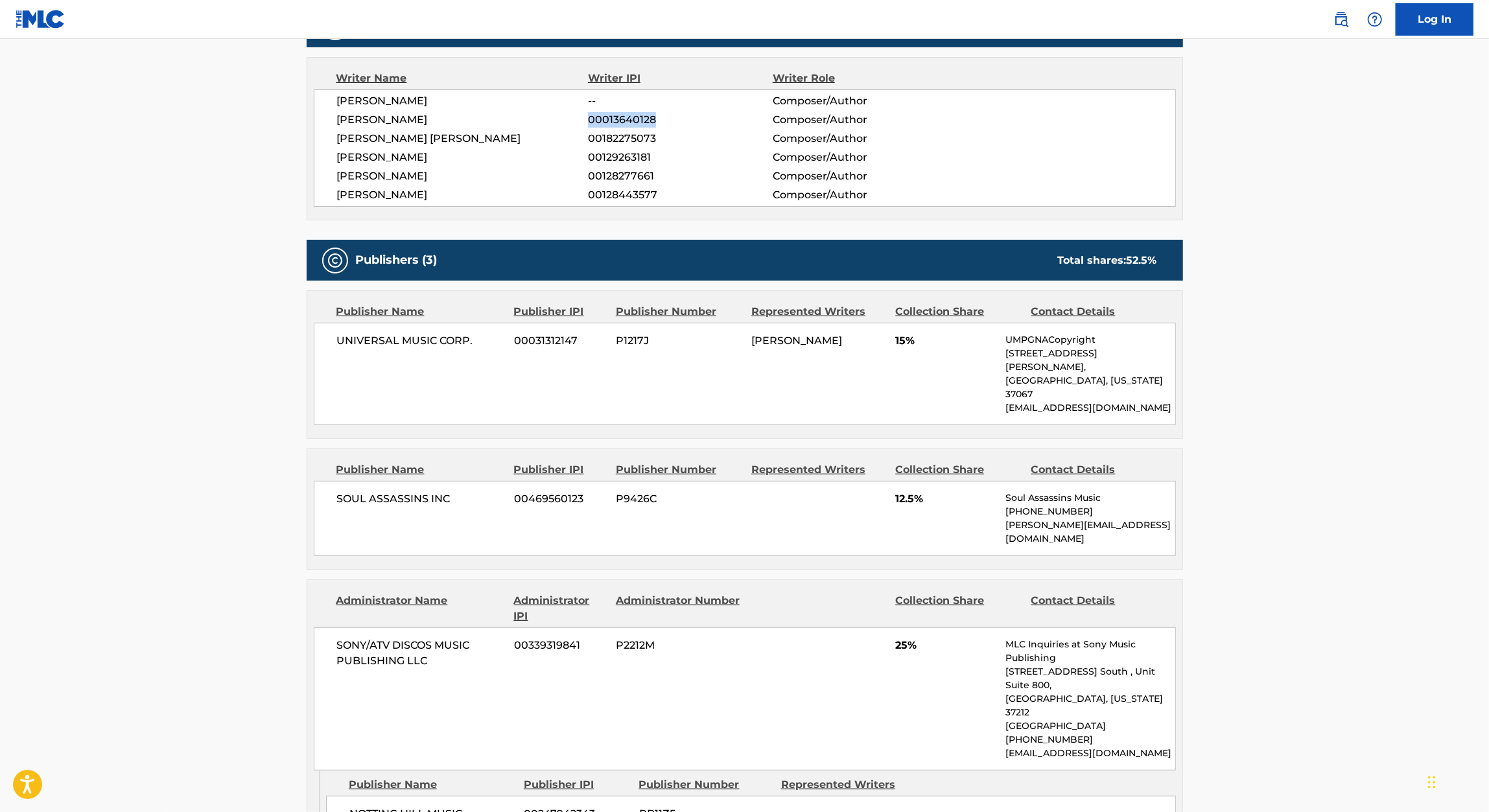
copy span "00013640128"
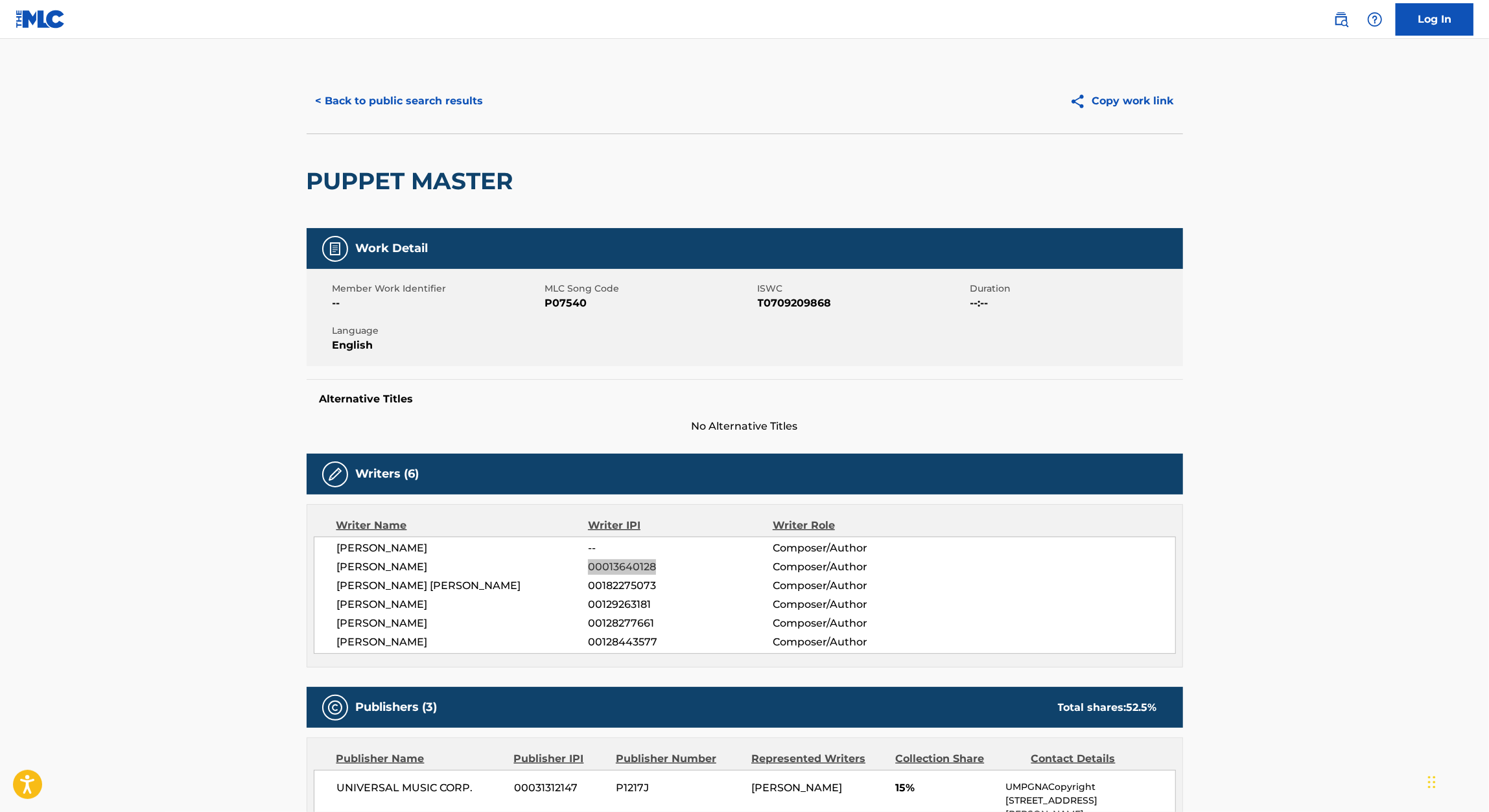
scroll to position [0, 0]
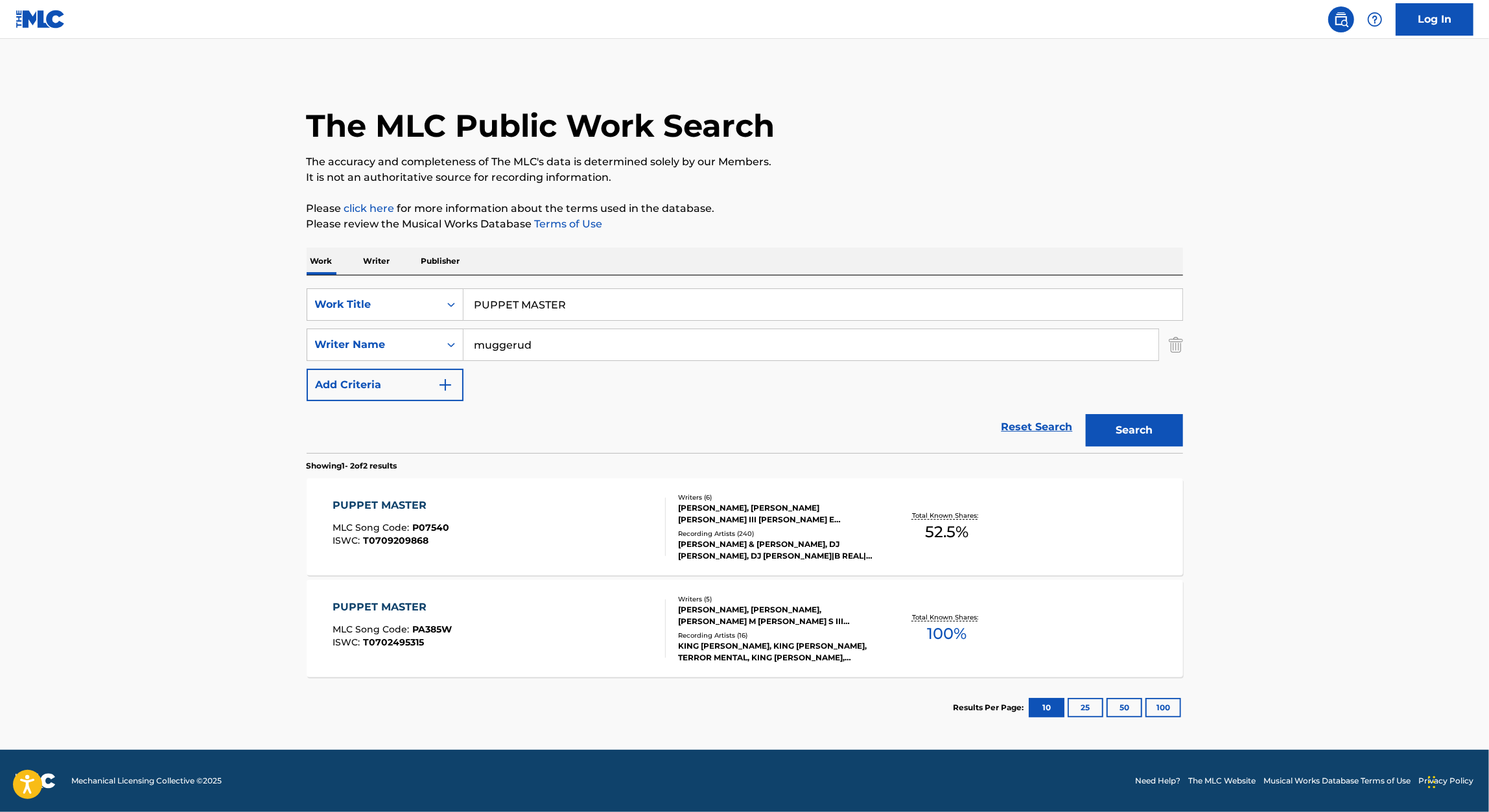
click at [406, 604] on div "PUPPET MASTER" at bounding box center [392, 607] width 119 height 15
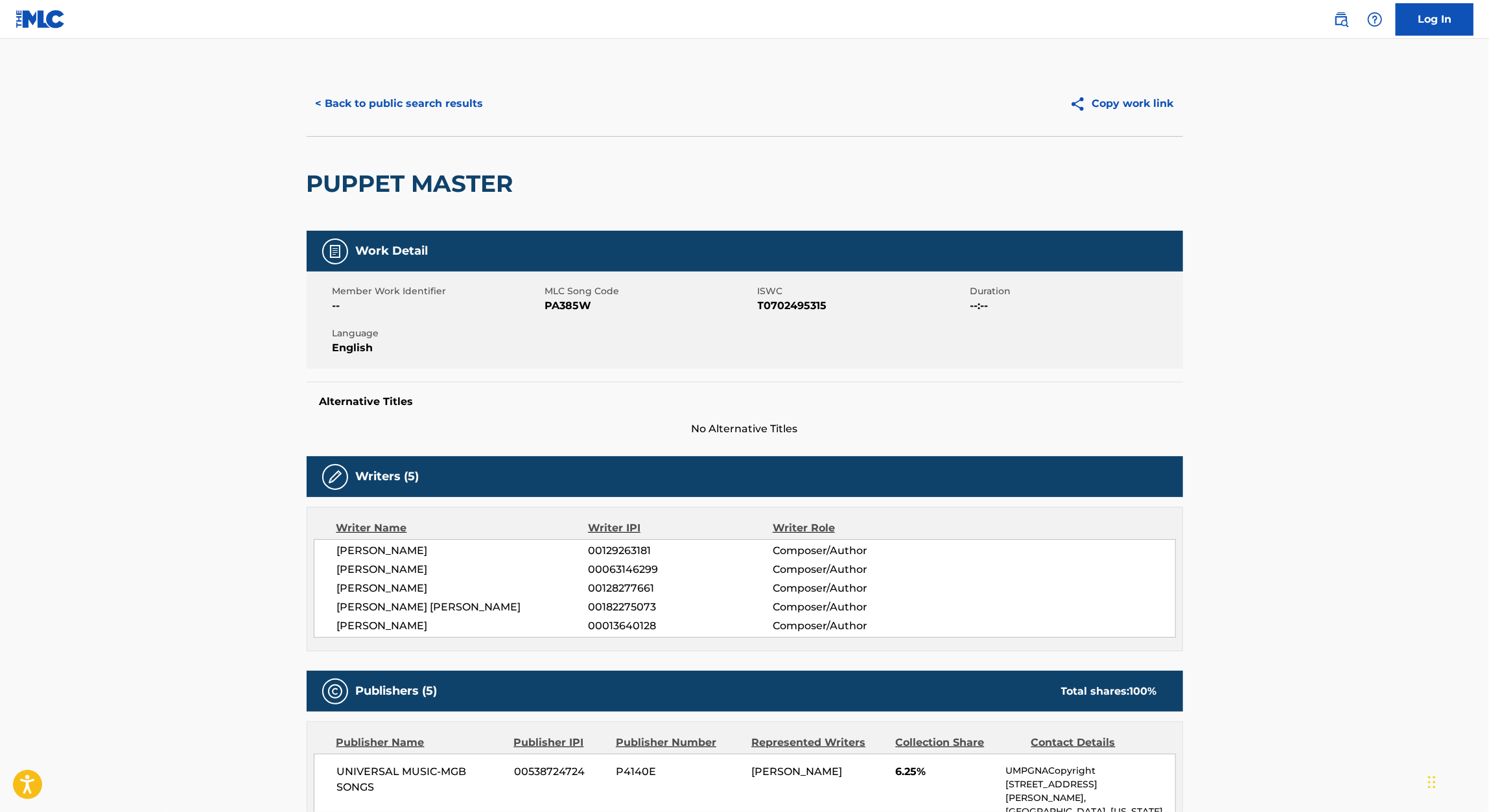
click at [630, 563] on span "00063146299" at bounding box center [679, 570] width 184 height 15
copy span "00063146299"
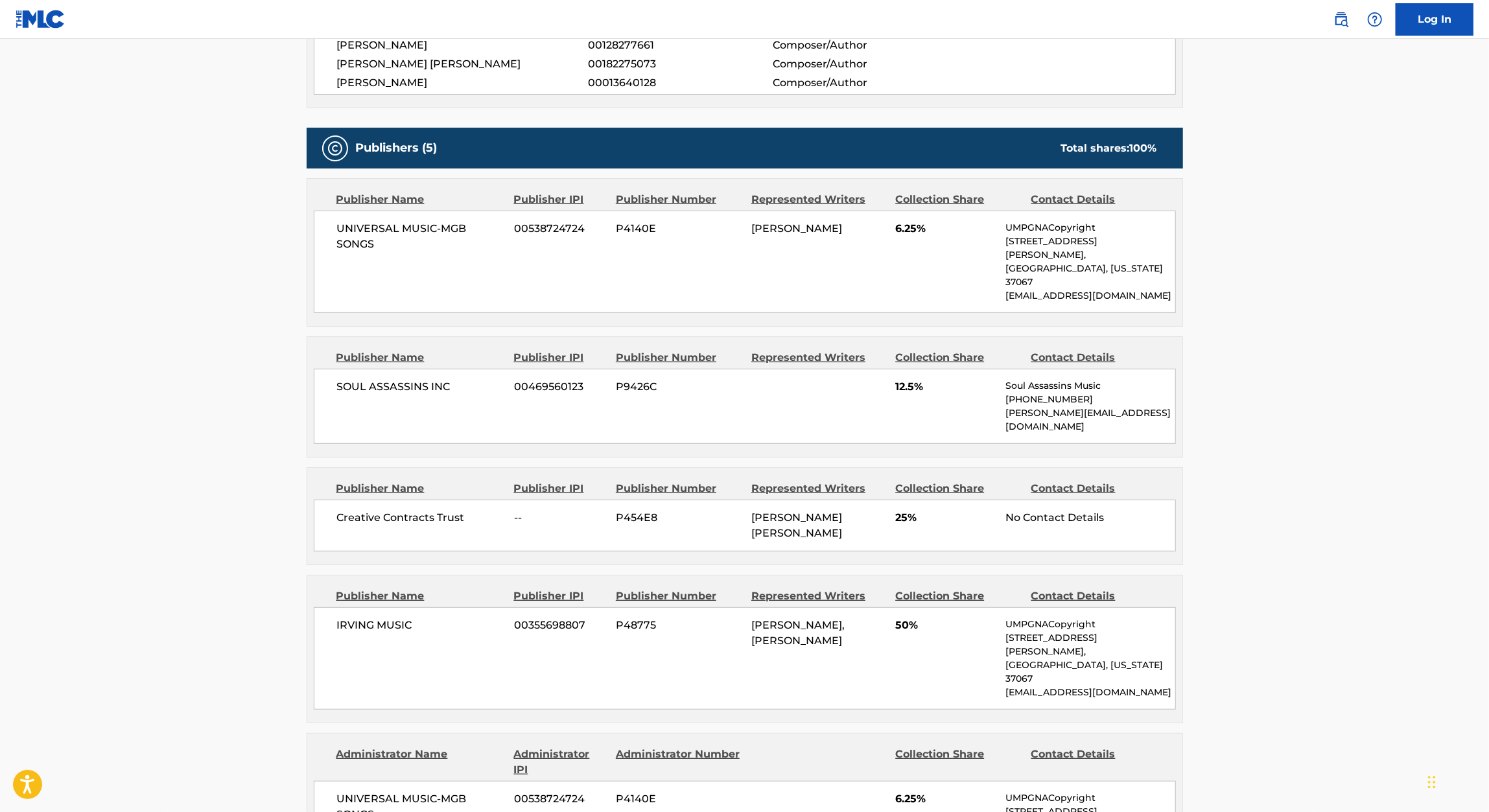
scroll to position [586, 0]
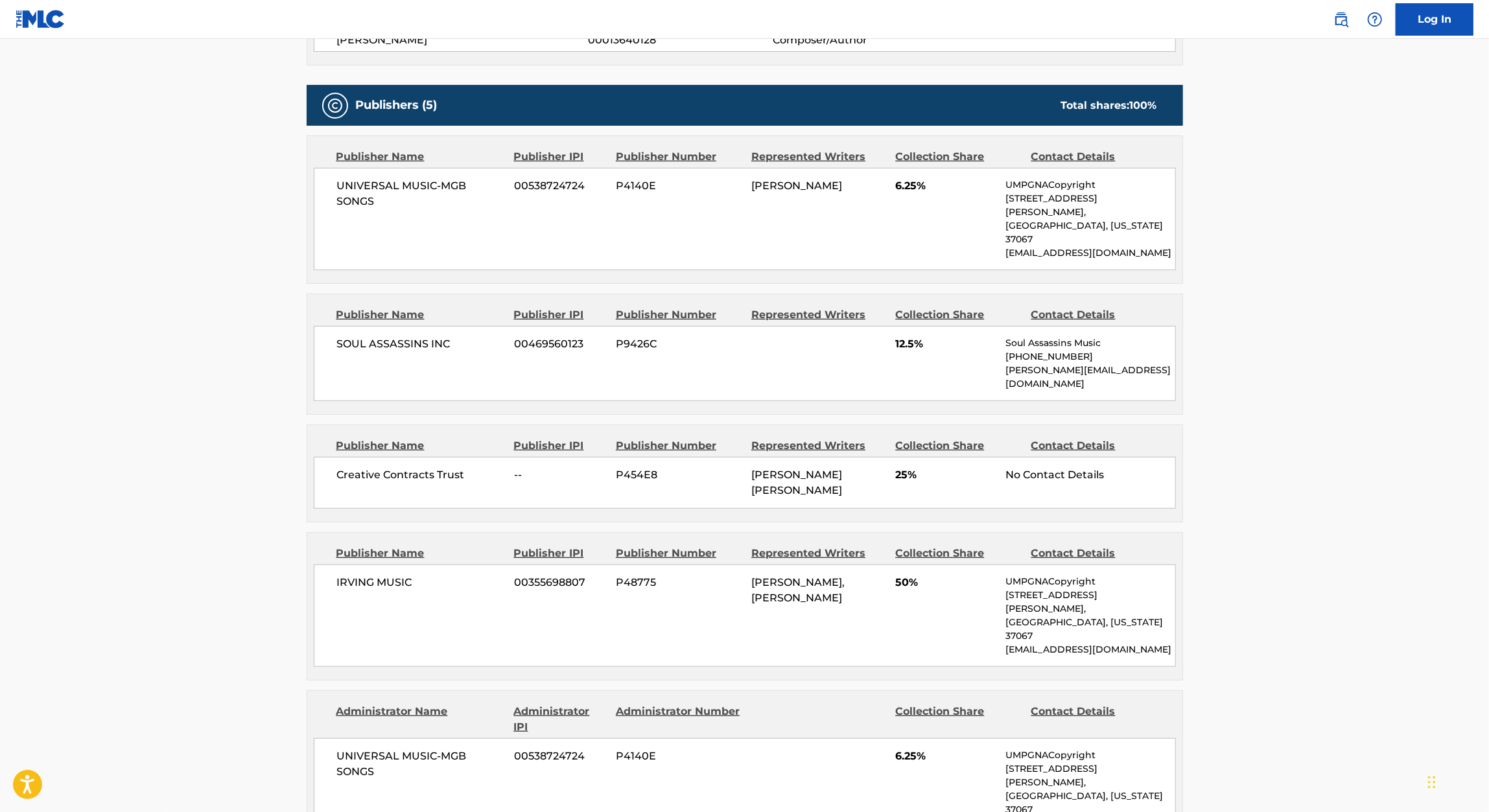
click at [544, 574] on span "00355698807" at bounding box center [560, 582] width 92 height 15
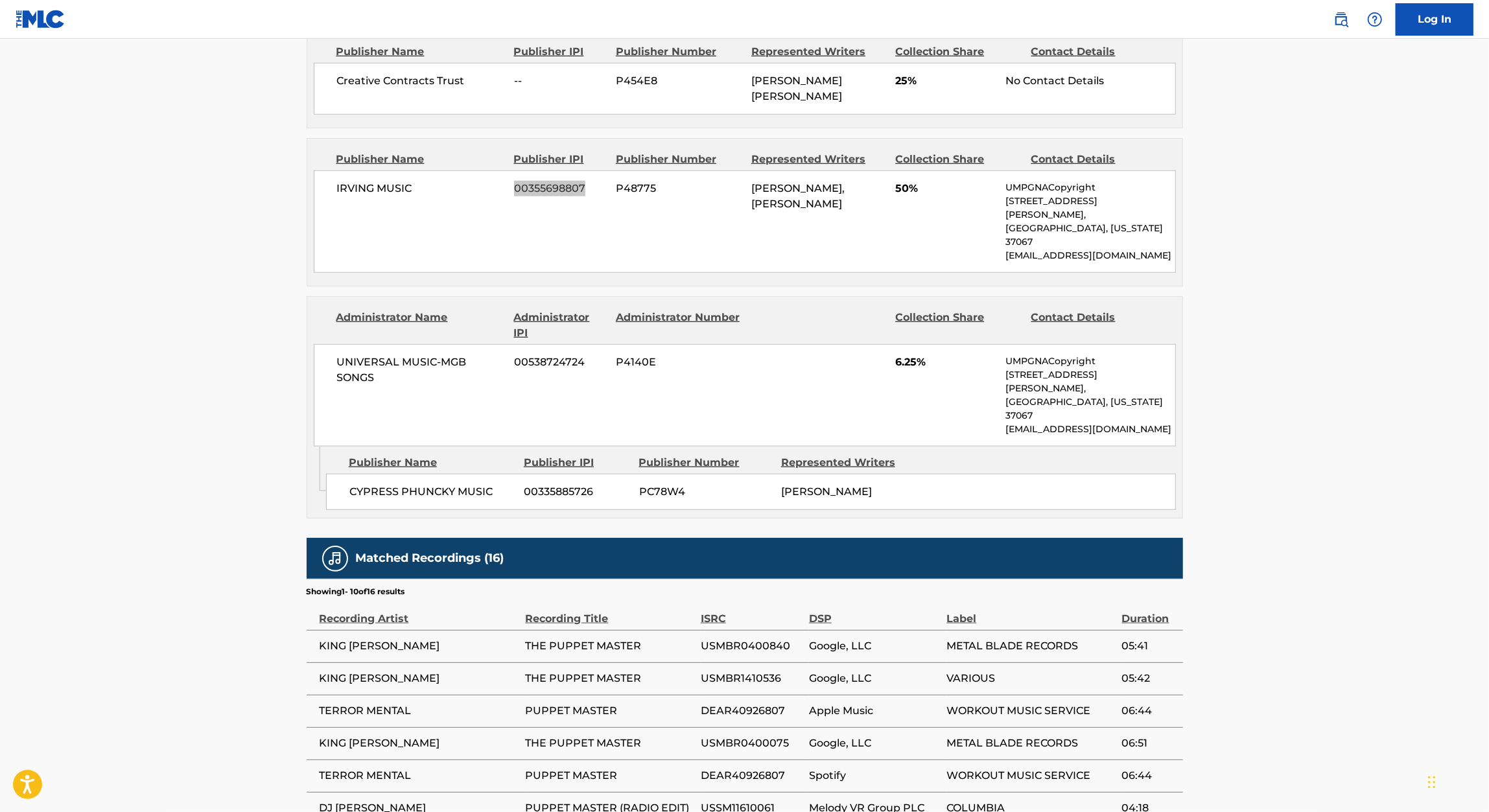
scroll to position [1134, 0]
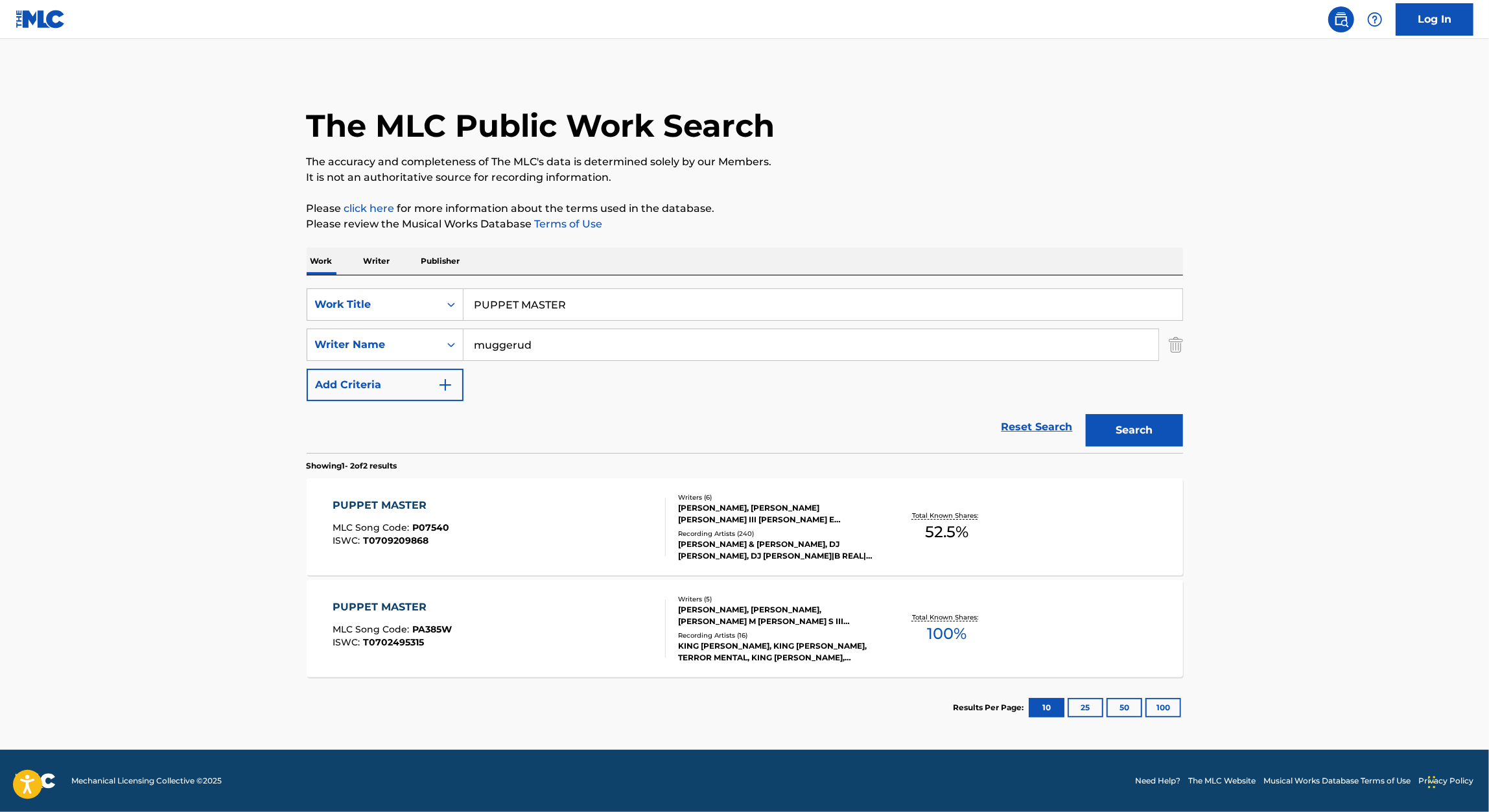
click at [412, 510] on div "PUPPET MASTER" at bounding box center [390, 506] width 117 height 15
click at [494, 313] on input "PUPPET MASTER" at bounding box center [823, 304] width 719 height 31
paste input "DECISIONS DECISIONS"
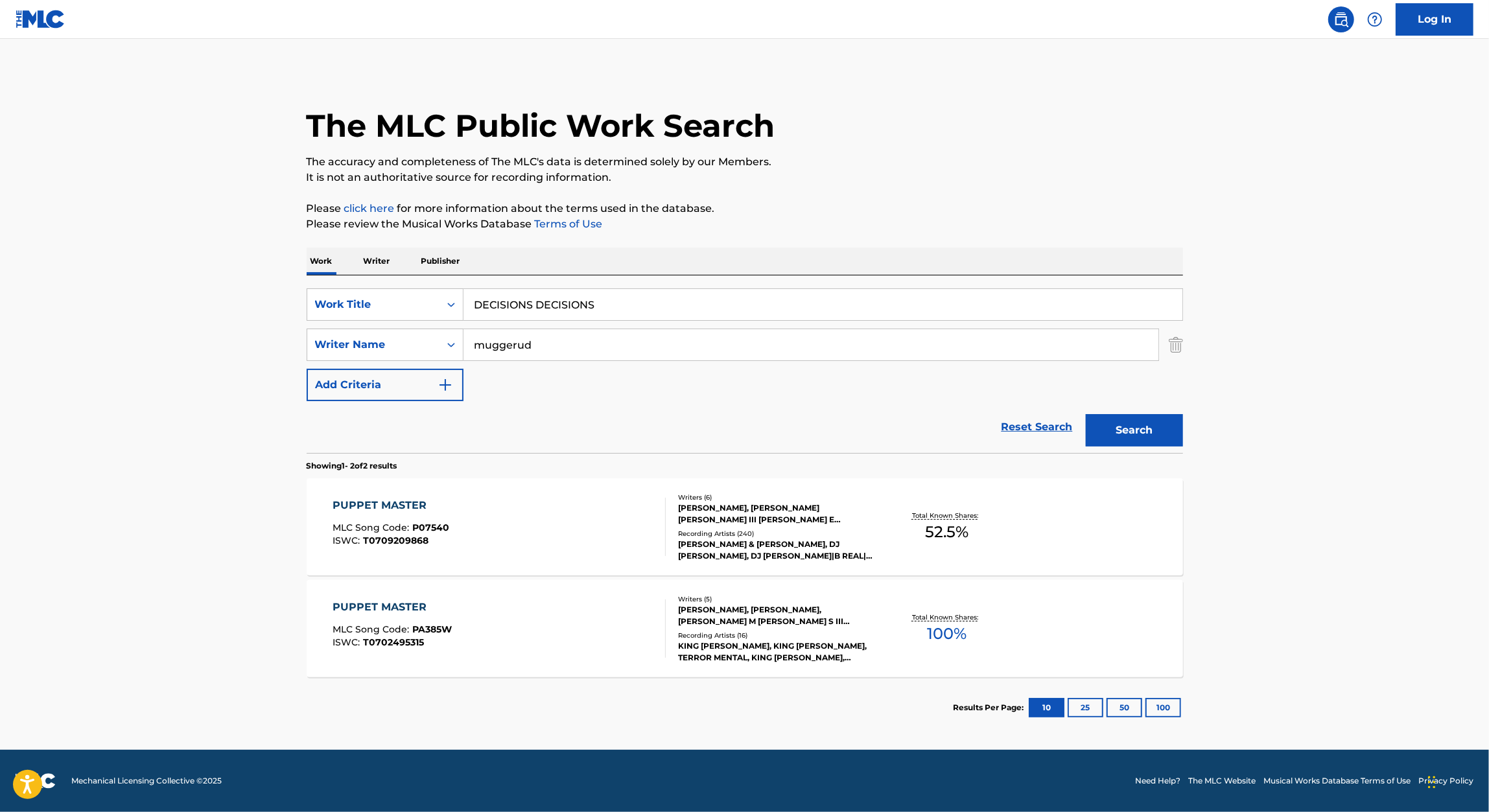
type input "DECISIONS DECISIONS"
click at [817, 231] on p "Please review the Musical Works Database Terms of Use" at bounding box center [744, 224] width 876 height 15
click at [1113, 409] on div "Search" at bounding box center [1131, 427] width 104 height 52
click at [1121, 422] on button "Search" at bounding box center [1134, 430] width 97 height 32
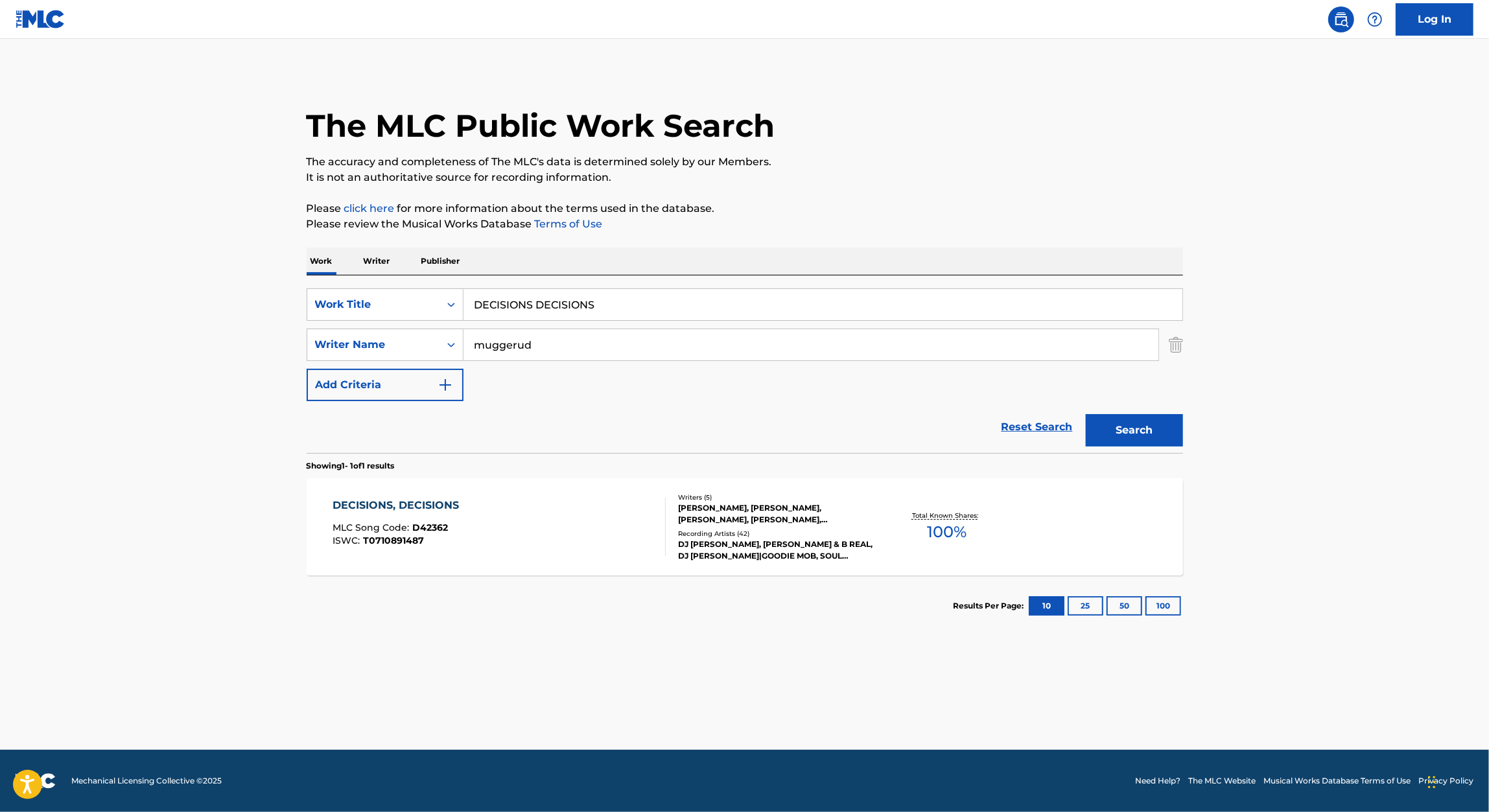
click at [374, 502] on div "DECISIONS, DECISIONS" at bounding box center [399, 506] width 133 height 15
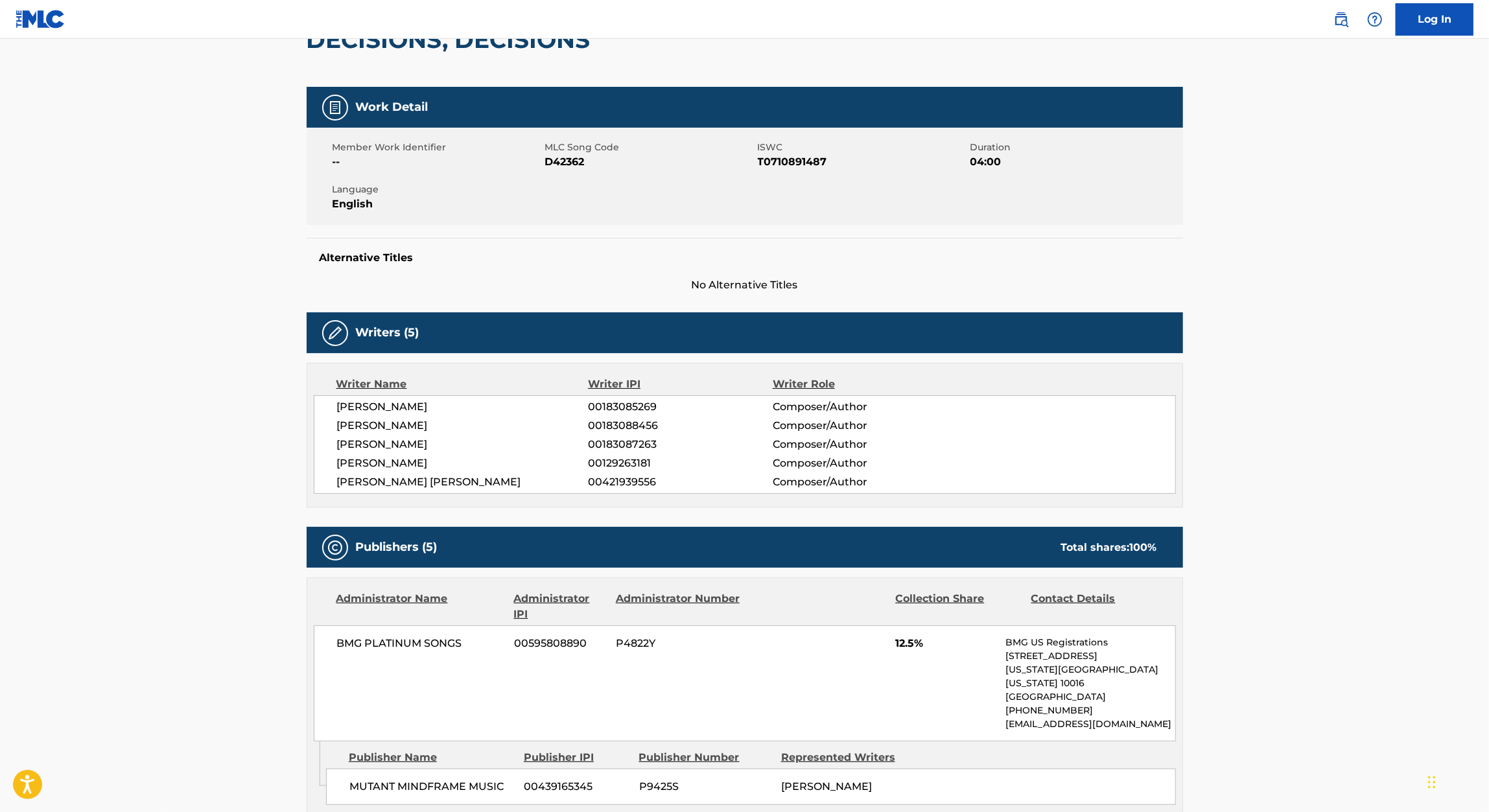
scroll to position [144, 0]
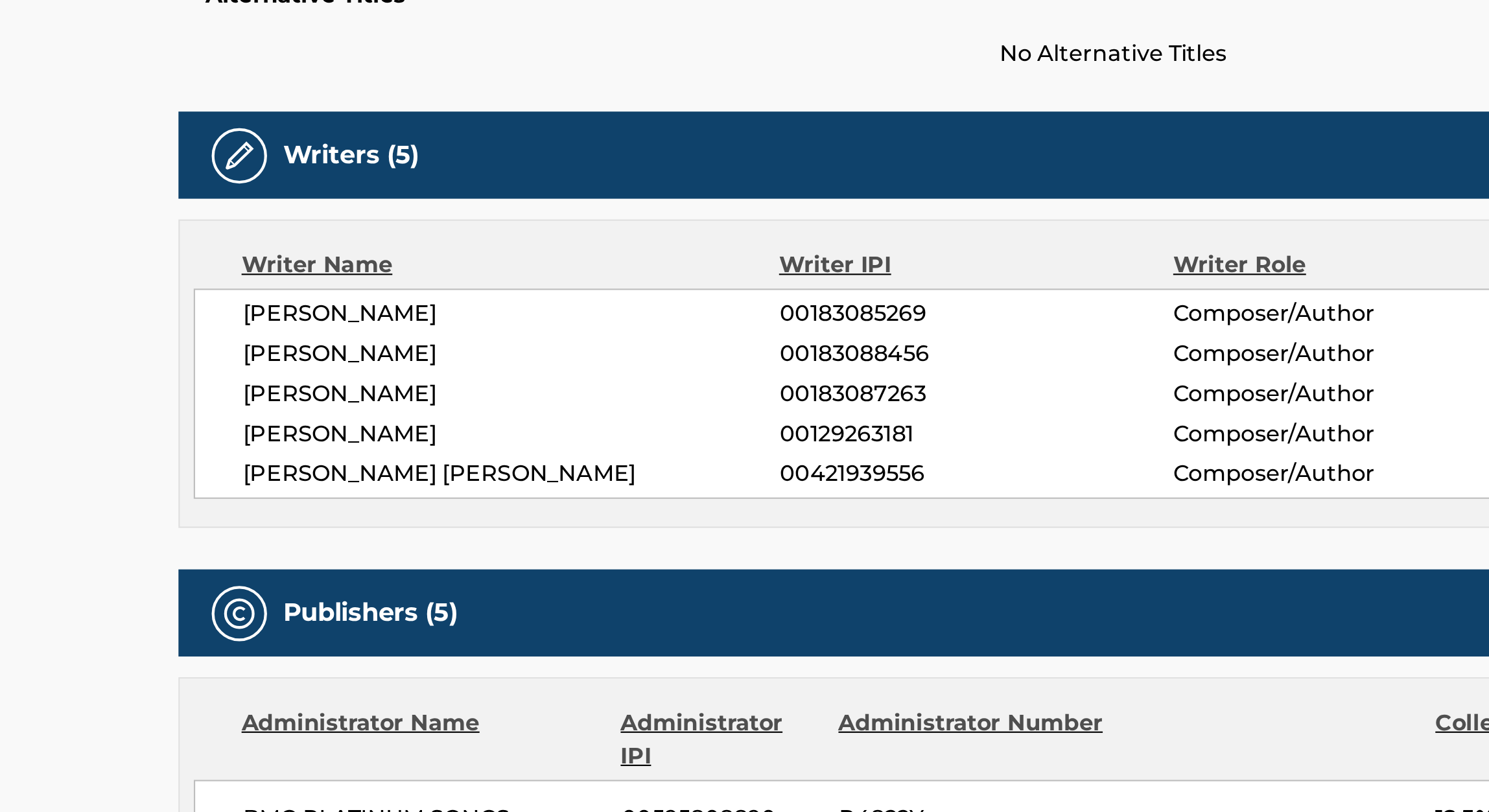
click at [626, 404] on span "00183085269" at bounding box center [679, 407] width 184 height 15
click at [602, 477] on span "00421939556" at bounding box center [679, 482] width 184 height 15
click at [626, 442] on span "00183087263" at bounding box center [679, 445] width 184 height 15
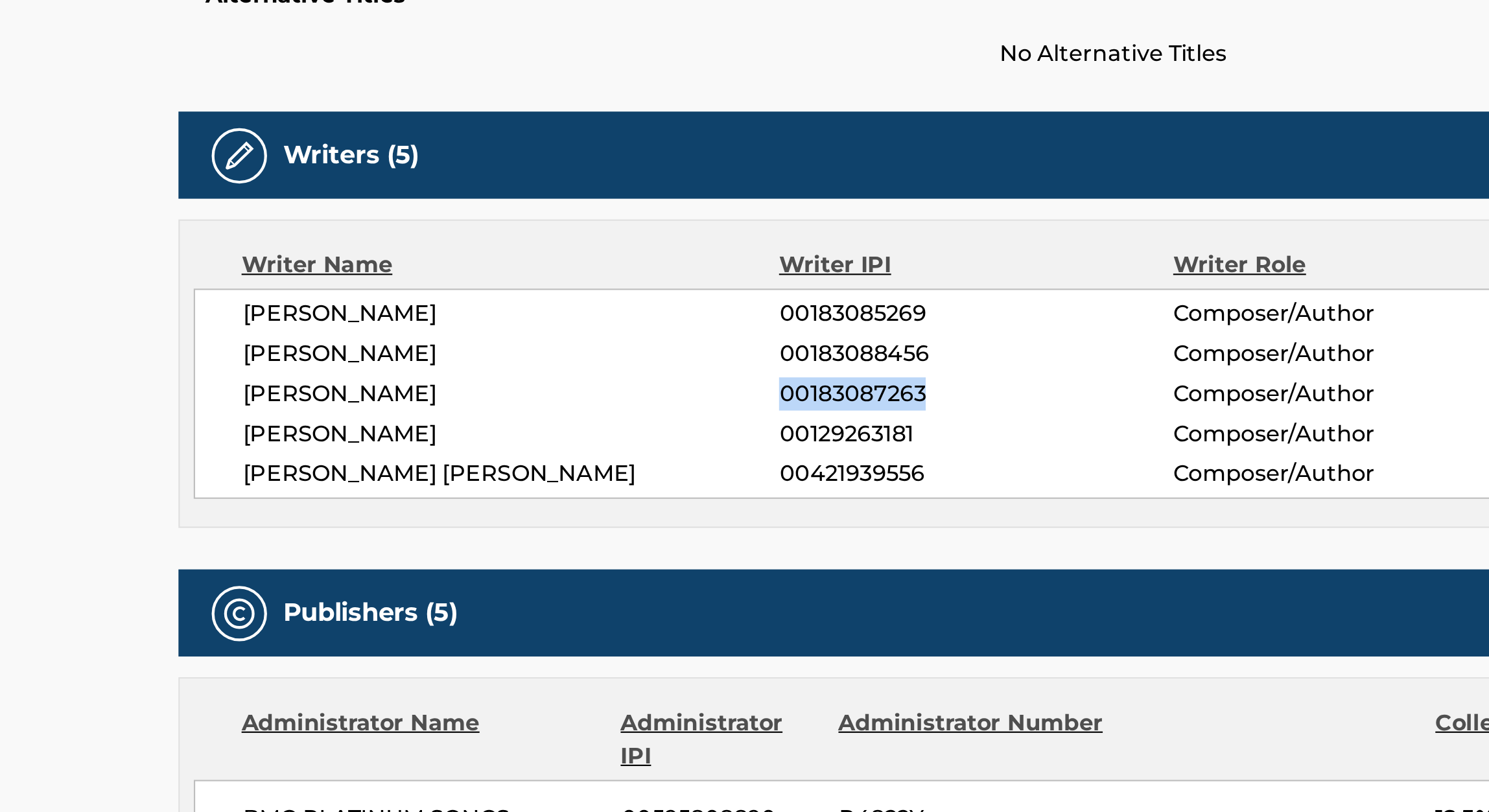
click at [626, 442] on span "00183087263" at bounding box center [679, 445] width 184 height 15
click at [627, 419] on span "00183088456" at bounding box center [679, 425] width 184 height 15
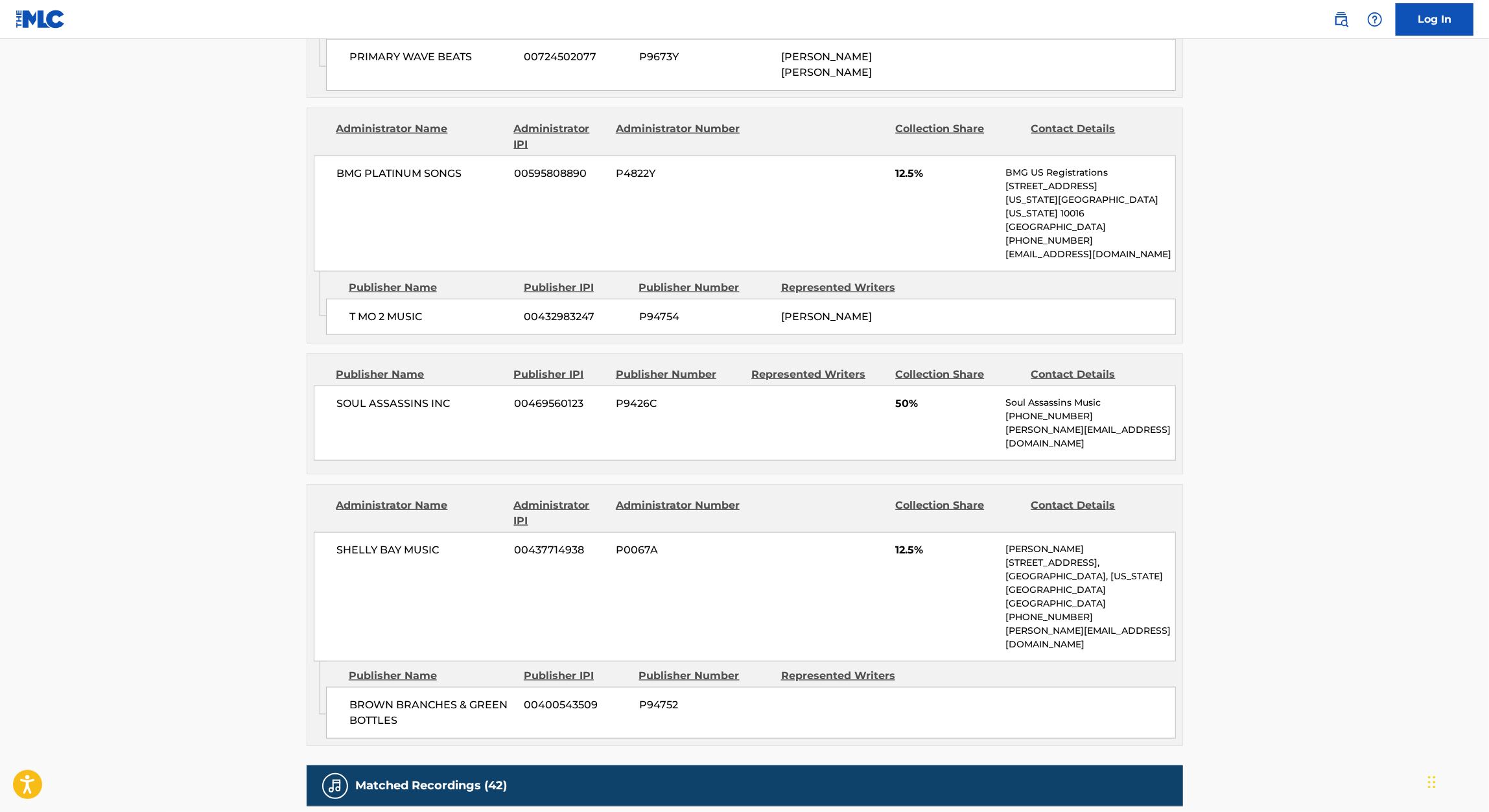
scroll to position [1119, 0]
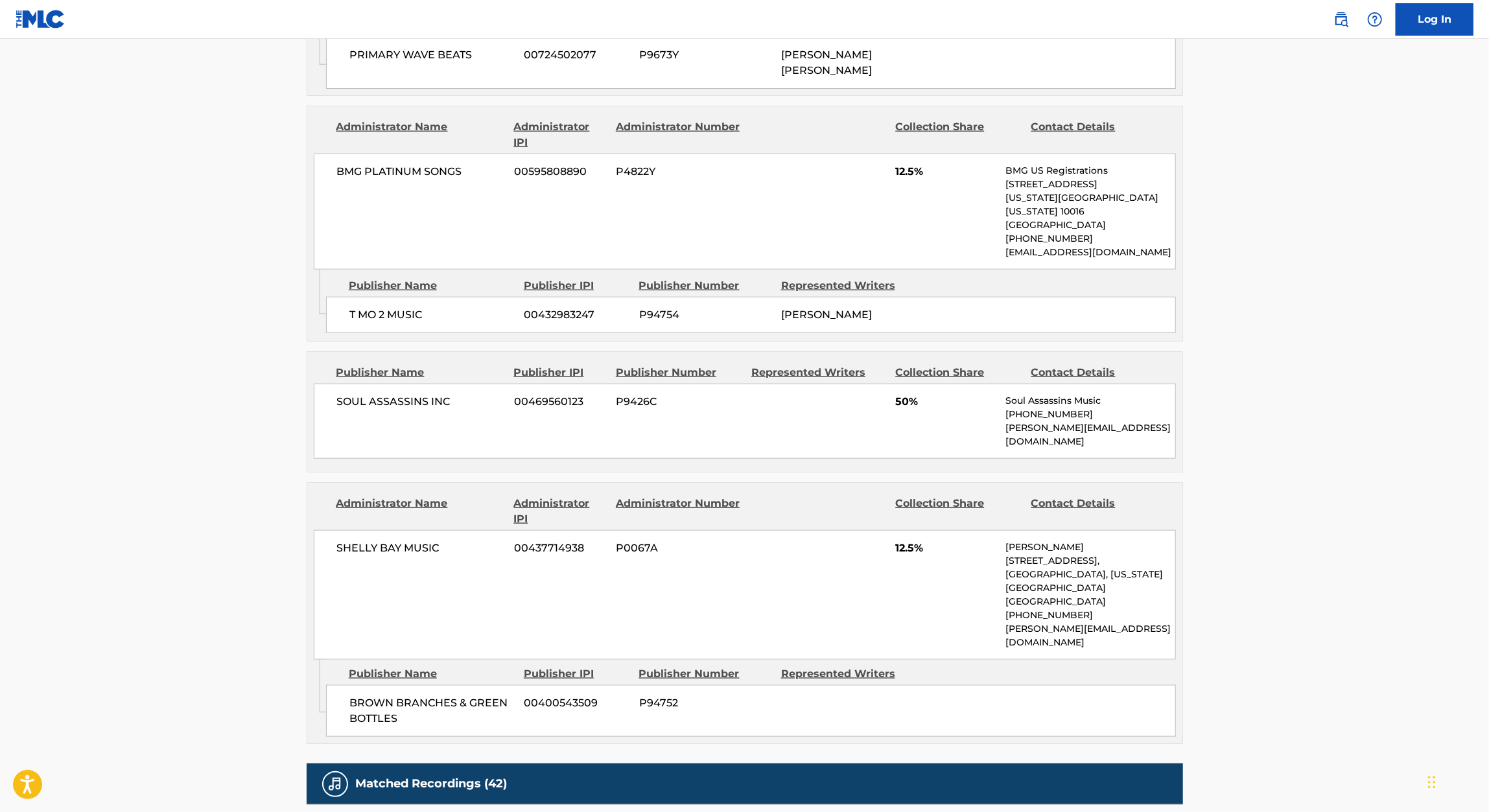
click at [549, 695] on span "00400543509" at bounding box center [576, 703] width 105 height 15
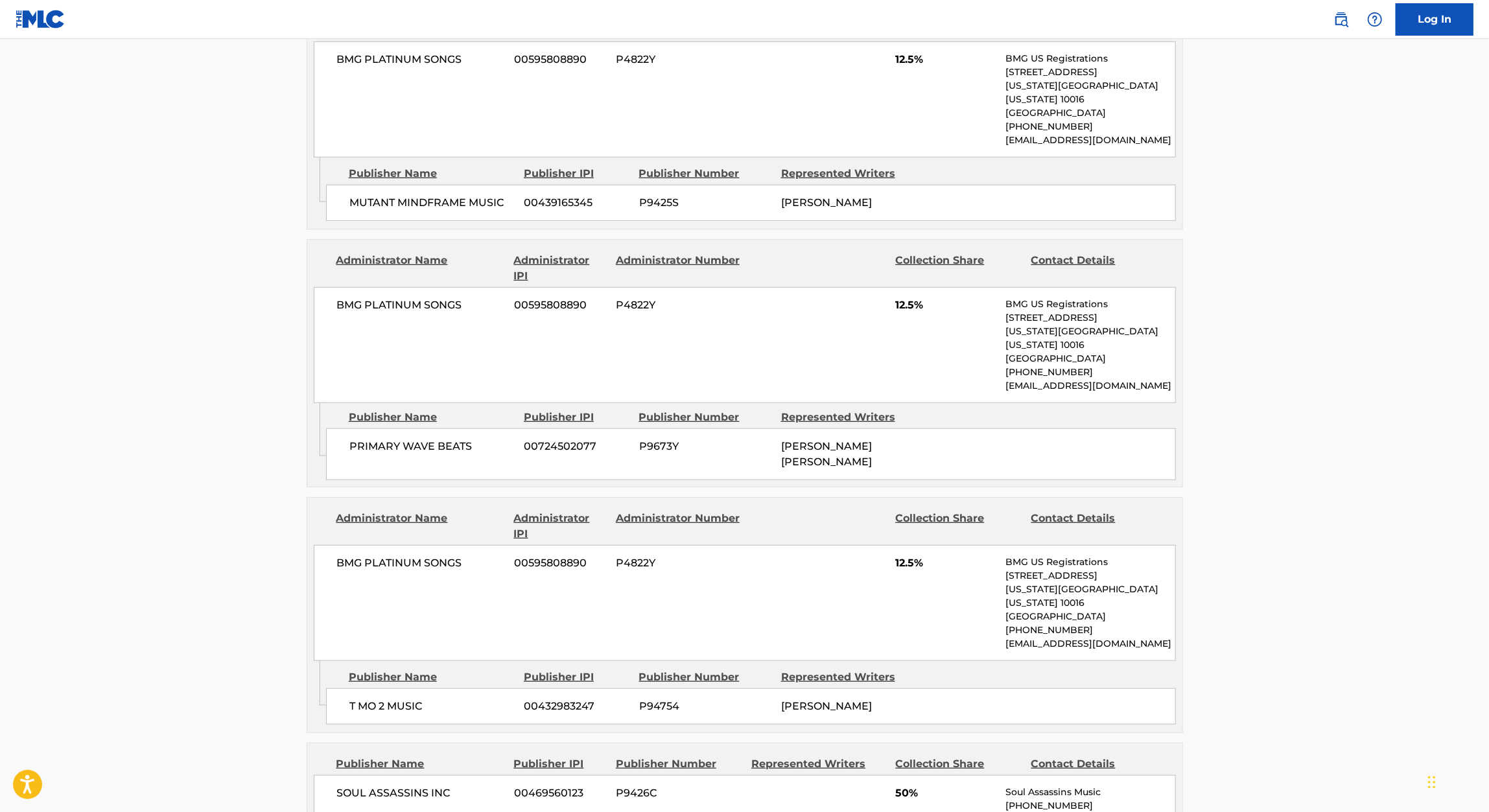
scroll to position [714, 0]
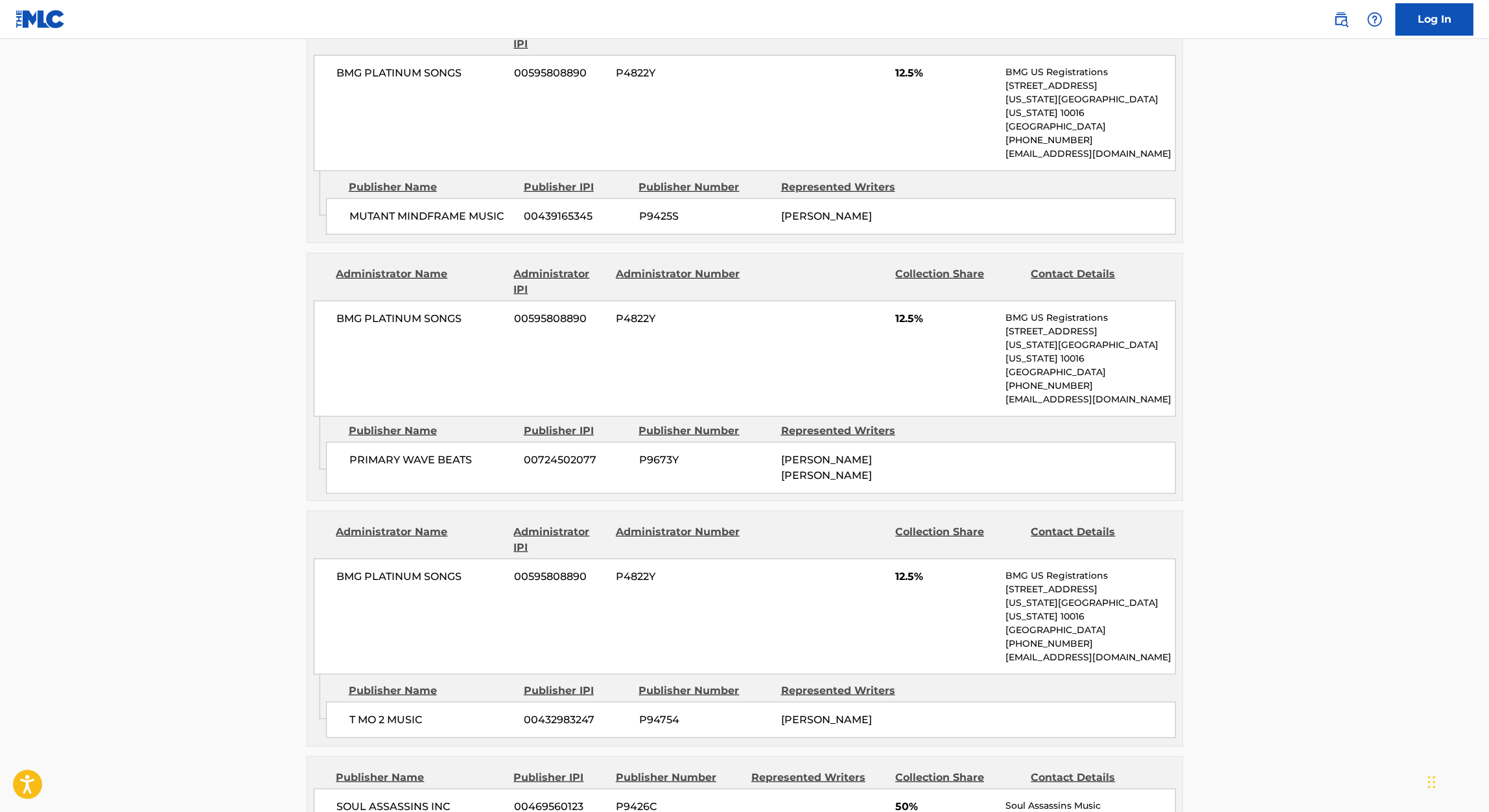
click at [530, 209] on span "00439165345" at bounding box center [576, 216] width 105 height 15
click at [563, 452] on span "00724502077" at bounding box center [576, 460] width 105 height 15
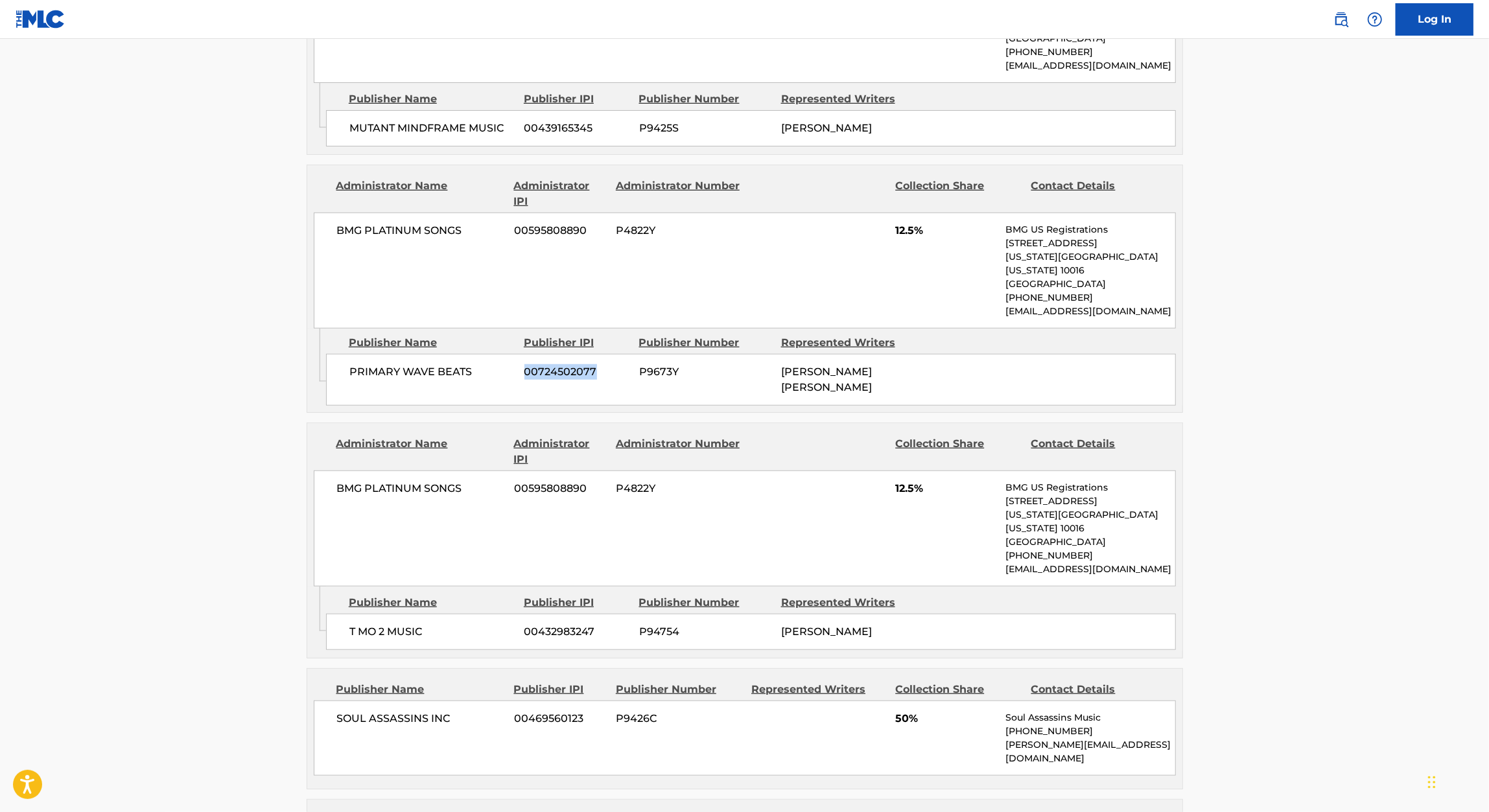
click at [545, 624] on span "00432983247" at bounding box center [576, 632] width 105 height 15
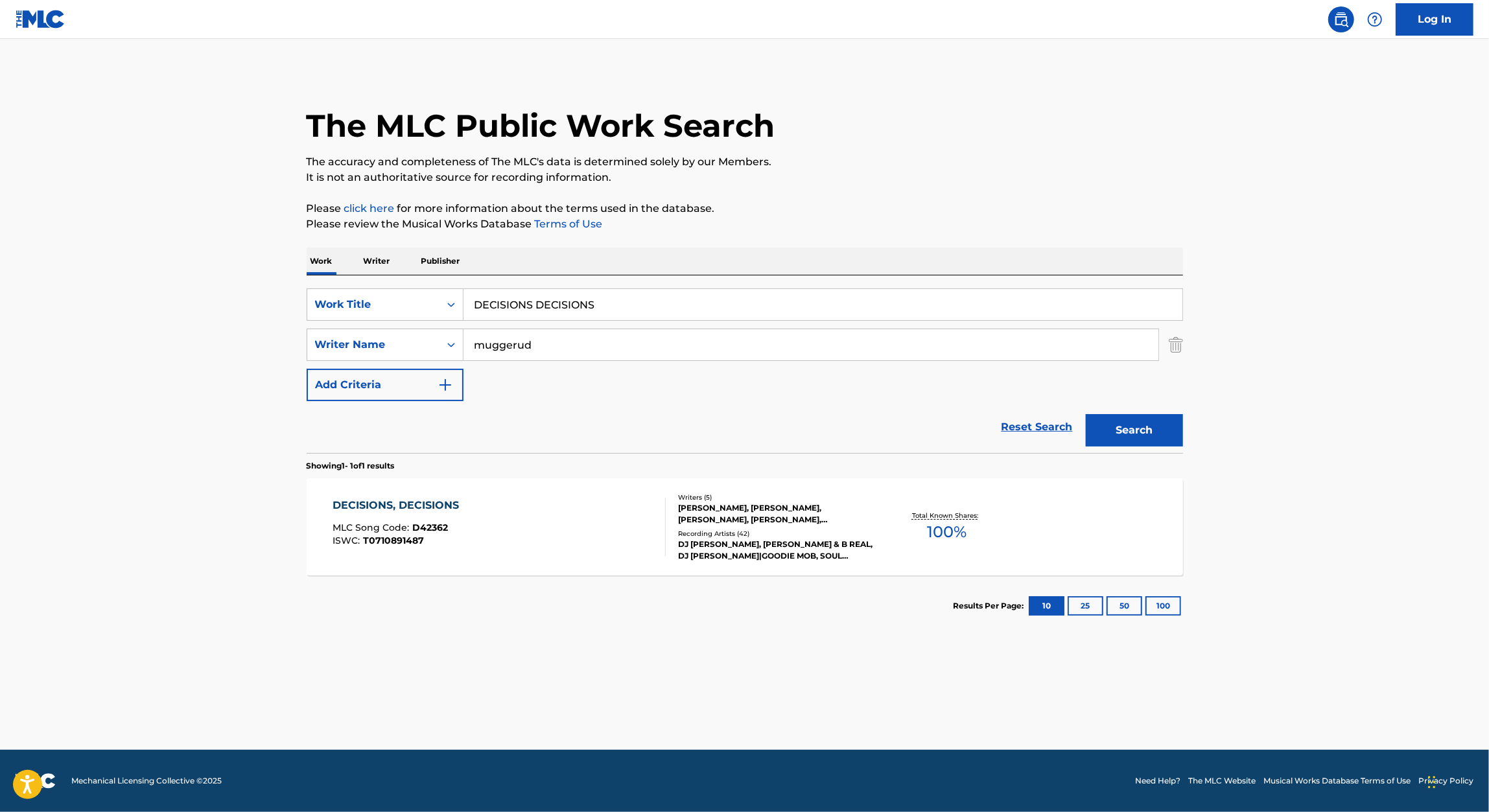
click at [542, 313] on input "DECISIONS DECISIONS" at bounding box center [823, 304] width 719 height 31
paste input "THIRD WORLD"
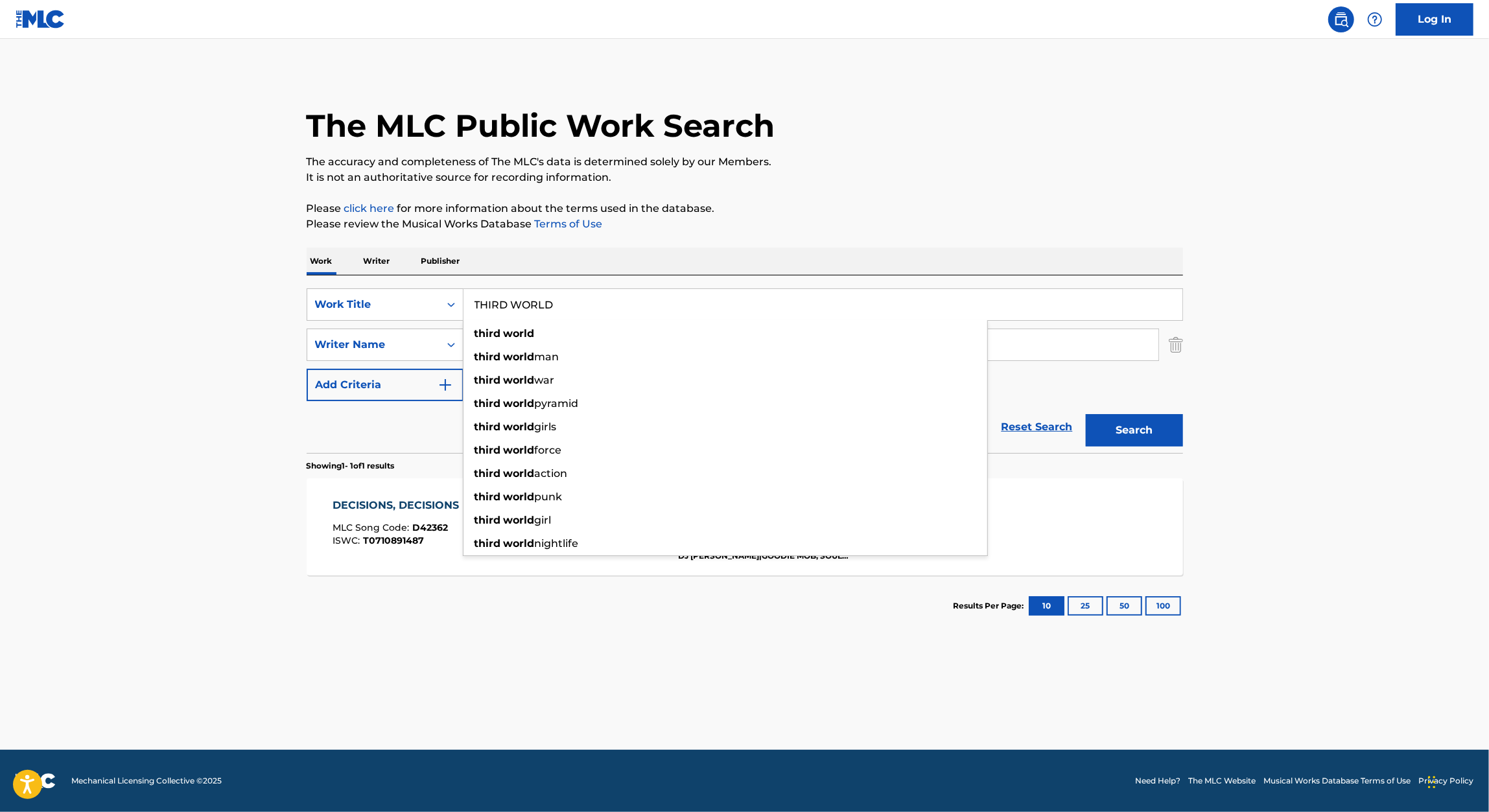
type input "THIRD WORLD"
click at [1052, 224] on p "Please review the Musical Works Database Terms of Use" at bounding box center [744, 224] width 876 height 15
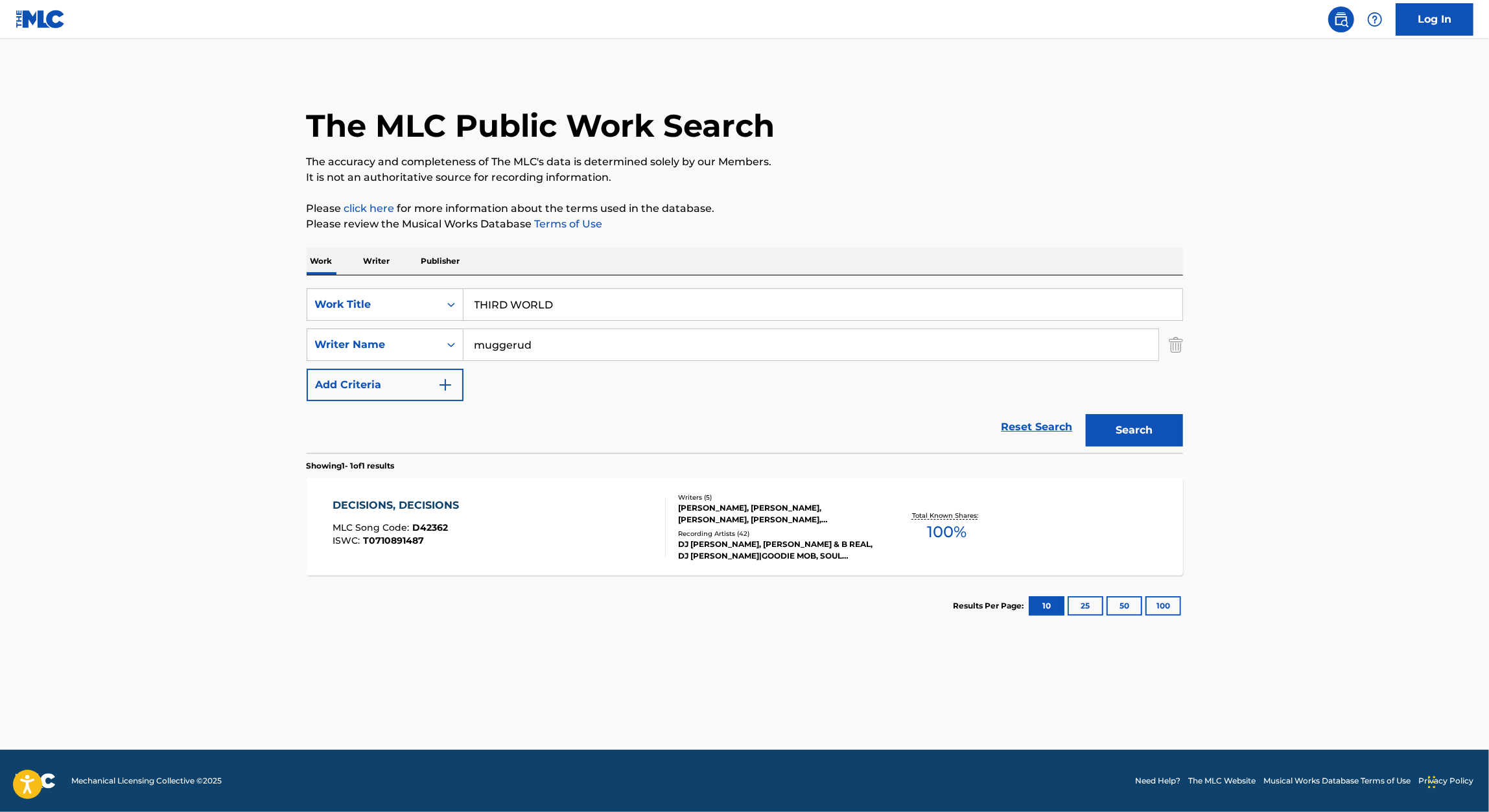
click at [1154, 438] on button "Search" at bounding box center [1134, 430] width 97 height 32
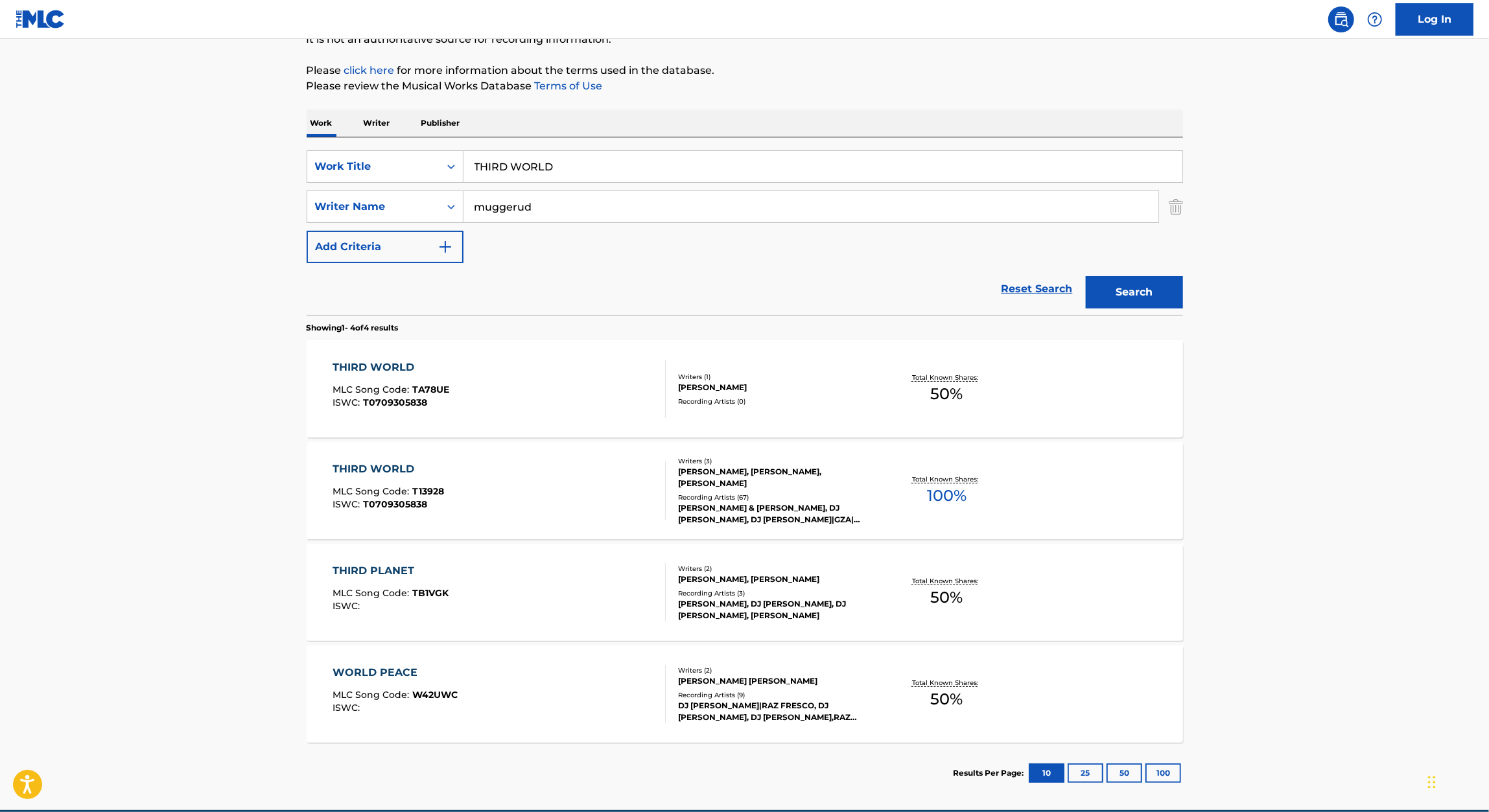
scroll to position [198, 0]
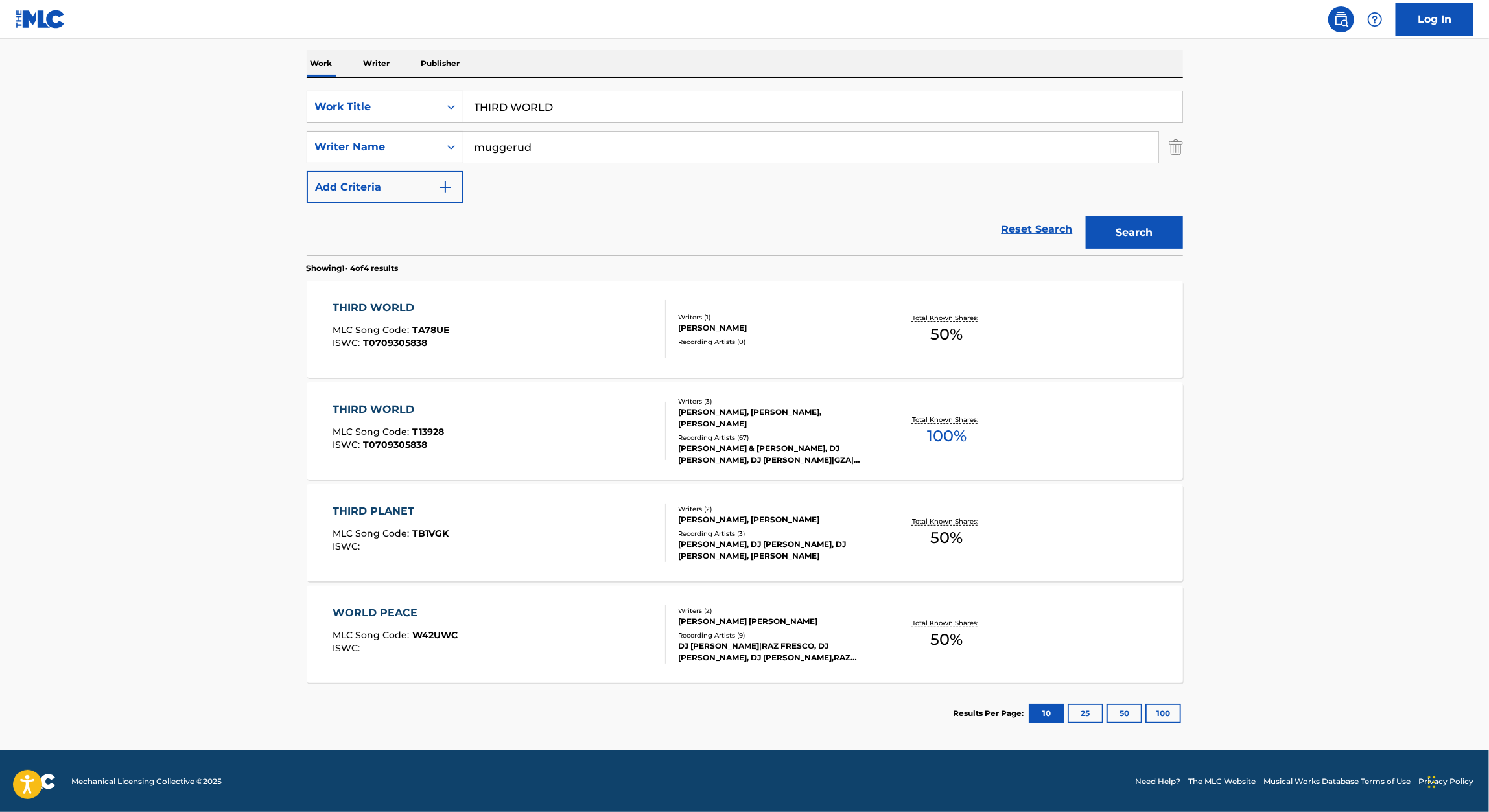
click at [378, 408] on div "THIRD WORLD" at bounding box center [388, 409] width 112 height 15
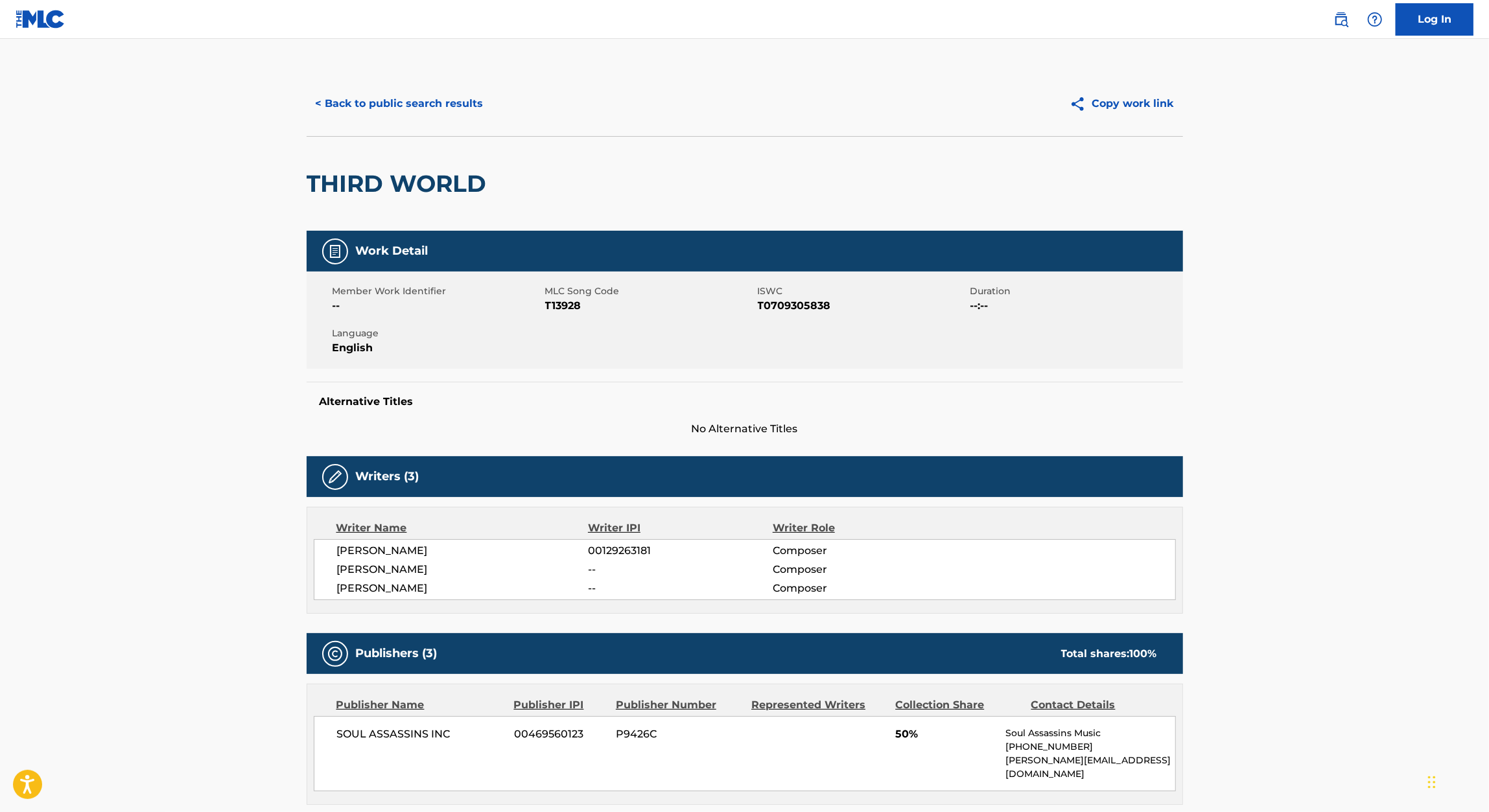
click at [567, 302] on span "T13928" at bounding box center [649, 306] width 209 height 15
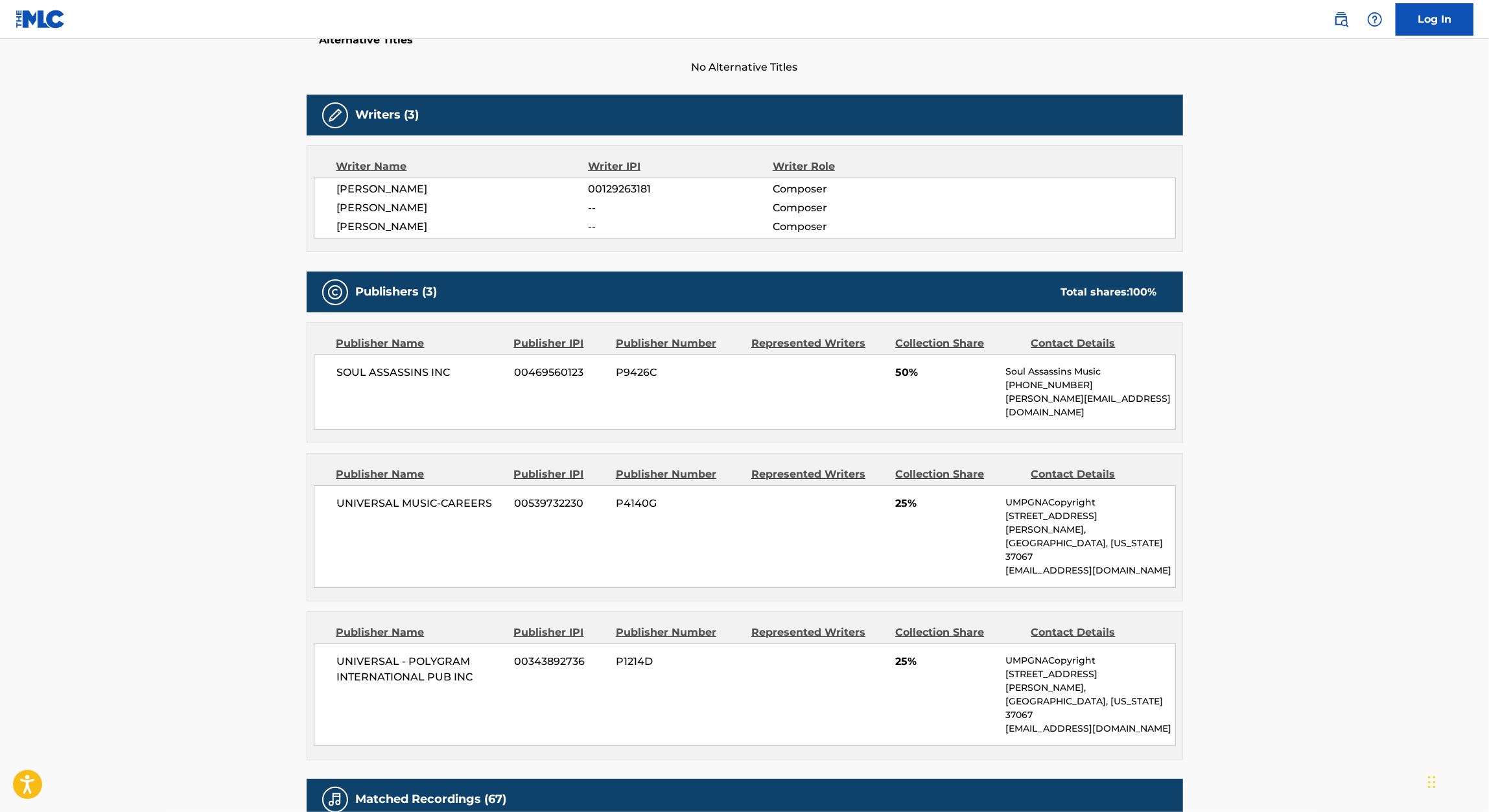
scroll to position [364, 0]
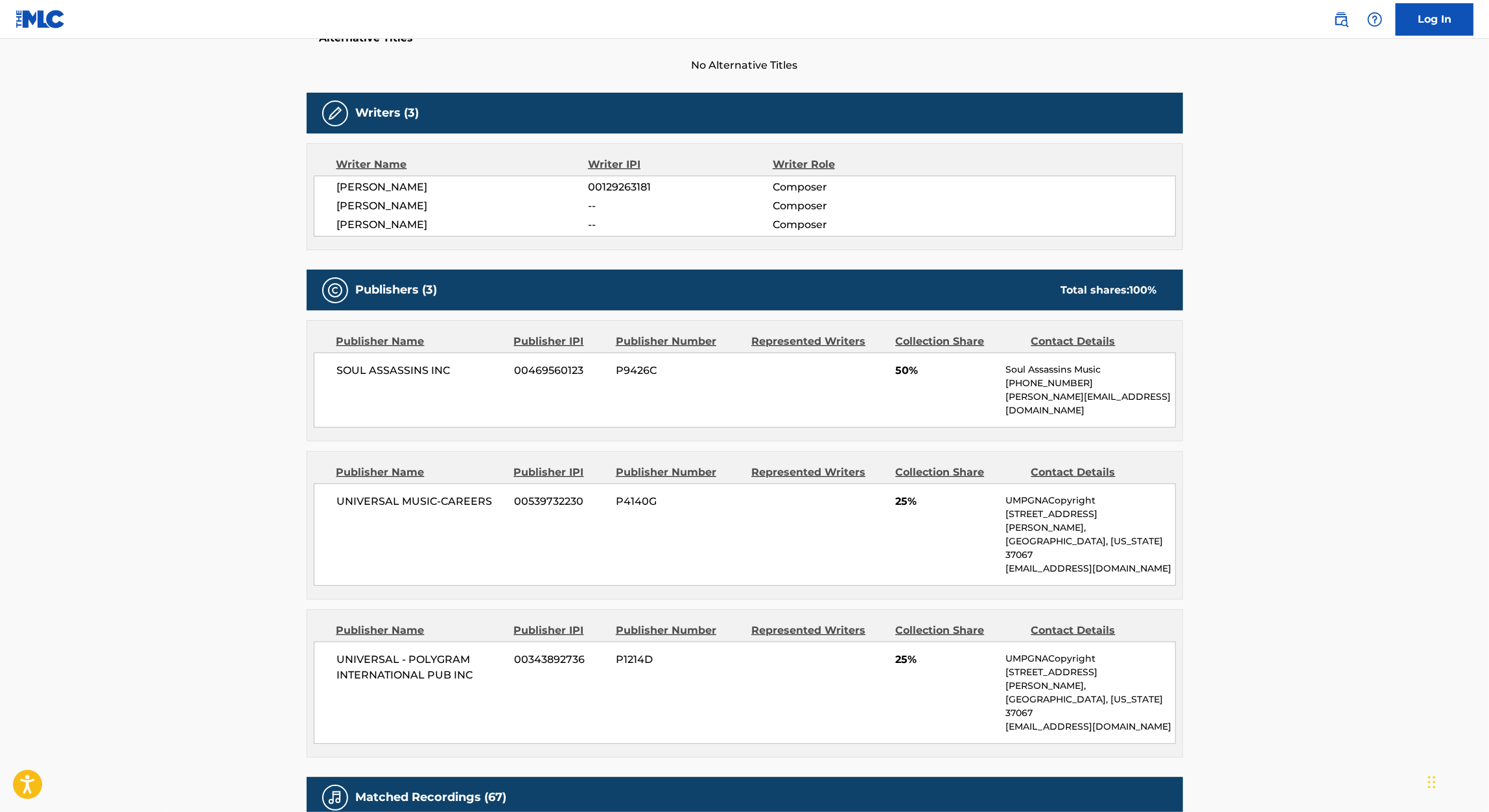
scroll to position [198, 0]
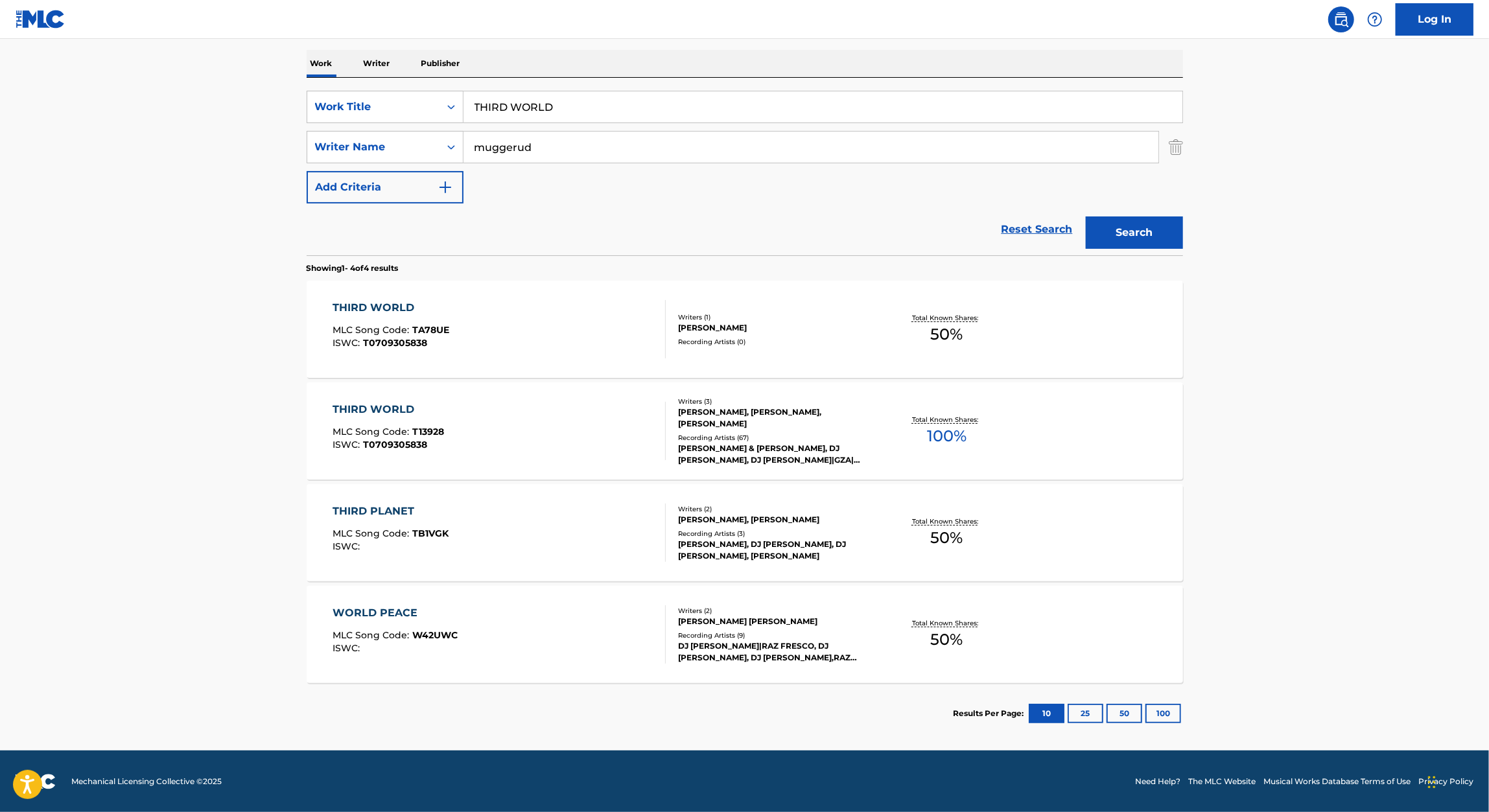
click at [370, 325] on span "MLC Song Code :" at bounding box center [372, 329] width 79 height 11
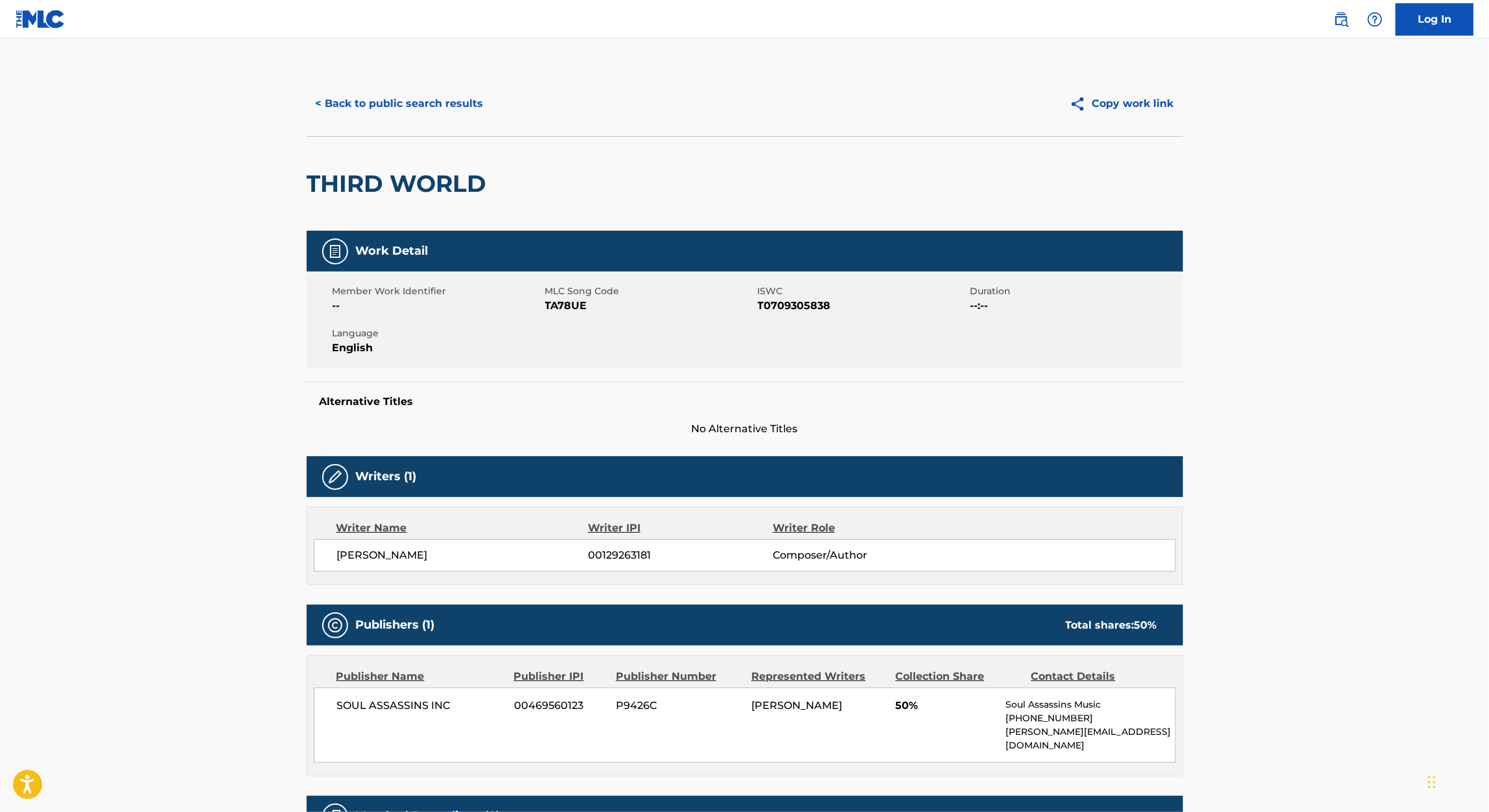
scroll to position [132, 0]
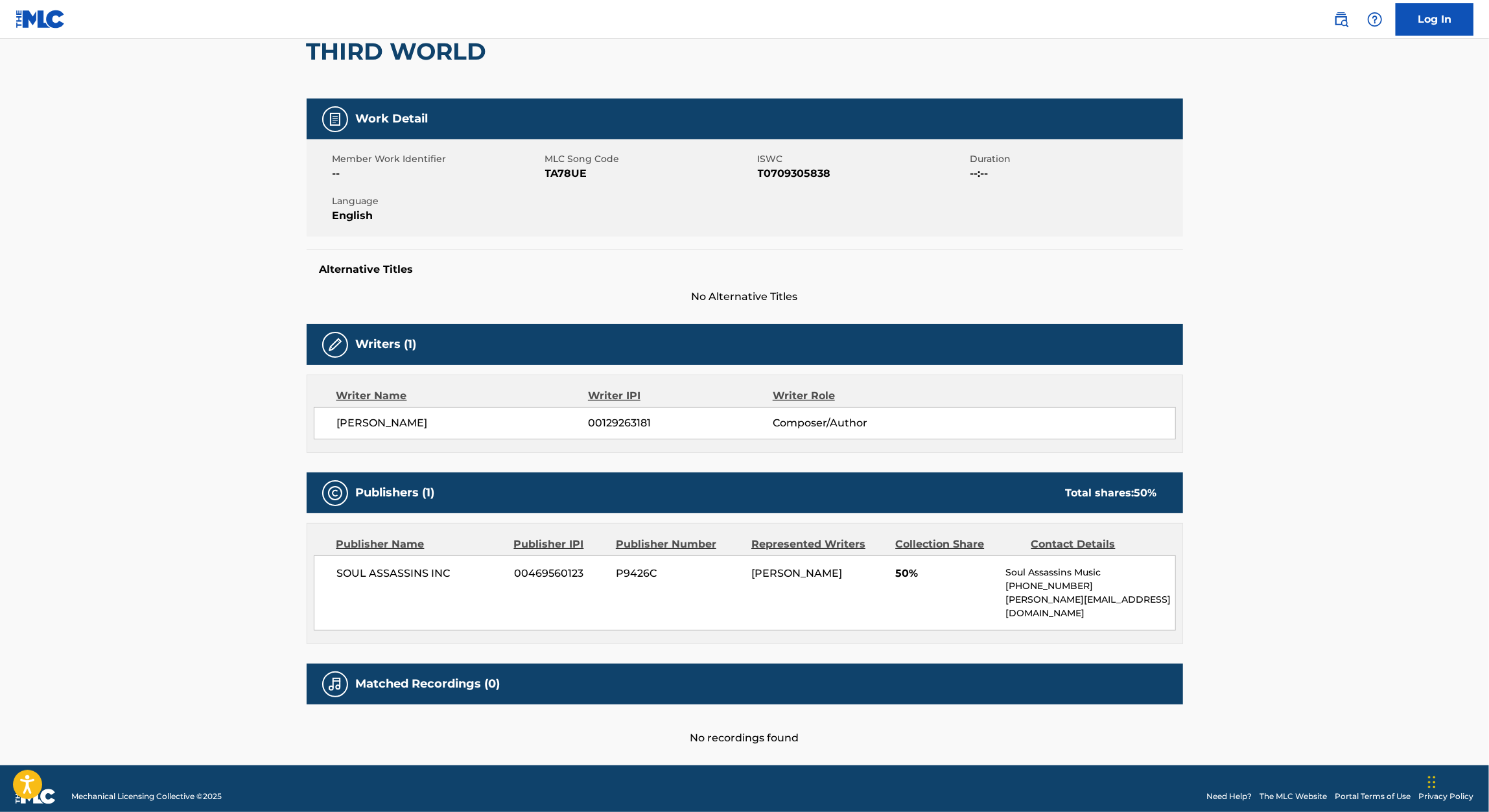
scroll to position [198, 0]
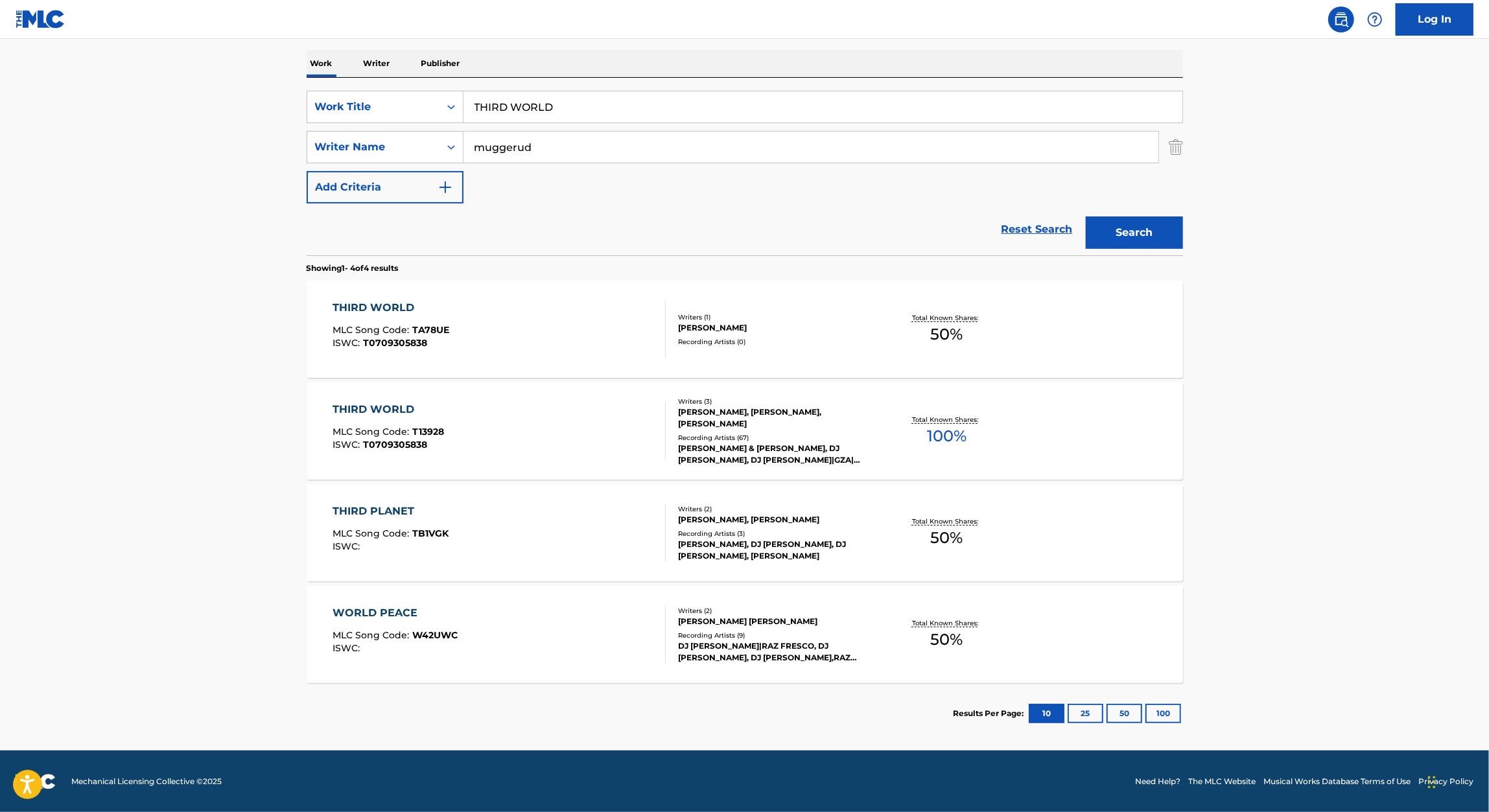
click at [390, 404] on div "THIRD WORLD" at bounding box center [388, 409] width 112 height 15
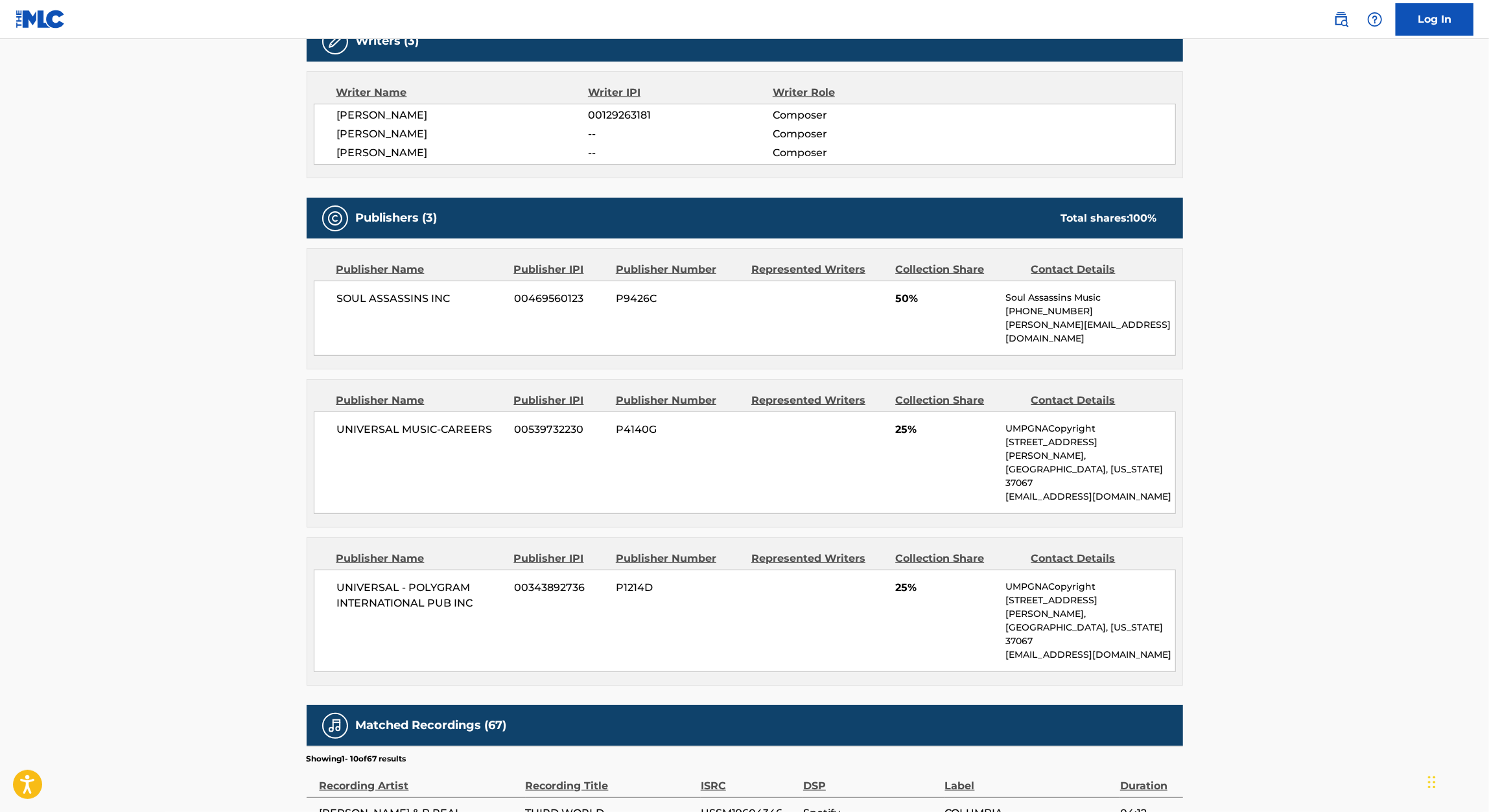
scroll to position [436, 0]
click at [540, 421] on span "00539732230" at bounding box center [560, 429] width 92 height 15
click at [551, 579] on span "00343892736" at bounding box center [560, 587] width 92 height 15
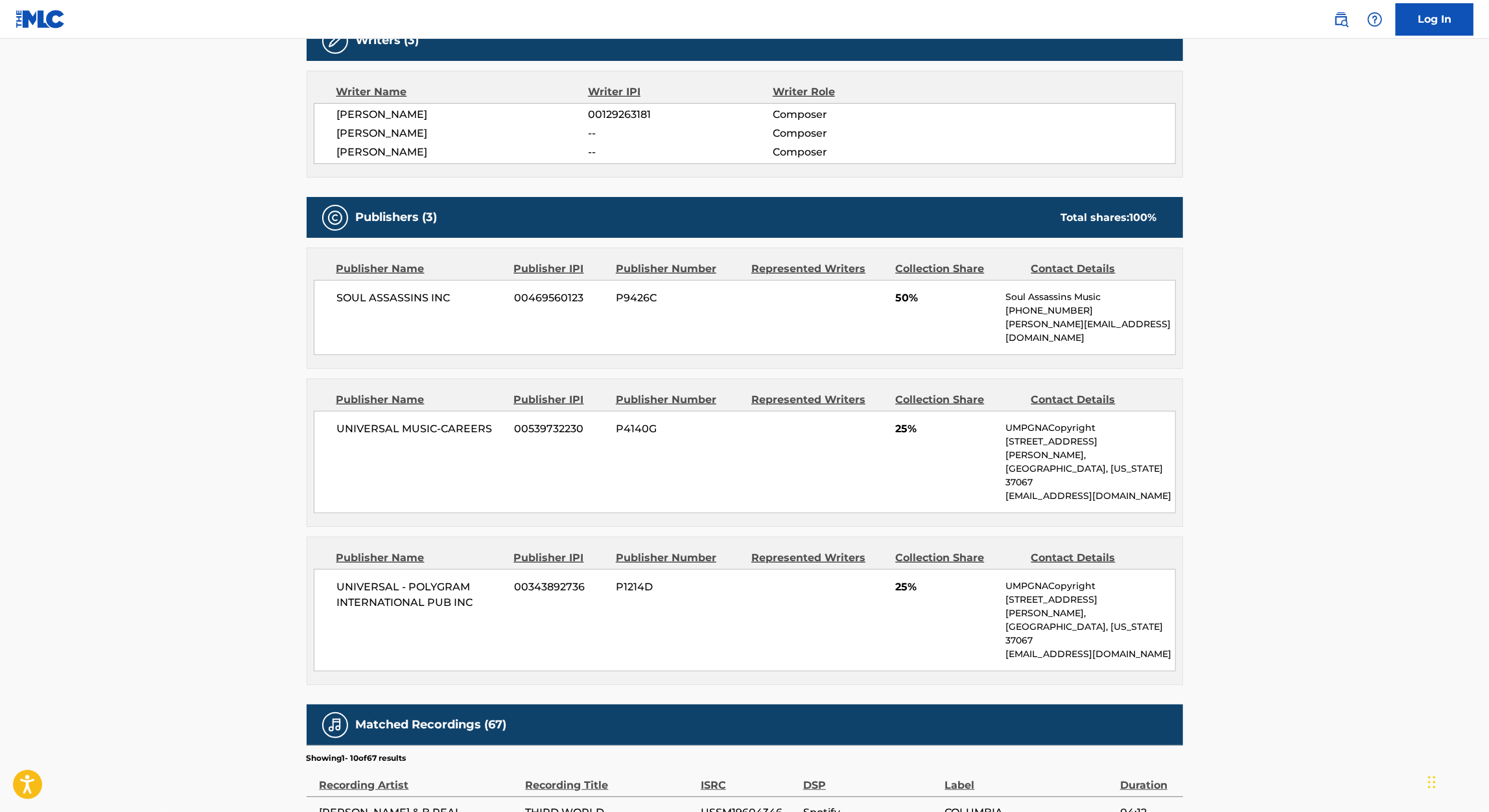
scroll to position [198, 0]
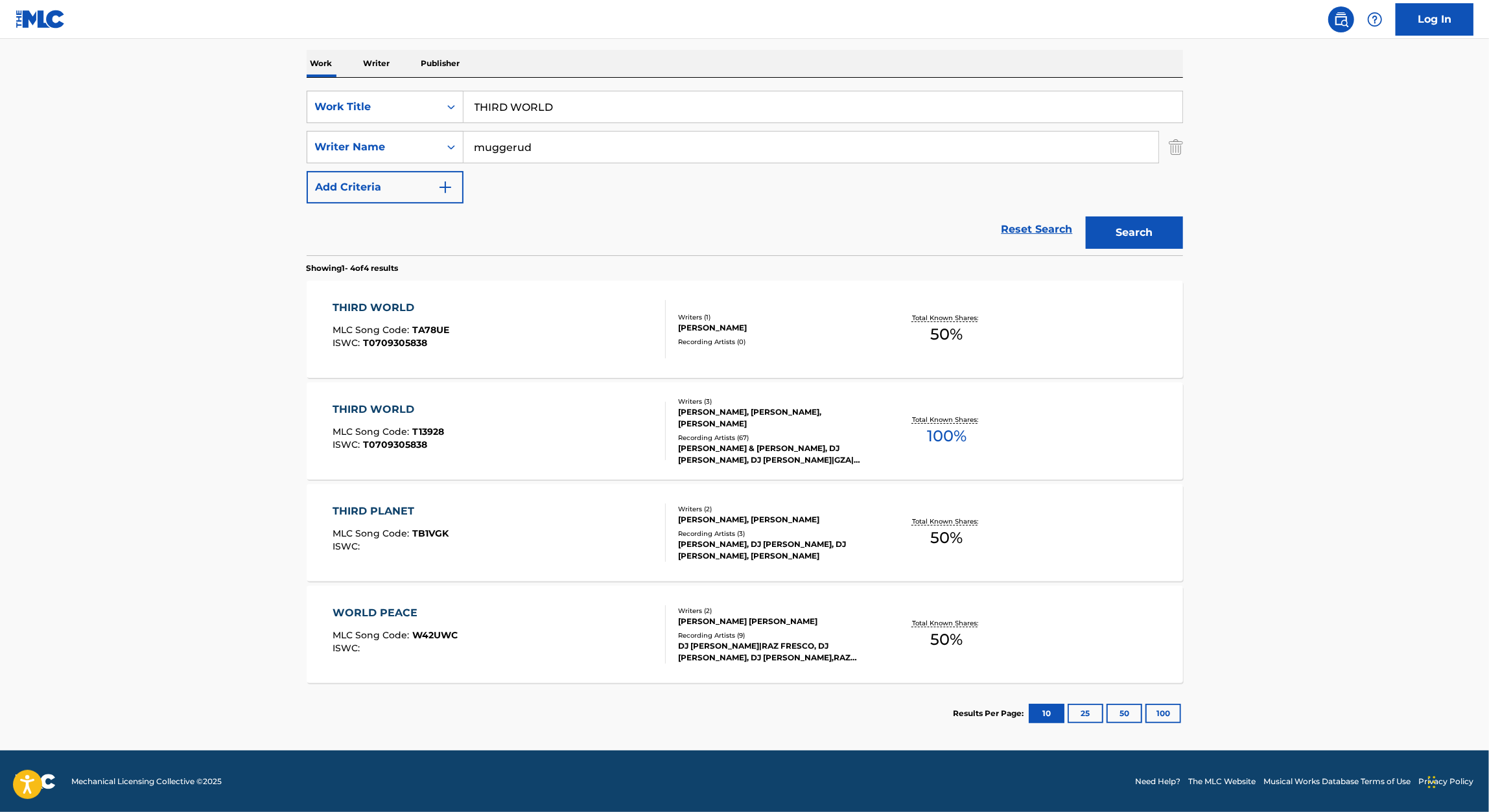
click at [600, 118] on input "THIRD WORLD" at bounding box center [823, 107] width 719 height 31
paste input "BATTLE OF 2001"
type input "BATTLE OF 2001"
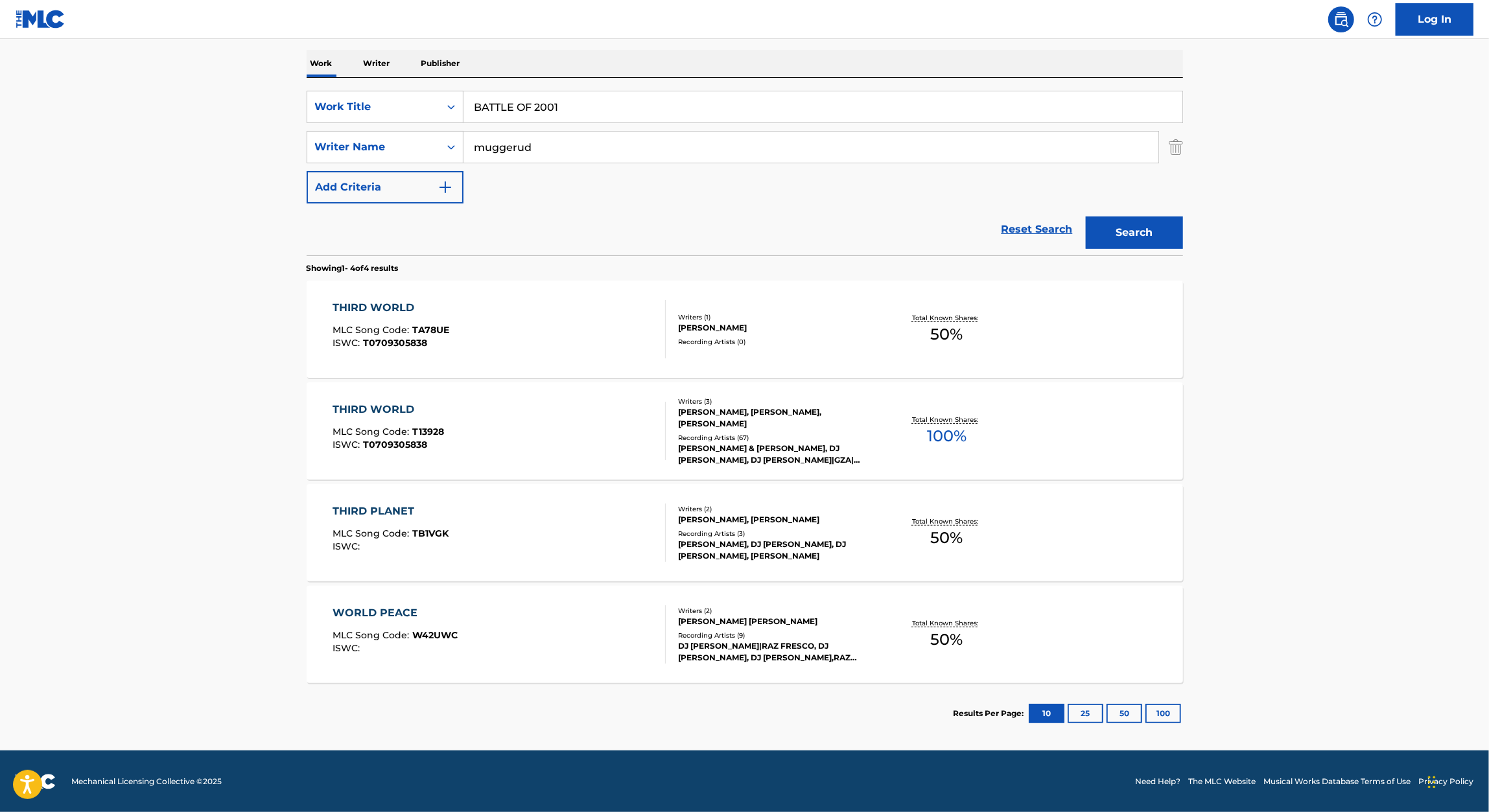
click at [89, 196] on main "The MLC Public Work Search The accuracy and completeness of The MLC's data is d…" at bounding box center [744, 296] width 1489 height 909
click at [1156, 239] on button "Search" at bounding box center [1134, 232] width 97 height 32
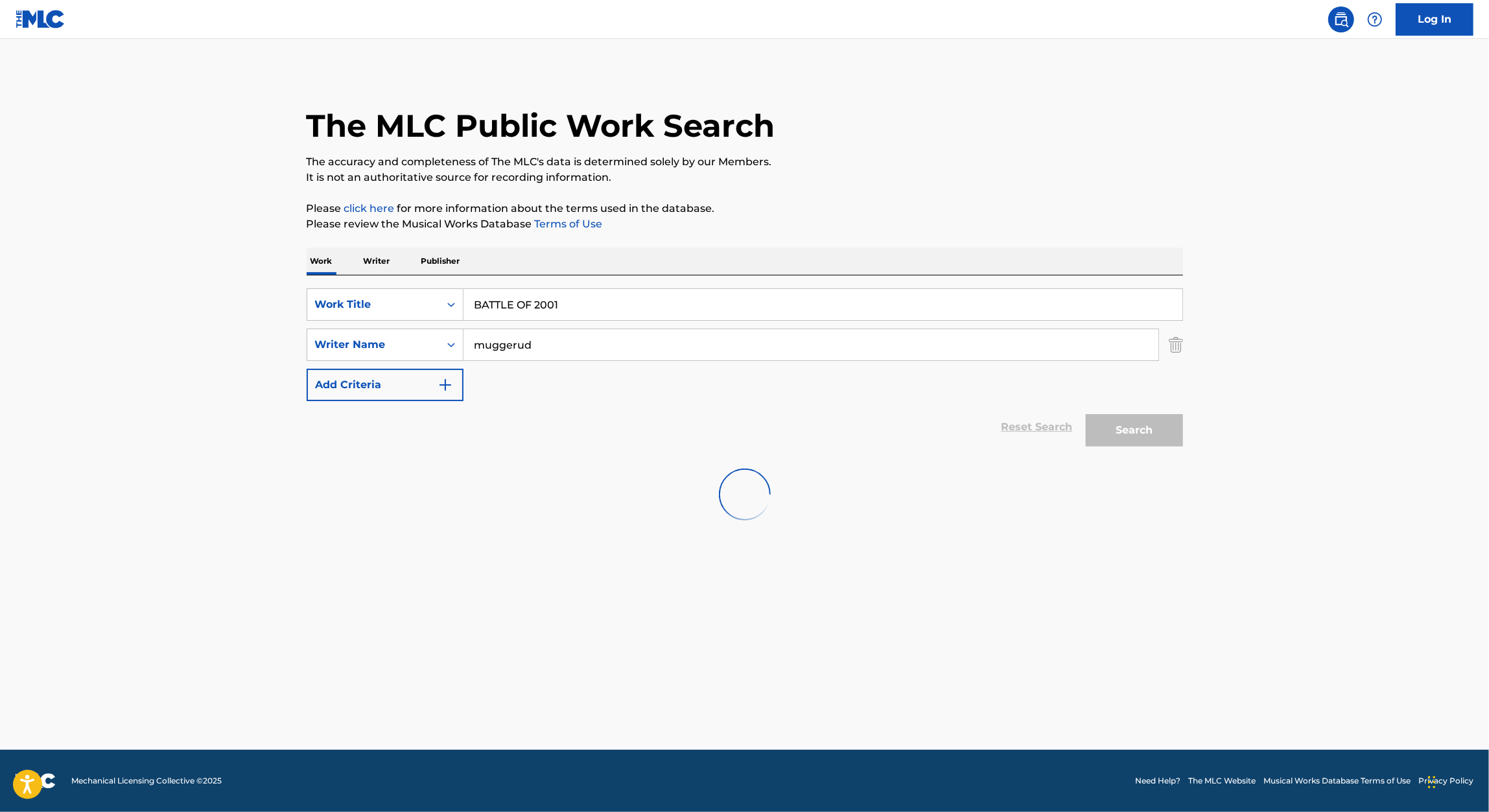
scroll to position [0, 0]
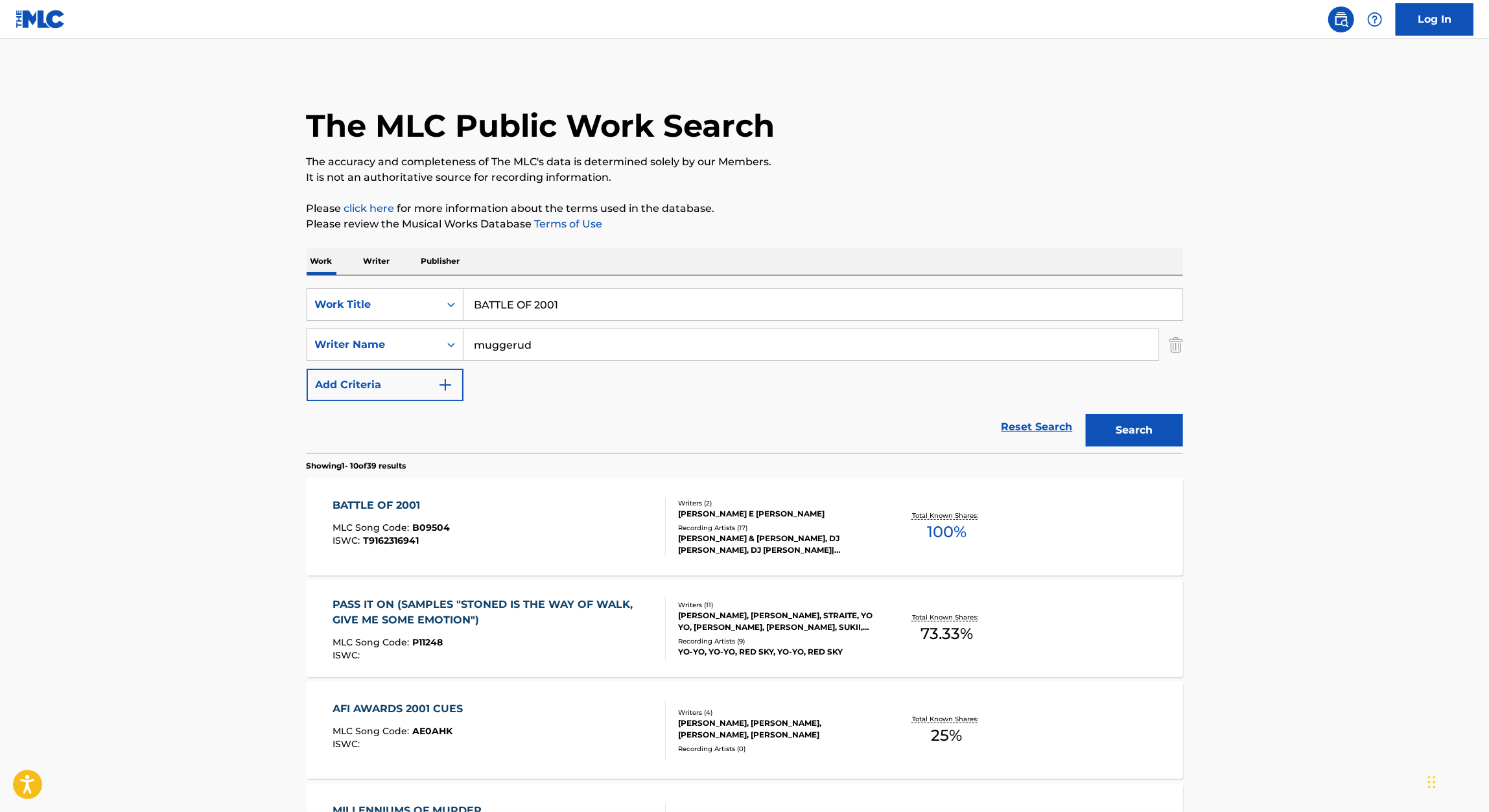
click at [389, 511] on div "BATTLE OF 2001" at bounding box center [391, 506] width 118 height 15
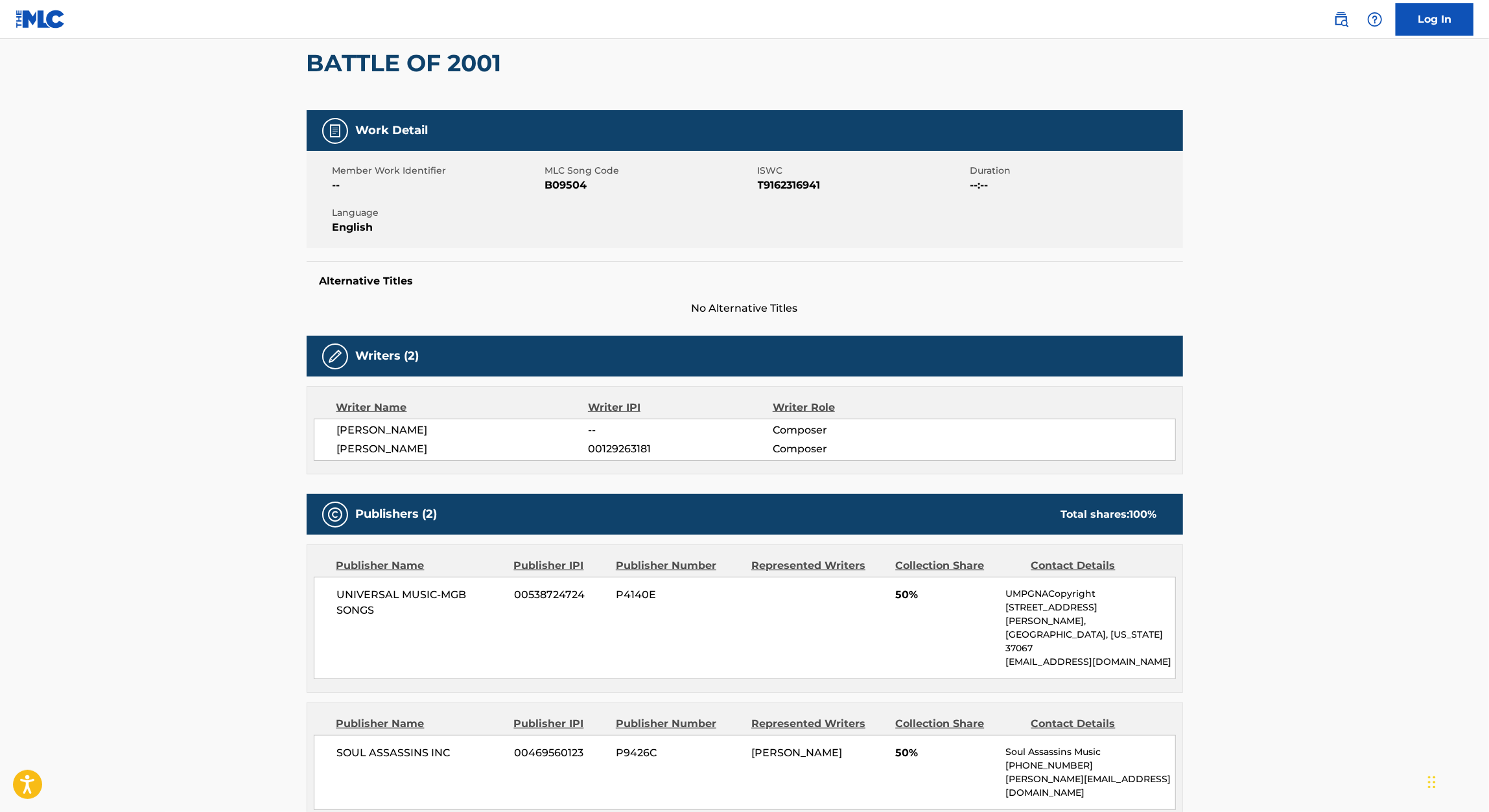
scroll to position [120, 0]
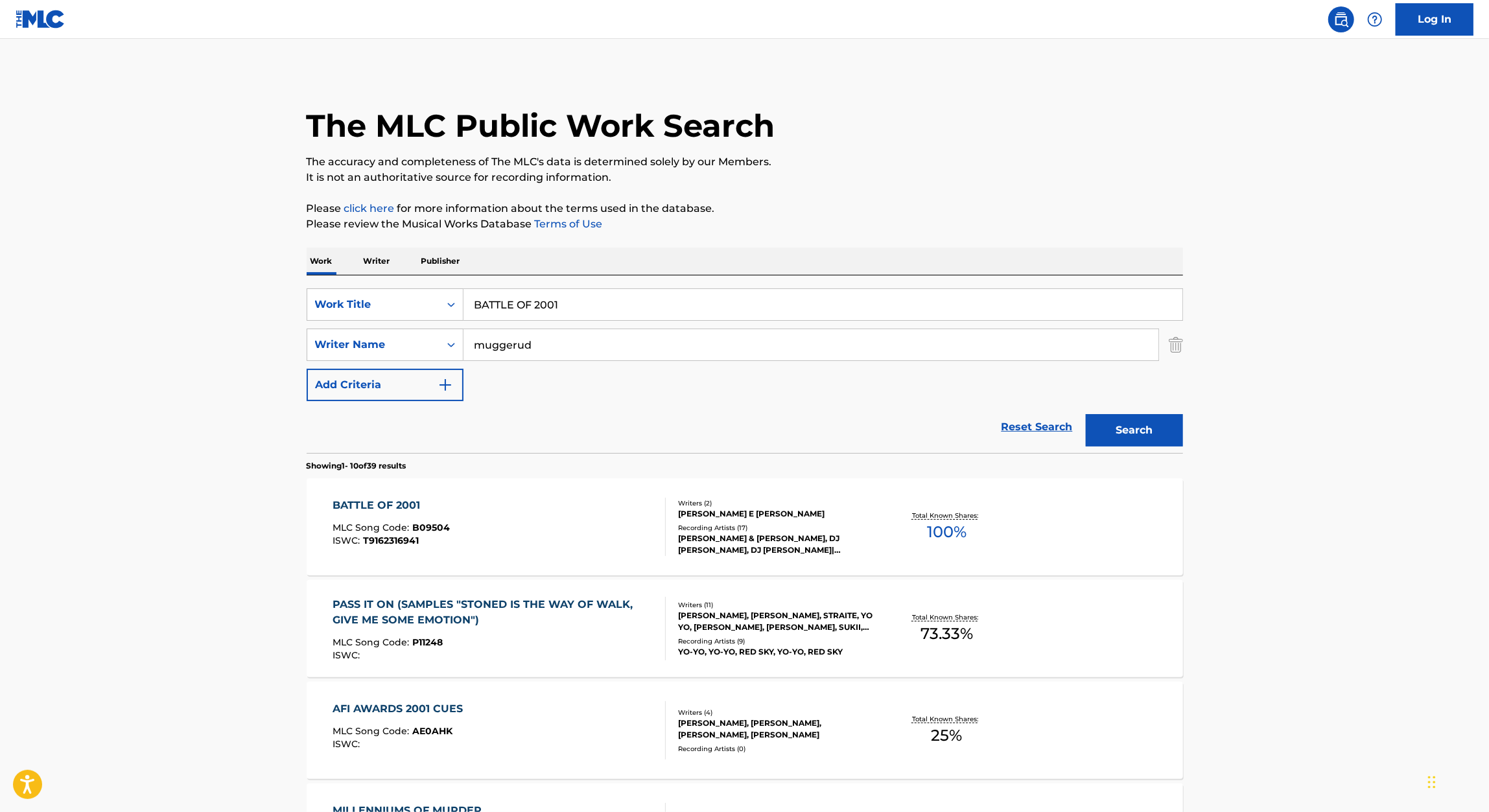
click at [518, 327] on div "SearchWithCriteria4abc6e3d-5a61-4080-8e99-0bee53cf6ace Work Title BATTLE OF 200…" at bounding box center [744, 345] width 876 height 113
click at [539, 319] on input "BATTLE OF 2001" at bounding box center [823, 304] width 719 height 31
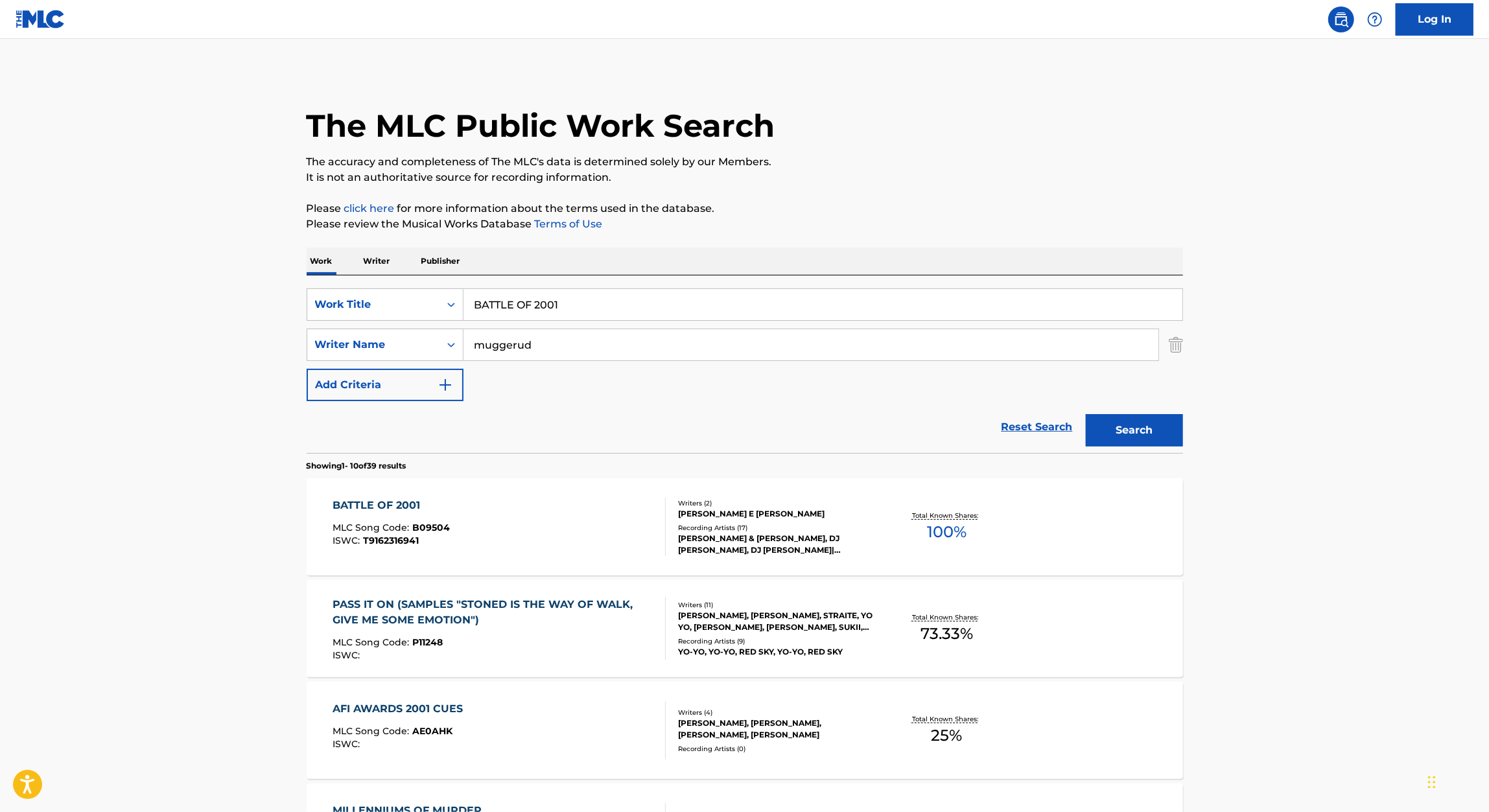
paste input "DEVIL IN A BLUE DRESS"
type input "DEVIL IN A BLUE DRESS"
click at [996, 189] on div "The MLC Public Work Search The accuracy and completeness of The MLC's data is d…" at bounding box center [745, 814] width 908 height 1487
click at [1162, 435] on button "Search" at bounding box center [1134, 430] width 97 height 32
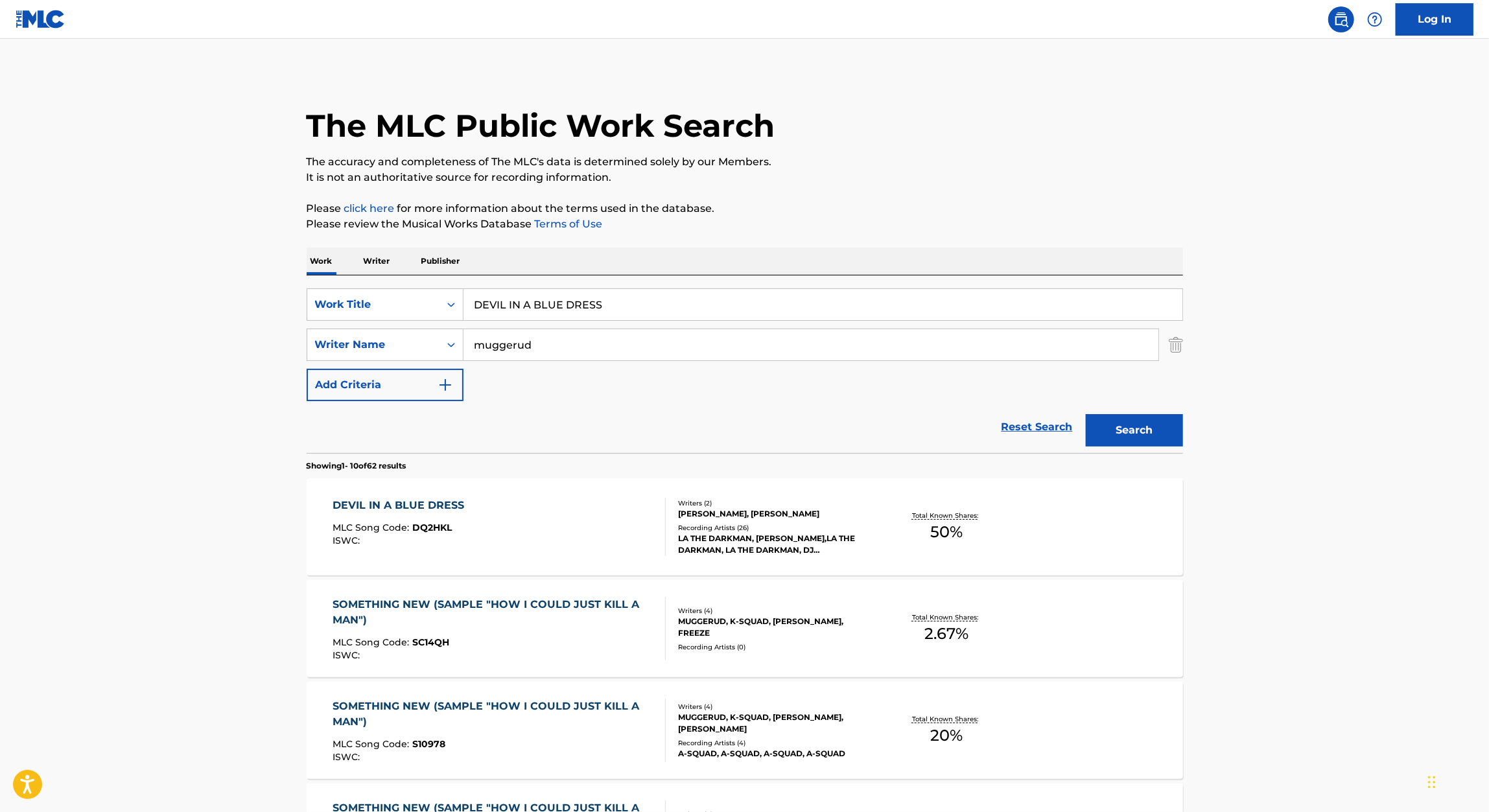
click at [482, 511] on div "DEVIL IN A BLUE DRESS MLC Song Code : DQ2HKL ISWC :" at bounding box center [499, 527] width 333 height 58
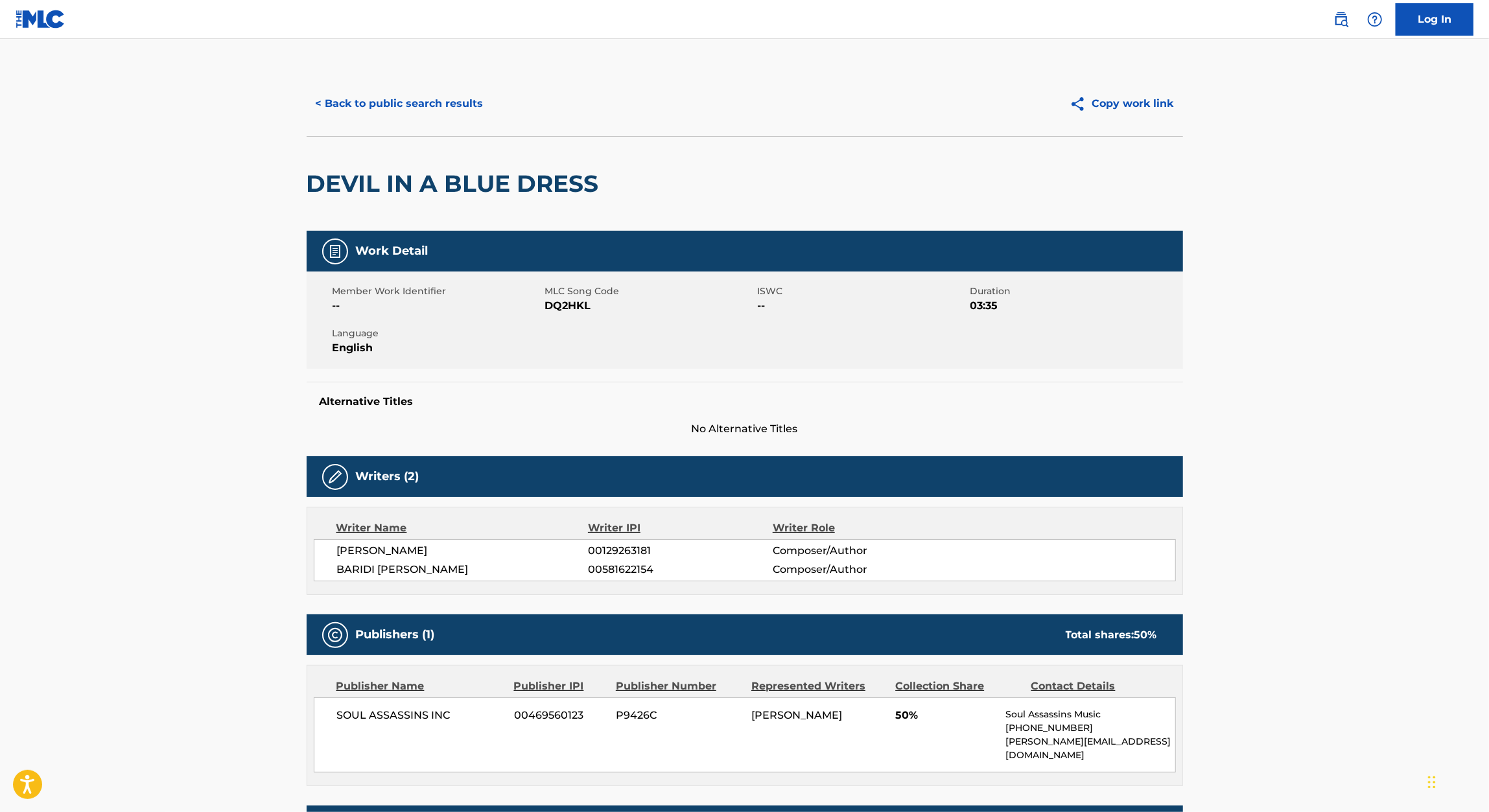
click at [563, 306] on span "DQ2HKL" at bounding box center [649, 306] width 209 height 15
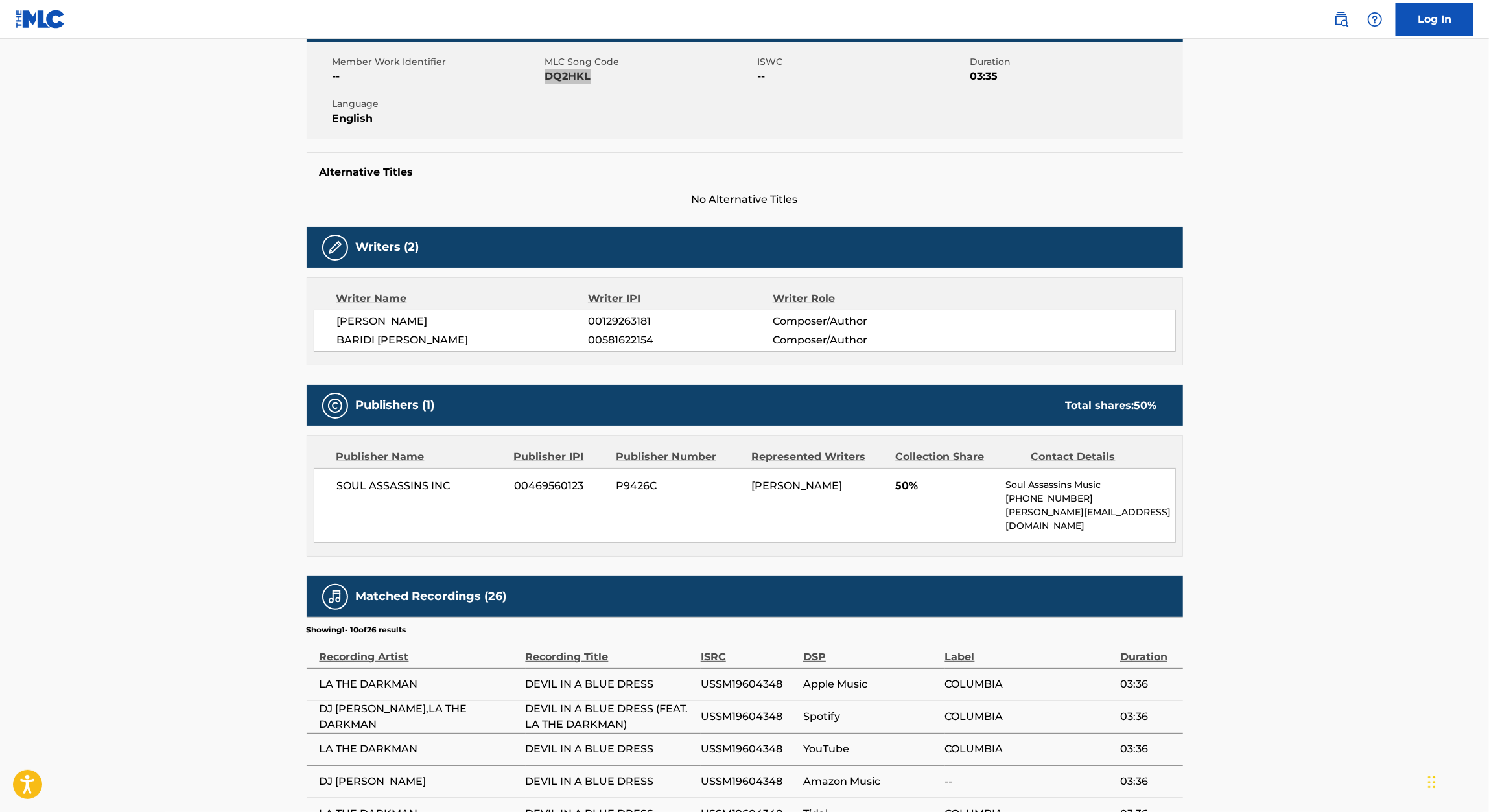
scroll to position [223, 0]
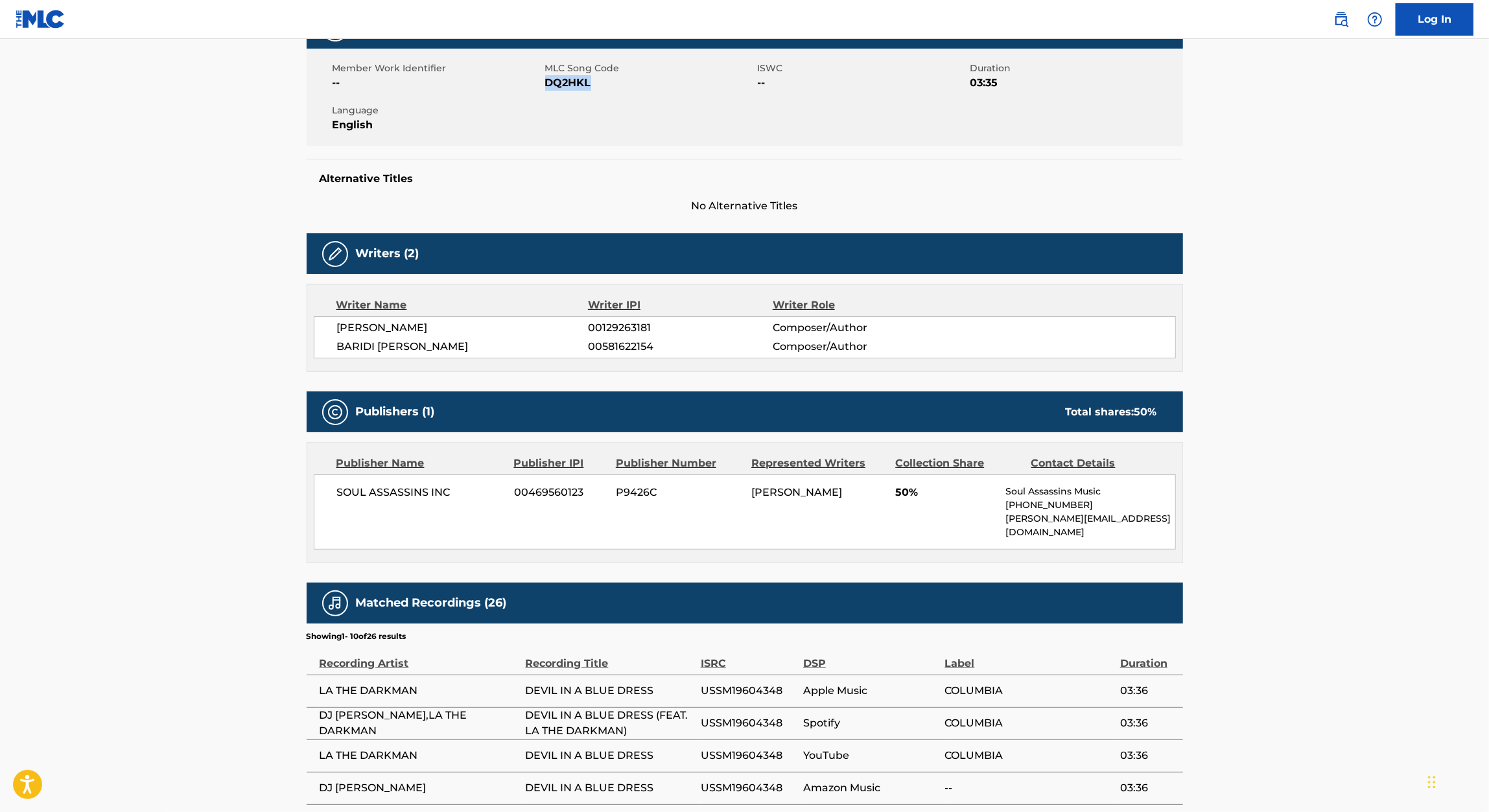
click at [634, 349] on span "00581622154" at bounding box center [679, 347] width 184 height 15
click at [782, 492] on span "LARRY E MUGGERUD" at bounding box center [796, 492] width 91 height 12
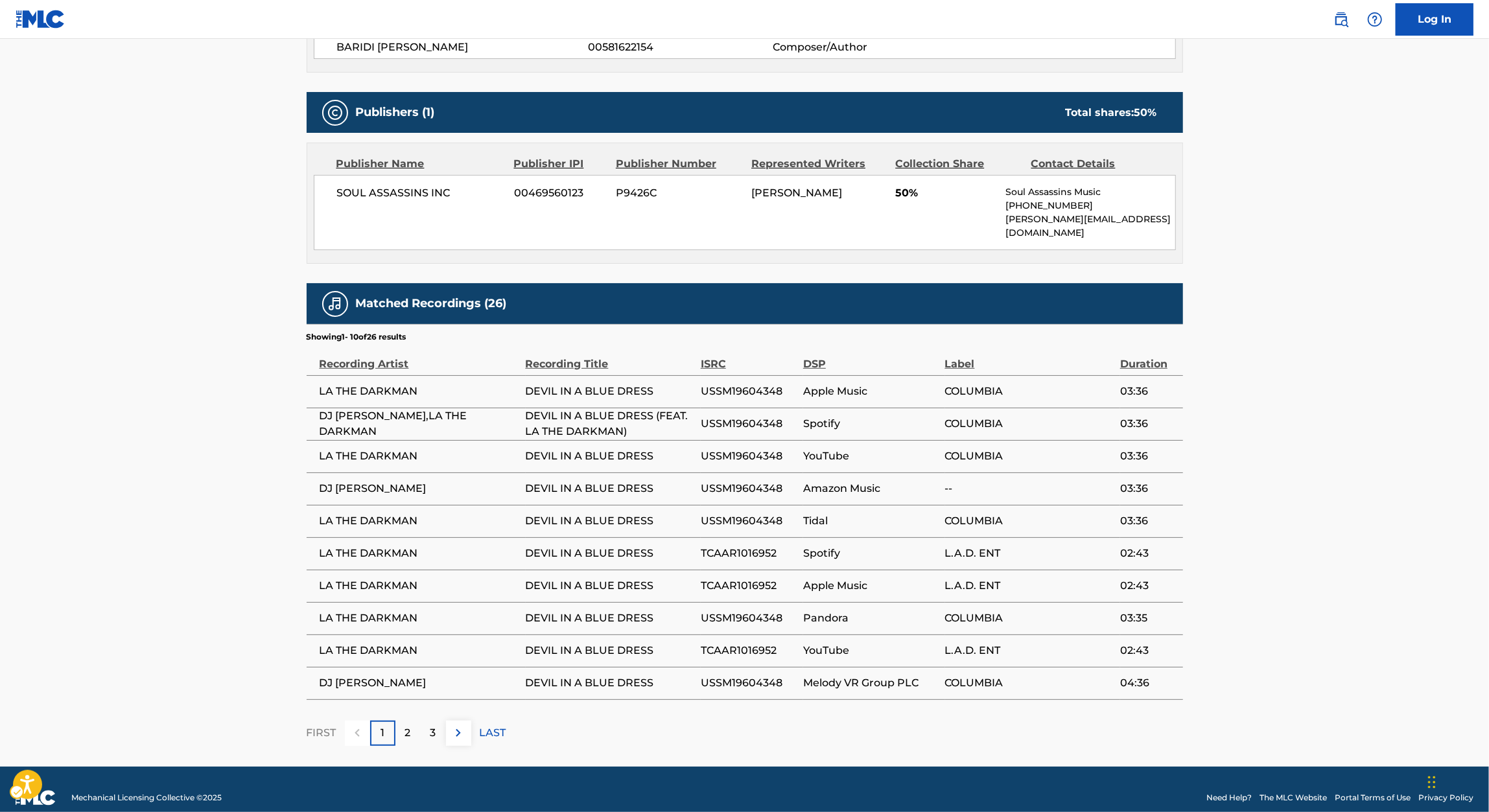
click at [720, 545] on span "TCAAR1016952" at bounding box center [749, 553] width 96 height 15
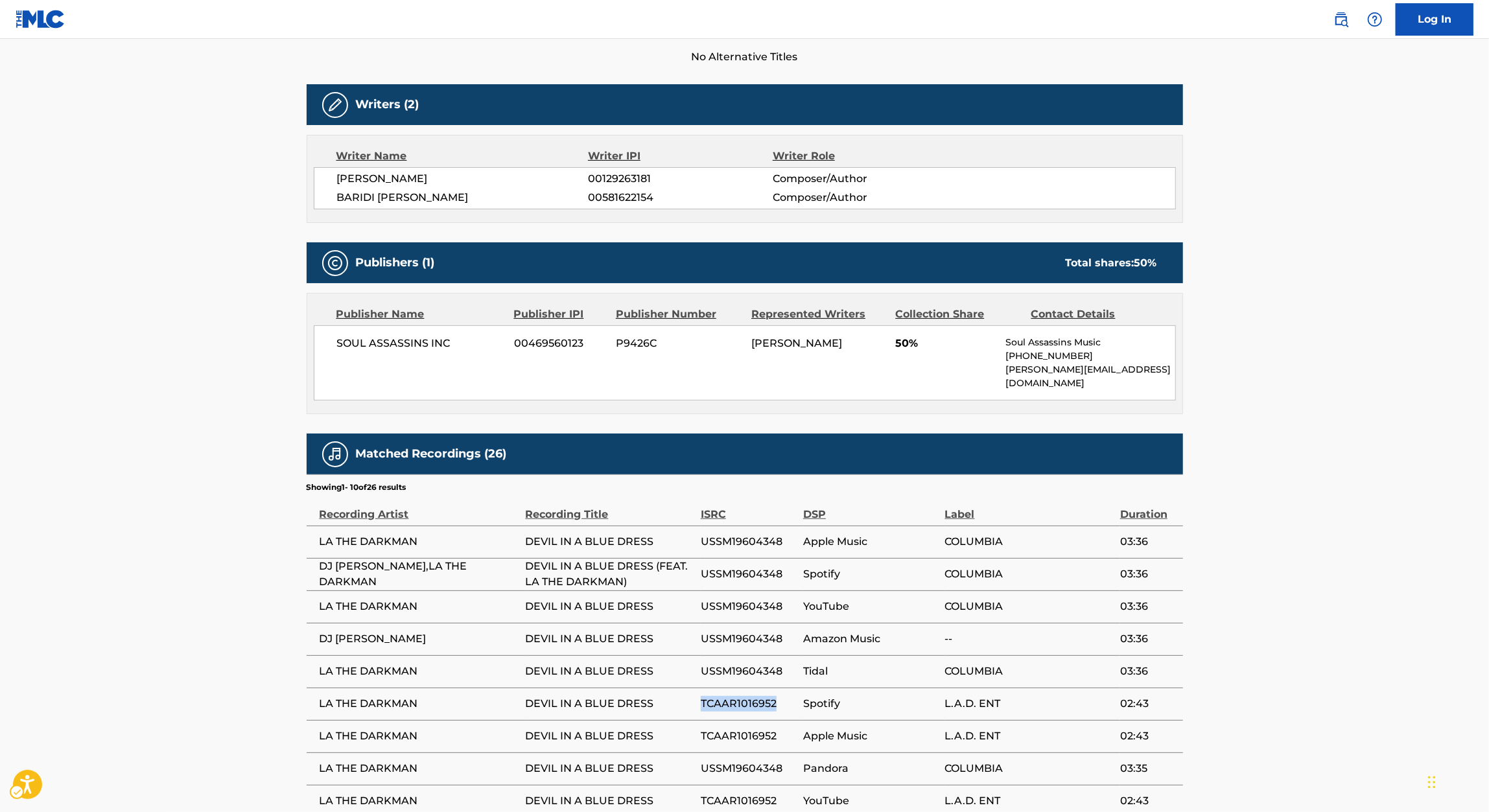
scroll to position [0, 0]
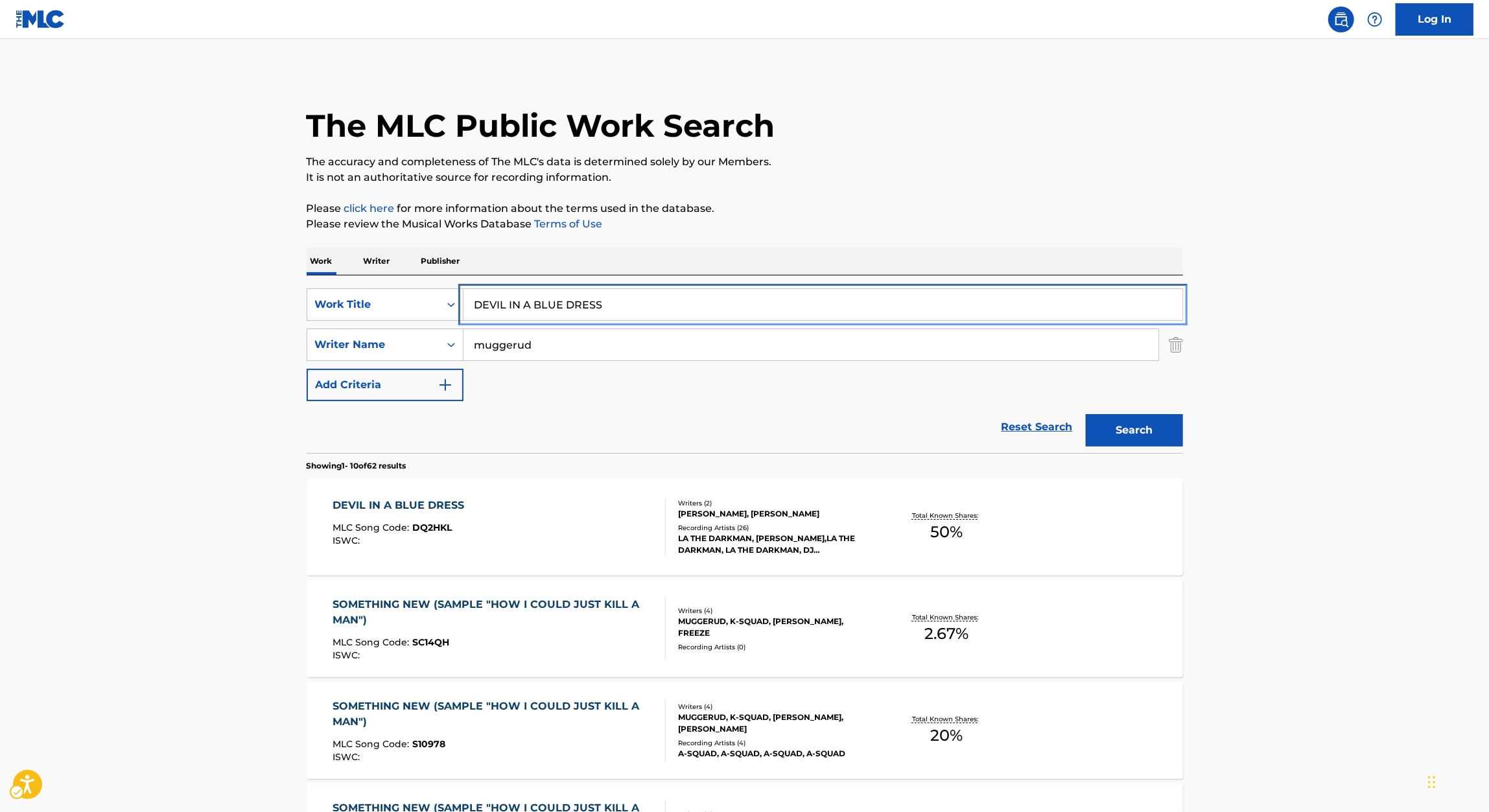
click at [623, 292] on input "DEVIL IN A BLUE DRESS" at bounding box center [823, 304] width 719 height 31
paste input "HEAVY WEIGHT"
type input "HEAVY WEIGHTS"
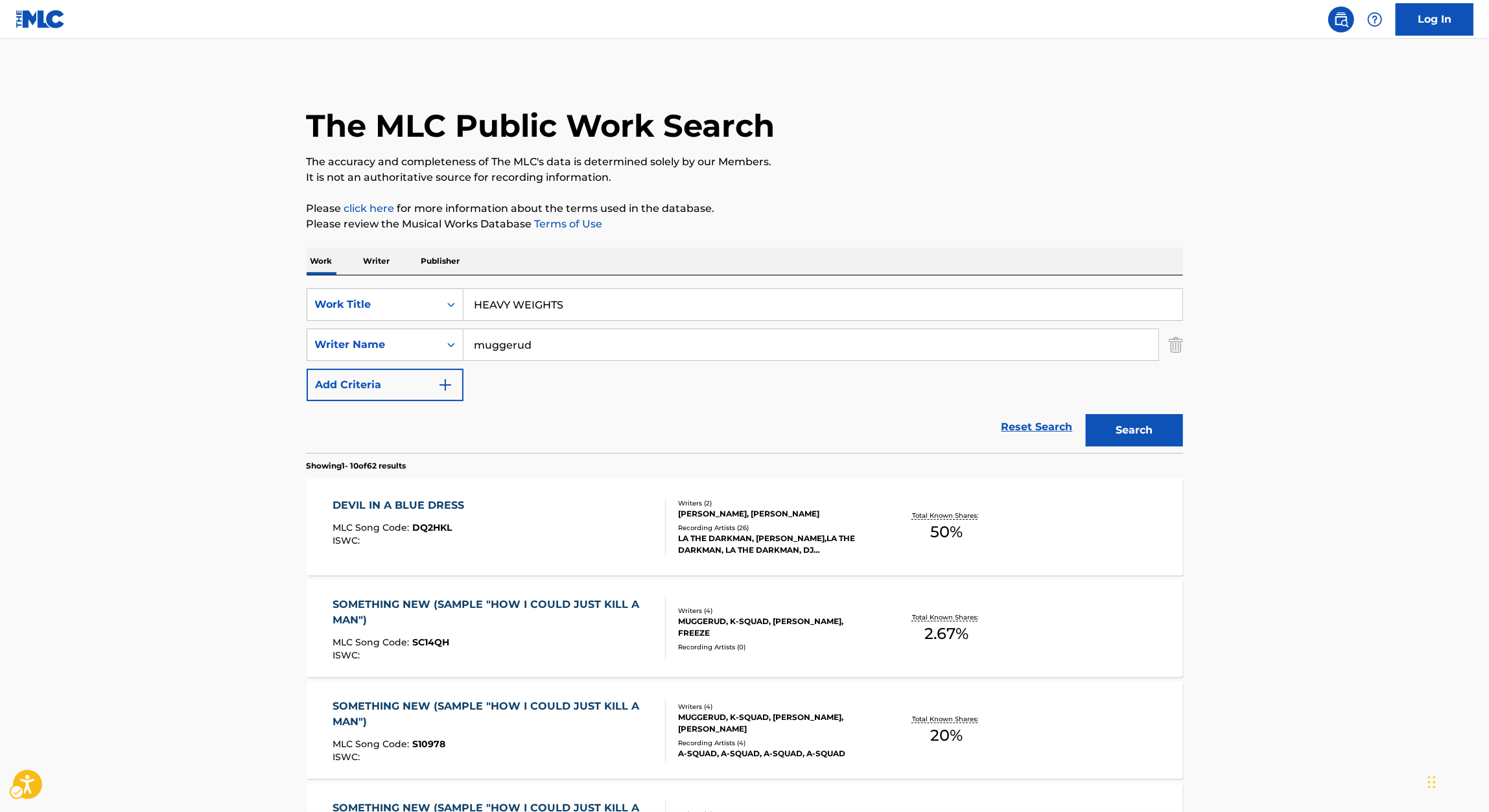
click at [930, 225] on p "Please review the Musical Works Database Terms of Use | New Window" at bounding box center [744, 224] width 876 height 15
click at [1128, 429] on button "Search" at bounding box center [1134, 430] width 97 height 32
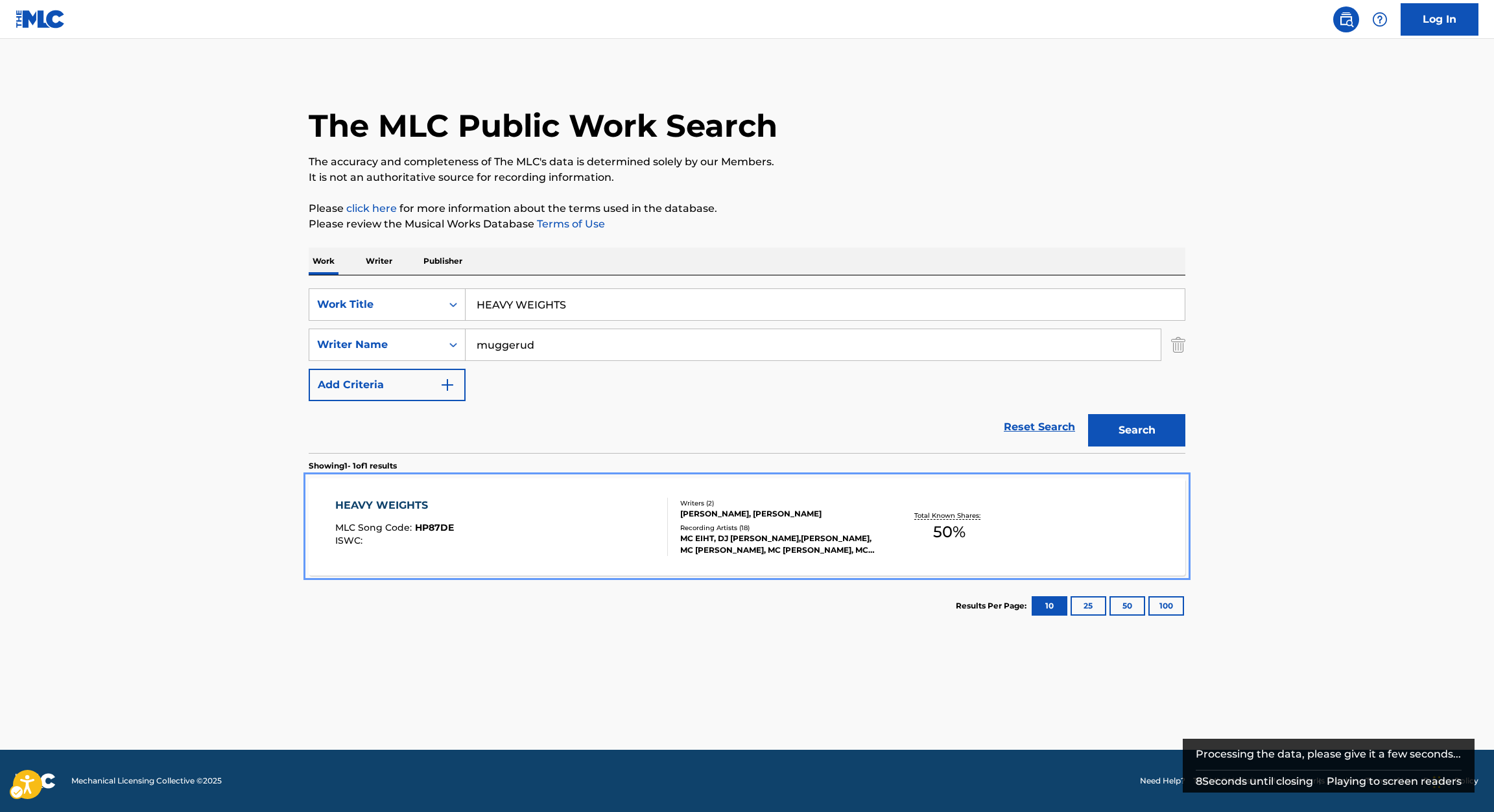
click at [379, 514] on div "HEAVY WEIGHTS MLC Song Code : HP87DE ISWC :" at bounding box center [394, 527] width 118 height 58
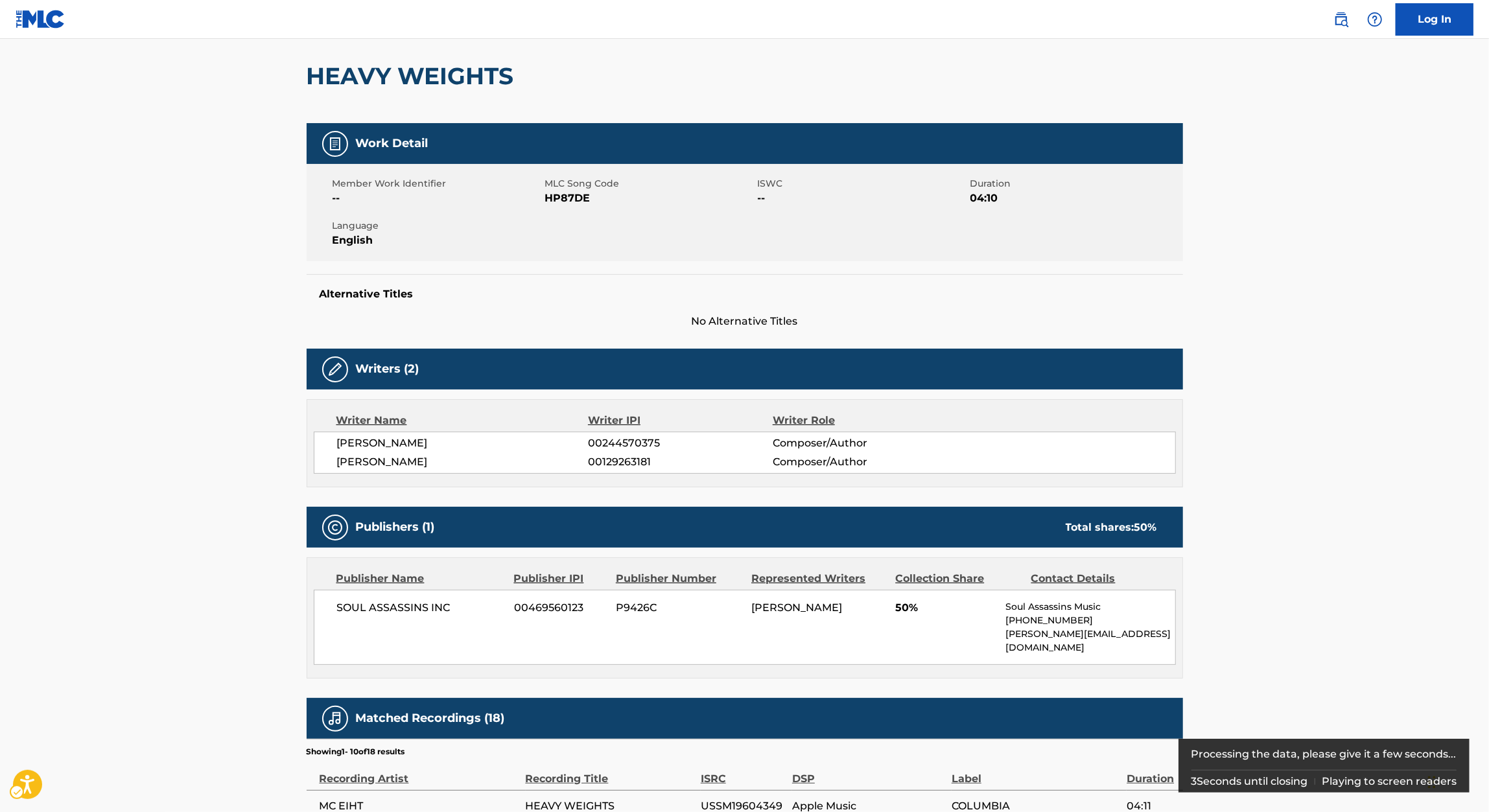
scroll to position [112, 0]
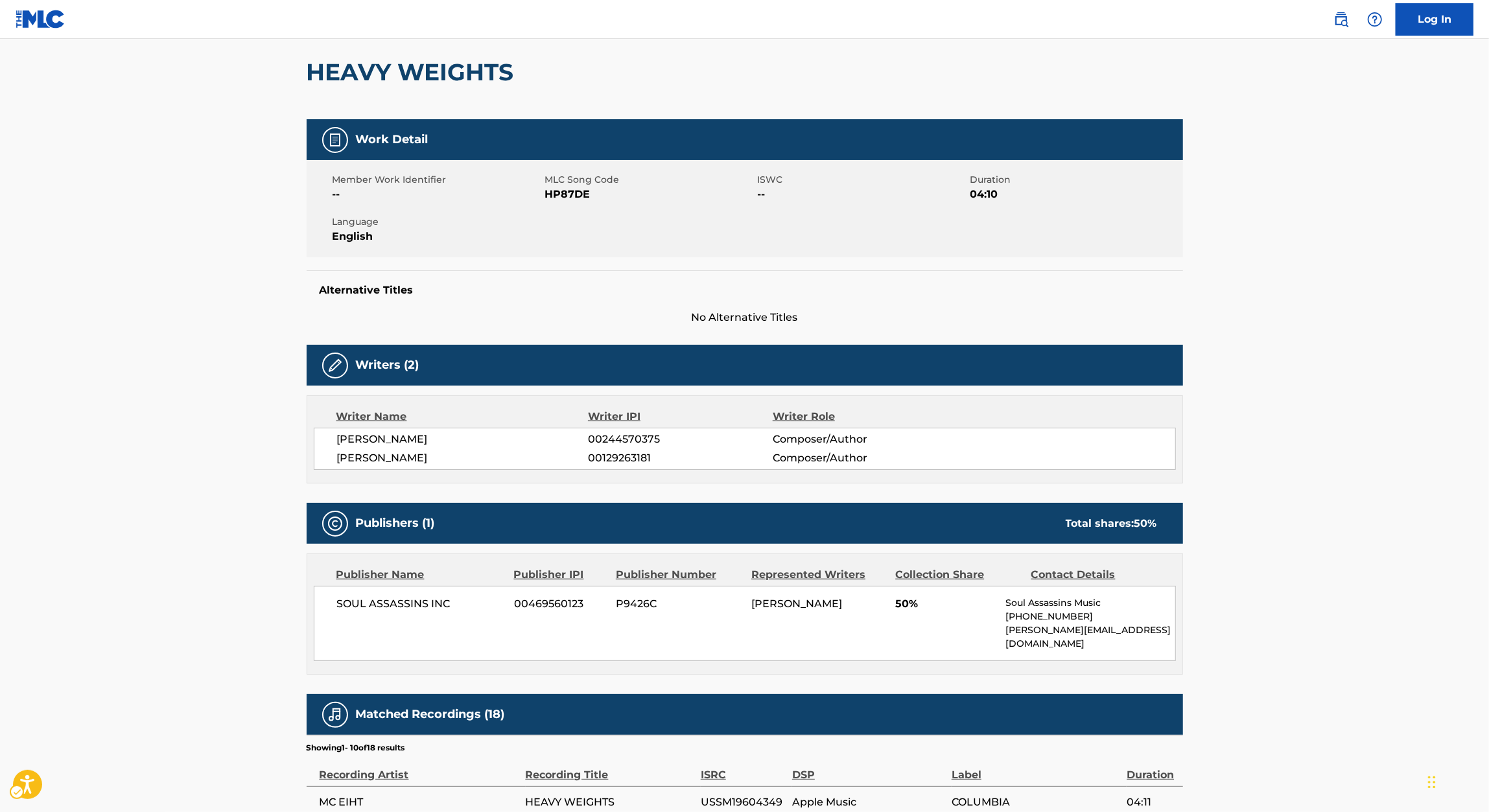
click at [598, 435] on span "00244570375" at bounding box center [679, 439] width 184 height 15
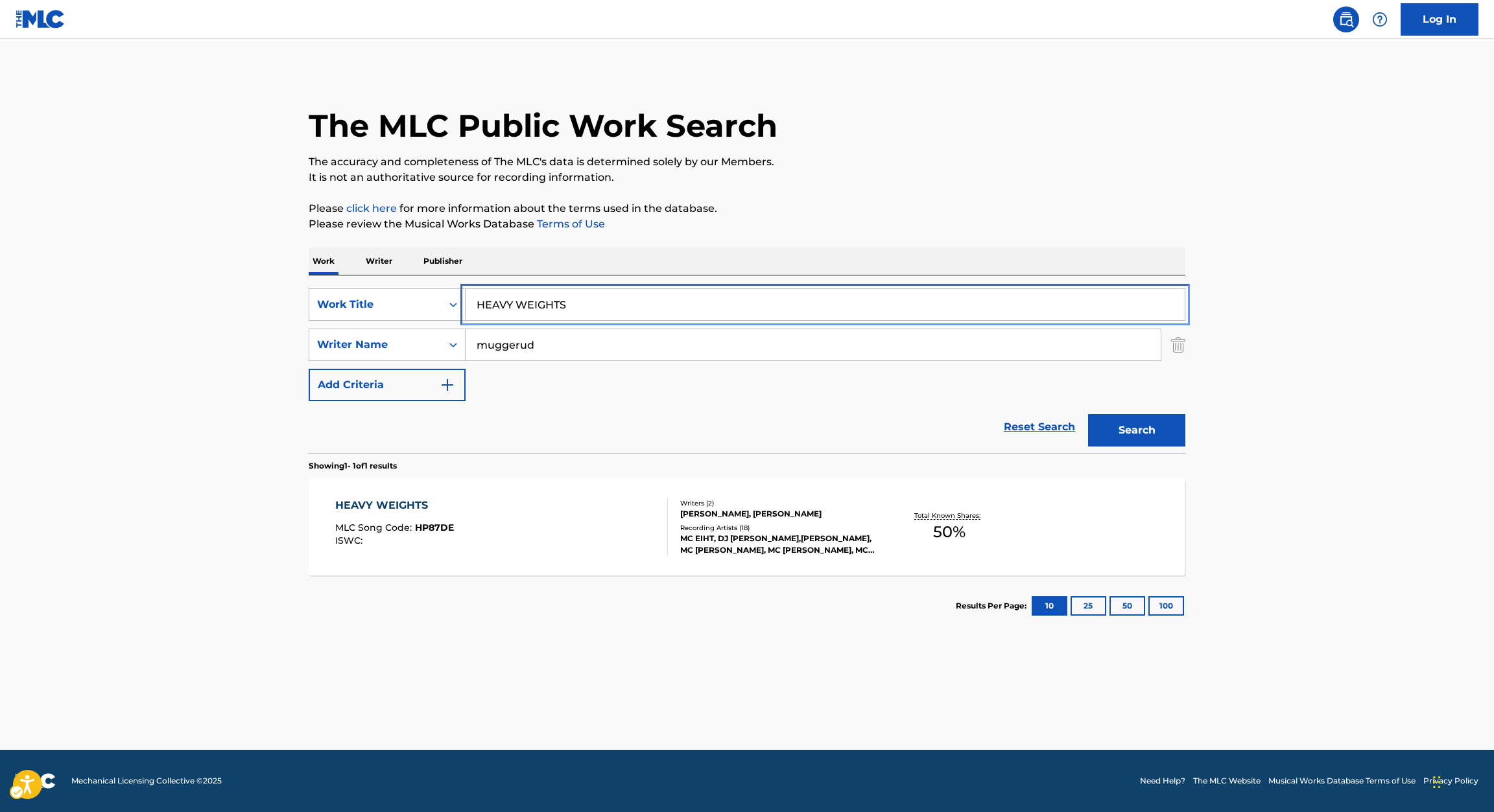
click at [520, 291] on input "HEAVY WEIGHTS" at bounding box center [825, 304] width 719 height 31
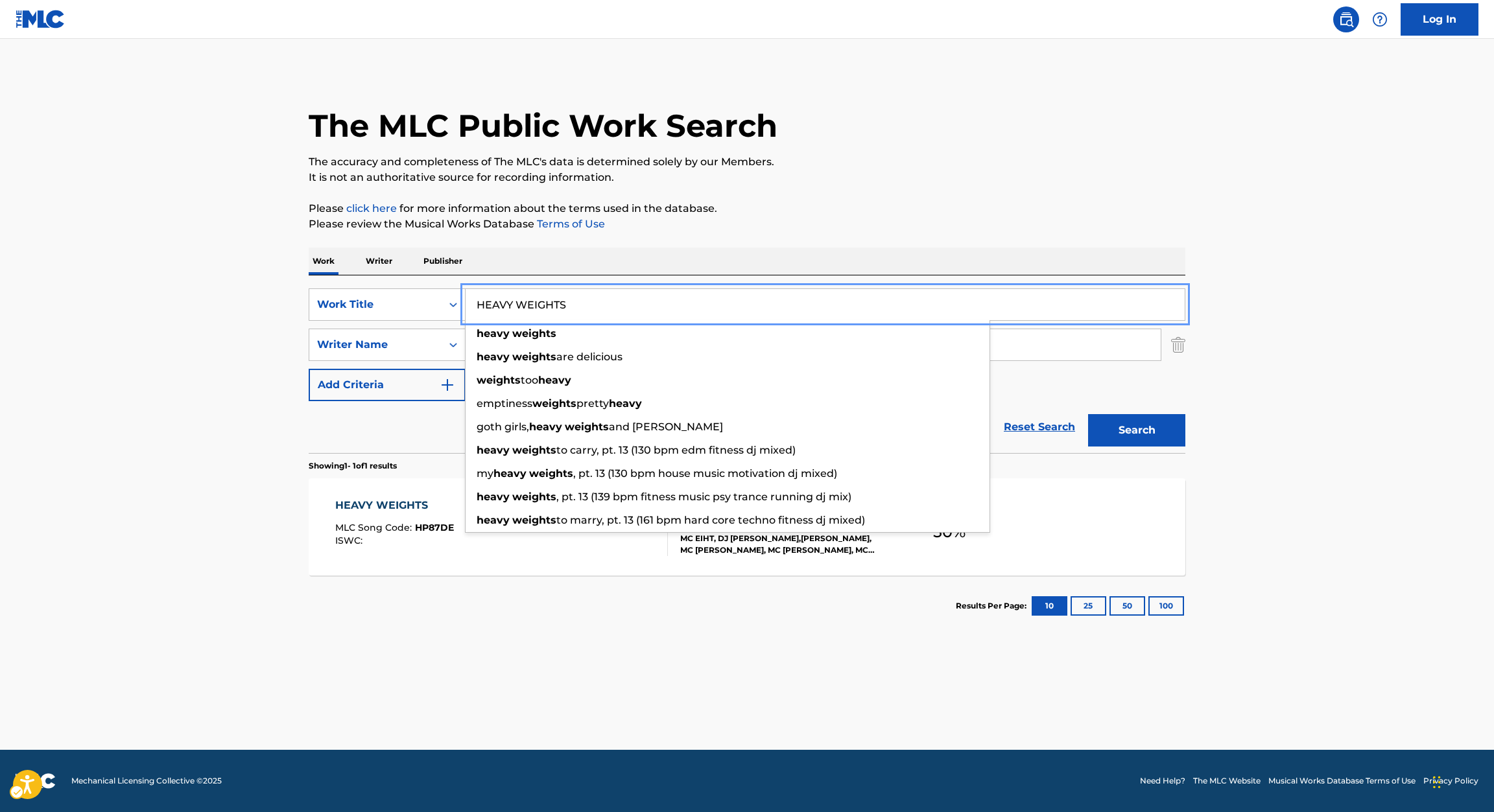
click at [520, 291] on input "HEAVY WEIGHTS" at bounding box center [825, 304] width 719 height 31
paste input "MOVE AHEAD"
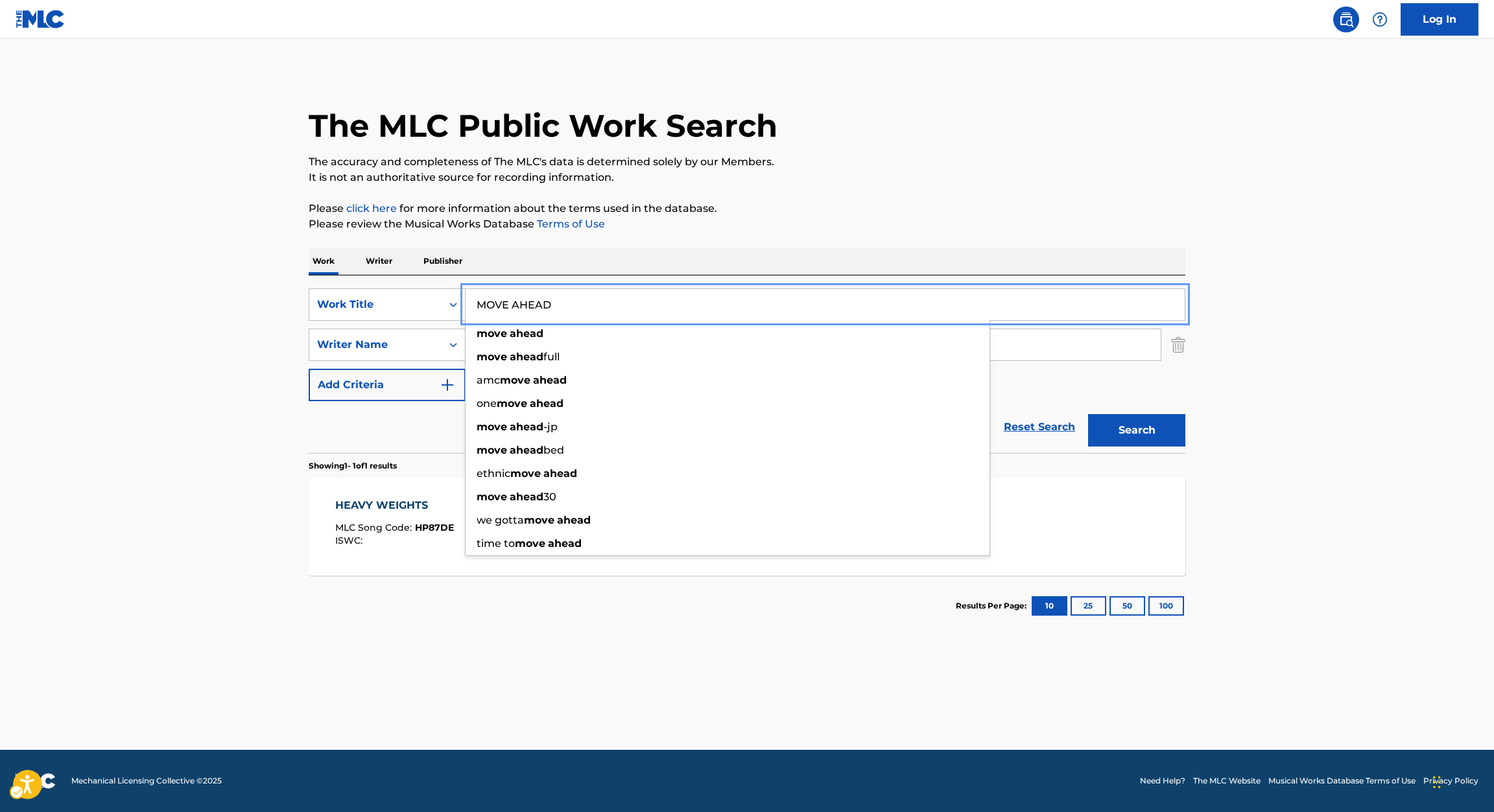
type input "MOVE AHEAD"
click at [960, 231] on p "Please review the Musical Works Database Terms of Use | New Window" at bounding box center [747, 224] width 877 height 15
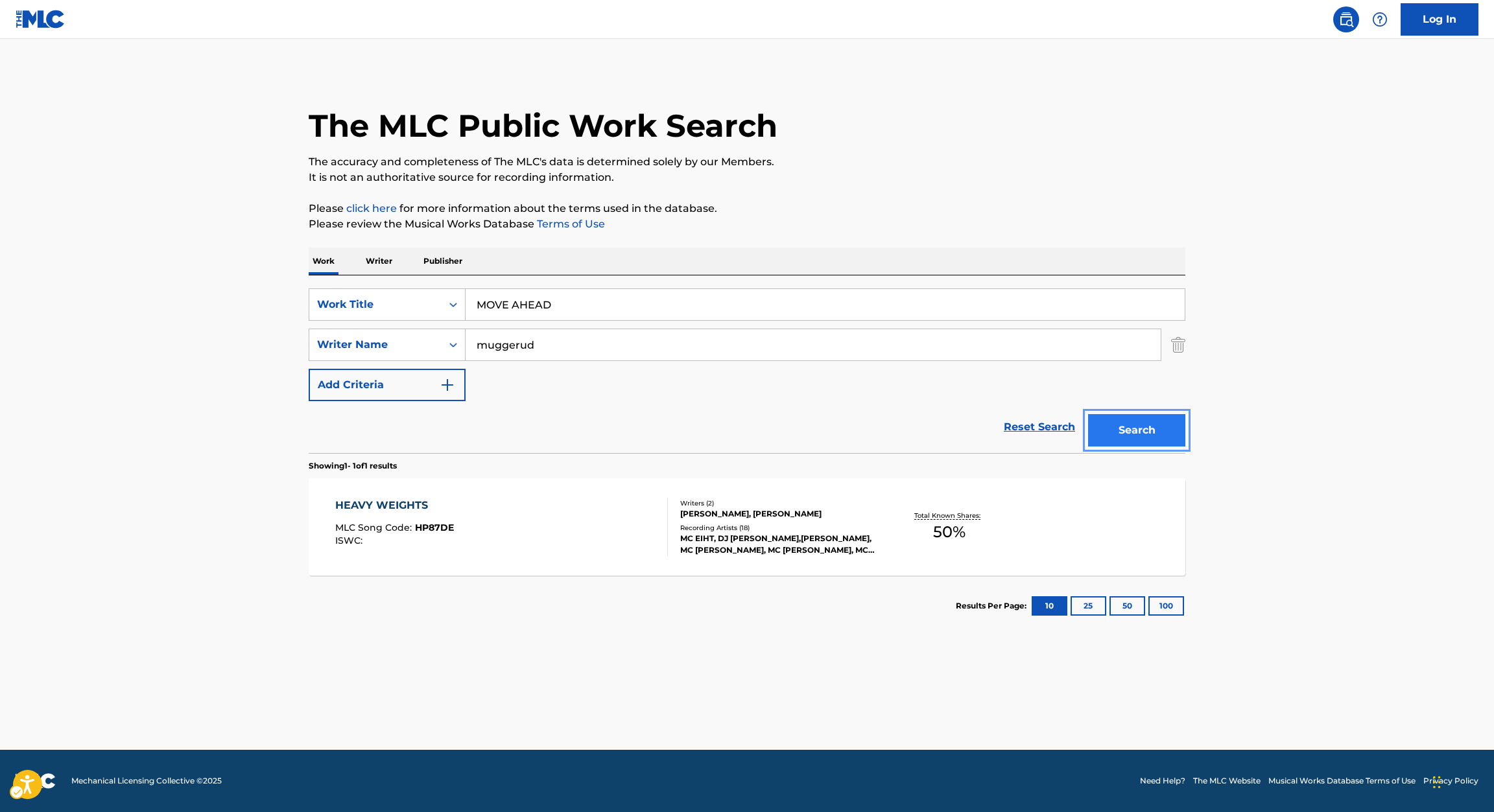
click at [1149, 429] on button "Search" at bounding box center [1136, 430] width 97 height 32
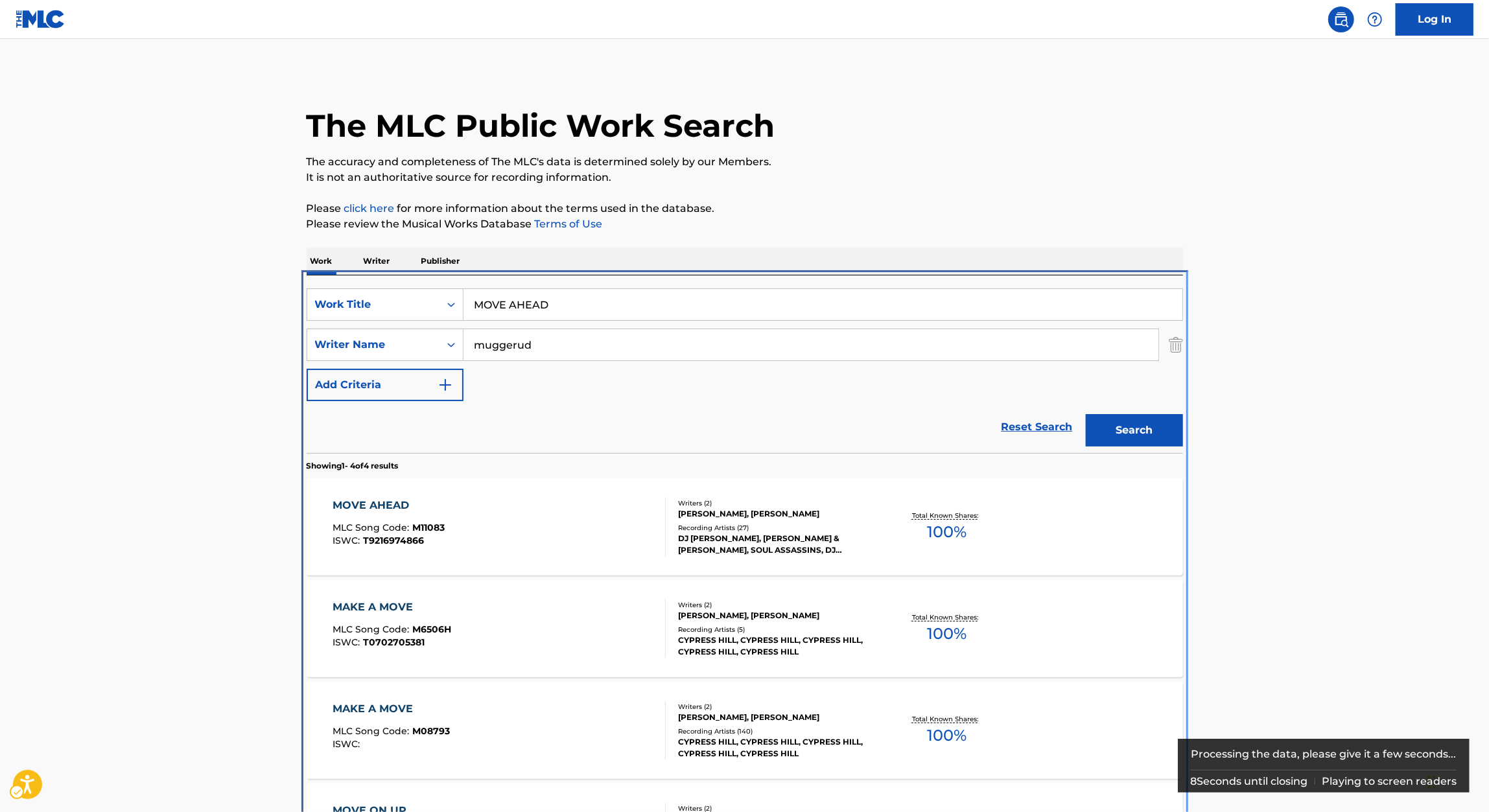
scroll to position [129, 0]
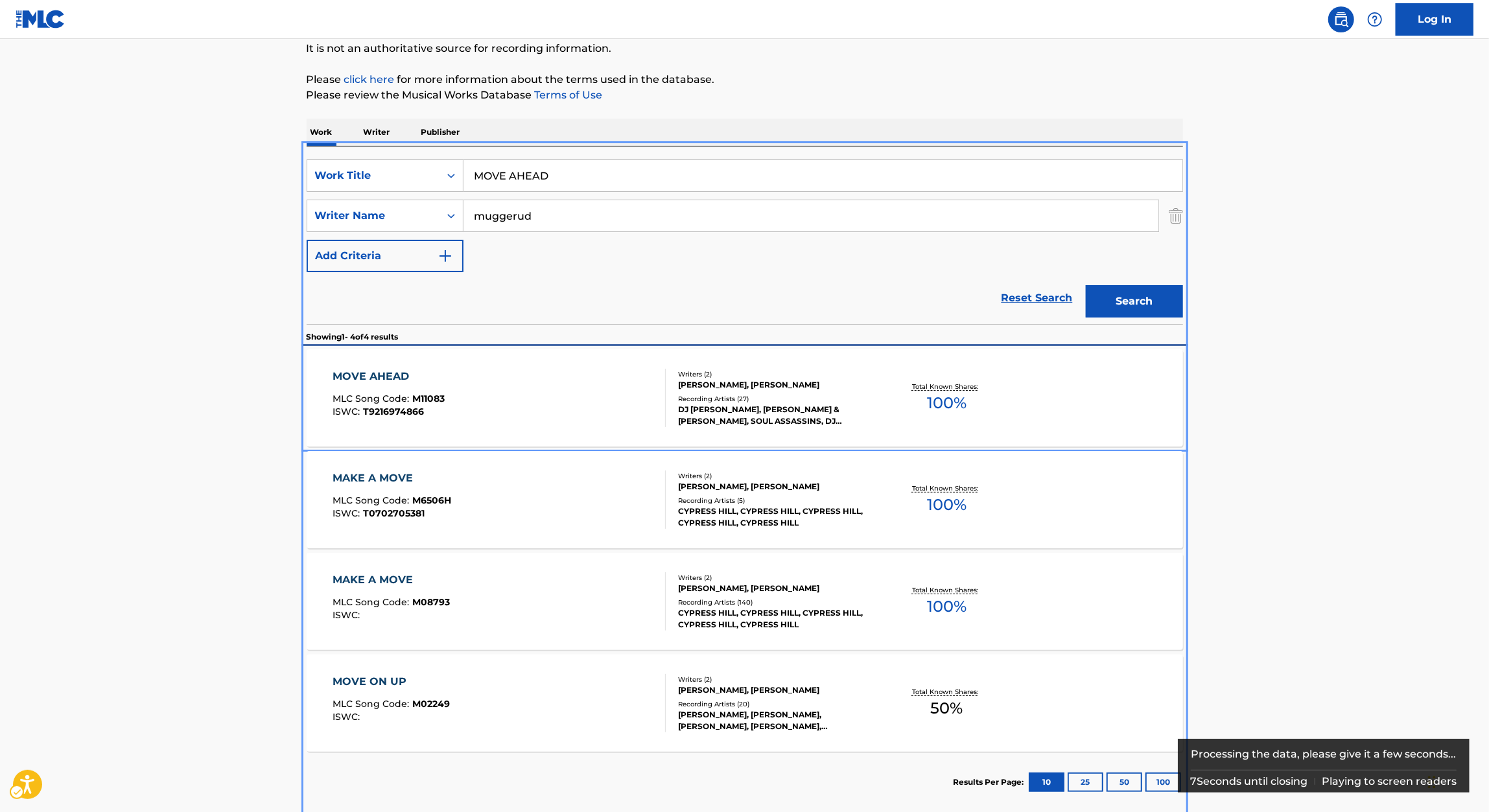
click at [395, 364] on div "MOVE AHEAD MLC Song Code : M11083 ISWC : T9216974866 Writers ( 2 ) LARRY E MUGG…" at bounding box center [744, 397] width 876 height 97
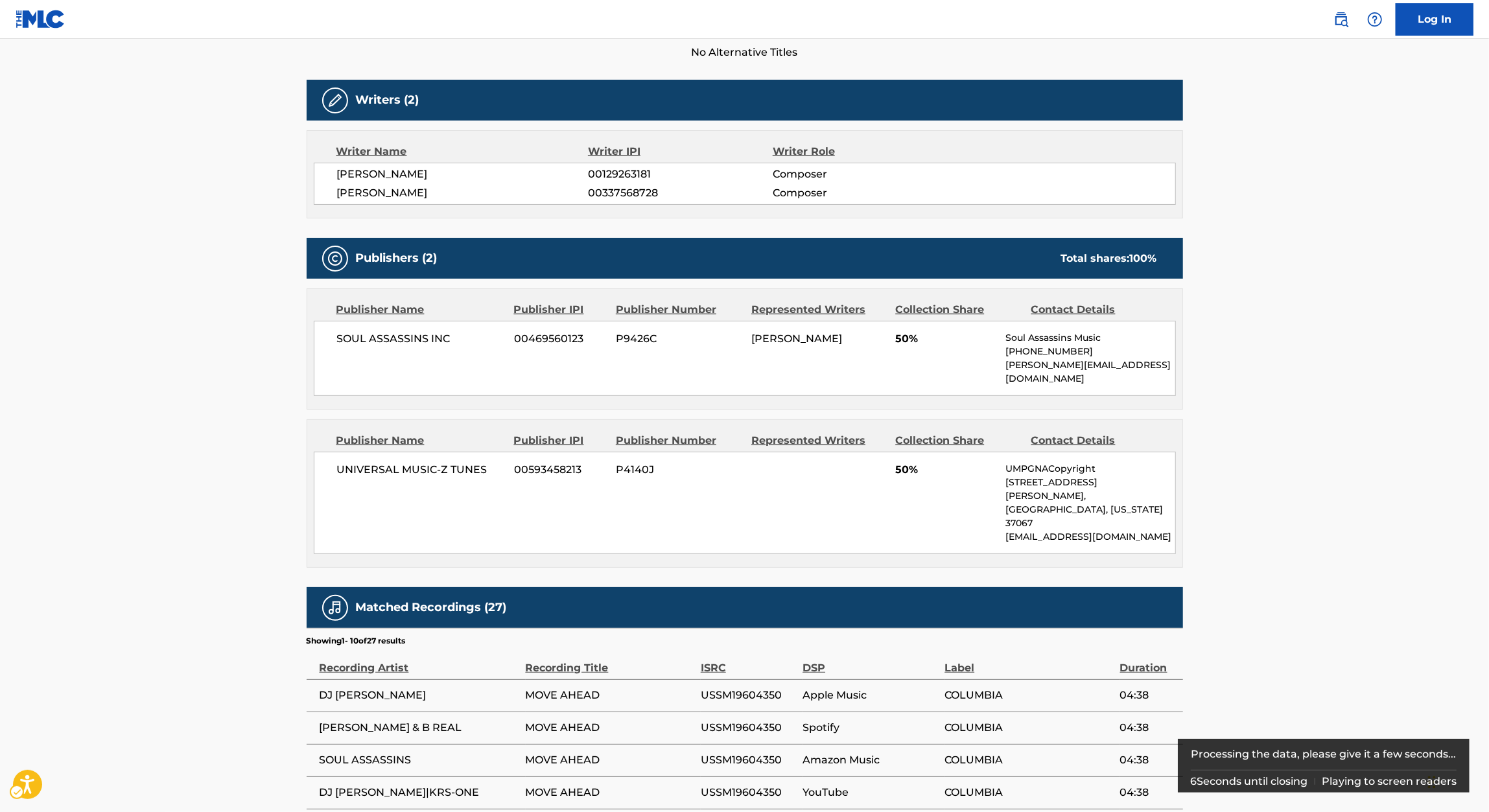
scroll to position [378, 0]
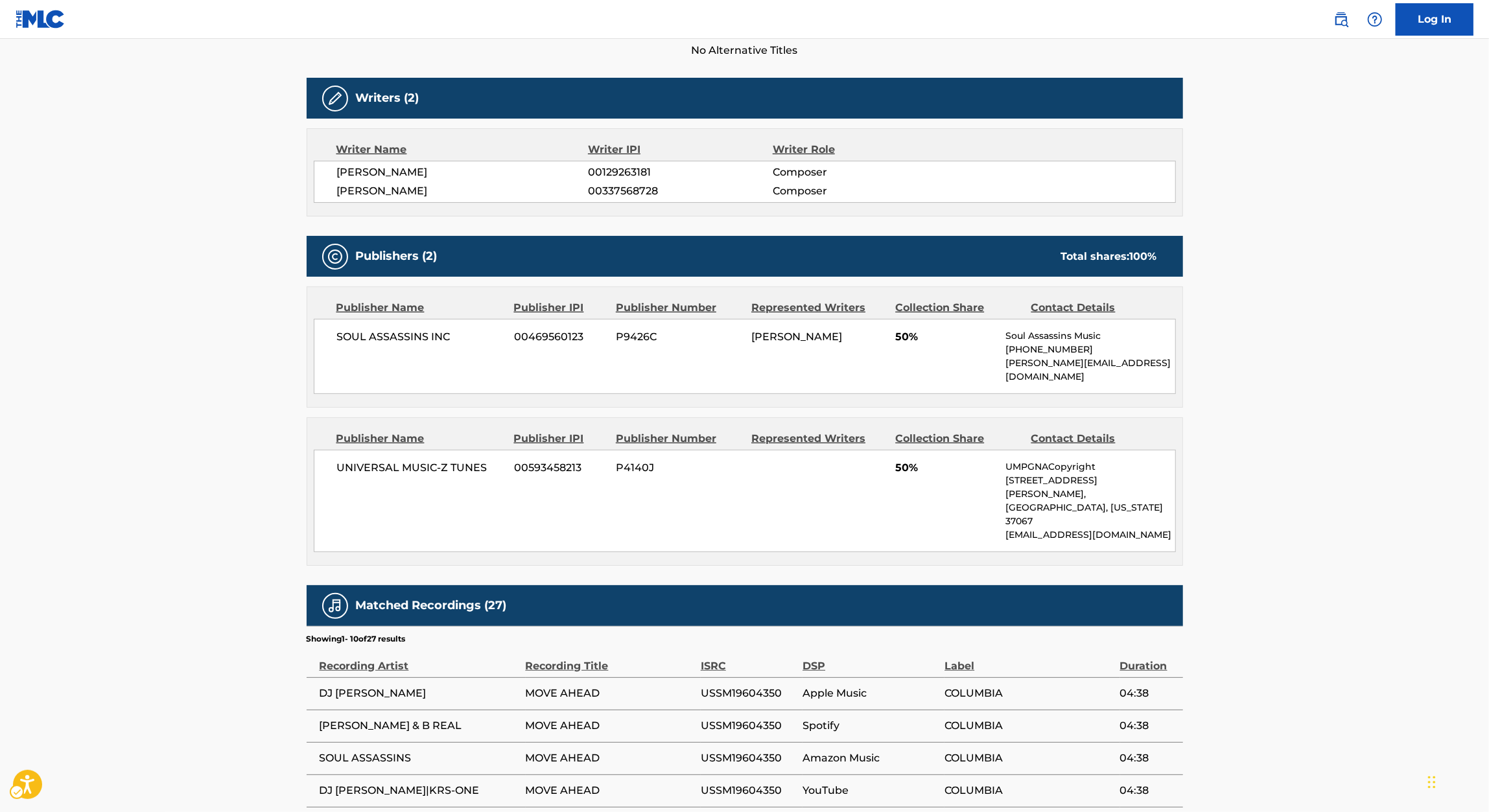
click at [425, 460] on span "UNIVERSAL MUSIC-Z TUNES" at bounding box center [421, 467] width 168 height 15
click at [562, 460] on span "00593458213" at bounding box center [560, 467] width 92 height 15
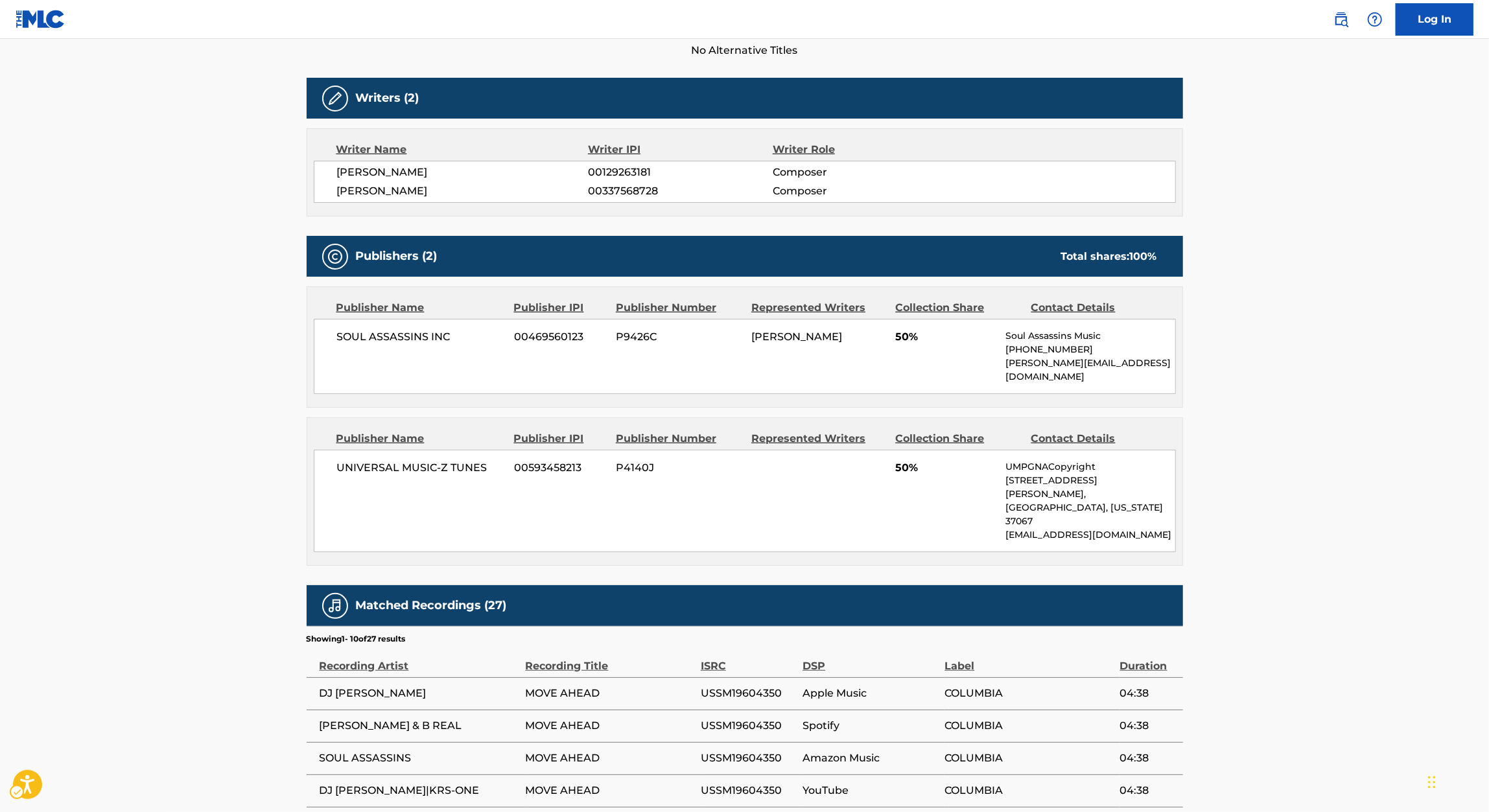
click at [643, 188] on span "00337568728" at bounding box center [679, 191] width 184 height 15
click at [642, 189] on span "00337568728" at bounding box center [679, 191] width 184 height 15
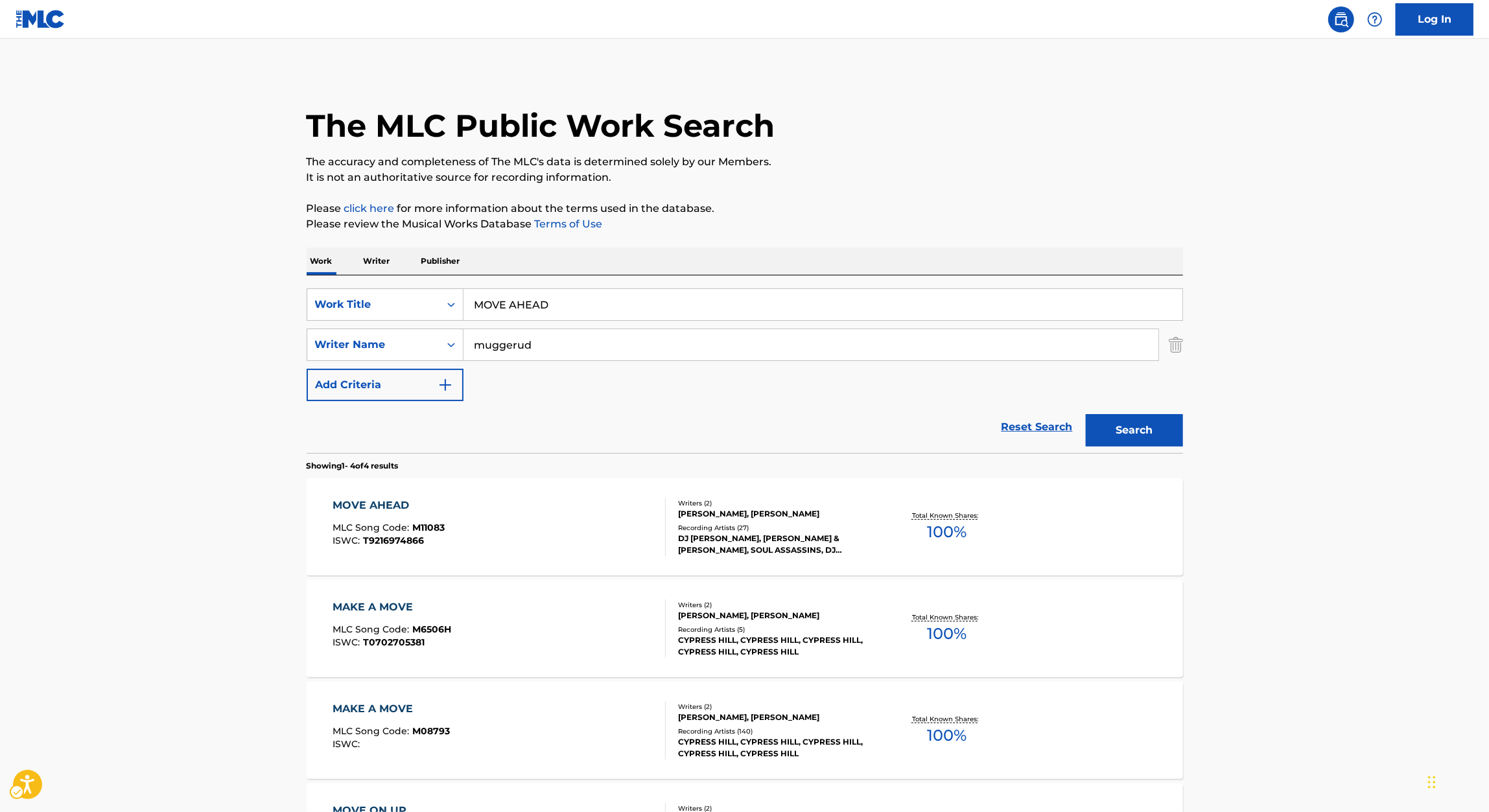
scroll to position [123, 0]
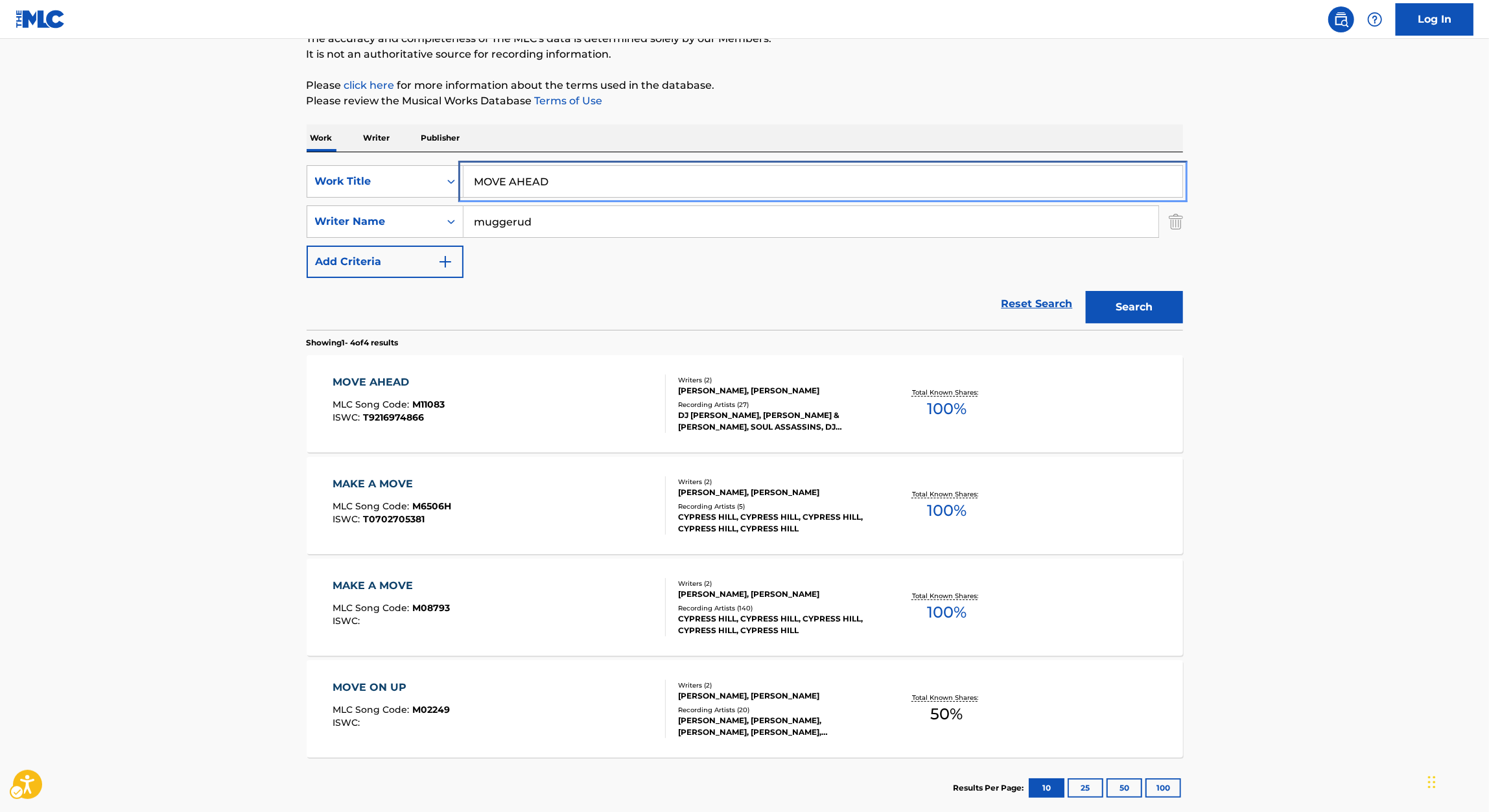
click at [585, 172] on input "MOVE AHEAD" at bounding box center [823, 181] width 719 height 31
paste input "IT COULD HAPPEN TO YOU"
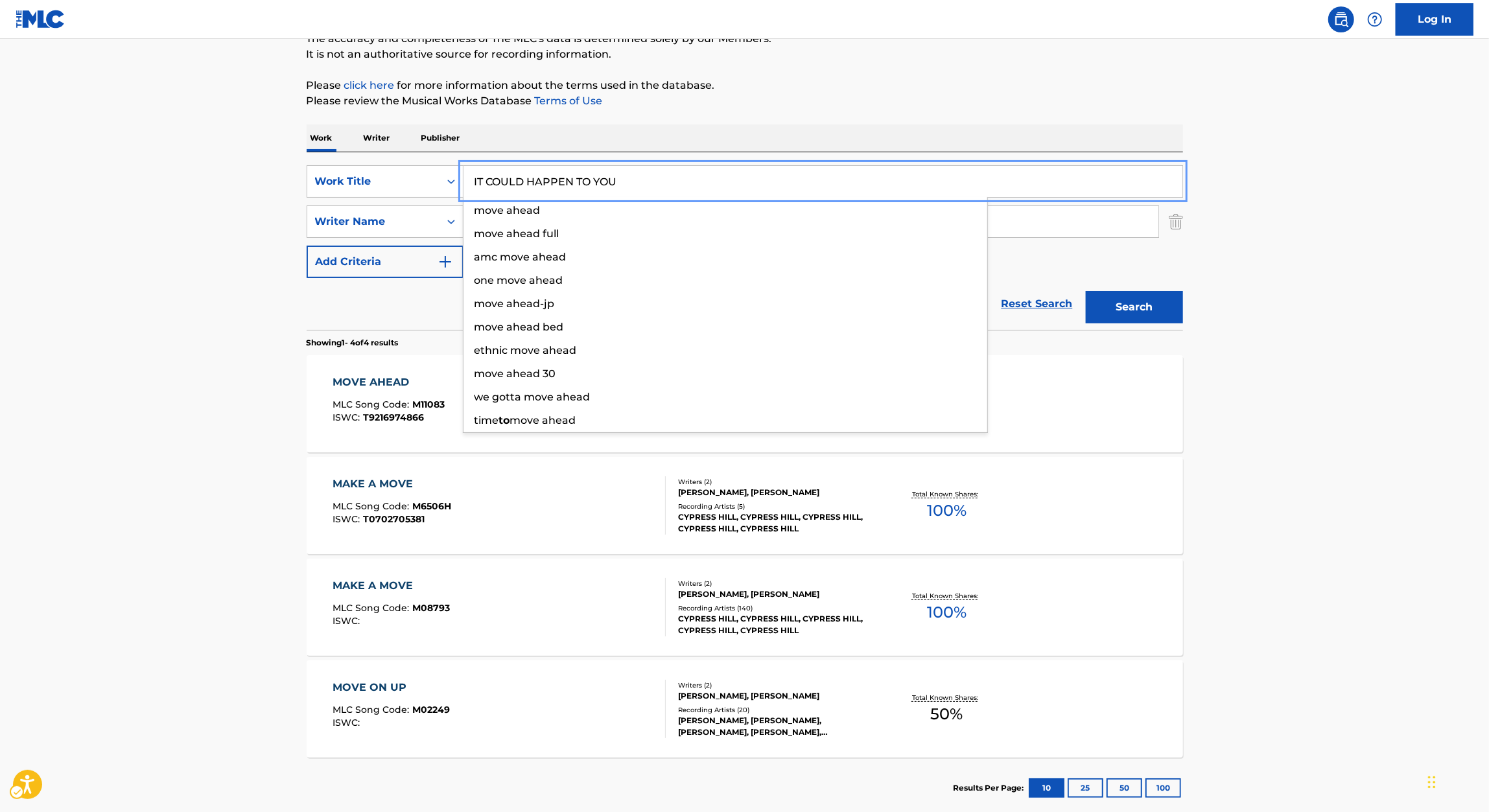
type input "IT COULD HAPPEN TO YOU"
click at [830, 119] on div "The MLC Public Work Search The accuracy and completeness of The MLC's data is d…" at bounding box center [745, 383] width 908 height 870
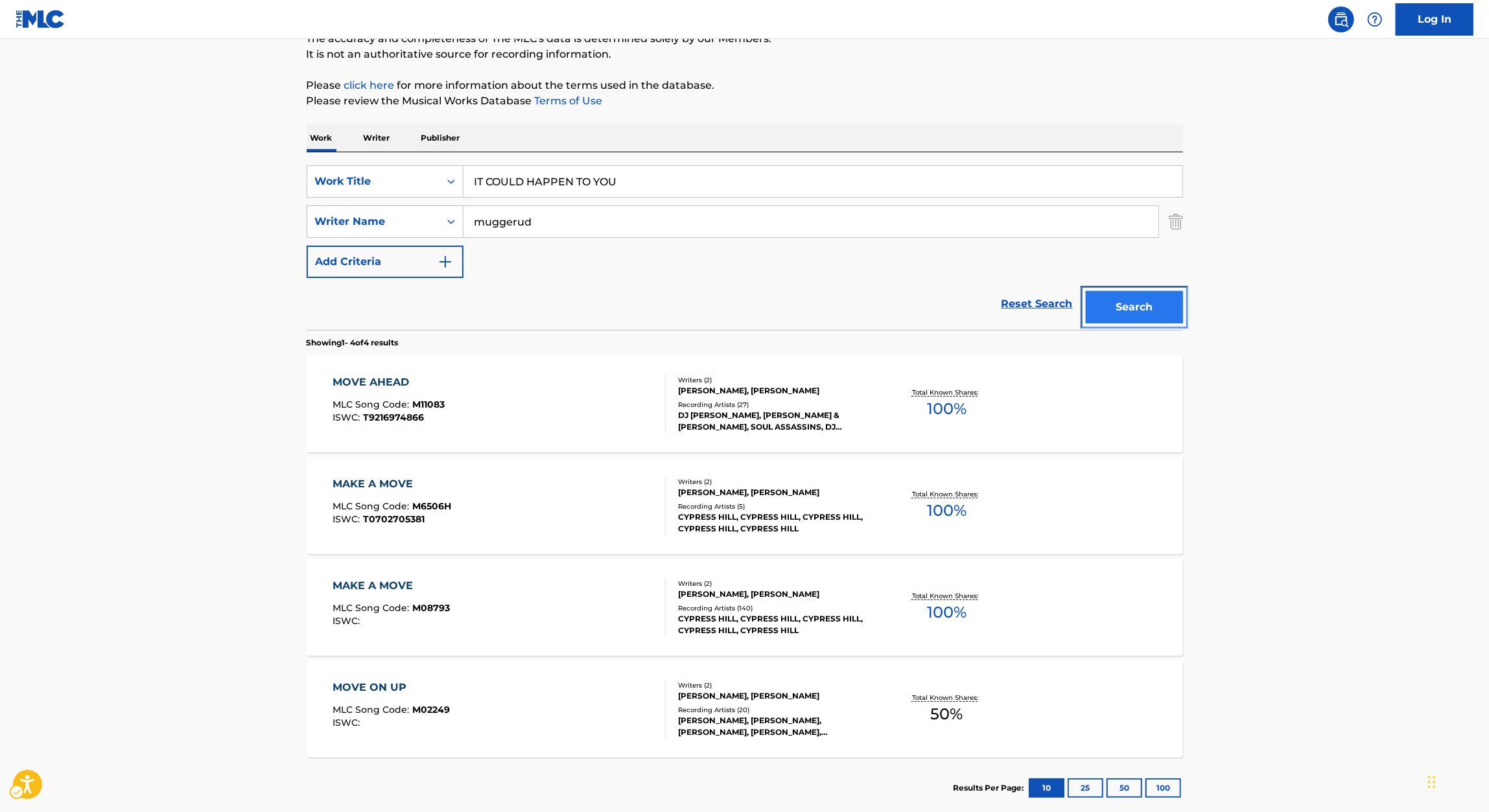
click at [1135, 304] on button "Search" at bounding box center [1134, 307] width 97 height 32
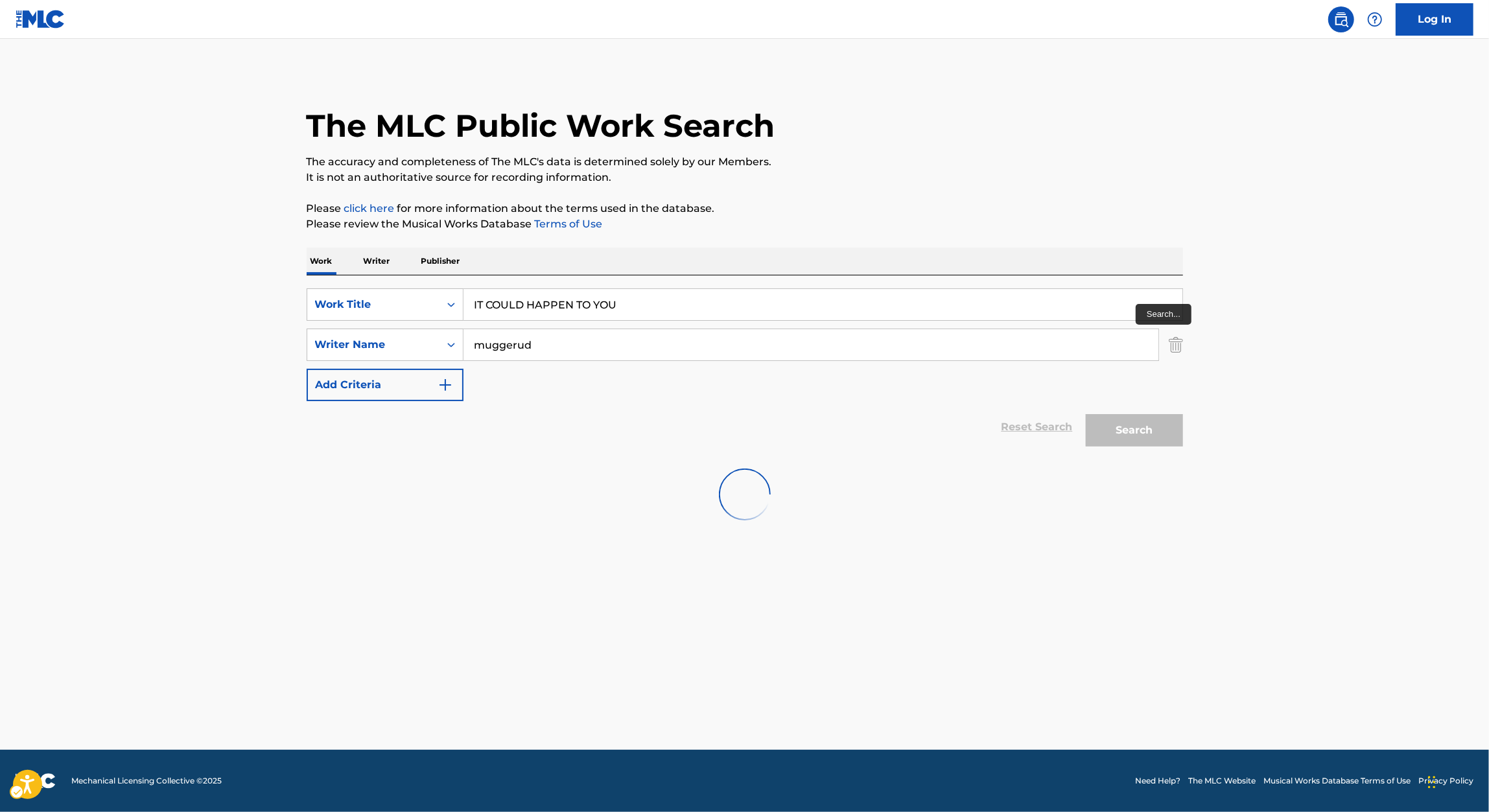
scroll to position [0, 0]
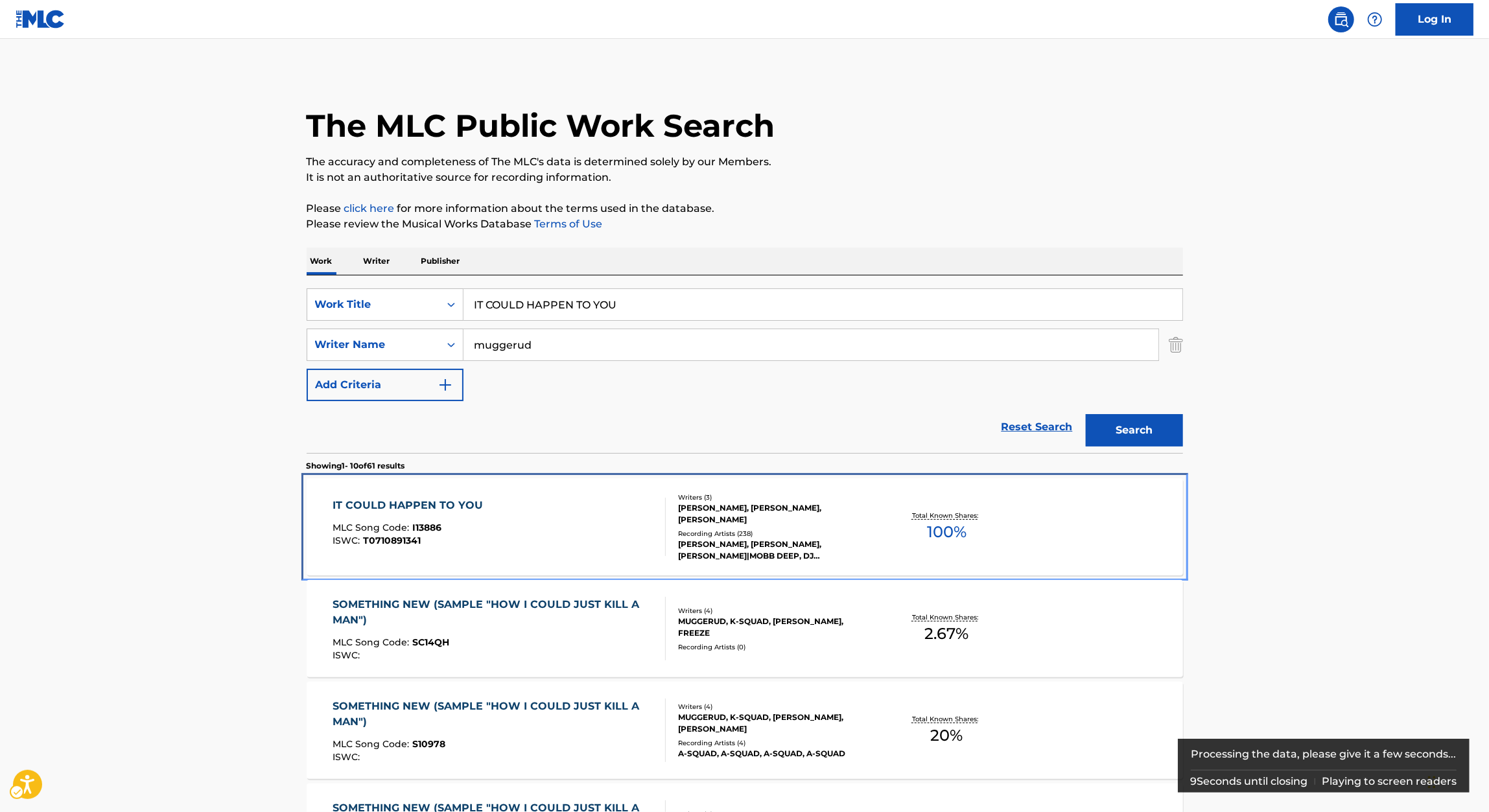
click at [431, 506] on div "IT COULD HAPPEN TO YOU" at bounding box center [410, 506] width 157 height 15
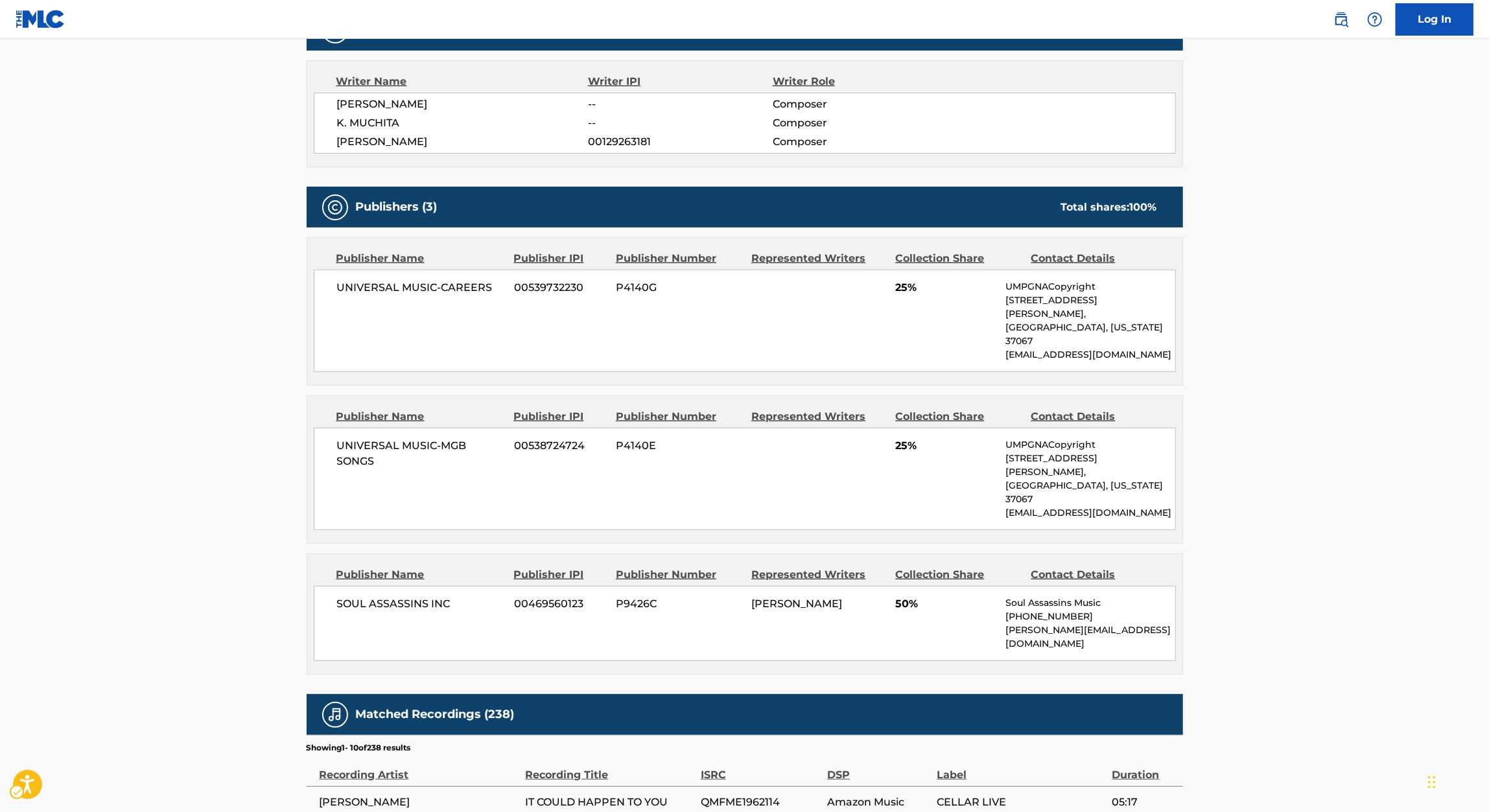
scroll to position [446, 0]
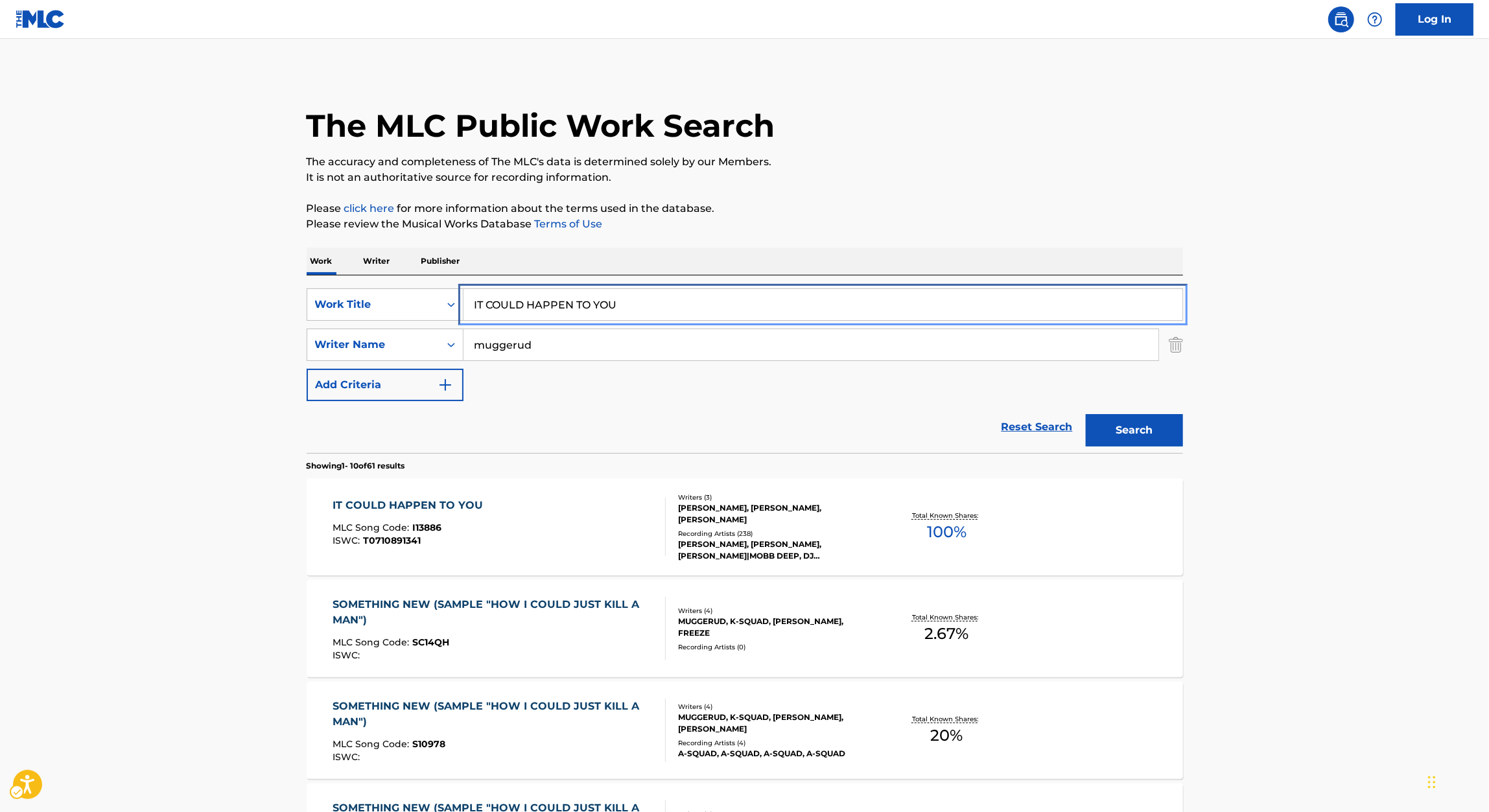
click at [553, 315] on input "IT COULD HAPPEN TO YOU" at bounding box center [823, 304] width 719 height 31
paste input "LIFE IS TRAGIC"
type input "LIFE IS TRAGIC"
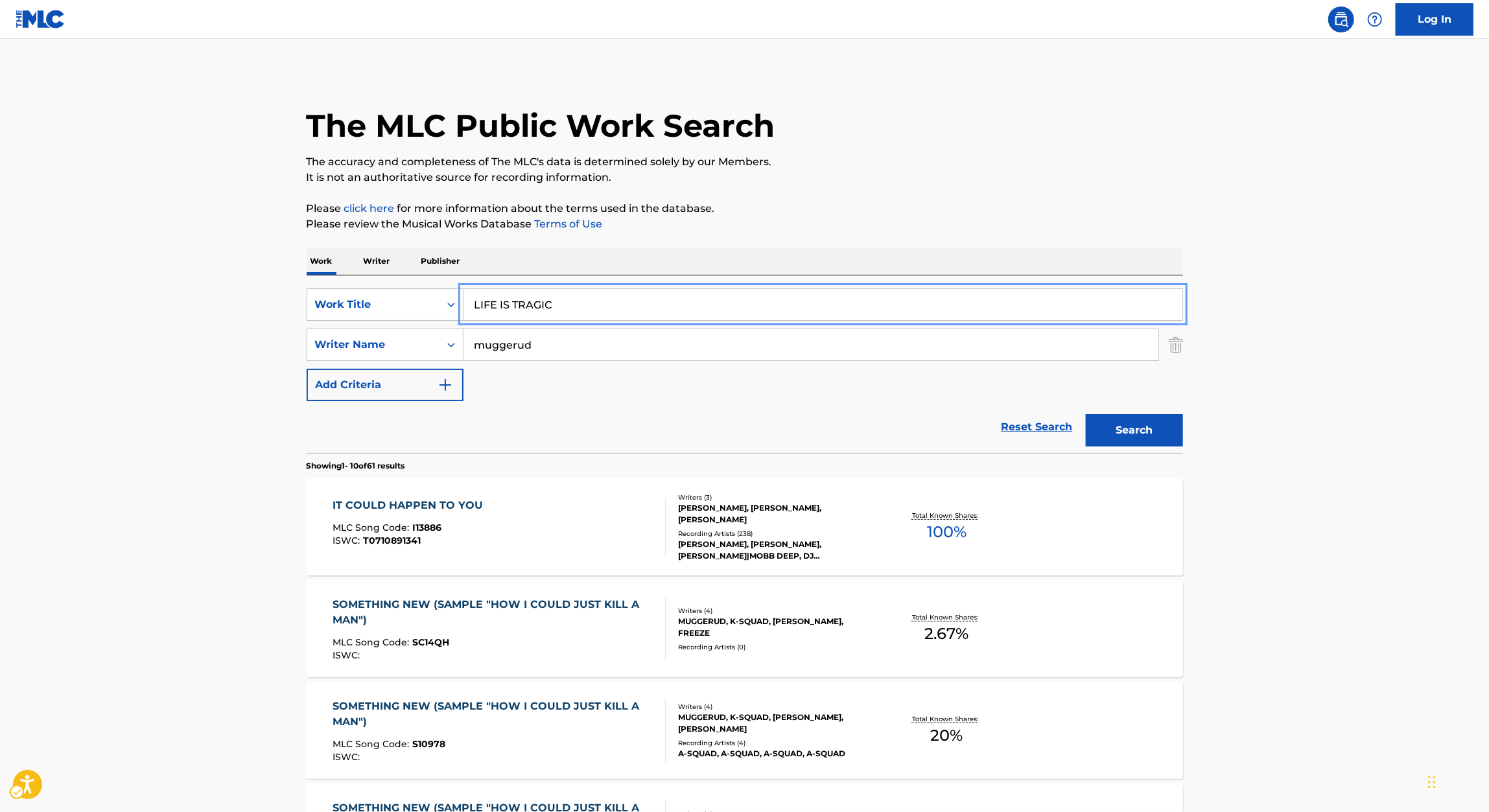
click at [937, 220] on p "Please review the Musical Works Database Terms of Use | New Window" at bounding box center [744, 224] width 876 height 15
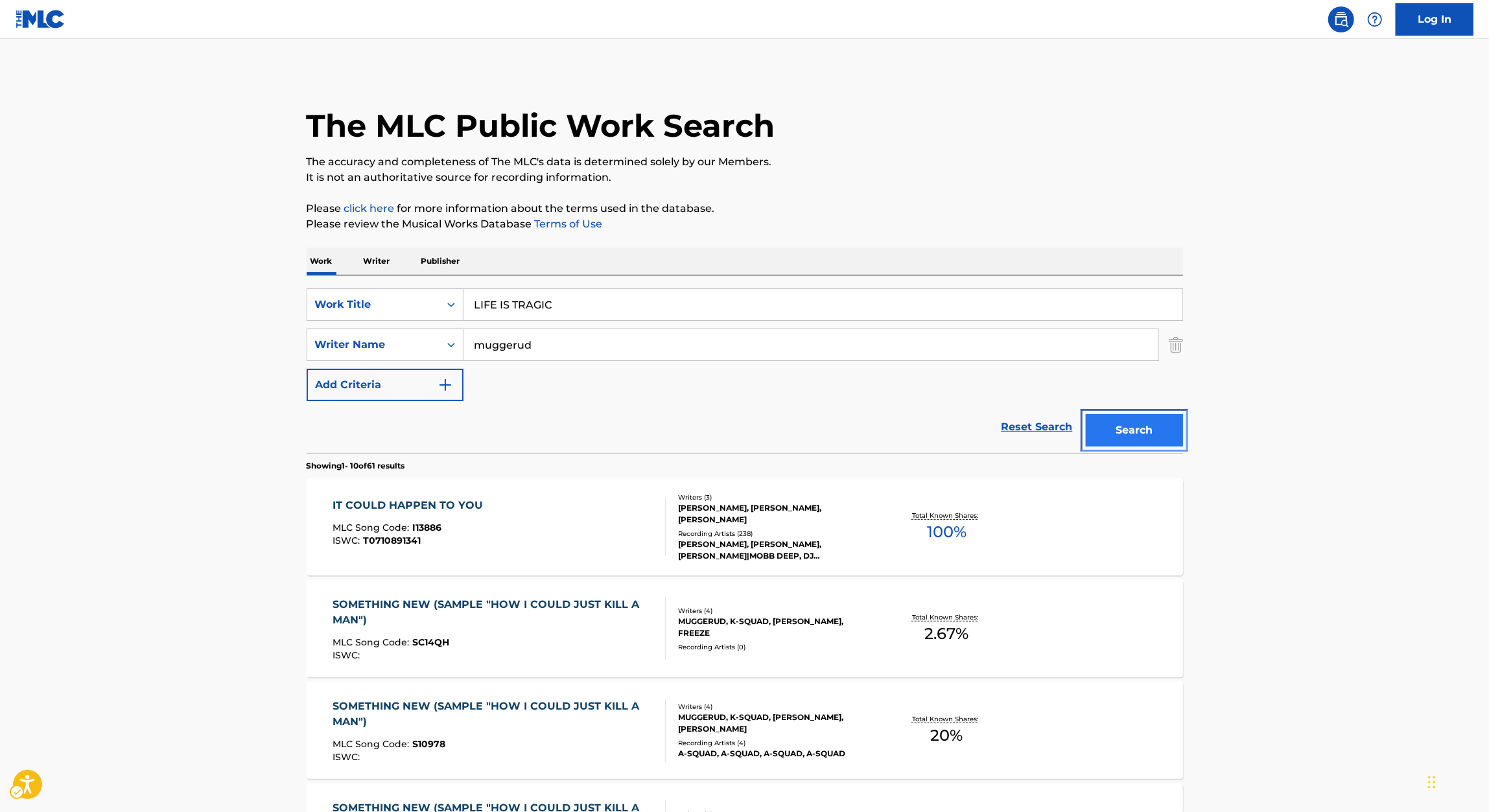
click at [1137, 435] on button "Search" at bounding box center [1134, 430] width 97 height 32
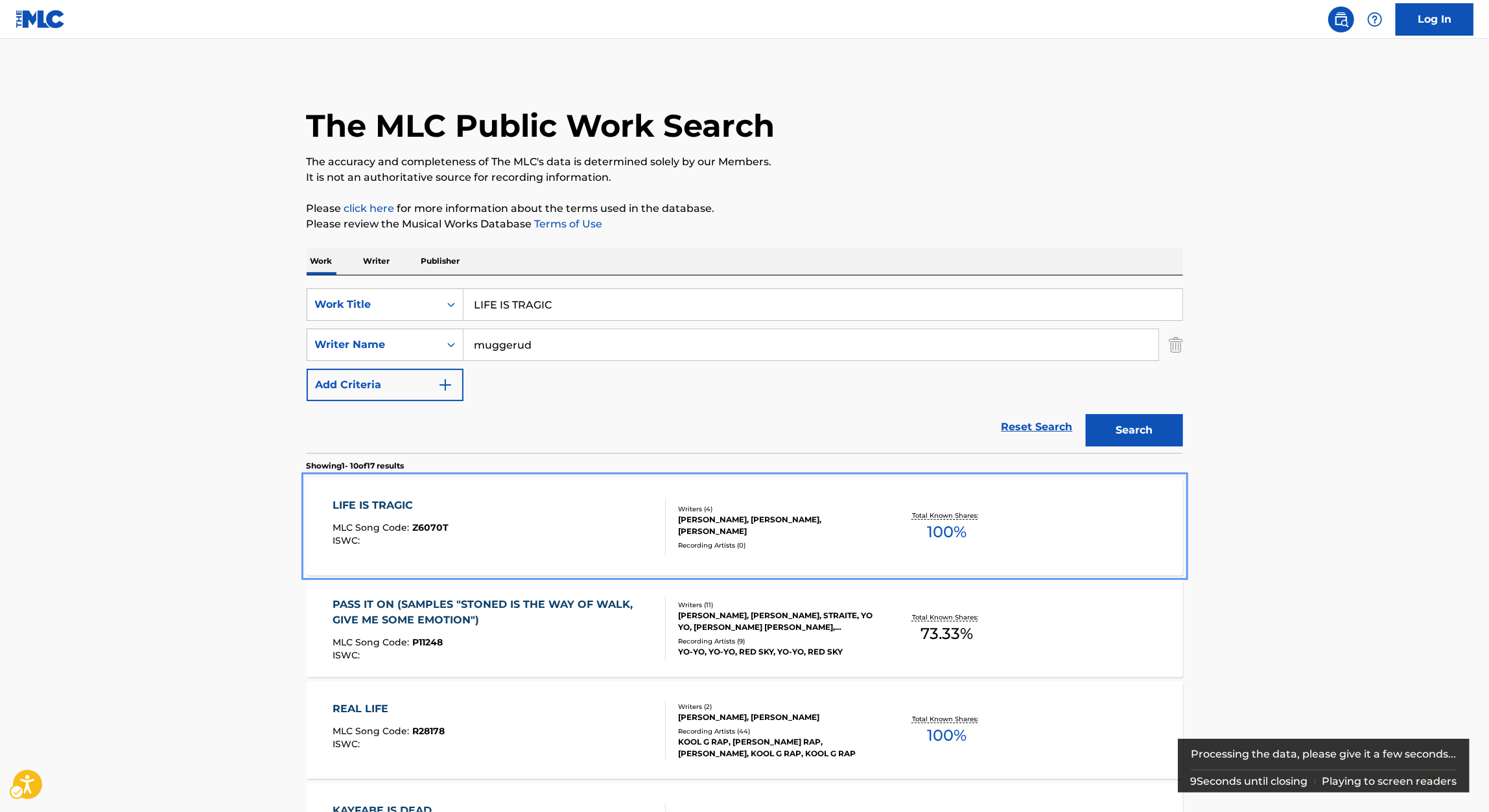
click at [383, 513] on div "LIFE IS TRAGIC" at bounding box center [390, 506] width 116 height 15
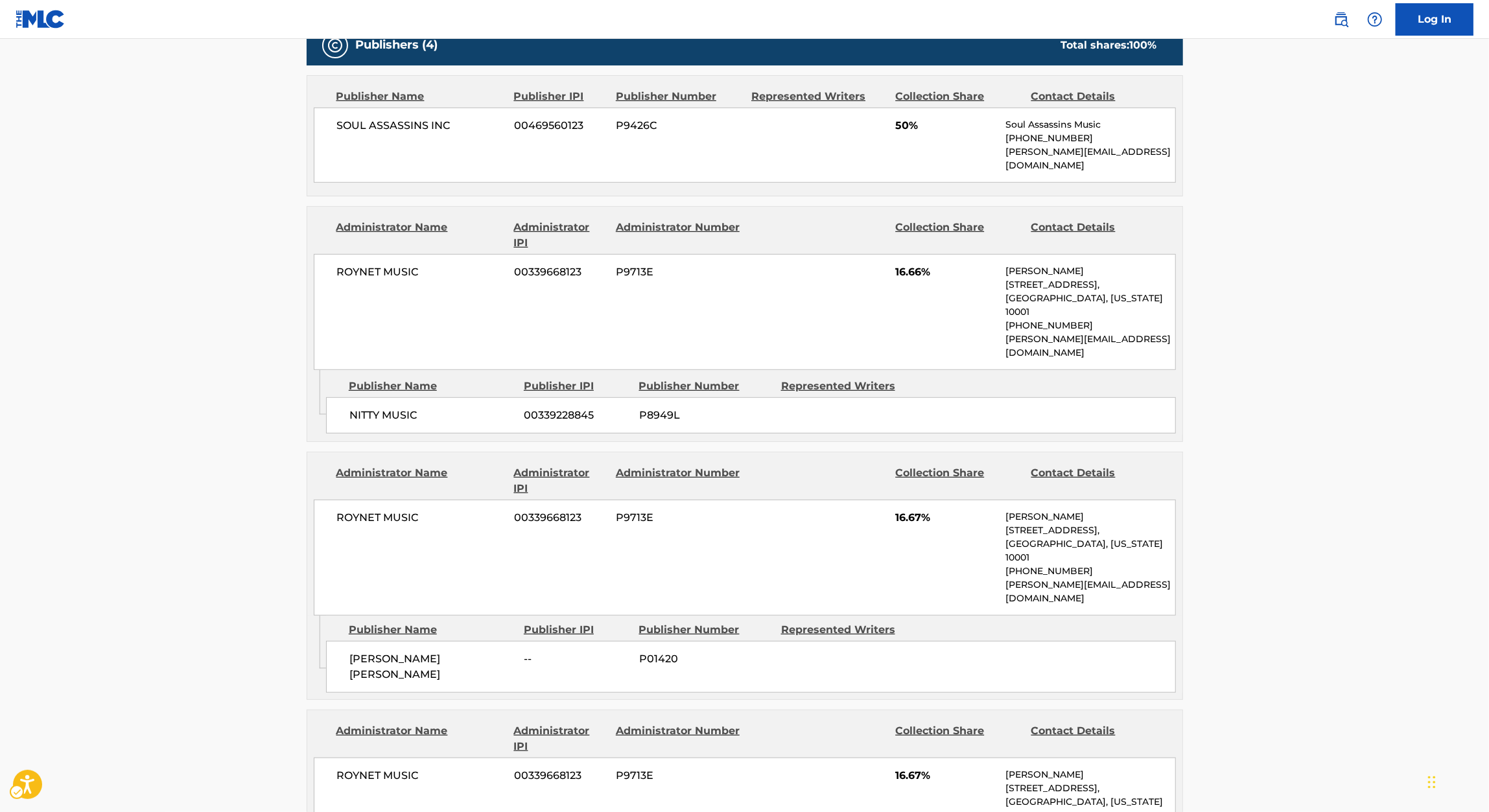
scroll to position [625, 0]
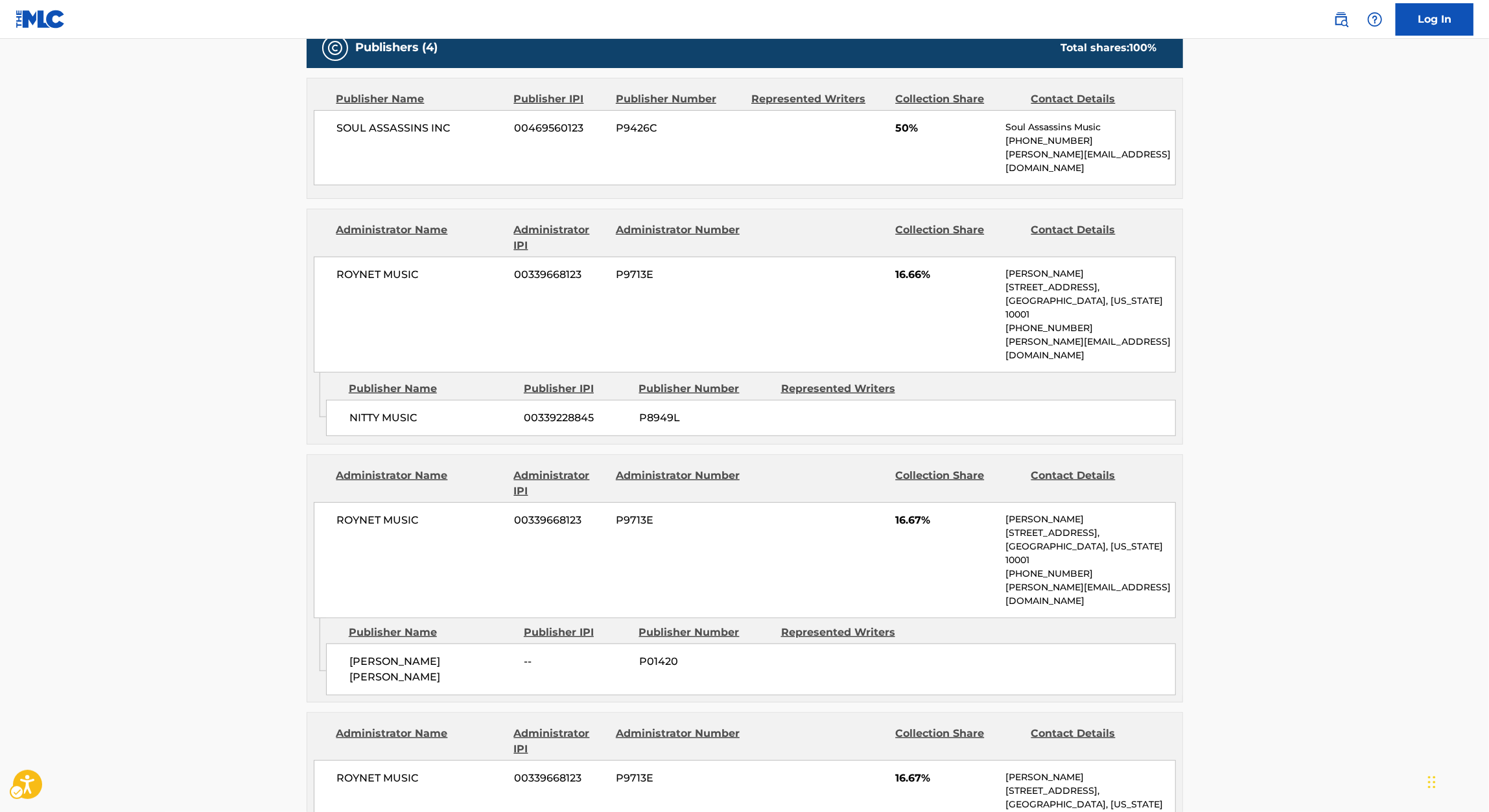
click at [387, 410] on span "NITTY MUSIC" at bounding box center [432, 418] width 165 height 15
click at [555, 410] on span "00339228845" at bounding box center [576, 418] width 105 height 15
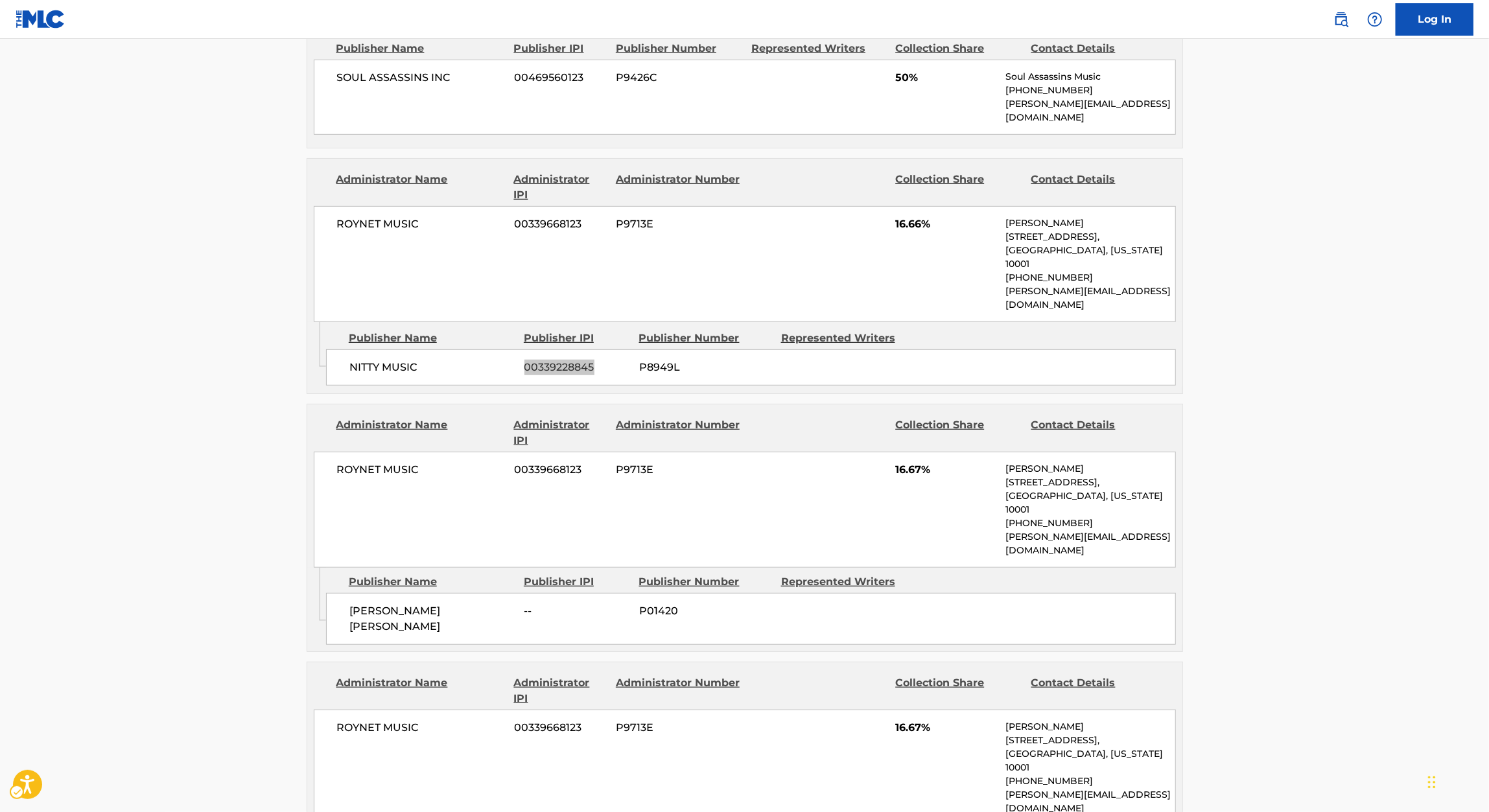
scroll to position [688, 0]
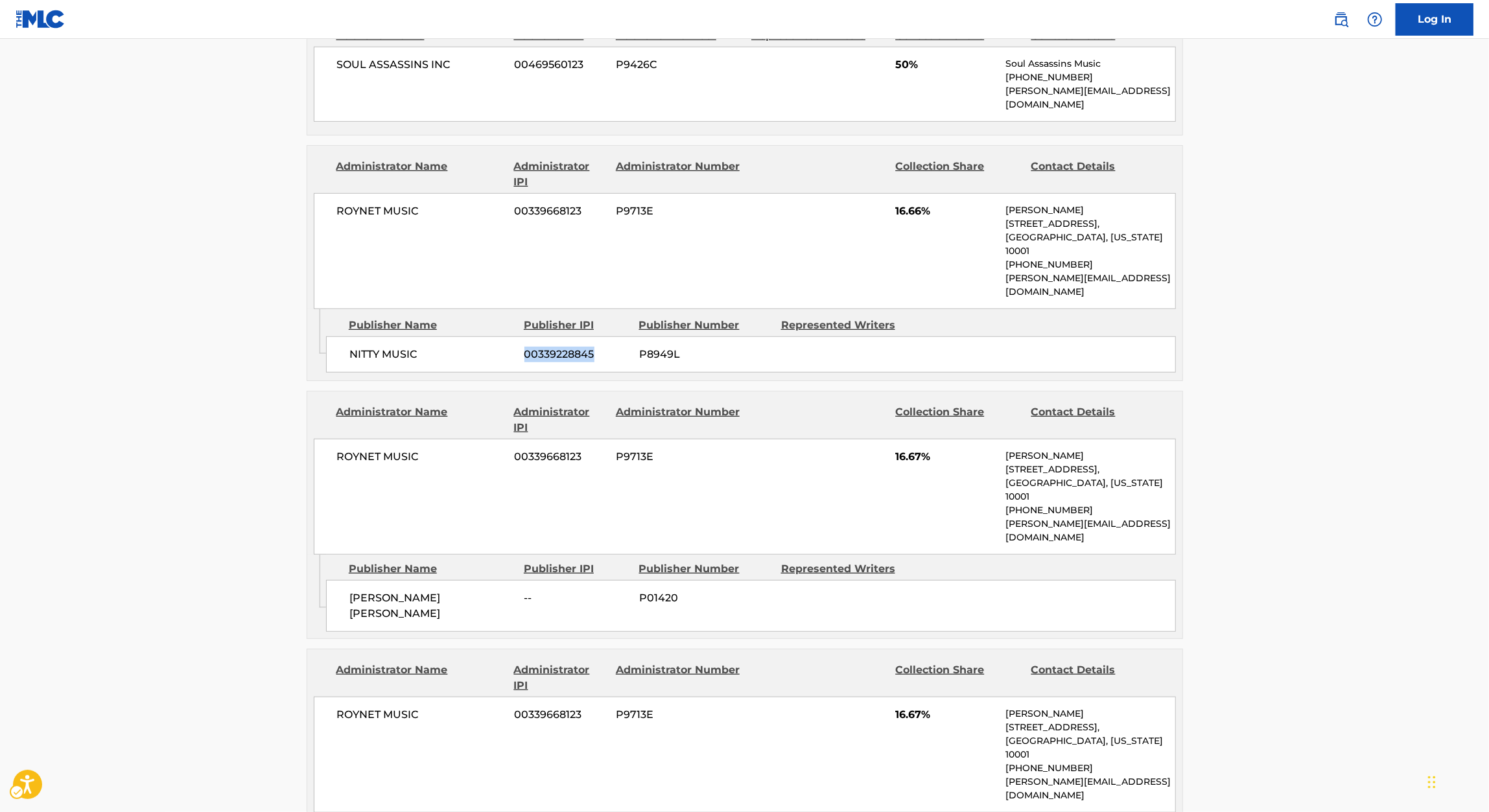
click at [349, 590] on span "JAMAL ABDUL RAHEEM" at bounding box center [432, 606] width 165 height 31
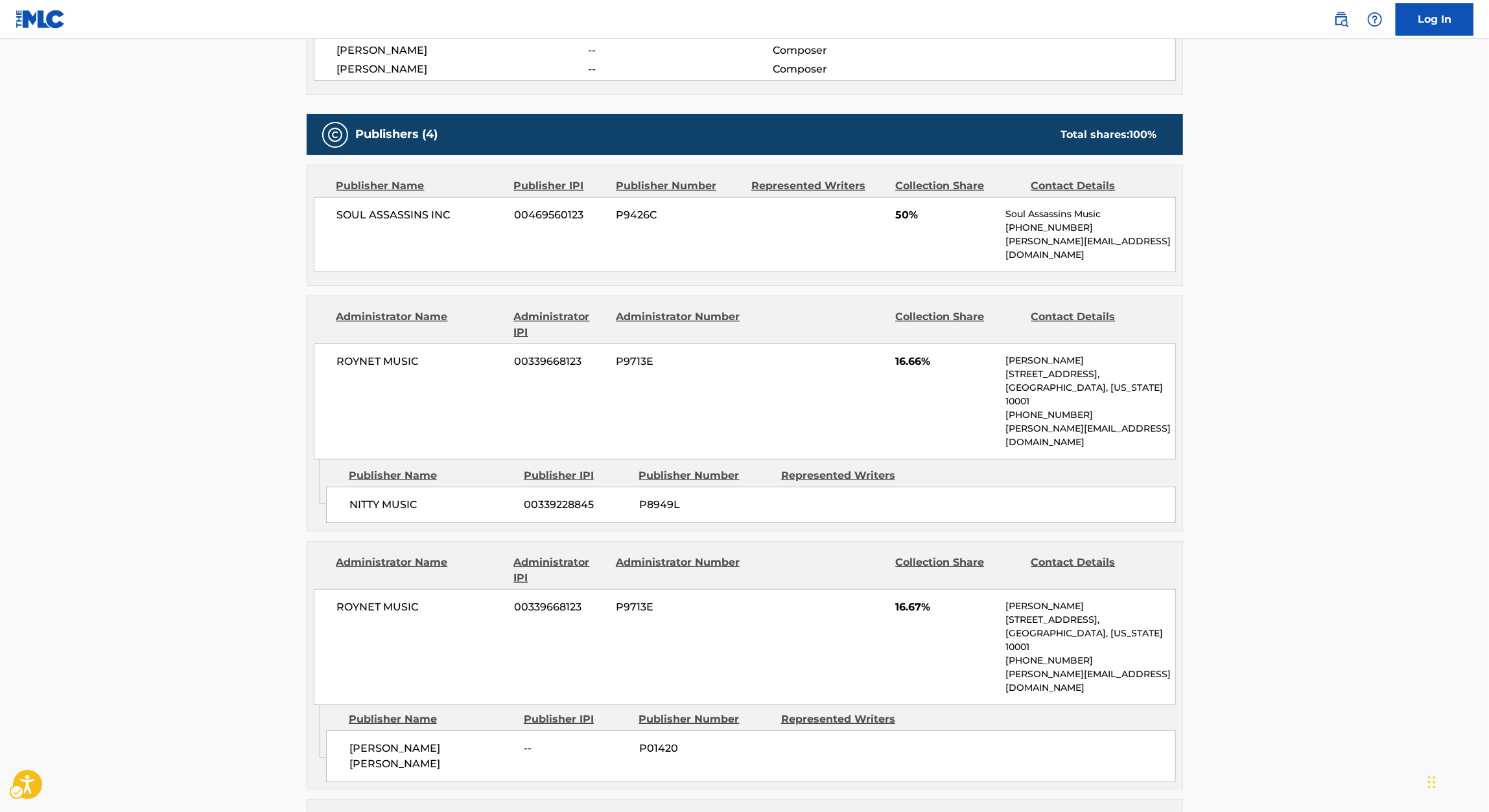
scroll to position [544, 0]
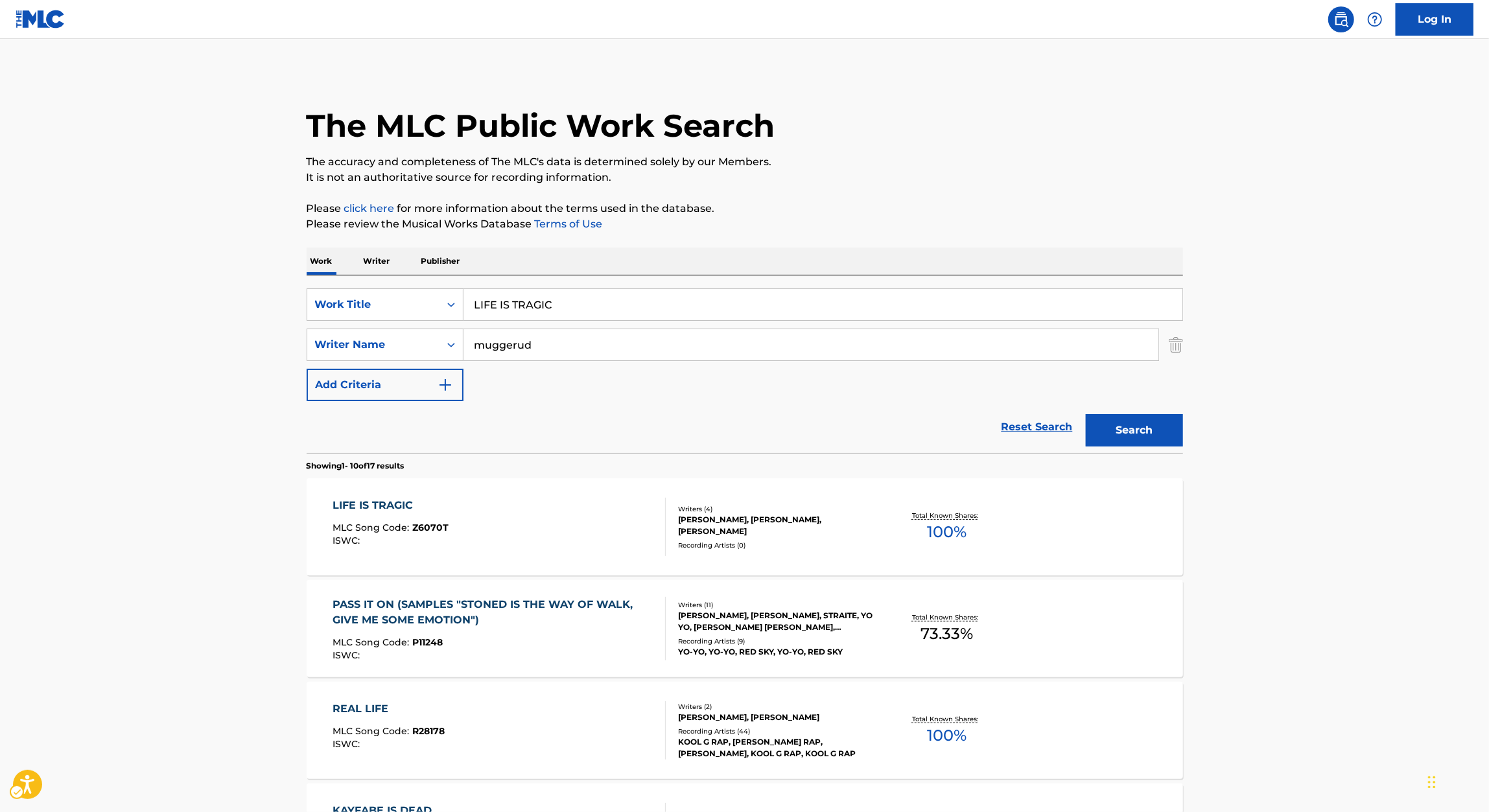
click at [595, 322] on div "SearchWithCriteria4abc6e3d-5a61-4080-8e99-0bee53cf6ace Work Title LIFE IS TRAGI…" at bounding box center [744, 345] width 876 height 113
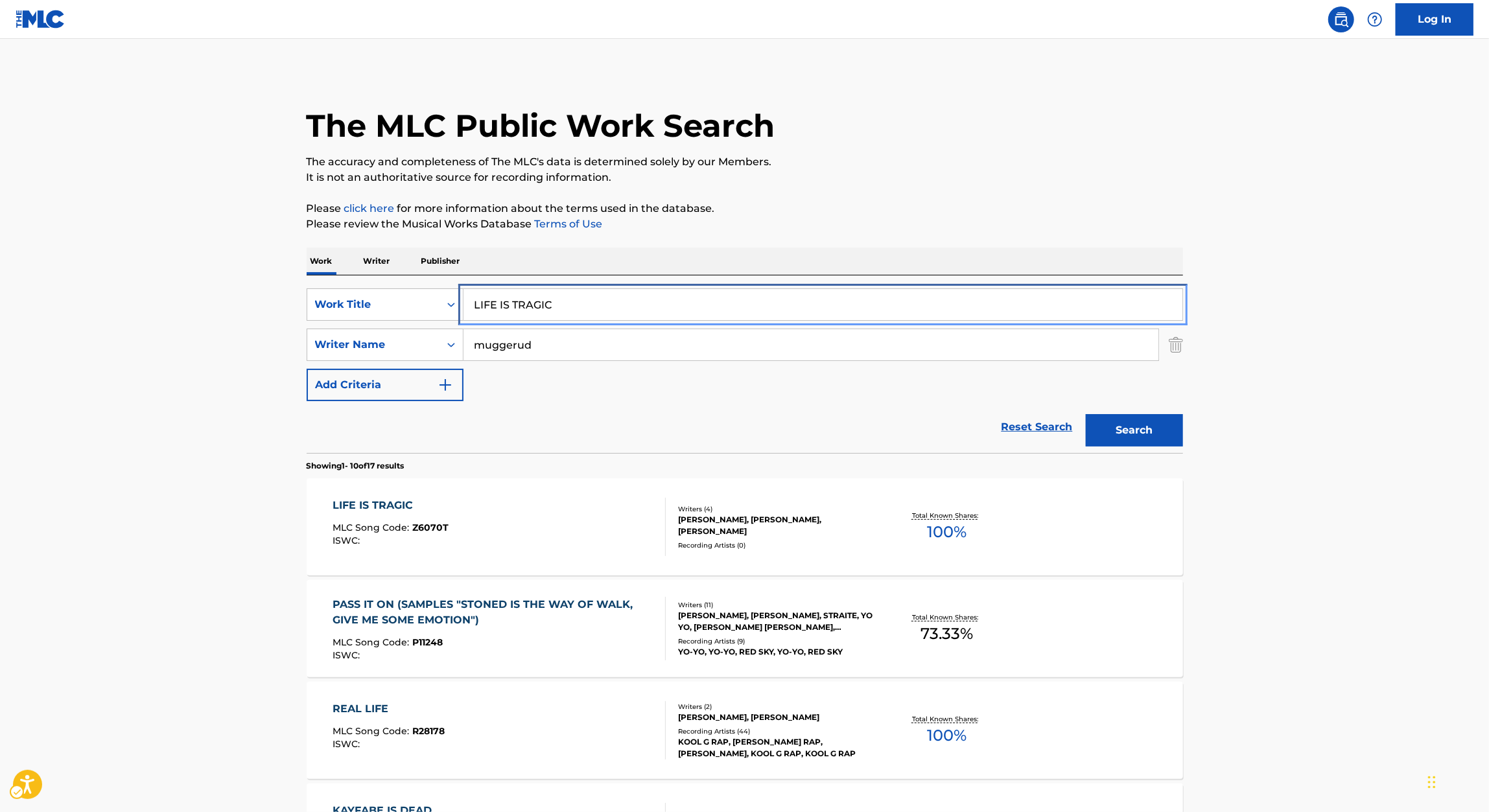
click at [595, 313] on input "LIFE IS TRAGIC" at bounding box center [823, 304] width 719 height 31
paste input "NEW YORK UNDERCOVER"
type input "NEW YORK UNDERCOVER"
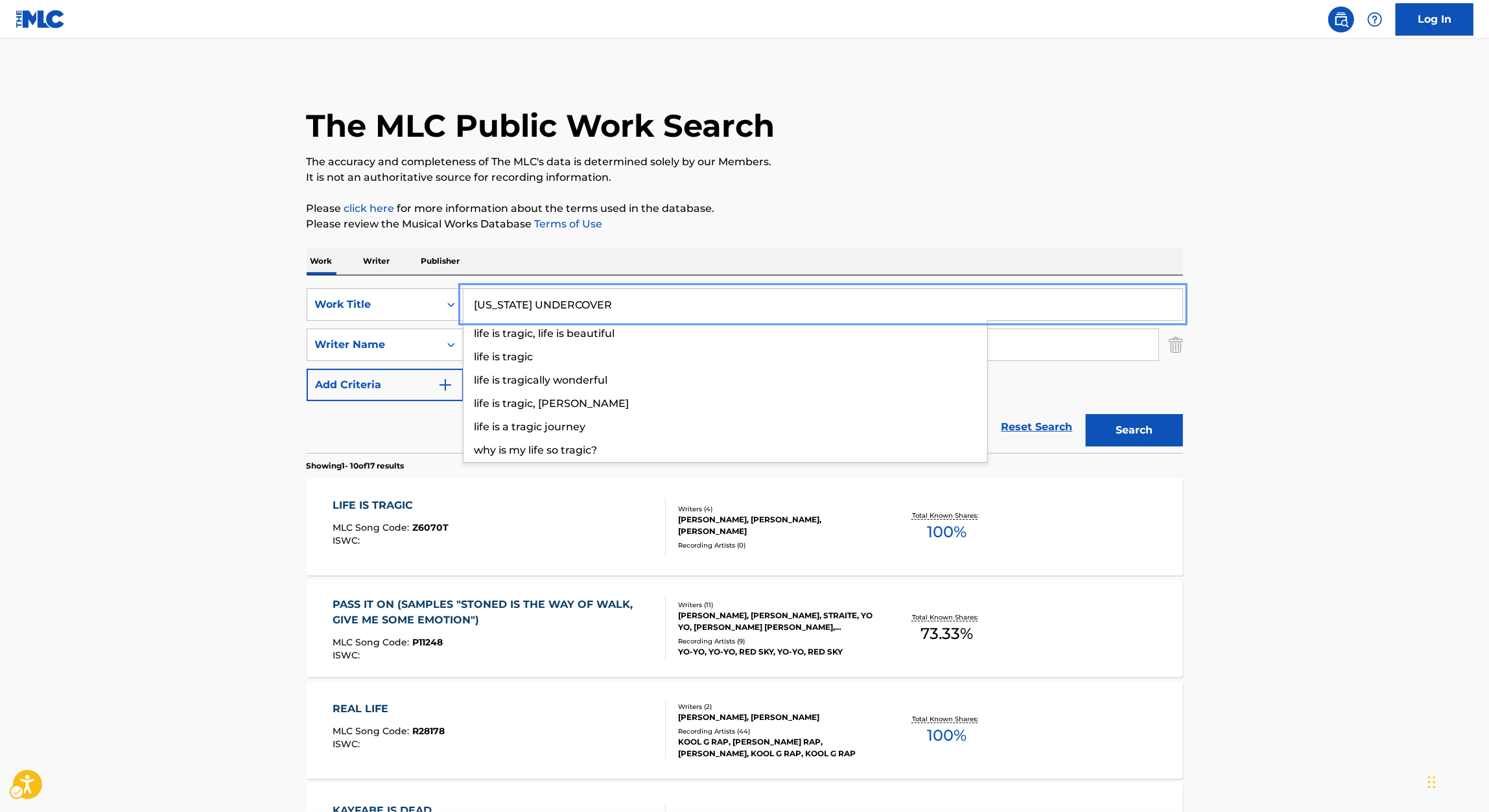
click at [1041, 155] on p "The accuracy and completeness of The MLC's data is determined solely by our Mem…" at bounding box center [744, 162] width 876 height 15
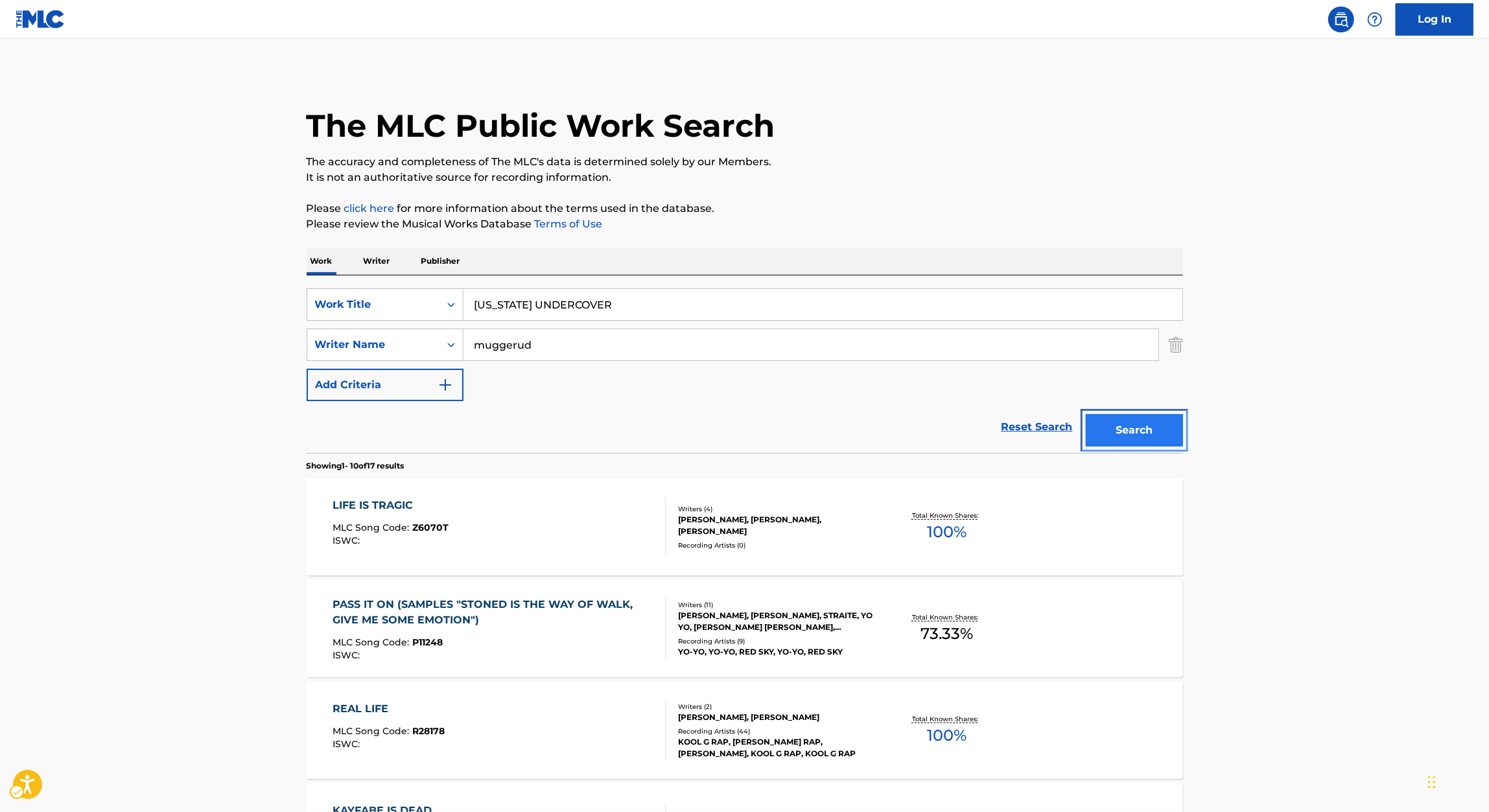
click at [1144, 432] on button "Search" at bounding box center [1134, 430] width 97 height 32
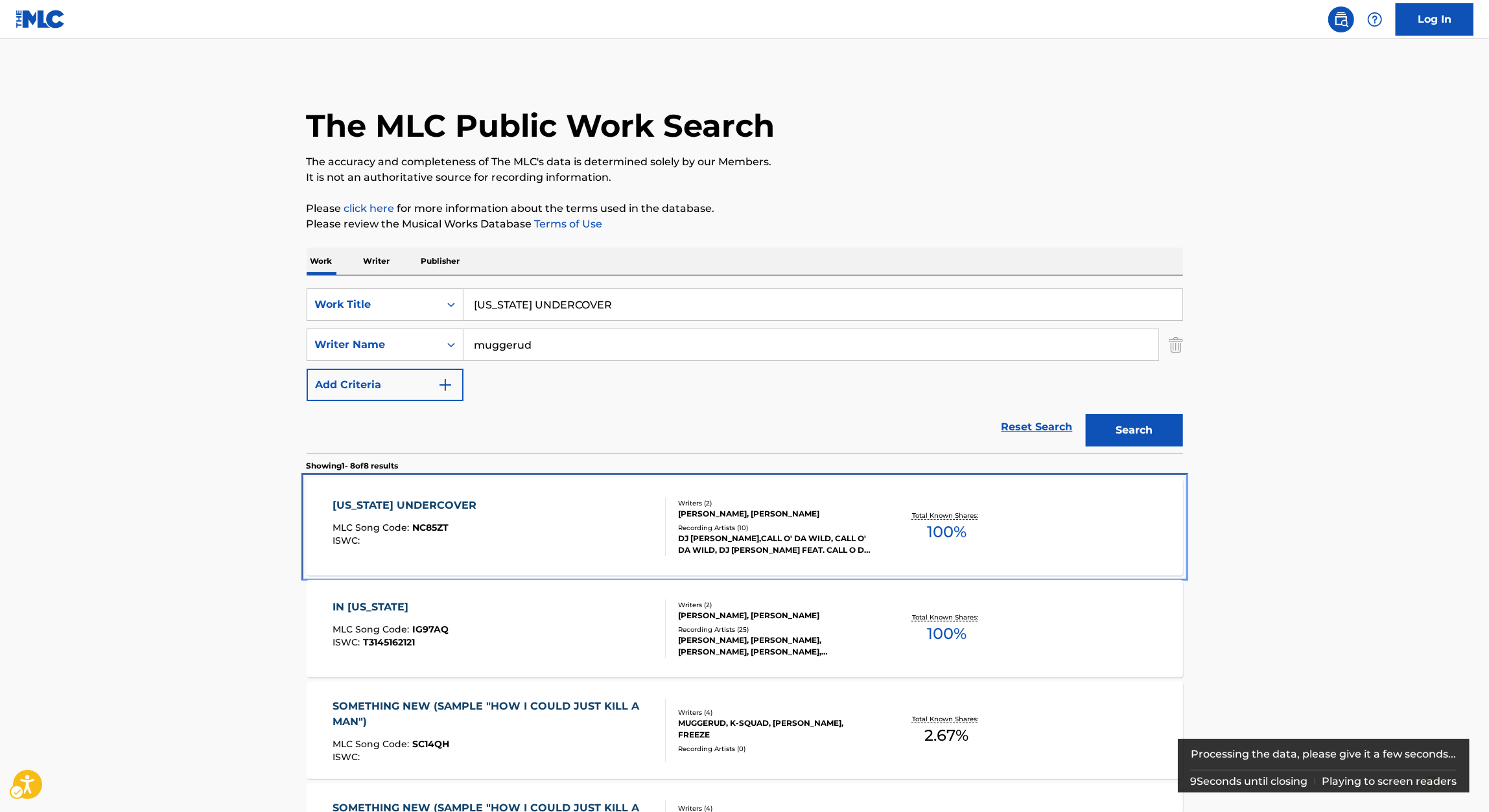
click at [473, 511] on div "NEW YORK UNDERCOVER" at bounding box center [407, 506] width 151 height 15
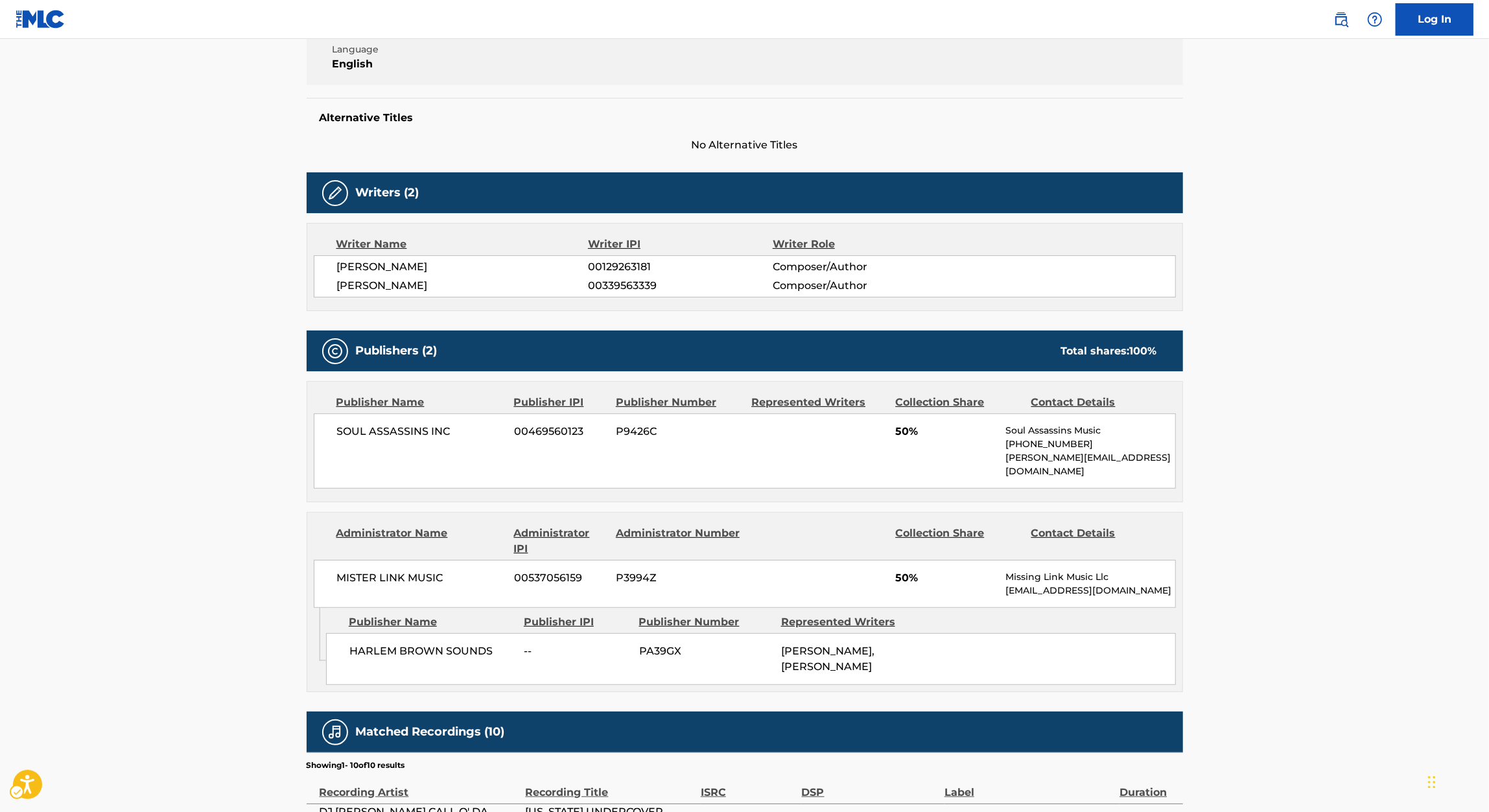
scroll to position [286, 0]
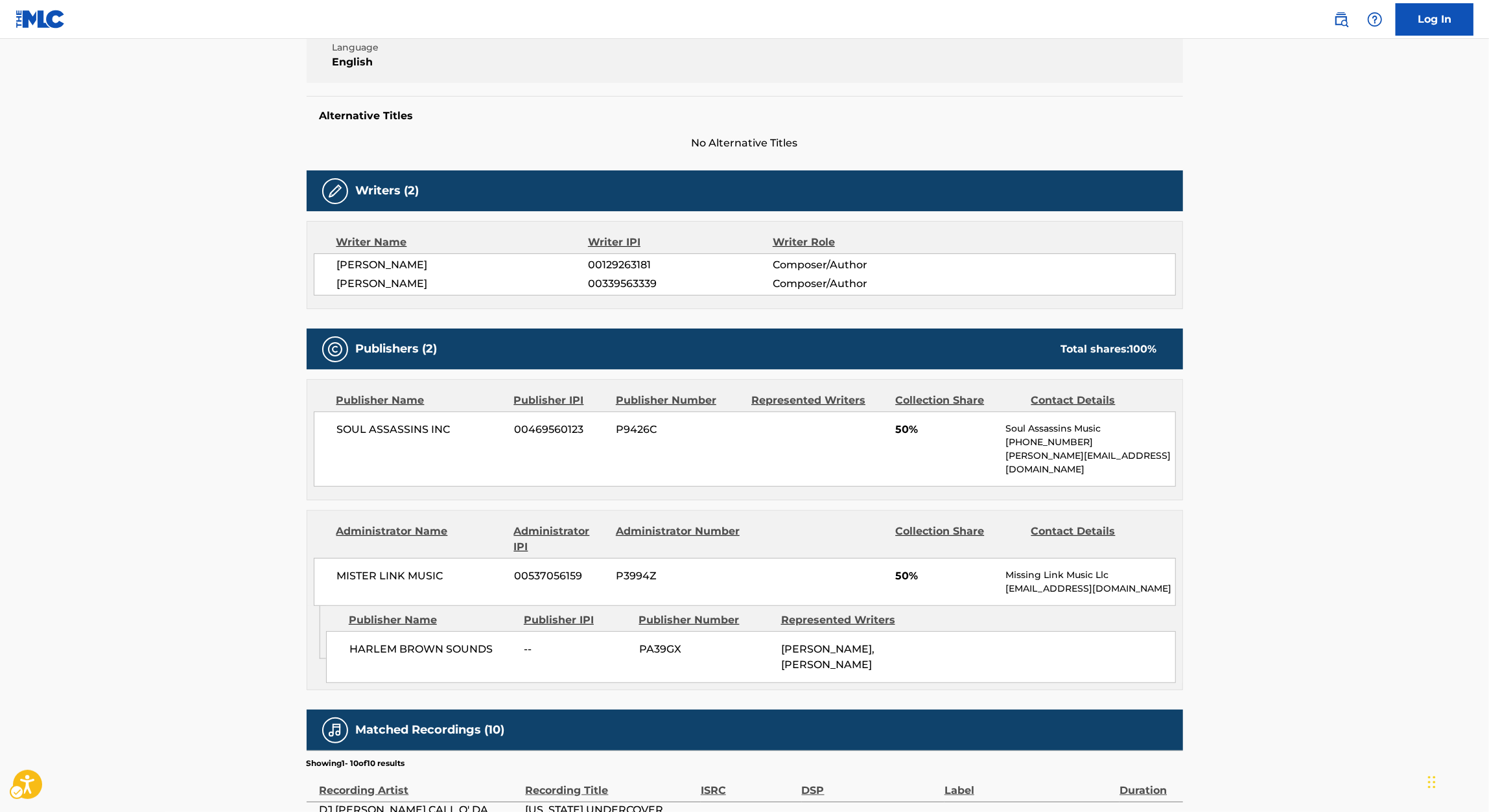
click at [630, 285] on span "00339563339" at bounding box center [679, 283] width 184 height 15
click at [422, 642] on span "HARLEM BROWN SOUNDS" at bounding box center [432, 649] width 165 height 15
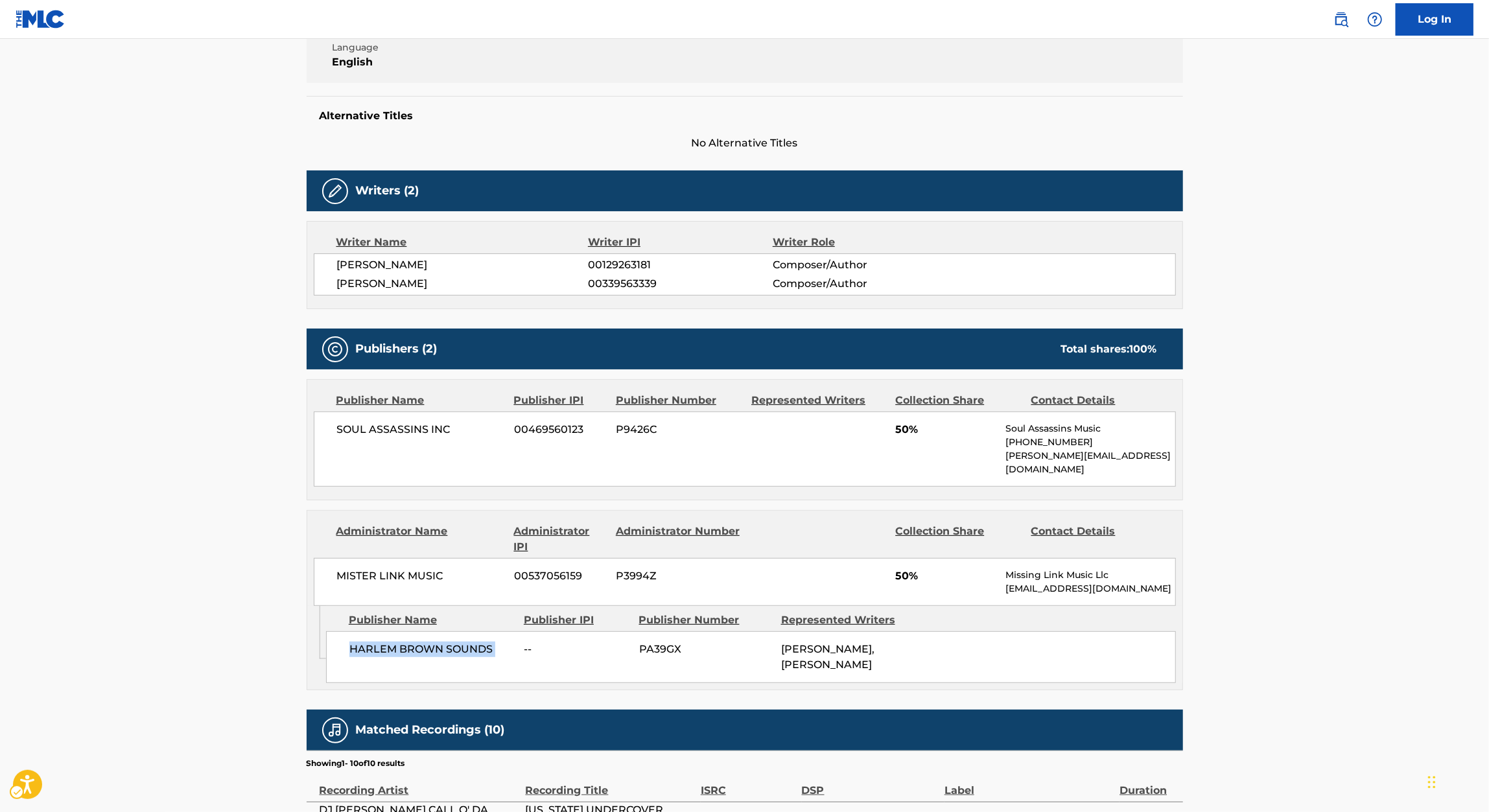
scroll to position [0, 0]
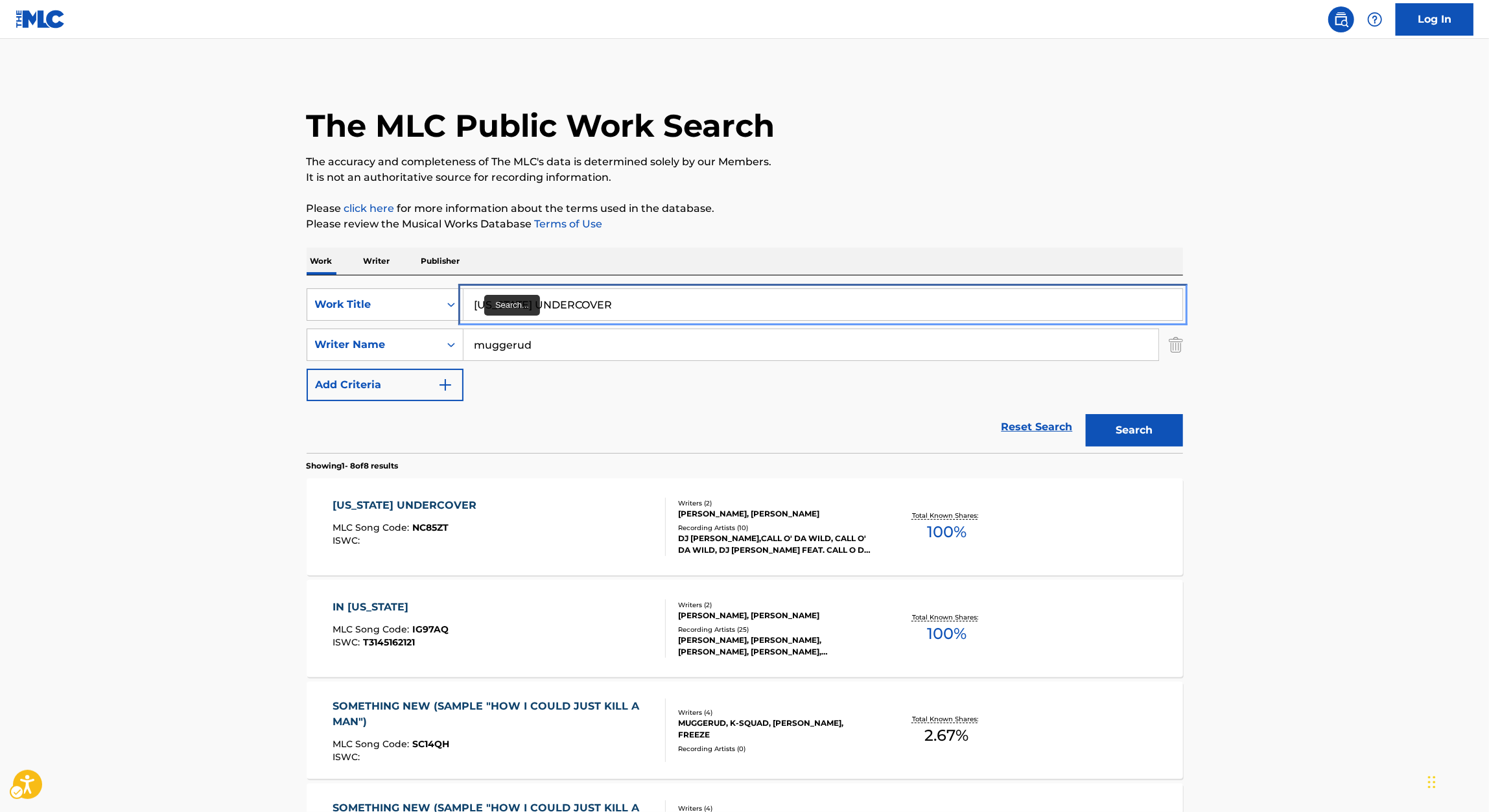
click at [562, 306] on input "NEW YORK UNDERCOVER" at bounding box center [823, 304] width 719 height 31
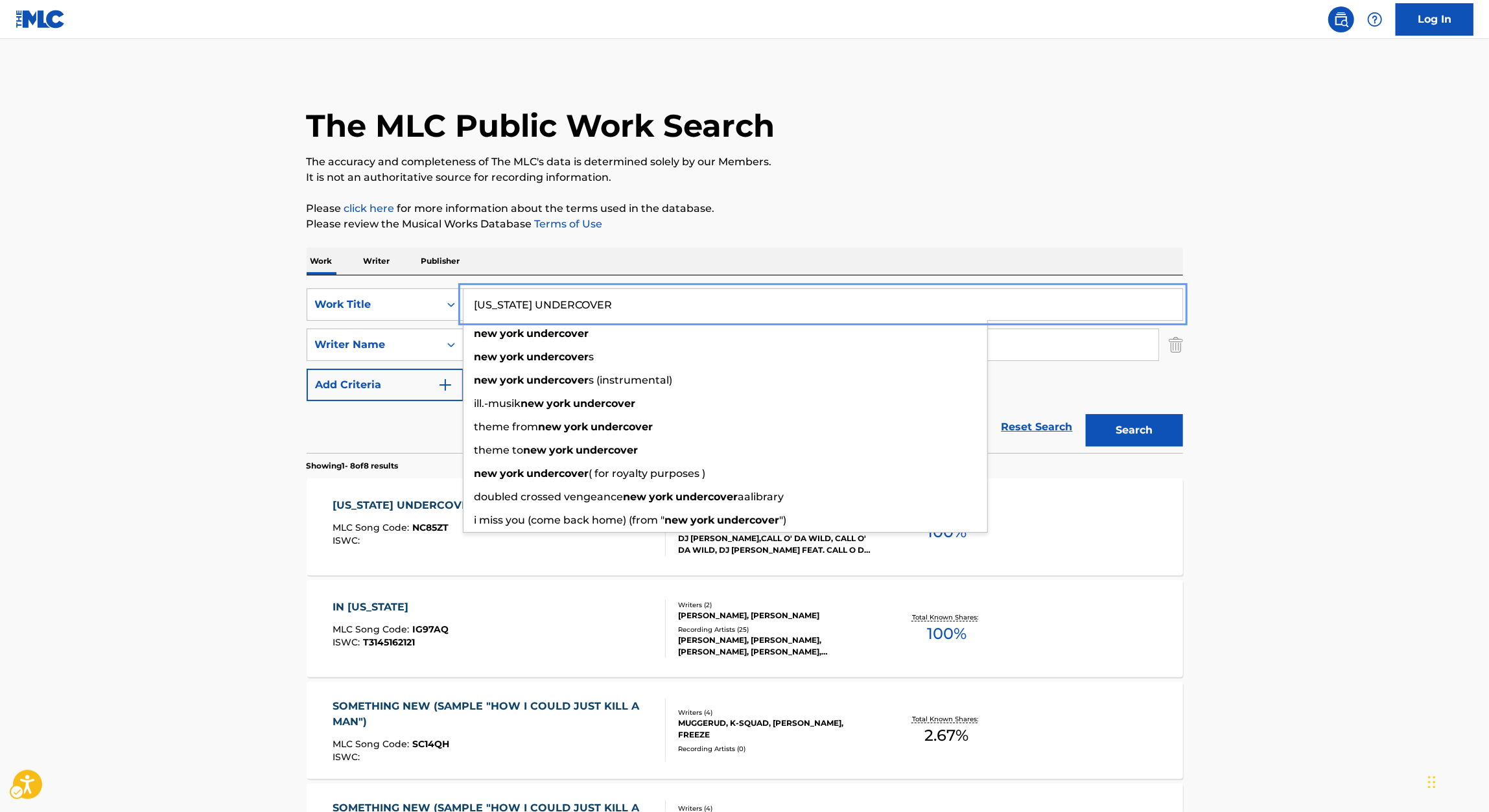
paste input "JOHN 3:16"
type input "JOHN 3:16"
click at [837, 250] on div "Work Writer Publisher" at bounding box center [744, 261] width 876 height 27
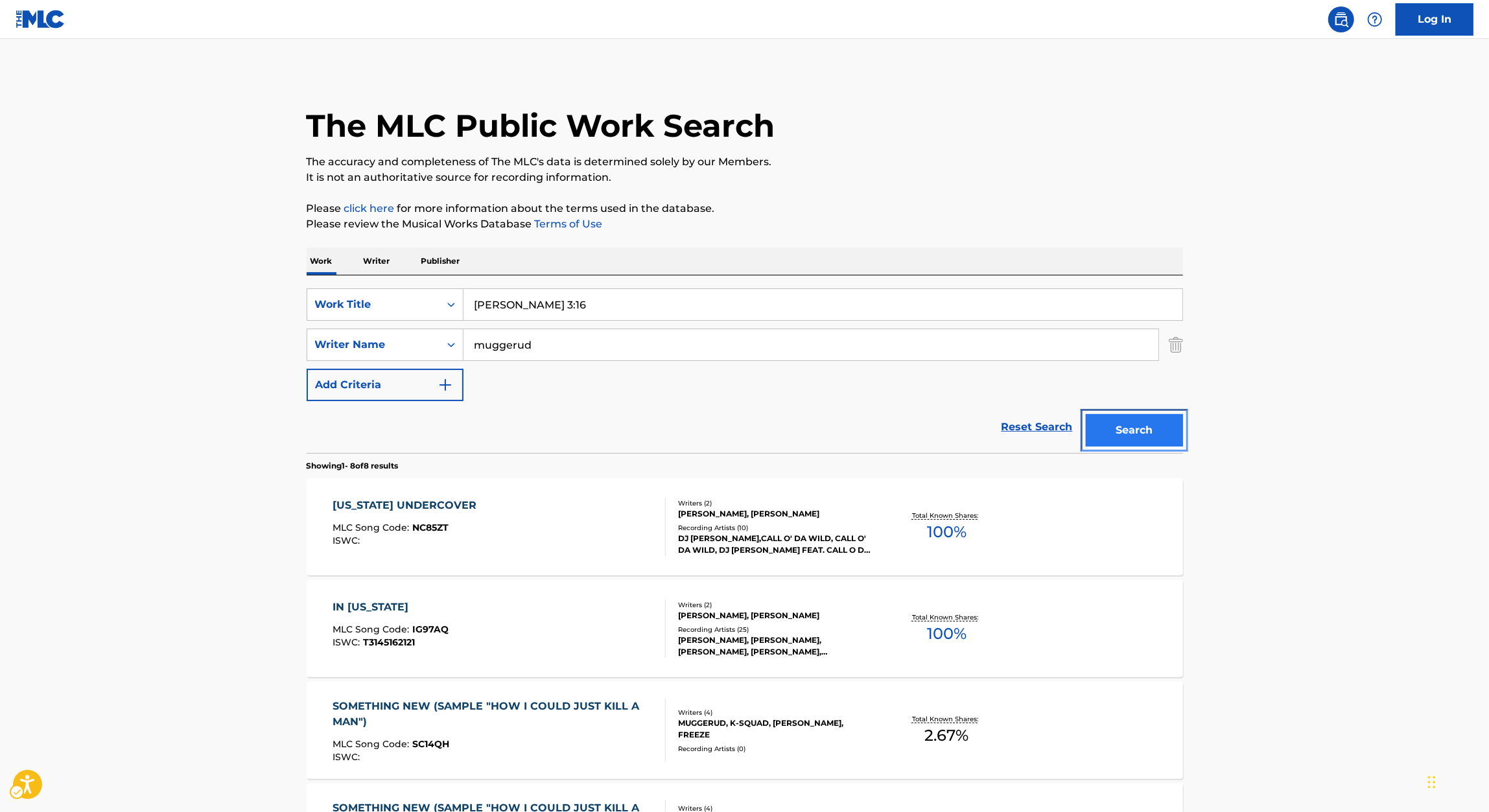
click at [1126, 437] on button "Search" at bounding box center [1134, 430] width 97 height 32
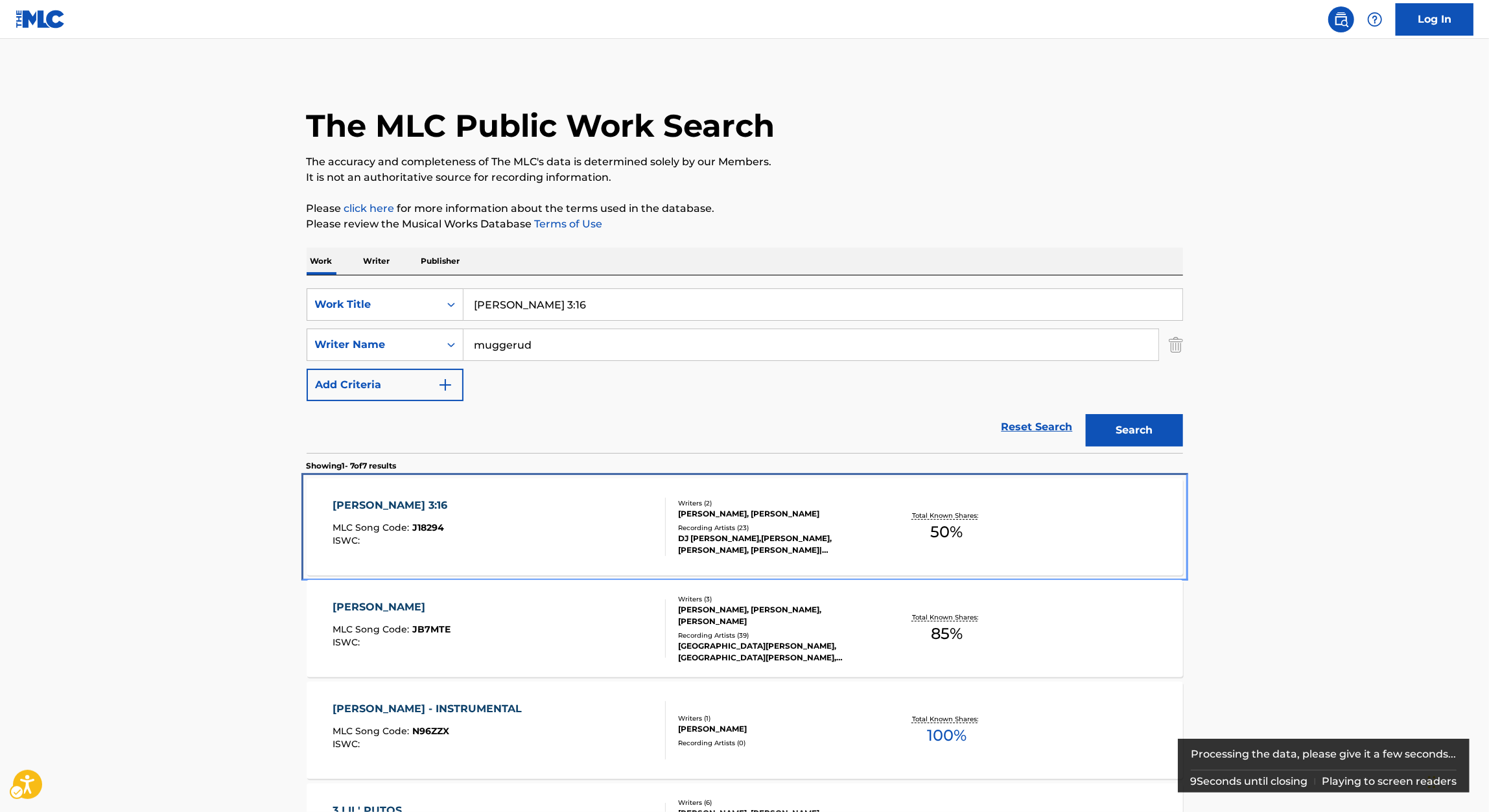
click at [352, 501] on div "JOHN 3:16" at bounding box center [393, 506] width 121 height 15
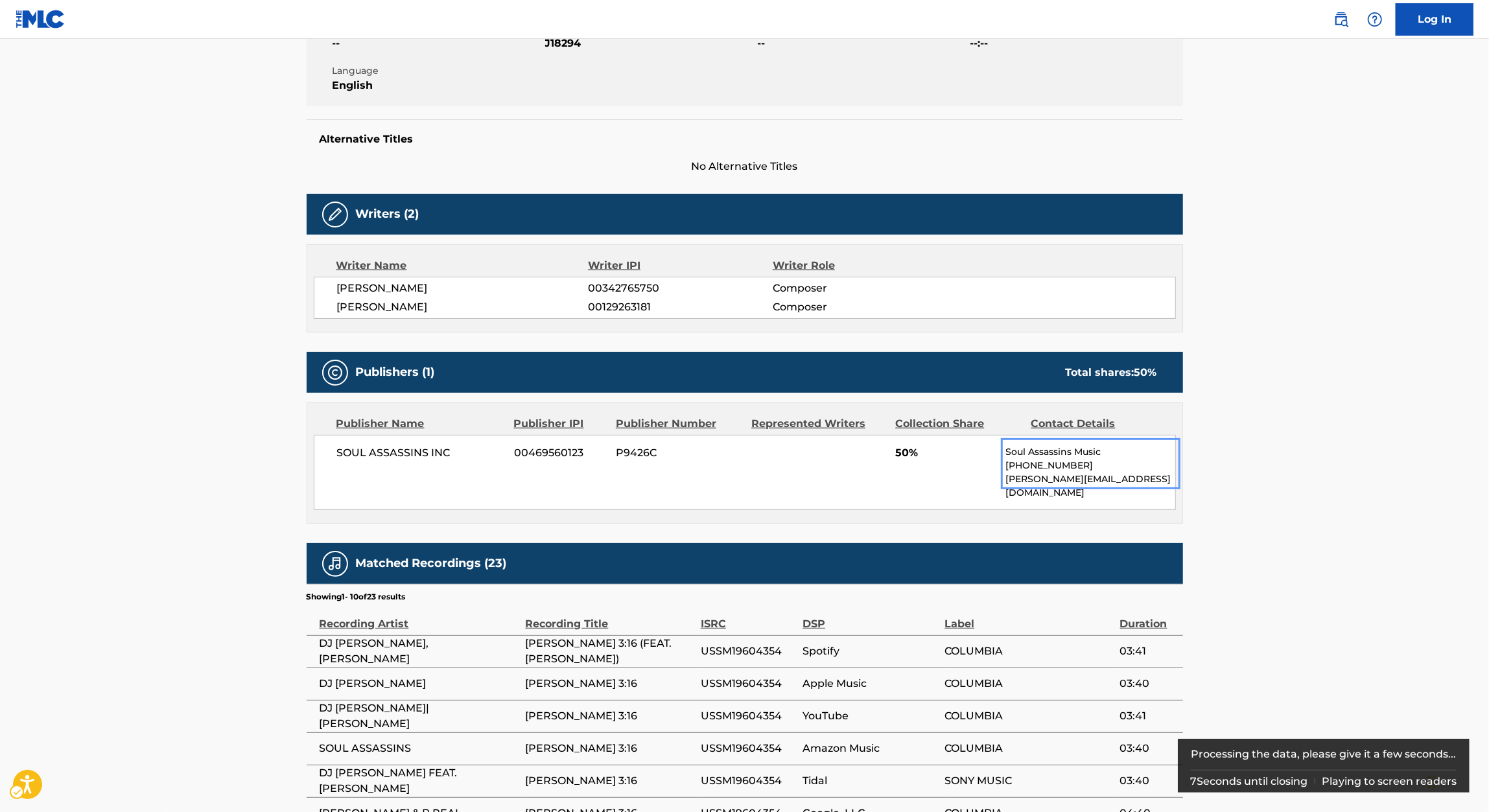
scroll to position [264, 0]
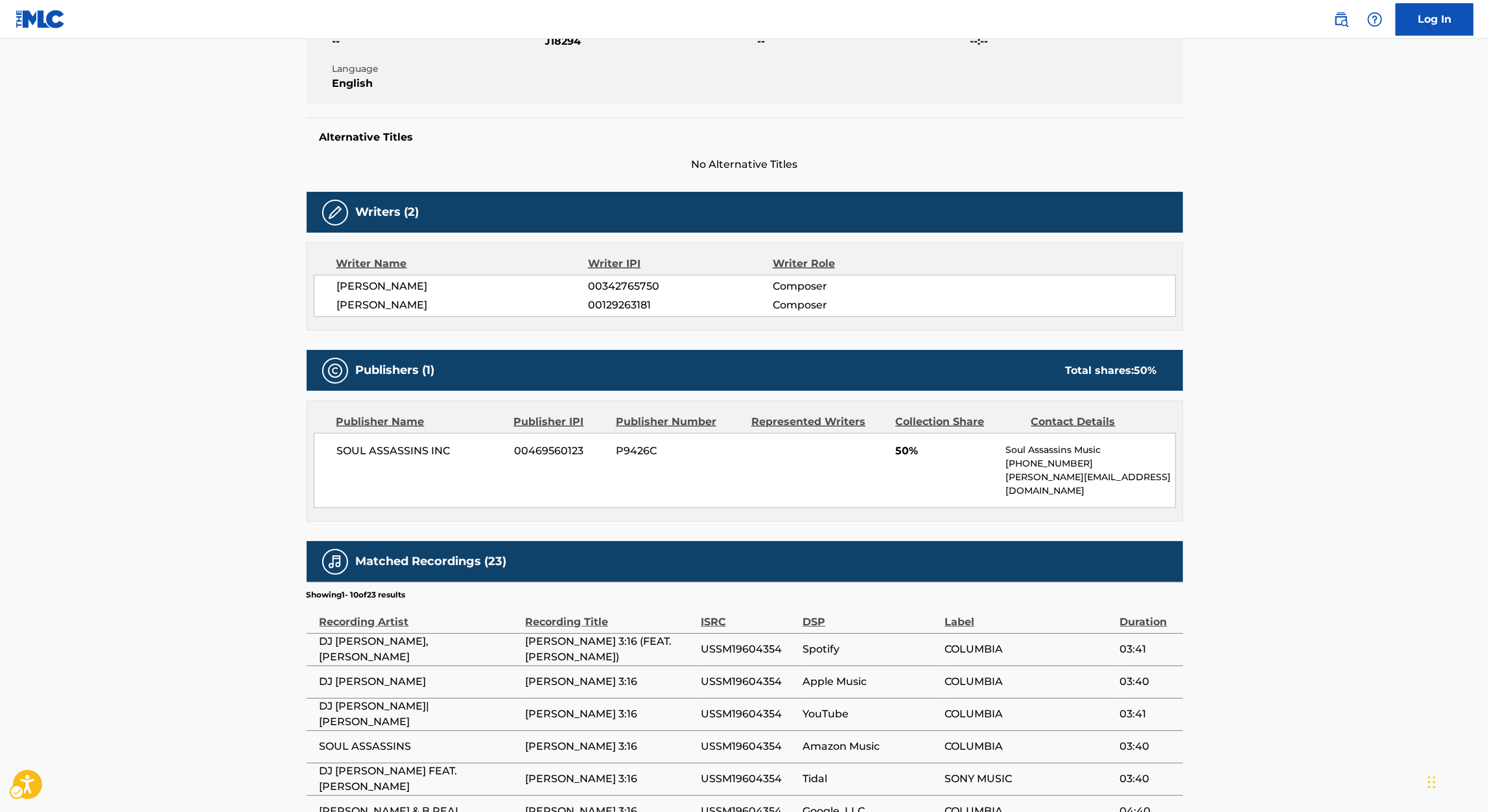
click at [636, 286] on span "00342765750" at bounding box center [679, 286] width 184 height 15
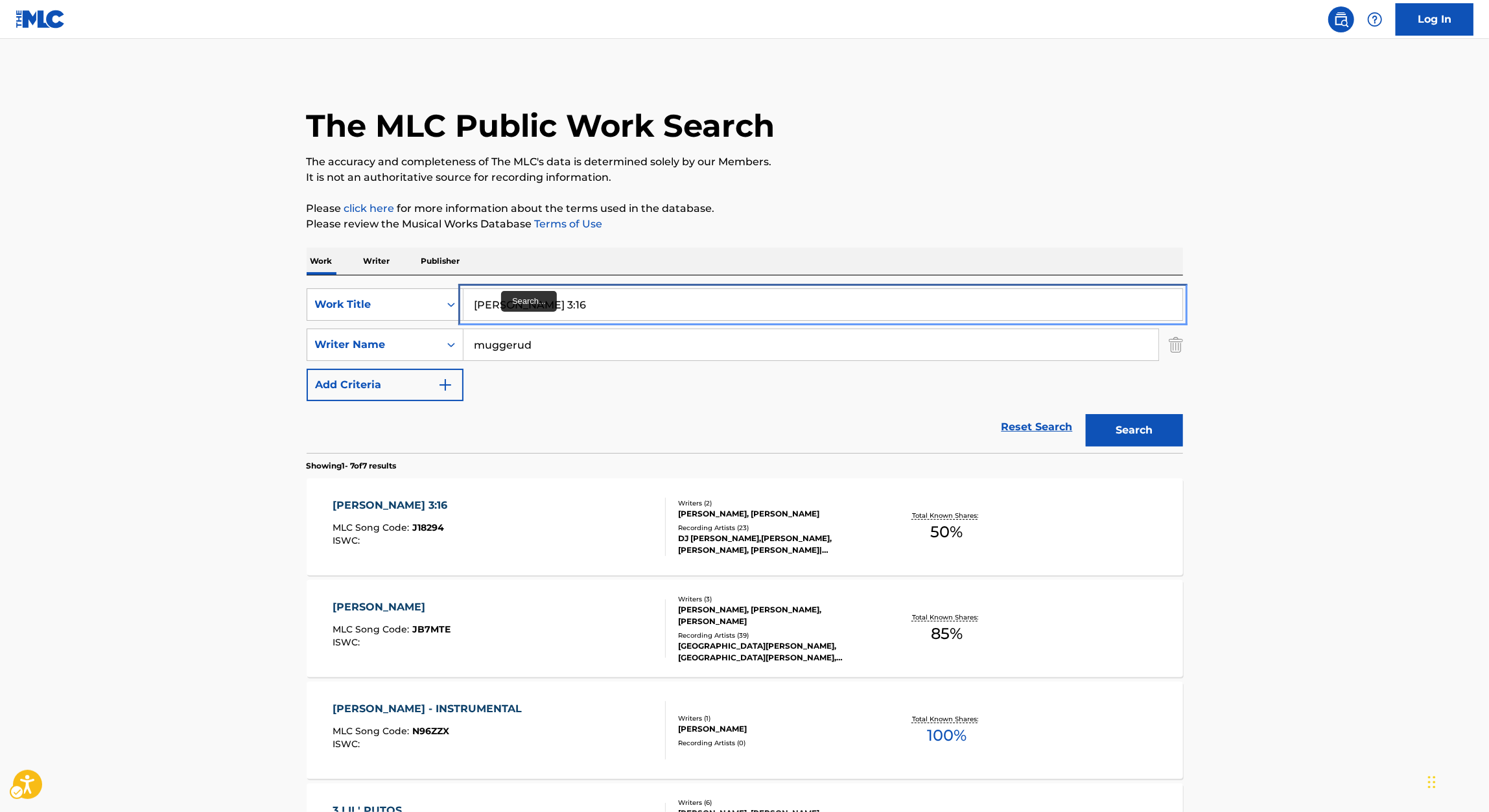
click at [520, 309] on input "JOHN 3:16" at bounding box center [823, 304] width 719 height 31
click at [543, 293] on input "JOHN 3:16" at bounding box center [823, 304] width 719 height 31
paste input "ABSOLEM REPRISE PT. 1"
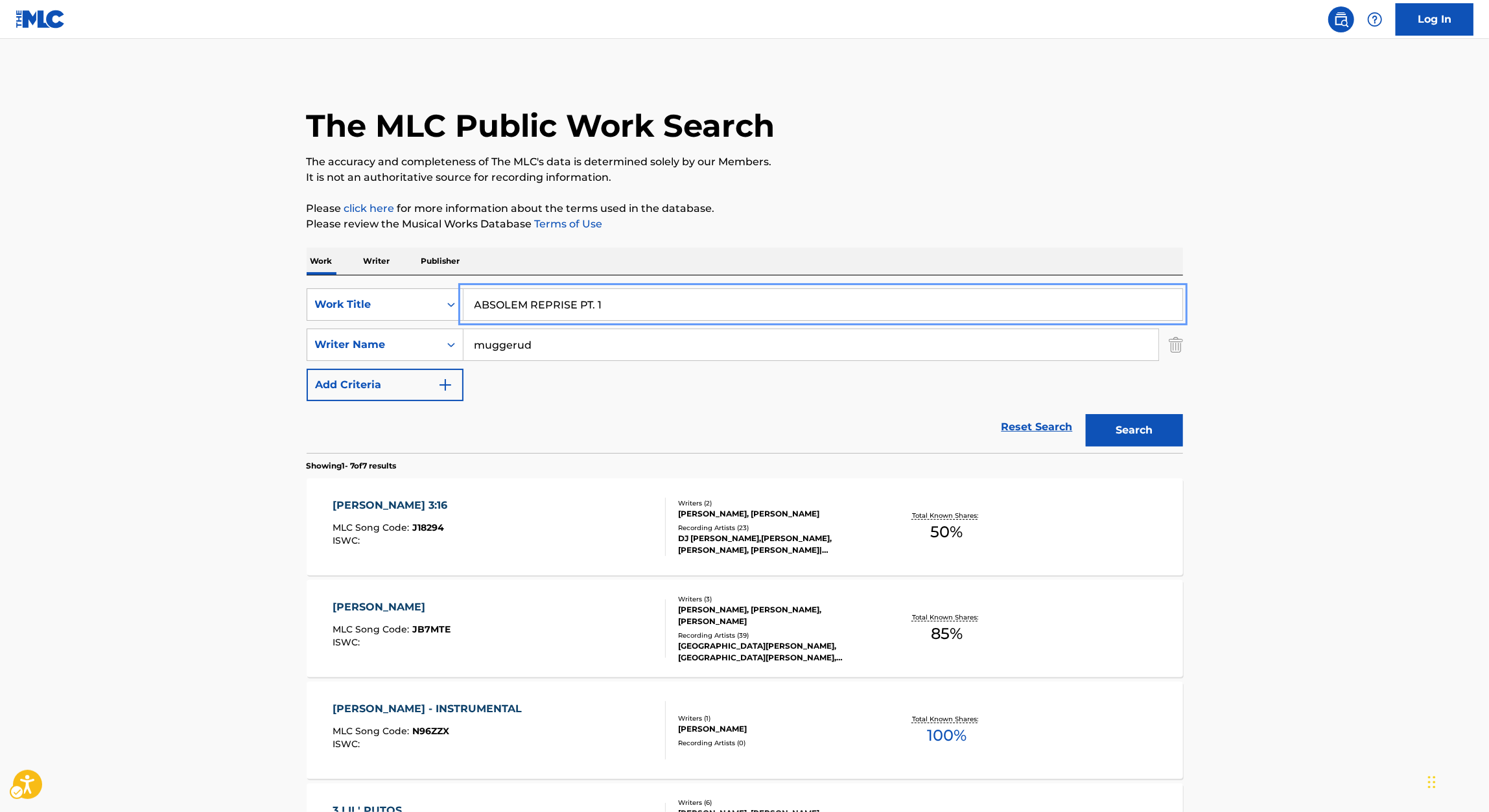
click at [1049, 250] on div "Work Writer Publisher" at bounding box center [744, 261] width 876 height 27
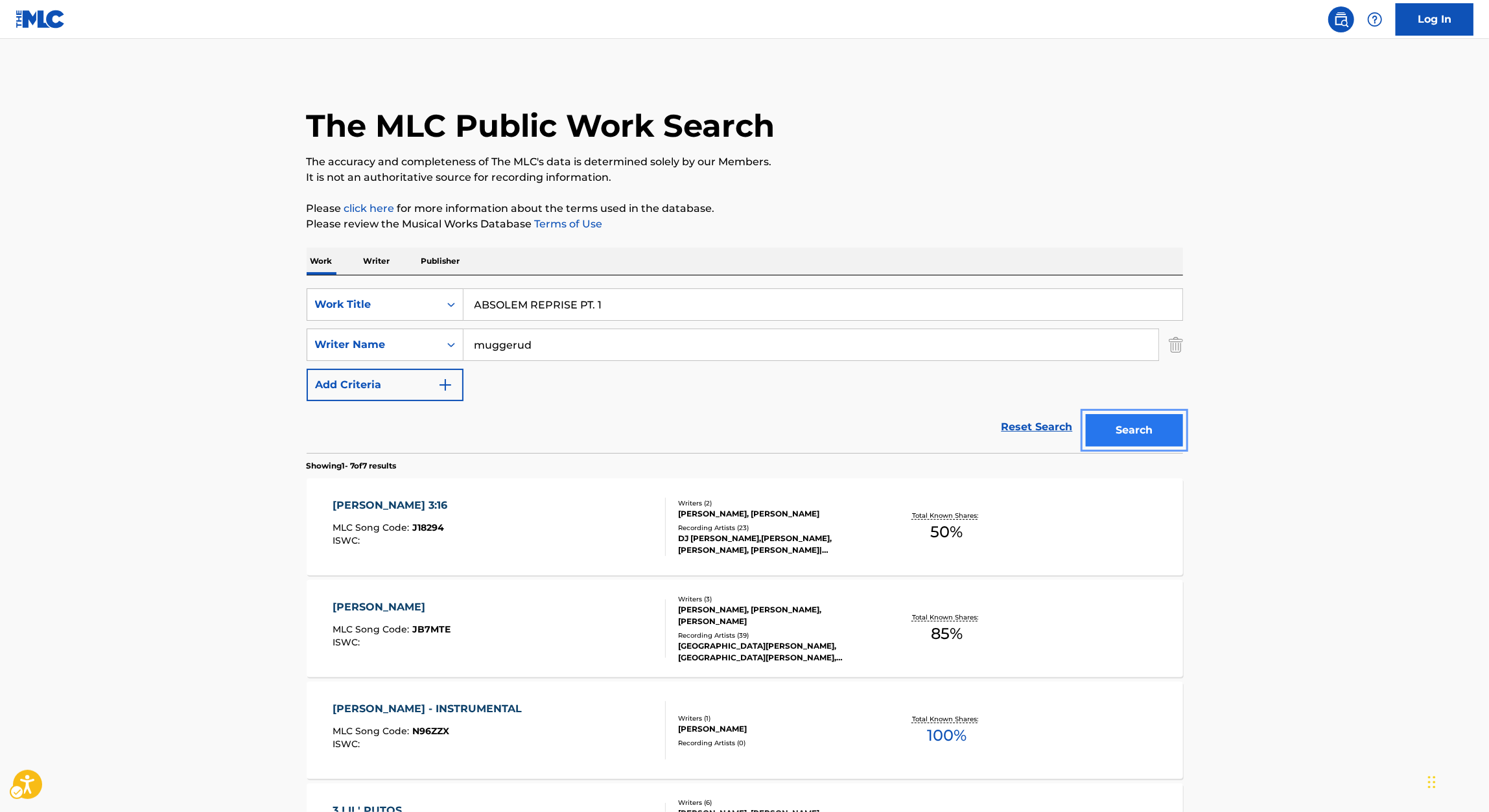
click at [1160, 431] on button "Search" at bounding box center [1134, 430] width 97 height 32
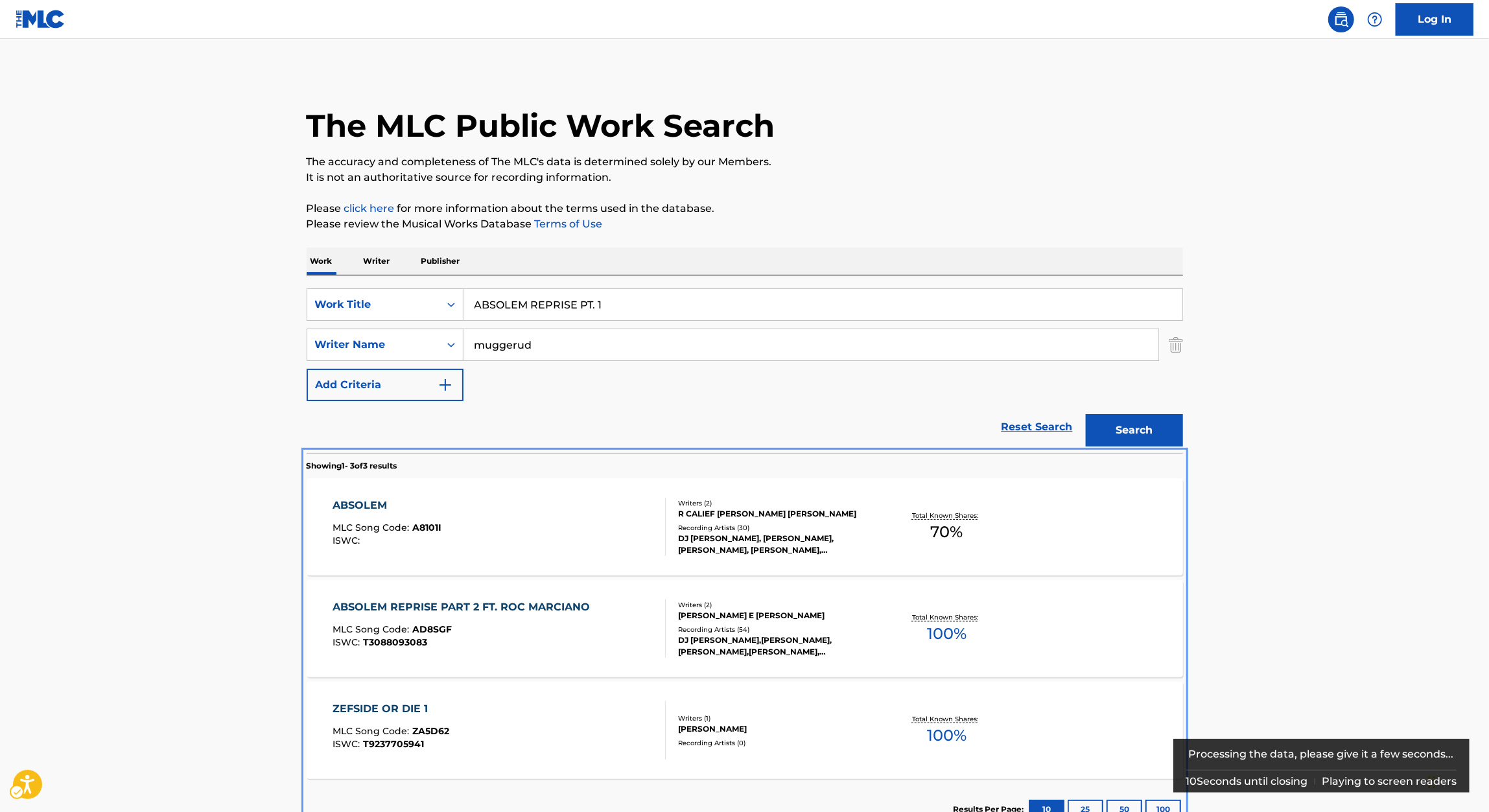
scroll to position [27, 0]
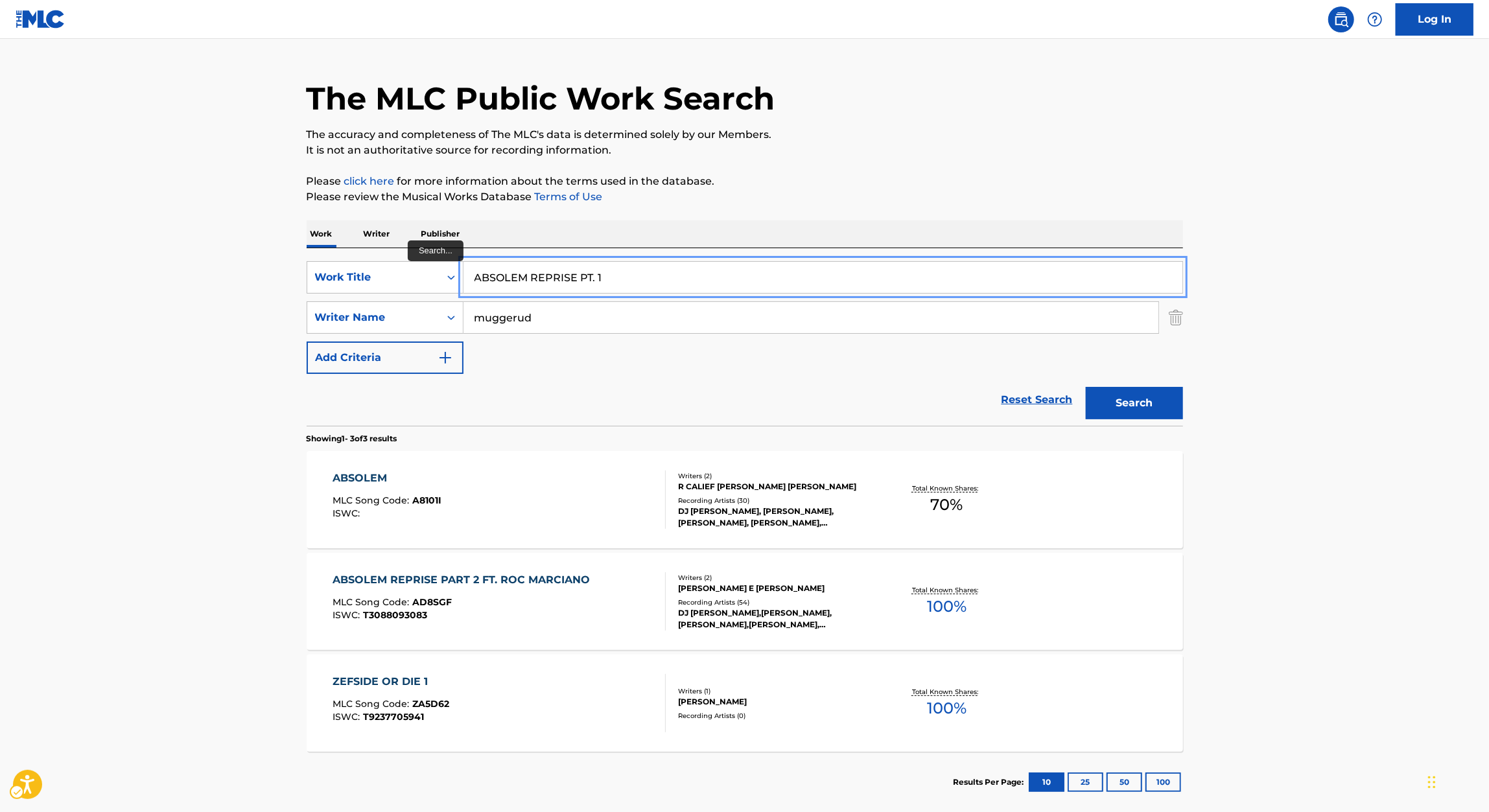
click at [604, 277] on input "ABSOLEM REPRISE PT. 1" at bounding box center [823, 277] width 719 height 31
paste input "RAIN"
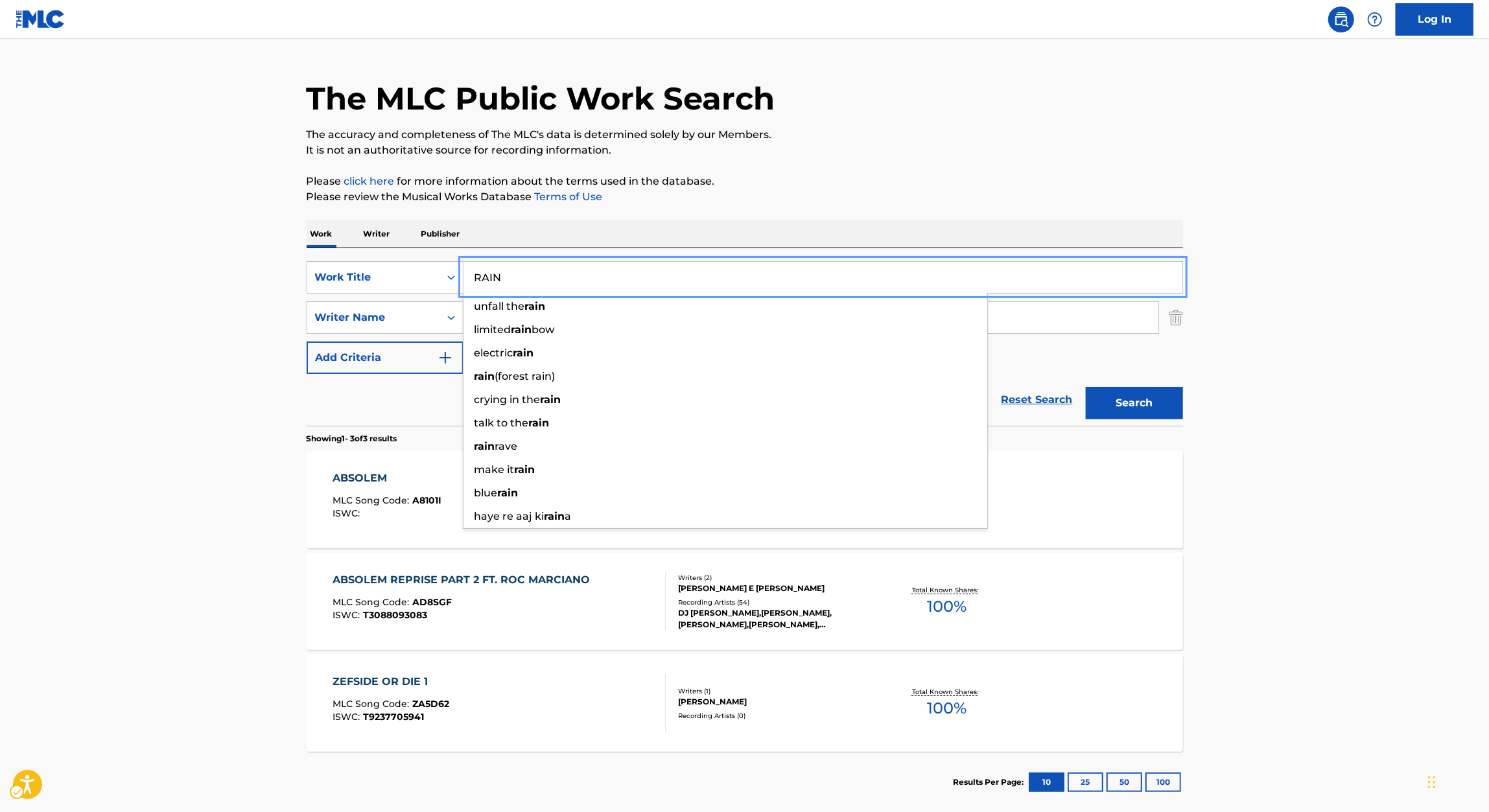
type input "RAIN"
click at [1148, 408] on button "Search" at bounding box center [1134, 403] width 97 height 32
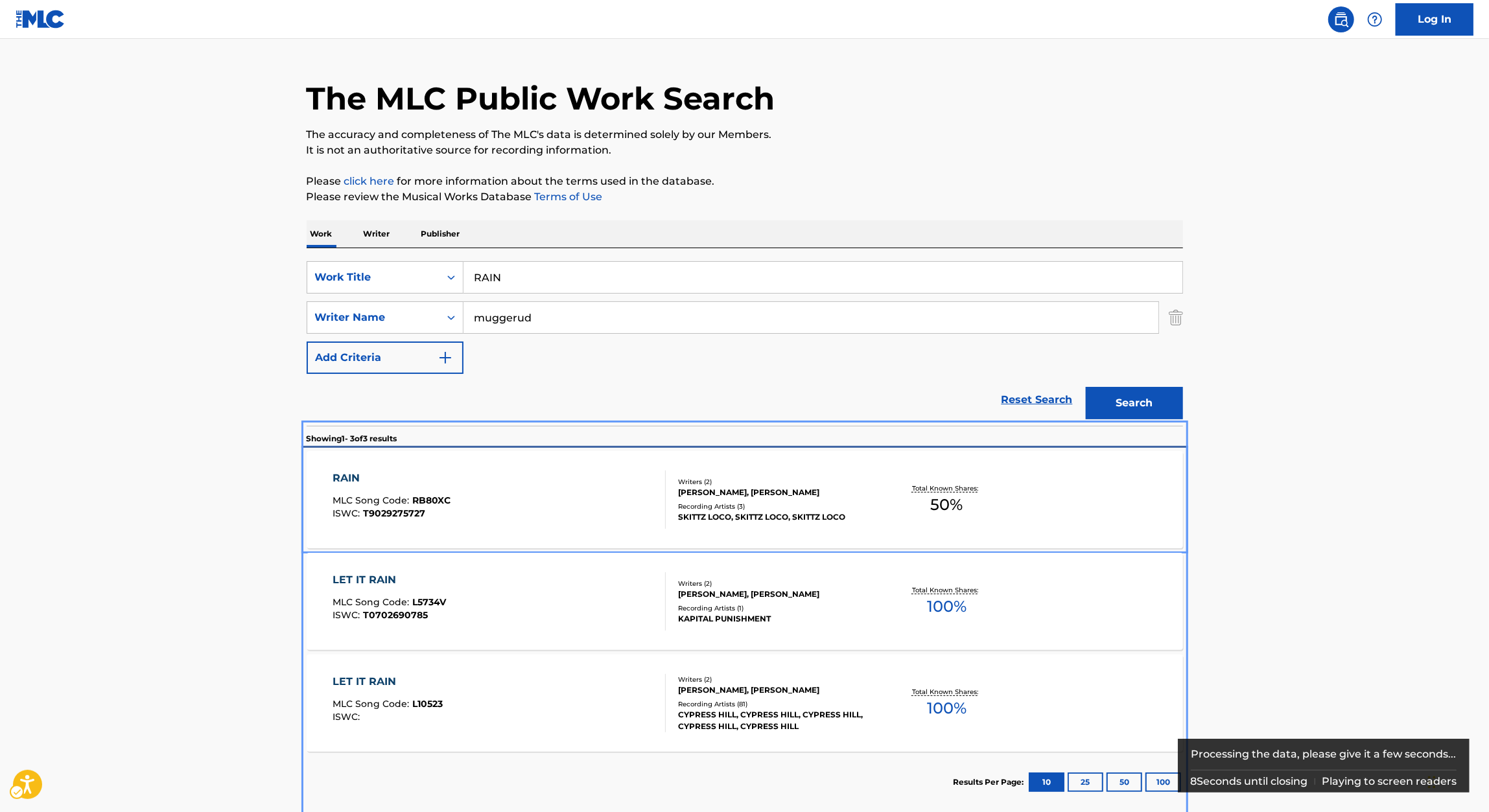
click at [348, 480] on div "RAIN" at bounding box center [391, 478] width 118 height 15
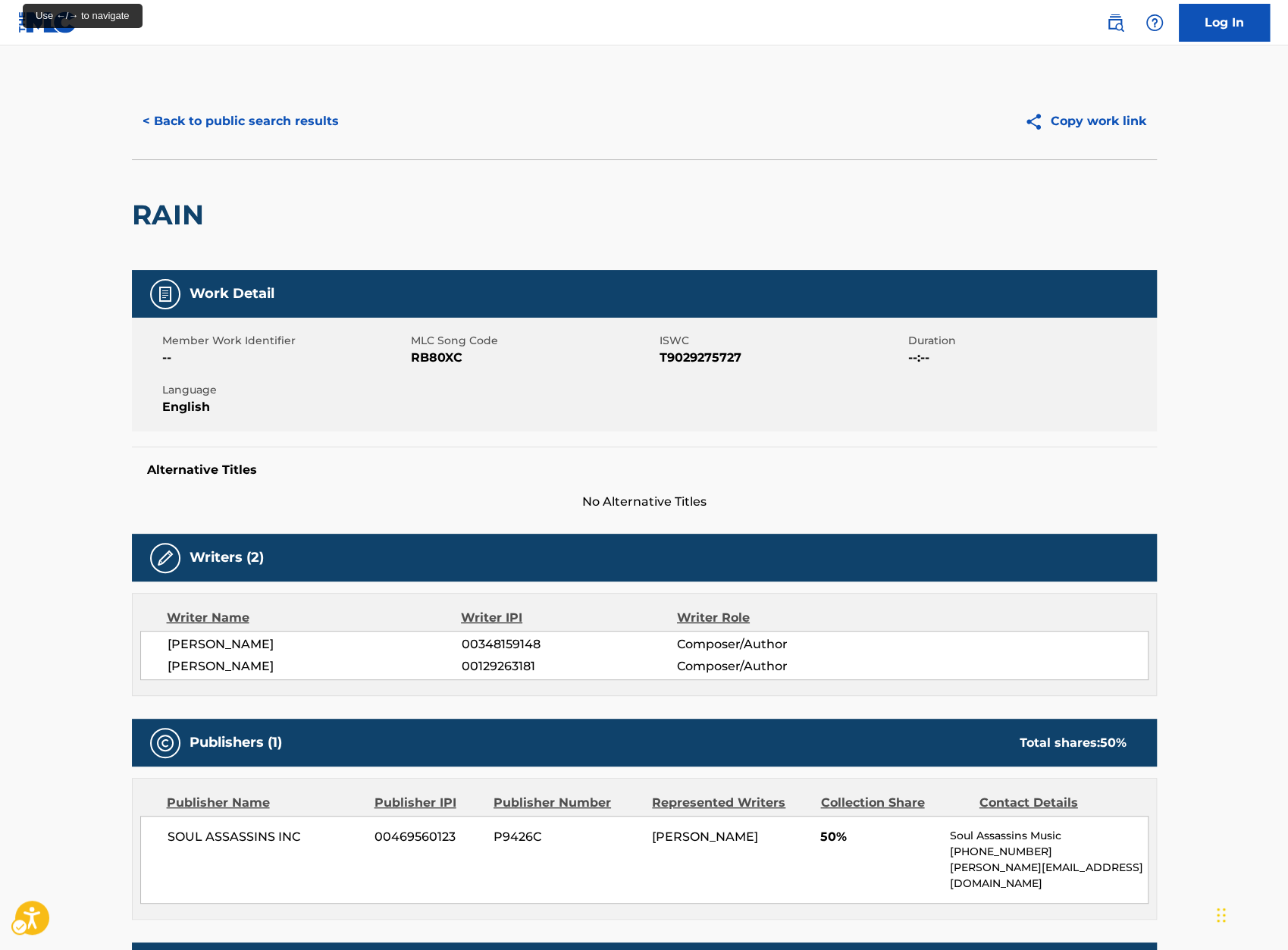
scroll to position [26, 0]
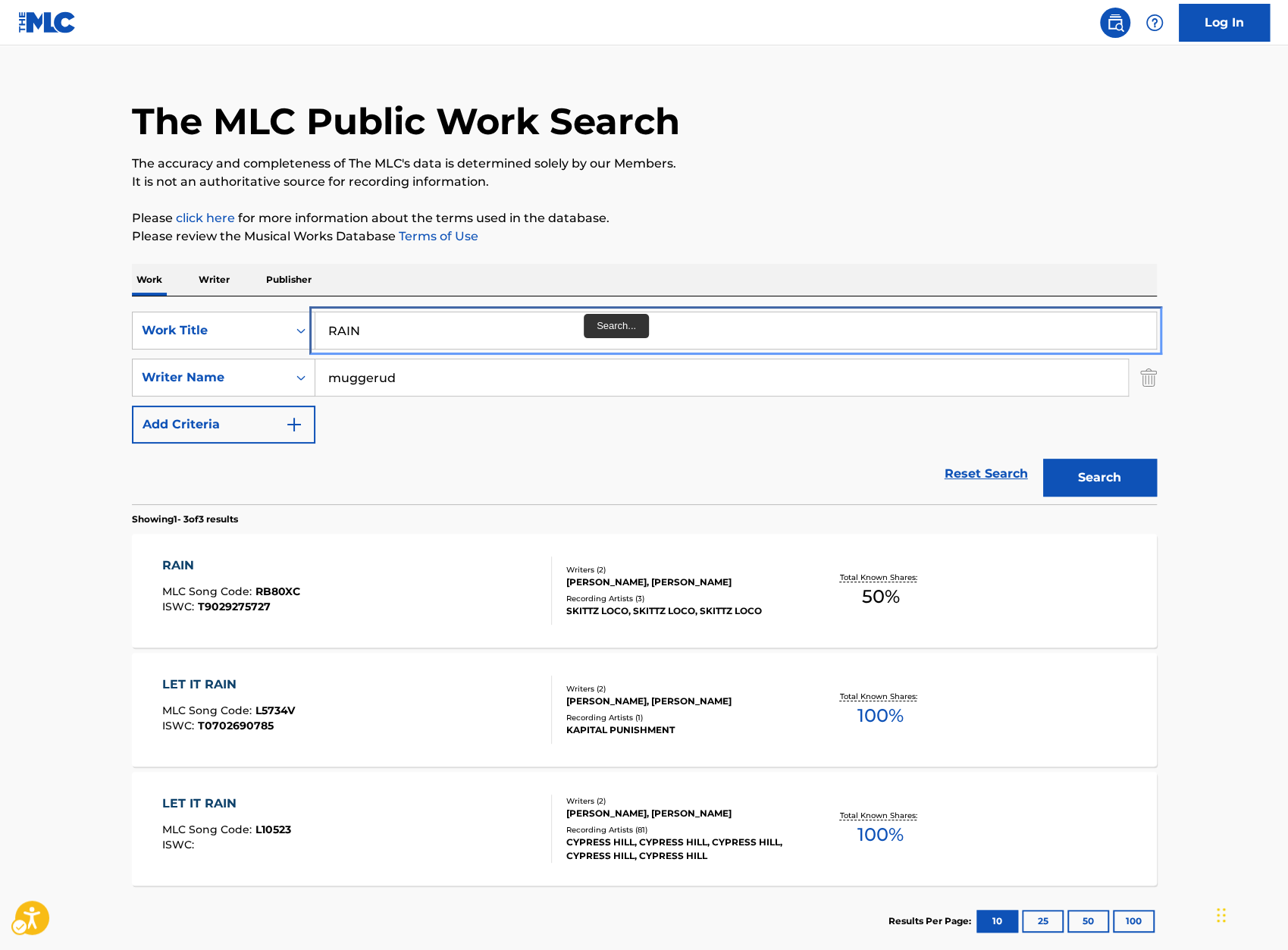
click at [535, 330] on input "RAIN" at bounding box center [736, 331] width 841 height 37
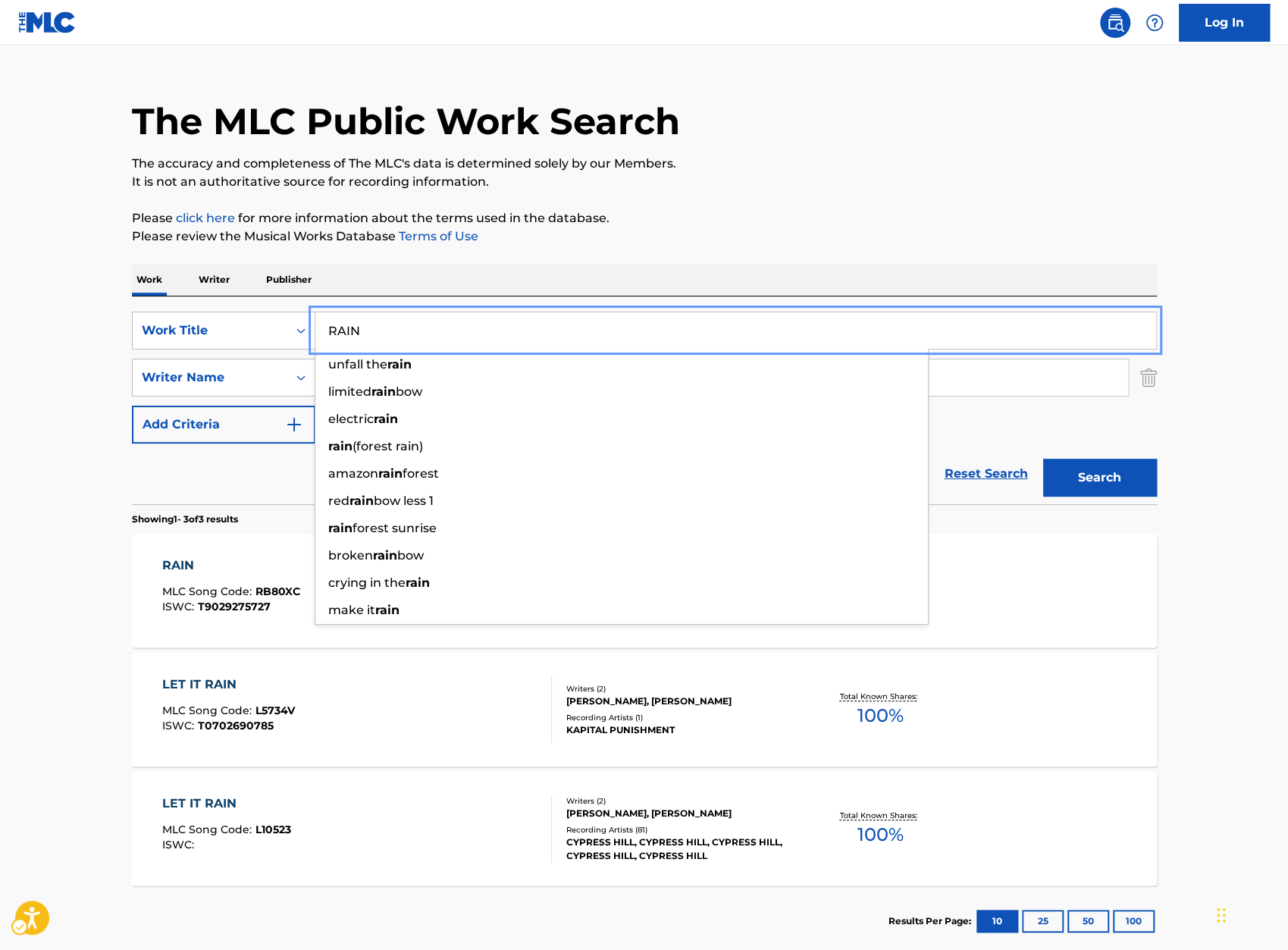
paste input "TARGET PRACTICE"
click at [869, 243] on p "Please review the Musical Works Database Terms of Use" at bounding box center [644, 237] width 1025 height 18
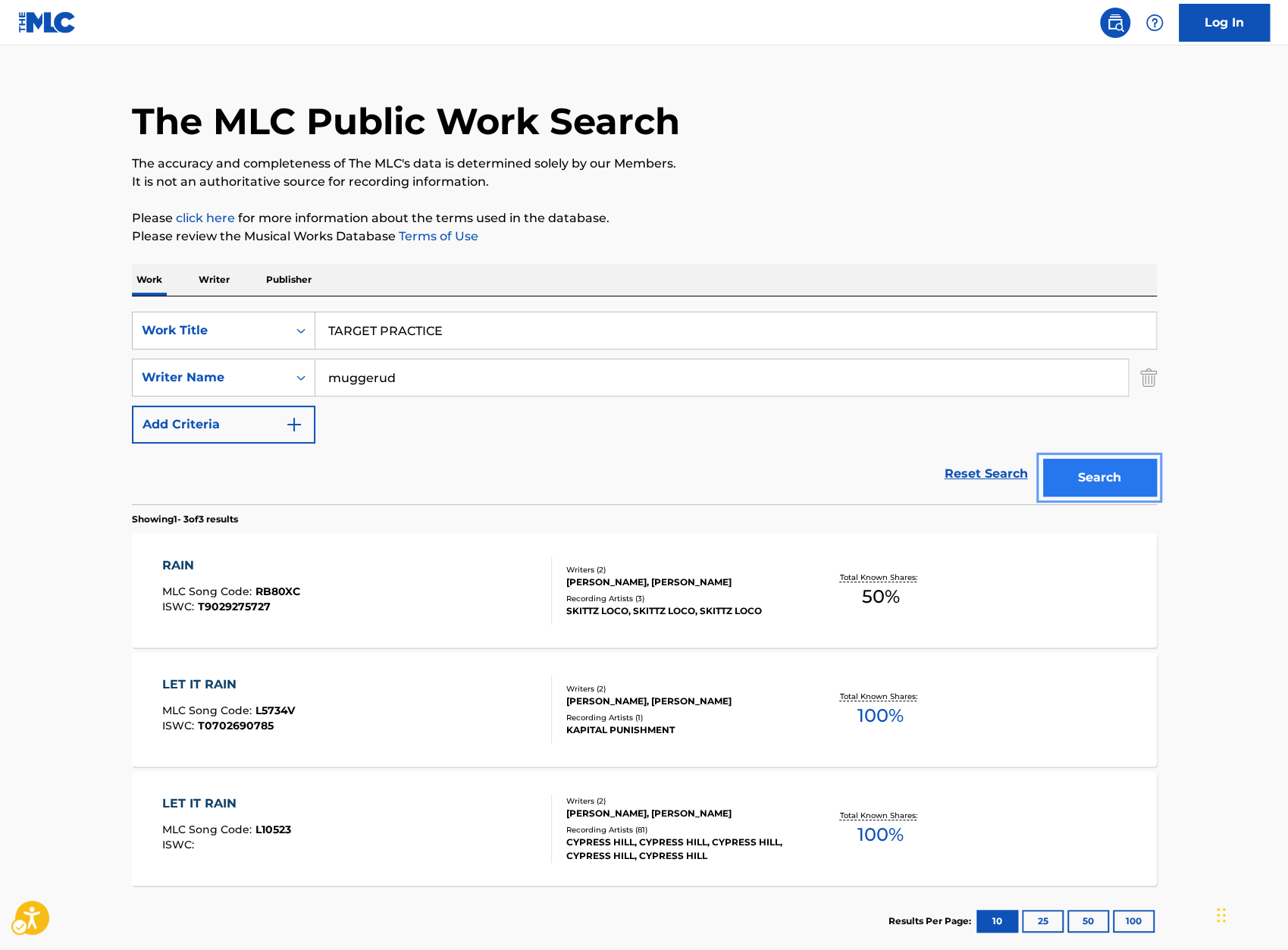
click at [1109, 480] on button "Search" at bounding box center [1099, 477] width 114 height 38
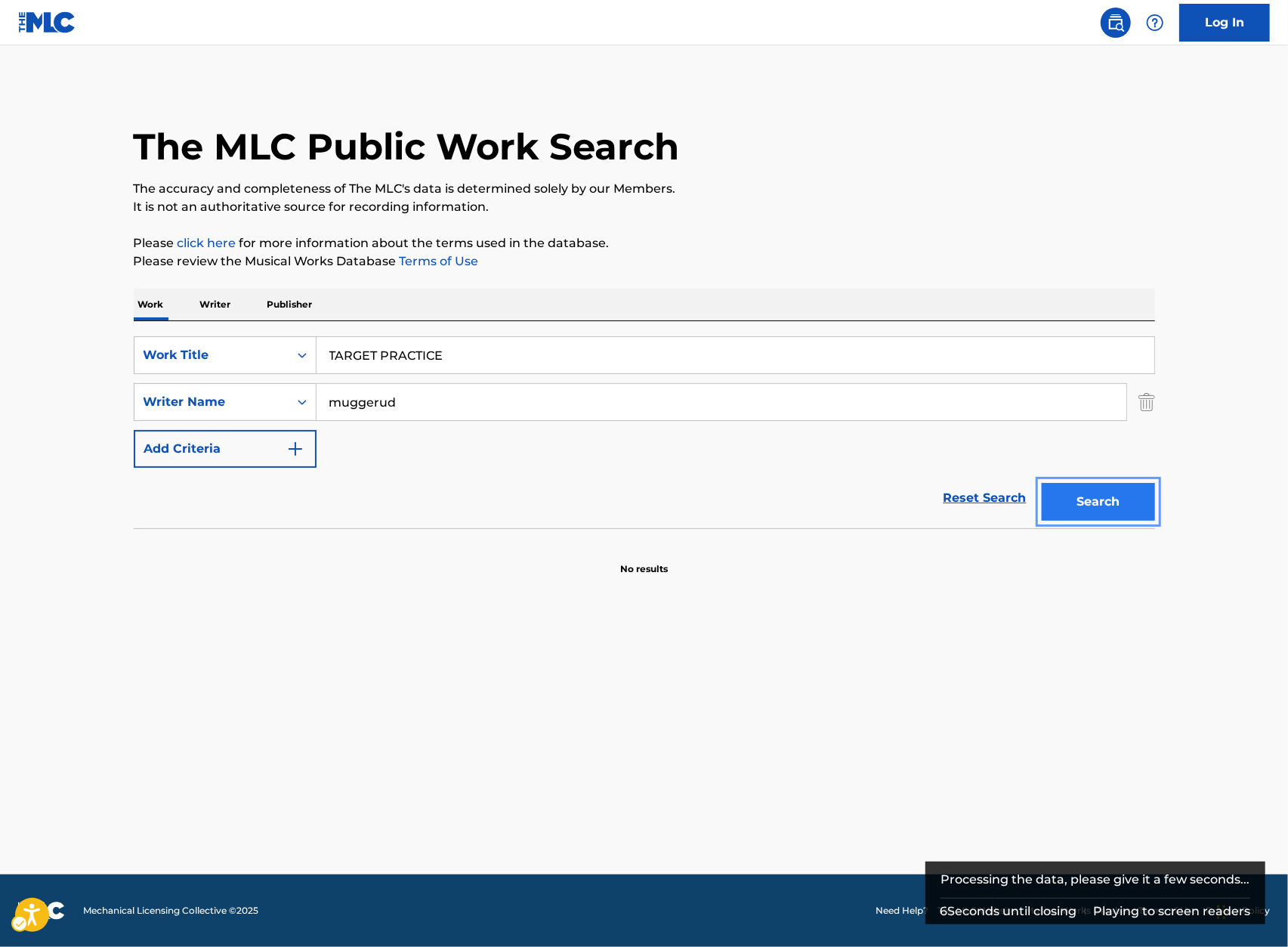
click at [1092, 510] on button "Search" at bounding box center [1098, 502] width 113 height 37
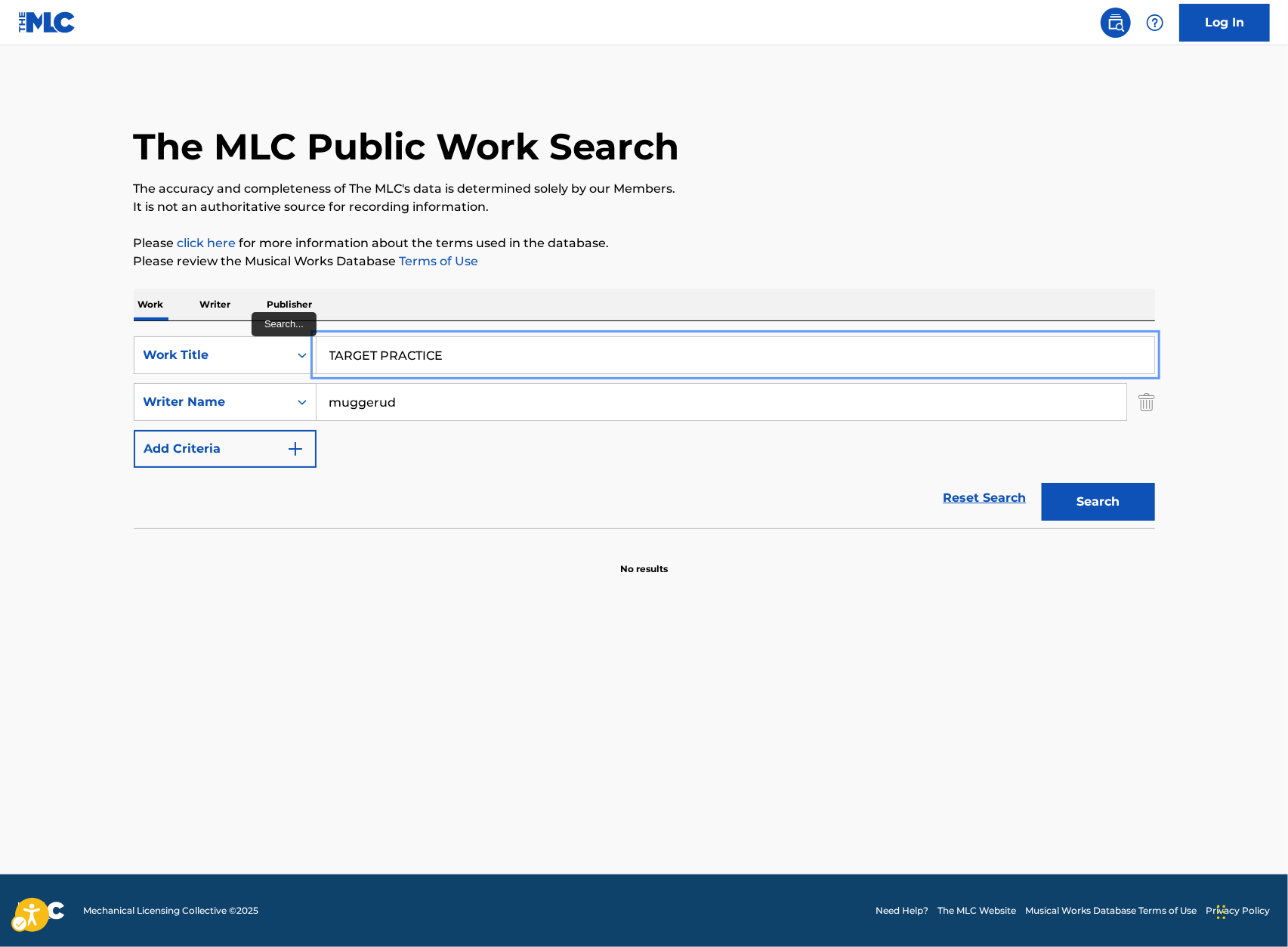
click at [494, 356] on input "TARGET PRACTICE" at bounding box center [735, 355] width 838 height 37
paste input "LES FROM THE FIRE HOUS"
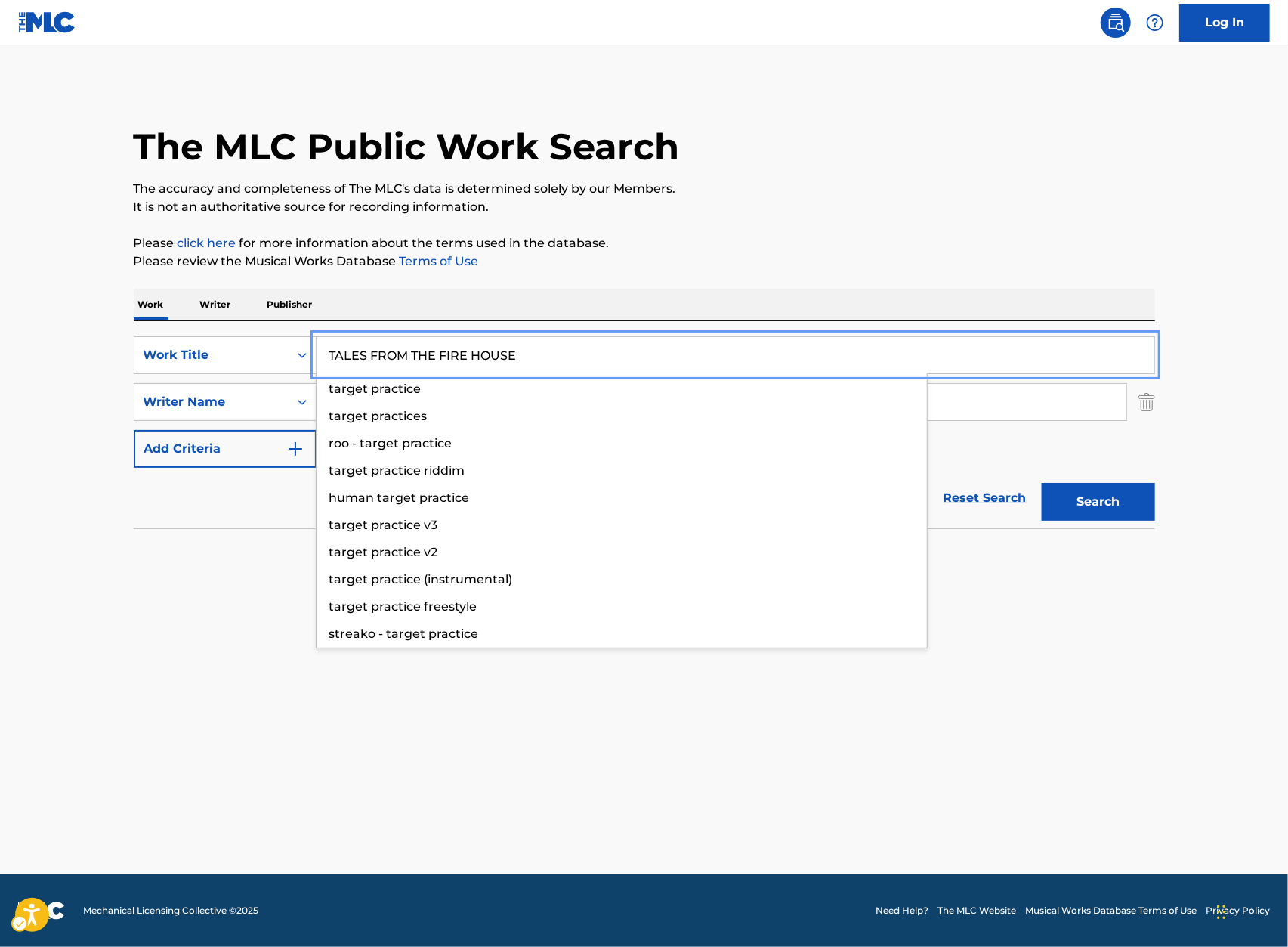
type input "TALES FROM THE FIRE HOUSE"
click at [756, 299] on div "Work Writer Publisher" at bounding box center [644, 305] width 1022 height 32
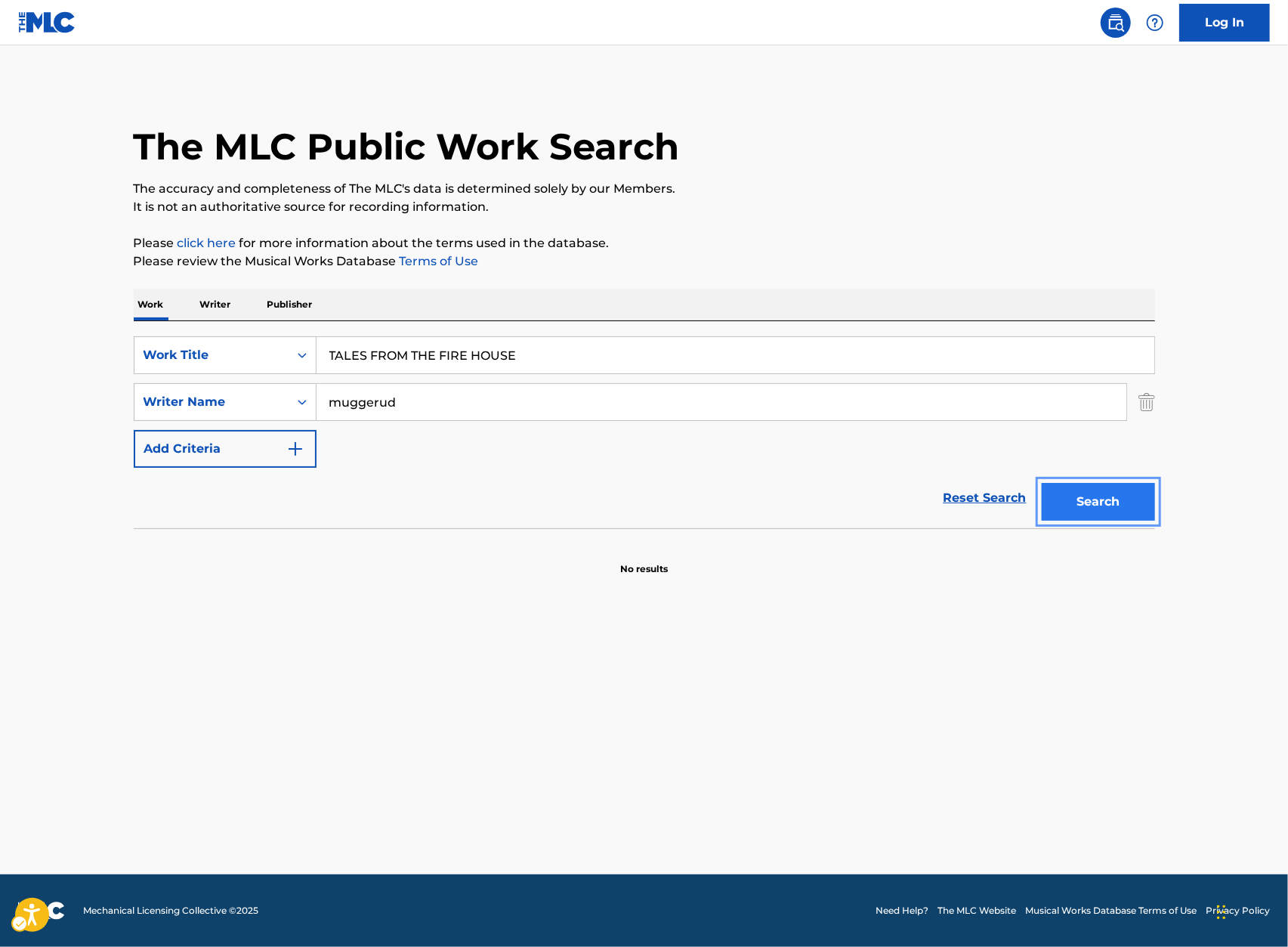
click at [1116, 505] on button "Search" at bounding box center [1098, 502] width 113 height 37
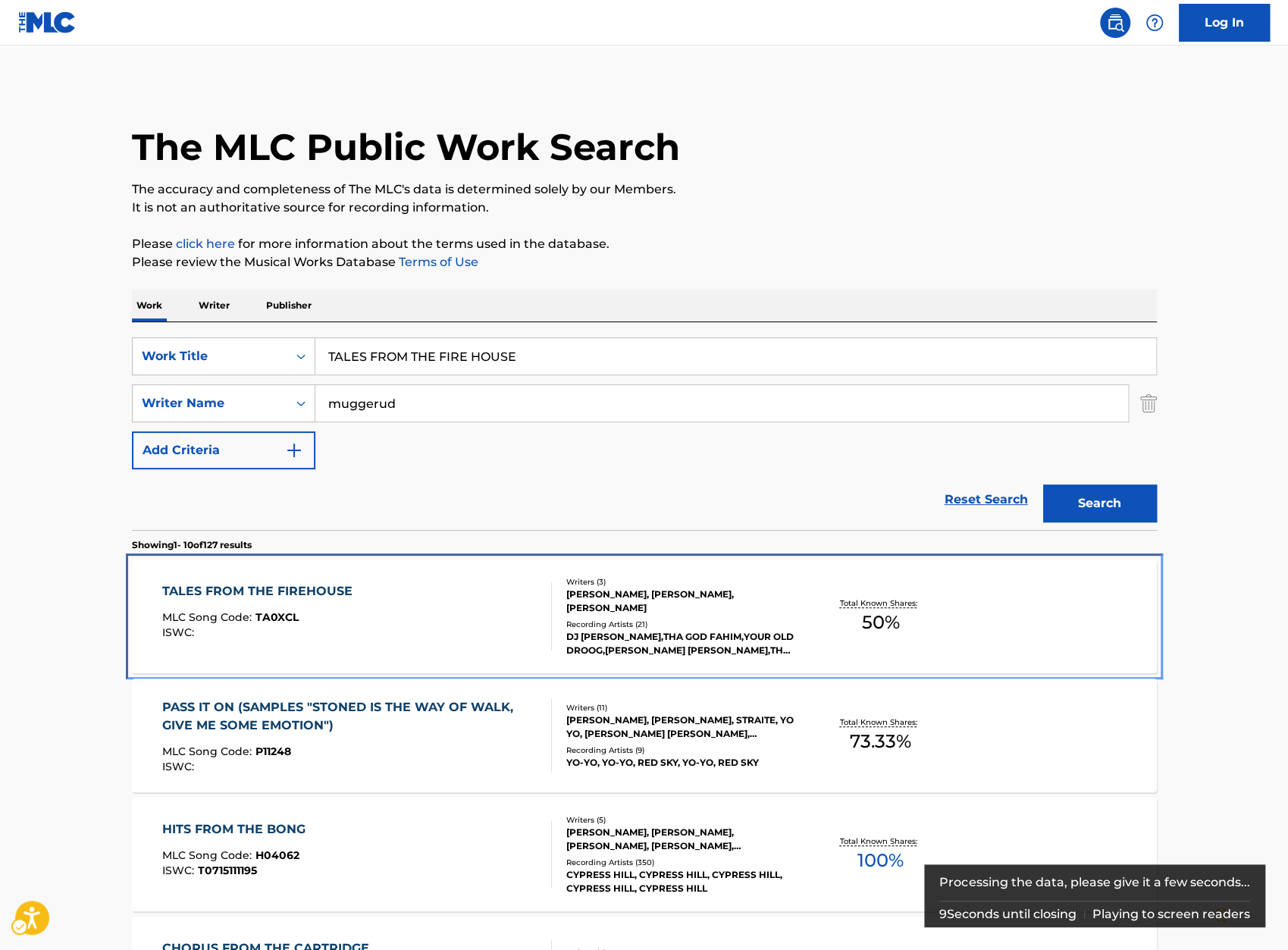
click at [265, 596] on div "TALES FROM THE FIREHOUSE" at bounding box center [261, 592] width 198 height 18
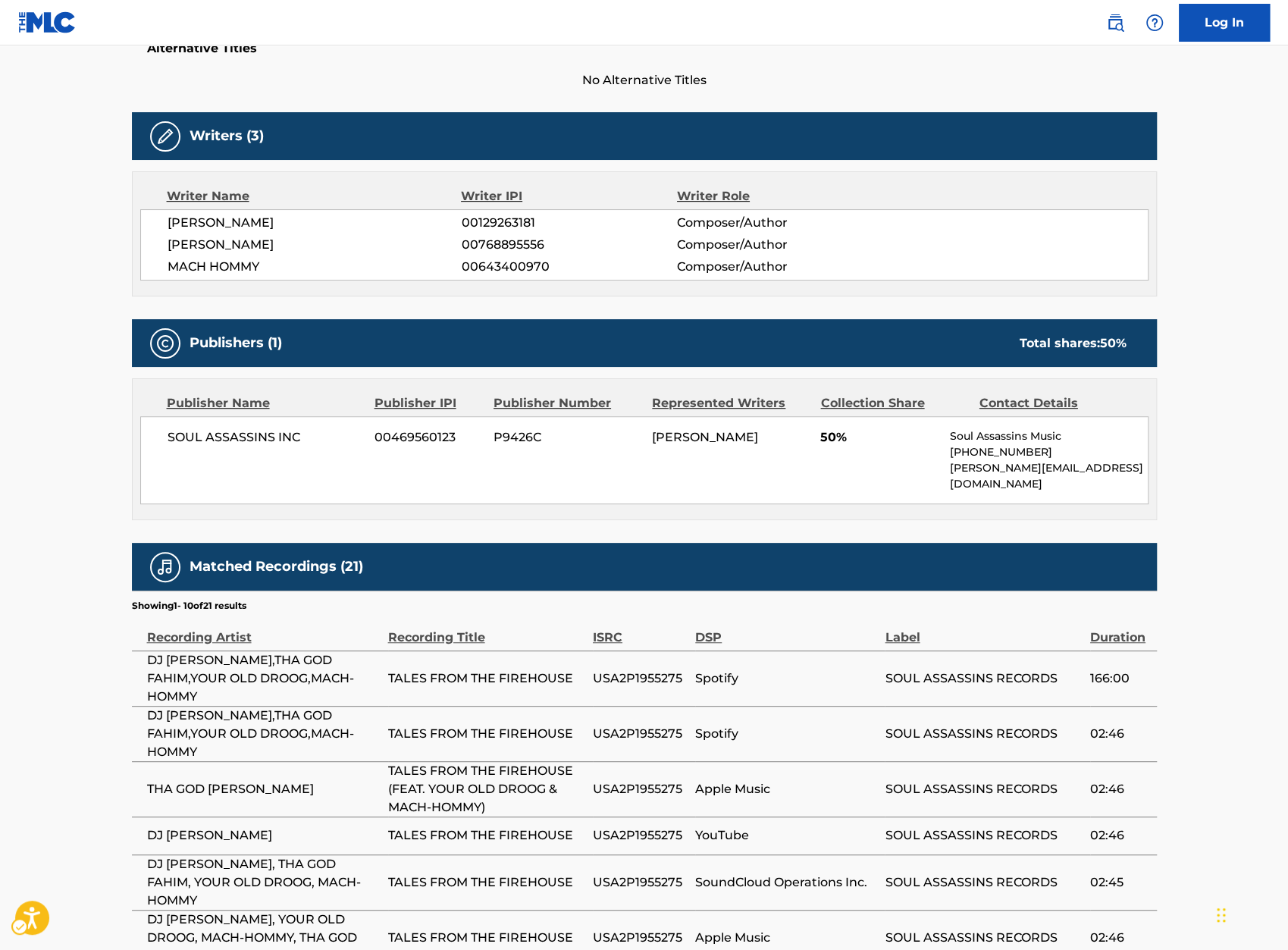
scroll to position [425, 0]
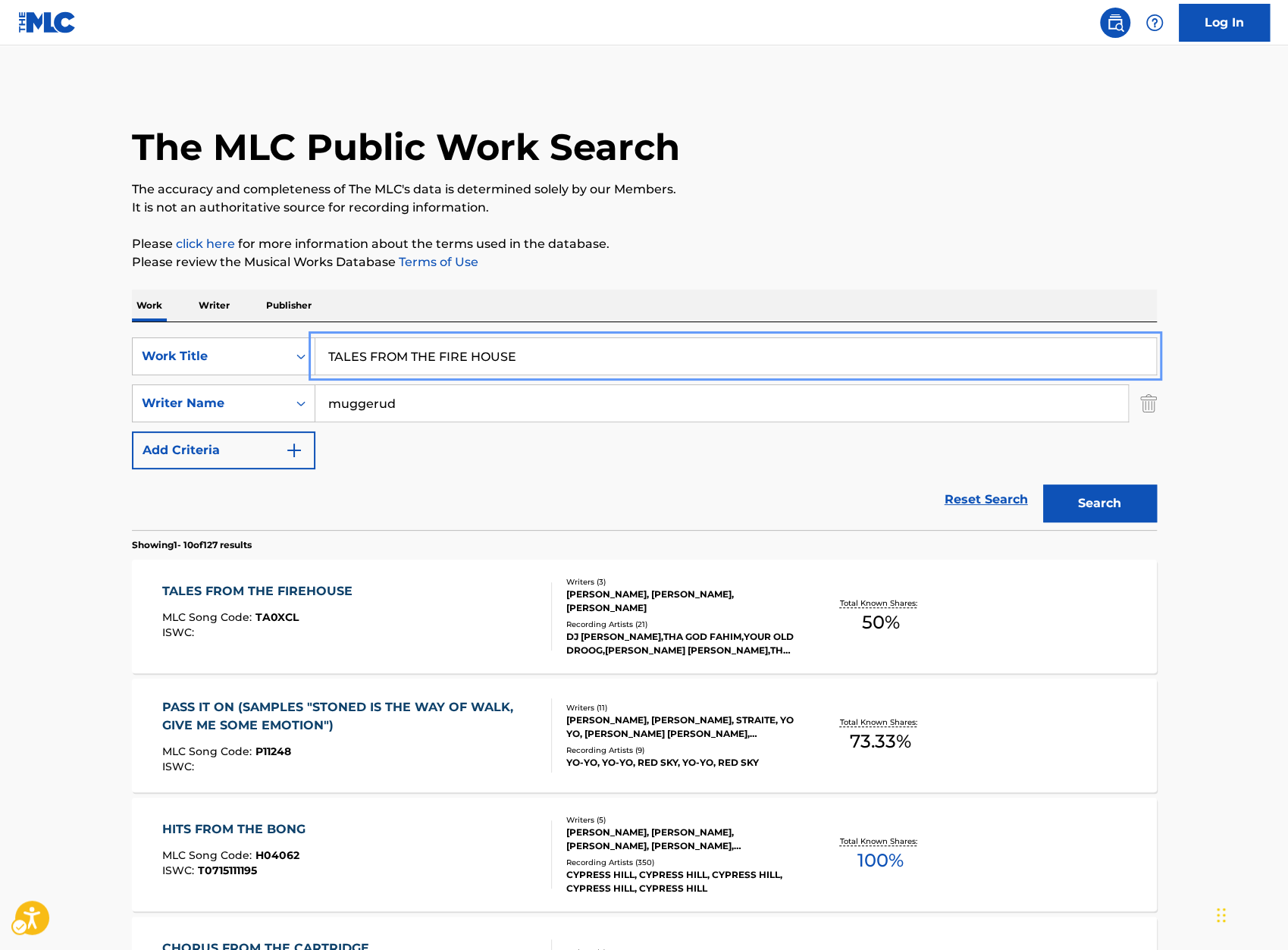
click at [473, 339] on input "TALES FROM THE FIRE HOUSE" at bounding box center [736, 356] width 841 height 37
paste input "KE UR HEADACHE AWAY"
click at [1092, 506] on button "Search" at bounding box center [1099, 503] width 114 height 38
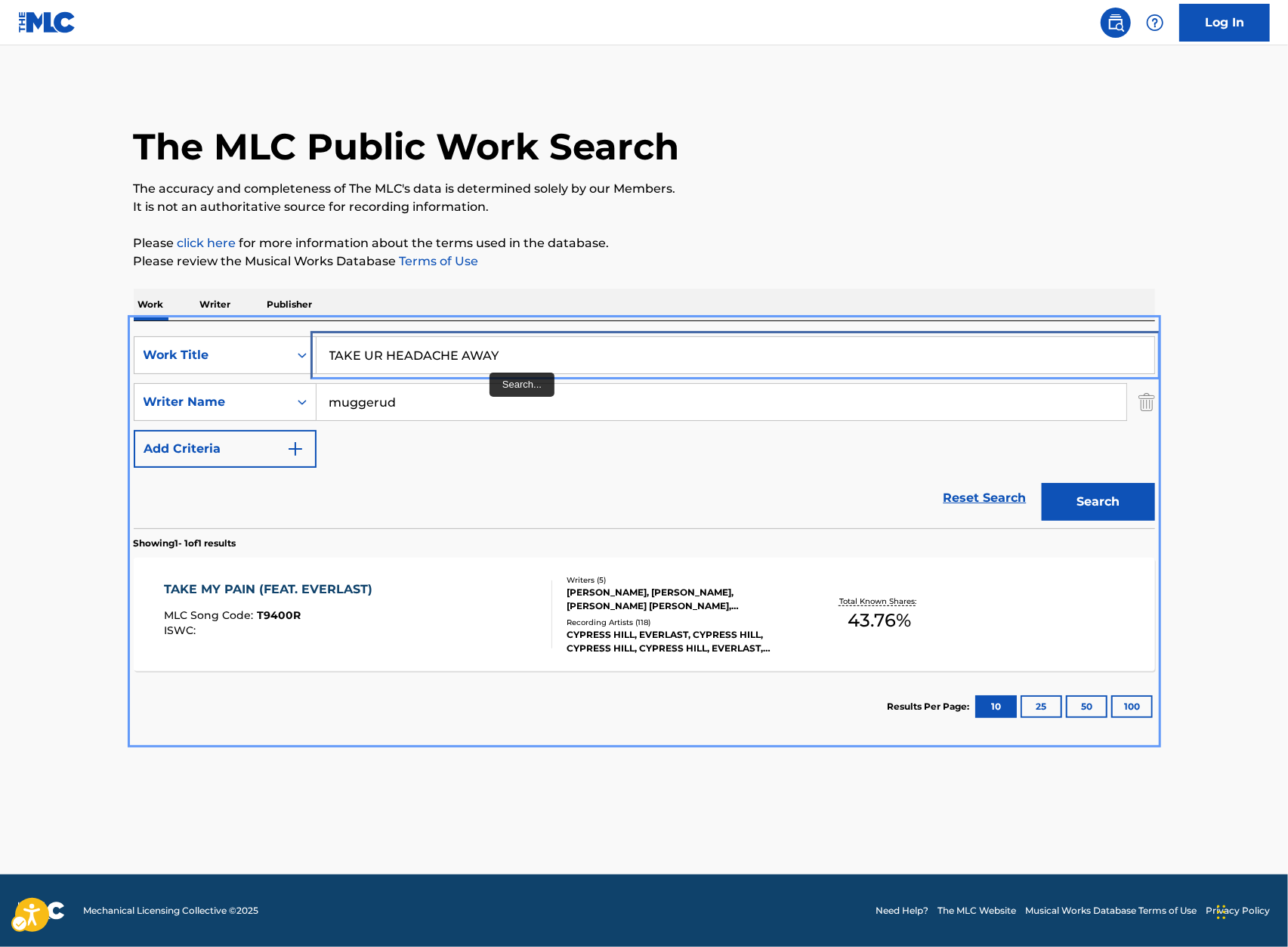
click at [485, 356] on input "TAKE UR HEADACHE AWAY" at bounding box center [735, 355] width 838 height 37
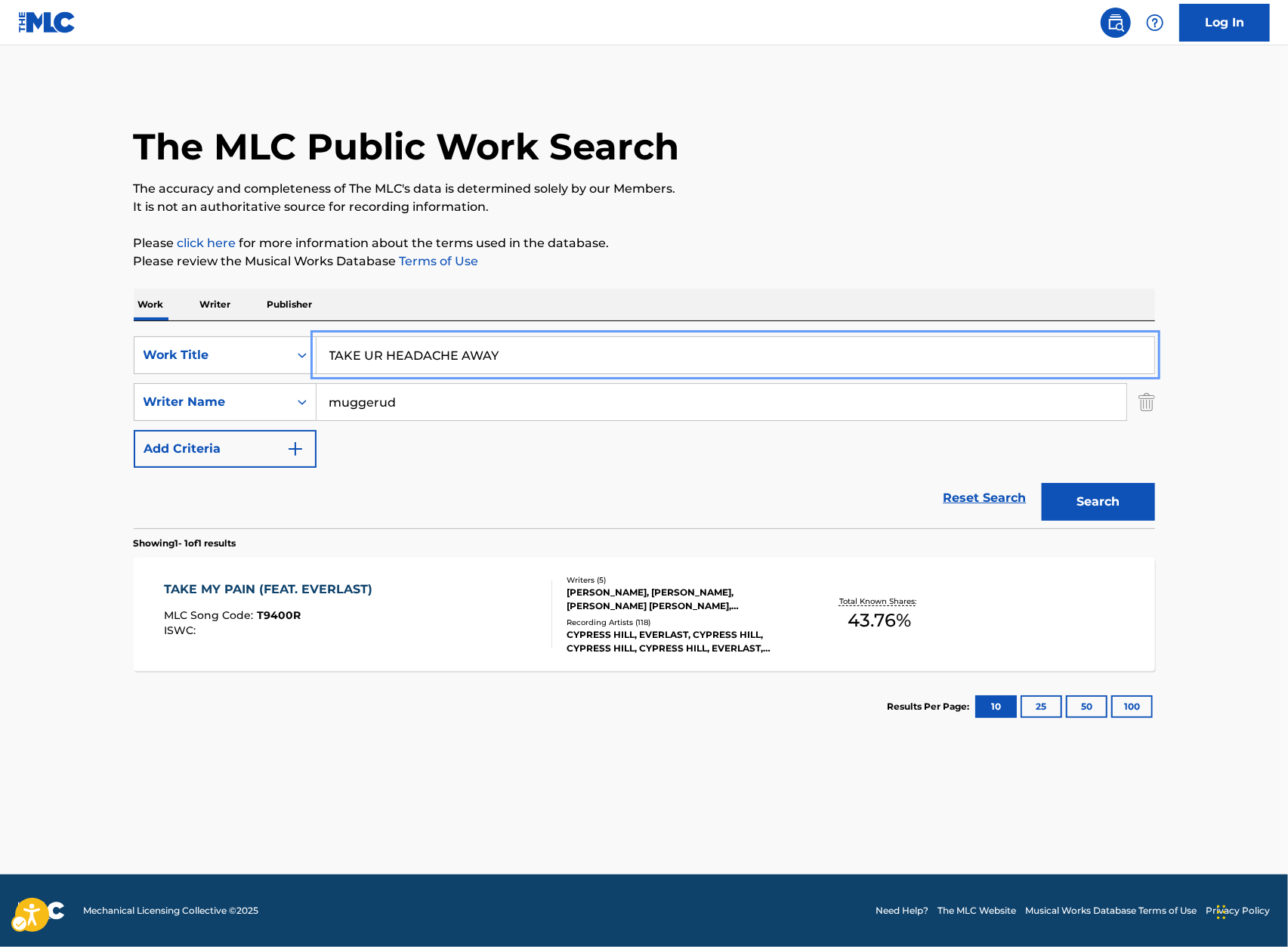
click at [485, 356] on input "TAKE UR HEADACHE AWAY" at bounding box center [735, 355] width 838 height 37
paste input "ERRORES DE LA ZONA"
click at [1107, 491] on button "Search" at bounding box center [1098, 502] width 113 height 37
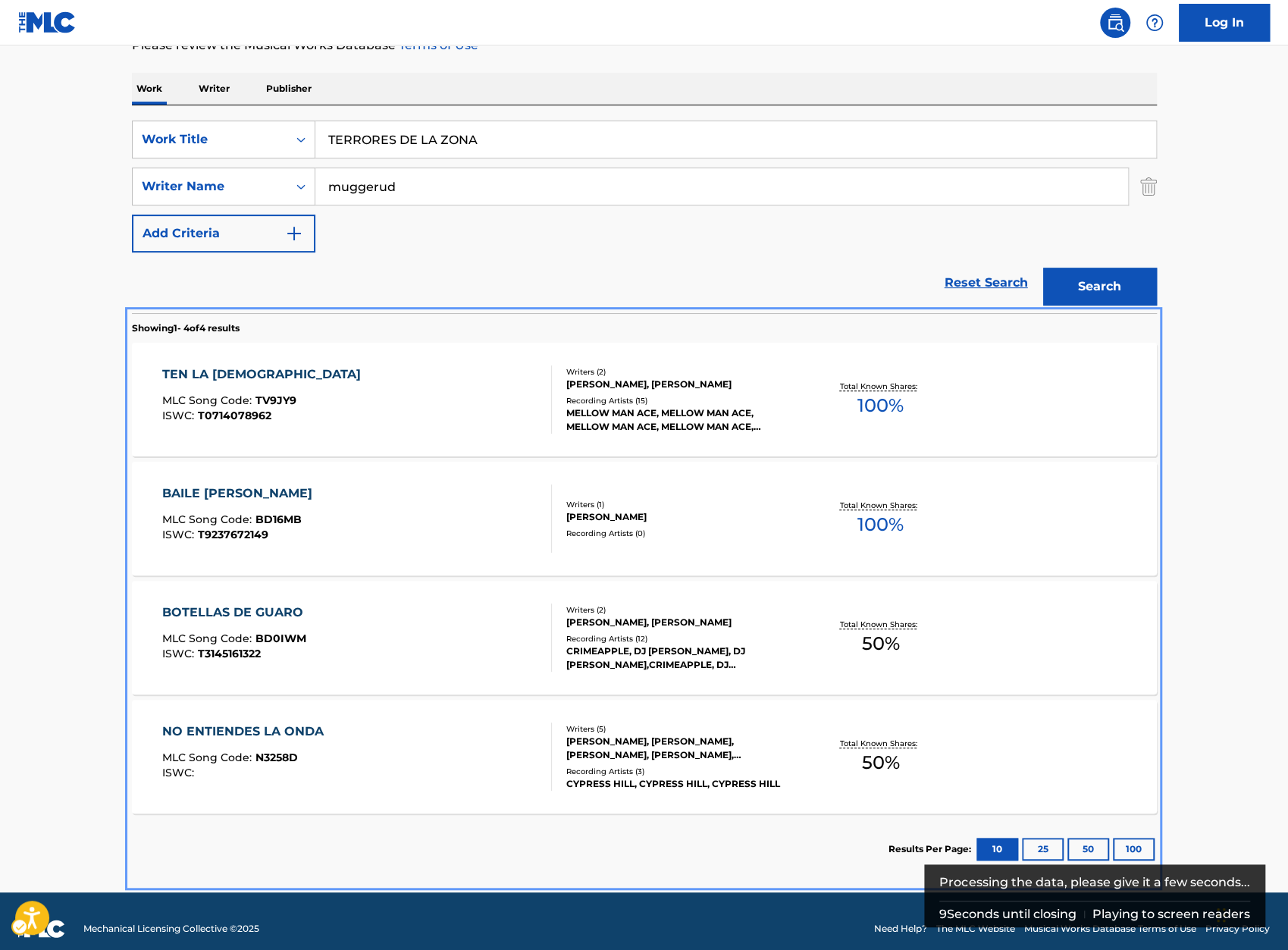
scroll to position [231, 0]
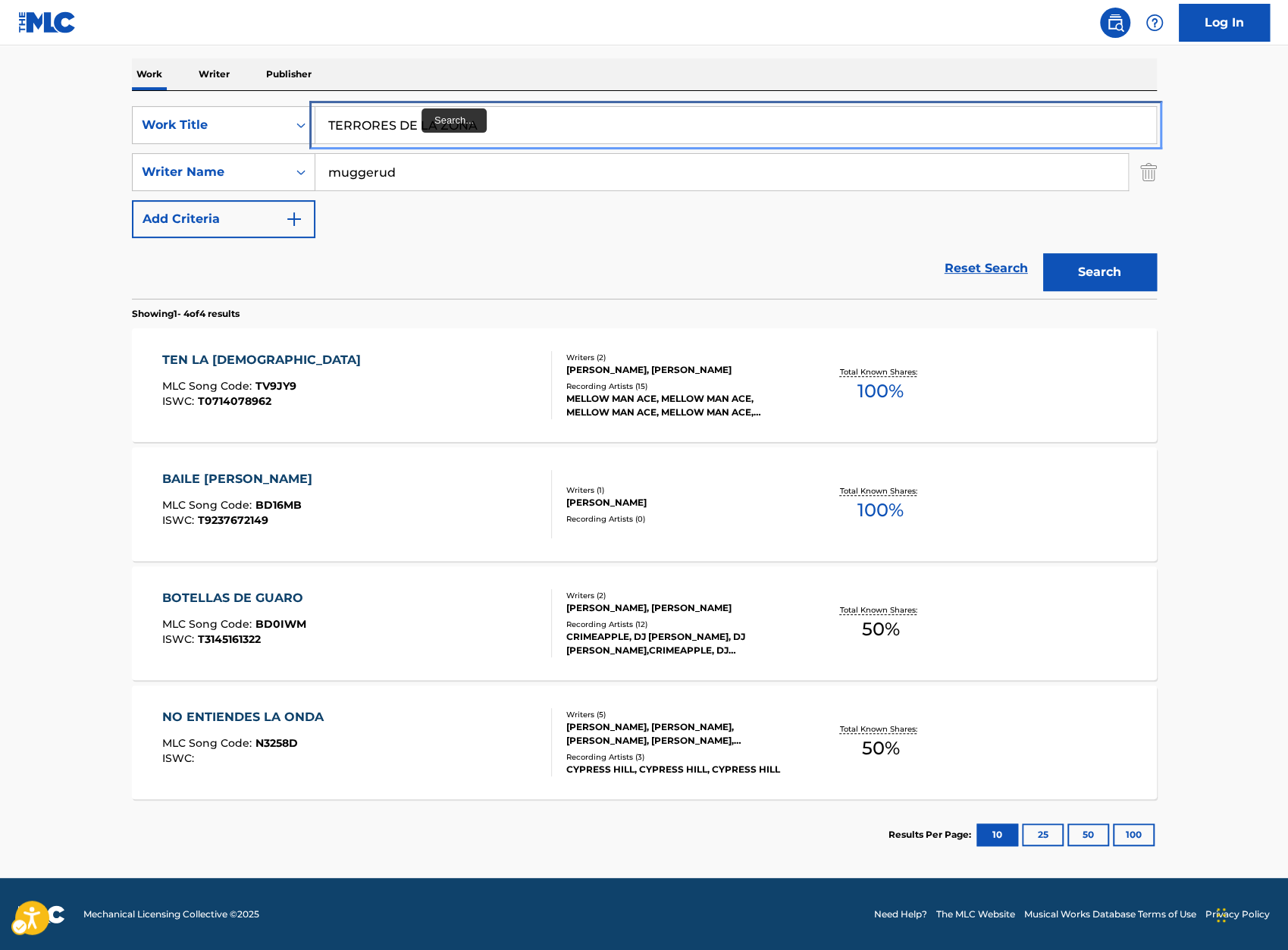
click at [413, 124] on input "TERRORES DE LA ZONA" at bounding box center [736, 125] width 841 height 37
paste input "BEE CHARMER"
type input "BEE CHARMER"
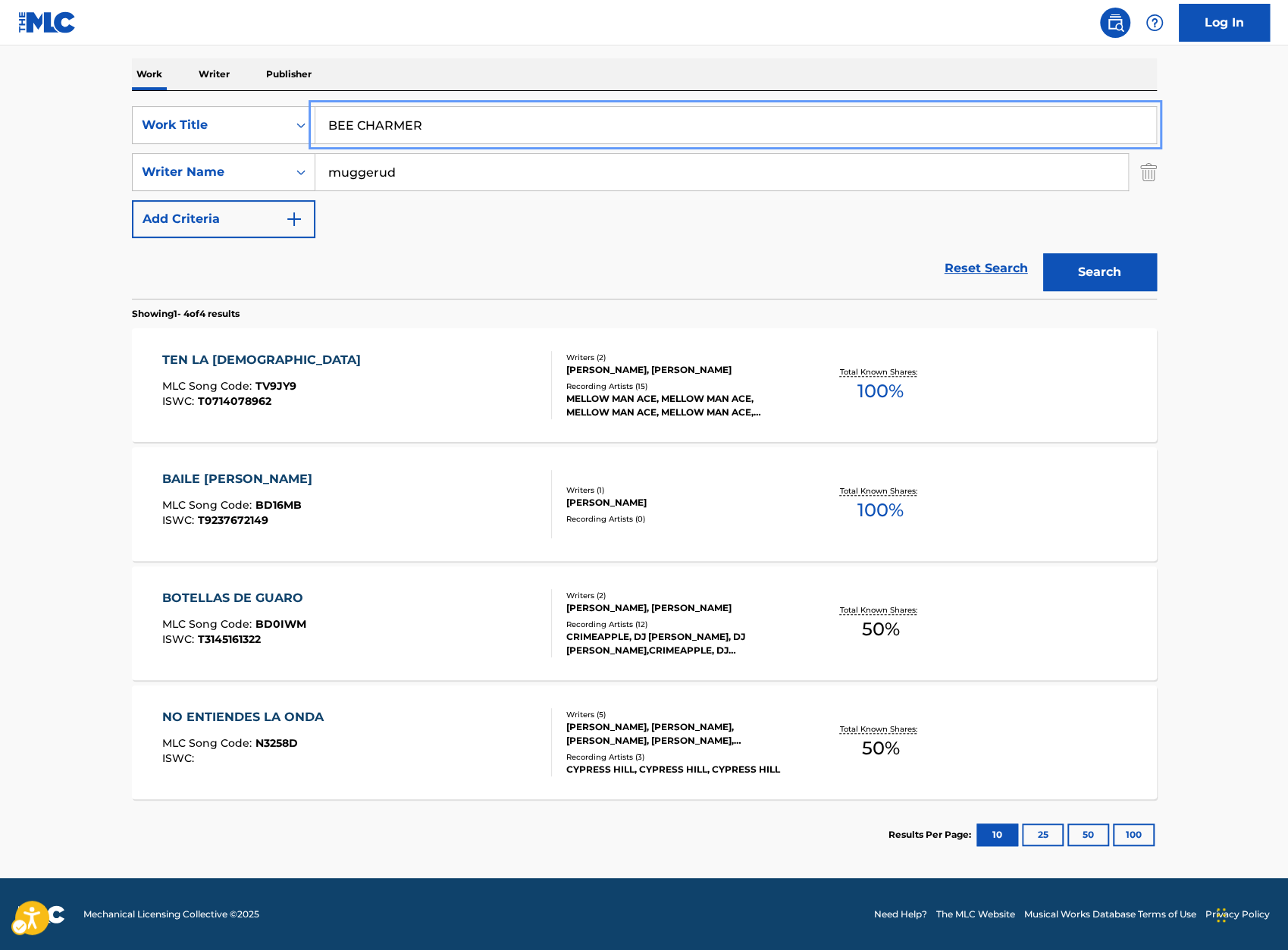
click at [602, 40] on nav "| Redirects to homepage Public Search Log In" at bounding box center [644, 22] width 1288 height 46
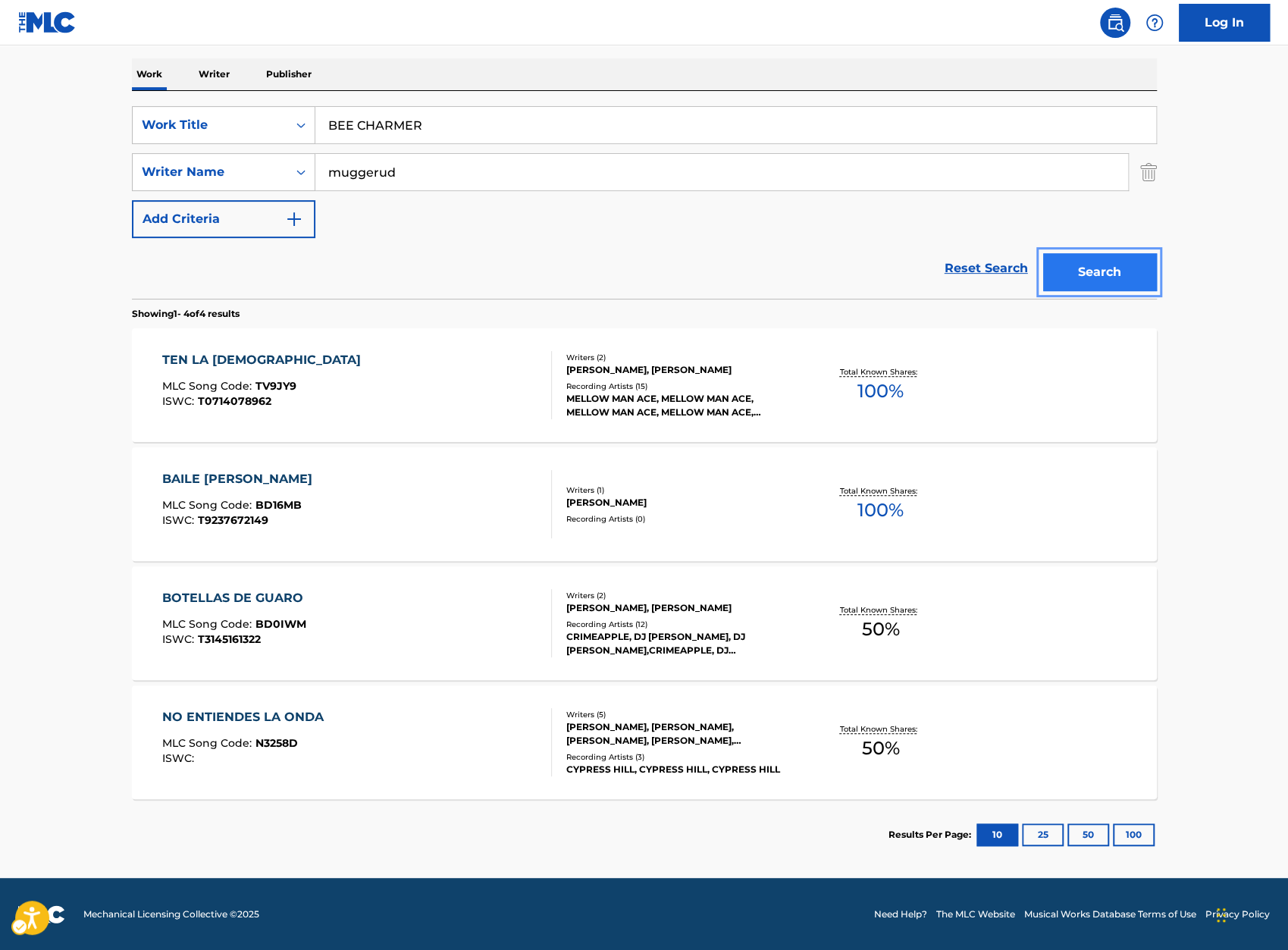
click at [1067, 253] on button "Search" at bounding box center [1099, 272] width 114 height 38
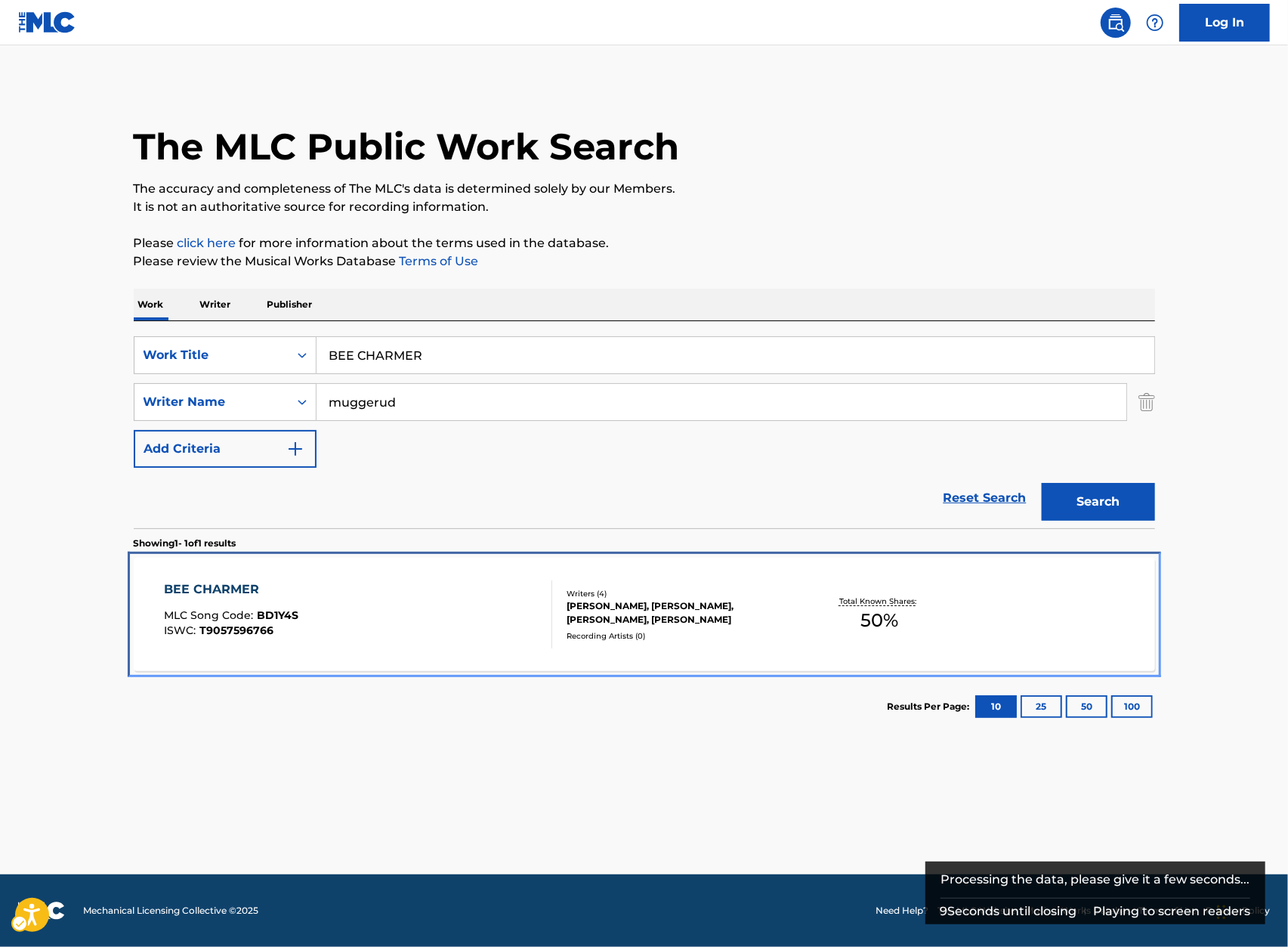
click at [221, 592] on div "BEE CHARMER" at bounding box center [231, 590] width 135 height 18
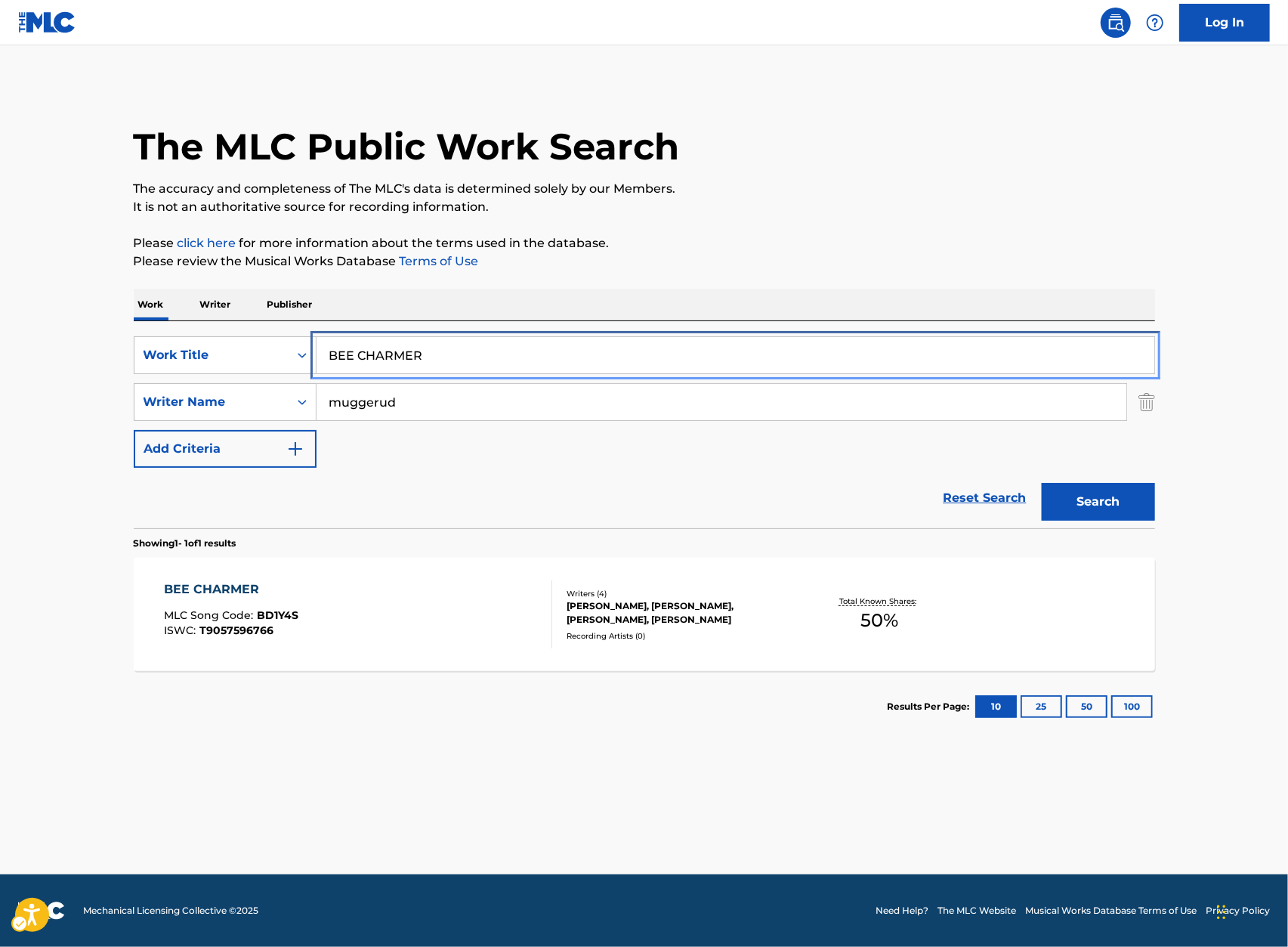
click at [461, 338] on input "BEE CHARMER" at bounding box center [735, 355] width 838 height 37
click at [461, 345] on input "BEE CHARMER" at bounding box center [735, 355] width 838 height 37
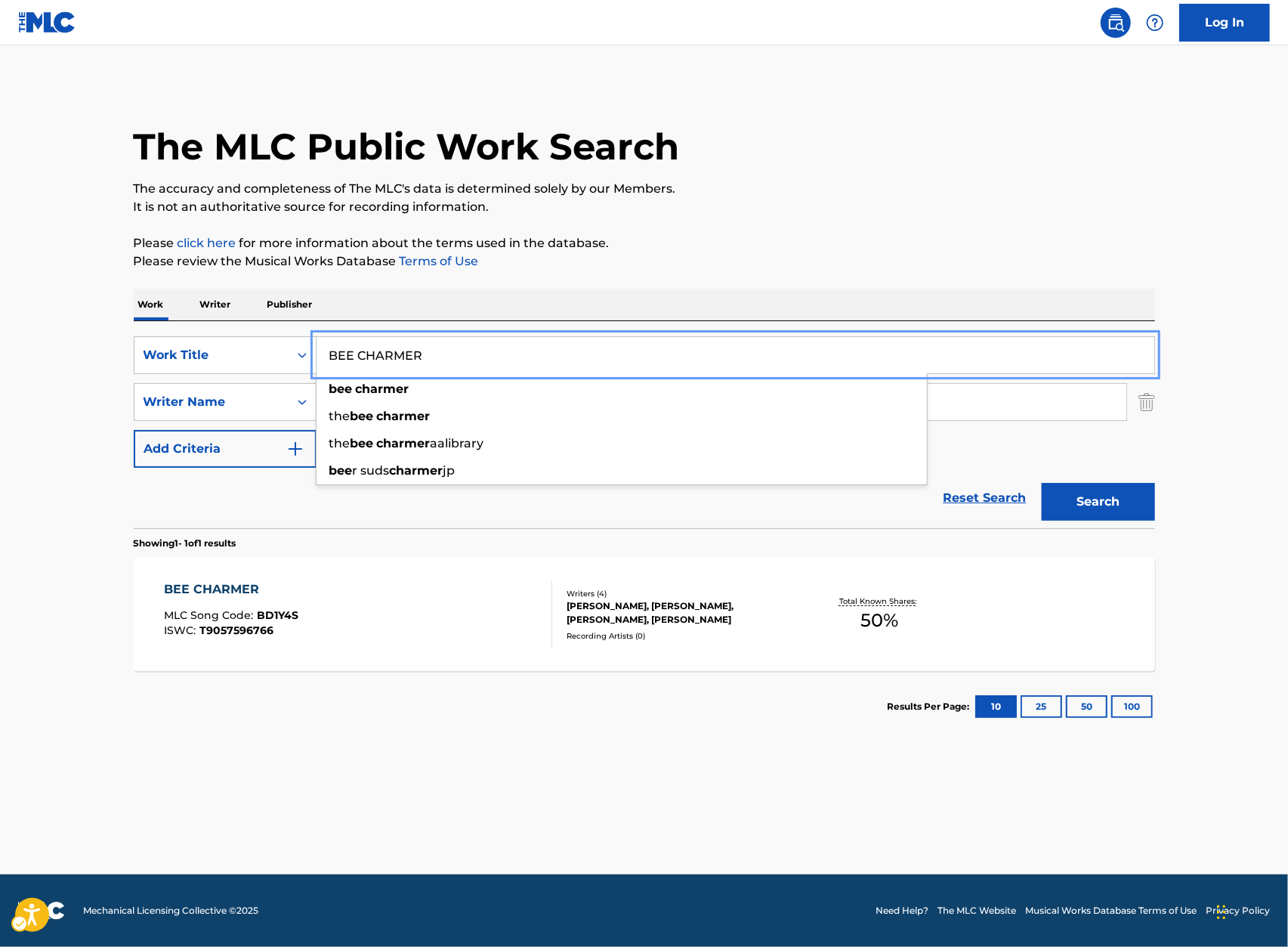
paste input "N THERE DONE THAT"
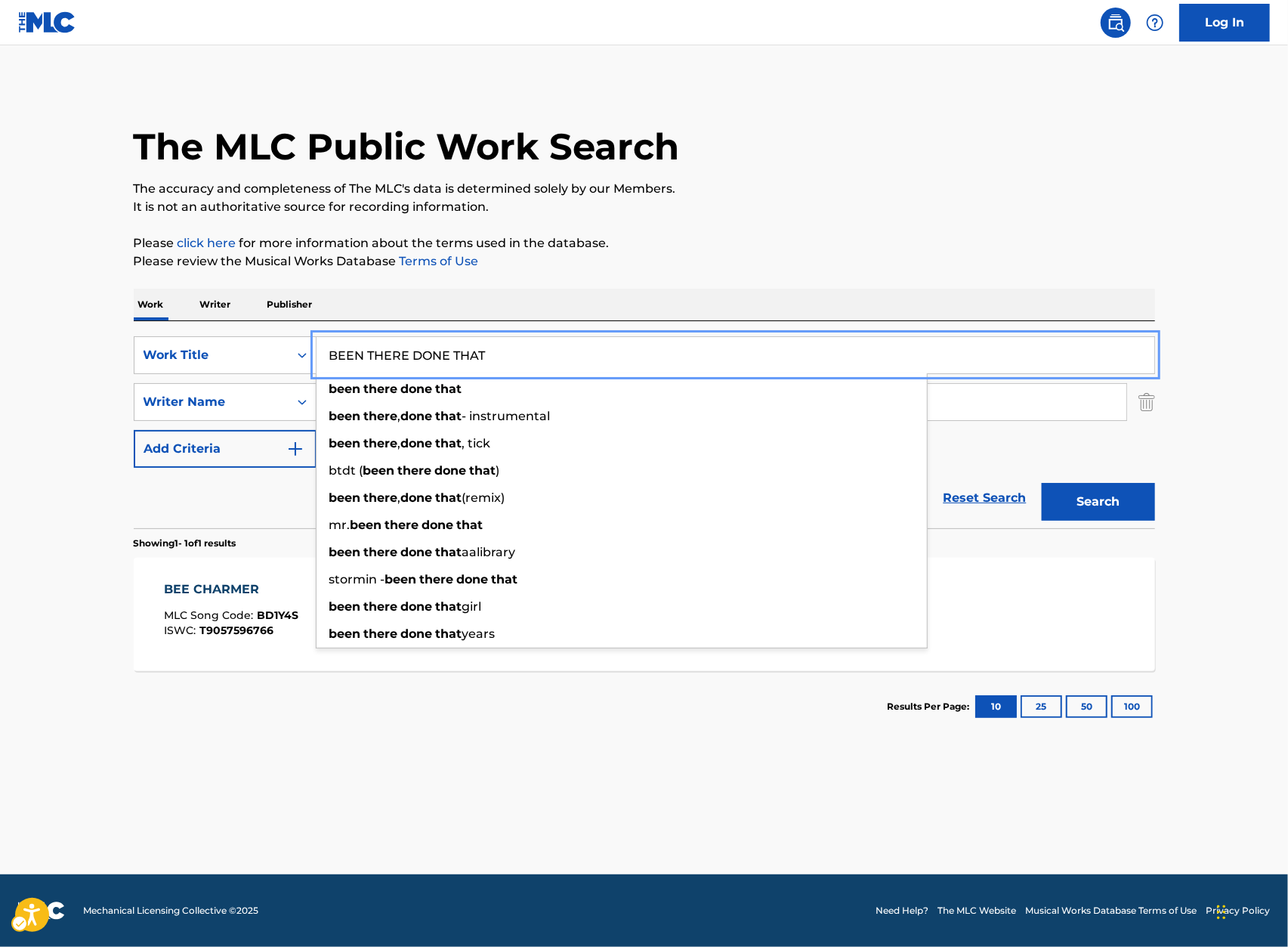
type input "BEEN THERE DONE THAT"
click at [948, 297] on div "Work Writer Publisher" at bounding box center [644, 305] width 1022 height 32
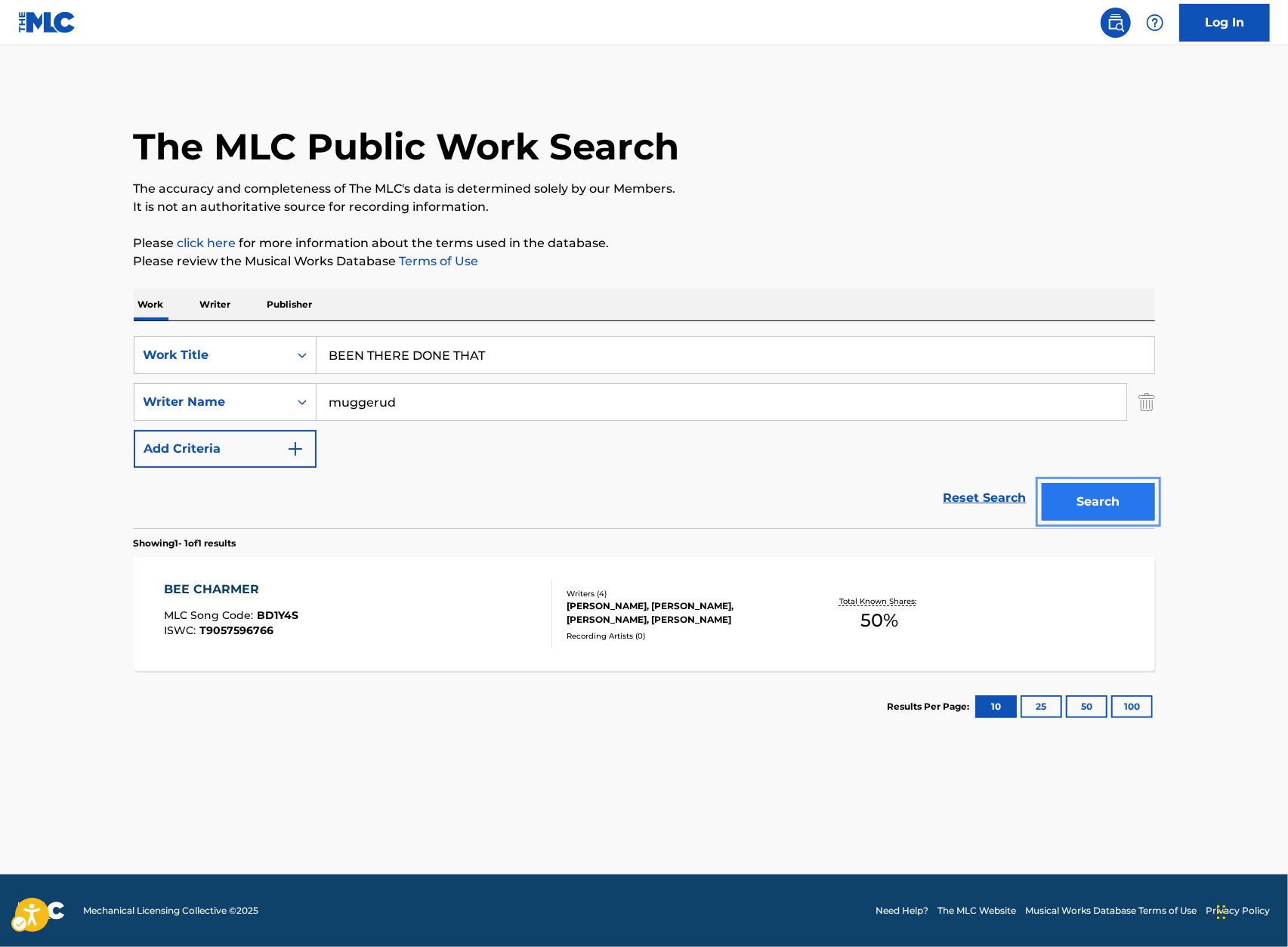
click at [1106, 520] on button "Search" at bounding box center [1098, 502] width 113 height 37
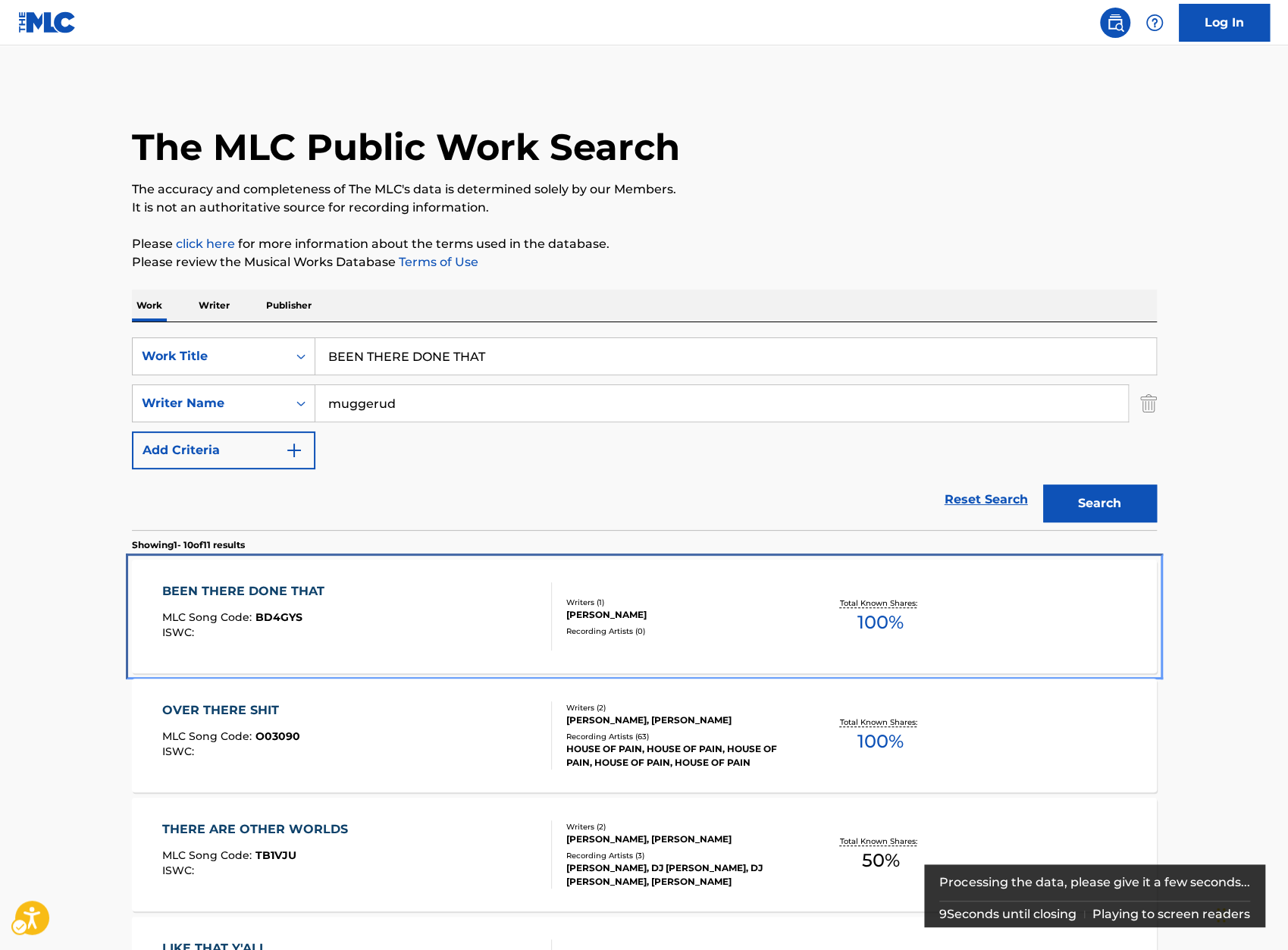
click at [285, 600] on div "BEEN THERE DONE THAT" at bounding box center [248, 592] width 170 height 18
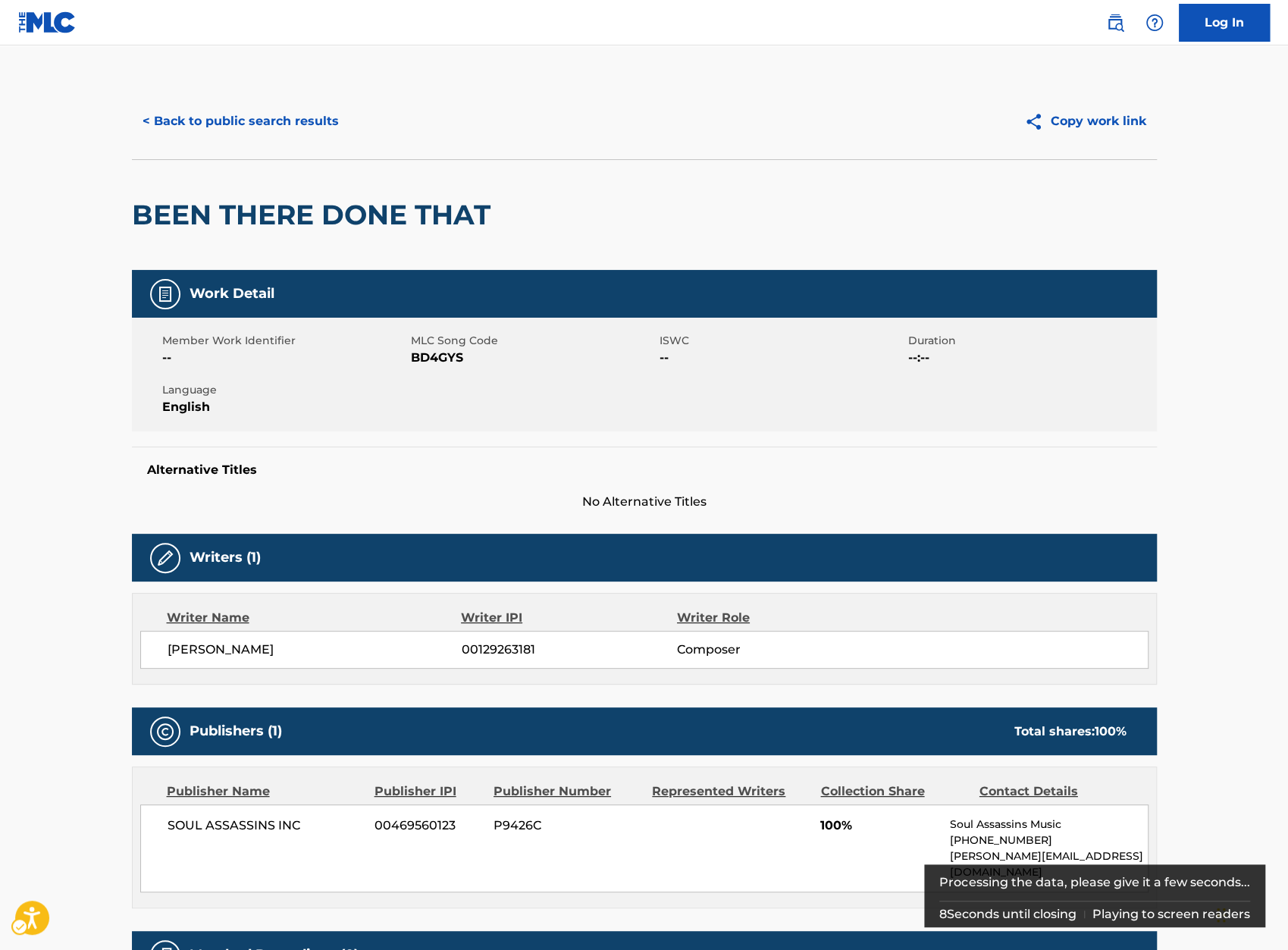
scroll to position [155, 0]
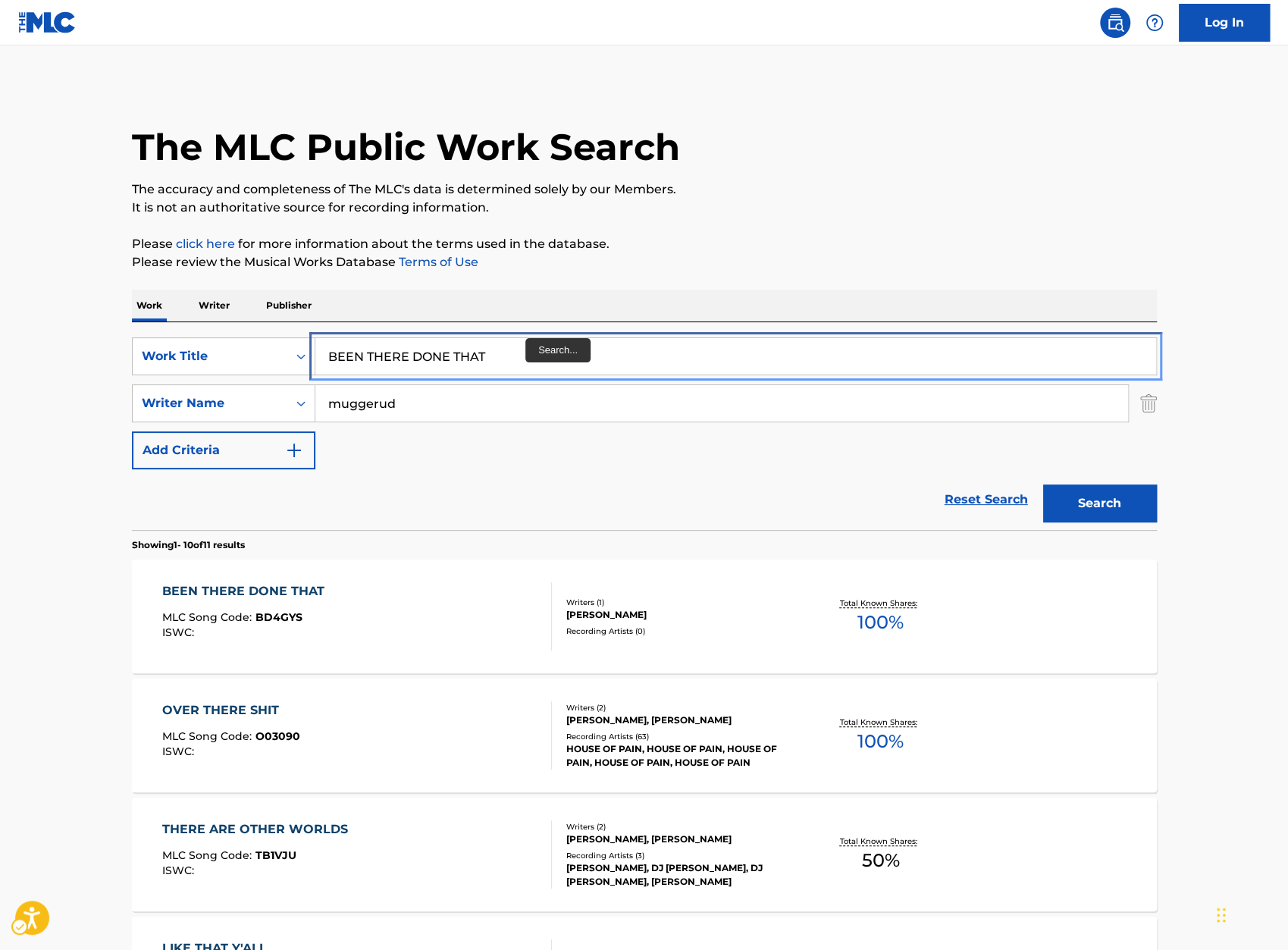
click at [509, 346] on input "BEEN THERE DONE THAT" at bounding box center [736, 356] width 841 height 37
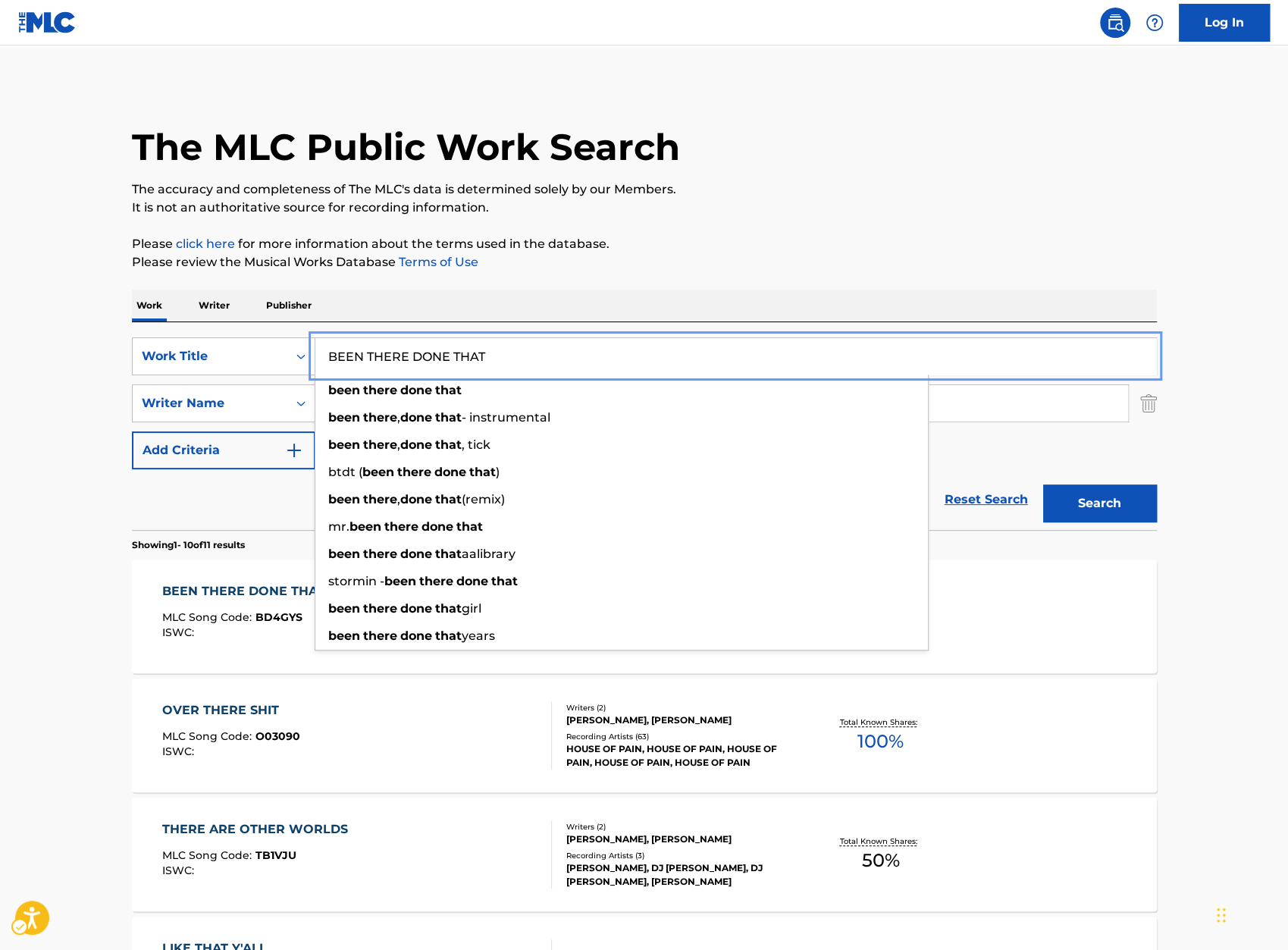
paste input "FORE YOU JUDGE"
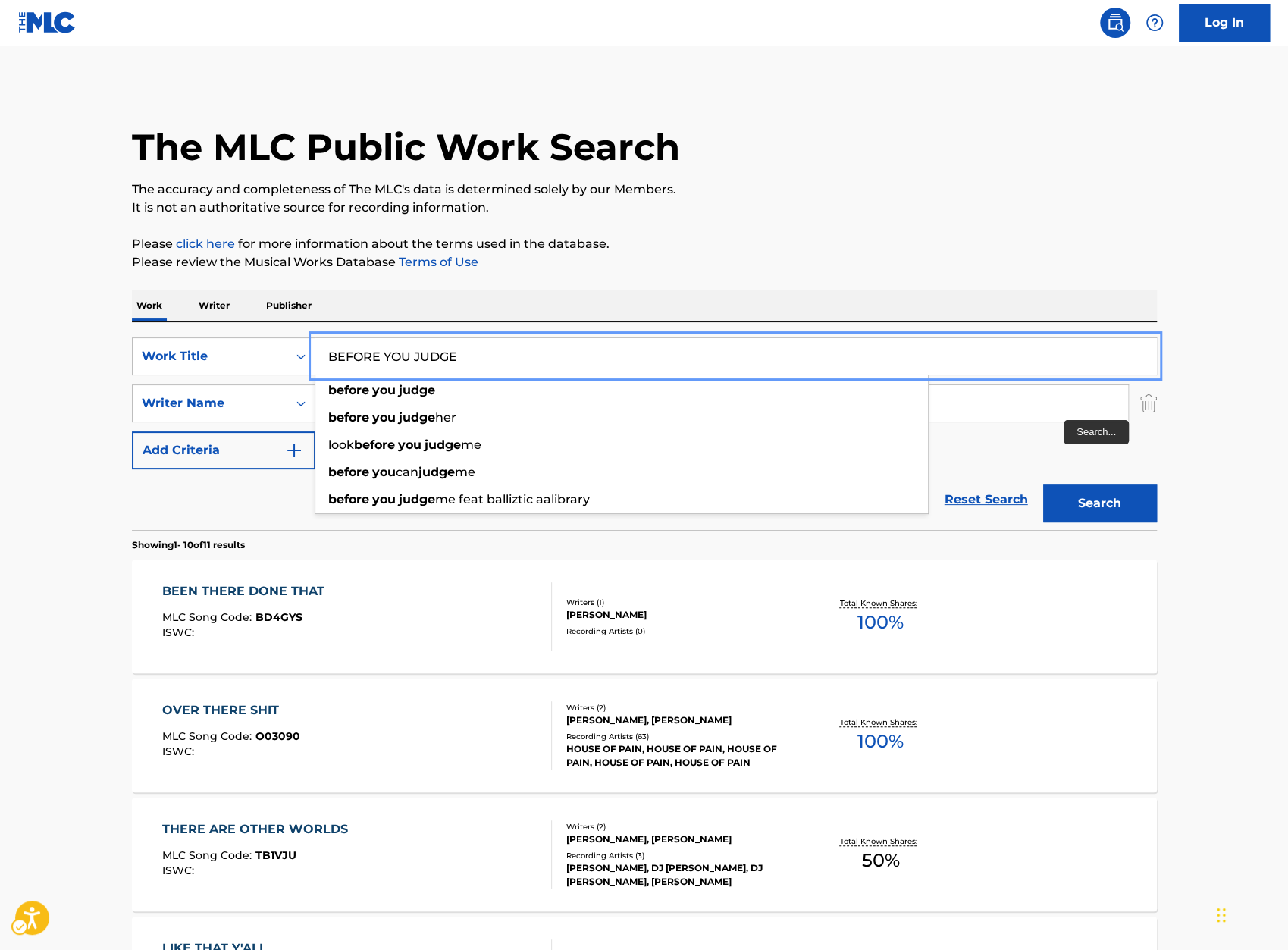
type input "BEFORE YOU JUDGE"
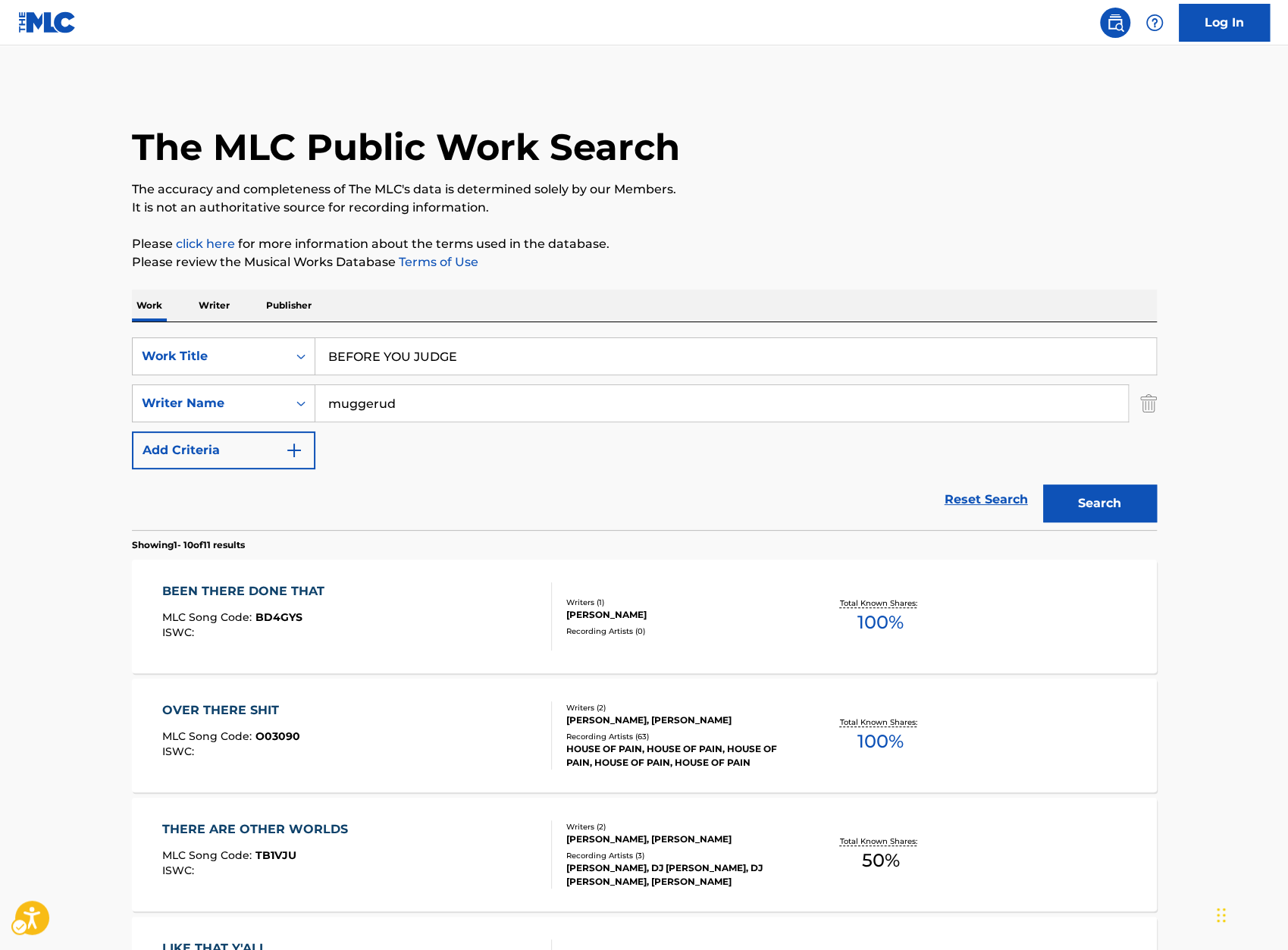
click at [1048, 267] on p "Please review the Musical Works Database Terms of Use | New Window" at bounding box center [644, 262] width 1025 height 18
click at [1113, 506] on button "Search" at bounding box center [1099, 503] width 114 height 38
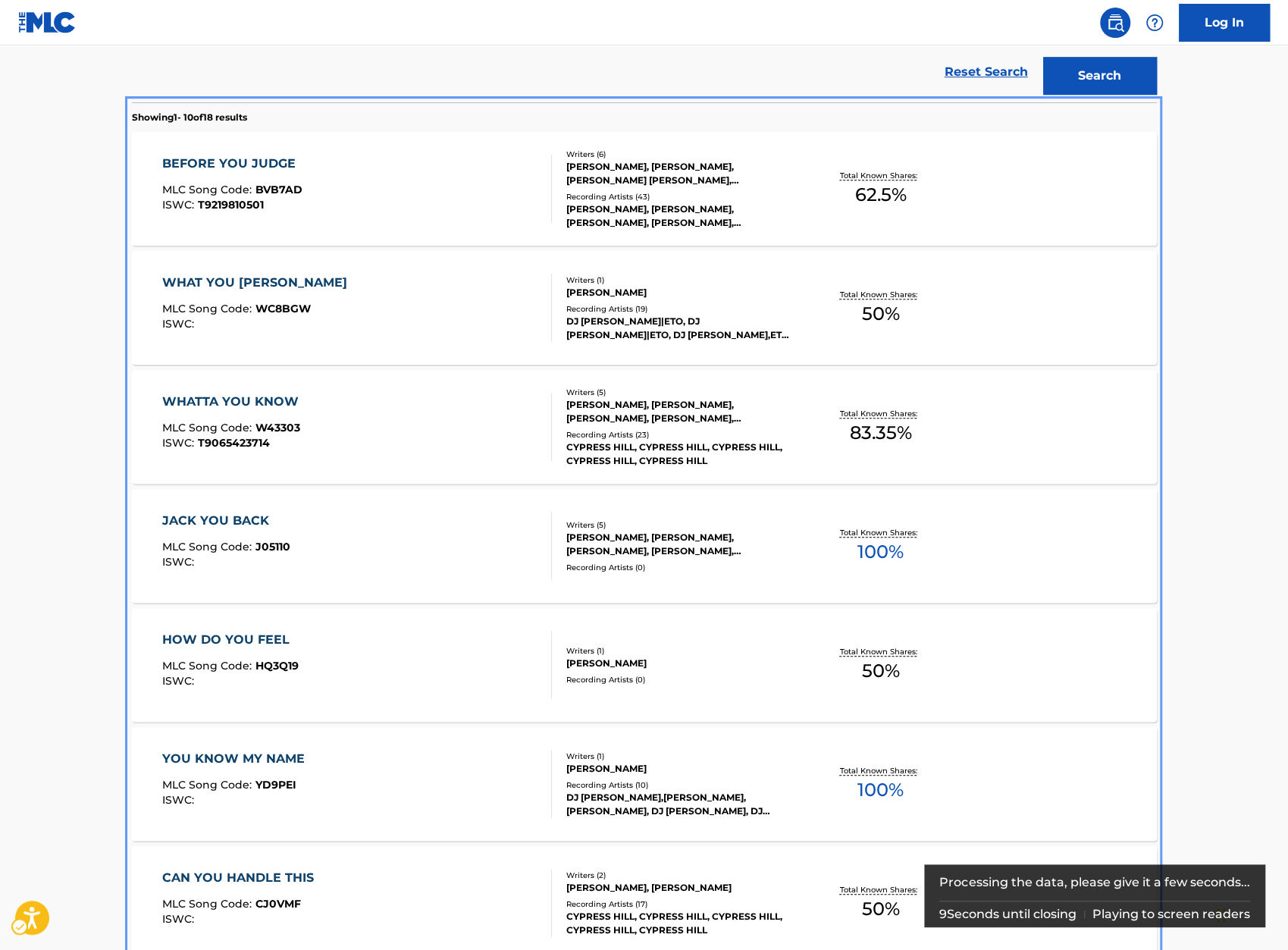
scroll to position [419, 0]
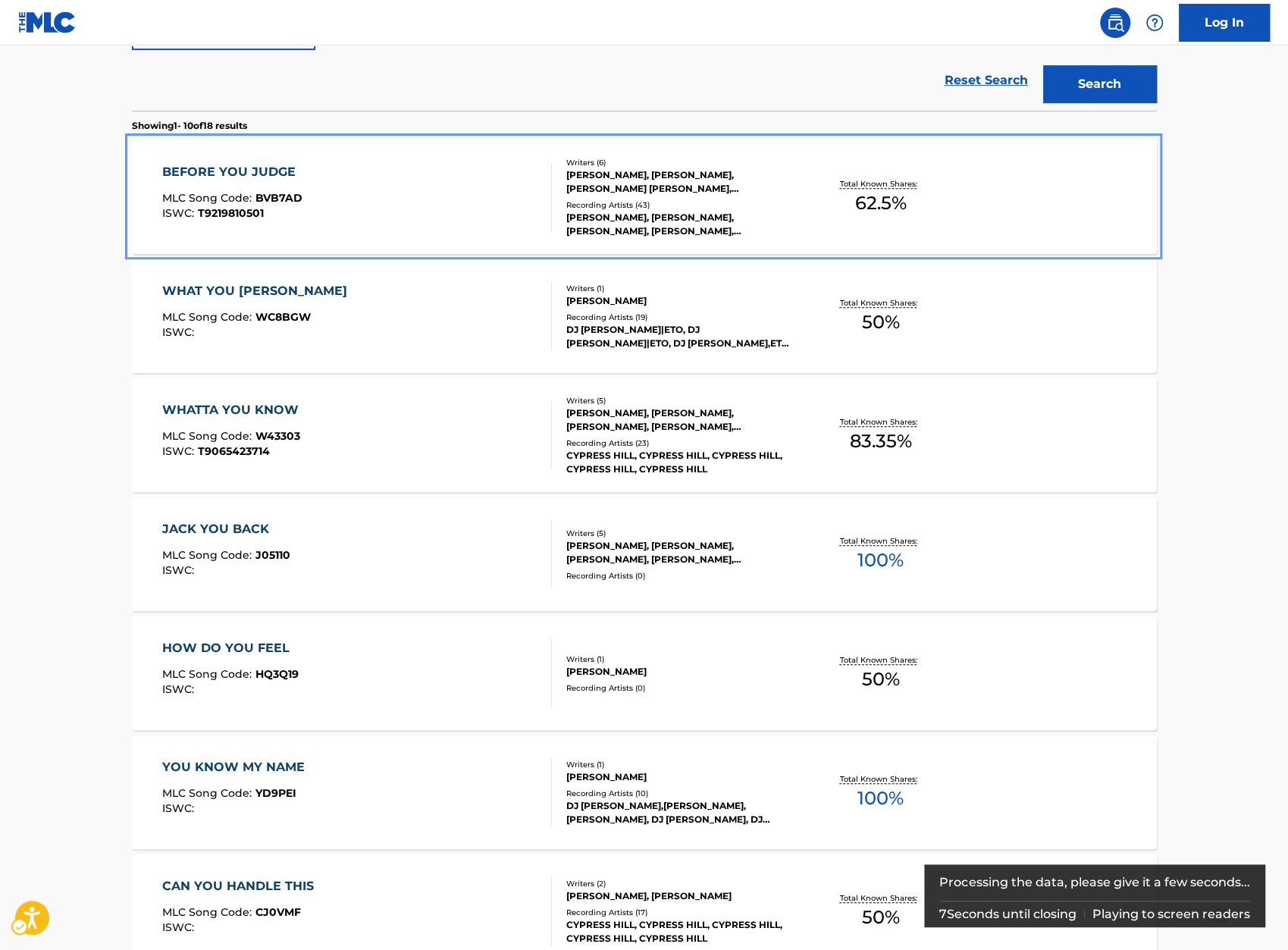
click at [254, 182] on div "BEFORE YOU JUDGE MLC Song Code : BVB7AD ISWC : T9219810501" at bounding box center [233, 197] width 141 height 68
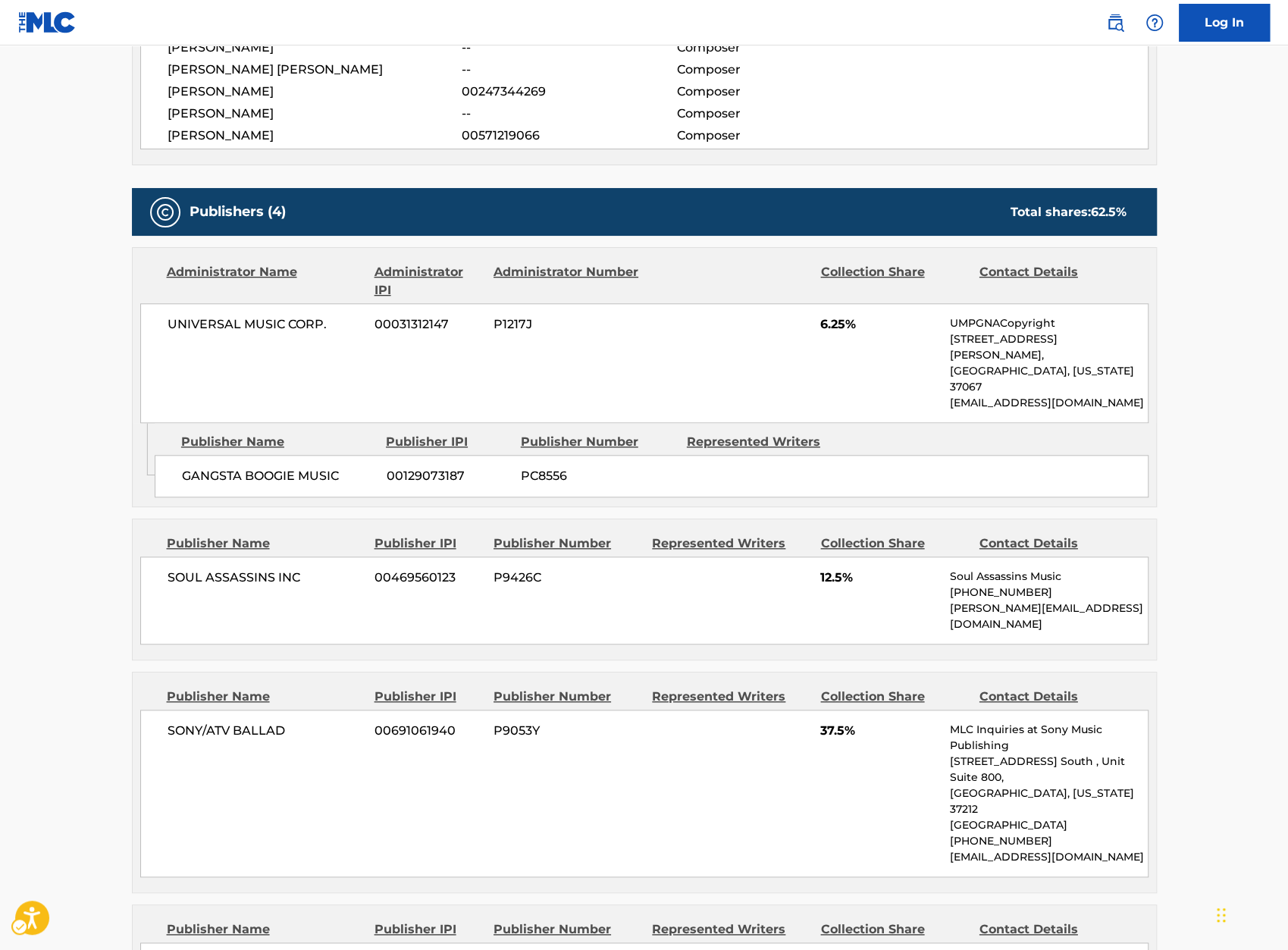
scroll to position [688, 0]
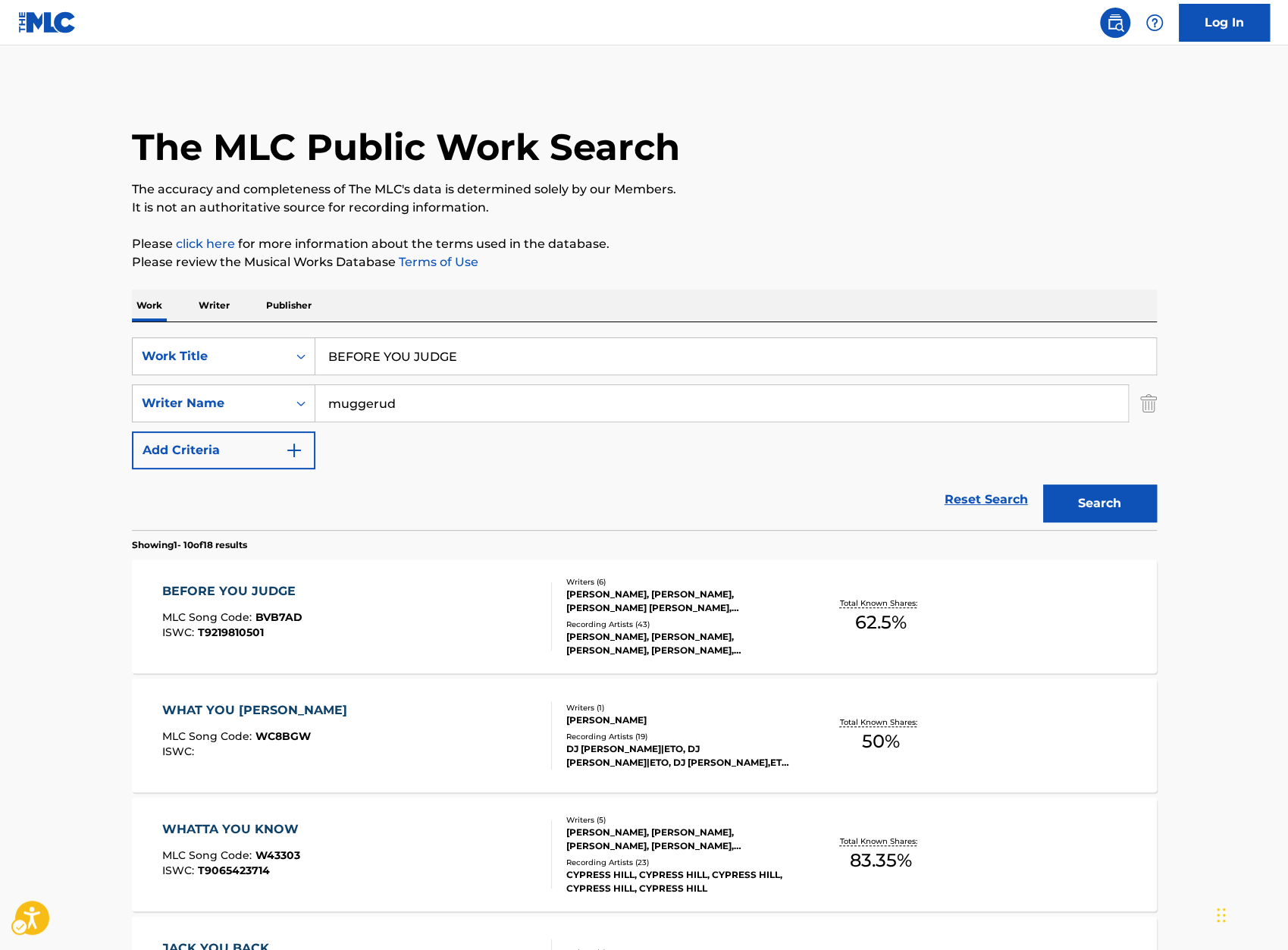
click at [413, 334] on div "SearchWithCriteria4abc6e3d-5a61-4080-8e99-0bee53cf6ace Work Title BEFORE YOU JU…" at bounding box center [644, 426] width 1025 height 207
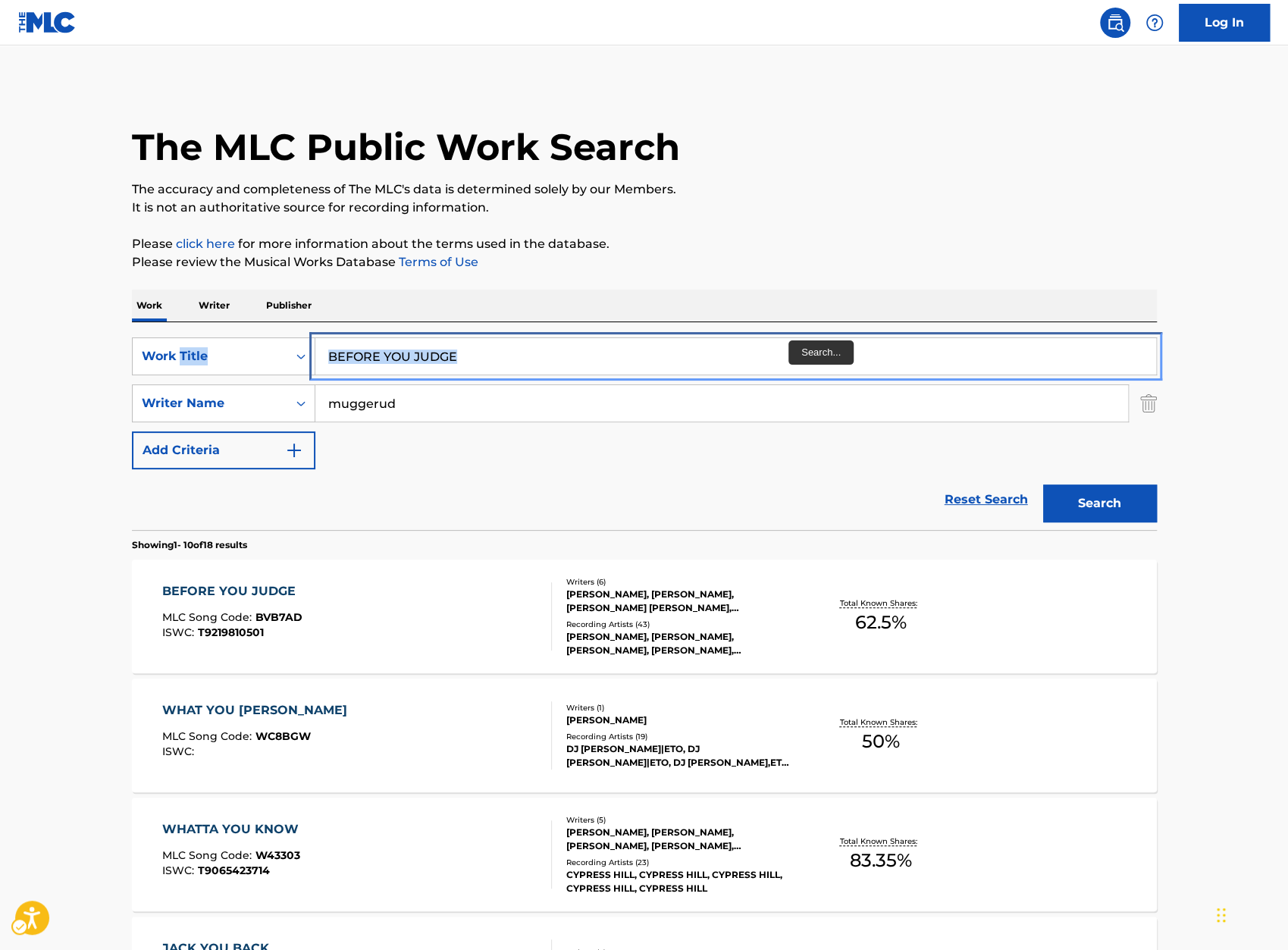
click at [705, 363] on input "BEFORE YOU JUDGE" at bounding box center [736, 356] width 841 height 37
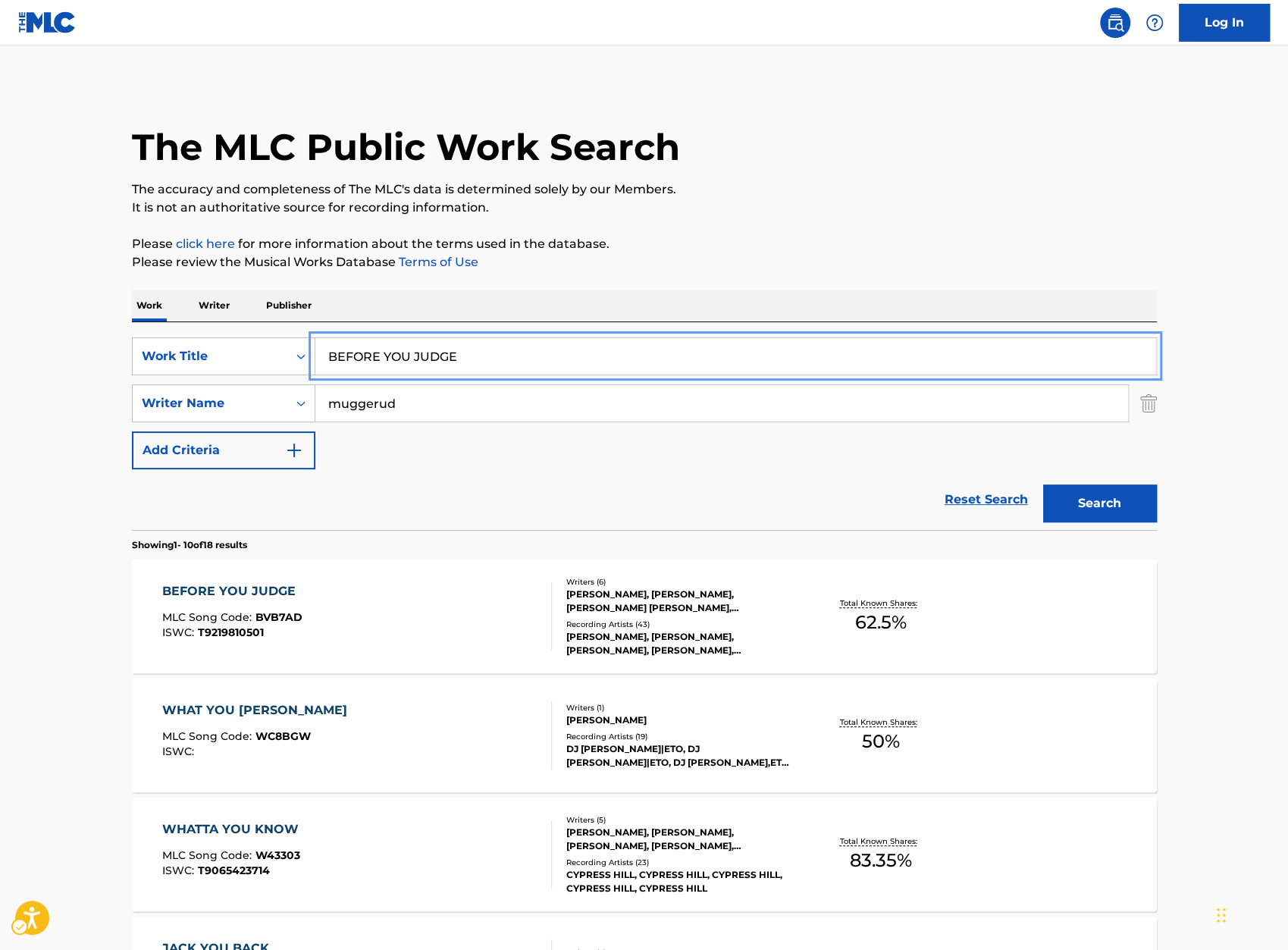
click at [705, 363] on input "BEFORE YOU JUDGE" at bounding box center [736, 356] width 841 height 37
paste input "LIEVER"
type input "BELIEVER"
click at [822, 265] on p "Please review the Musical Works Database Terms of Use" at bounding box center [644, 262] width 1025 height 18
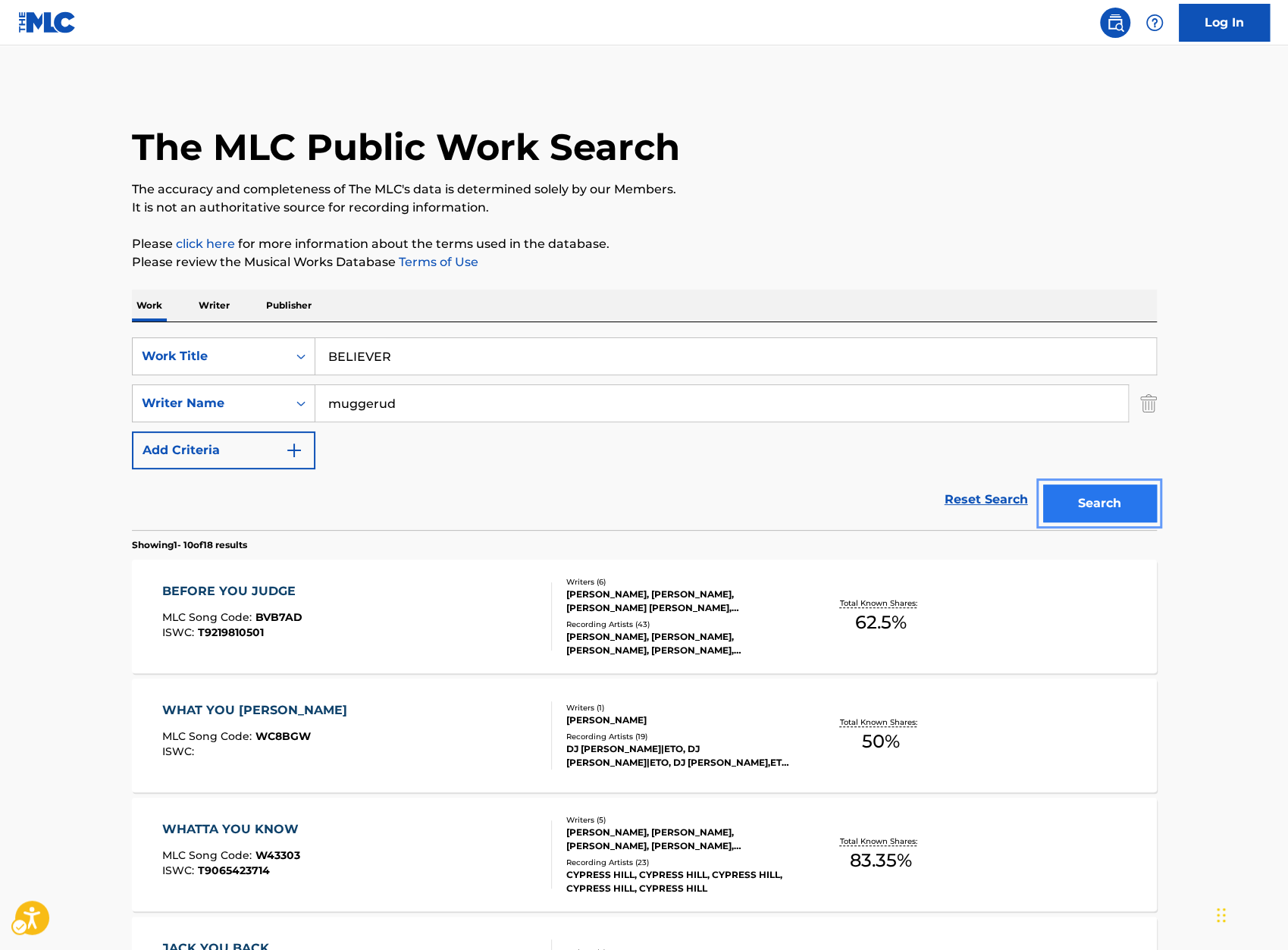
click at [1103, 499] on button "Search" at bounding box center [1099, 503] width 114 height 38
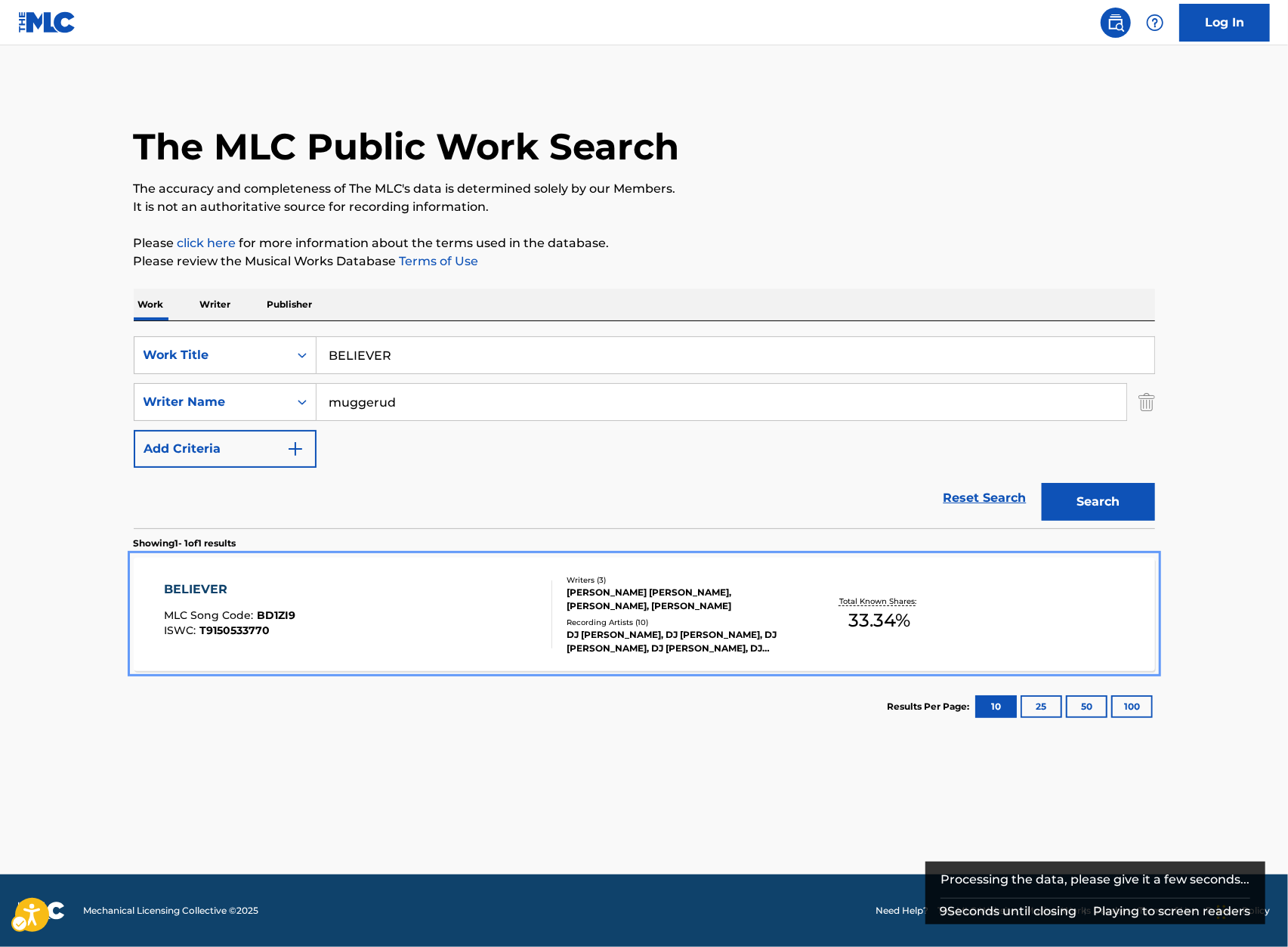
click at [346, 606] on div "BELIEVER MLC Song Code : BD1ZI9 ISWC : T9150533770" at bounding box center [358, 615] width 388 height 68
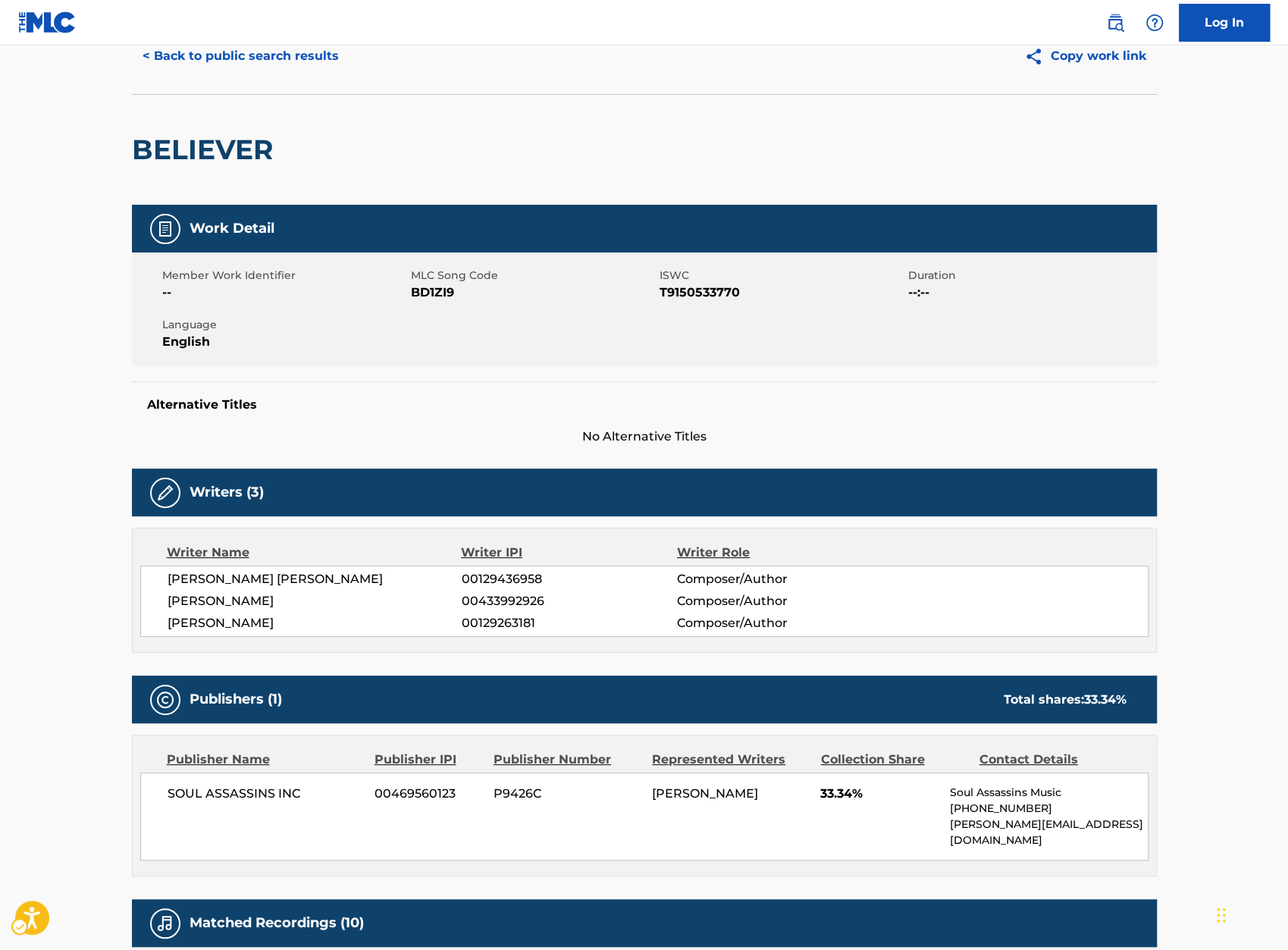
scroll to position [63, 0]
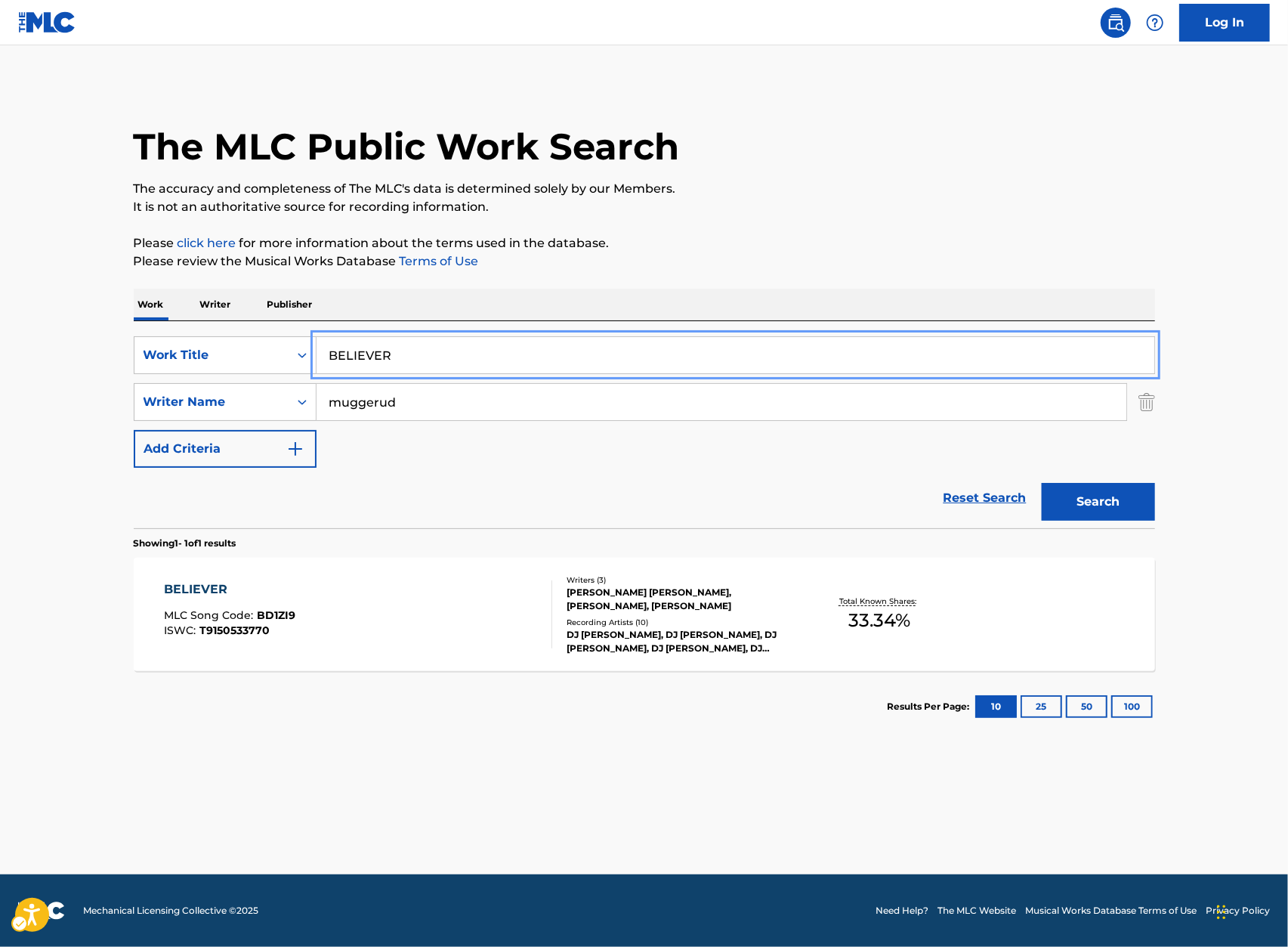
click at [413, 351] on input "BELIEVER" at bounding box center [735, 355] width 838 height 37
paste input "LY"
type input "BELLY"
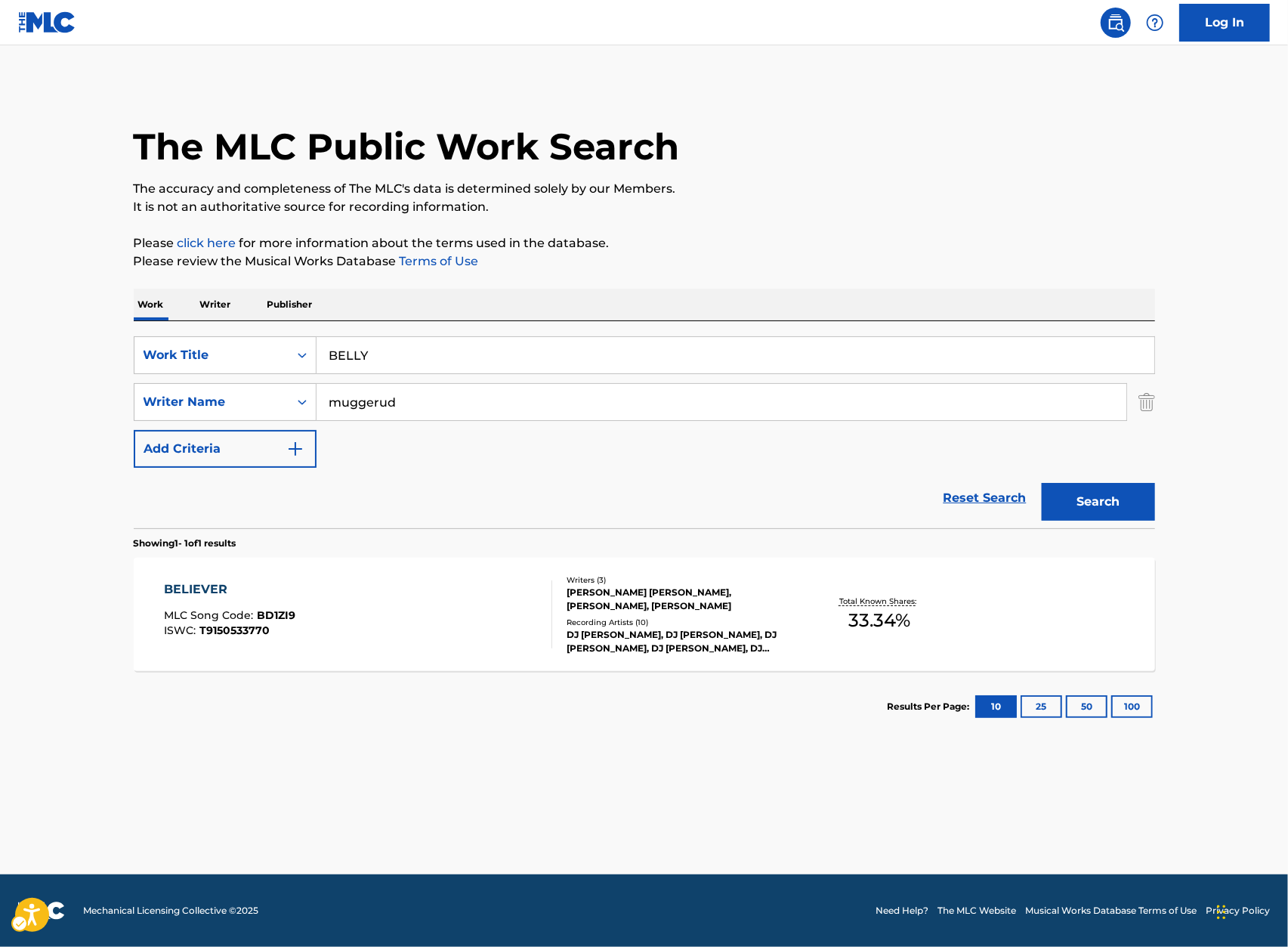
click at [621, 293] on div "Work Writer Publisher" at bounding box center [644, 305] width 1022 height 32
click at [1095, 498] on button "Search" at bounding box center [1098, 502] width 113 height 37
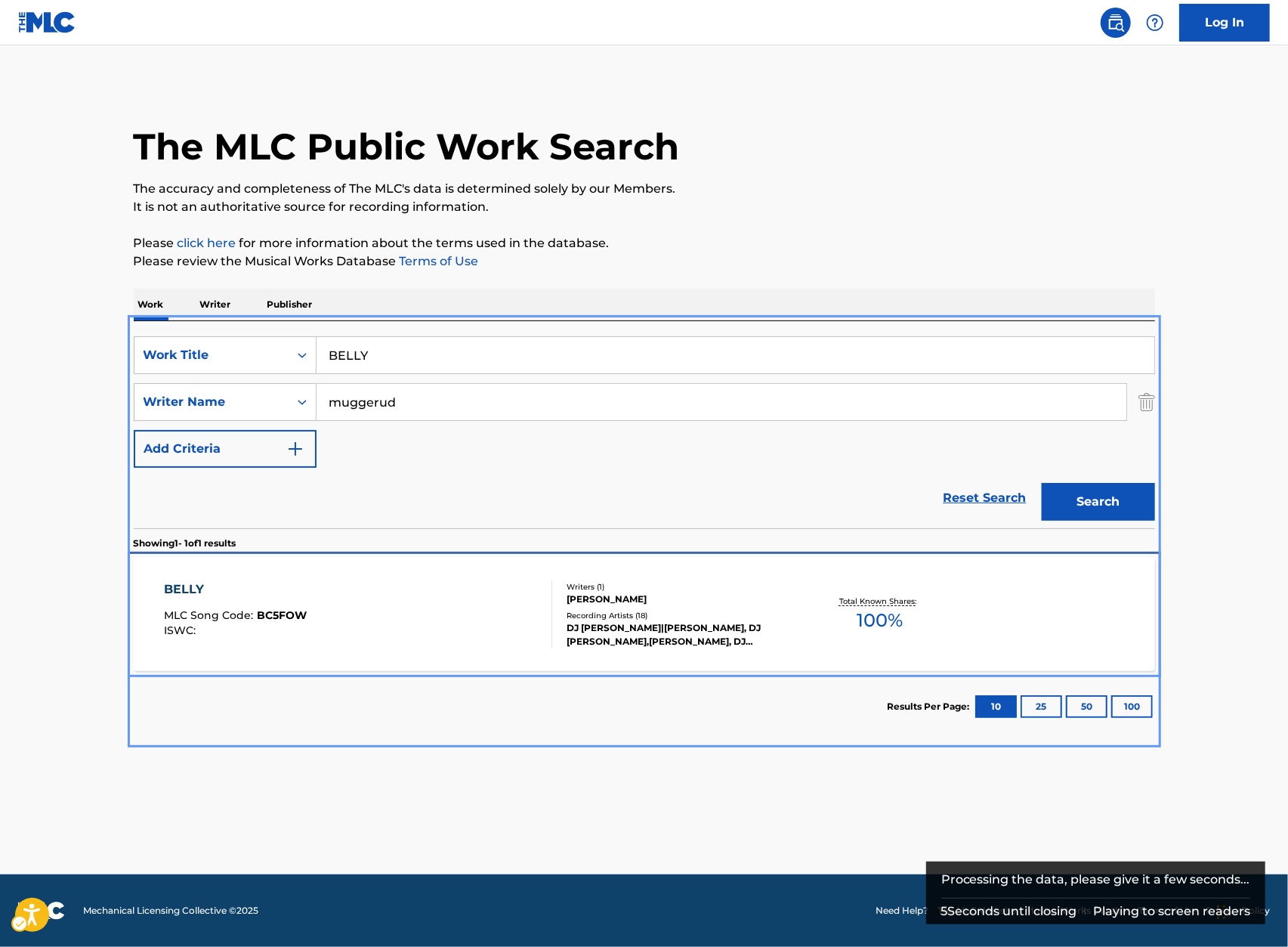
click at [231, 594] on div "BELLY" at bounding box center [235, 590] width 143 height 18
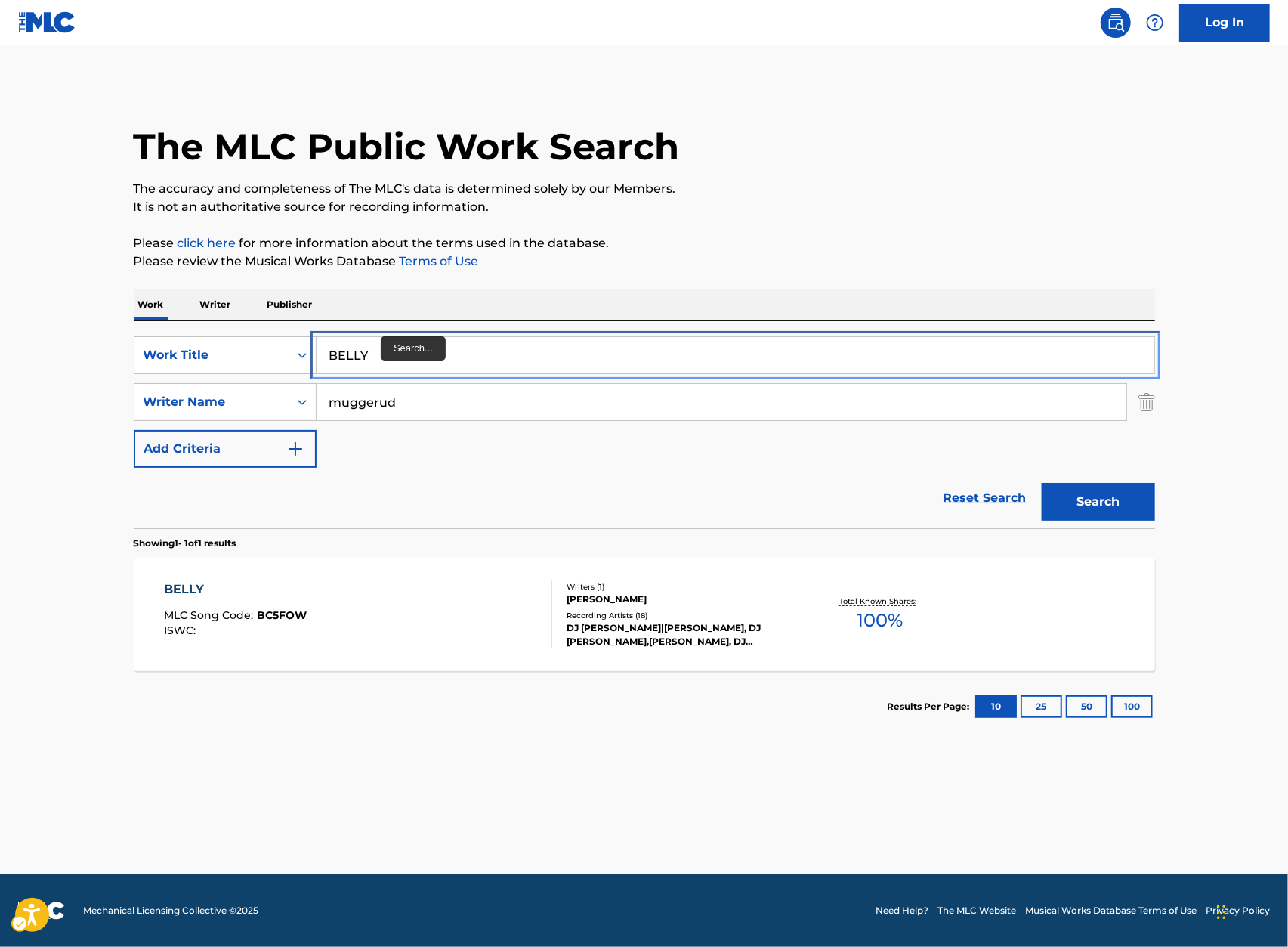
click at [382, 342] on input "BELLY" at bounding box center [735, 355] width 838 height 37
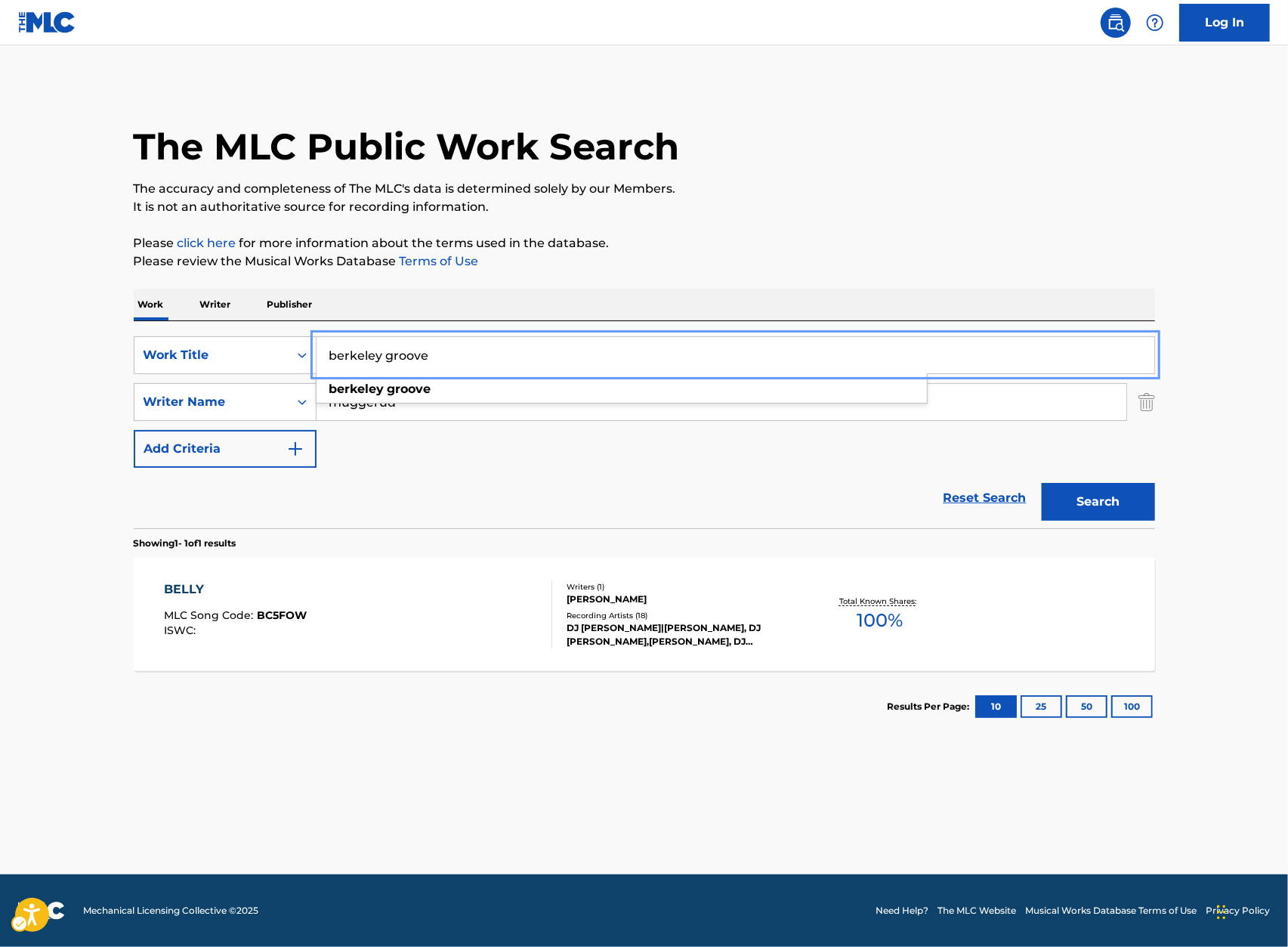
type input "berkeley groove"
click at [779, 274] on div "The MLC Public Work Search The accuracy and completeness of The MLC's data is d…" at bounding box center [645, 412] width 1058 height 659
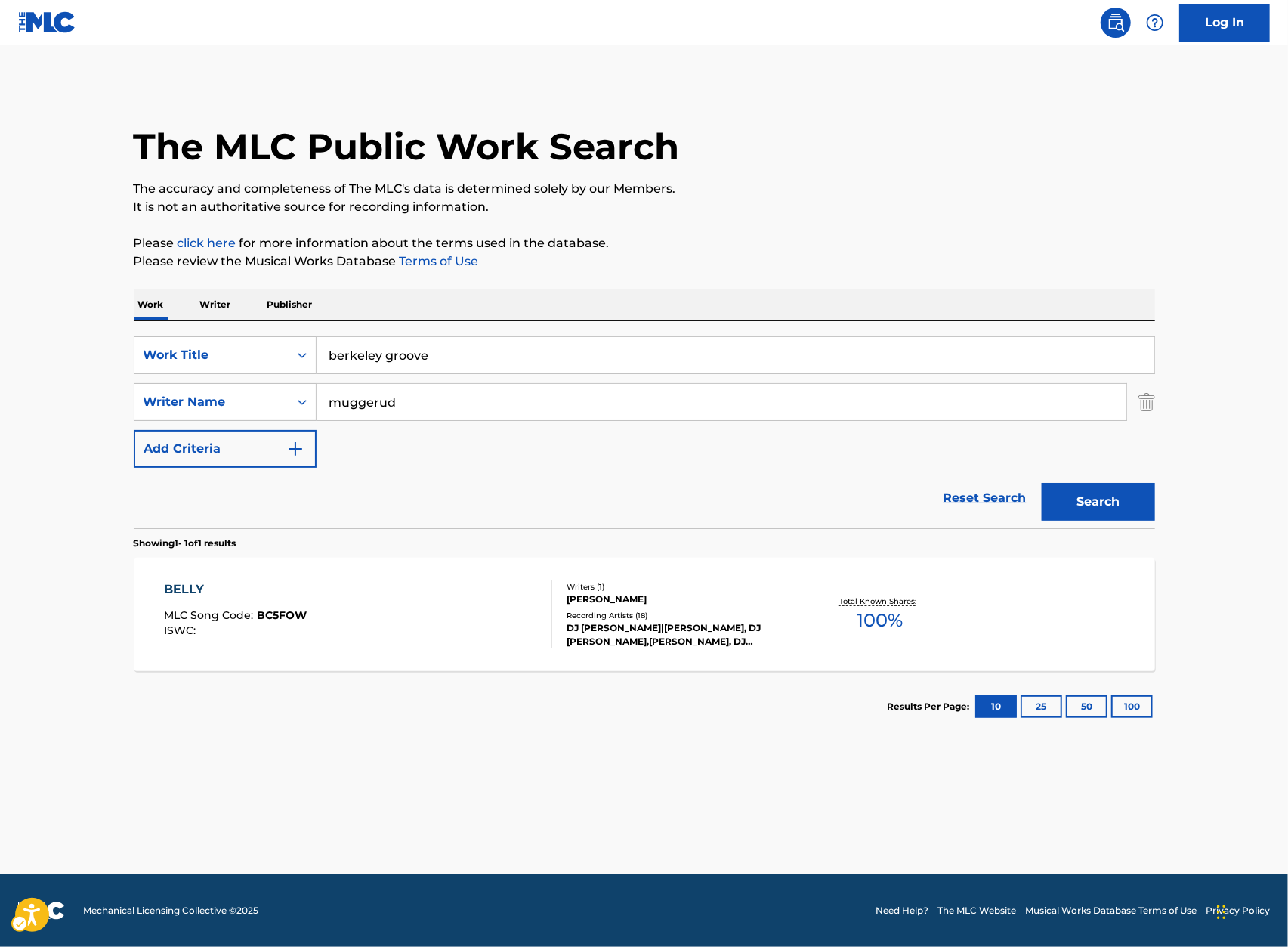
click at [1081, 477] on div "Search" at bounding box center [1095, 498] width 121 height 61
click at [1081, 486] on button "Search" at bounding box center [1098, 502] width 113 height 37
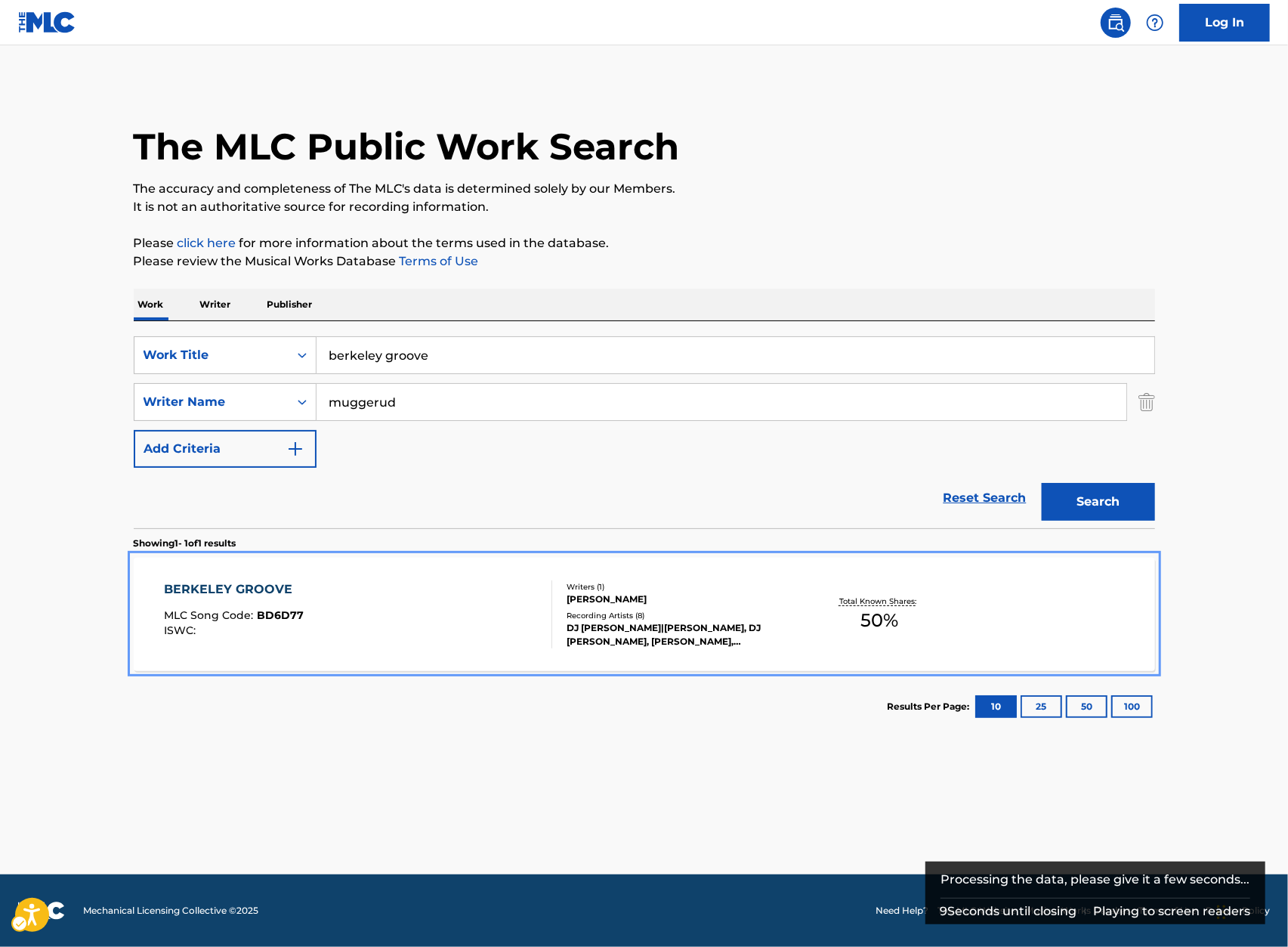
click at [268, 606] on div "BERKELEY GROOVE MLC Song Code : BD6D77 ISWC :" at bounding box center [233, 615] width 140 height 68
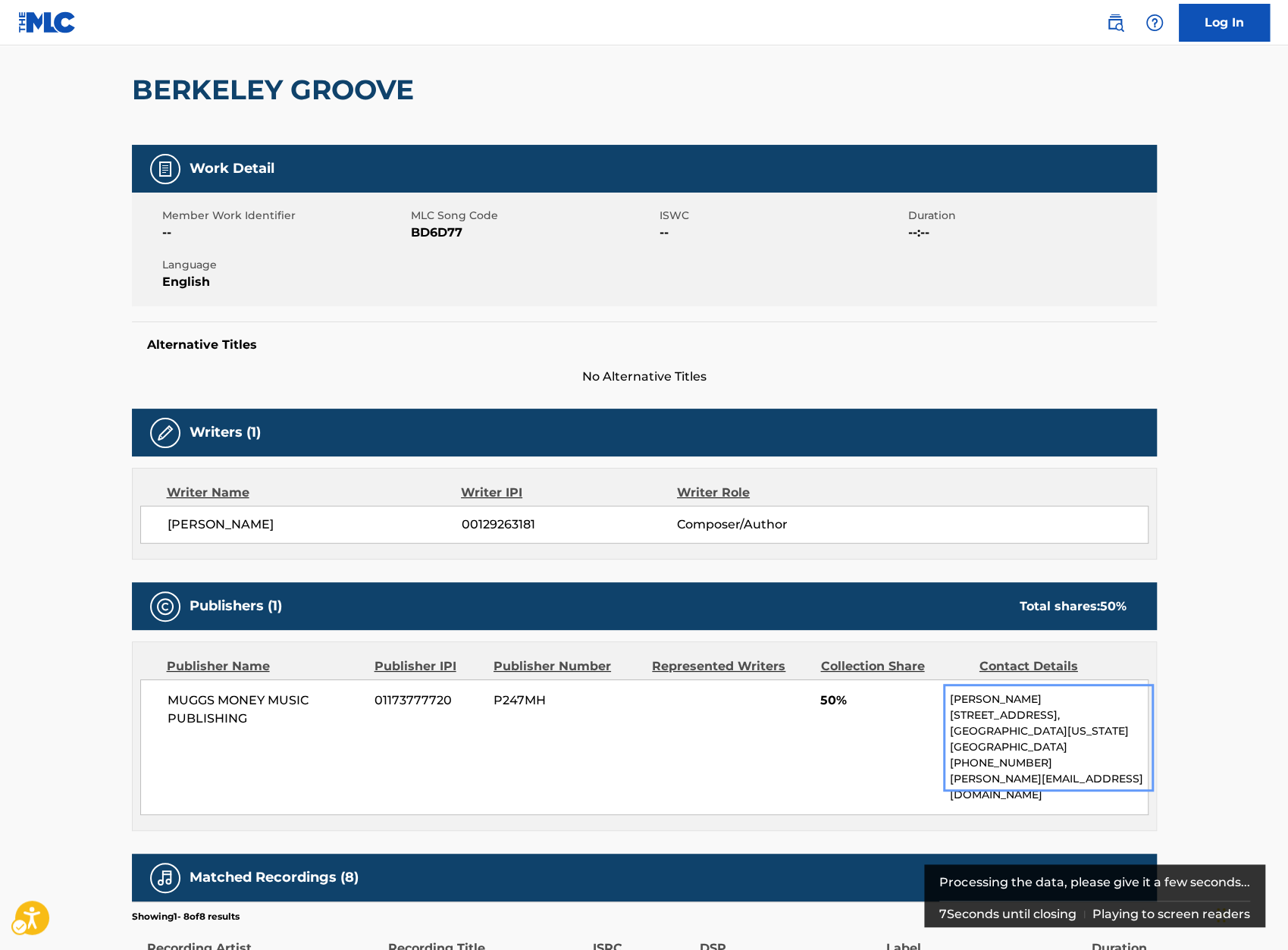
scroll to position [65, 0]
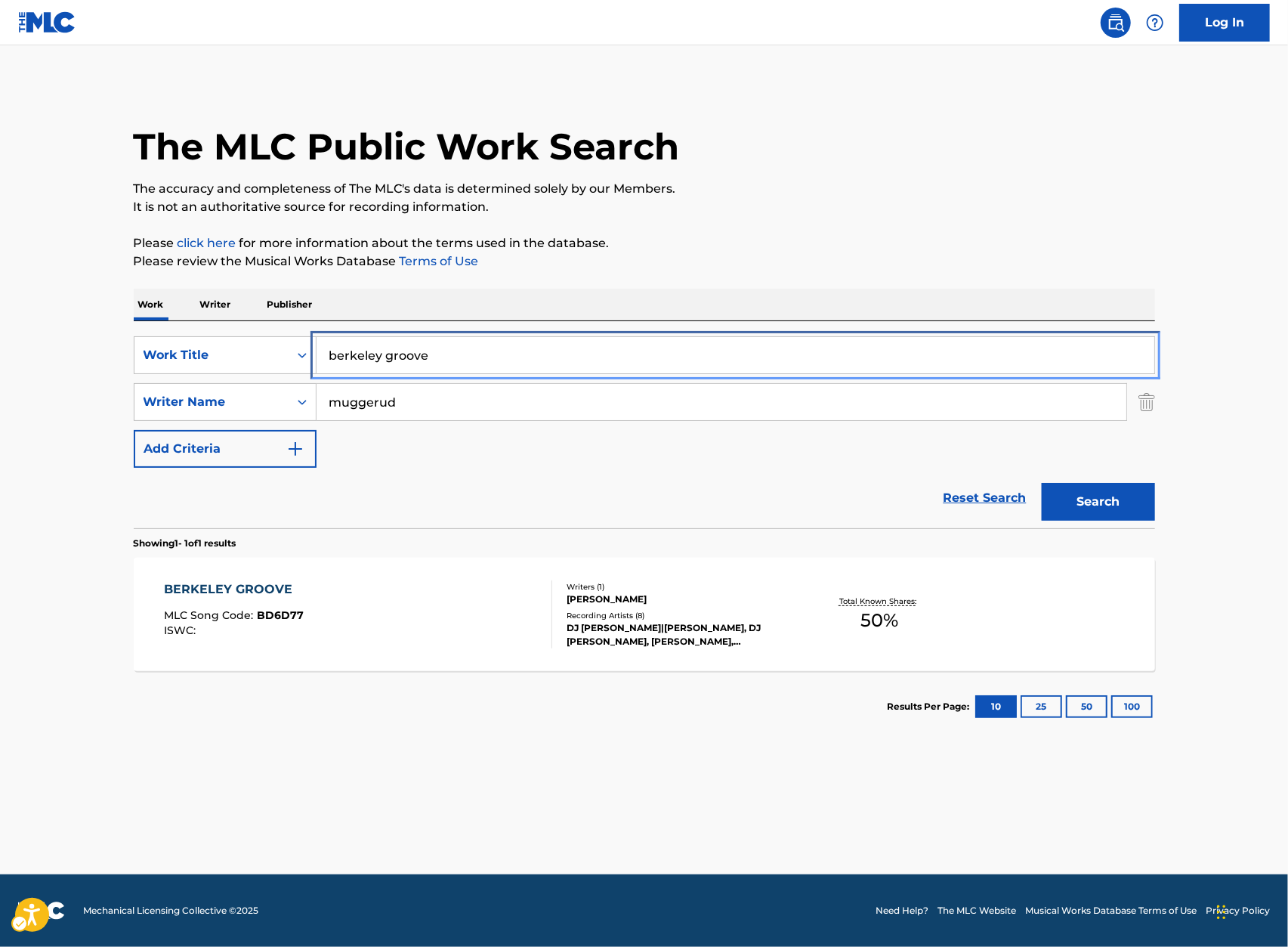
click at [449, 357] on input "berkeley groove" at bounding box center [735, 355] width 838 height 37
paste input "BETTER THINGS"
type input "BETTER THINGS"
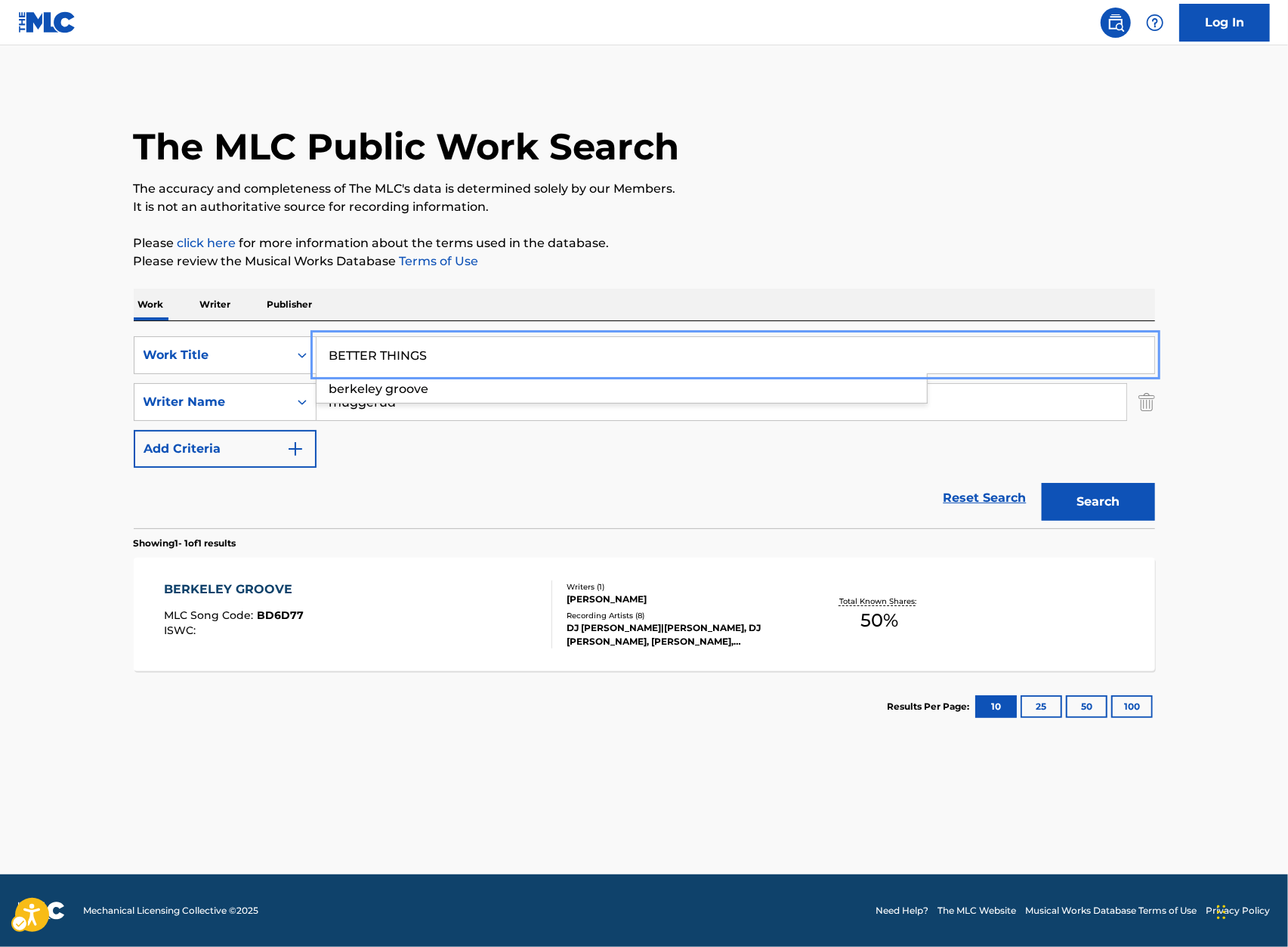
click at [768, 275] on div "The MLC Public Work Search The accuracy and completeness of The MLC's data is d…" at bounding box center [645, 412] width 1058 height 659
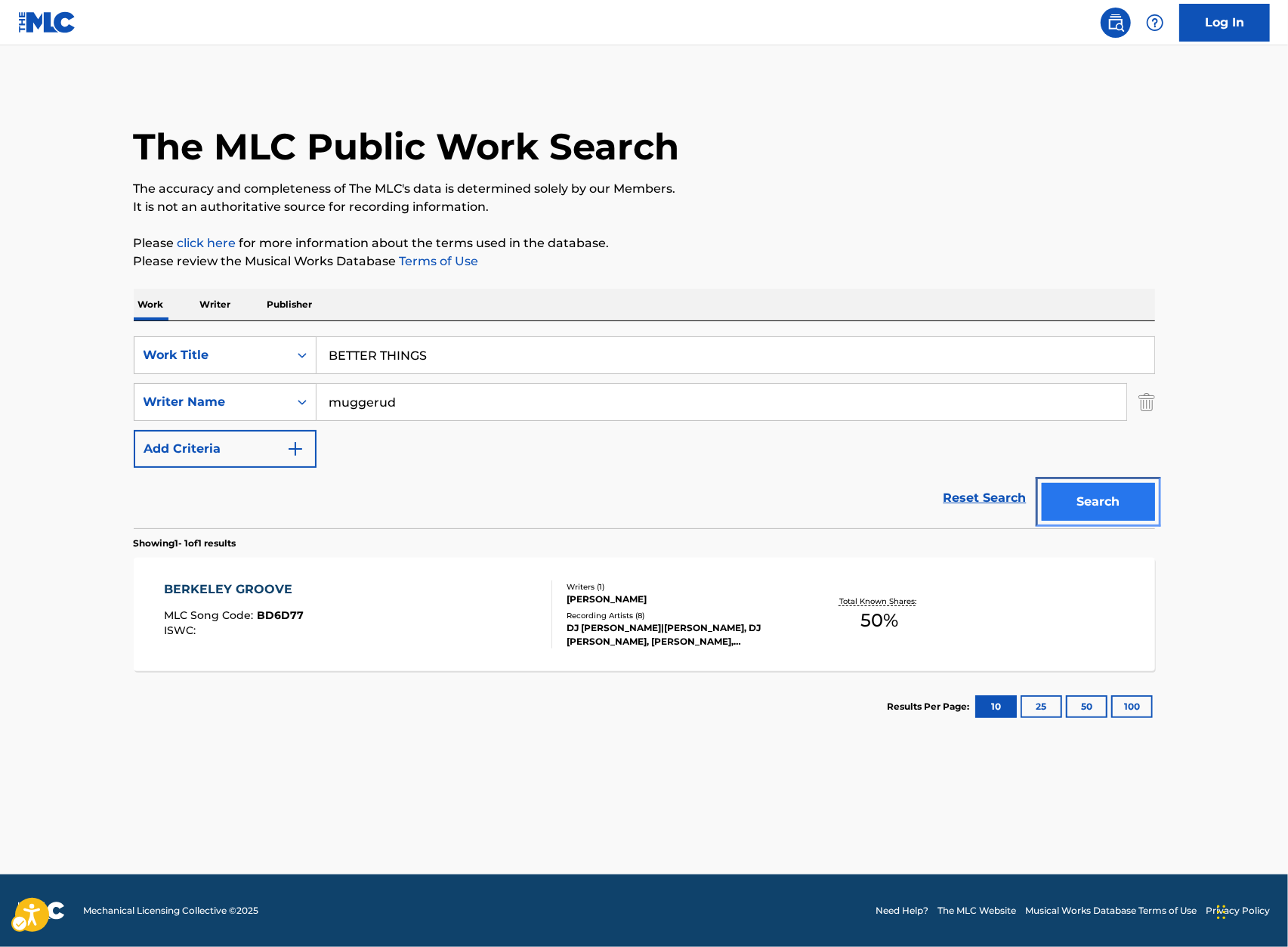
click at [1119, 493] on button "Search" at bounding box center [1098, 502] width 113 height 37
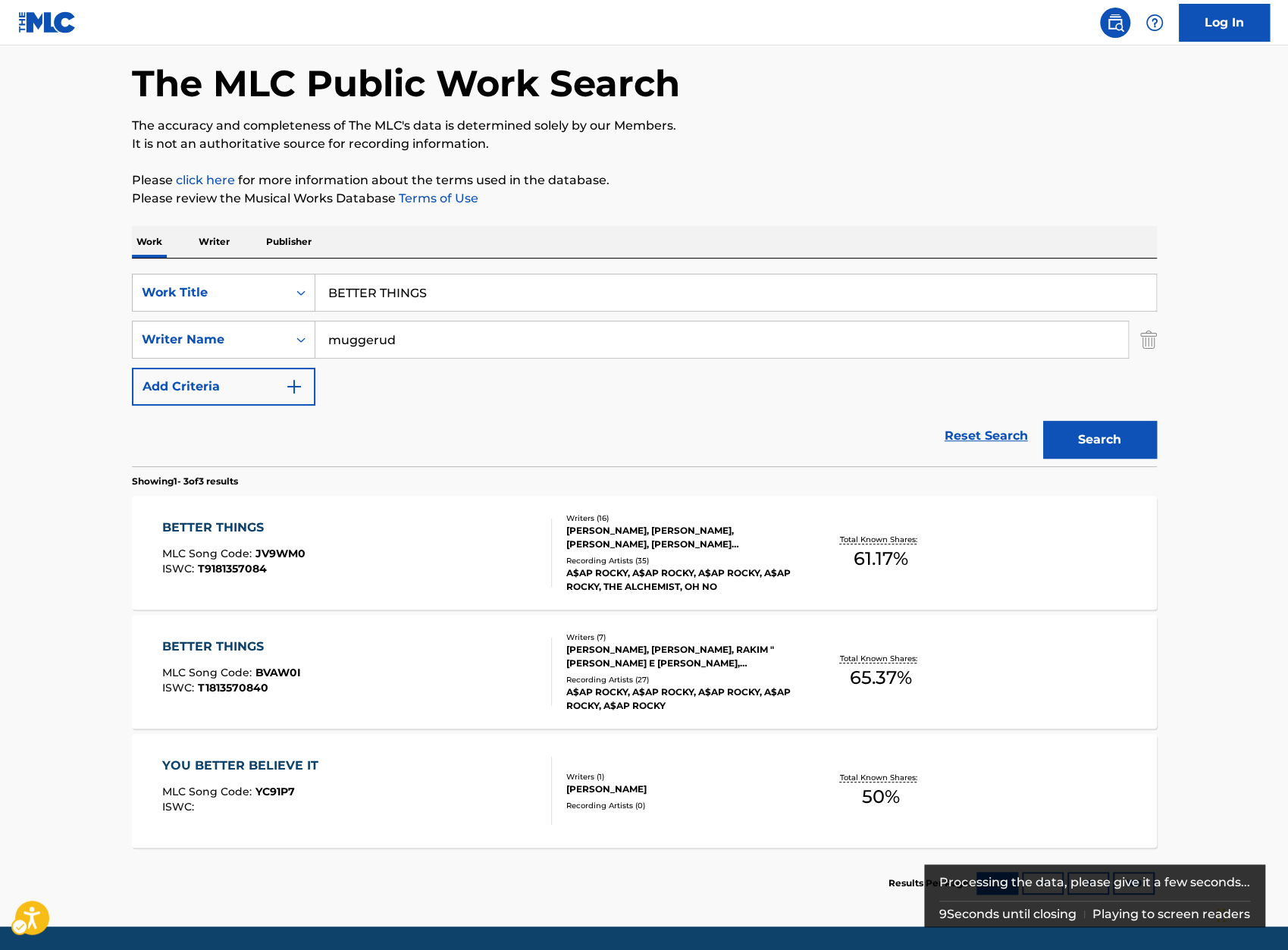
scroll to position [65, 0]
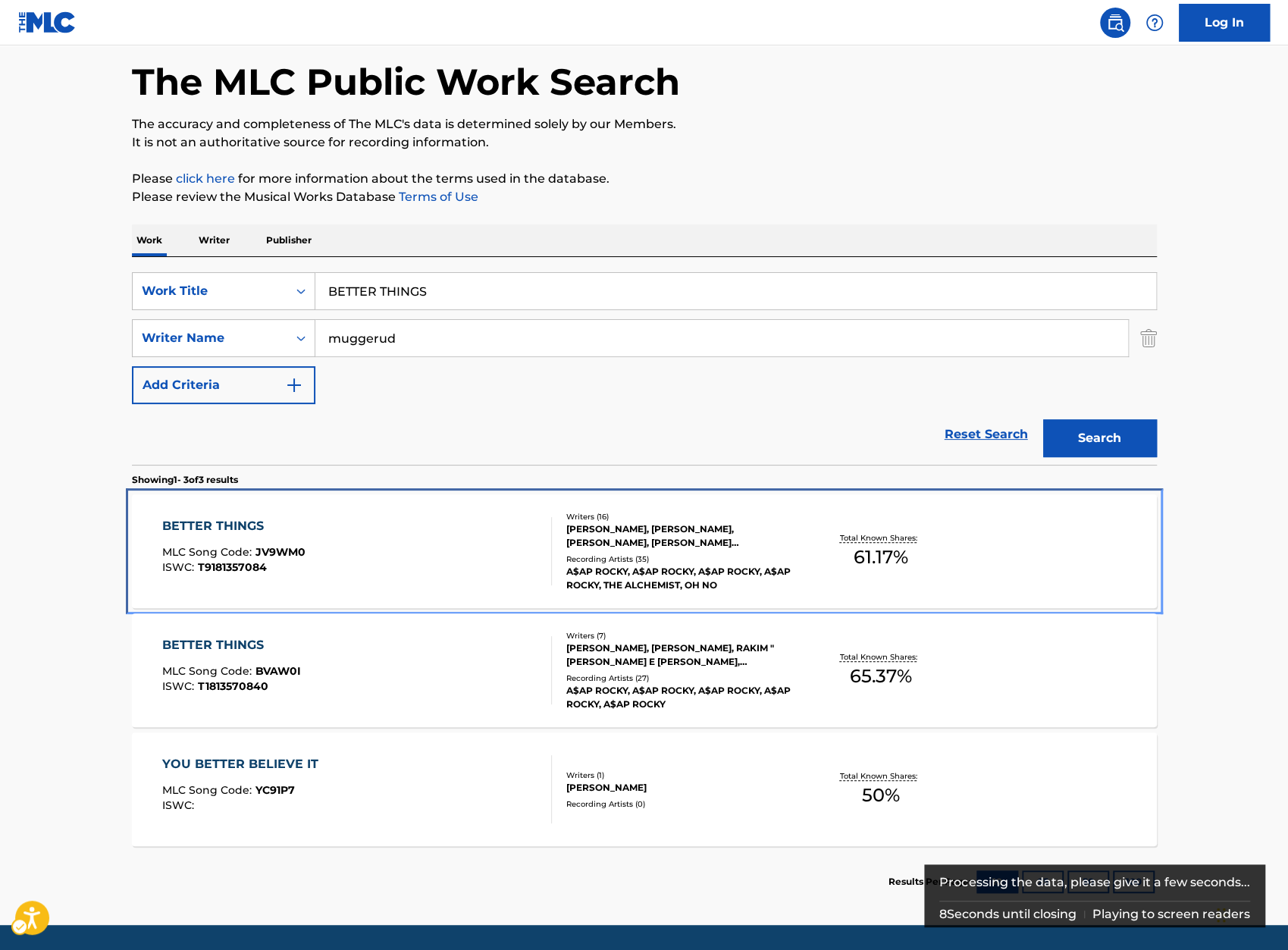
click at [282, 532] on div "BETTER THINGS" at bounding box center [234, 526] width 143 height 18
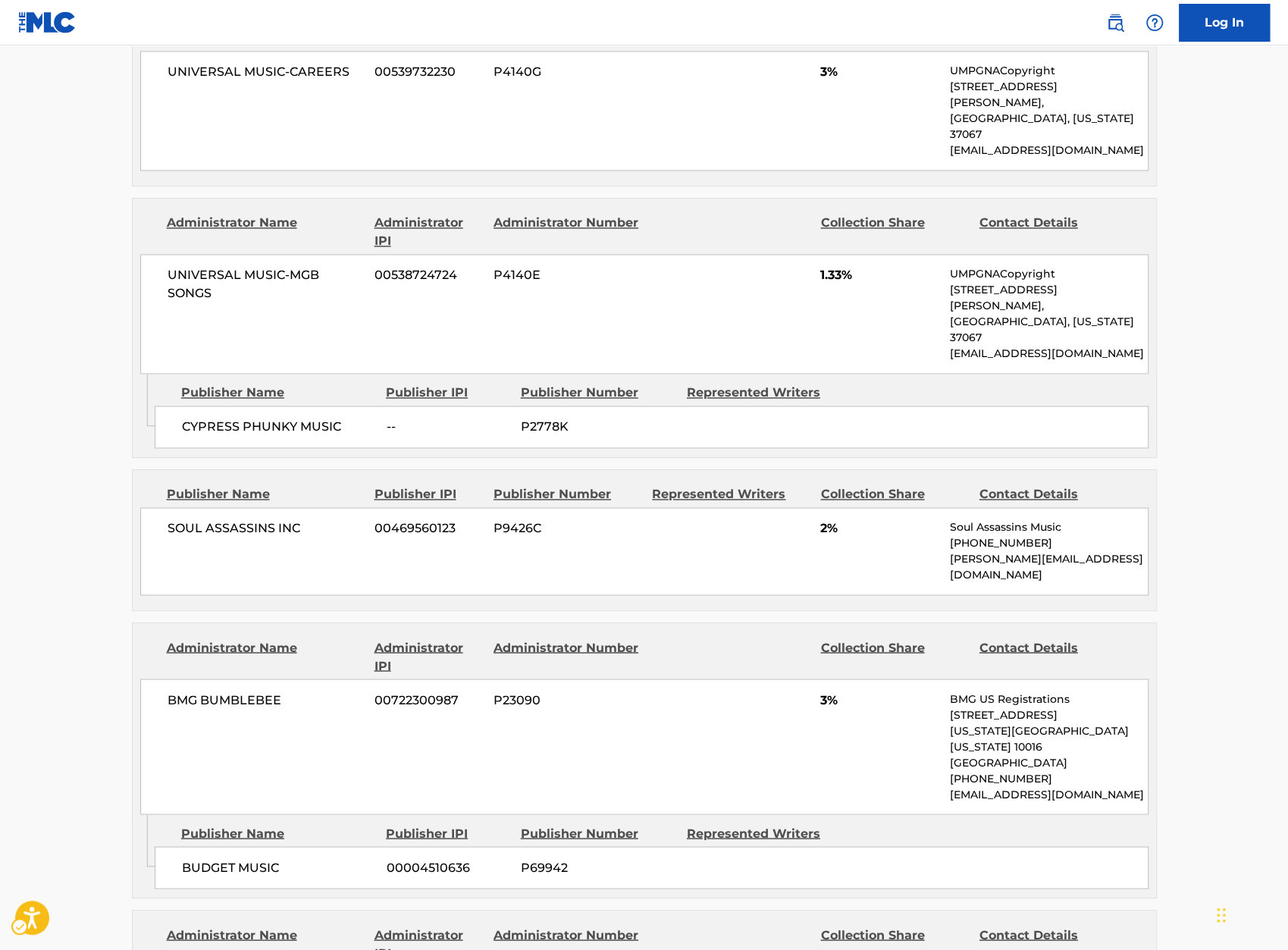
scroll to position [1323, 0]
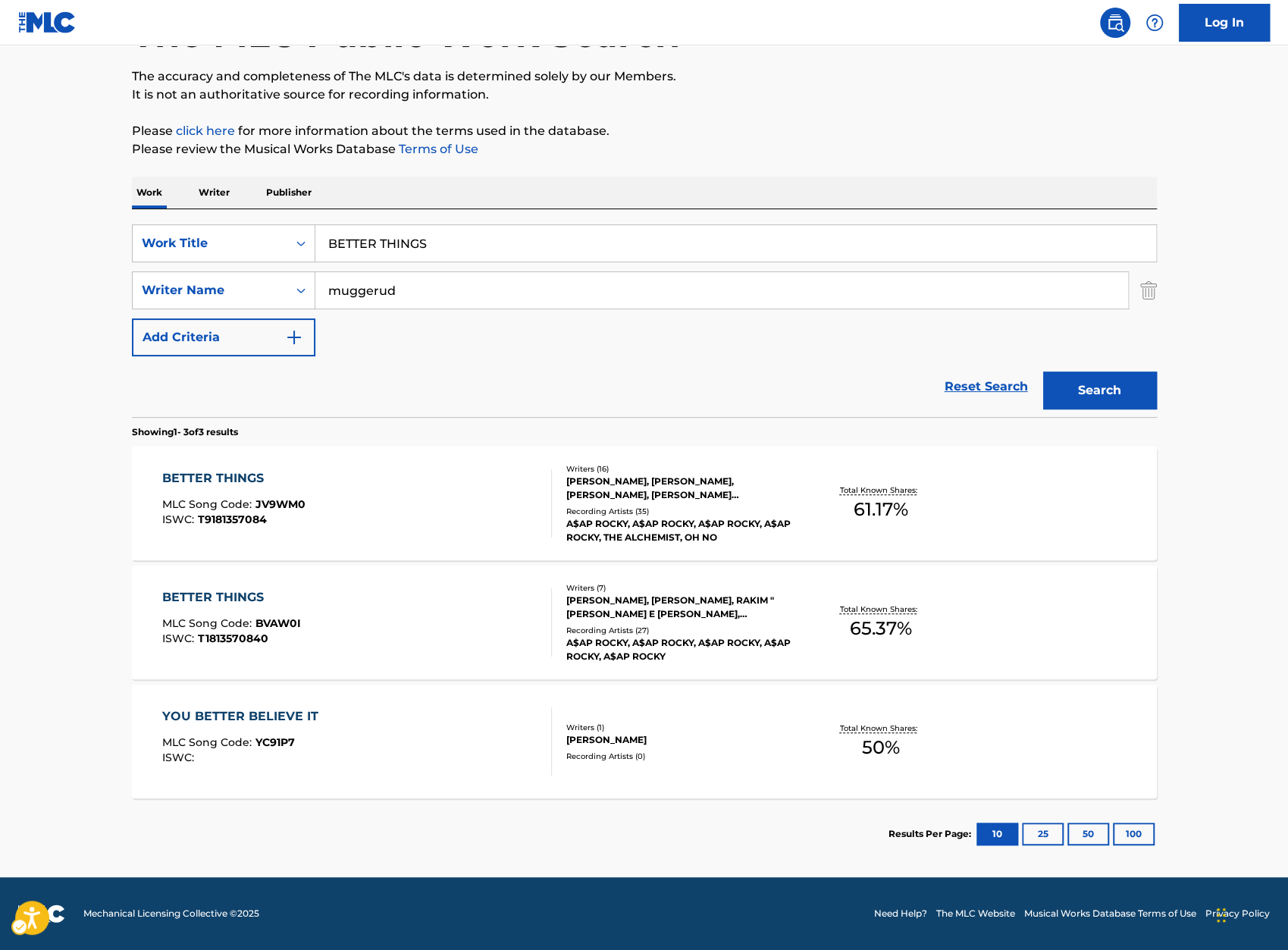
scroll to position [113, 0]
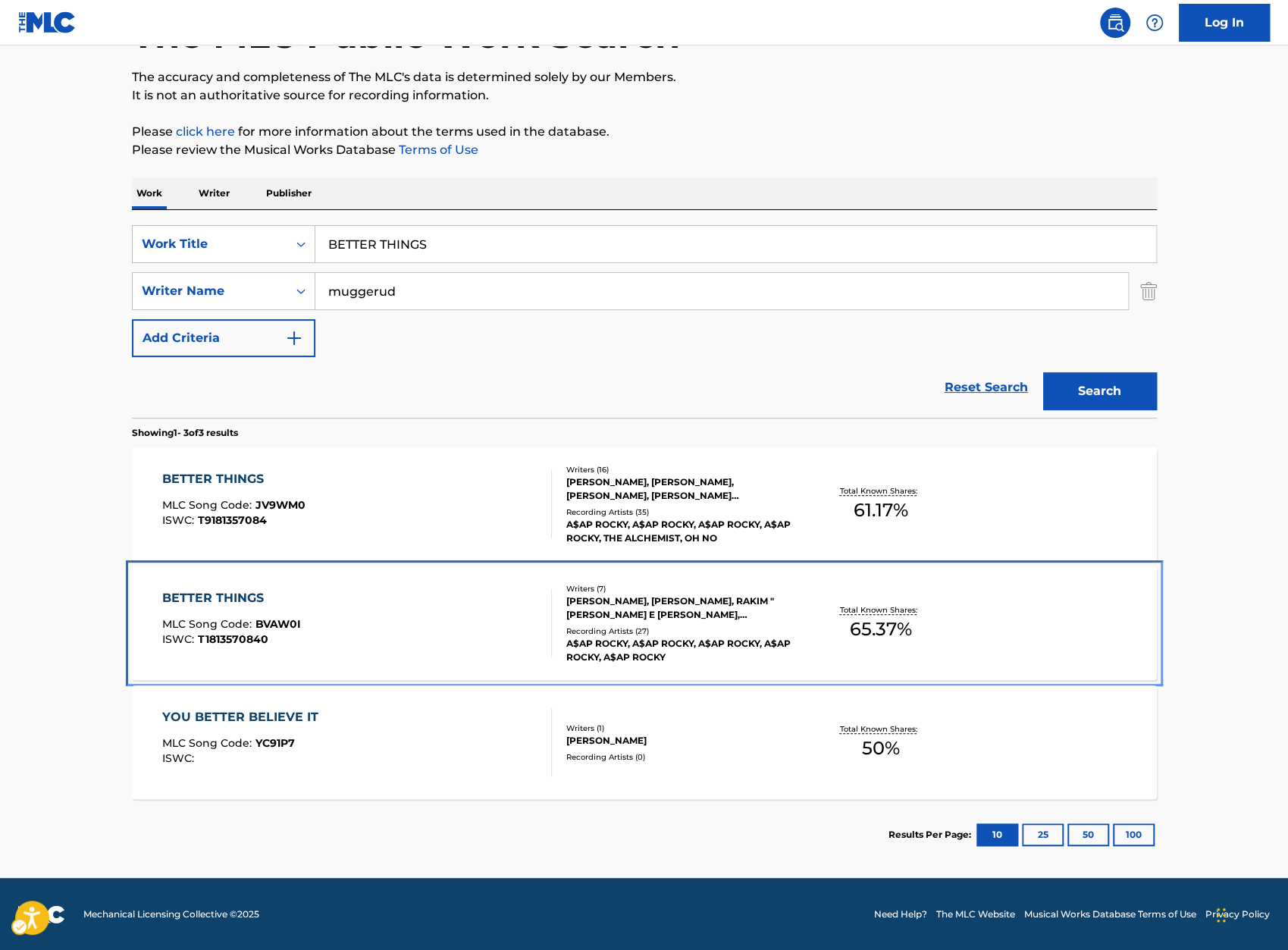
click at [245, 597] on div "BETTER THINGS" at bounding box center [232, 598] width 139 height 18
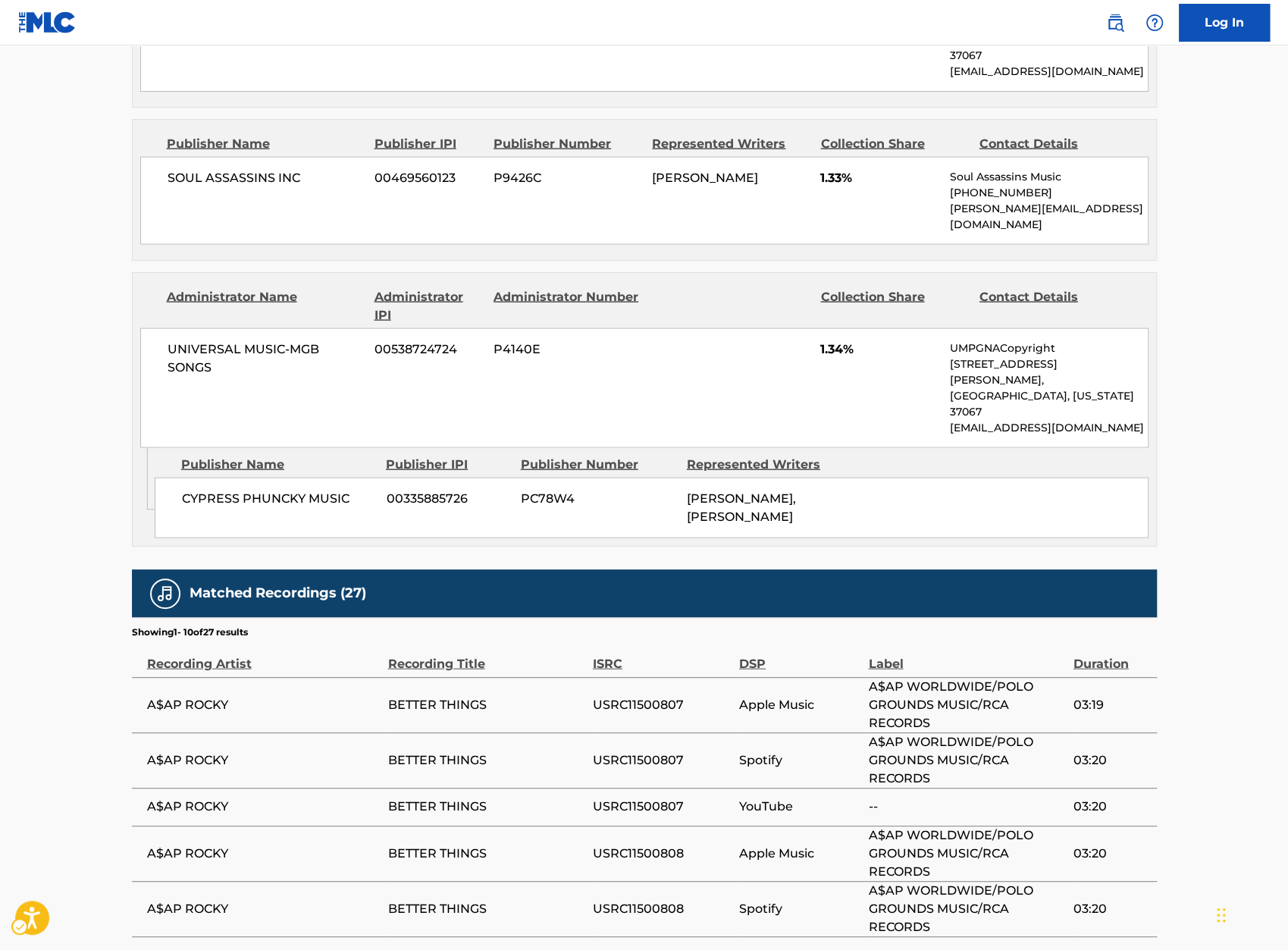
scroll to position [1942, 0]
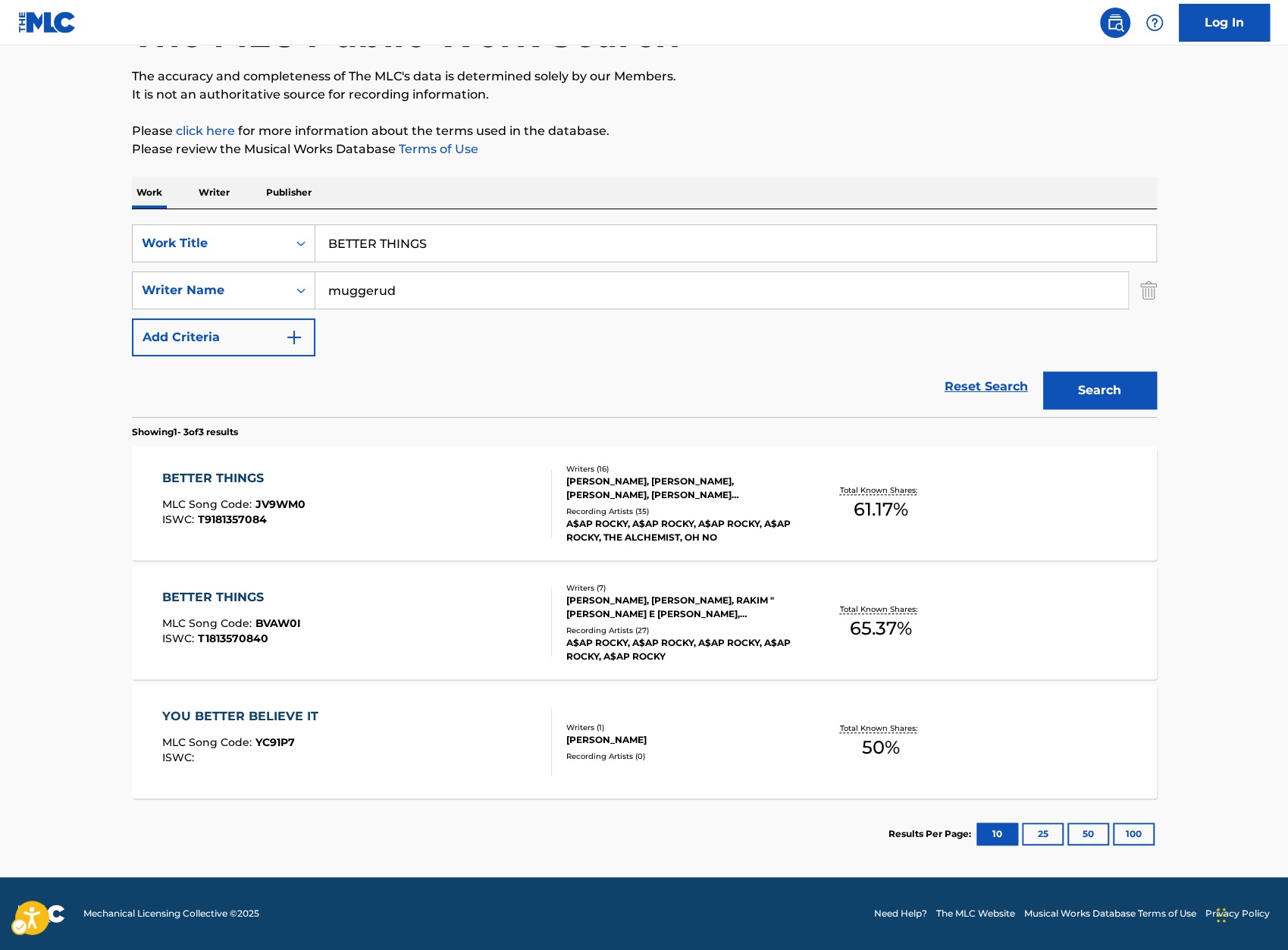
scroll to position [113, 0]
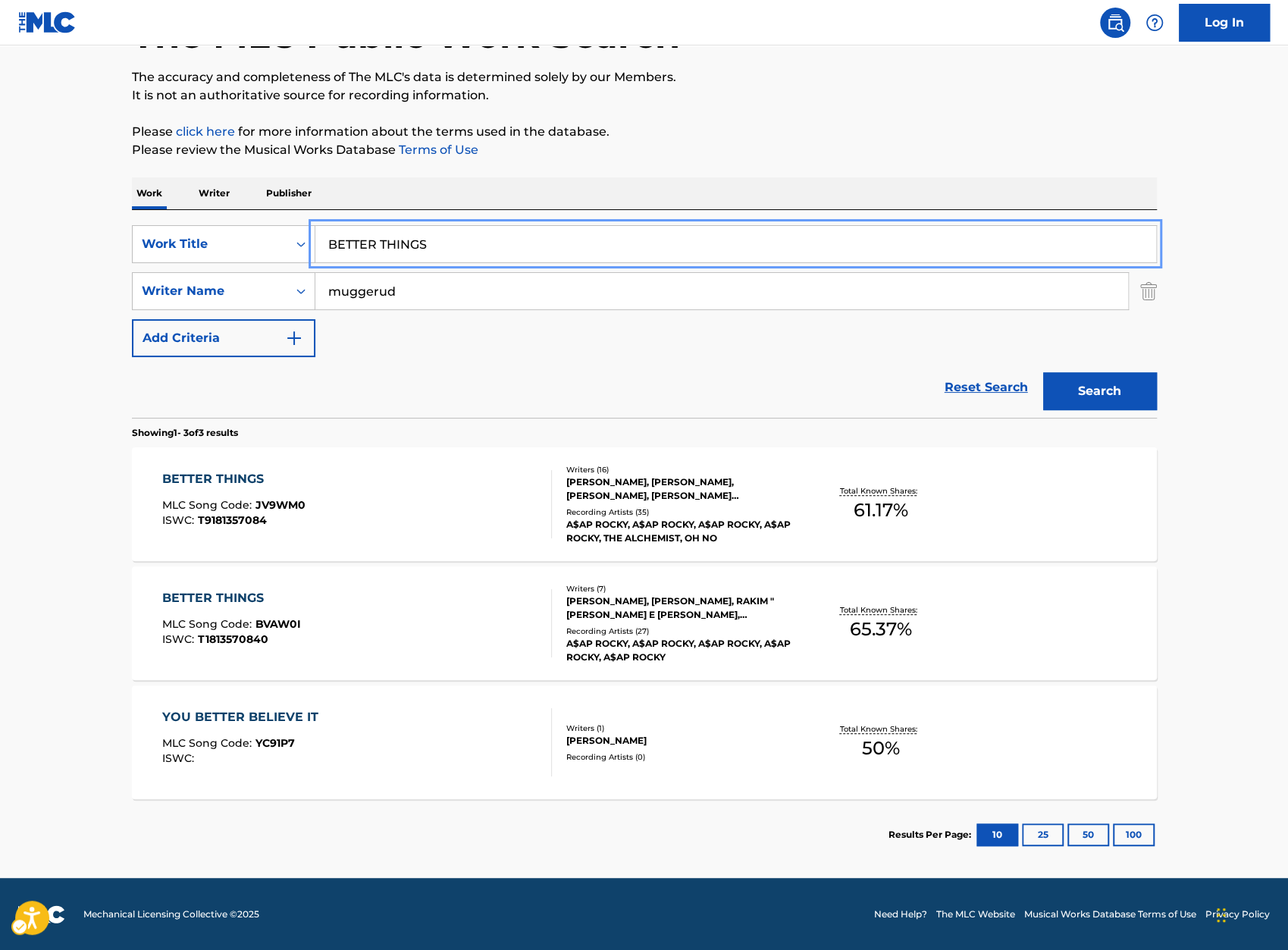
click at [511, 252] on input "BETTER THINGS" at bounding box center [736, 244] width 841 height 37
paste input "IG MONEY"
type input "BIG MONEY"
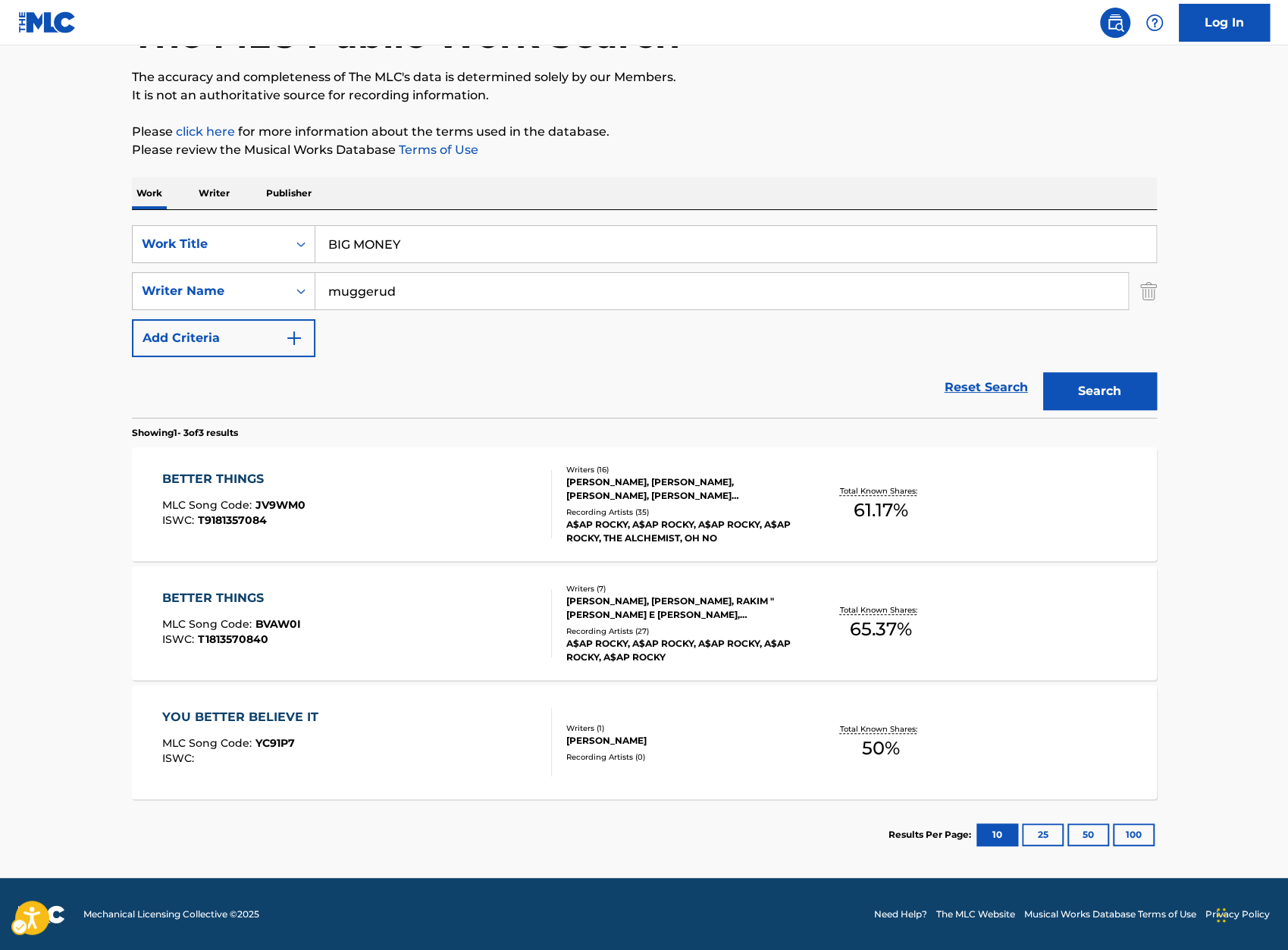
click at [928, 130] on p "Please click here for more information about the terms used in the database." at bounding box center [644, 131] width 1025 height 18
click at [1107, 402] on button "Search" at bounding box center [1099, 391] width 114 height 38
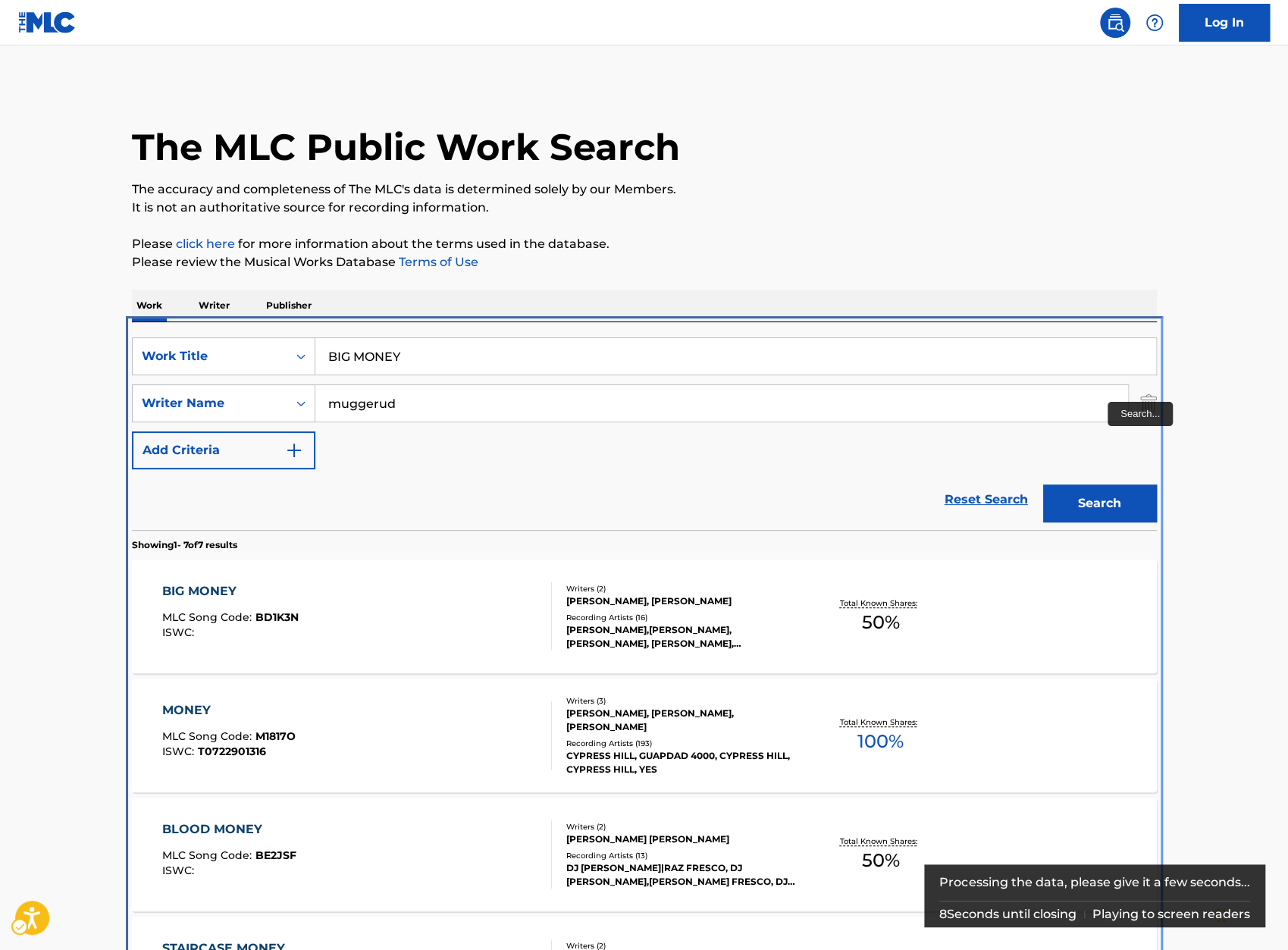
scroll to position [322, 0]
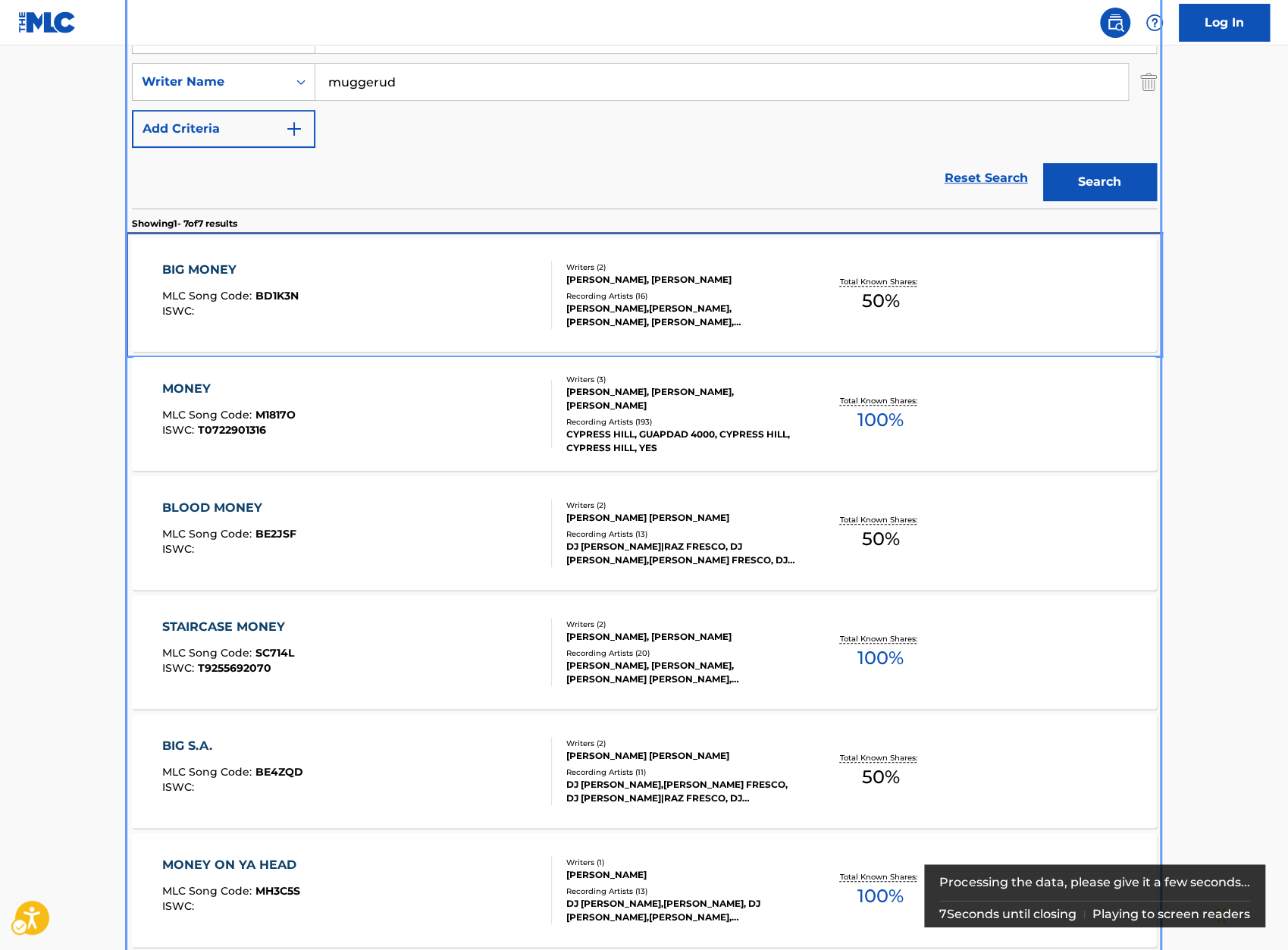
click at [174, 263] on div "BIG MONEY" at bounding box center [231, 270] width 137 height 18
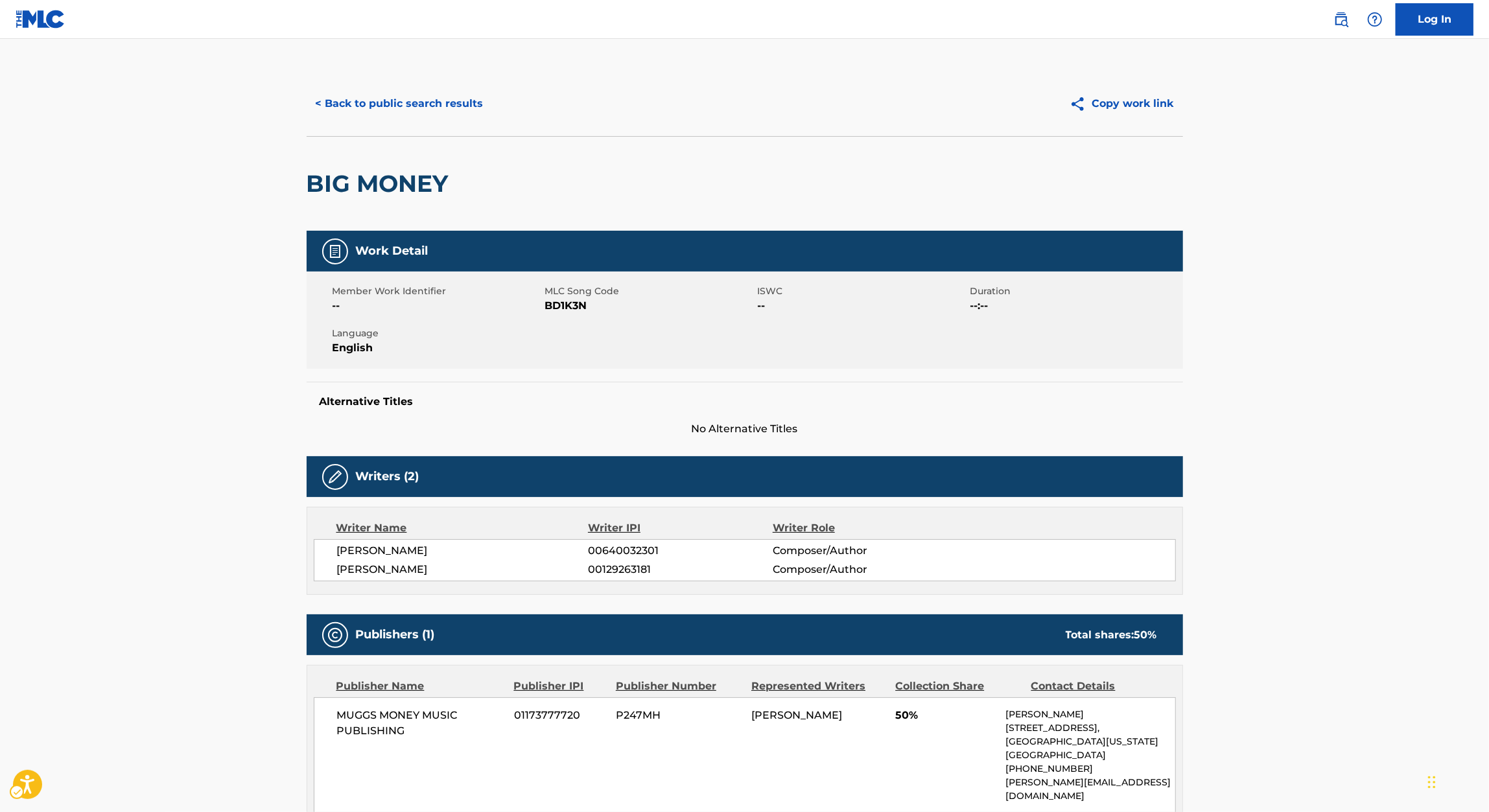
scroll to position [1, 0]
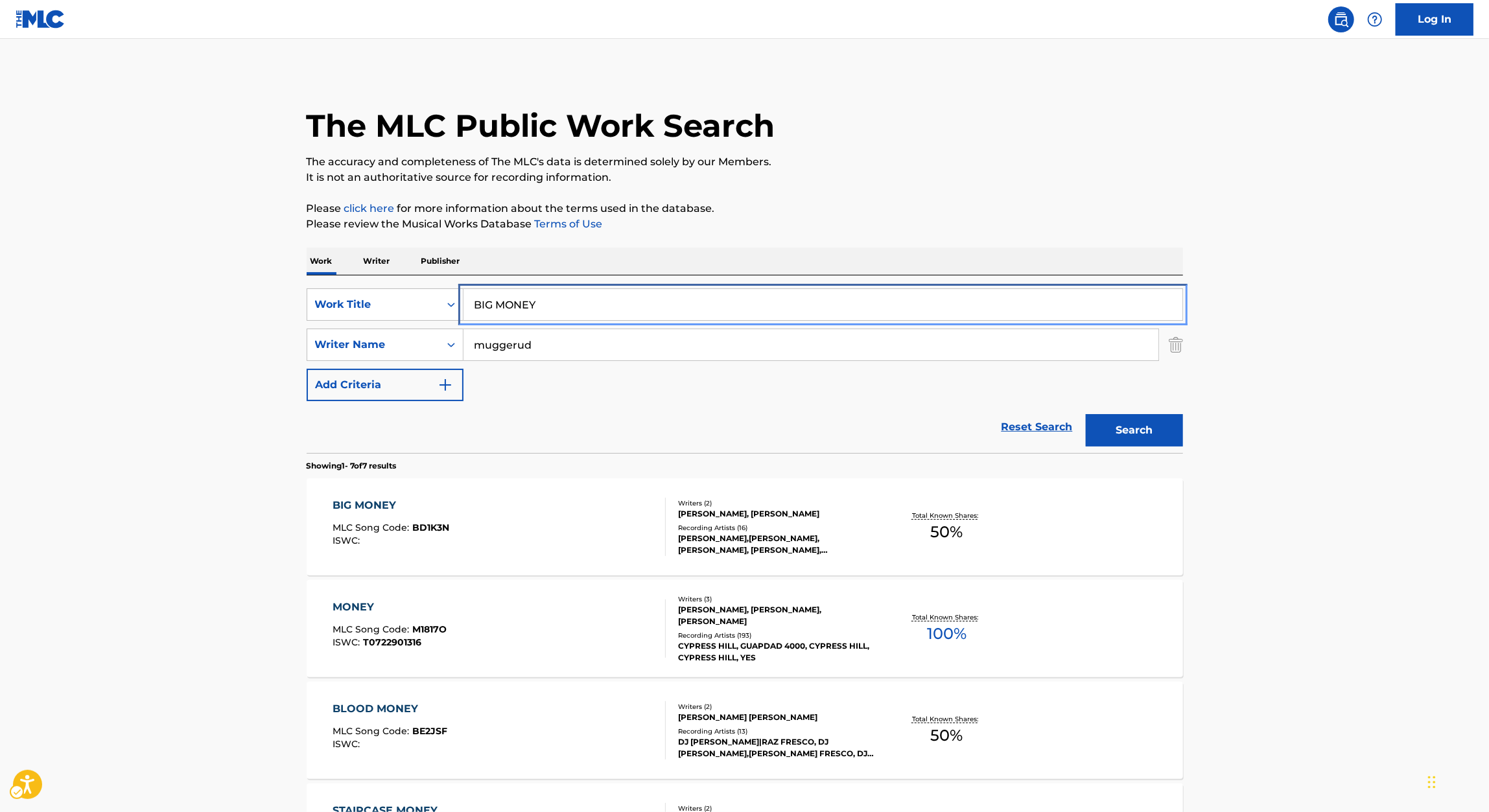
click at [500, 312] on input "BIG MONEY" at bounding box center [823, 304] width 719 height 31
paste input "S.A."
type input "BIG S.A."
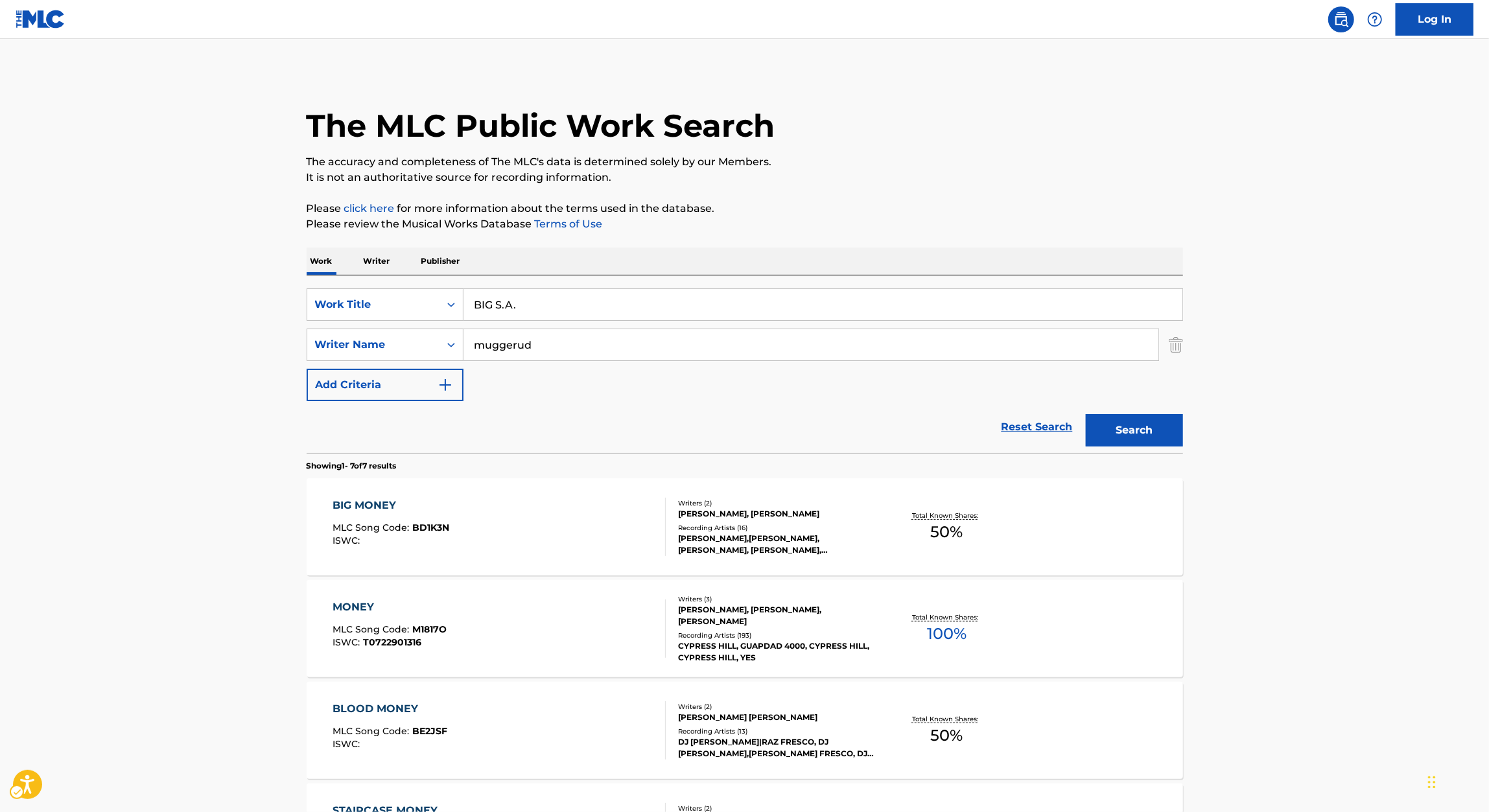
click at [951, 241] on div "The MLC Public Work Search The accuracy and completeness of The MLC's data is d…" at bounding box center [745, 658] width 908 height 1176
click at [1137, 422] on button "Search" at bounding box center [1134, 430] width 97 height 32
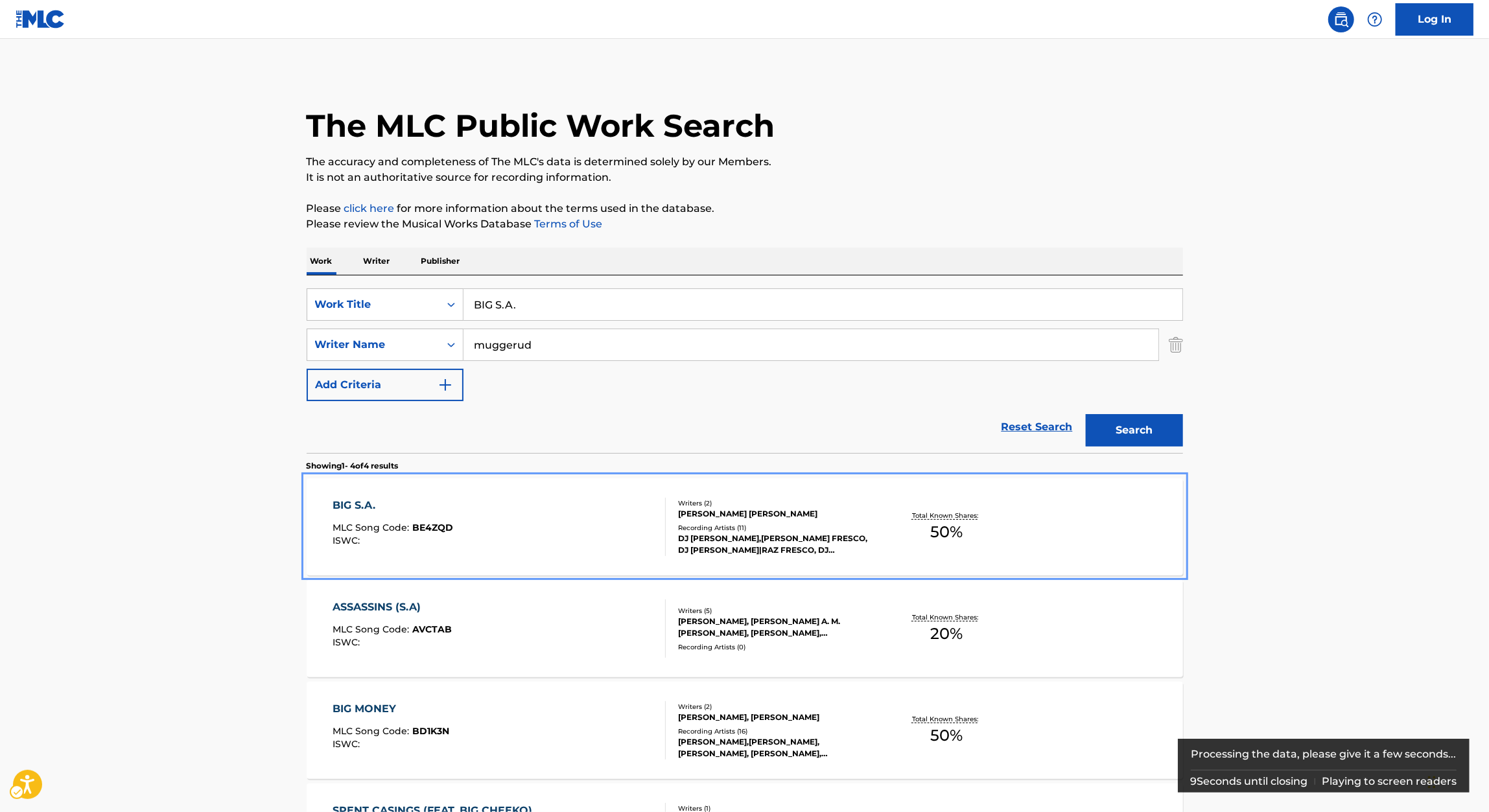
click at [371, 504] on div "BIG S.A." at bounding box center [393, 506] width 121 height 15
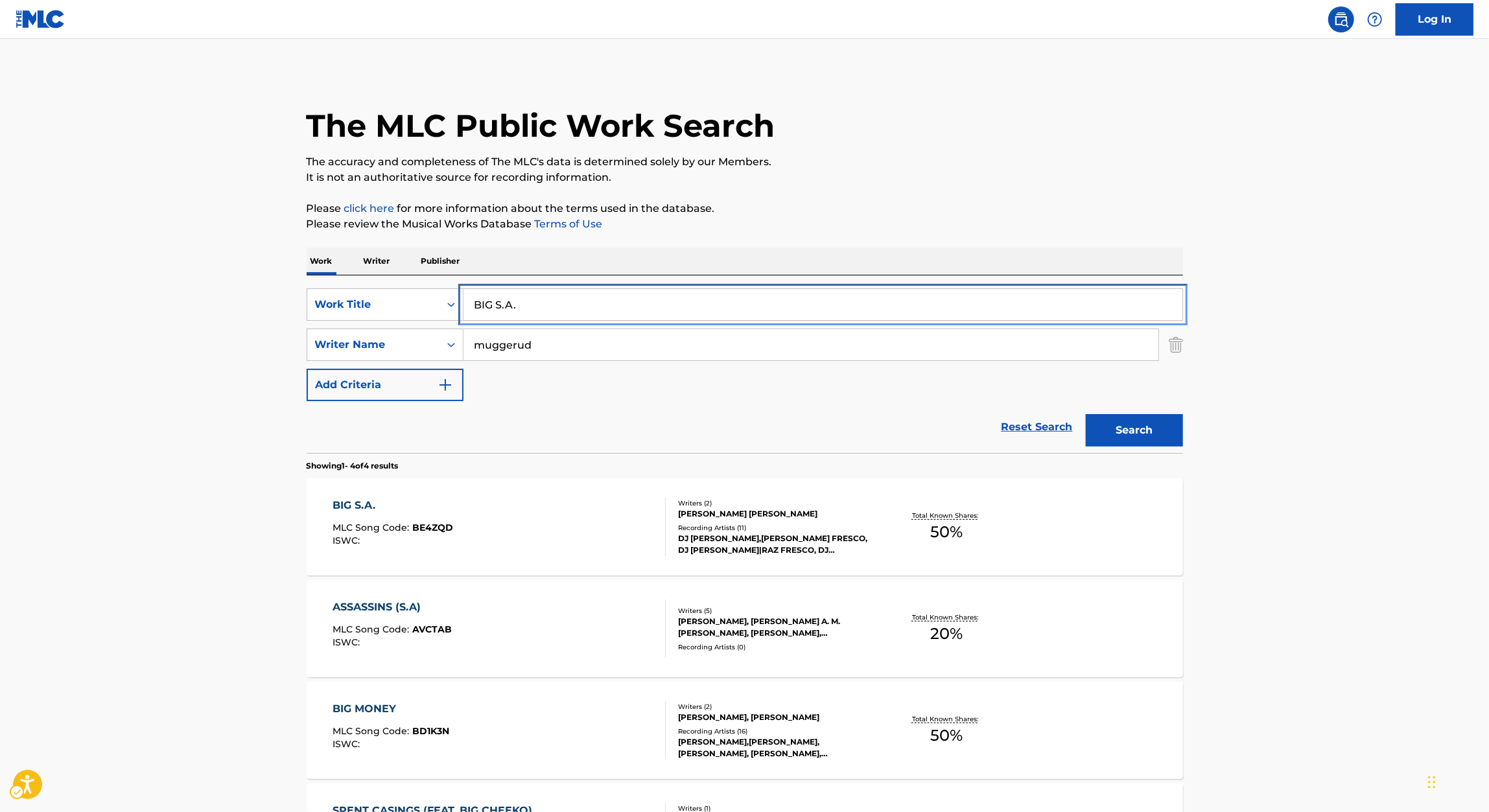
click at [578, 295] on input "BIG S.A." at bounding box center [823, 304] width 719 height 31
paste input "KE AIR INTERLUDE"
type input "BIKE AIR INTERLUDE"
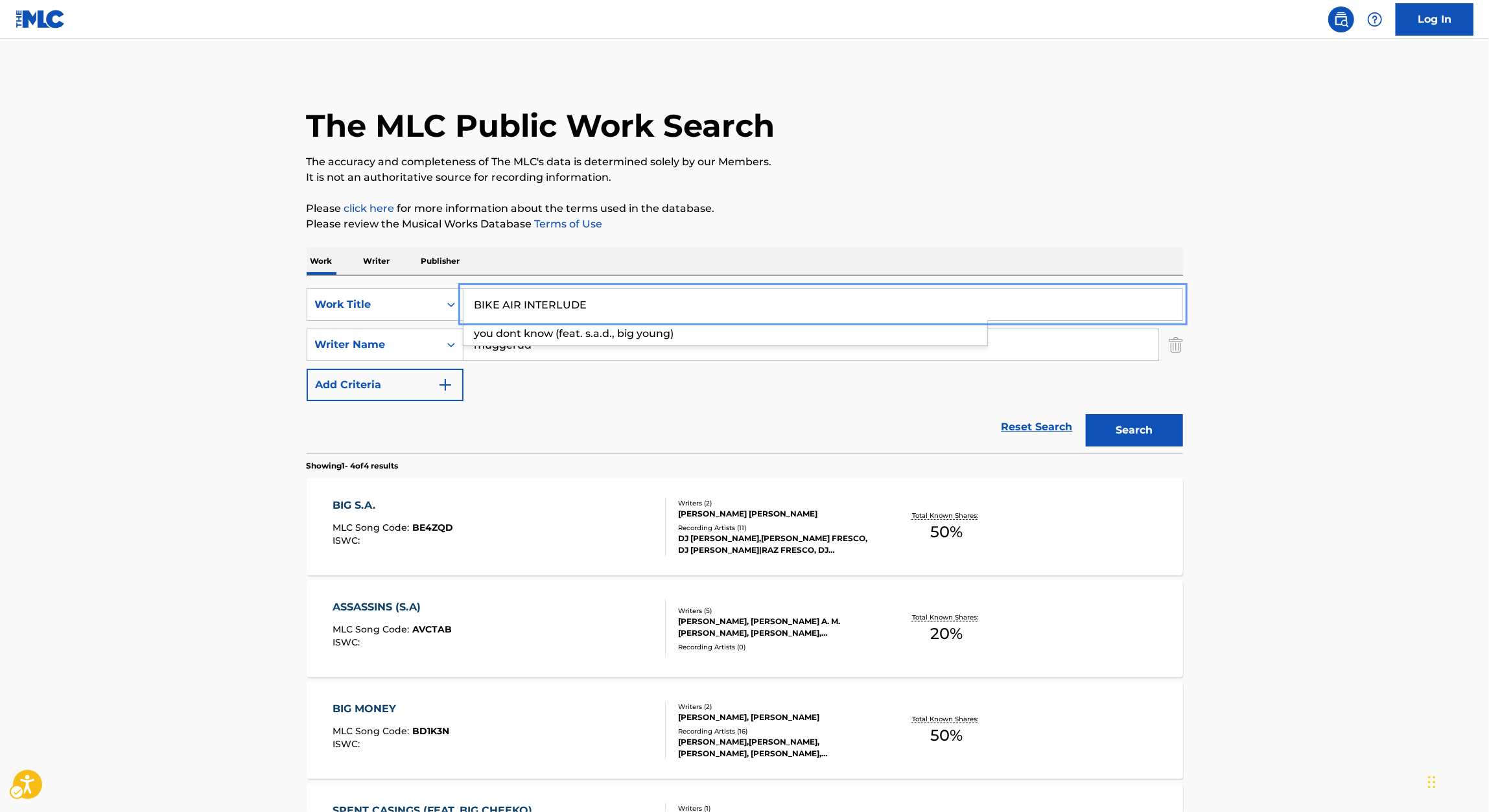
click at [967, 233] on div "The MLC Public Work Search The accuracy and completeness of The MLC's data is d…" at bounding box center [745, 506] width 908 height 870
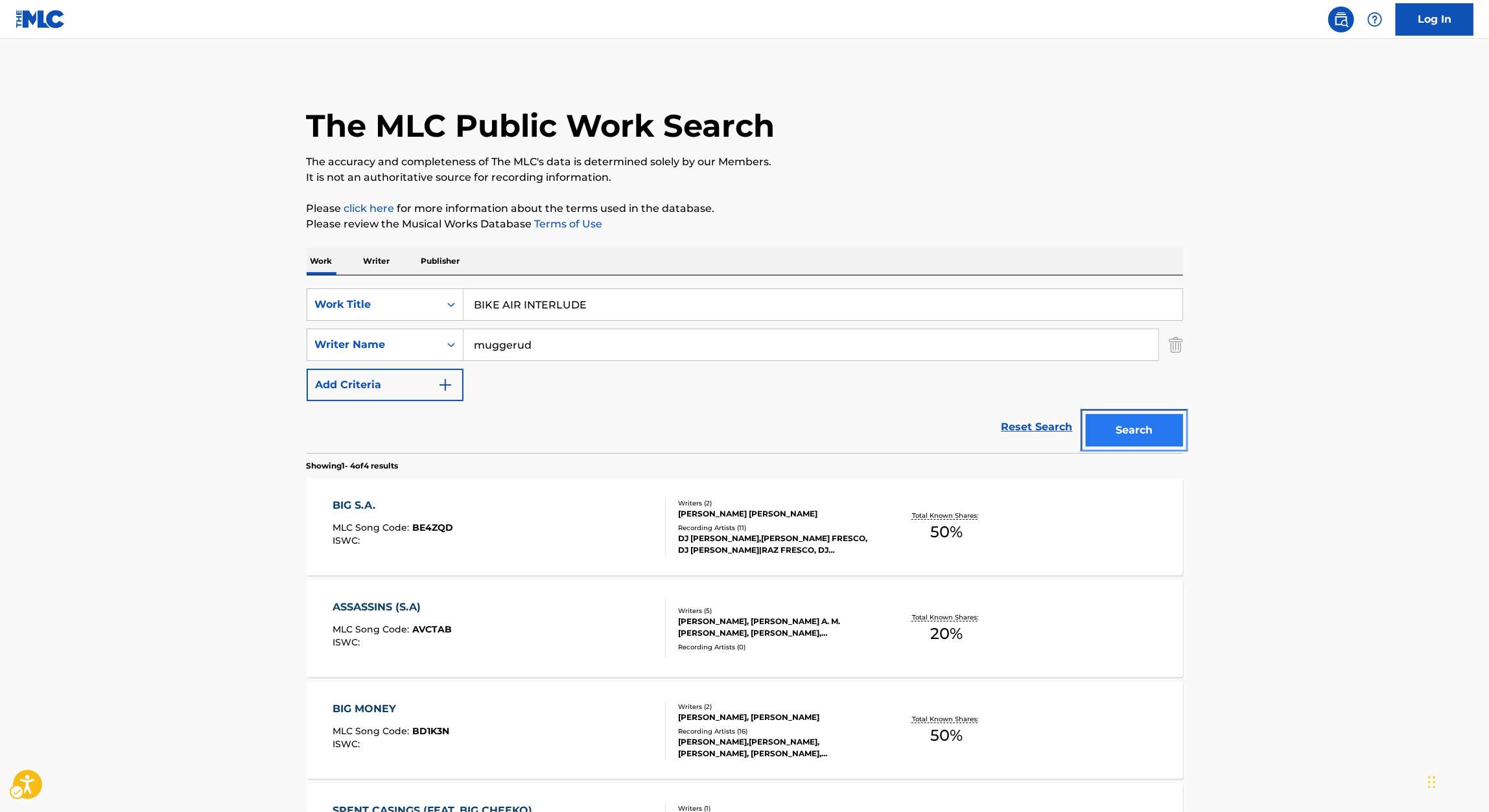
click at [1116, 430] on button "Search" at bounding box center [1134, 430] width 97 height 32
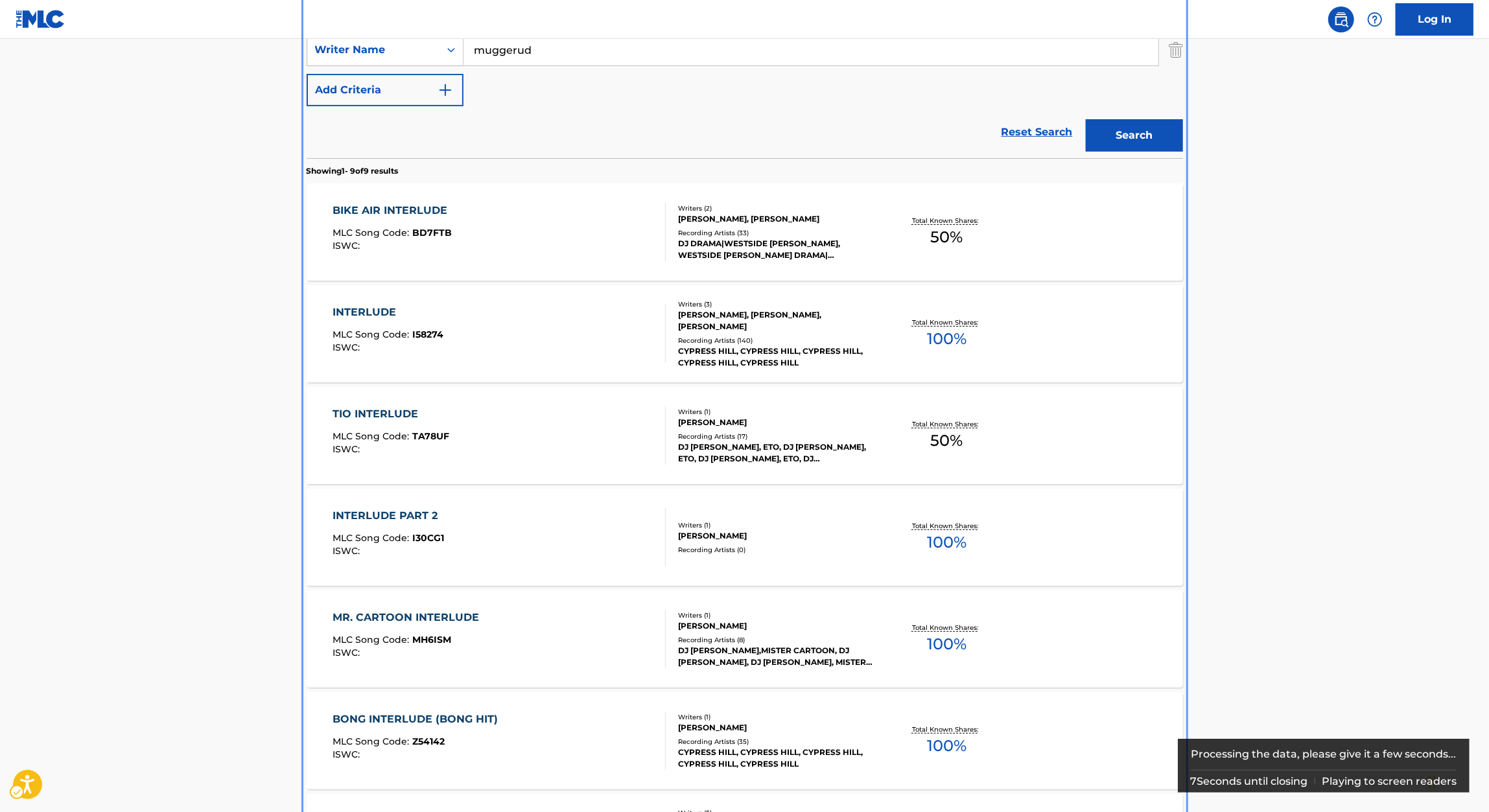
scroll to position [297, 0]
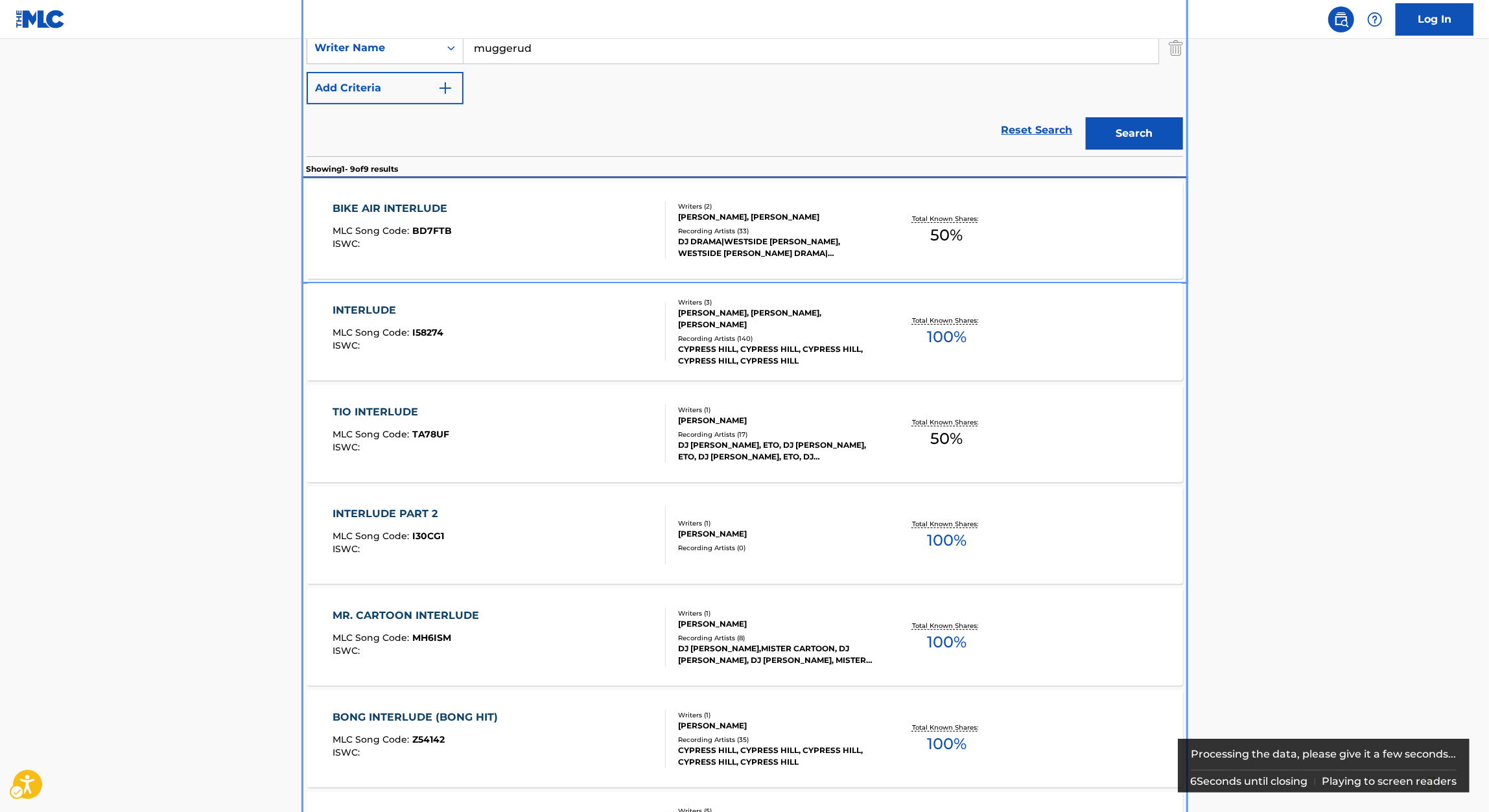
click at [490, 214] on div "BIKE AIR INTERLUDE MLC Song Code : BD7FTB ISWC :" at bounding box center [499, 230] width 333 height 58
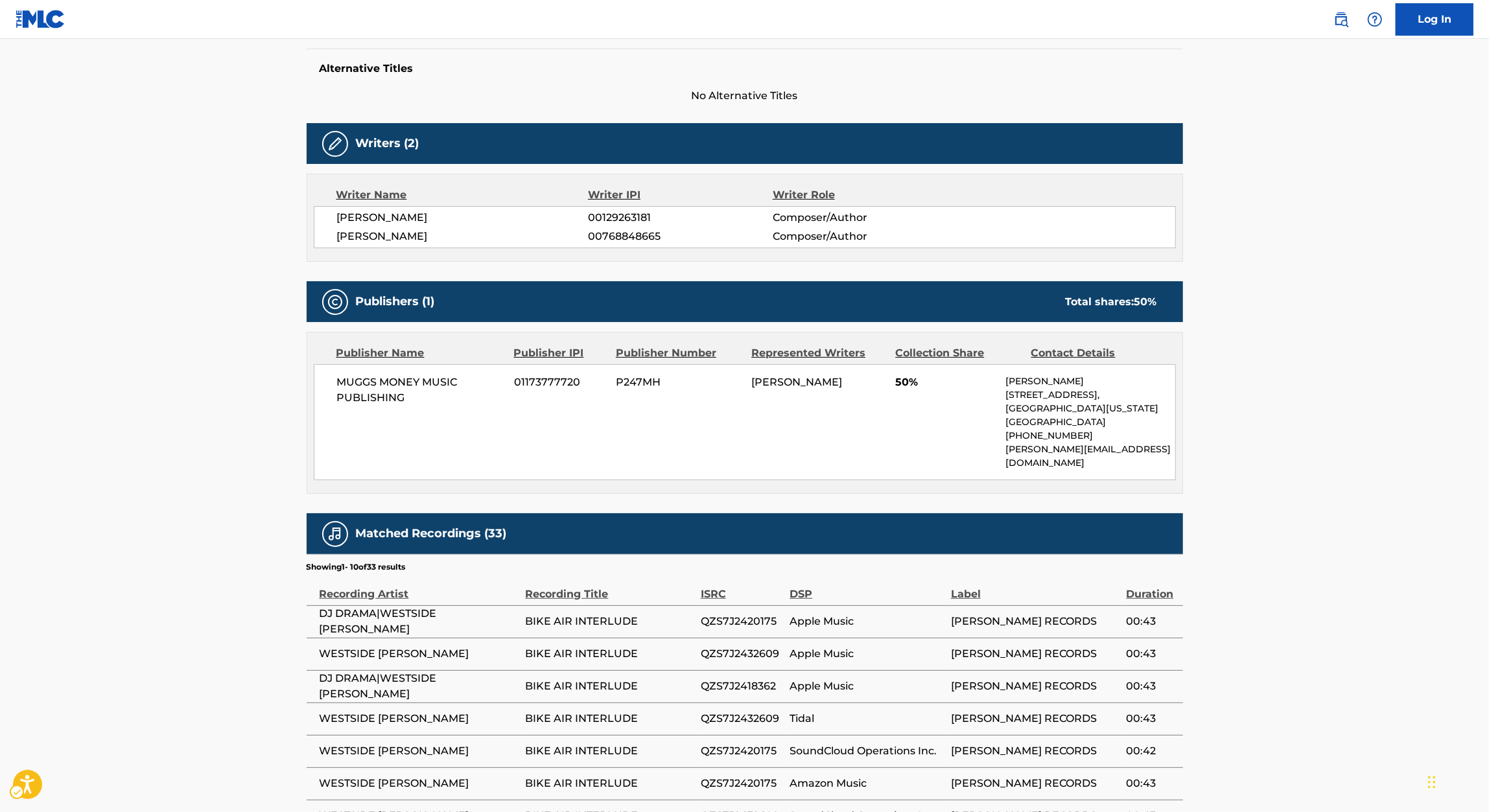
scroll to position [563, 0]
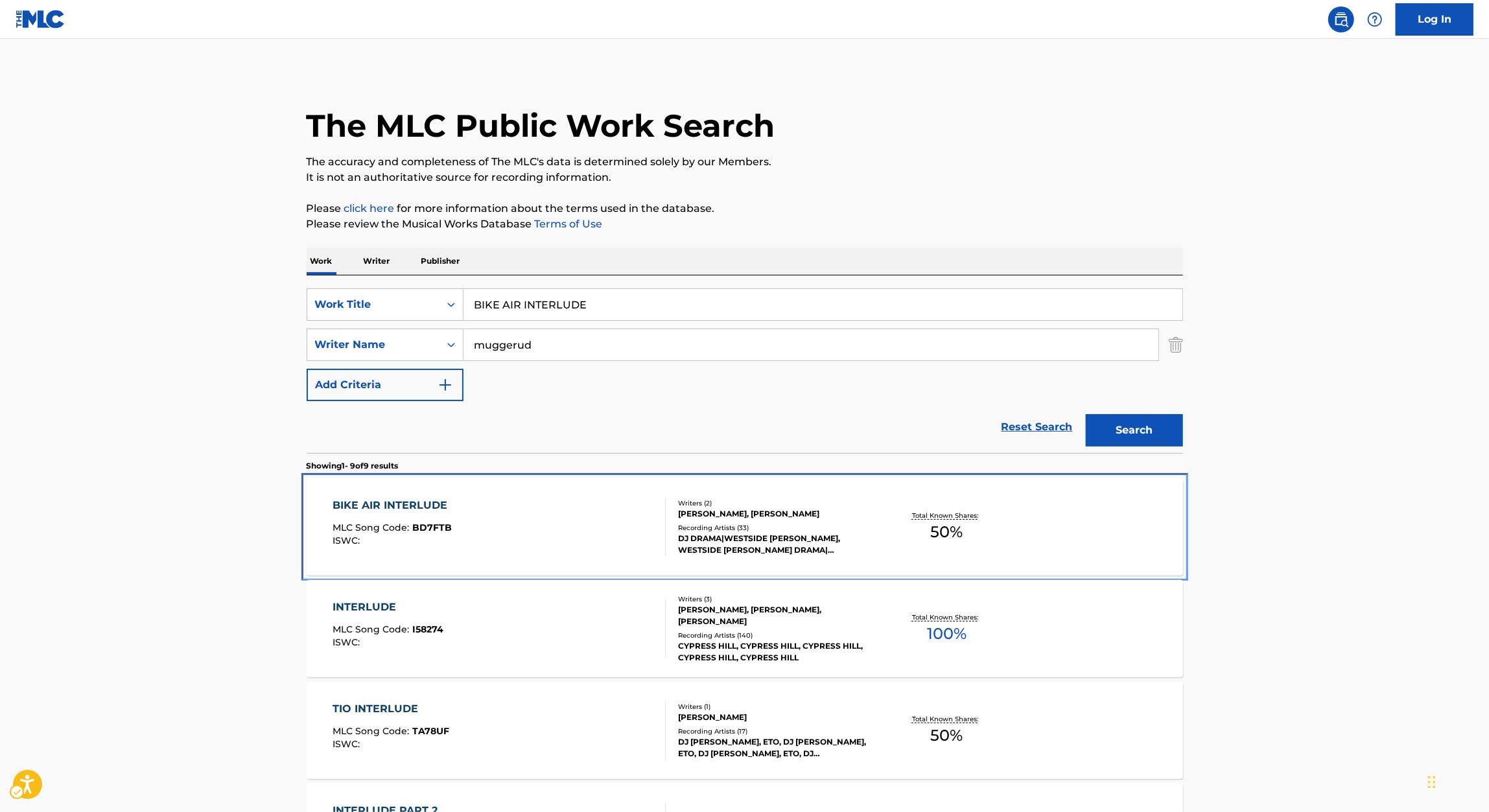
click at [439, 509] on div "BIKE AIR INTERLUDE" at bounding box center [393, 506] width 121 height 15
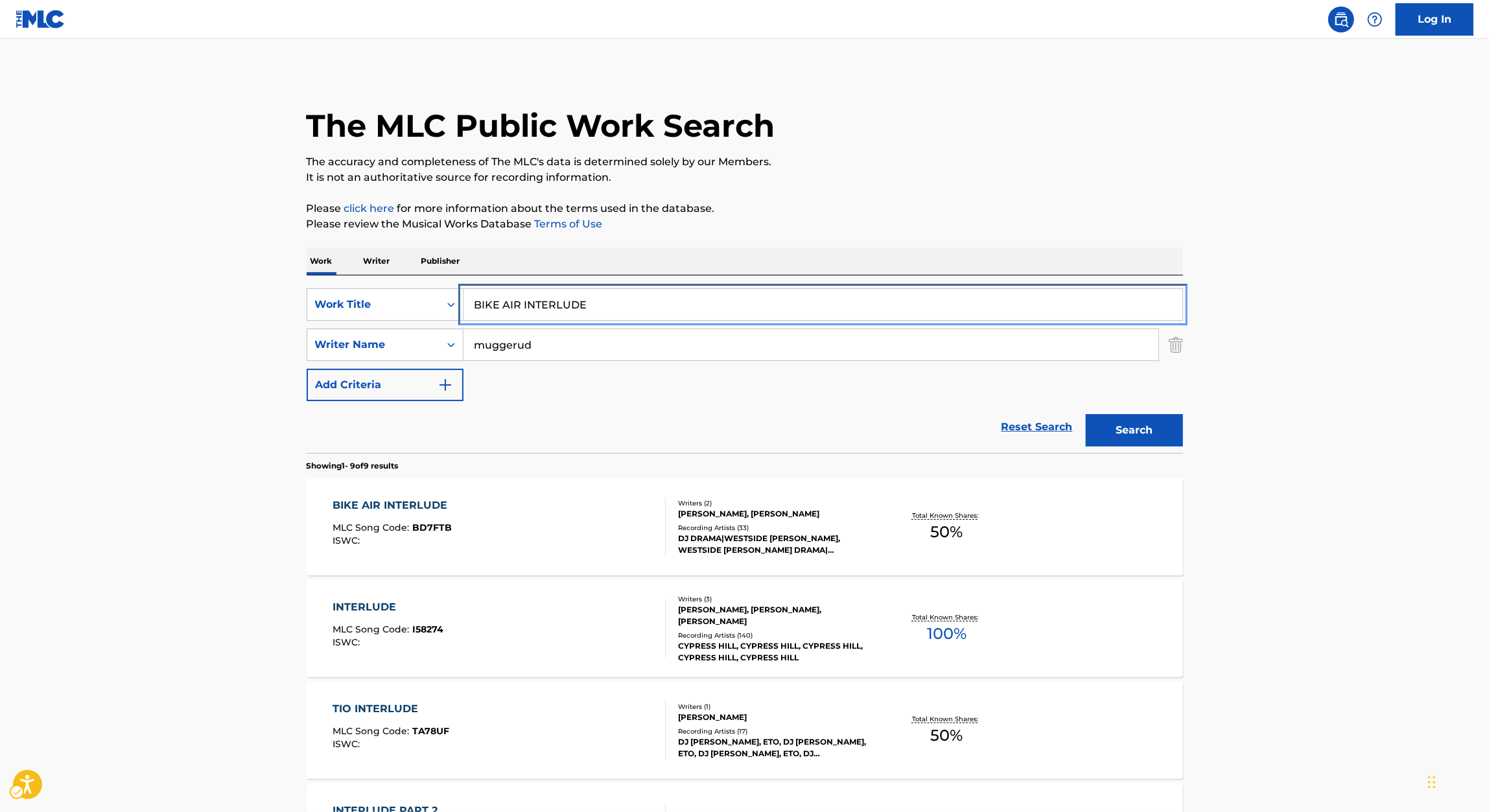
click at [824, 301] on input "BIKE AIR INTERLUDE" at bounding box center [823, 304] width 719 height 31
paste input "TCH I MISS YOU"
type input "BITCH I MISS YOU"
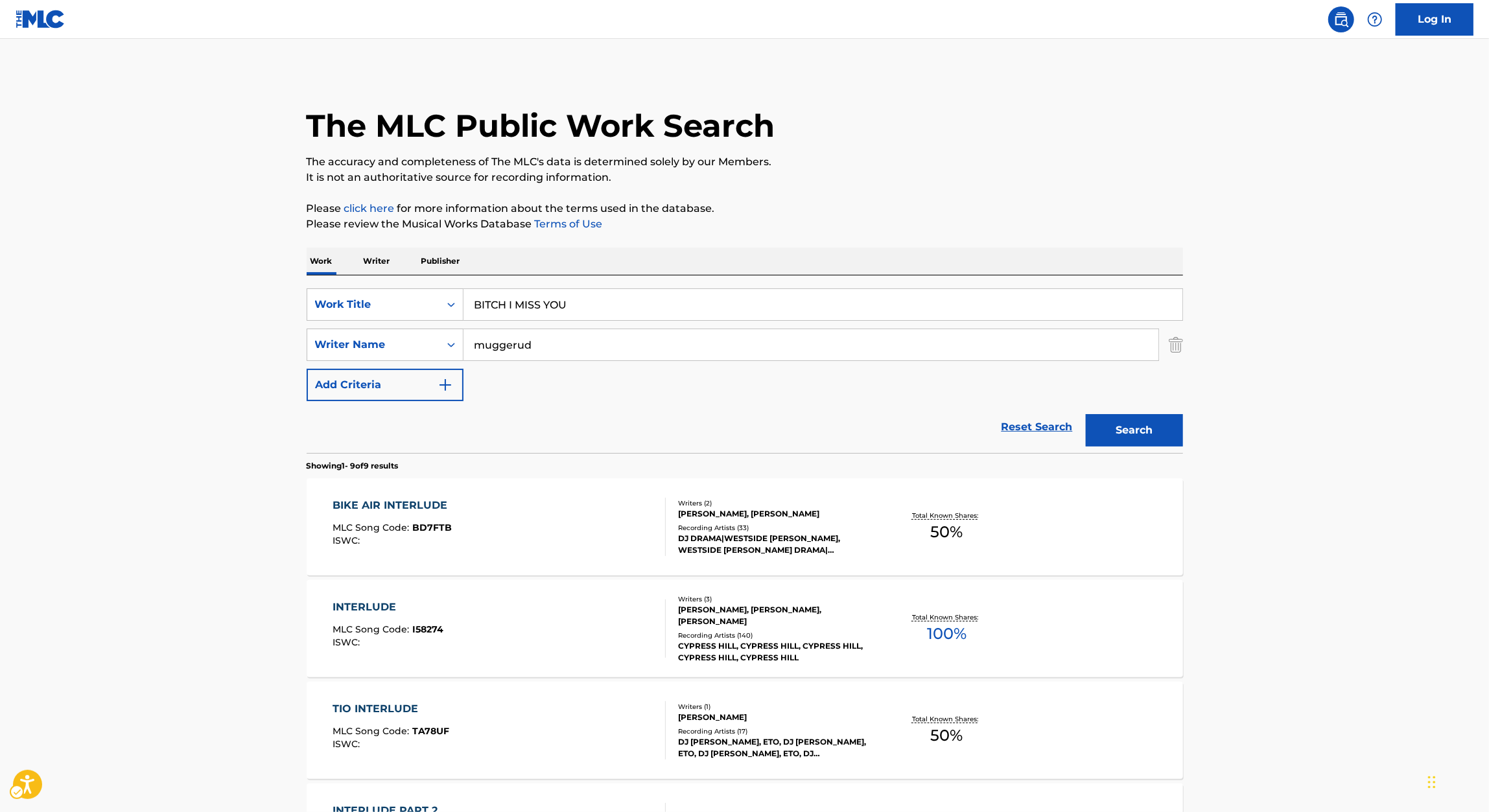
click at [954, 231] on p "Please review the Musical Works Database Terms of Use | New Window" at bounding box center [744, 224] width 876 height 15
click at [1138, 421] on button "Search" at bounding box center [1134, 430] width 97 height 32
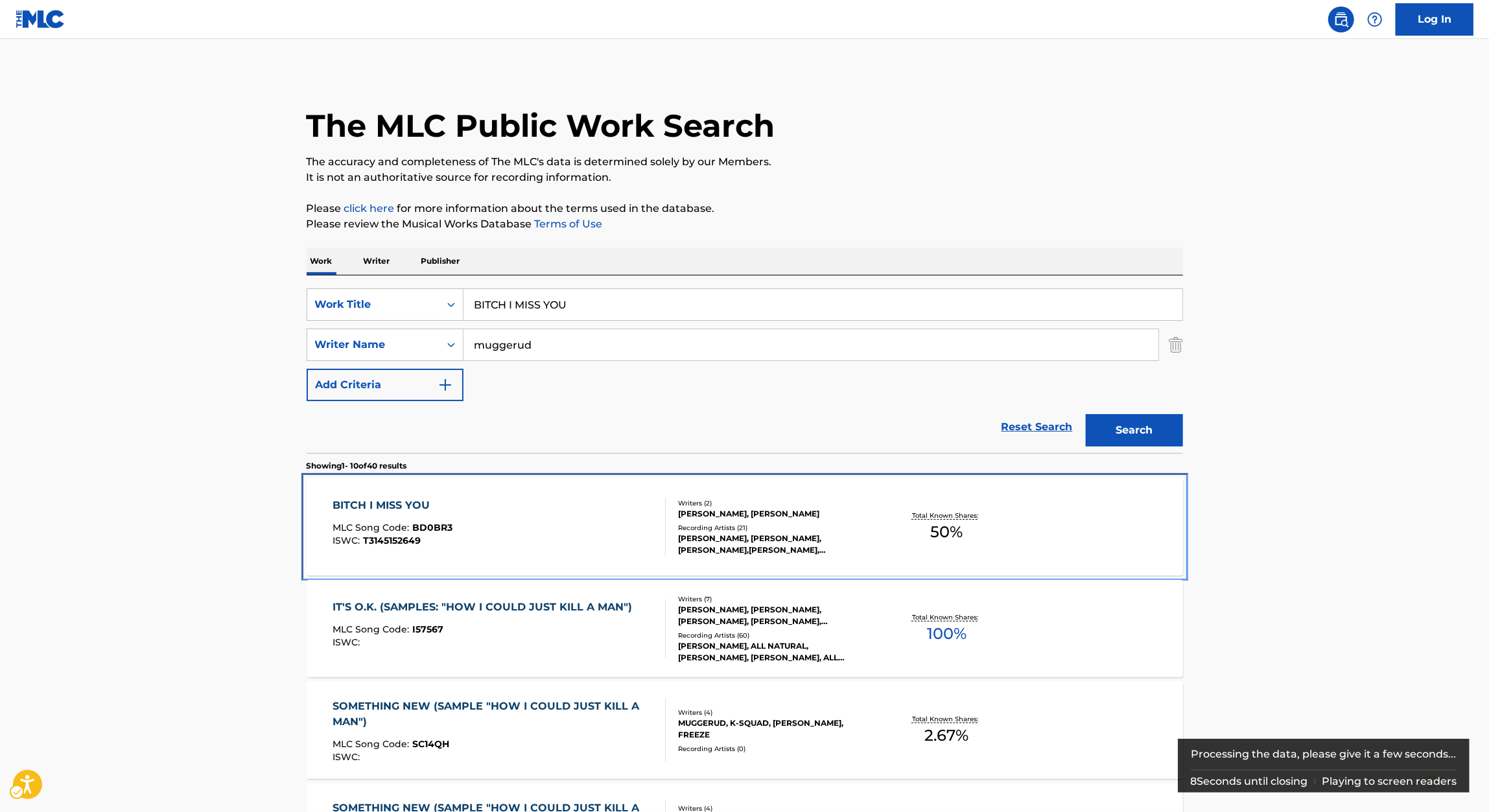
click at [451, 517] on div "BITCH I MISS YOU MLC Song Code : BD0BR3 ISWC : T3145152649" at bounding box center [499, 527] width 333 height 58
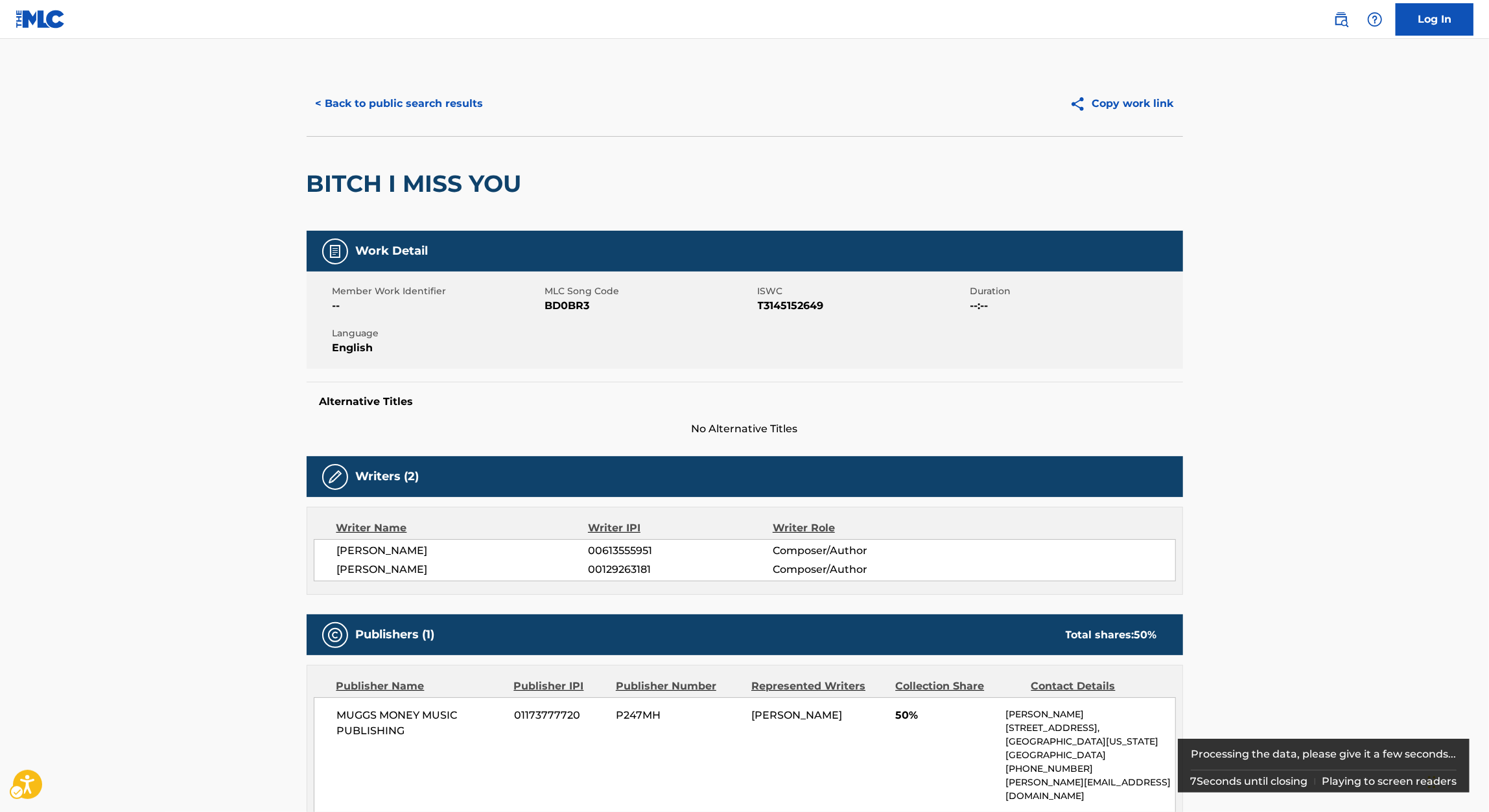
click at [769, 315] on div "Member Work Identifier -- MLC Song Code MLC Song Code - BD0BR3 ISWC ISWC - T314…" at bounding box center [744, 319] width 876 height 97
click at [787, 312] on span "ISWC - T3145152649" at bounding box center [863, 306] width 209 height 15
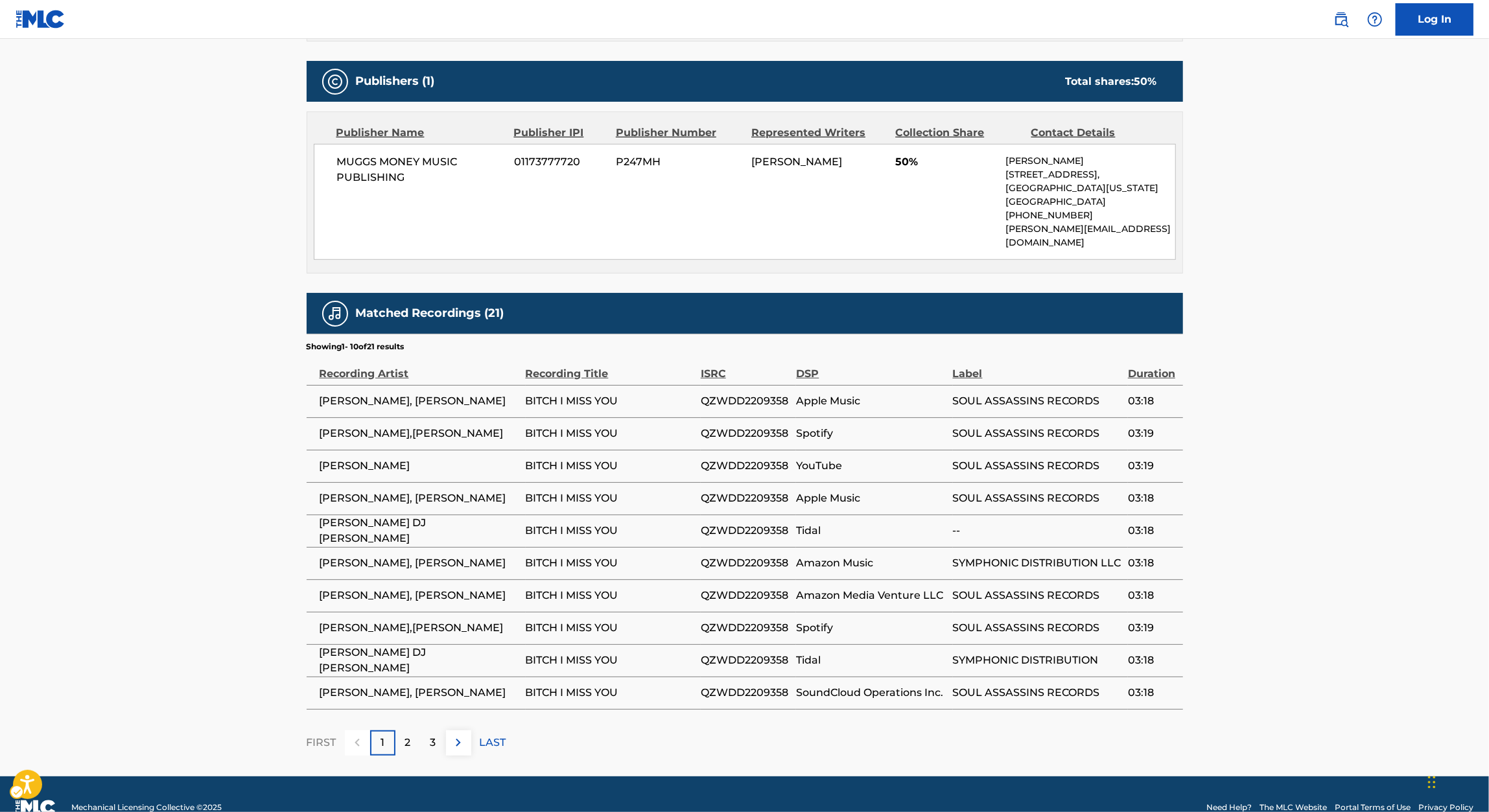
scroll to position [563, 0]
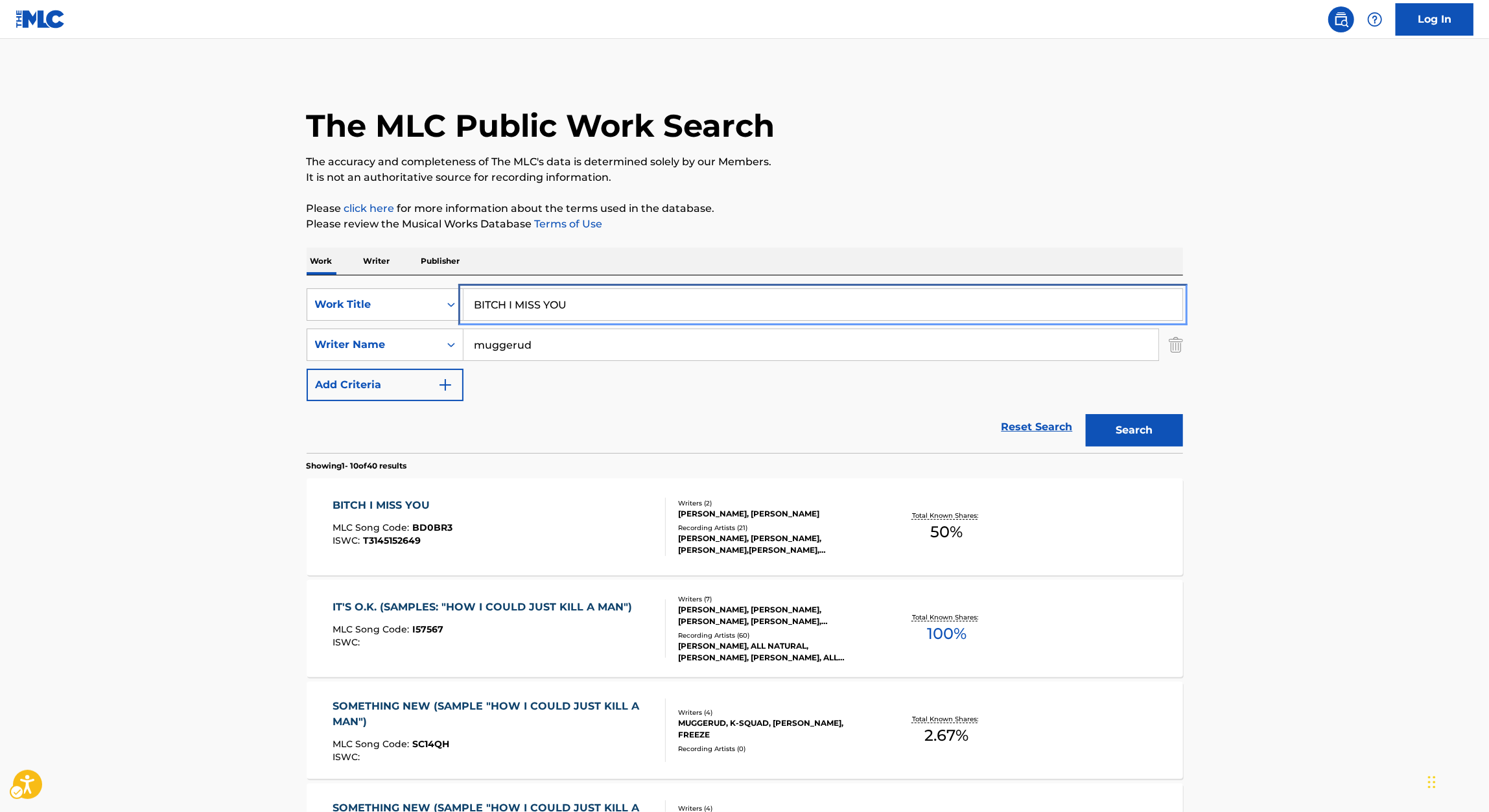
click at [578, 307] on input "BITCH I MISS YOU" at bounding box center [823, 304] width 719 height 31
paste input "TER"
type input "BITTER"
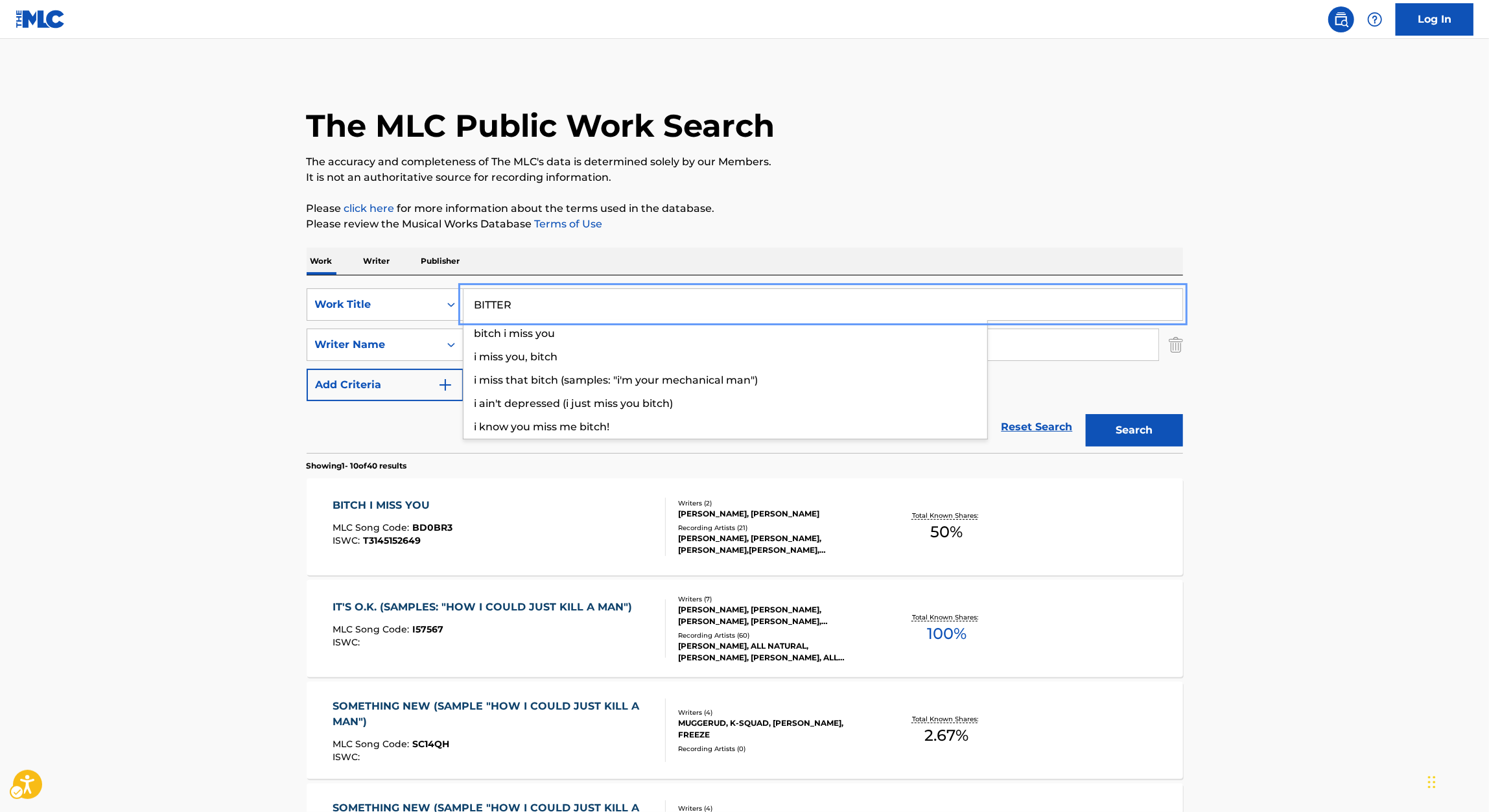
click at [916, 236] on div "The MLC Public Work Search The accuracy and completeness of The MLC's data is d…" at bounding box center [745, 814] width 908 height 1487
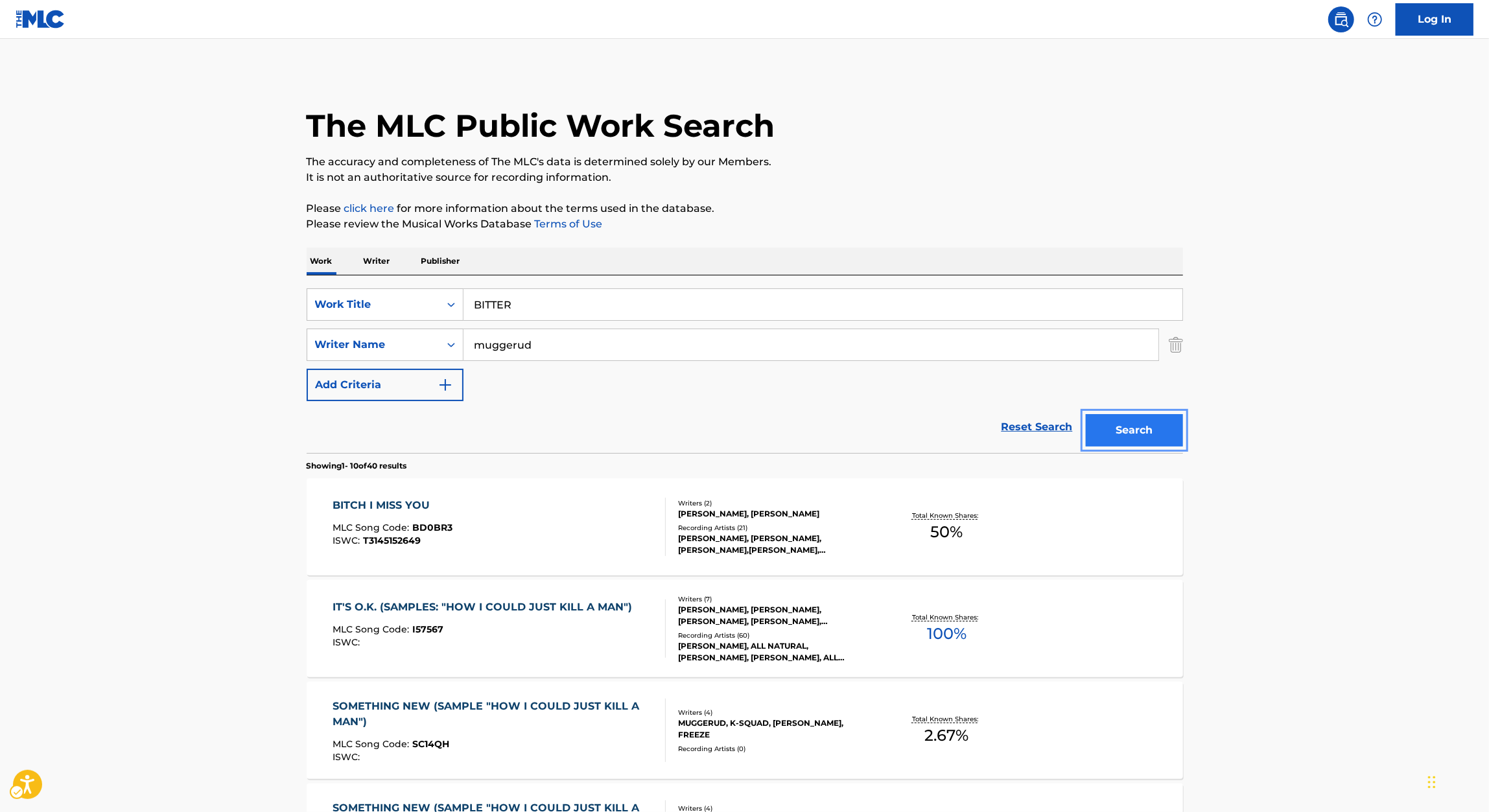
click at [1165, 428] on button "Search" at bounding box center [1134, 430] width 97 height 32
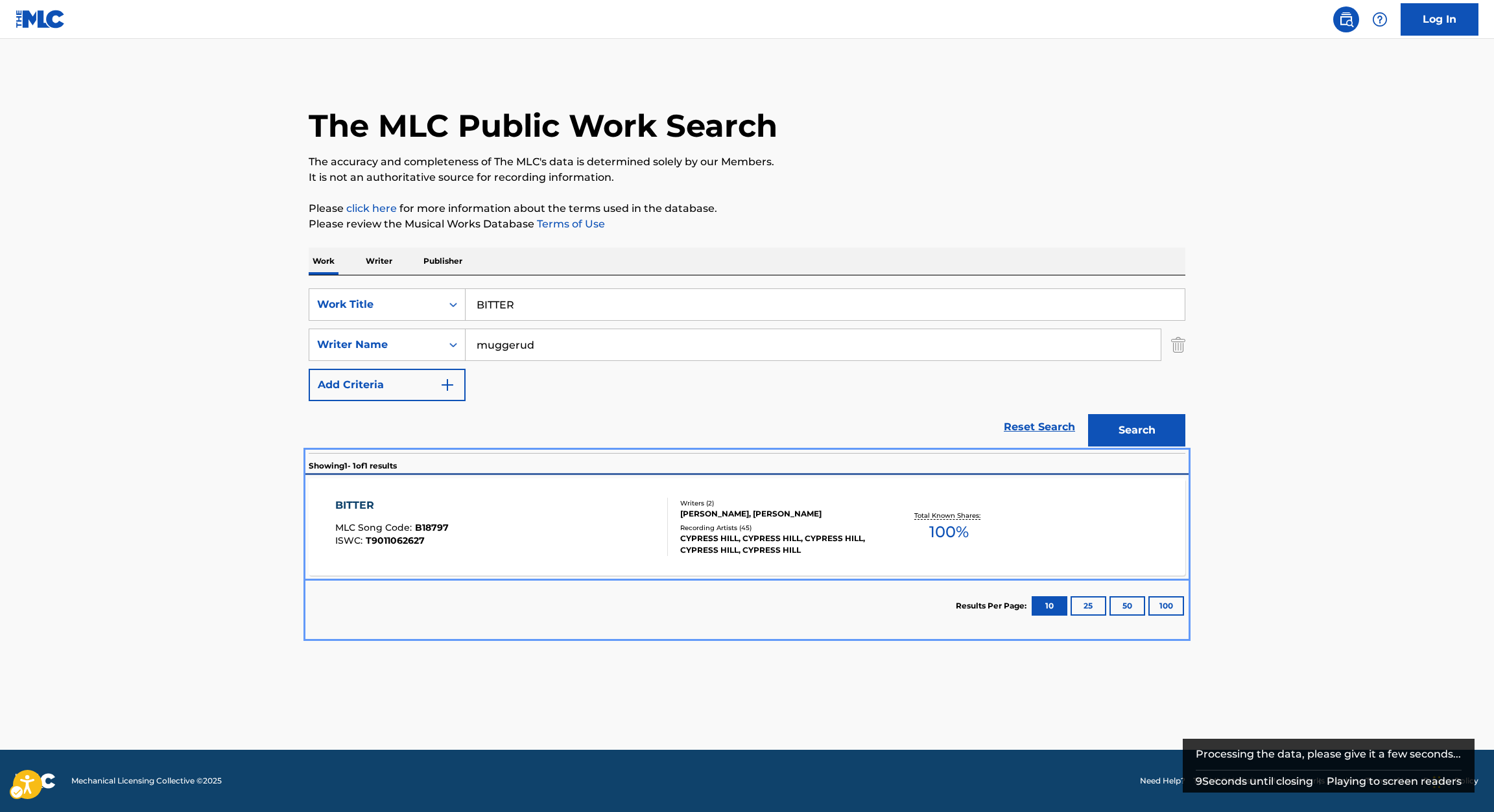
click at [452, 519] on div "BITTER MLC Song Code : B18797 ISWC : T9011062627" at bounding box center [502, 527] width 333 height 58
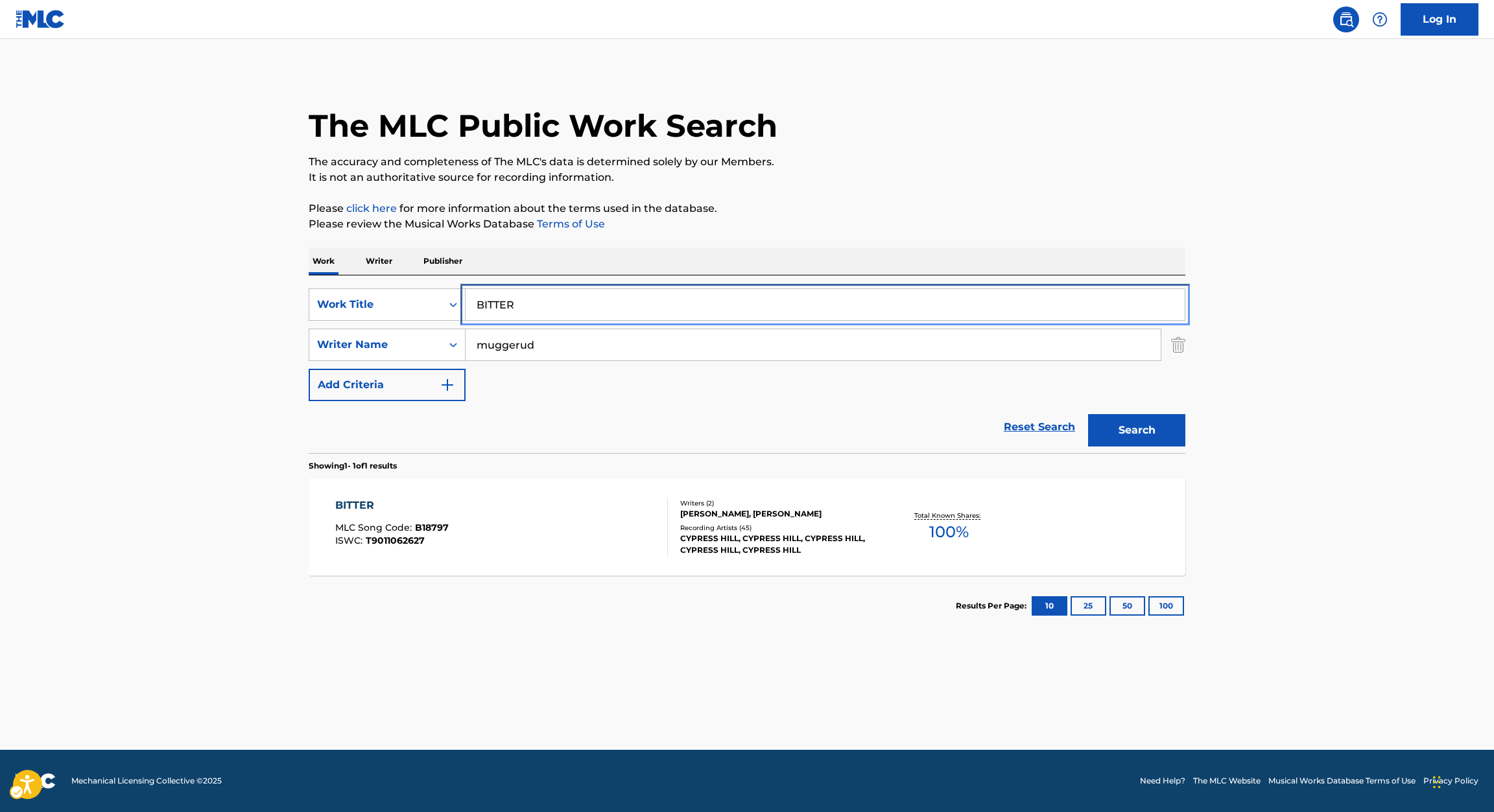
click at [545, 310] on input "BITTER" at bounding box center [825, 304] width 719 height 31
paste input "LACK"
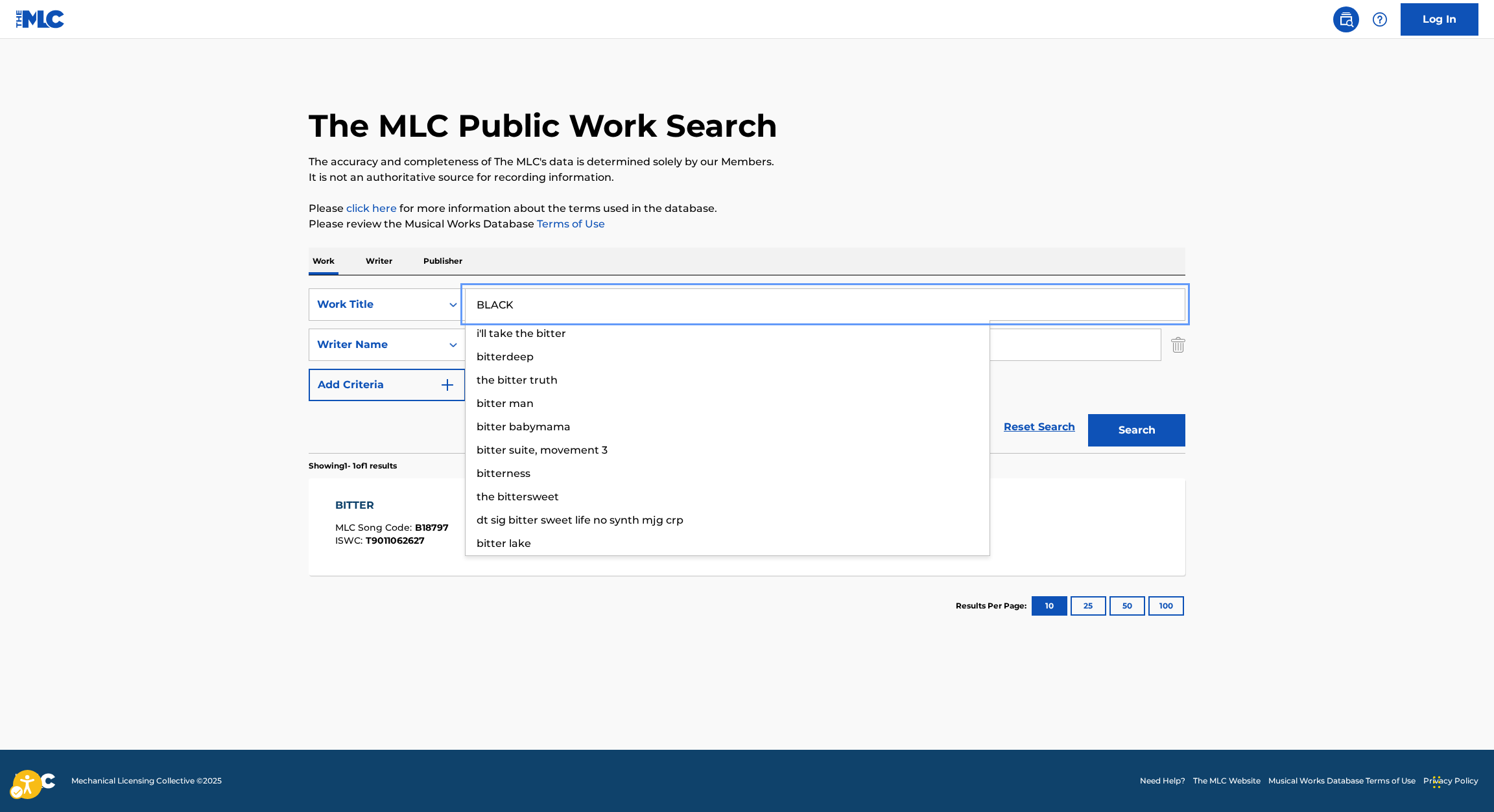
type input "BLACK"
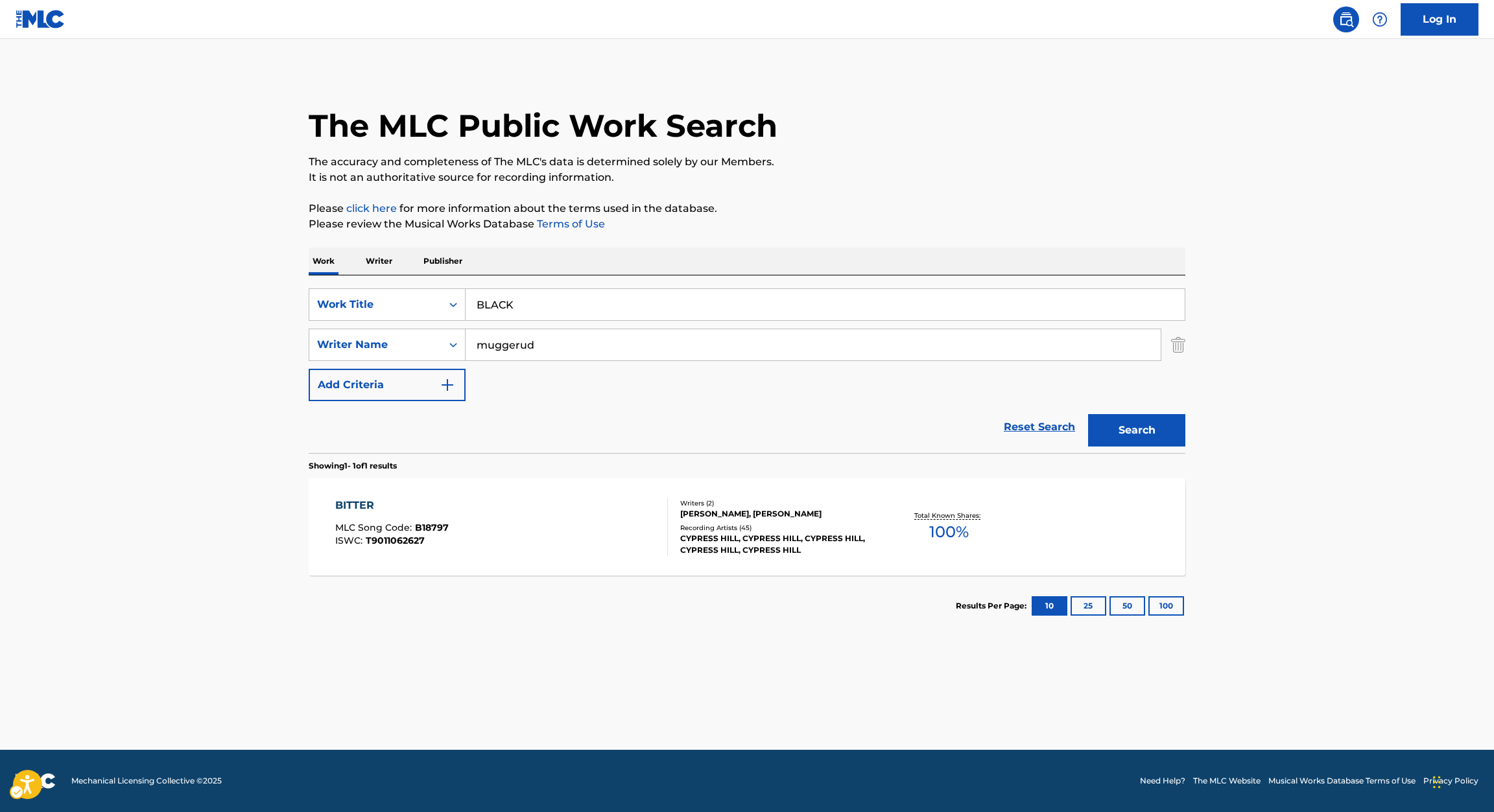
click at [170, 412] on main "The MLC Public Work Search The accuracy and completeness of The MLC's data is d…" at bounding box center [747, 394] width 1494 height 711
click at [1161, 419] on button "Search" at bounding box center [1136, 430] width 97 height 32
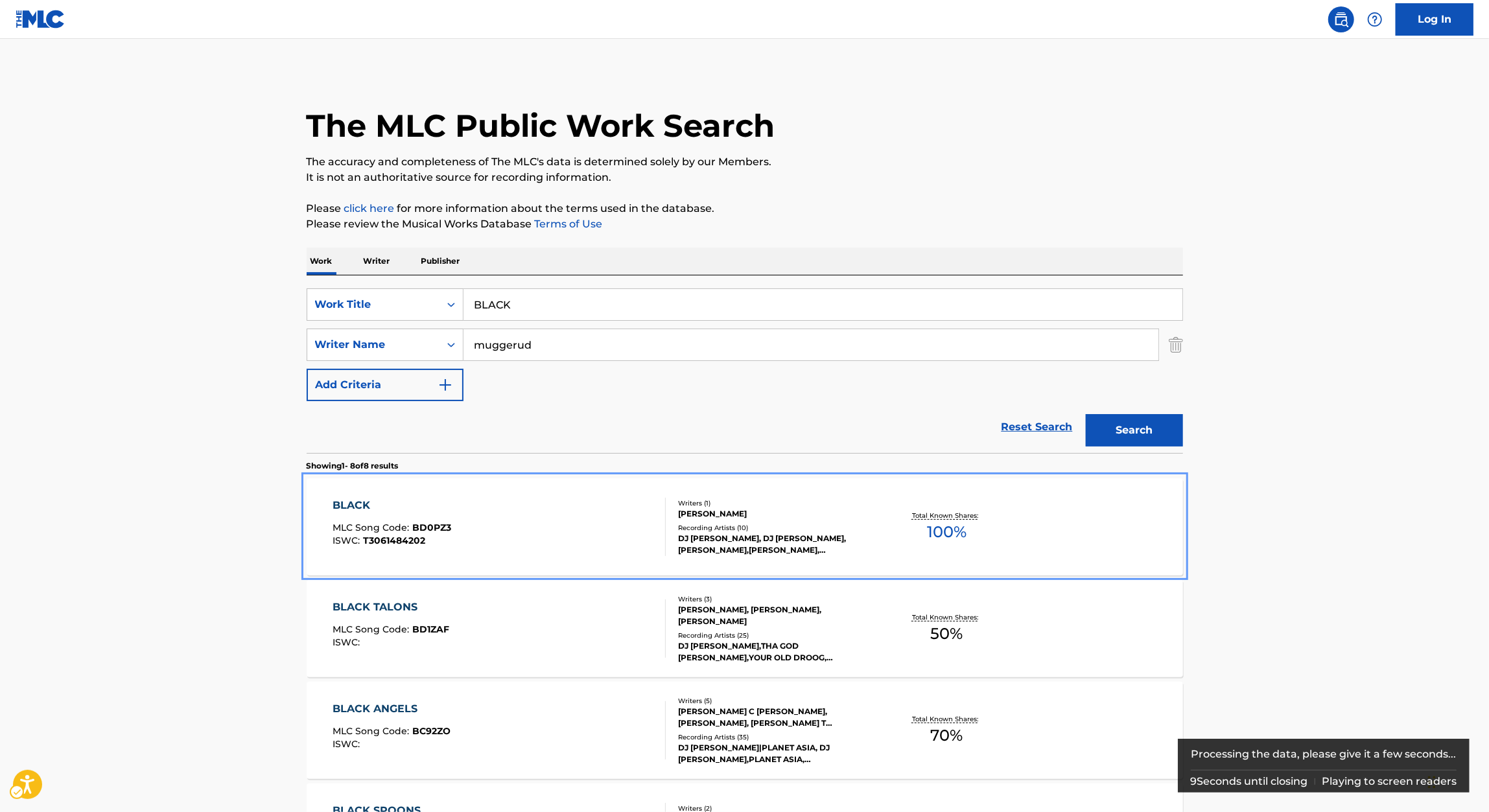
click at [348, 509] on div "BLACK" at bounding box center [391, 506] width 118 height 15
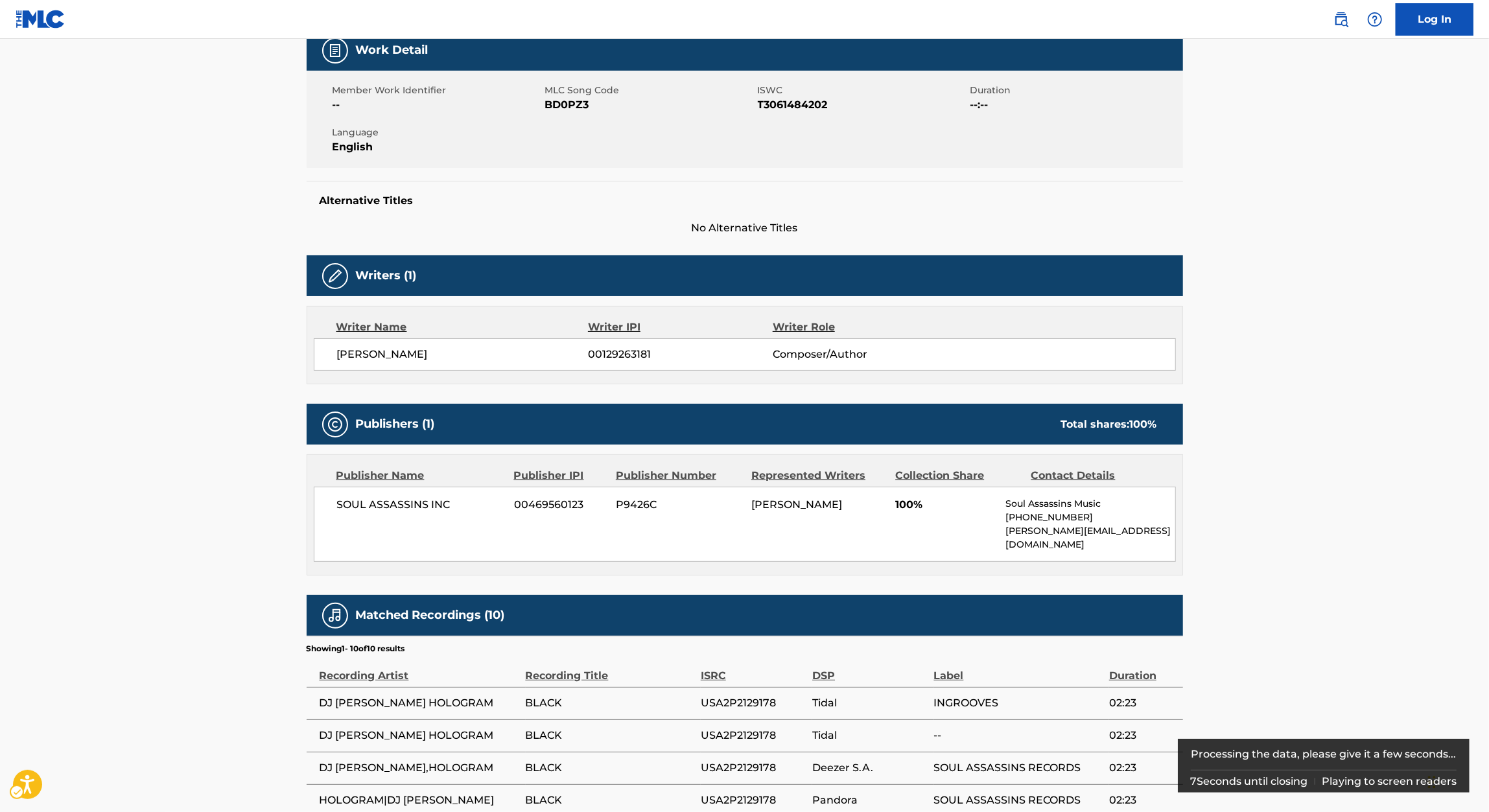
scroll to position [203, 0]
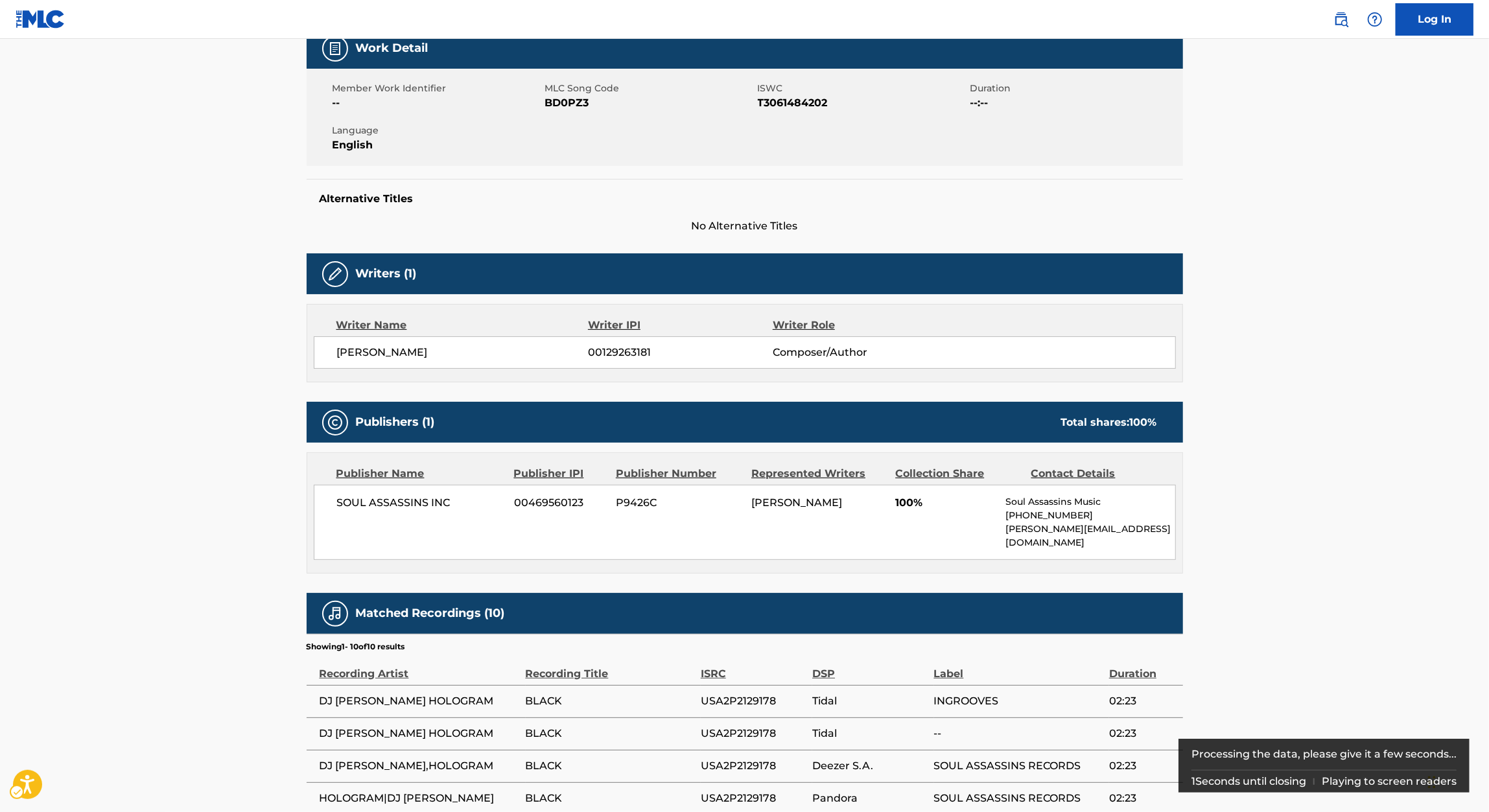
click at [801, 106] on span "ISWC - T3061484202" at bounding box center [863, 103] width 209 height 15
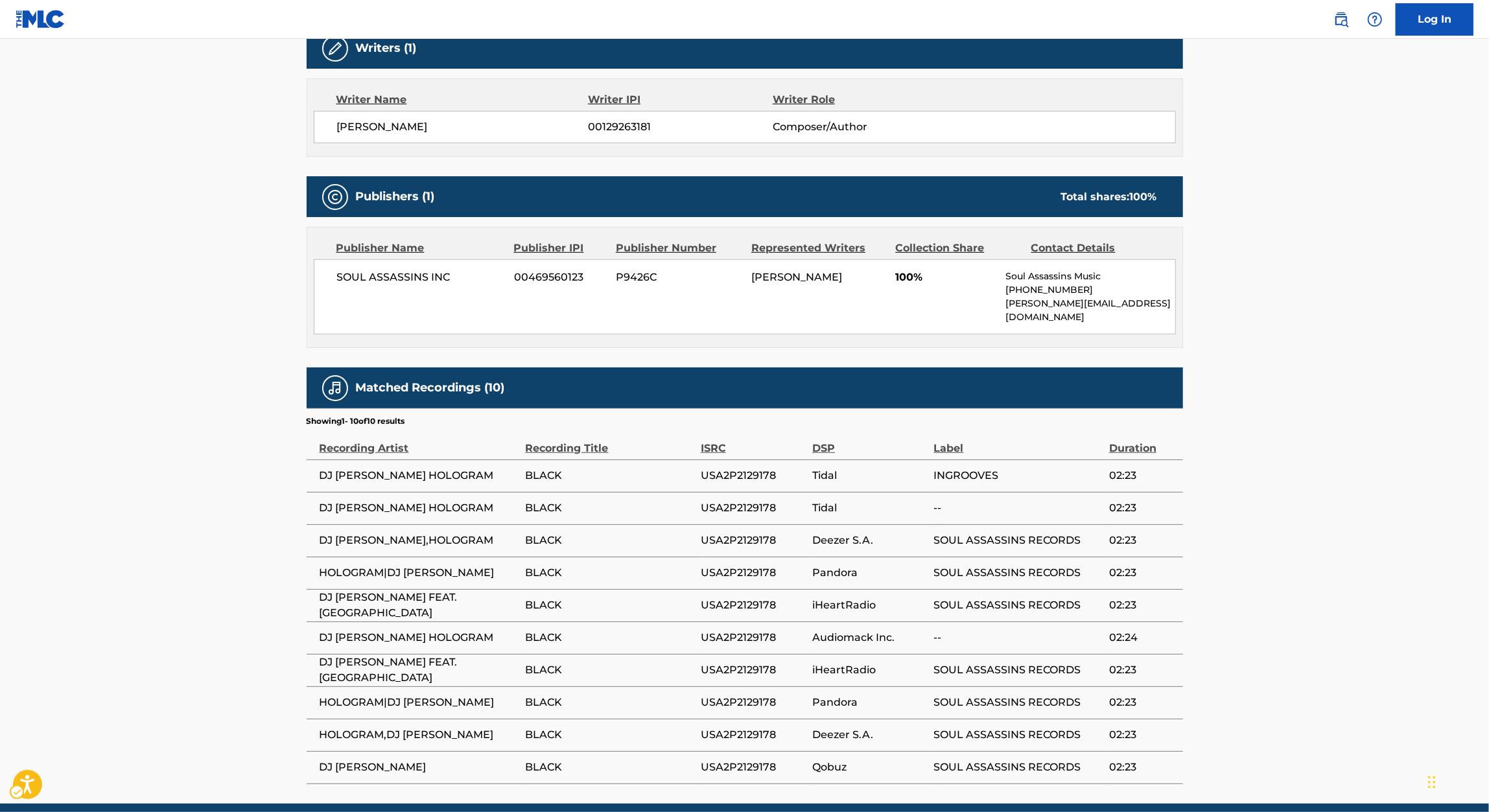
scroll to position [442, 0]
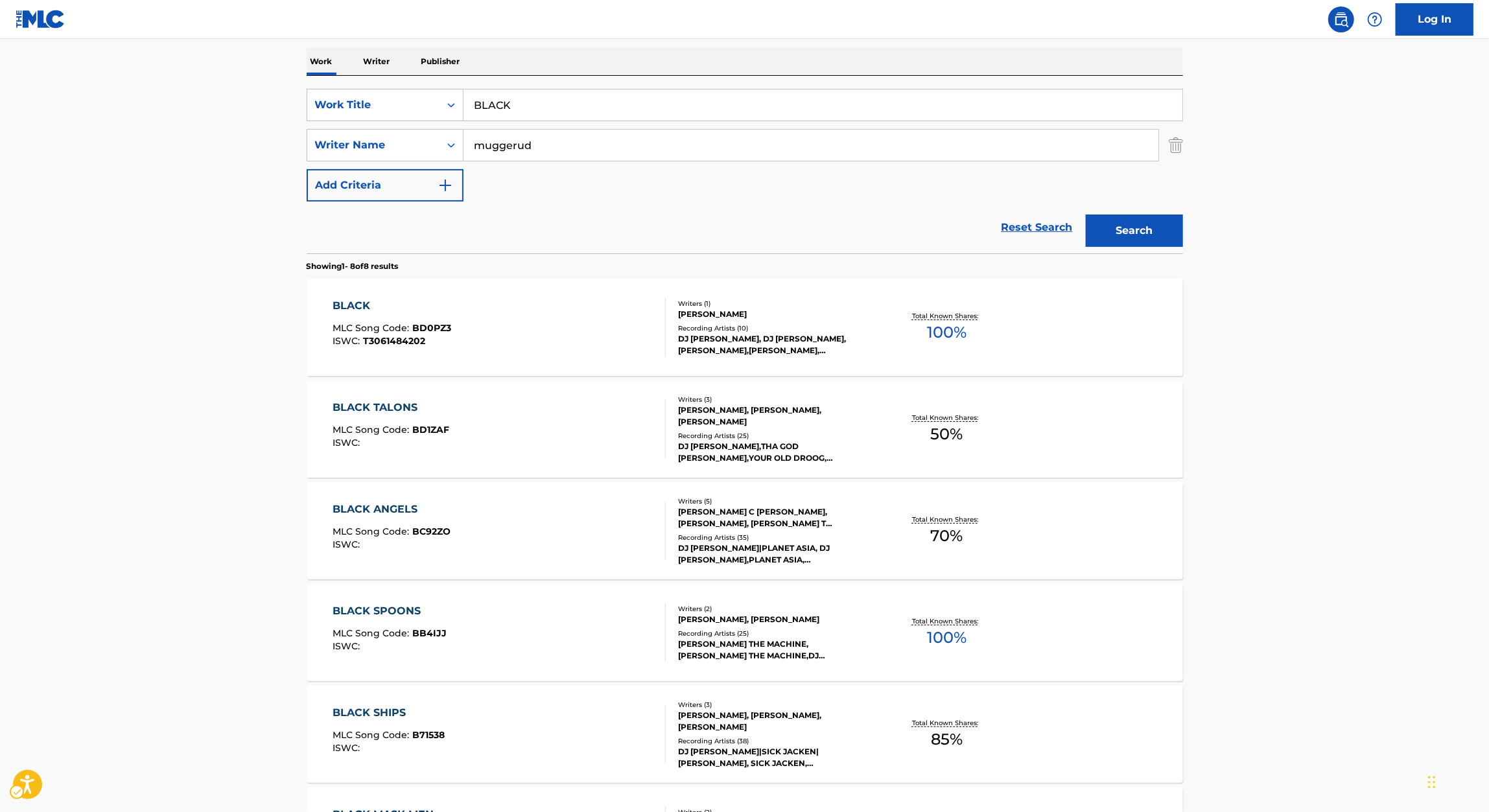
scroll to position [222, 0]
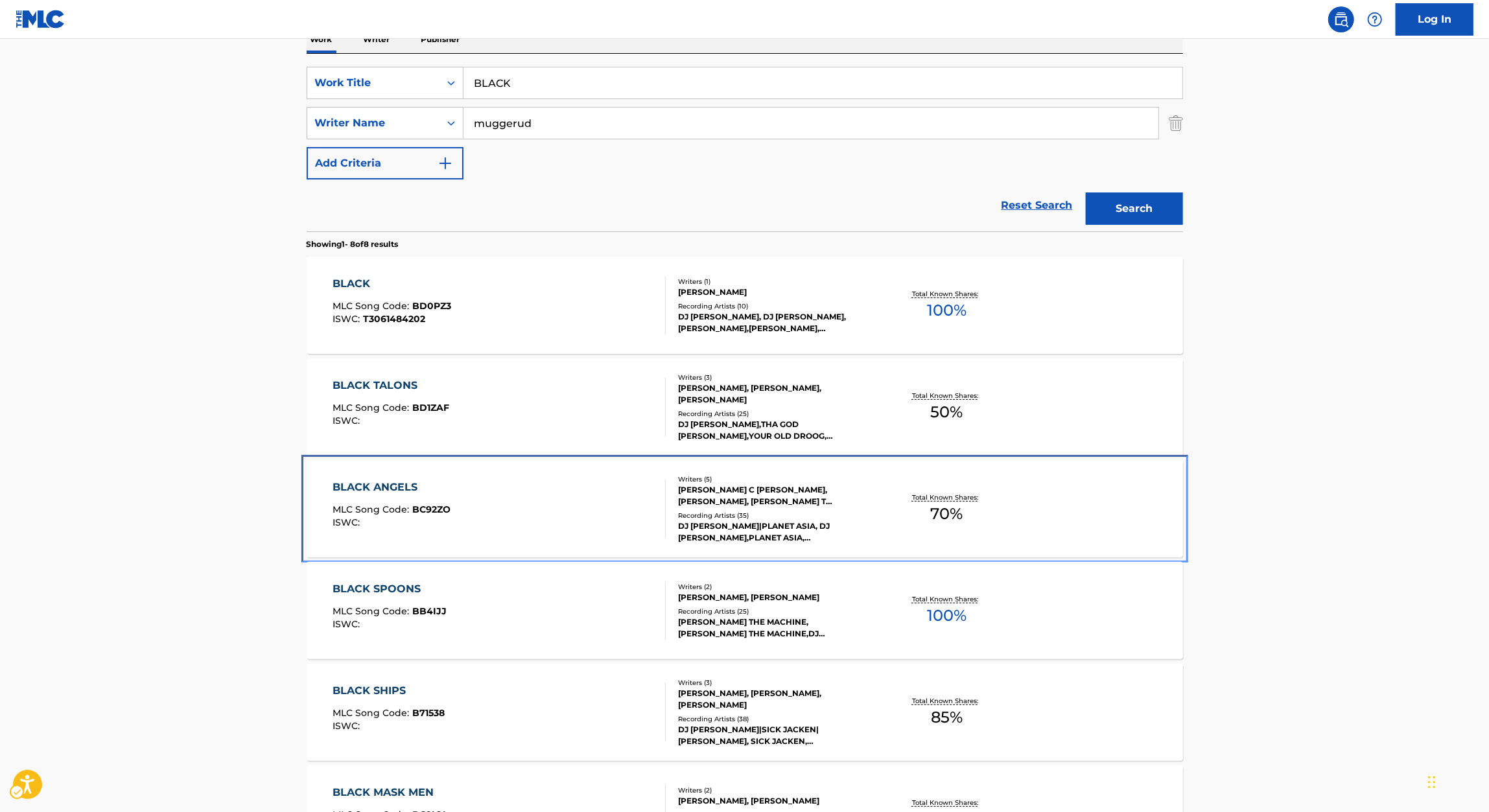
click at [393, 485] on div "BLACK ANGELS" at bounding box center [391, 487] width 118 height 15
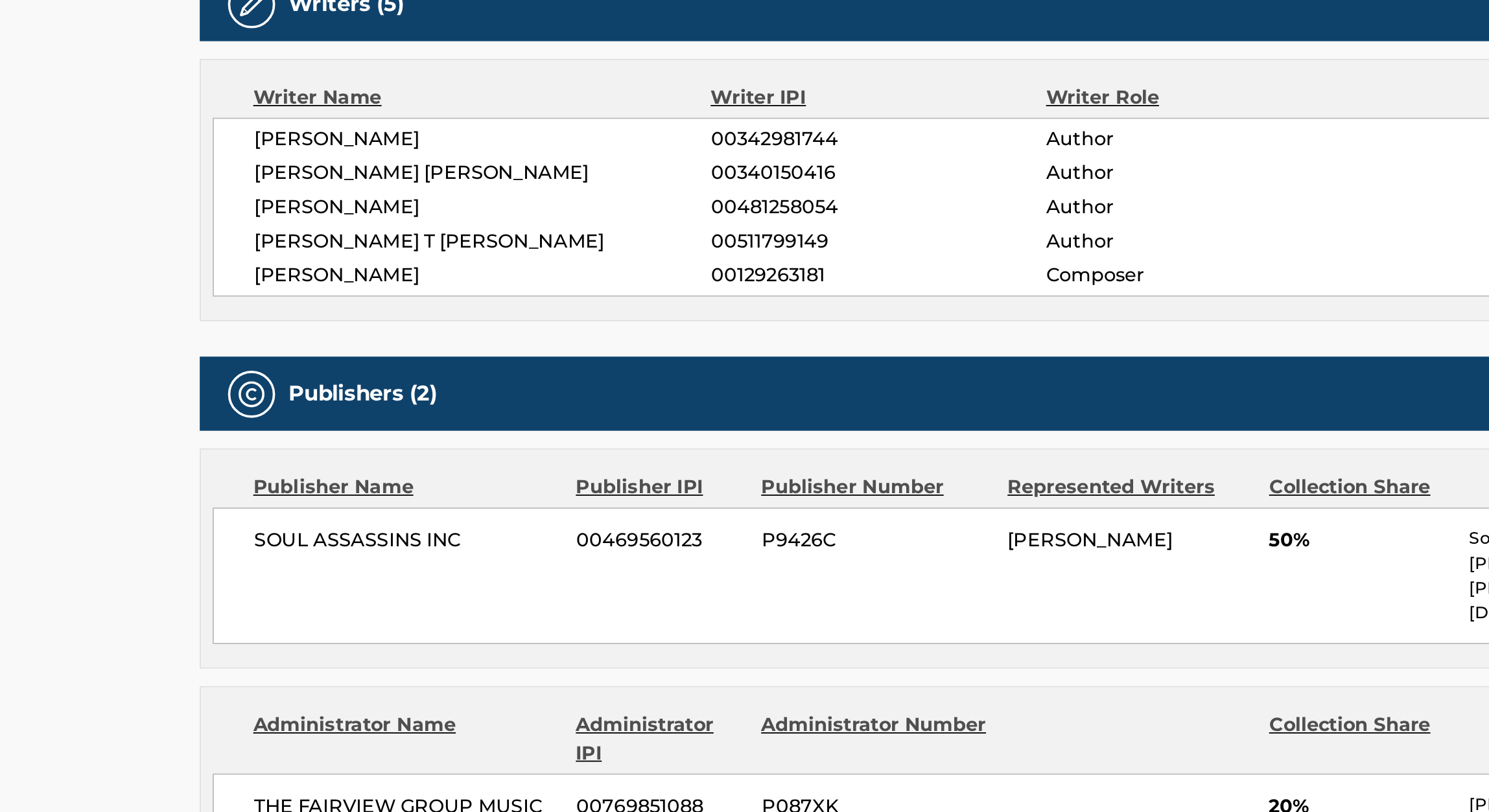
scroll to position [407, 0]
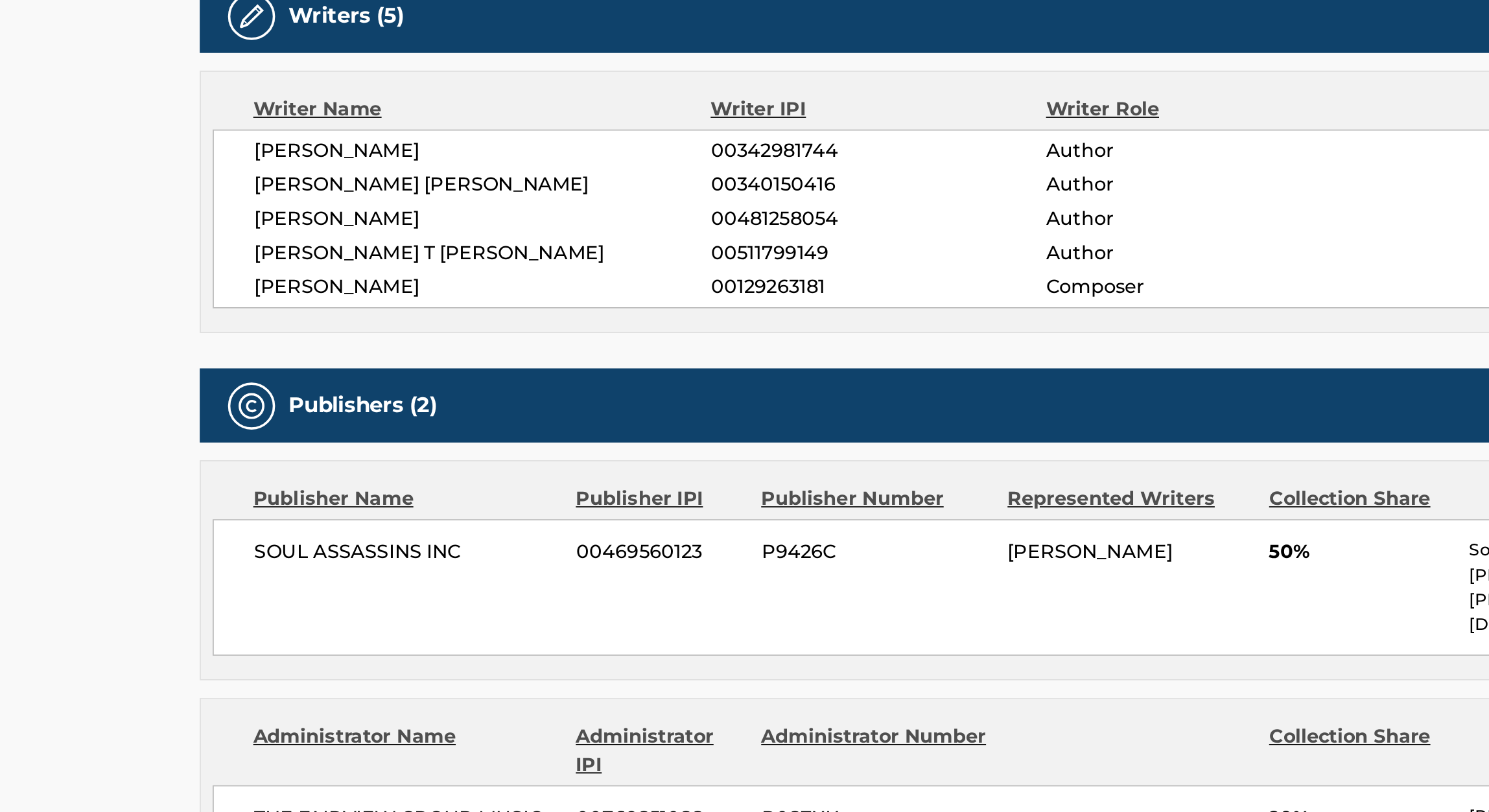
click at [582, 157] on span "WALTER REED" at bounding box center [462, 163] width 251 height 15
click at [604, 157] on span "00340150416" at bounding box center [679, 163] width 184 height 15
click at [605, 177] on span "00481258054" at bounding box center [679, 181] width 184 height 15
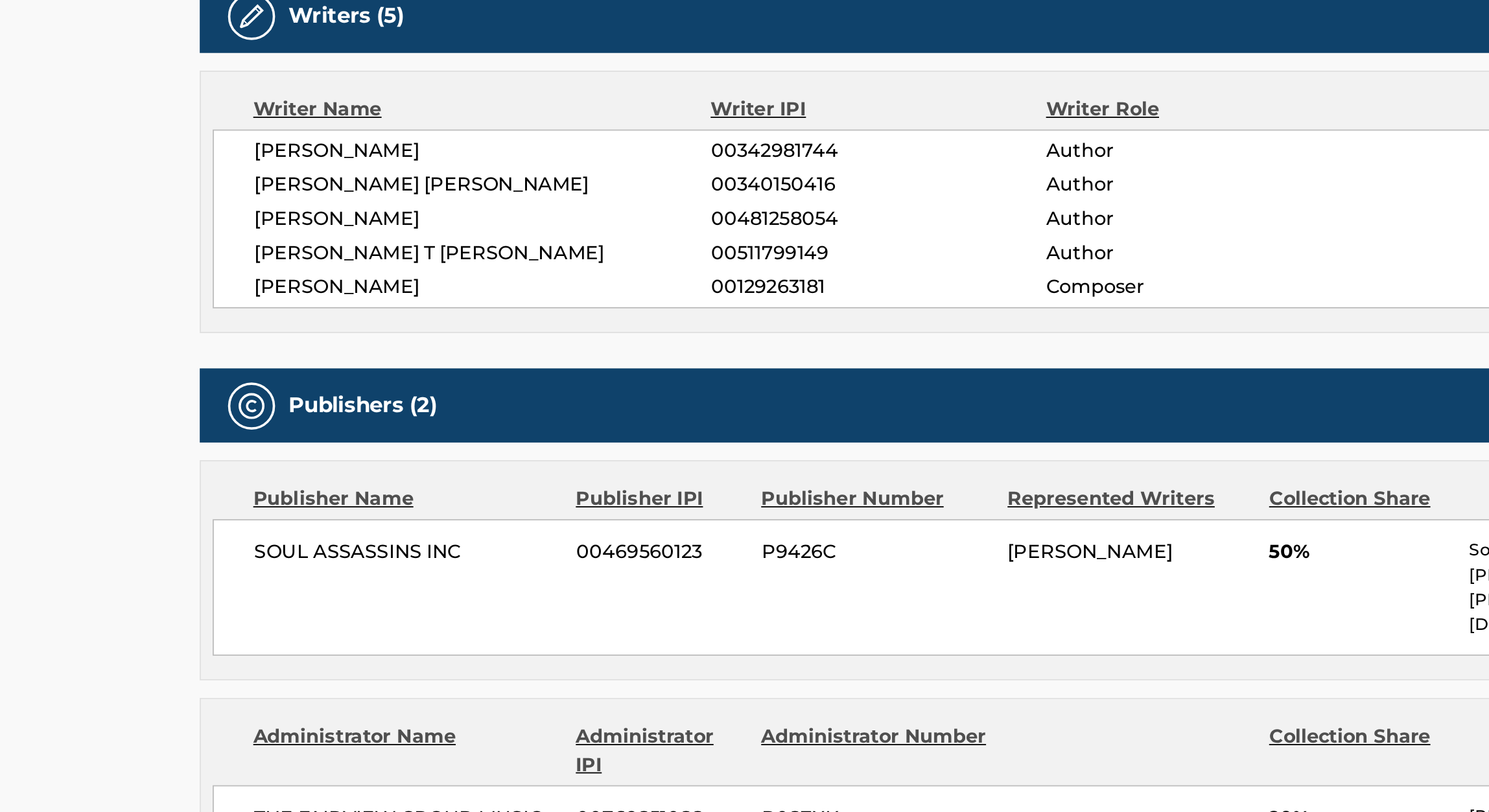
click at [610, 198] on span "00511799149" at bounding box center [679, 200] width 184 height 15
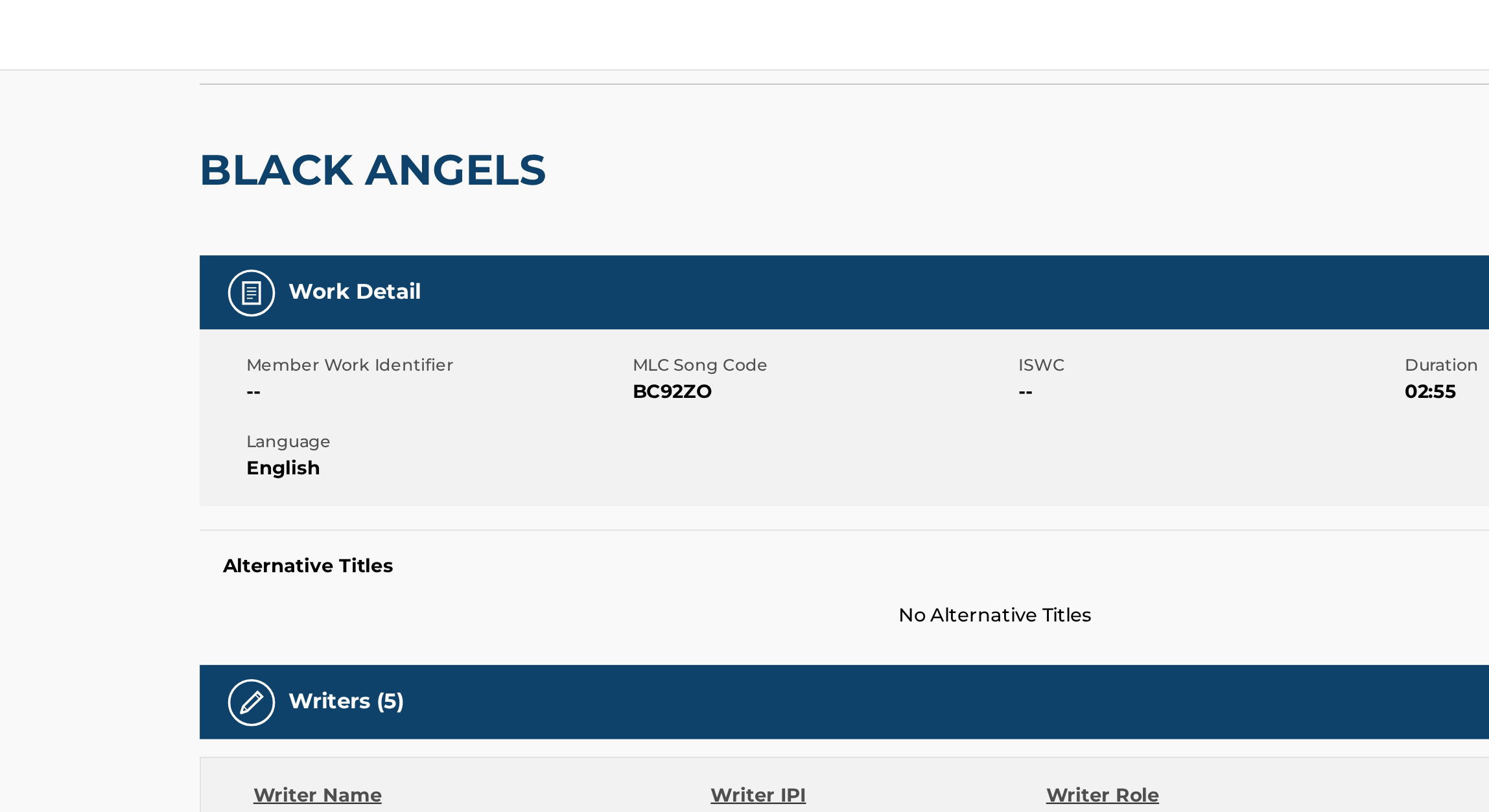
scroll to position [0, 0]
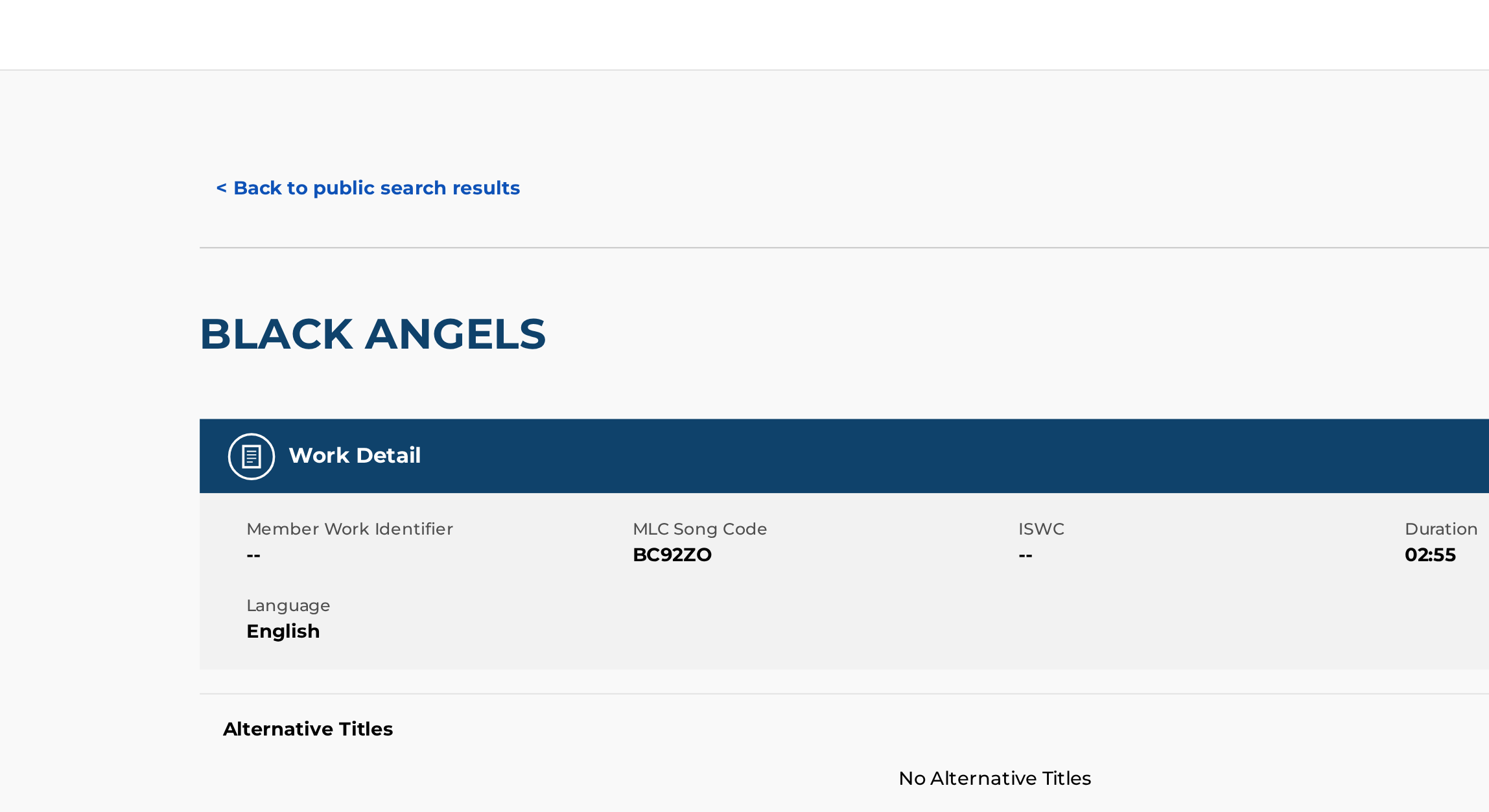
click at [426, 175] on h2 "BLACK ANGELS" at bounding box center [405, 183] width 198 height 29
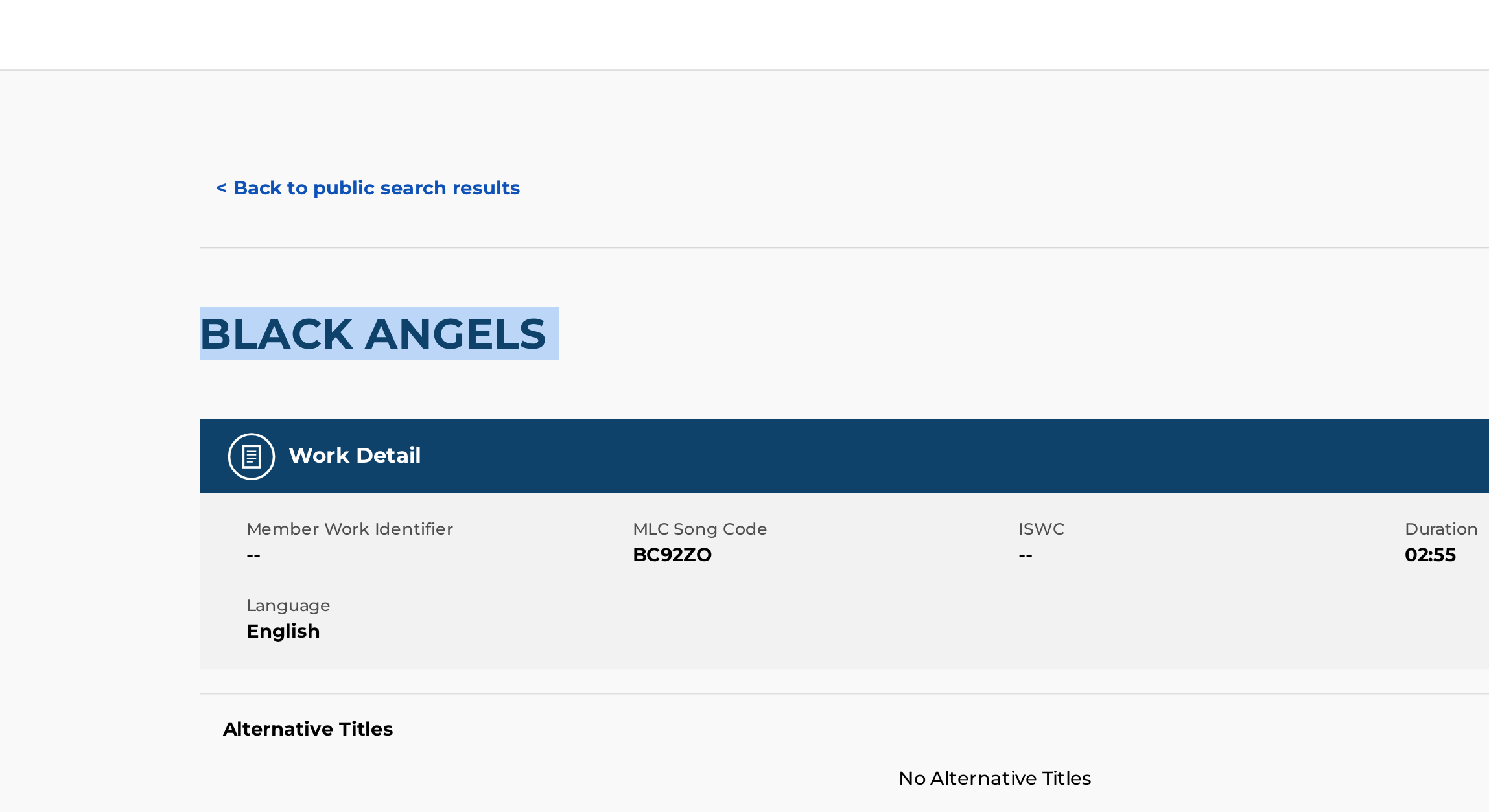
click at [426, 175] on h2 "BLACK ANGELS" at bounding box center [405, 183] width 198 height 29
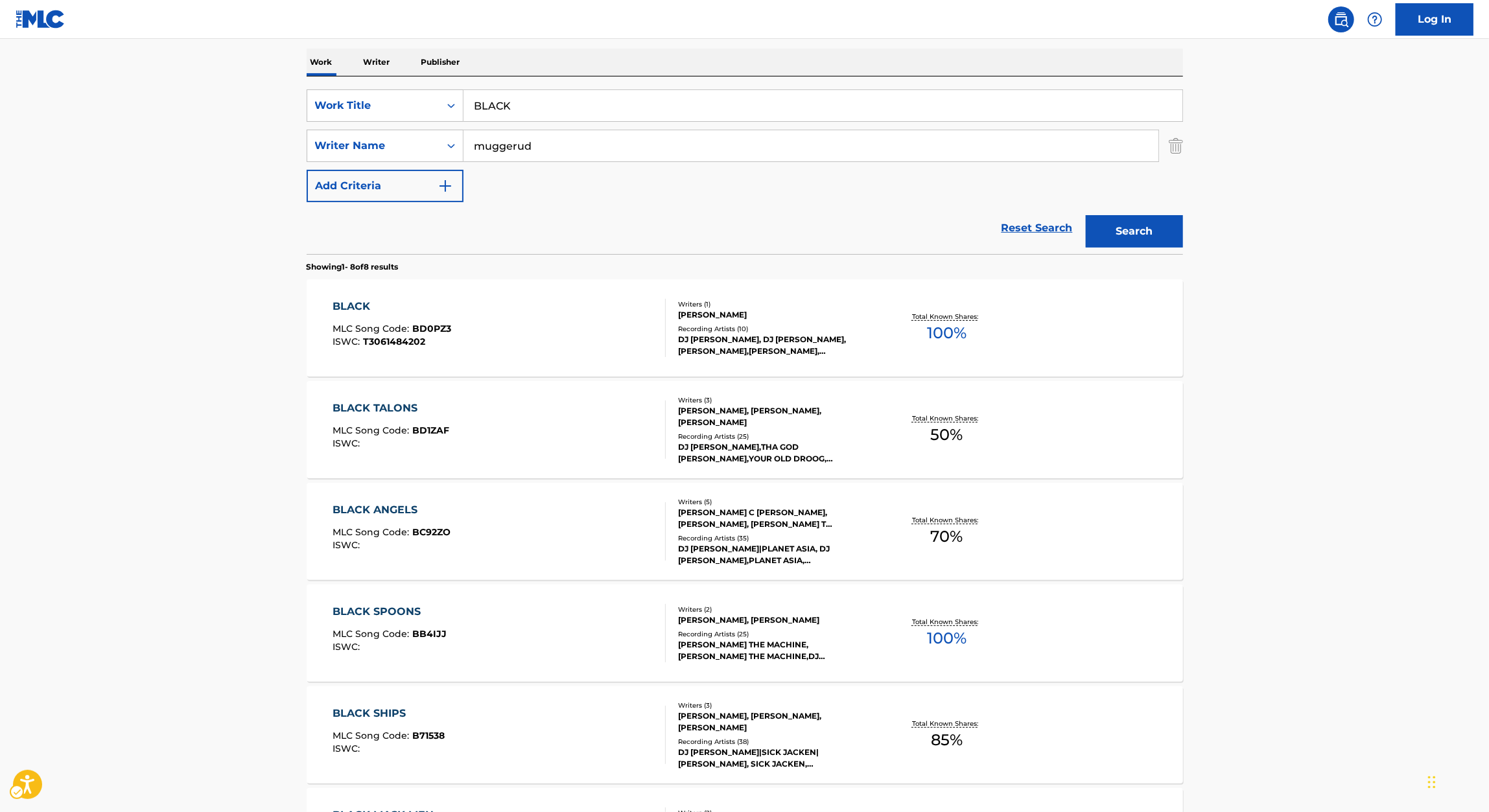
scroll to position [196, 0]
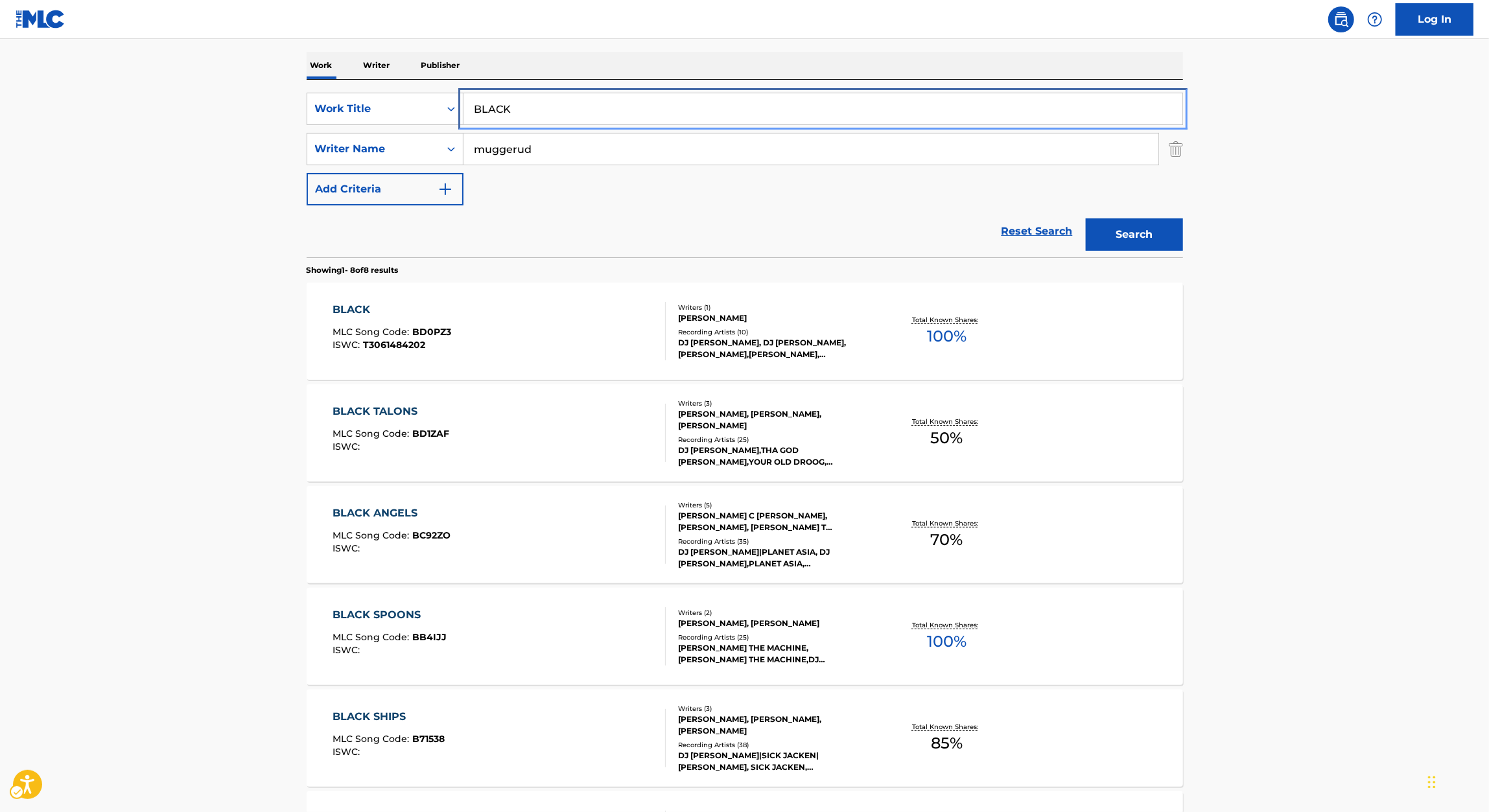
click at [609, 109] on input "BLACK" at bounding box center [823, 108] width 719 height 31
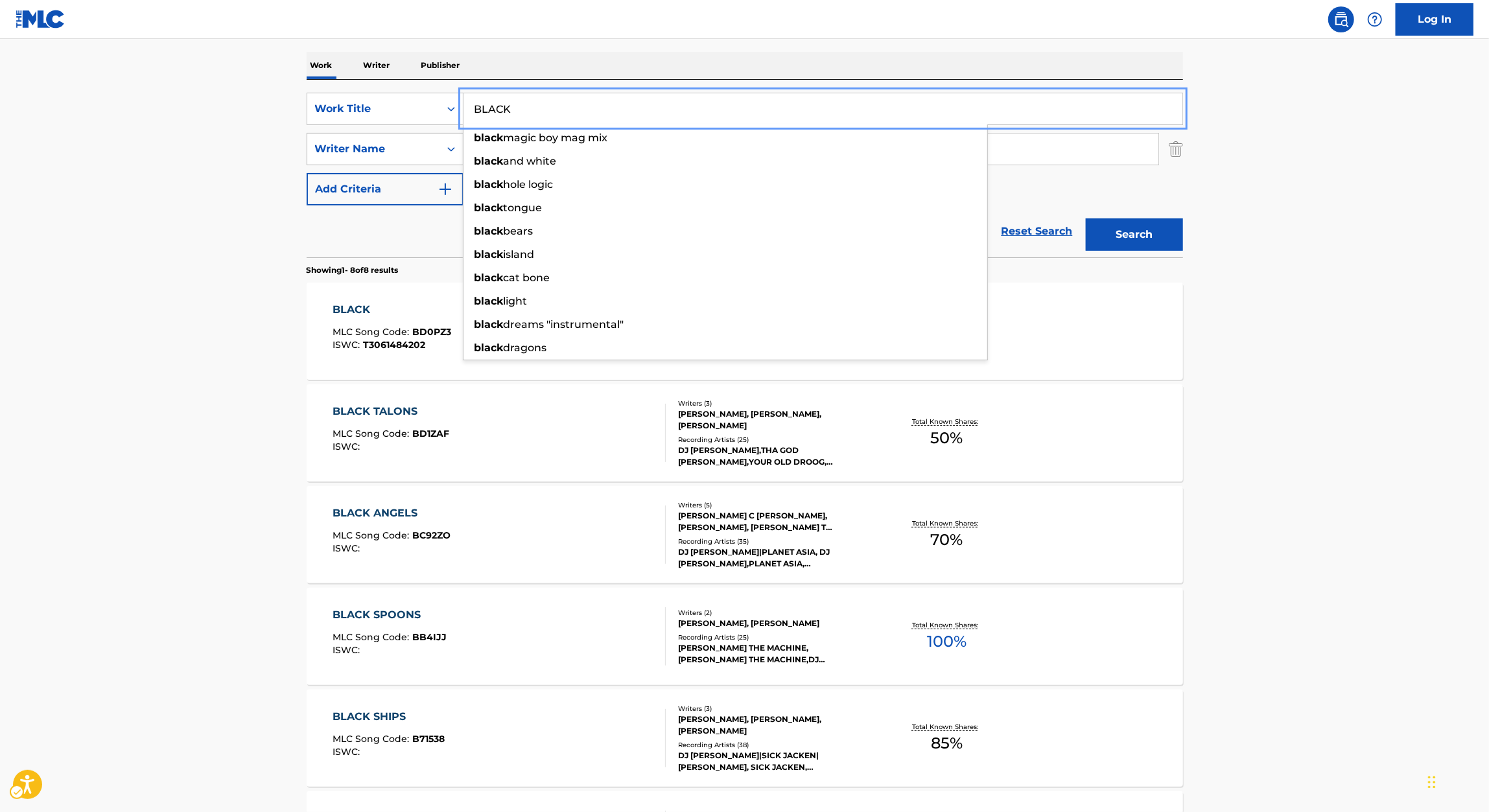
paste input "MASK MEN"
type input "BLACK MASK MEN"
click at [134, 200] on main "The MLC Public Work Search The accuracy and completeness of The MLC's data is d…" at bounding box center [744, 501] width 1489 height 1316
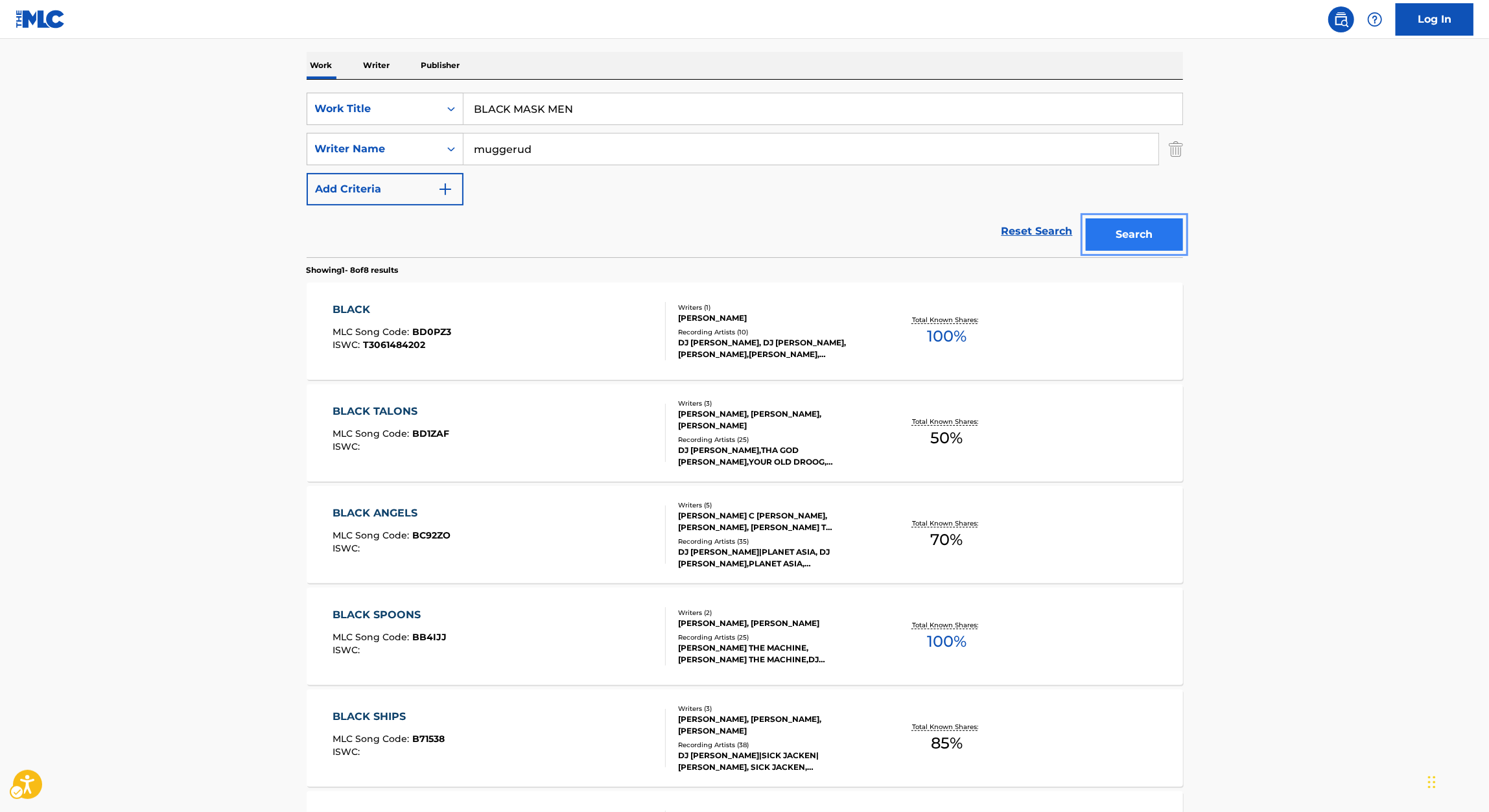
click at [1125, 222] on button "Search" at bounding box center [1134, 235] width 97 height 32
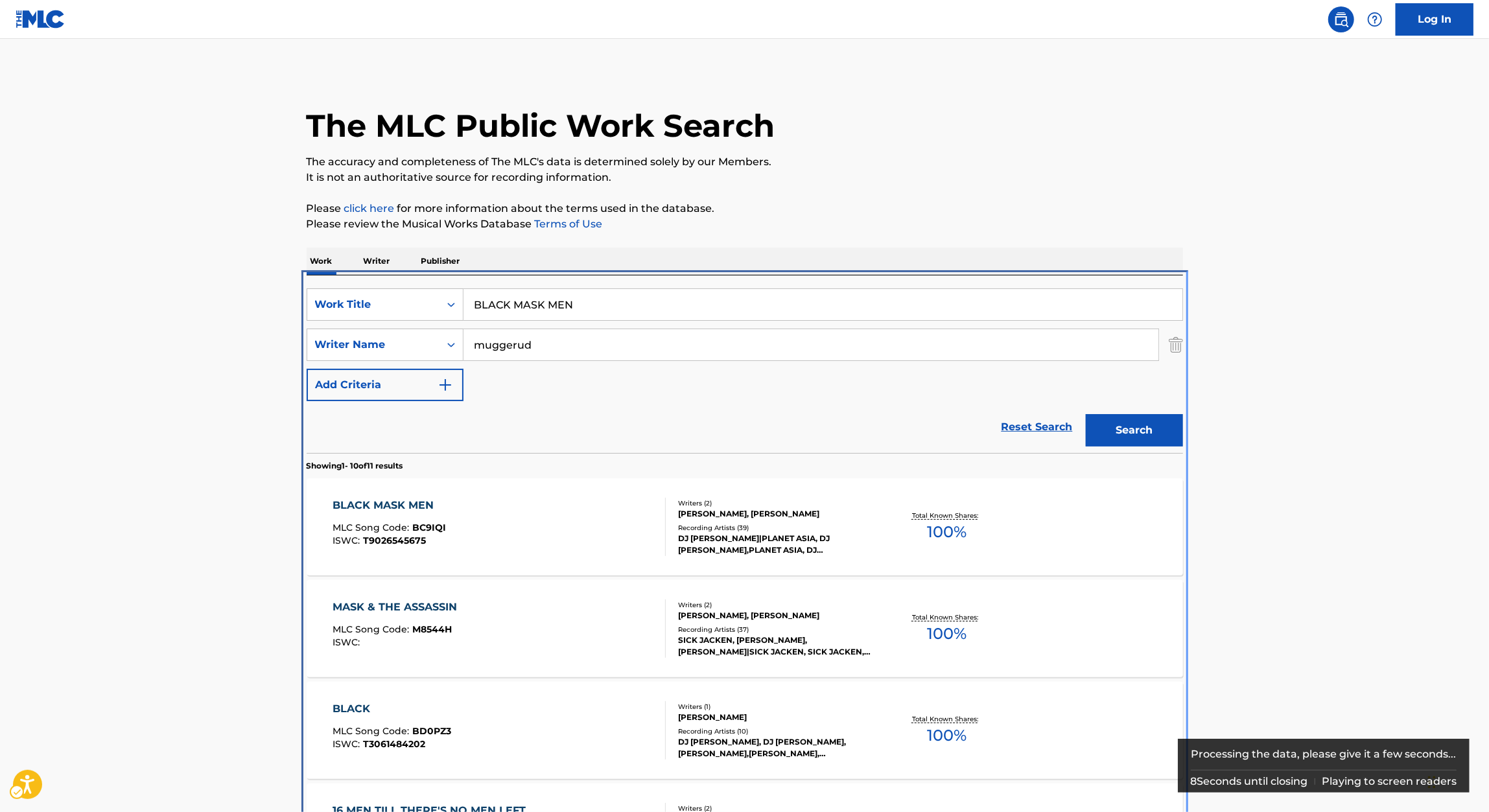
scroll to position [275, 0]
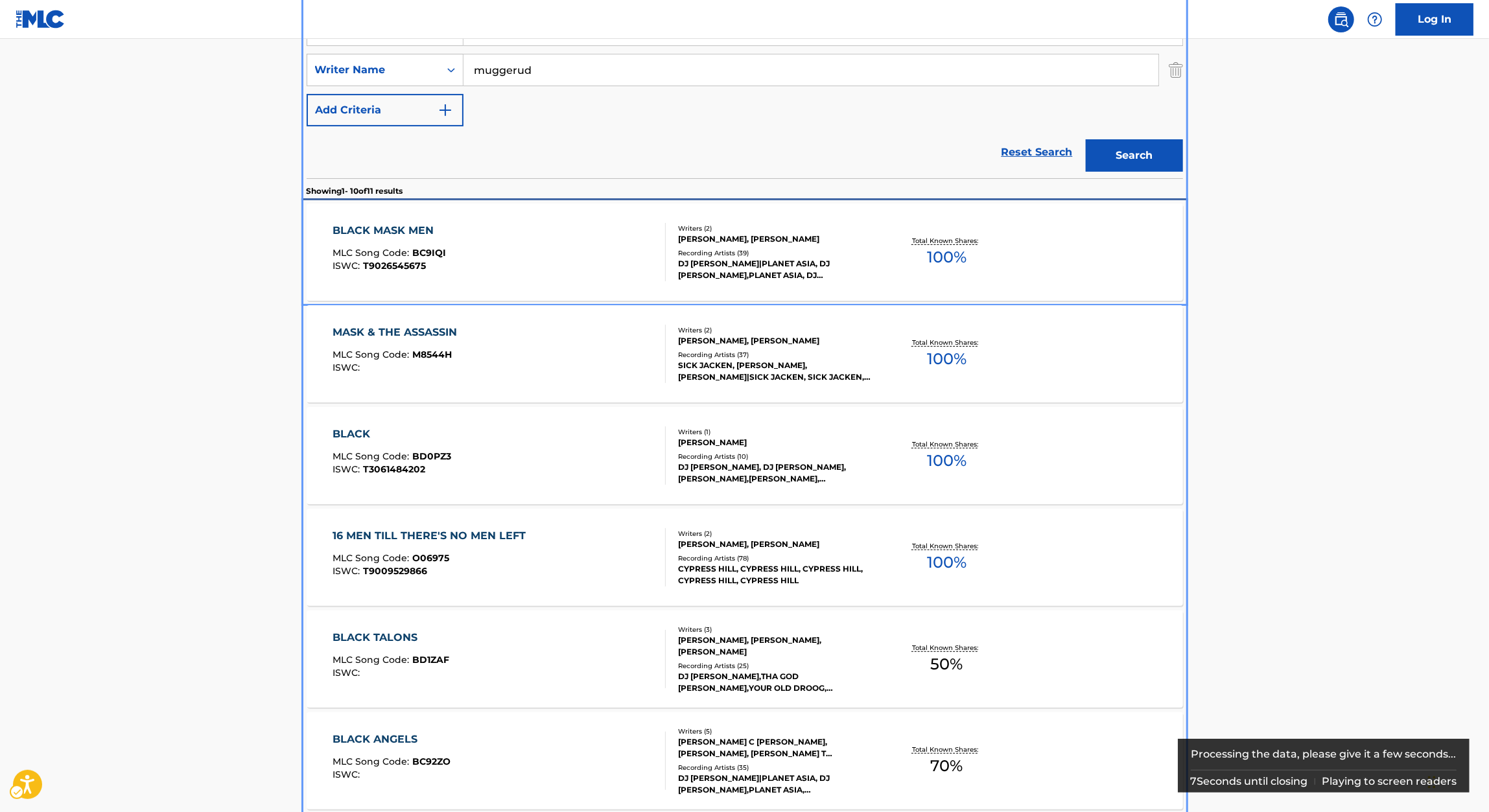
click at [395, 236] on div "BLACK MASK MEN" at bounding box center [389, 231] width 113 height 15
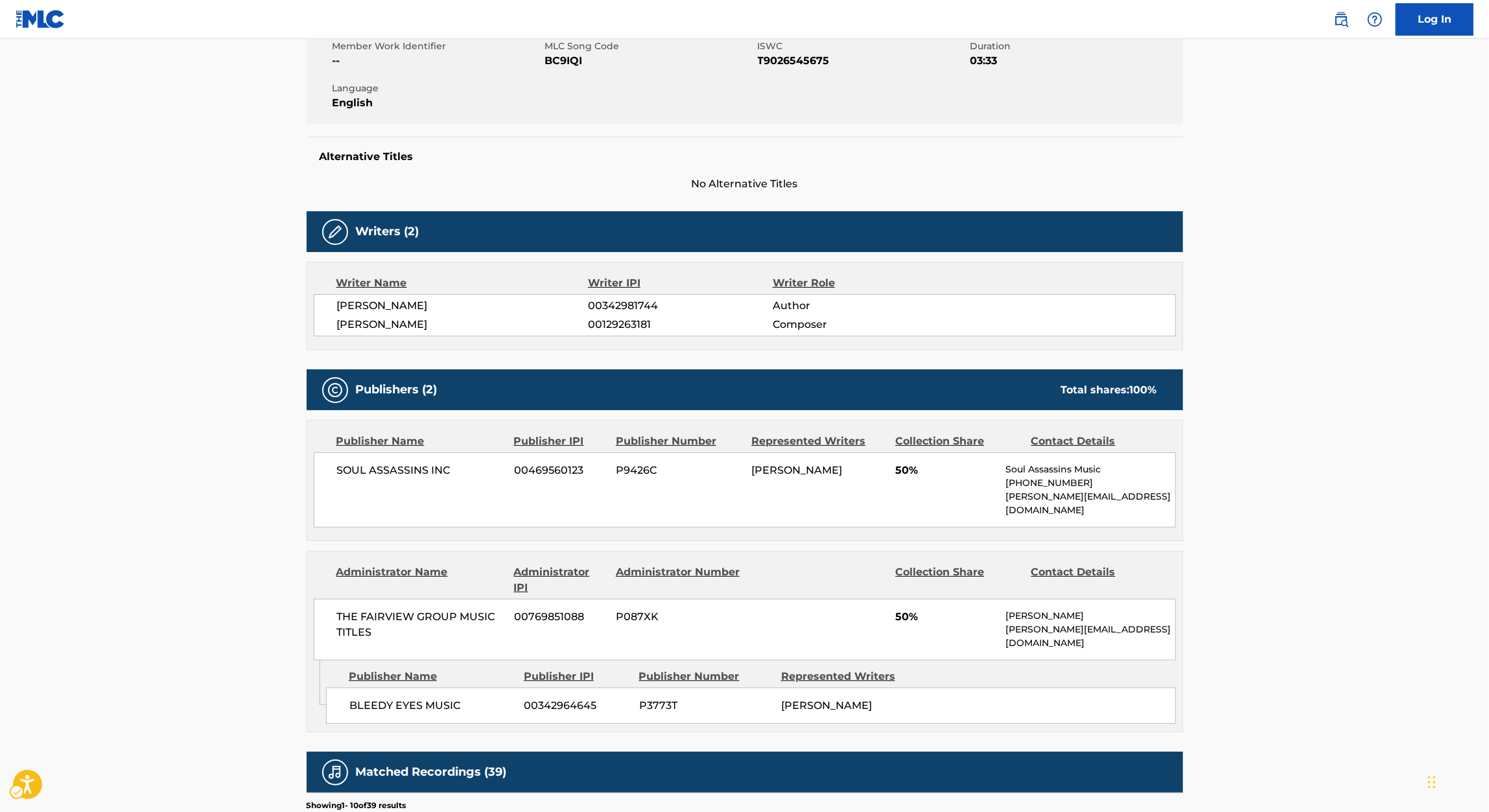
scroll to position [246, 0]
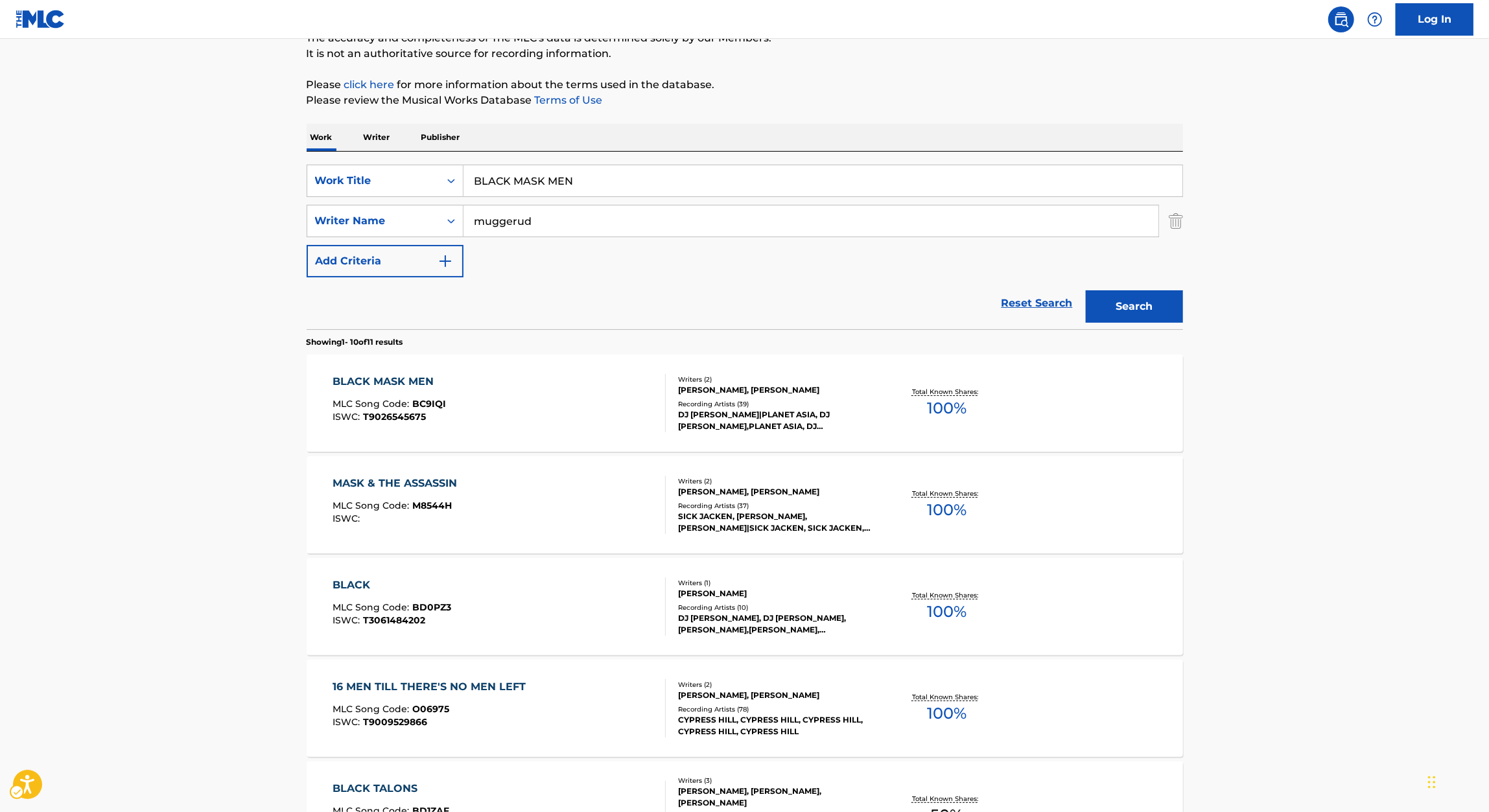
scroll to position [43, 0]
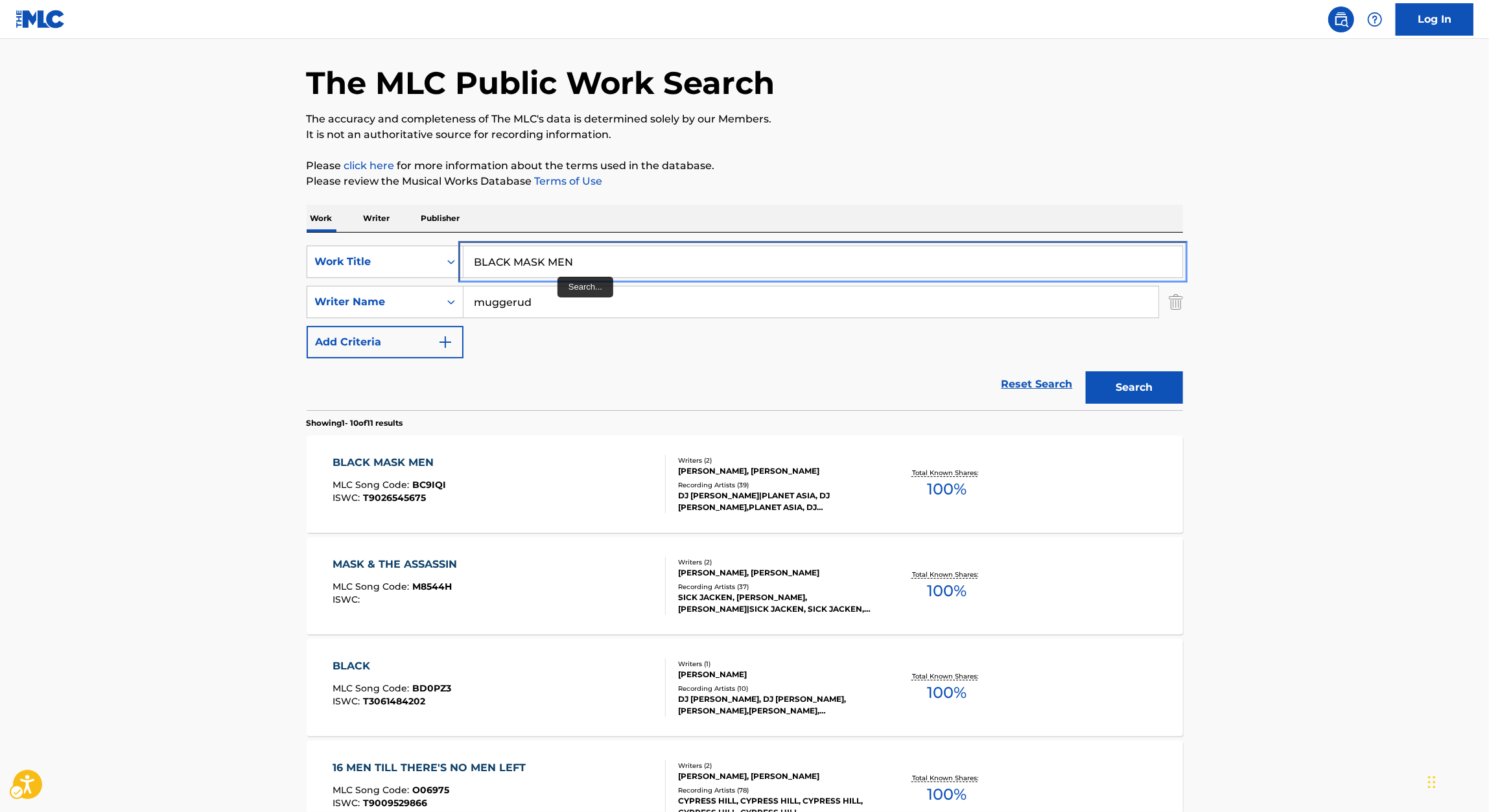
click at [565, 268] on input "BLACK MASK MEN" at bounding box center [823, 261] width 719 height 31
paste input "SHIPS"
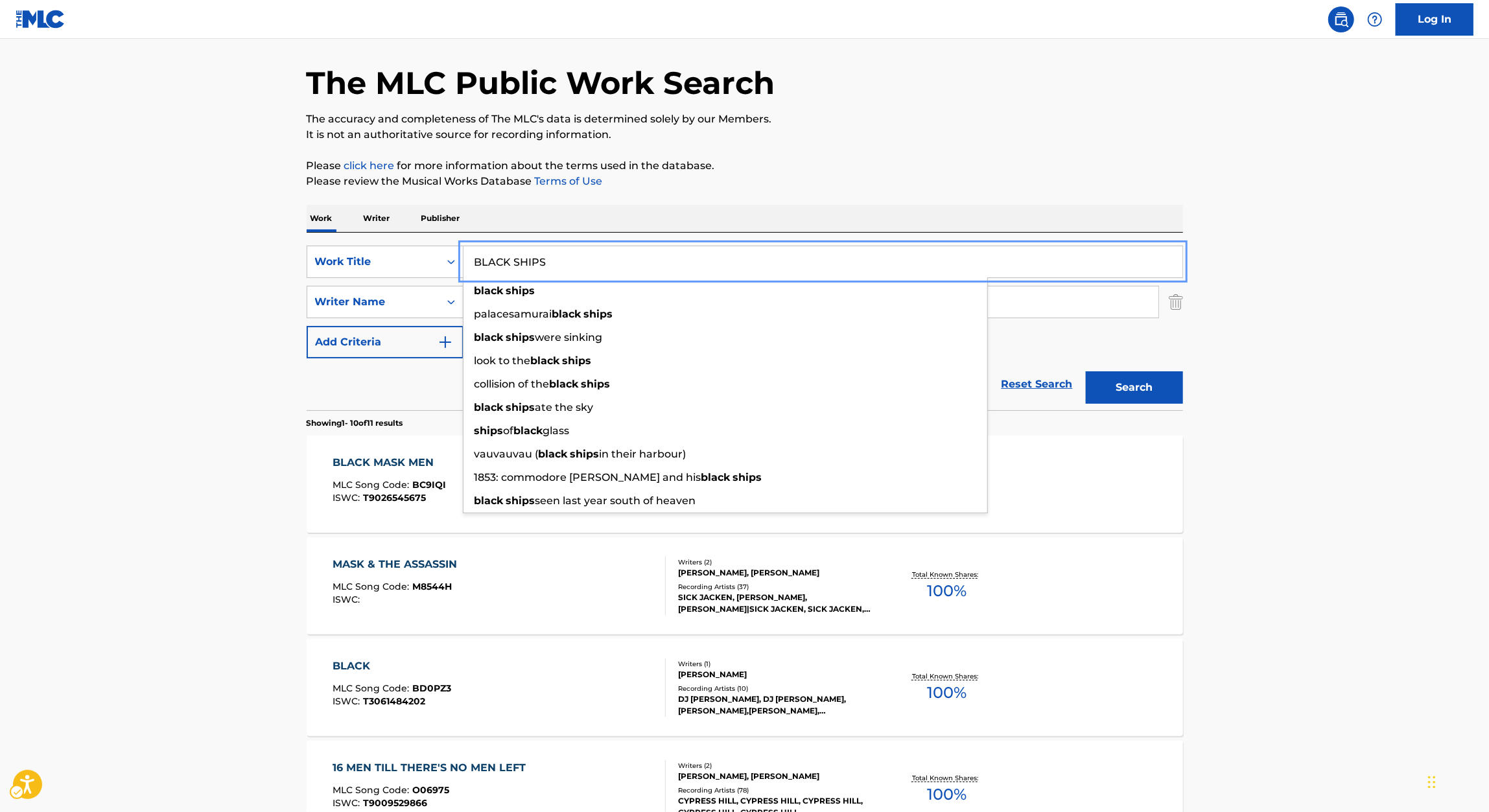
type input "BLACK SHIPS"
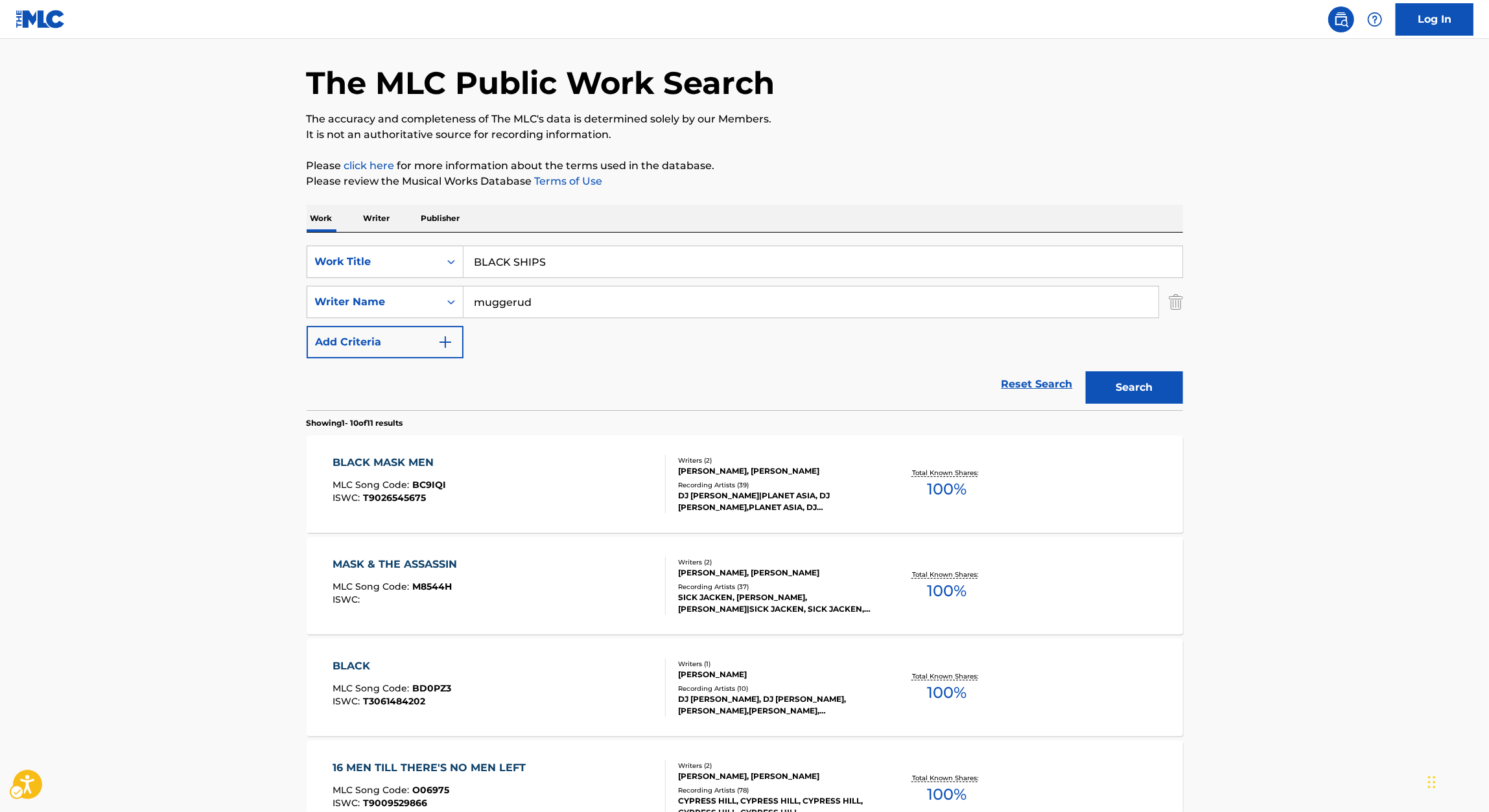
click at [1155, 412] on section "Showing 1 - 10 of 11 results" at bounding box center [744, 419] width 876 height 19
click at [1148, 383] on button "Search" at bounding box center [1134, 387] width 97 height 32
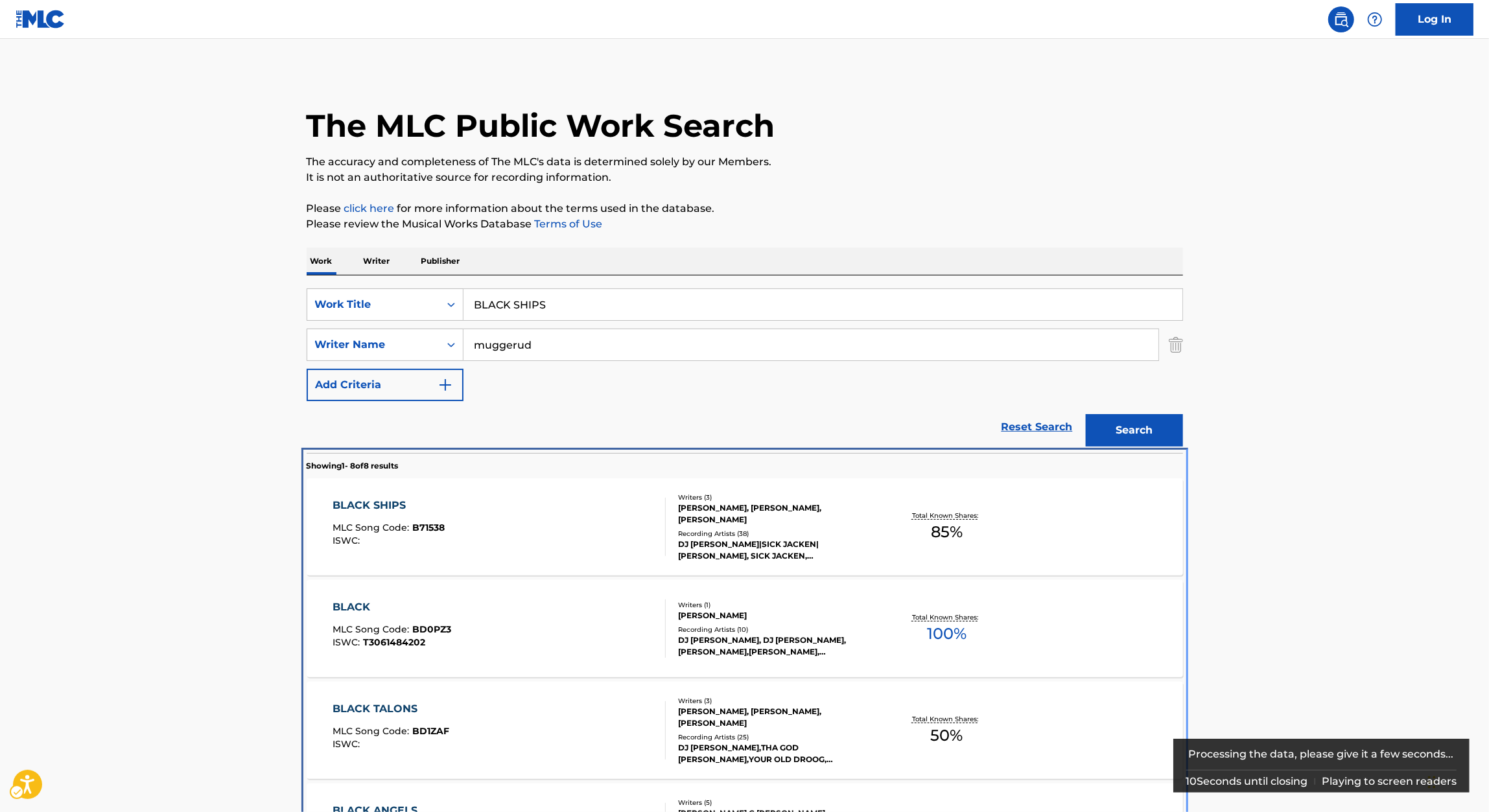
scroll to position [452, 0]
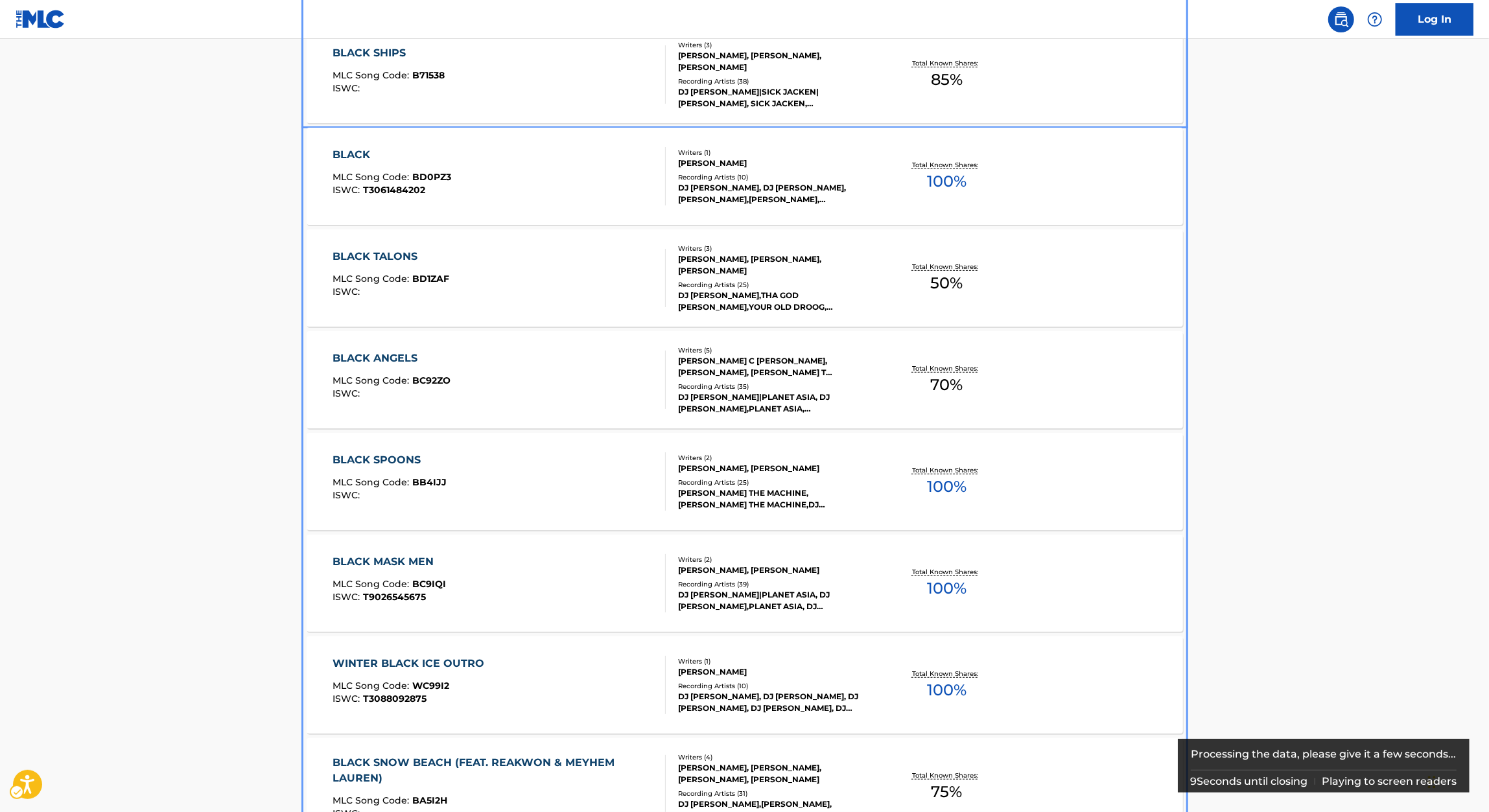
click at [387, 57] on div "BLACK SHIPS" at bounding box center [388, 53] width 112 height 15
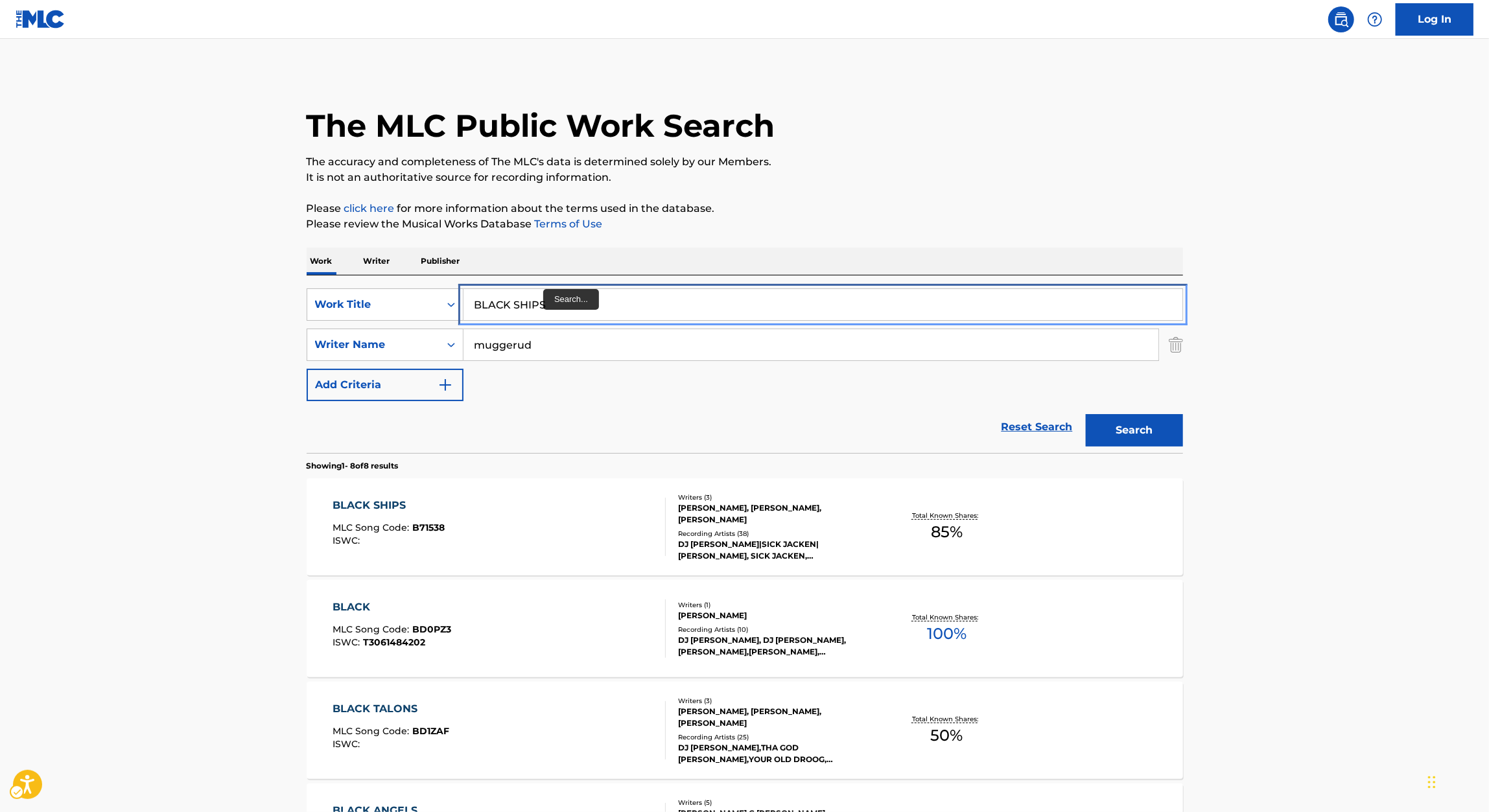
click at [552, 312] on input "BLACK SHIPS" at bounding box center [823, 304] width 719 height 31
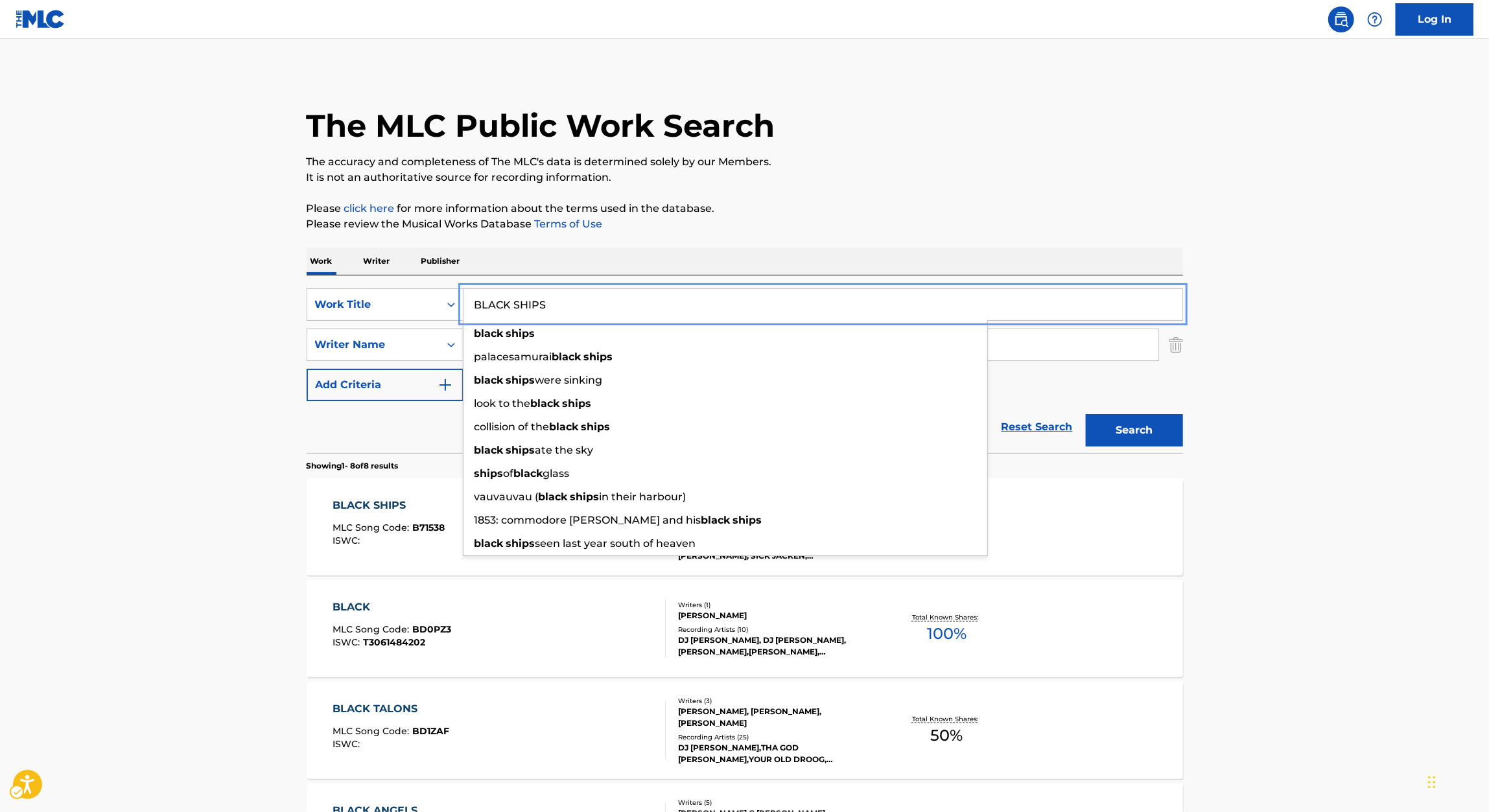
paste input "NOW BEACH"
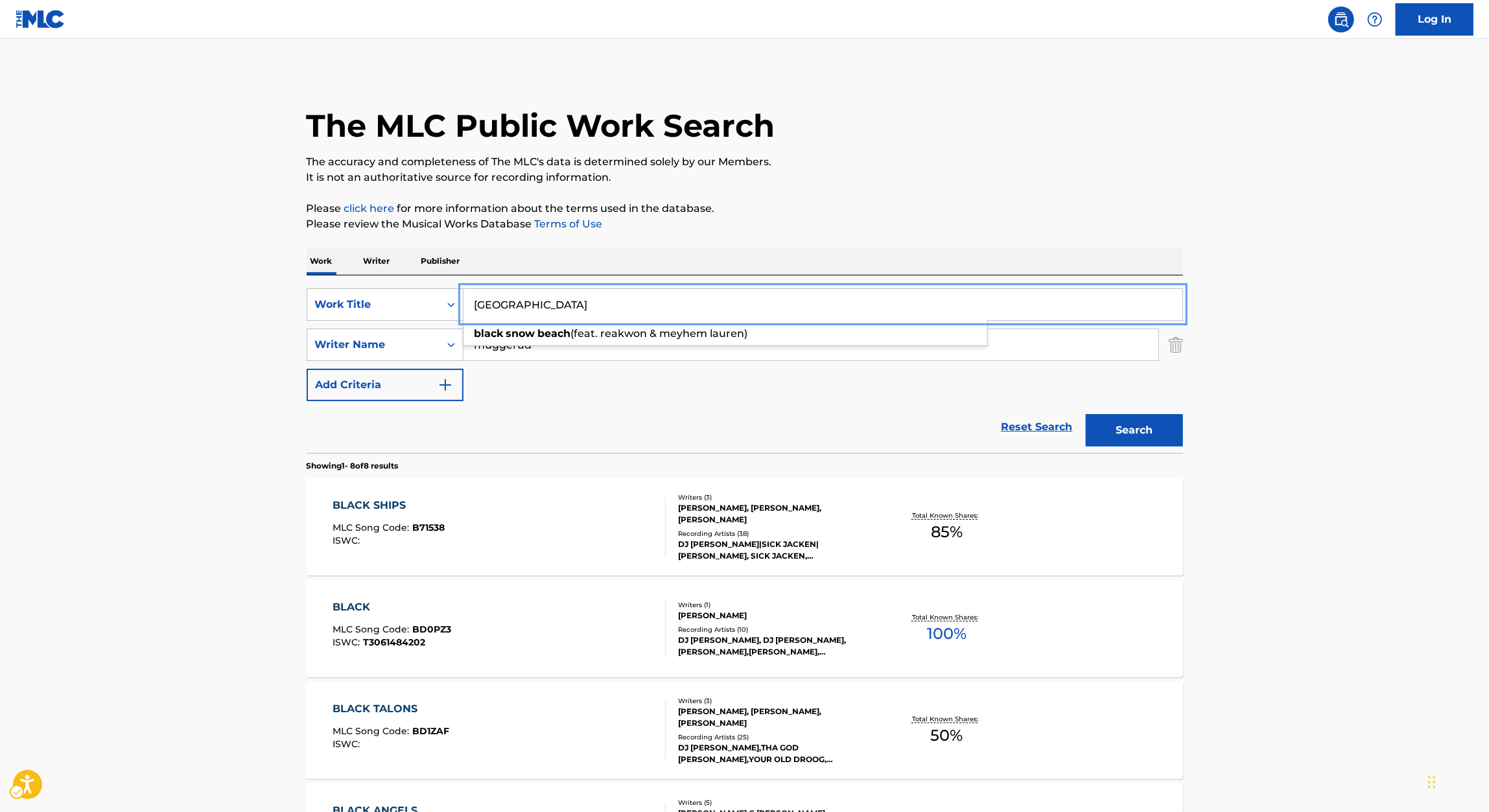
type input "BLACK SNOW BEACH"
click at [1024, 183] on p "It is not an authoritative source for recording information." at bounding box center [744, 177] width 876 height 15
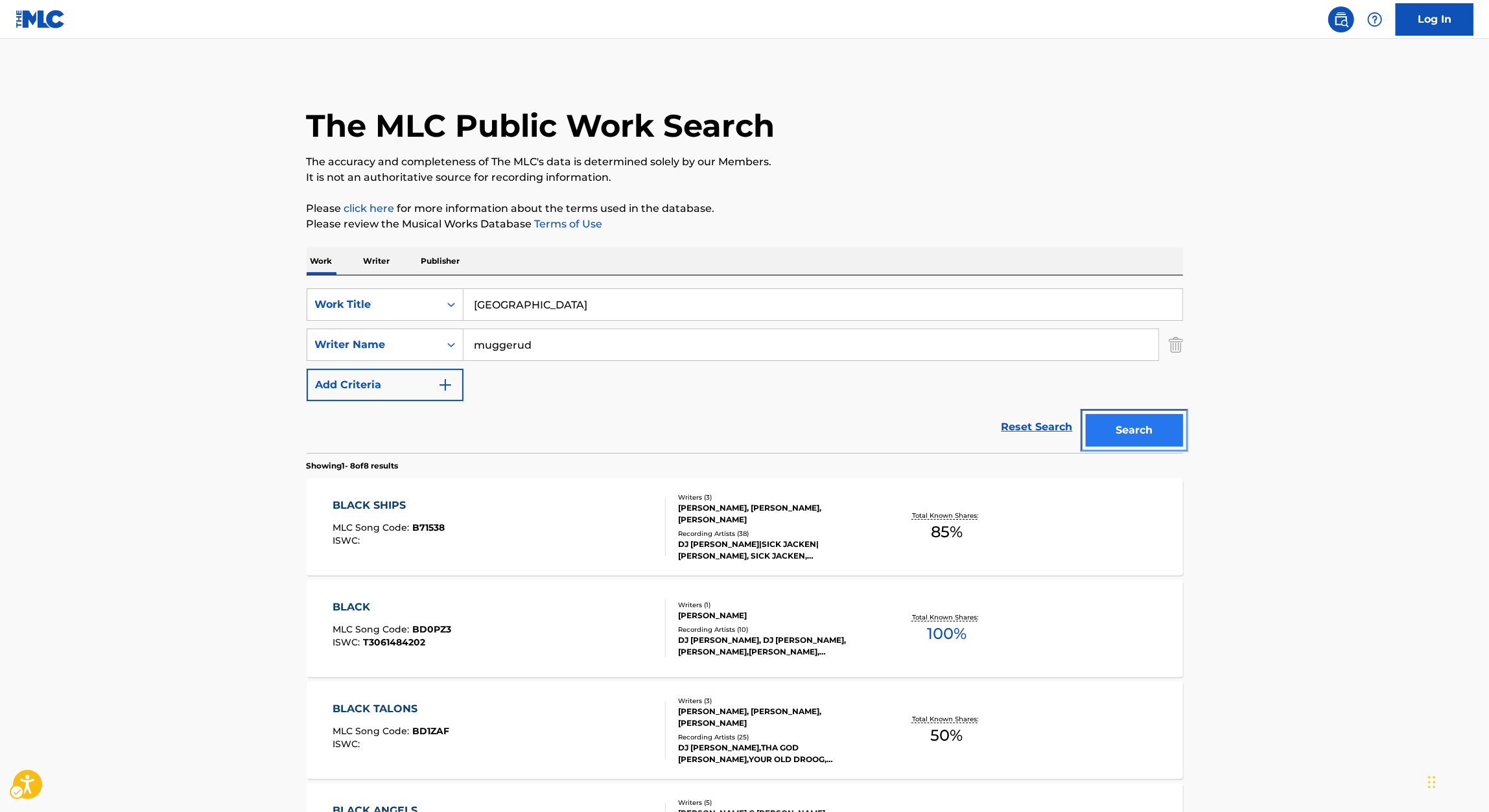
click at [1154, 429] on button "Search" at bounding box center [1134, 430] width 97 height 32
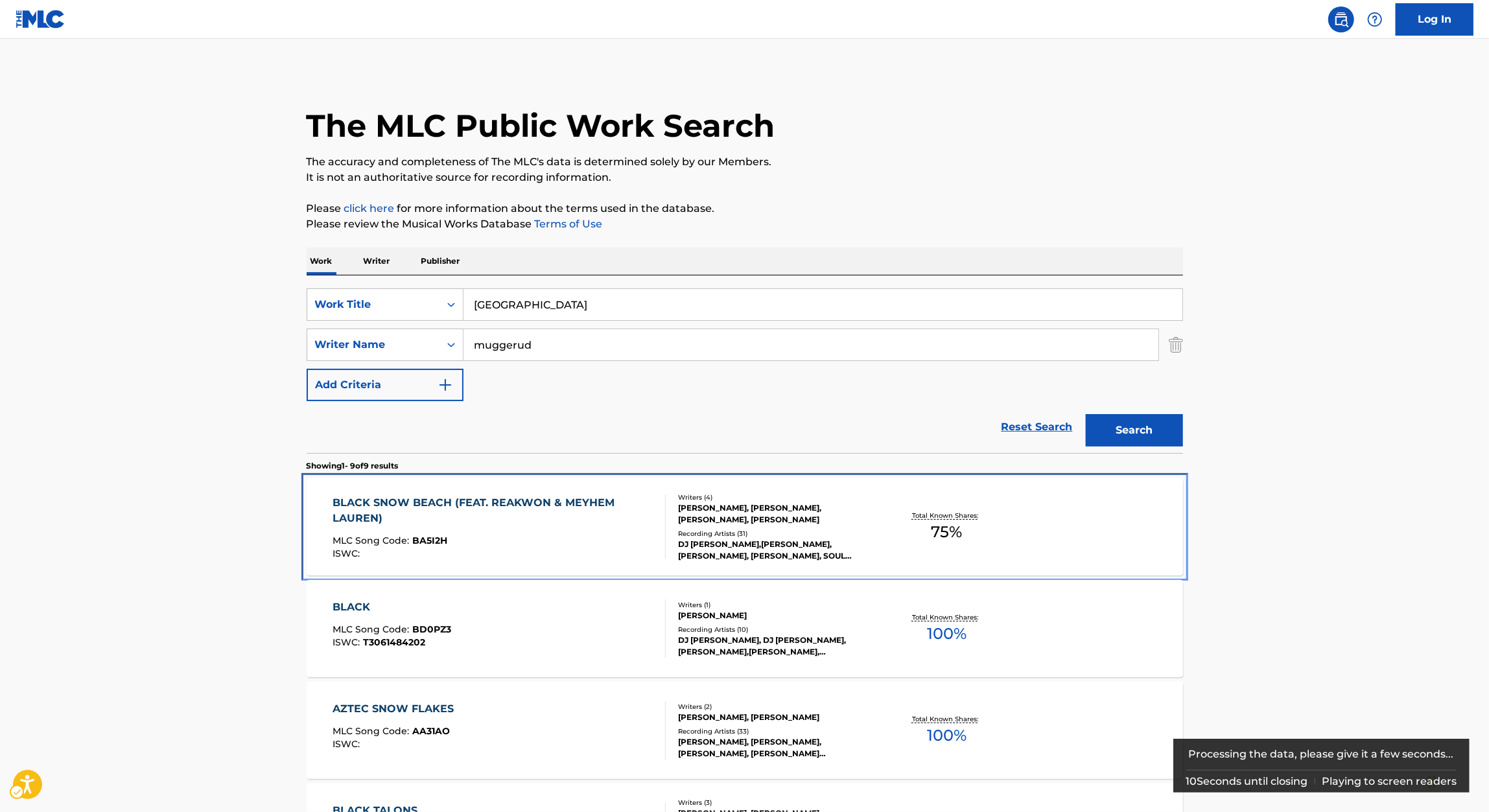
click at [452, 512] on div "BLACK SNOW BEACH (FEAT. REAKWON & MEYHEM LAUREN)" at bounding box center [494, 510] width 322 height 31
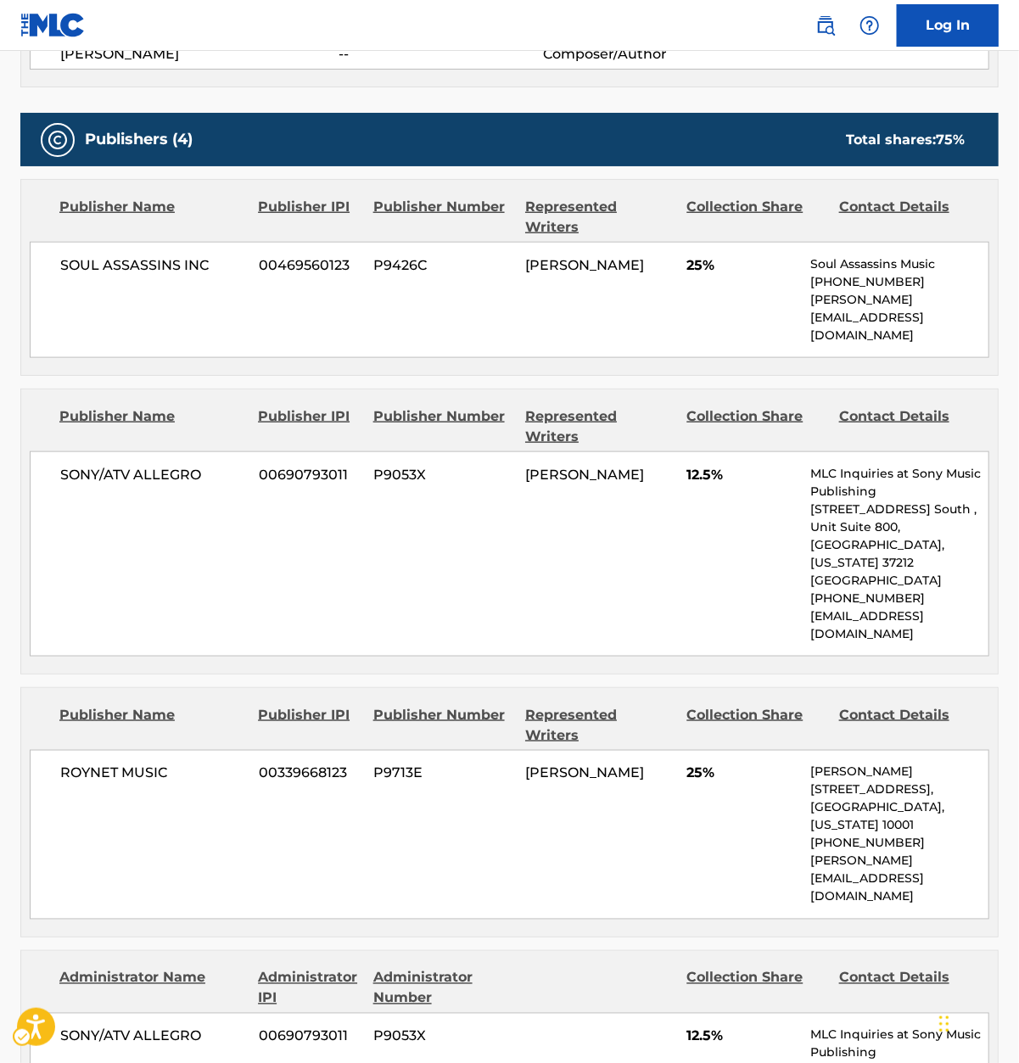
scroll to position [775, 0]
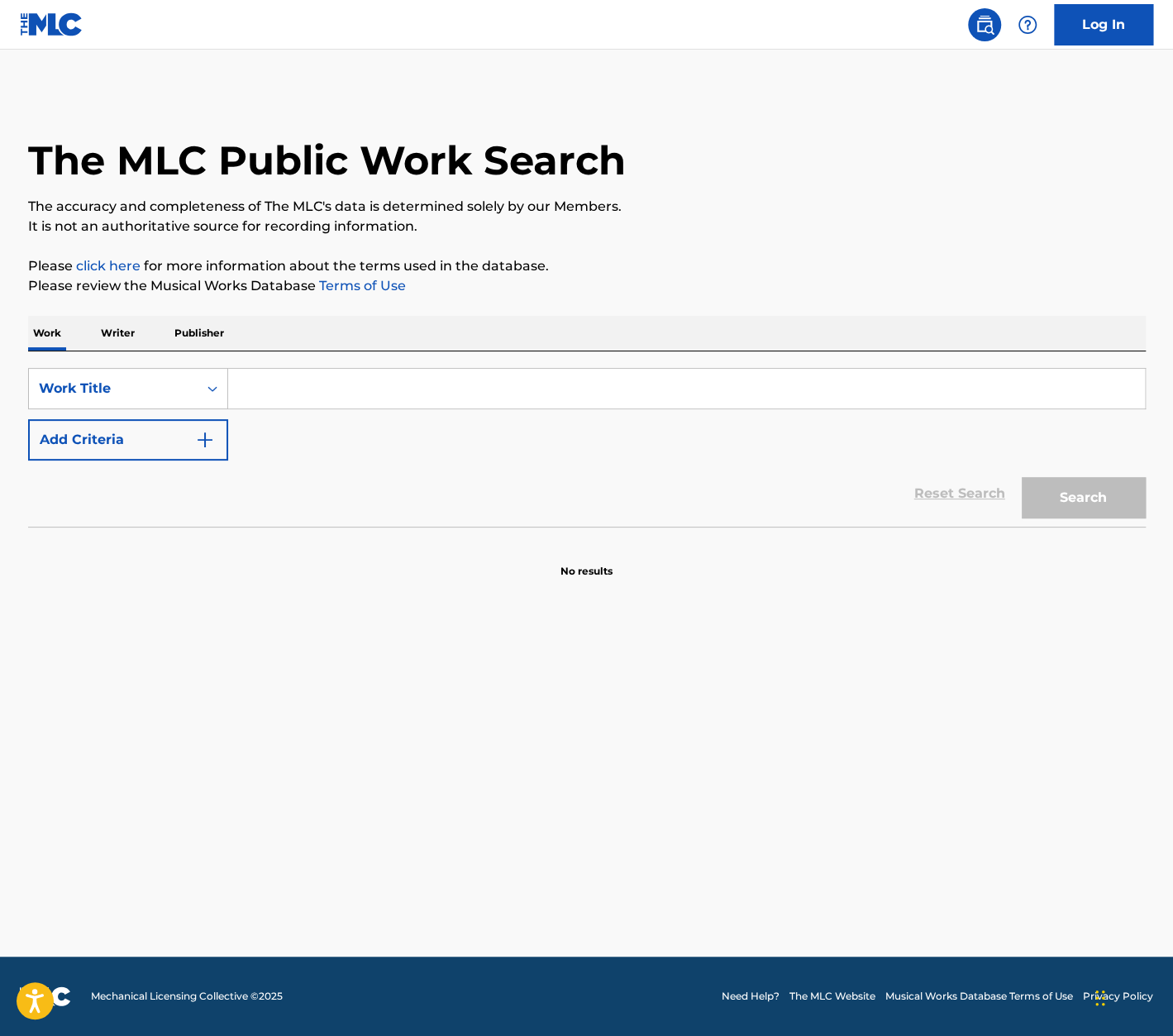
click at [279, 394] on input "Search Form" at bounding box center [686, 388] width 917 height 40
paste input "REPTILIAN RENAISSANCE"
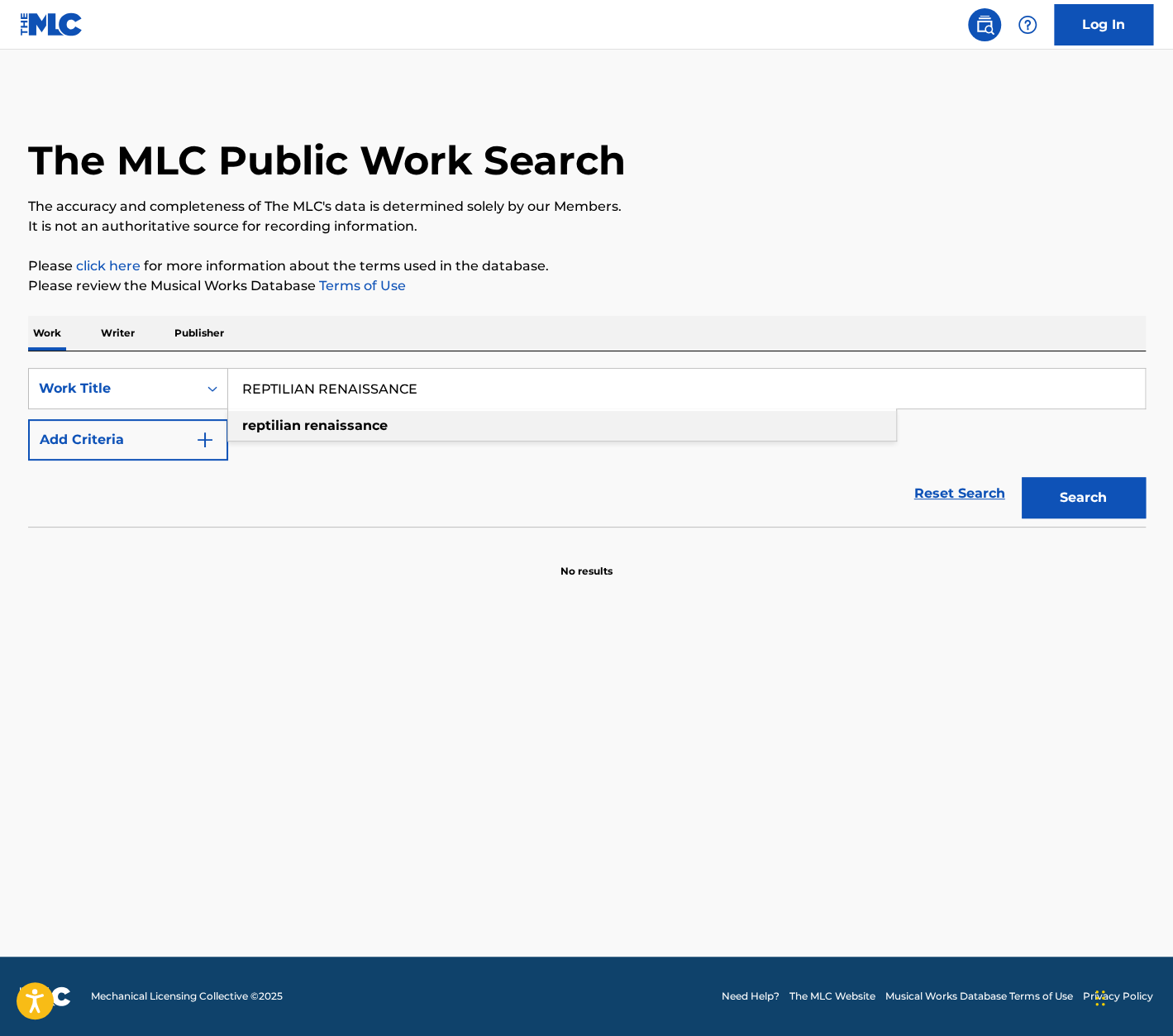
click at [274, 429] on strong "reptilian" at bounding box center [272, 425] width 58 height 16
type input "reptilian renaissance"
click at [186, 431] on button "Add Criteria" at bounding box center [128, 440] width 200 height 41
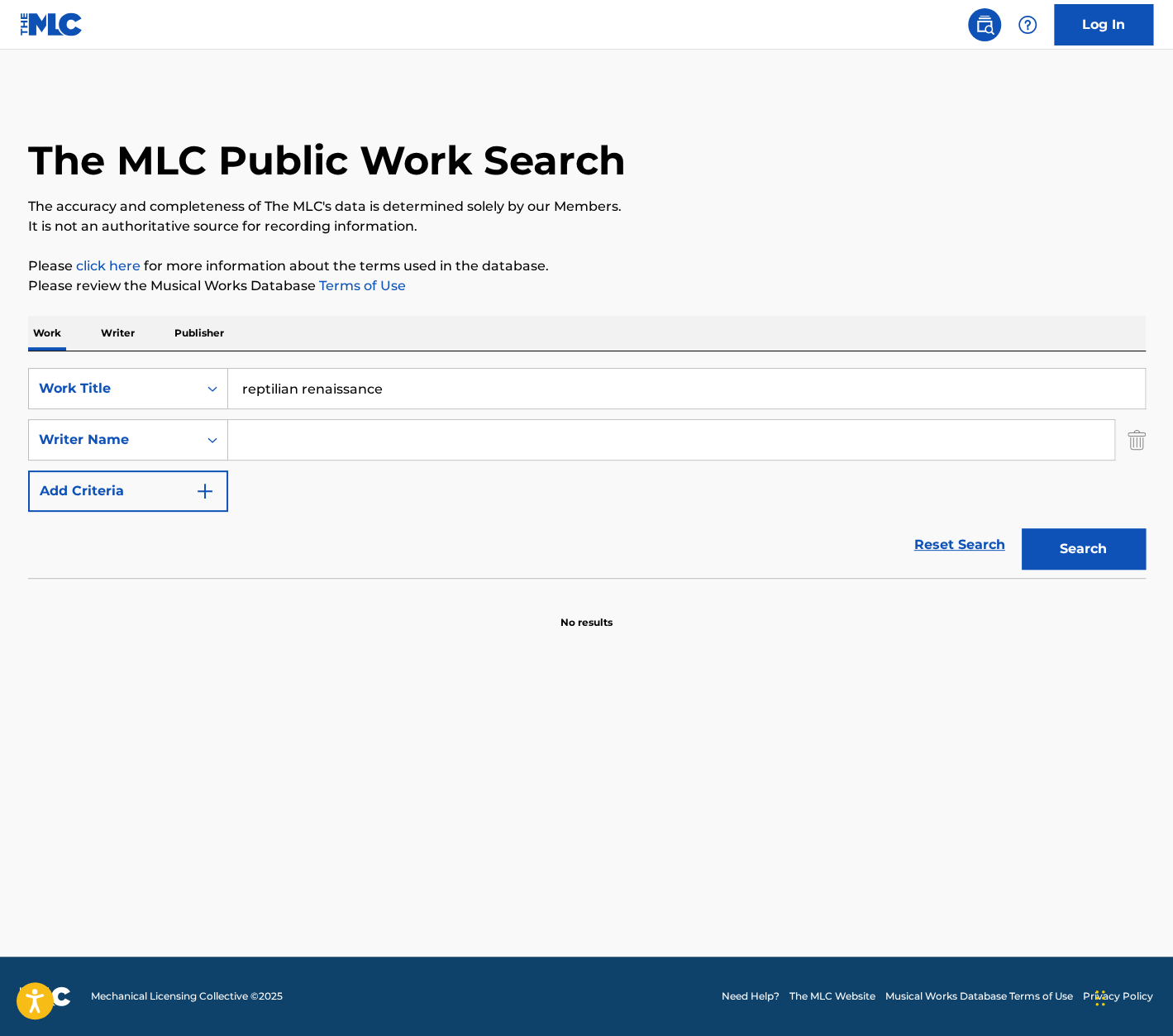
click at [305, 436] on input "Search Form" at bounding box center [670, 440] width 886 height 40
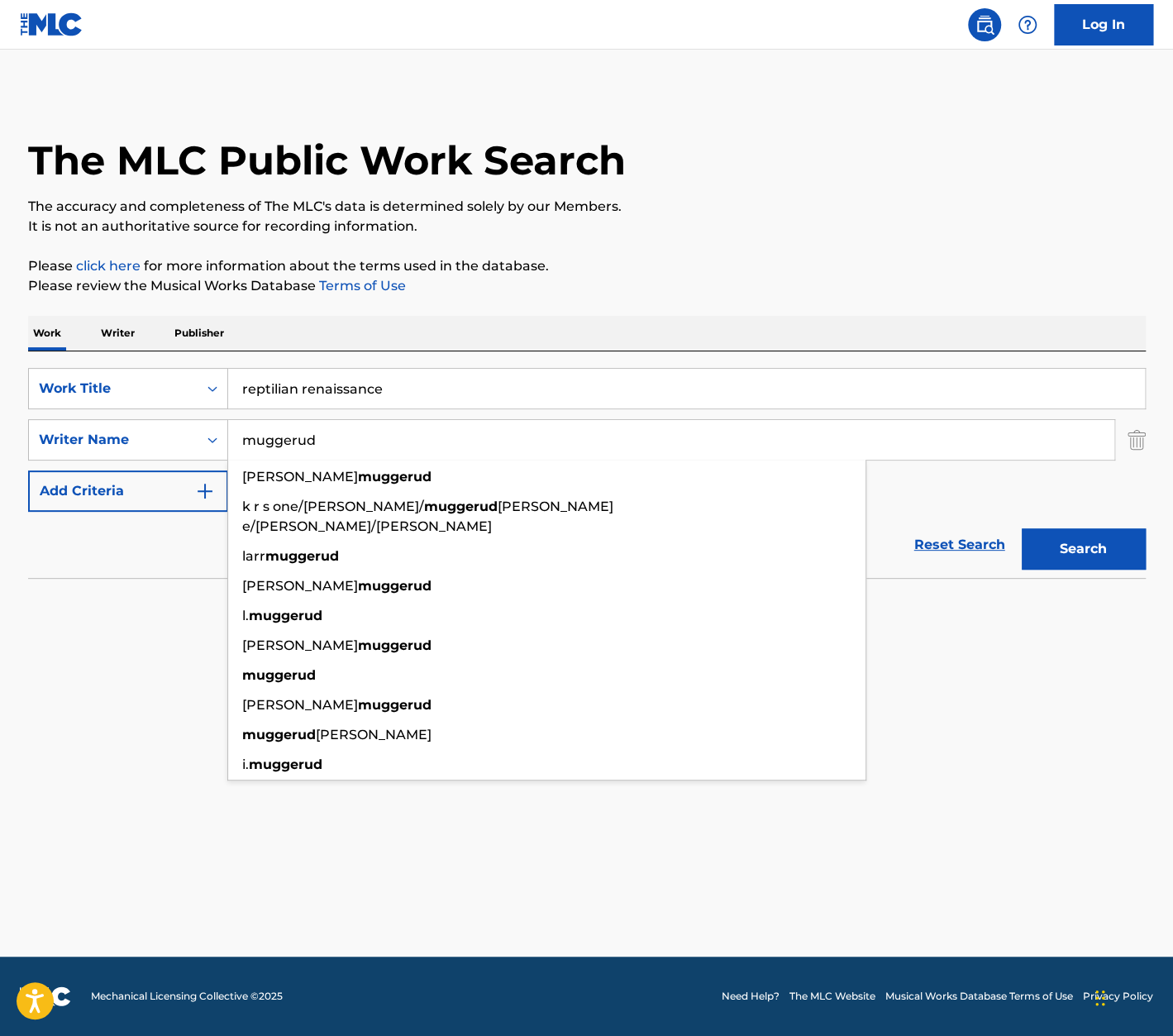
type input "muggerud"
click at [744, 272] on p "Please click here for more information about the terms used in the database." at bounding box center [586, 266] width 1117 height 19
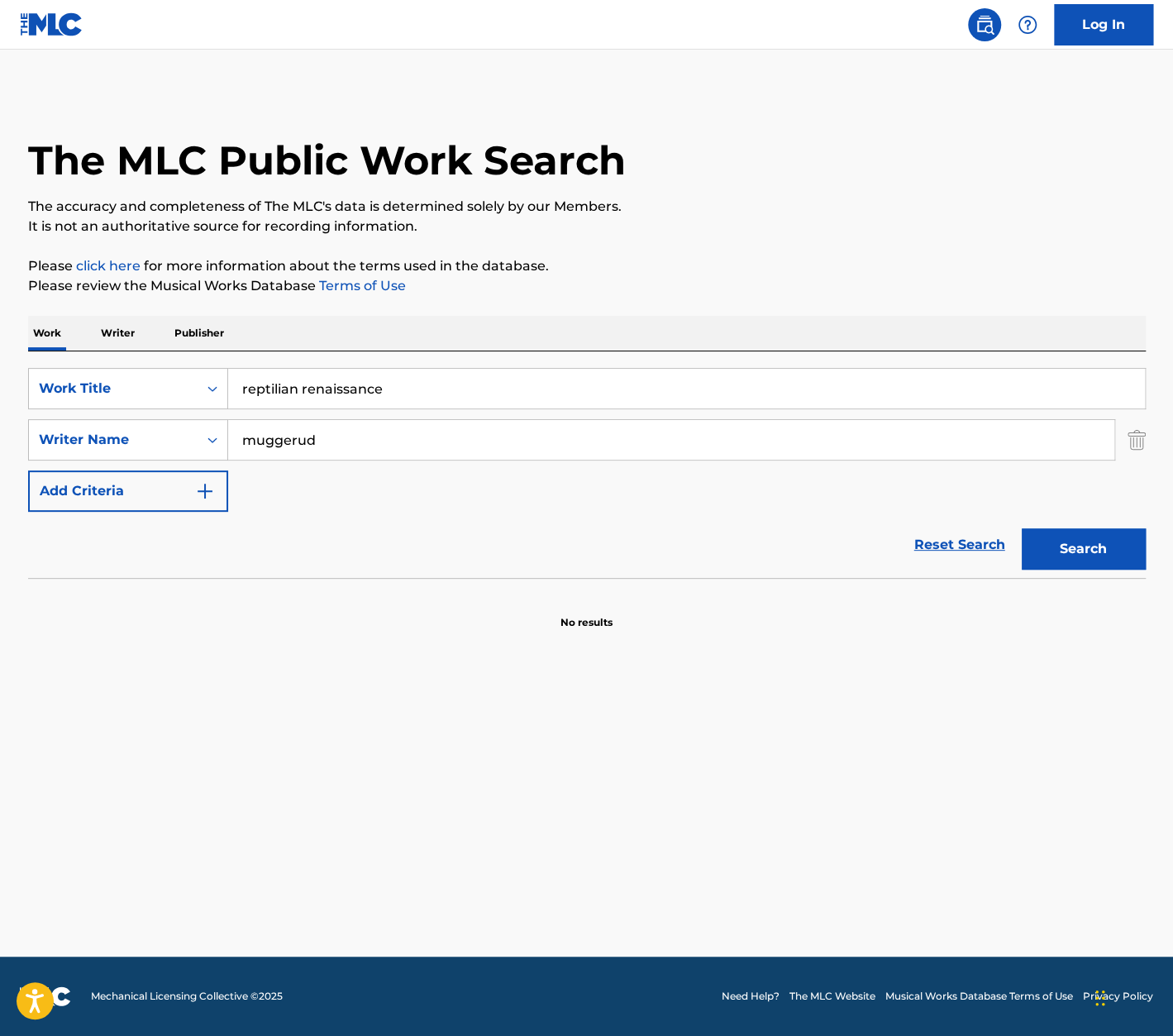
click at [1094, 543] on button "Search" at bounding box center [1083, 549] width 124 height 41
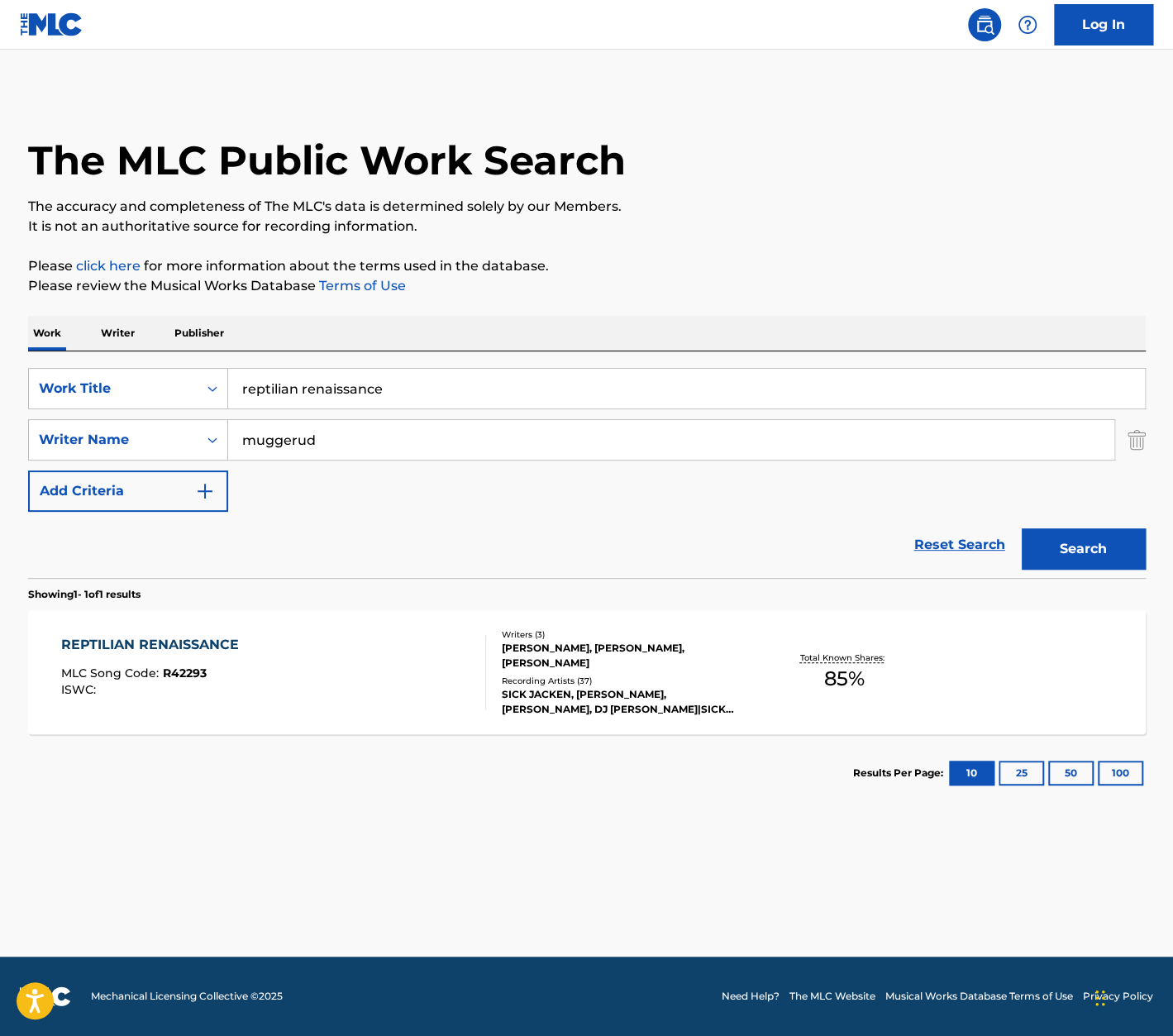
click at [177, 655] on div "REPTILIAN RENAISSANCE MLC Song Code : R42293 ISWC :" at bounding box center [154, 672] width 186 height 74
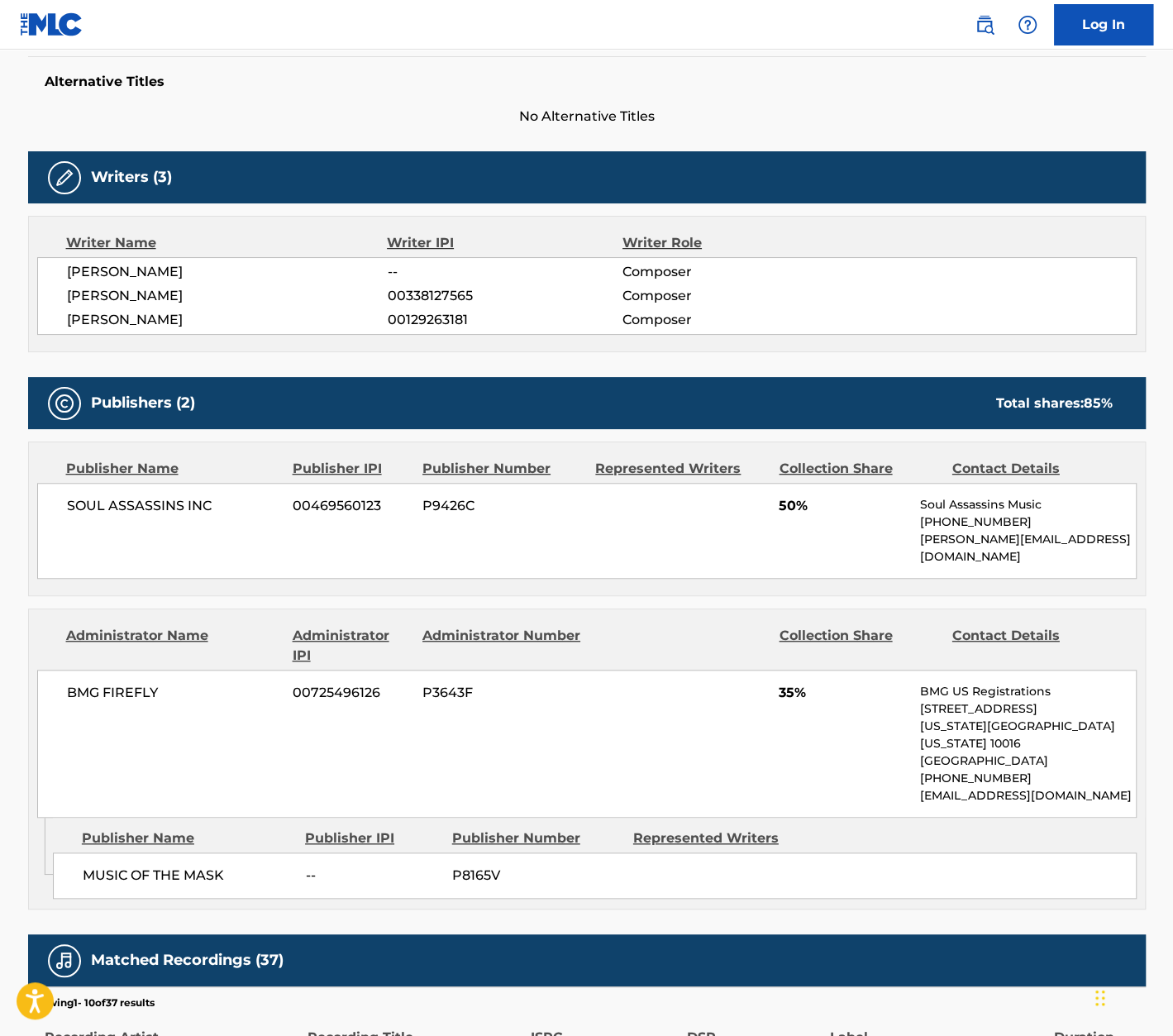
scroll to position [446, 0]
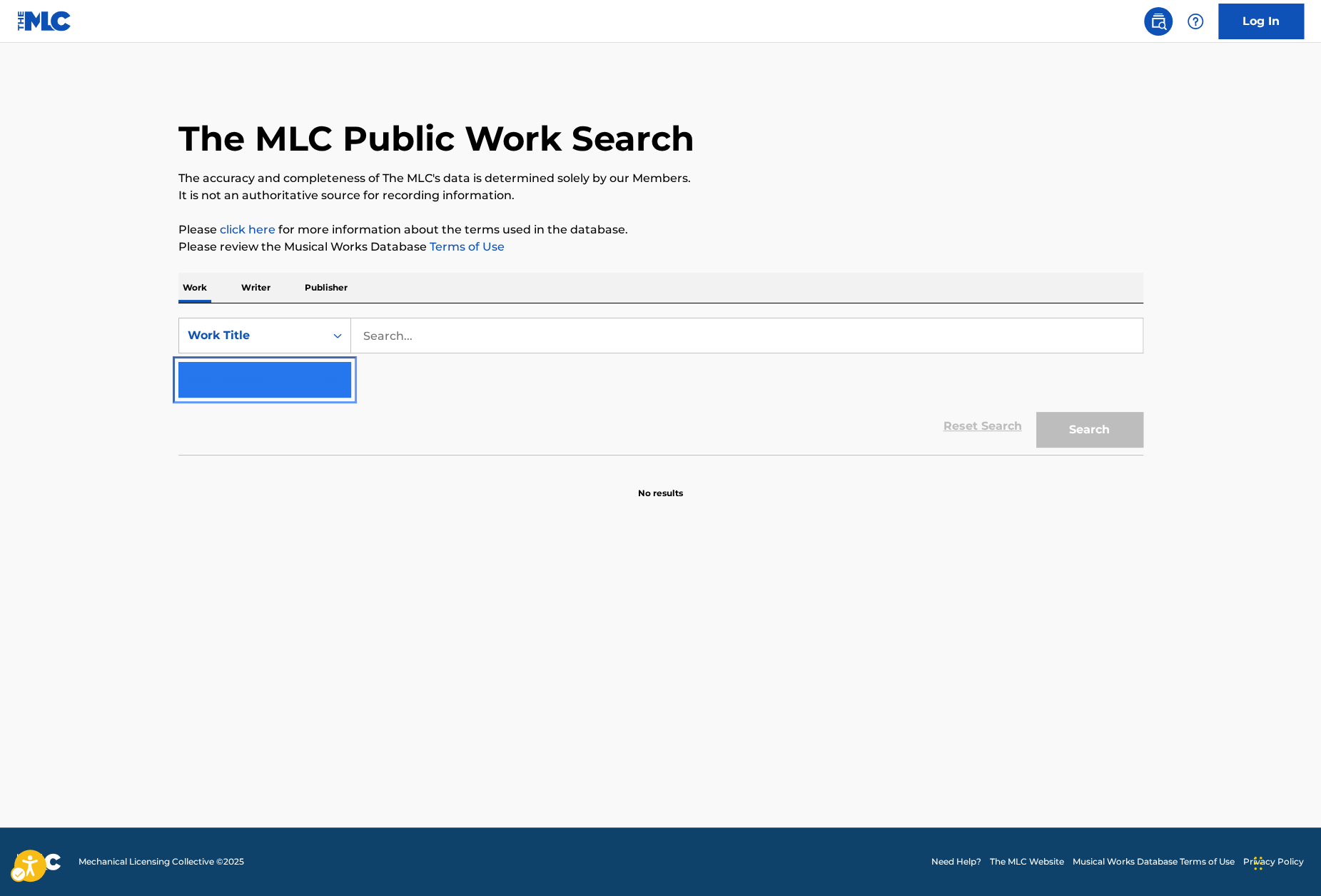
click at [313, 390] on button "Add Criteria" at bounding box center [264, 379] width 172 height 35
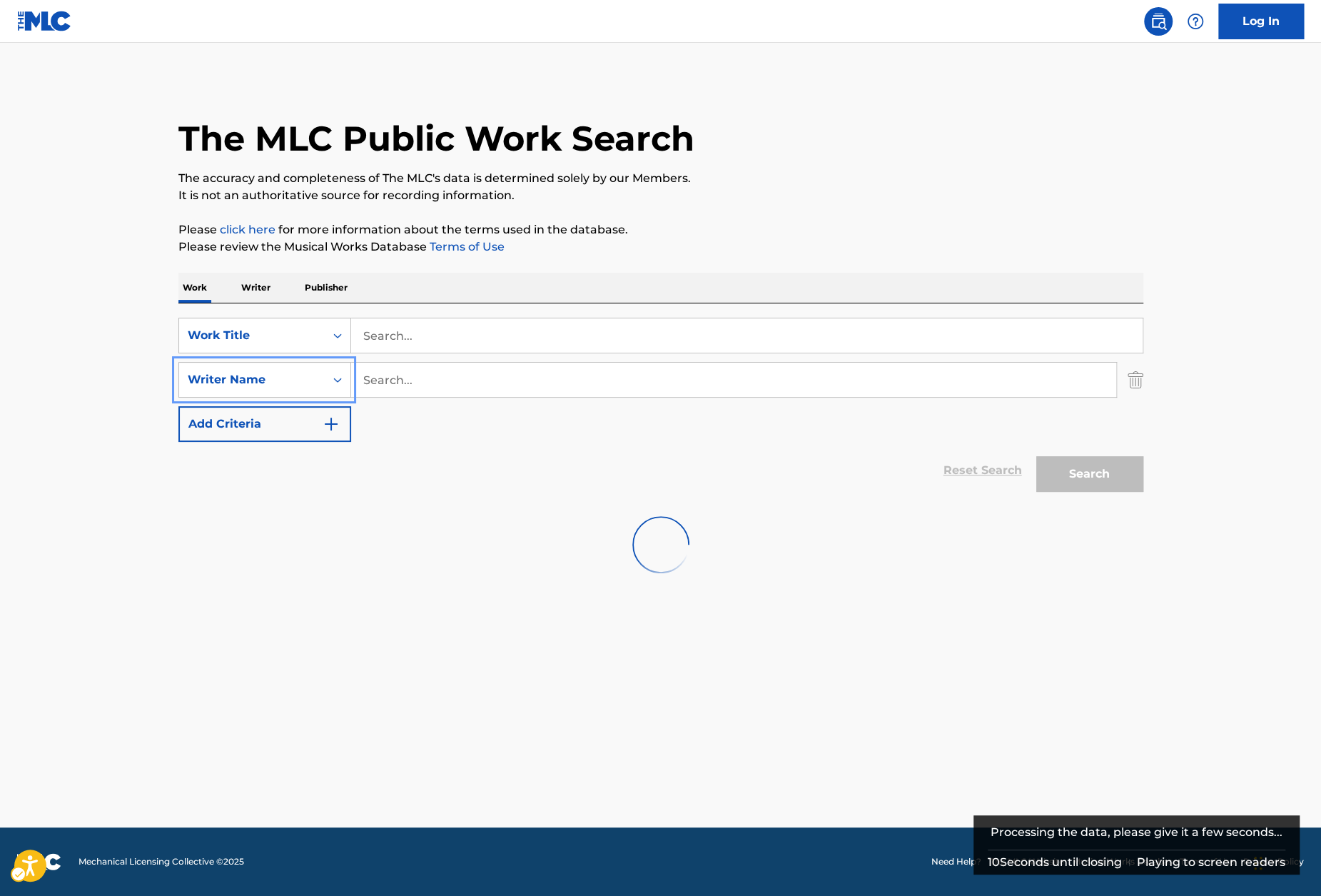
click at [486, 311] on div "SearchWithCriteriaa894037c-2394-4187-b952-1aab4bd1eb65 Work Title SearchWithCri…" at bounding box center [660, 401] width 965 height 195
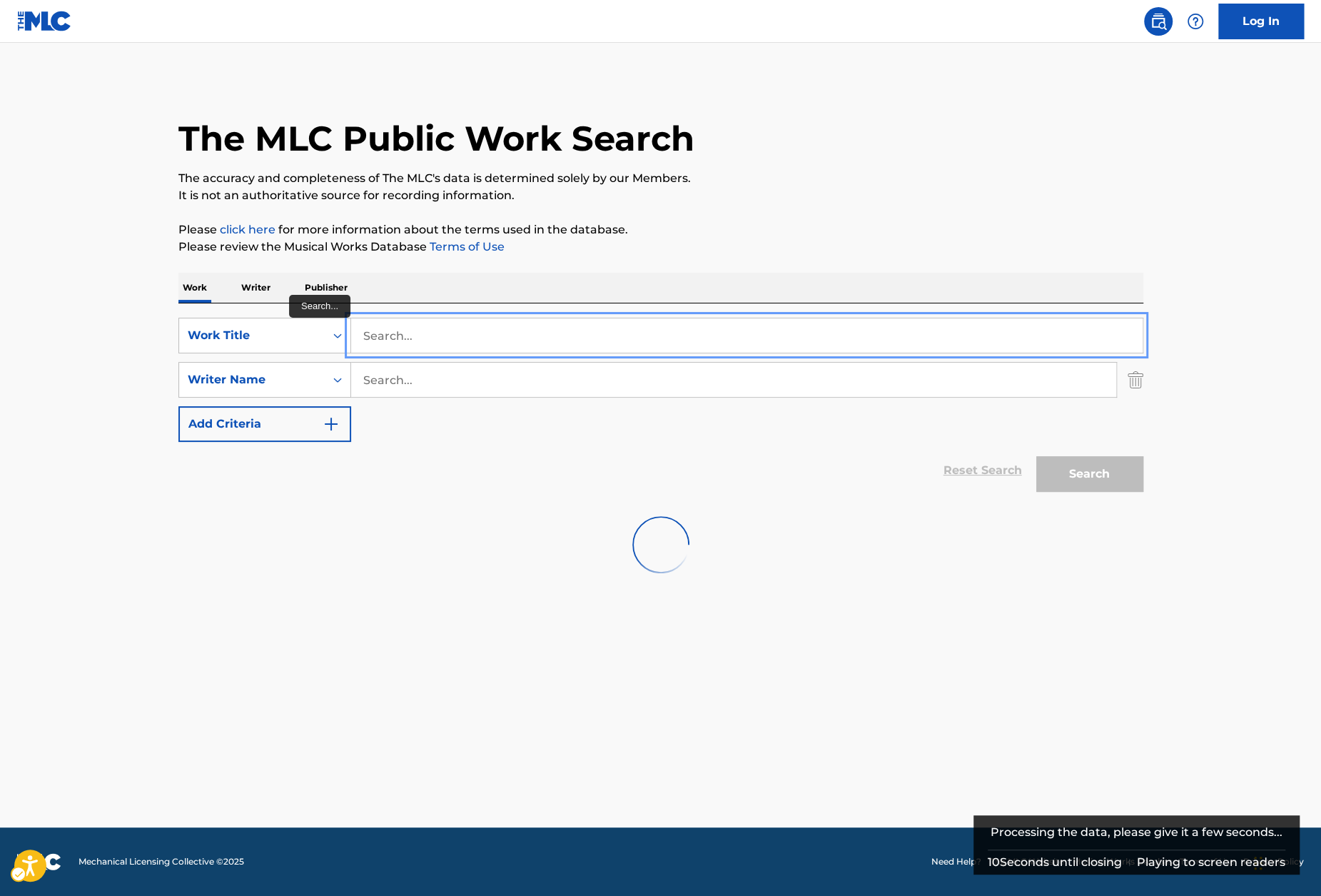
click at [467, 339] on input "Search..." at bounding box center [746, 335] width 792 height 34
paste input "The Eternal Now - Instrumental"
type input "The Eternal Now - Instrumental"
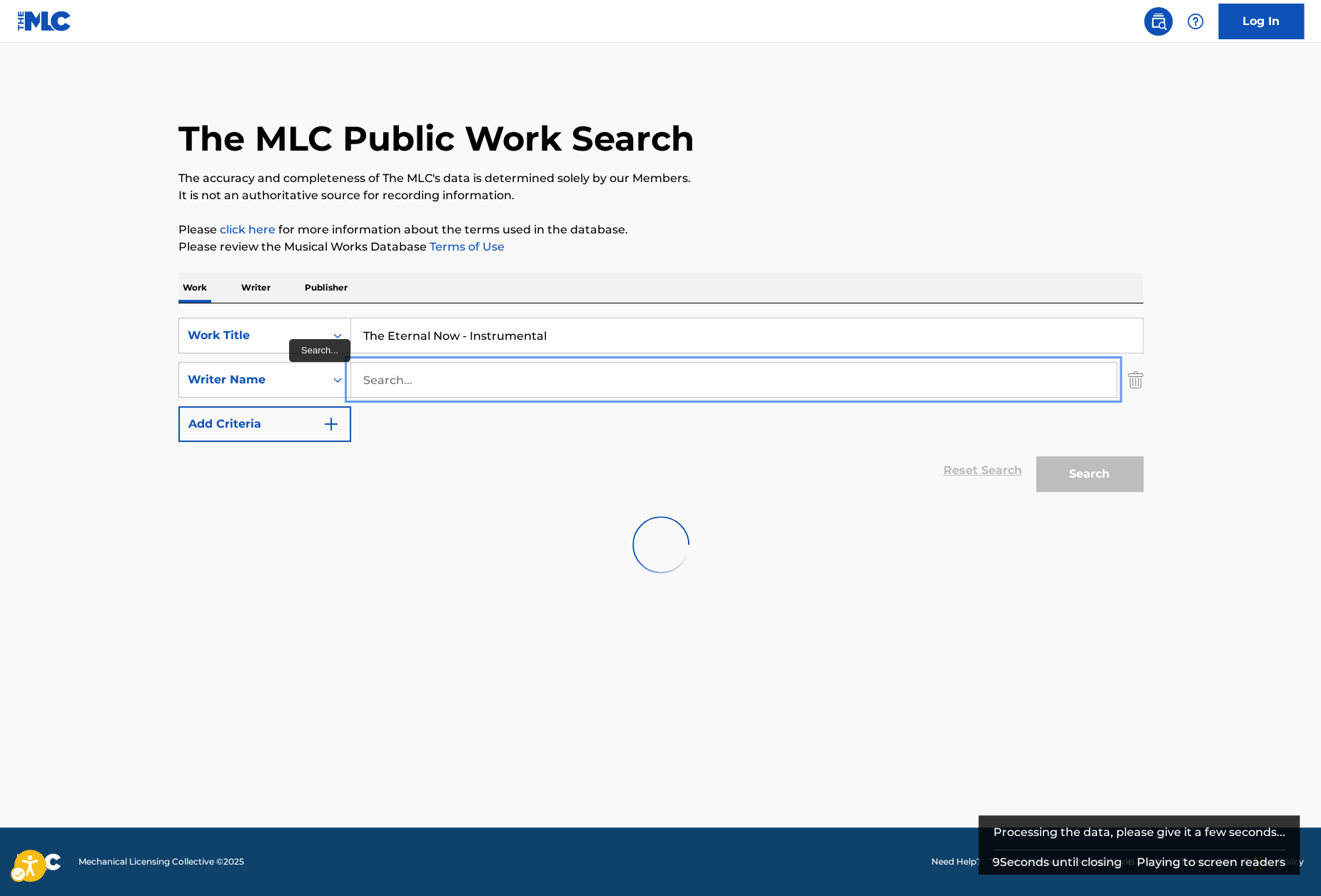
click at [412, 390] on input "Search..." at bounding box center [733, 379] width 765 height 34
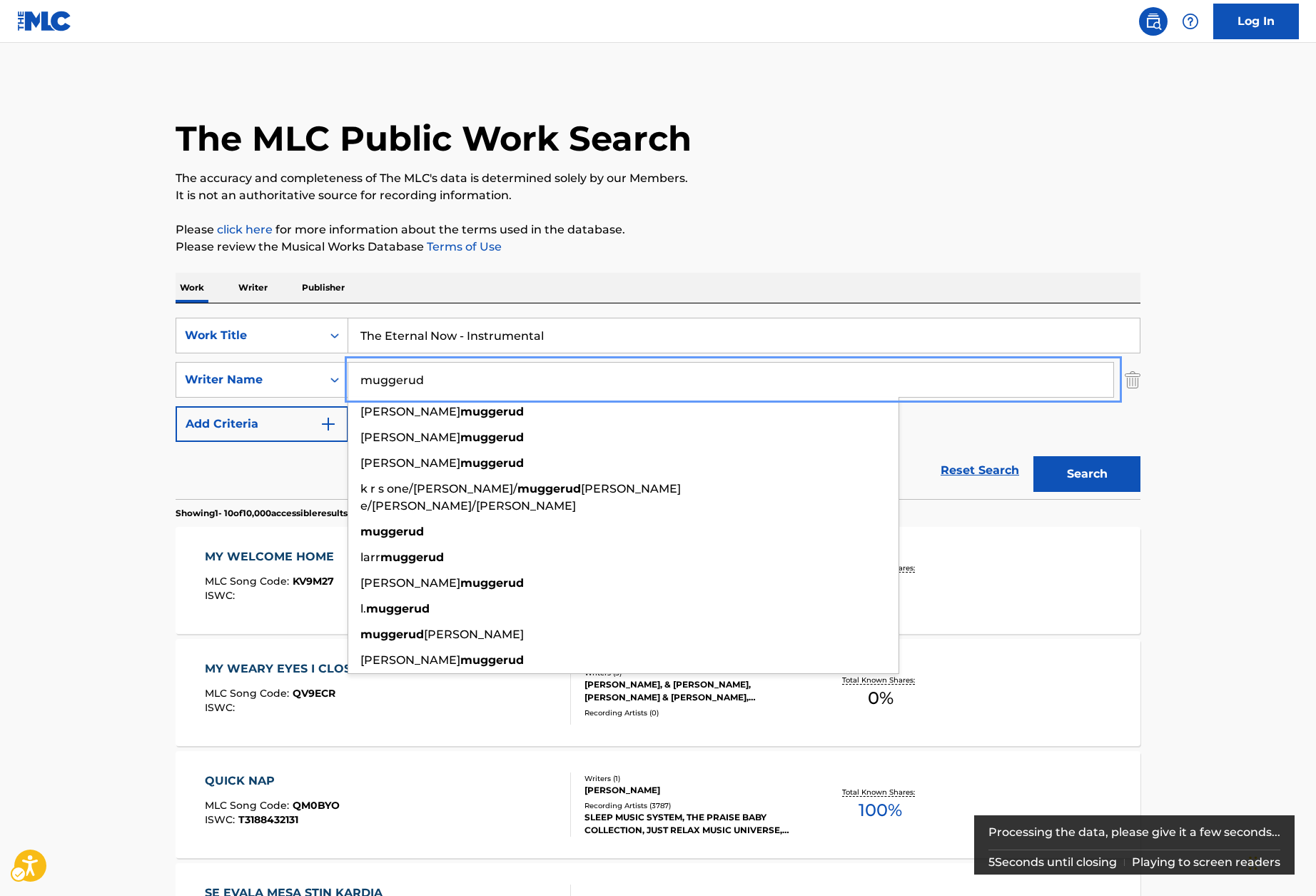
type input "muggerud"
click at [857, 256] on div "The MLC Public Work Search The accuracy and completeness of The MLC's data is d…" at bounding box center [658, 897] width 1000 height 1637
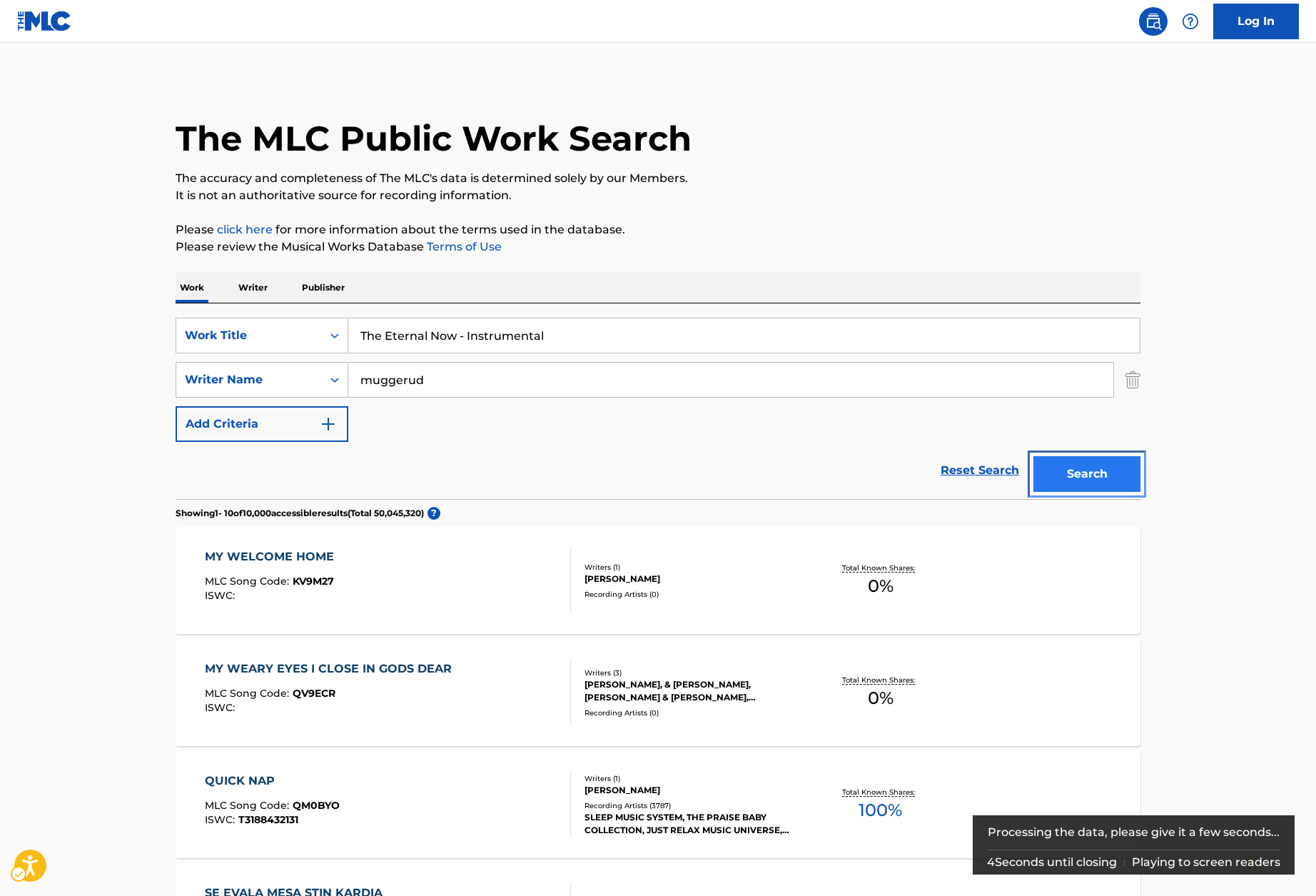
click at [1092, 459] on button "Search" at bounding box center [1086, 474] width 107 height 35
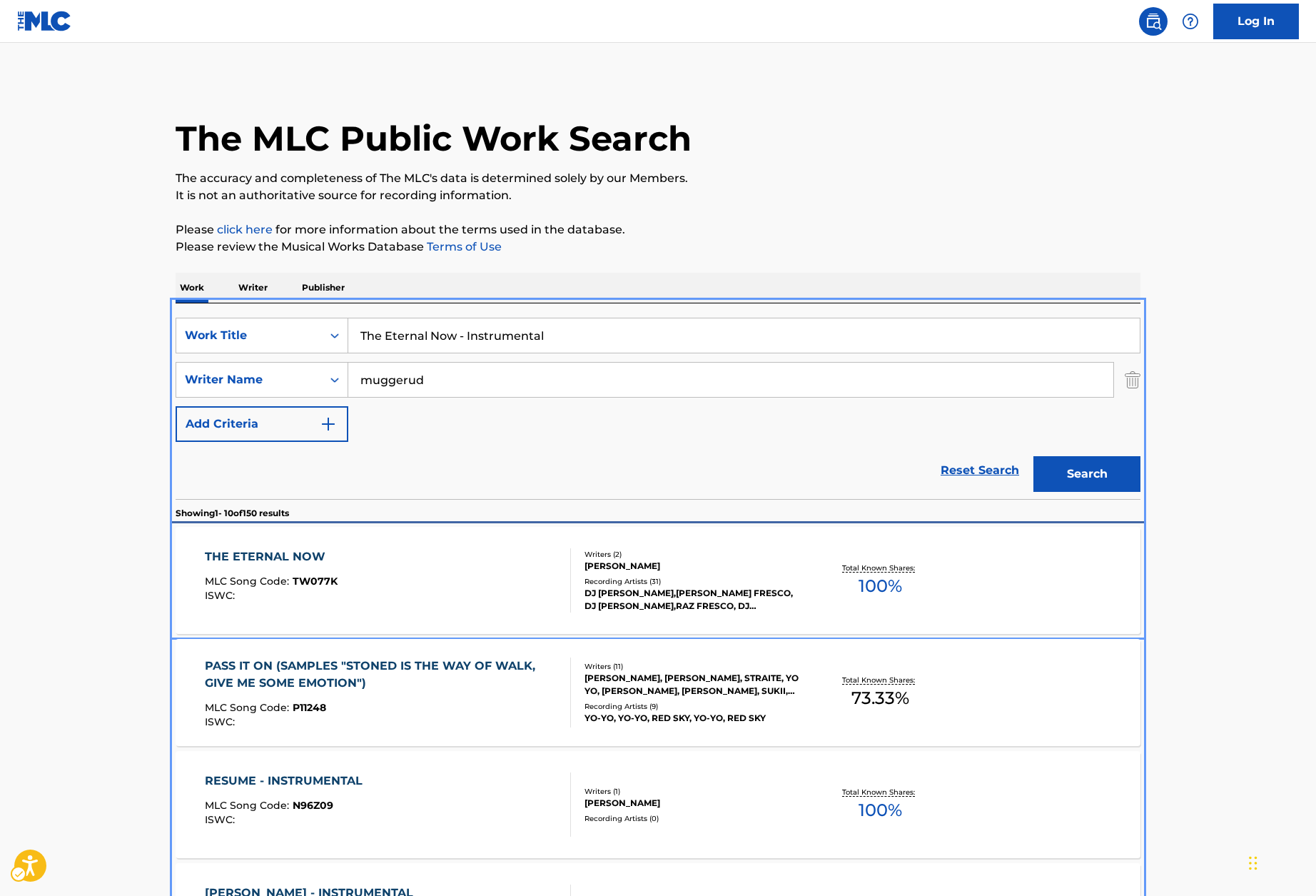
click at [280, 543] on div "THE ETERNAL NOW MLC Song Code : TW077K ISWC : Writers ( 2 ) [PERSON_NAME] Recor…" at bounding box center [658, 580] width 965 height 107
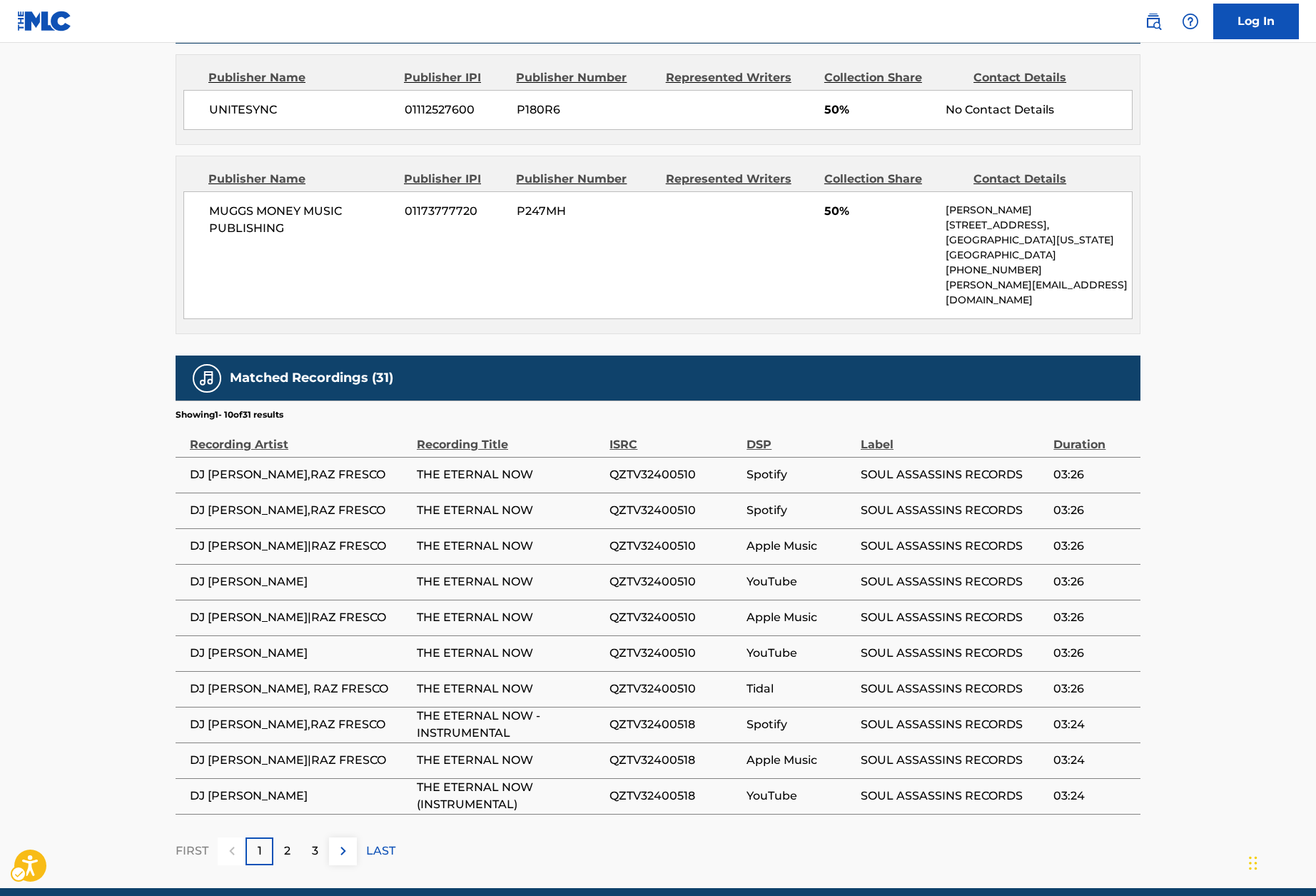
scroll to position [683, 0]
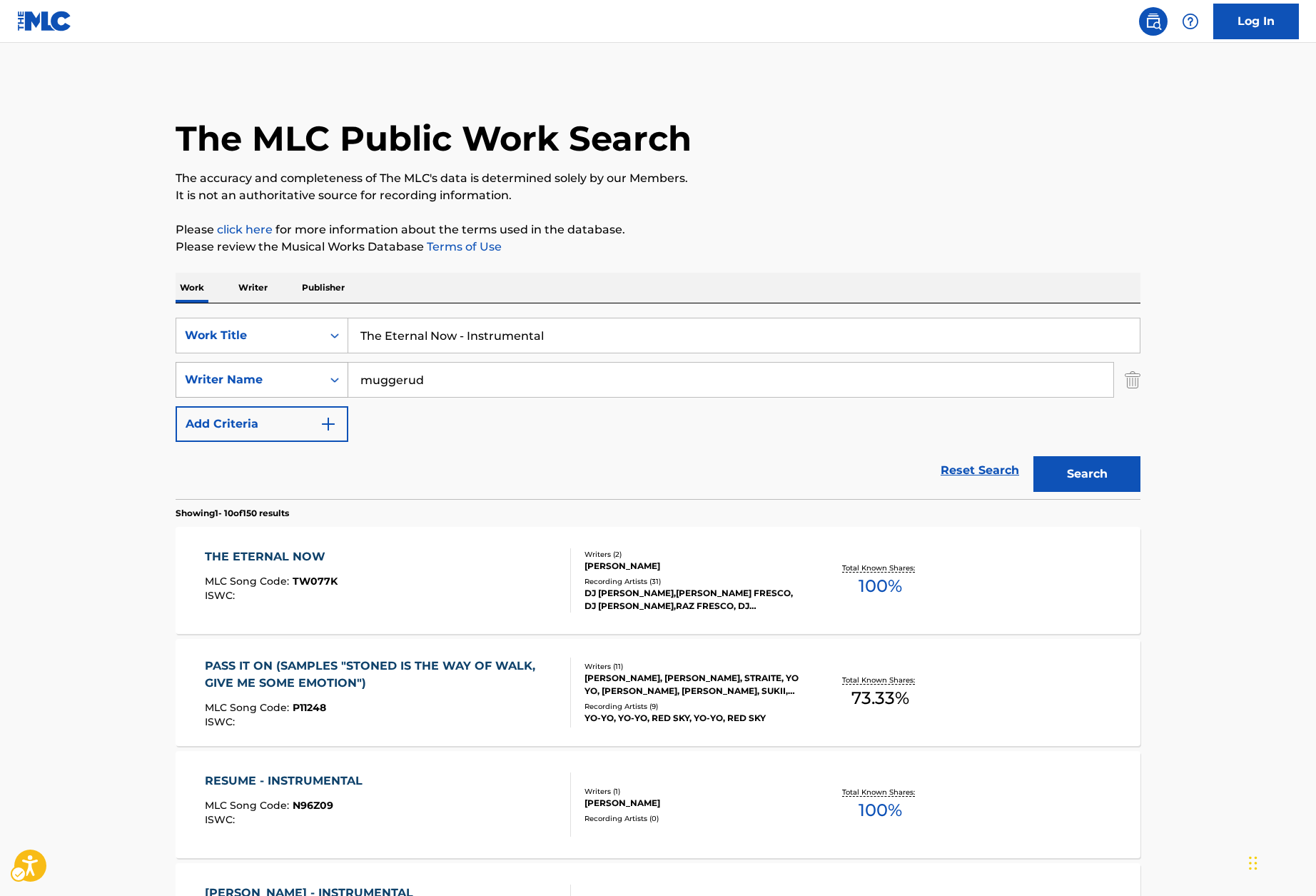
click at [326, 379] on div "Search Form" at bounding box center [335, 379] width 26 height 26
click at [725, 501] on section "Showing 1 - 10 of 150 results" at bounding box center [658, 509] width 965 height 21
click at [1133, 380] on img "Search Form" at bounding box center [1133, 379] width 16 height 35
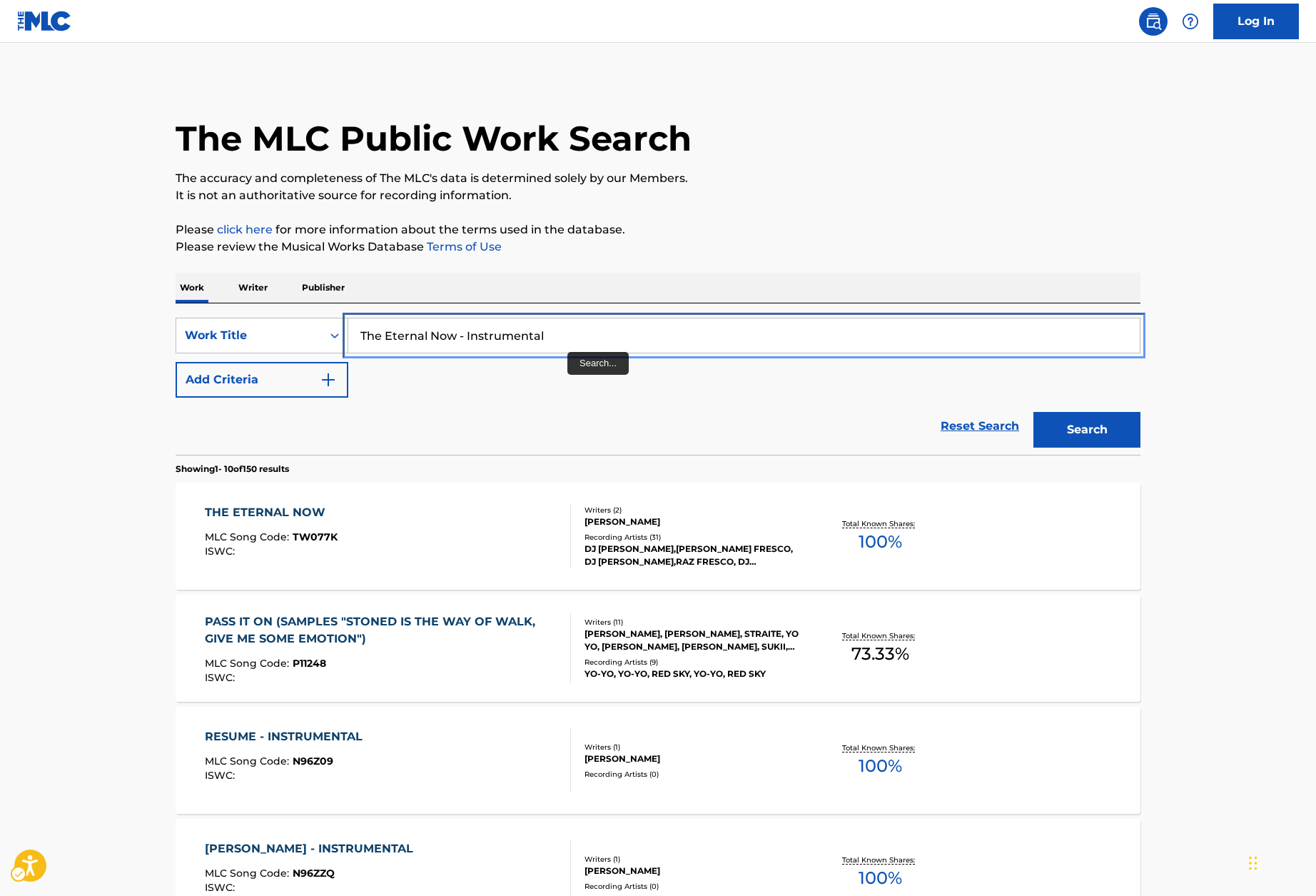
click at [517, 337] on input "The Eternal Now - Instrumental" at bounding box center [744, 335] width 792 height 34
paste input "[PERSON_NAME]"
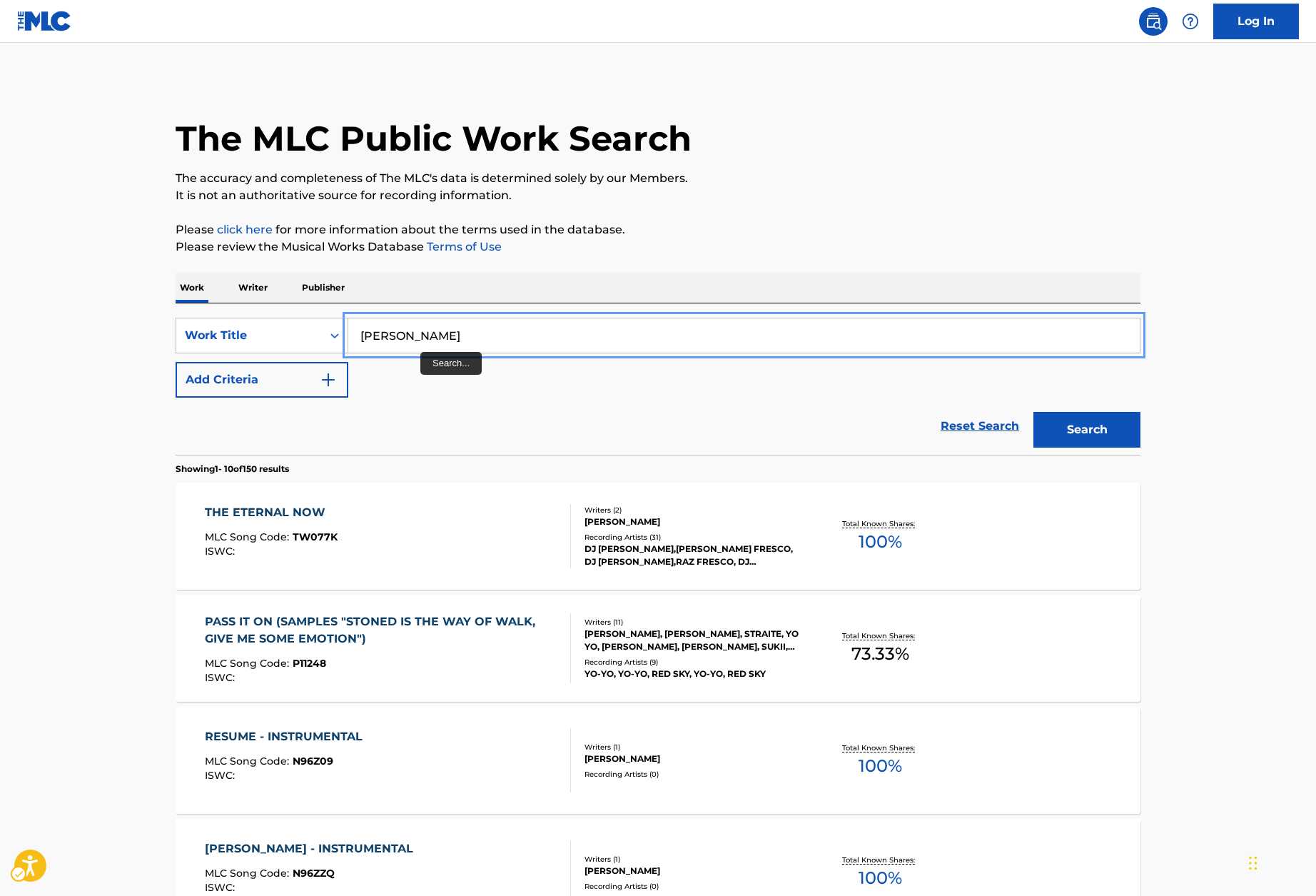
drag, startPoint x: 414, startPoint y: 341, endPoint x: 660, endPoint y: 333, distance: 246.1
click at [660, 333] on input "Headley, Cecil Rahiem" at bounding box center [744, 335] width 792 height 34
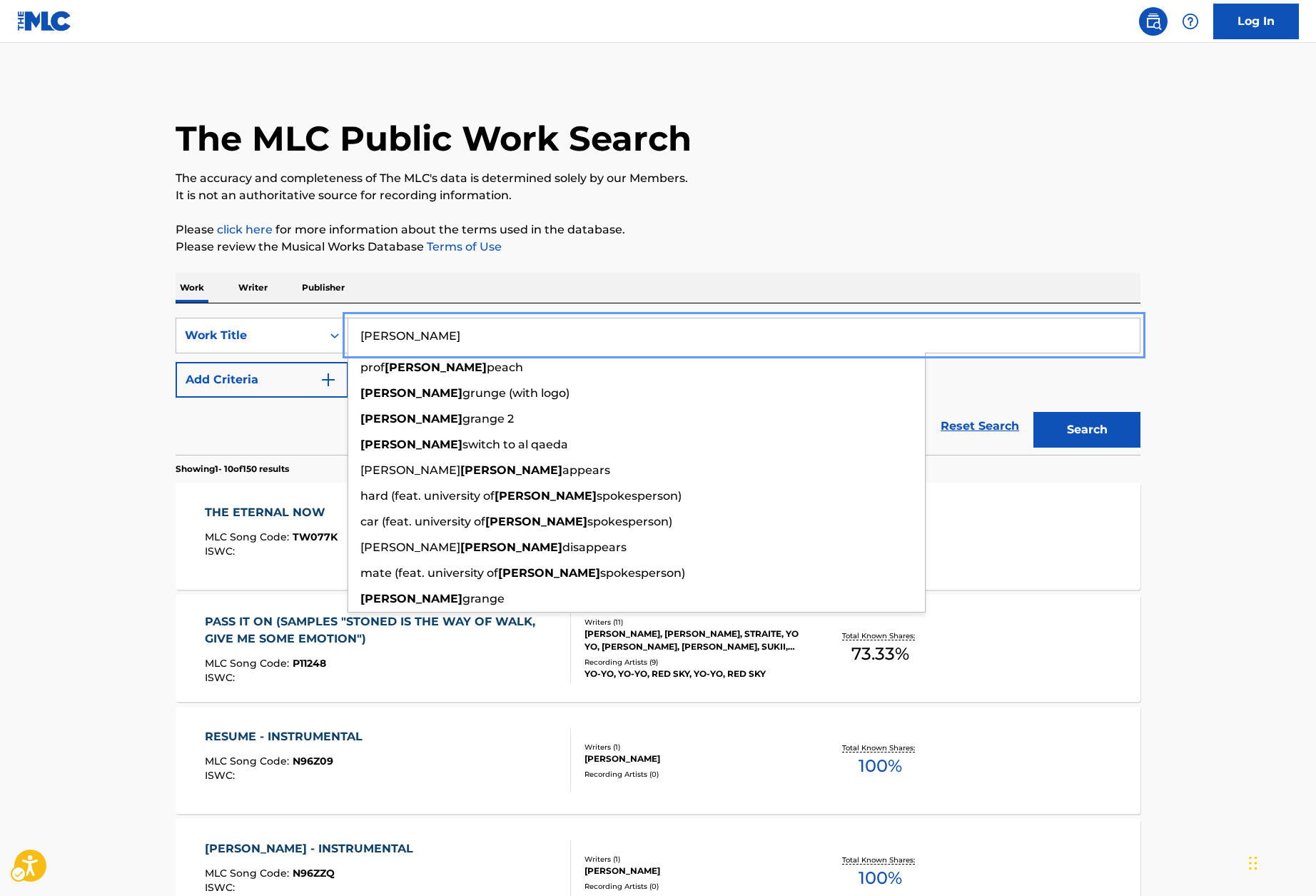
click at [359, 336] on input "Headley" at bounding box center [744, 335] width 792 height 34
paste input "Cecil Rahiem"
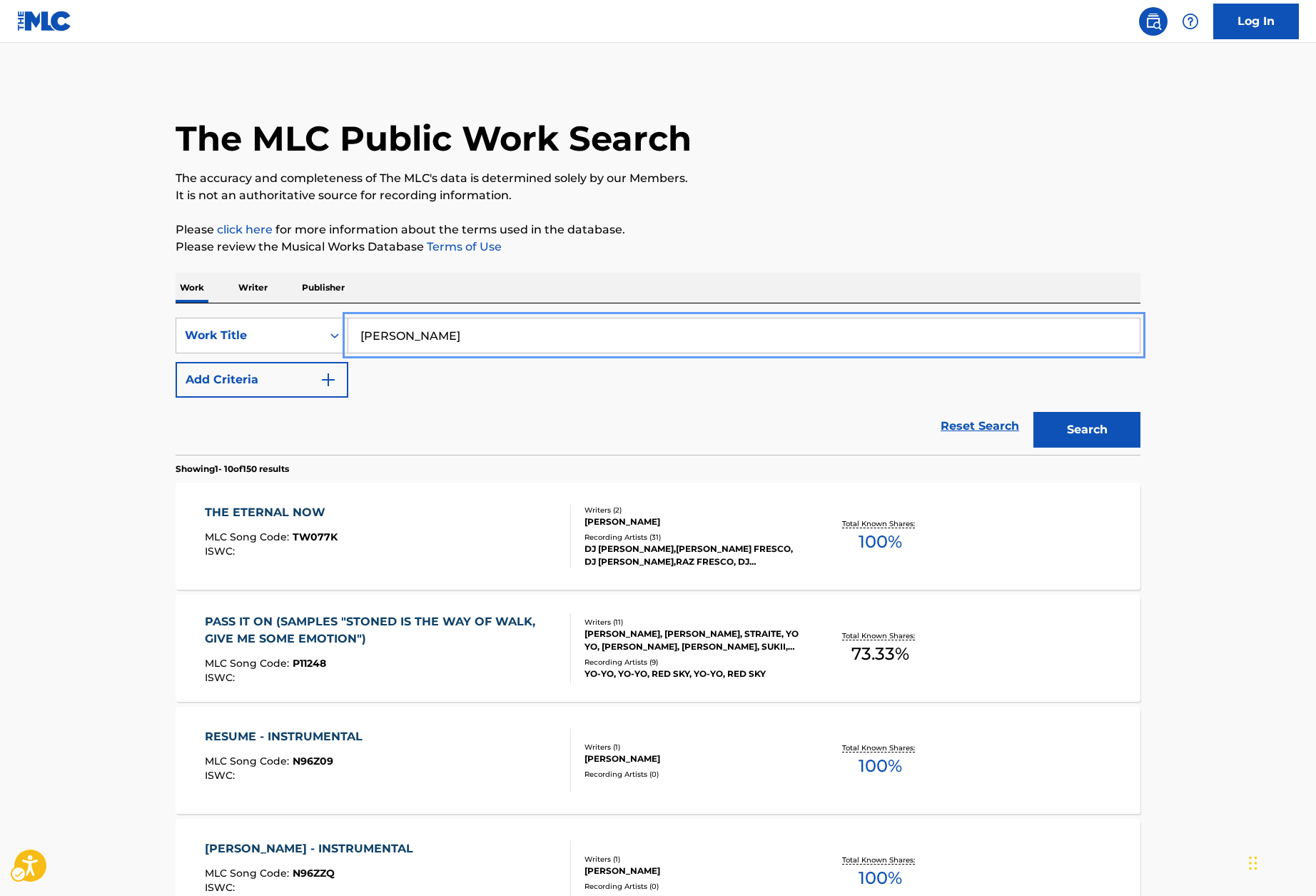
type input "Cecil Rahiem Headley"
click at [1090, 430] on button "Search" at bounding box center [1086, 430] width 107 height 35
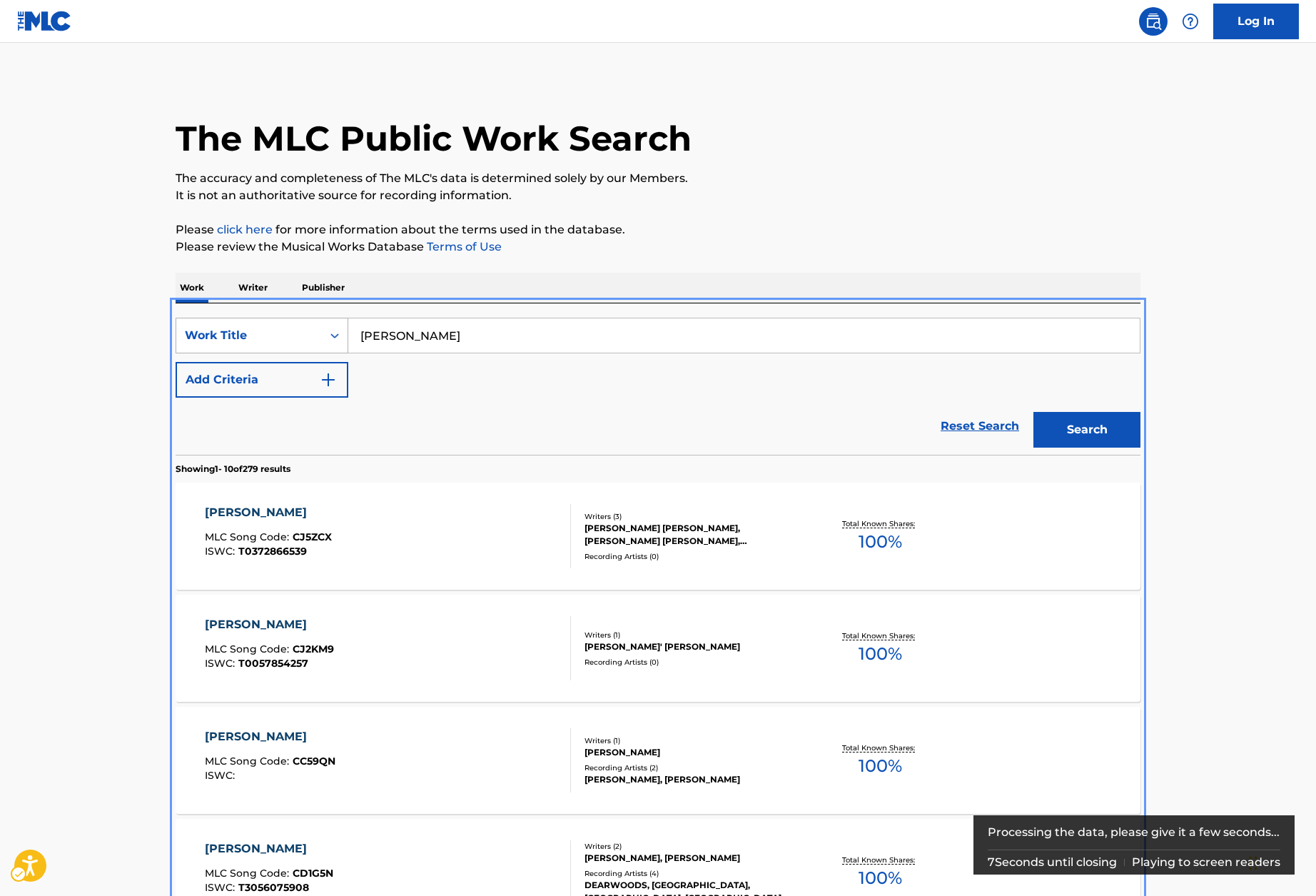
click at [323, 346] on div "On" at bounding box center [335, 335] width 26 height 26
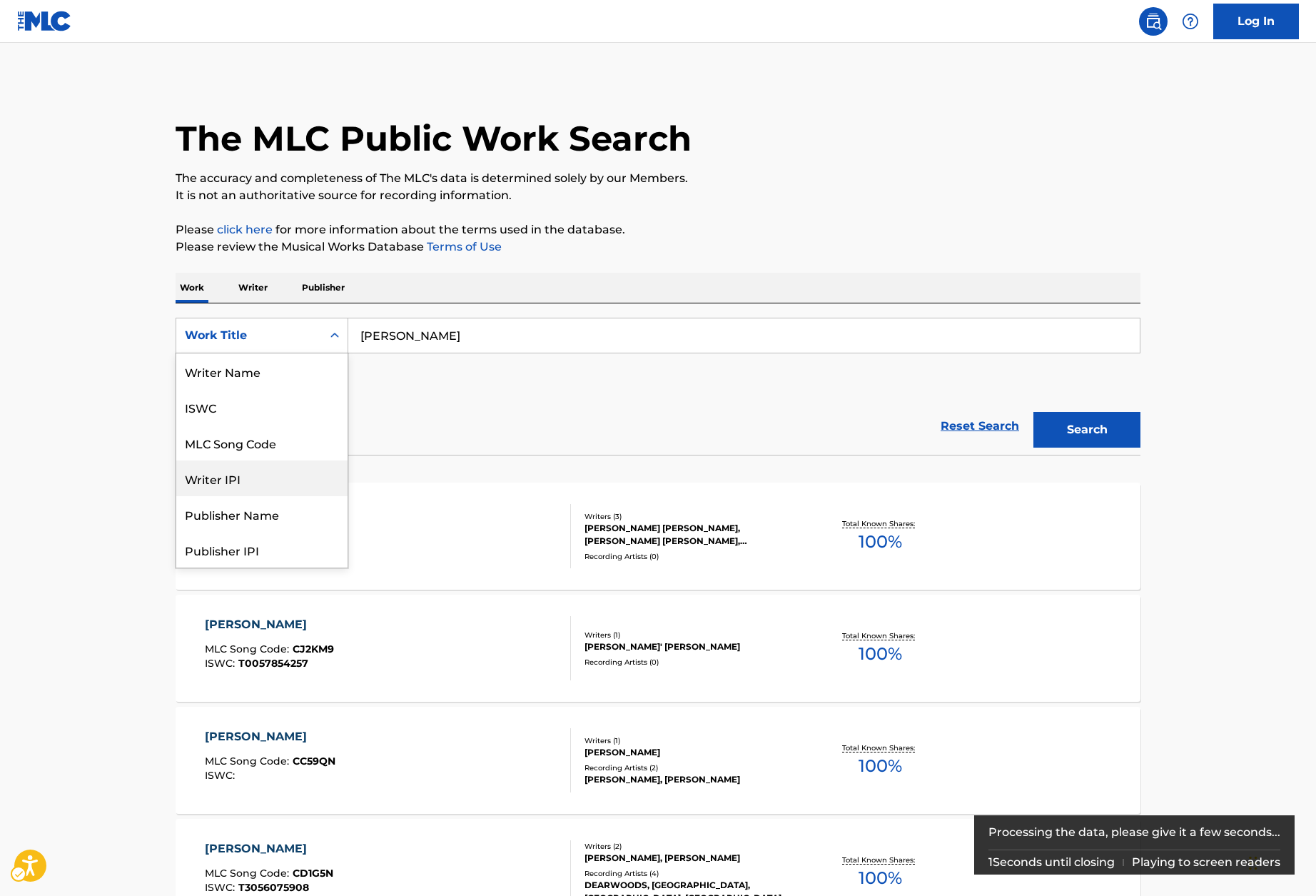
click at [288, 465] on div "Writer IPI" at bounding box center [263, 478] width 172 height 35
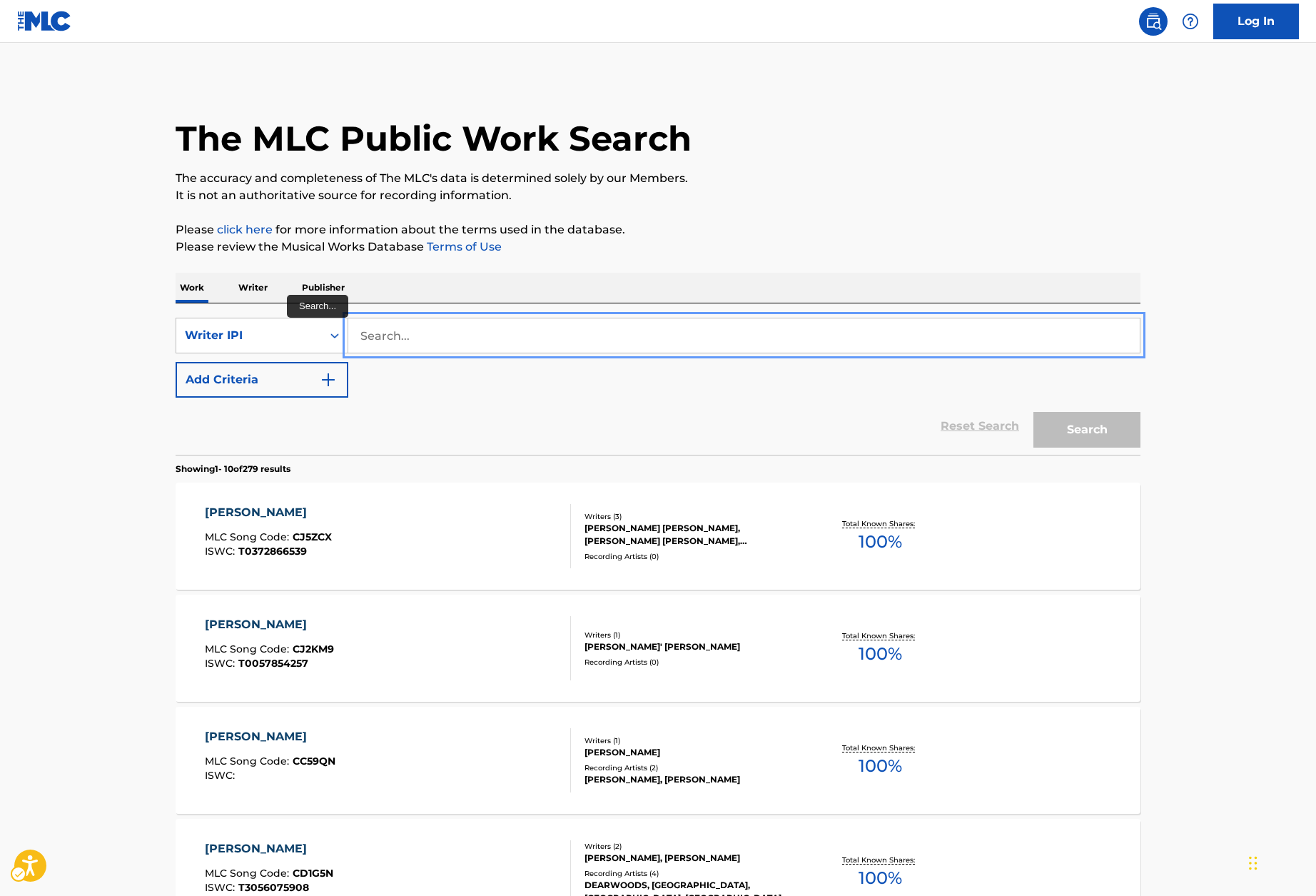
click at [479, 318] on input "Search..." at bounding box center [744, 335] width 792 height 34
paste input "834486709"
type input "834486709"
click at [1090, 425] on button "Search" at bounding box center [1086, 430] width 107 height 35
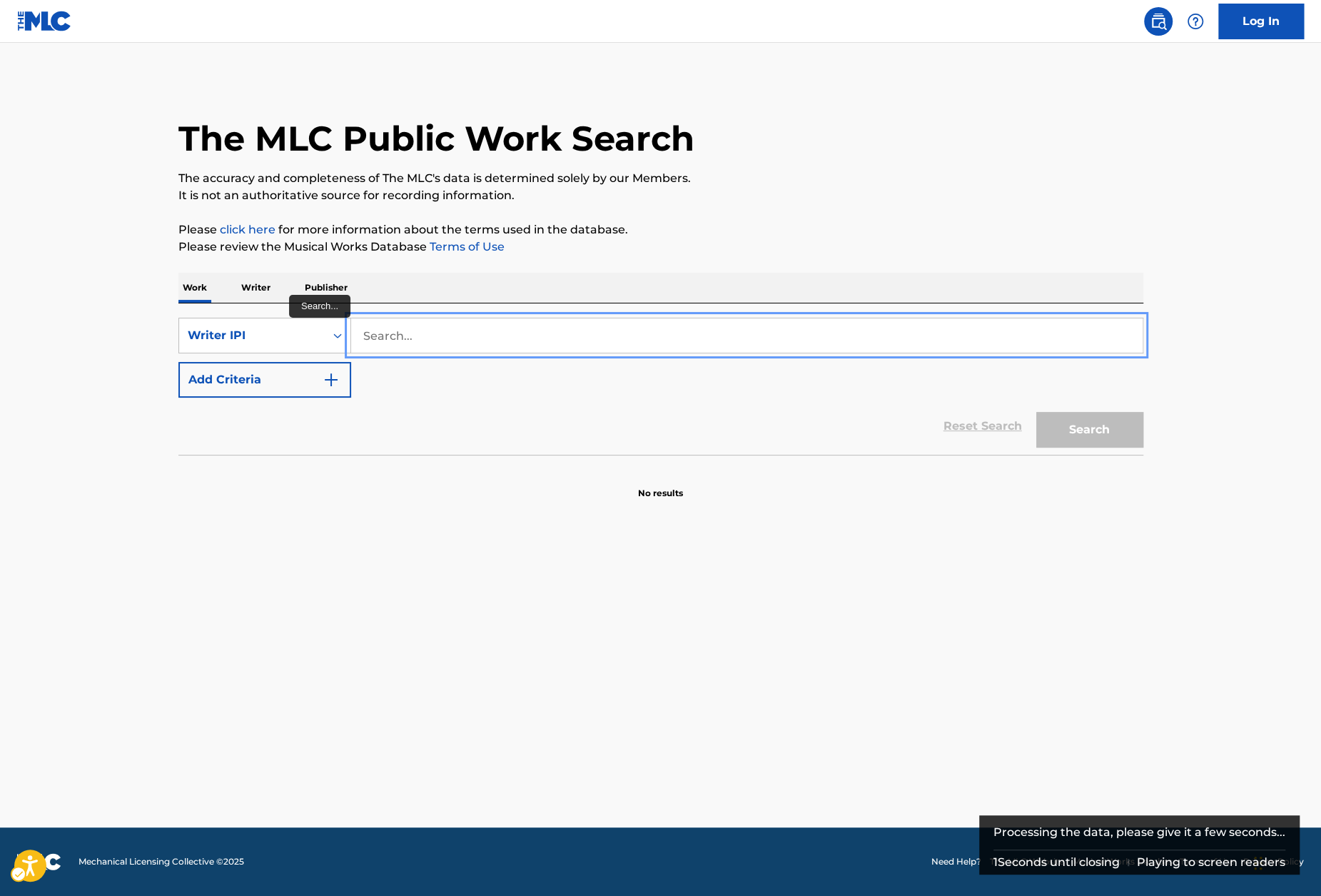
click at [620, 333] on input "Search..." at bounding box center [746, 335] width 792 height 34
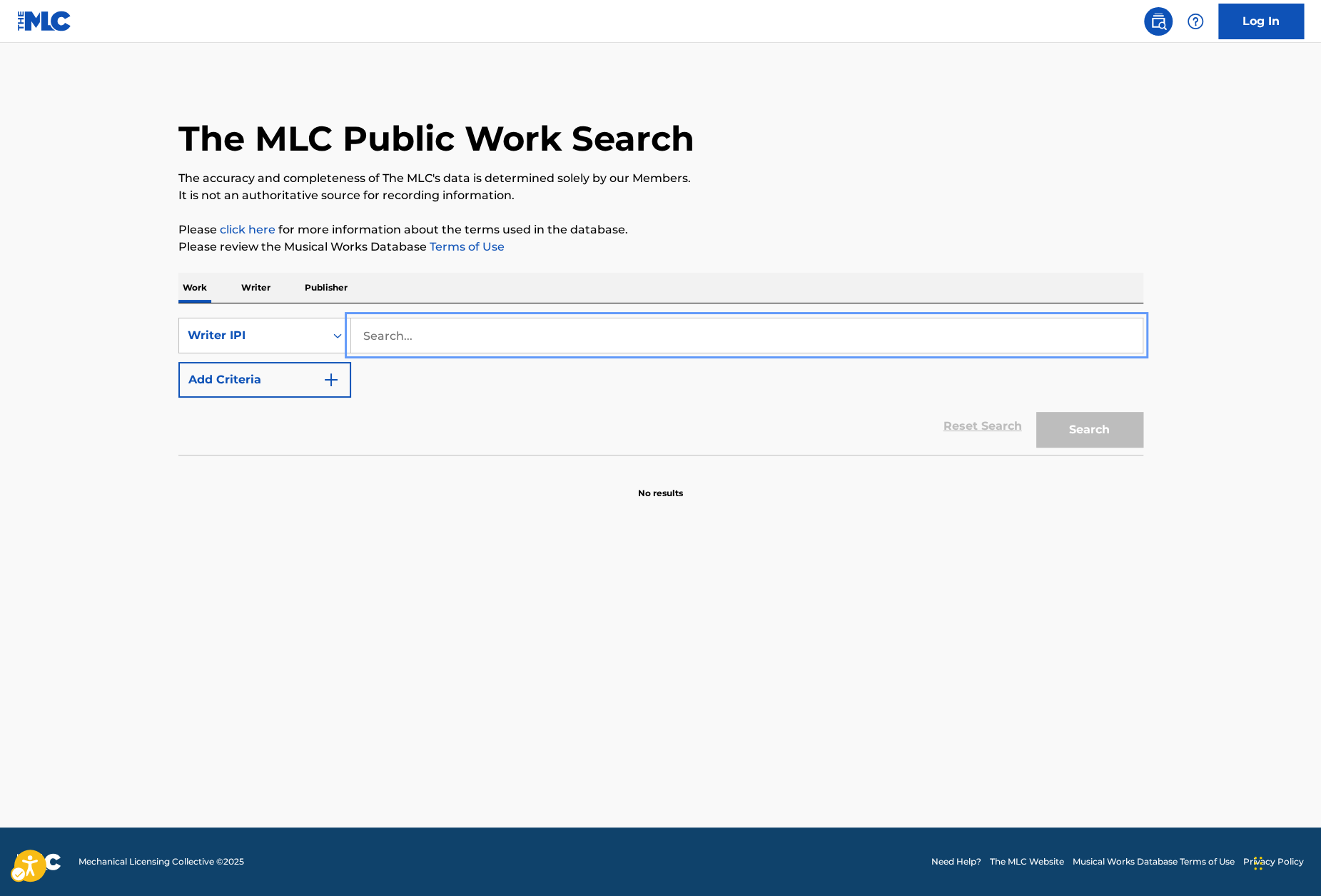
paste input "834486709"
type input "834486709"
paste input "Headley, Cecil Rahiem"
click at [473, 354] on div "SearchWithCriteria590dc8b8-a6d4-4af2-bdd3-0ec597e30a20 Writer IPI Headley, Ceci…" at bounding box center [660, 358] width 965 height 80
drag, startPoint x: 407, startPoint y: 339, endPoint x: 262, endPoint y: 335, distance: 145.1
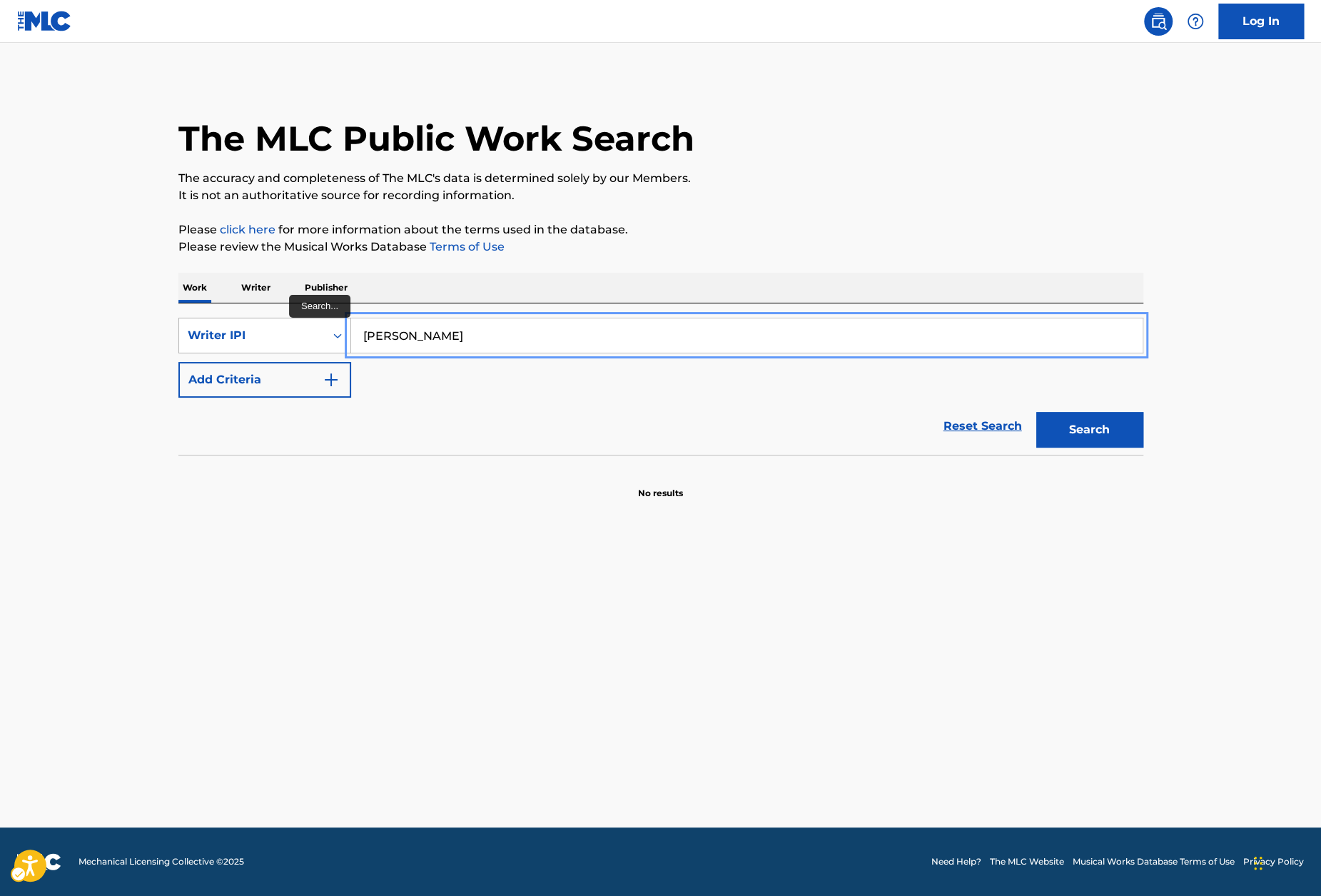
click at [262, 335] on div "SearchWithCriteria590dc8b8-a6d4-4af2-bdd3-0ec597e30a20 Writer IPI Headley, Ceci…" at bounding box center [660, 336] width 965 height 35
click at [178, 362] on button "Add Criteria" at bounding box center [264, 379] width 172 height 35
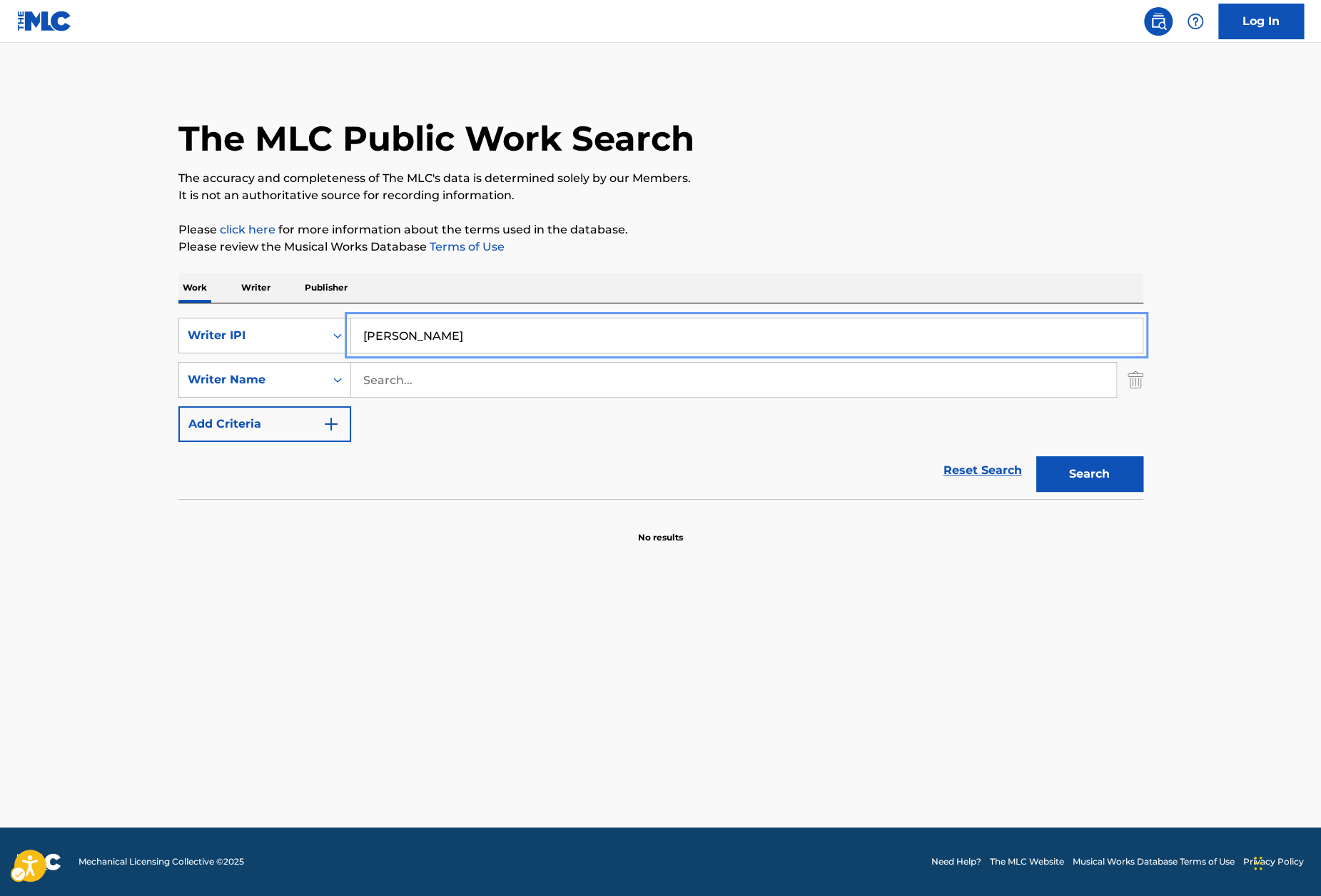
click at [1135, 380] on img "Search Form" at bounding box center [1135, 379] width 16 height 35
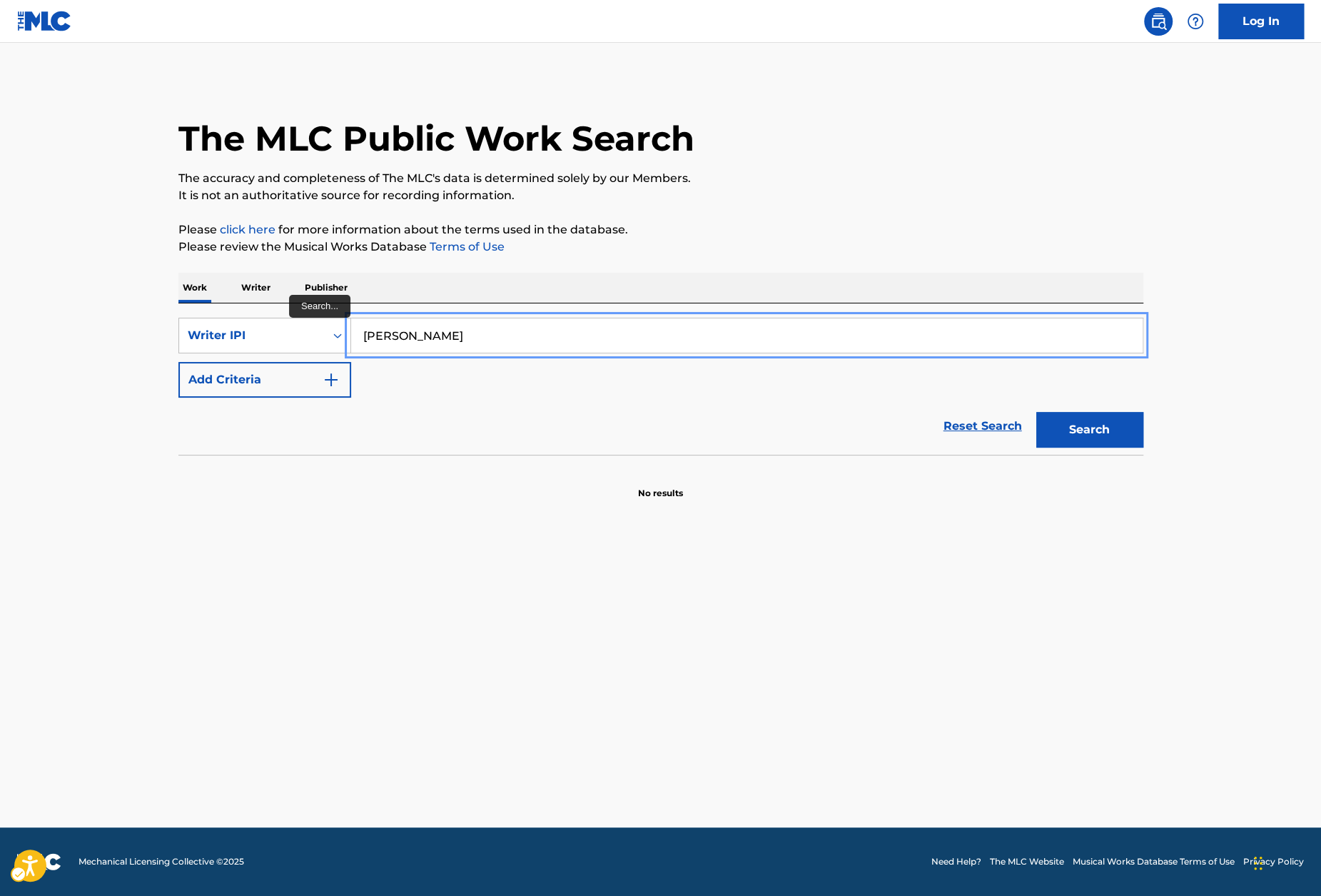
click at [596, 329] on input "Cecil Rahiem" at bounding box center [746, 335] width 792 height 34
paste input "Headley"
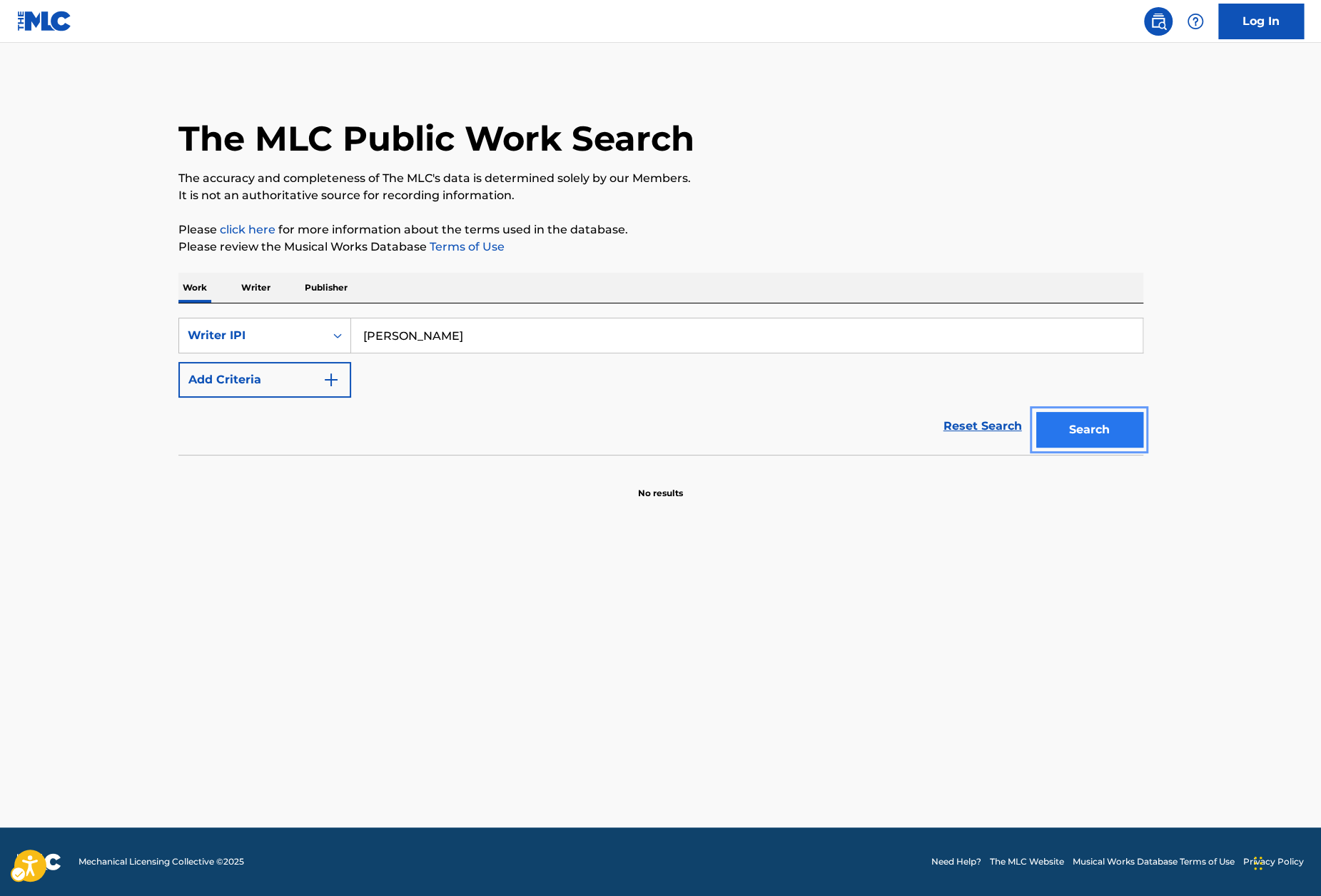
click at [1106, 435] on button "Search" at bounding box center [1090, 430] width 107 height 35
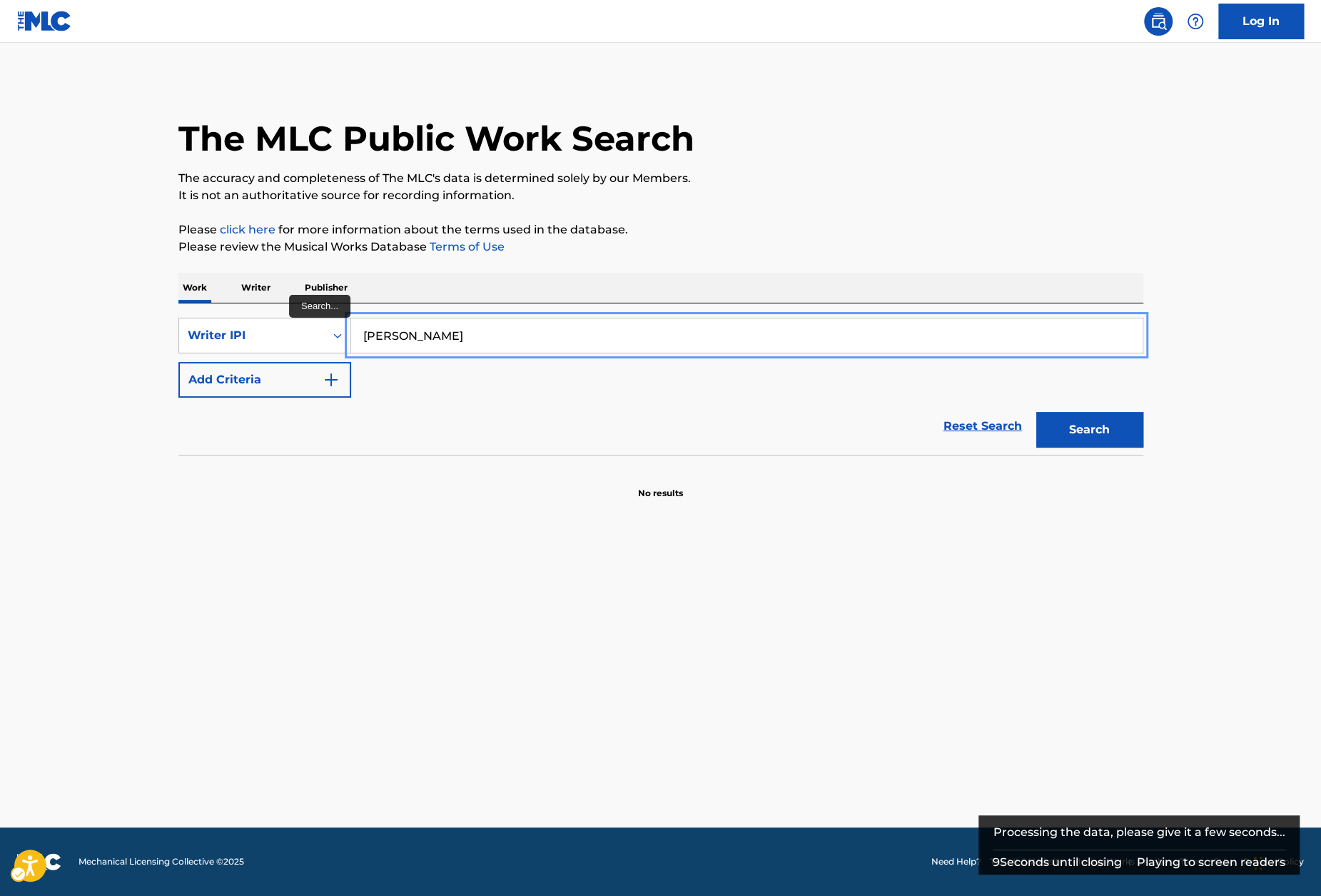
click at [407, 331] on input "Cecil Rahiem Headley" at bounding box center [746, 335] width 792 height 34
click at [1127, 416] on button "Search" at bounding box center [1090, 430] width 107 height 35
click at [437, 322] on input "Cecil Headley" at bounding box center [746, 335] width 792 height 34
drag, startPoint x: 392, startPoint y: 335, endPoint x: 231, endPoint y: 330, distance: 161.1
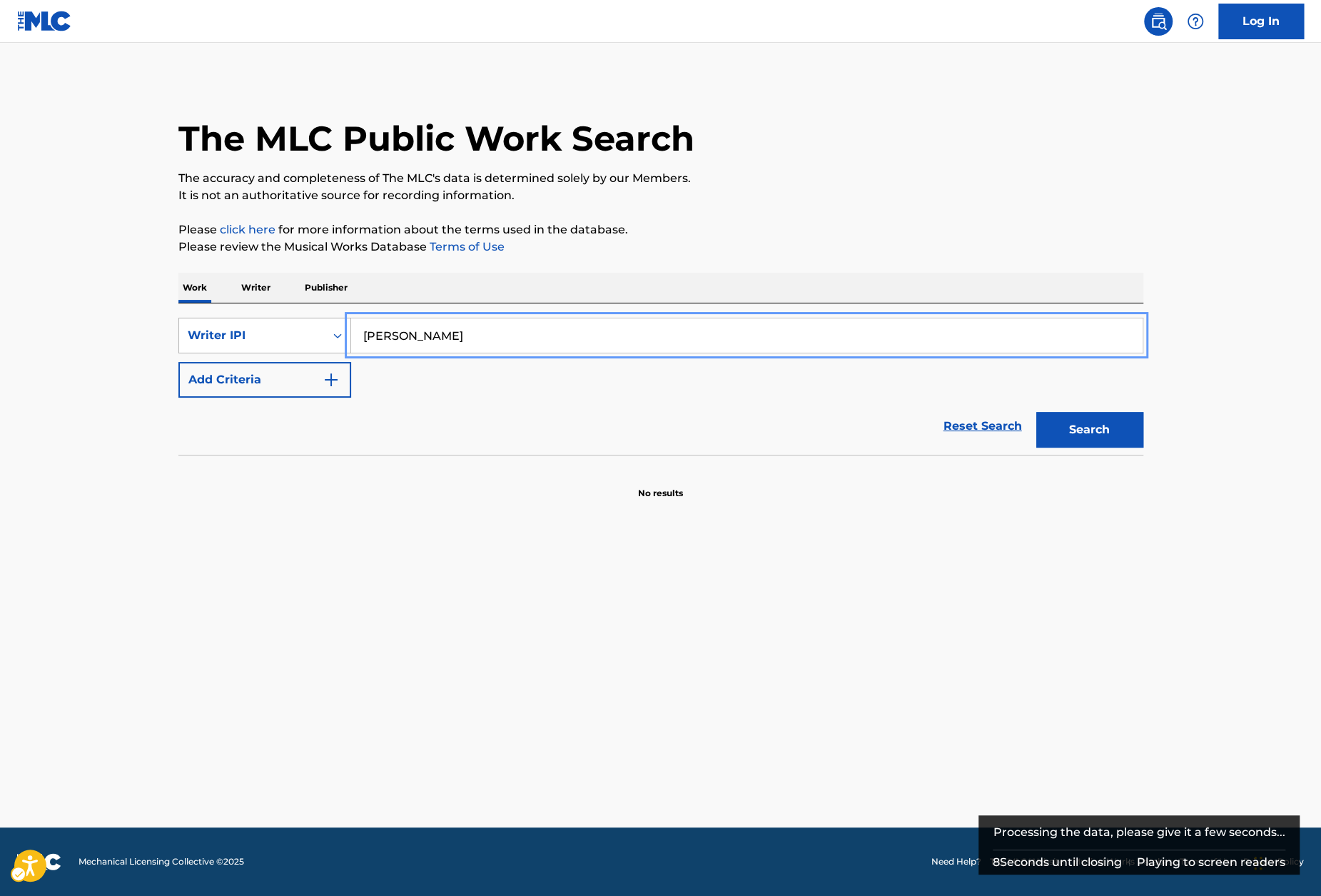
click at [231, 330] on div "SearchWithCriteria590dc8b8-a6d4-4af2-bdd3-0ec597e30a20 Writer IPI Cecil Headley" at bounding box center [660, 336] width 965 height 35
type input "Cecil Rahiem Headley"
click at [297, 337] on div "Writer IPI" at bounding box center [252, 336] width 129 height 17
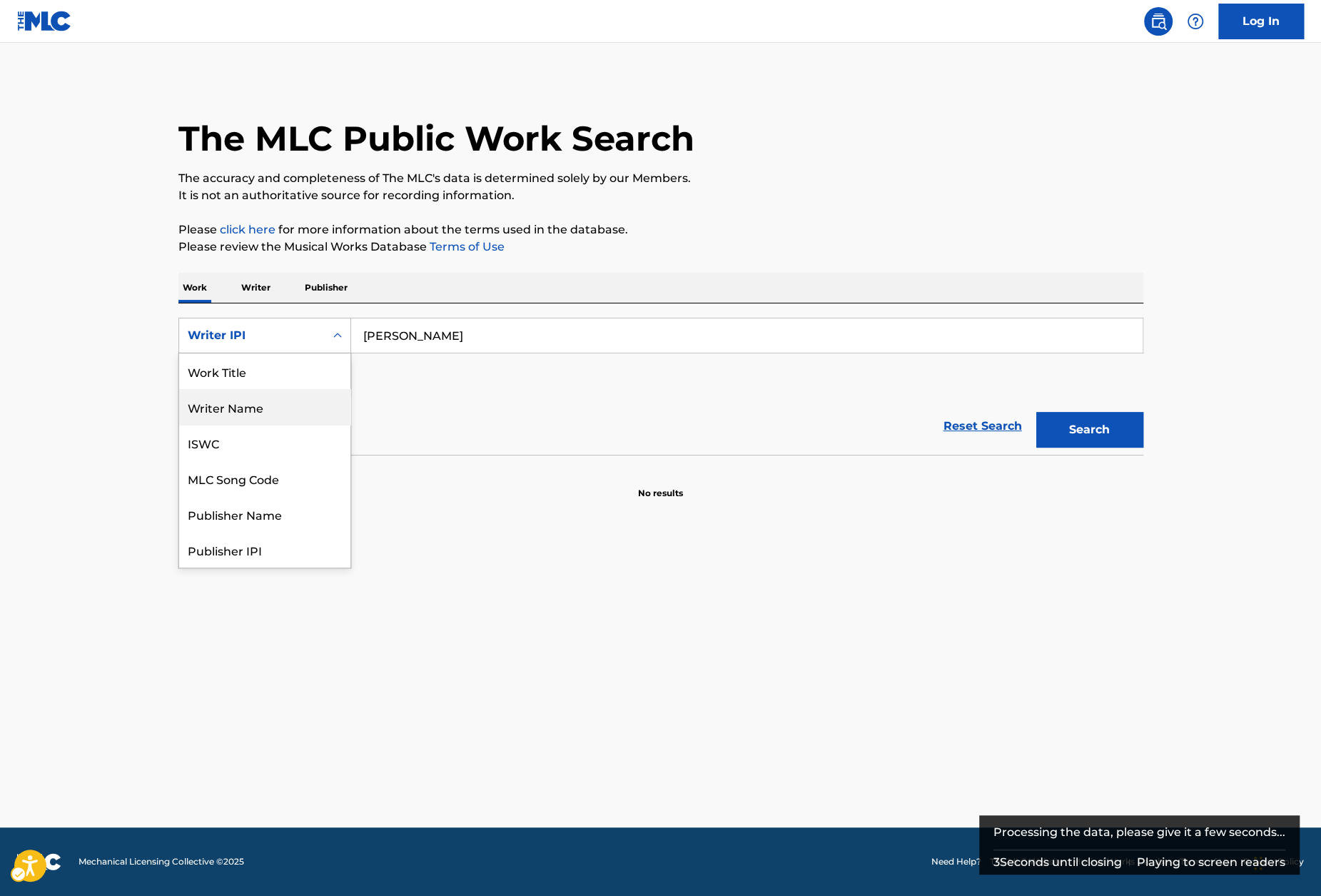
click at [288, 398] on div "Writer Name" at bounding box center [265, 406] width 172 height 35
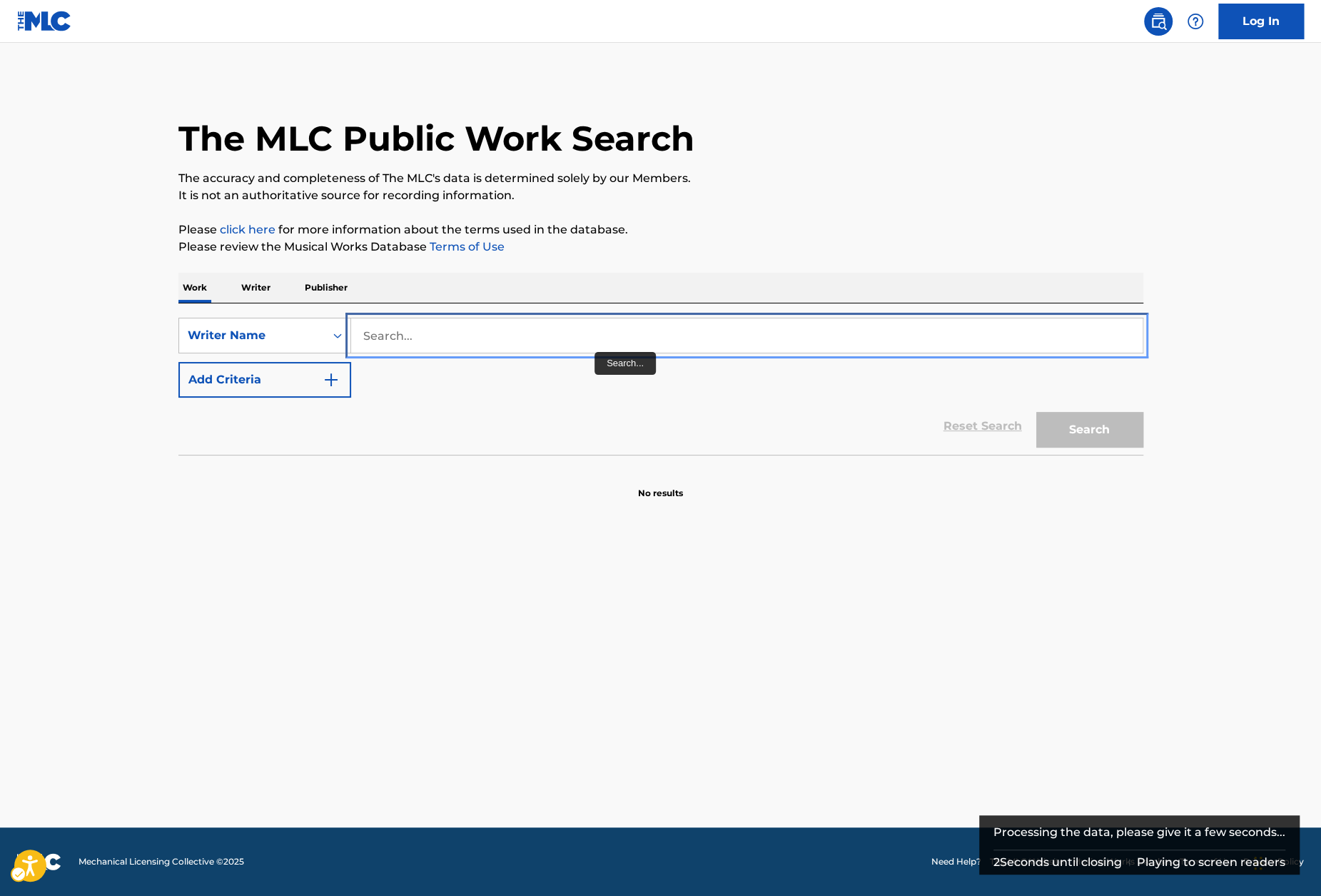
click at [588, 343] on input "Search..." at bounding box center [746, 335] width 792 height 34
paste input "Headley"
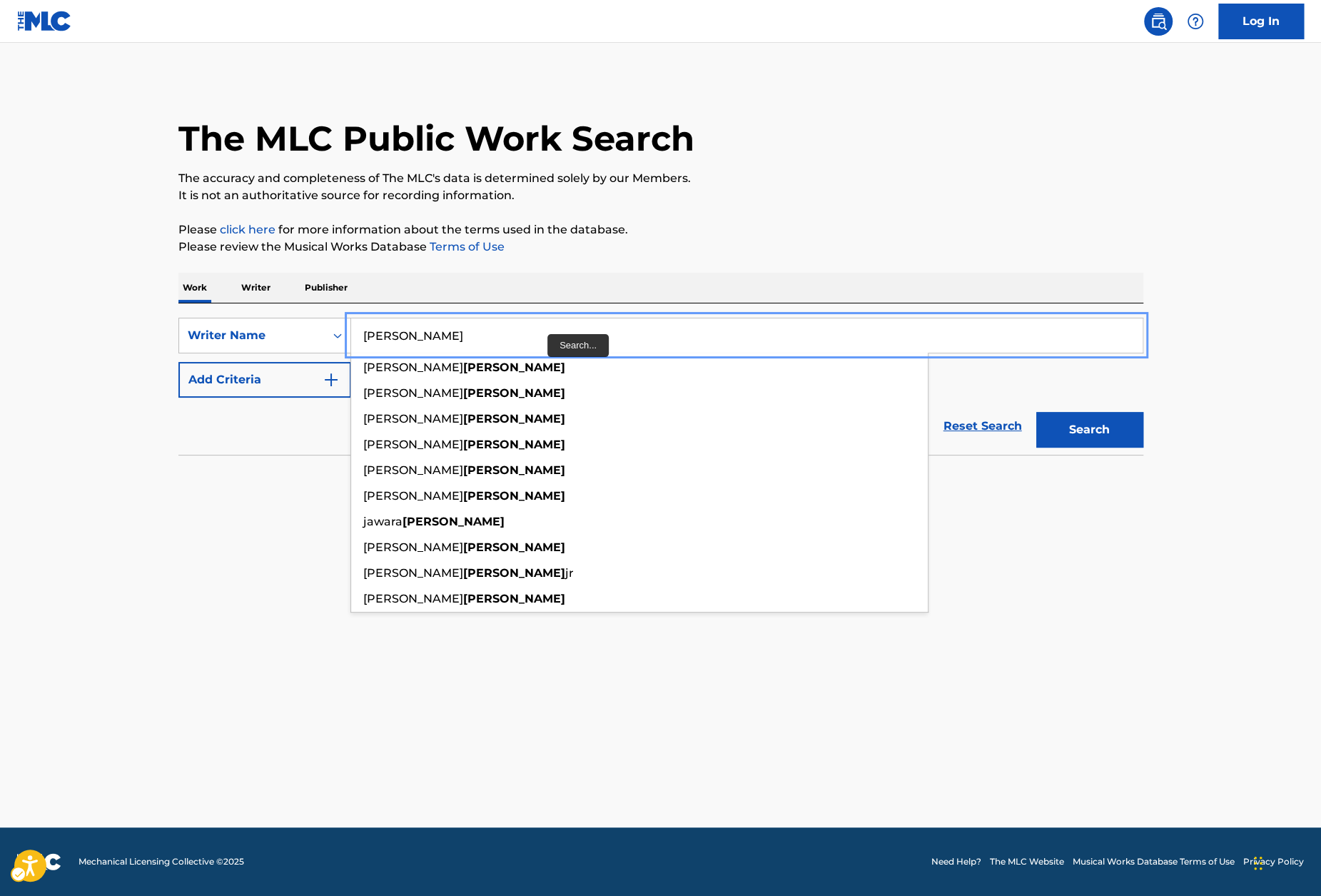
paste input "Cecil Rahiem"
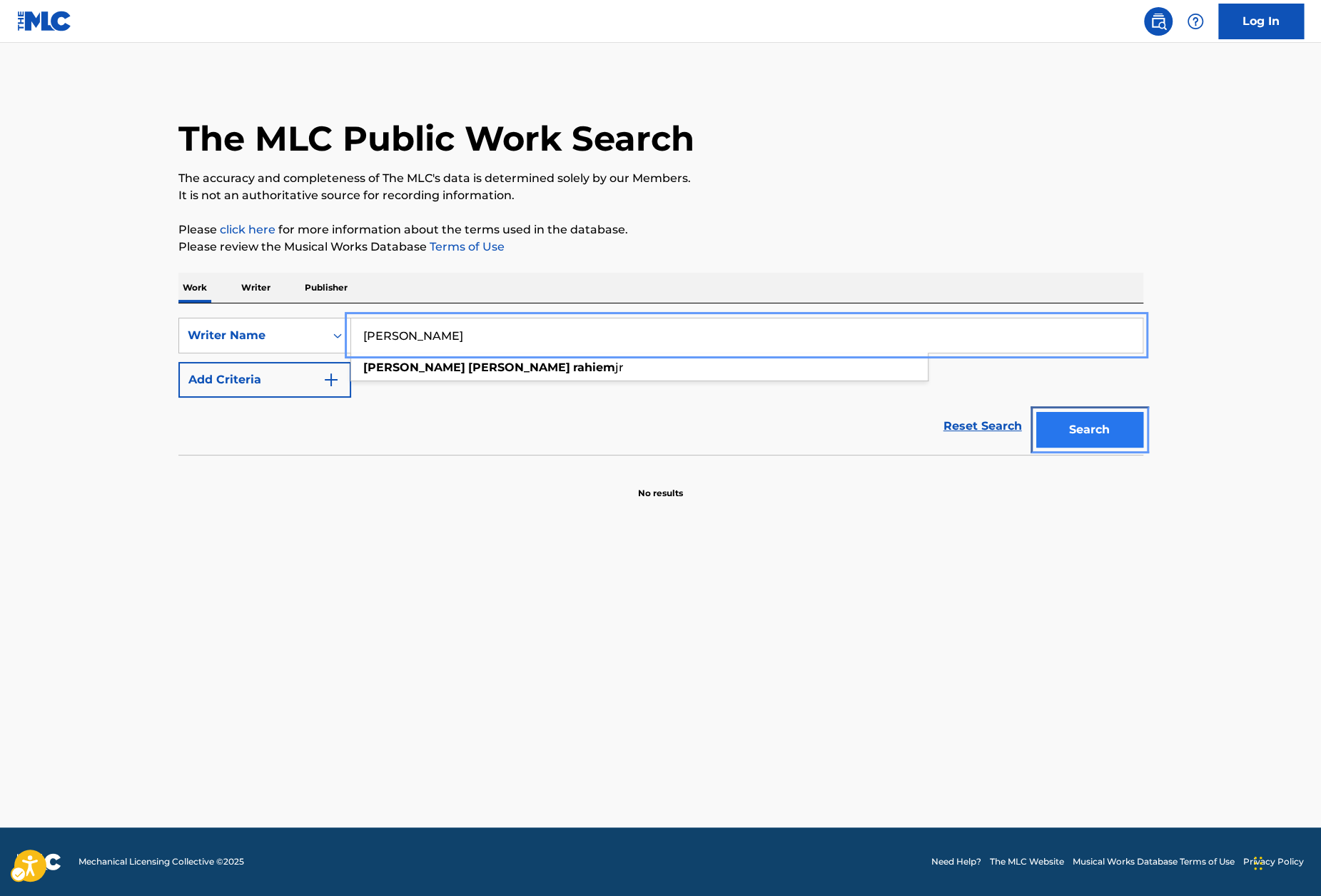
click at [1101, 426] on button "Search" at bounding box center [1090, 430] width 107 height 35
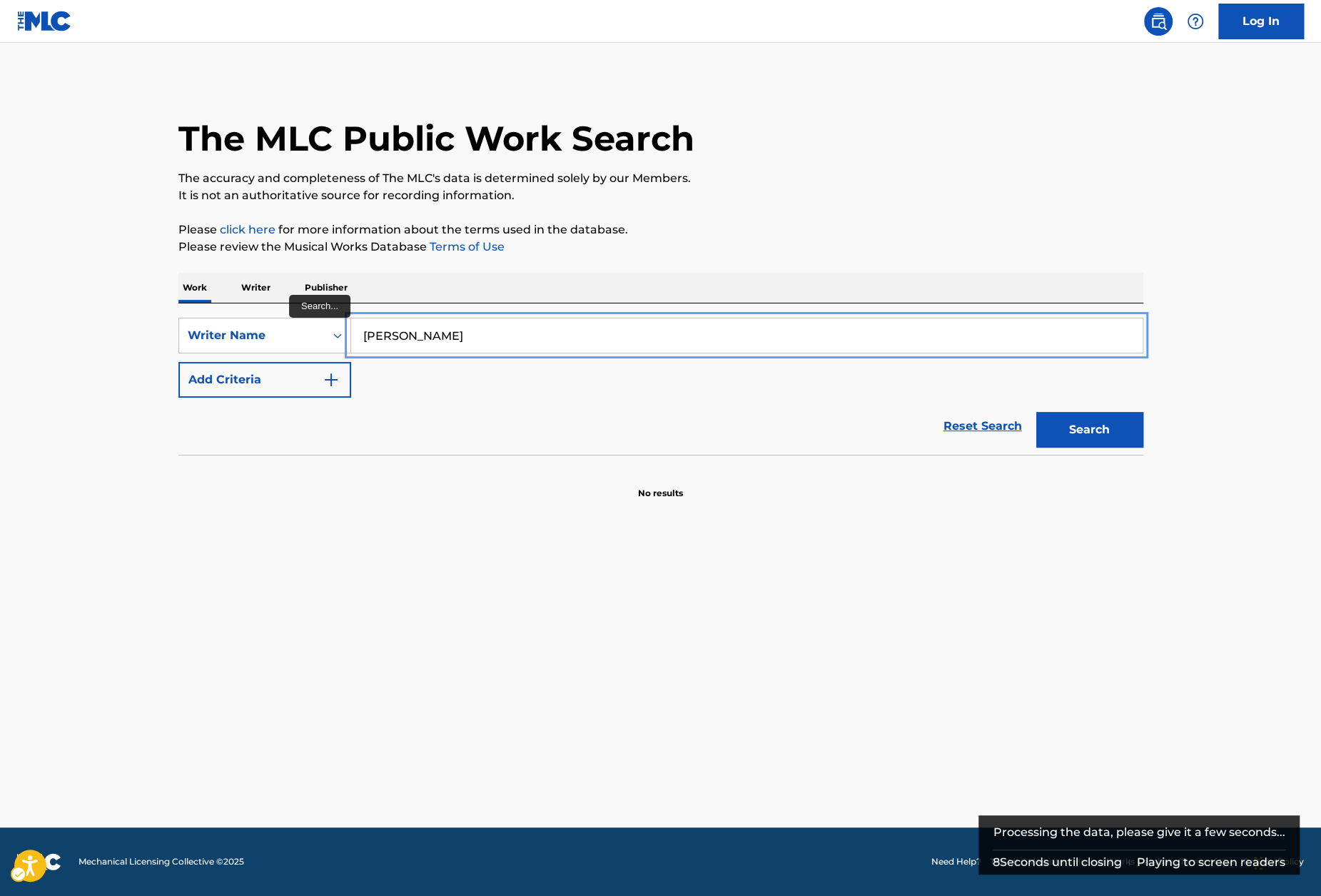
click at [464, 331] on input "Cecil Rahiem Headley" at bounding box center [746, 335] width 792 height 34
click at [416, 335] on input "Cecil Rahiem Headley" at bounding box center [746, 335] width 792 height 34
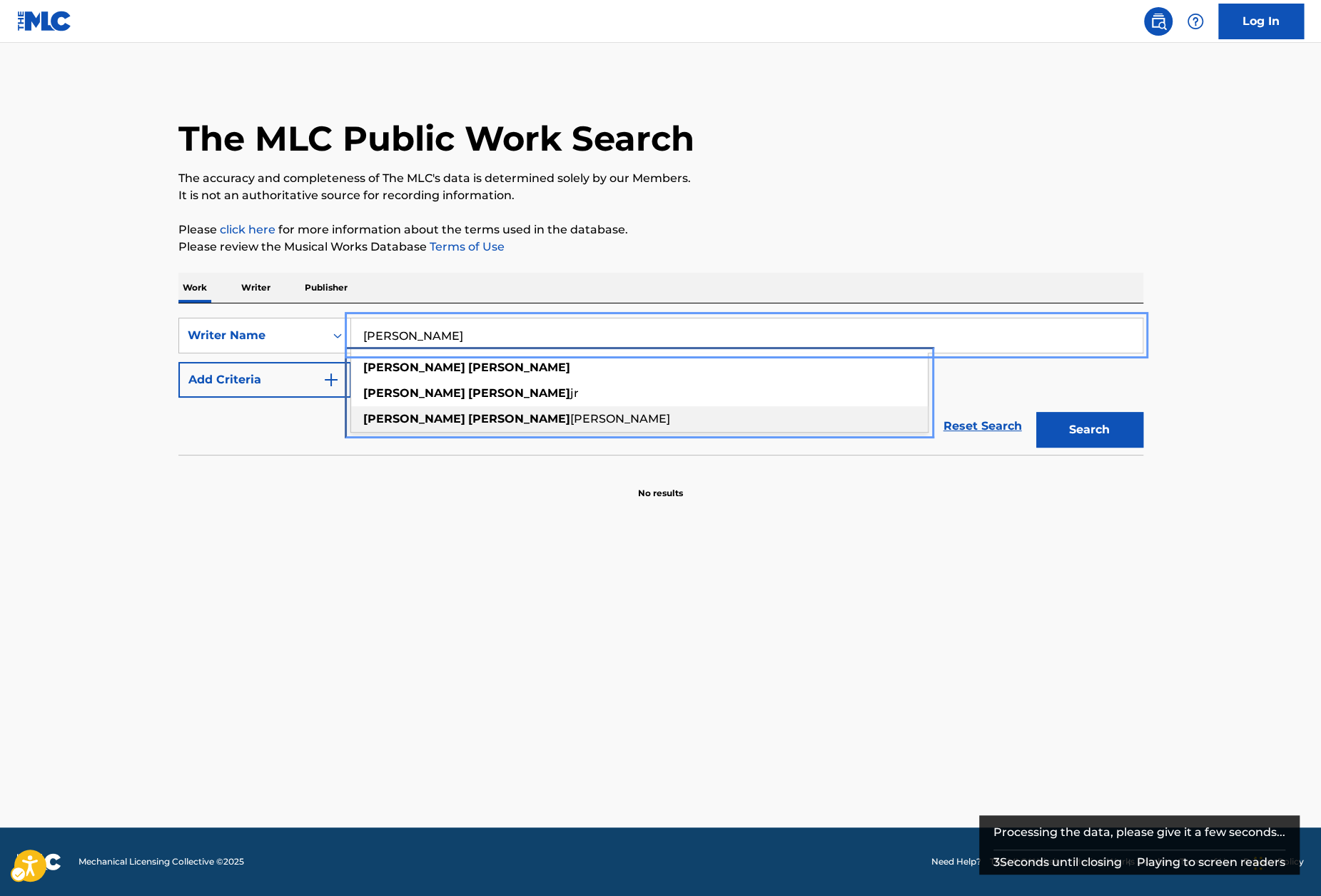
click at [510, 414] on div "headley cecil rahiem jr" at bounding box center [639, 419] width 576 height 26
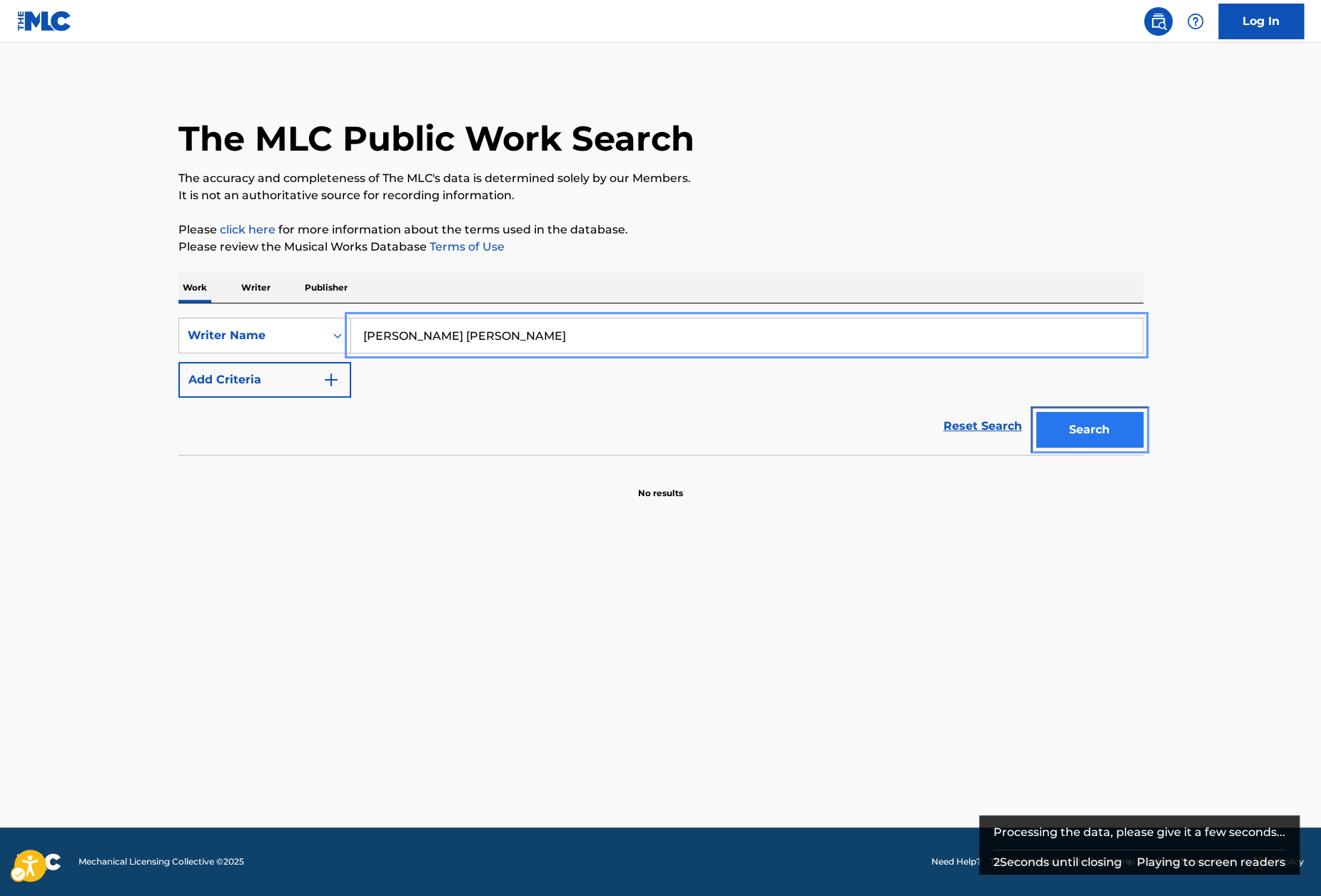
click at [1105, 431] on button "Search" at bounding box center [1090, 430] width 107 height 35
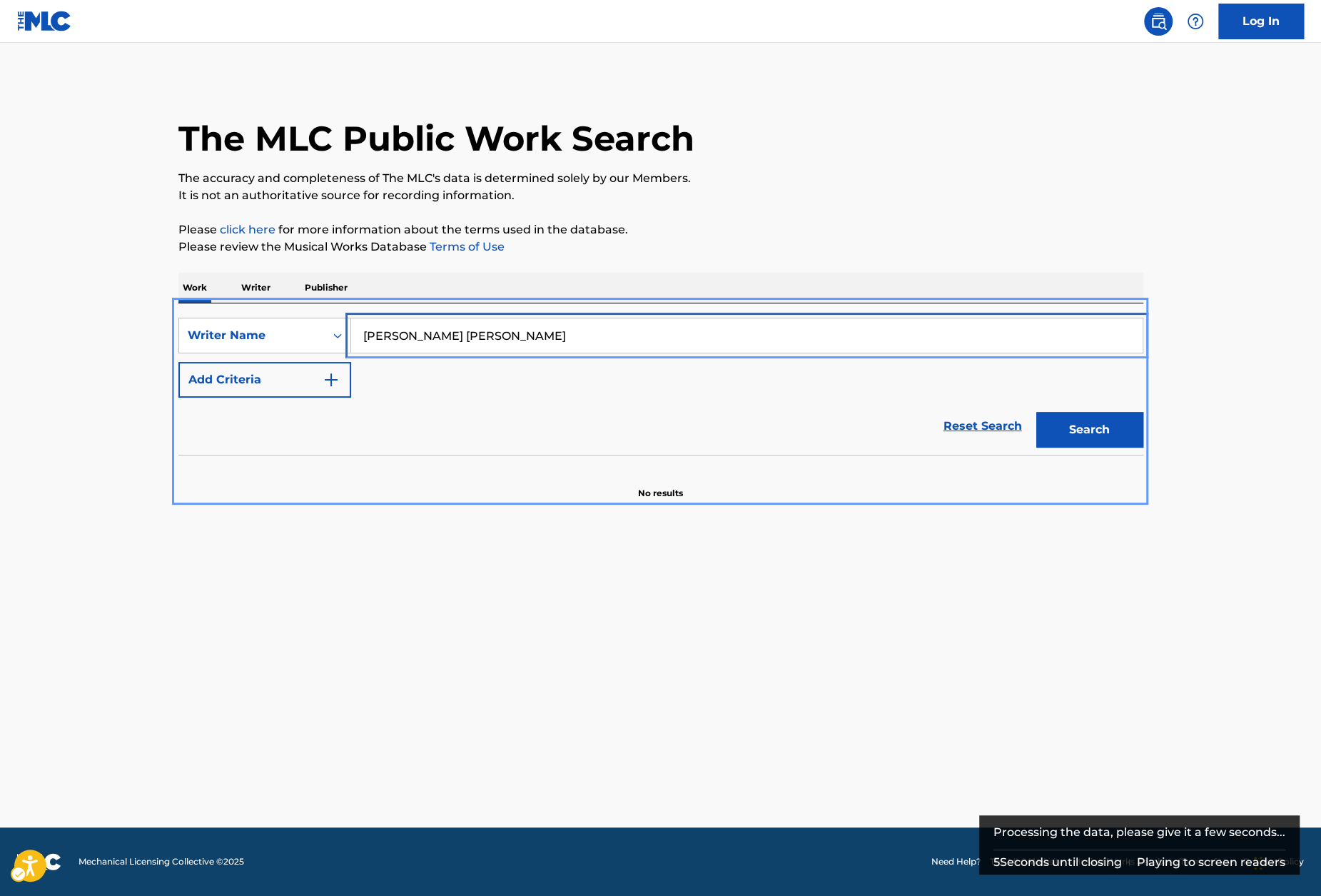
click at [429, 337] on input "headley cecil rahiem jr" at bounding box center [746, 335] width 792 height 34
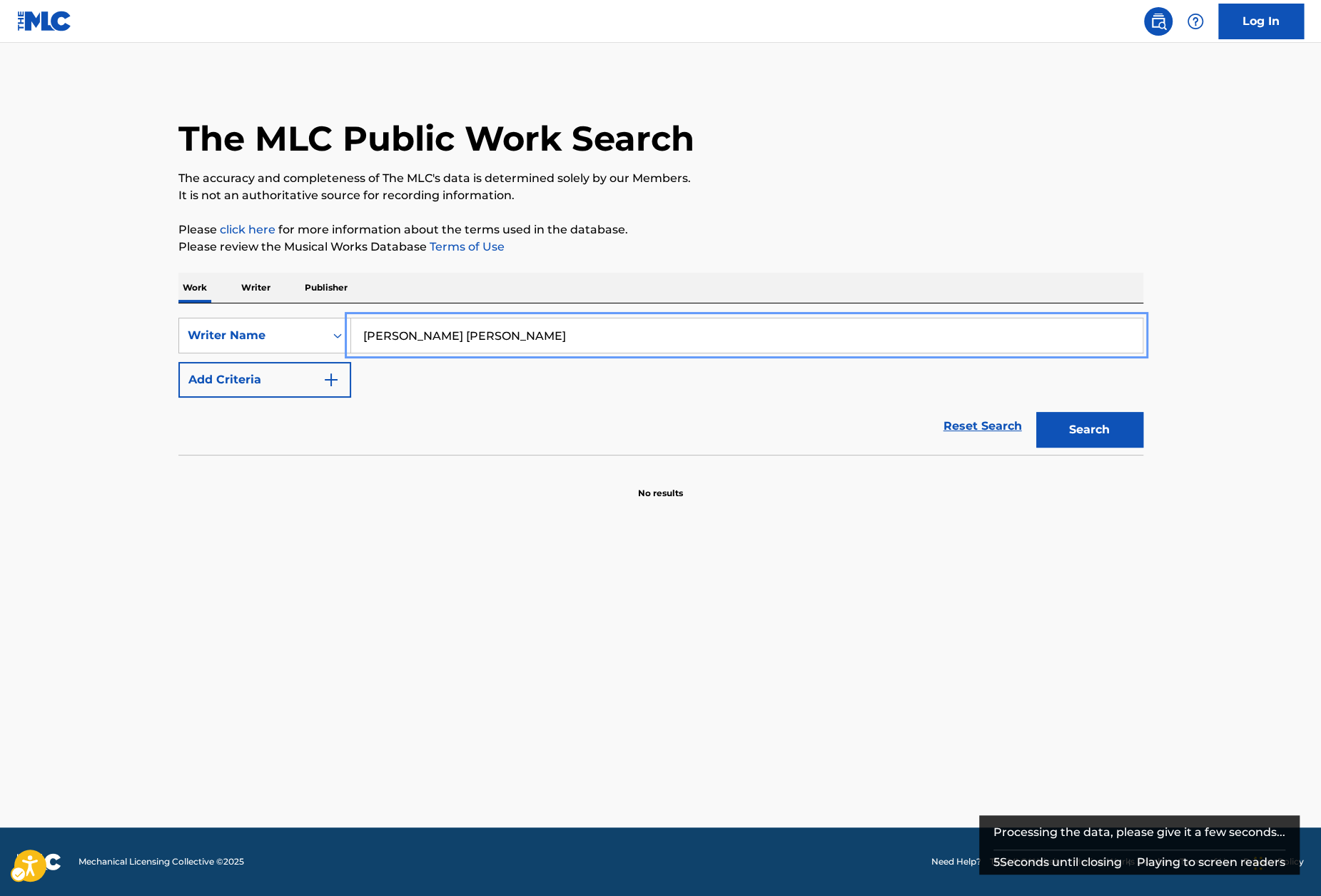
click at [429, 337] on input "headley cecil rahiem jr" at bounding box center [746, 335] width 792 height 34
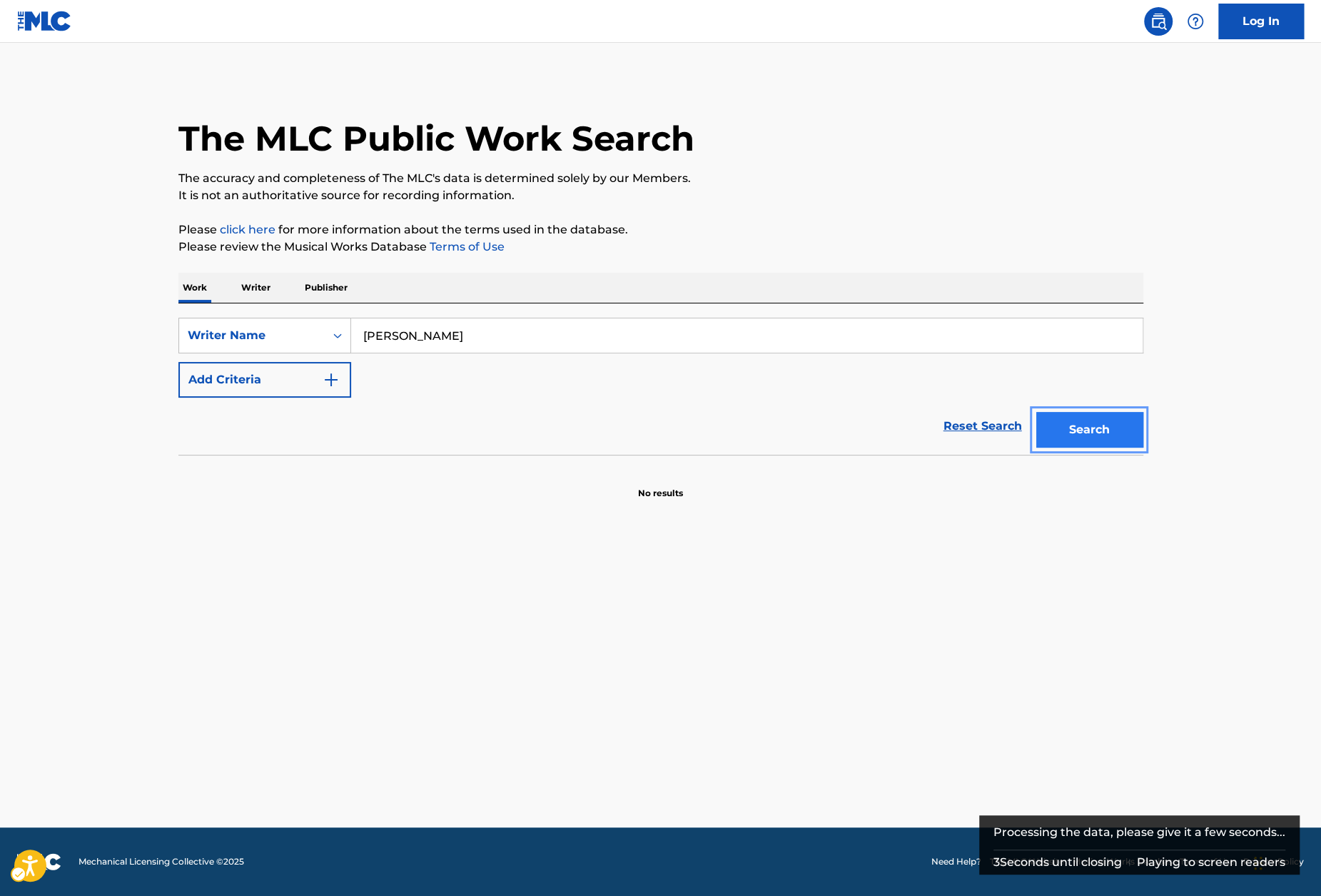
click at [1071, 427] on button "Search" at bounding box center [1090, 430] width 107 height 35
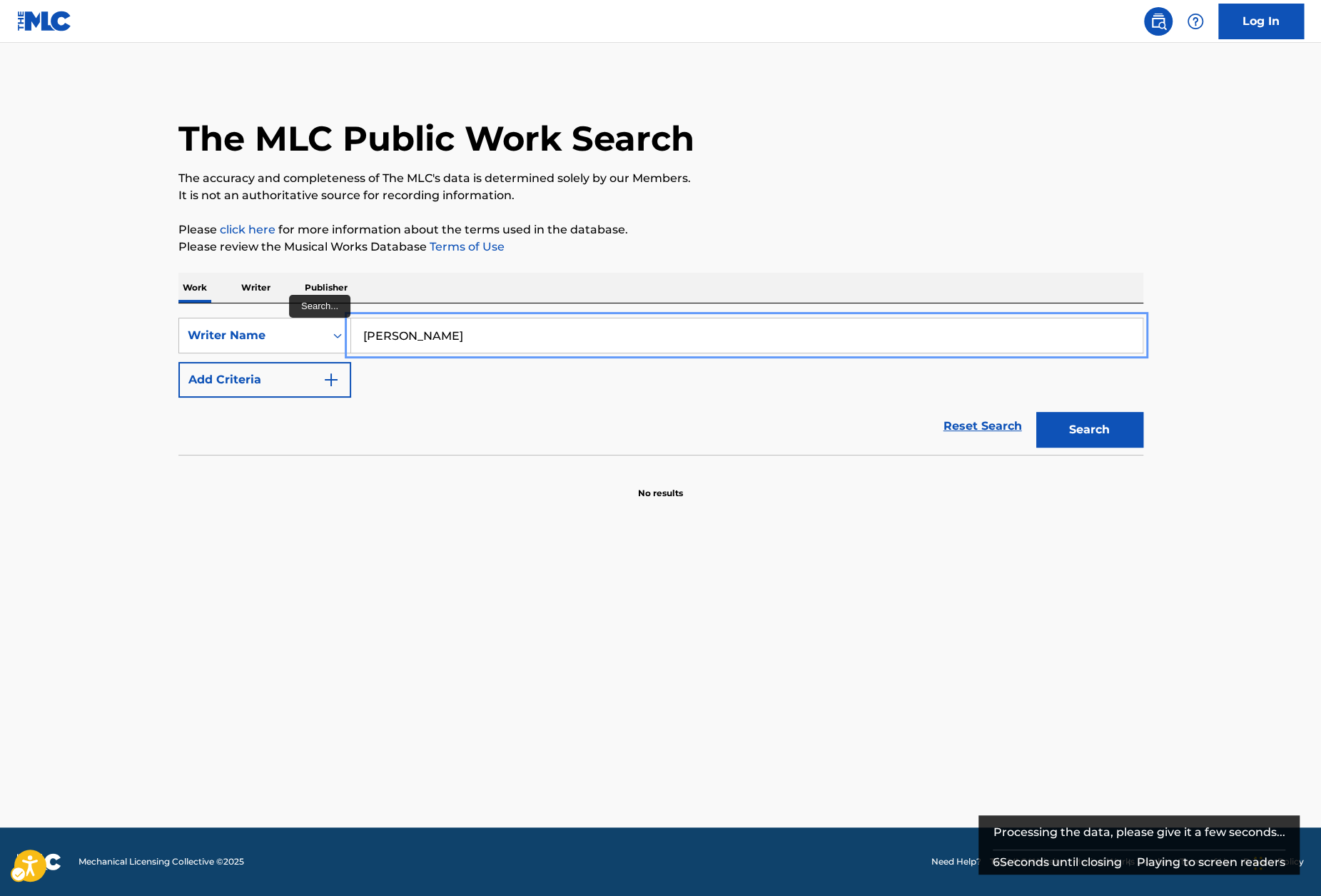
click at [446, 319] on input "headley rahiem jr" at bounding box center [746, 335] width 792 height 34
paste input "Headley, Cecil Rahiem"
type input "Headley, Cecil Rahiem"
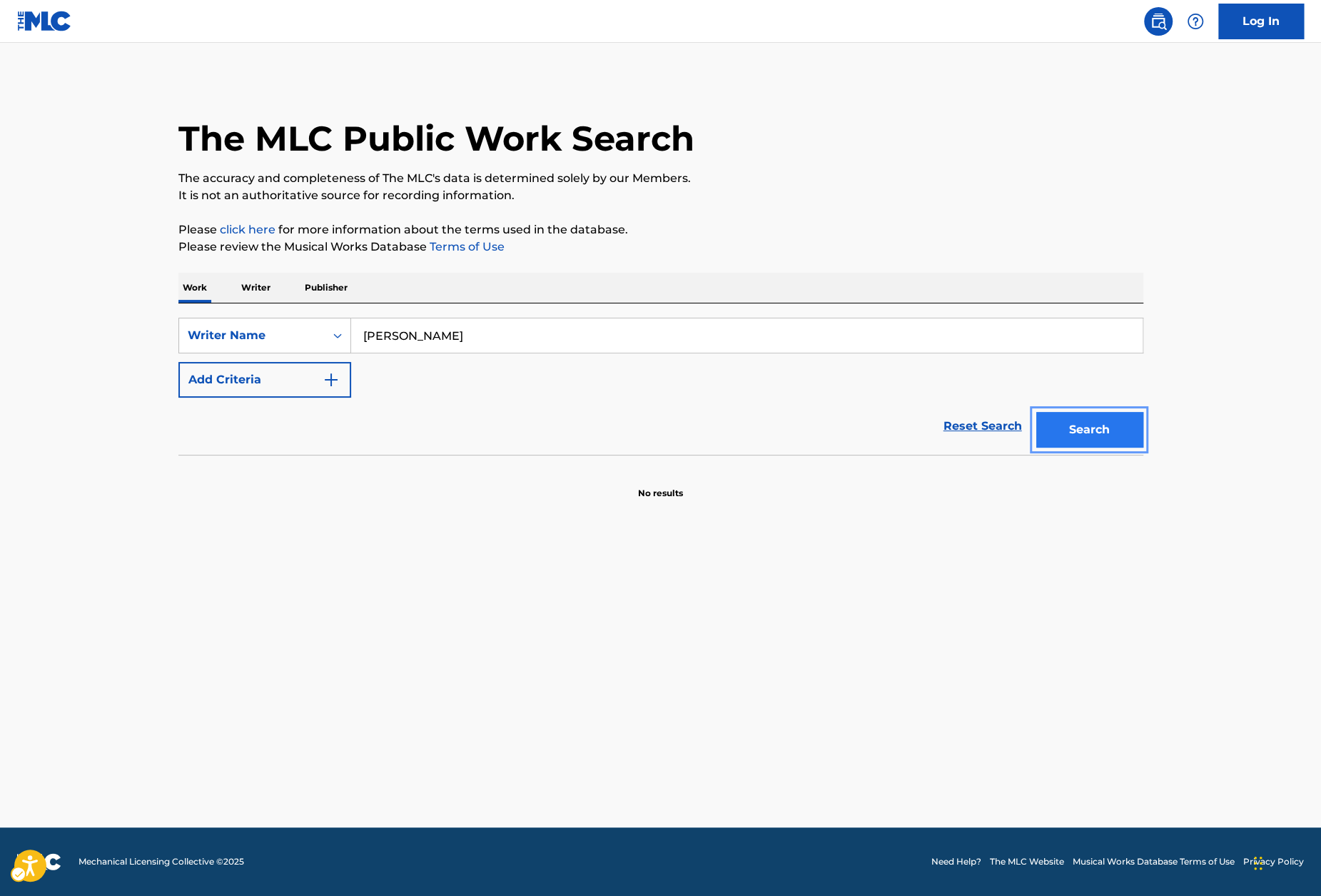
click at [1098, 427] on button "Search" at bounding box center [1090, 430] width 107 height 35
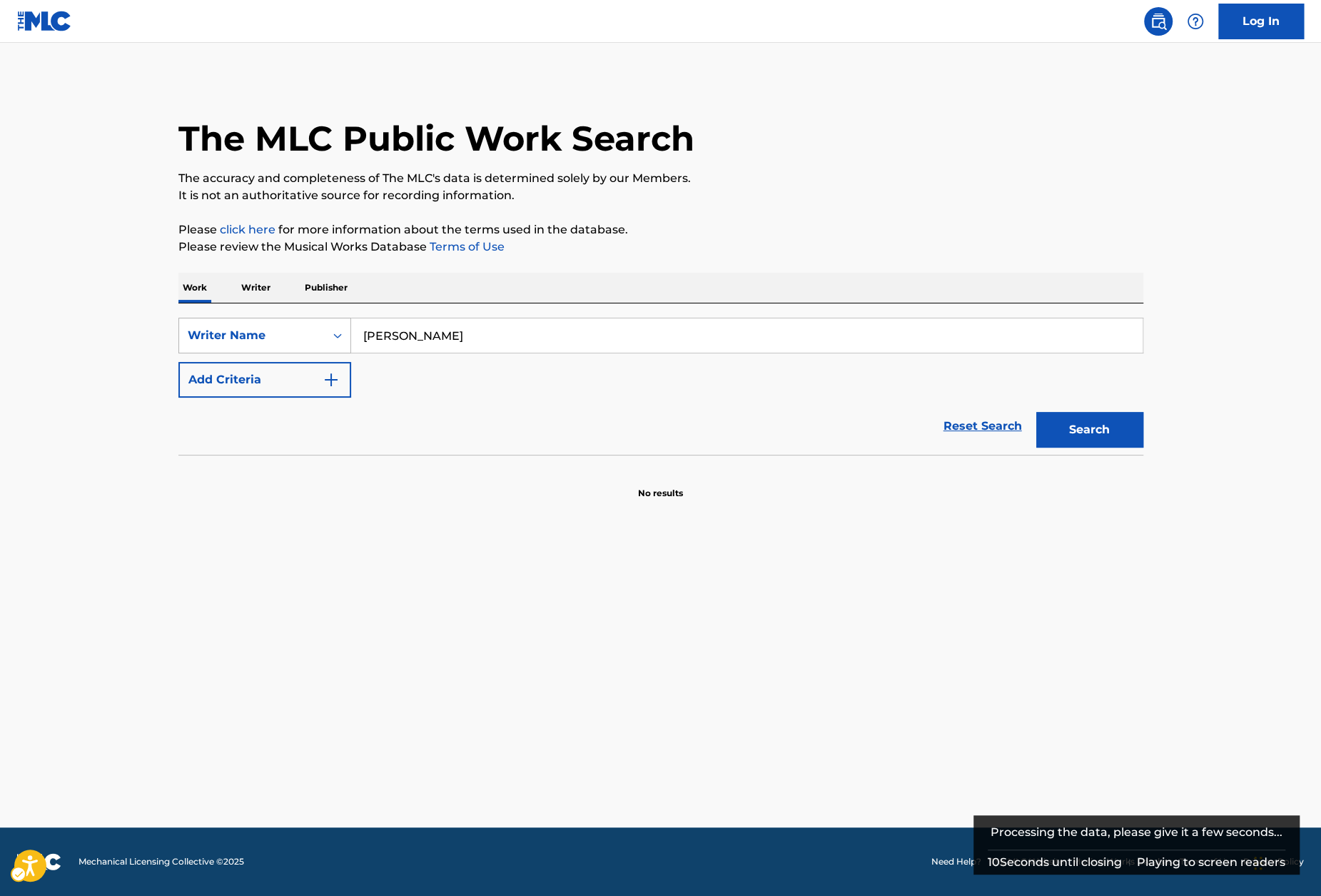
click at [255, 326] on div "Writer Name" at bounding box center [252, 336] width 146 height 27
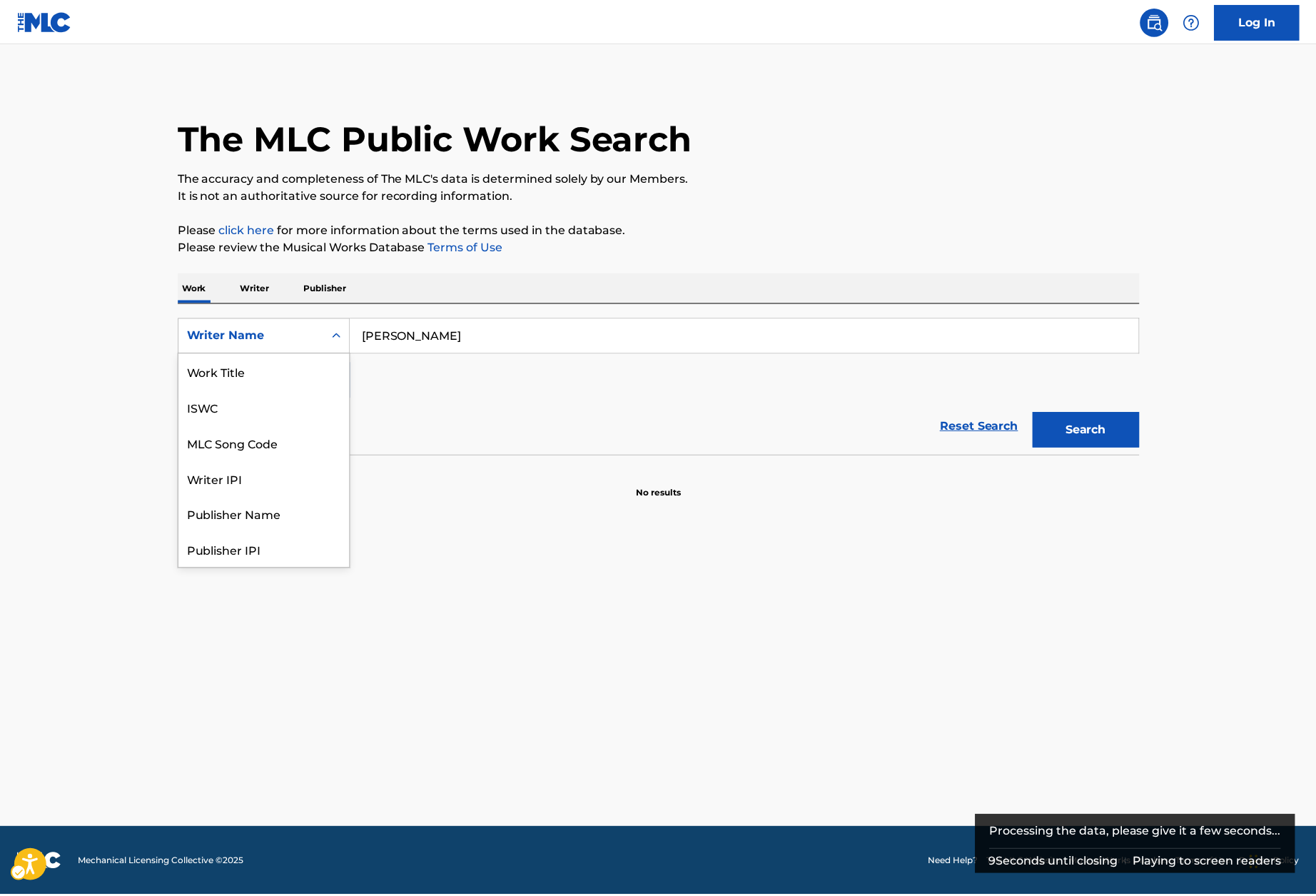
scroll to position [72, 0]
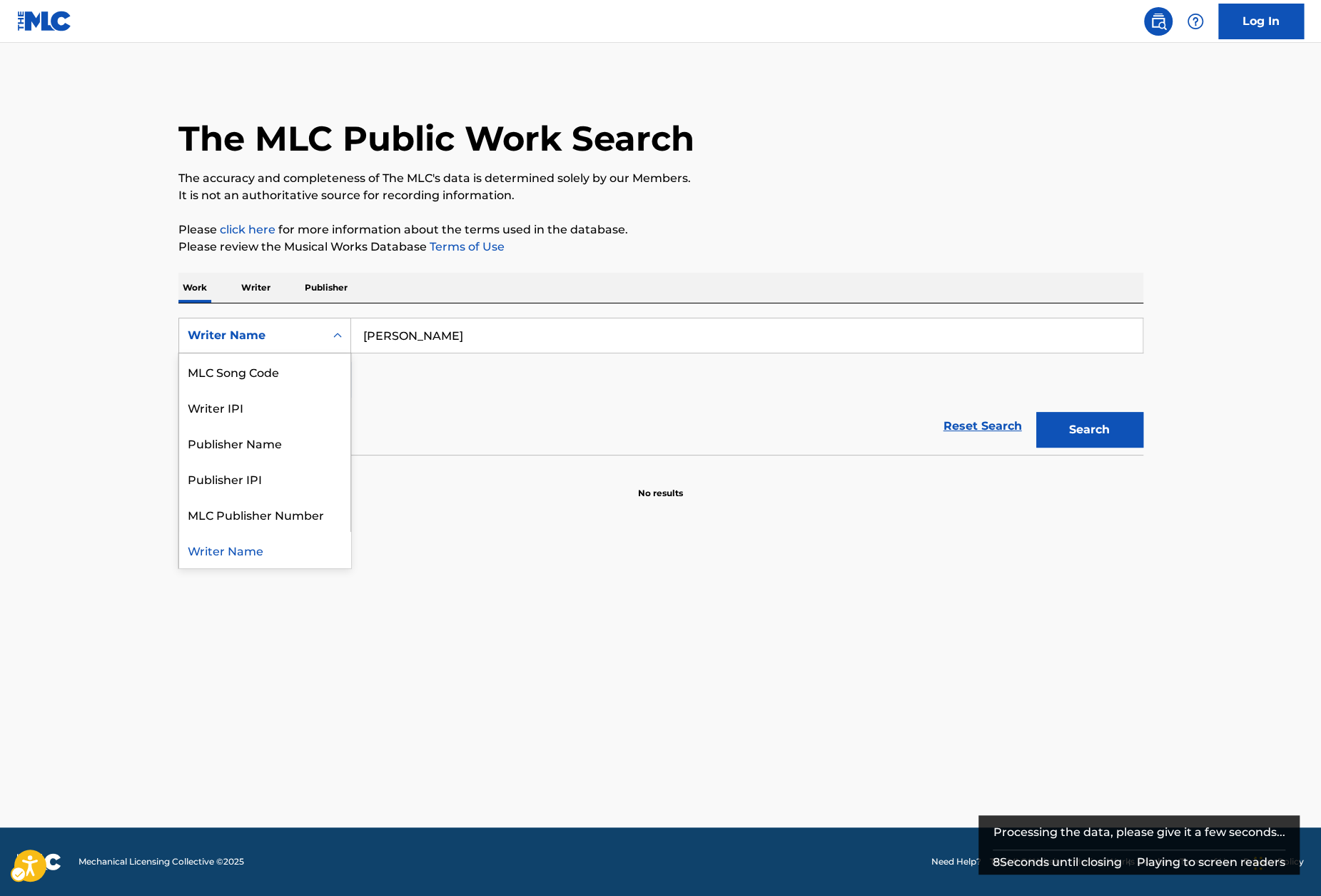
click at [251, 557] on div "Writer Name" at bounding box center [265, 549] width 172 height 35
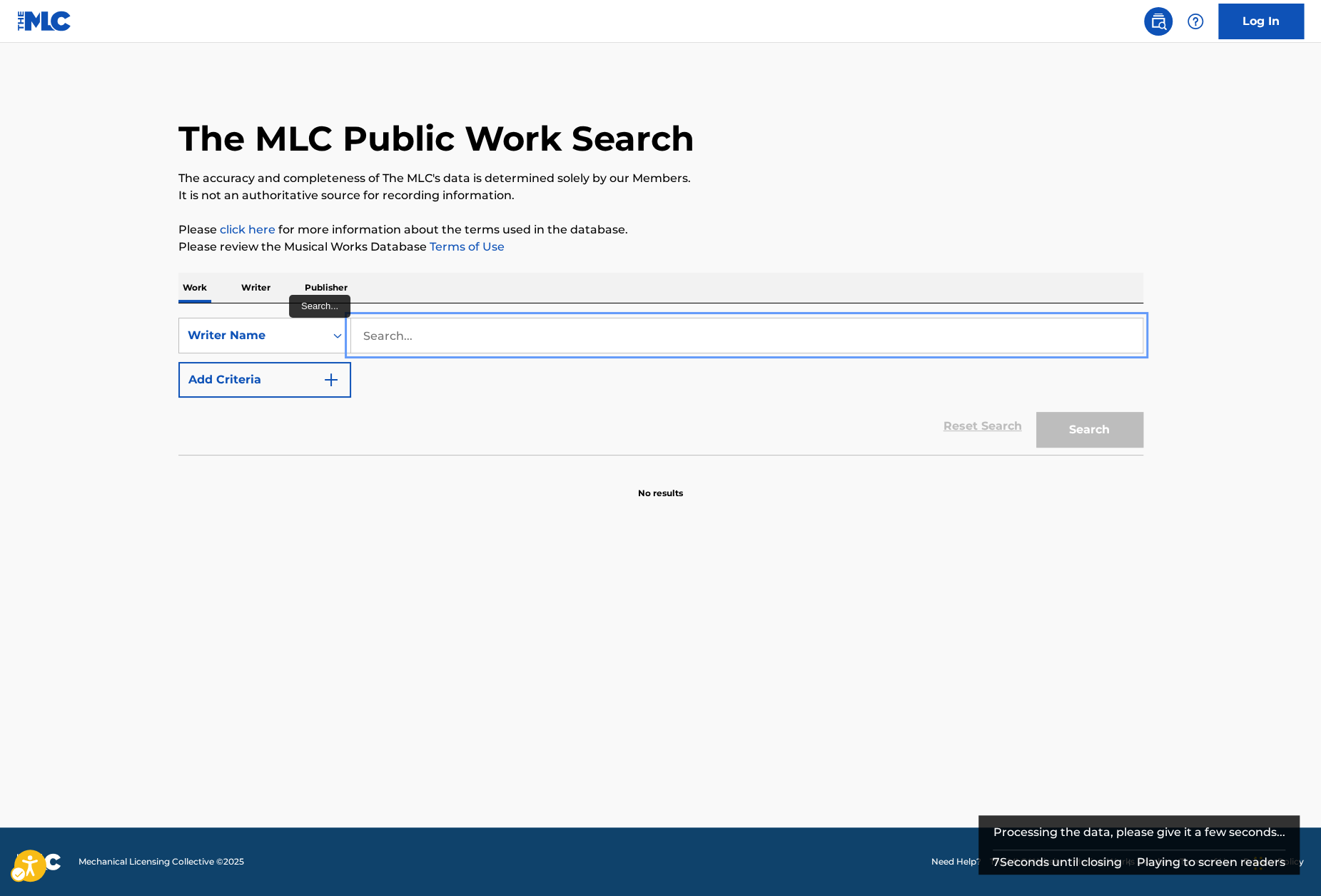
click at [406, 345] on input "Search..." at bounding box center [746, 335] width 792 height 34
paste input "Cecil"
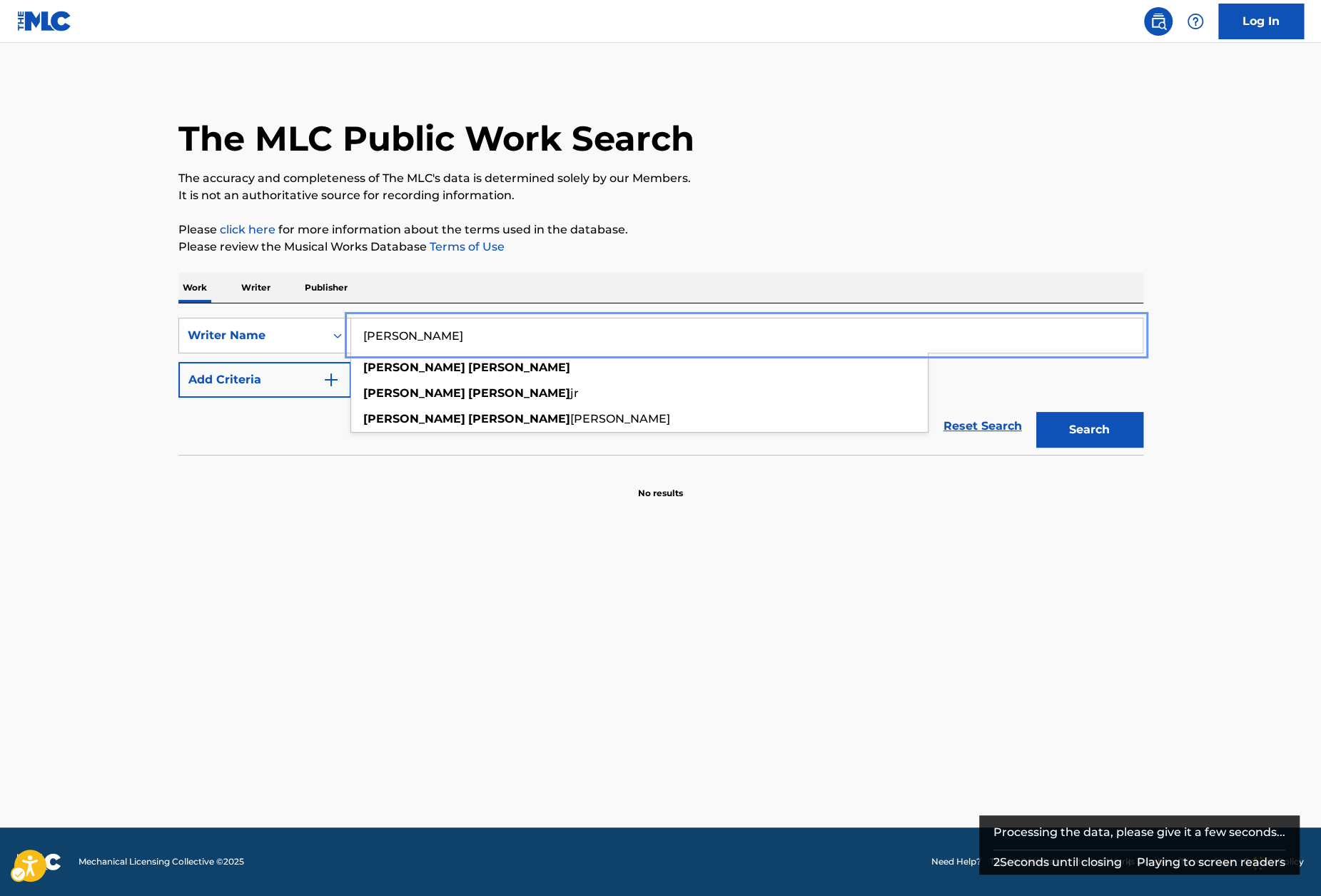
type input "Cecil headley"
click at [820, 259] on div "The MLC Public Work Search The accuracy and completeness of The MLC's data is d…" at bounding box center [661, 289] width 1000 height 421
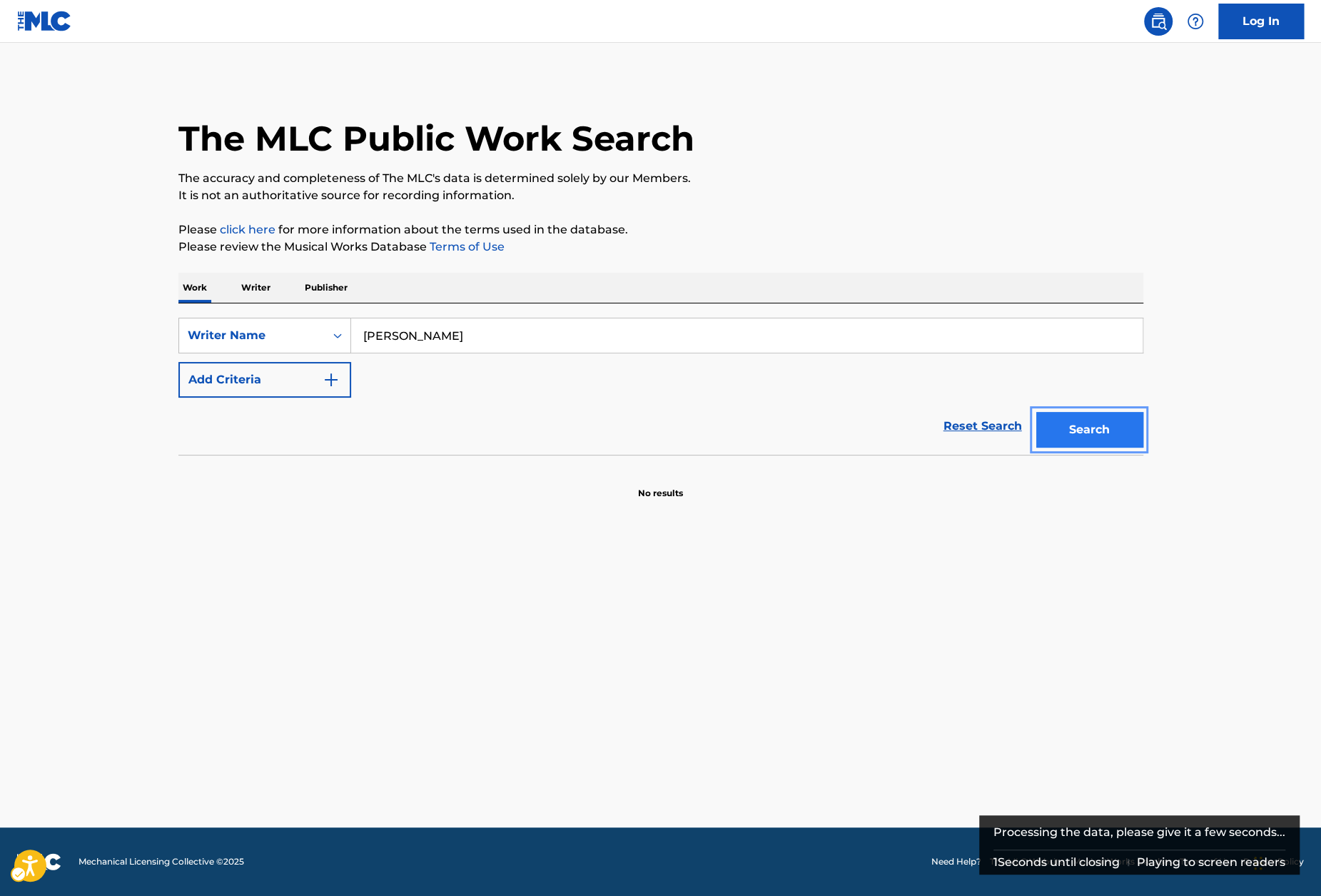
click at [1072, 421] on button "Search" at bounding box center [1090, 430] width 107 height 35
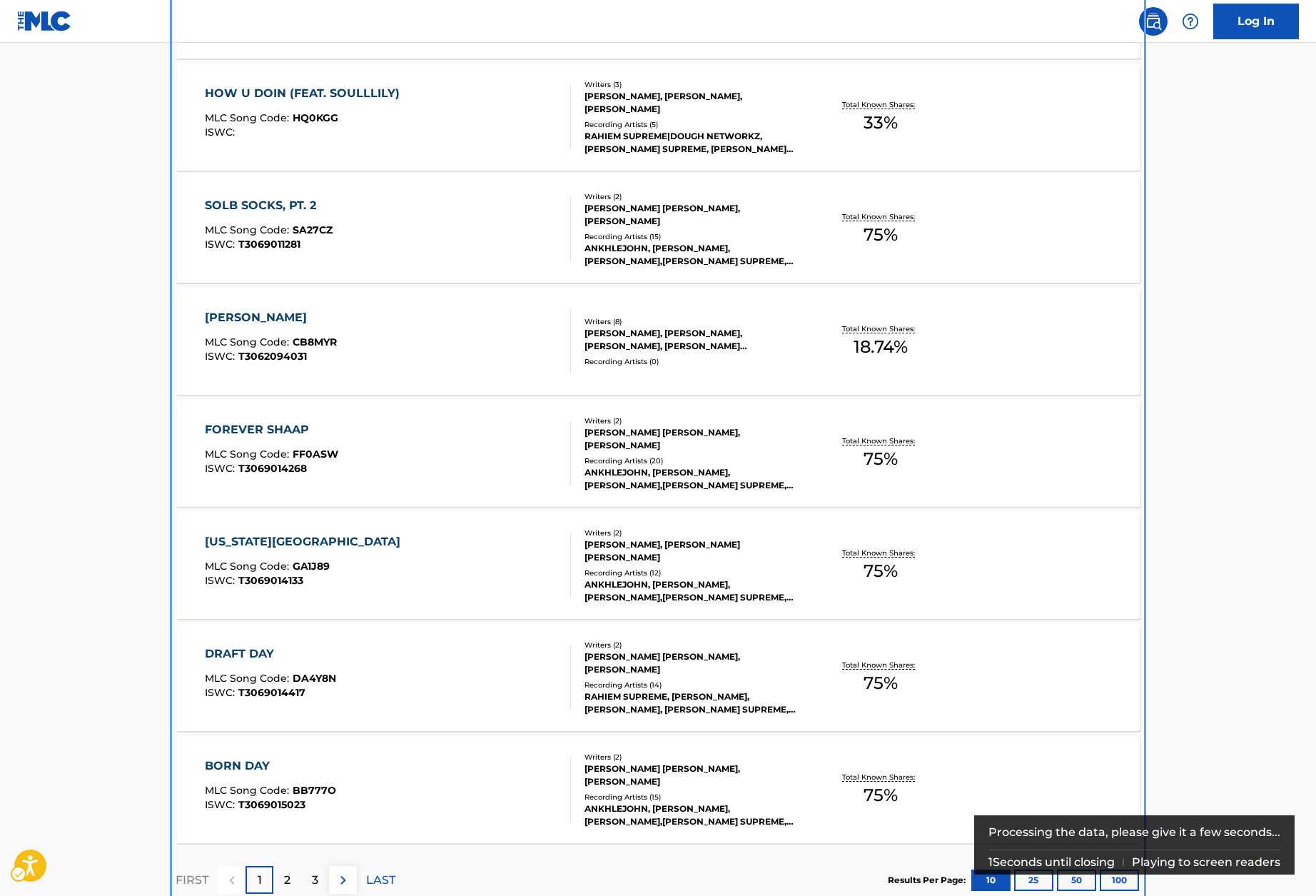
scroll to position [851, 0]
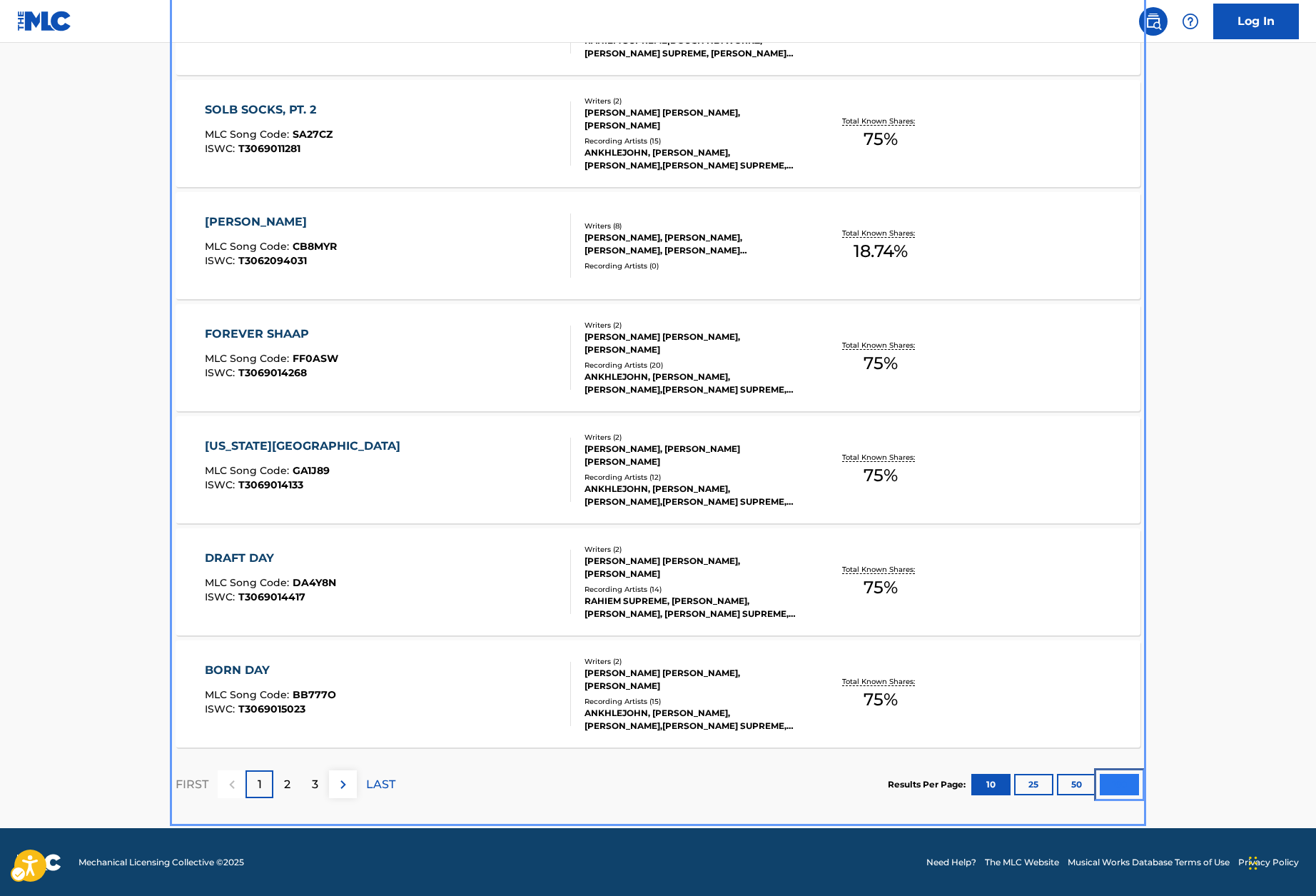
click at [1118, 784] on button "100" at bounding box center [1119, 784] width 40 height 21
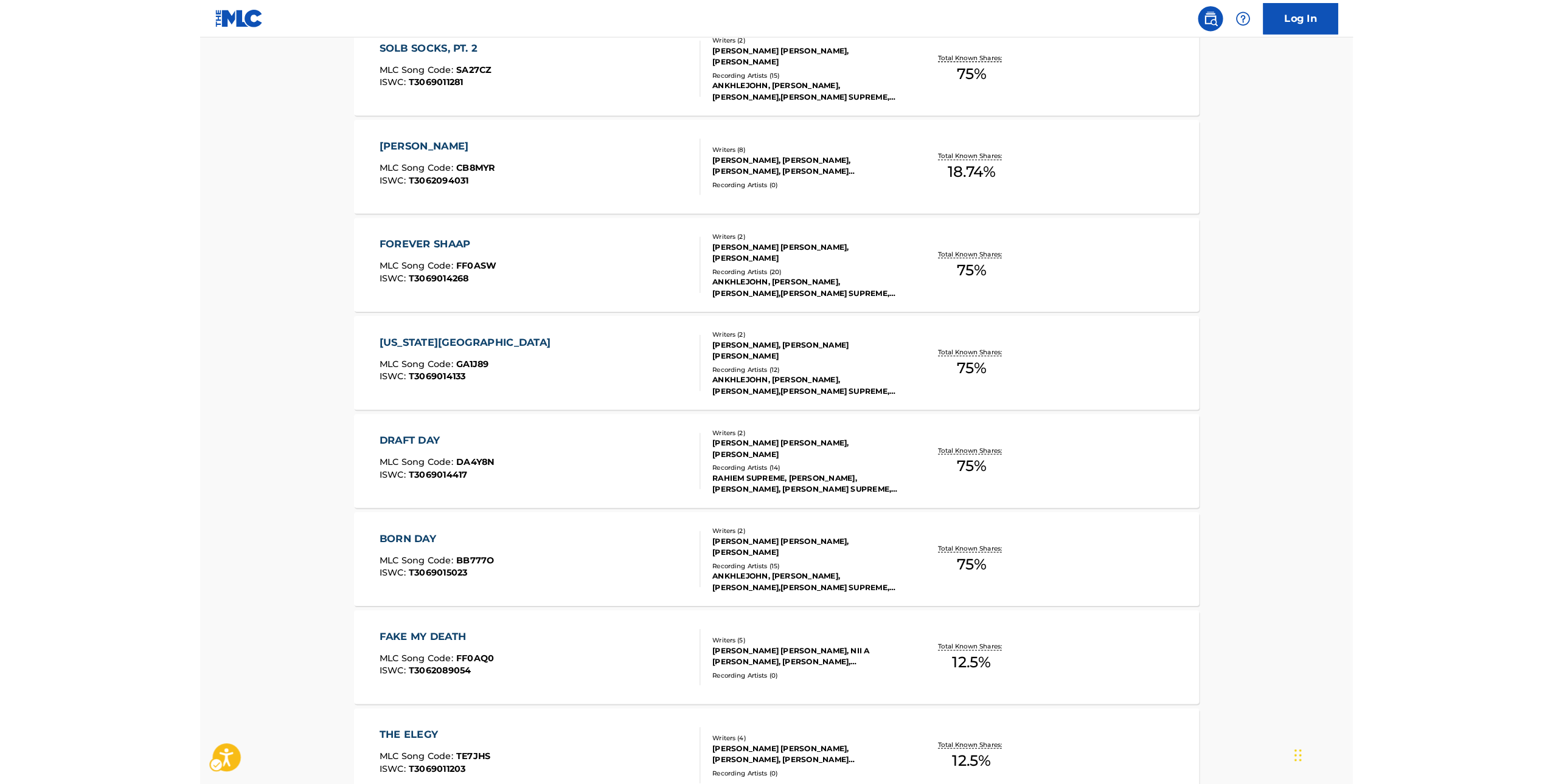
scroll to position [0, 0]
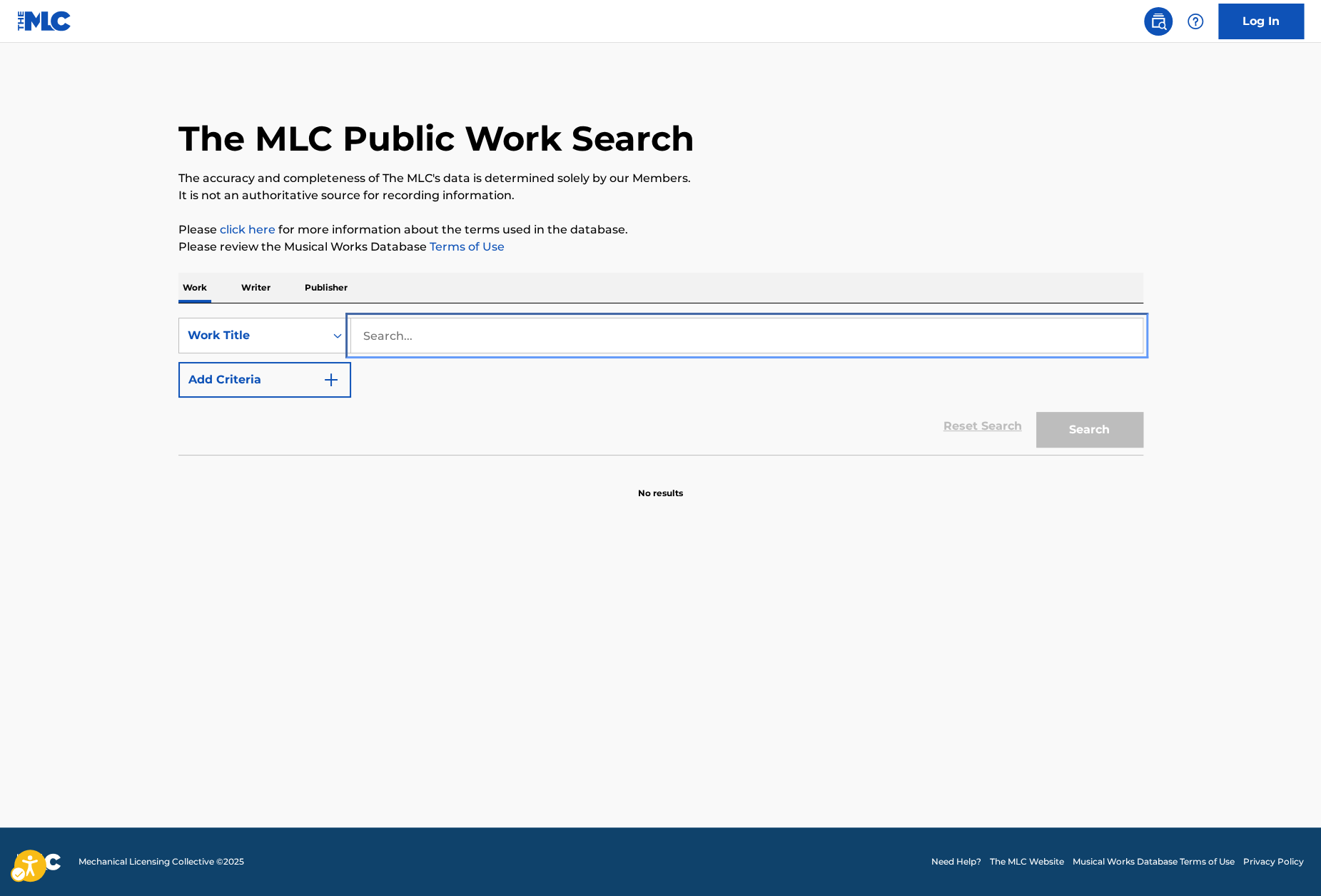
click at [435, 337] on input "Search..." at bounding box center [746, 335] width 792 height 34
paste input "BLOOD MONEY"
type input "BLOOD MONEY"
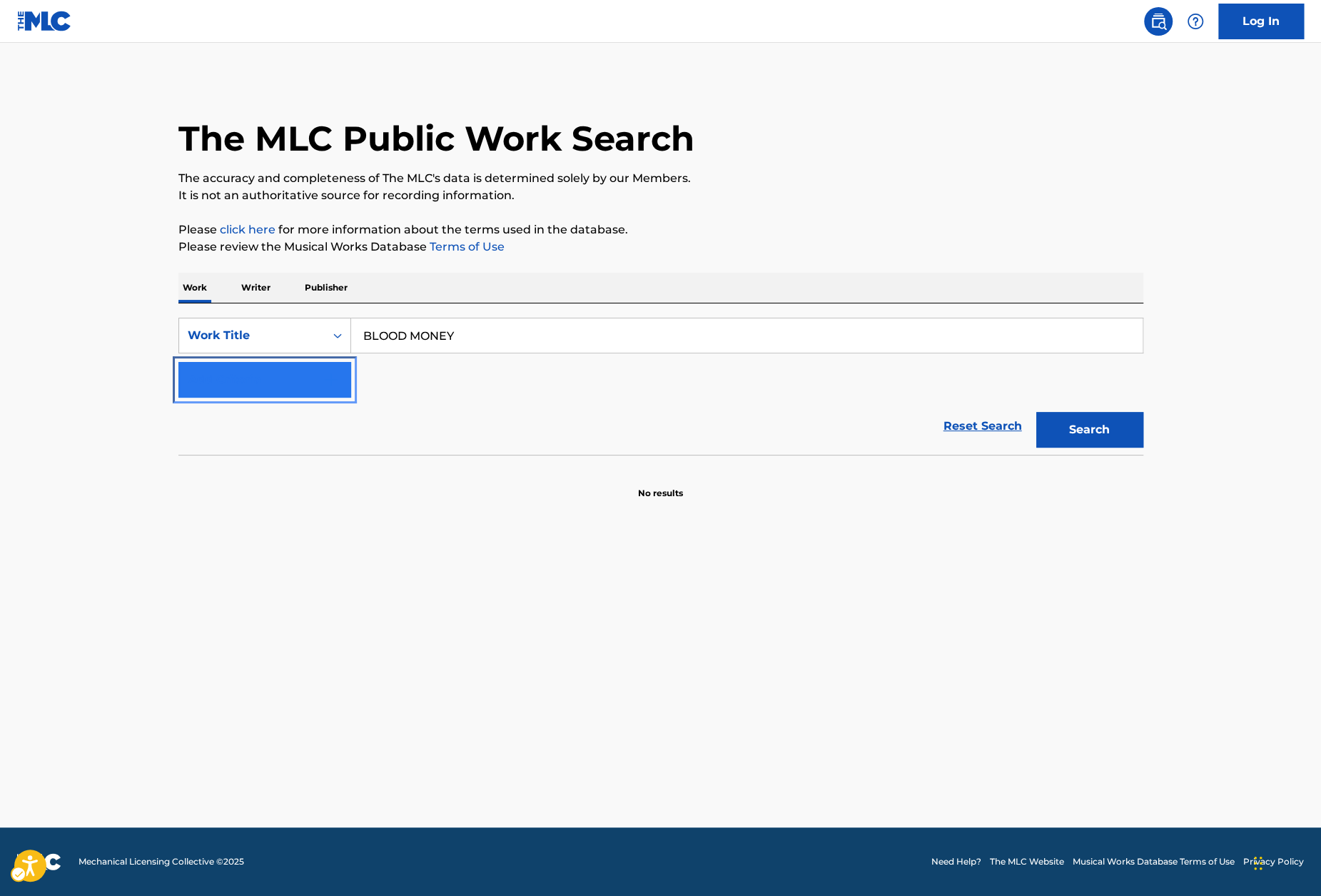
click at [303, 380] on button "Add Criteria" at bounding box center [264, 379] width 172 height 35
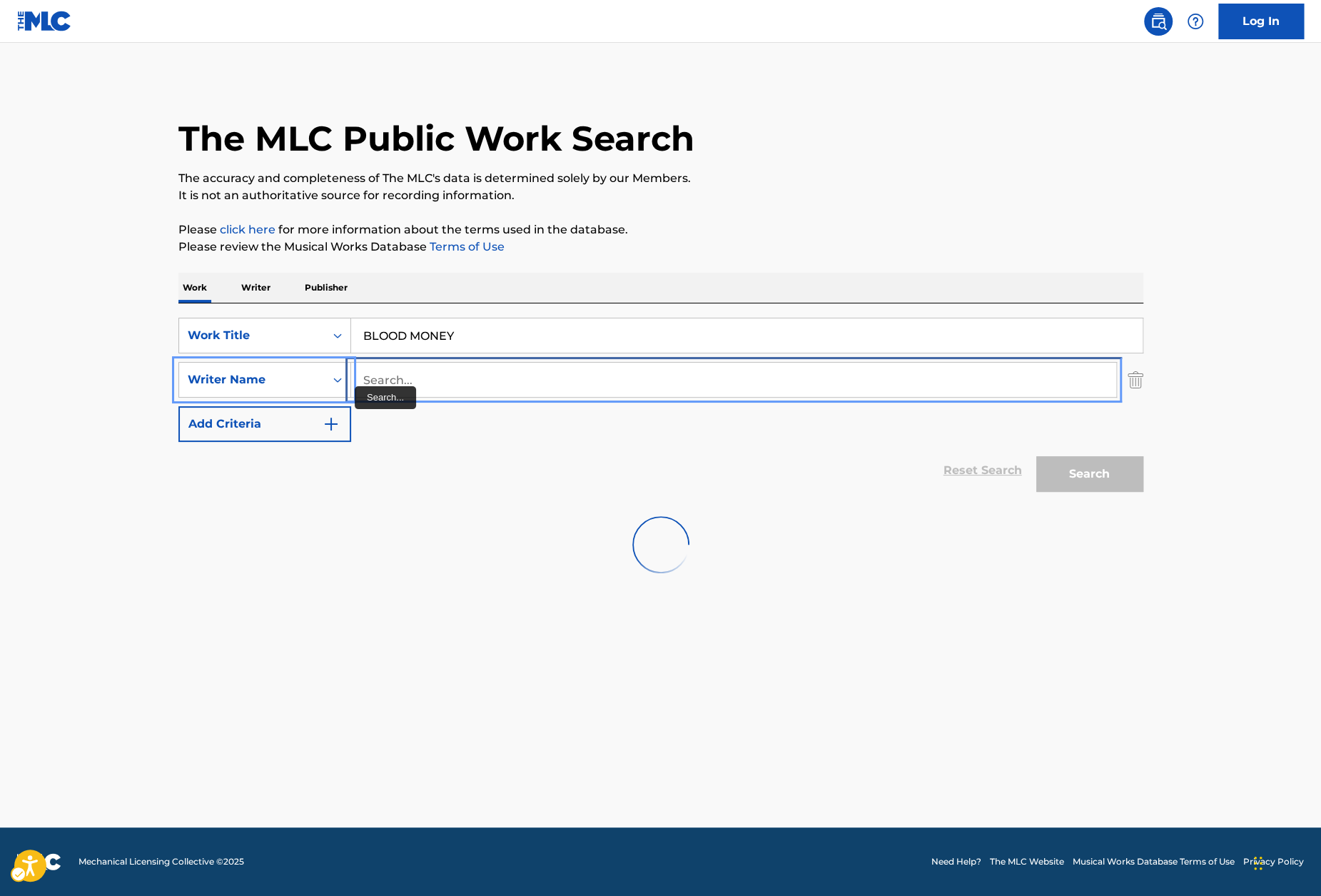
click at [411, 369] on input "Search..." at bounding box center [733, 379] width 765 height 34
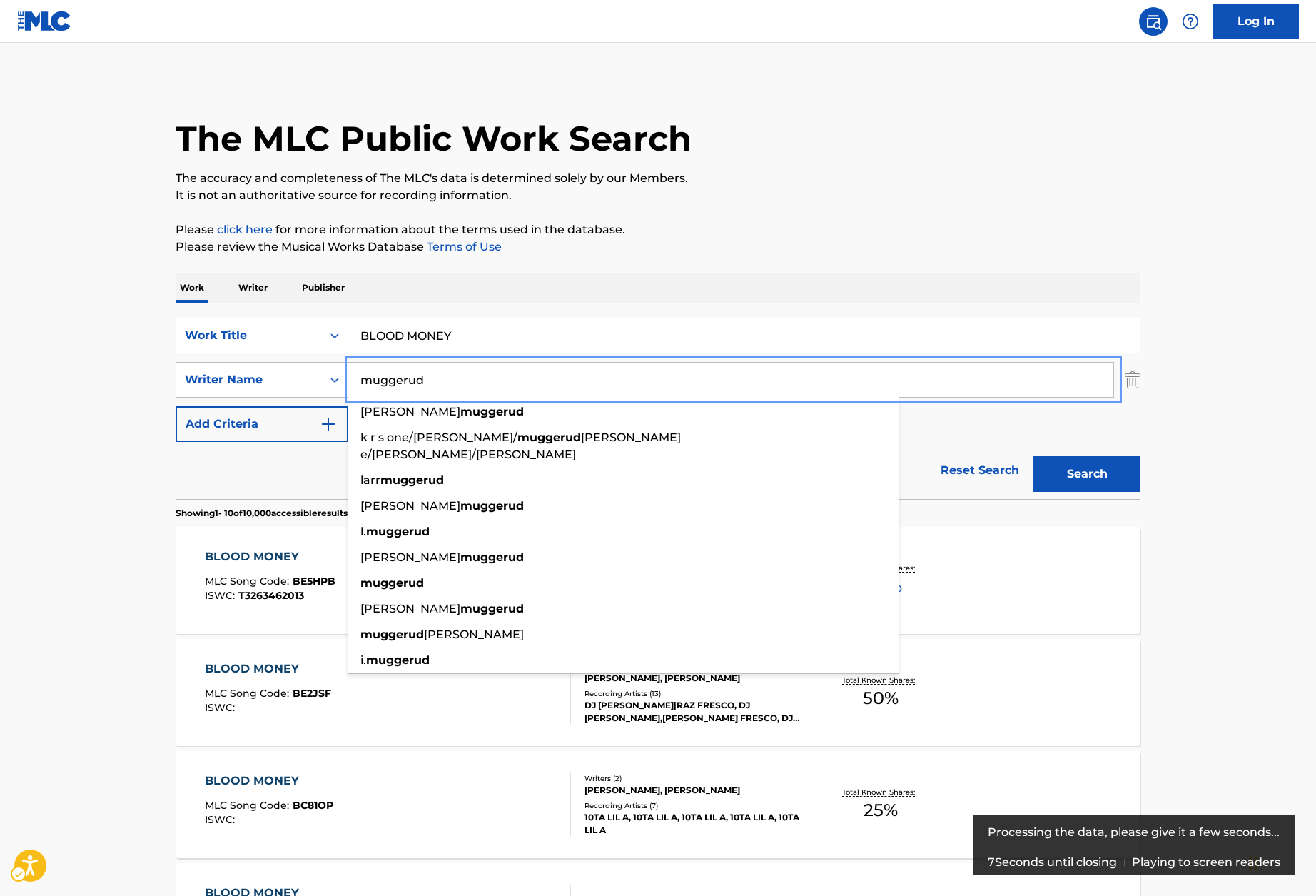
type input "muggerud"
click at [817, 273] on div "Work Writer Publisher" at bounding box center [658, 288] width 965 height 30
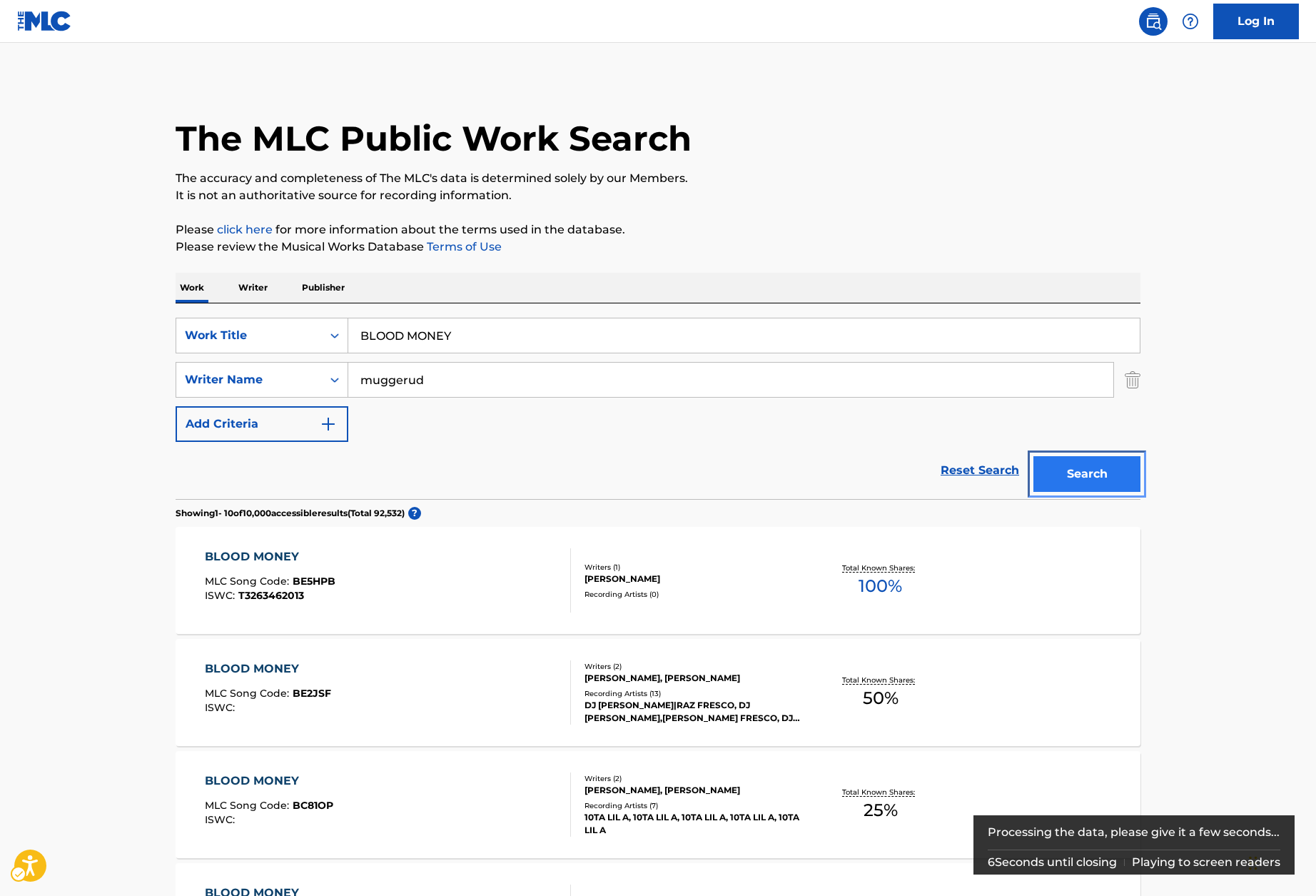
click at [1062, 468] on button "Search" at bounding box center [1086, 474] width 107 height 35
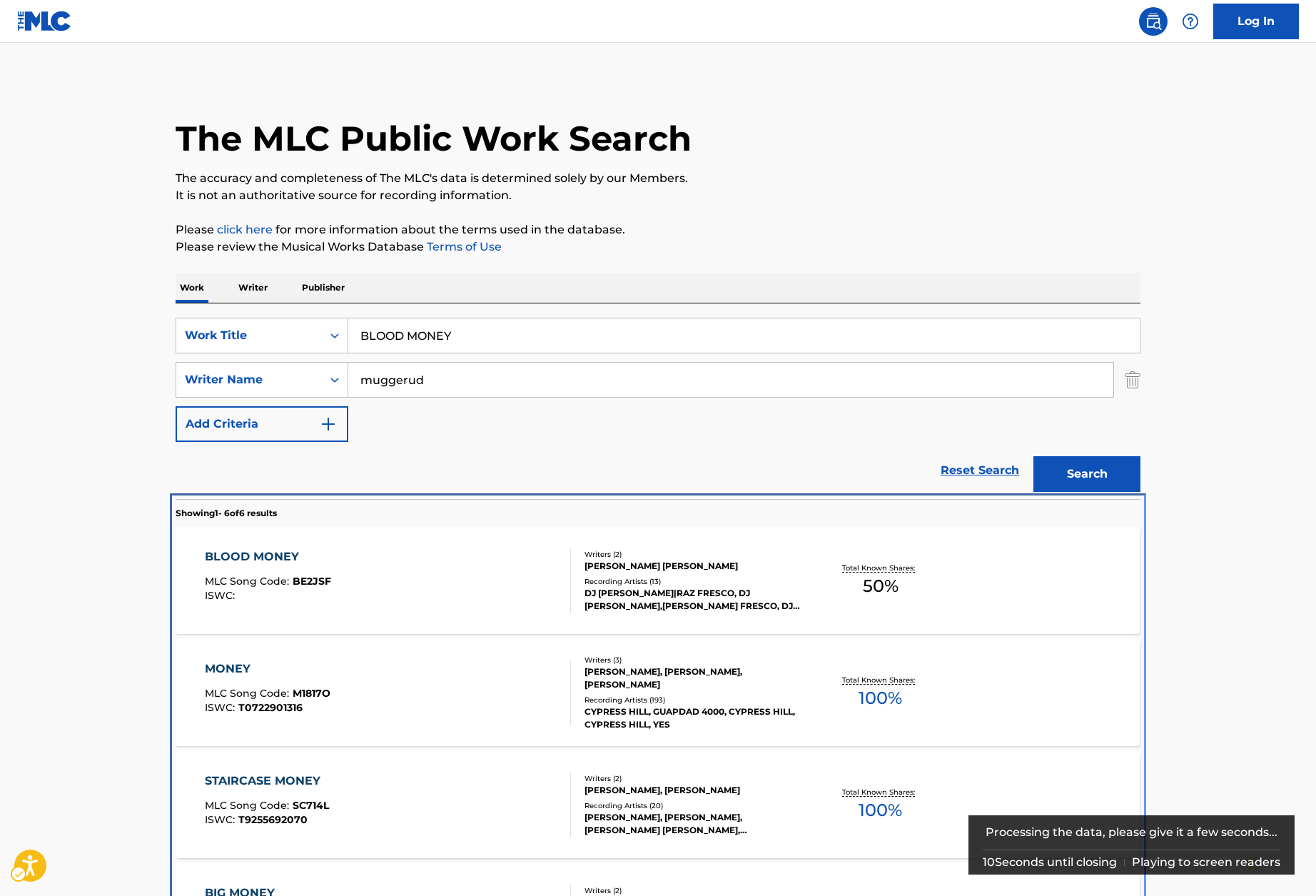
scroll to position [365, 0]
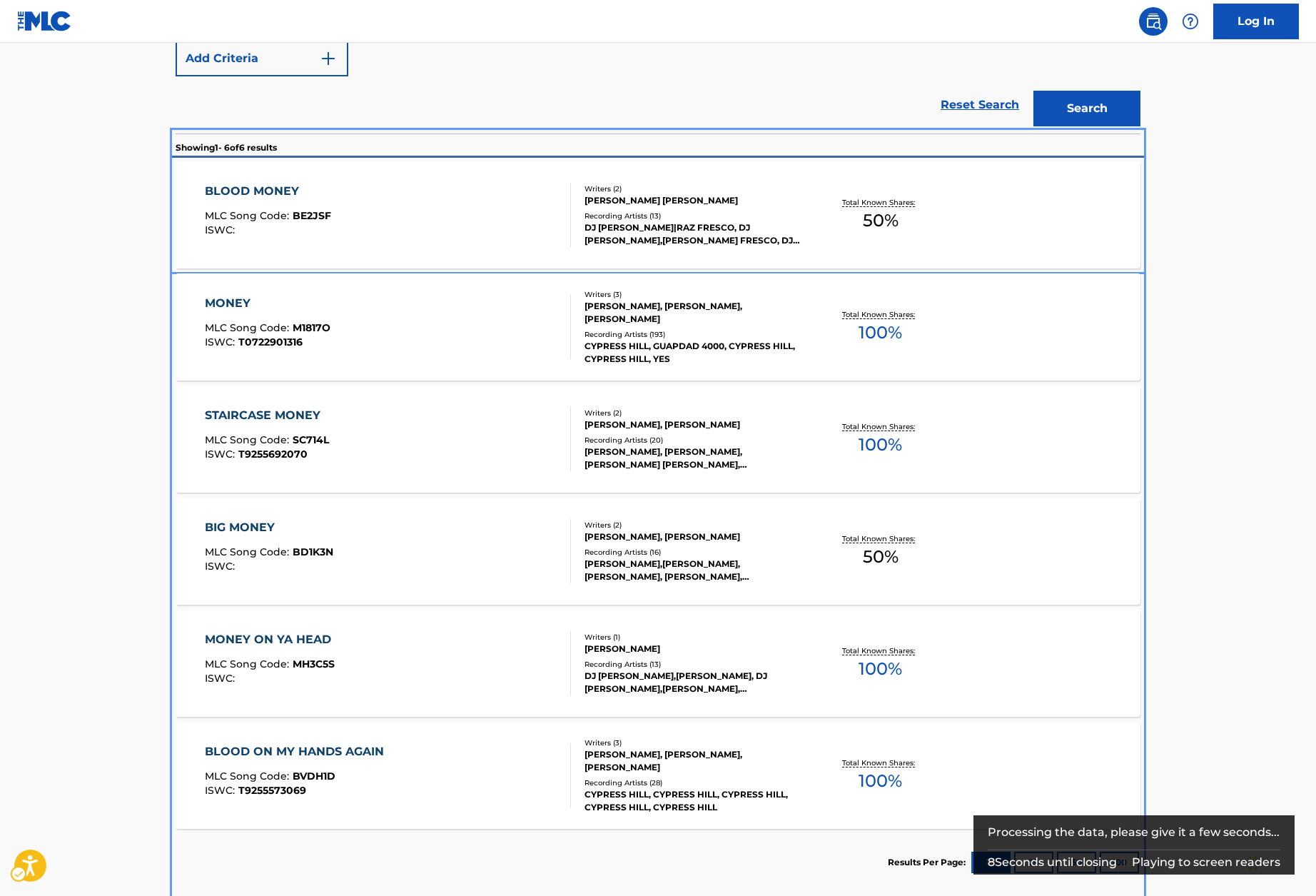
click at [266, 188] on div "BLOOD MONEY" at bounding box center [268, 191] width 126 height 17
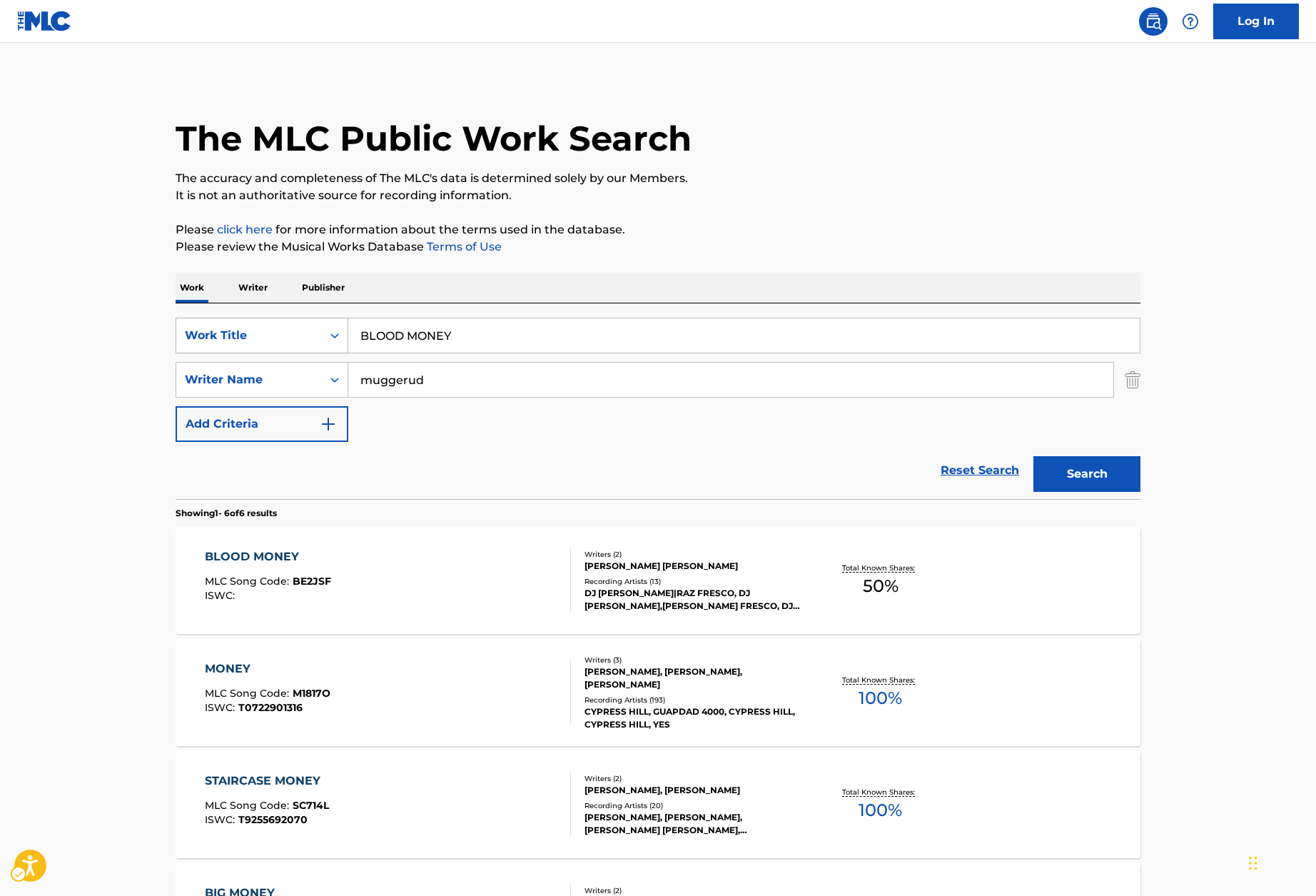
click at [325, 335] on div "Search Form" at bounding box center [335, 335] width 26 height 26
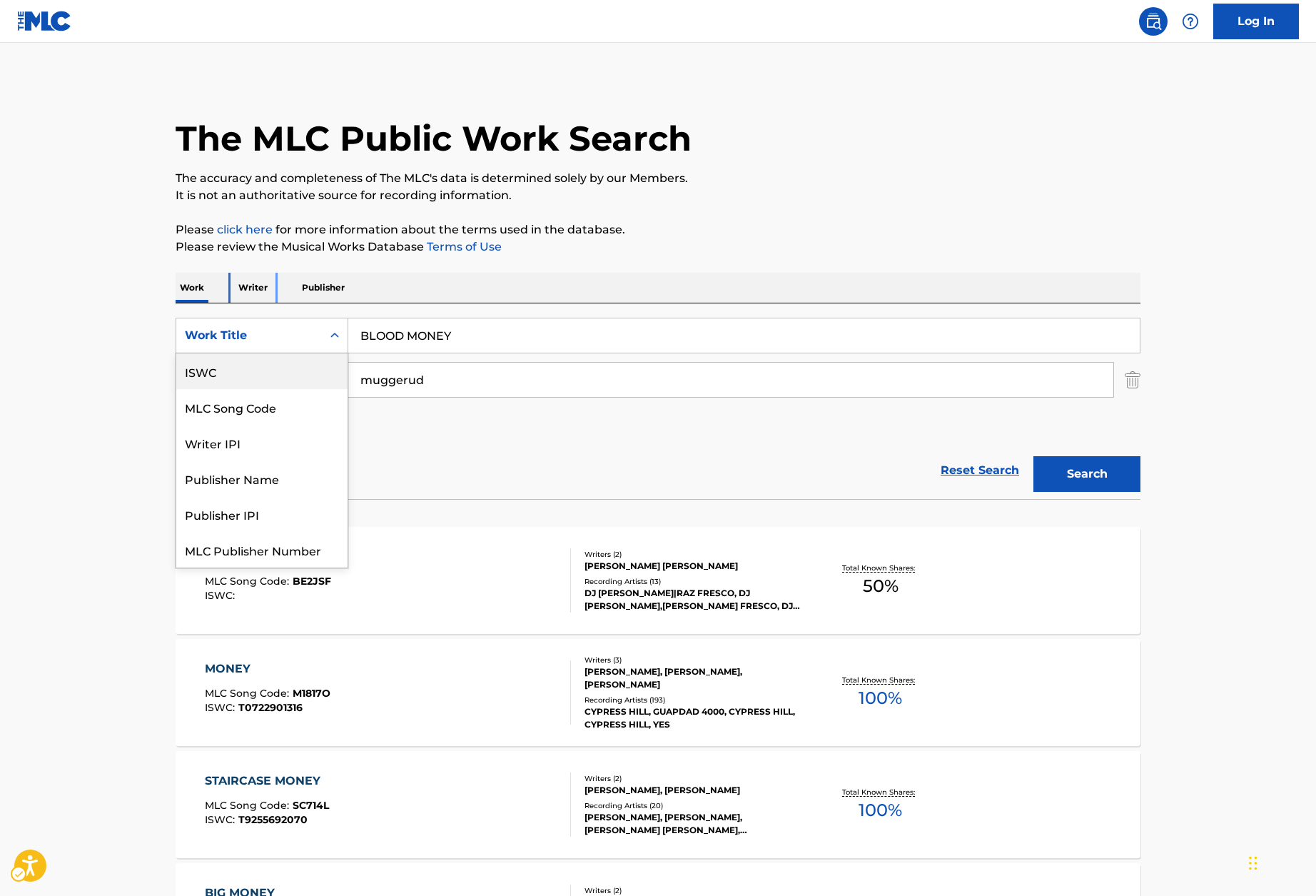
click at [258, 281] on p "Writer" at bounding box center [252, 288] width 38 height 30
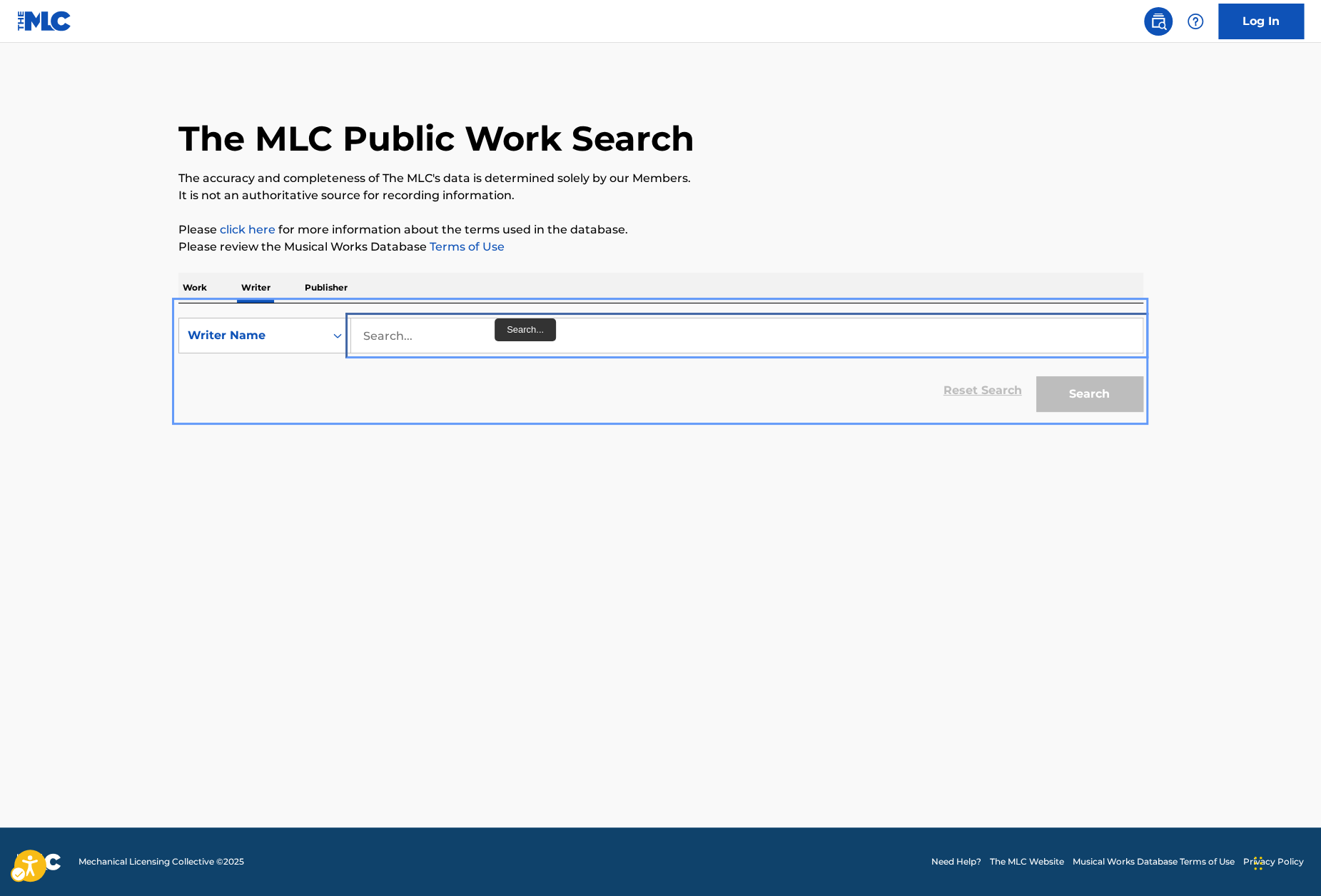
click at [453, 336] on input "Search..." at bounding box center [746, 335] width 792 height 34
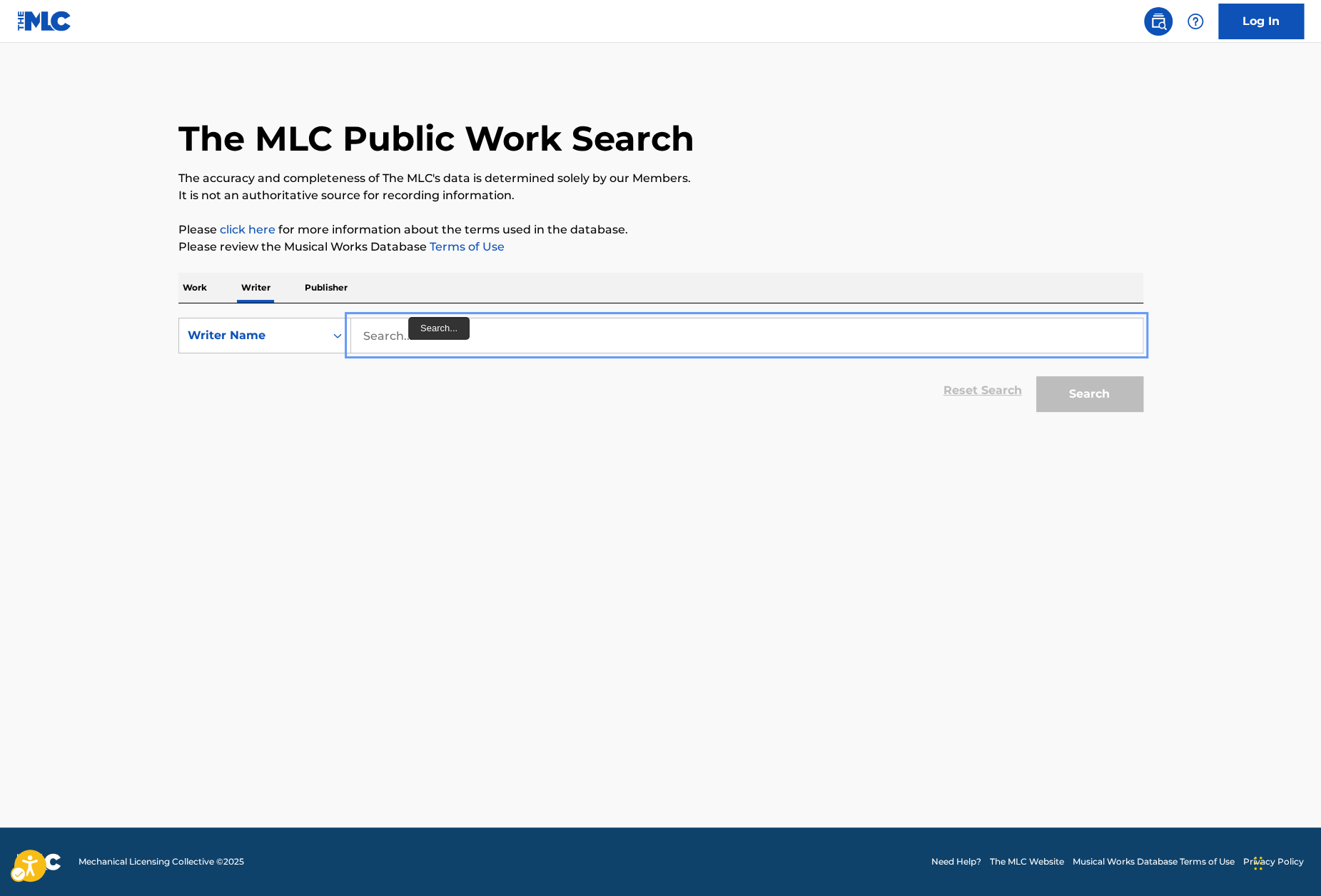
click at [379, 336] on input "Search..." at bounding box center [746, 335] width 792 height 34
paste input "Johnson, Rasquiz"
drag, startPoint x: 421, startPoint y: 337, endPoint x: 723, endPoint y: 315, distance: 302.8
click at [723, 315] on div "SearchWithCriteriac9bcaa26-e8c1-40a9-bff4-db8e909d27c1 Writer Name | Submit | S…" at bounding box center [660, 361] width 965 height 115
paste input "Rasquiz"
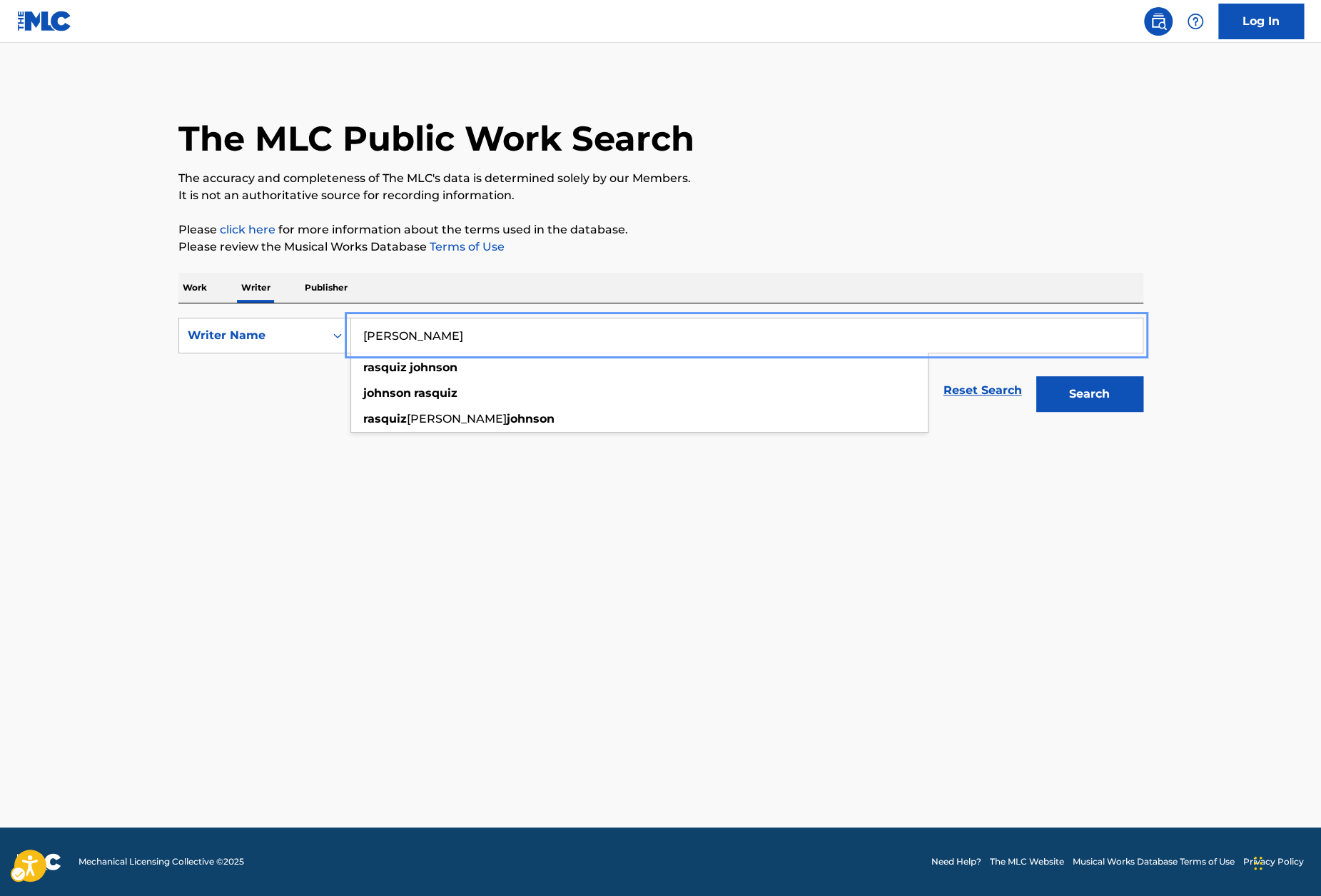
type input "Rasquiz Johnson"
click at [935, 259] on div "The MLC Public Work Search The accuracy and completeness of The MLC's data is d…" at bounding box center [661, 248] width 1000 height 341
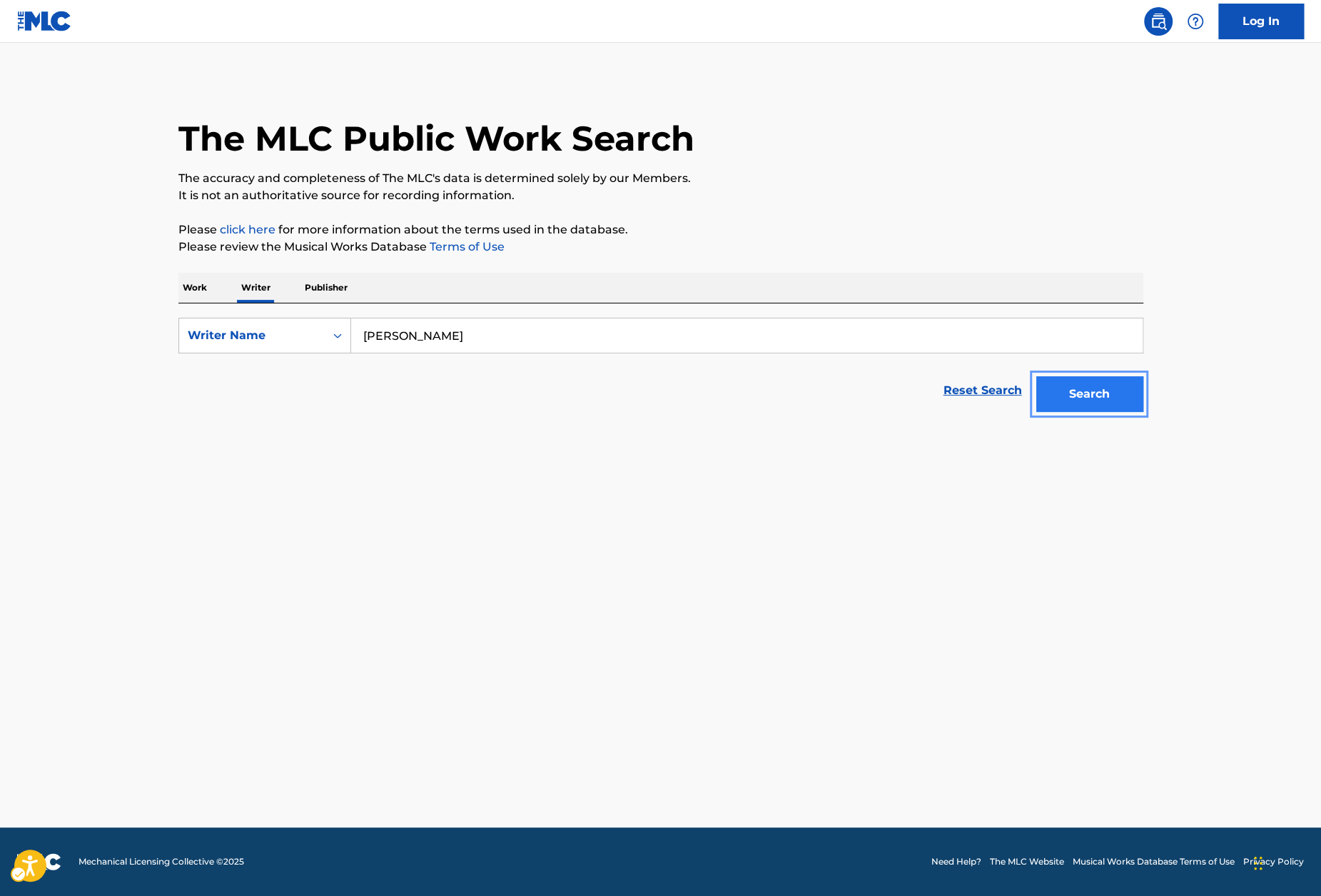
click at [1095, 392] on button "Search" at bounding box center [1090, 394] width 107 height 35
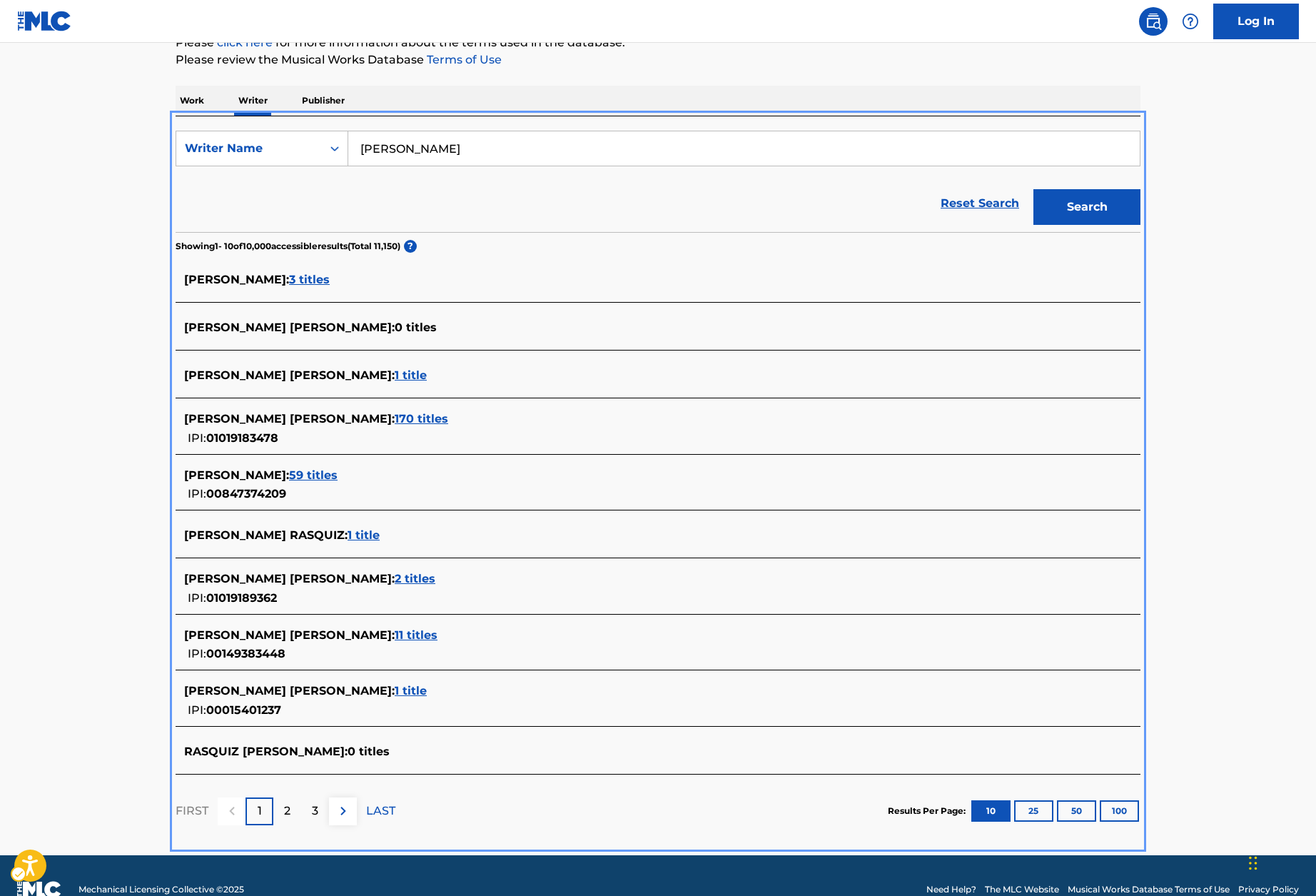
scroll to position [194, 0]
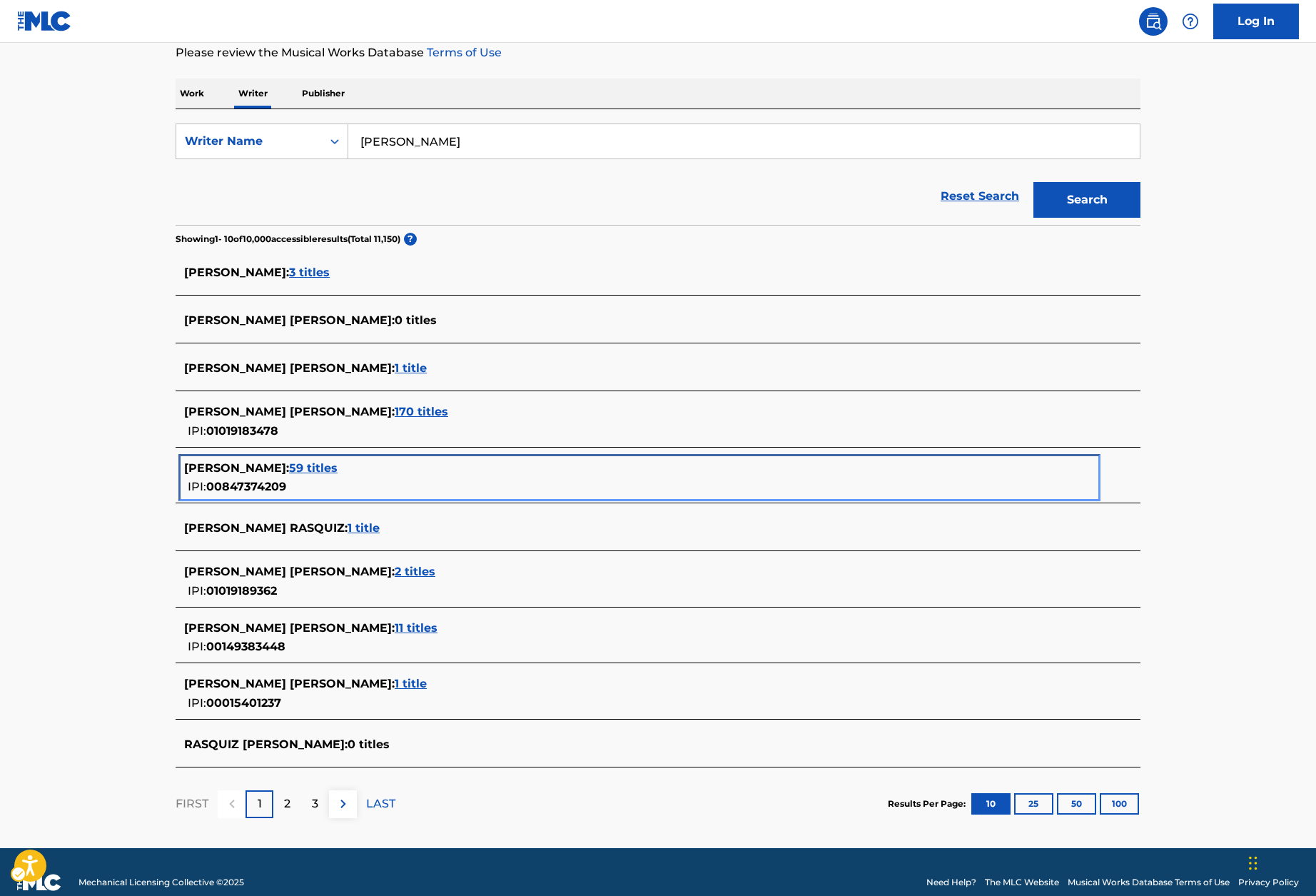
click at [337, 464] on span "59 titles" at bounding box center [314, 468] width 49 height 13
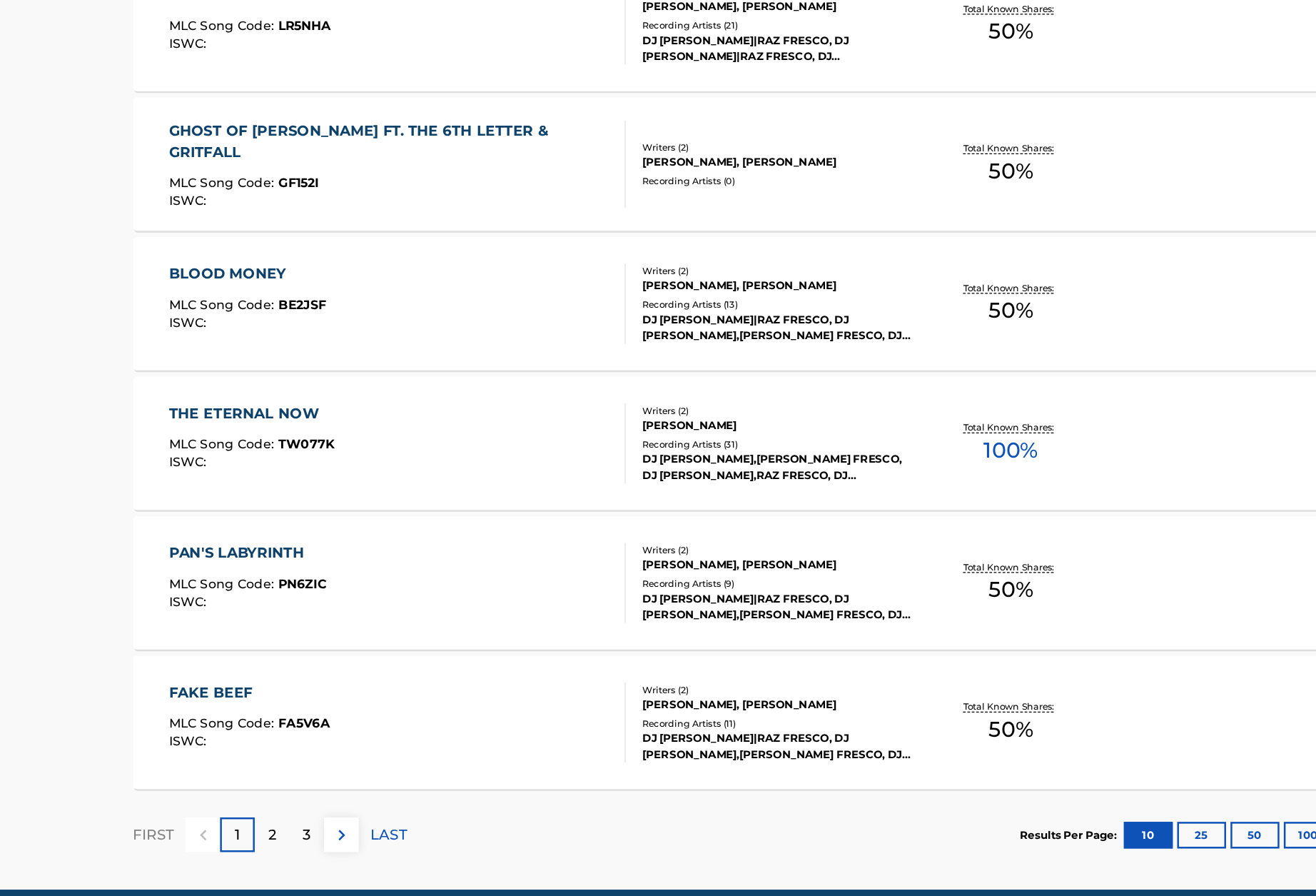
scroll to position [851, 0]
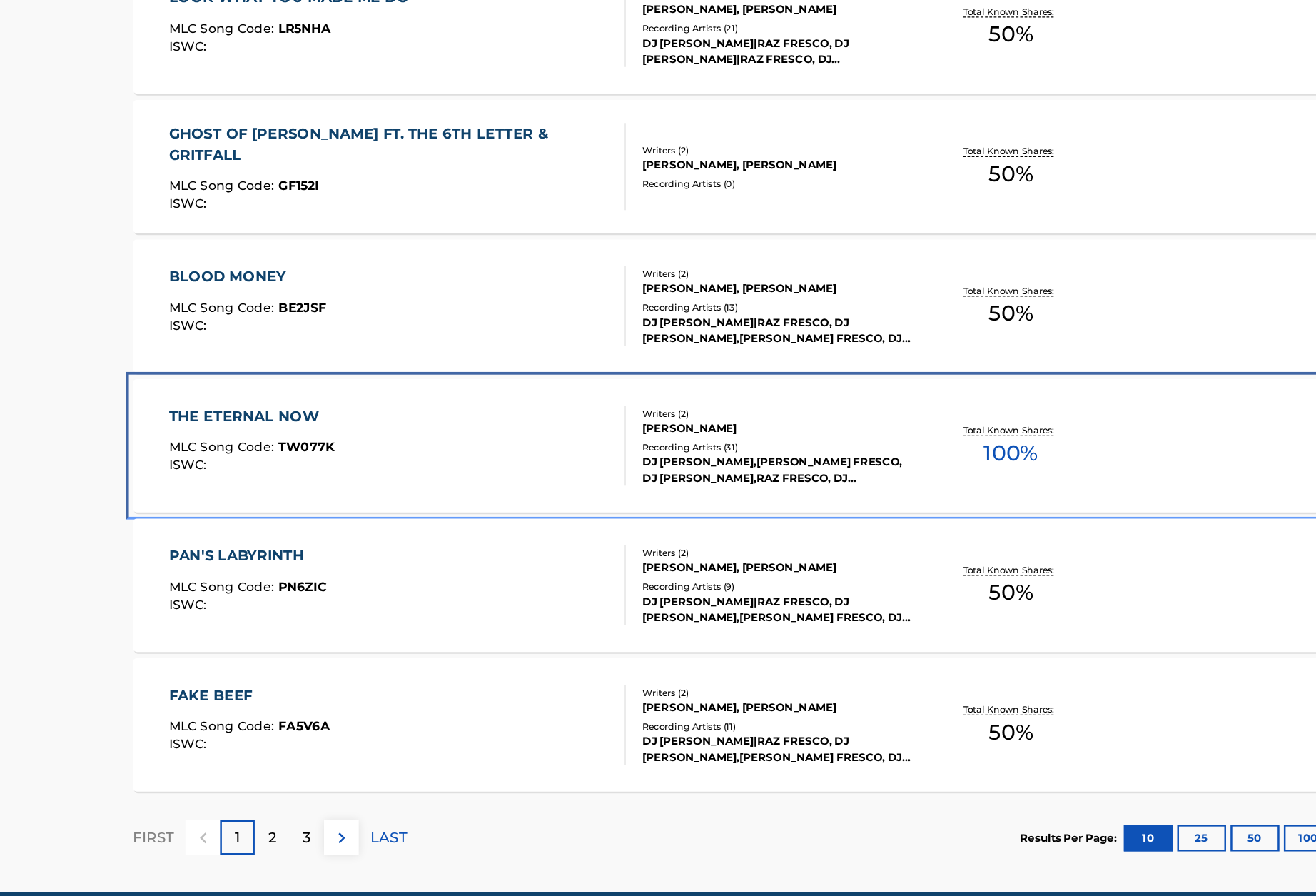
click at [280, 449] on div "THE ETERNAL NOW" at bounding box center [271, 446] width 133 height 17
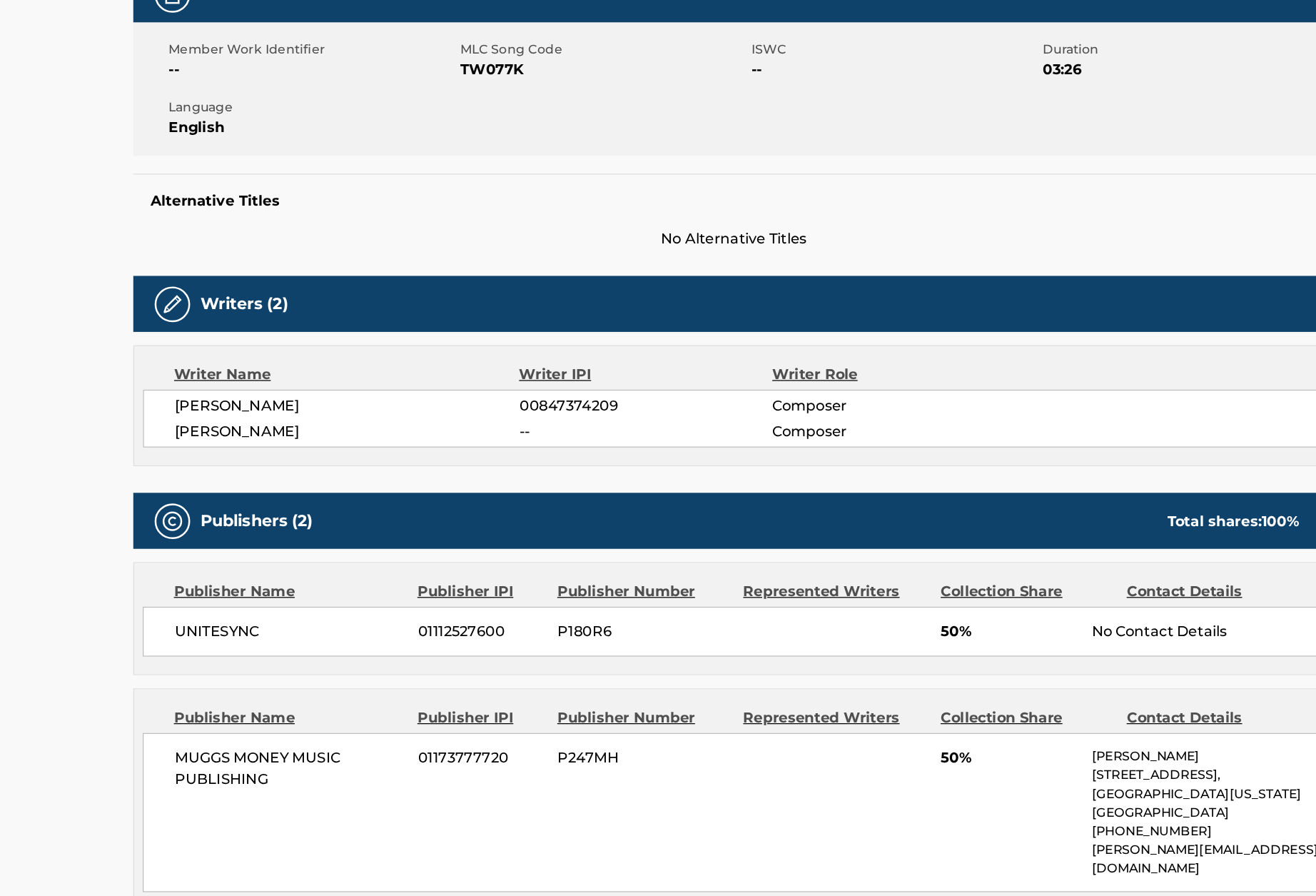
scroll to position [138, 0]
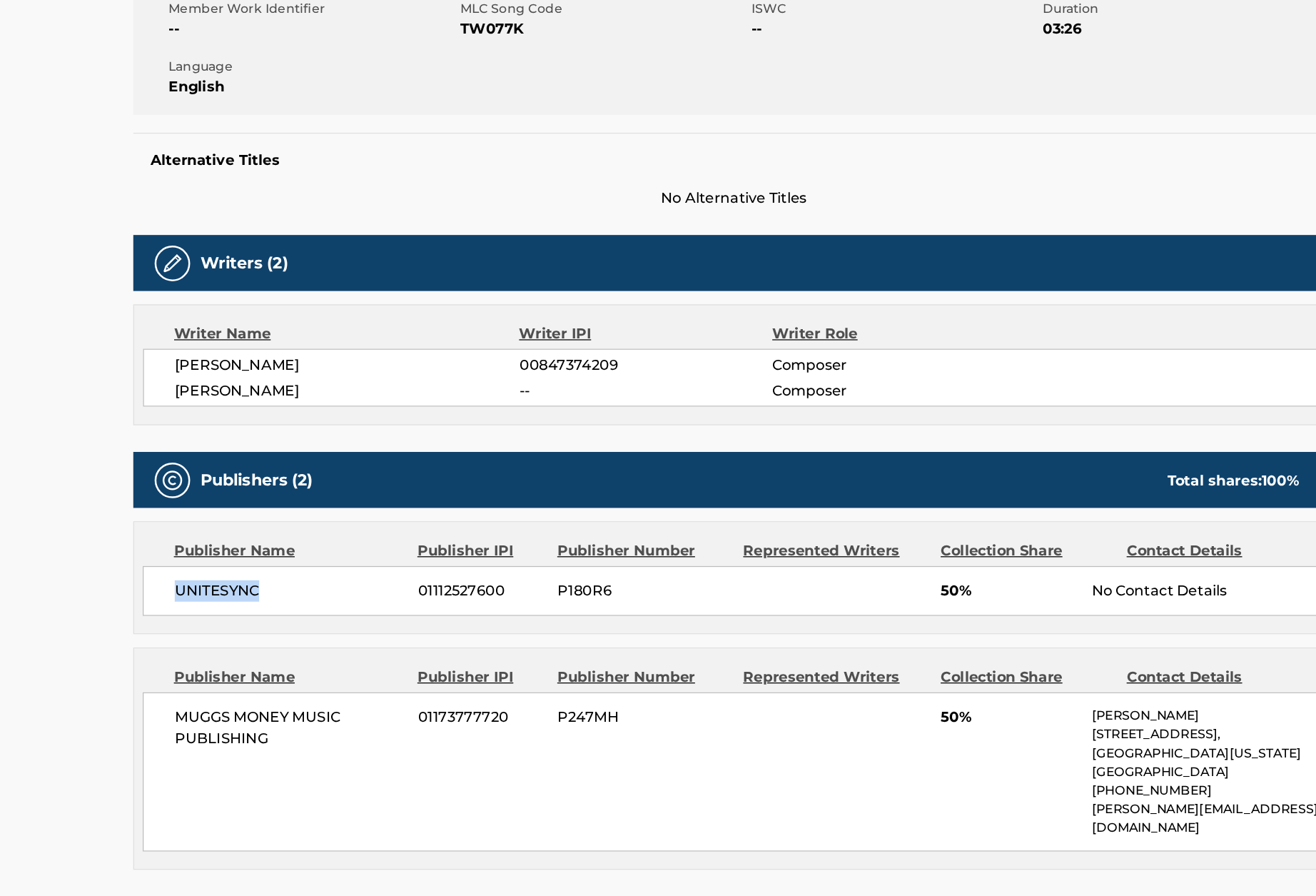
drag, startPoint x: 215, startPoint y: 648, endPoint x: 301, endPoint y: 645, distance: 86.1
click at [302, 646] on div "UNITESYNC 01112527600 P180R6 50% No Contact Details" at bounding box center [658, 650] width 949 height 40
copy span "UNITESYNC"
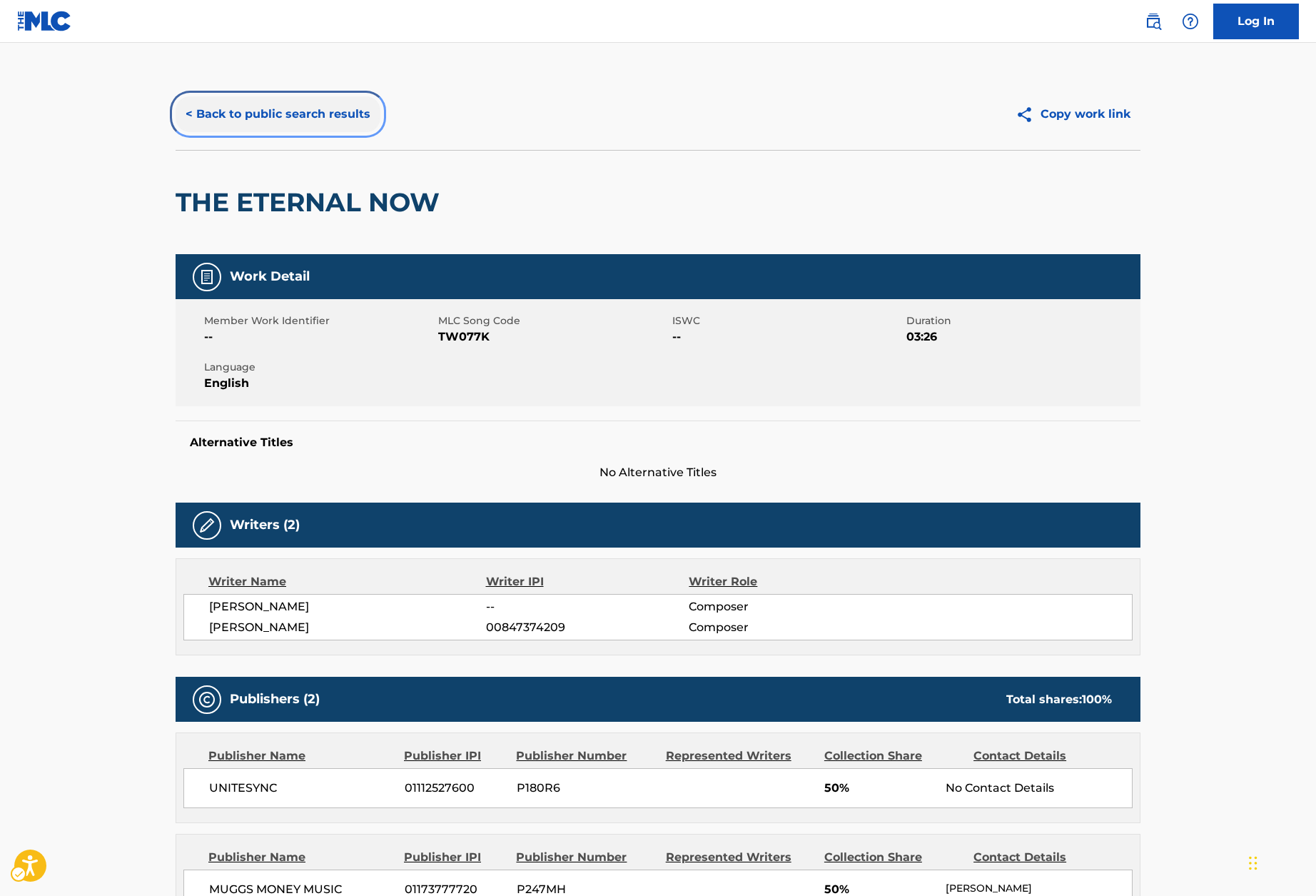
click at [233, 106] on button "< Back to public search results" at bounding box center [278, 114] width 204 height 35
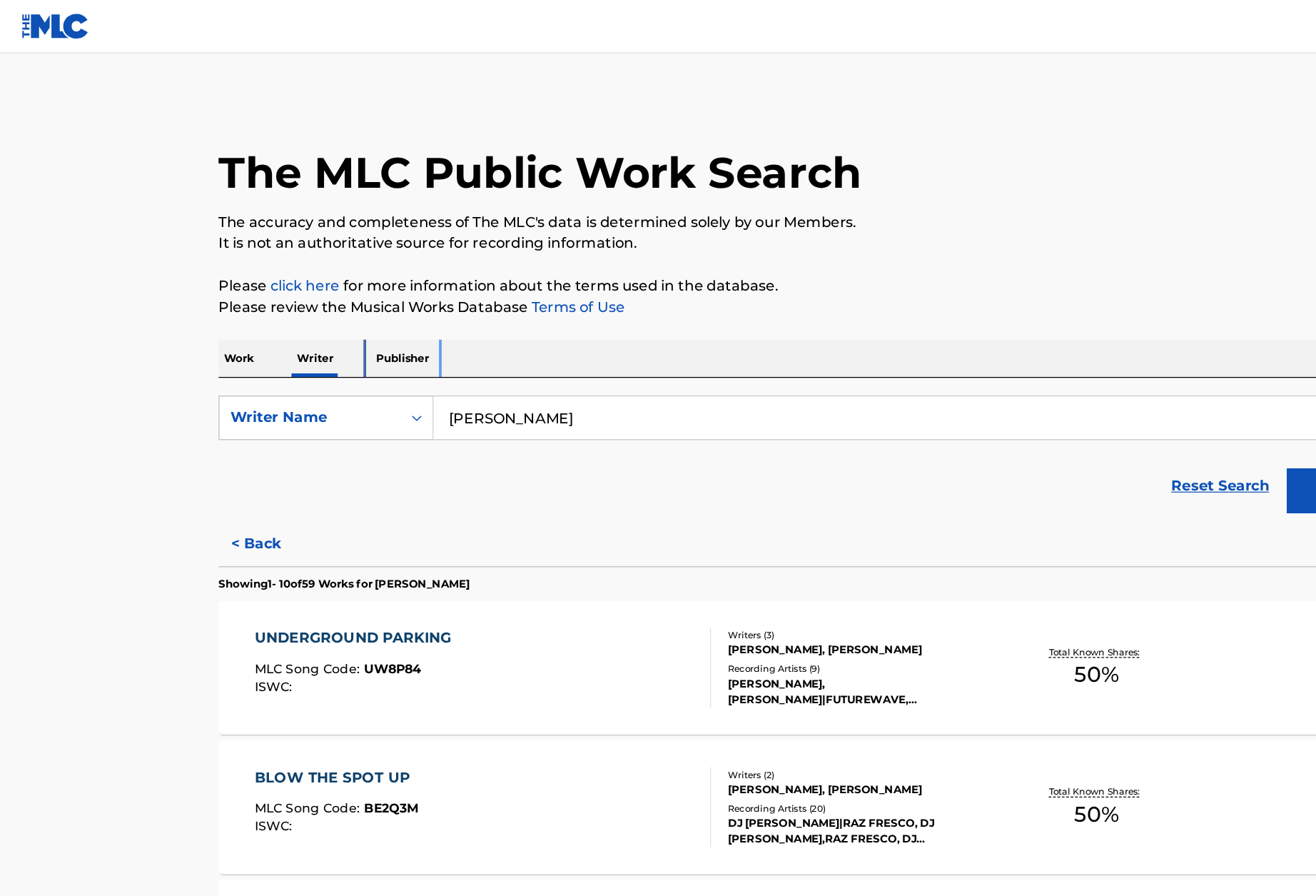
click at [327, 284] on p "Publisher" at bounding box center [323, 288] width 51 height 30
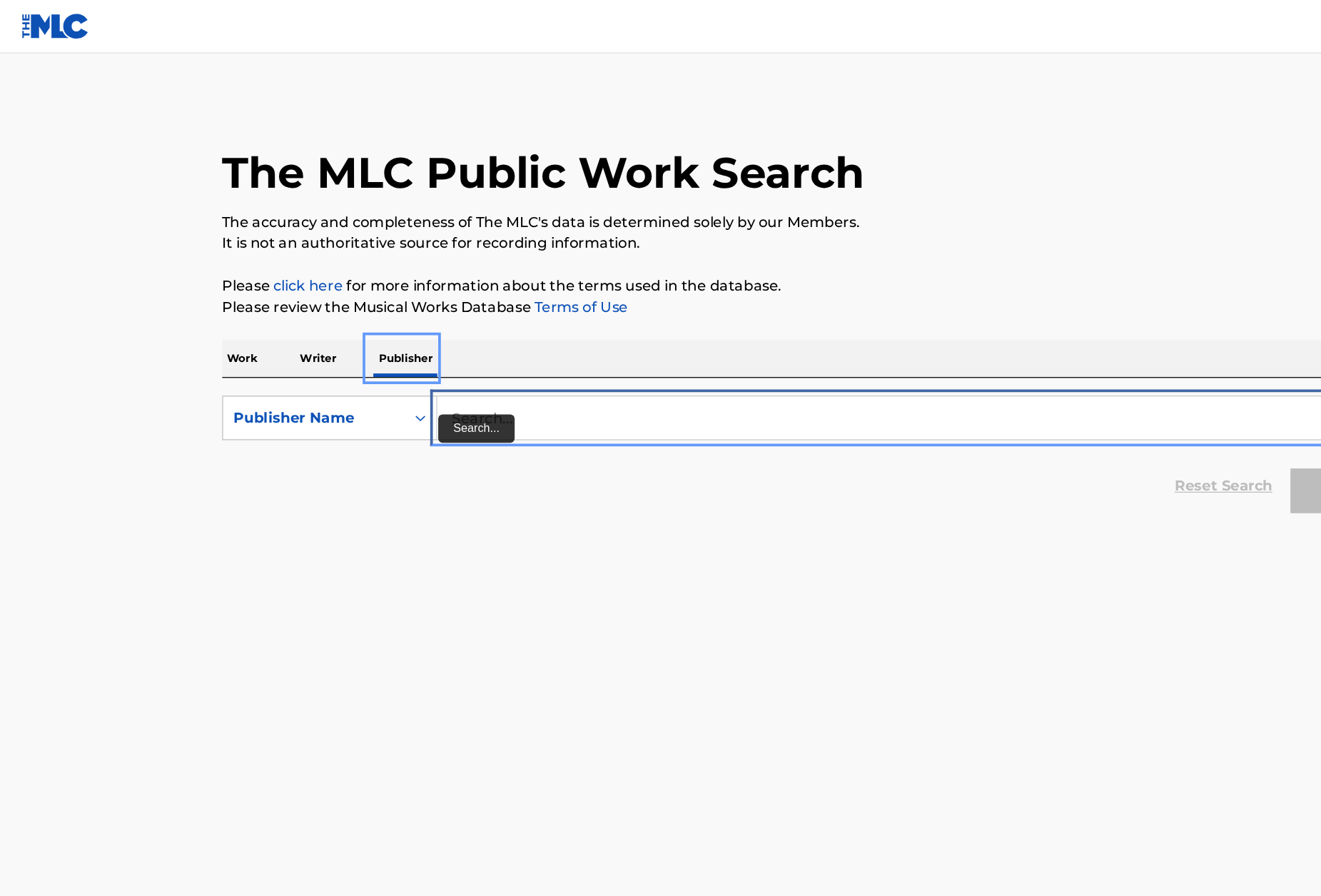
click at [397, 342] on input "Search..." at bounding box center [746, 335] width 792 height 34
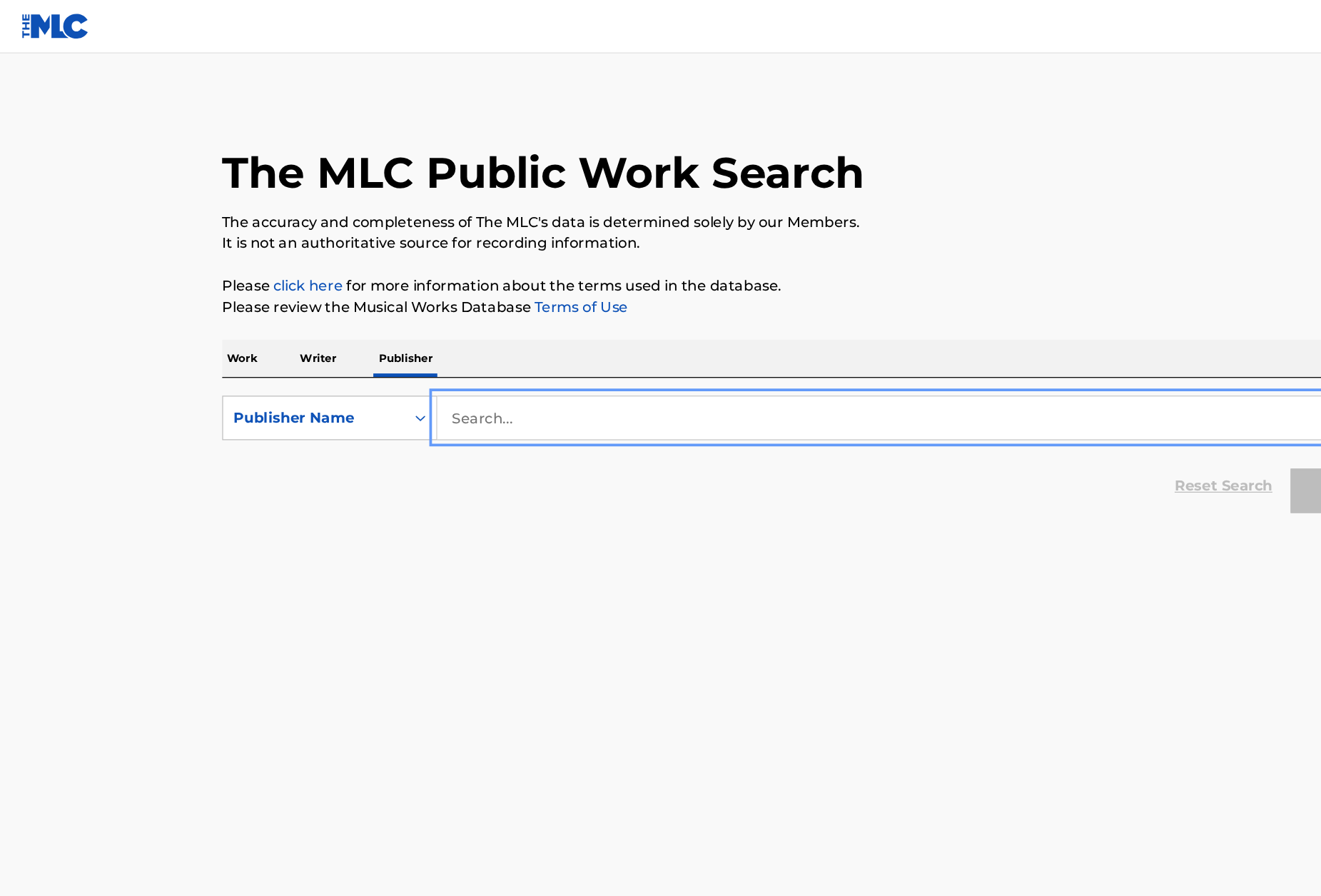
paste input "UNITESYNC"
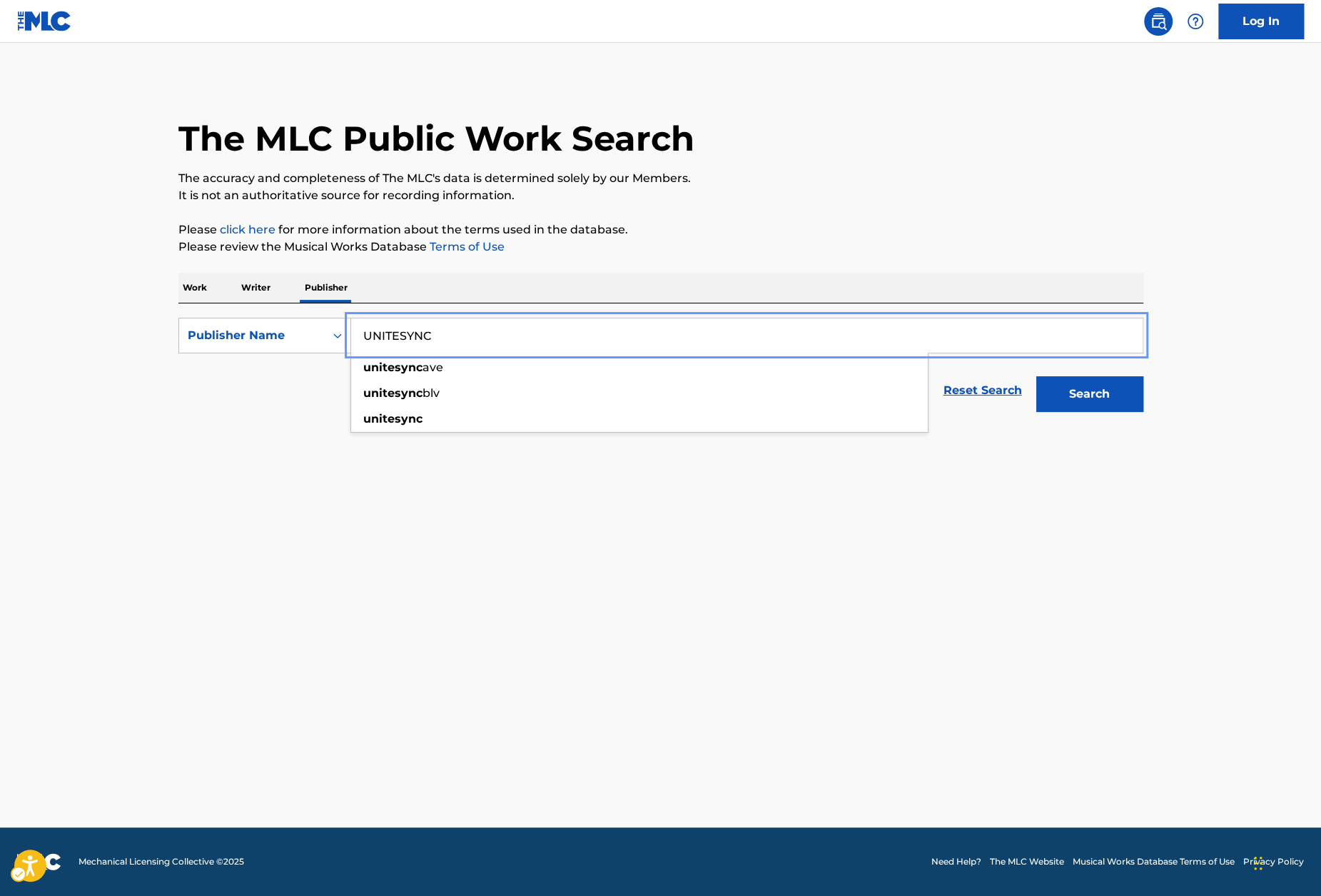
type input "UNITESYNC"
click at [1228, 391] on main "The MLC Public Work Search The accuracy and completeness of The MLC's data is d…" at bounding box center [660, 435] width 1321 height 784
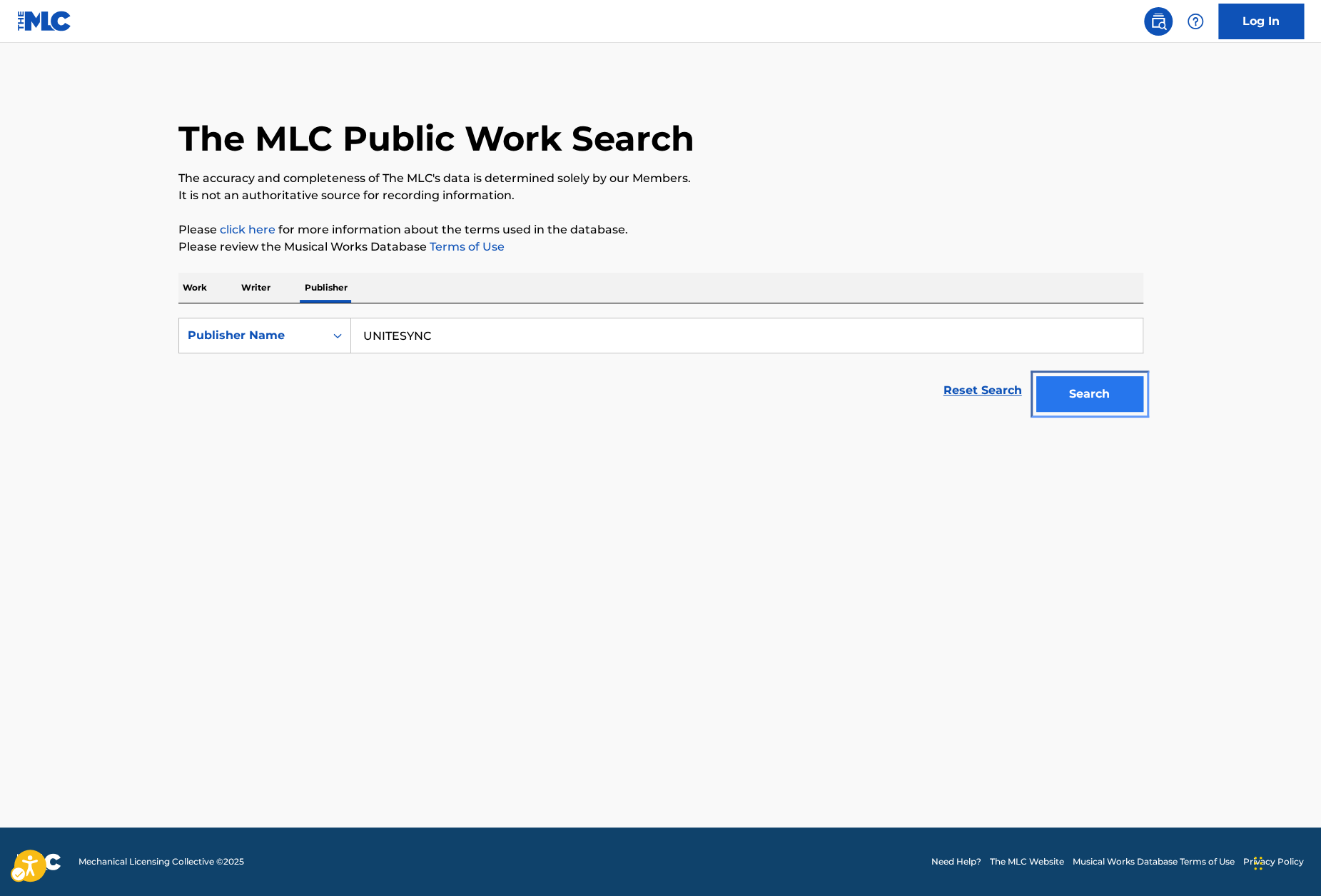
click at [1064, 411] on button "Search" at bounding box center [1090, 394] width 107 height 35
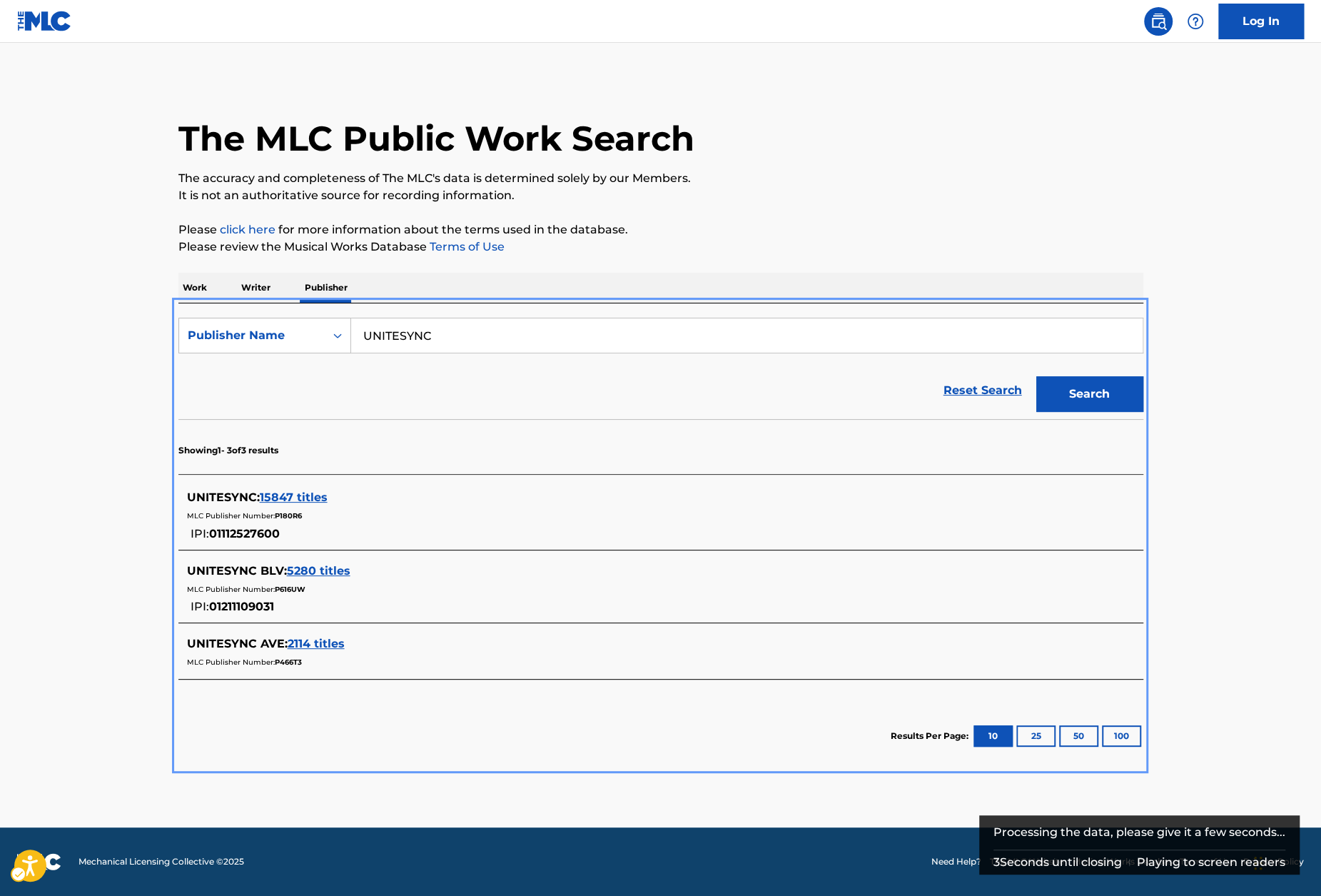
click at [304, 497] on span "15847 titles" at bounding box center [294, 497] width 68 height 13
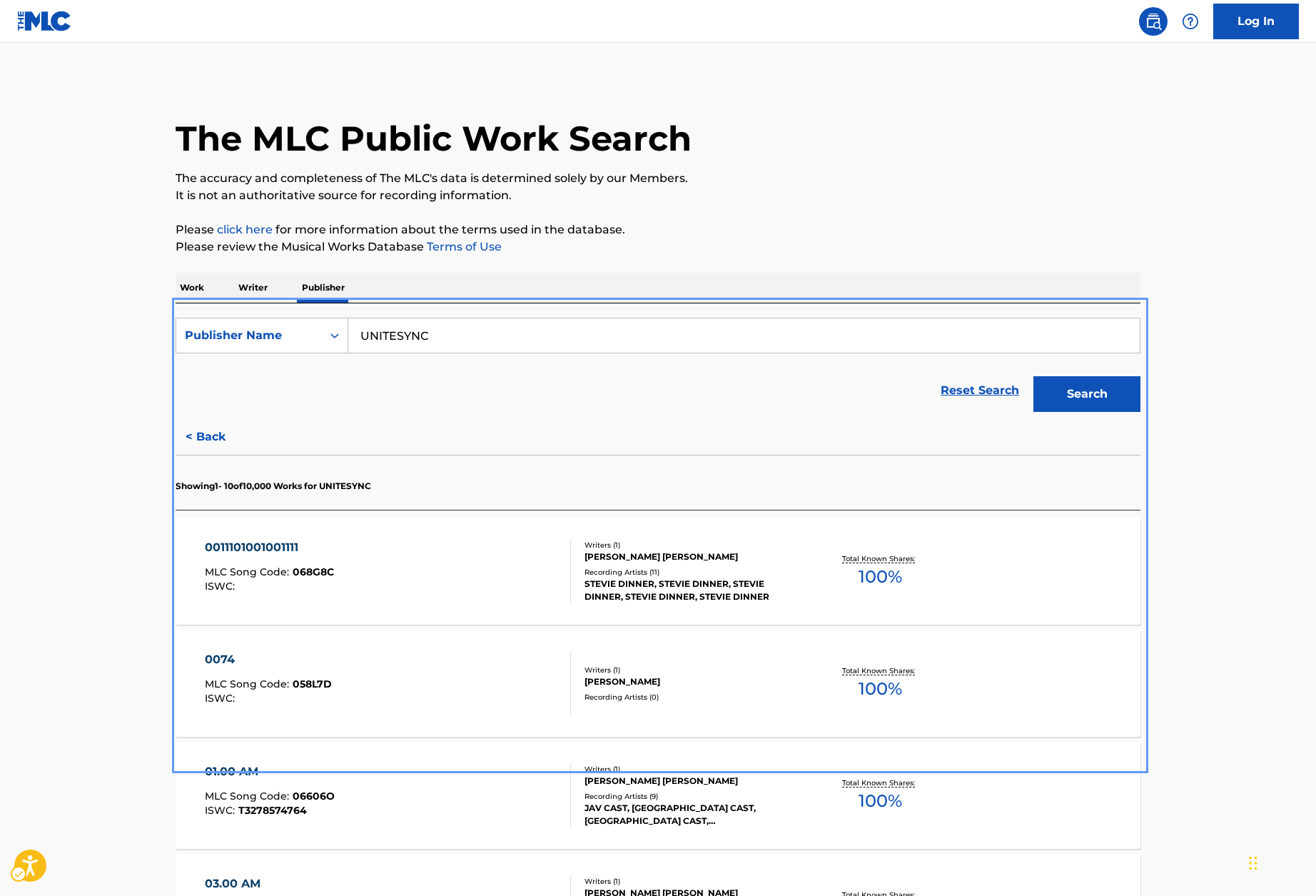
click at [596, 414] on div "Reset Search Search" at bounding box center [658, 390] width 965 height 57
click at [1224, 558] on main "The MLC Public Work Search The accuracy and completeness of The MLC's data is d…" at bounding box center [658, 889] width 1316 height 1694
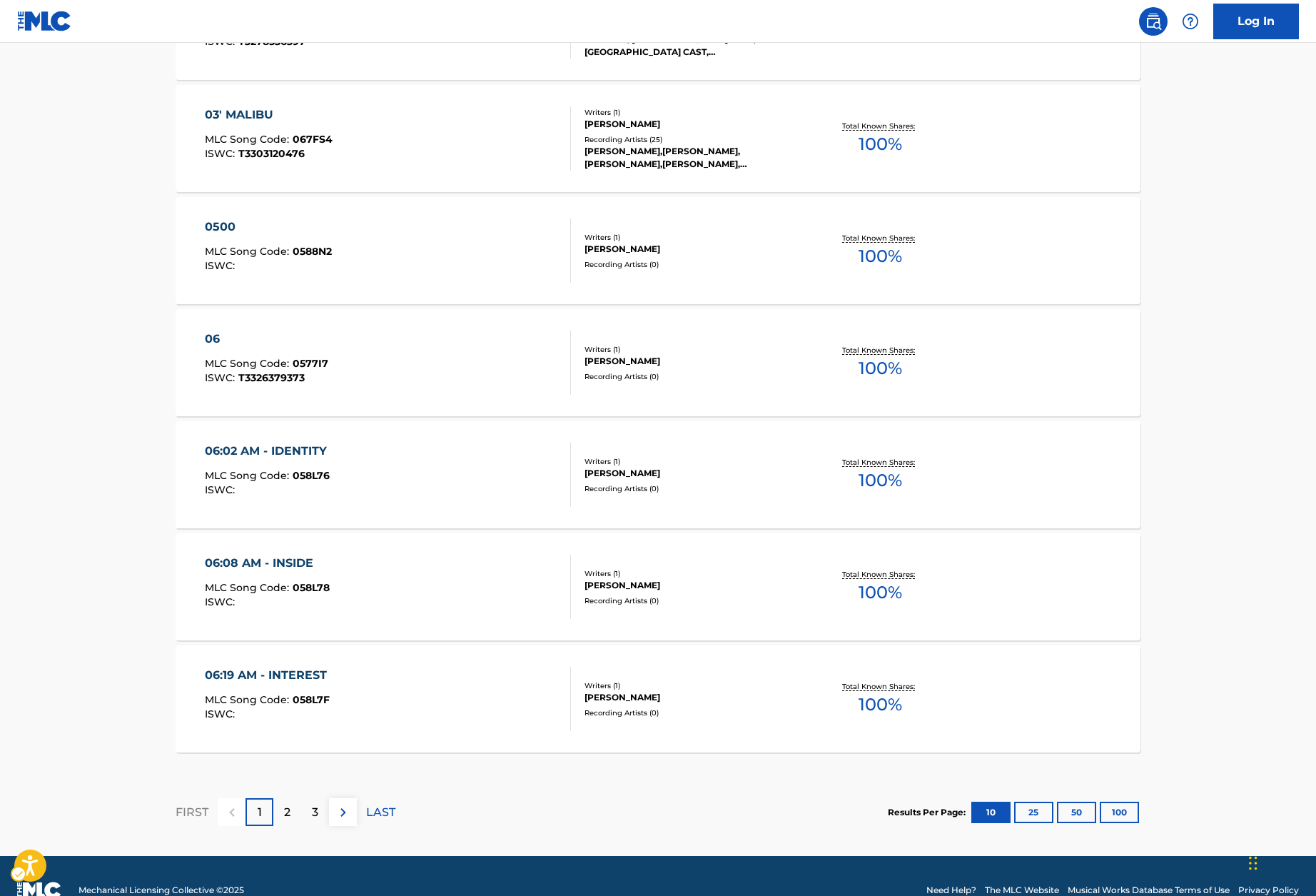
scroll to position [909, 0]
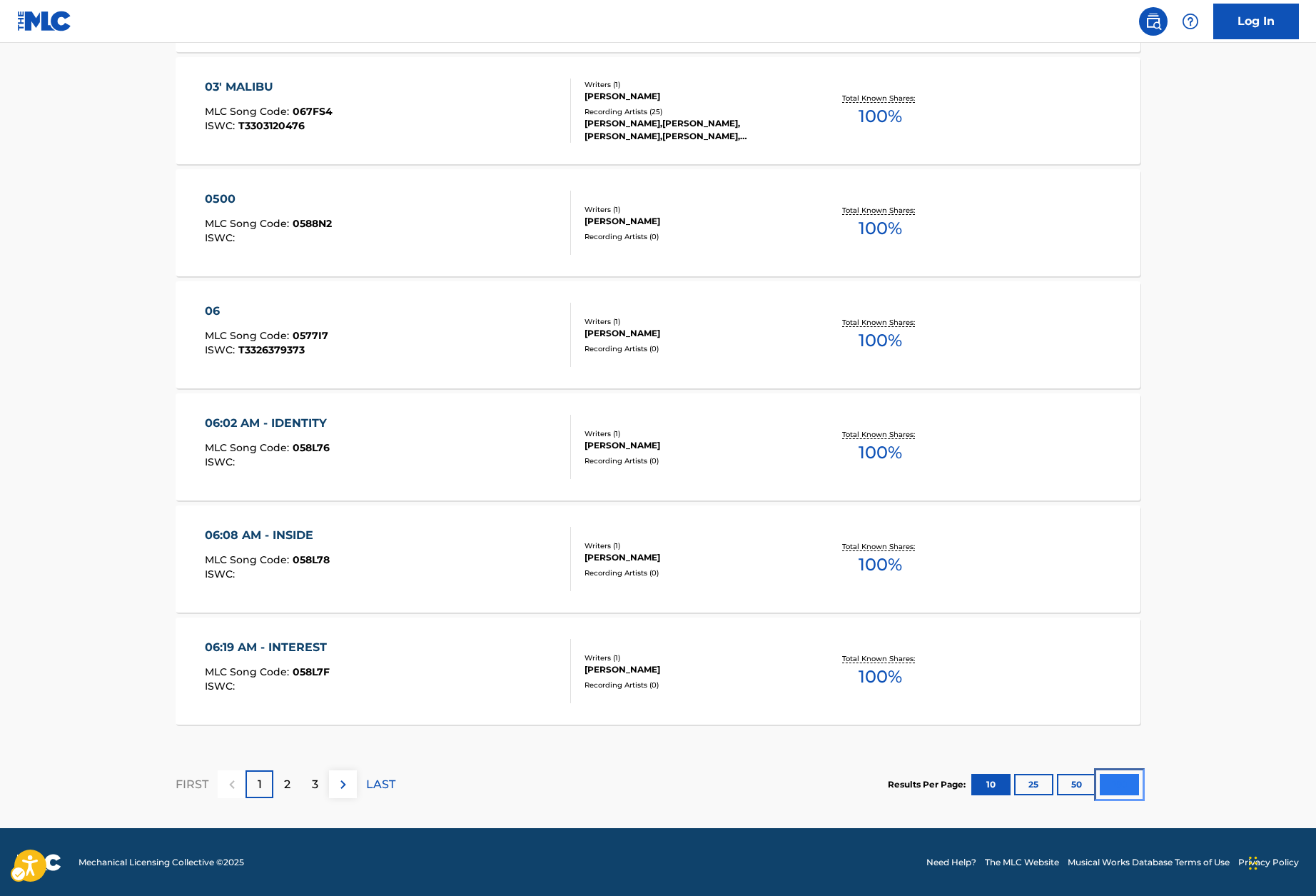
click at [1113, 782] on button "100" at bounding box center [1119, 784] width 40 height 21
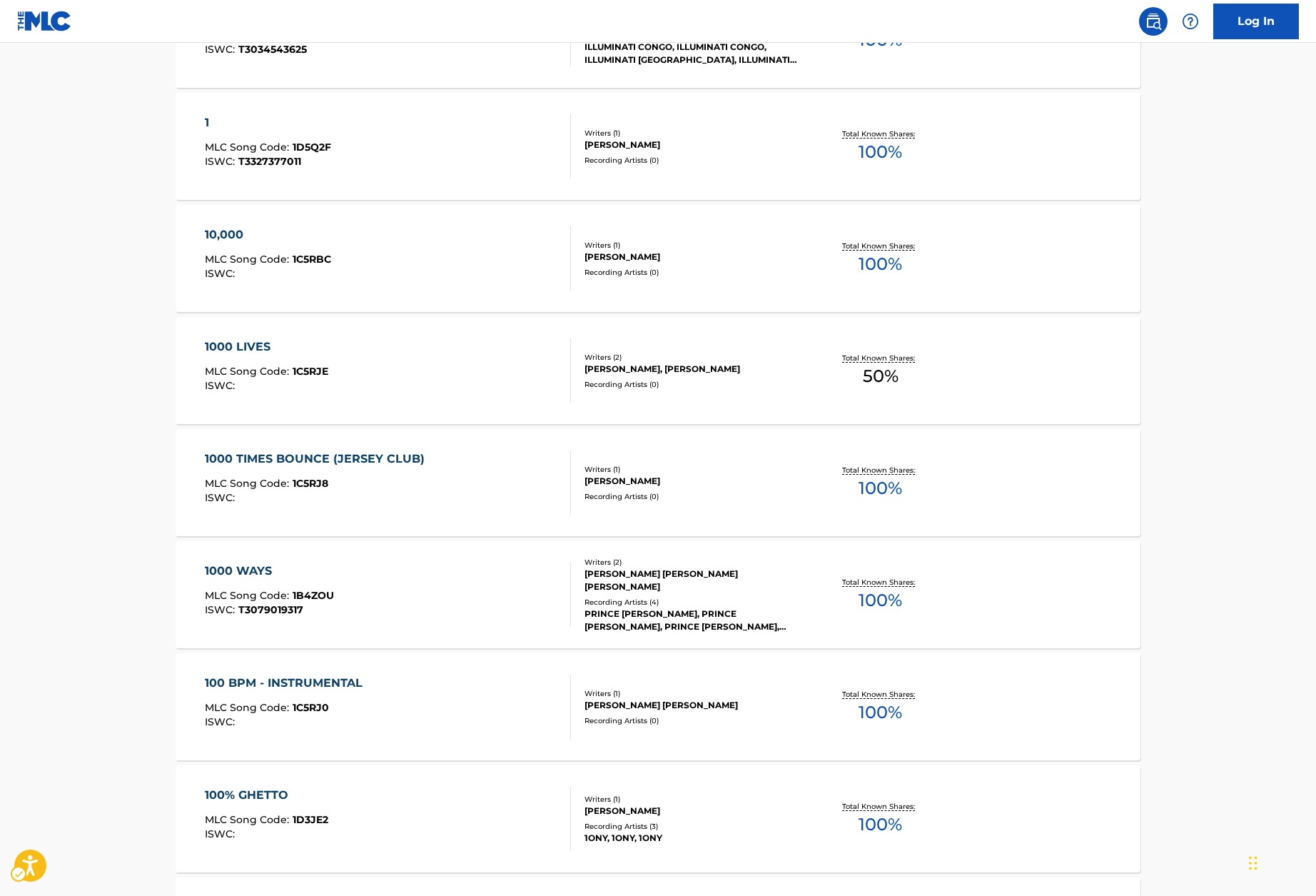
scroll to position [2116, 0]
